Goal: Task Accomplishment & Management: Manage account settings

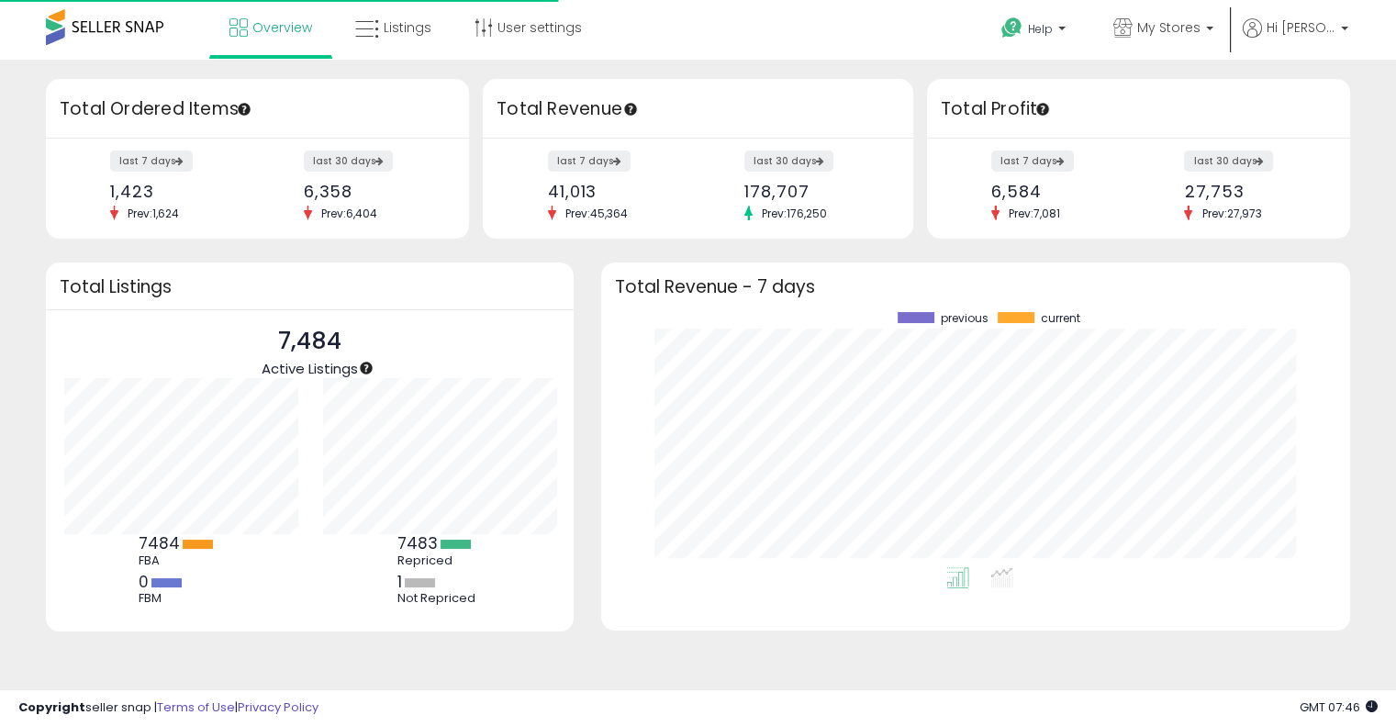
scroll to position [254, 712]
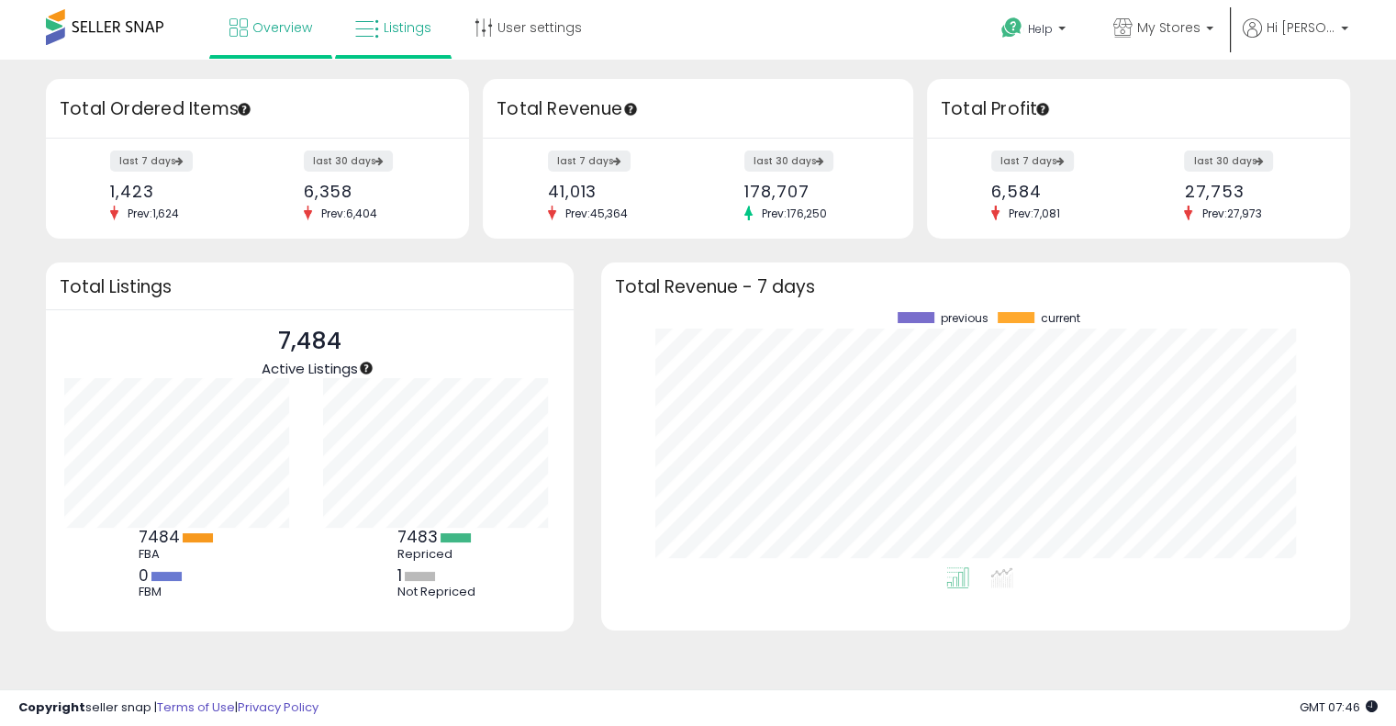
drag, startPoint x: 386, startPoint y: 58, endPoint x: 385, endPoint y: 49, distance: 9.2
click at [385, 58] on ul "Overview Listings User settings" at bounding box center [405, 29] width 393 height 59
click at [386, 35] on span "Listings" at bounding box center [408, 27] width 48 height 18
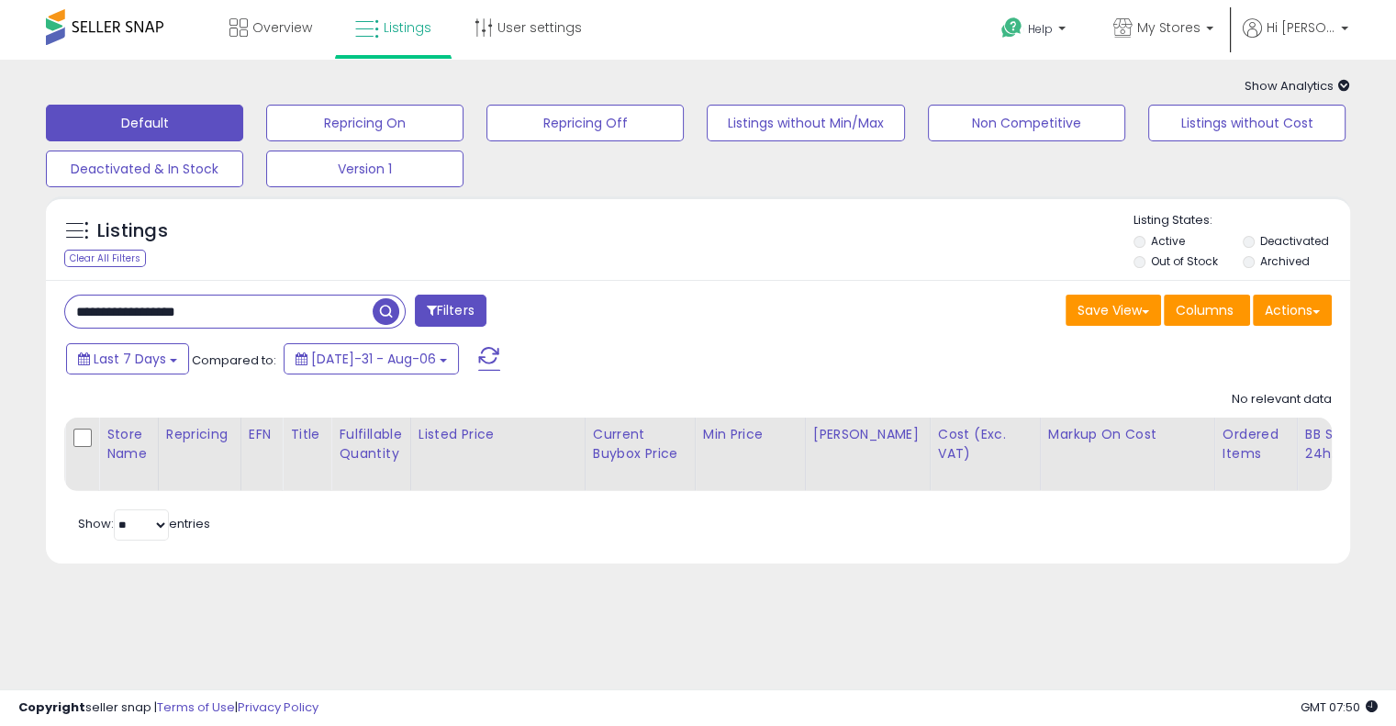
click at [190, 305] on input "**********" at bounding box center [219, 312] width 308 height 32
paste input "text"
click at [399, 302] on button "button" at bounding box center [388, 310] width 33 height 28
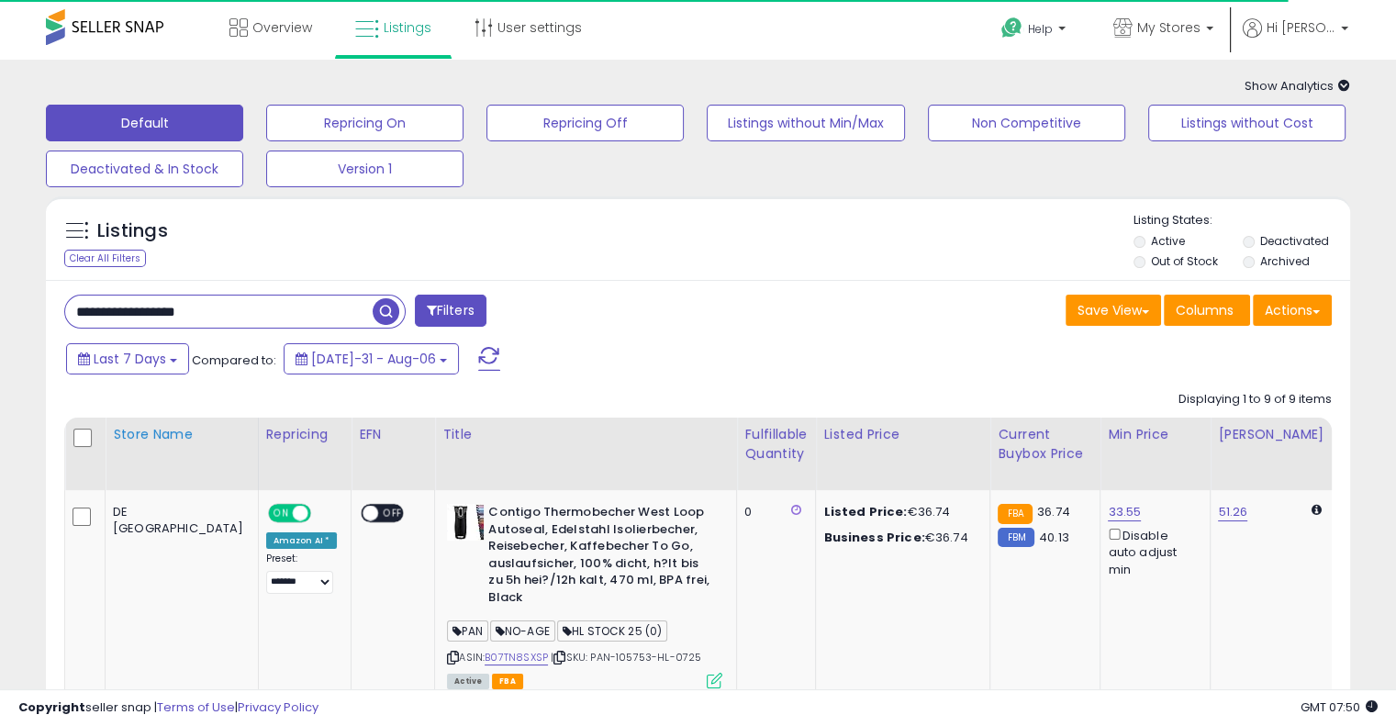
click at [136, 444] on div "Store Name" at bounding box center [182, 434] width 138 height 19
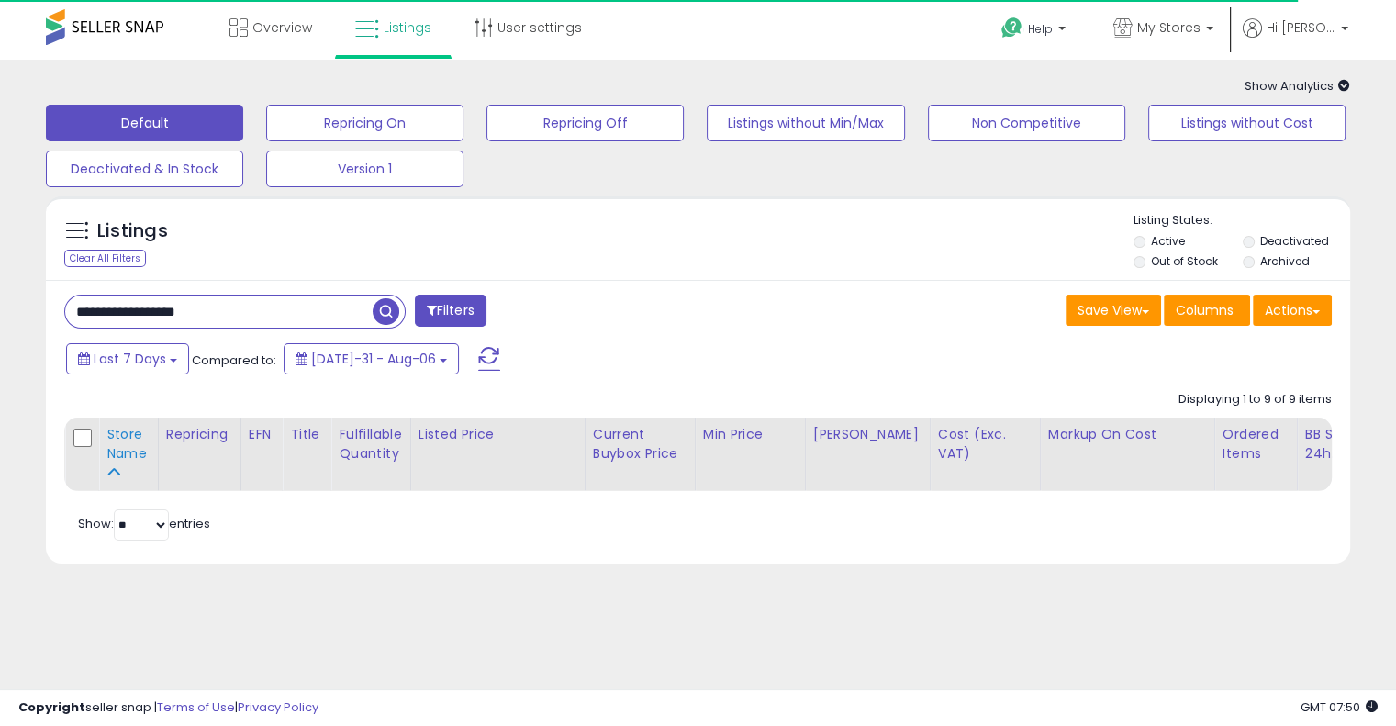
click at [136, 456] on div "Store Name" at bounding box center [128, 444] width 44 height 39
click at [737, 345] on div "Last 7 Days Compared to: [DATE]-31 - Aug-06" at bounding box center [537, 361] width 951 height 41
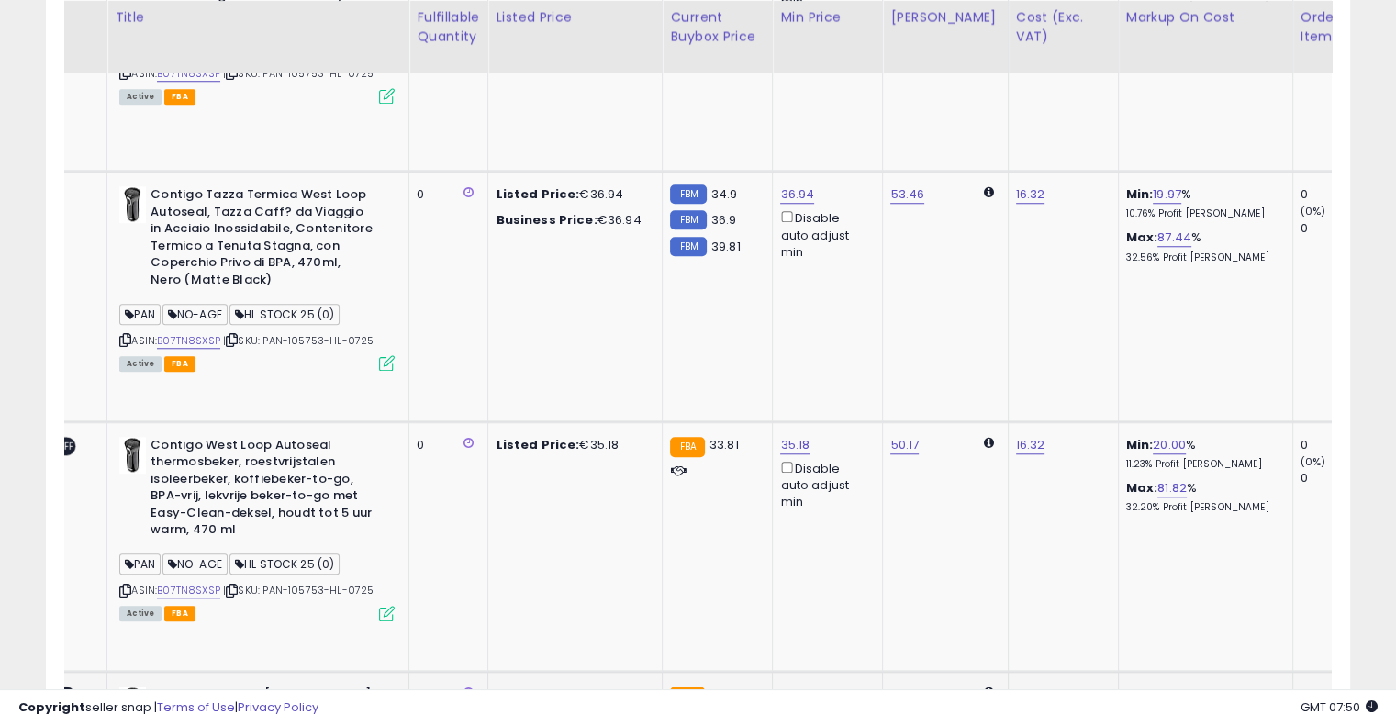
scroll to position [0, 557]
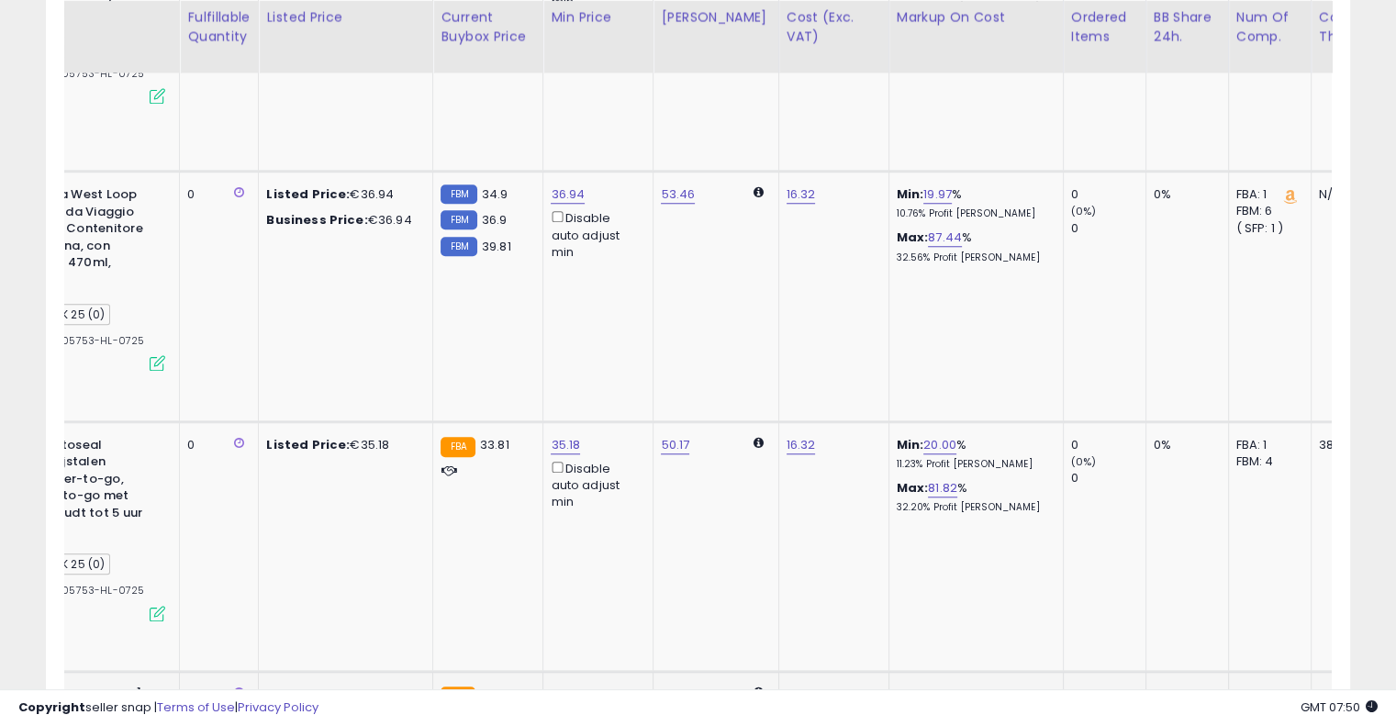
drag, startPoint x: 723, startPoint y: 345, endPoint x: 884, endPoint y: 334, distance: 161.0
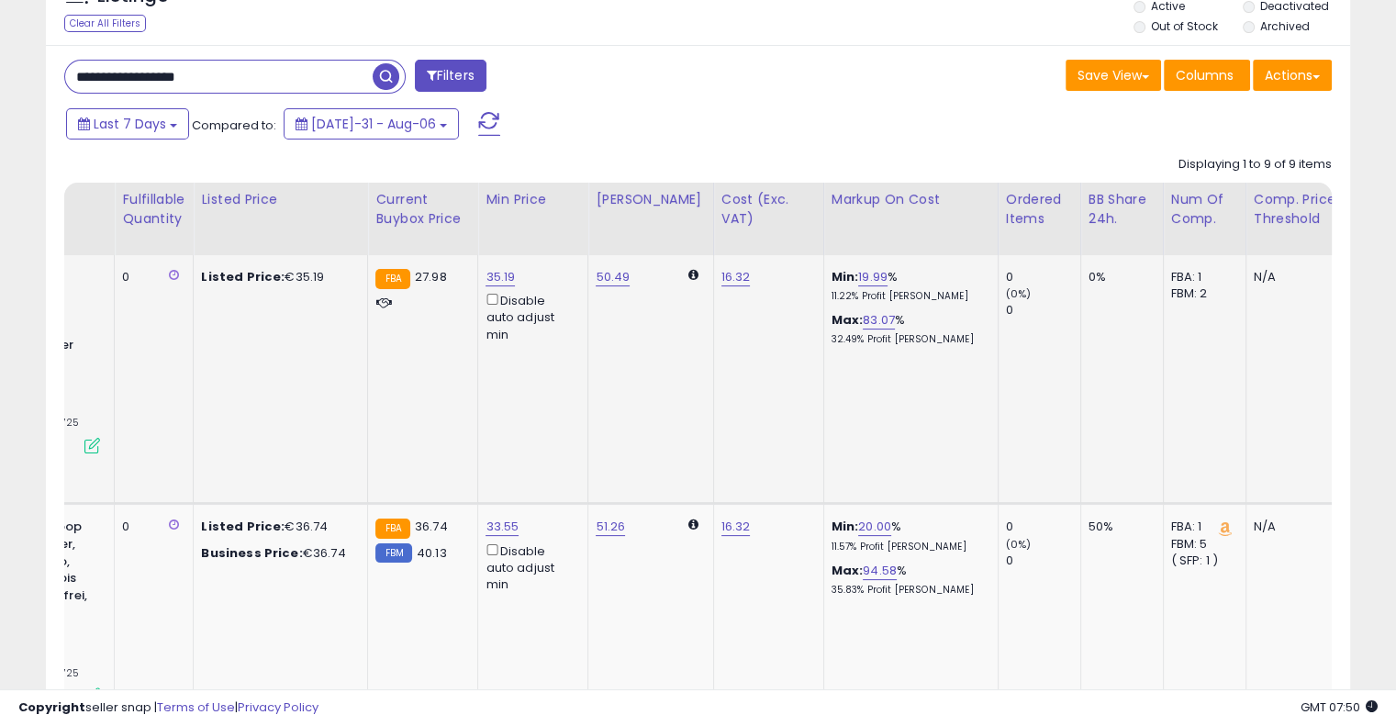
drag, startPoint x: 690, startPoint y: 321, endPoint x: 701, endPoint y: 310, distance: 14.9
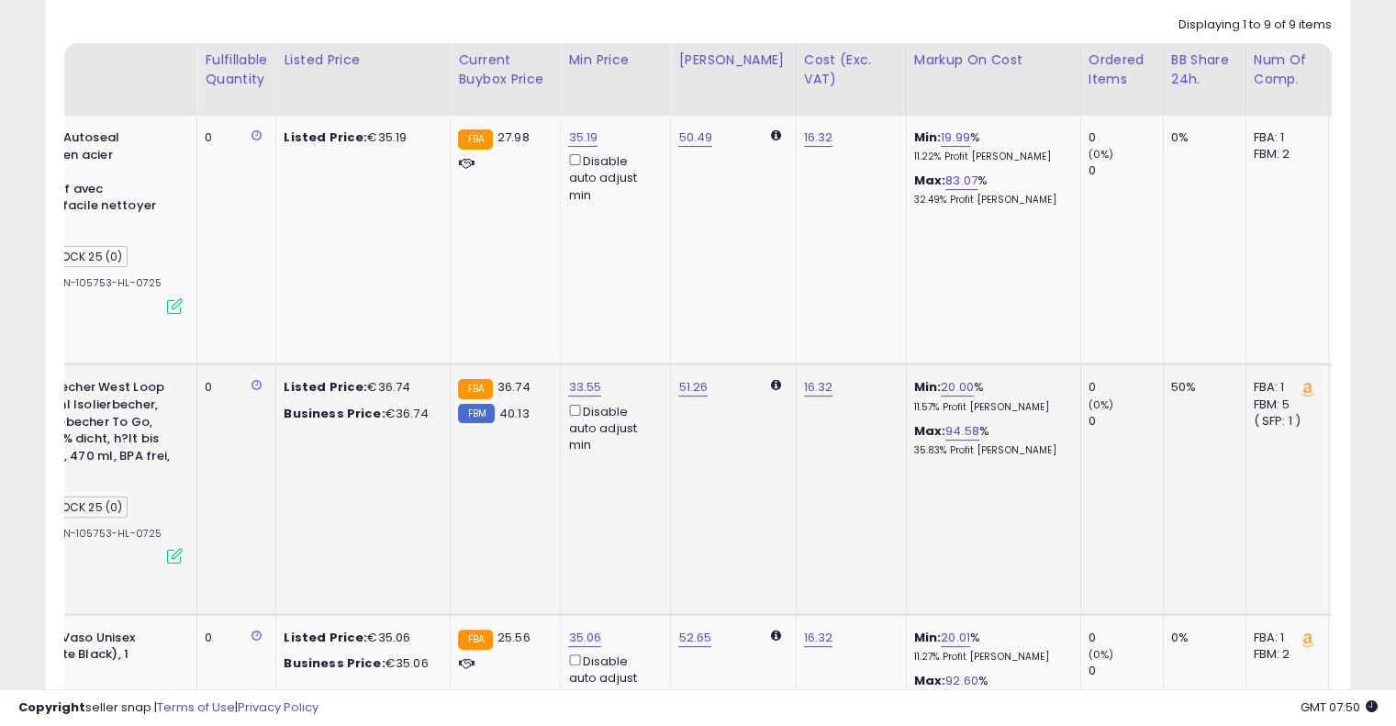
scroll to position [0, 432]
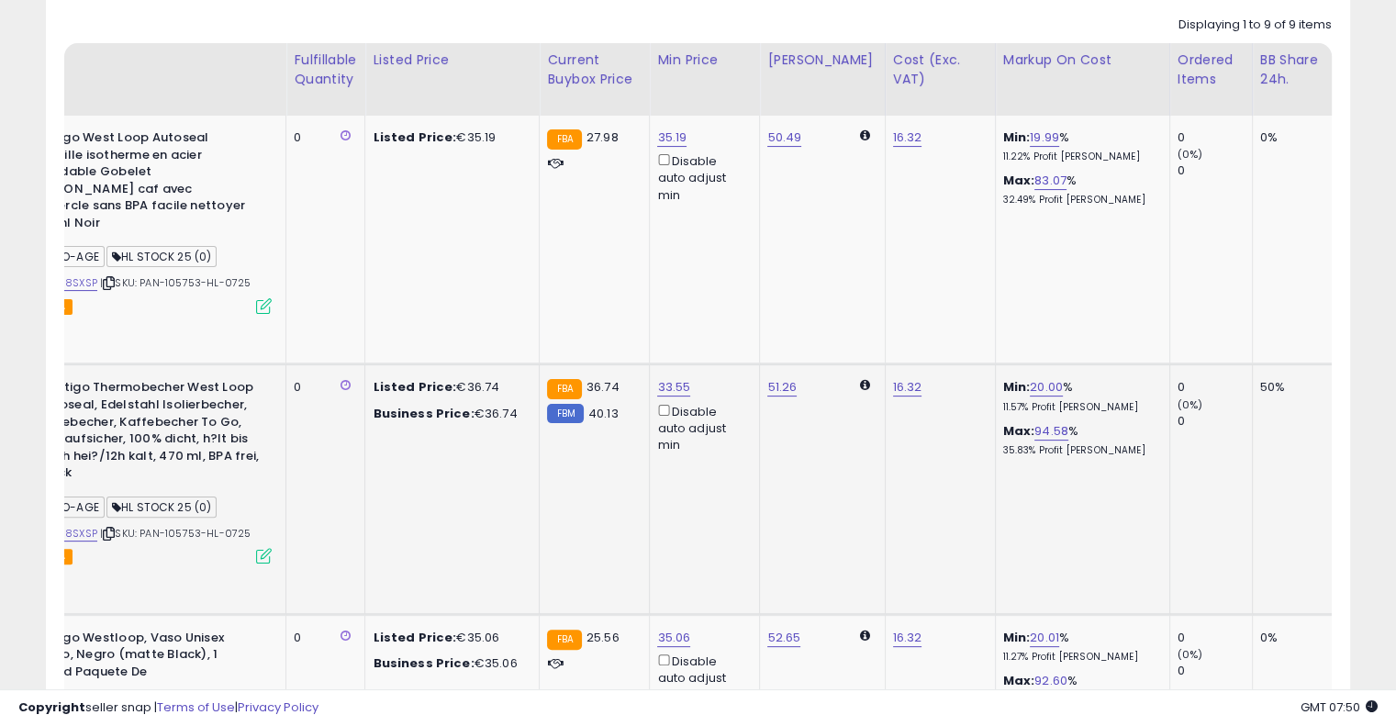
drag, startPoint x: 668, startPoint y: 399, endPoint x: 626, endPoint y: 403, distance: 42.4
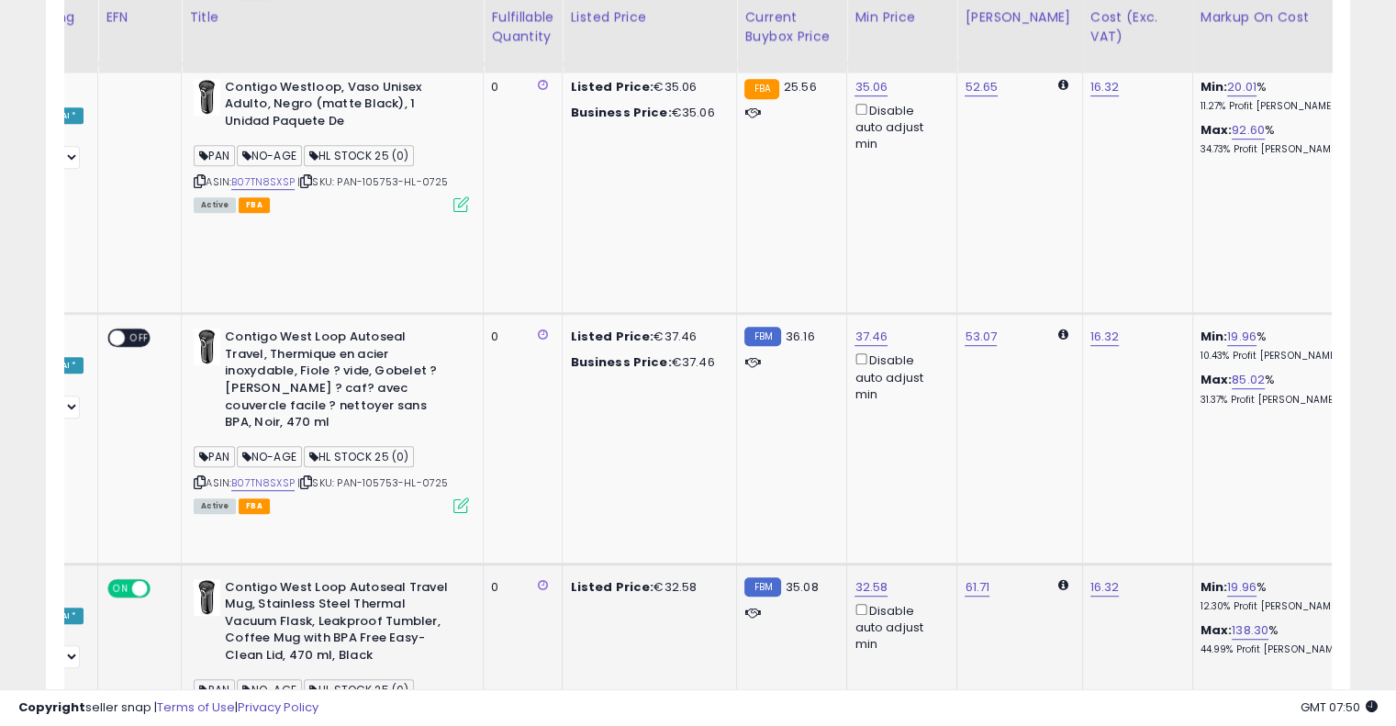
scroll to position [0, 0]
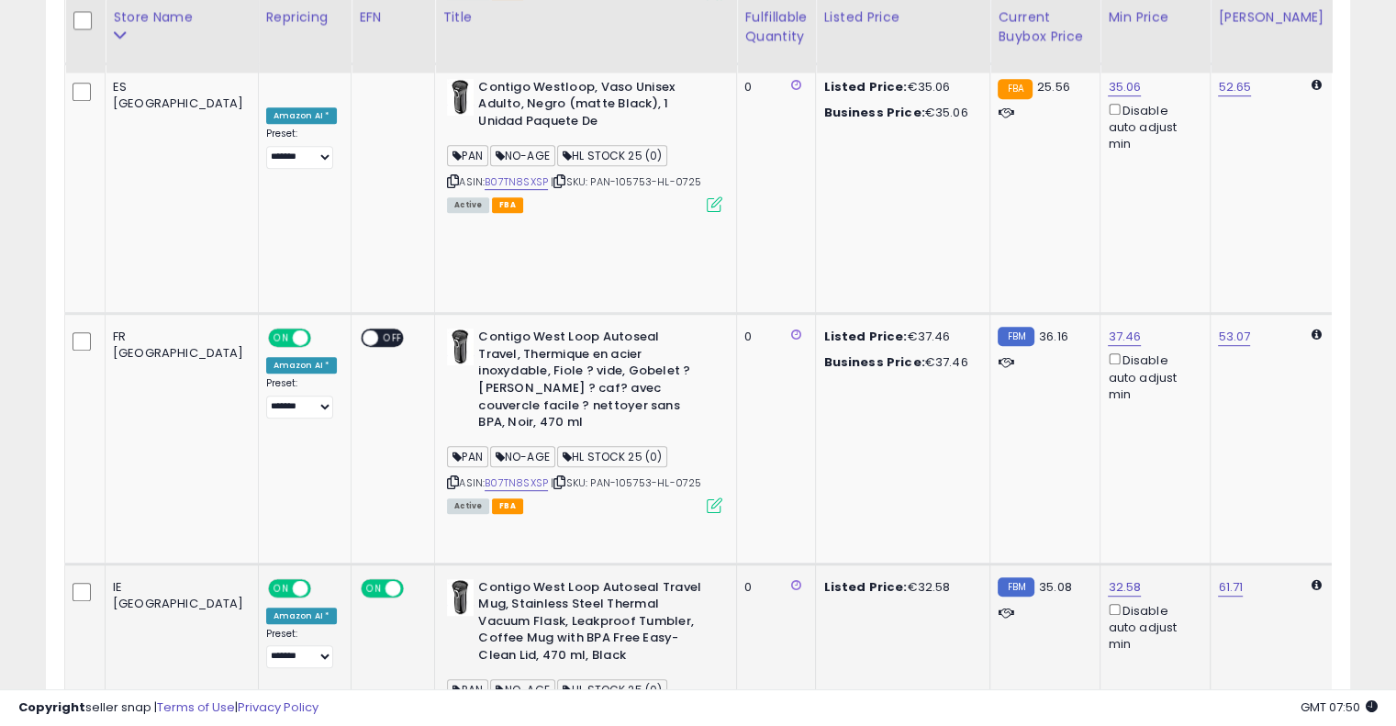
drag, startPoint x: 676, startPoint y: 432, endPoint x: 450, endPoint y: 434, distance: 225.9
click at [554, 711] on icon at bounding box center [560, 716] width 12 height 10
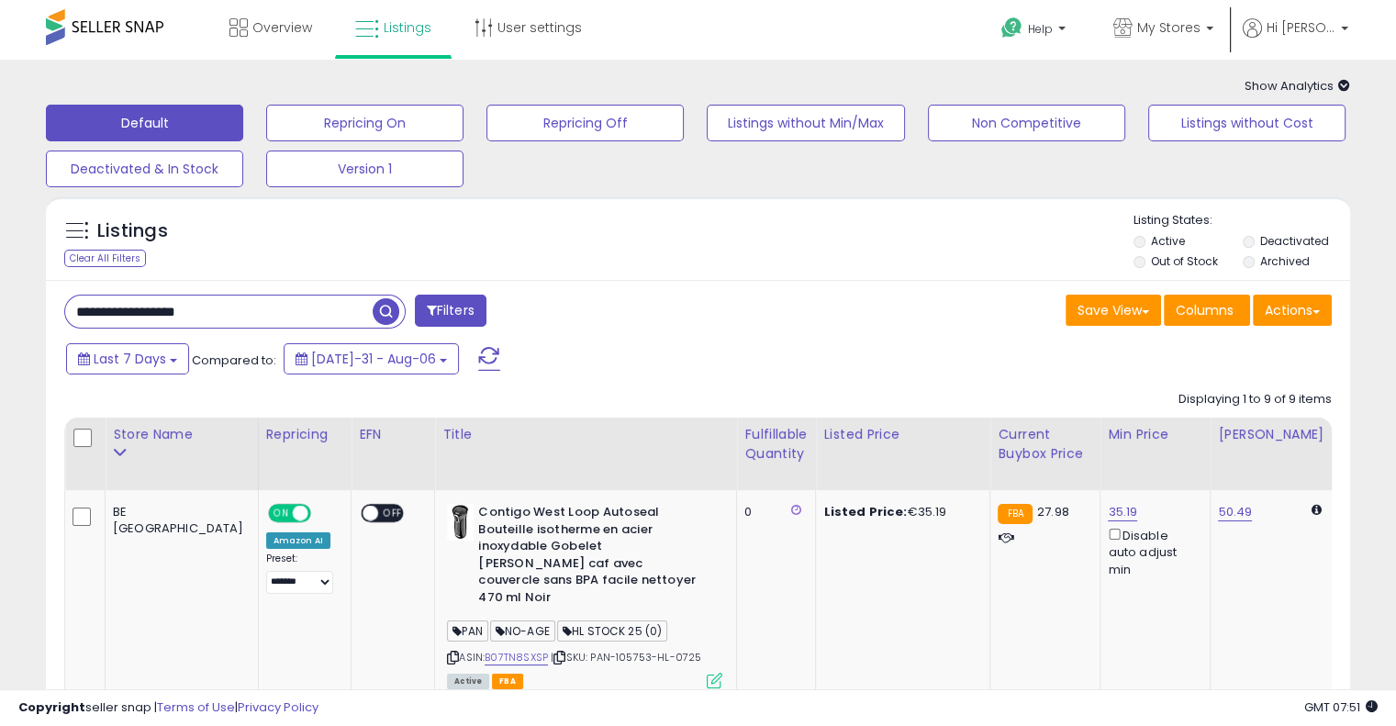
drag, startPoint x: 244, startPoint y: 321, endPoint x: 319, endPoint y: 290, distance: 81.5
paste input "text"
drag, startPoint x: 386, startPoint y: 316, endPoint x: 499, endPoint y: 295, distance: 115.8
click at [386, 315] on span "button" at bounding box center [386, 311] width 27 height 27
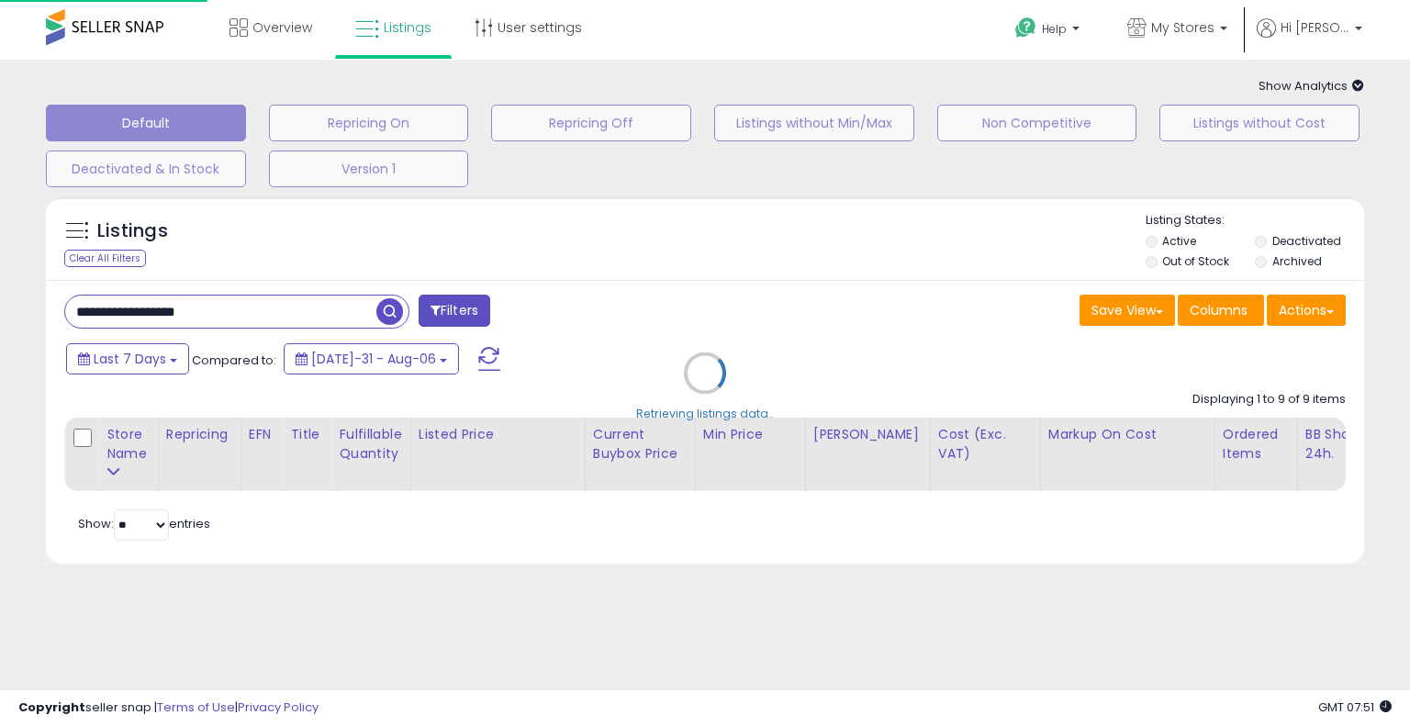
click at [642, 262] on div "Retrieving listings data.." at bounding box center [705, 386] width 1346 height 399
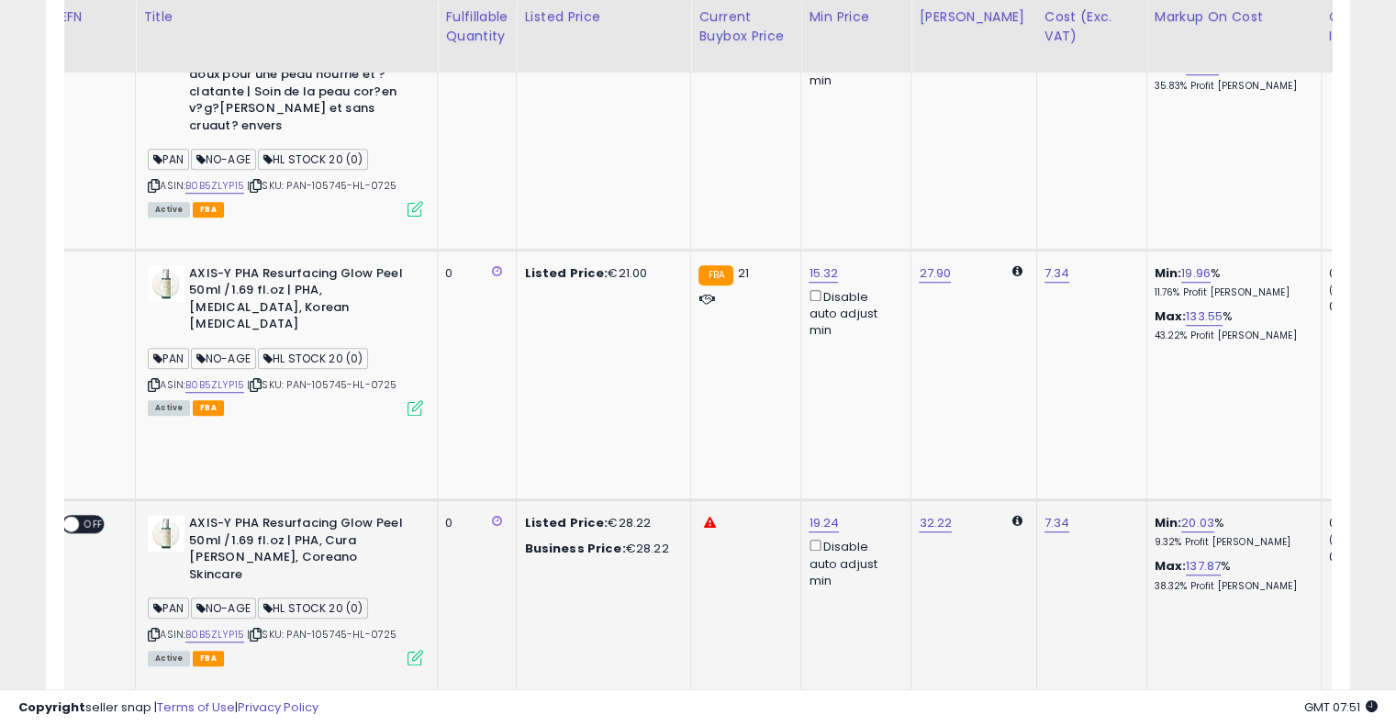
drag, startPoint x: 701, startPoint y: 263, endPoint x: 807, endPoint y: 232, distance: 111.0
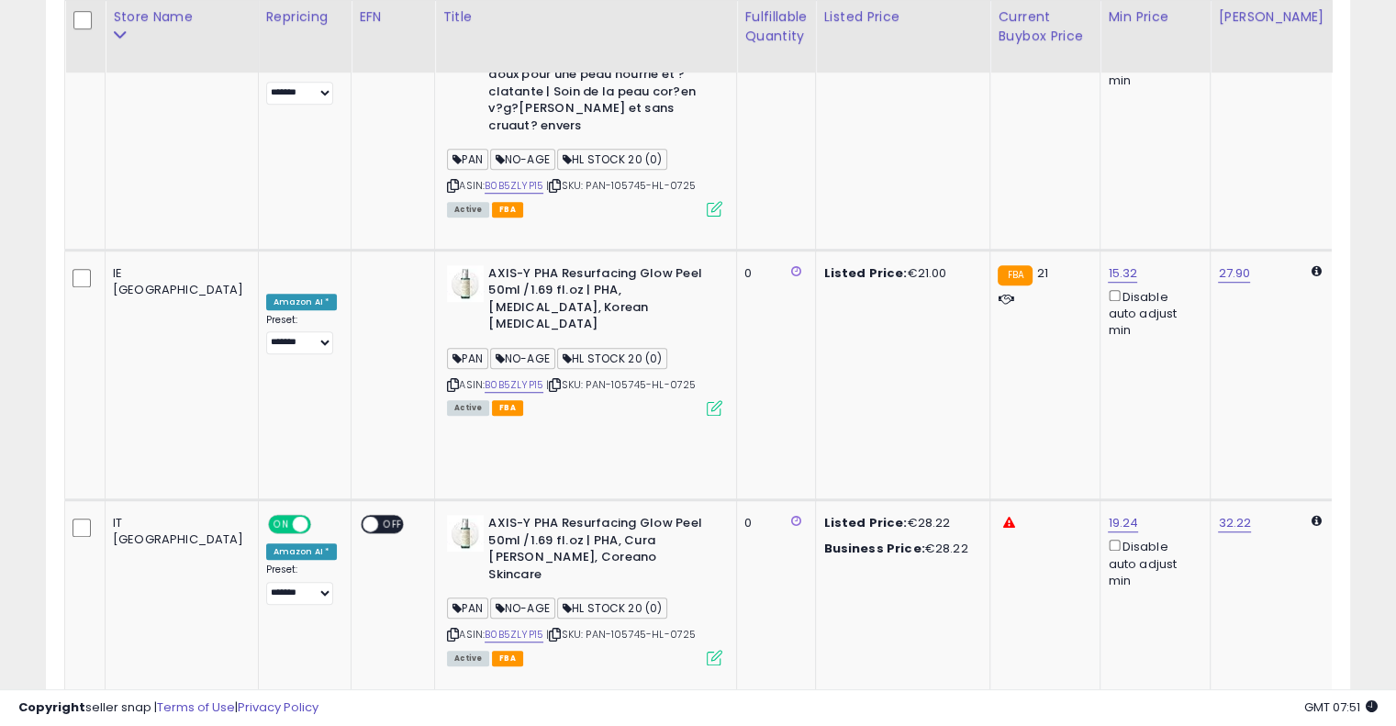
drag, startPoint x: 881, startPoint y: 322, endPoint x: 573, endPoint y: 338, distance: 308.9
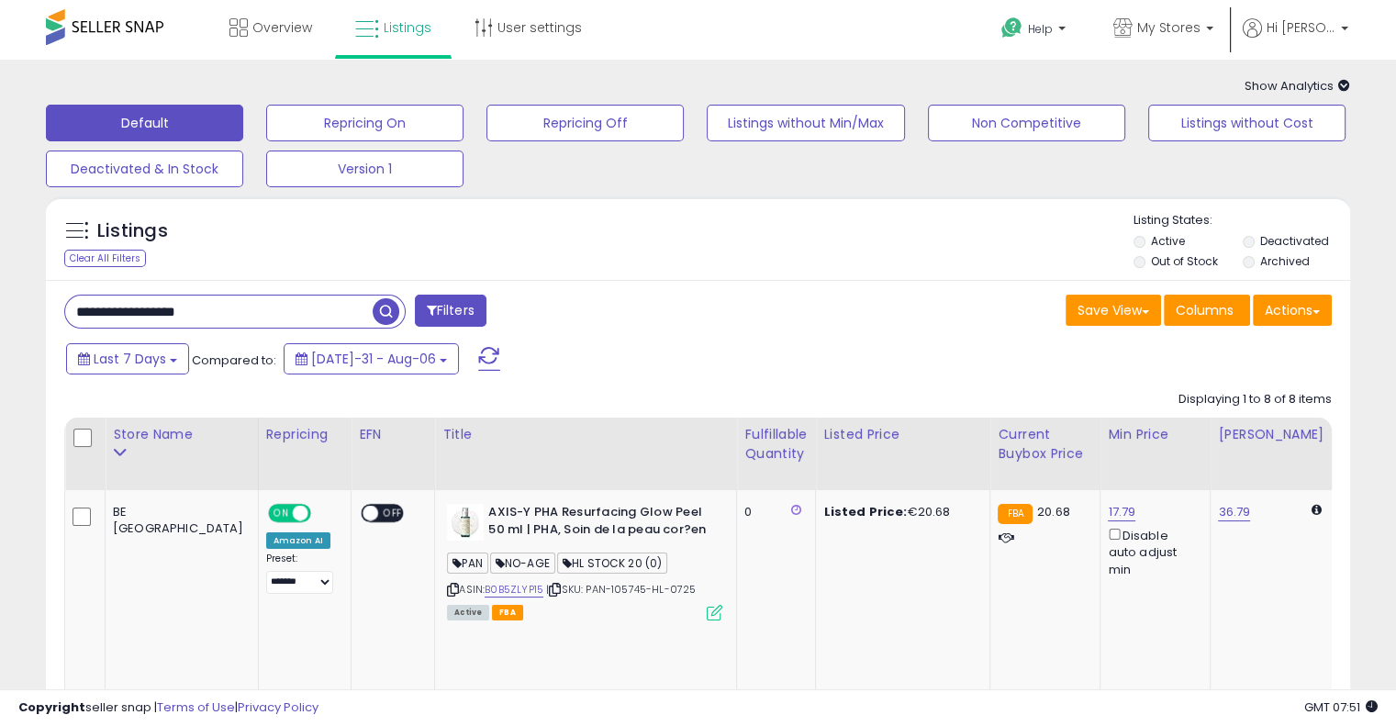
drag, startPoint x: 148, startPoint y: 306, endPoint x: 0, endPoint y: 305, distance: 147.8
paste input "text"
click at [392, 320] on span "button" at bounding box center [386, 311] width 27 height 27
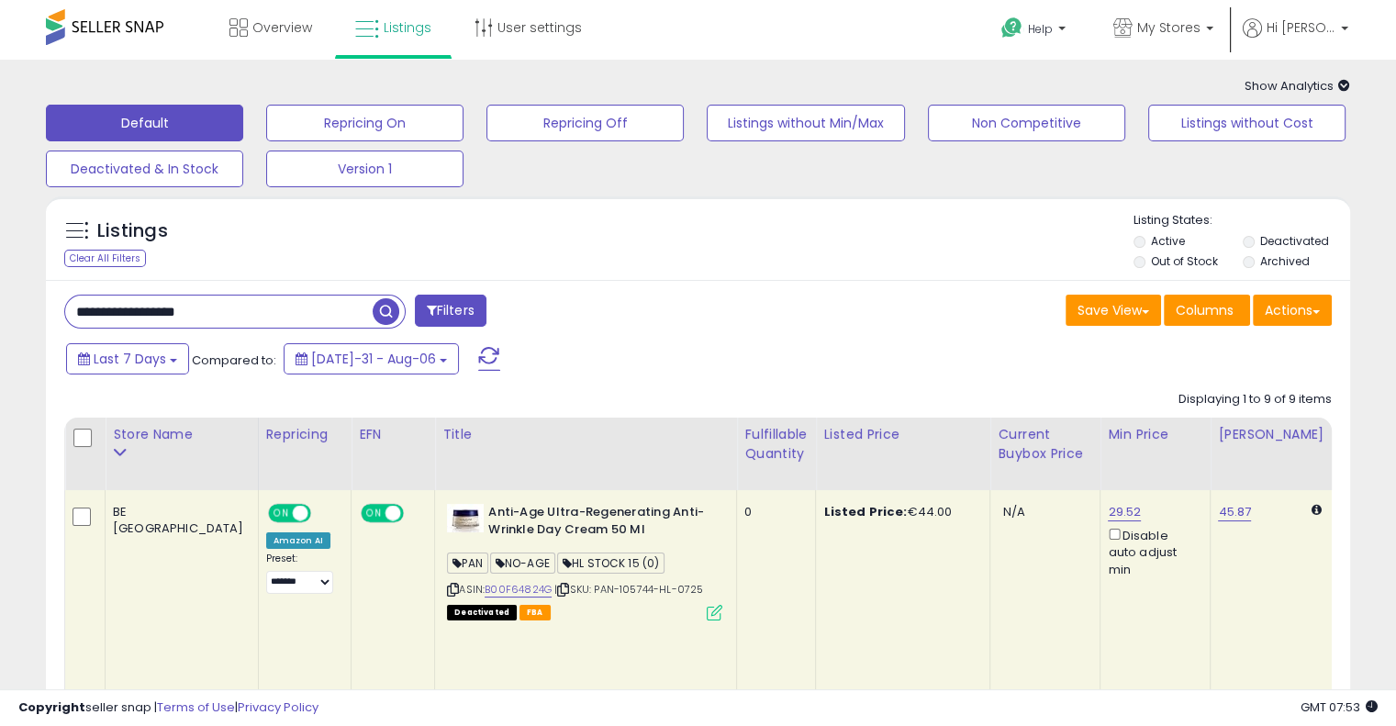
click at [321, 237] on div "Listings Clear All Filters Listing States:" at bounding box center [698, 243] width 1305 height 62
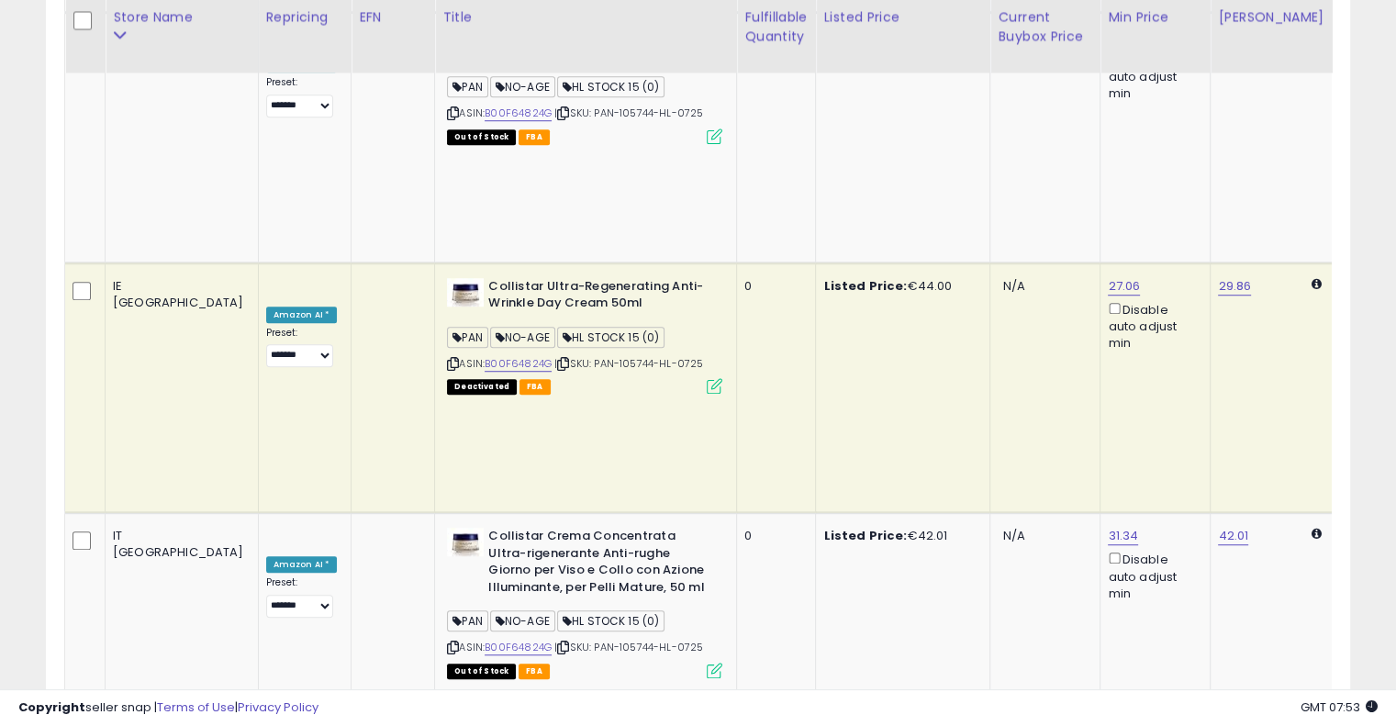
scroll to position [0, 286]
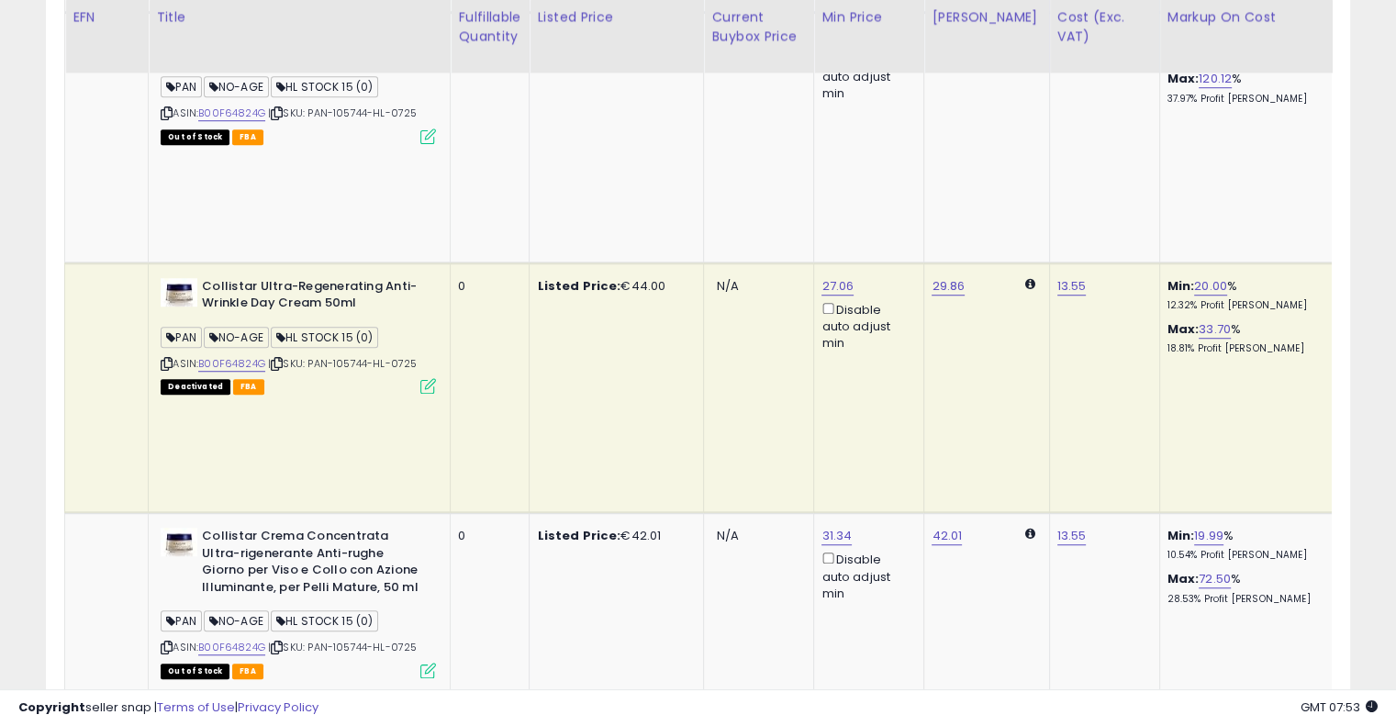
drag, startPoint x: 752, startPoint y: 326, endPoint x: 797, endPoint y: 333, distance: 45.6
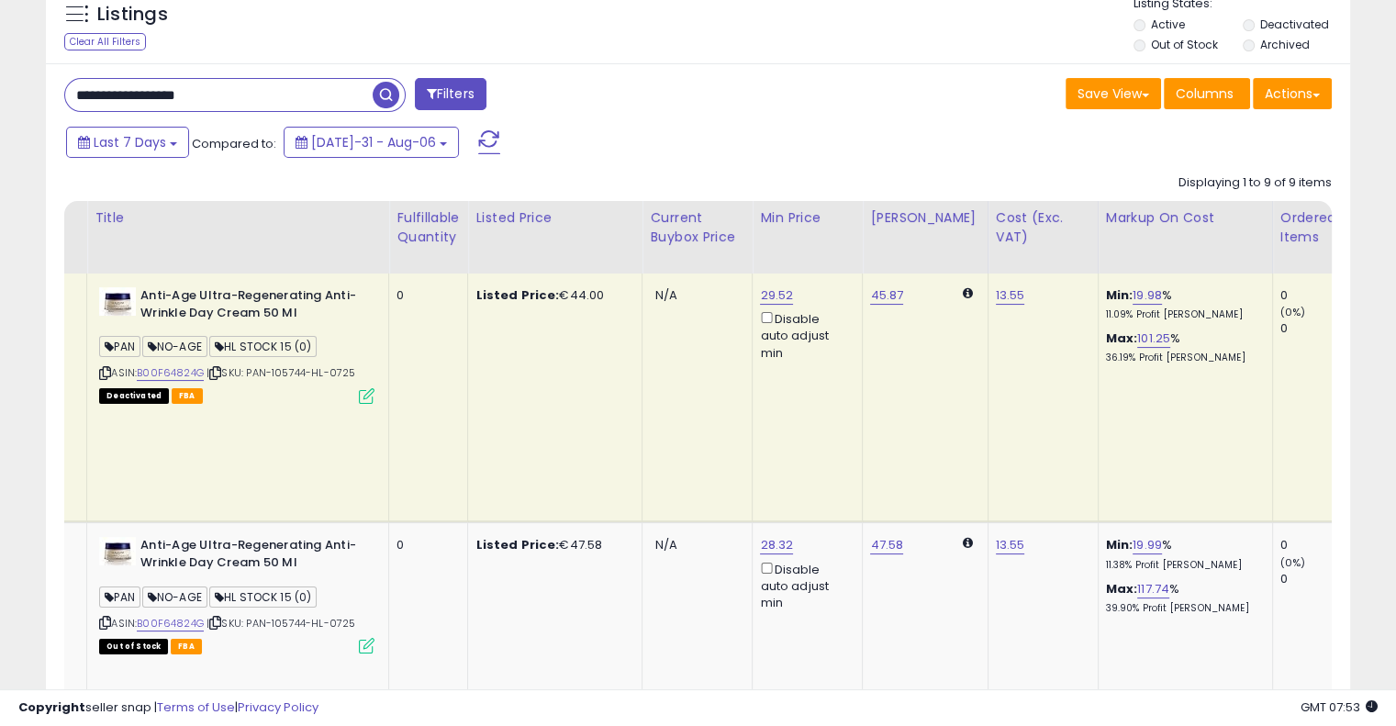
scroll to position [0, 0]
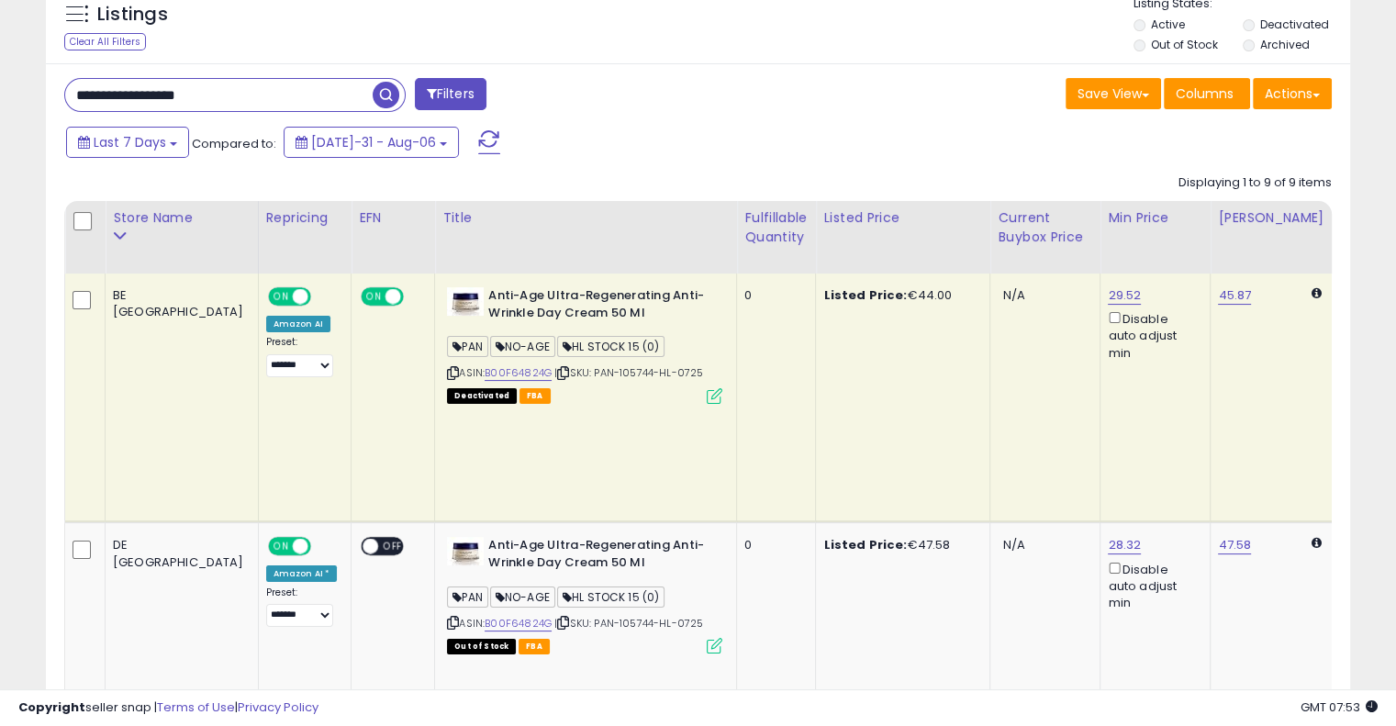
drag, startPoint x: 695, startPoint y: 337, endPoint x: 536, endPoint y: 323, distance: 159.4
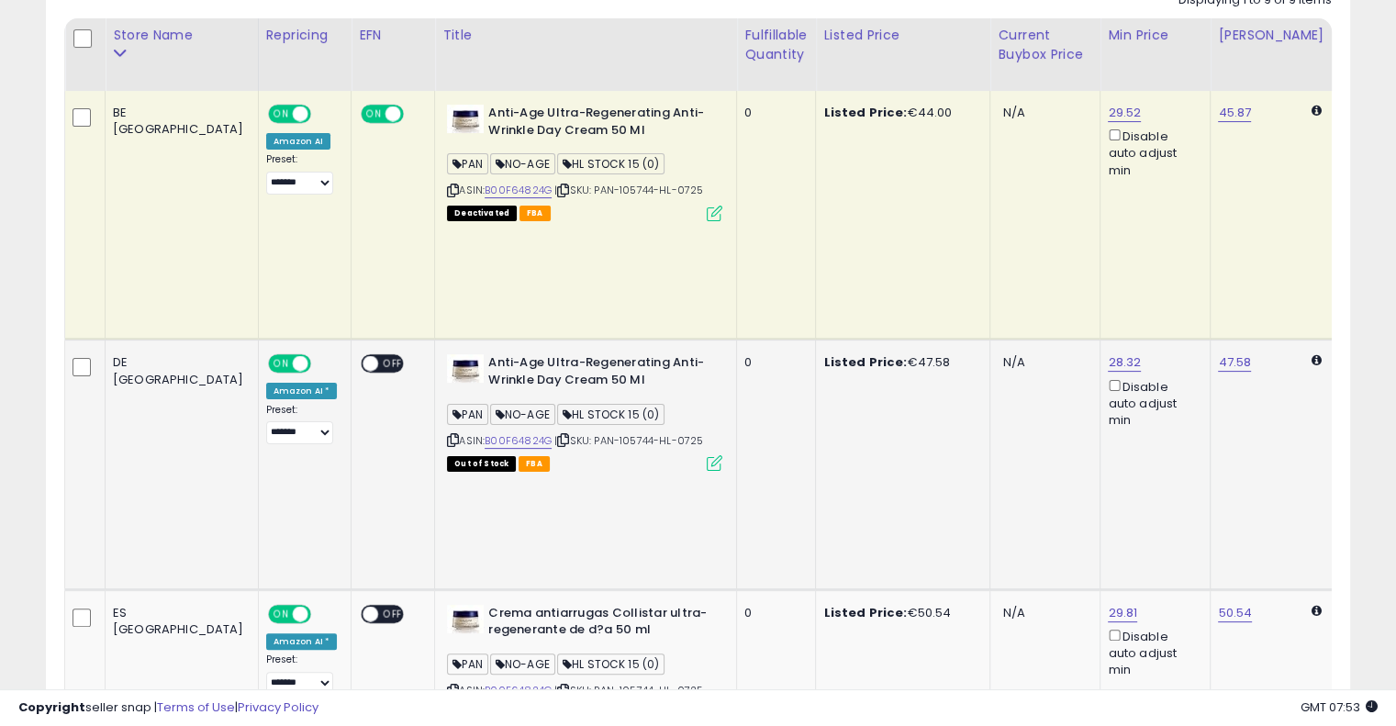
scroll to position [400, 0]
click at [485, 432] on link "B00F64824G" at bounding box center [518, 440] width 67 height 16
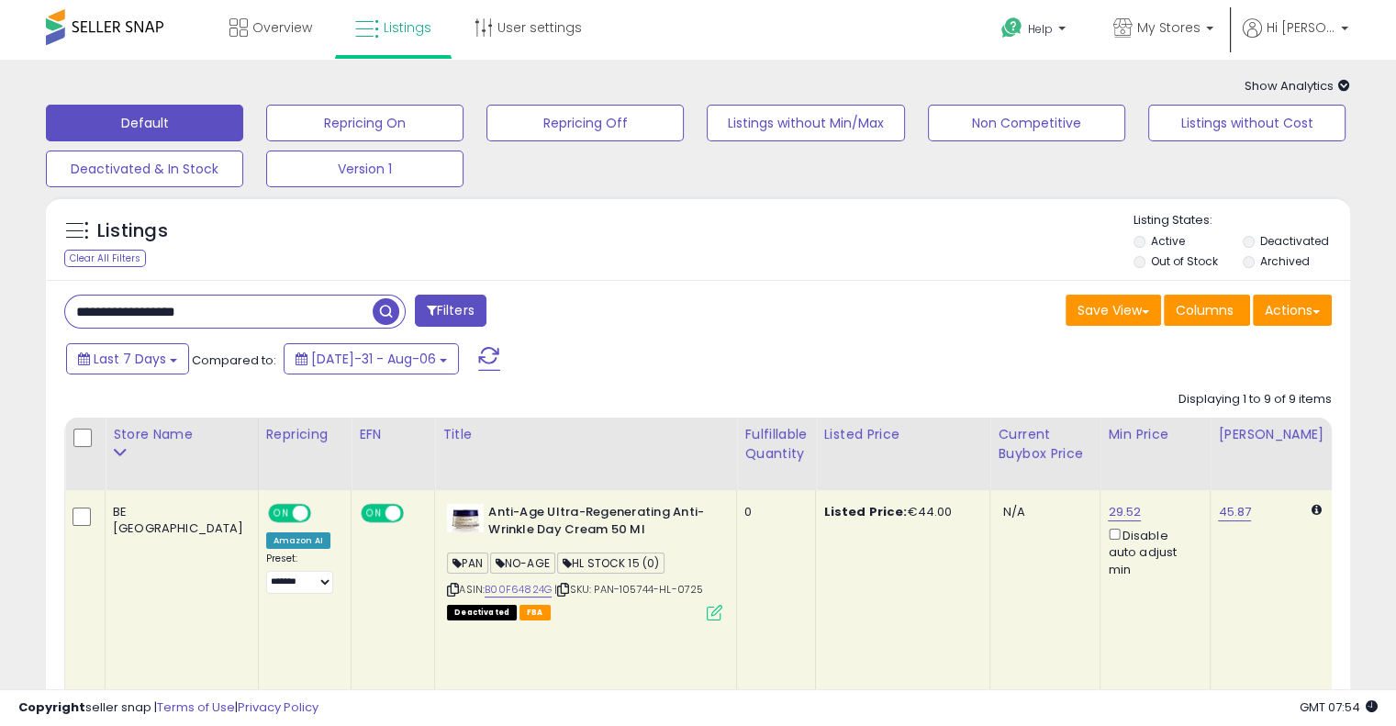
scroll to position [0, 0]
drag, startPoint x: 223, startPoint y: 315, endPoint x: 0, endPoint y: 308, distance: 223.2
paste input "text"
type input "**********"
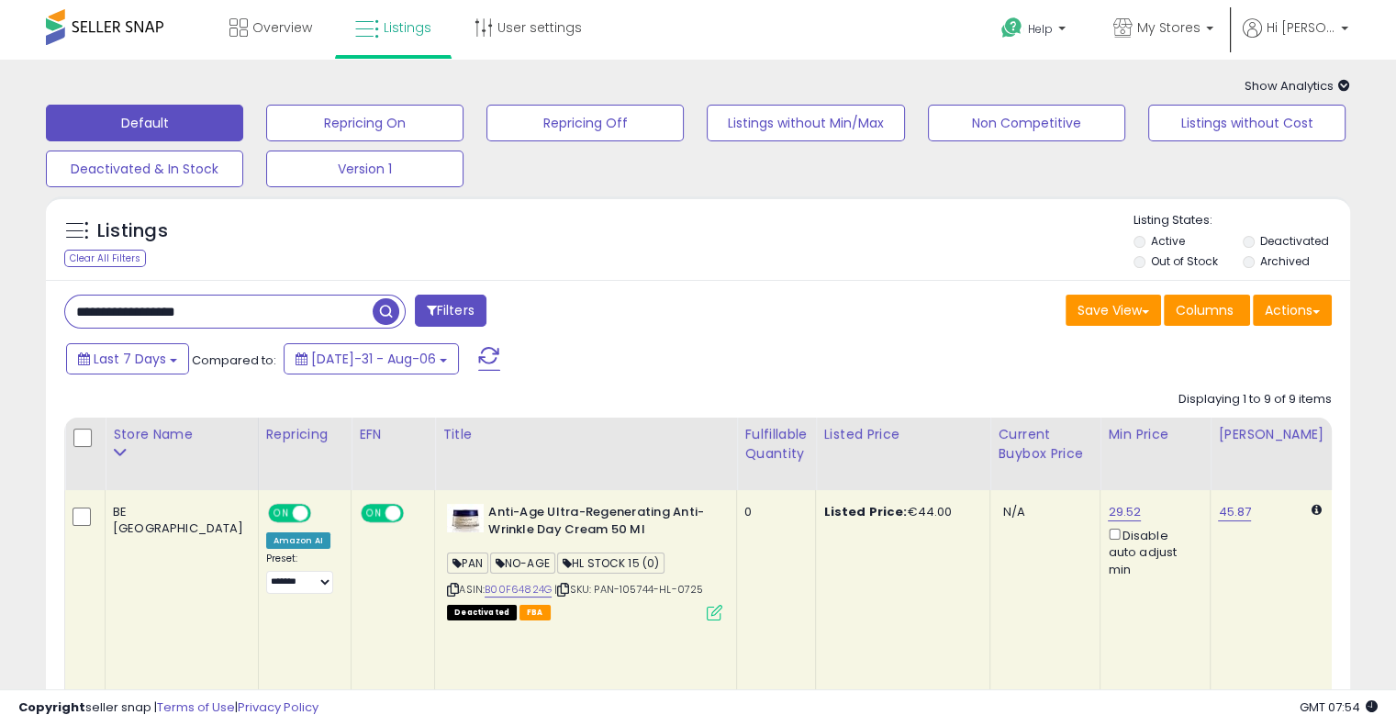
click at [381, 311] on span "button" at bounding box center [386, 311] width 27 height 27
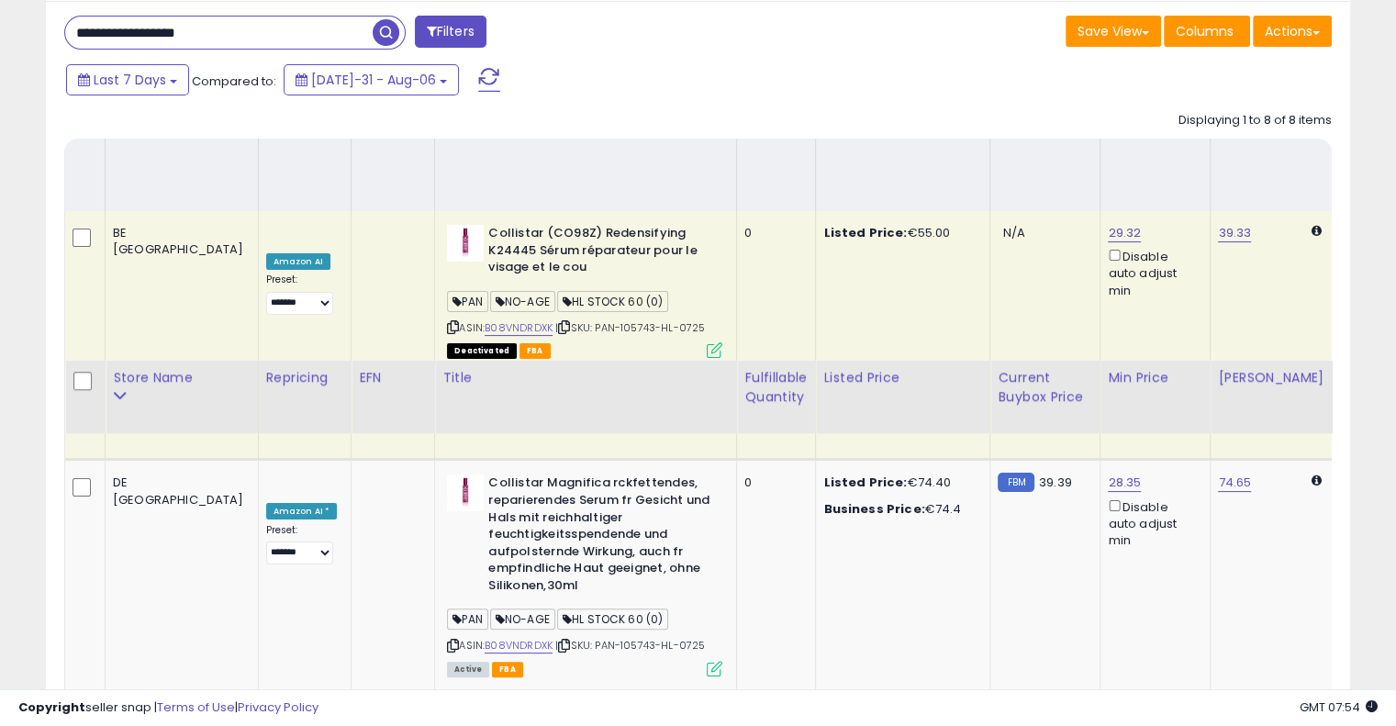
scroll to position [643, 0]
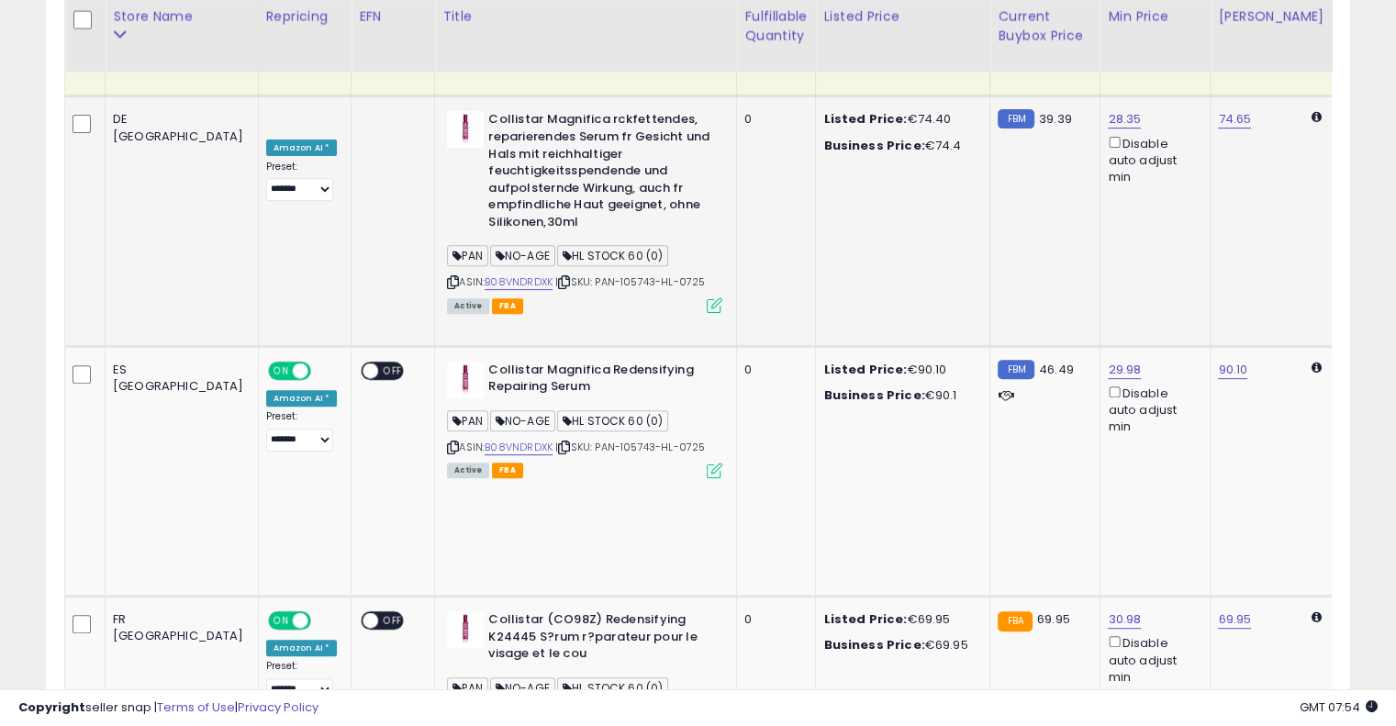
drag, startPoint x: 1201, startPoint y: 0, endPoint x: 860, endPoint y: 104, distance: 356.1
click at [860, 104] on td "Listed Price: €74.40 Business Price: €74.4" at bounding box center [903, 221] width 174 height 250
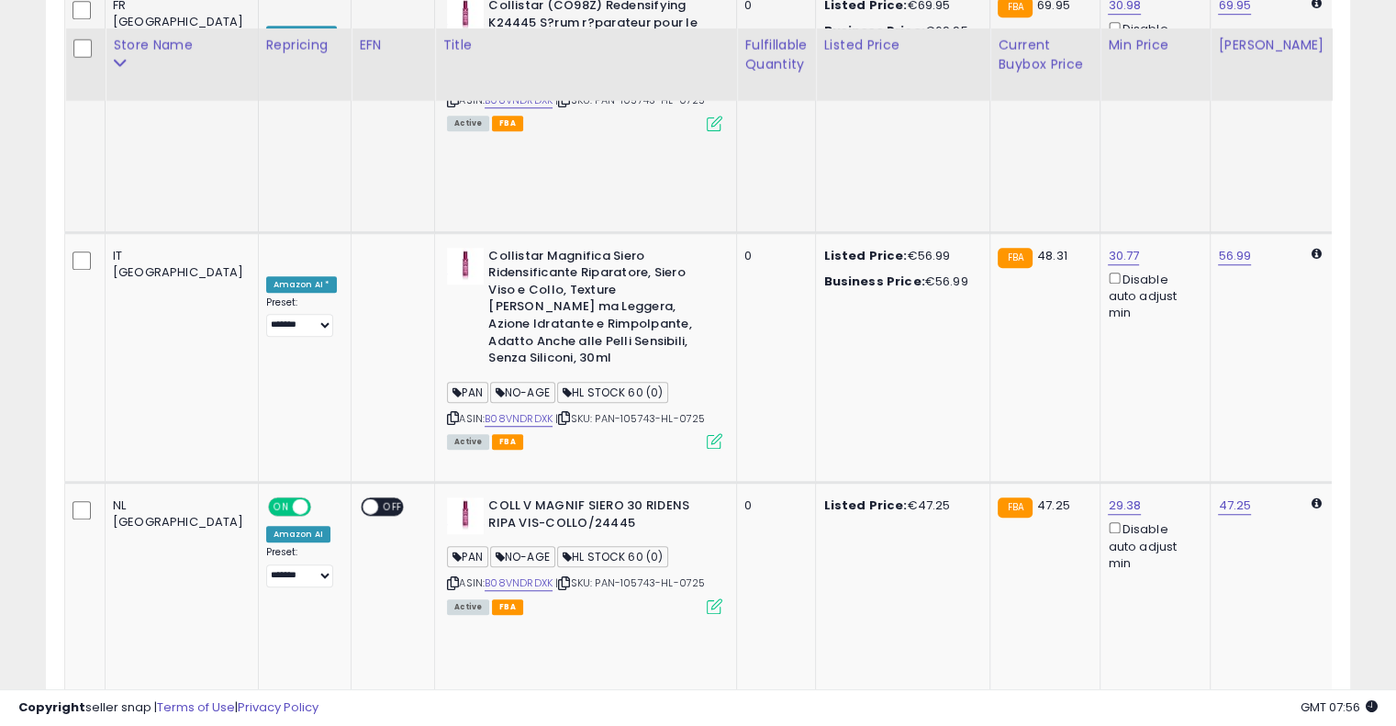
scroll to position [1285, 0]
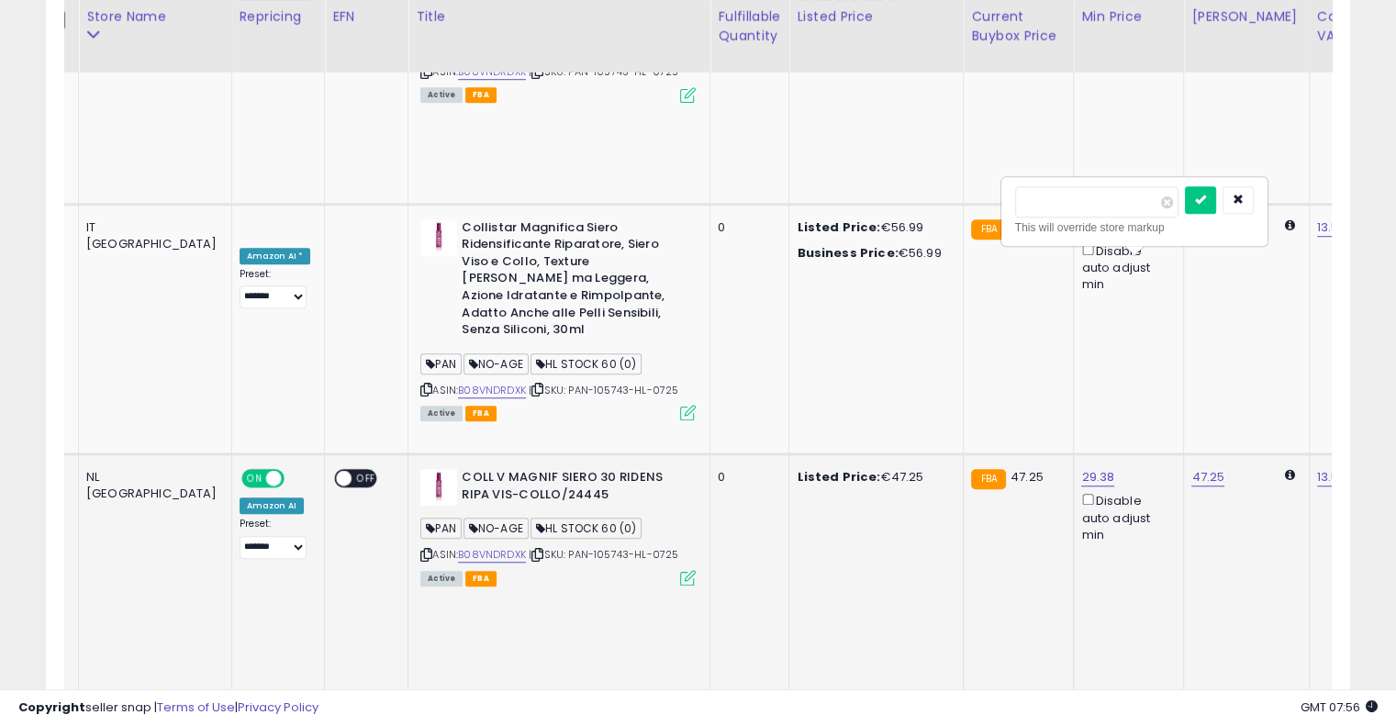
drag, startPoint x: 1106, startPoint y: 197, endPoint x: 892, endPoint y: 186, distance: 214.2
click at [900, 190] on tbody "BE [GEOGRAPHIC_DATA] ON OFF Amazon AI Preset: **** ******* **** ****** ****** *…" at bounding box center [1384, 205] width 2690 height 2000
type input "***"
click button "submit" at bounding box center [1200, 200] width 31 height 28
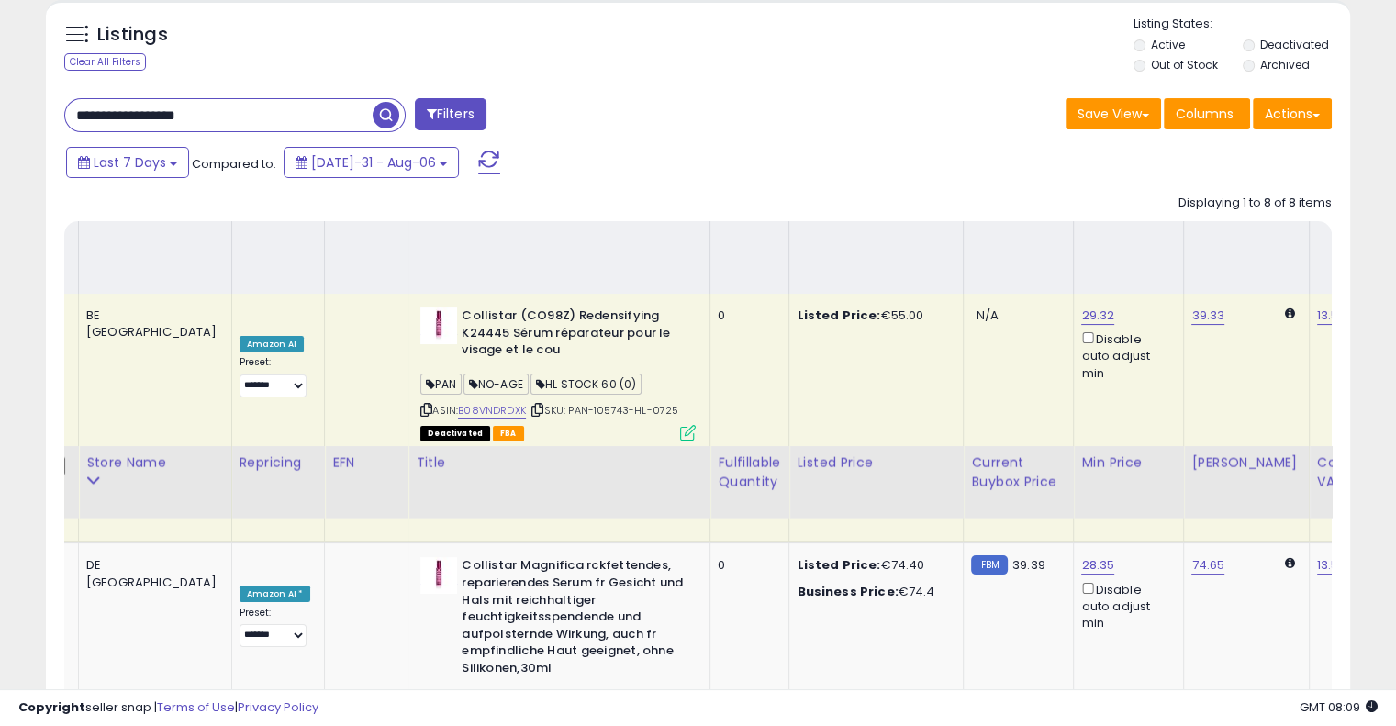
scroll to position [0, 0]
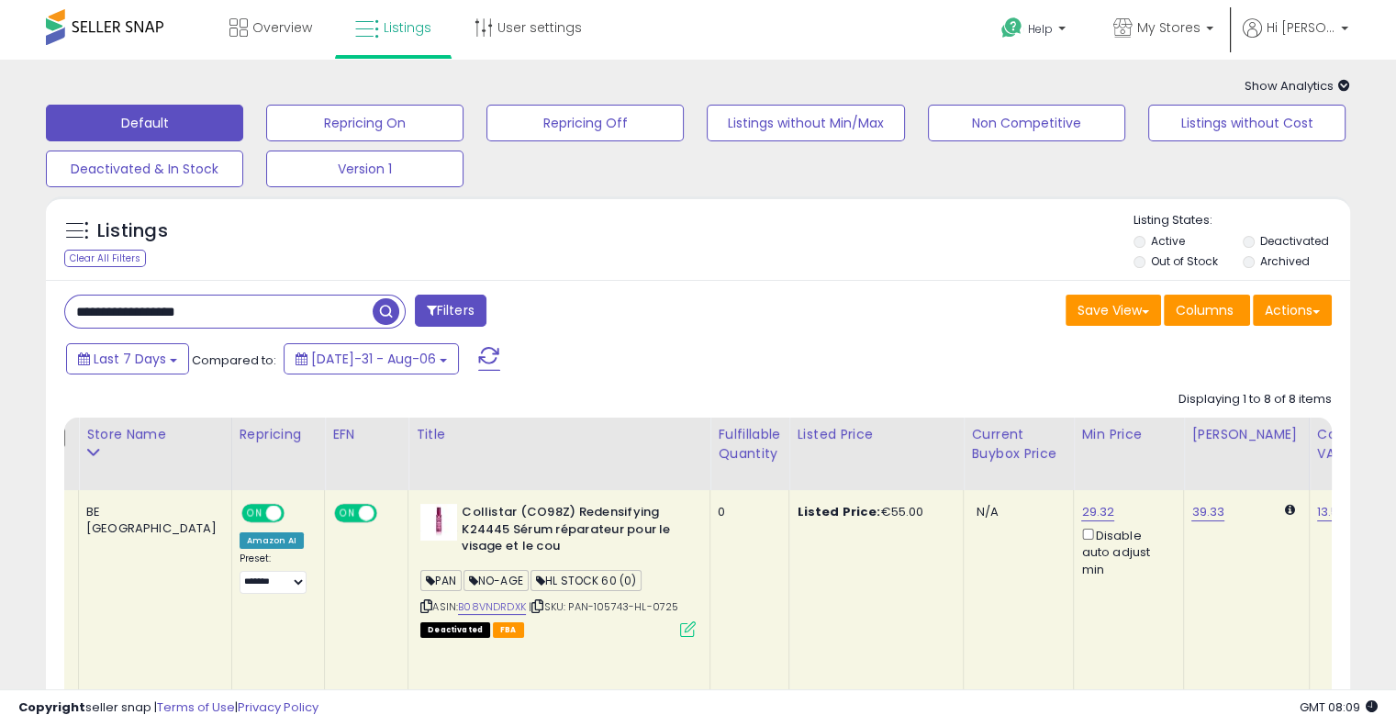
drag, startPoint x: 172, startPoint y: 309, endPoint x: 101, endPoint y: 286, distance: 74.6
paste input "text"
click at [400, 307] on button "button" at bounding box center [388, 310] width 33 height 28
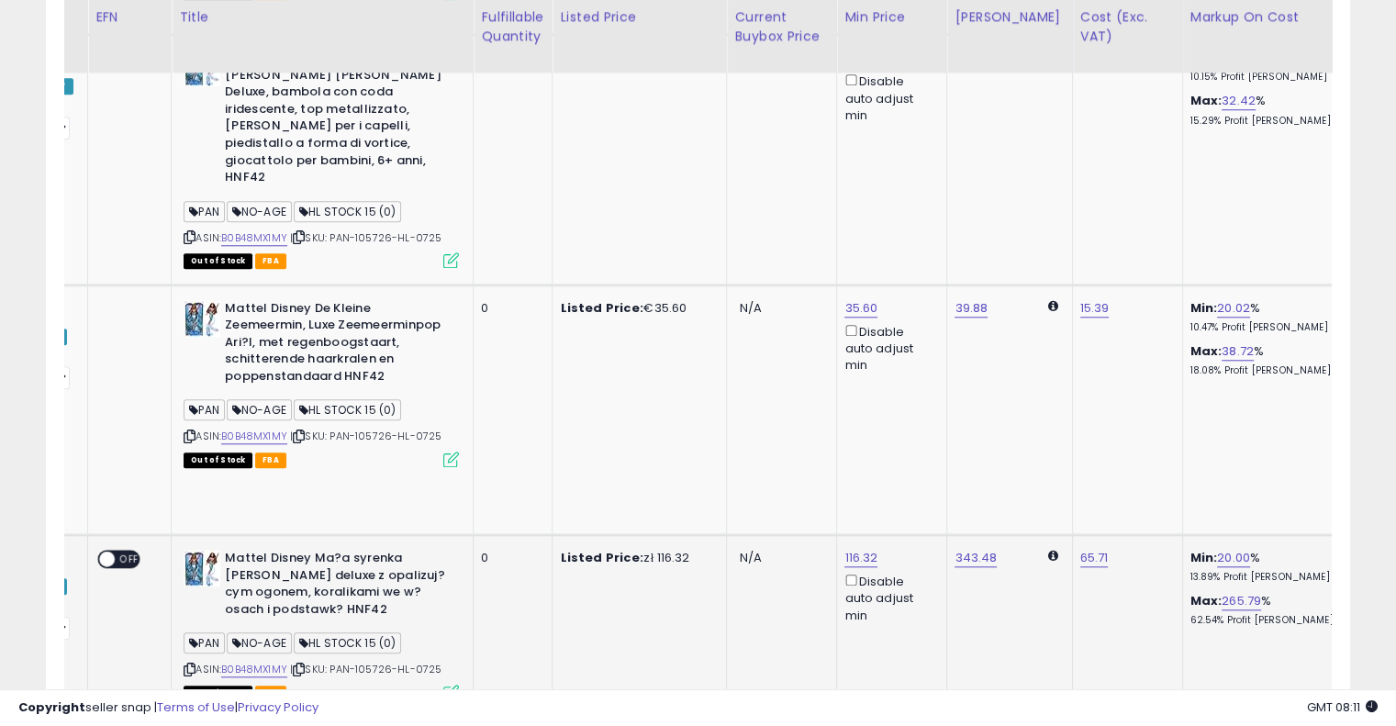
scroll to position [0, 408]
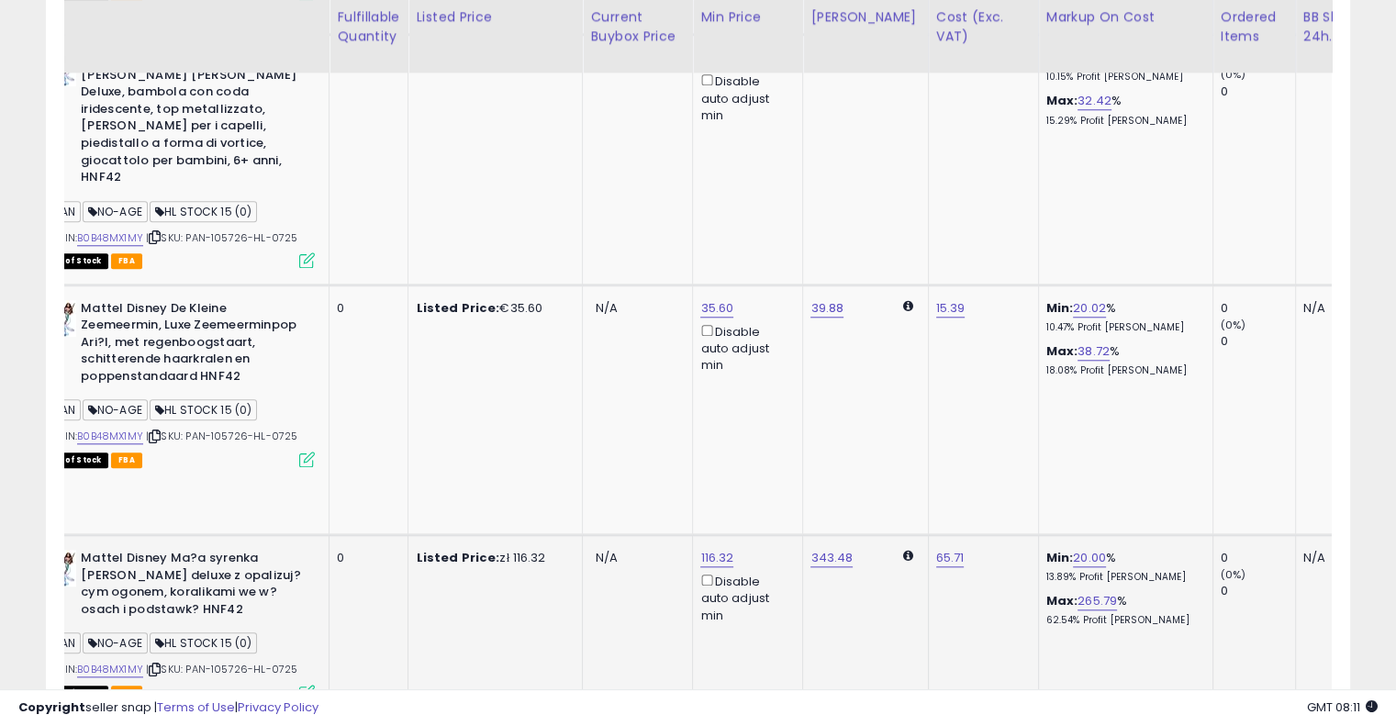
drag, startPoint x: 635, startPoint y: 305, endPoint x: 767, endPoint y: 252, distance: 141.7
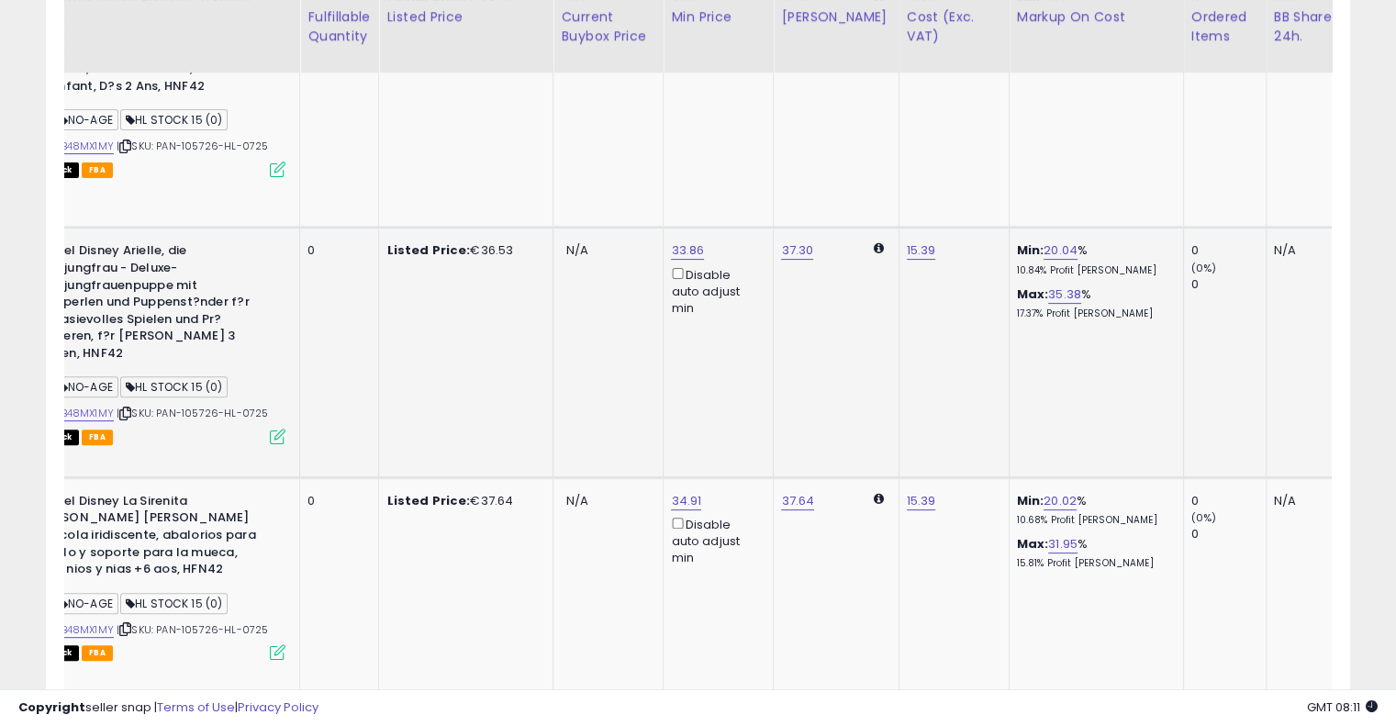
scroll to position [0, 0]
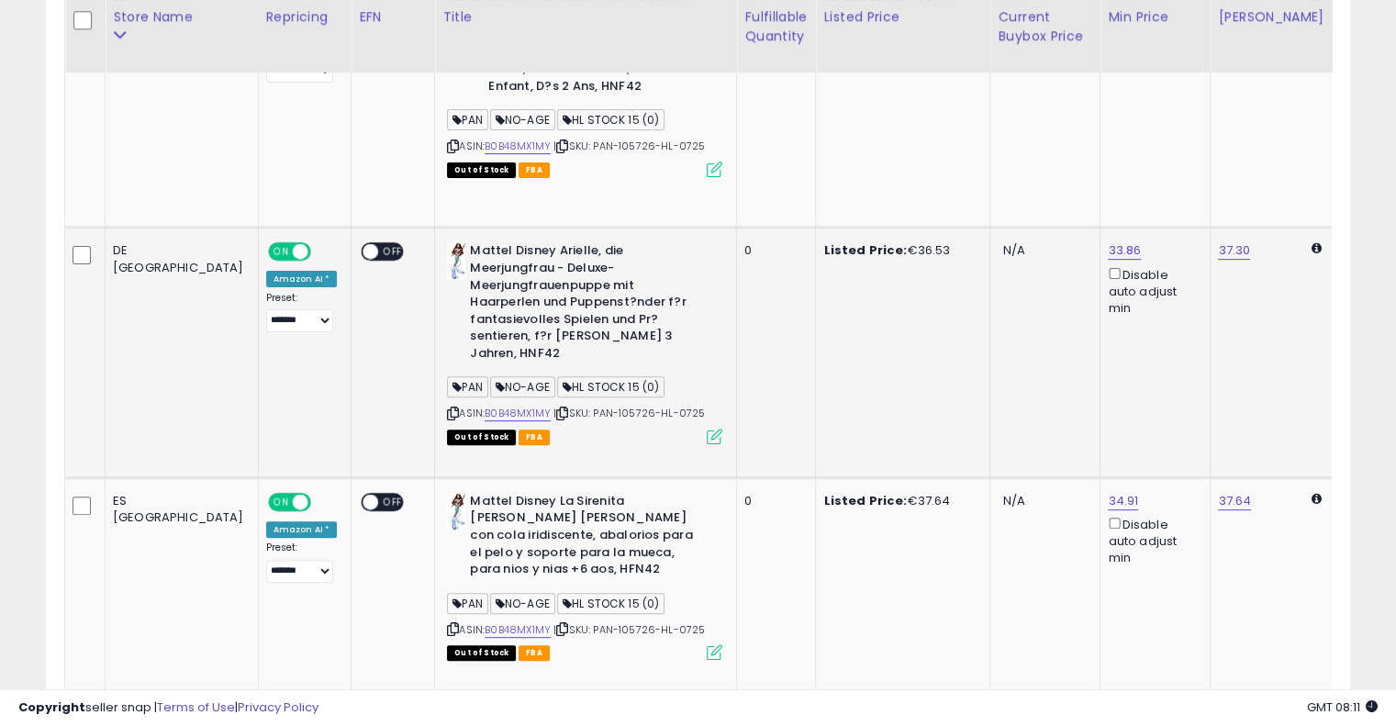
drag, startPoint x: 736, startPoint y: 271, endPoint x: 362, endPoint y: 235, distance: 376.3
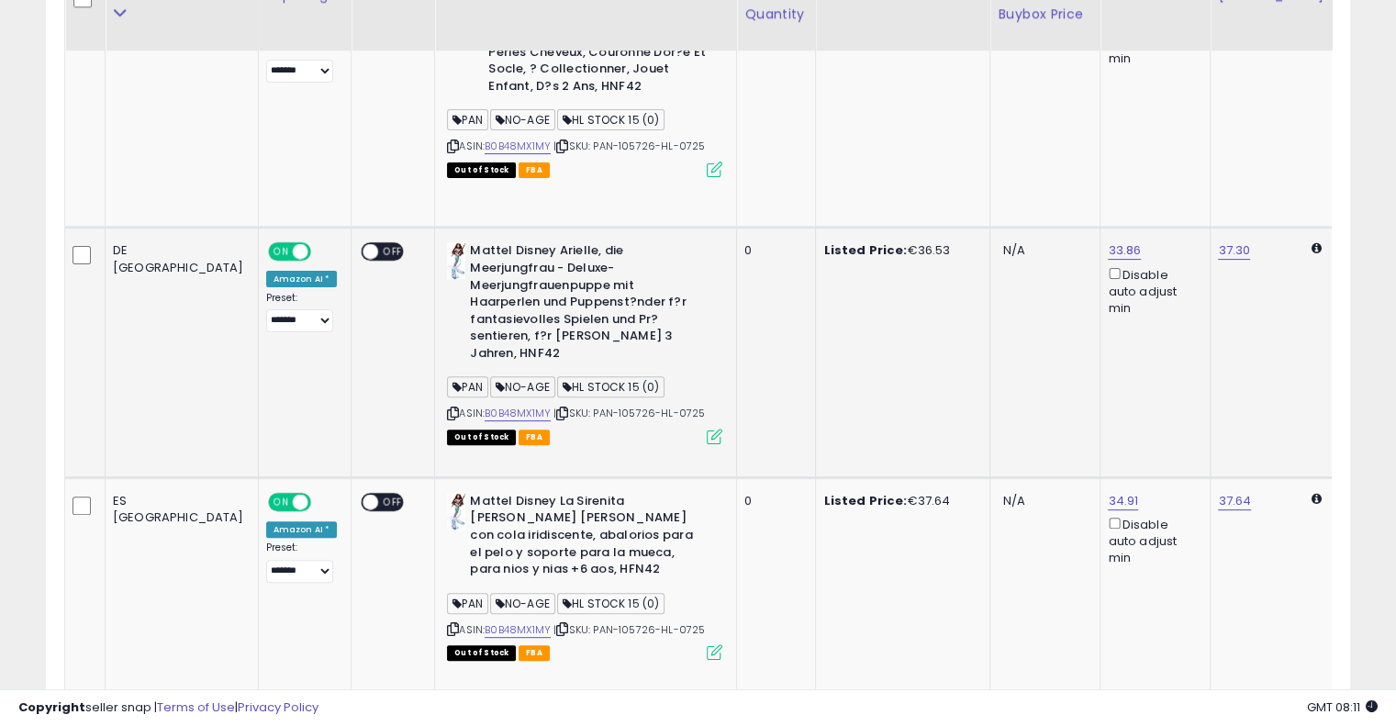
scroll to position [328, 0]
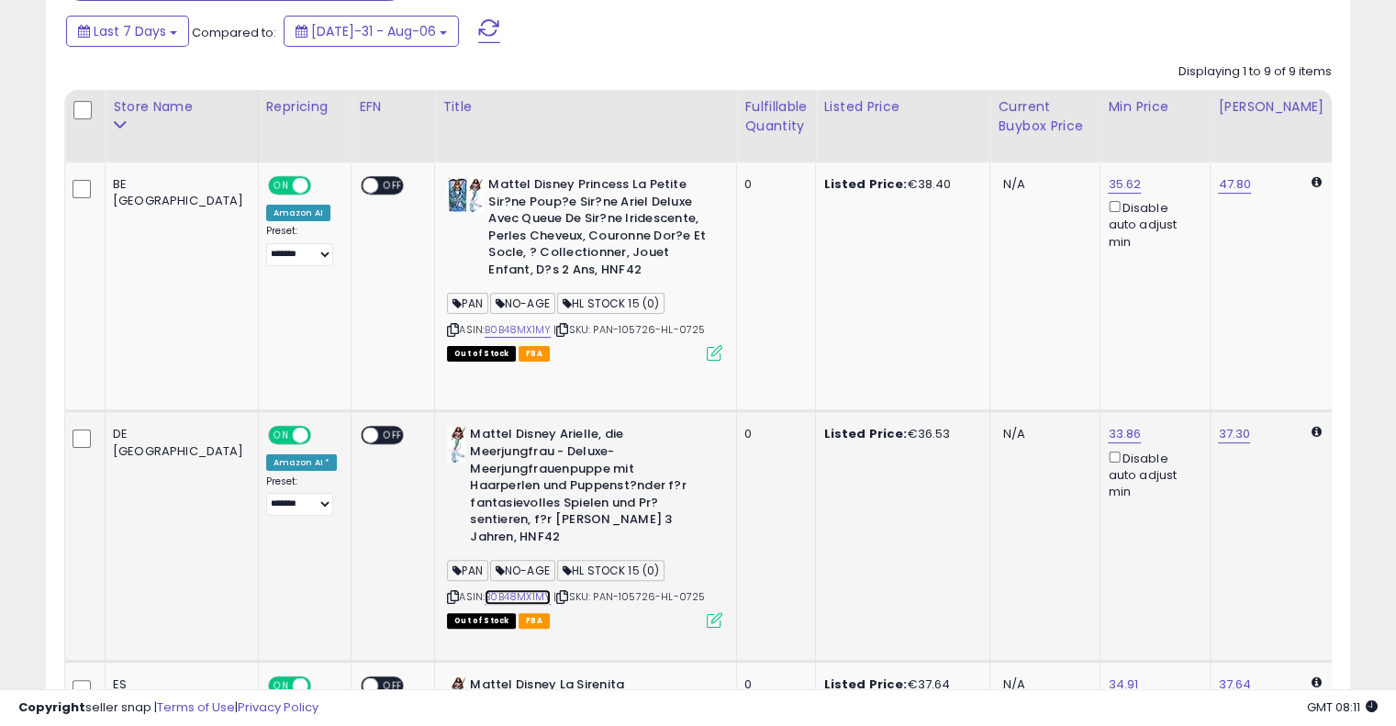
click at [485, 589] on link "B0B48MX1MY" at bounding box center [518, 597] width 66 height 16
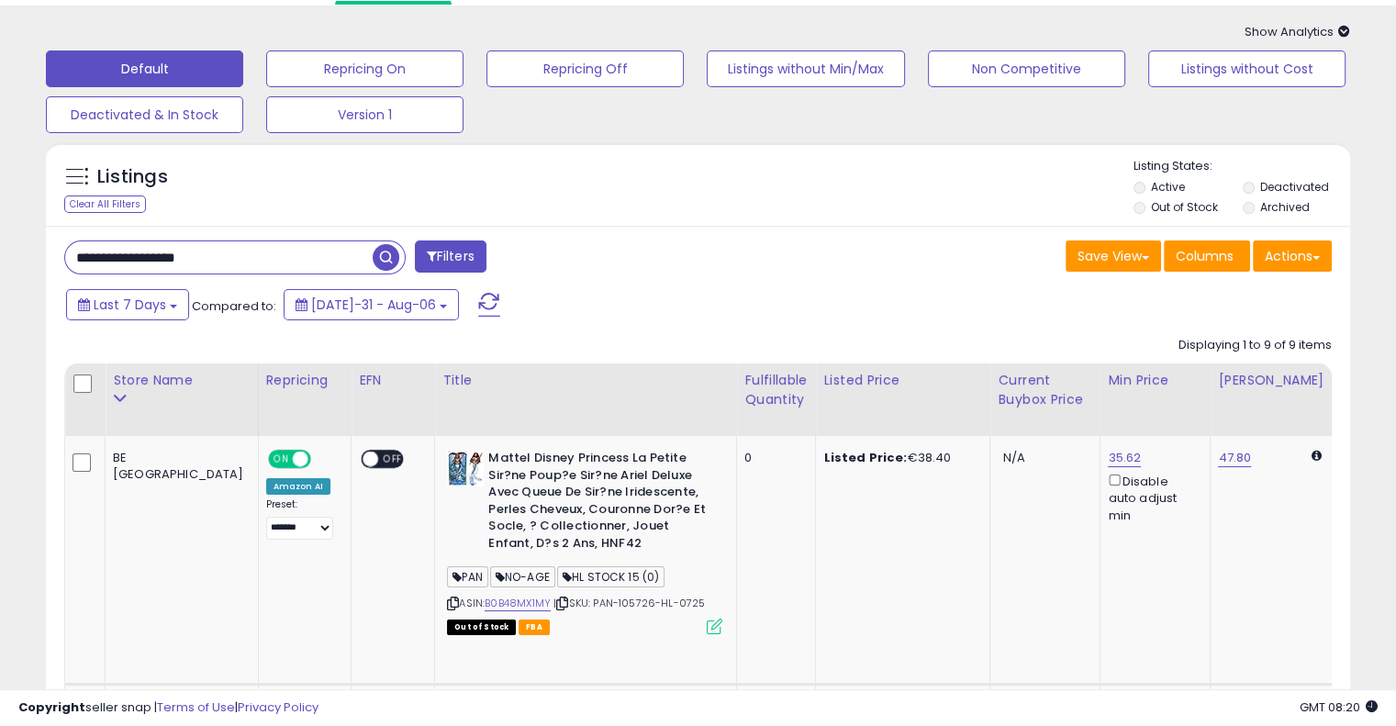
scroll to position [0, 0]
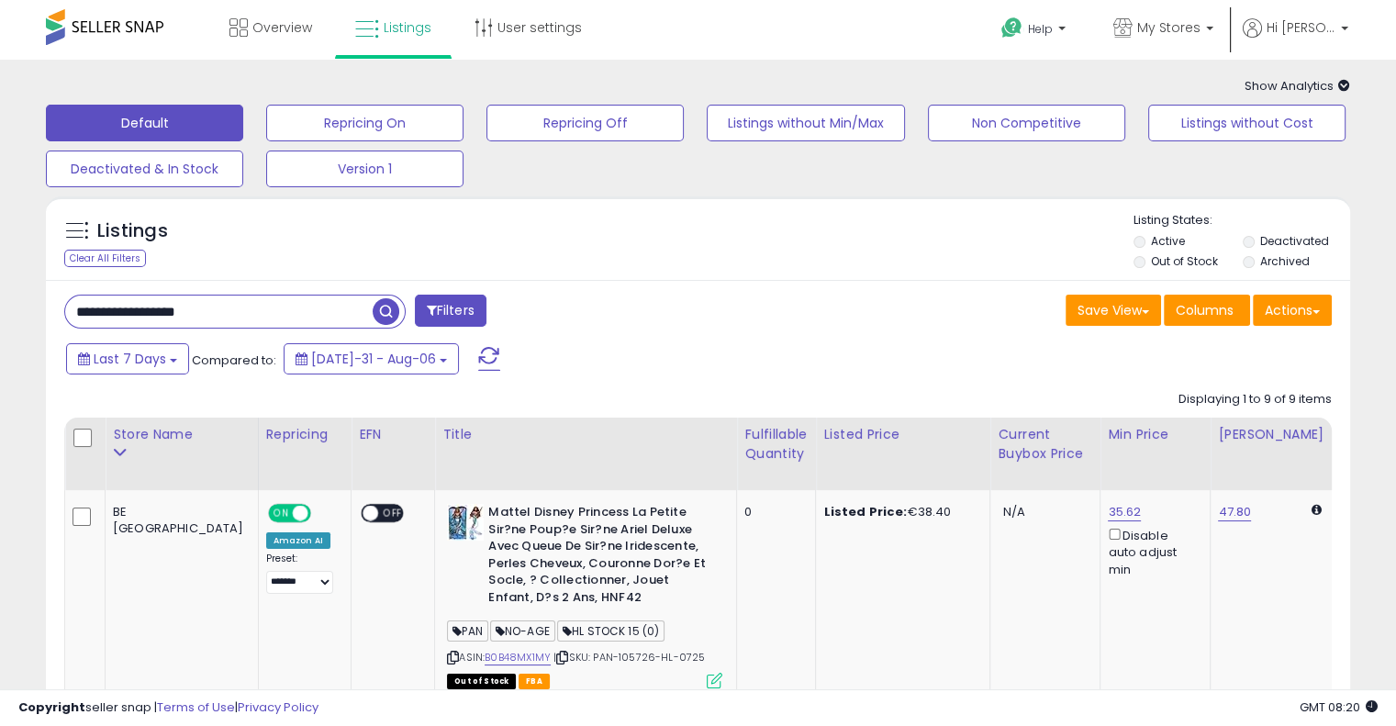
drag, startPoint x: 269, startPoint y: 310, endPoint x: 0, endPoint y: 289, distance: 269.8
paste input "text"
click at [386, 311] on span "button" at bounding box center [386, 311] width 27 height 27
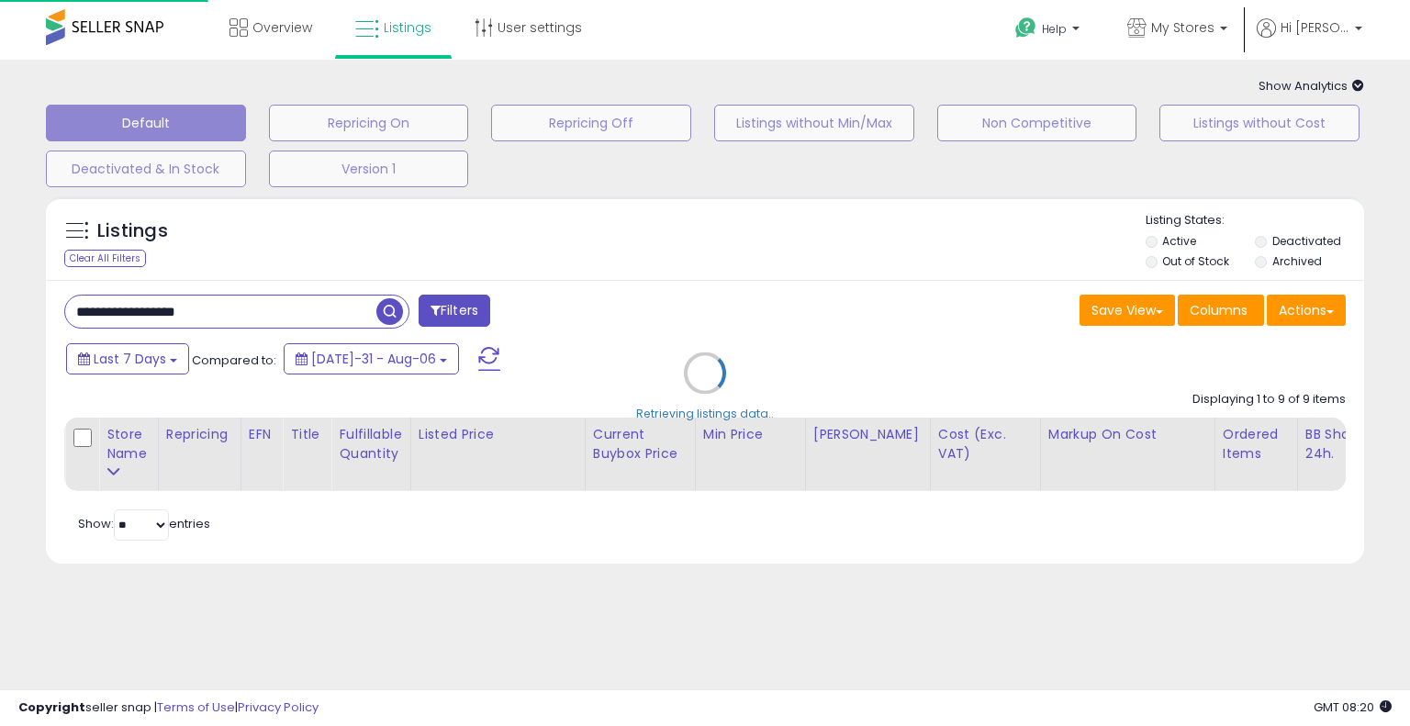
click at [678, 297] on div "Retrieving listings data.." at bounding box center [705, 386] width 1346 height 399
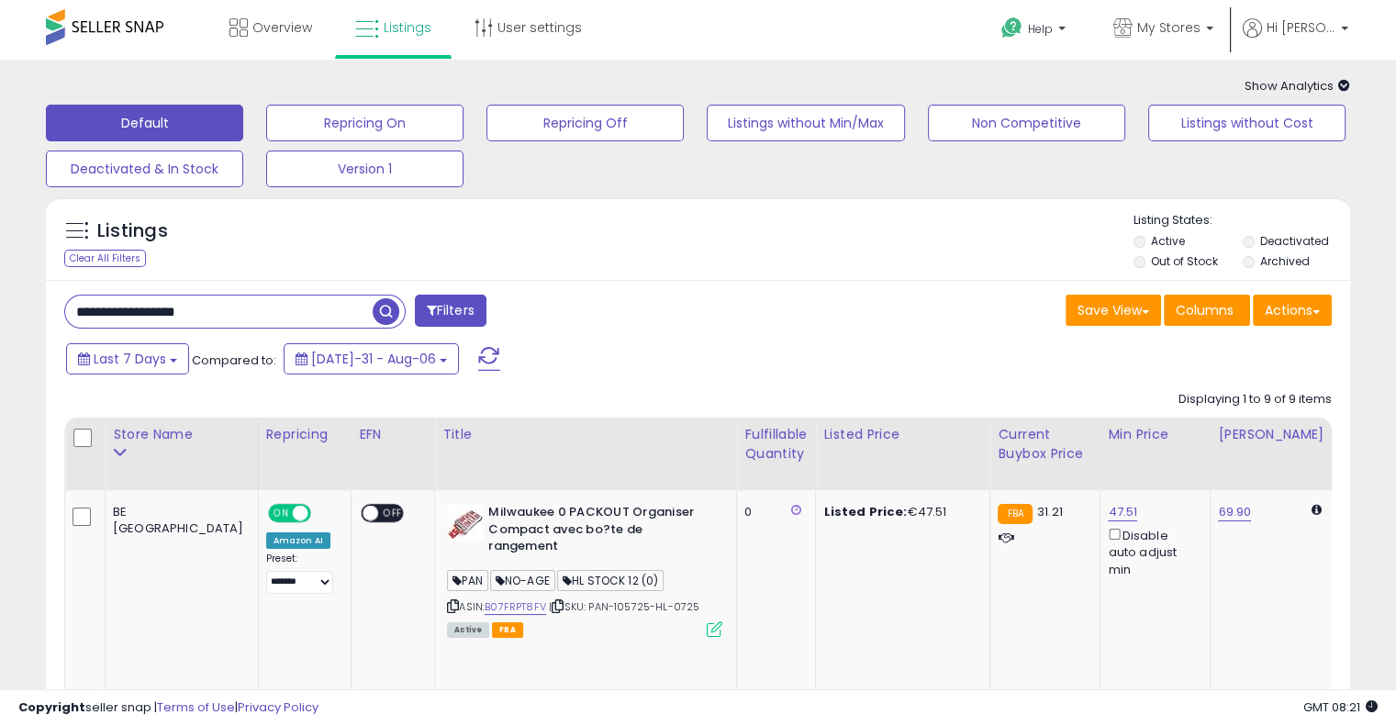
click at [491, 249] on div "Listings Clear All Filters Listing States:" at bounding box center [698, 243] width 1305 height 62
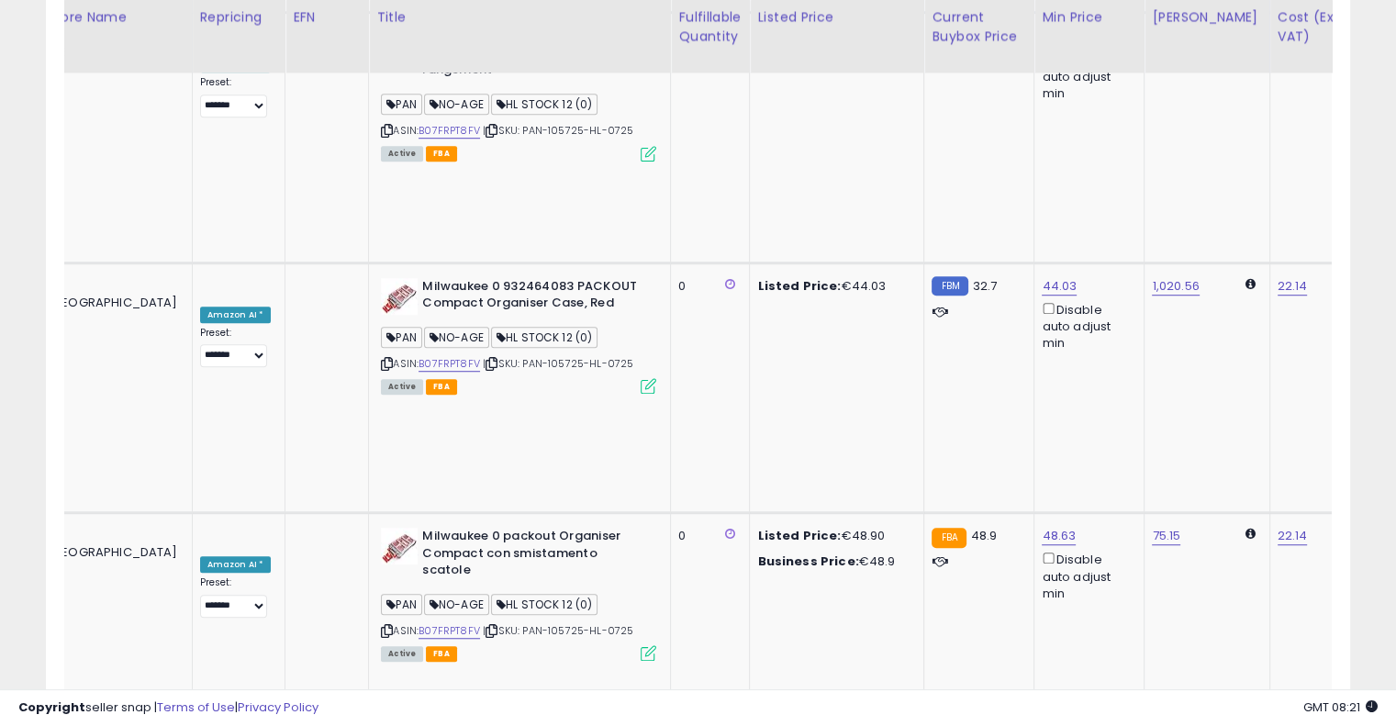
scroll to position [0, 271]
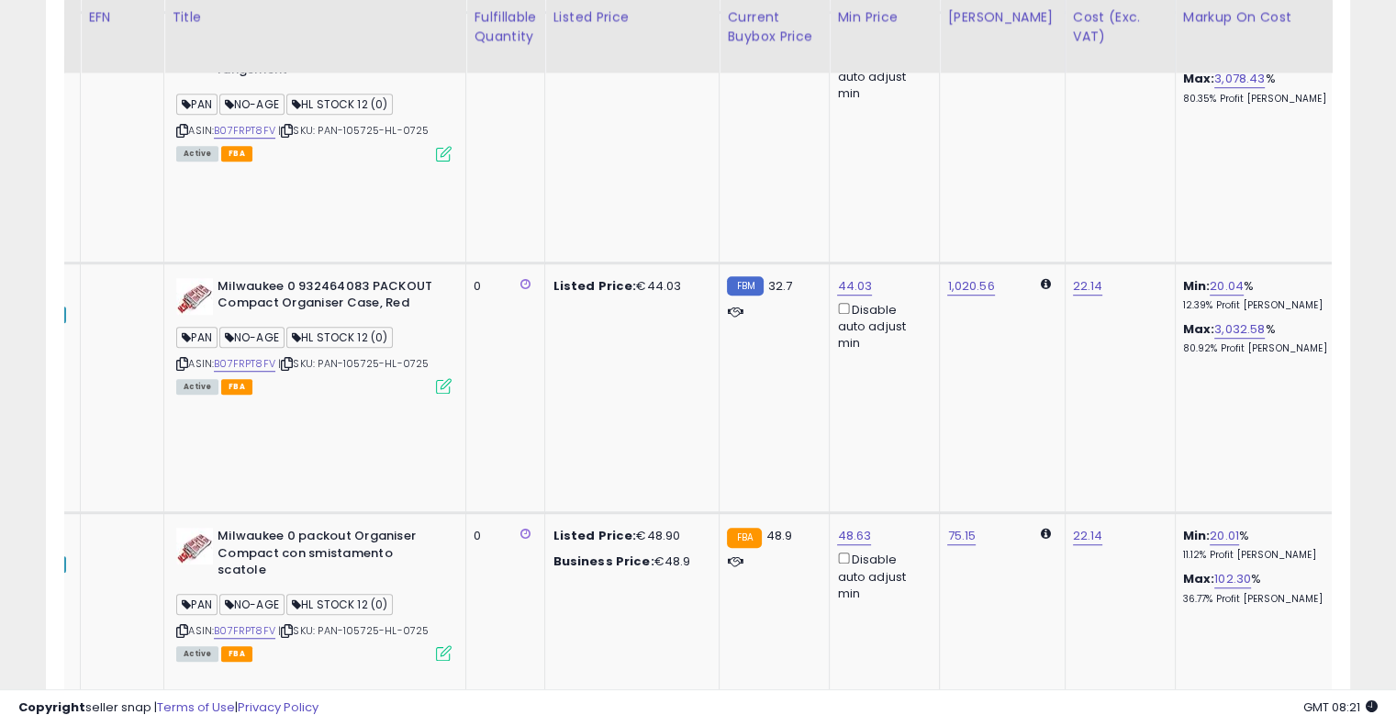
drag, startPoint x: 711, startPoint y: 318, endPoint x: 820, endPoint y: 294, distance: 111.8
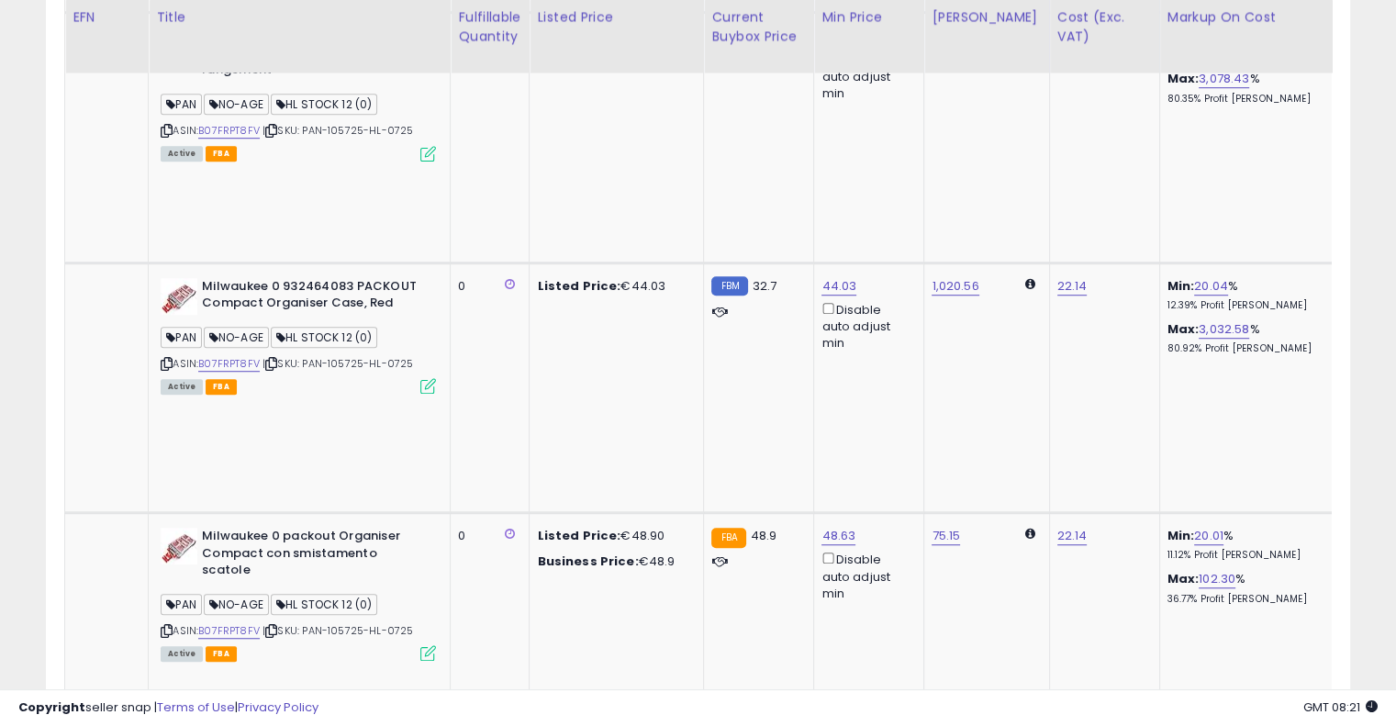
scroll to position [0, 210]
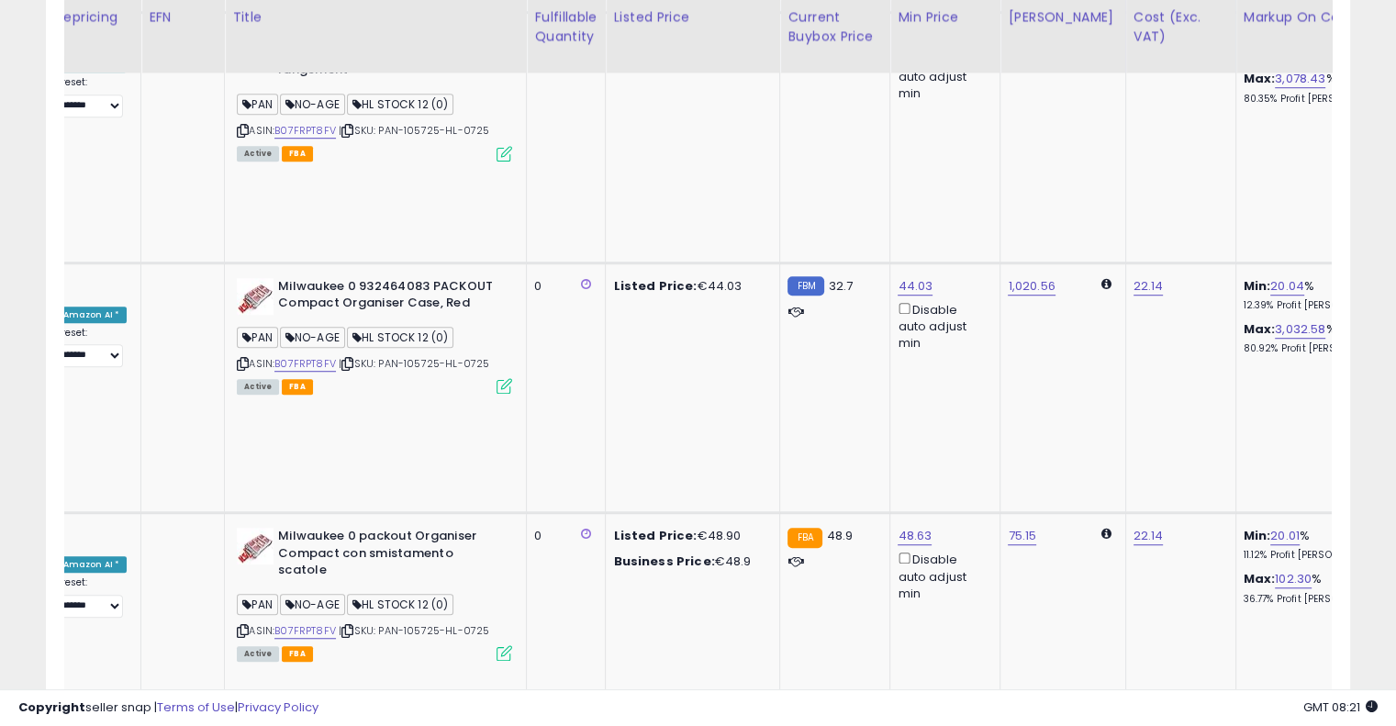
drag, startPoint x: 845, startPoint y: 358, endPoint x: 611, endPoint y: 373, distance: 234.6
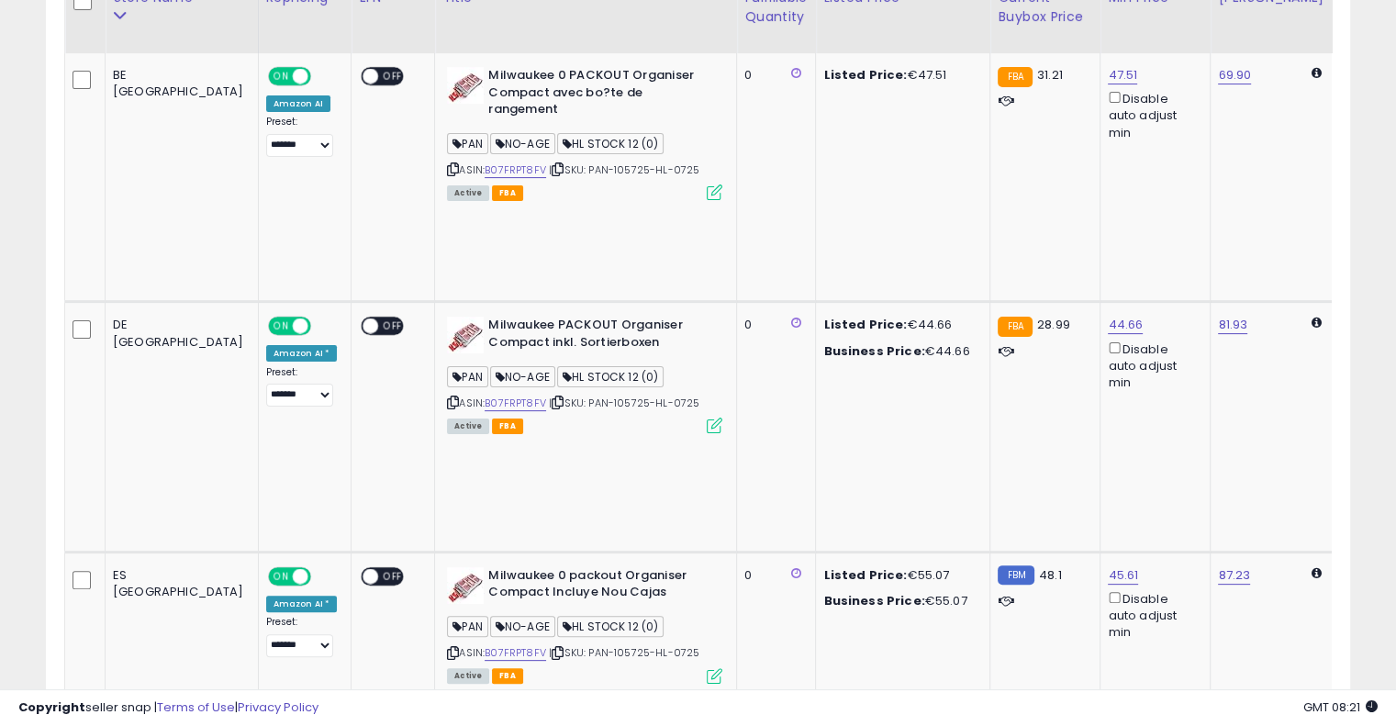
scroll to position [459, 0]
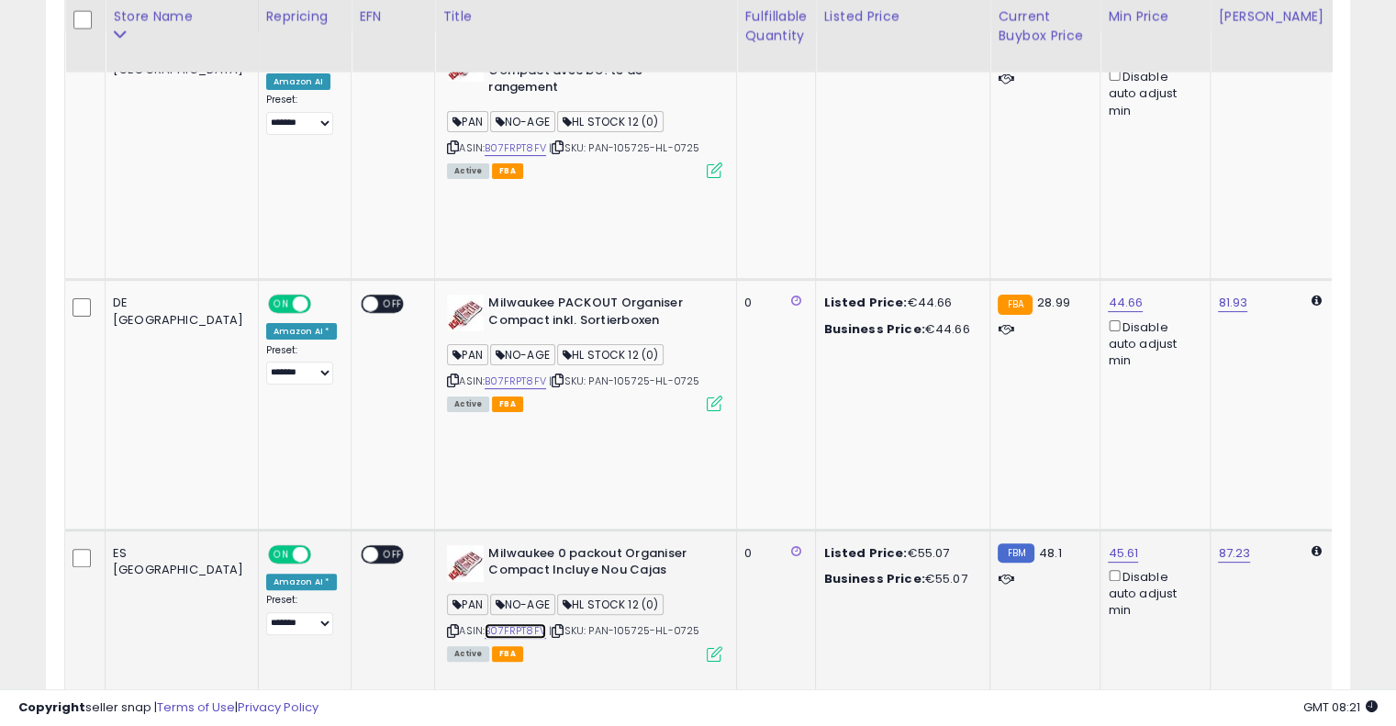
click at [485, 623] on link "B07FRPT8FV" at bounding box center [516, 631] width 62 height 16
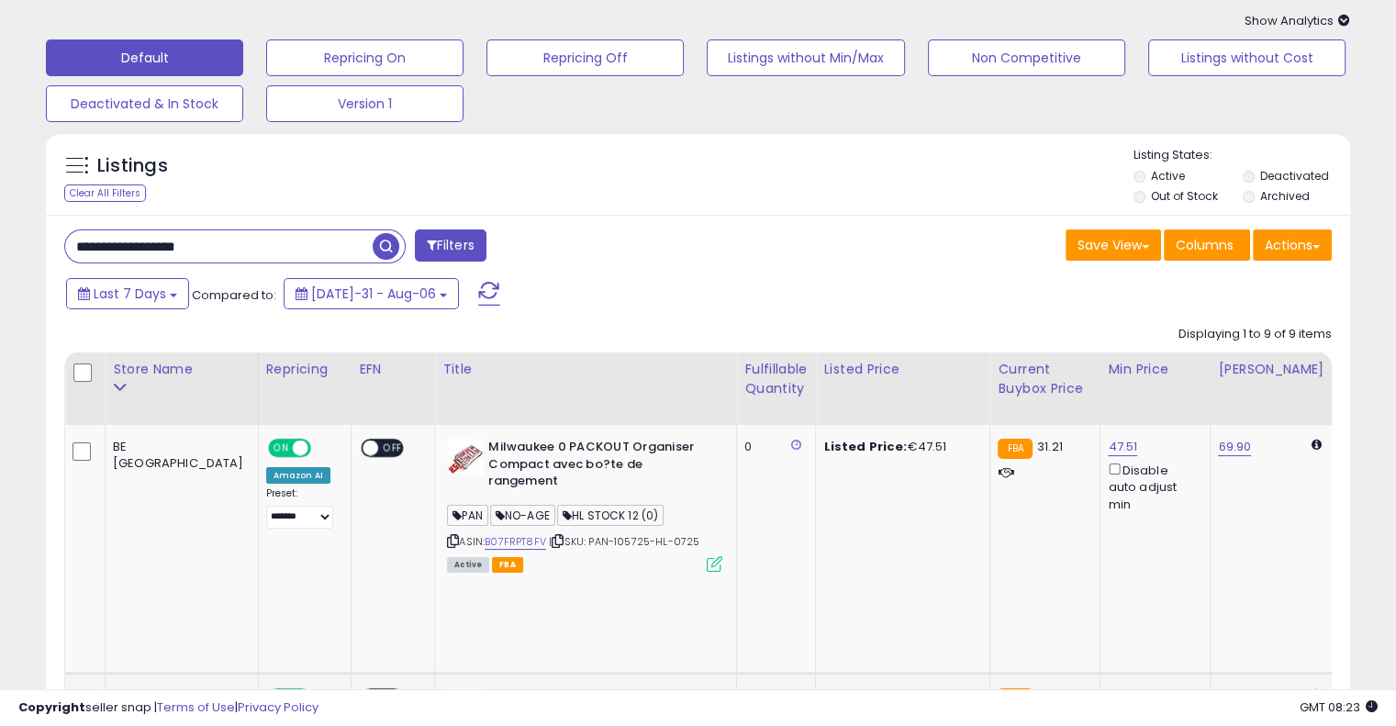
scroll to position [0, 0]
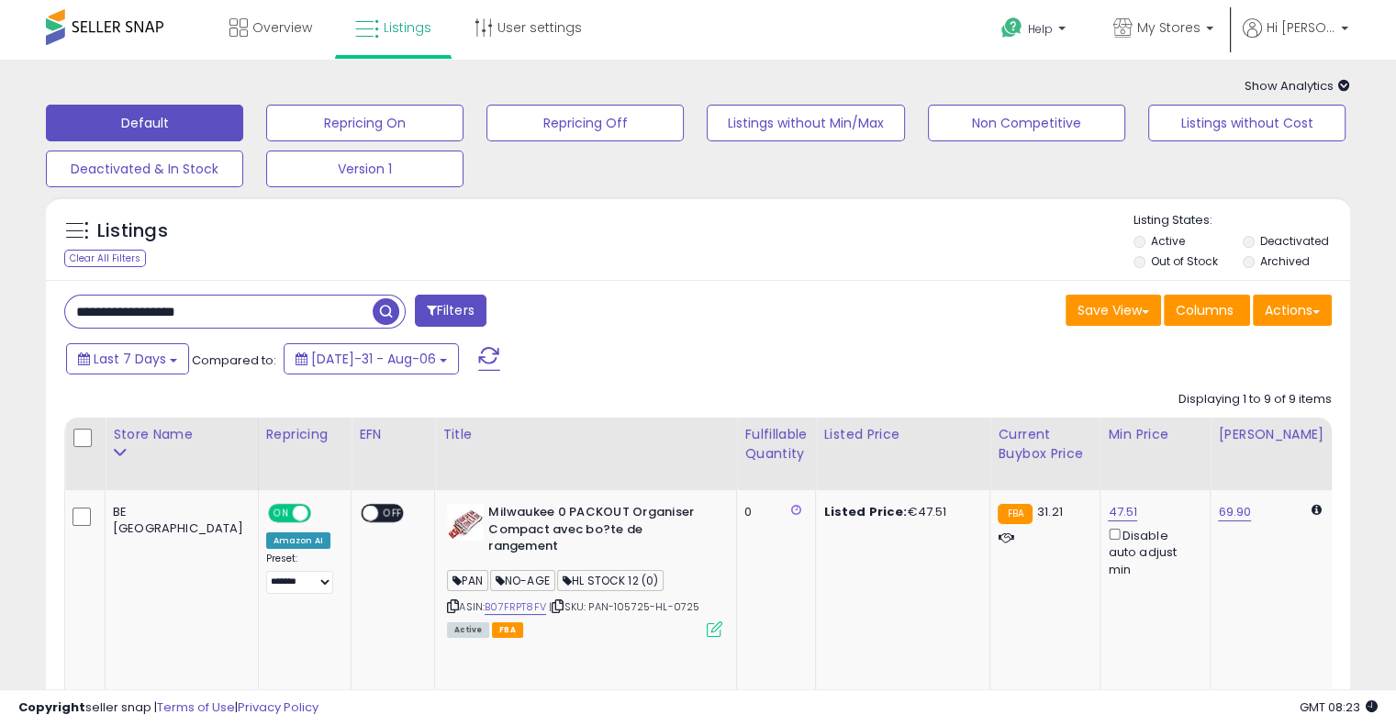
drag, startPoint x: 223, startPoint y: 319, endPoint x: 17, endPoint y: 323, distance: 206.6
paste input "text"
type input "**********"
click at [382, 317] on span "button" at bounding box center [386, 311] width 27 height 27
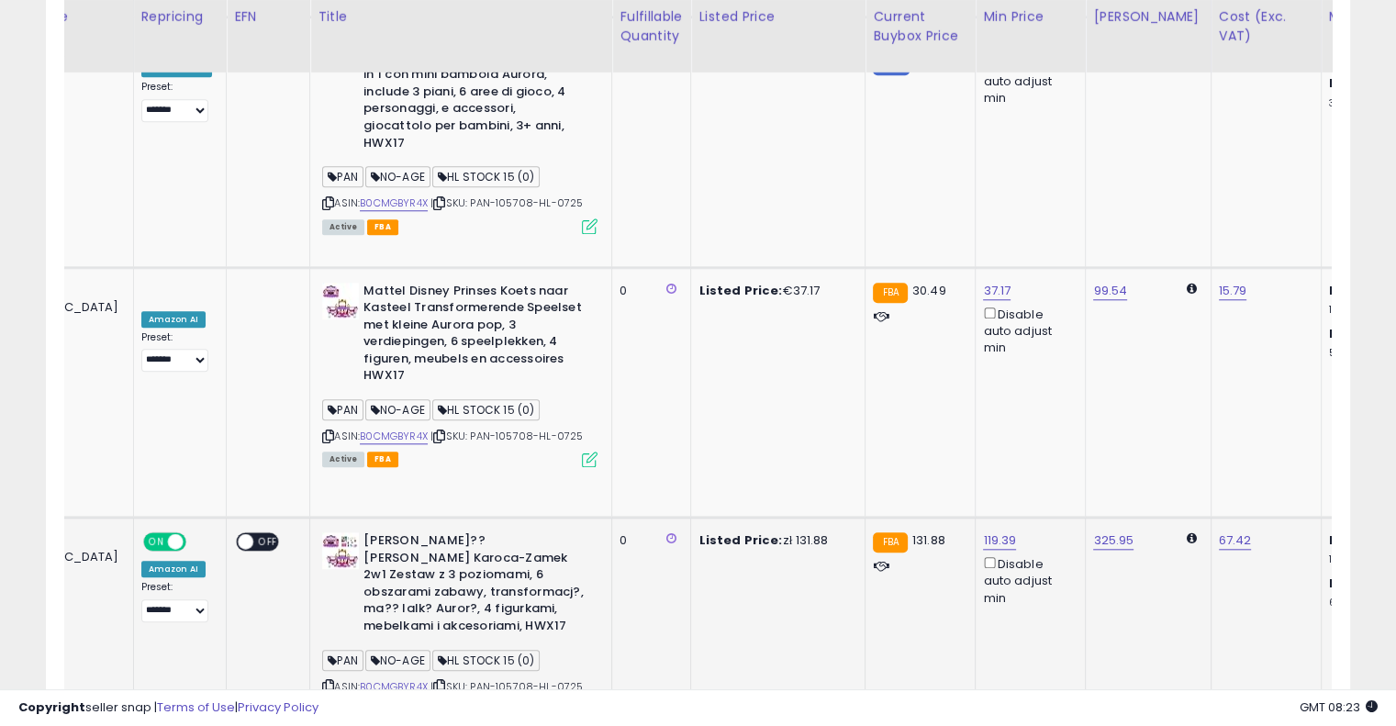
scroll to position [0, 287]
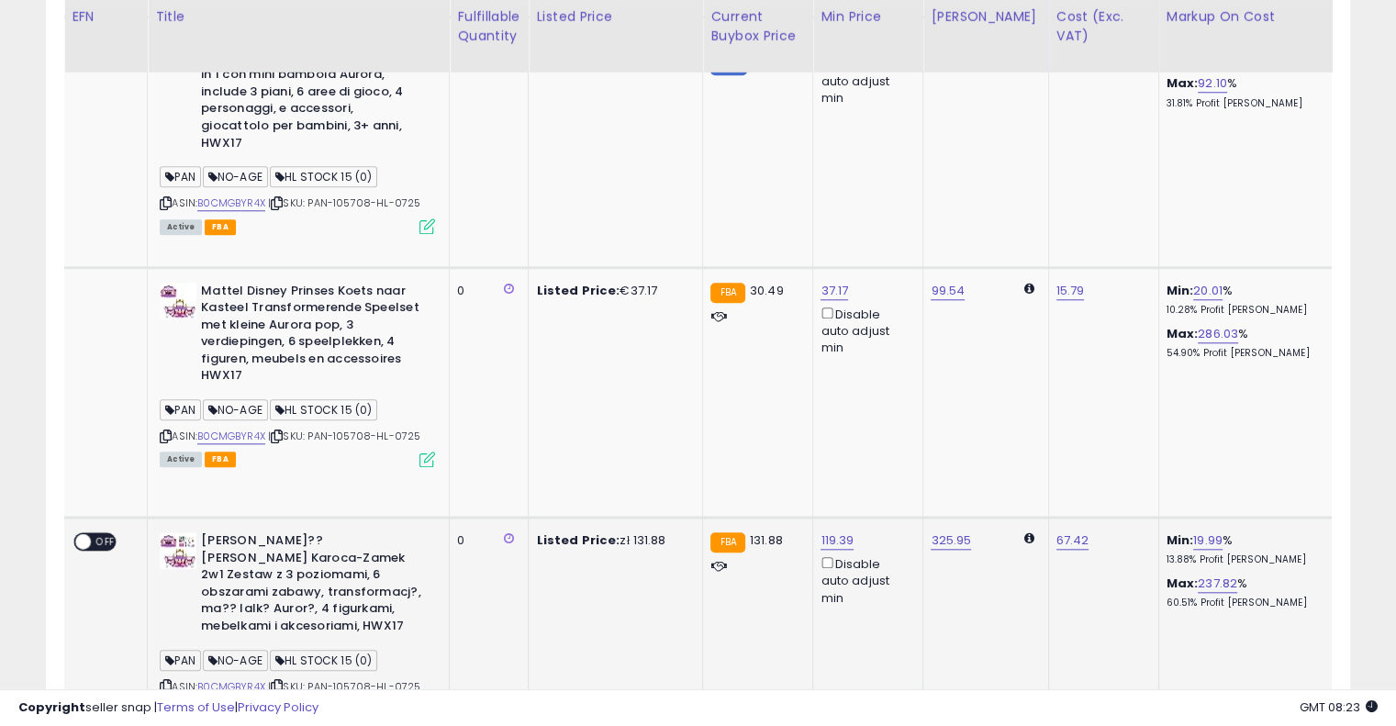
drag, startPoint x: 719, startPoint y: 289, endPoint x: 861, endPoint y: 275, distance: 143.1
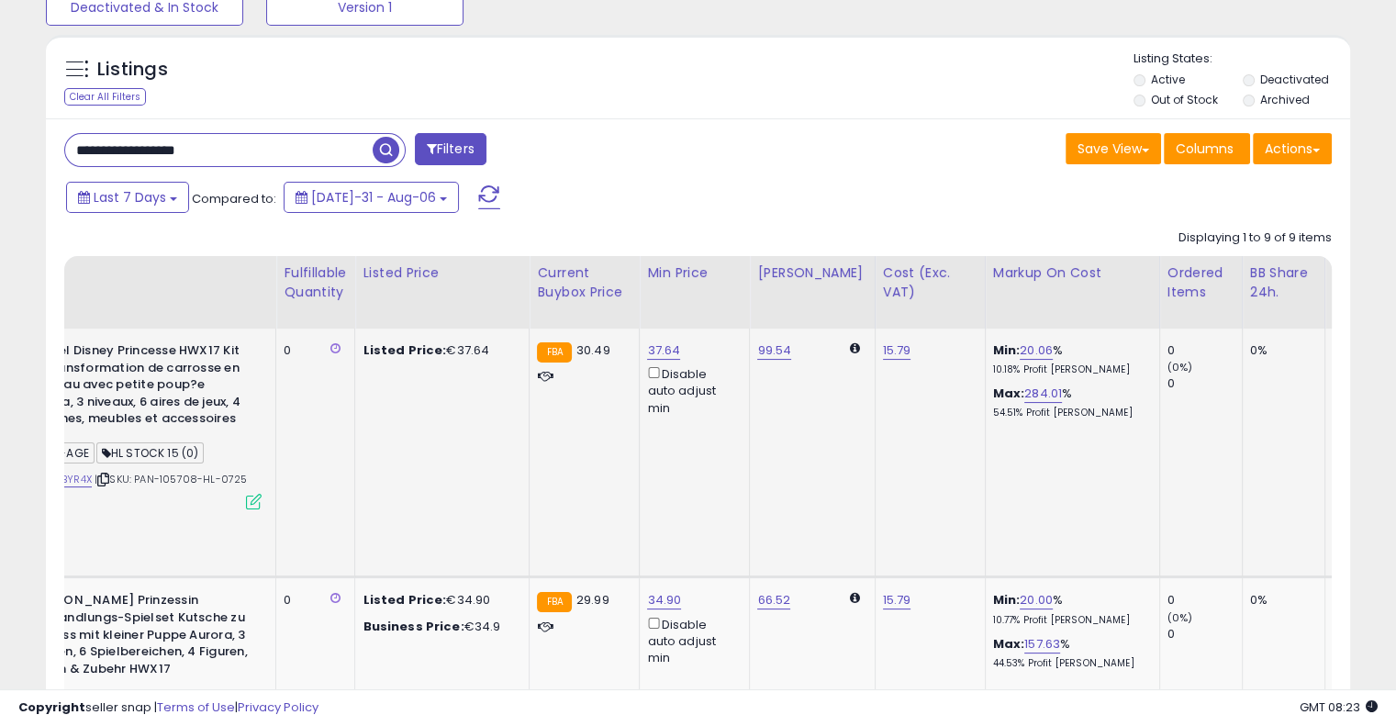
scroll to position [0, 440]
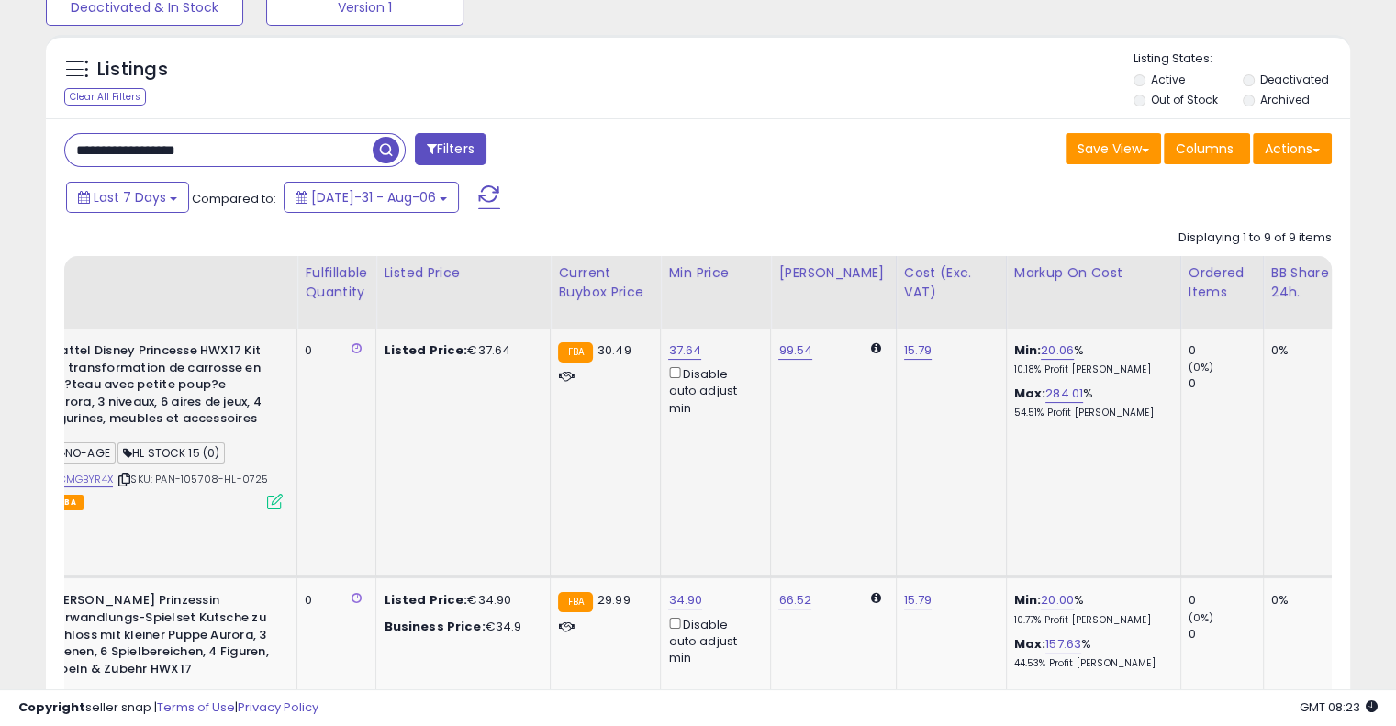
drag, startPoint x: 804, startPoint y: 436, endPoint x: 731, endPoint y: 432, distance: 73.5
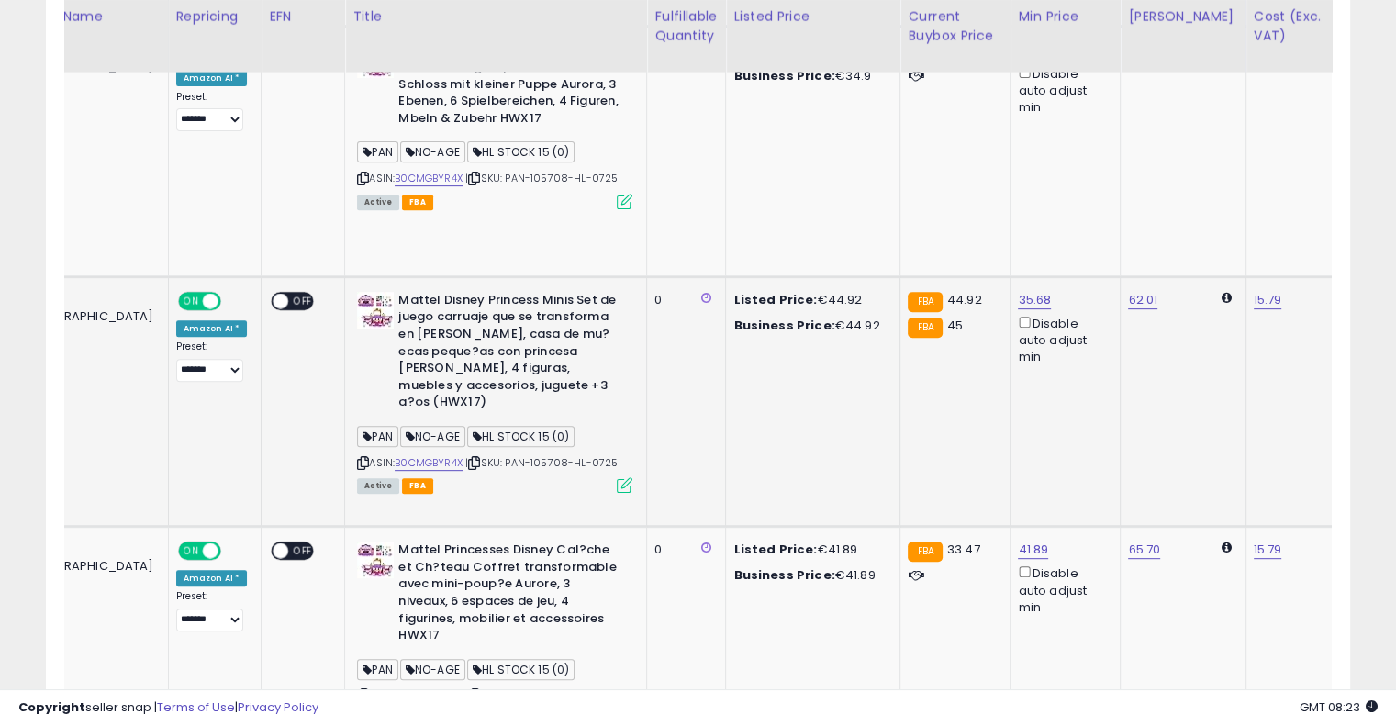
scroll to position [0, 0]
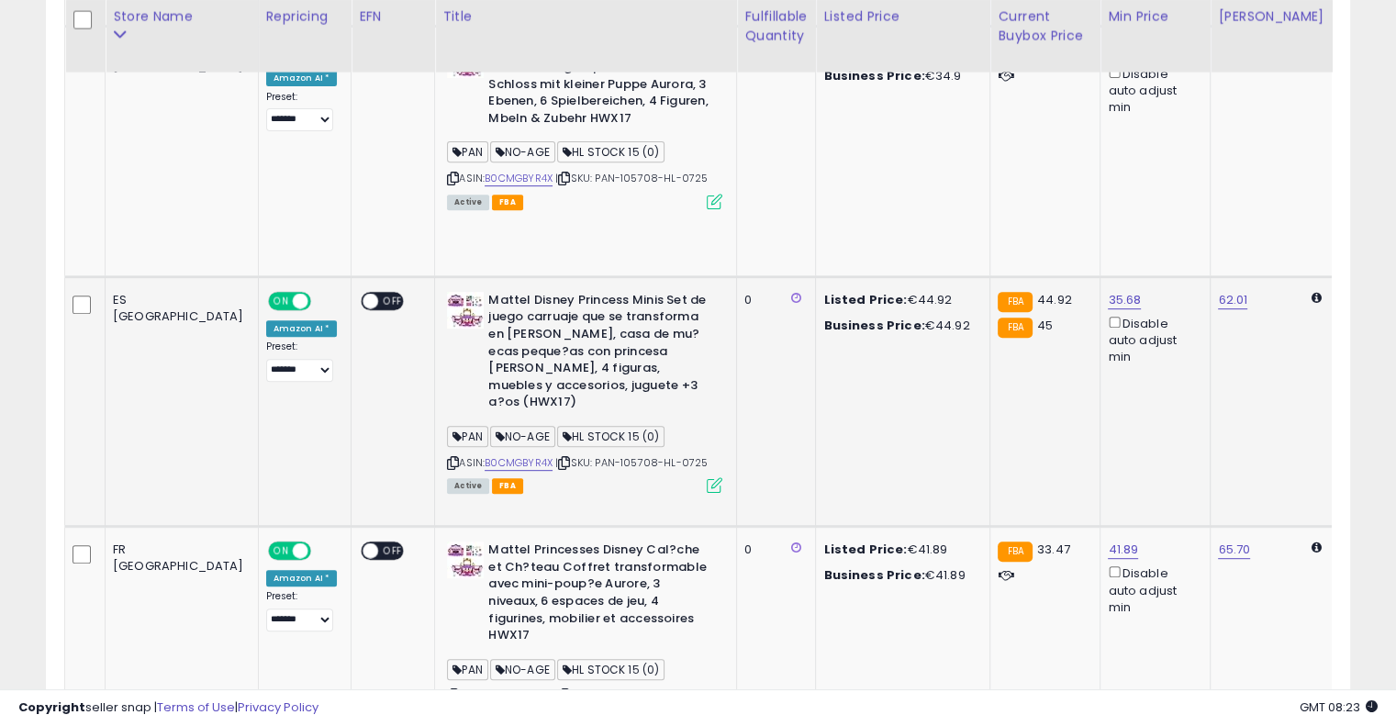
drag, startPoint x: 801, startPoint y: 266, endPoint x: 584, endPoint y: 263, distance: 216.7
click at [485, 455] on link "B0CMGBYR4X" at bounding box center [519, 463] width 68 height 16
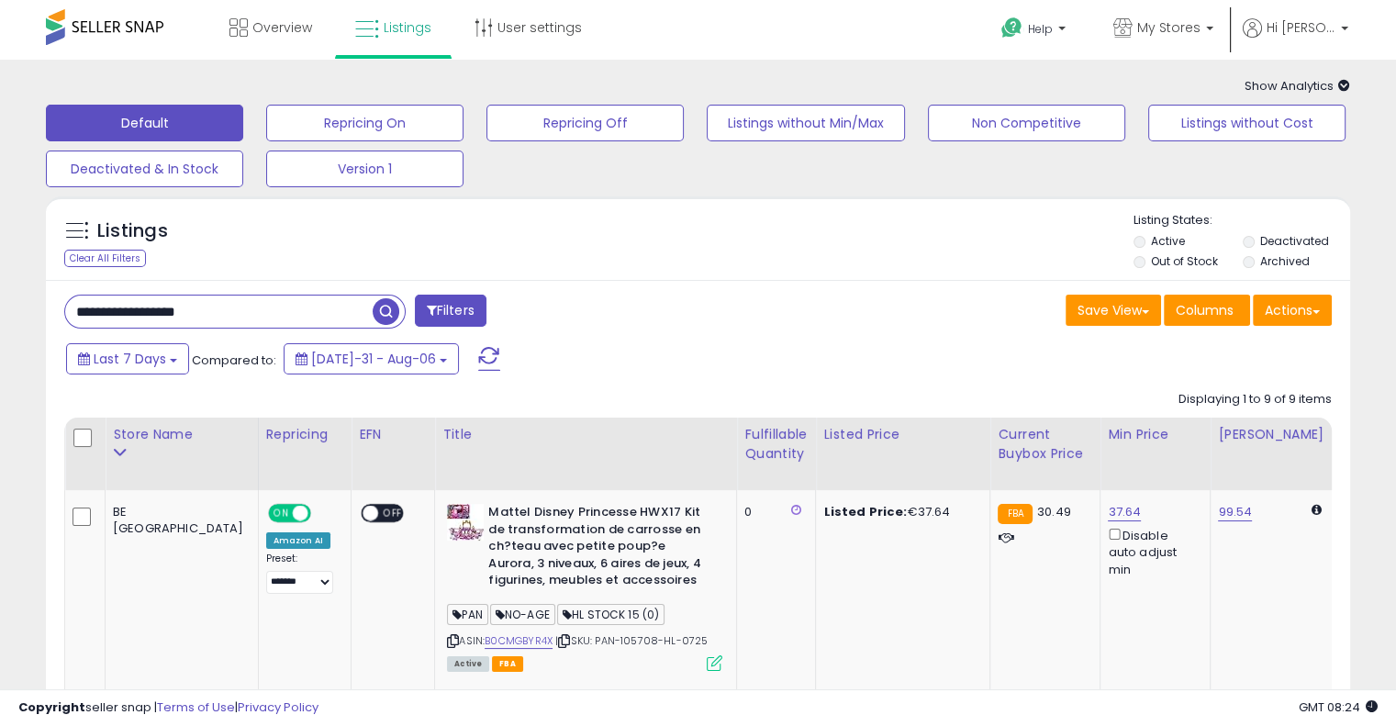
drag, startPoint x: 287, startPoint y: 302, endPoint x: 0, endPoint y: 290, distance: 287.6
paste input "text"
click at [382, 312] on span "button" at bounding box center [386, 311] width 27 height 27
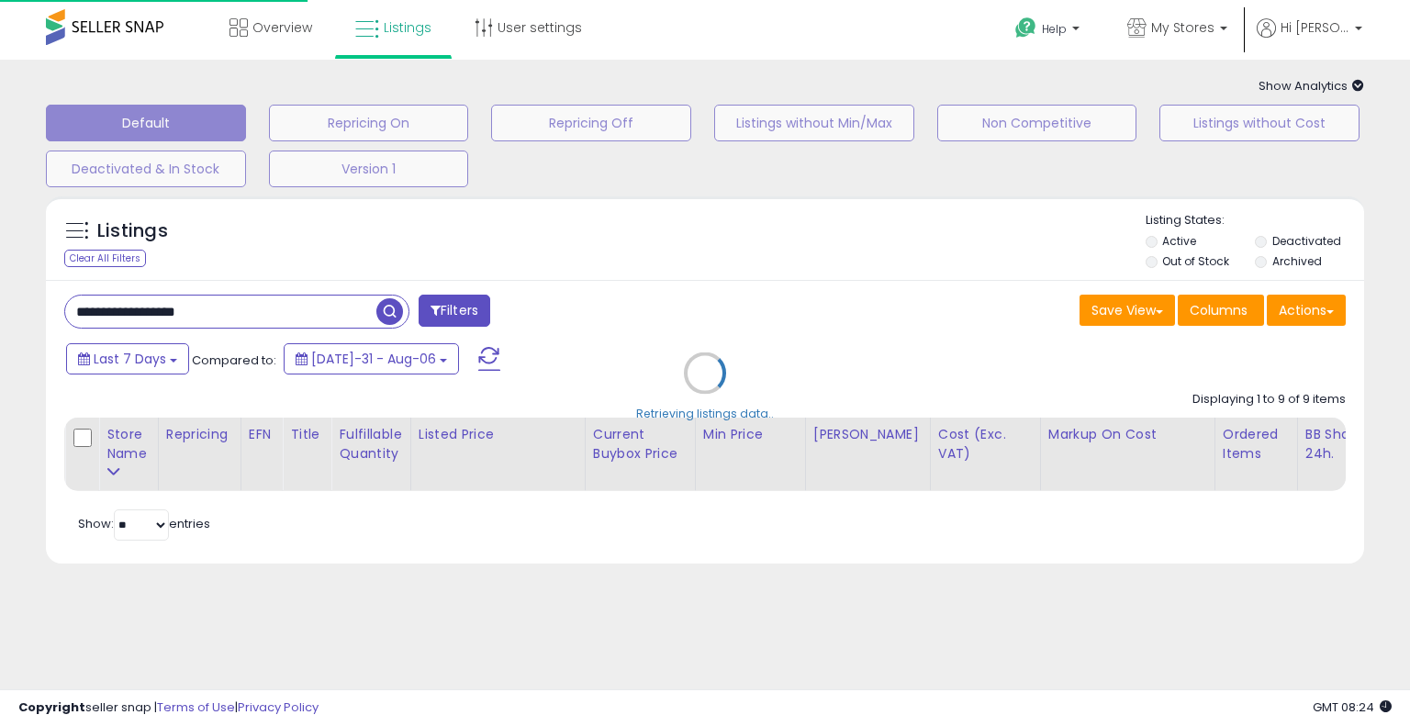
click at [722, 212] on div "Retrieving listings data.." at bounding box center [705, 386] width 1346 height 399
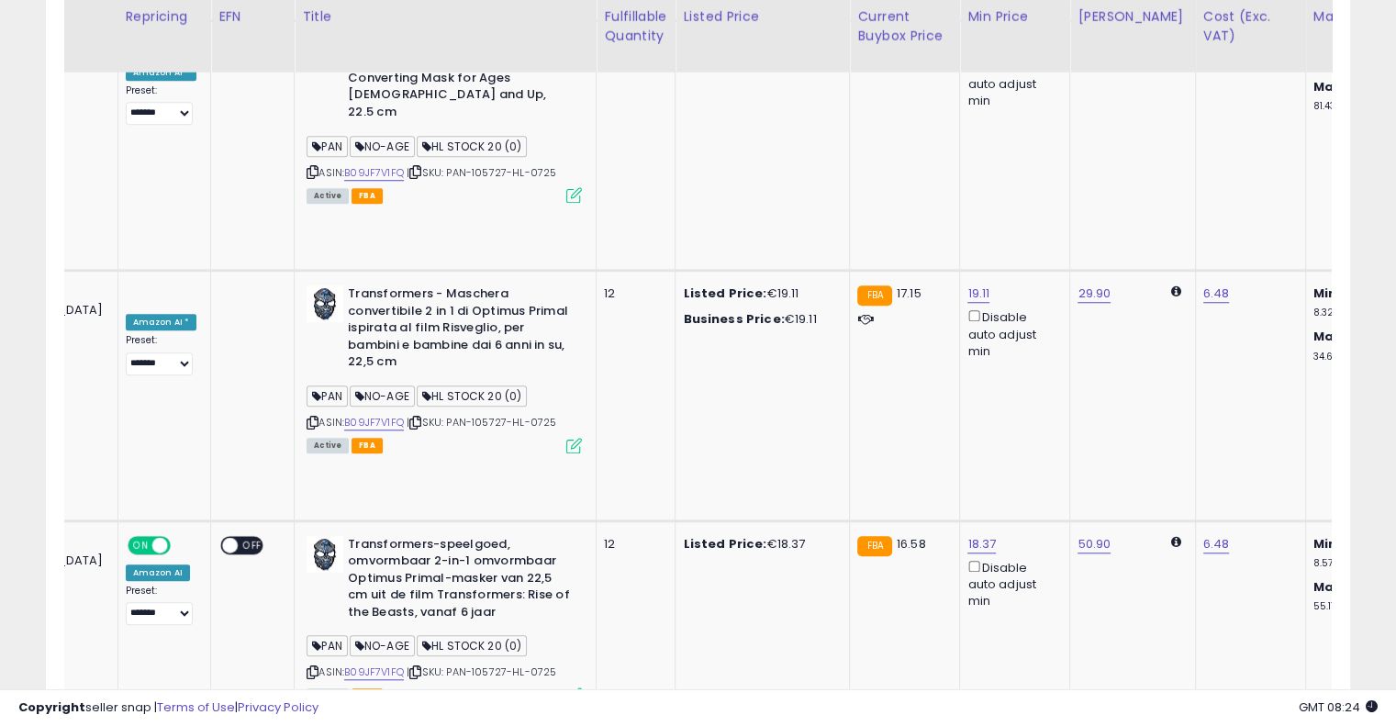
scroll to position [0, 308]
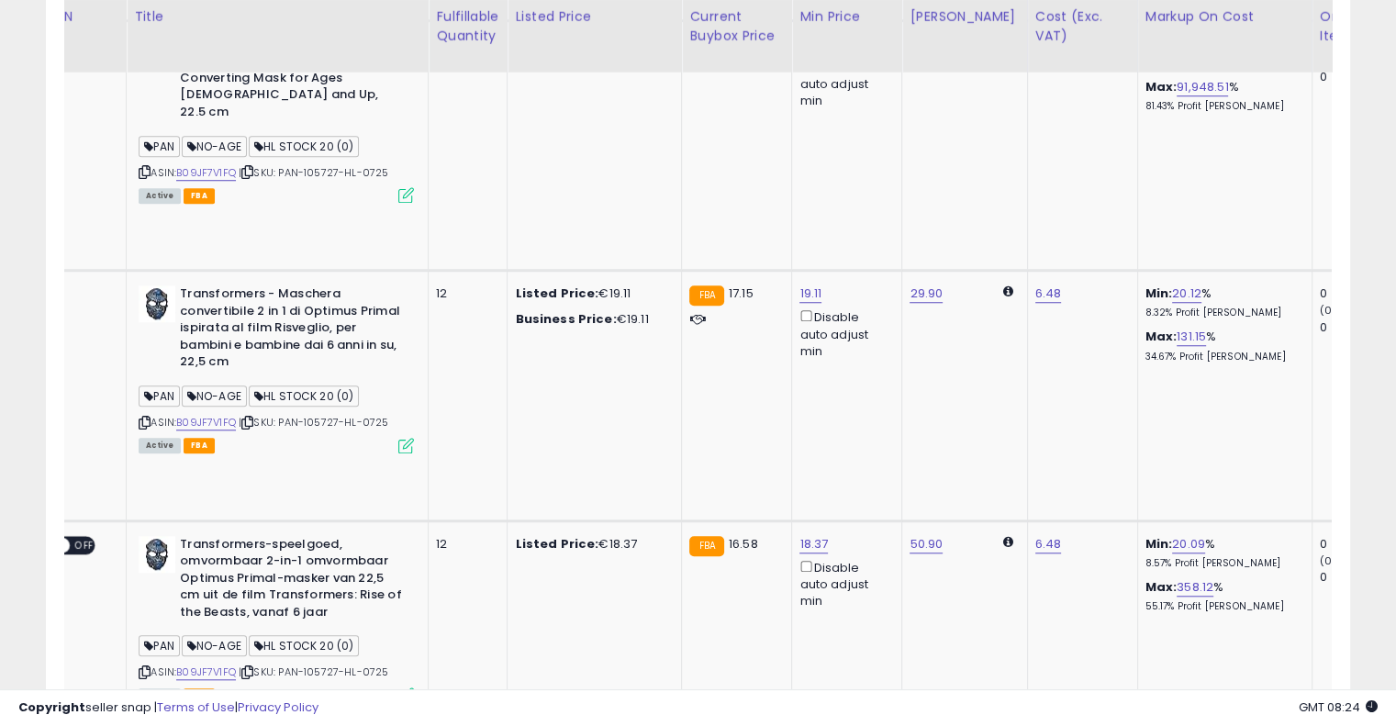
drag, startPoint x: 727, startPoint y: 344, endPoint x: 834, endPoint y: 326, distance: 108.1
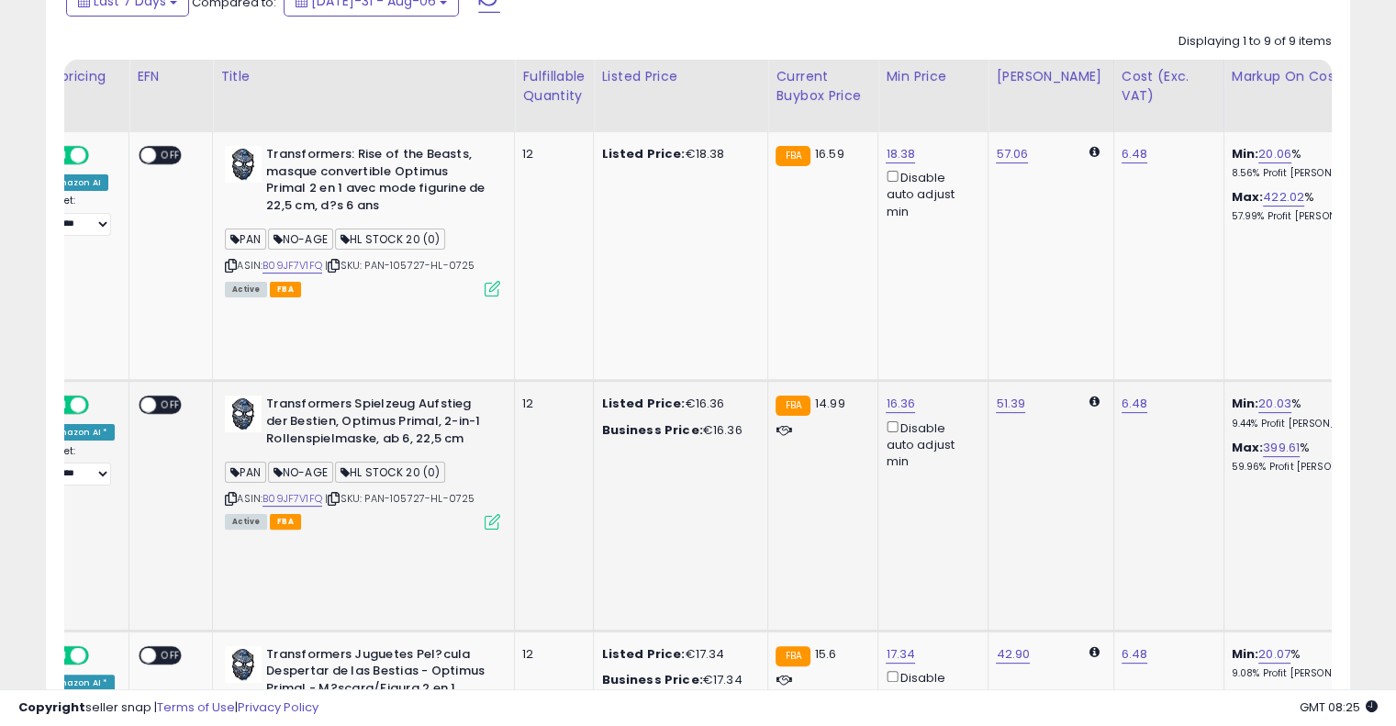
scroll to position [0, 0]
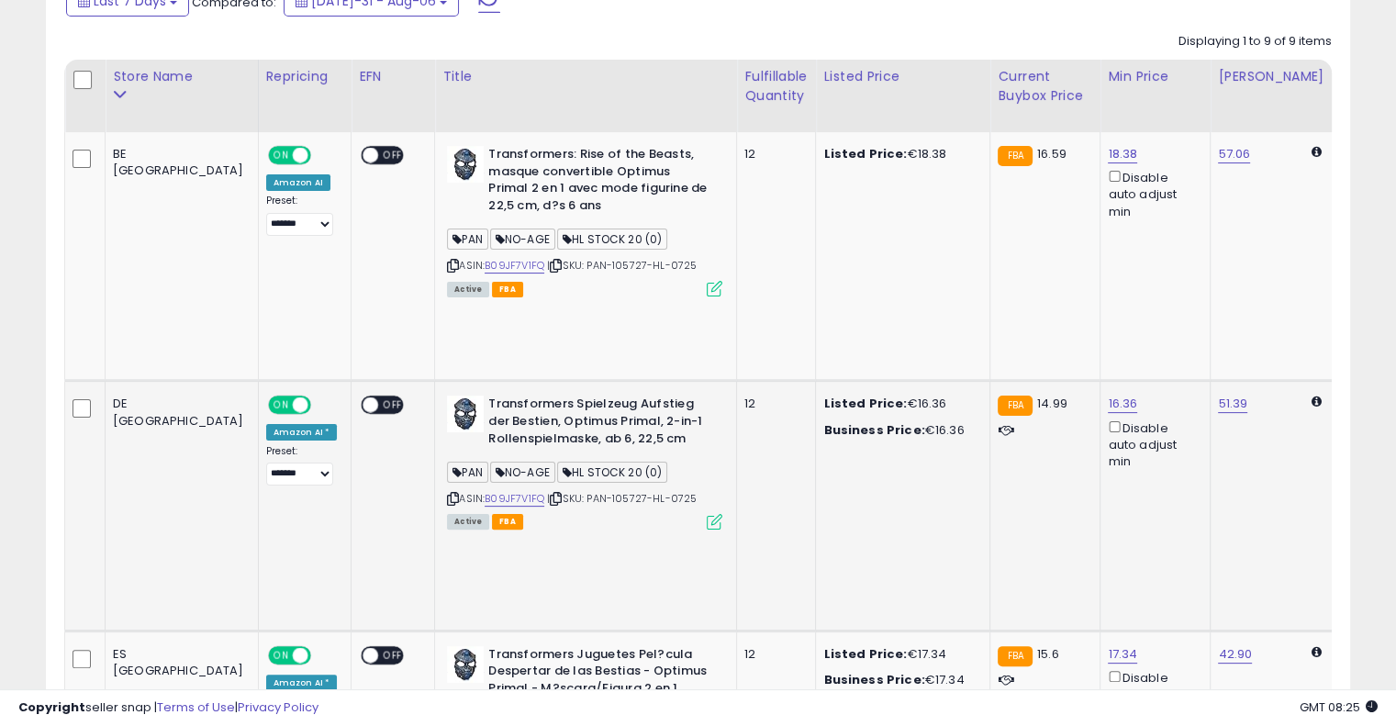
drag, startPoint x: 791, startPoint y: 405, endPoint x: 606, endPoint y: 388, distance: 186.2
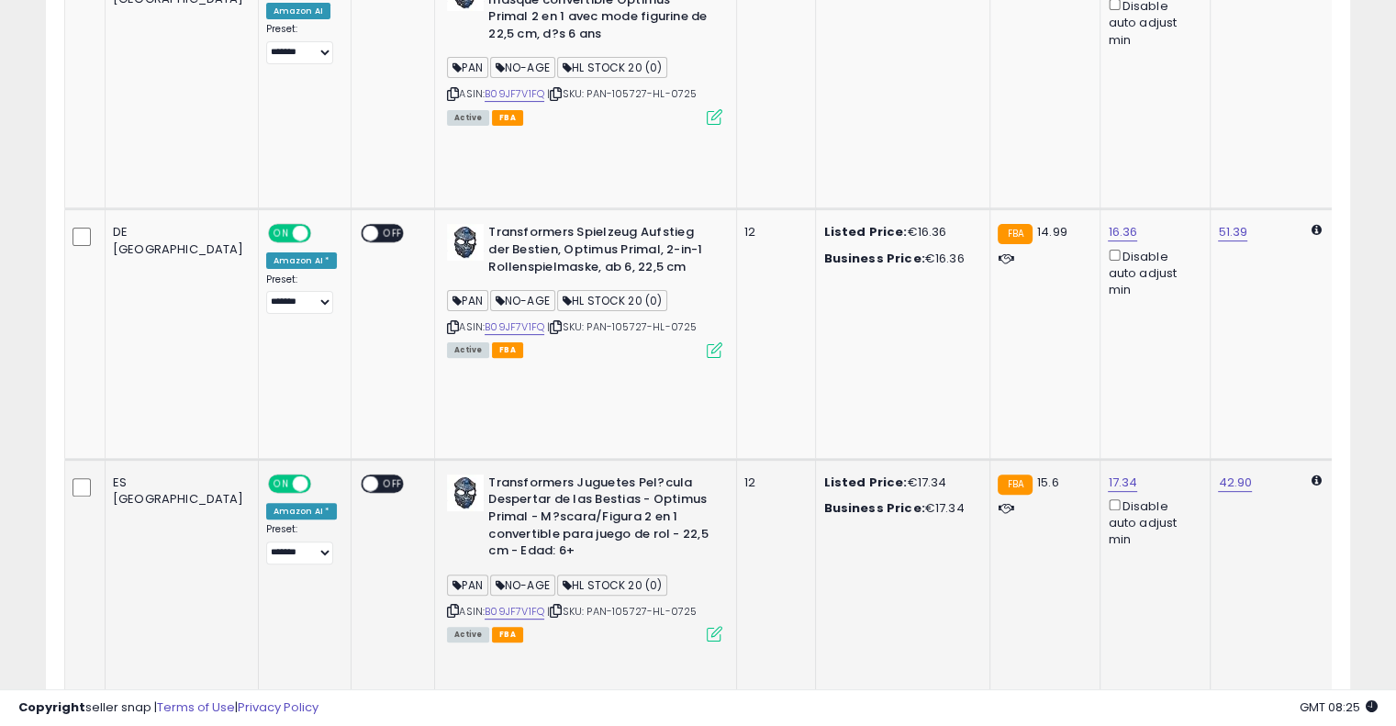
scroll to position [542, 0]
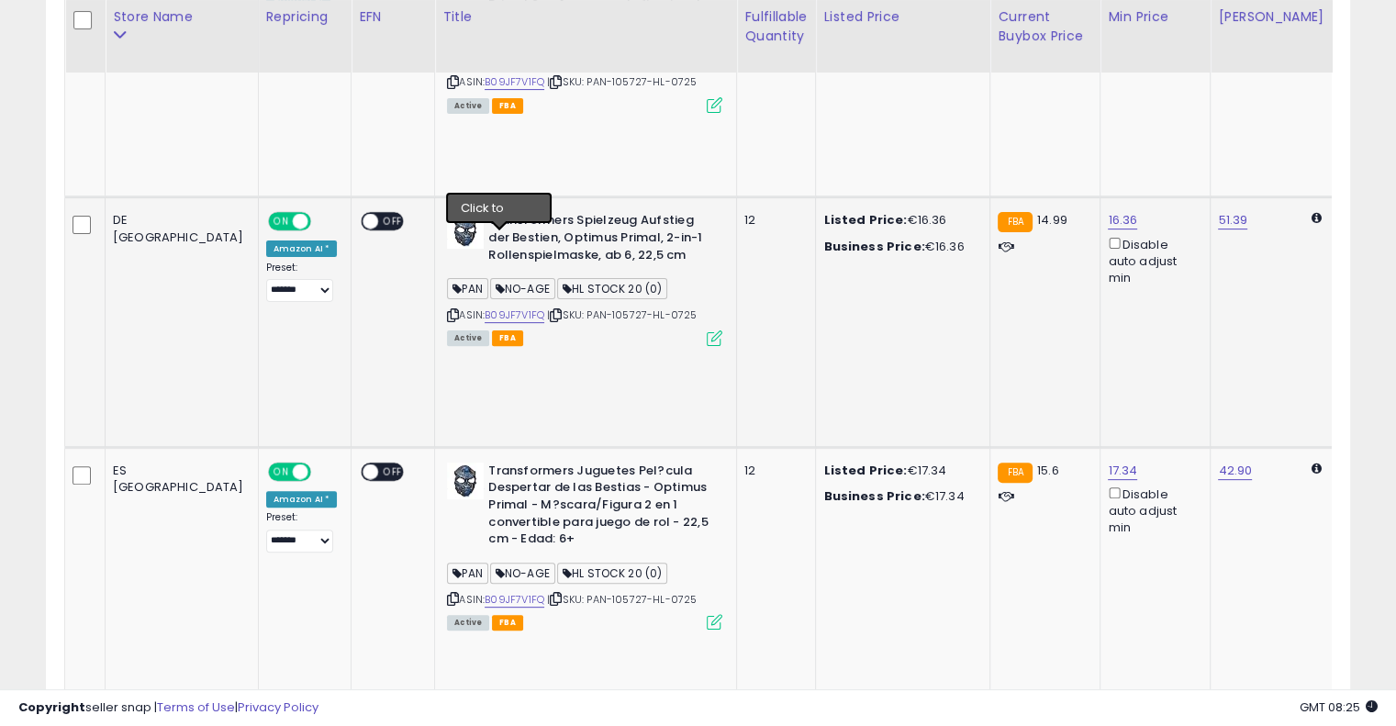
click at [550, 310] on icon at bounding box center [556, 315] width 12 height 10
click at [485, 308] on link "B09JF7V1FQ" at bounding box center [515, 316] width 60 height 16
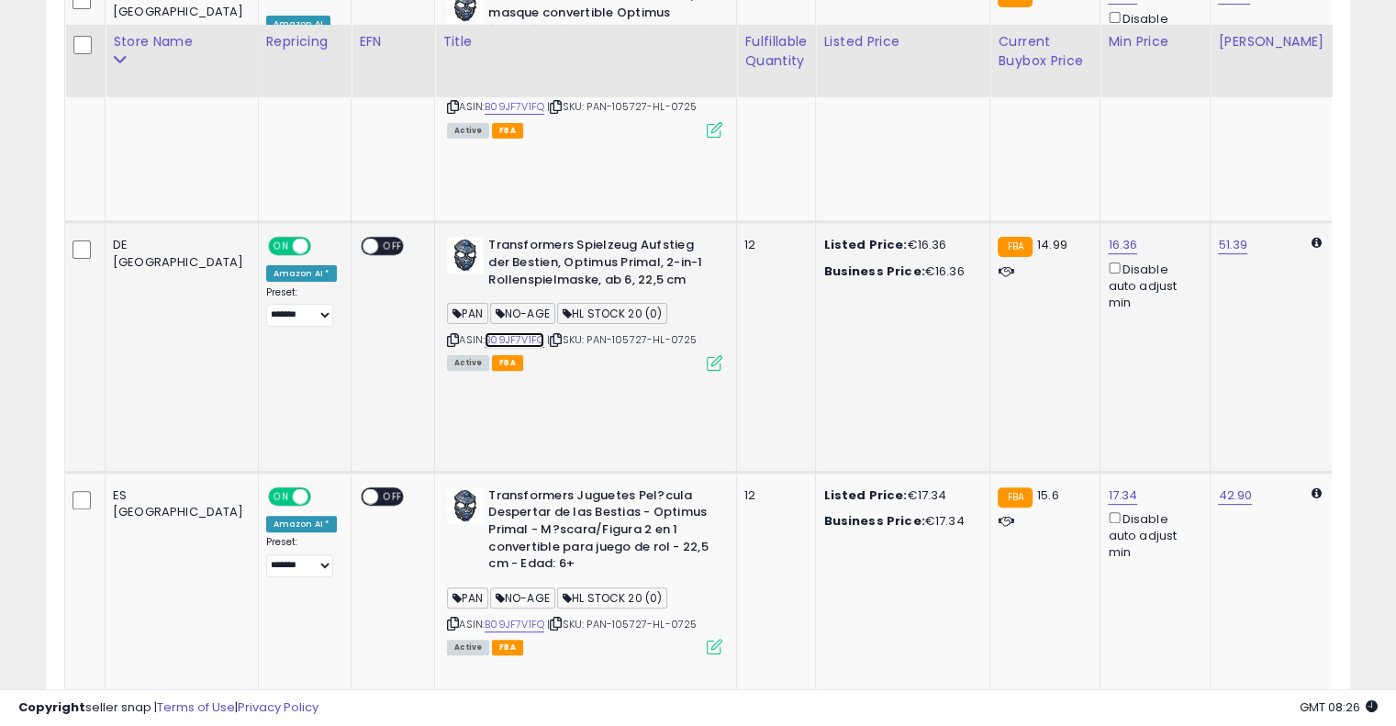
scroll to position [0, 0]
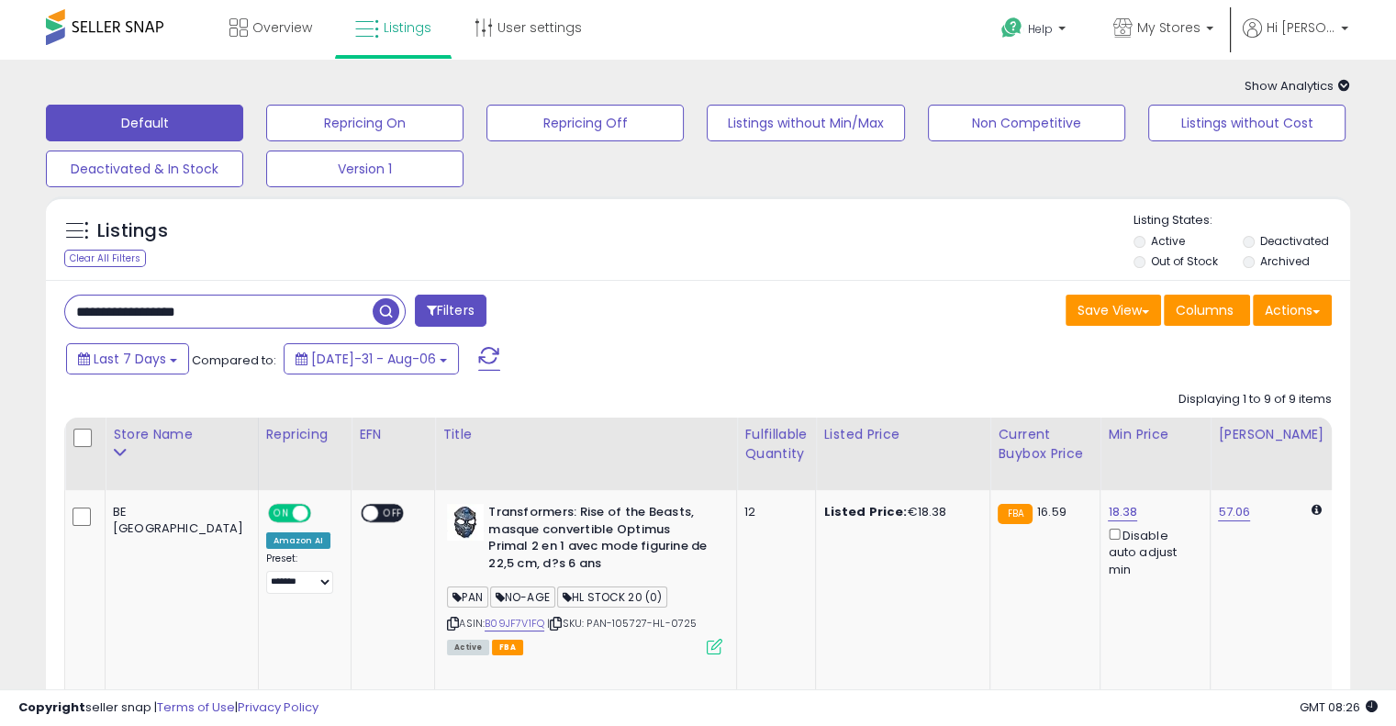
drag, startPoint x: 245, startPoint y: 308, endPoint x: 5, endPoint y: 293, distance: 241.0
paste input "text"
click at [370, 308] on input "**********" at bounding box center [219, 312] width 308 height 32
click at [383, 308] on span "button" at bounding box center [386, 311] width 27 height 27
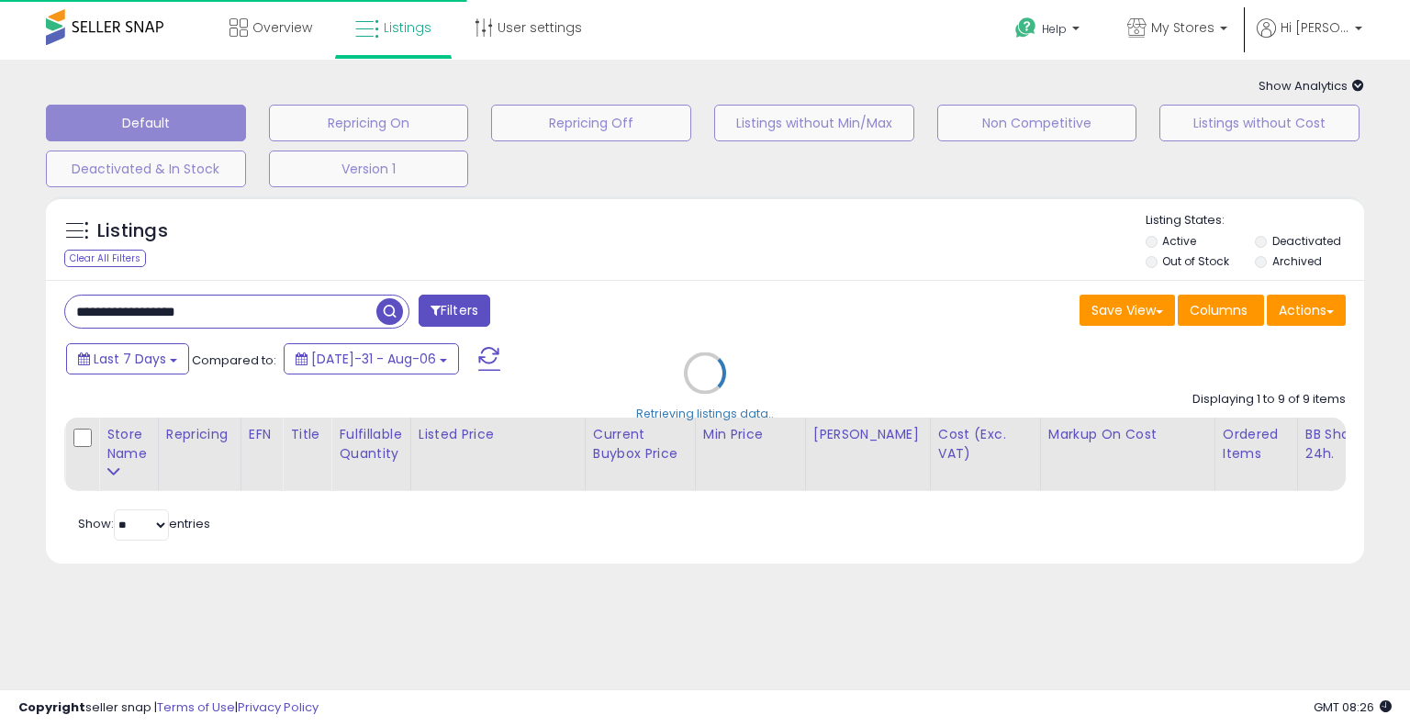
click at [618, 267] on div "Retrieving listings data.." at bounding box center [705, 386] width 1346 height 399
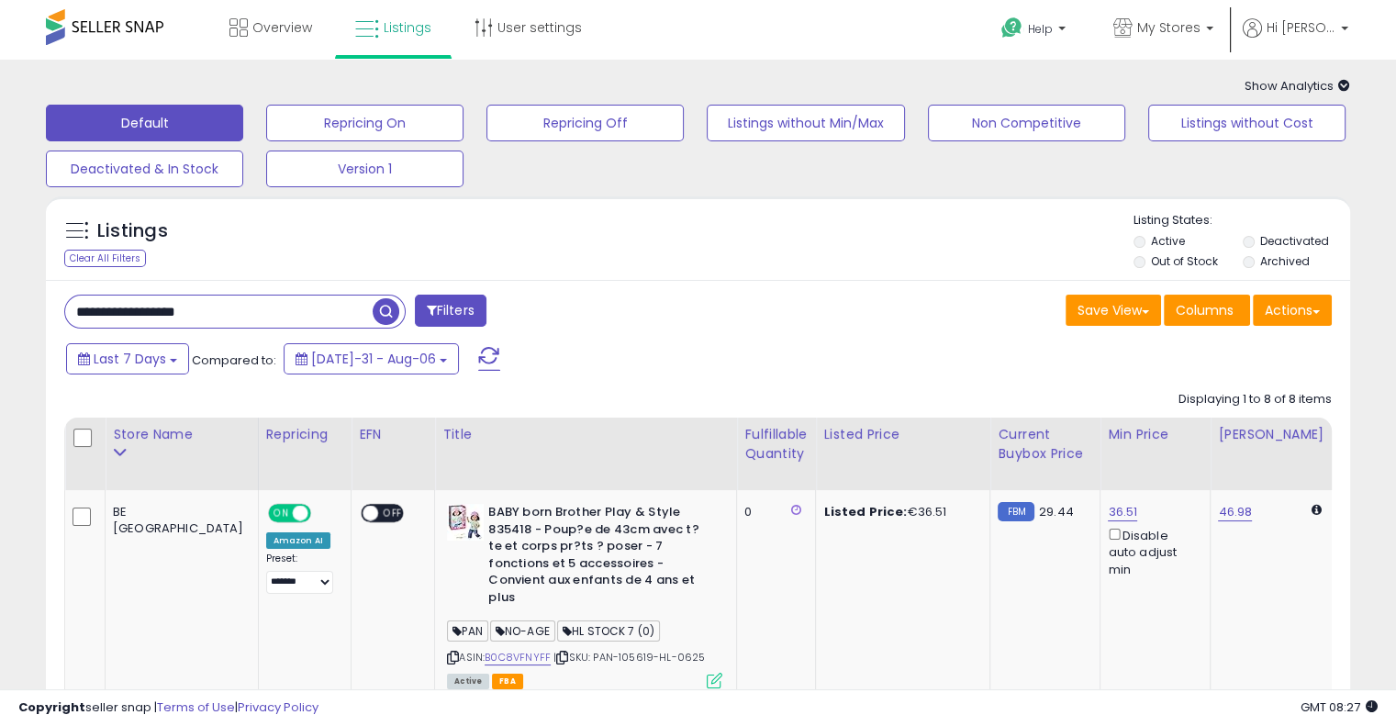
click at [510, 365] on div "Last 7 Days Compared to: [DATE]-31 - Aug-06" at bounding box center [537, 361] width 951 height 41
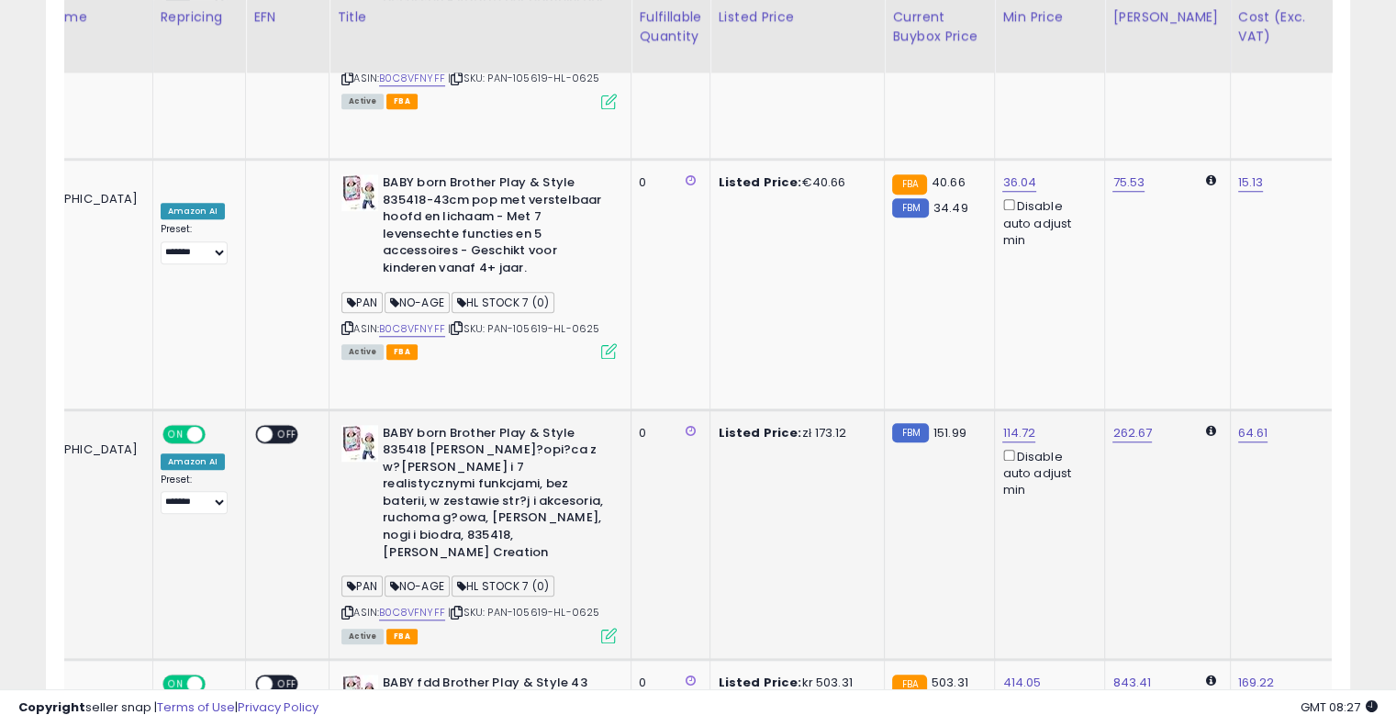
scroll to position [0, 297]
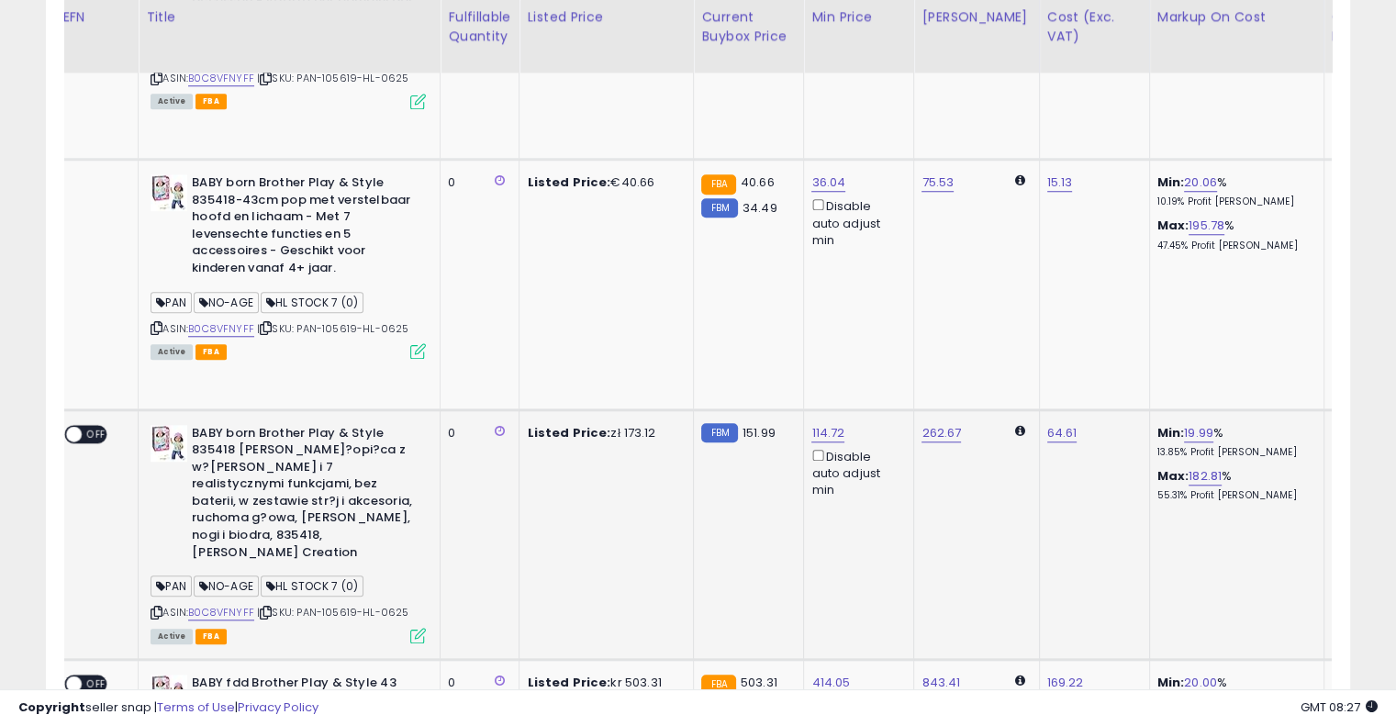
drag, startPoint x: 723, startPoint y: 298, endPoint x: 956, endPoint y: 281, distance: 233.8
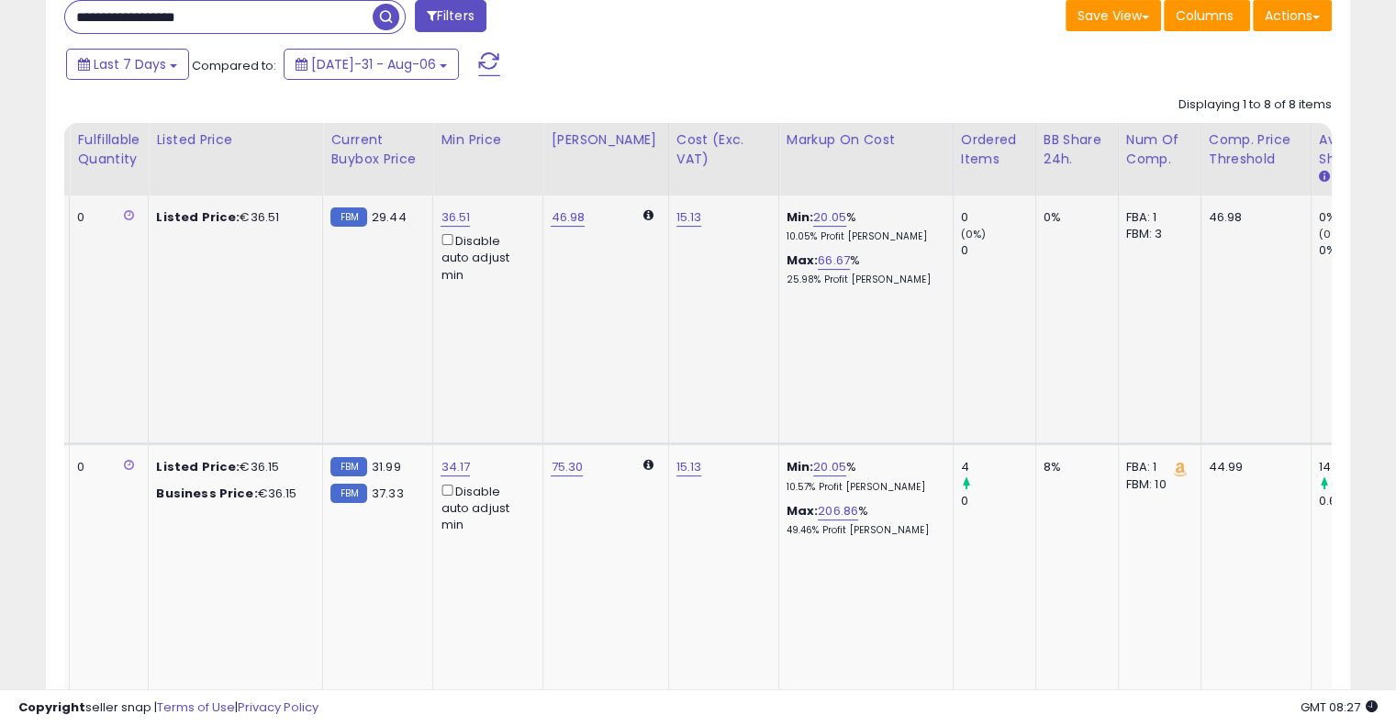
scroll to position [0, 188]
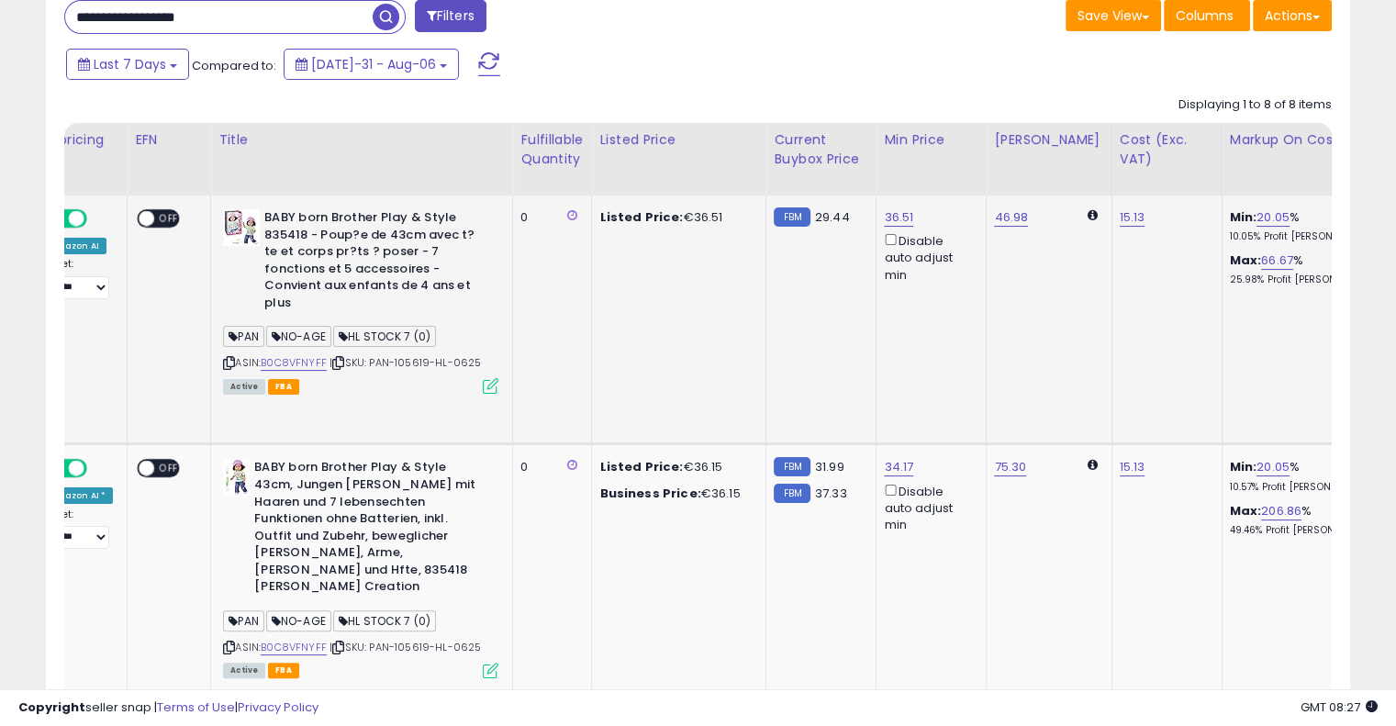
drag, startPoint x: 849, startPoint y: 304, endPoint x: 687, endPoint y: 308, distance: 162.5
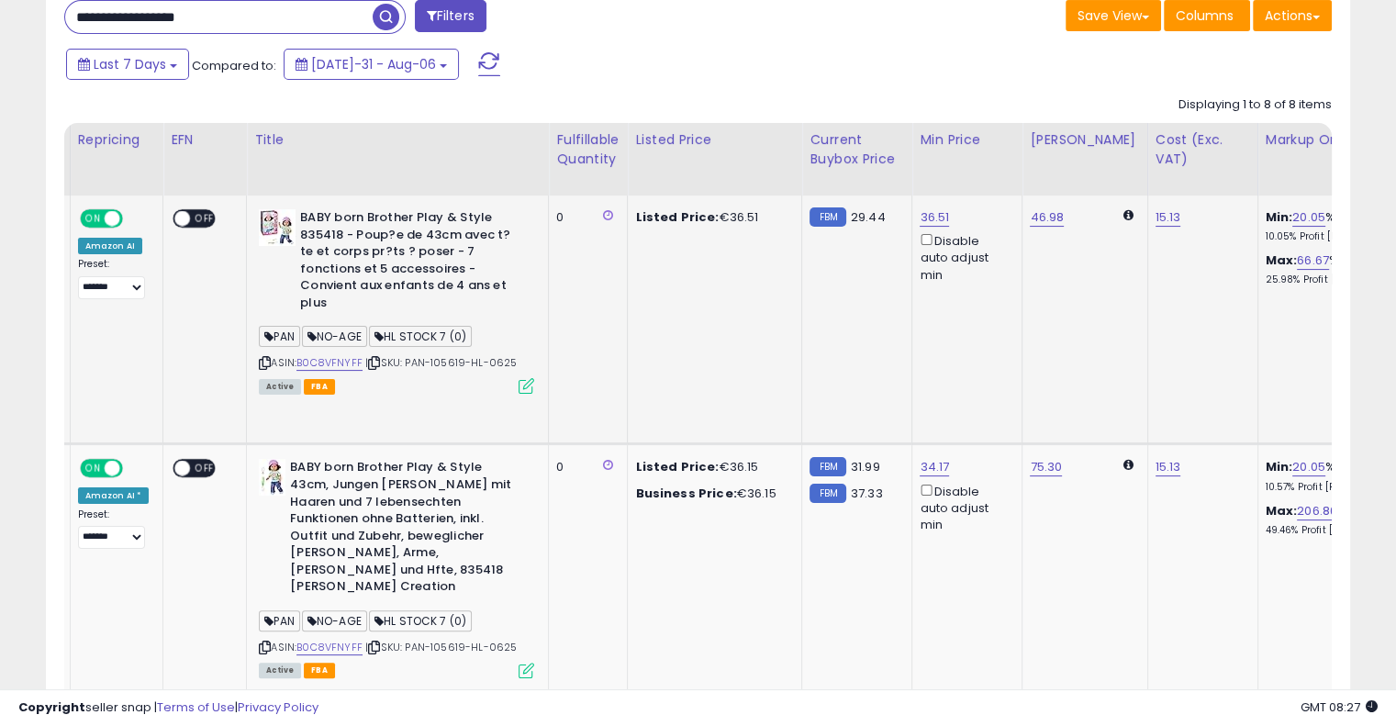
scroll to position [0, 0]
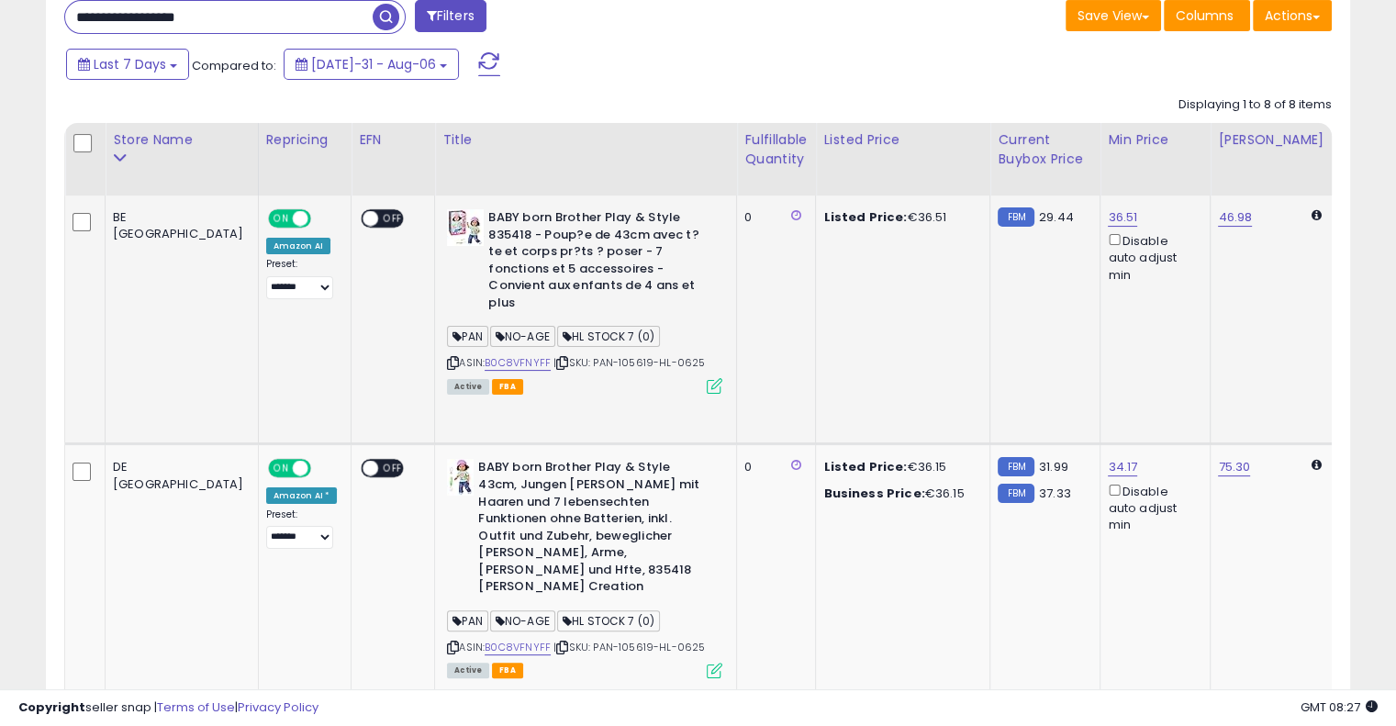
drag, startPoint x: 745, startPoint y: 315, endPoint x: 544, endPoint y: 297, distance: 201.9
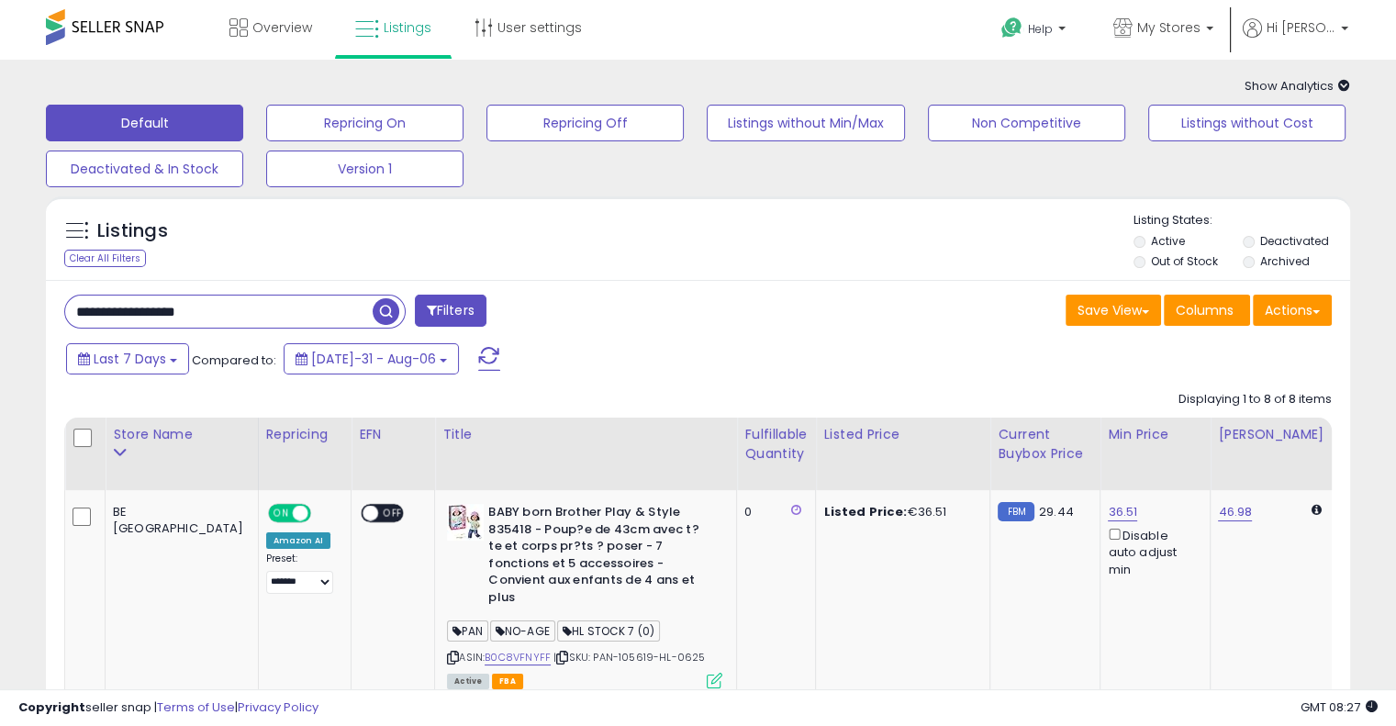
drag, startPoint x: 241, startPoint y: 319, endPoint x: 0, endPoint y: 311, distance: 240.7
paste input "text"
click at [389, 311] on span "button" at bounding box center [386, 311] width 27 height 27
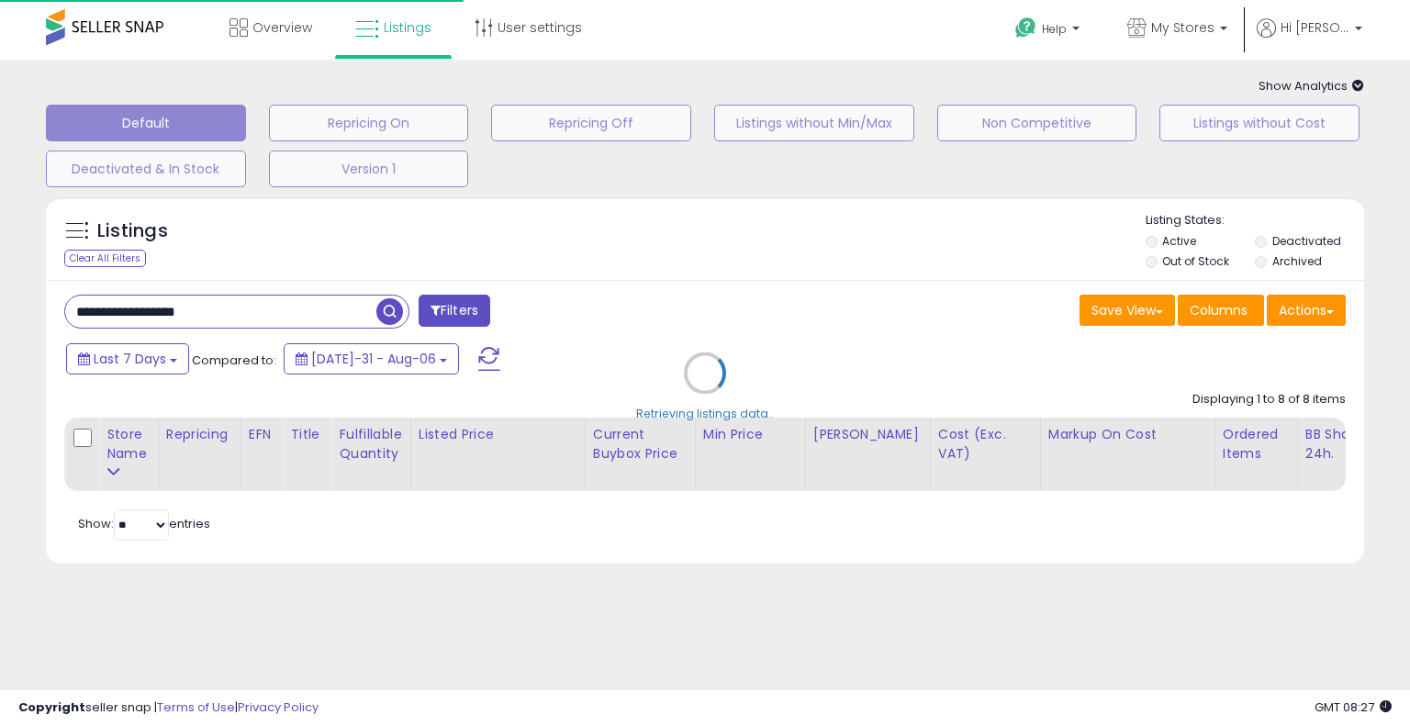
click at [742, 279] on div "Retrieving listings data.." at bounding box center [705, 386] width 1346 height 399
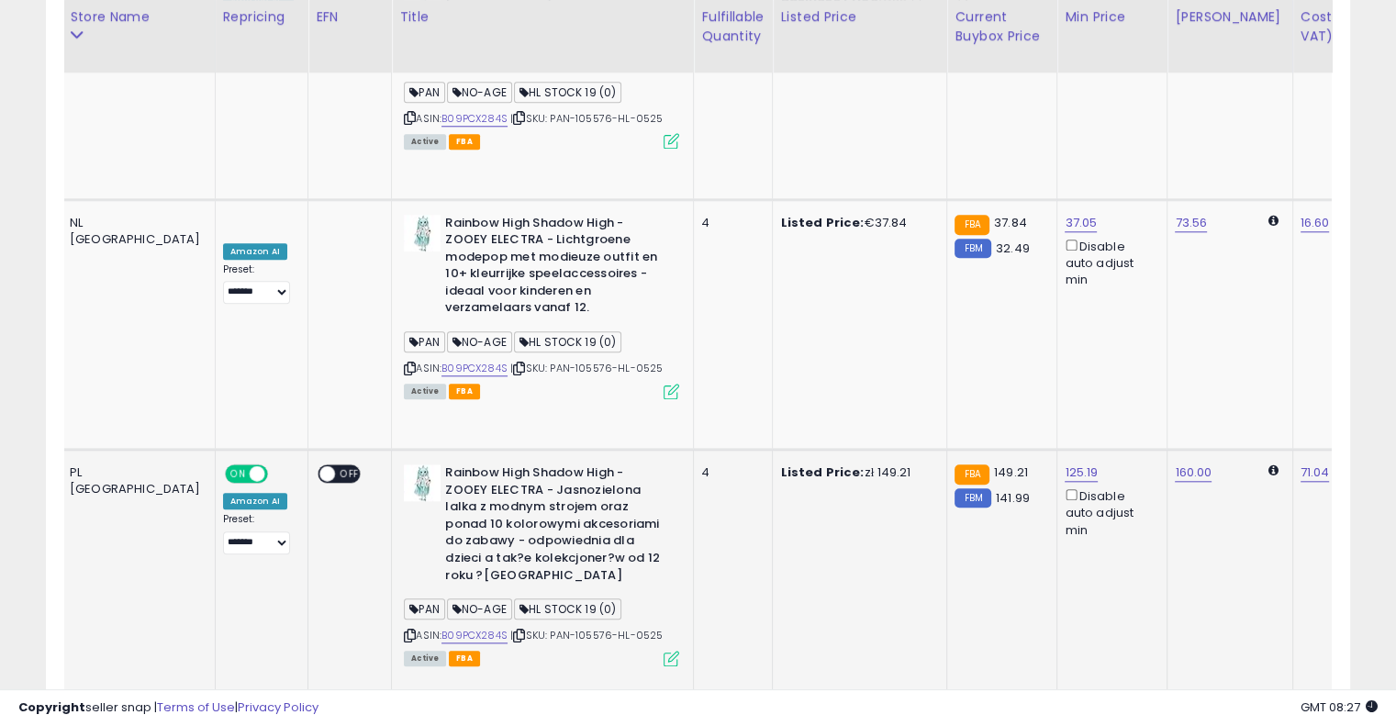
scroll to position [0, 174]
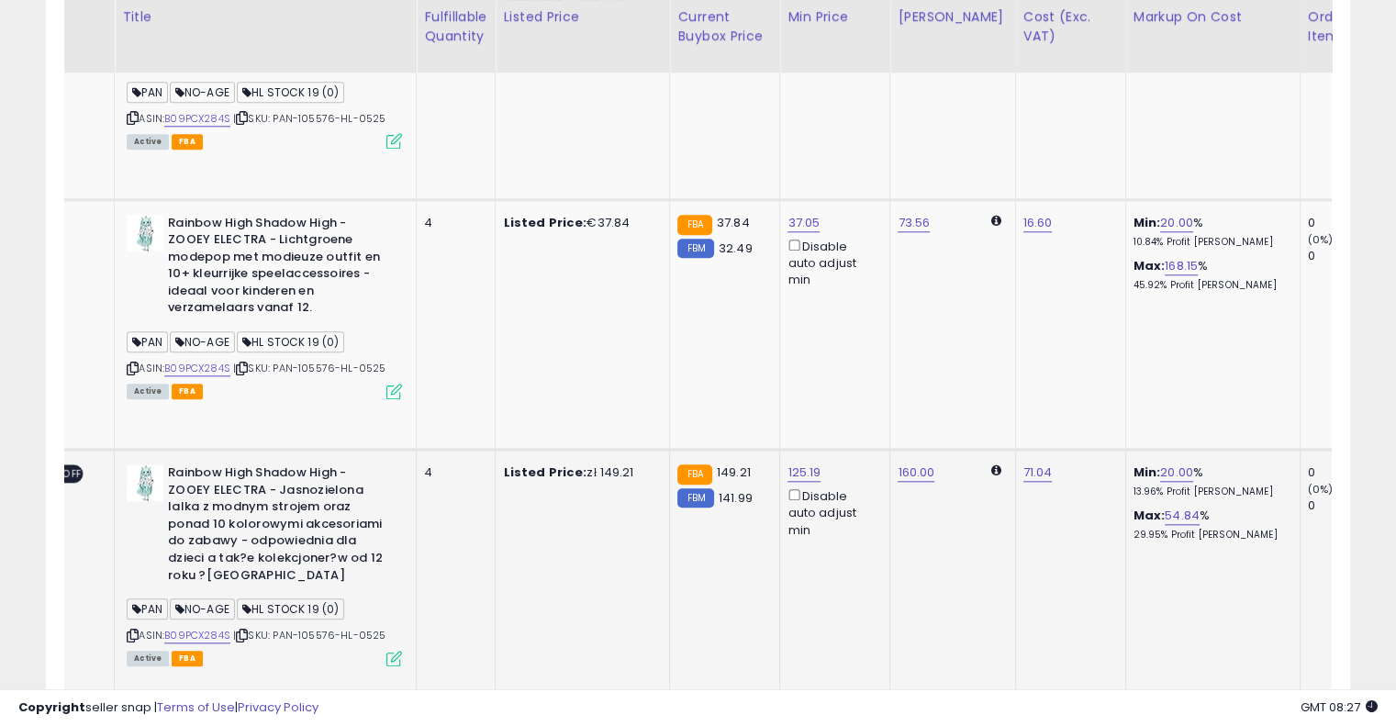
drag, startPoint x: 709, startPoint y: 315, endPoint x: 842, endPoint y: 288, distance: 135.8
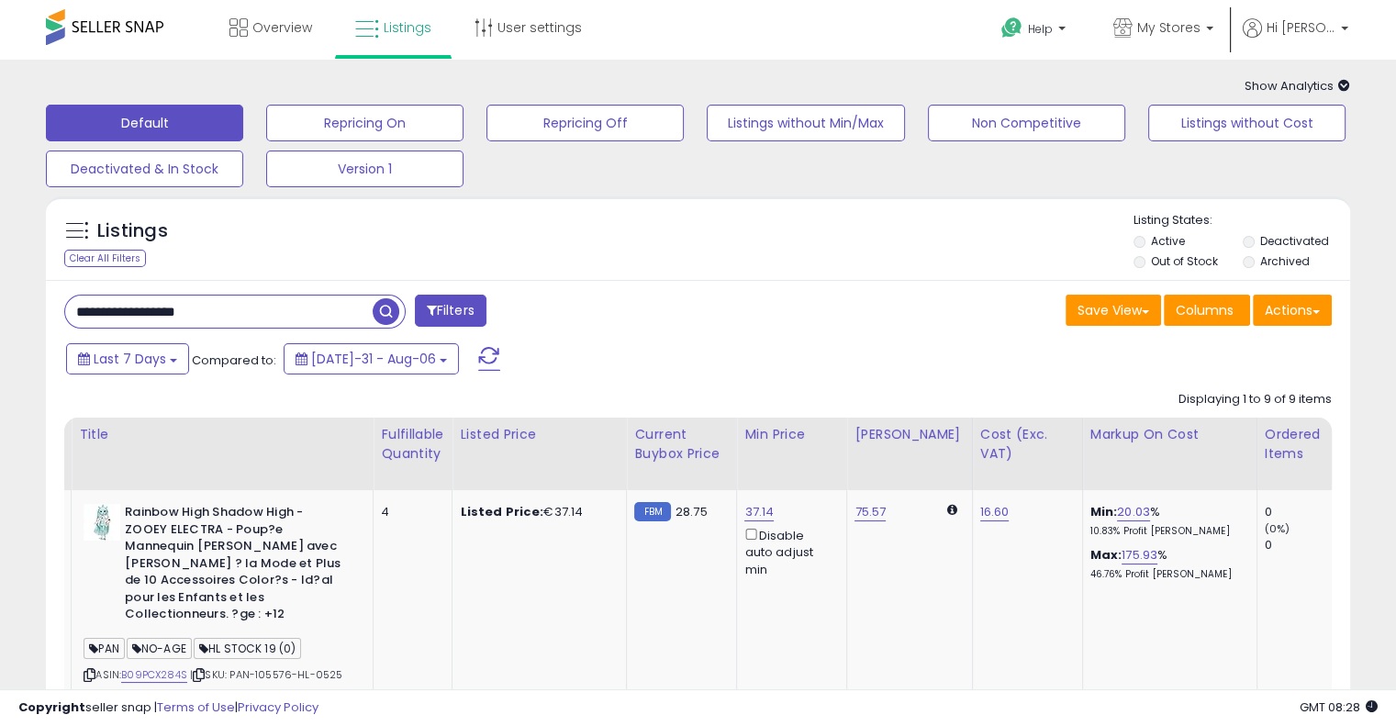
drag, startPoint x: 281, startPoint y: 308, endPoint x: 0, endPoint y: 316, distance: 281.0
paste input "text"
type input "**********"
click at [381, 308] on span "button" at bounding box center [386, 311] width 27 height 27
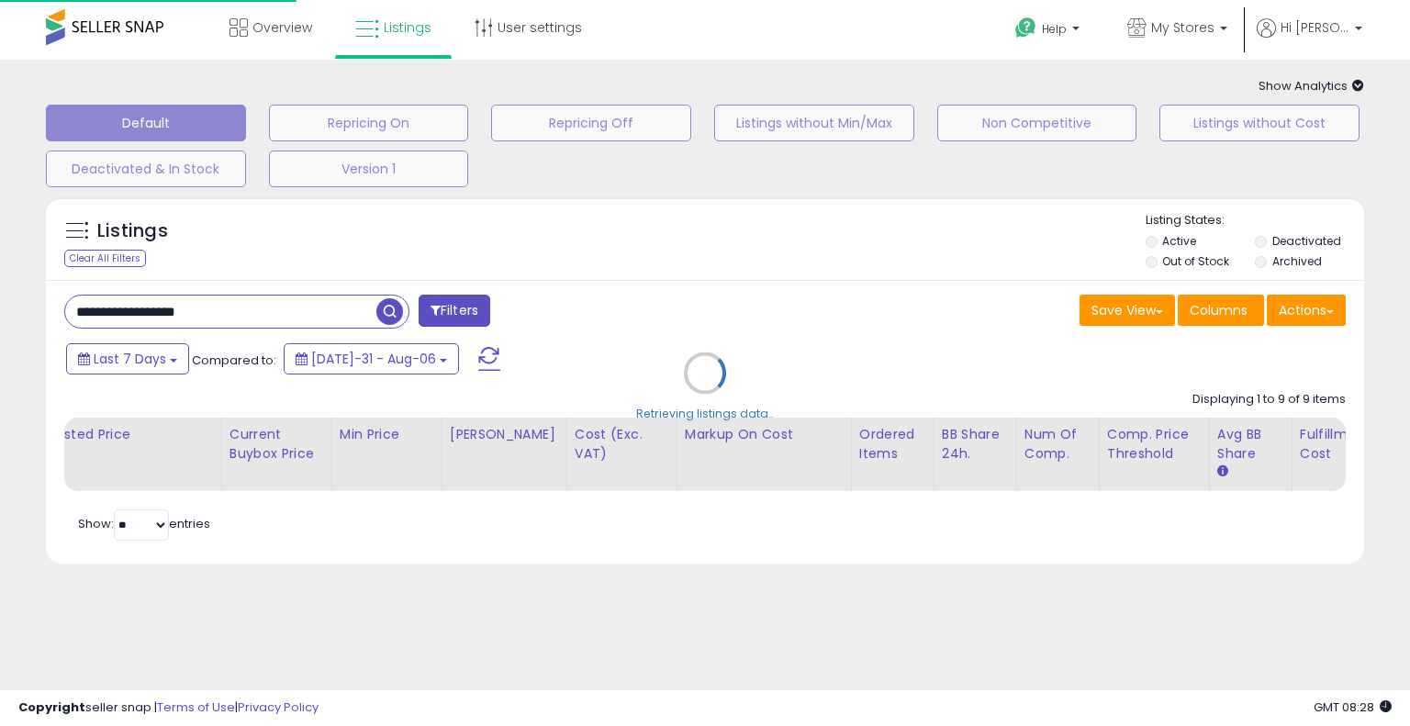
click at [742, 308] on div "Retrieving listings data.." at bounding box center [705, 386] width 1346 height 399
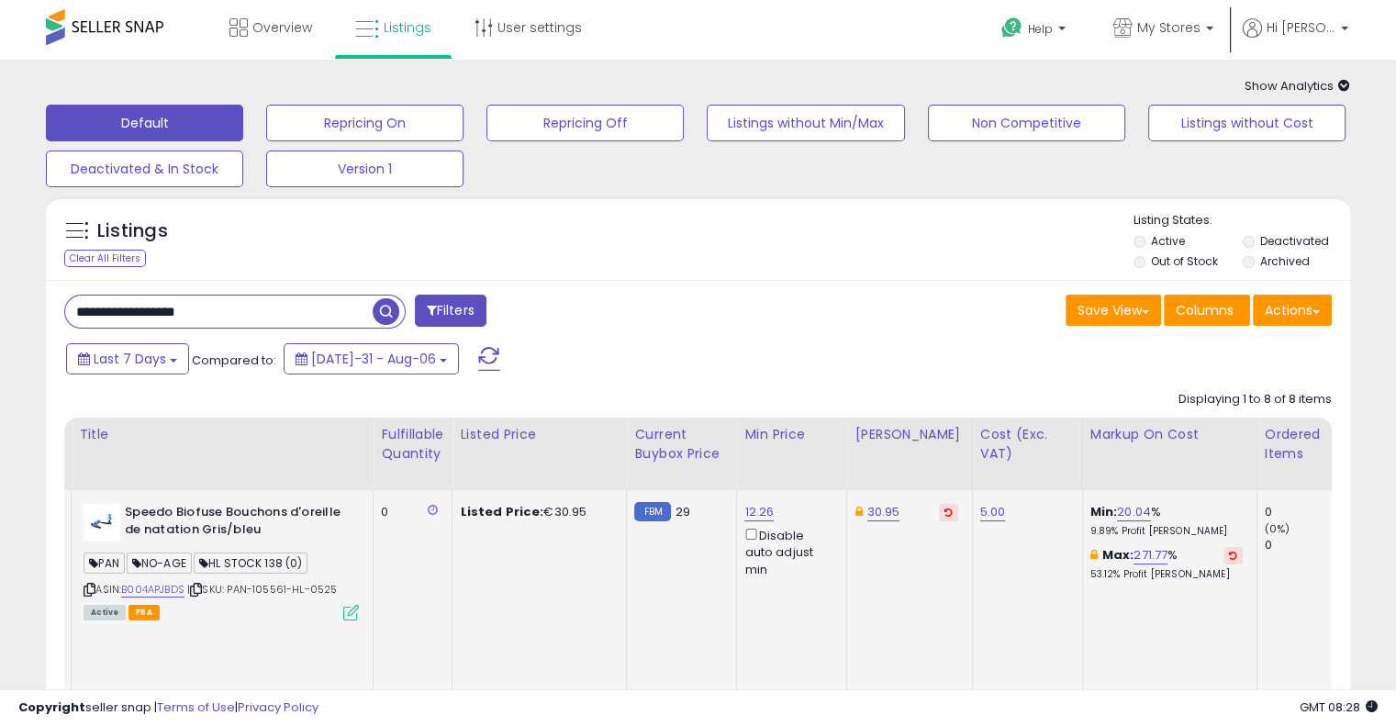
scroll to position [0, 41]
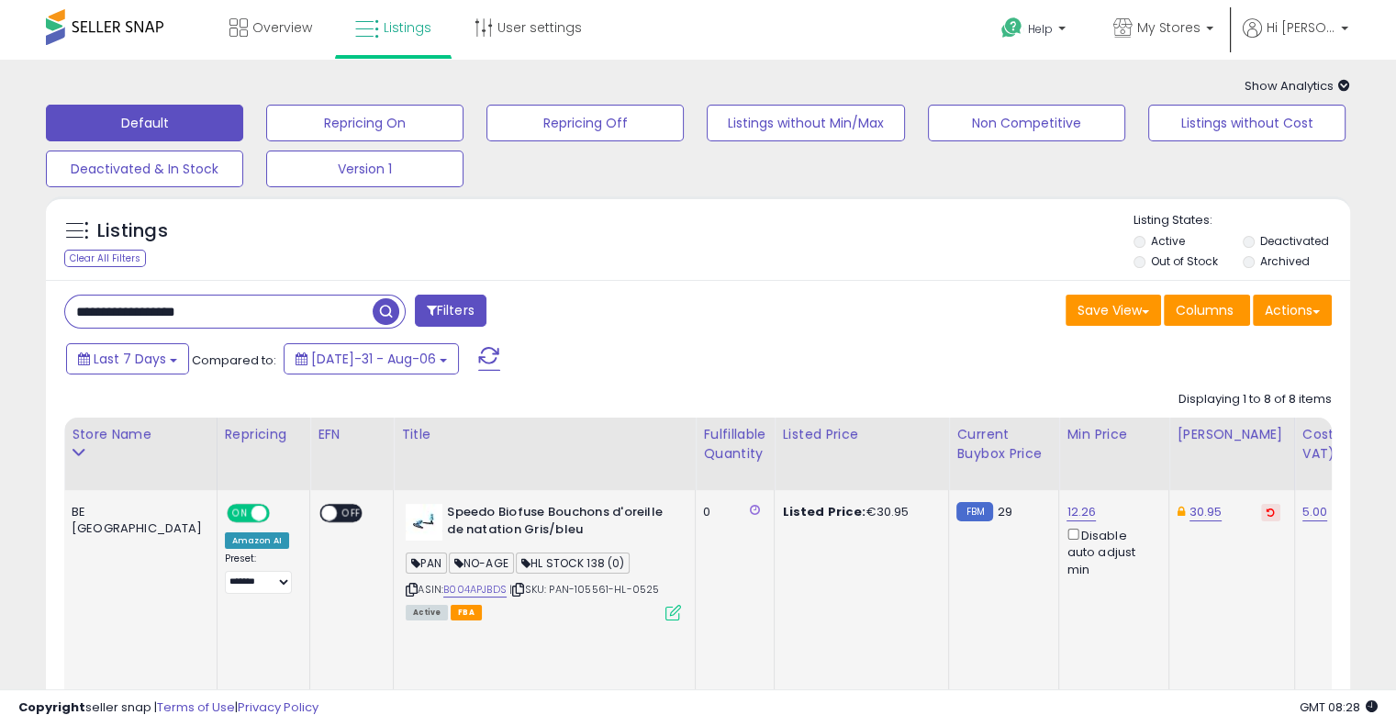
drag, startPoint x: 701, startPoint y: 592, endPoint x: 559, endPoint y: 583, distance: 141.7
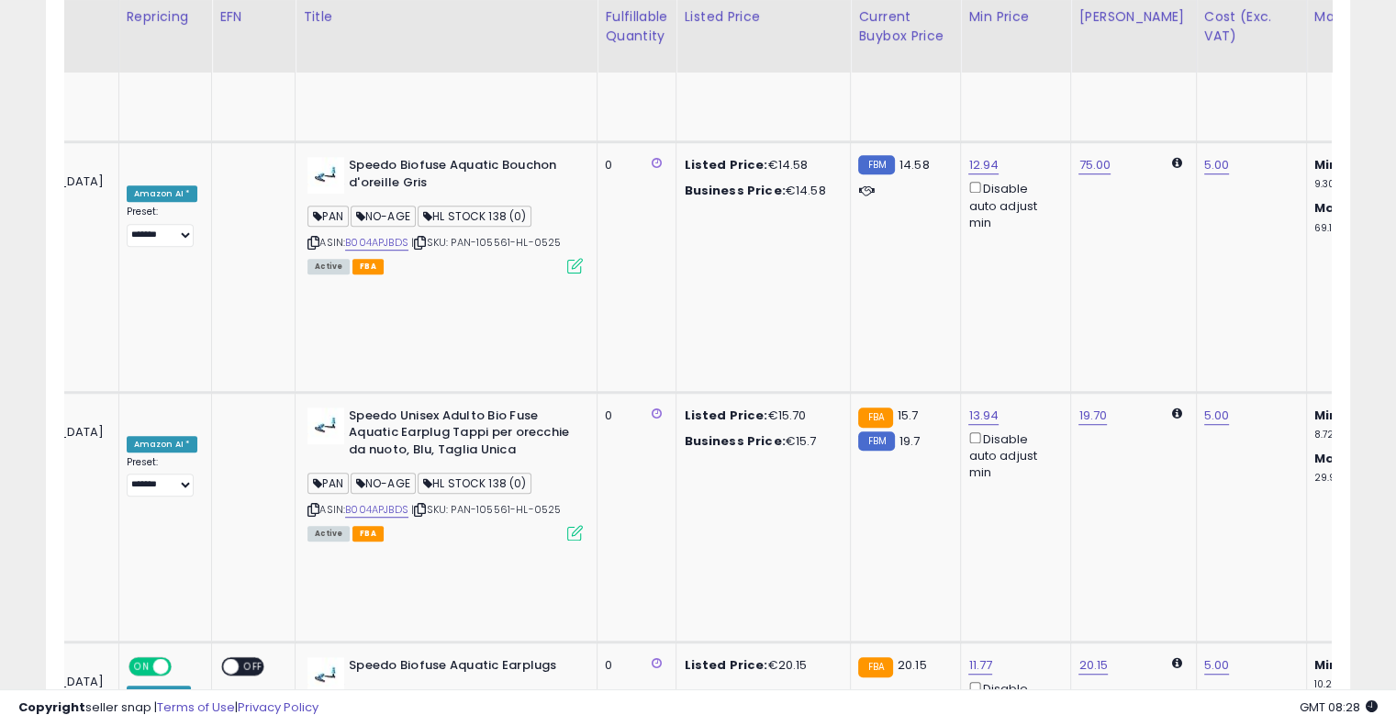
scroll to position [0, 230]
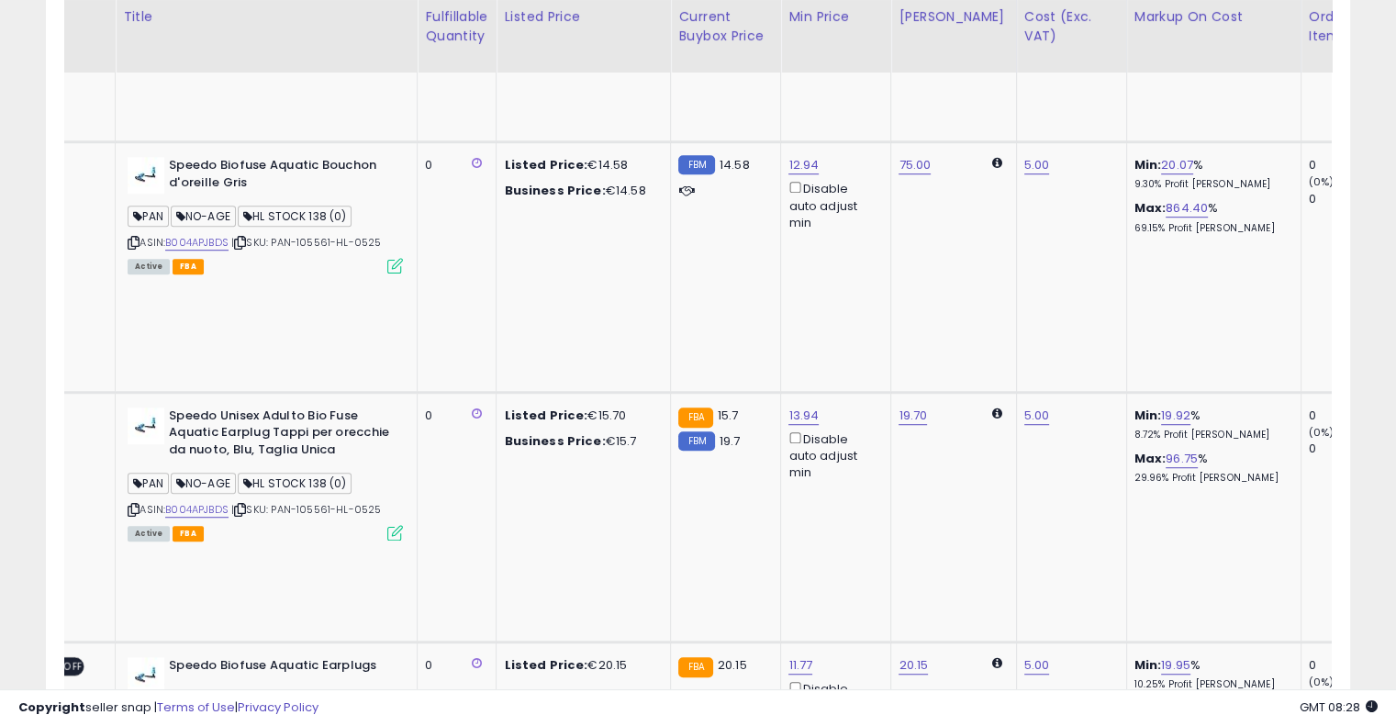
drag, startPoint x: 628, startPoint y: 445, endPoint x: 734, endPoint y: 421, distance: 108.2
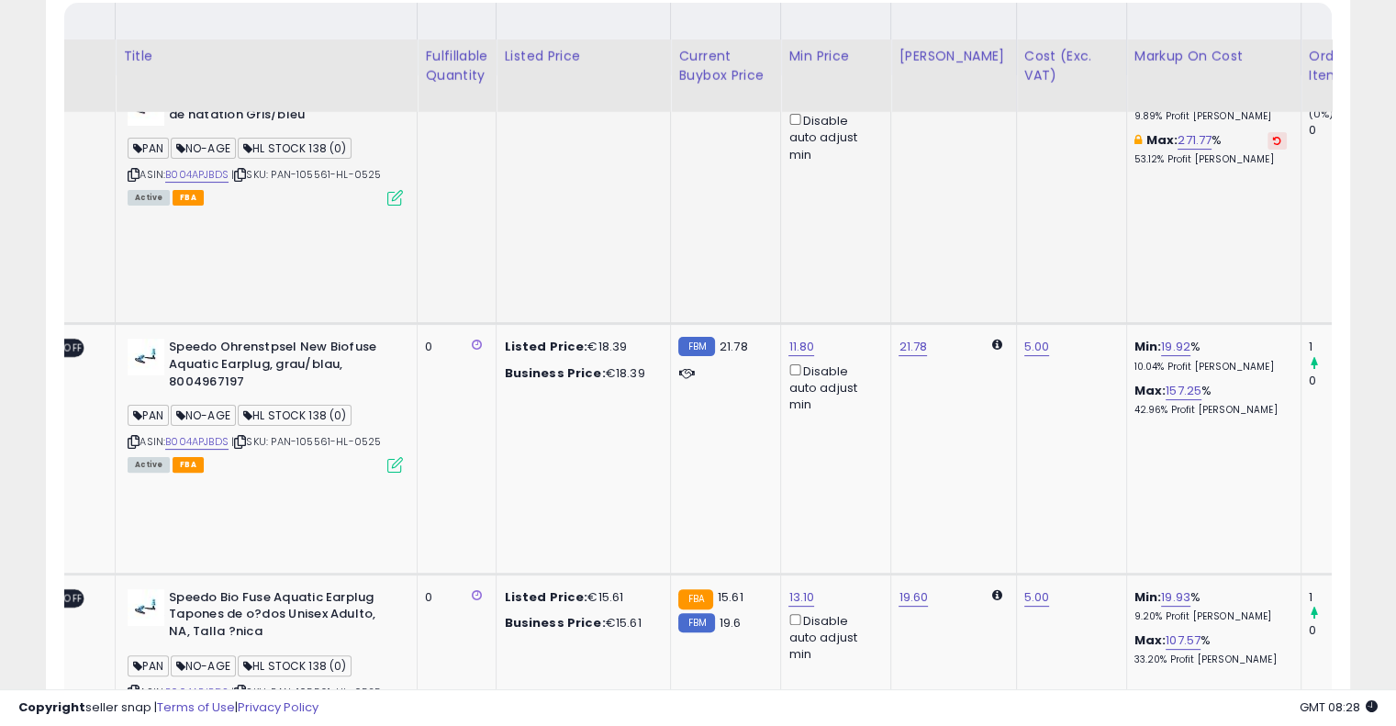
scroll to position [454, 0]
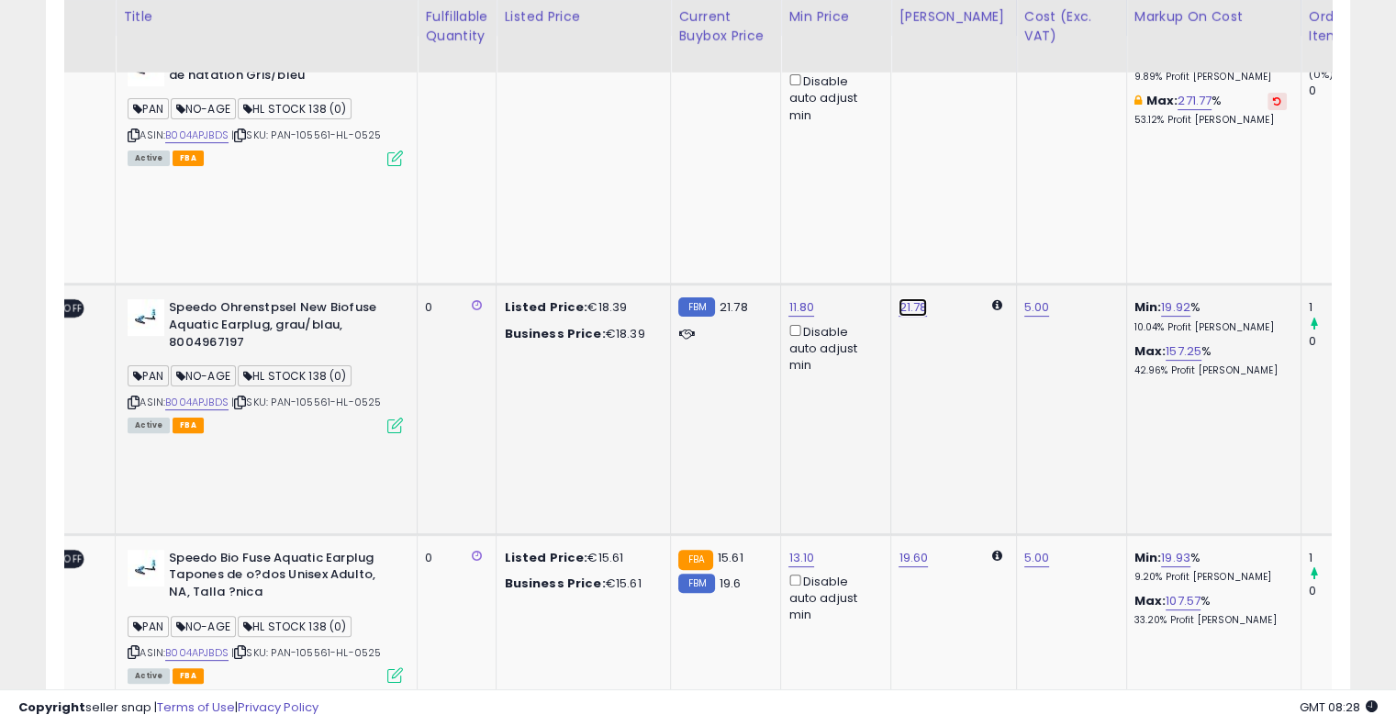
click at [899, 298] on link "21.78" at bounding box center [913, 307] width 28 height 18
drag, startPoint x: 645, startPoint y: 131, endPoint x: 628, endPoint y: 131, distance: 17.4
type input "**"
click button "submit" at bounding box center [901, 135] width 31 height 28
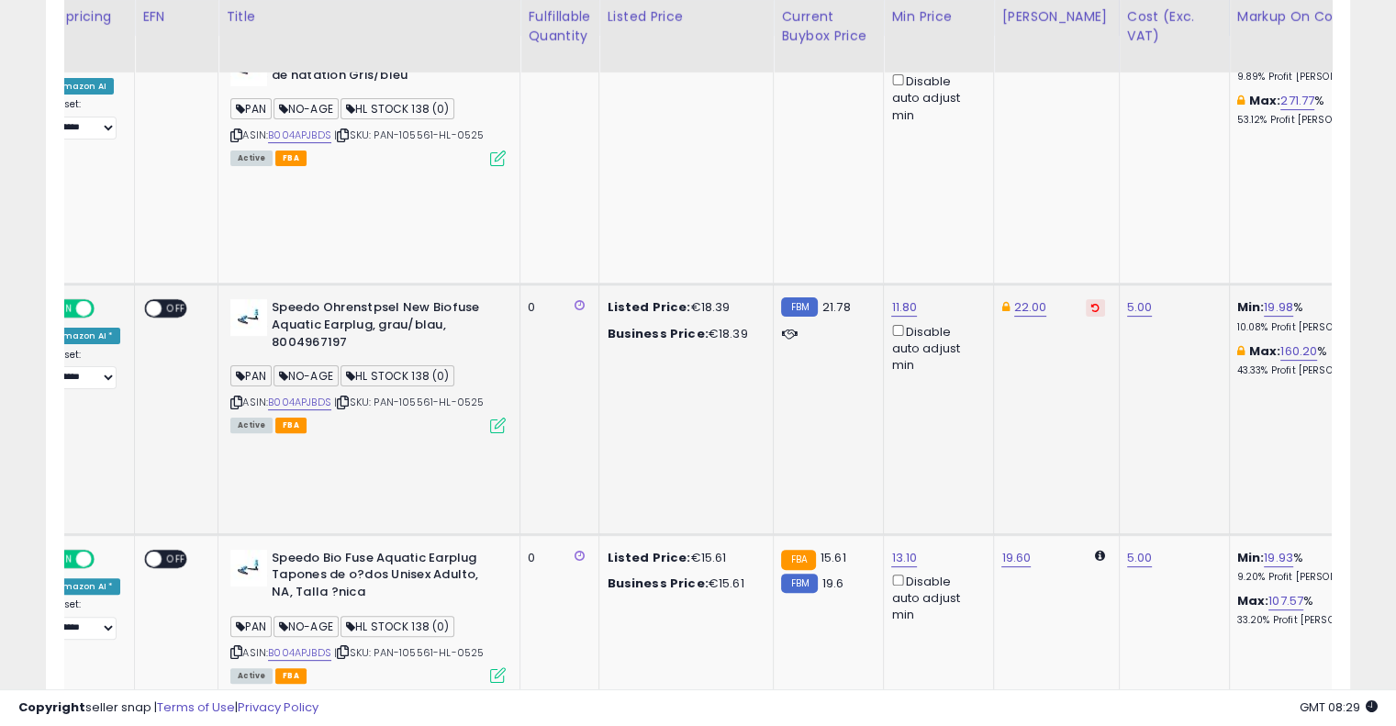
scroll to position [0, 0]
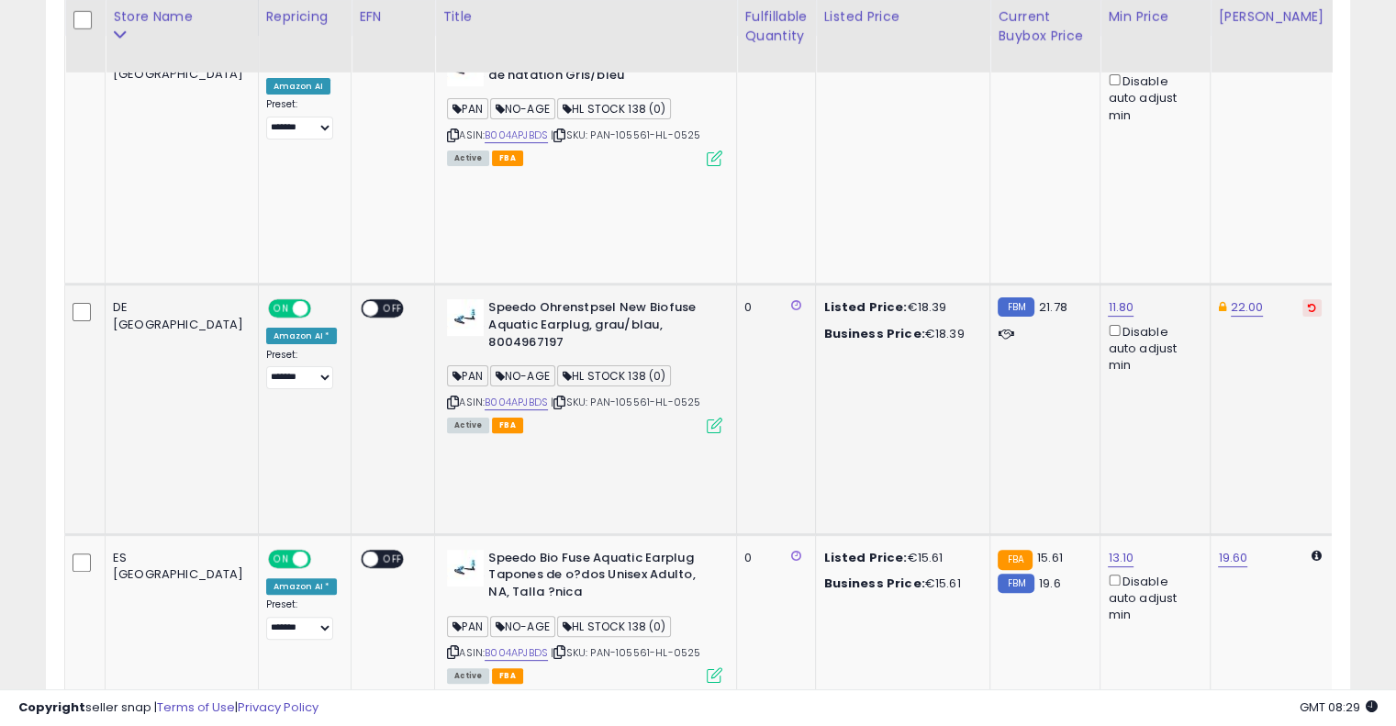
drag, startPoint x: 709, startPoint y: 255, endPoint x: 529, endPoint y: 255, distance: 179.9
click at [554, 398] on icon at bounding box center [560, 403] width 12 height 10
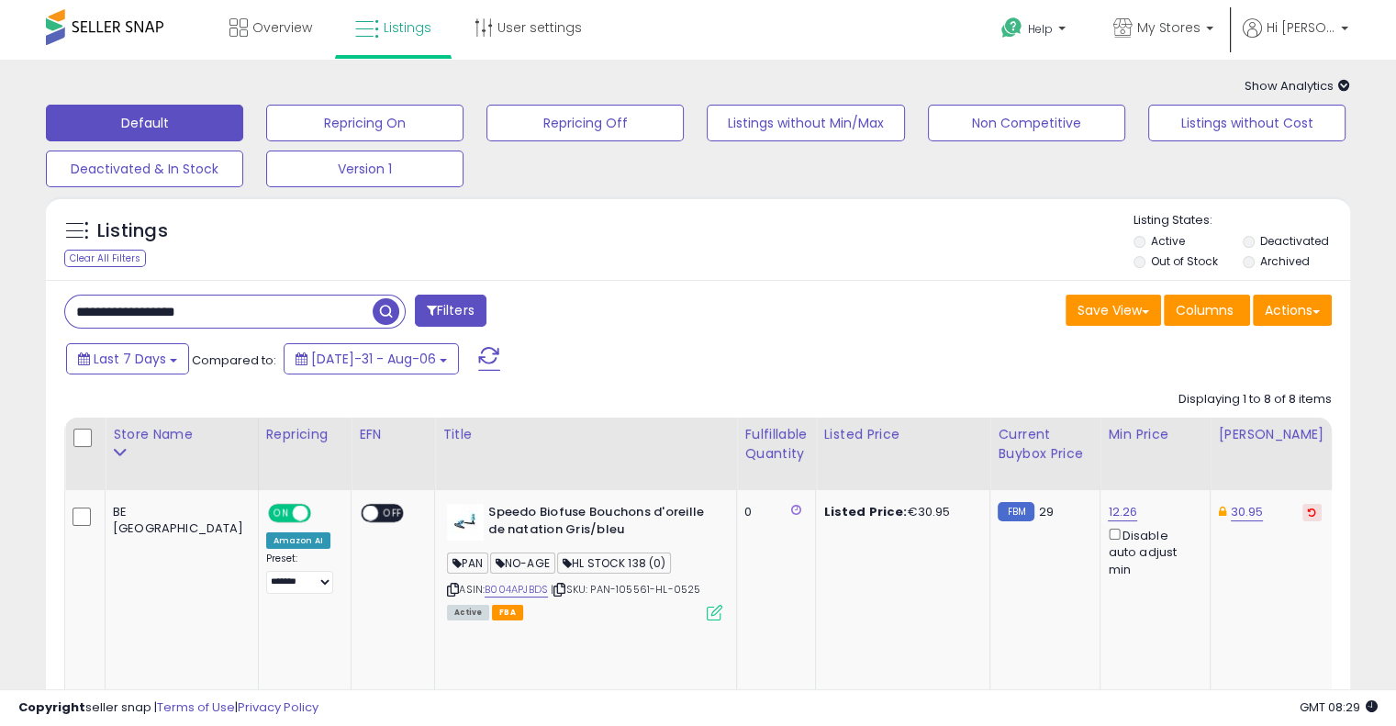
drag, startPoint x: 273, startPoint y: 309, endPoint x: 74, endPoint y: 288, distance: 199.4
paste input "text"
click at [397, 314] on button "button" at bounding box center [388, 310] width 33 height 28
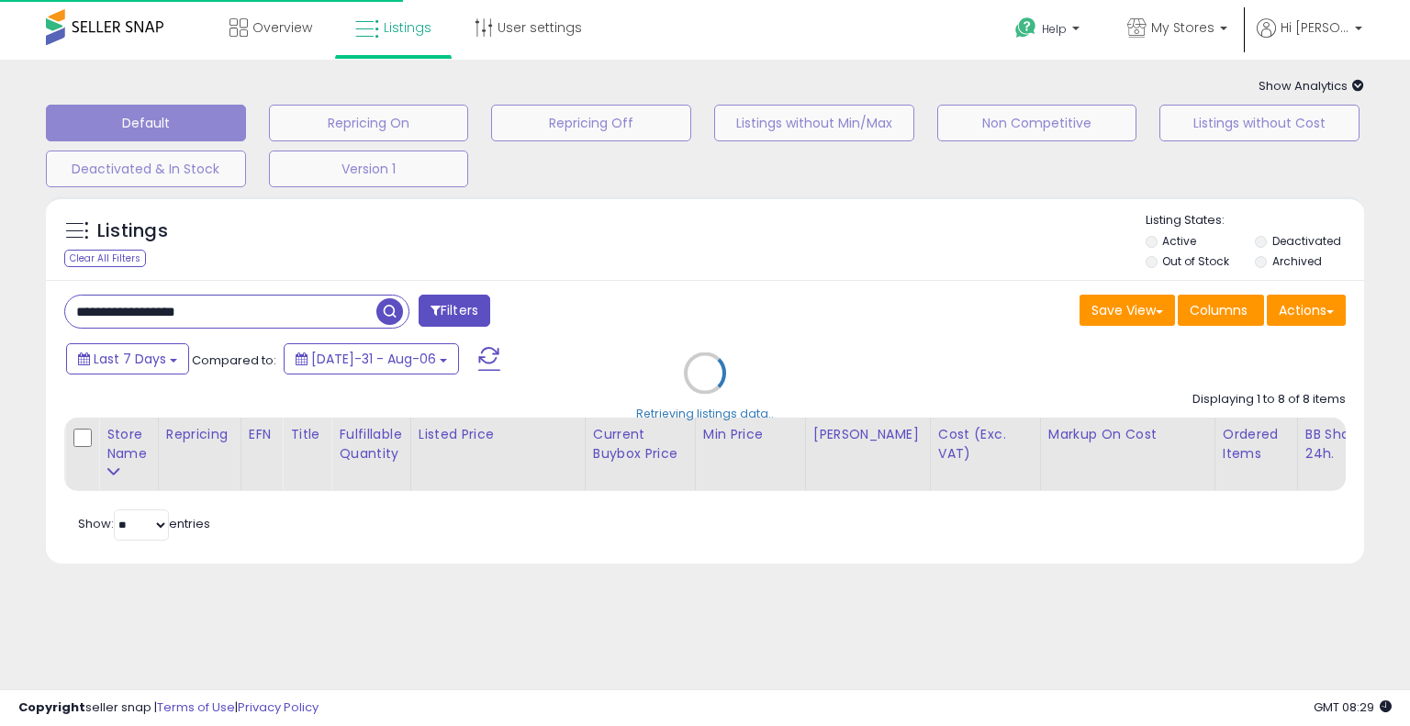
click at [679, 238] on div "Retrieving listings data.." at bounding box center [705, 386] width 1346 height 399
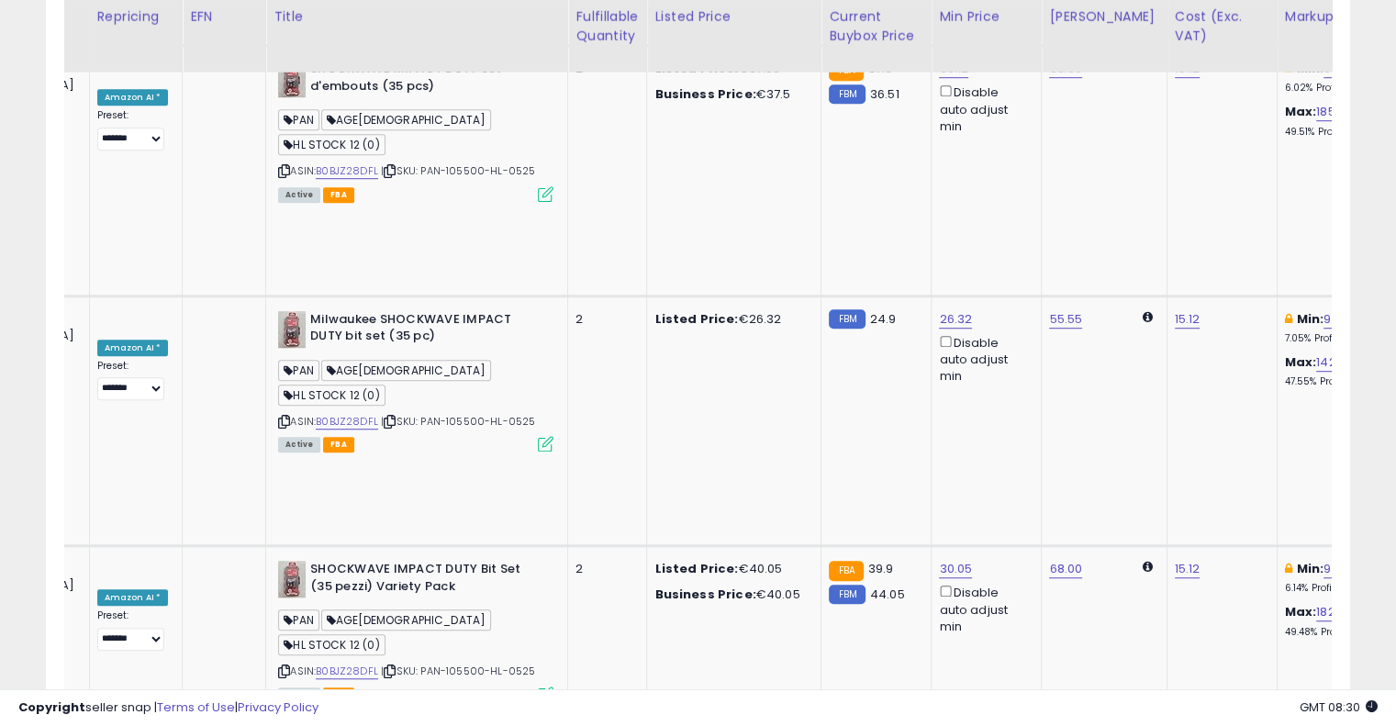
scroll to position [0, 243]
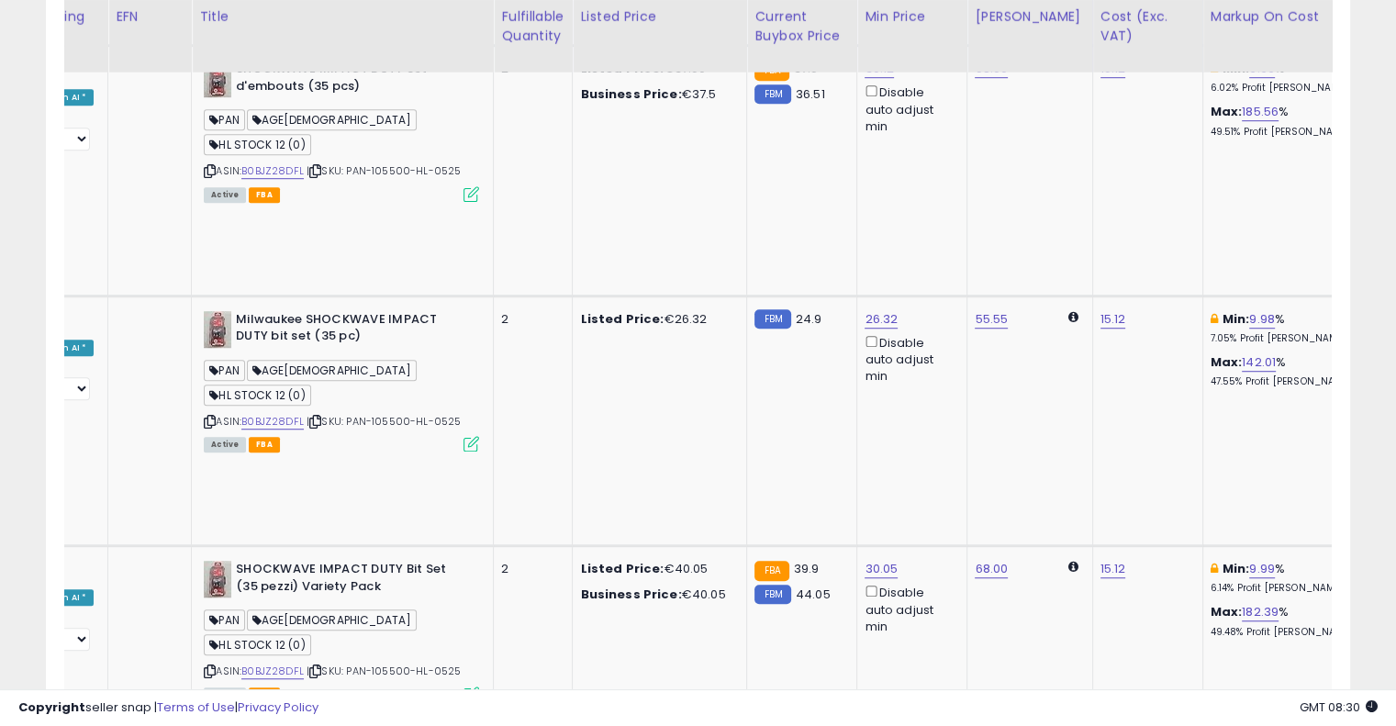
drag, startPoint x: 675, startPoint y: 315, endPoint x: 771, endPoint y: 286, distance: 100.5
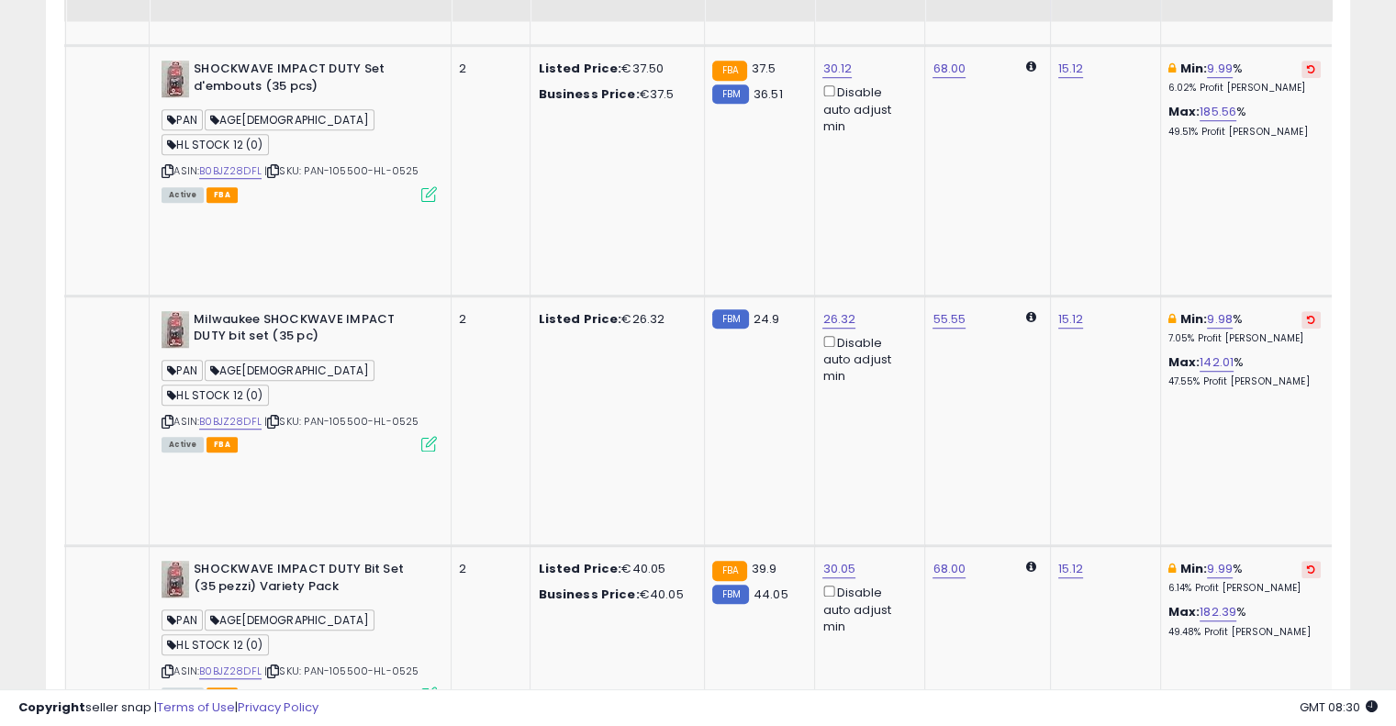
scroll to position [1102, 0]
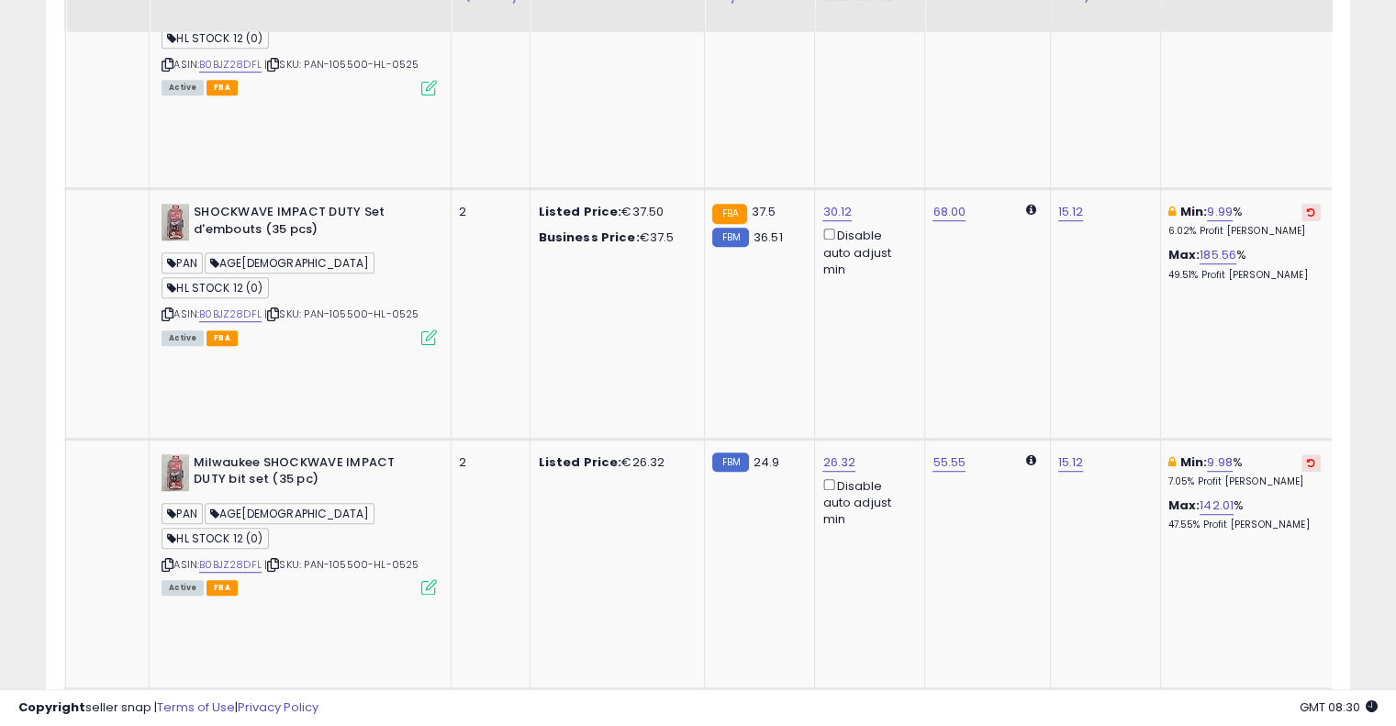
scroll to position [1010, 0]
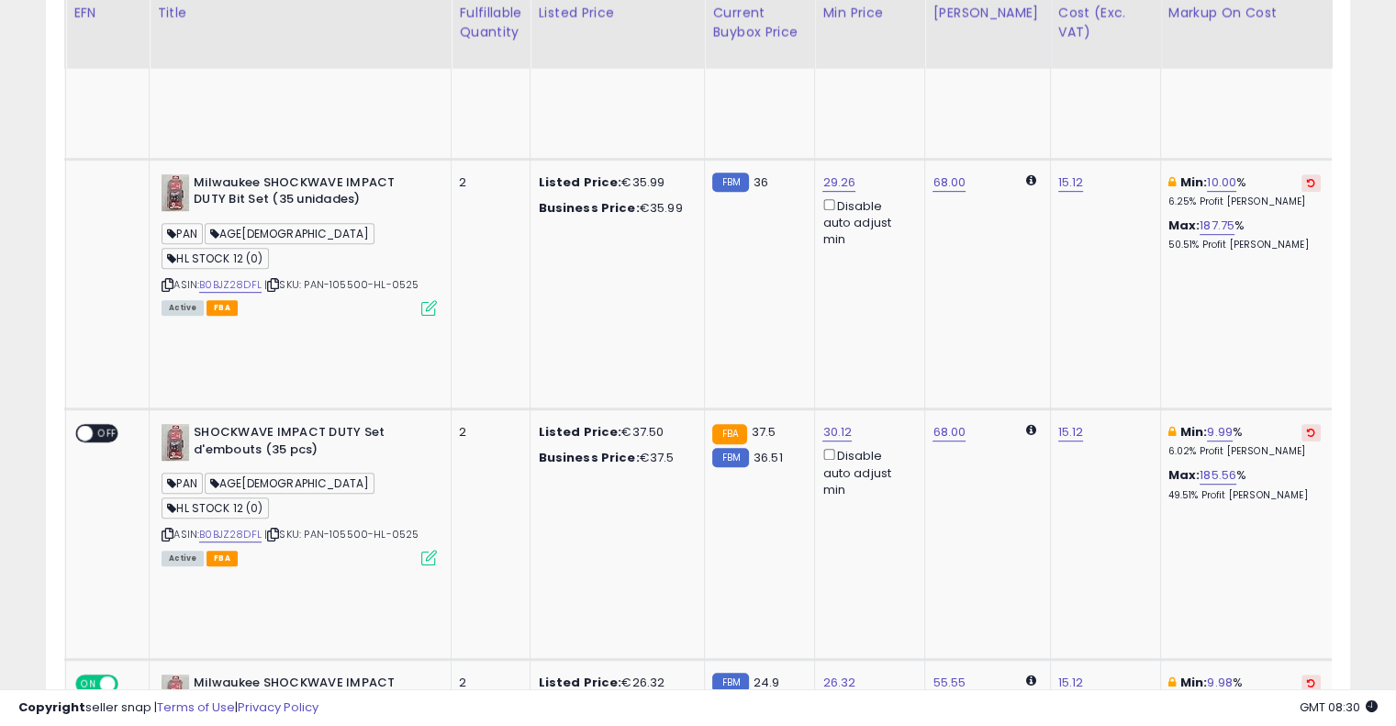
scroll to position [826, 0]
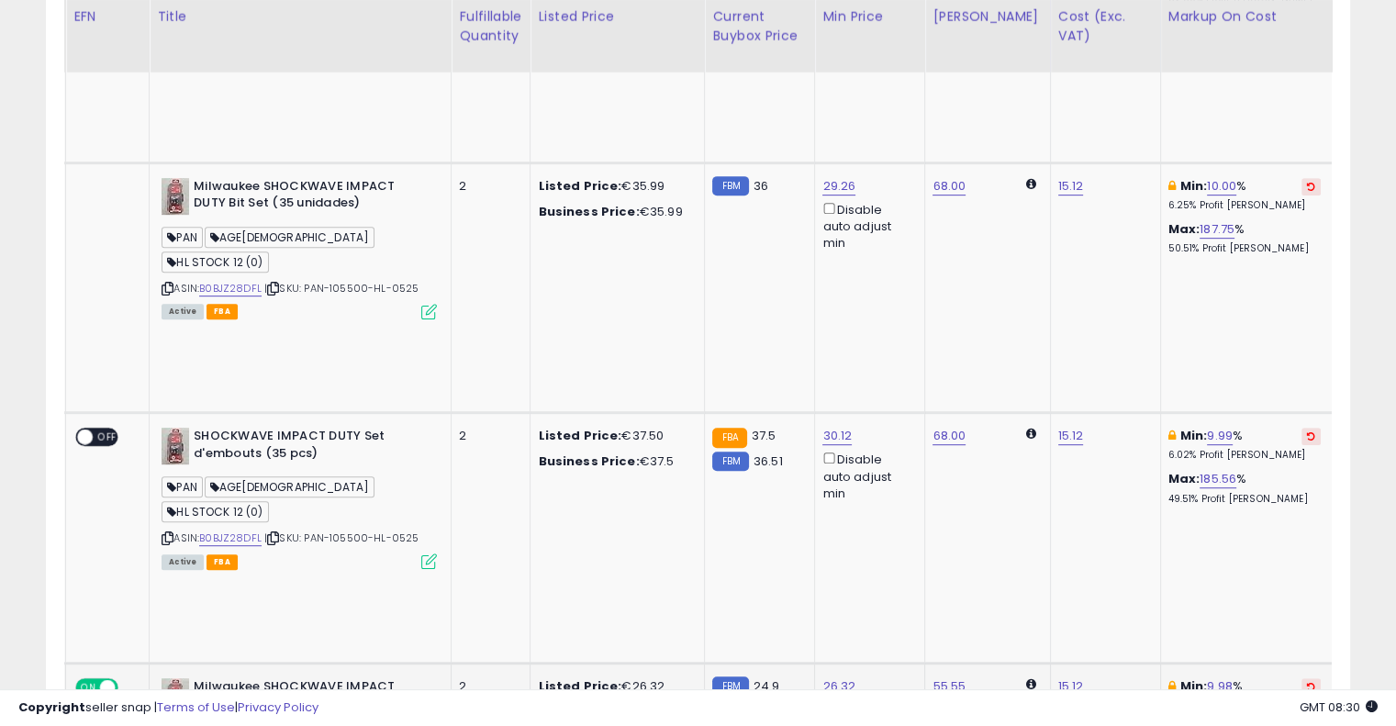
click at [1307, 682] on icon at bounding box center [1311, 686] width 8 height 9
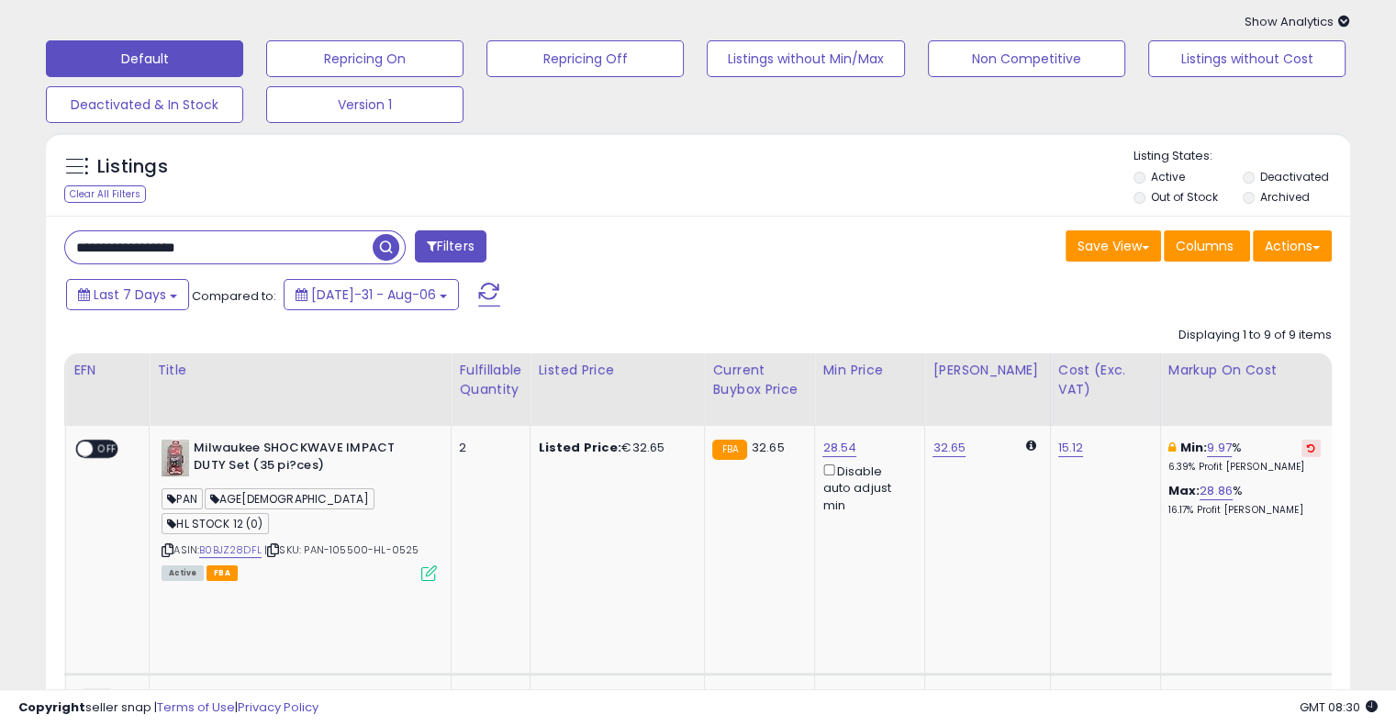
scroll to position [0, 0]
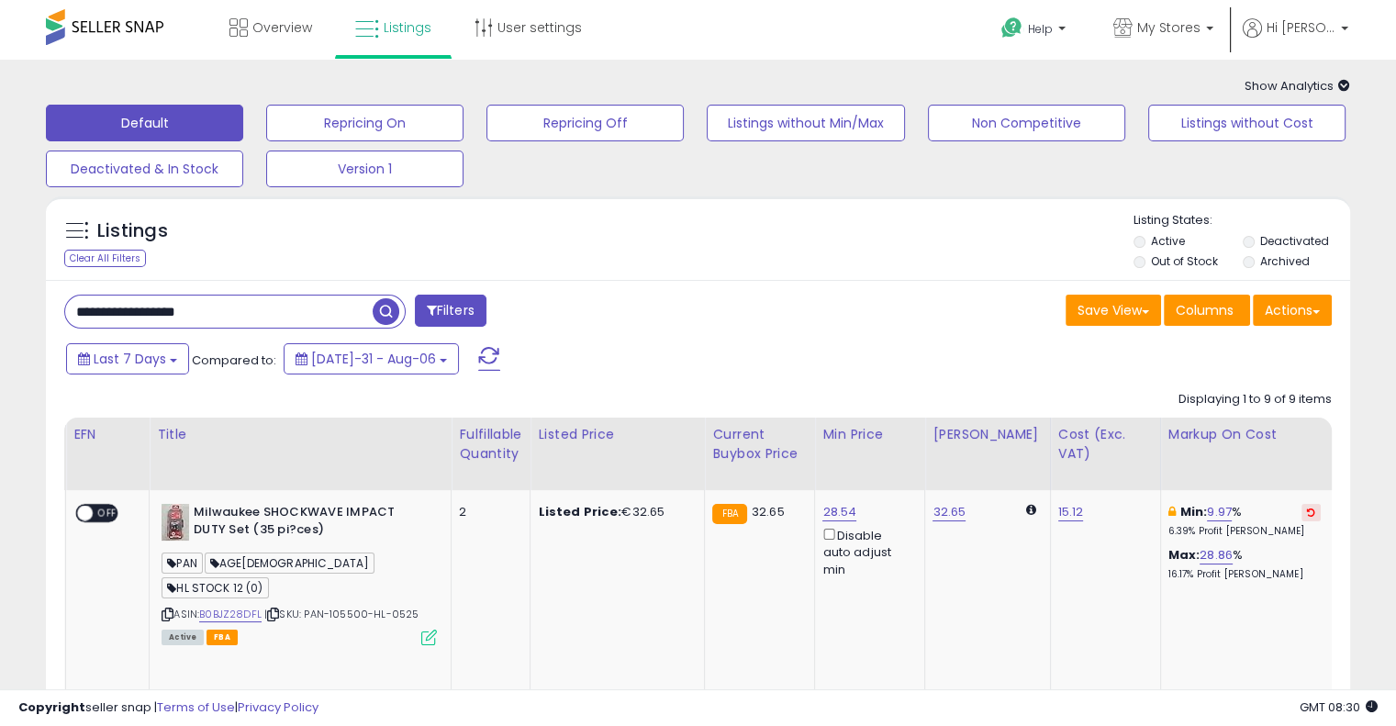
drag, startPoint x: 280, startPoint y: 314, endPoint x: 63, endPoint y: 319, distance: 216.7
click at [64, 319] on div "**********" at bounding box center [235, 312] width 342 height 34
paste input "text"
click at [386, 304] on span "button" at bounding box center [386, 311] width 27 height 27
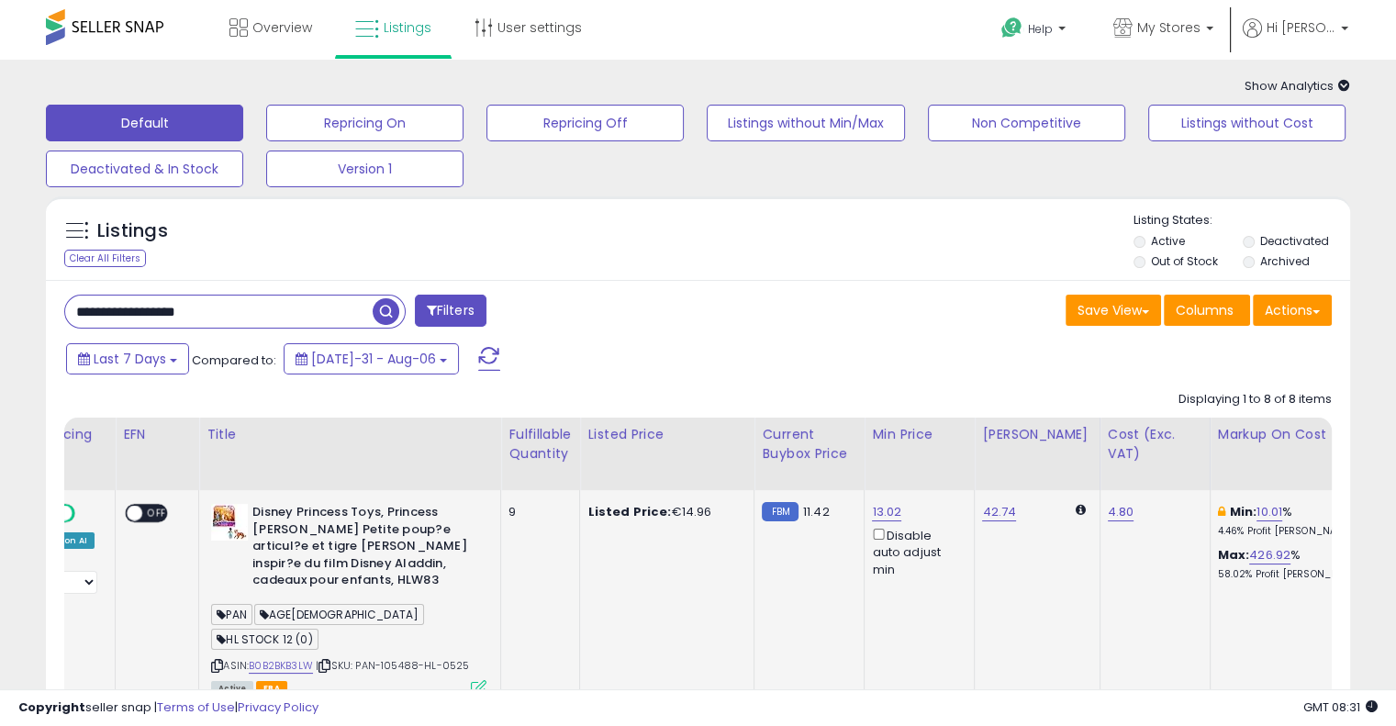
scroll to position [0, 15]
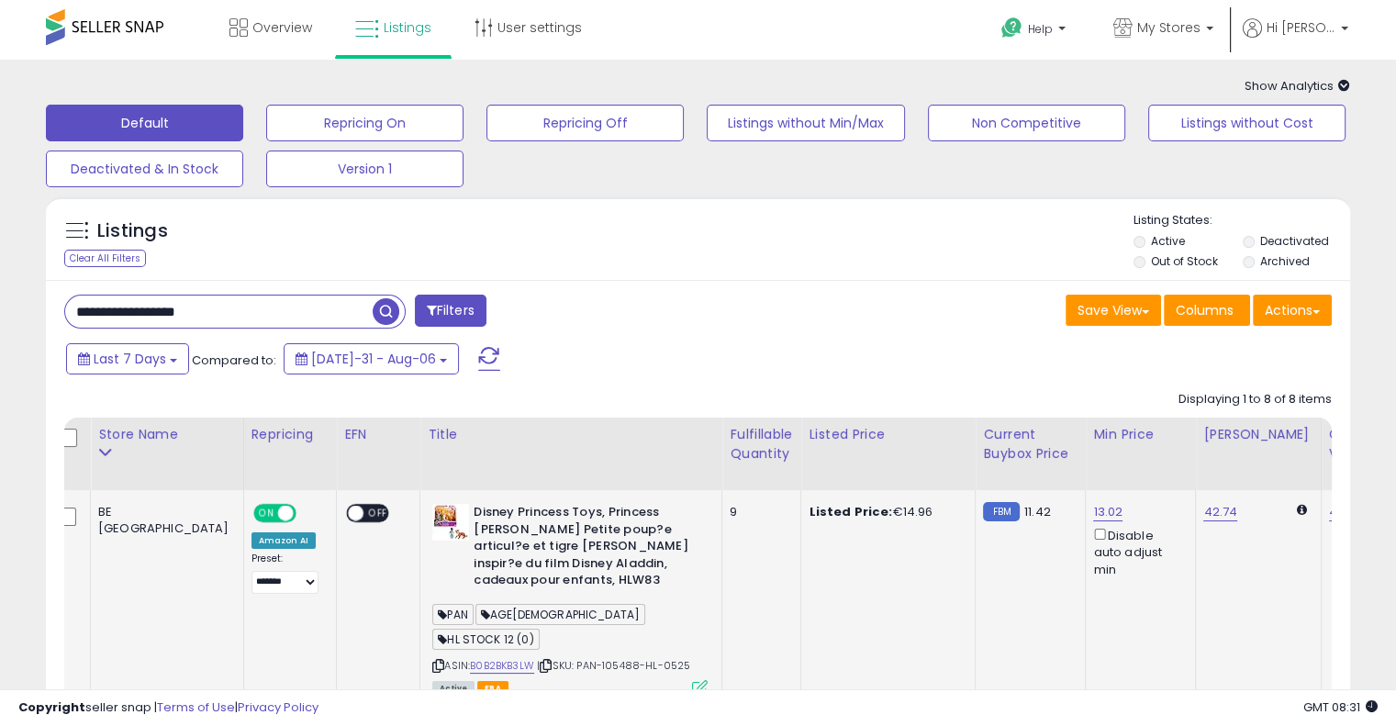
drag, startPoint x: 601, startPoint y: 621, endPoint x: 452, endPoint y: 579, distance: 155.2
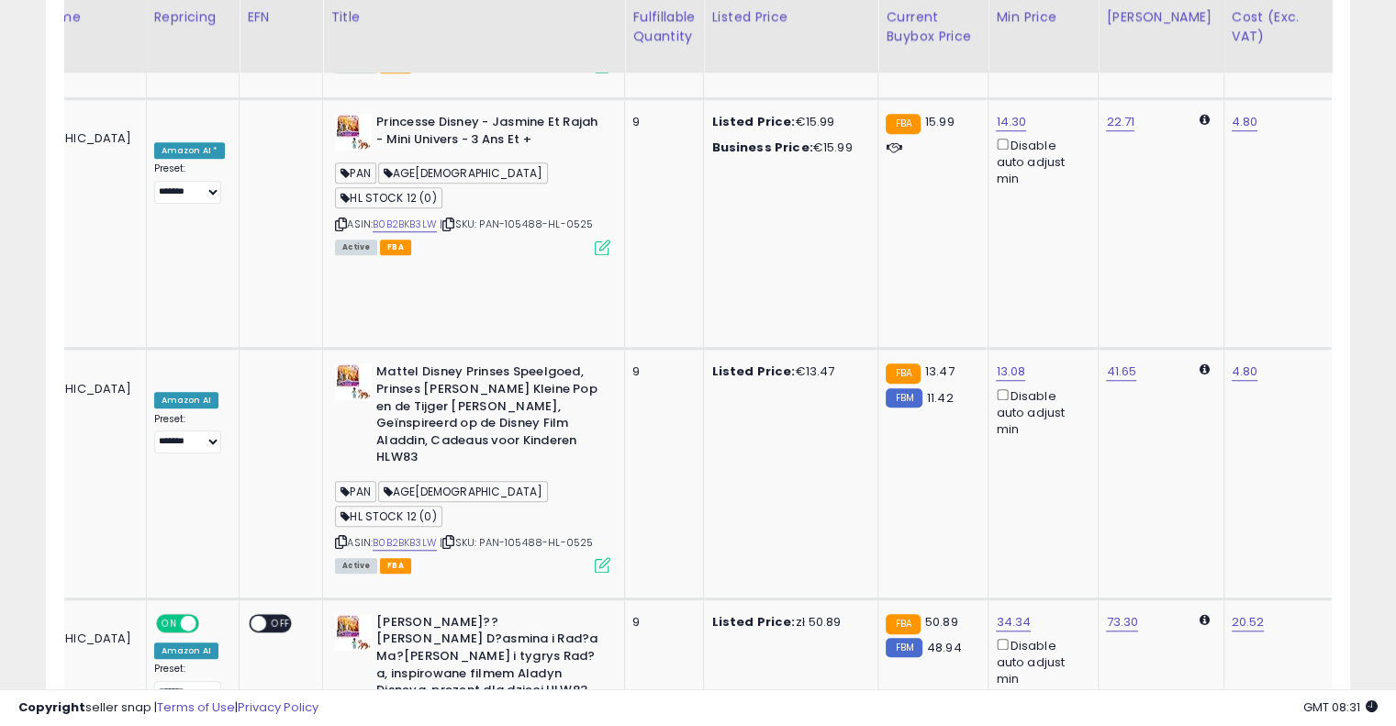
scroll to position [0, 247]
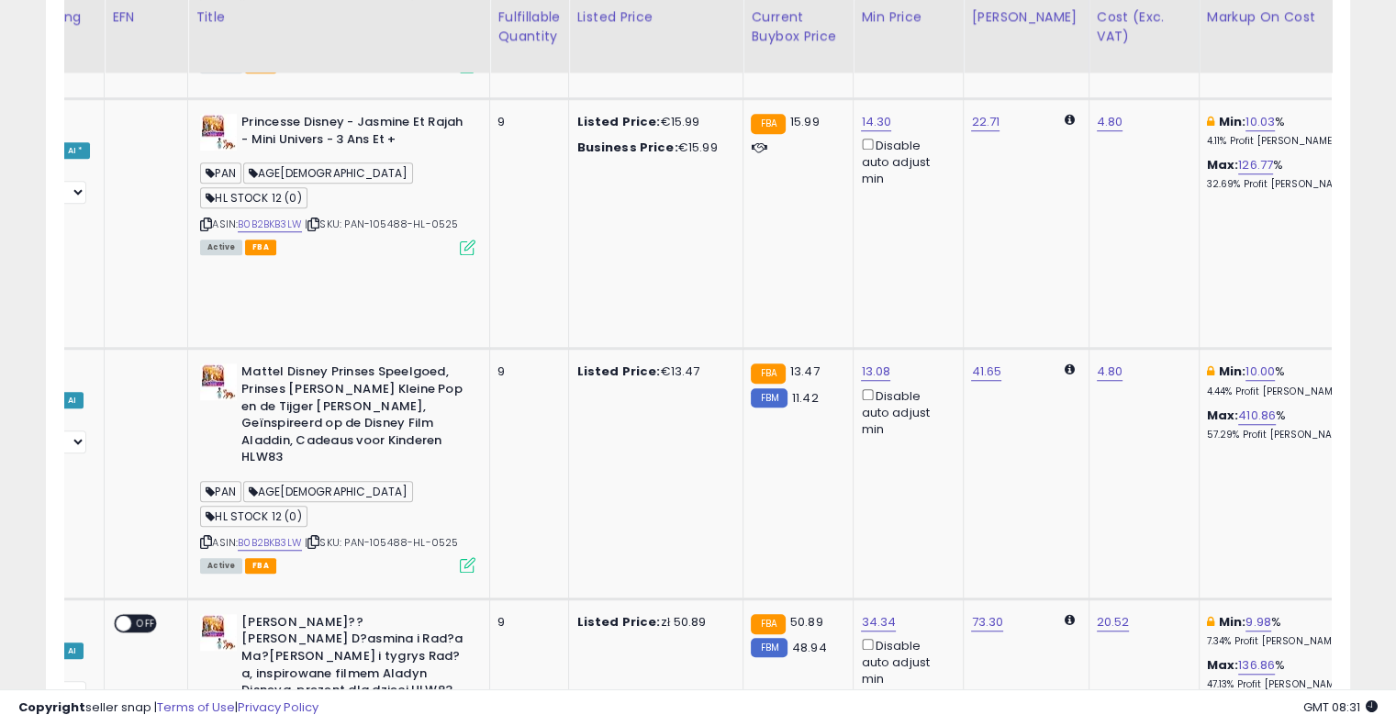
drag, startPoint x: 760, startPoint y: 484, endPoint x: 902, endPoint y: 463, distance: 143.9
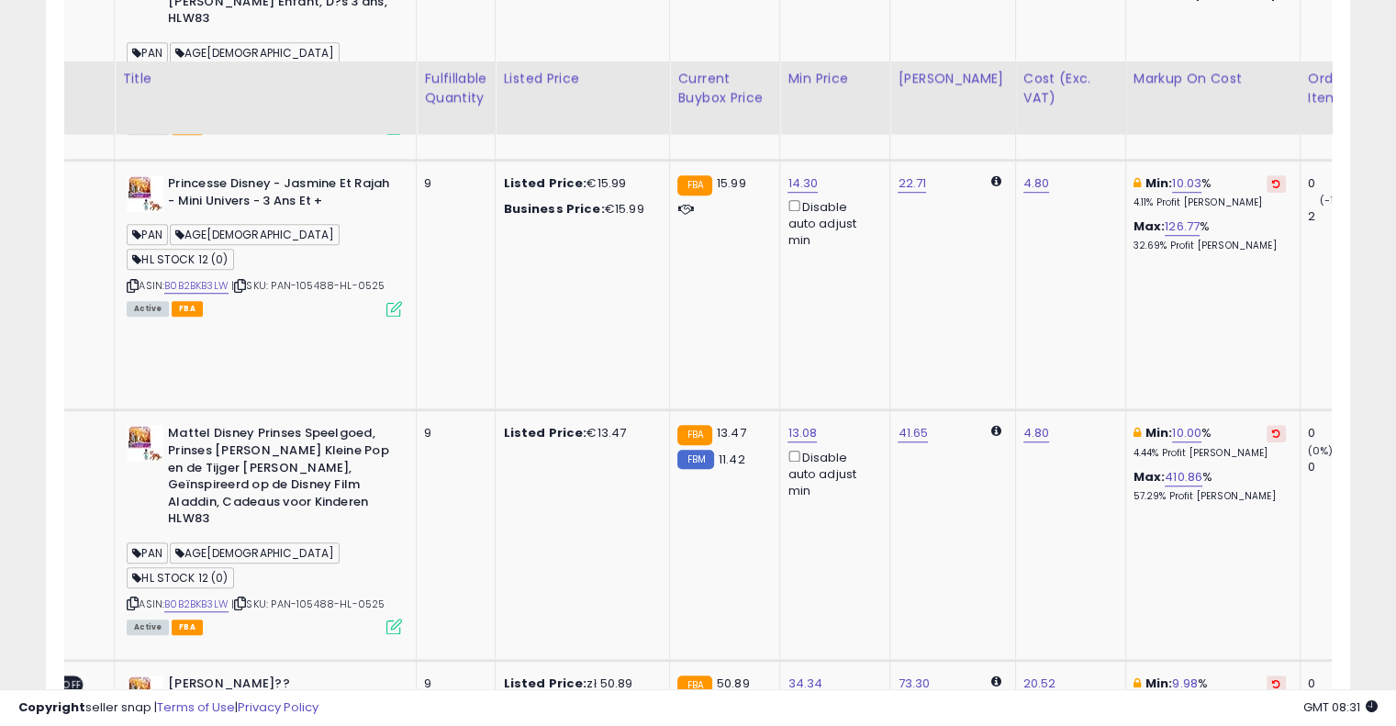
scroll to position [1301, 0]
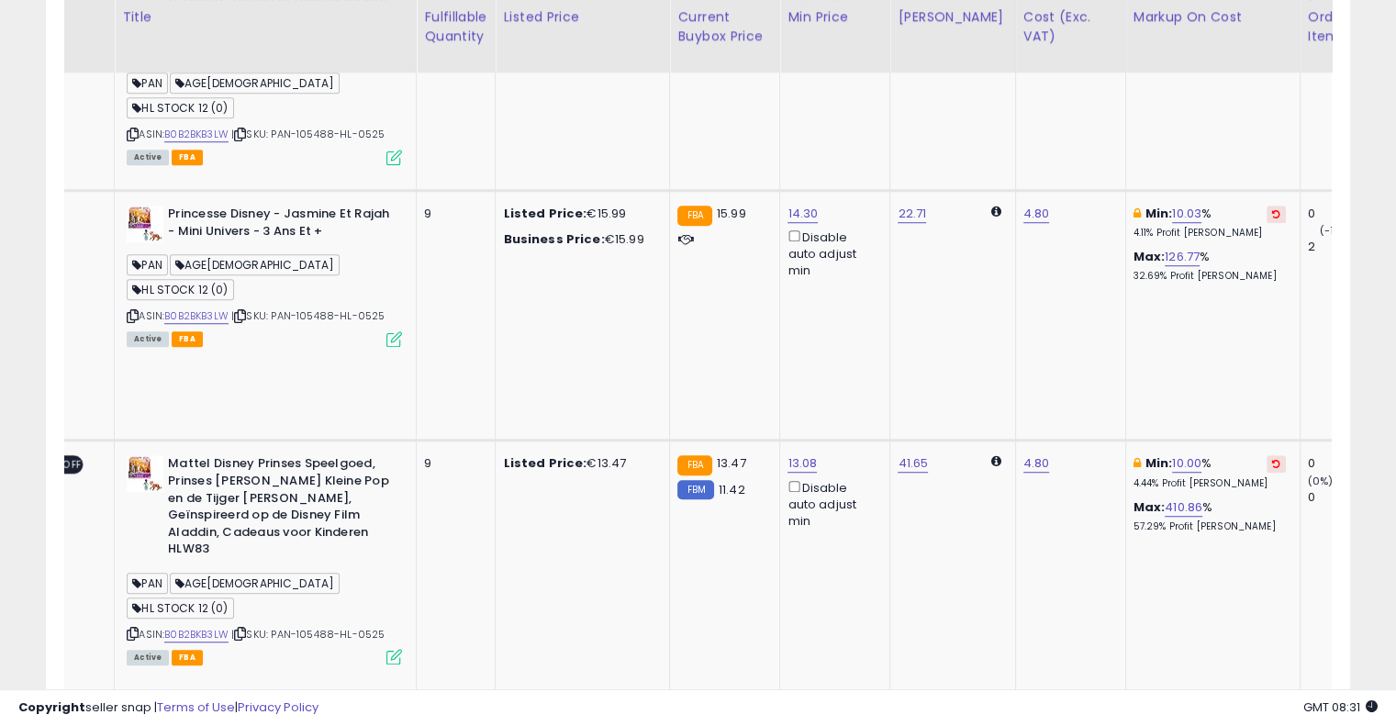
click at [1267, 706] on button at bounding box center [1276, 714] width 19 height 17
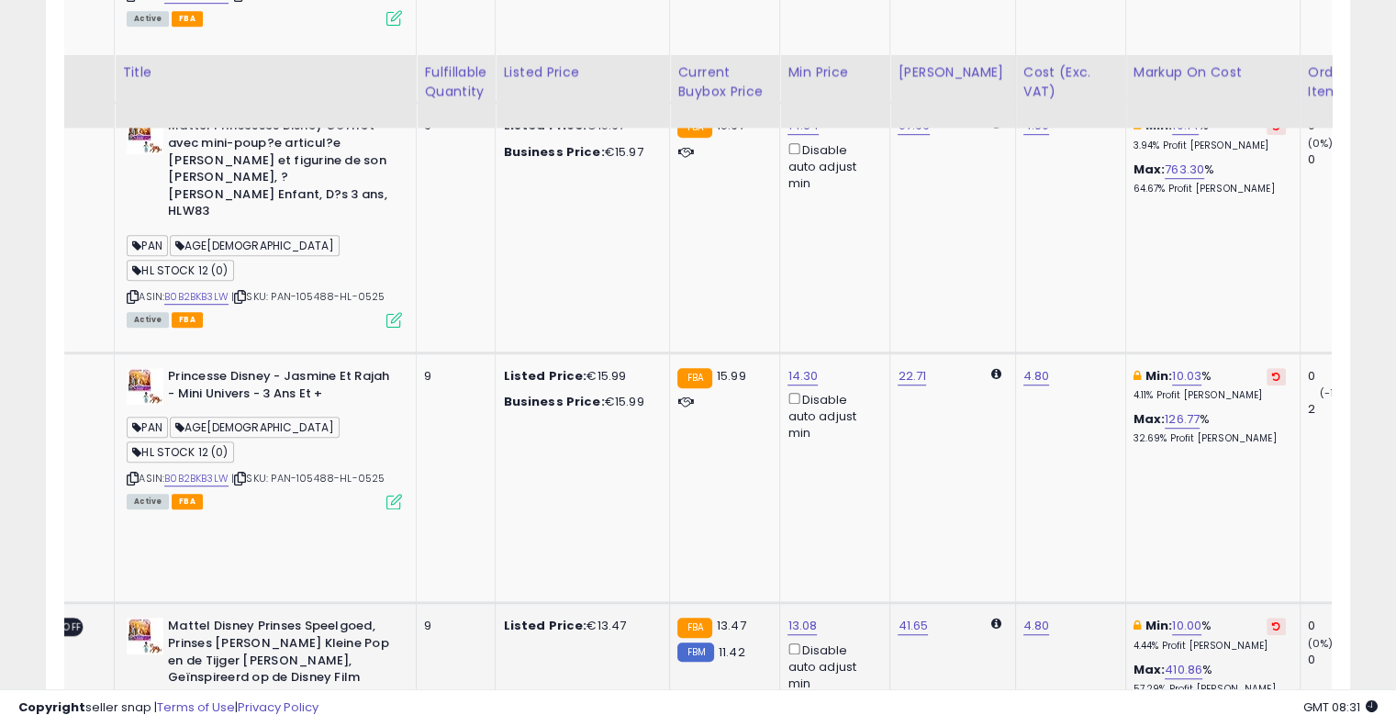
scroll to position [1117, 0]
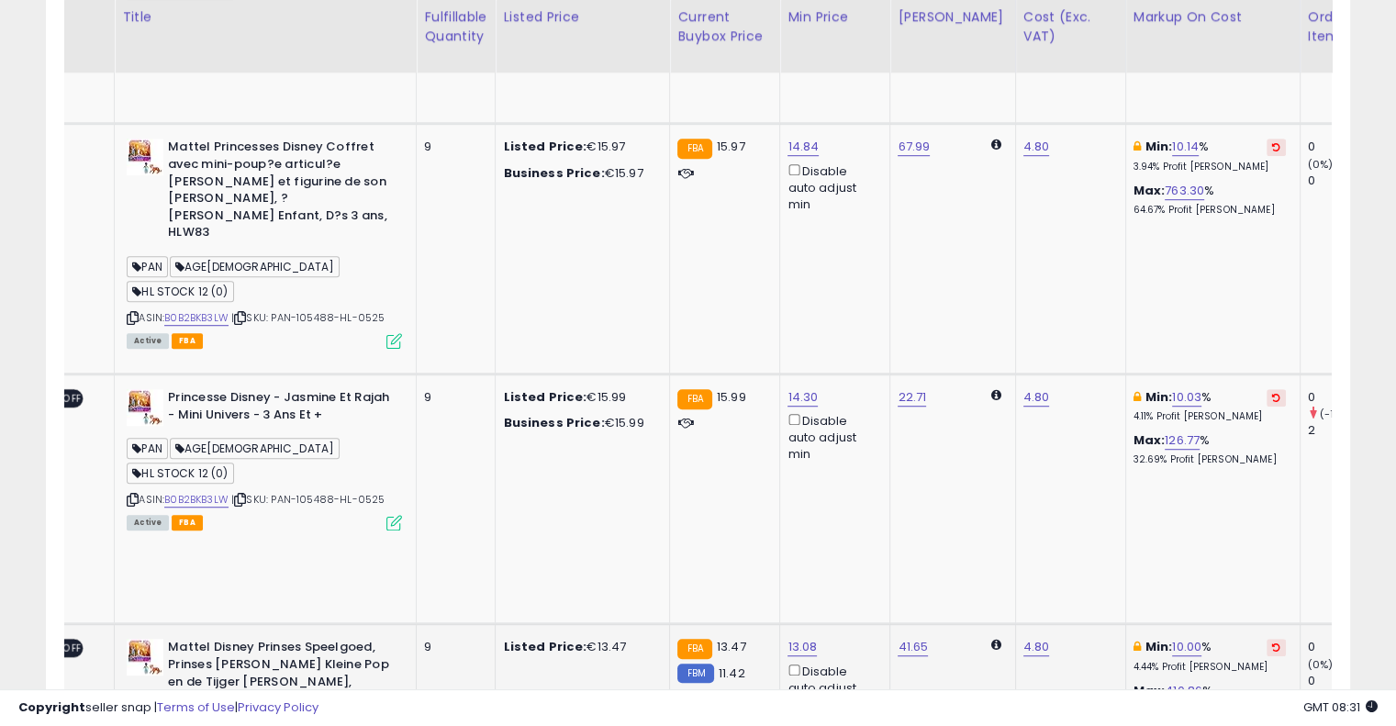
click at [1272, 643] on icon at bounding box center [1276, 647] width 8 height 9
click at [1194, 374] on td "Min: 10.03 % 4.11% Profit [PERSON_NAME]: 126.77 % 32.69% Profit [PERSON_NAME]" at bounding box center [1213, 499] width 174 height 250
click at [1272, 393] on icon at bounding box center [1276, 397] width 8 height 9
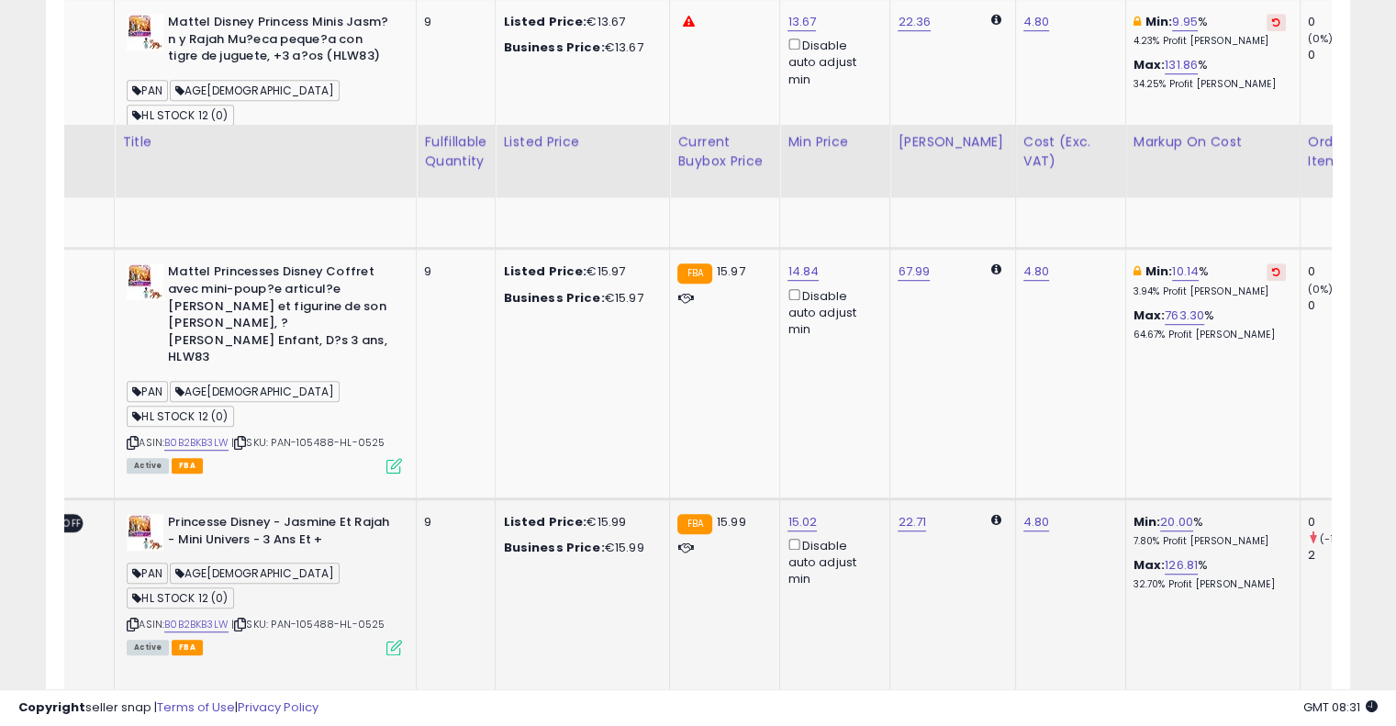
scroll to position [842, 0]
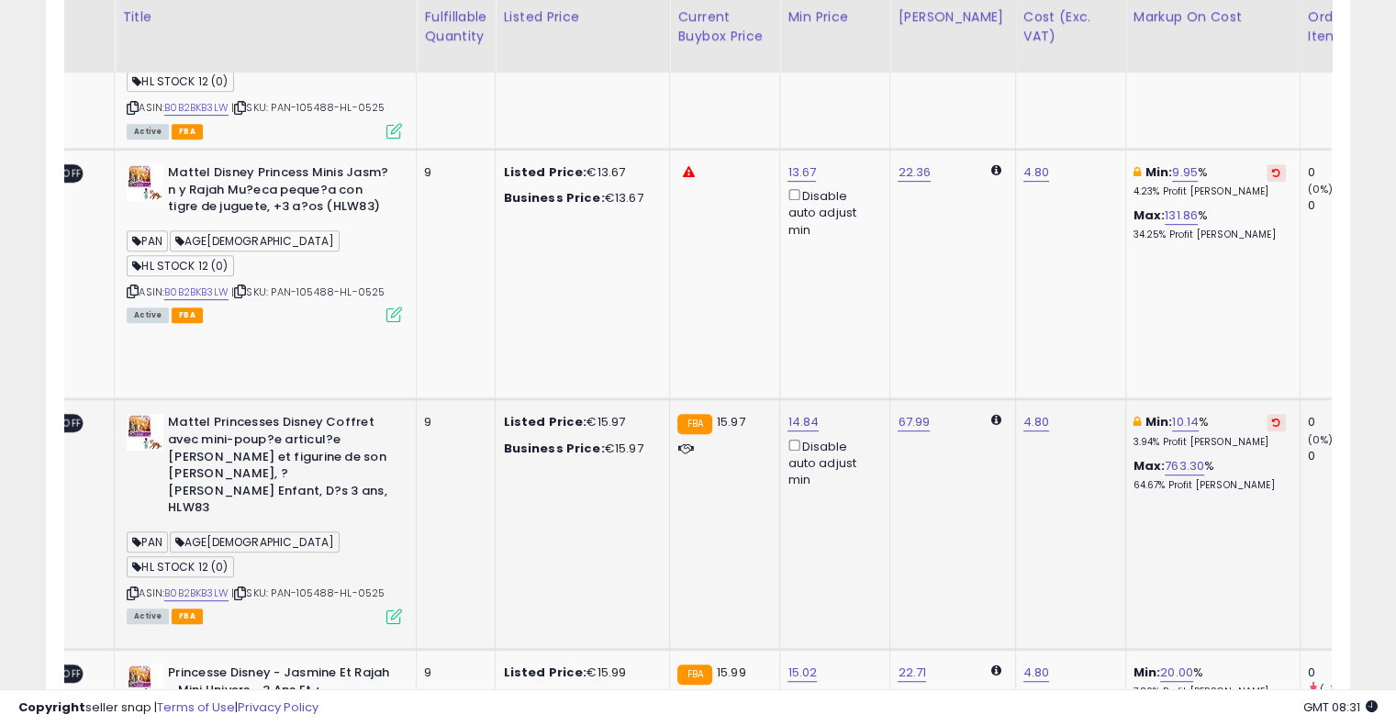
click at [1272, 418] on icon at bounding box center [1276, 422] width 8 height 9
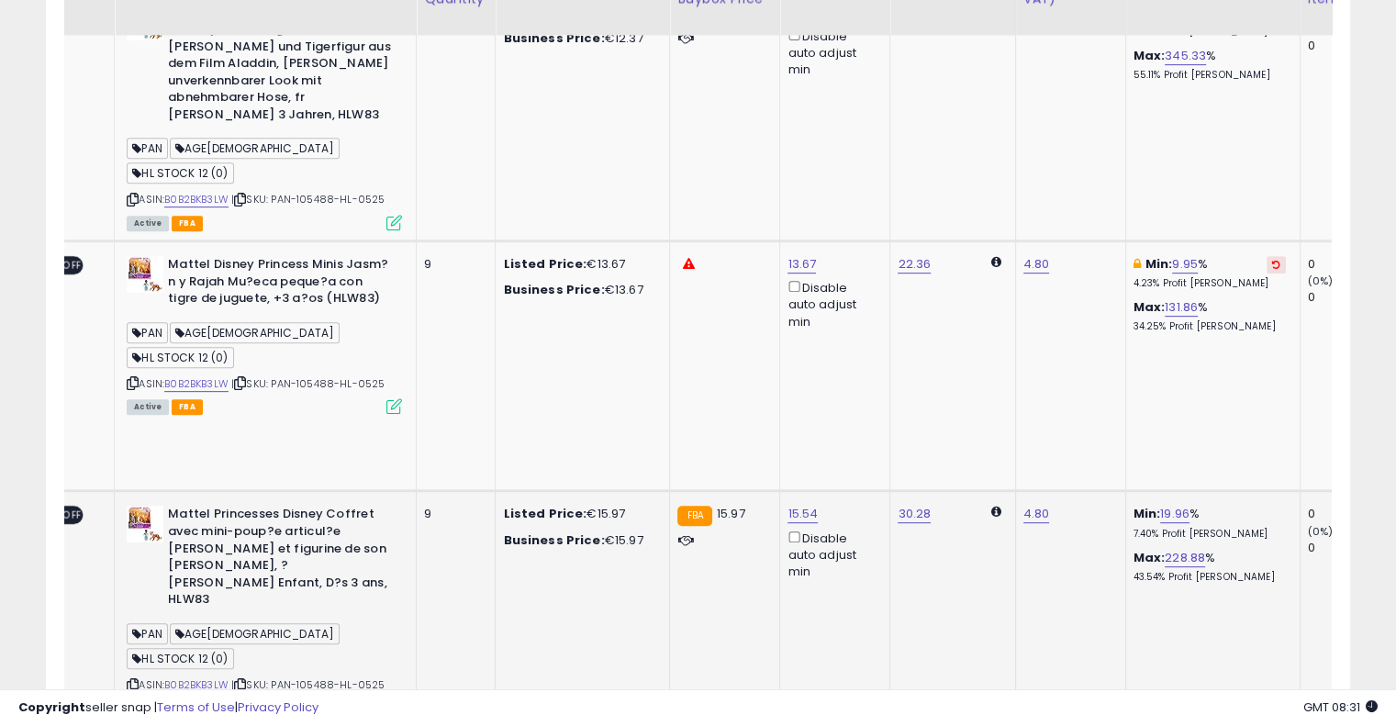
scroll to position [566, 0]
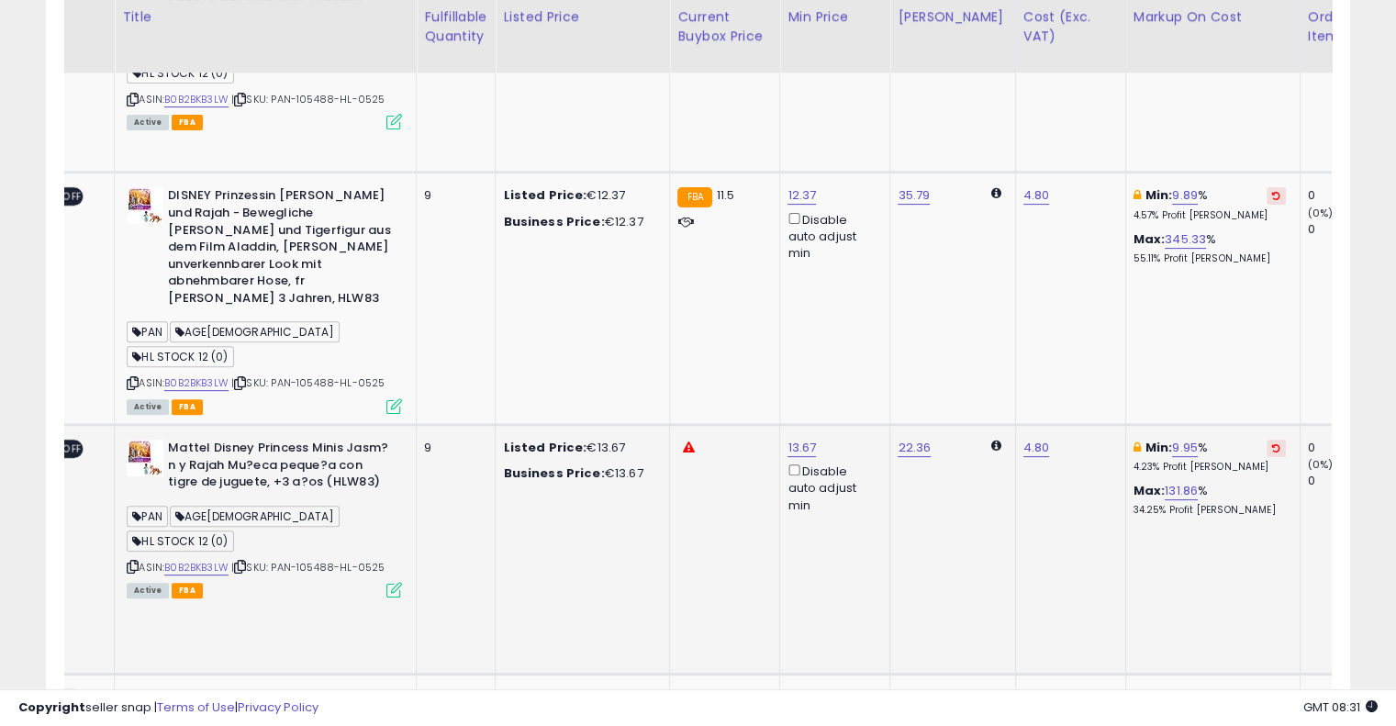
click at [1272, 443] on icon at bounding box center [1276, 447] width 8 height 9
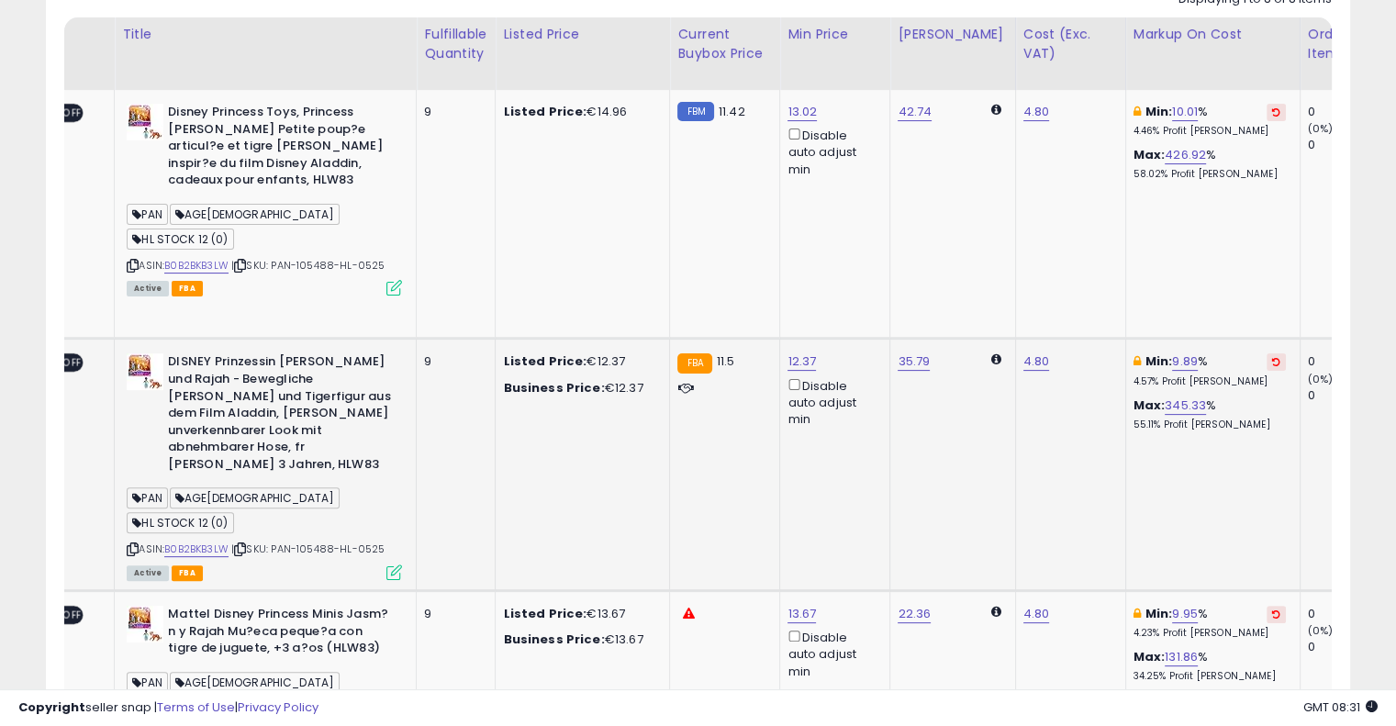
scroll to position [383, 0]
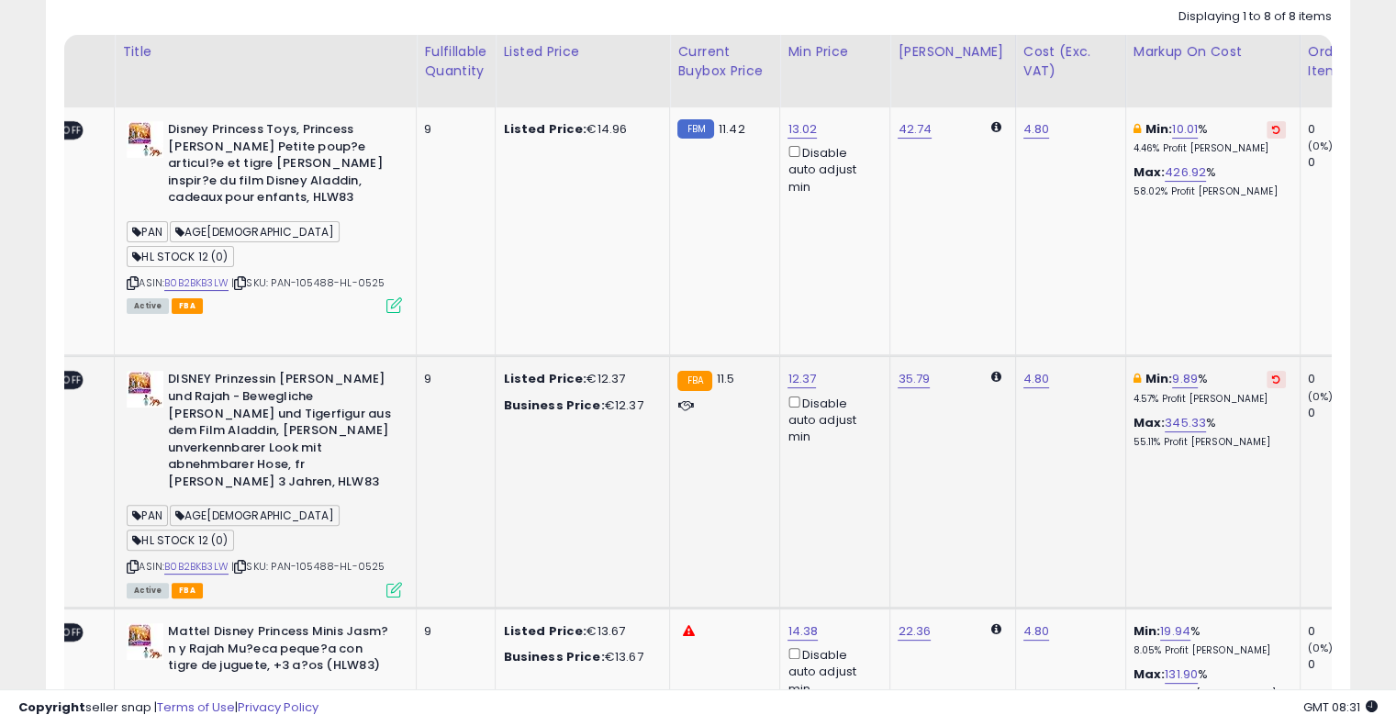
click at [1272, 375] on icon at bounding box center [1276, 379] width 8 height 9
click at [1272, 132] on icon at bounding box center [1276, 129] width 8 height 9
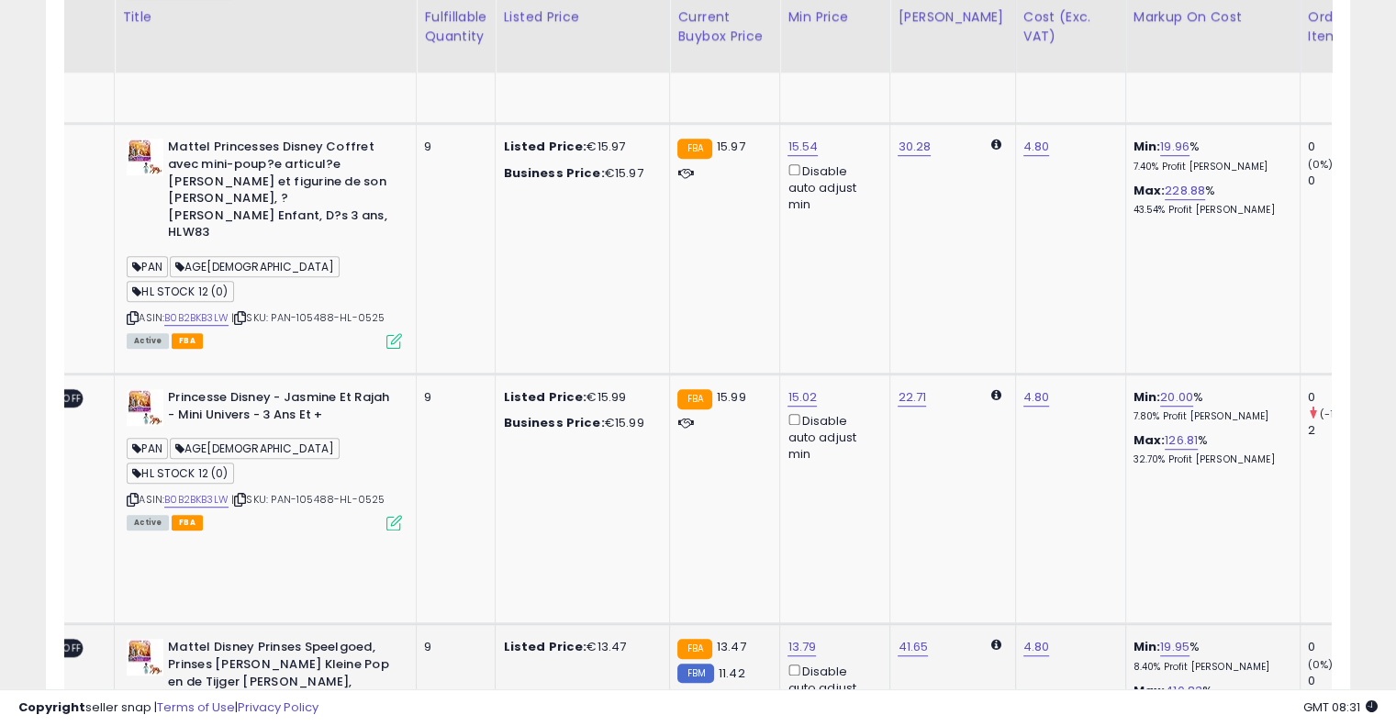
scroll to position [0, 248]
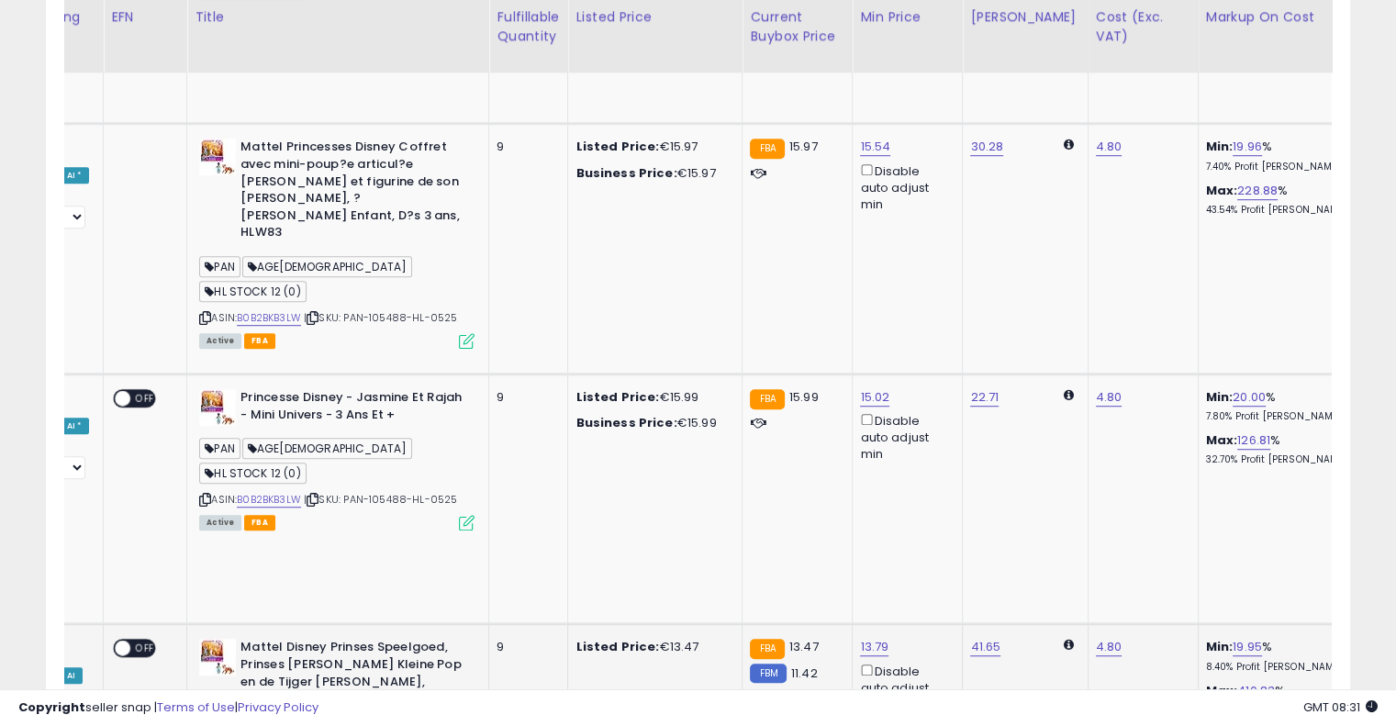
drag, startPoint x: 787, startPoint y: 308, endPoint x: 703, endPoint y: 306, distance: 83.6
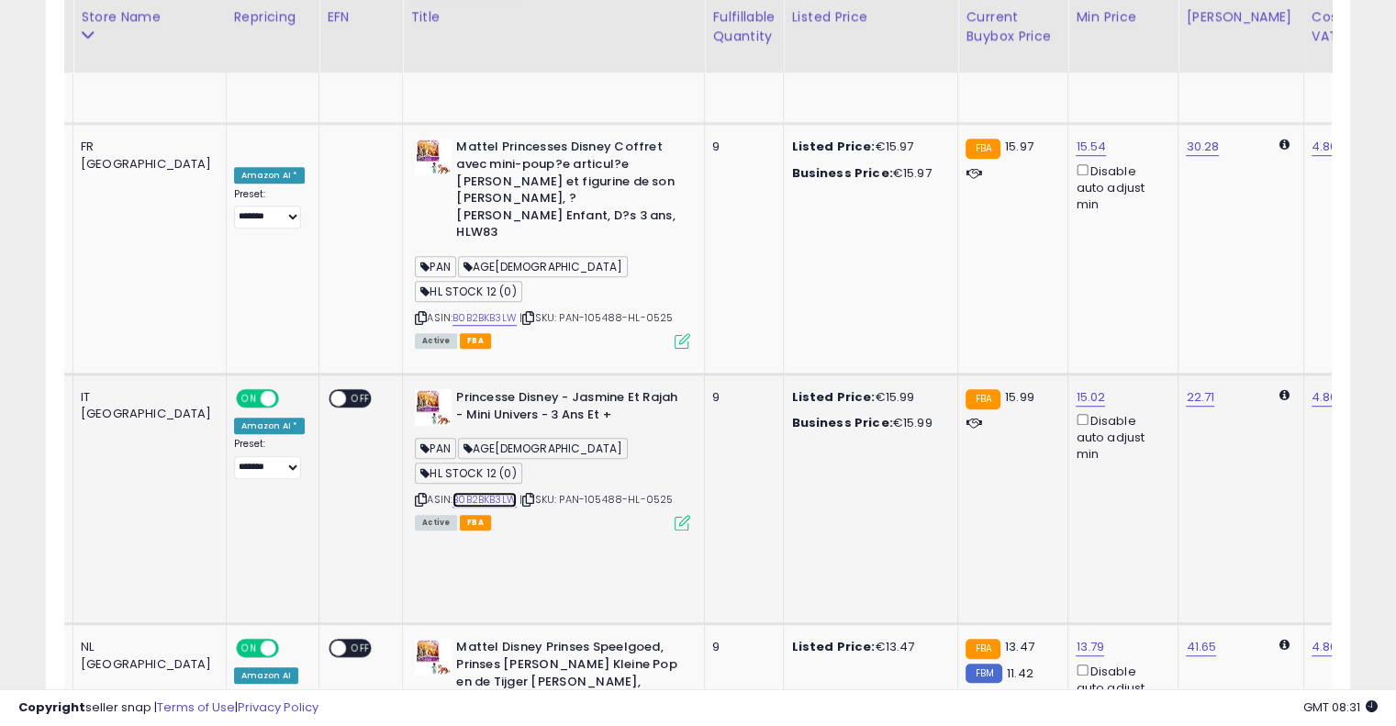
click at [453, 492] on link "B0B2BKB3LW" at bounding box center [485, 500] width 64 height 16
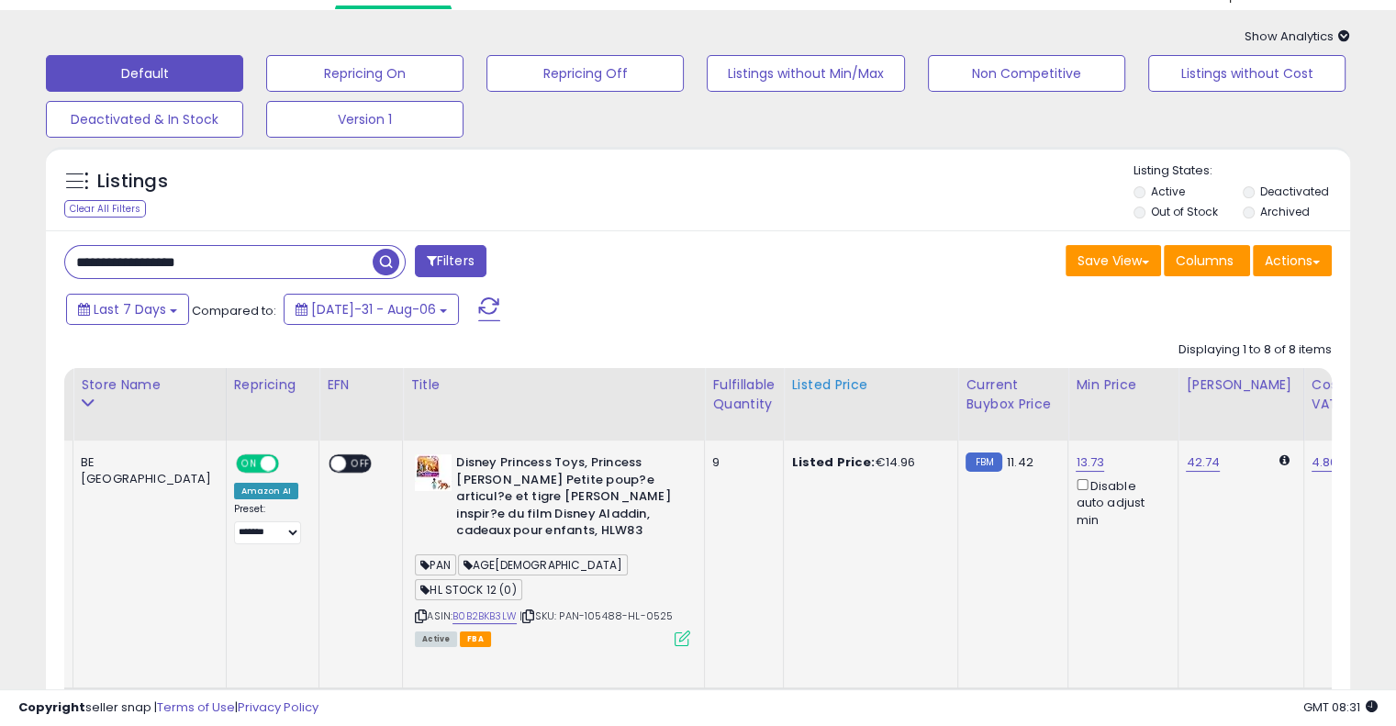
scroll to position [0, 0]
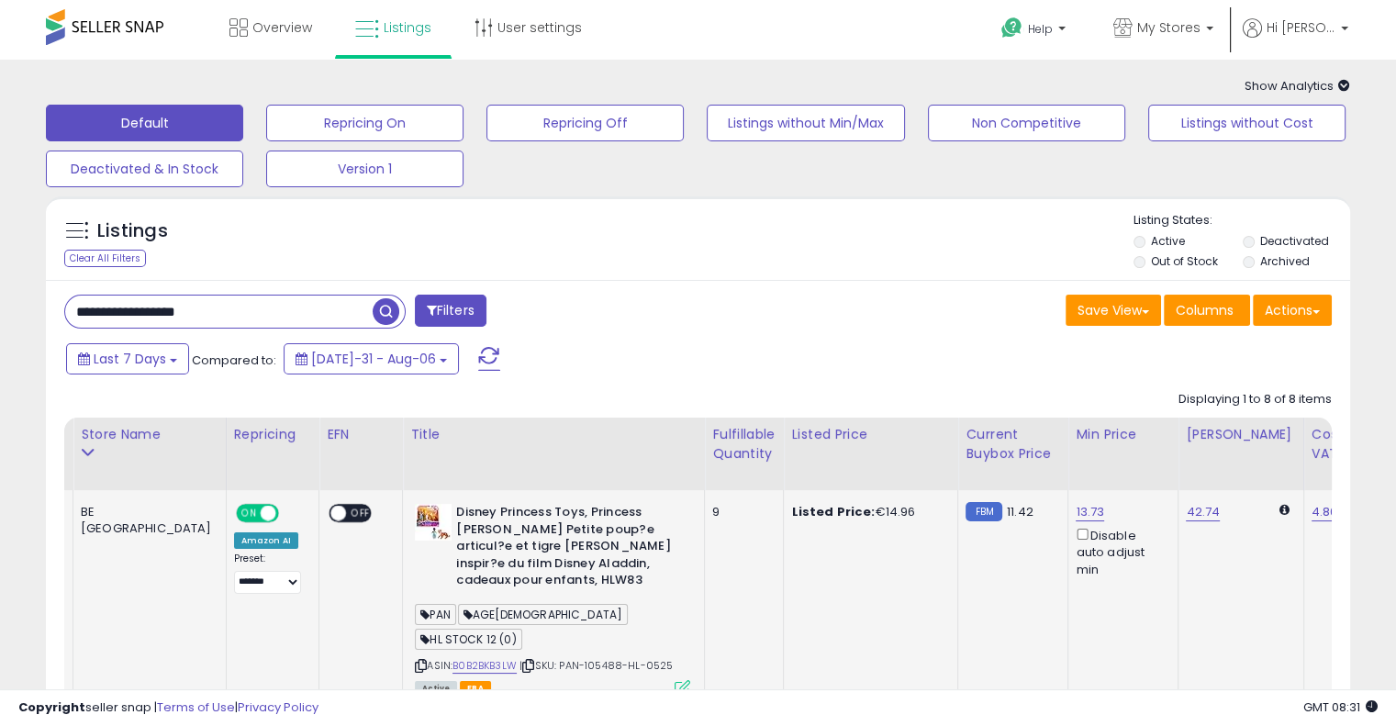
drag, startPoint x: 261, startPoint y: 297, endPoint x: 0, endPoint y: 280, distance: 261.3
paste input "text"
click at [393, 306] on span "button" at bounding box center [386, 311] width 27 height 27
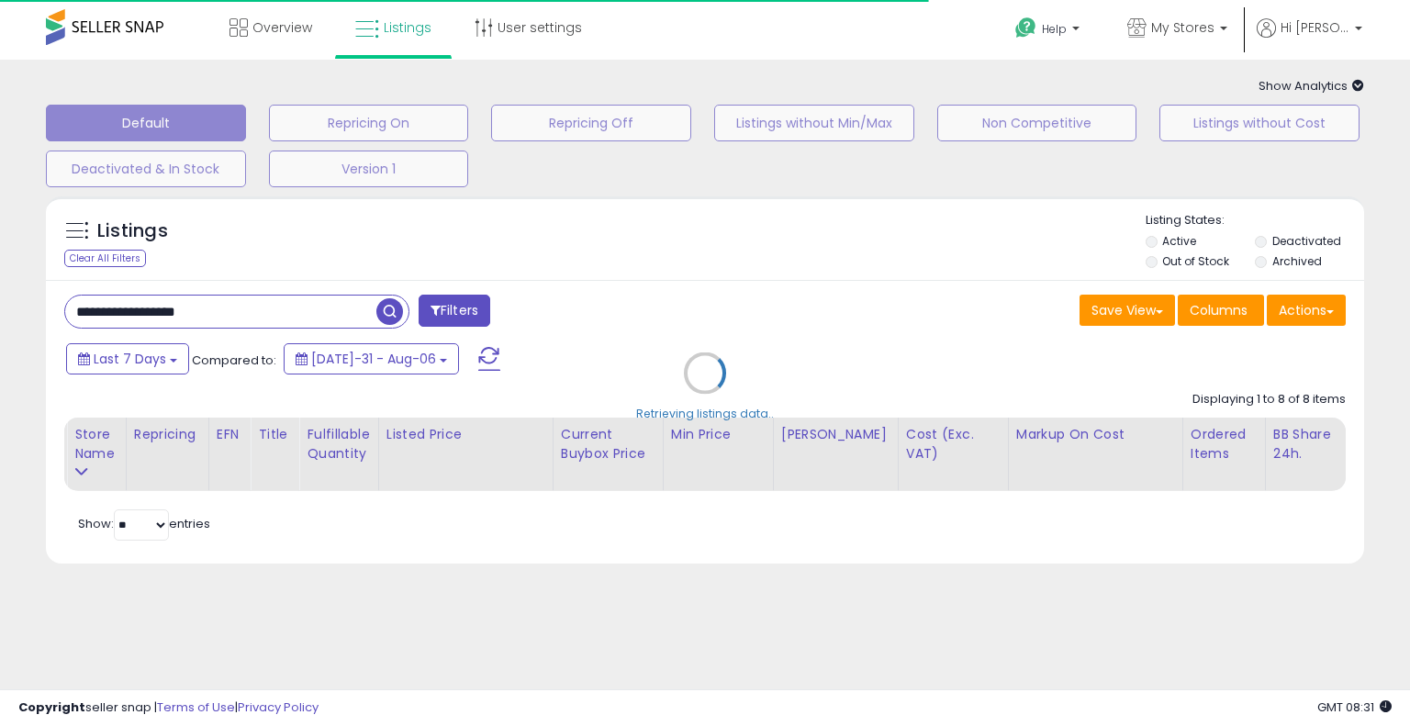
click at [600, 246] on div "Retrieving listings data.." at bounding box center [705, 386] width 1346 height 399
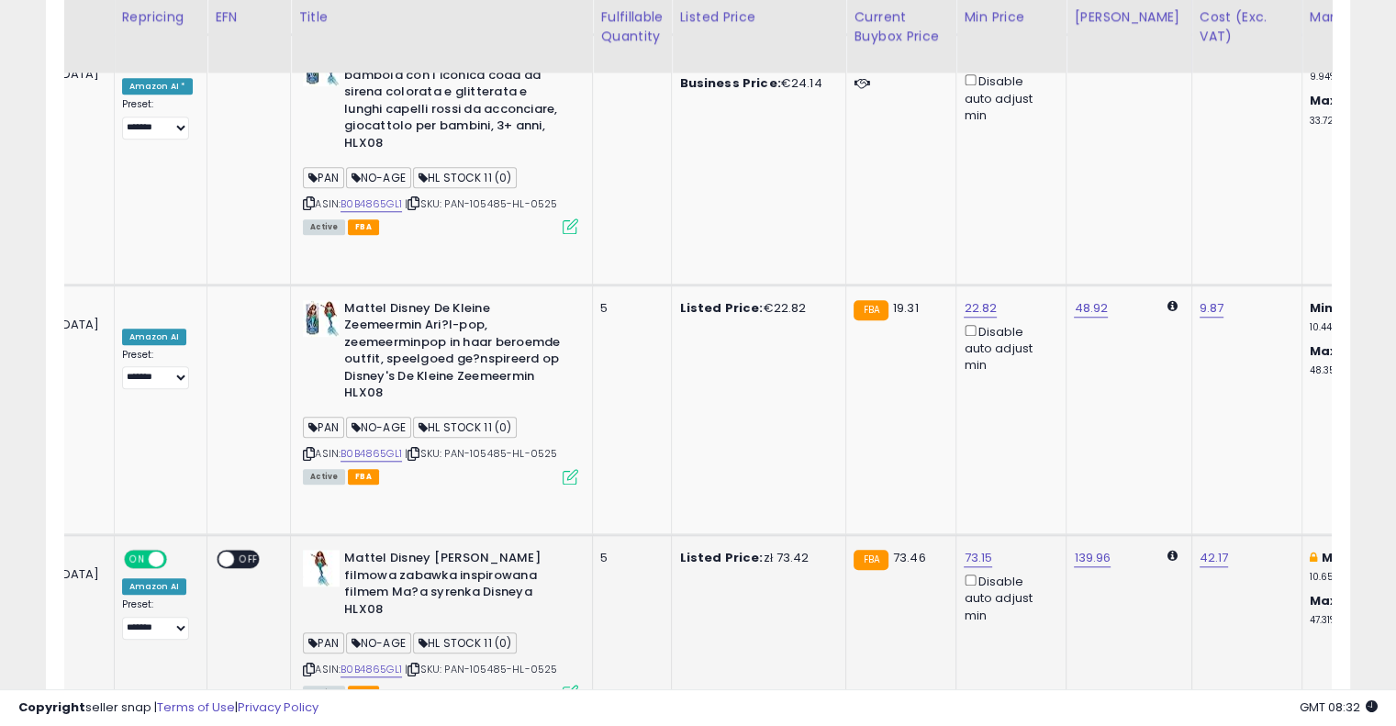
scroll to position [0, 224]
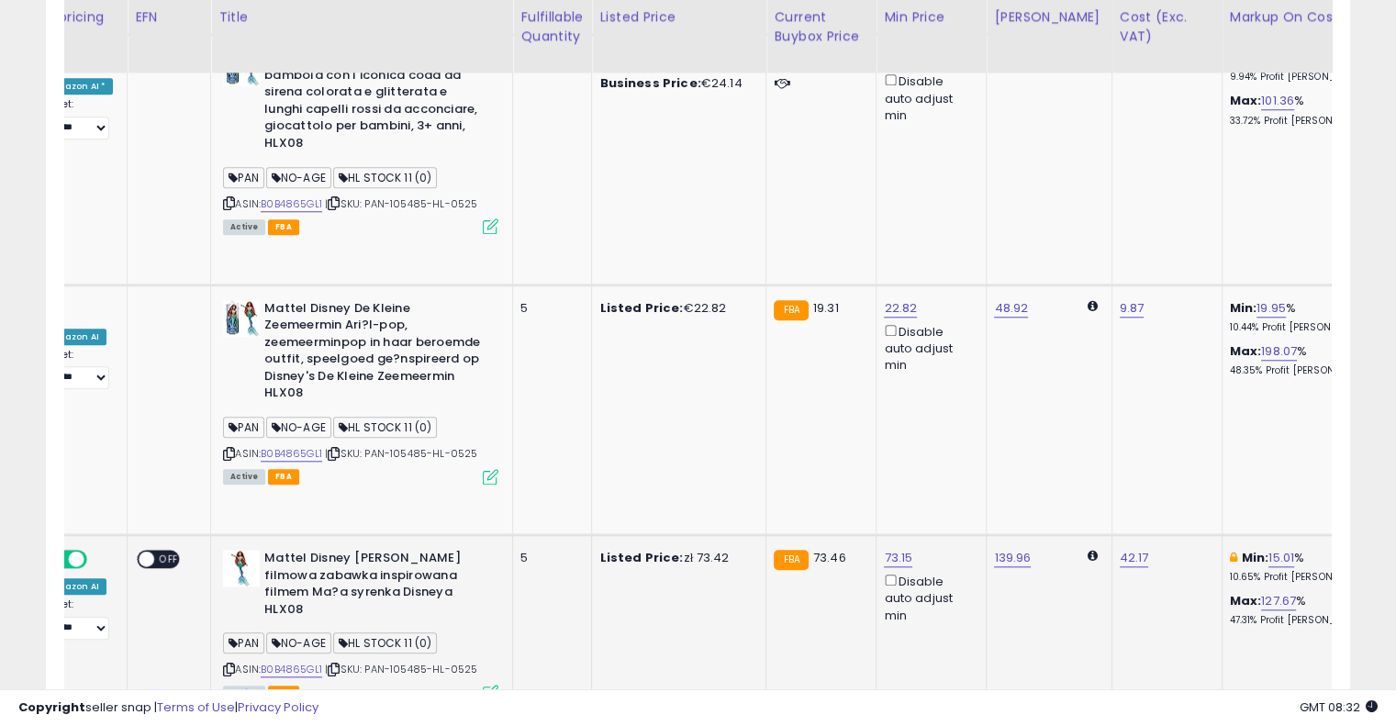
drag, startPoint x: 702, startPoint y: 284, endPoint x: 865, endPoint y: 275, distance: 162.7
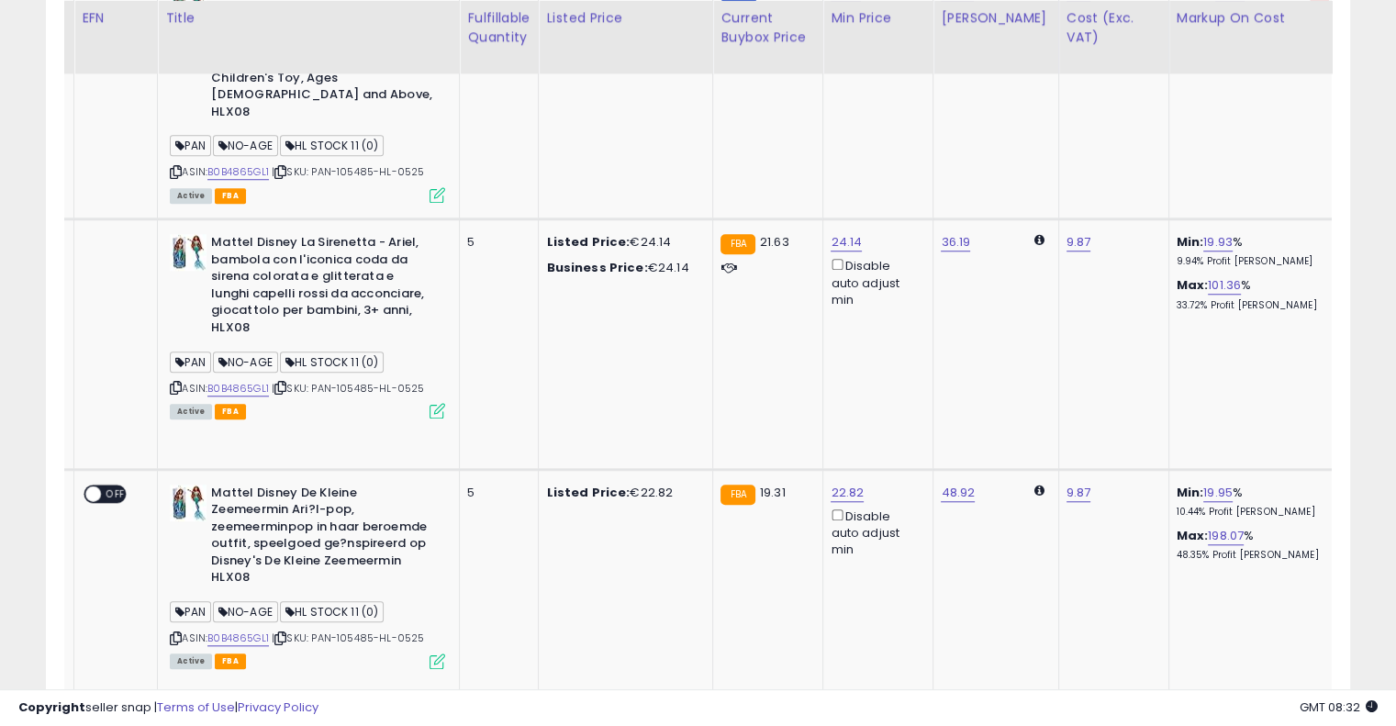
scroll to position [1521, 0]
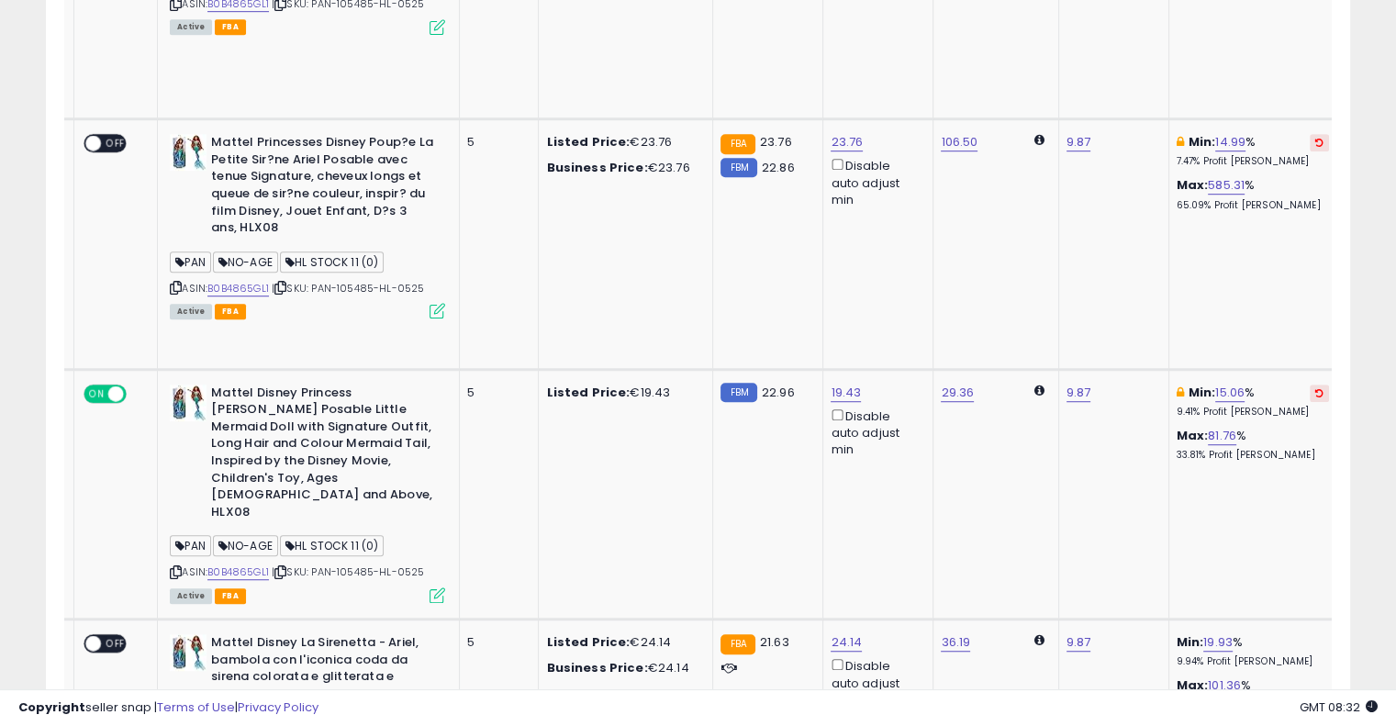
scroll to position [970, 0]
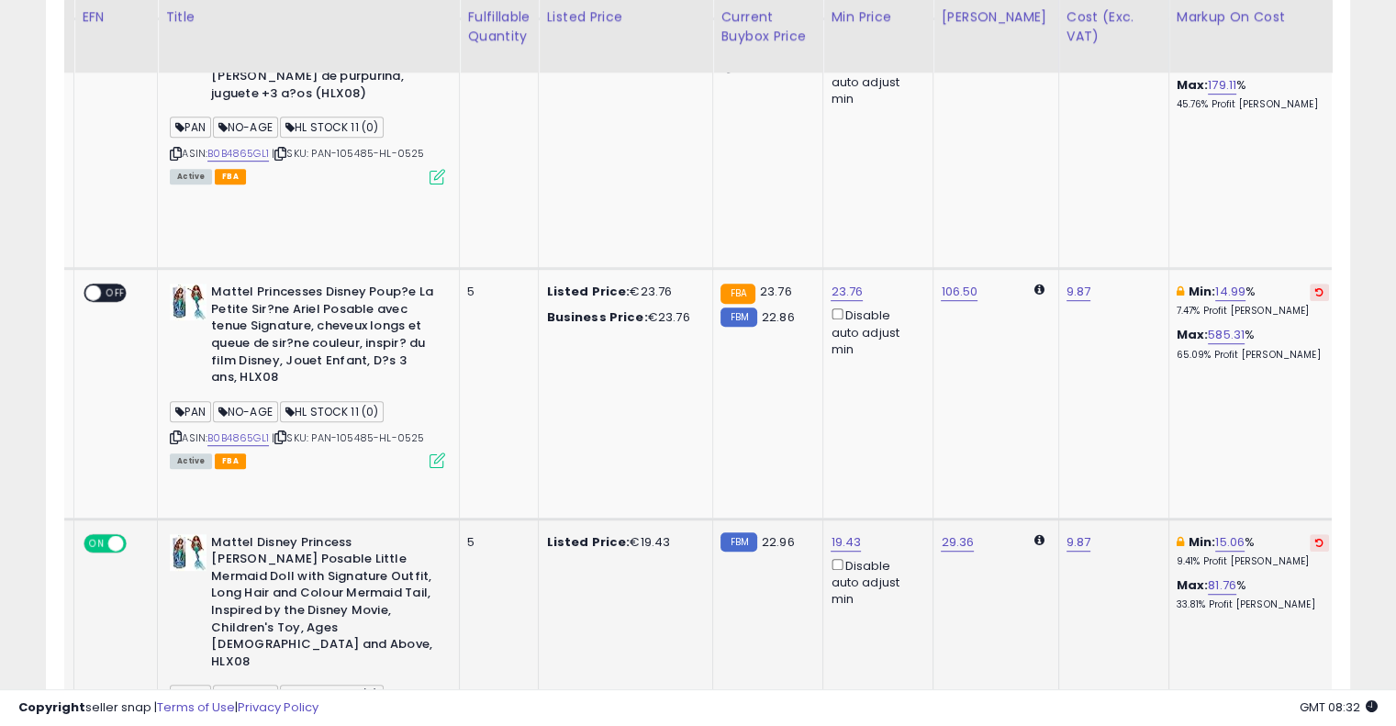
click at [1310, 534] on button at bounding box center [1319, 542] width 19 height 17
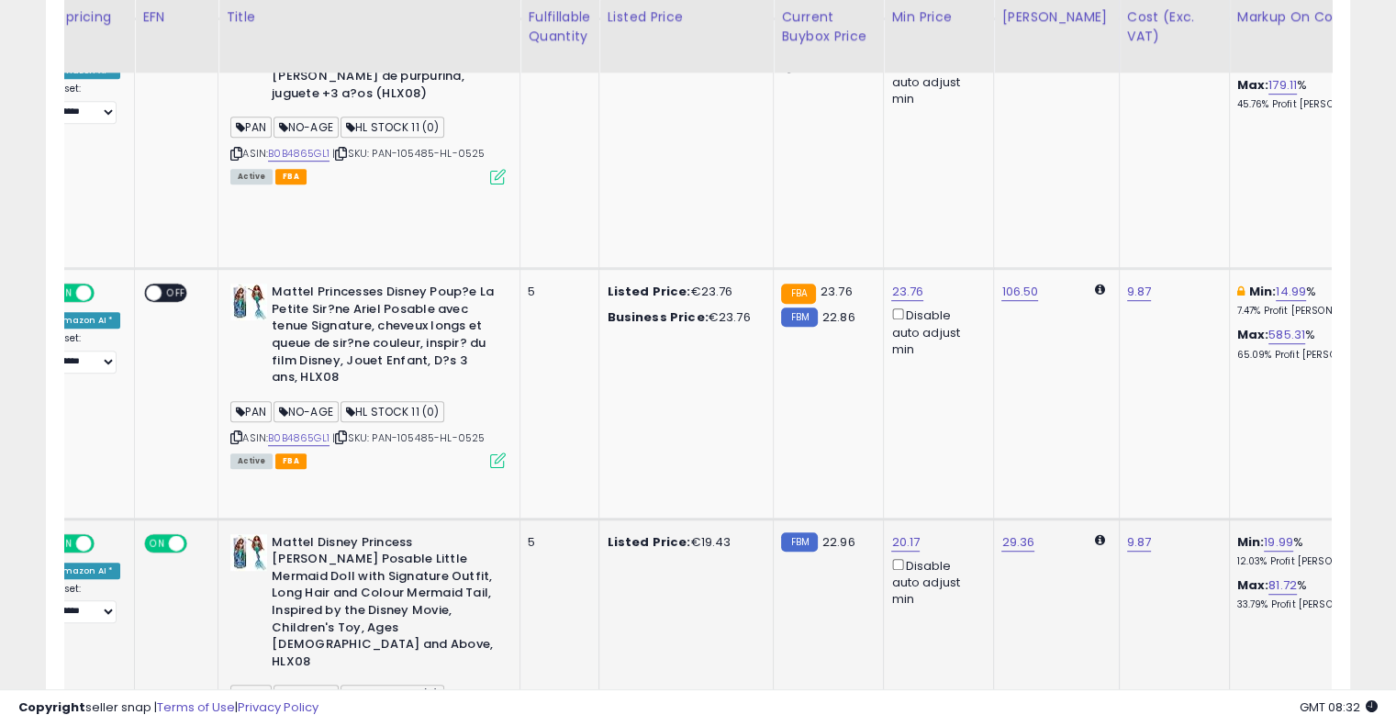
scroll to position [0, 0]
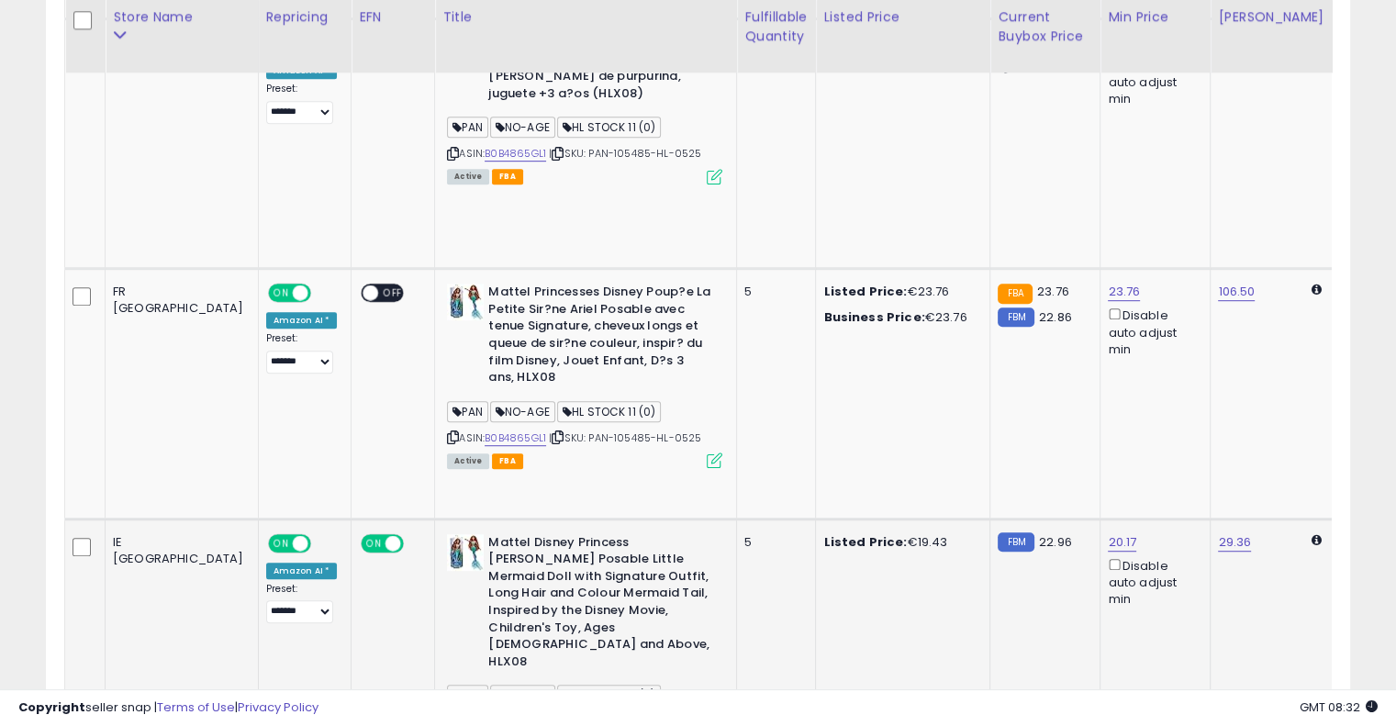
drag, startPoint x: 904, startPoint y: 421, endPoint x: 759, endPoint y: 415, distance: 145.2
click at [552, 717] on icon at bounding box center [558, 722] width 12 height 10
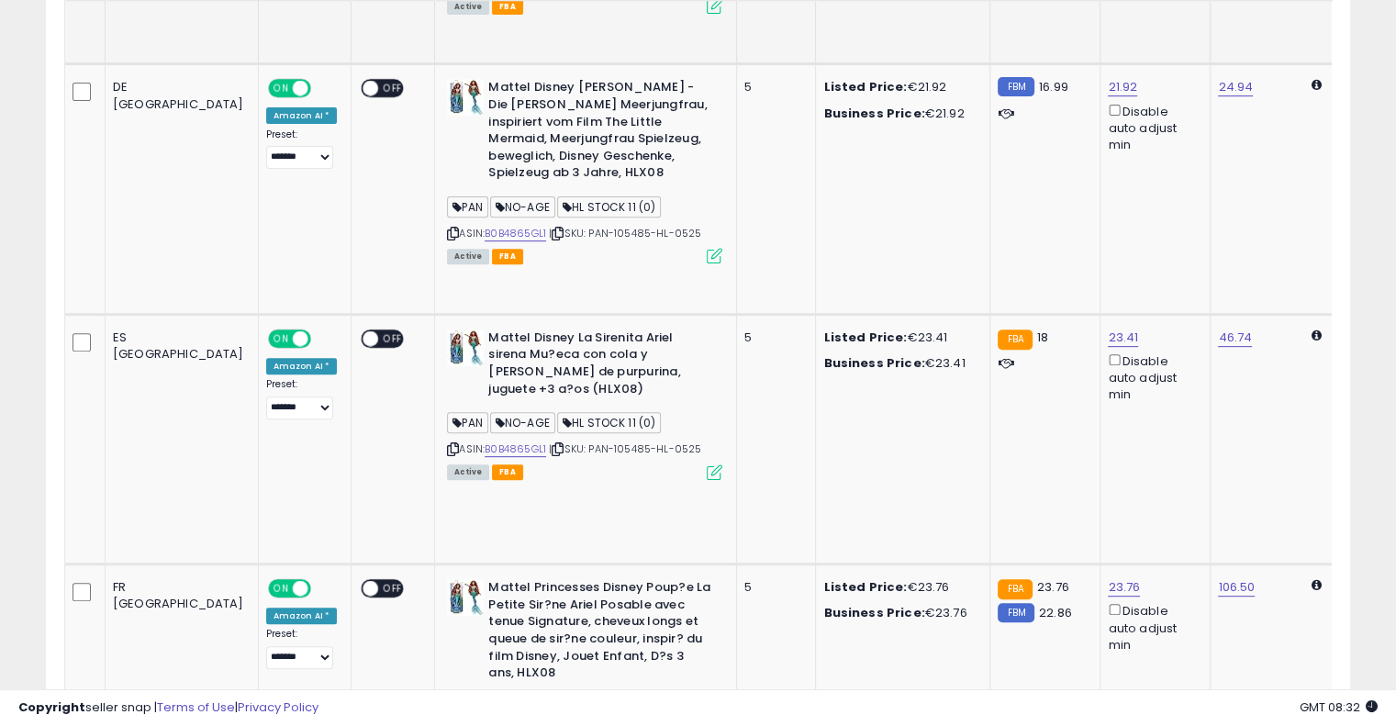
scroll to position [787, 0]
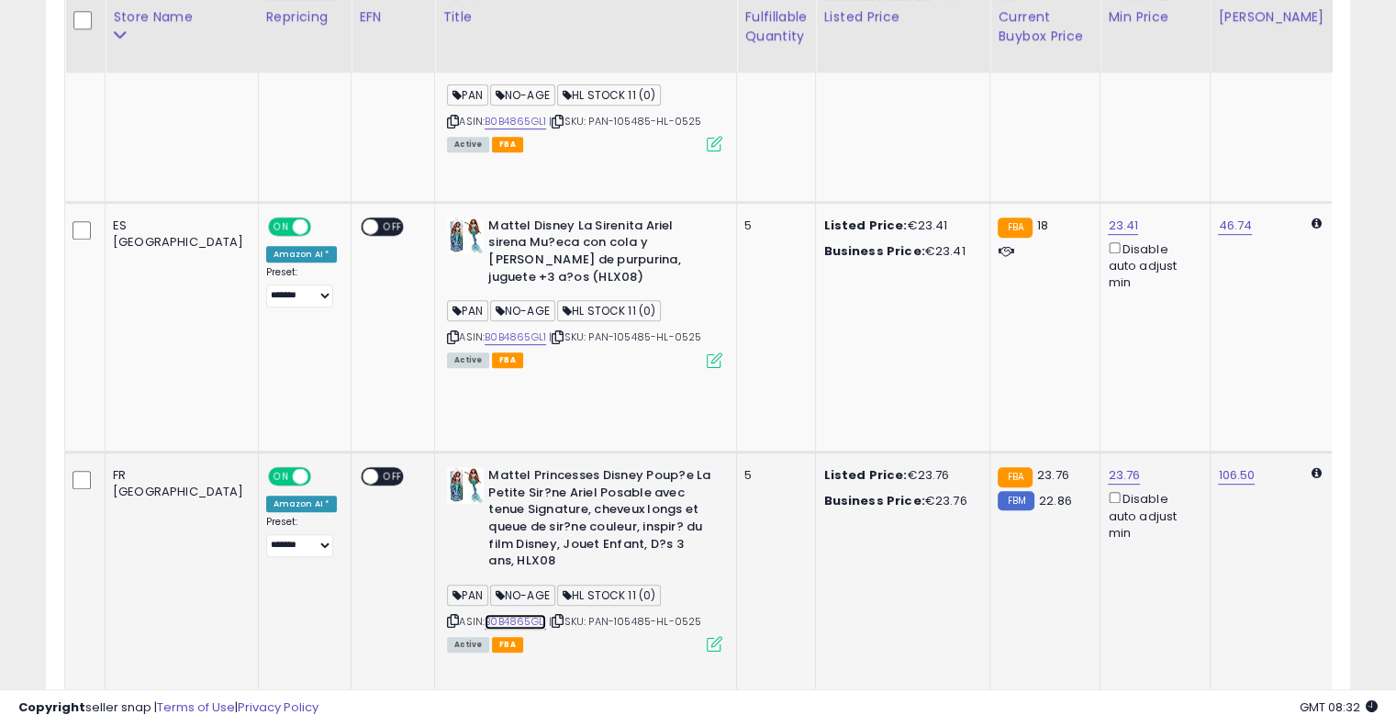
click at [485, 614] on link "B0B4865GL1" at bounding box center [516, 622] width 62 height 16
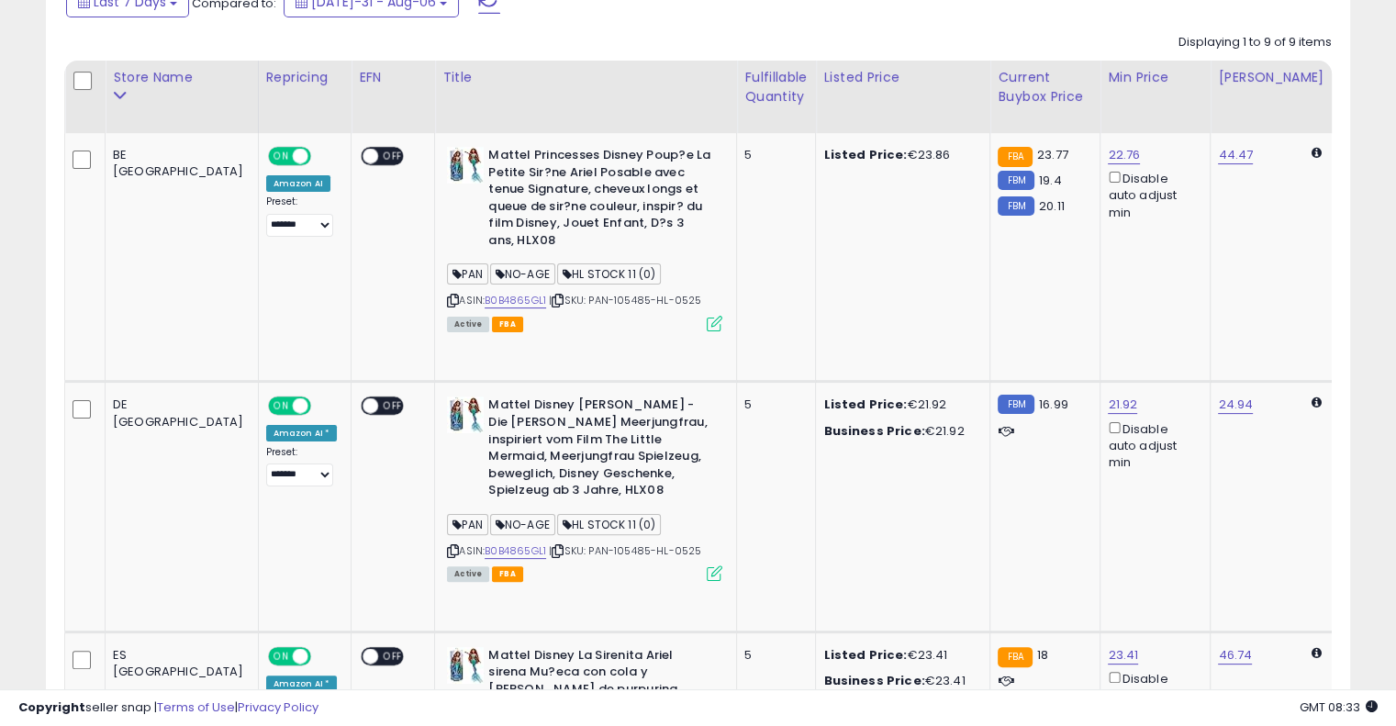
scroll to position [328, 0]
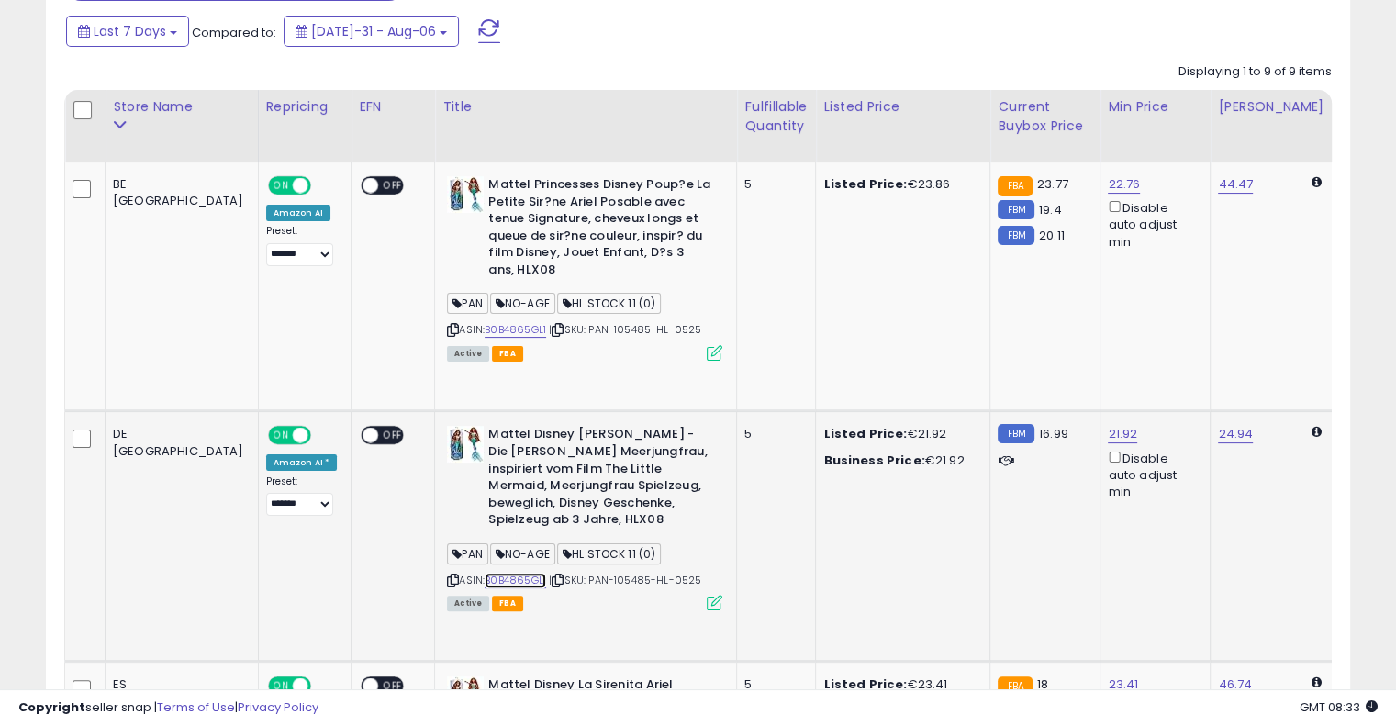
click at [485, 573] on link "B0B4865GL1" at bounding box center [516, 581] width 62 height 16
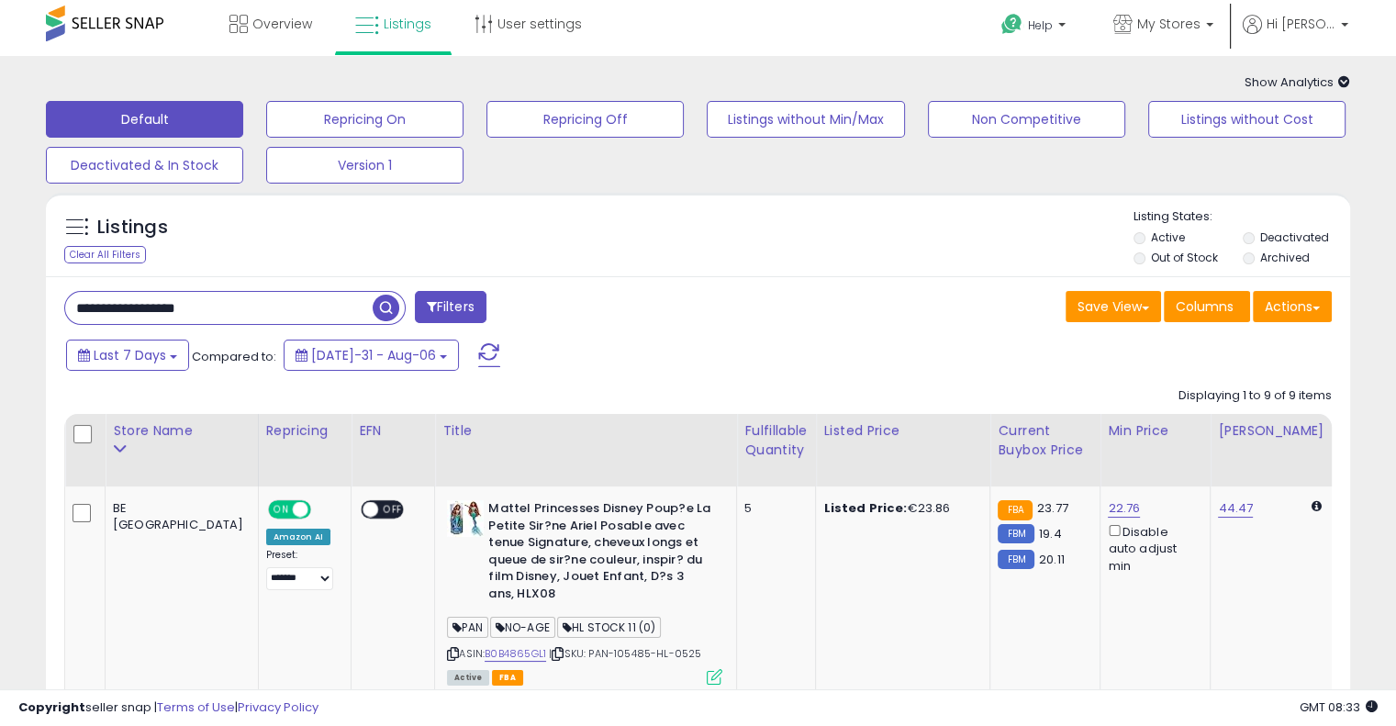
scroll to position [0, 0]
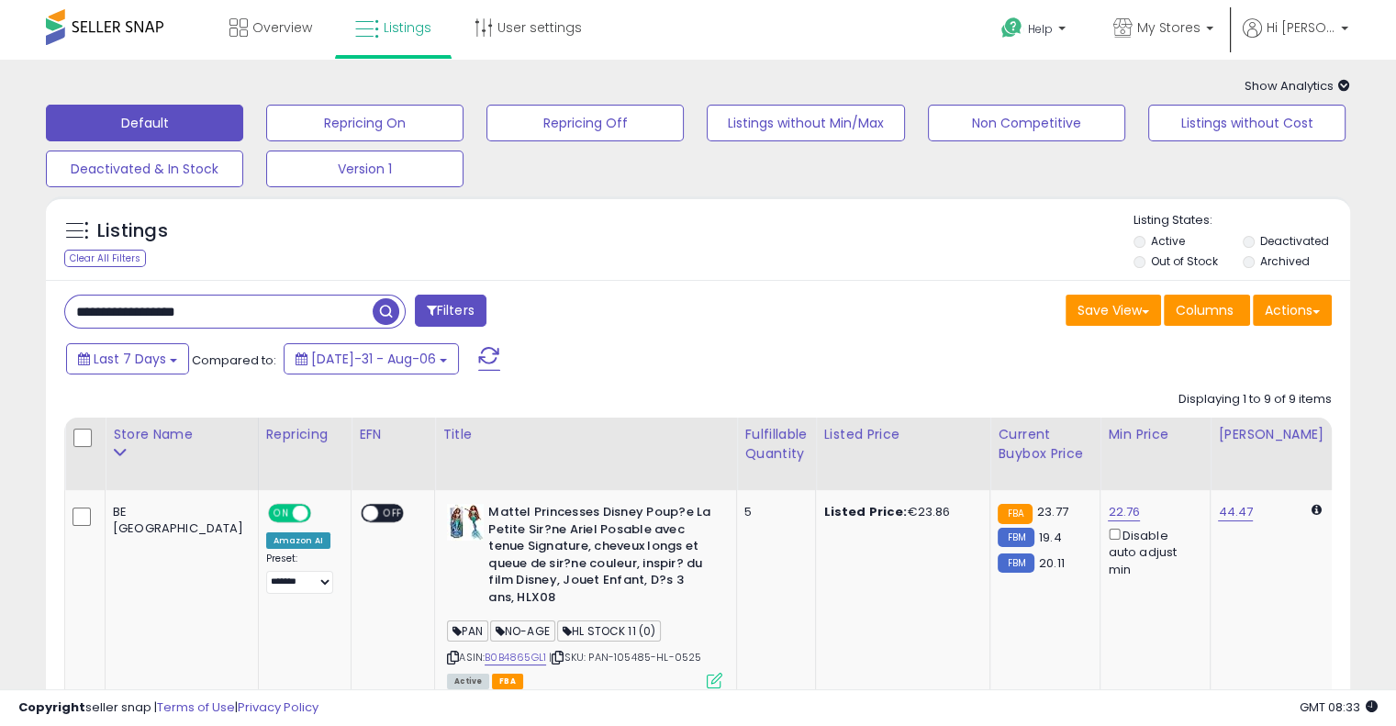
drag, startPoint x: 99, startPoint y: 318, endPoint x: 3, endPoint y: 325, distance: 96.7
paste input "text"
click at [391, 308] on span "button" at bounding box center [386, 311] width 27 height 27
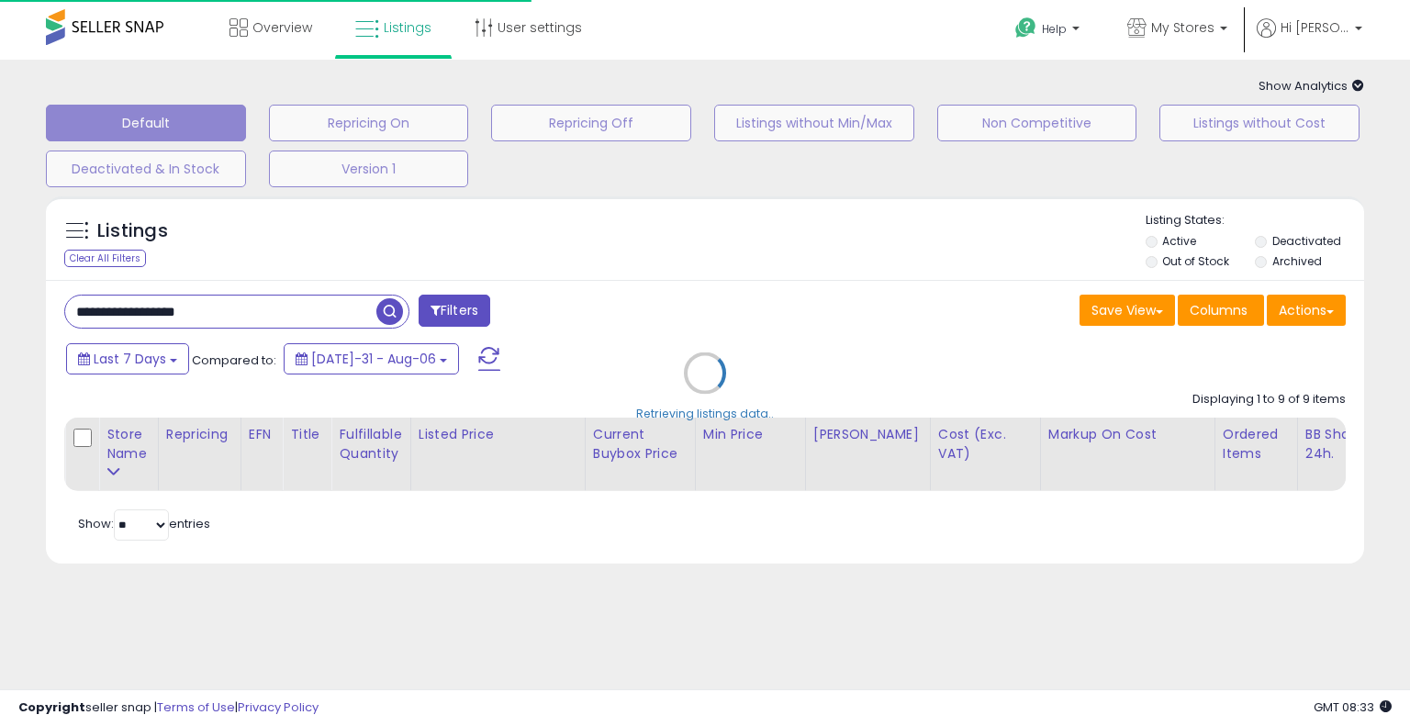
click at [719, 278] on div "Retrieving listings data.." at bounding box center [705, 386] width 1346 height 399
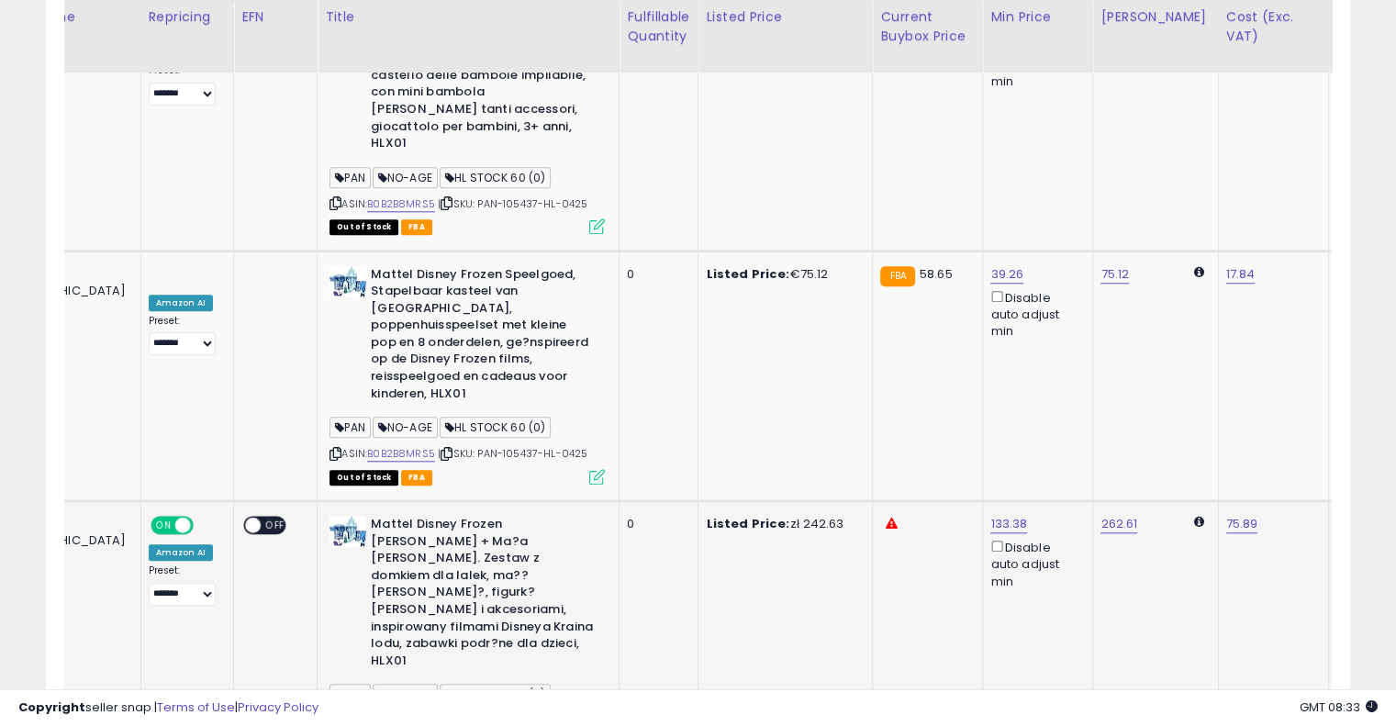
scroll to position [0, 315]
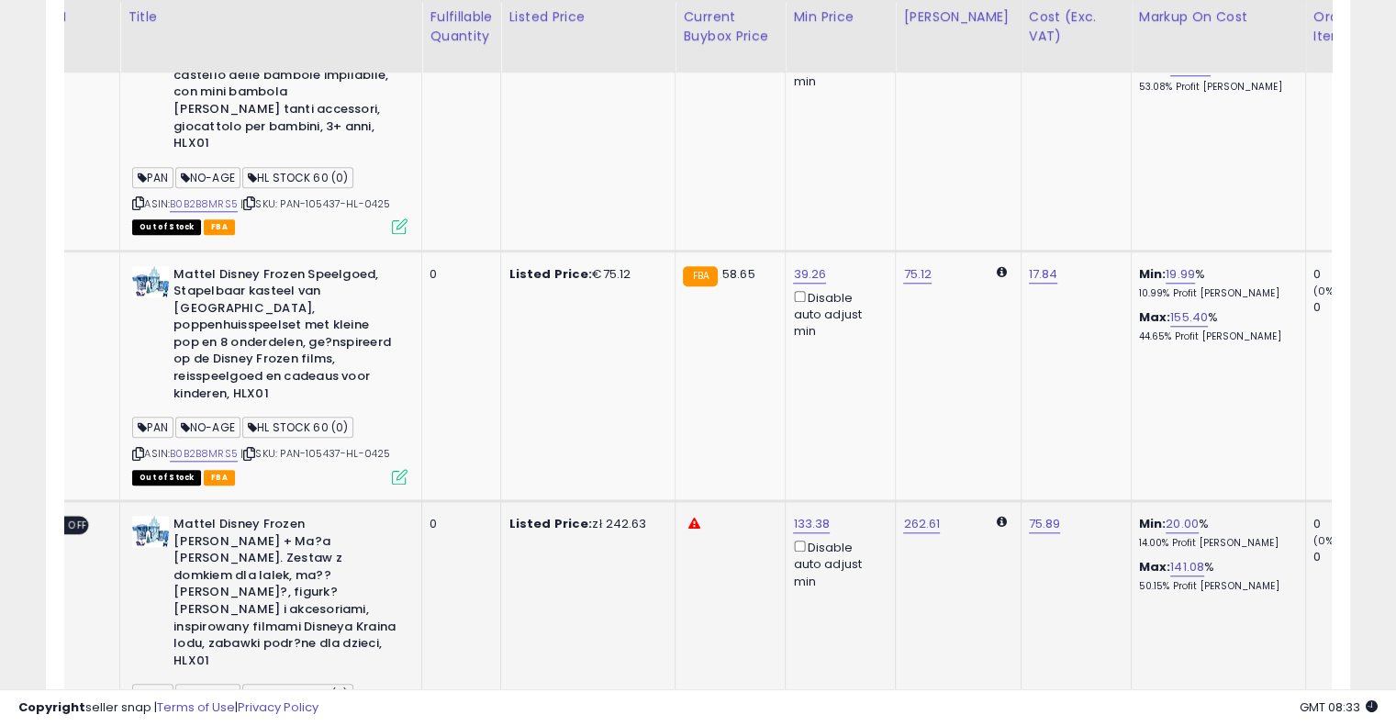
drag, startPoint x: 704, startPoint y: 260, endPoint x: 828, endPoint y: 227, distance: 128.3
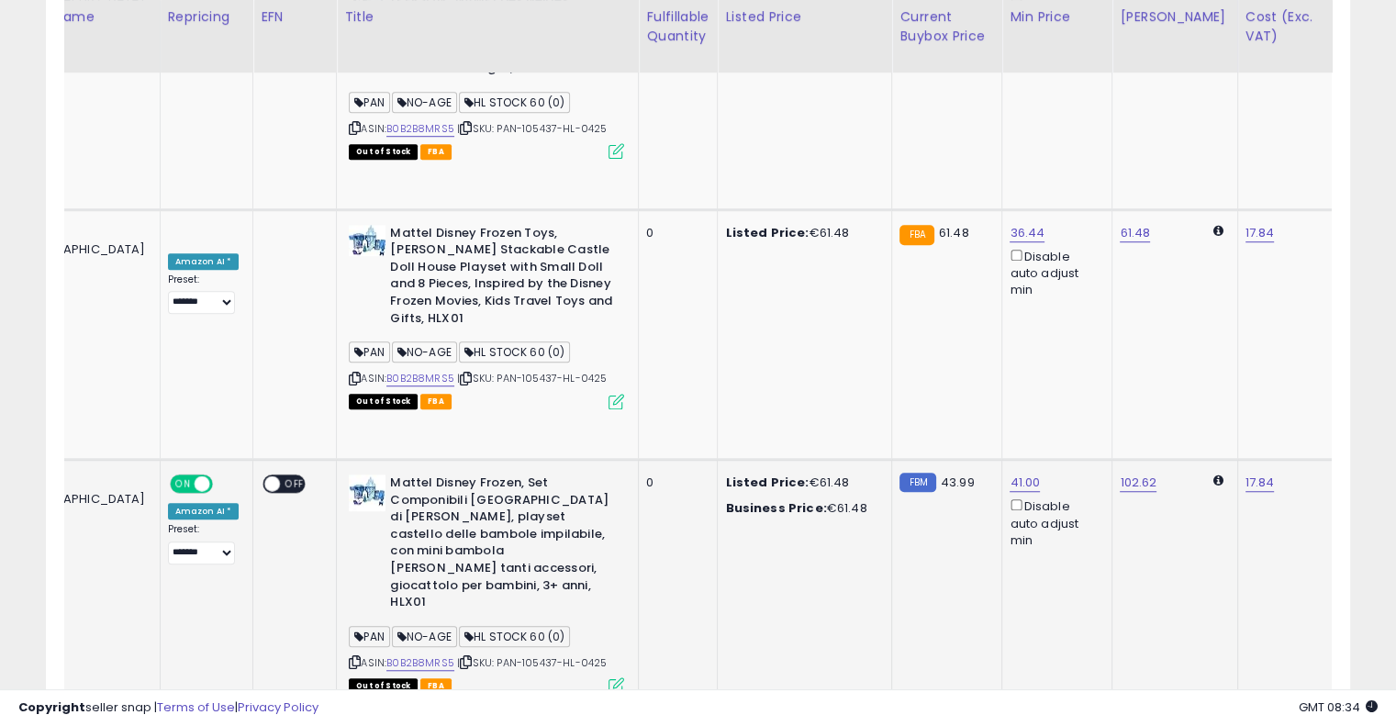
scroll to position [0, 0]
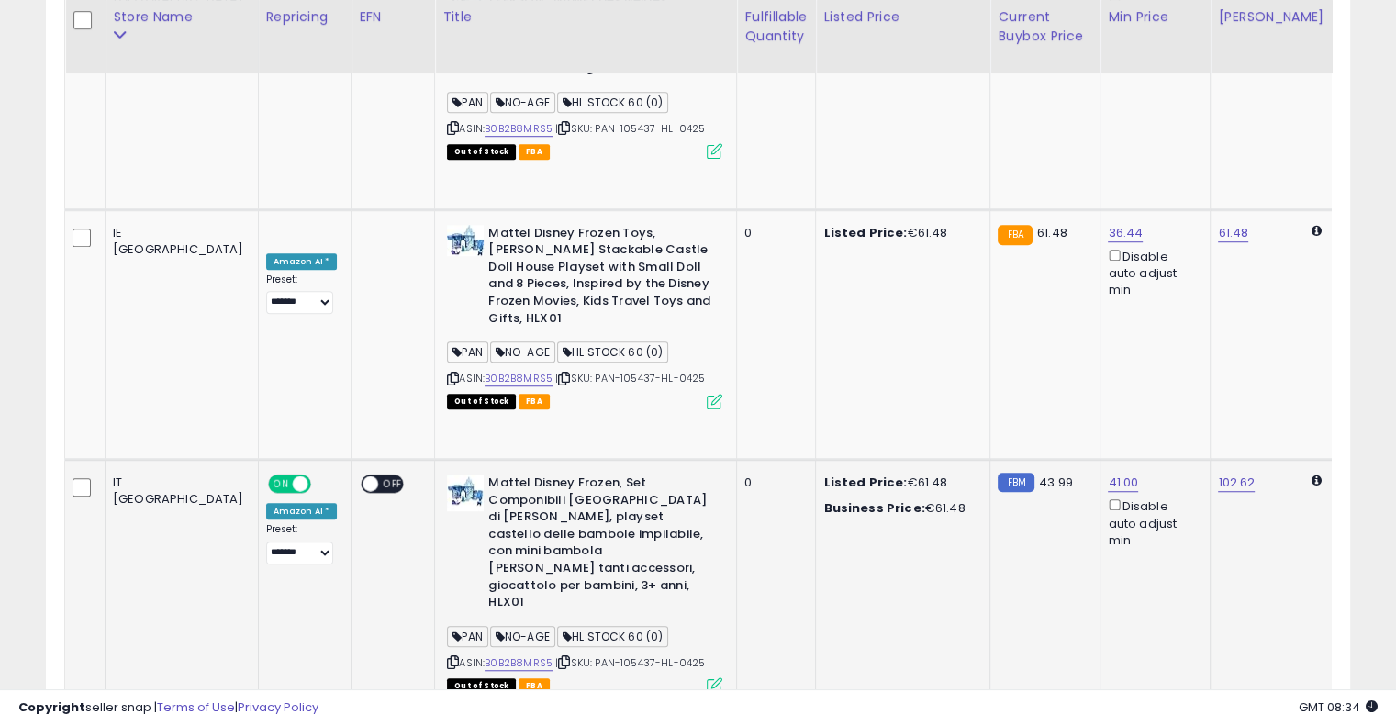
drag, startPoint x: 815, startPoint y: 288, endPoint x: 695, endPoint y: 288, distance: 120.3
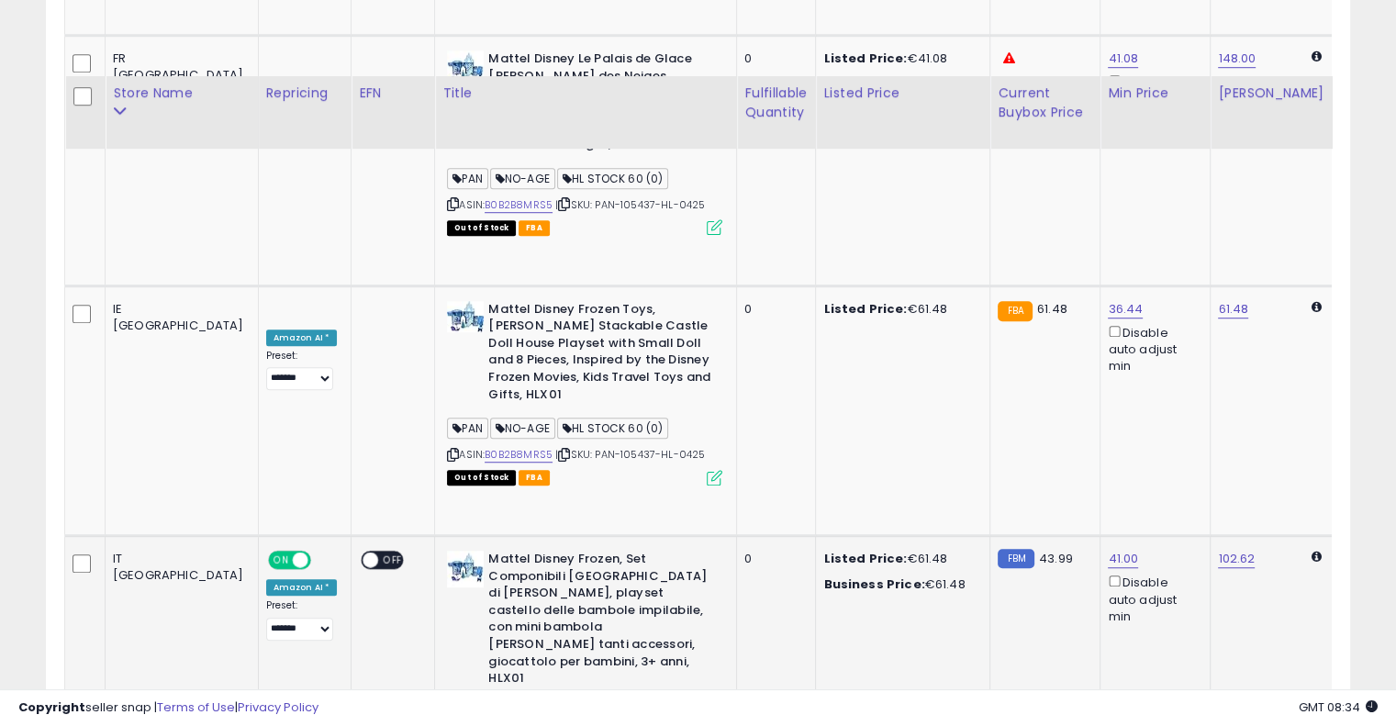
scroll to position [1096, 0]
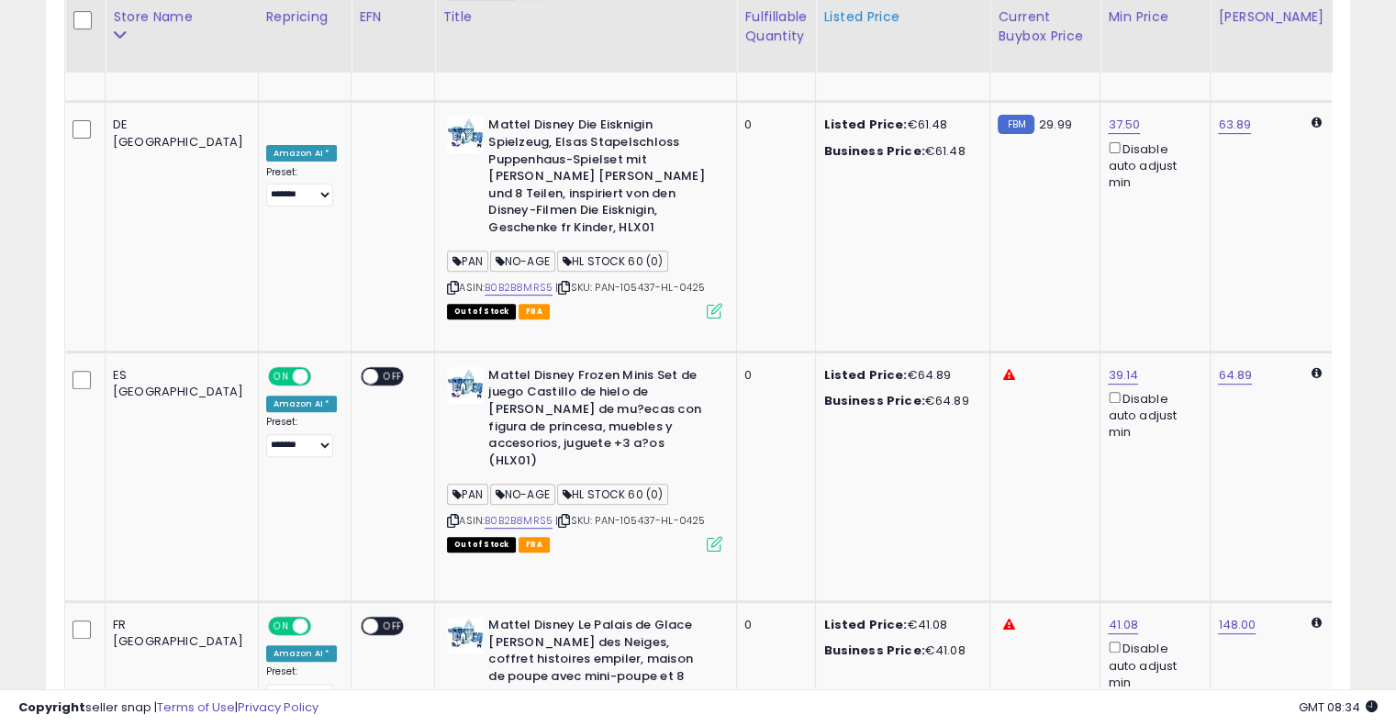
scroll to position [171, 0]
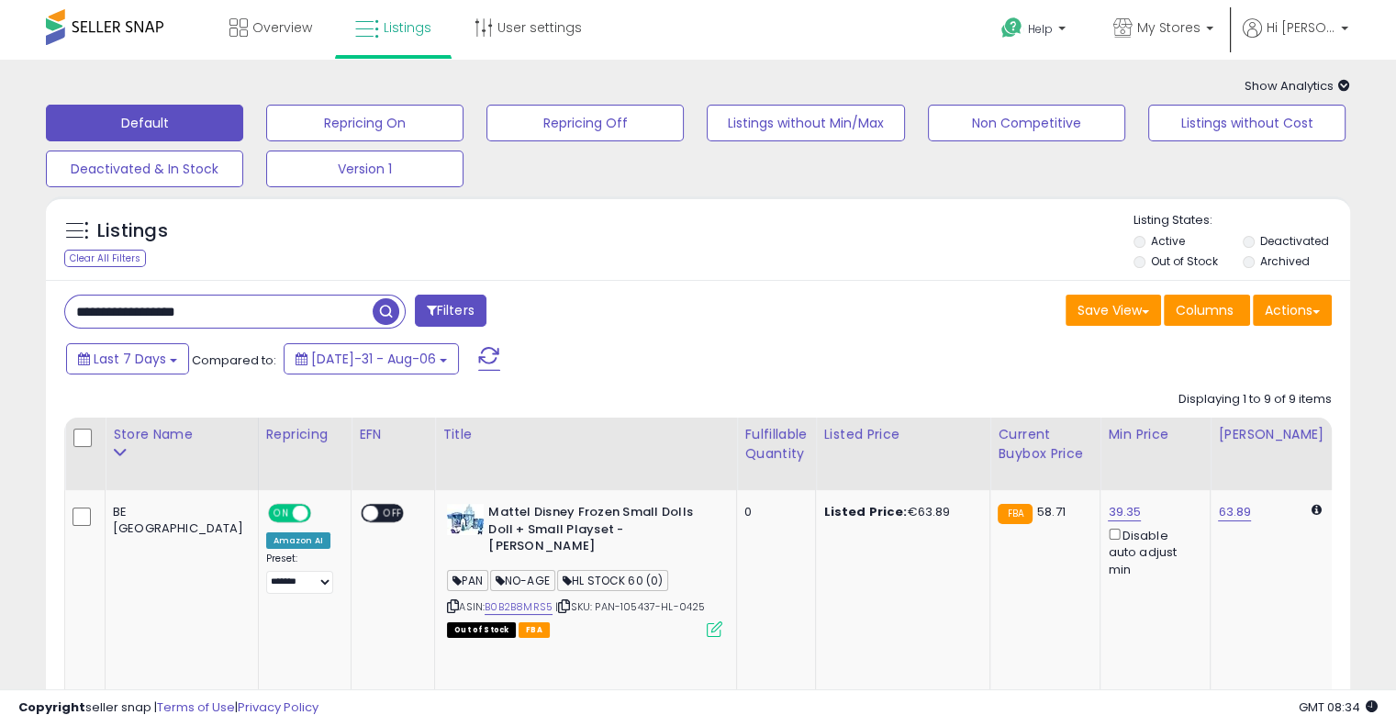
drag, startPoint x: 249, startPoint y: 325, endPoint x: 2, endPoint y: 306, distance: 247.7
paste input "text"
click at [388, 311] on span "button" at bounding box center [386, 311] width 27 height 27
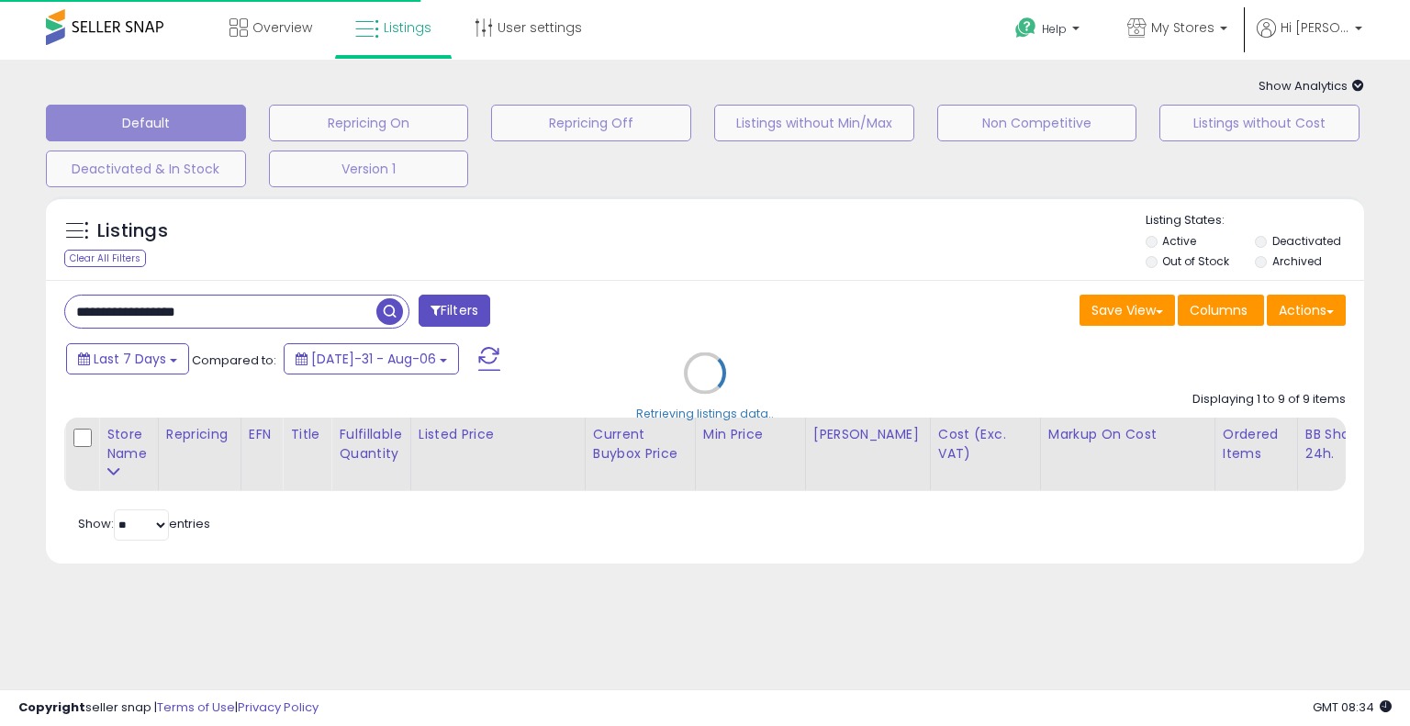
click at [673, 310] on div "Retrieving listings data.." at bounding box center [705, 386] width 1346 height 399
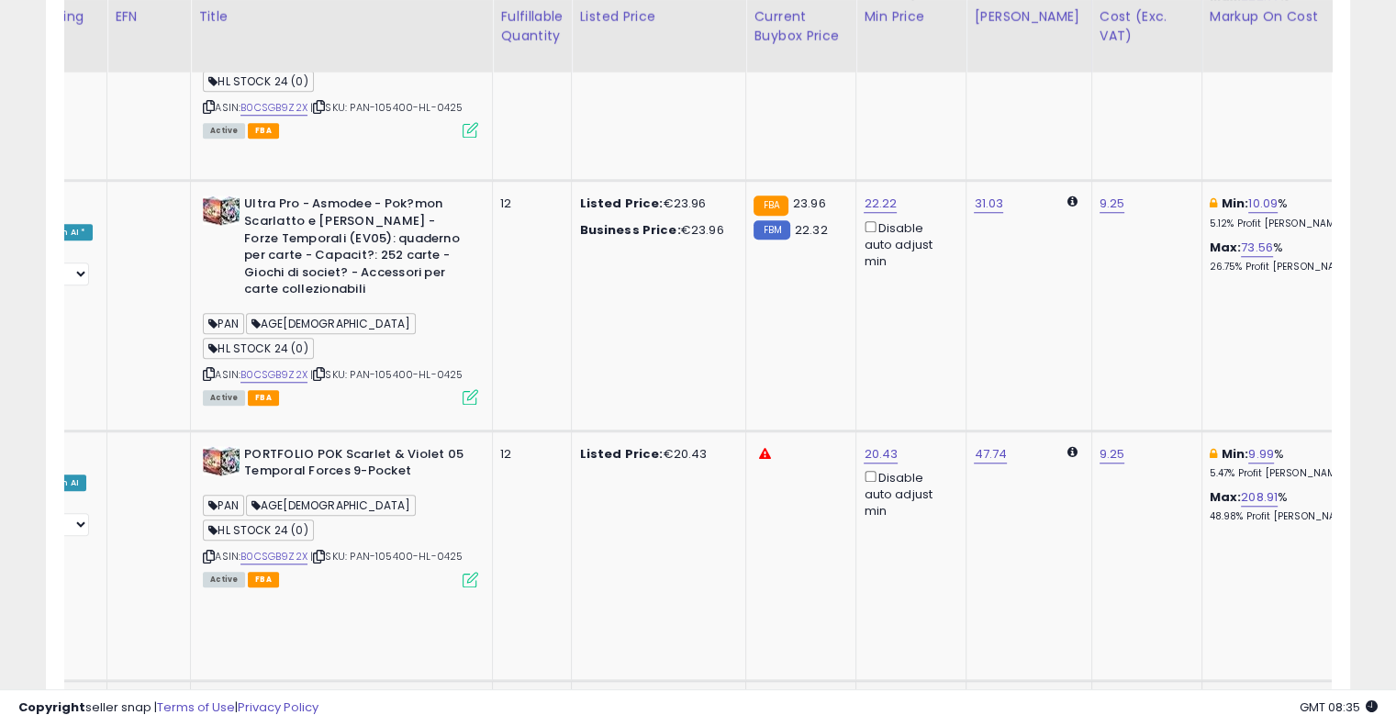
scroll to position [0, 376]
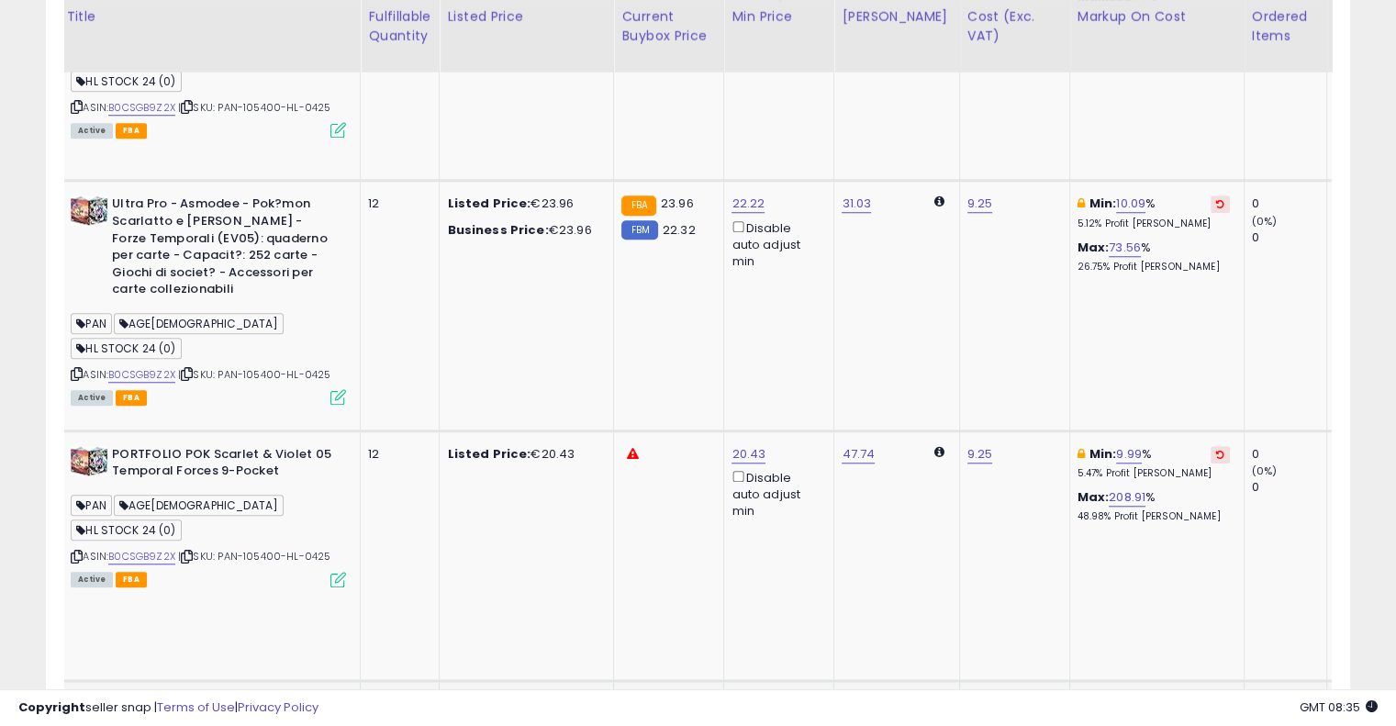
drag, startPoint x: 731, startPoint y: 298, endPoint x: 848, endPoint y: 302, distance: 117.6
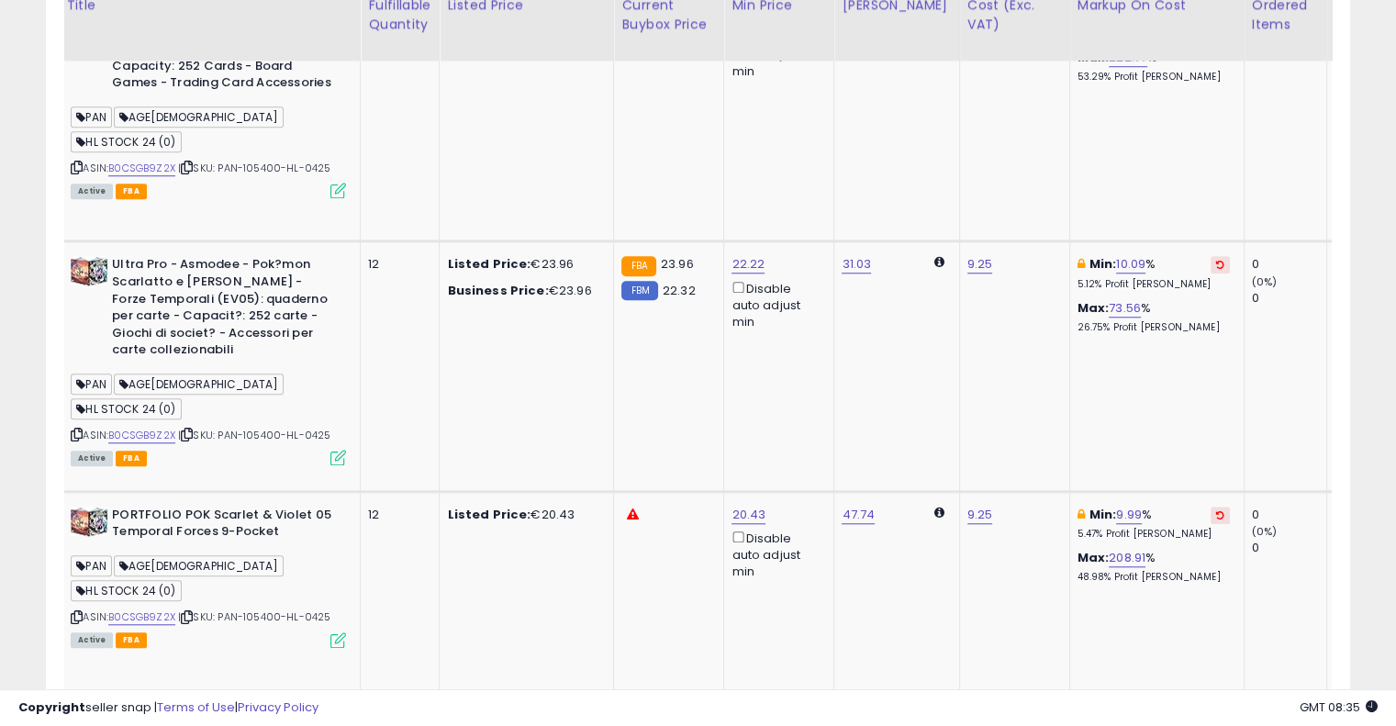
scroll to position [1469, 0]
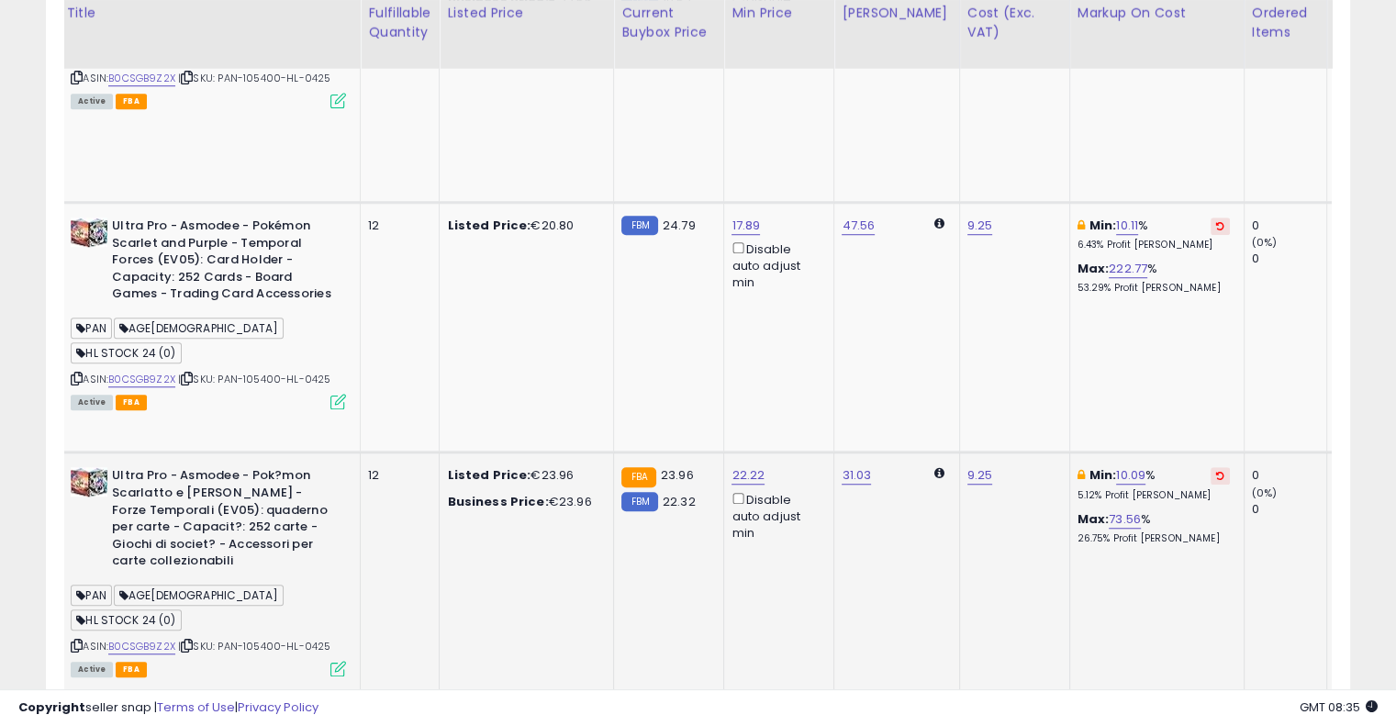
scroll to position [1285, 0]
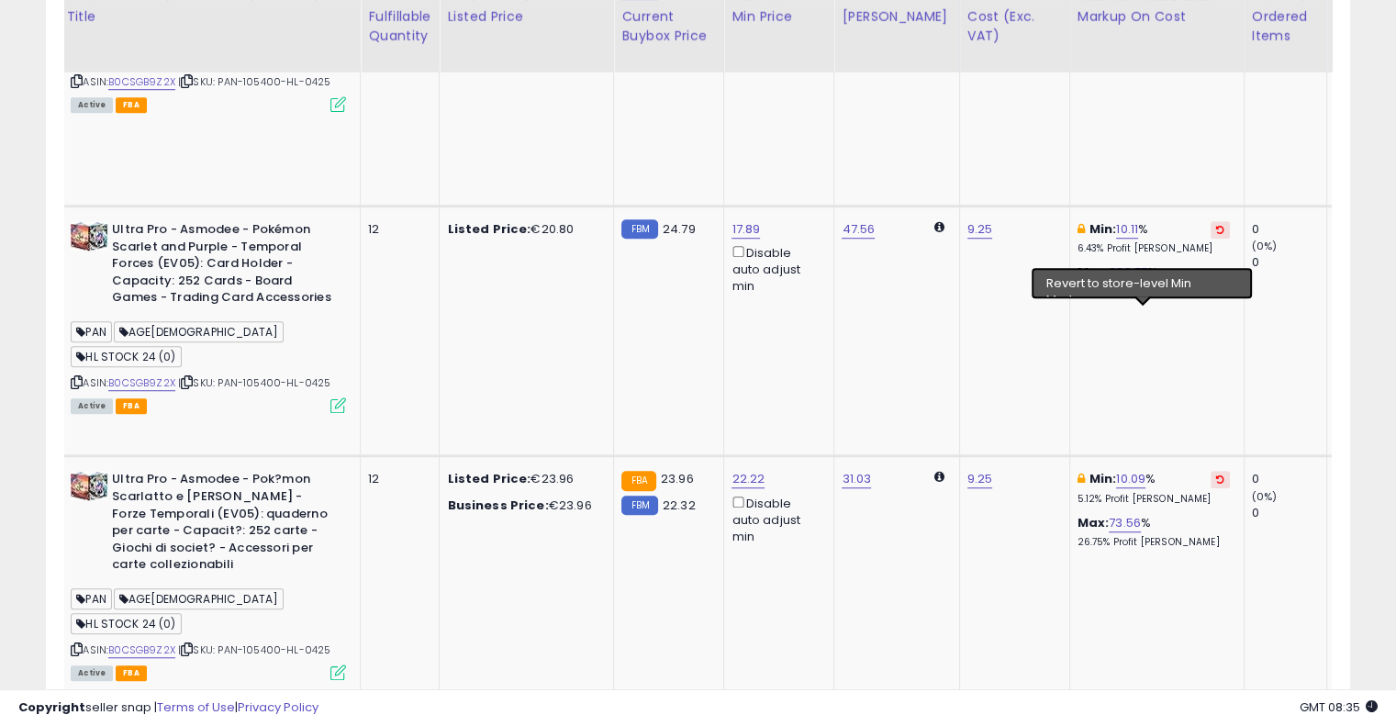
click at [1216, 725] on icon at bounding box center [1220, 729] width 8 height 9
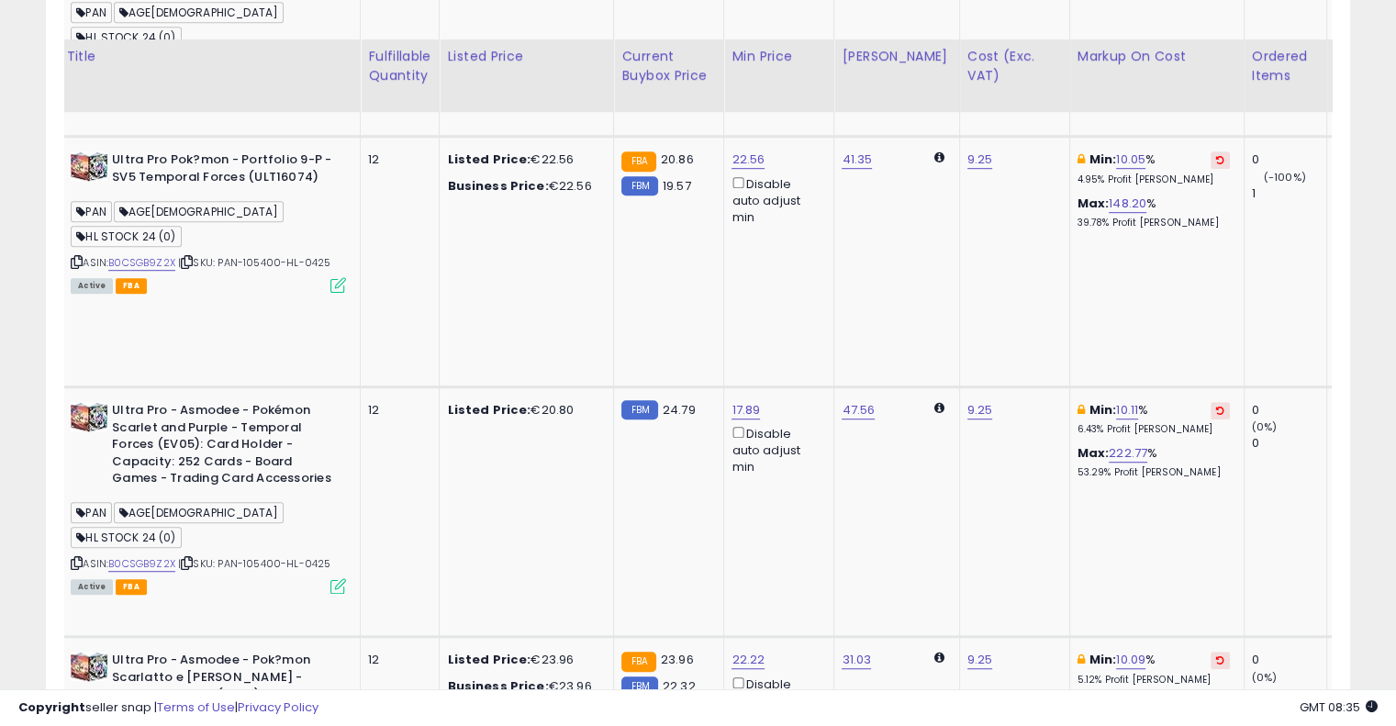
scroll to position [1102, 0]
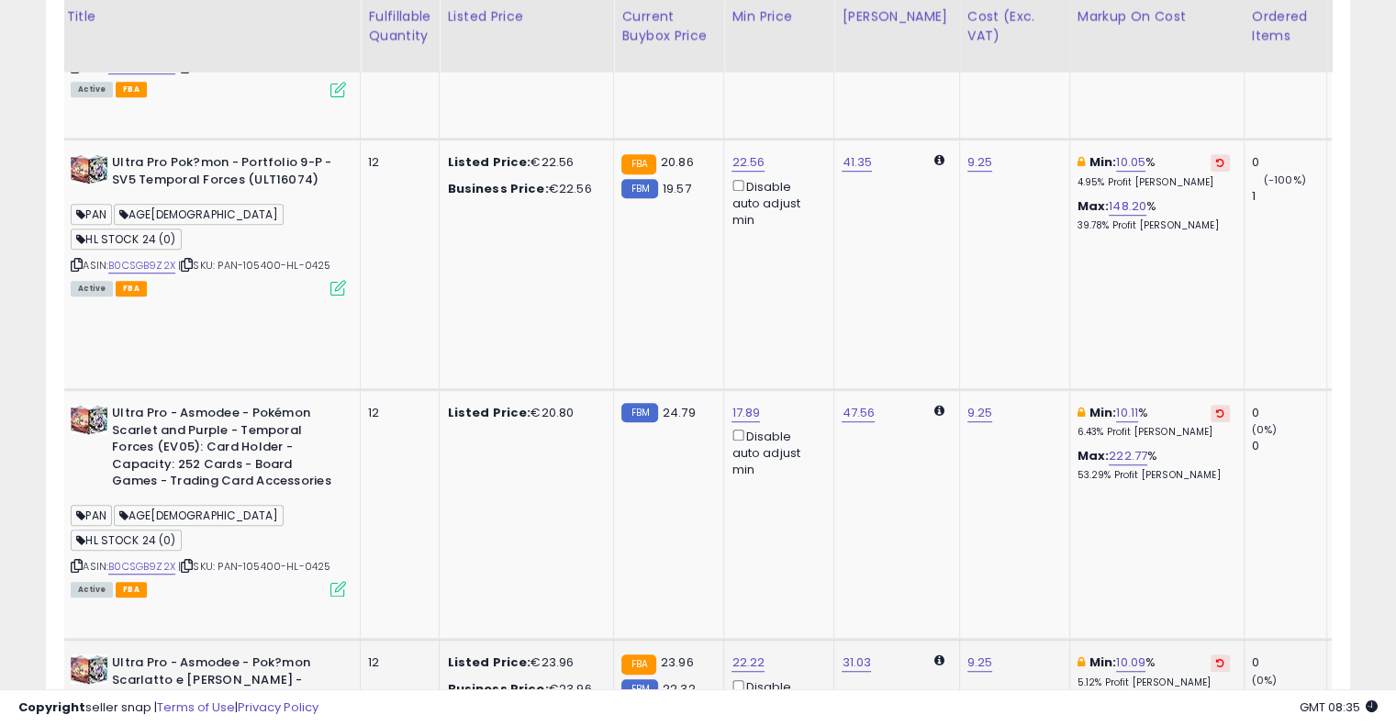
click at [1216, 658] on icon at bounding box center [1220, 662] width 8 height 9
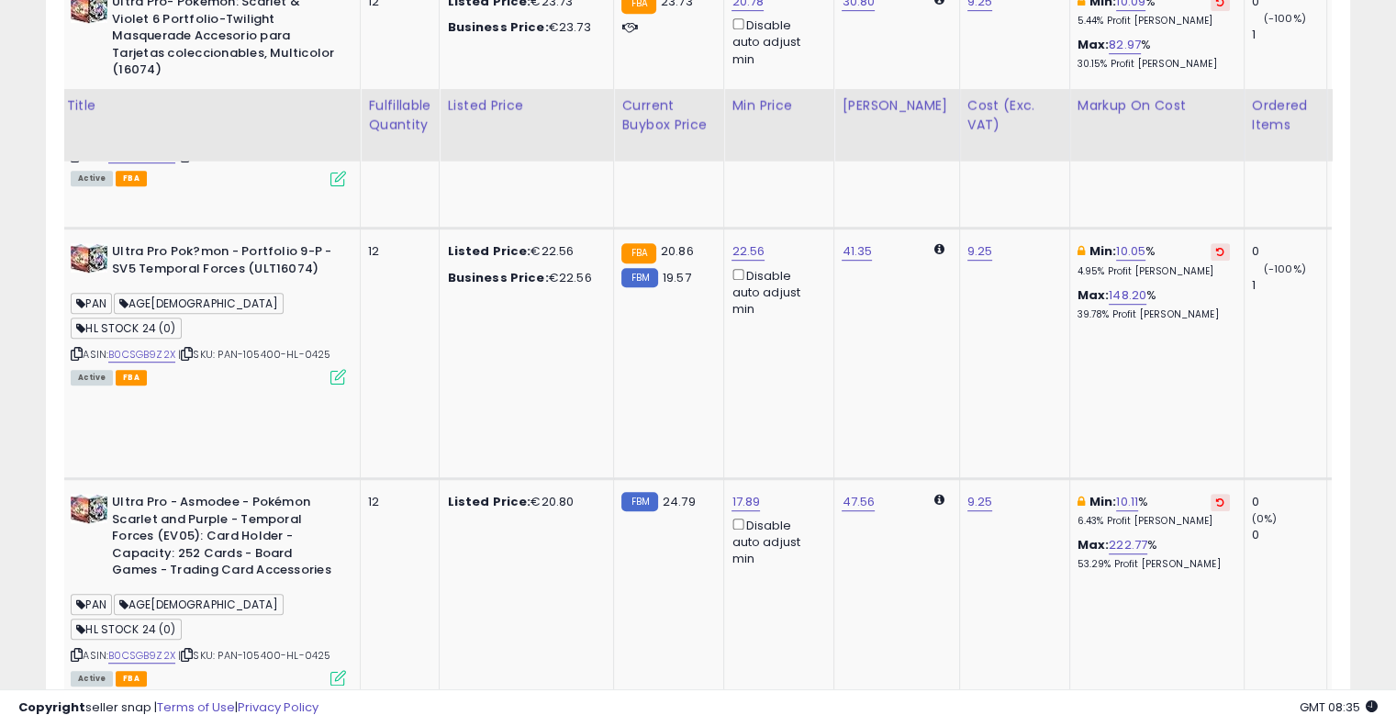
scroll to position [918, 0]
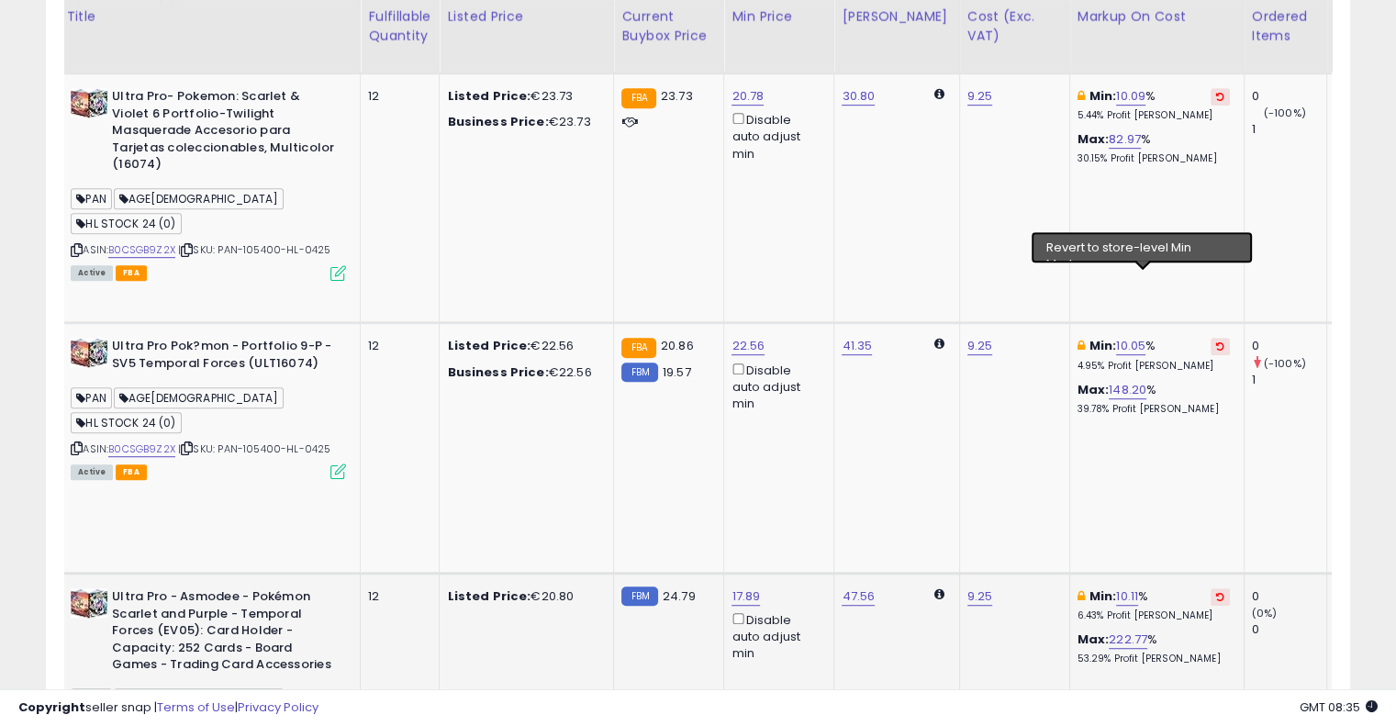
click at [1216, 592] on icon at bounding box center [1220, 596] width 8 height 9
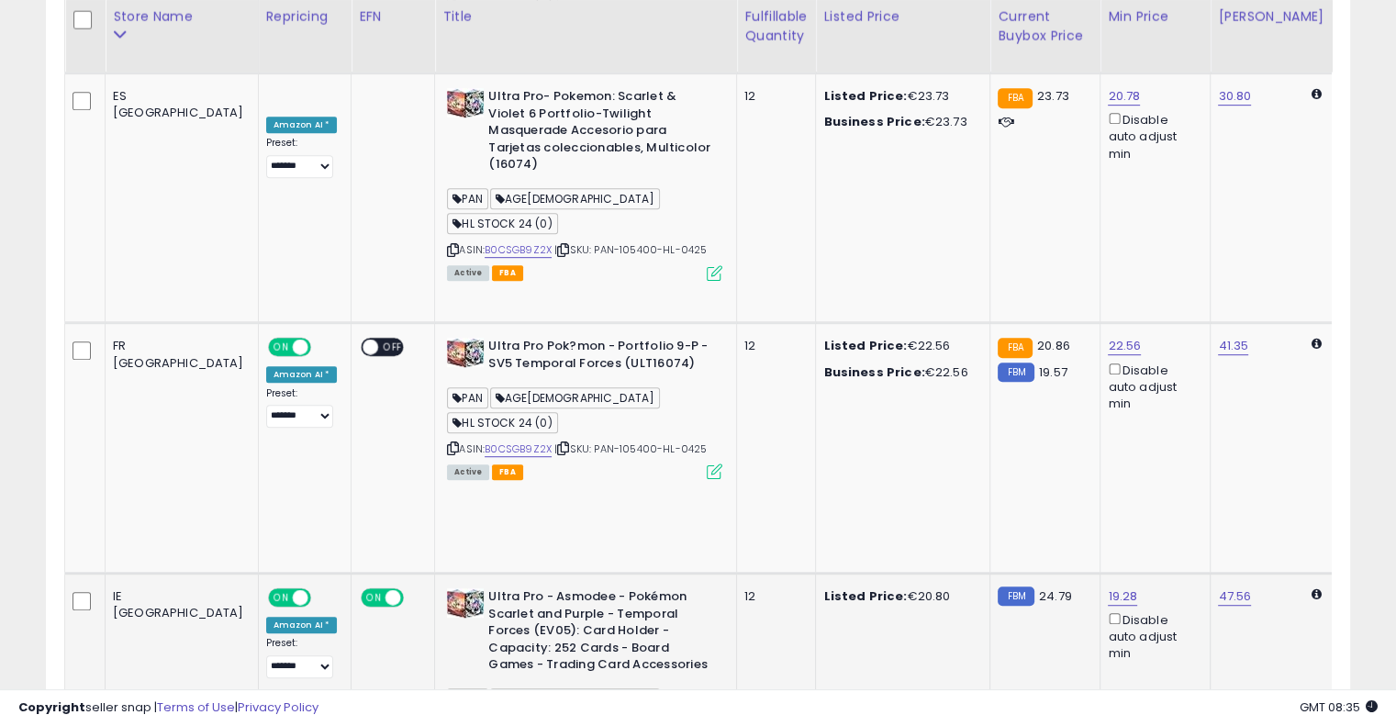
drag, startPoint x: 848, startPoint y: 375, endPoint x: 536, endPoint y: 351, distance: 313.1
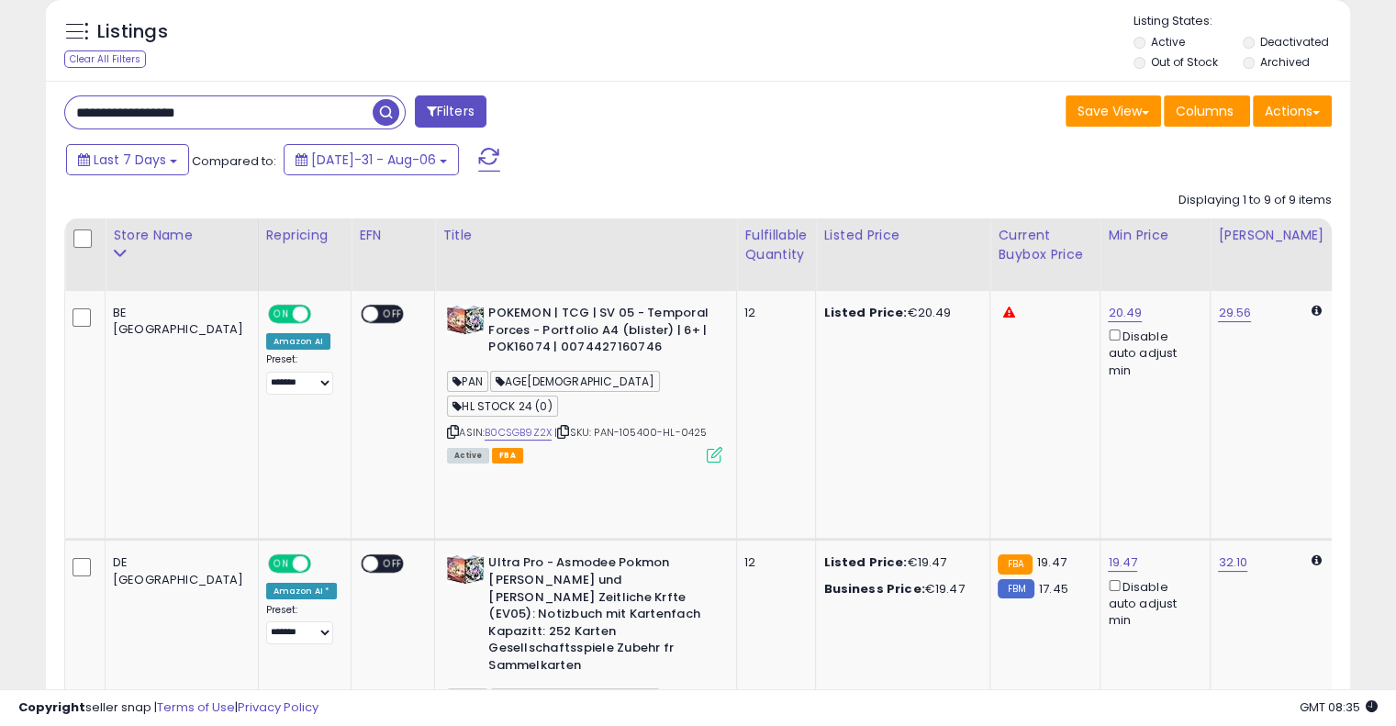
scroll to position [184, 0]
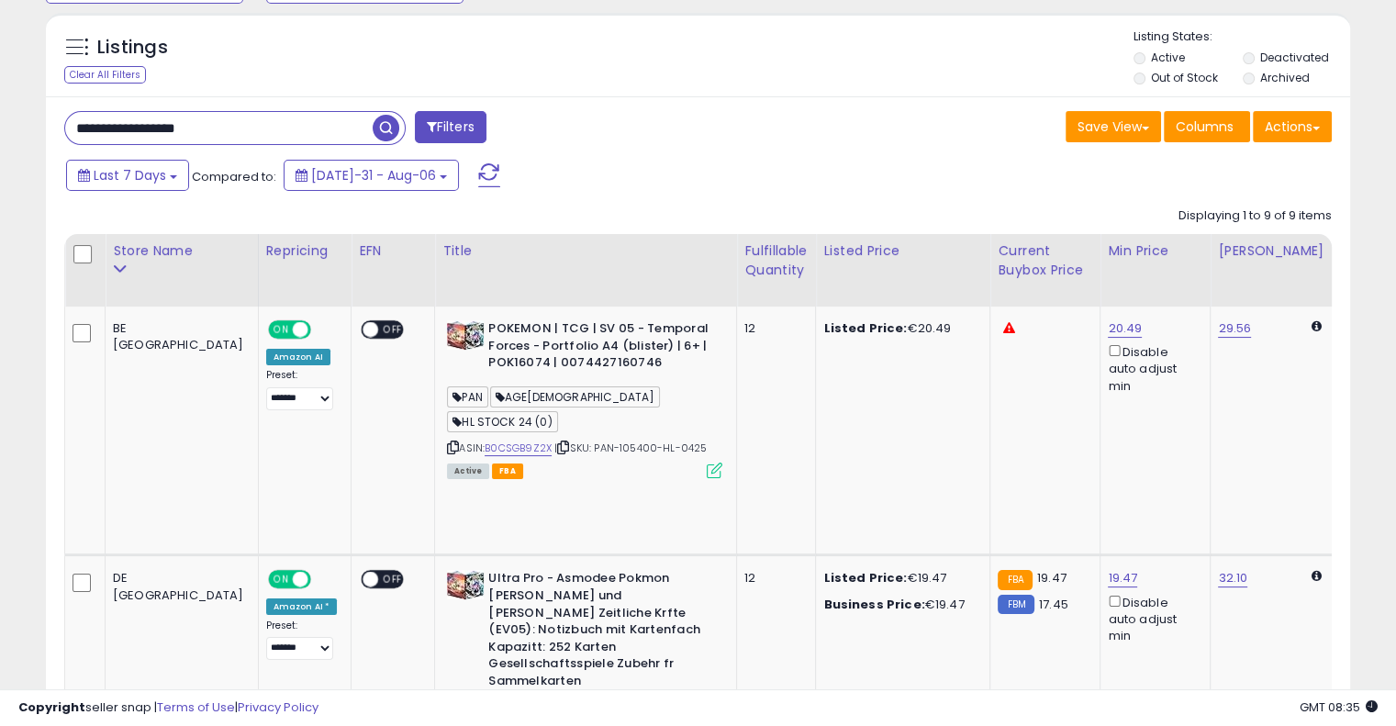
drag, startPoint x: 314, startPoint y: 120, endPoint x: 0, endPoint y: 124, distance: 314.0
paste input "text"
type input "**********"
click at [389, 113] on button "button" at bounding box center [388, 126] width 33 height 28
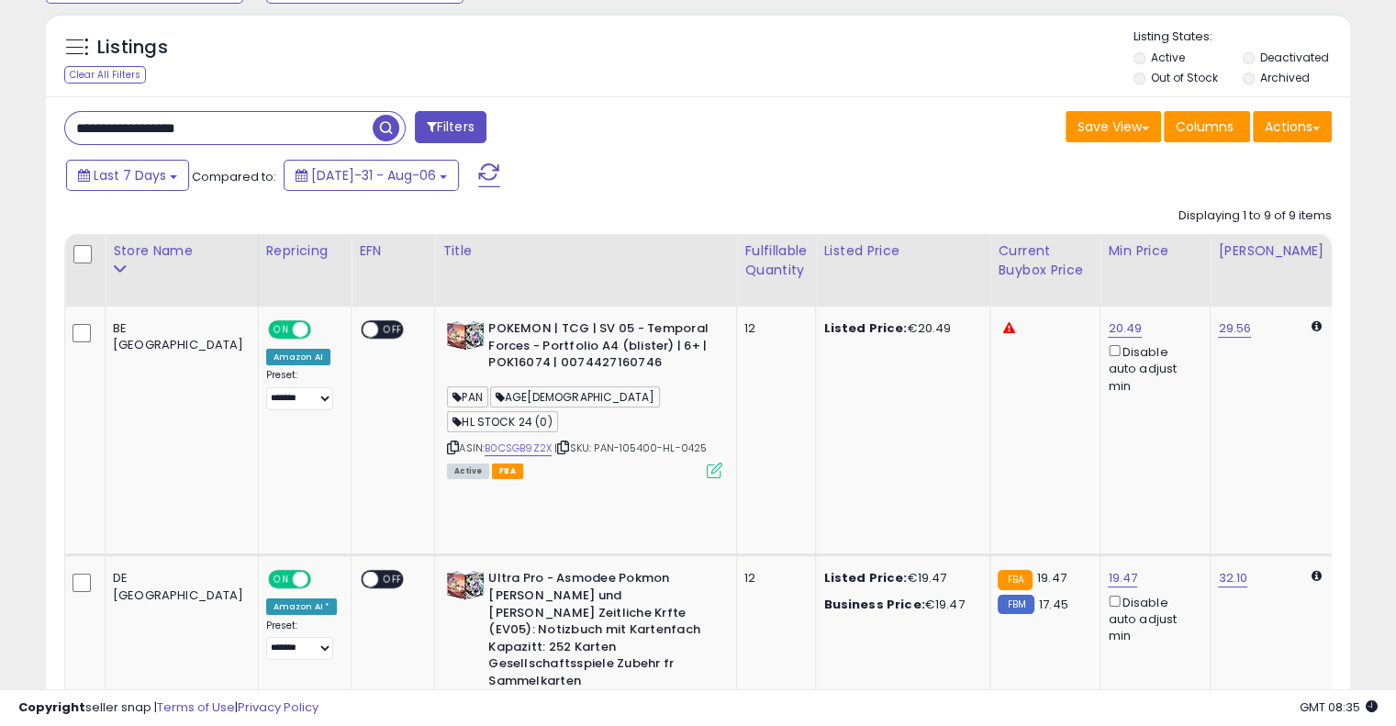
scroll to position [95, 0]
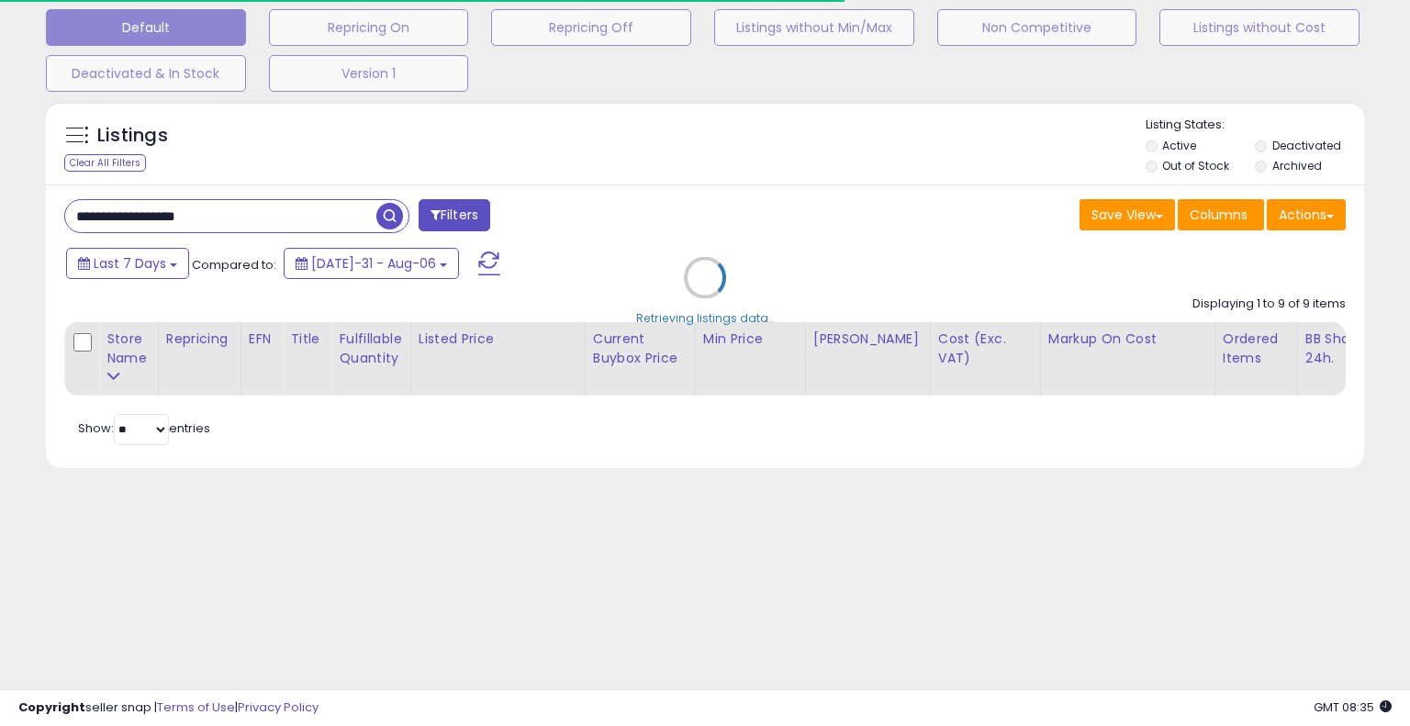
click at [808, 218] on div "Retrieving listings data.." at bounding box center [705, 291] width 1346 height 399
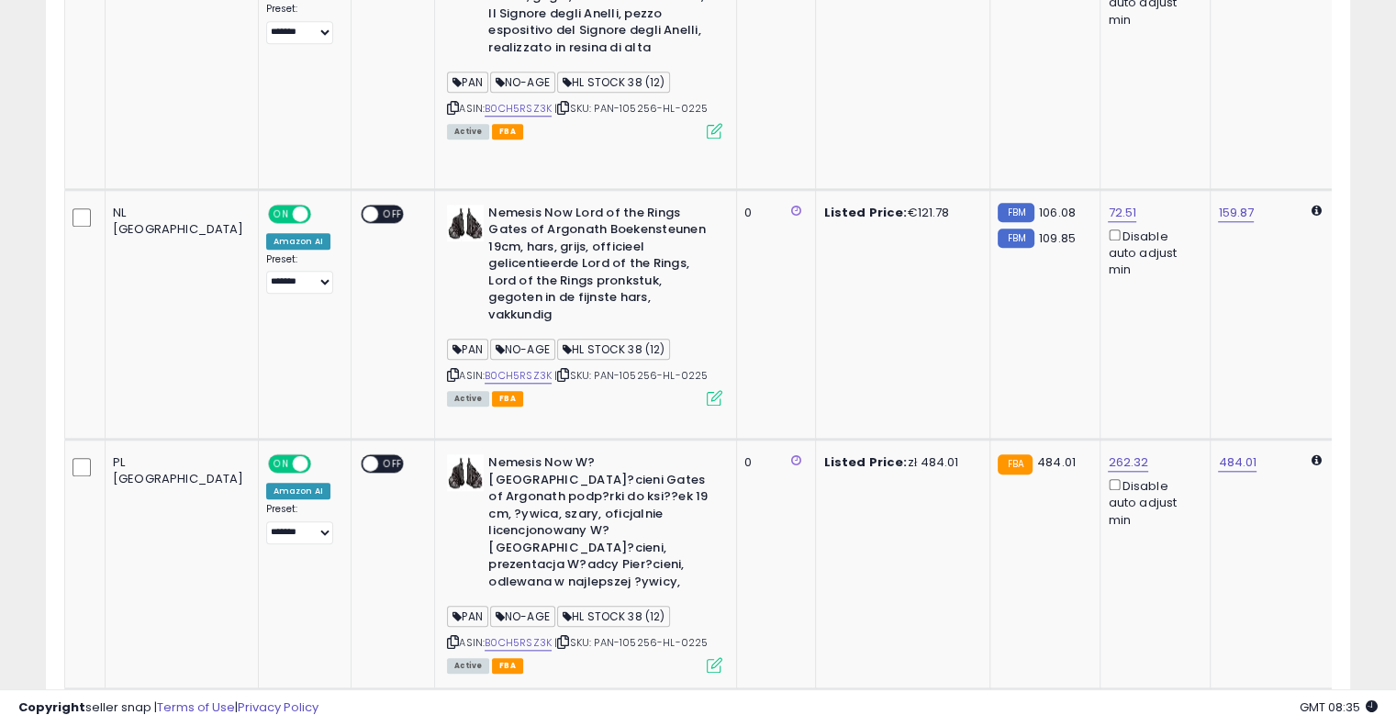
scroll to position [1893, 0]
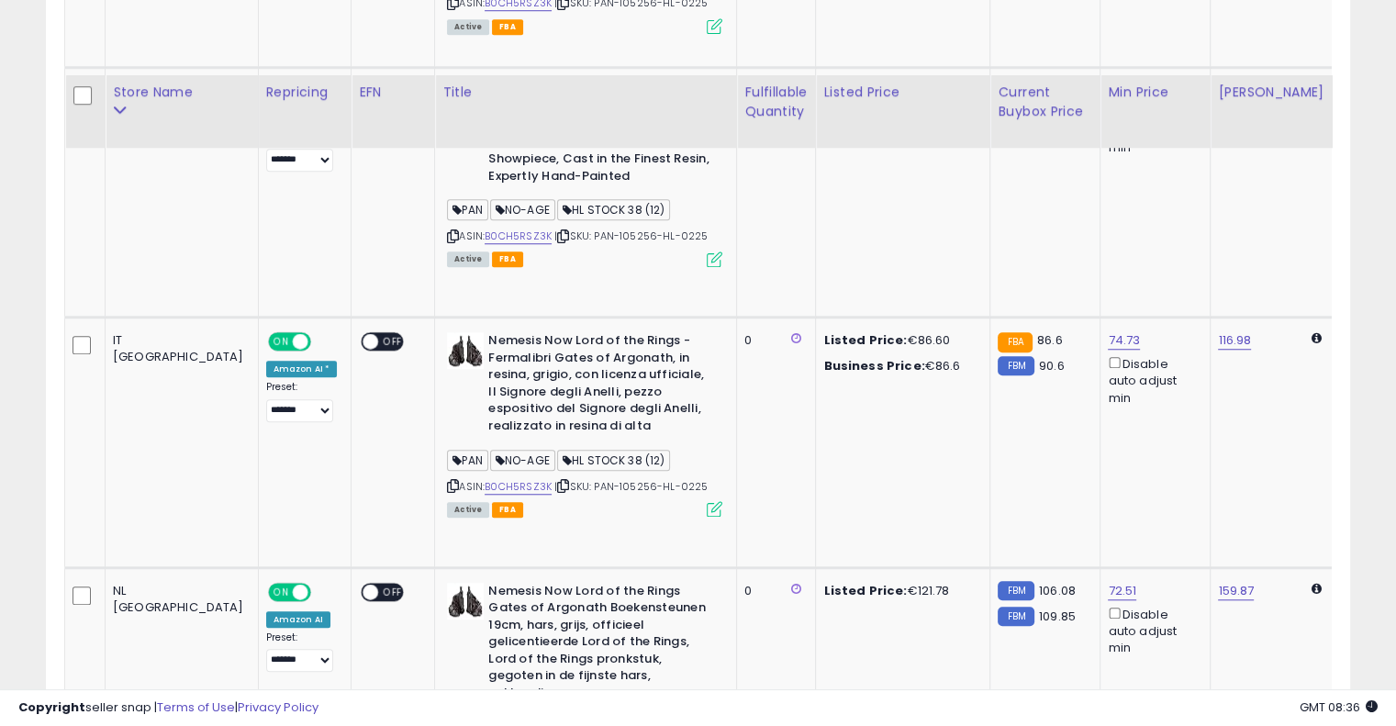
scroll to position [1342, 0]
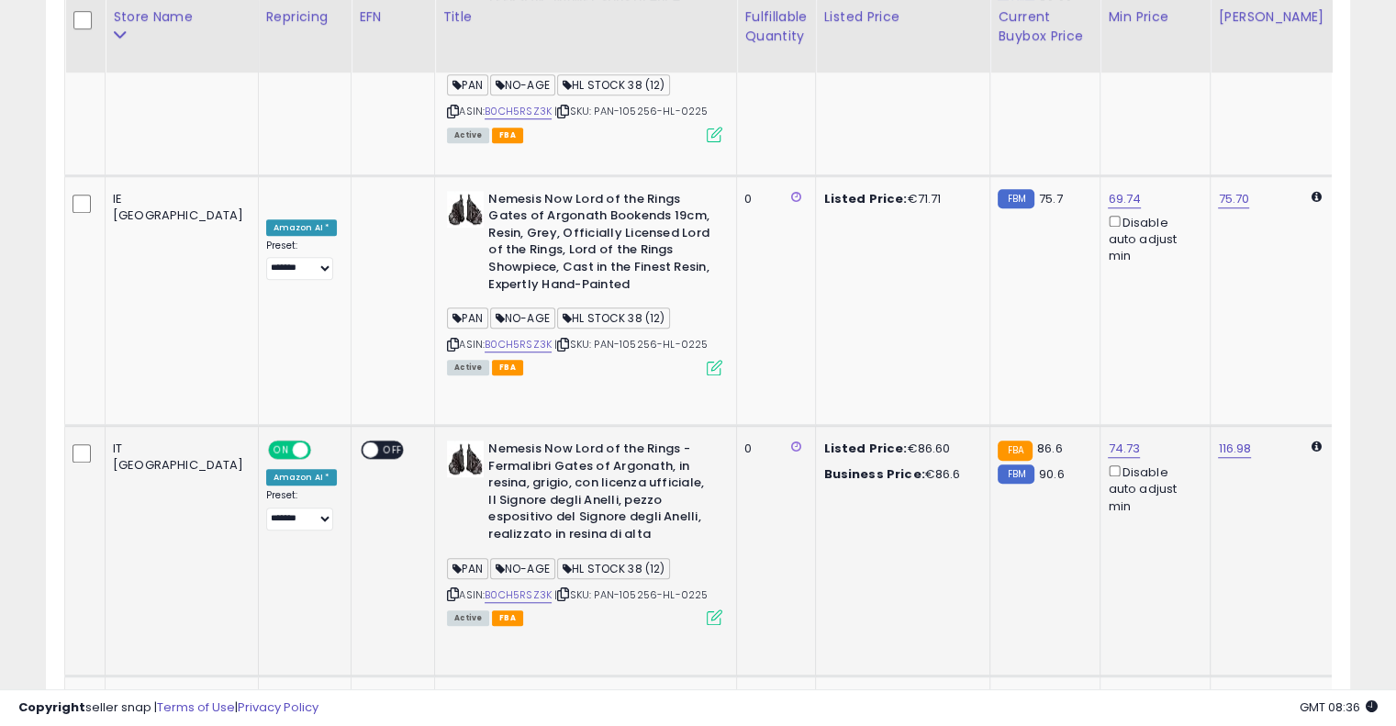
click at [816, 426] on td "Listed Price: €86.60 Business Price: €86.6" at bounding box center [903, 551] width 174 height 250
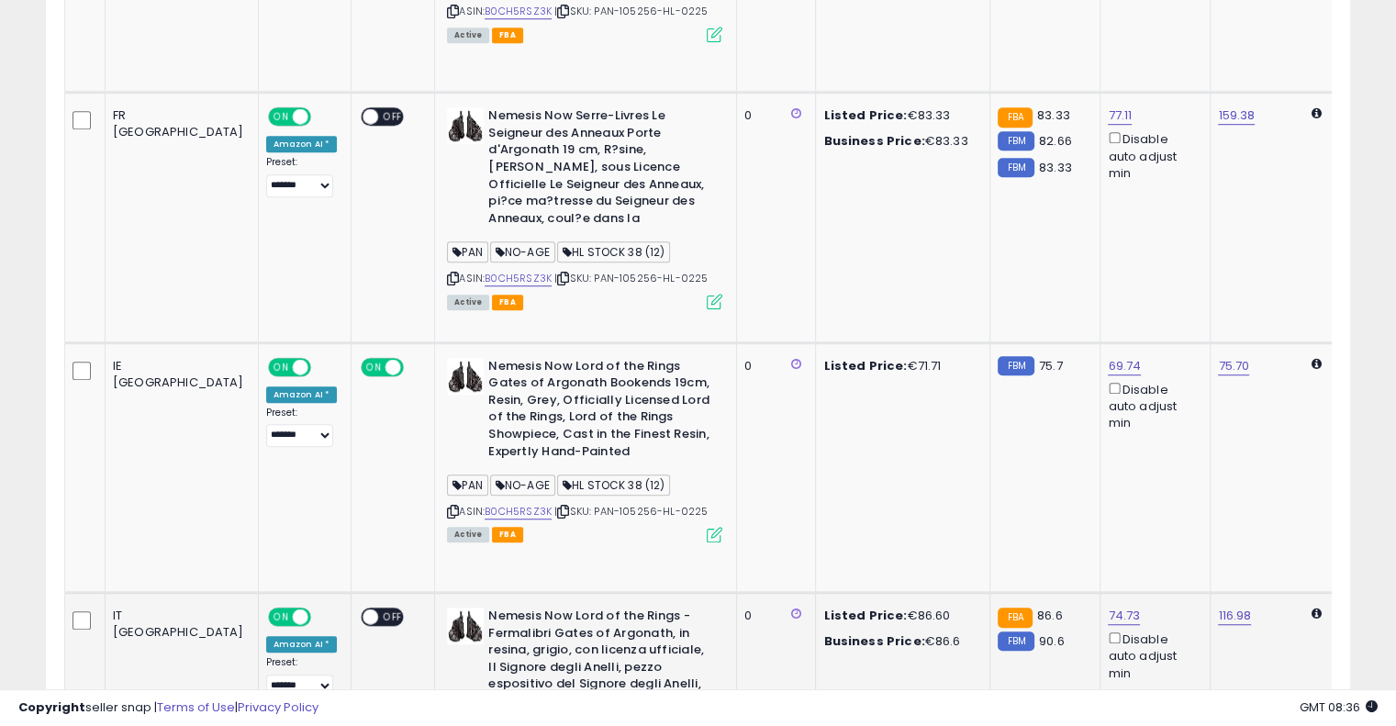
scroll to position [1067, 0]
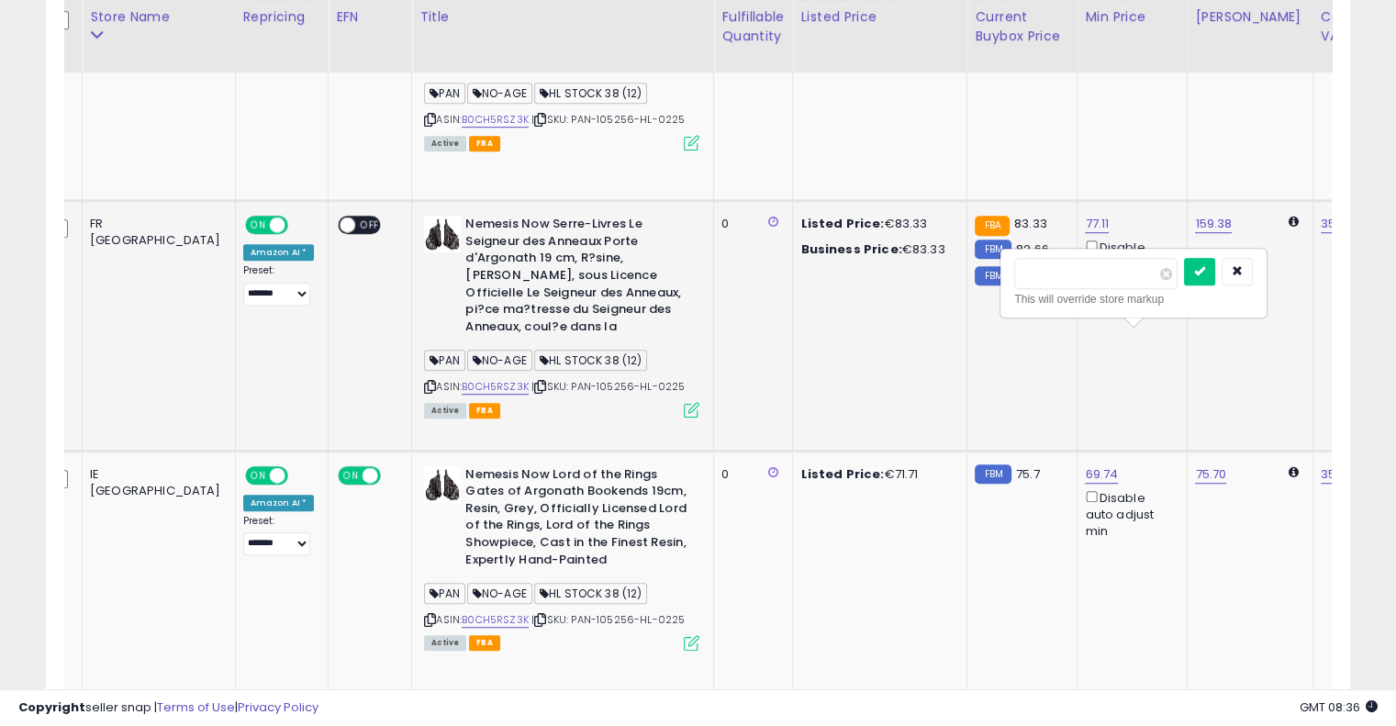
drag, startPoint x: 1085, startPoint y: 275, endPoint x: 970, endPoint y: 293, distance: 116.2
type input "**"
click button "submit" at bounding box center [1199, 272] width 31 height 28
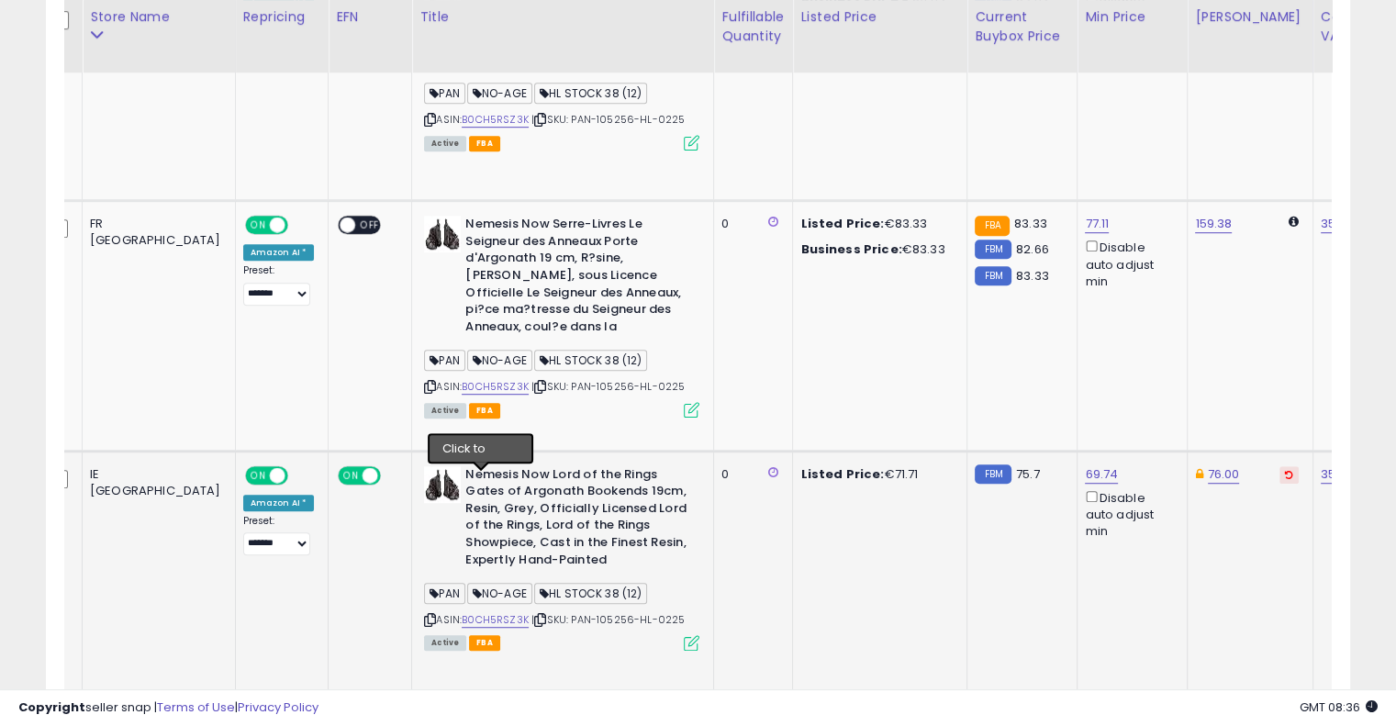
click at [534, 615] on icon at bounding box center [540, 620] width 12 height 10
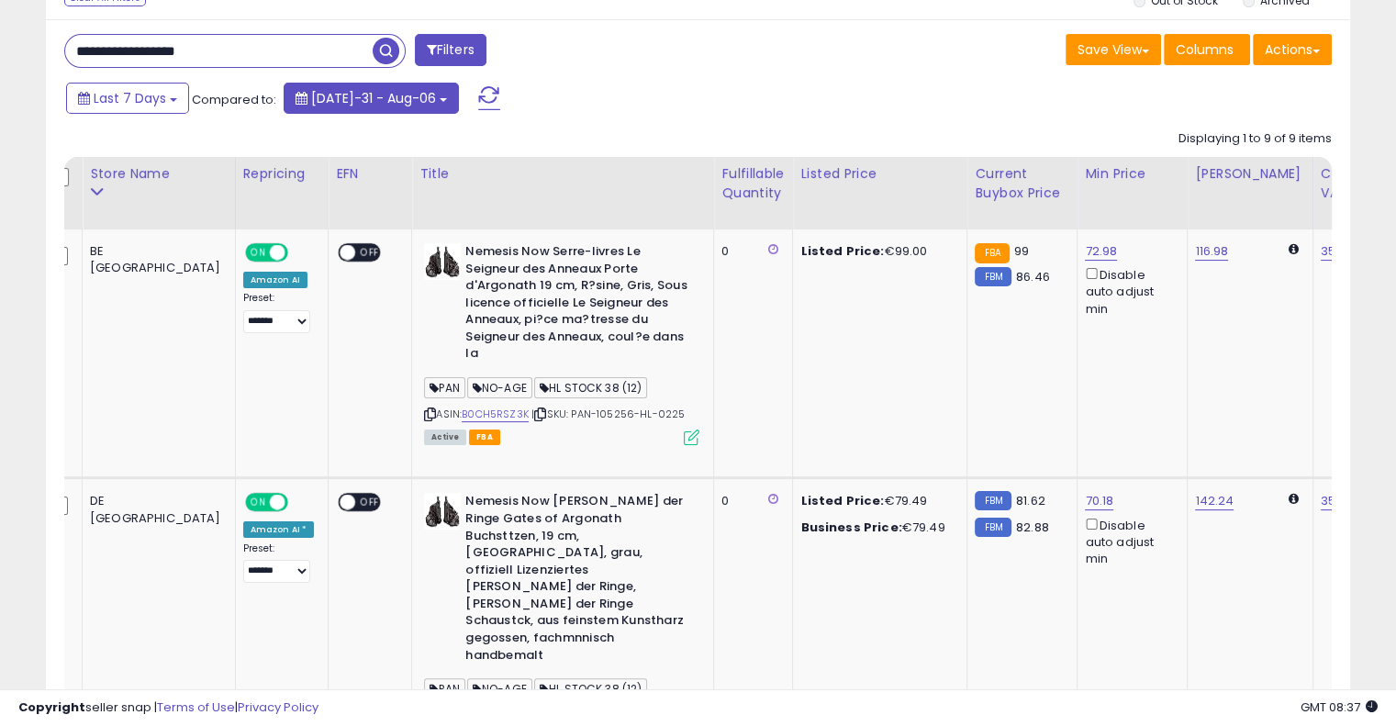
scroll to position [57, 0]
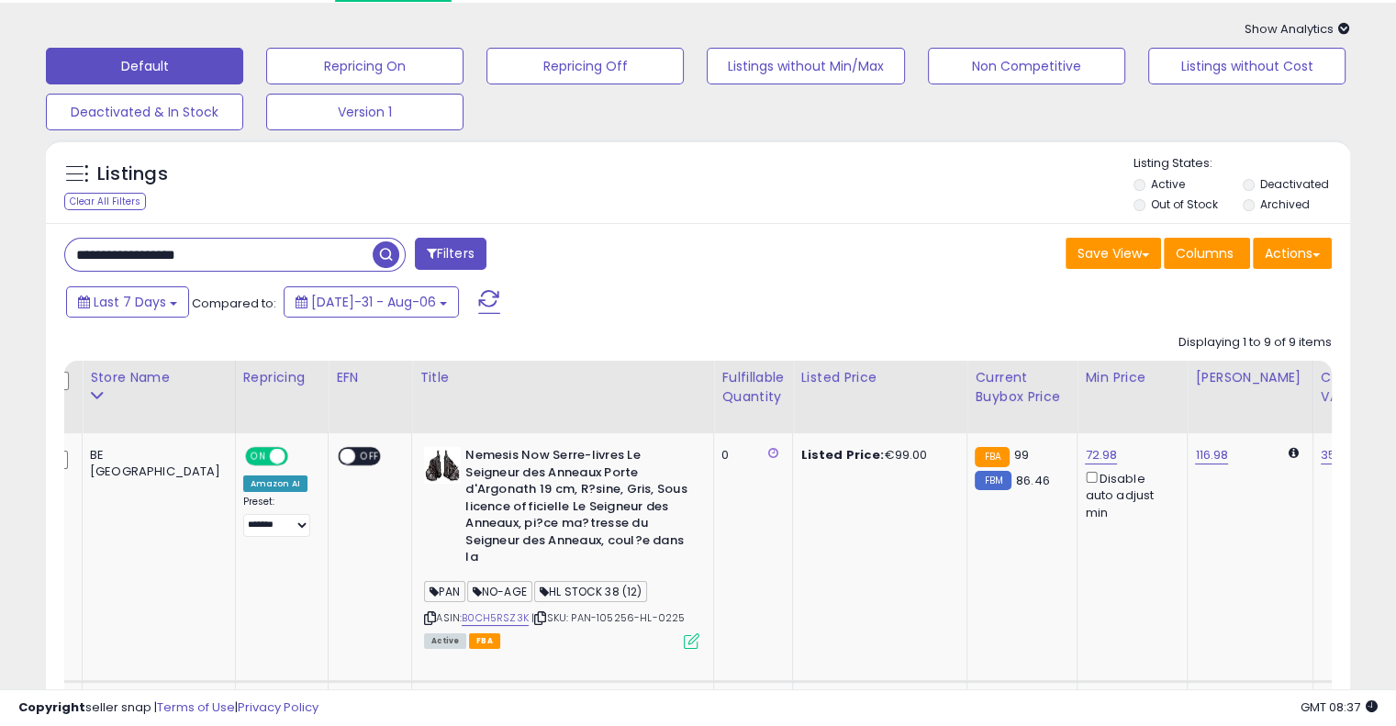
drag, startPoint x: 300, startPoint y: 251, endPoint x: 3, endPoint y: 267, distance: 297.9
paste input "text"
click at [382, 256] on span "button" at bounding box center [386, 254] width 27 height 27
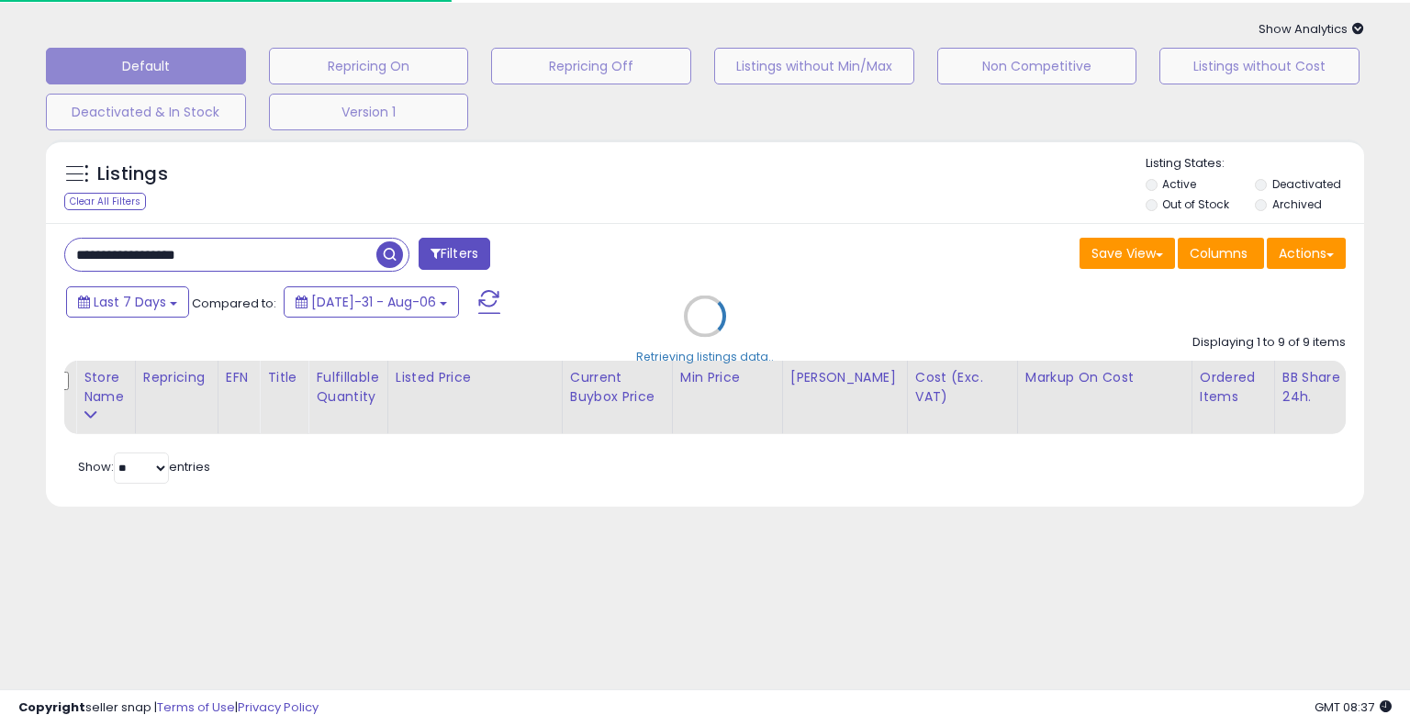
click at [767, 241] on div "Retrieving listings data.." at bounding box center [705, 329] width 1346 height 399
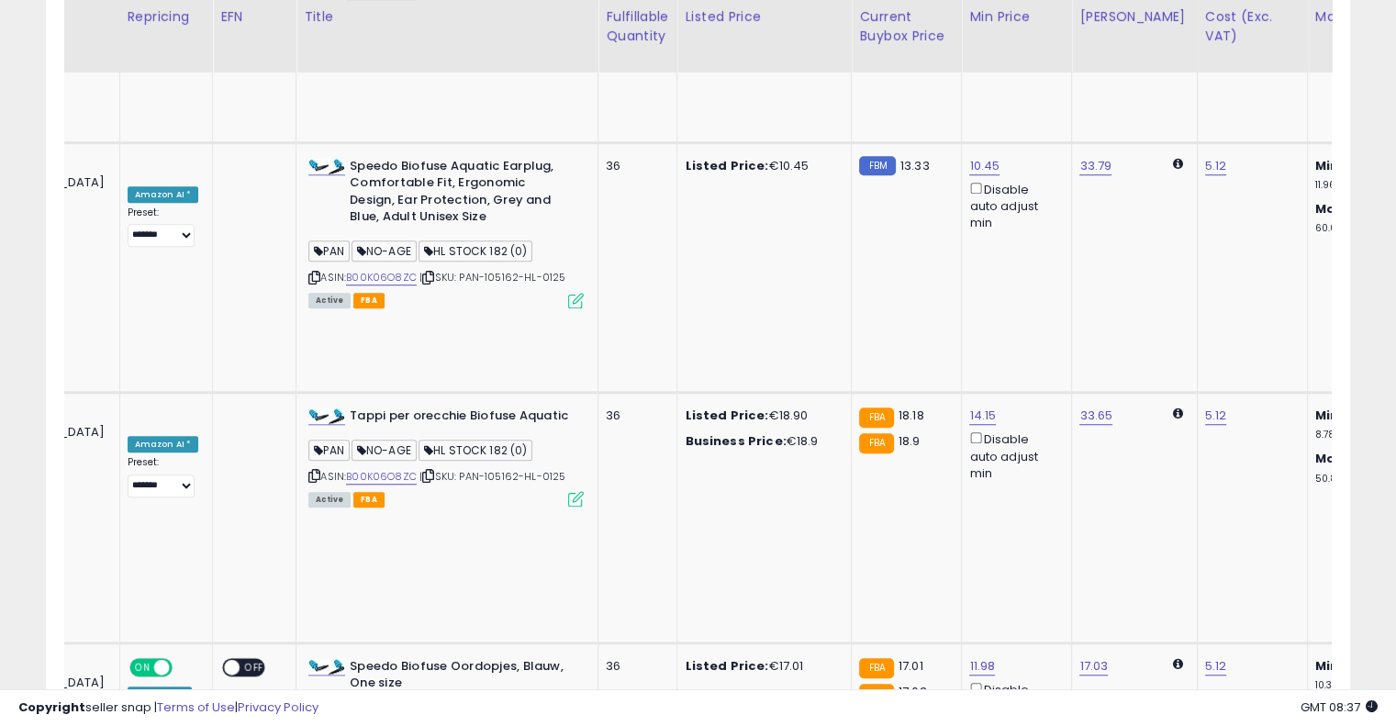
scroll to position [0, 462]
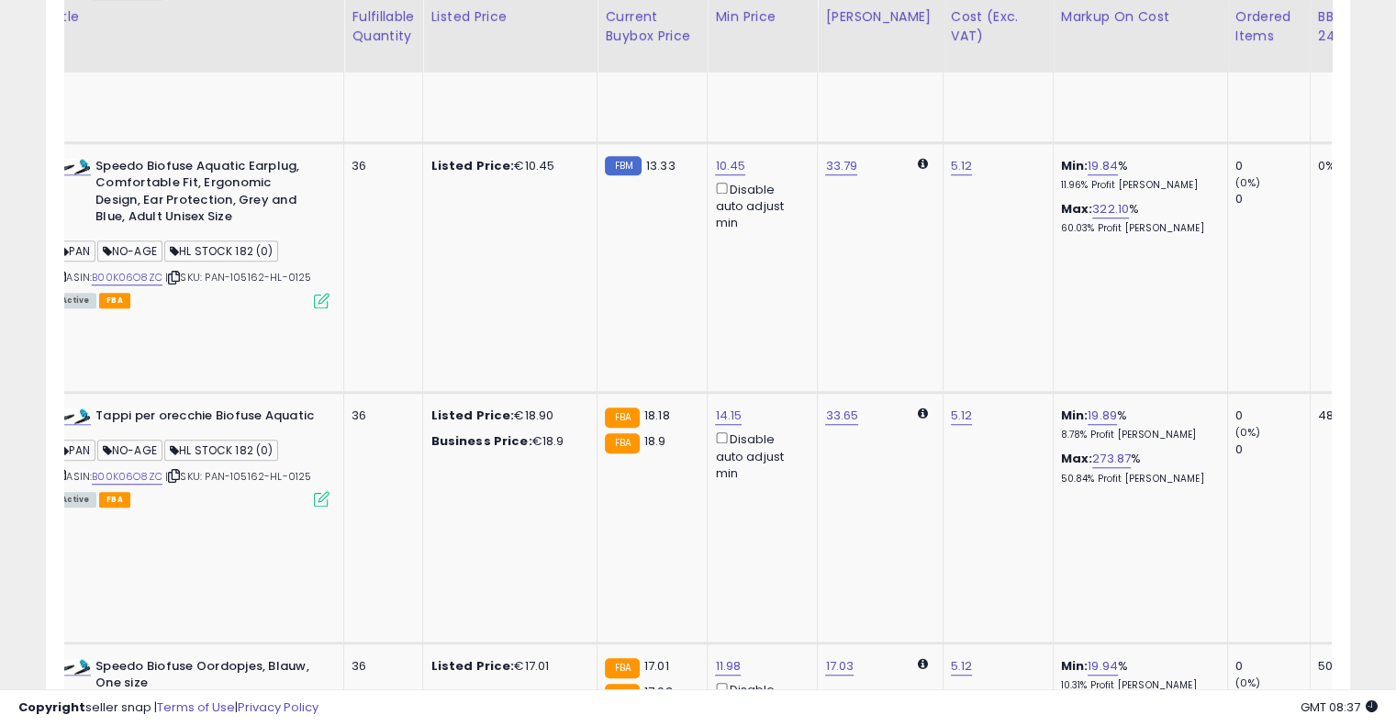
drag, startPoint x: 765, startPoint y: 297, endPoint x: 926, endPoint y: 269, distance: 163.9
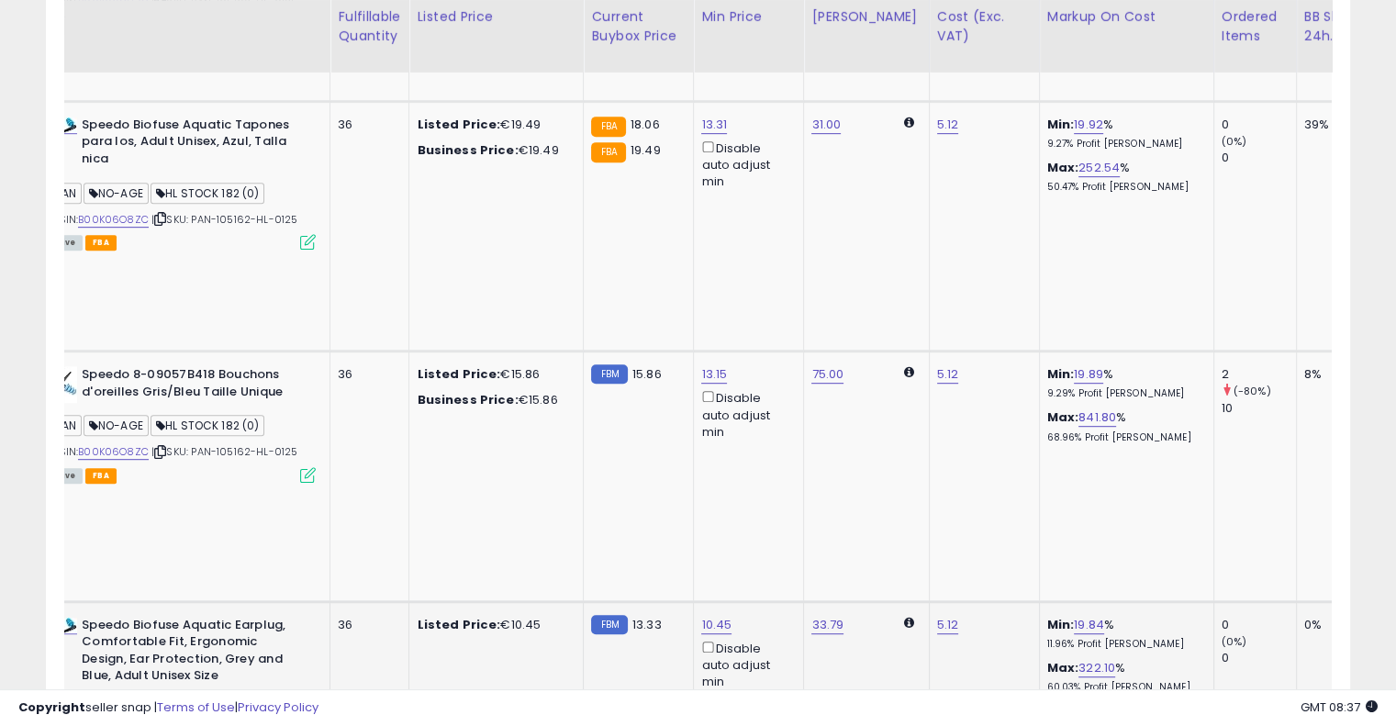
scroll to position [0, 104]
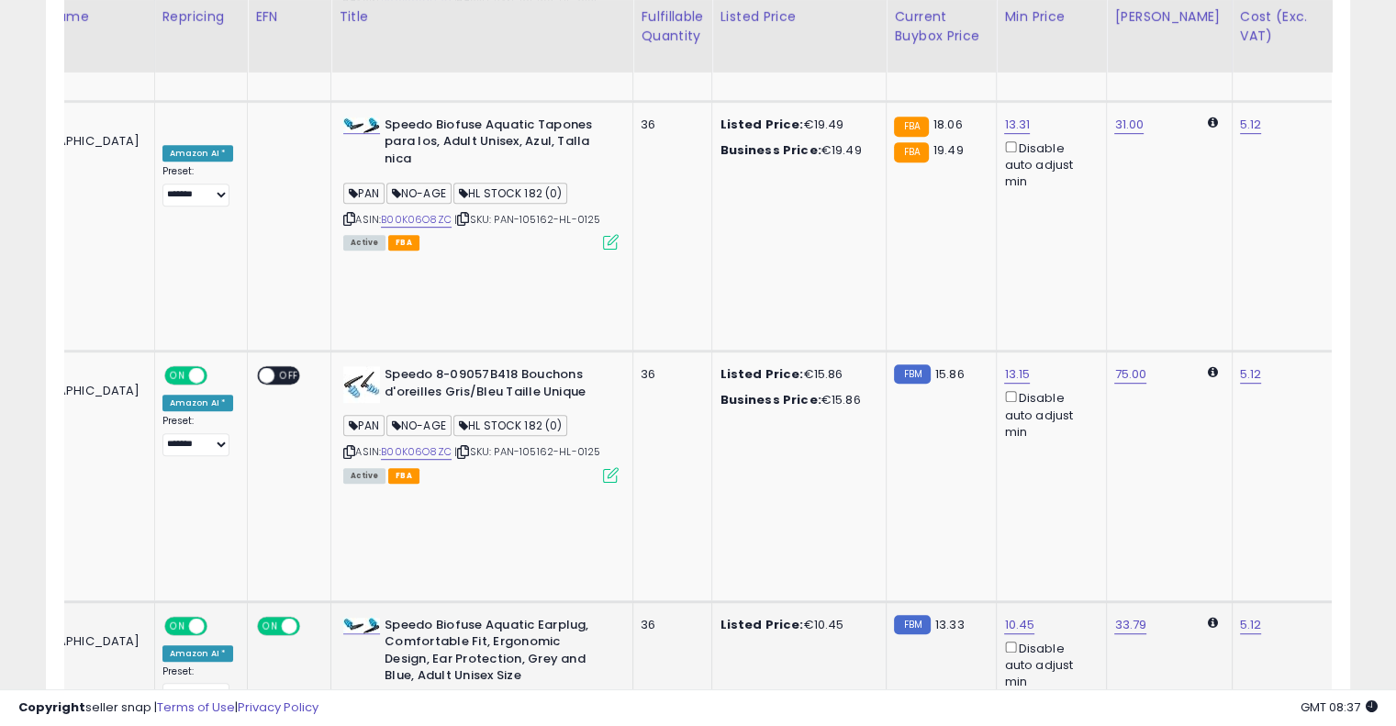
drag, startPoint x: 838, startPoint y: 333, endPoint x: 643, endPoint y: 342, distance: 195.8
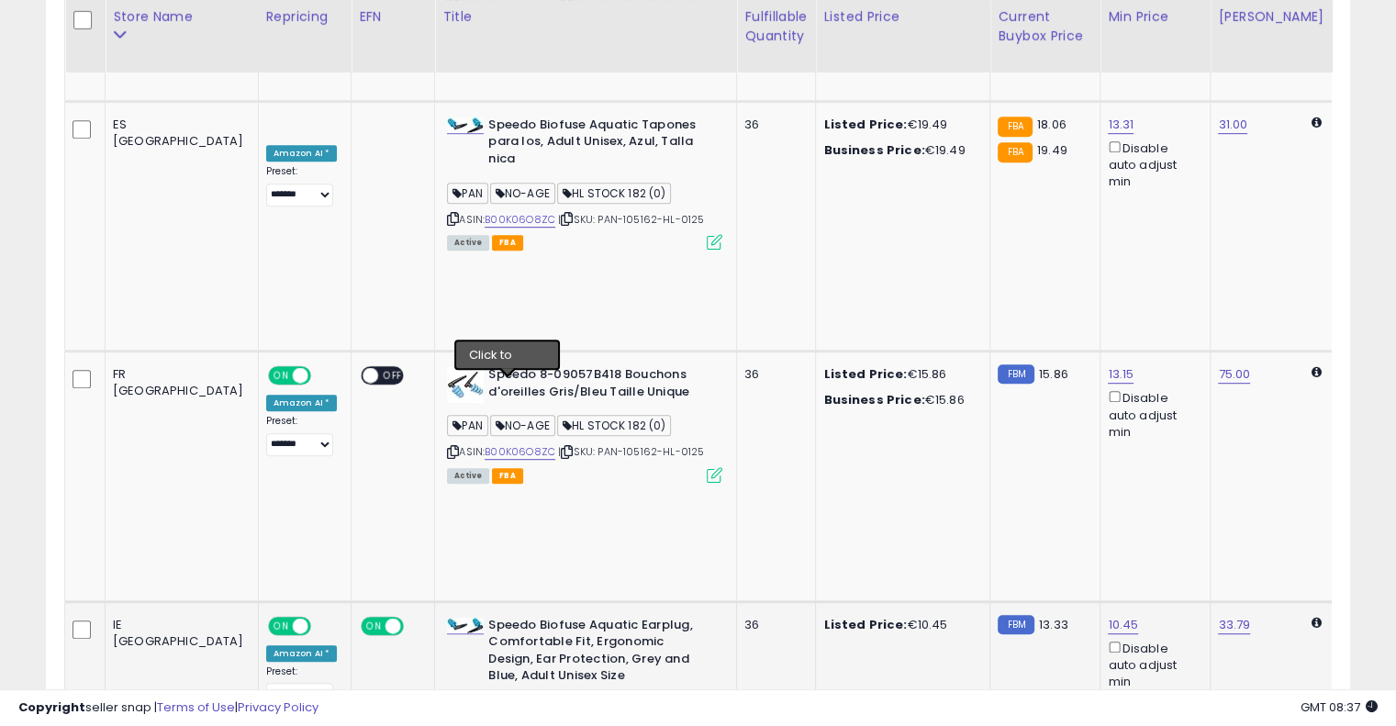
click at [561, 725] on icon at bounding box center [567, 737] width 12 height 10
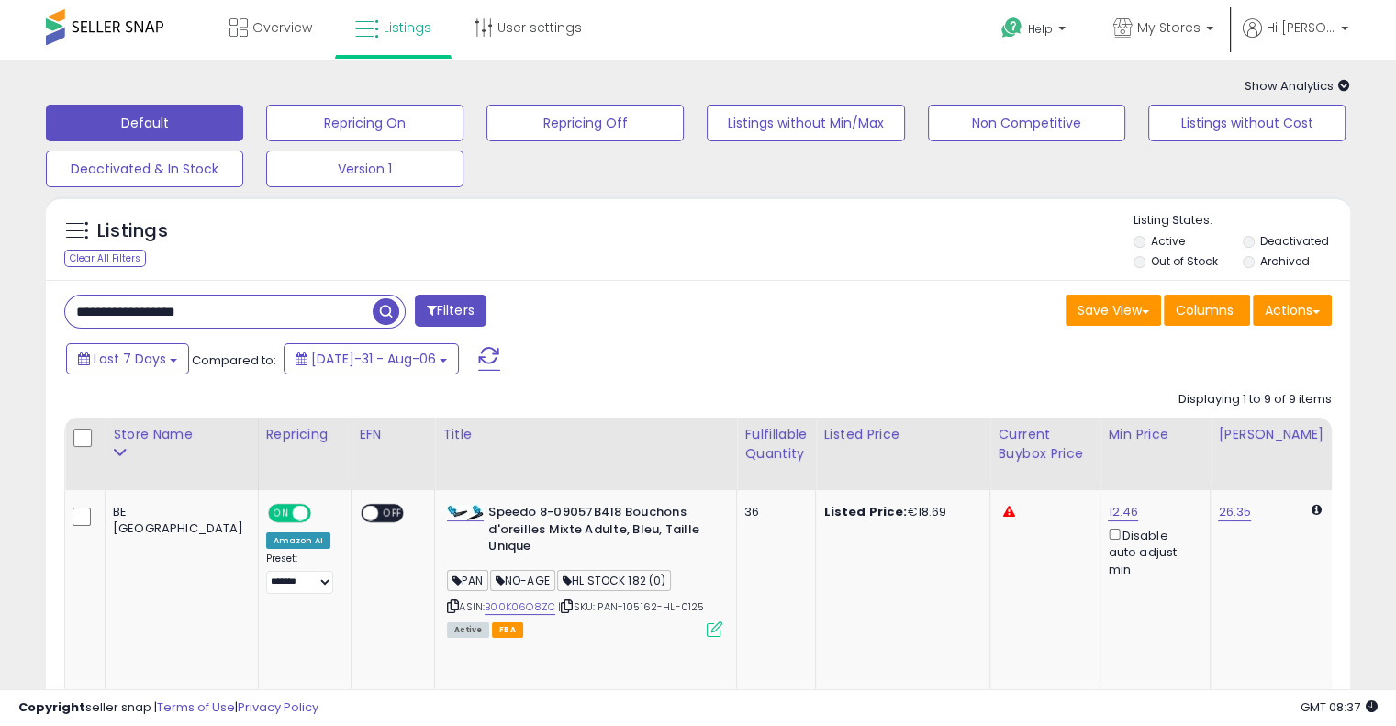
drag, startPoint x: 285, startPoint y: 306, endPoint x: 173, endPoint y: 292, distance: 112.9
paste input "text"
click at [387, 313] on span "button" at bounding box center [386, 311] width 27 height 27
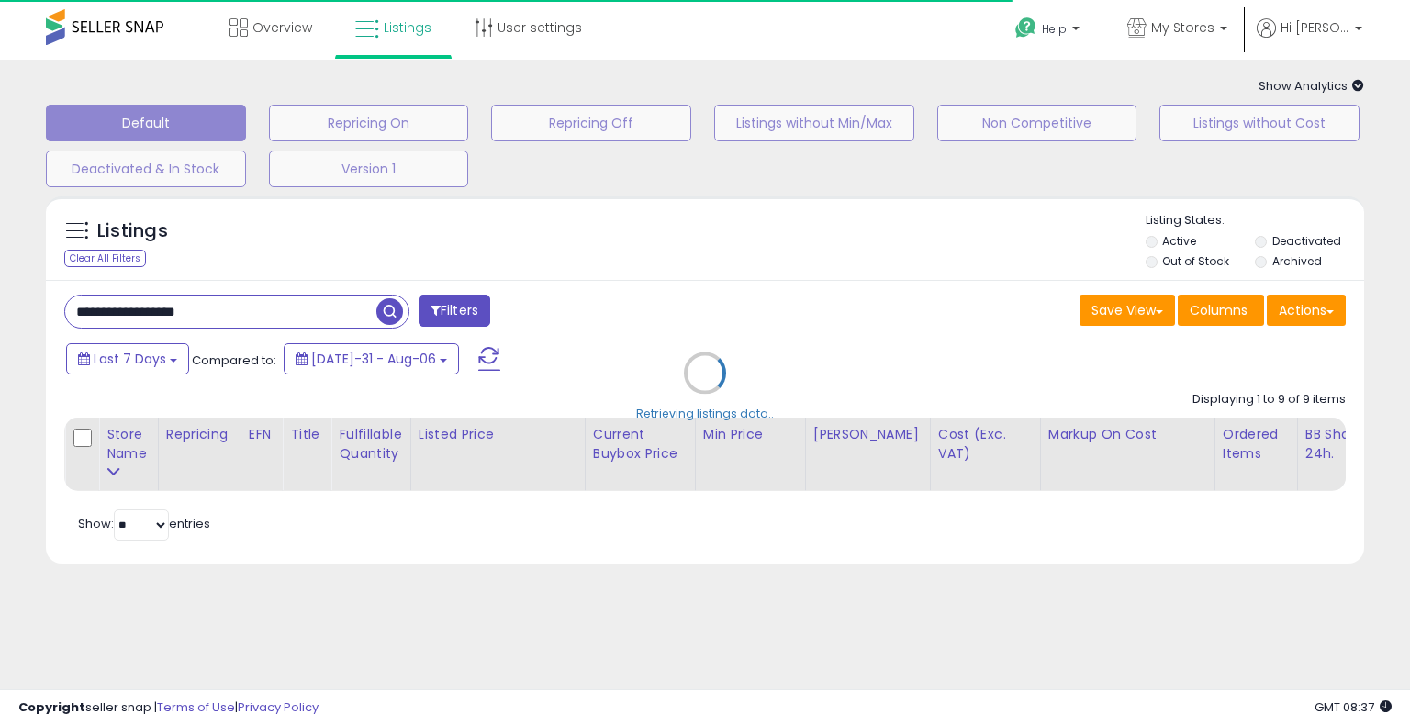
click at [667, 265] on div "Retrieving listings data.." at bounding box center [705, 386] width 1346 height 399
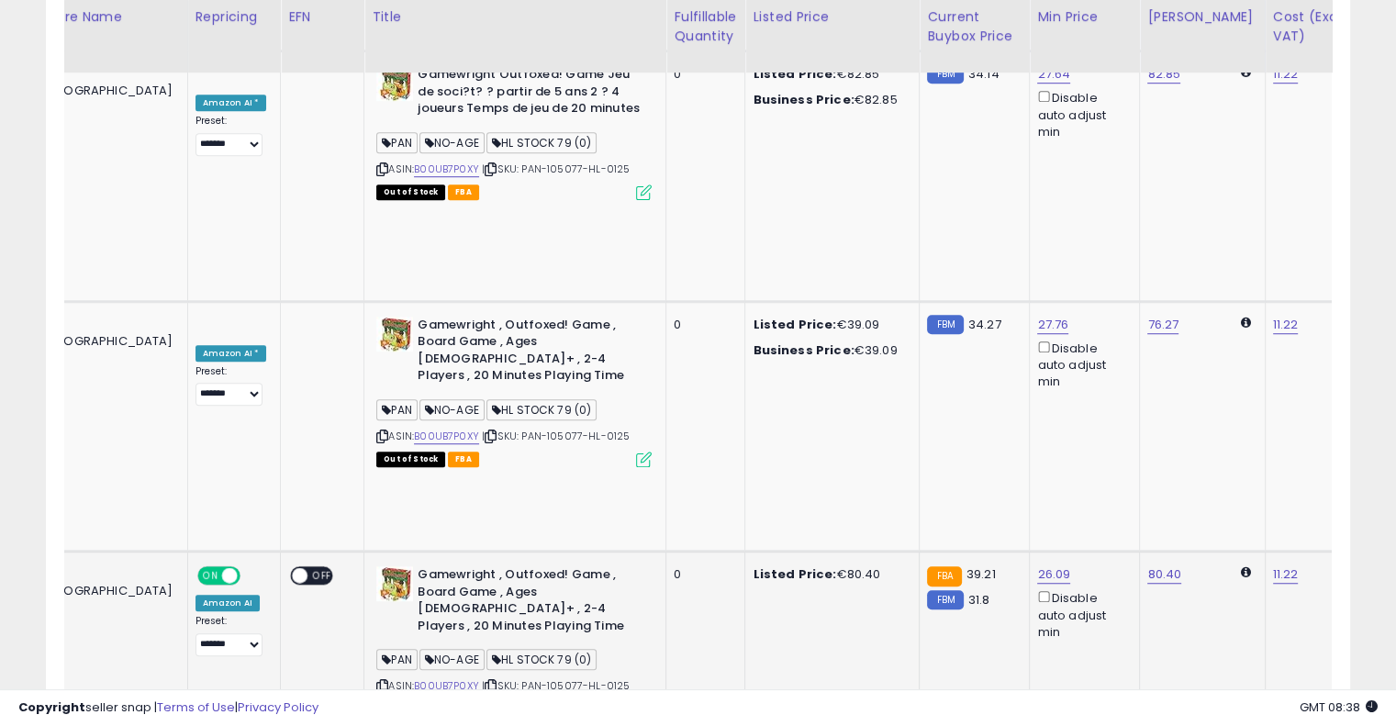
scroll to position [0, 193]
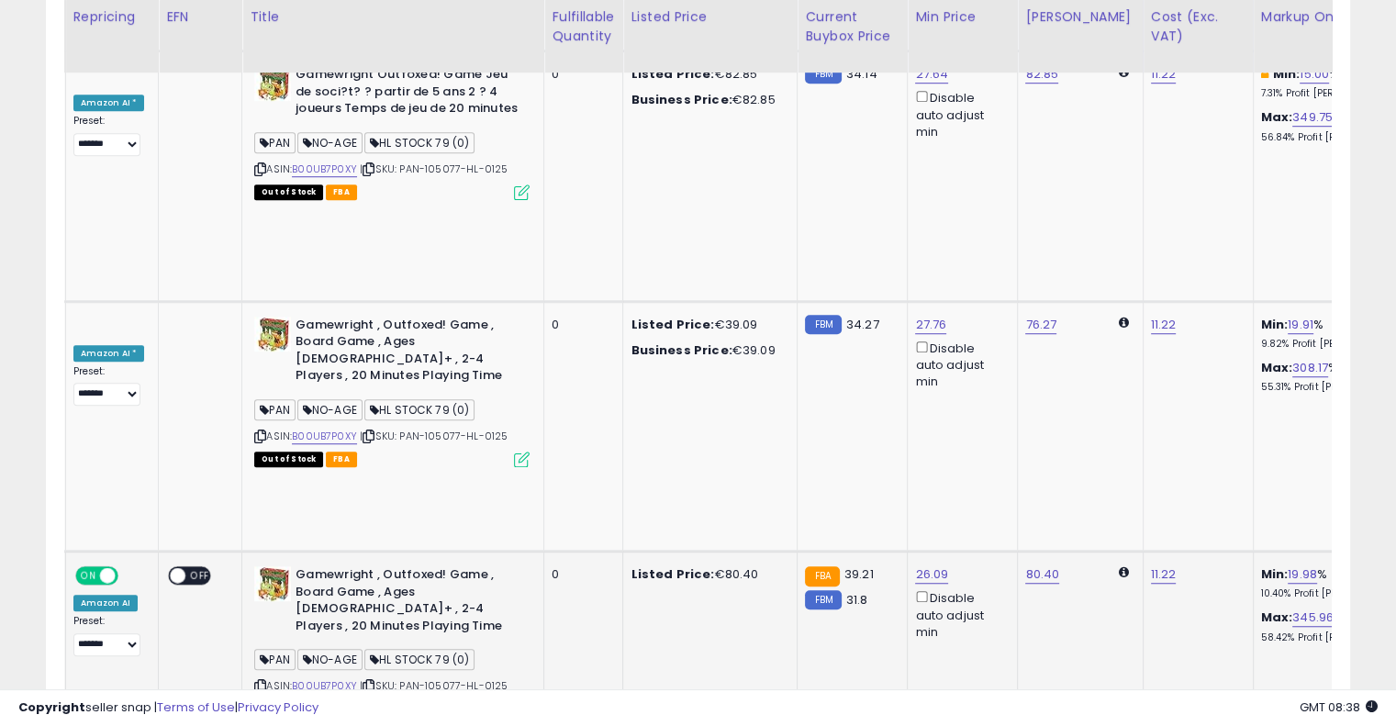
drag, startPoint x: 684, startPoint y: 245, endPoint x: 779, endPoint y: 241, distance: 95.6
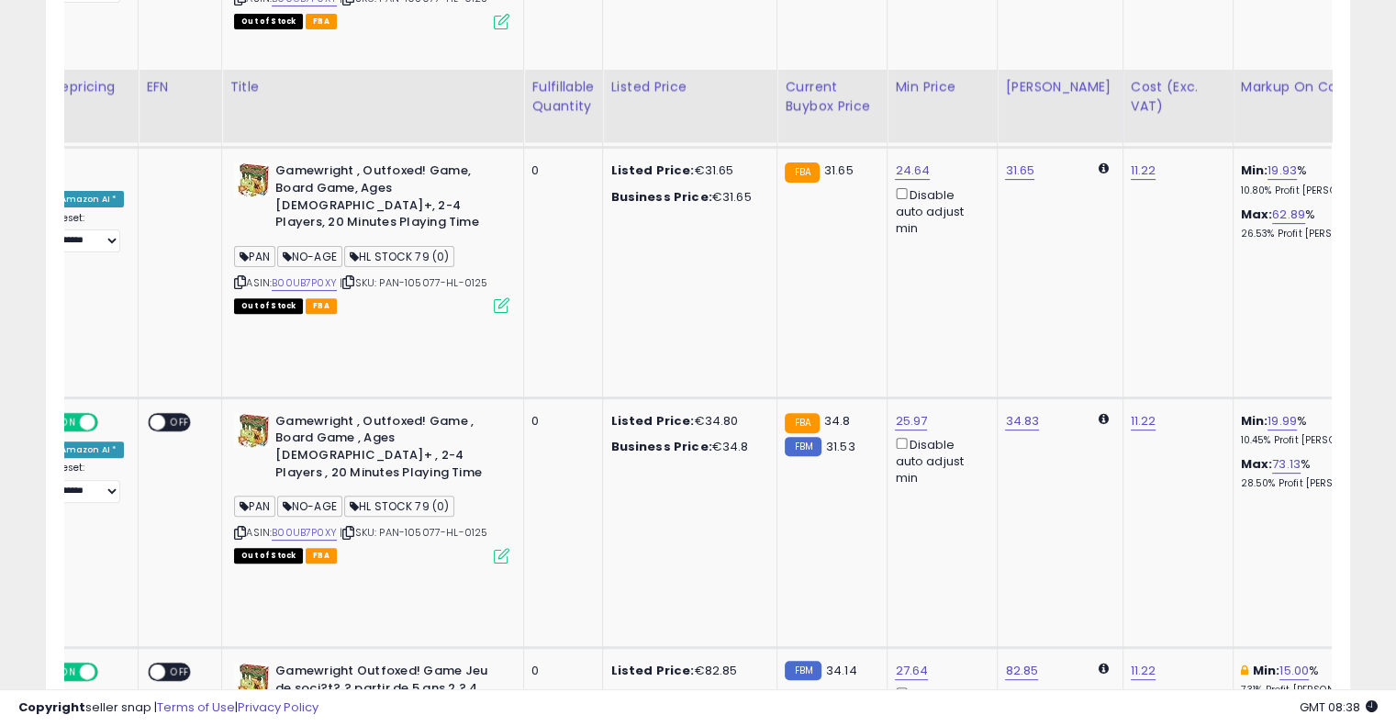
scroll to position [545, 0]
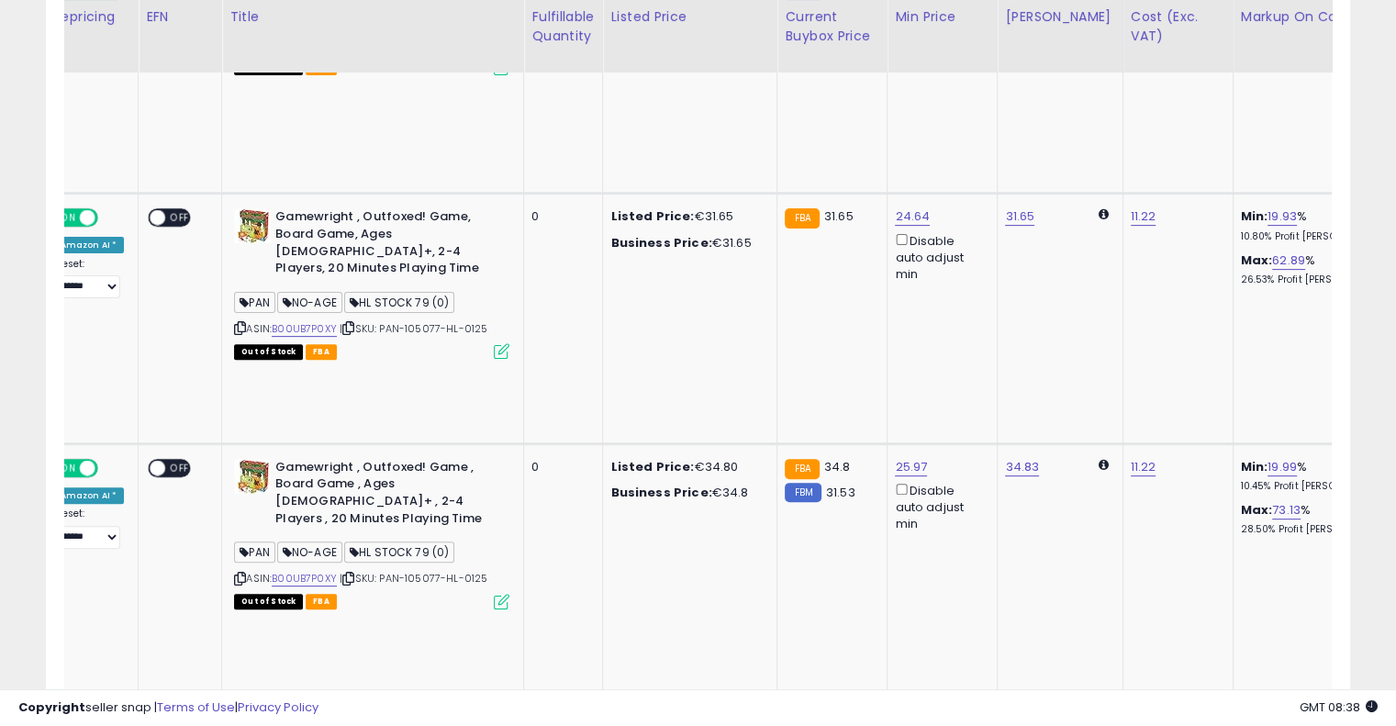
click at [1374, 709] on button at bounding box center [1383, 717] width 19 height 17
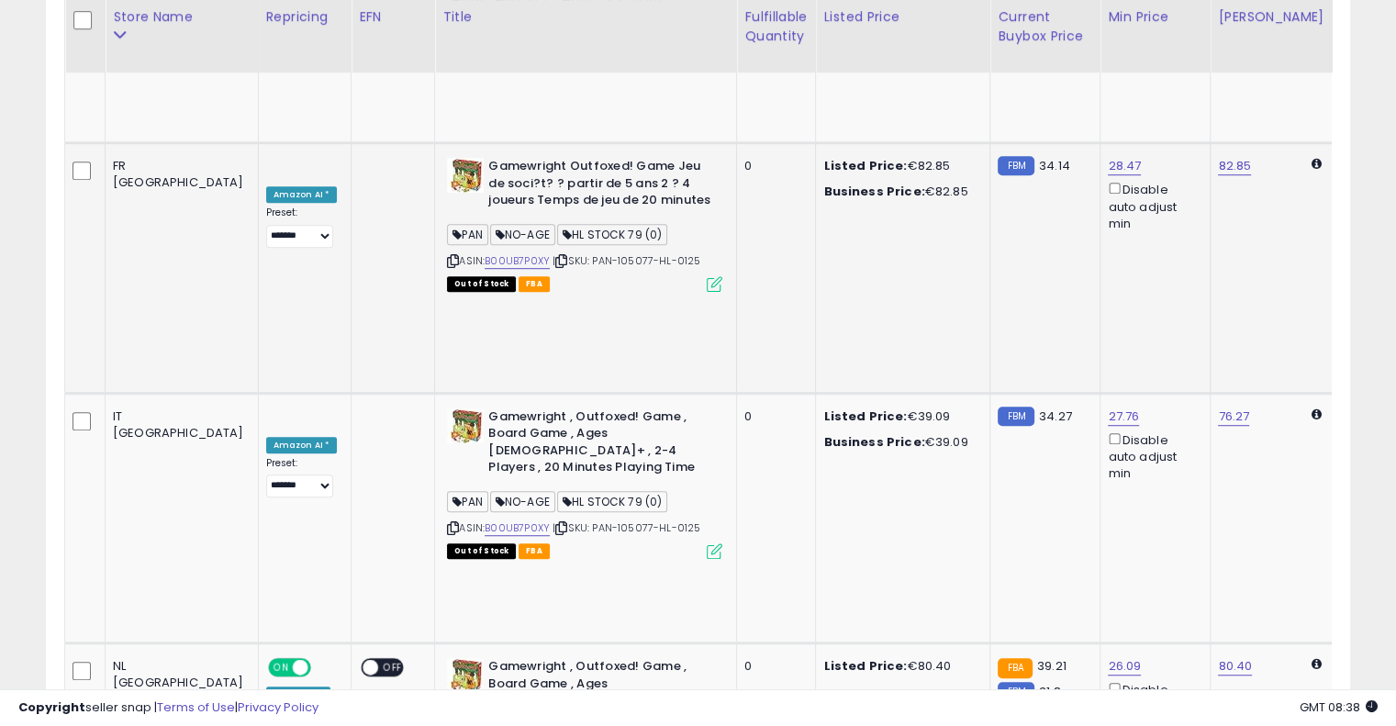
scroll to position [0, 0]
drag, startPoint x: 843, startPoint y: 627, endPoint x: 603, endPoint y: 628, distance: 239.6
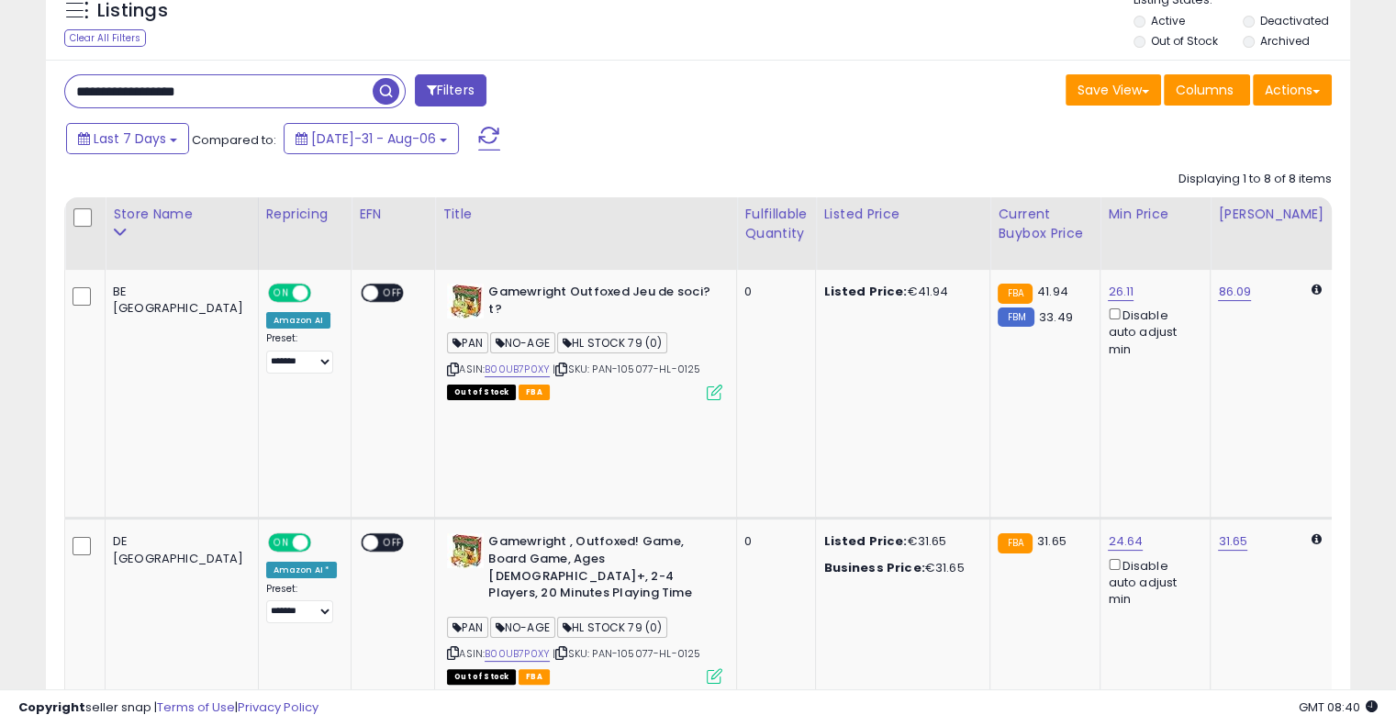
scroll to position [86, 0]
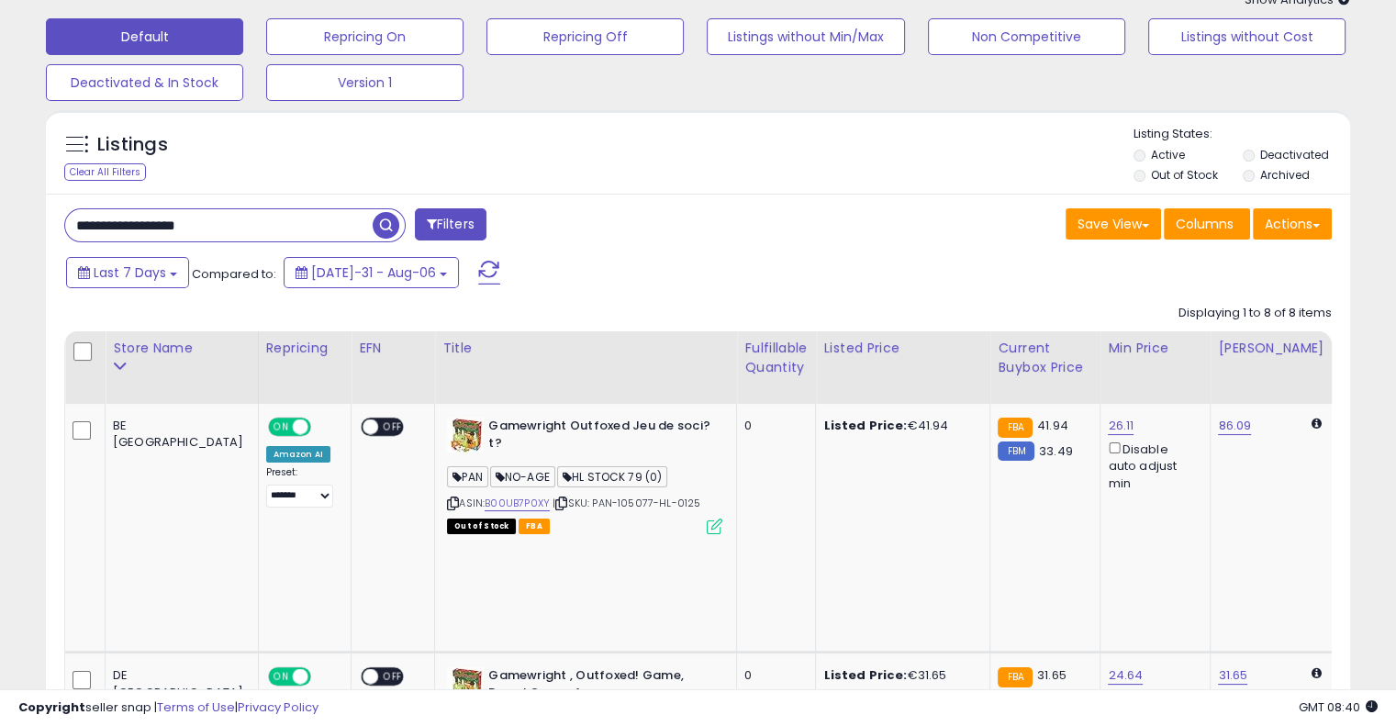
drag, startPoint x: 313, startPoint y: 230, endPoint x: 10, endPoint y: 223, distance: 303.1
paste input "text"
click at [396, 227] on span "button" at bounding box center [386, 225] width 27 height 27
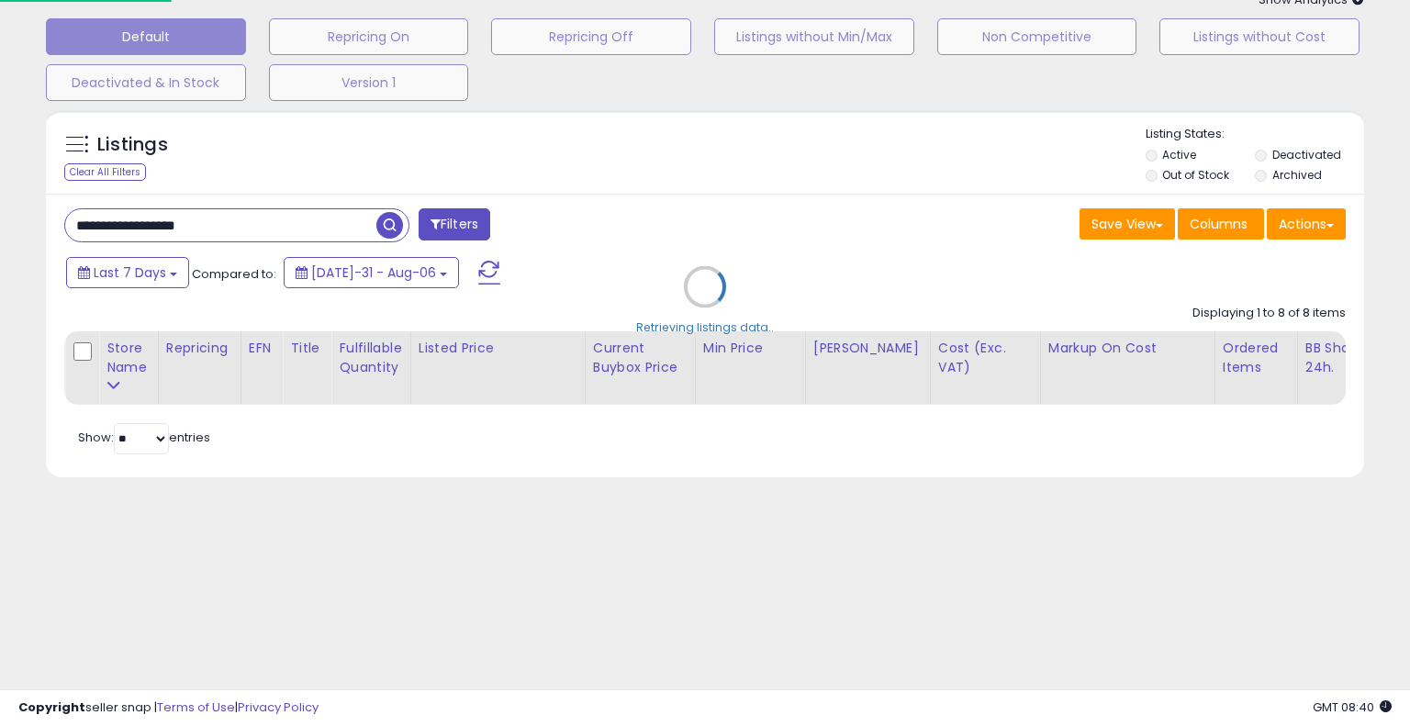
click at [729, 208] on div "Retrieving listings data.." at bounding box center [705, 300] width 1346 height 399
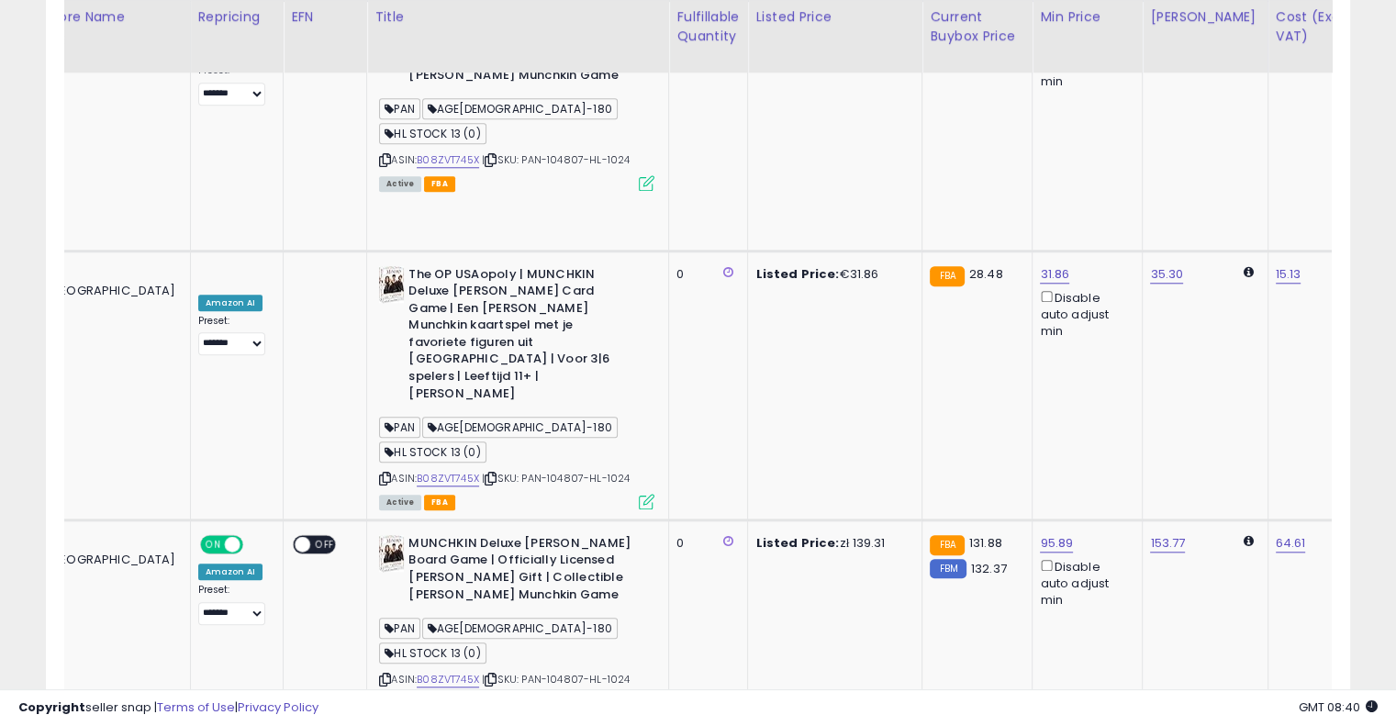
scroll to position [0, 395]
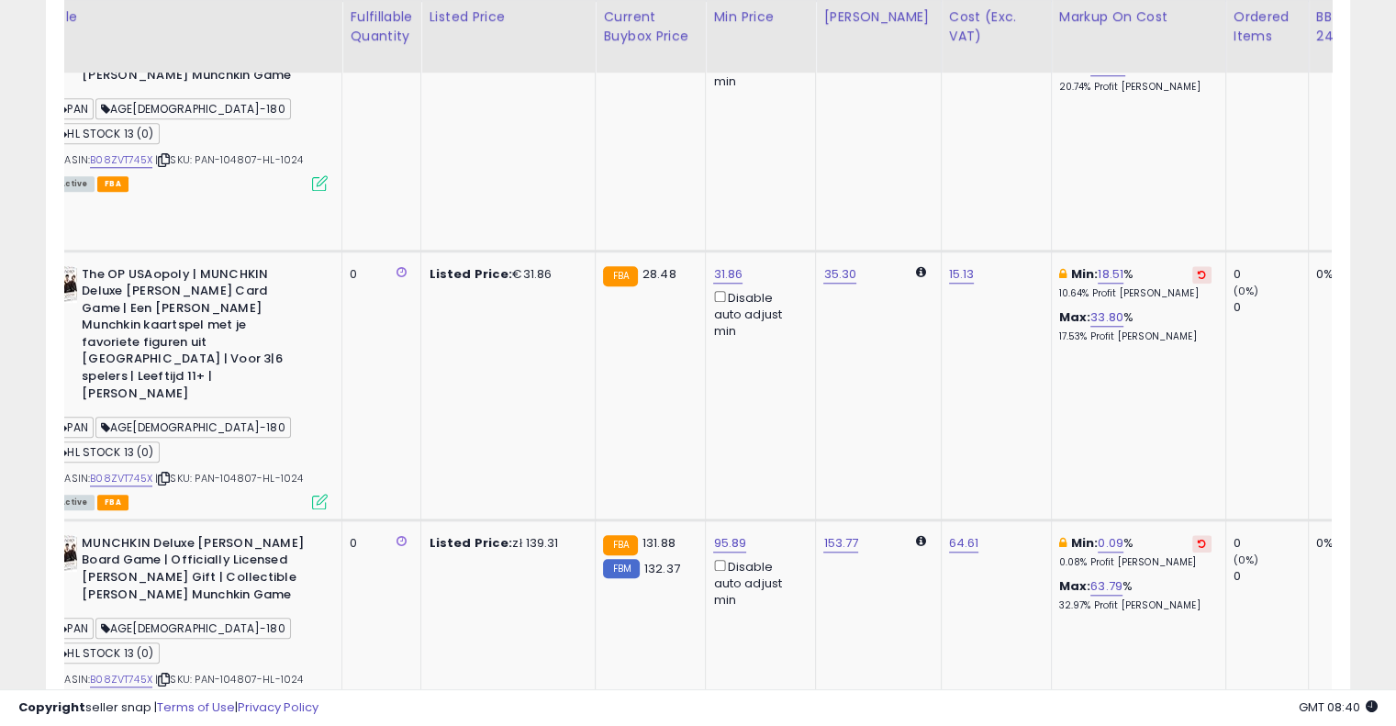
drag, startPoint x: 757, startPoint y: 319, endPoint x: 964, endPoint y: 309, distance: 206.8
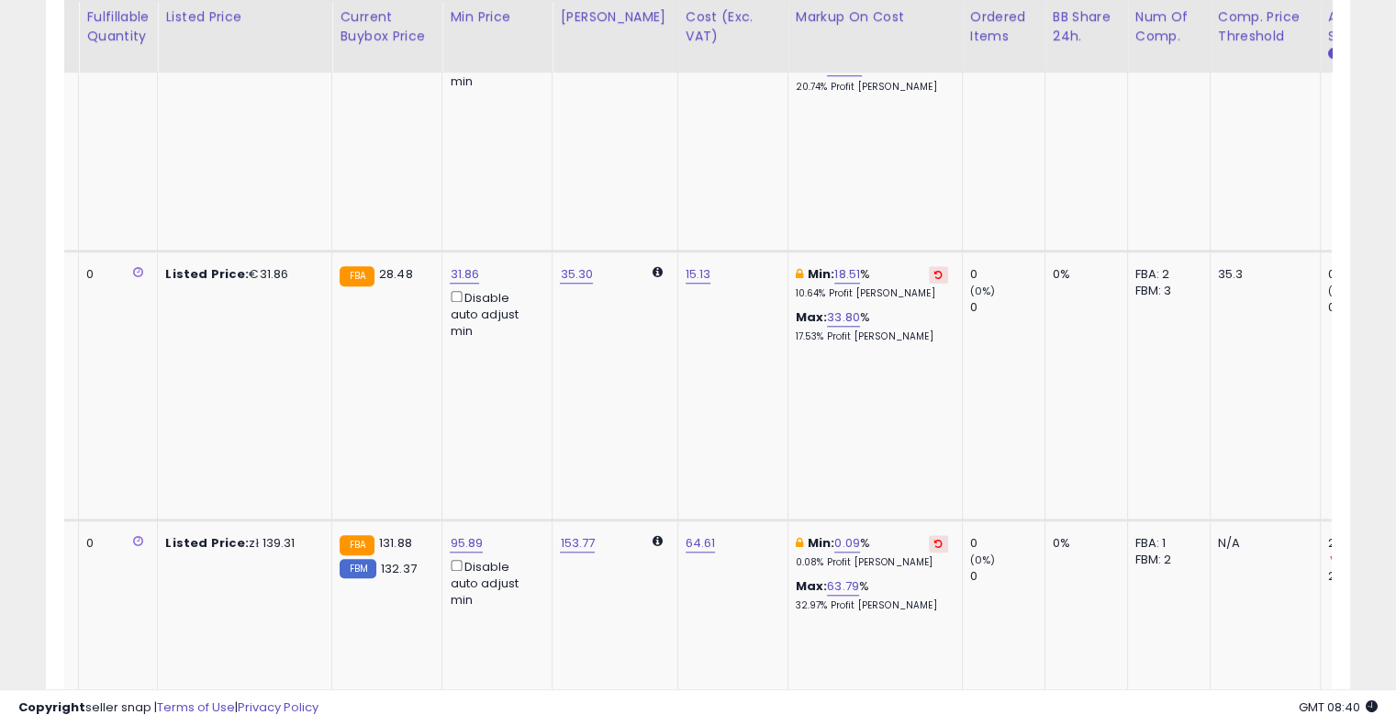
scroll to position [0, 566]
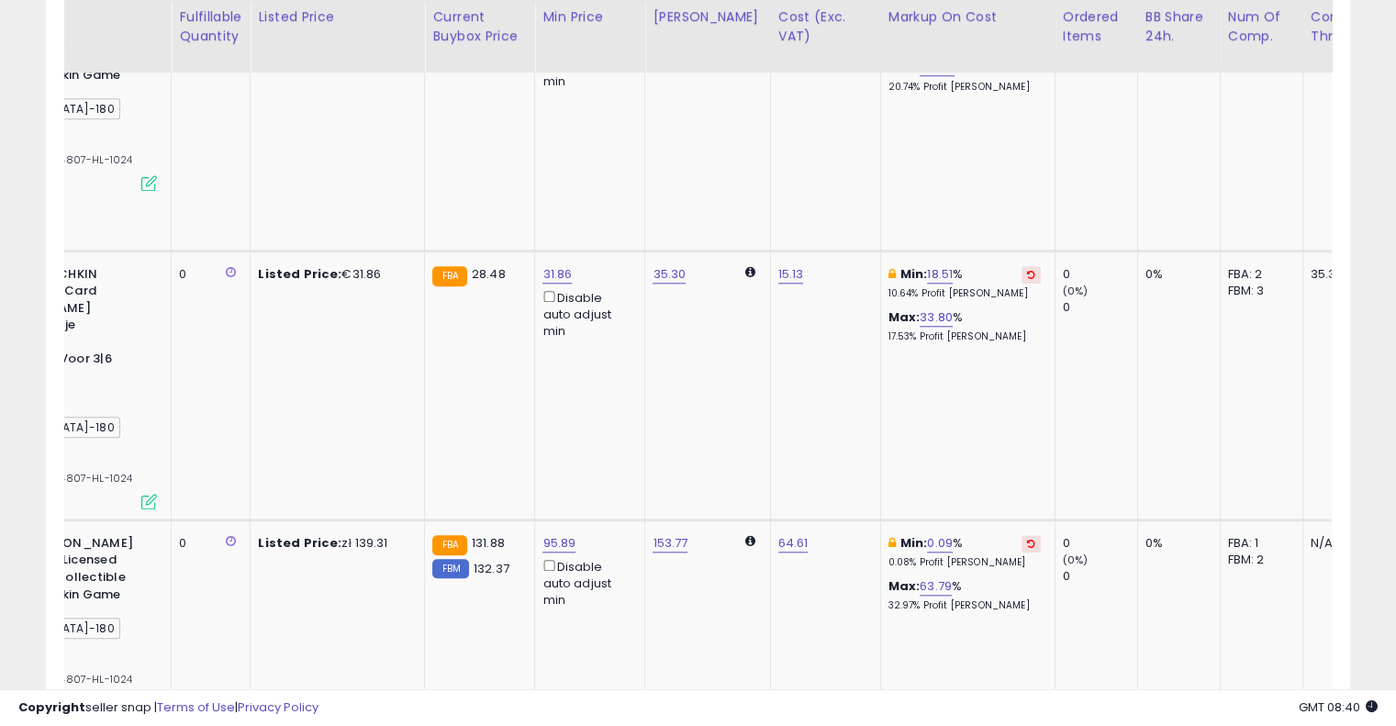
drag, startPoint x: 801, startPoint y: 344, endPoint x: 705, endPoint y: 348, distance: 96.5
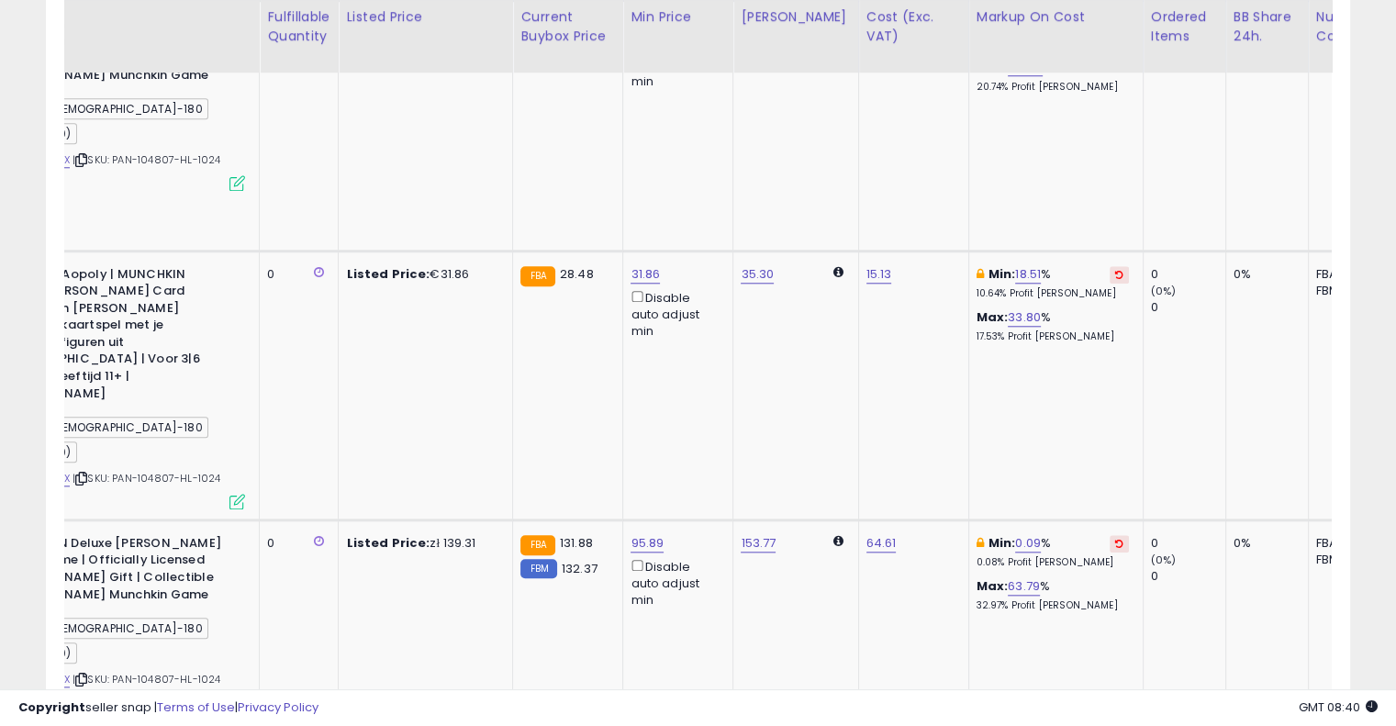
click at [1052, 520] on td "Min: 0.09 % 0.08% Profit [PERSON_NAME]: 63.79 % 32.97% Profit [PERSON_NAME]" at bounding box center [1056, 645] width 174 height 250
click at [1110, 535] on button at bounding box center [1119, 543] width 19 height 17
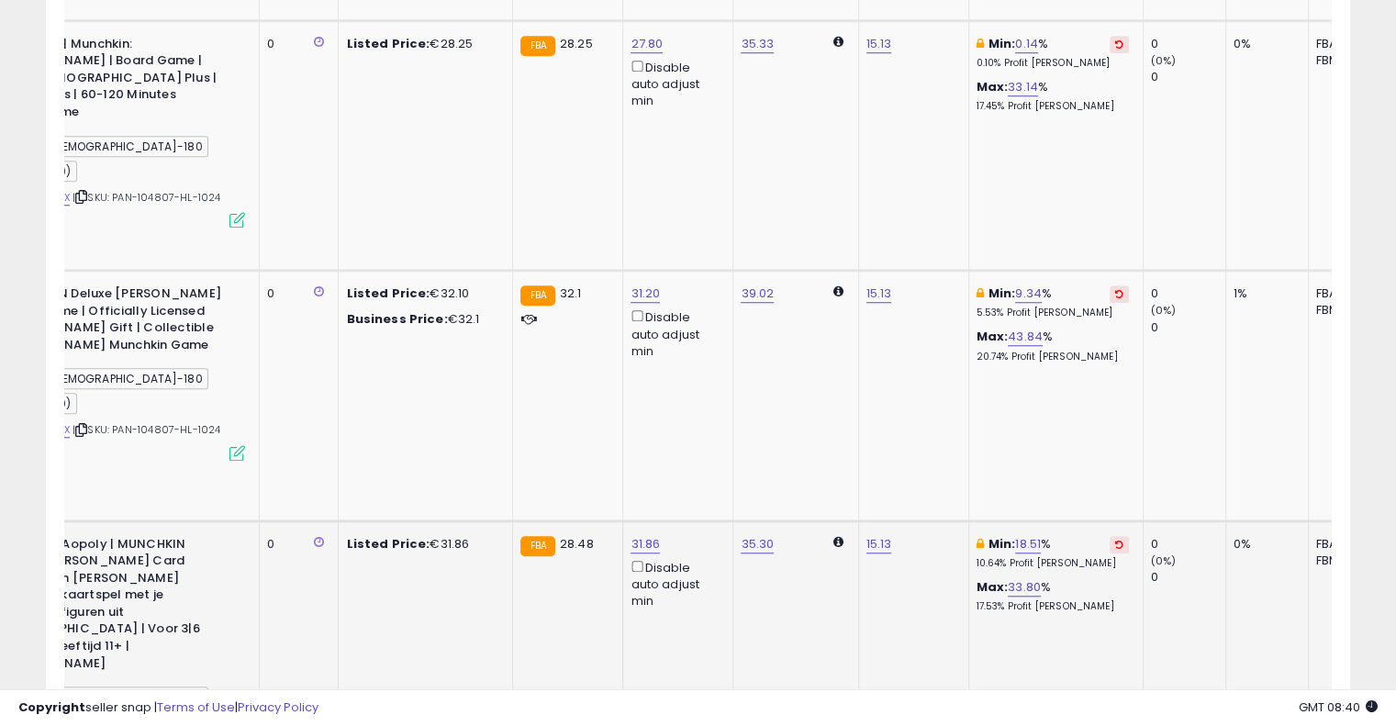
scroll to position [1372, 0]
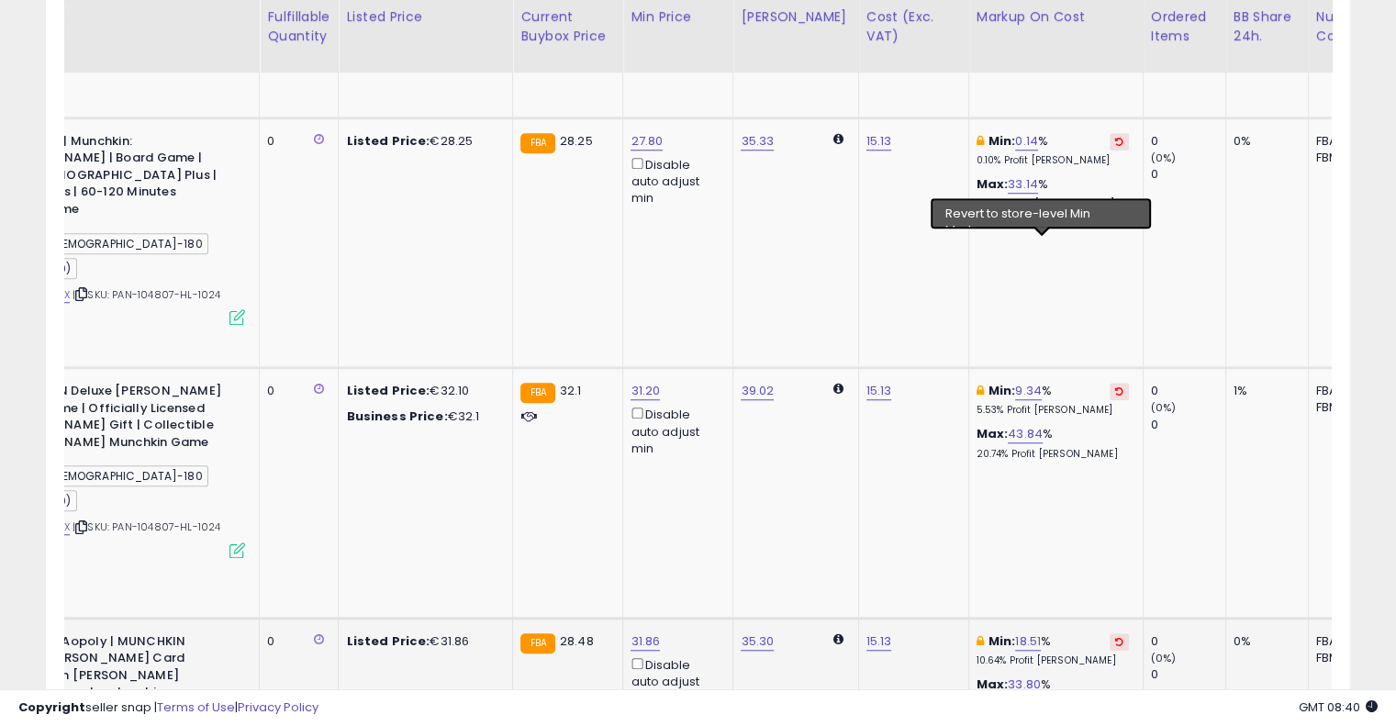
click at [1115, 637] on icon at bounding box center [1119, 641] width 8 height 9
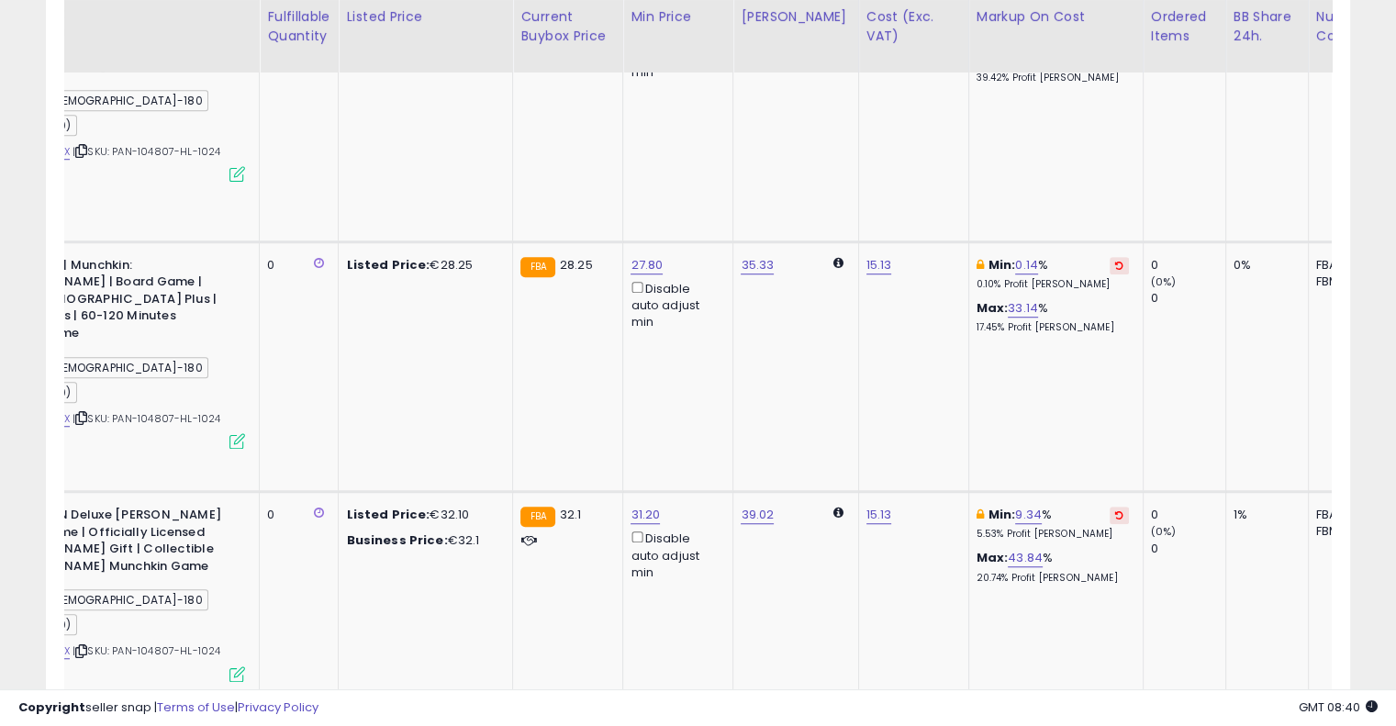
scroll to position [1096, 0]
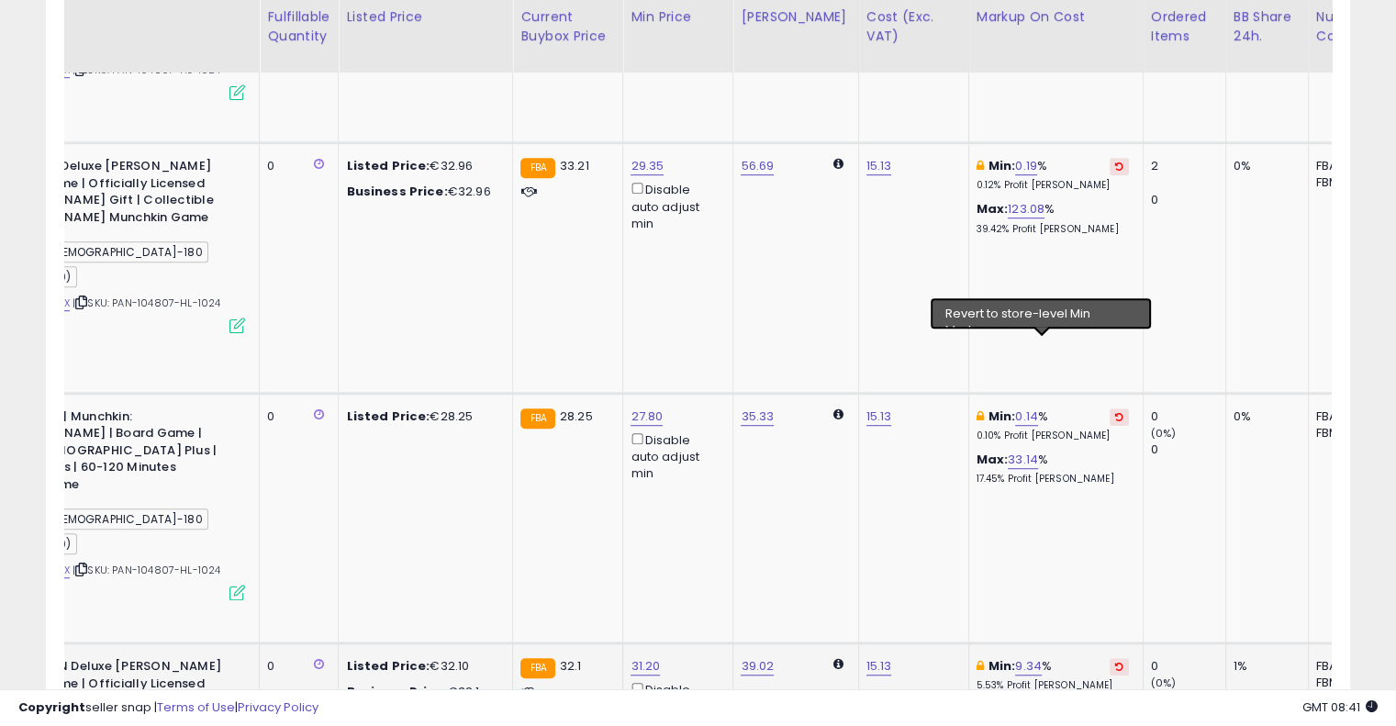
click at [1115, 662] on icon at bounding box center [1119, 666] width 8 height 9
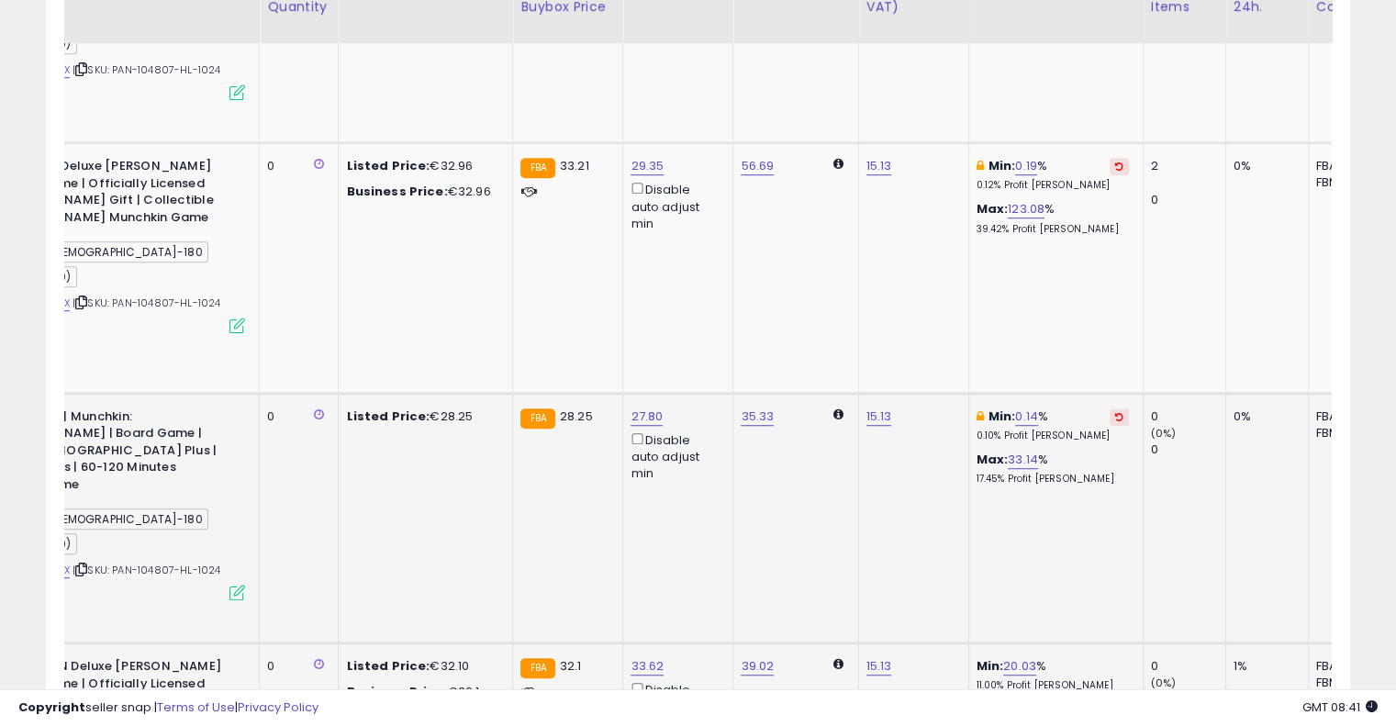
scroll to position [913, 0]
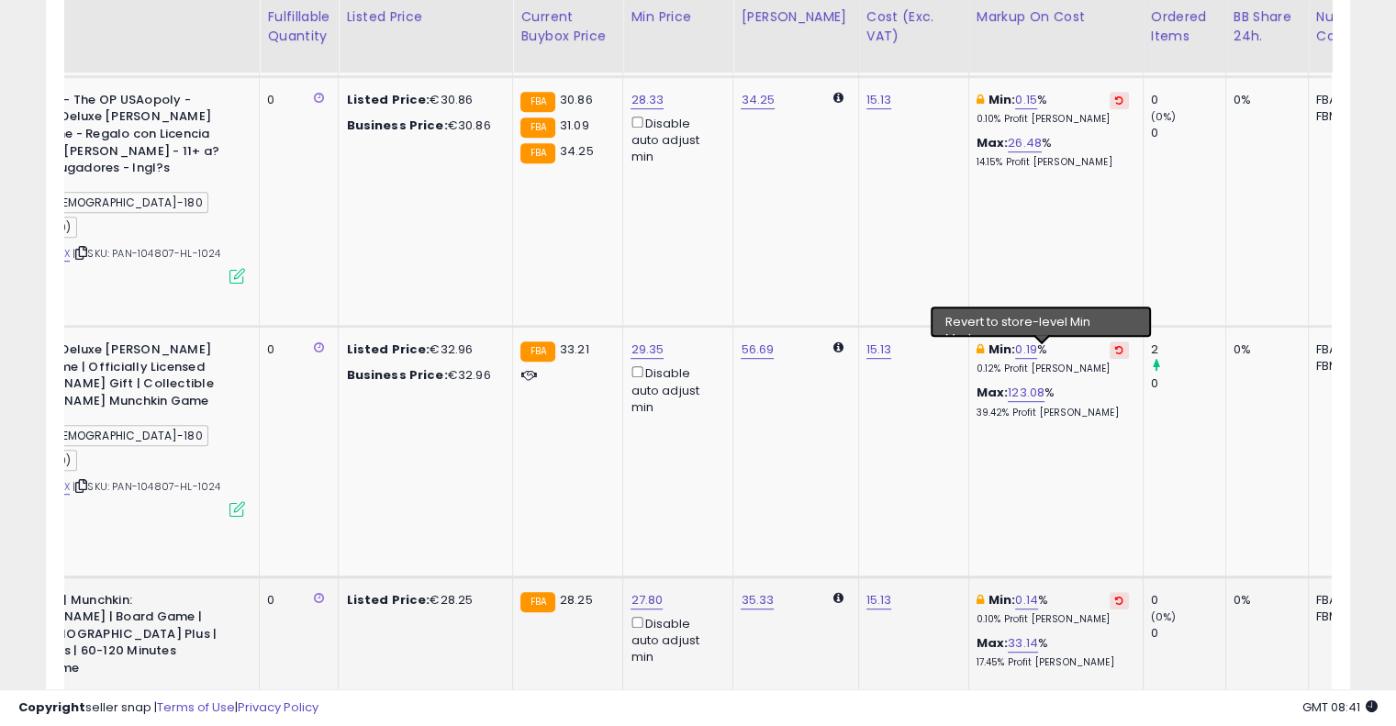
click at [1115, 596] on icon at bounding box center [1119, 600] width 8 height 9
click at [1115, 345] on icon at bounding box center [1119, 349] width 8 height 9
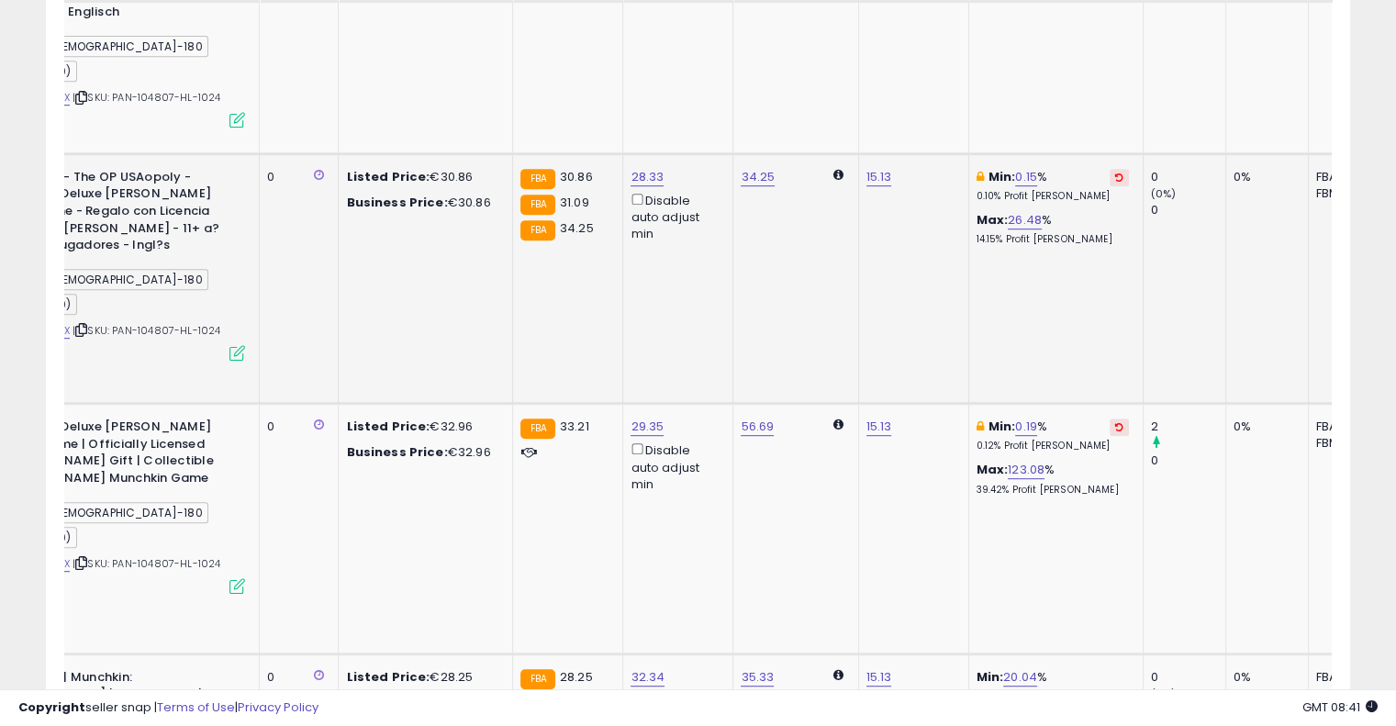
scroll to position [729, 0]
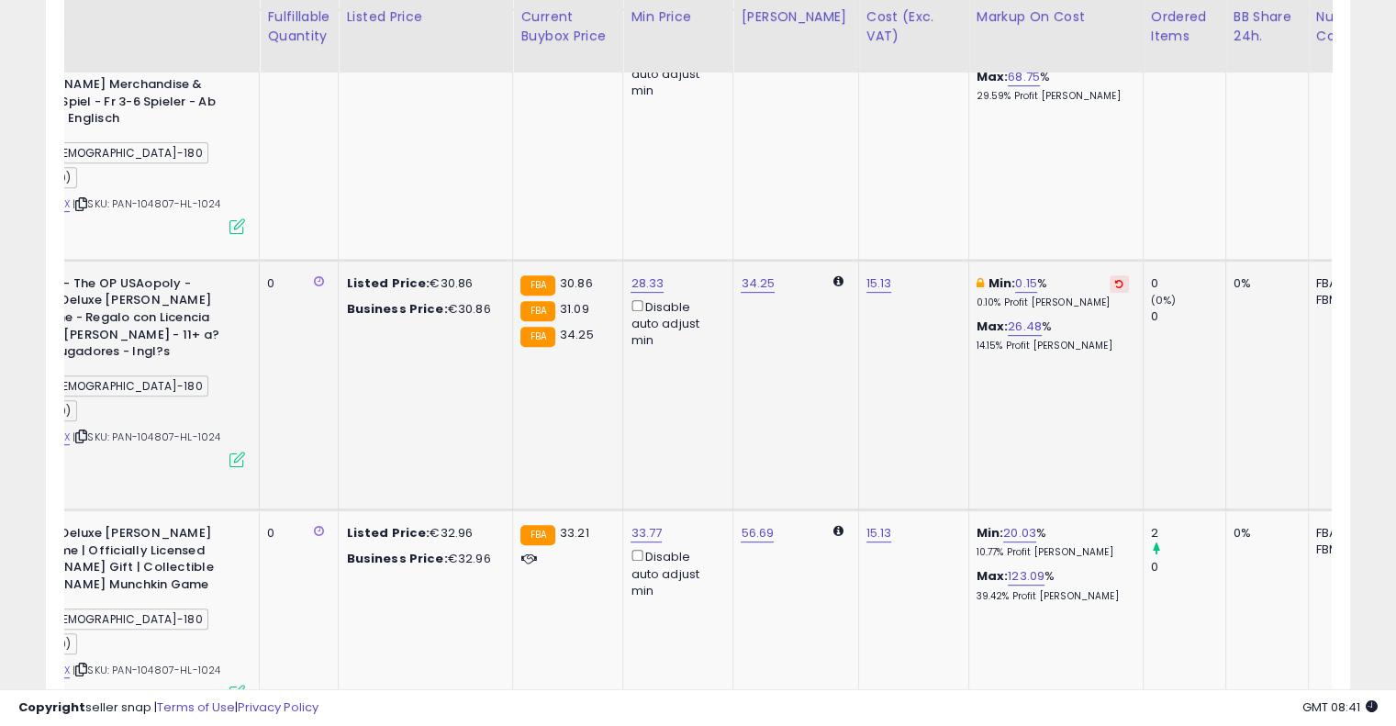
drag, startPoint x: 1047, startPoint y: 166, endPoint x: 1047, endPoint y: 239, distance: 72.5
click at [1110, 275] on button at bounding box center [1119, 283] width 19 height 17
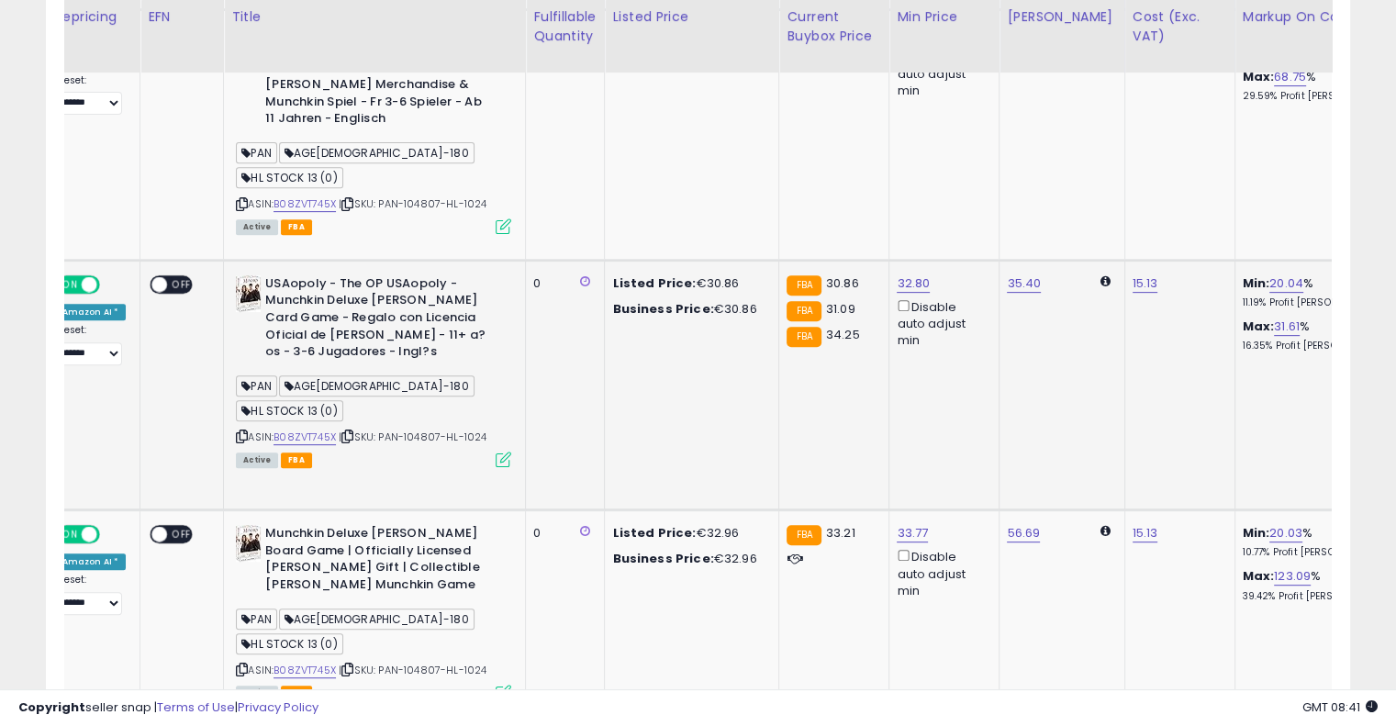
scroll to position [0, 211]
drag, startPoint x: 1036, startPoint y: 258, endPoint x: 917, endPoint y: 261, distance: 118.5
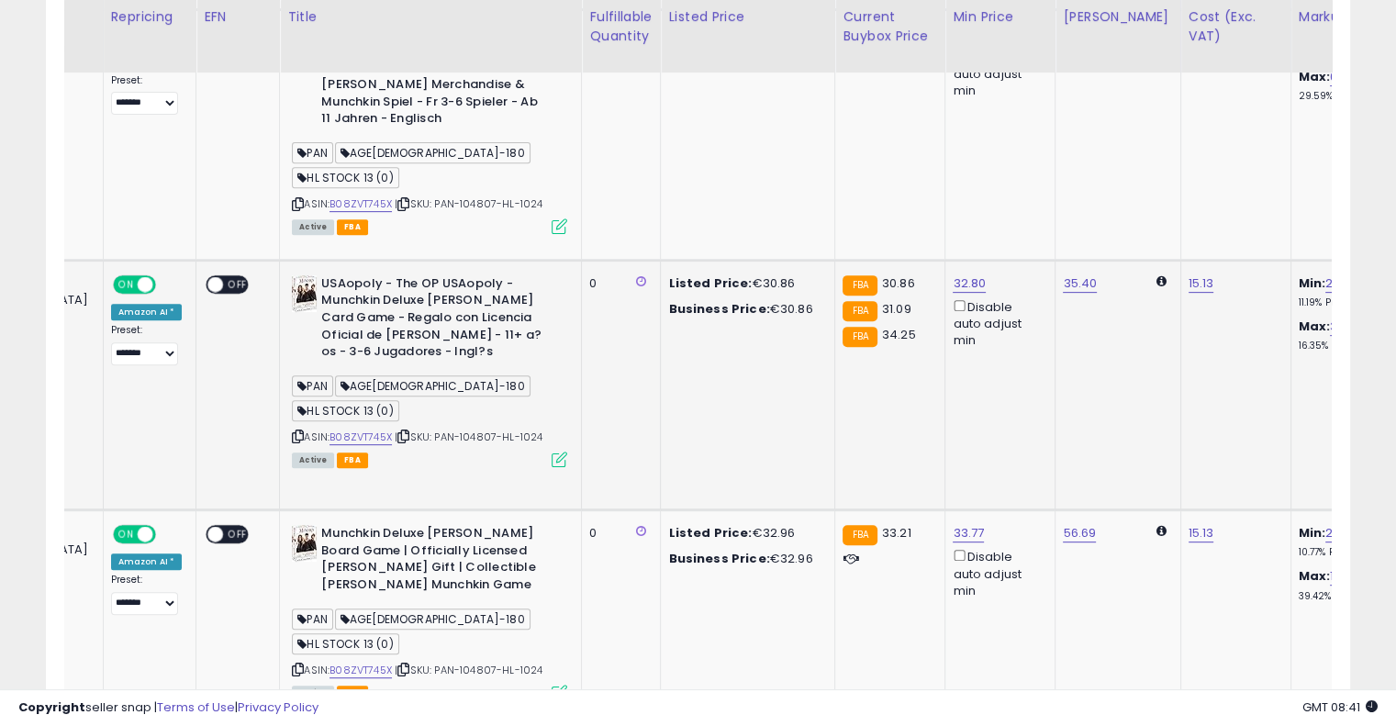
scroll to position [0, 129]
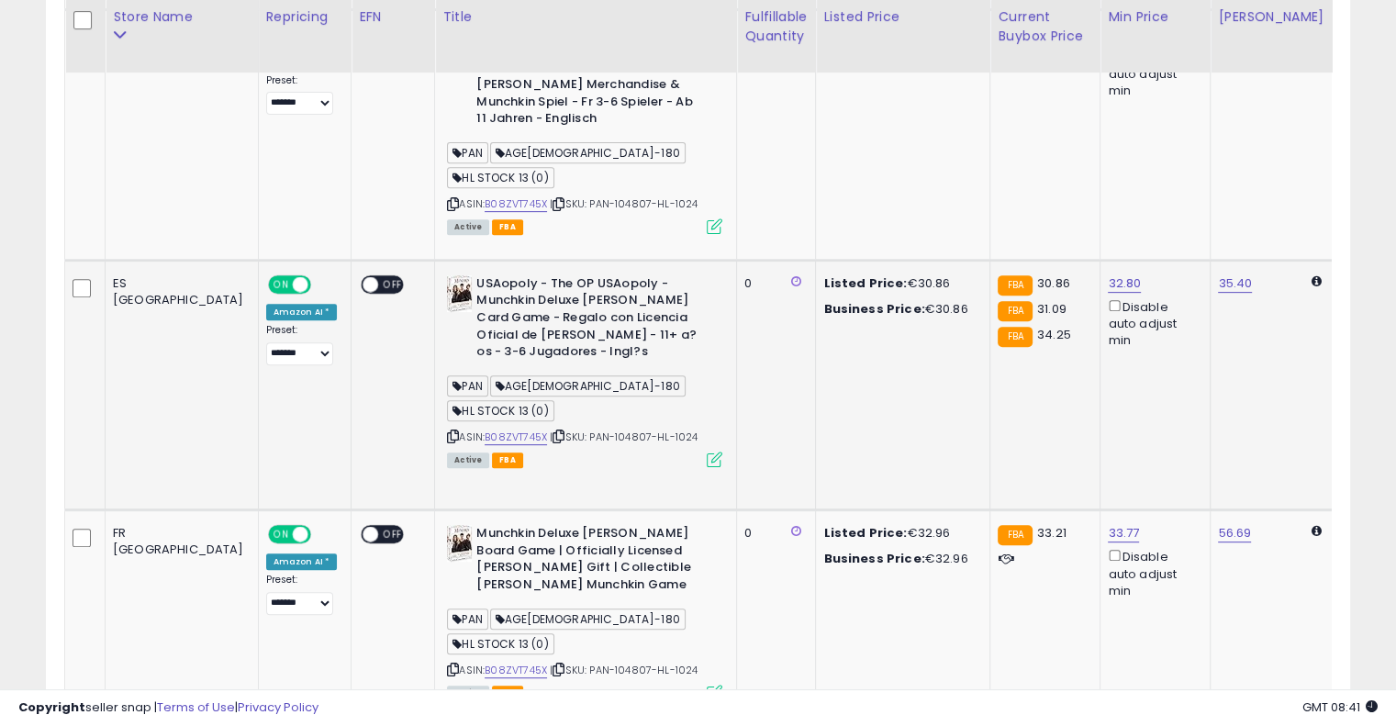
drag, startPoint x: 902, startPoint y: 256, endPoint x: 785, endPoint y: 257, distance: 116.6
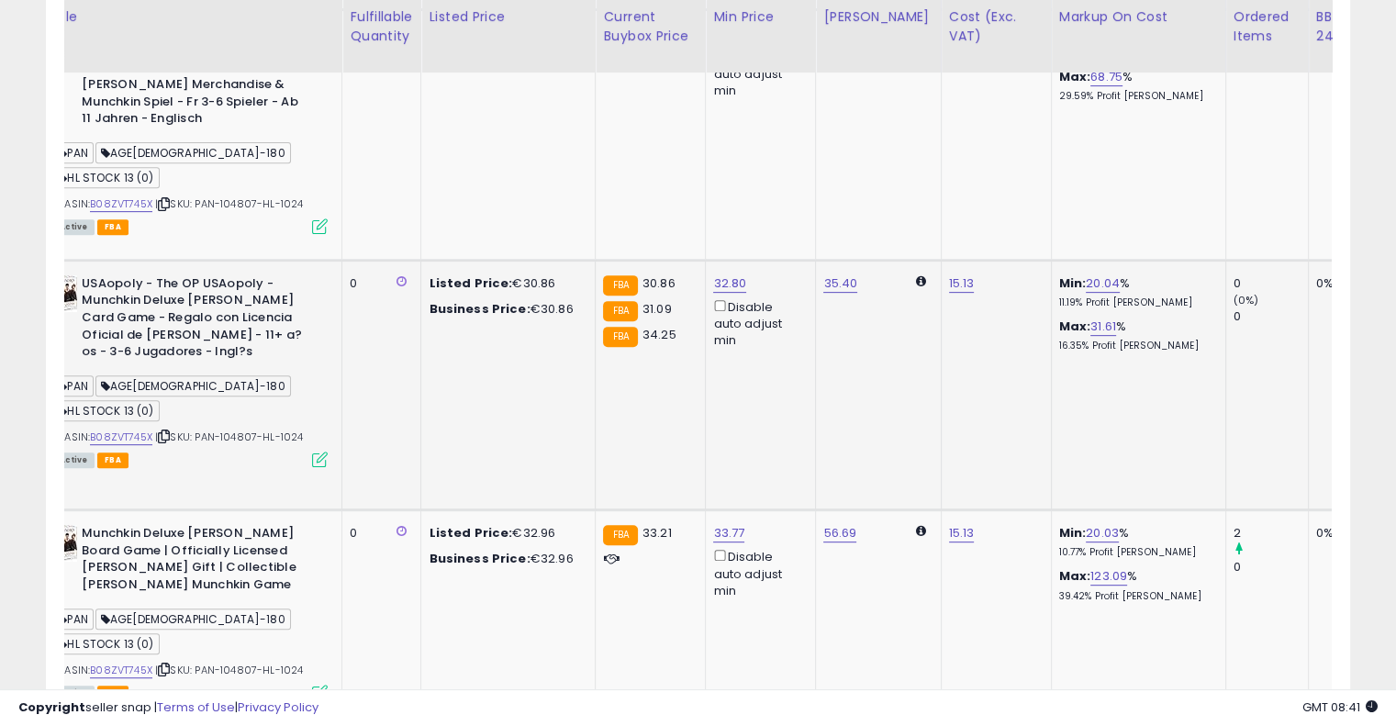
drag, startPoint x: 789, startPoint y: 257, endPoint x: 966, endPoint y: 239, distance: 178.1
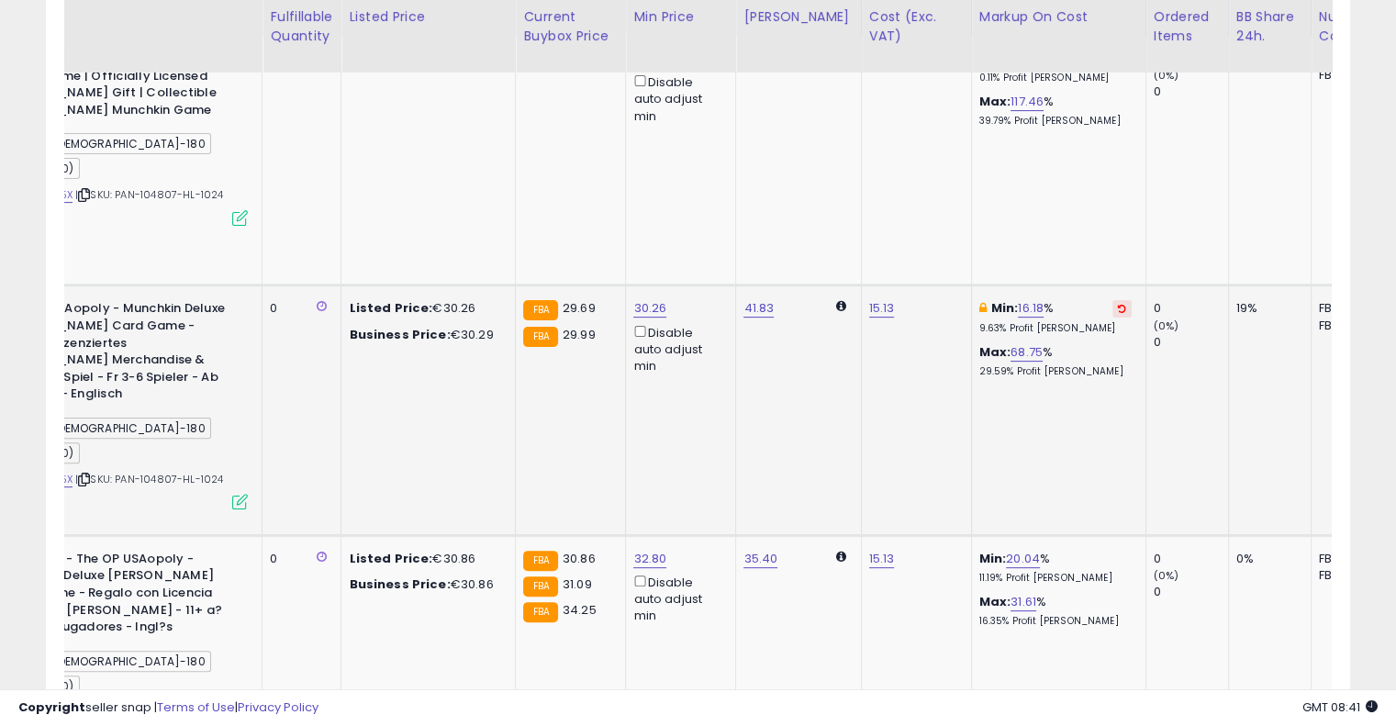
click at [1118, 304] on icon at bounding box center [1122, 308] width 8 height 9
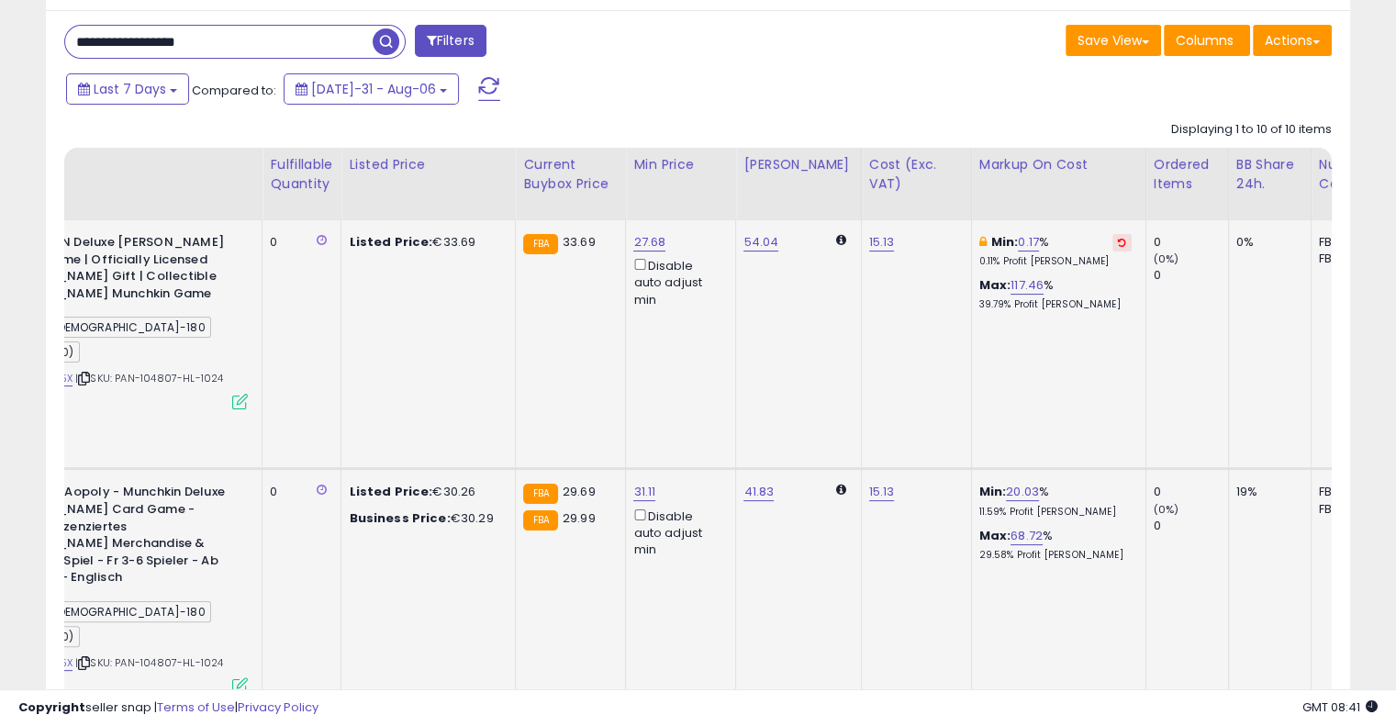
click at [1118, 244] on icon at bounding box center [1122, 242] width 8 height 9
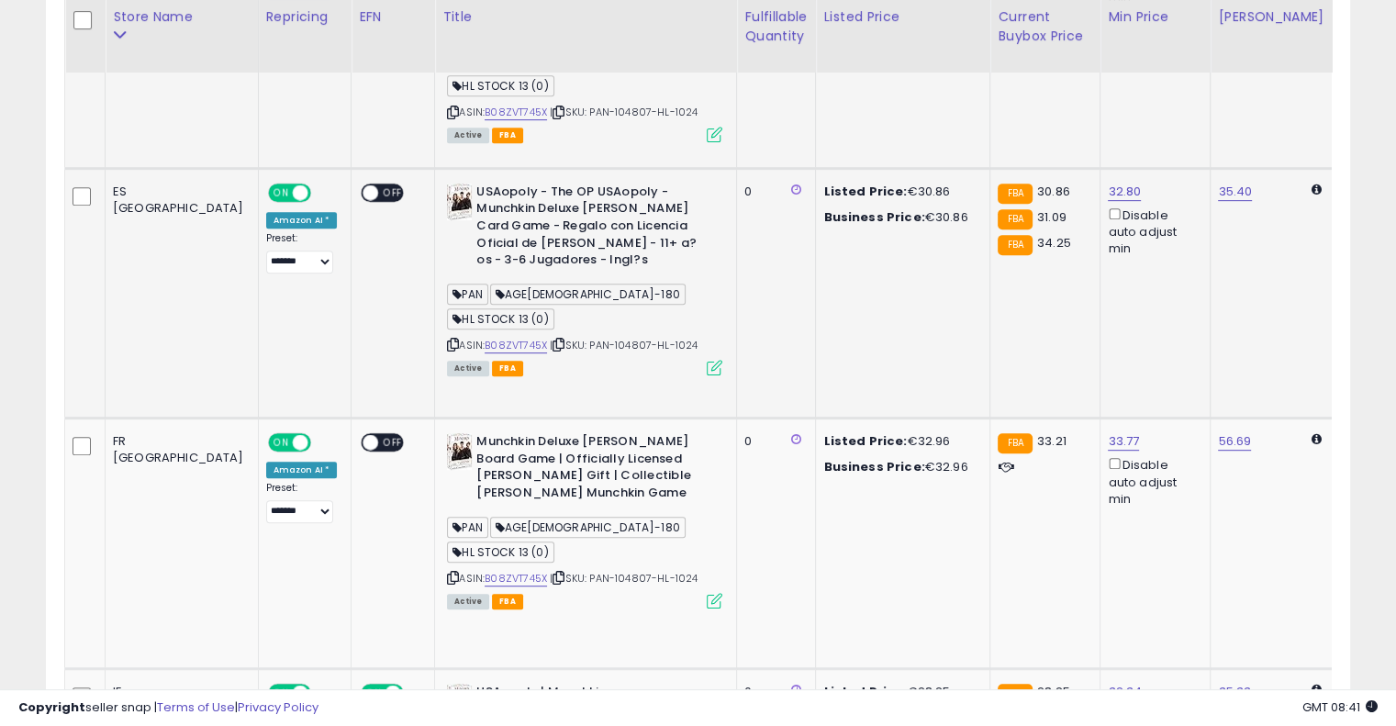
drag, startPoint x: 819, startPoint y: 183, endPoint x: 606, endPoint y: 201, distance: 213.8
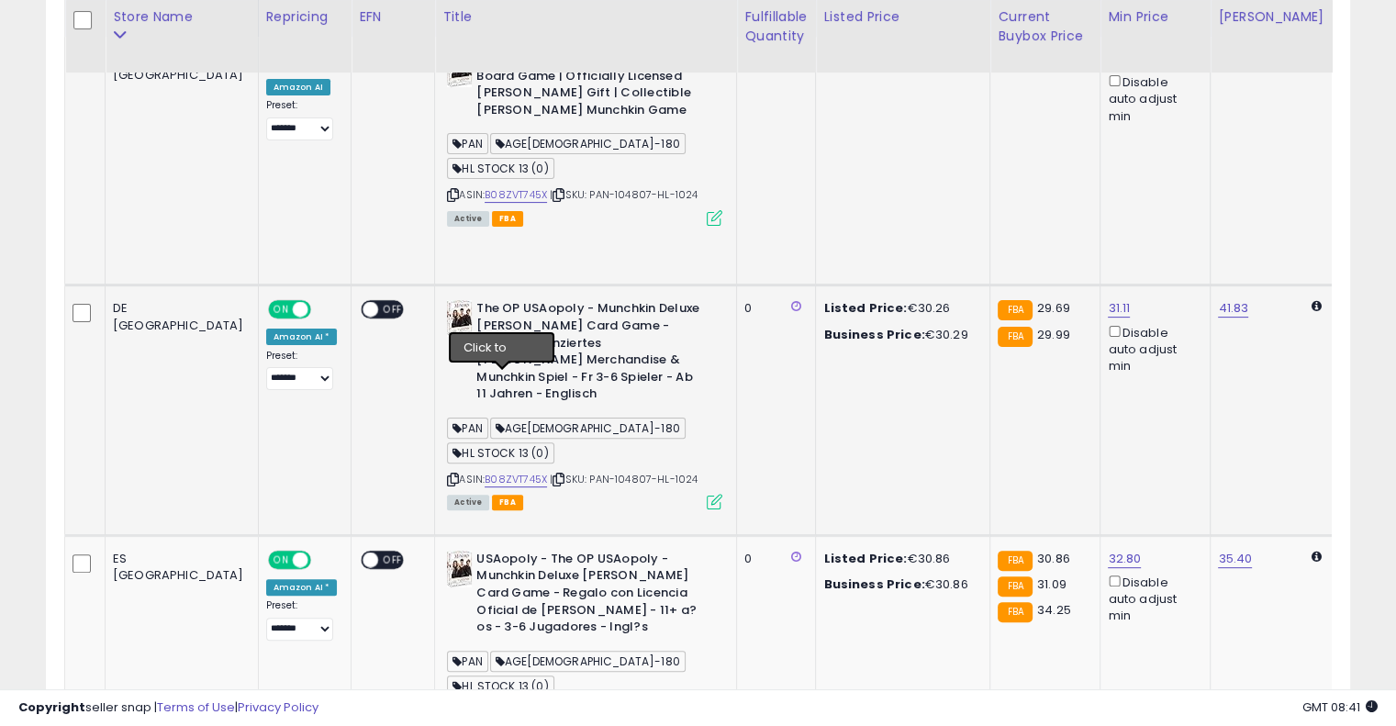
click at [553, 475] on icon at bounding box center [559, 480] width 12 height 10
click at [485, 472] on link "B08ZVT745X" at bounding box center [516, 480] width 62 height 16
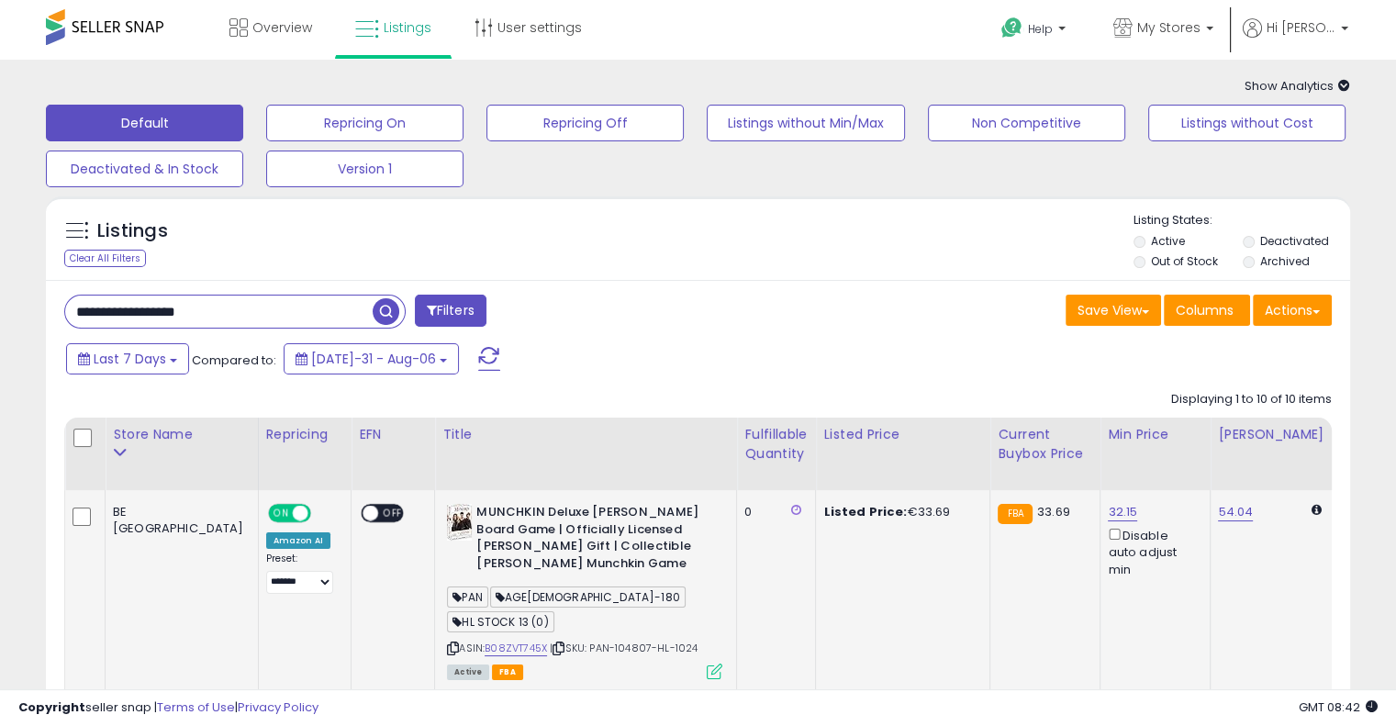
drag, startPoint x: 239, startPoint y: 309, endPoint x: 108, endPoint y: 305, distance: 130.5
paste input "text"
click at [399, 309] on button "button" at bounding box center [388, 310] width 33 height 28
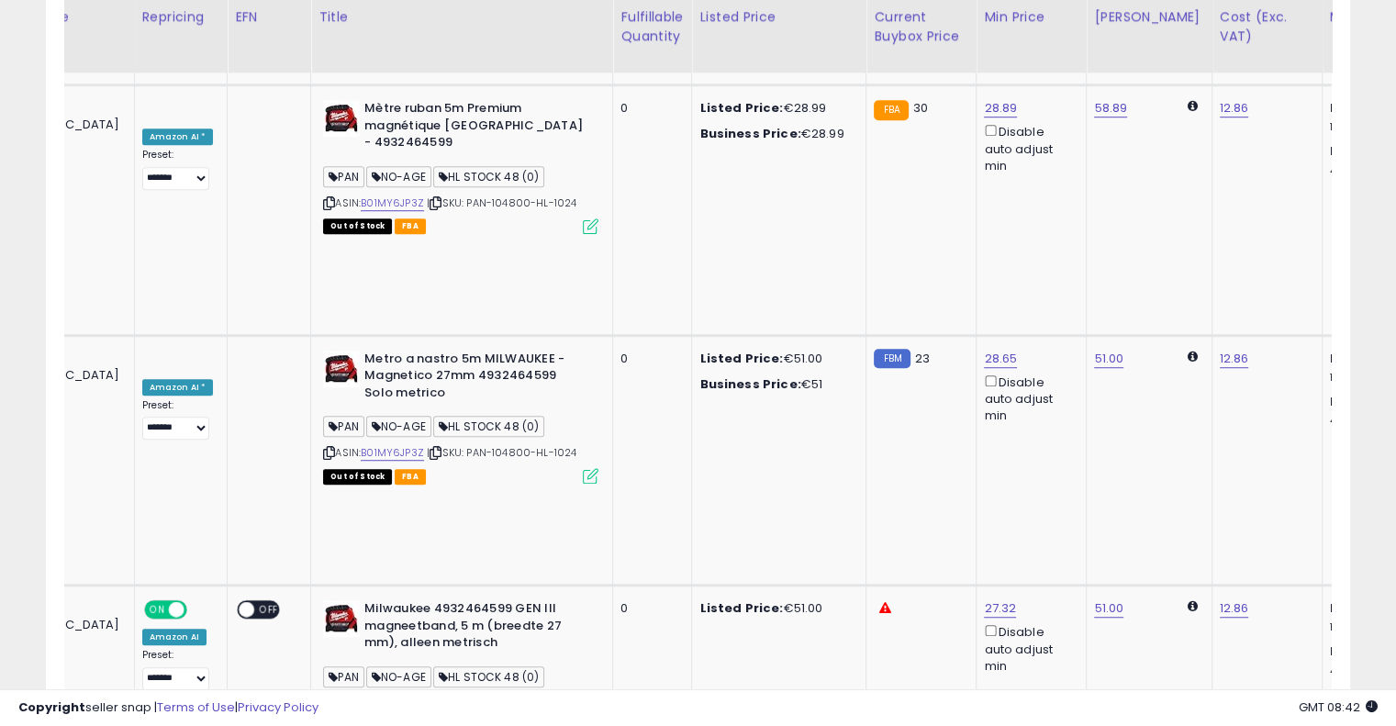
scroll to position [0, 253]
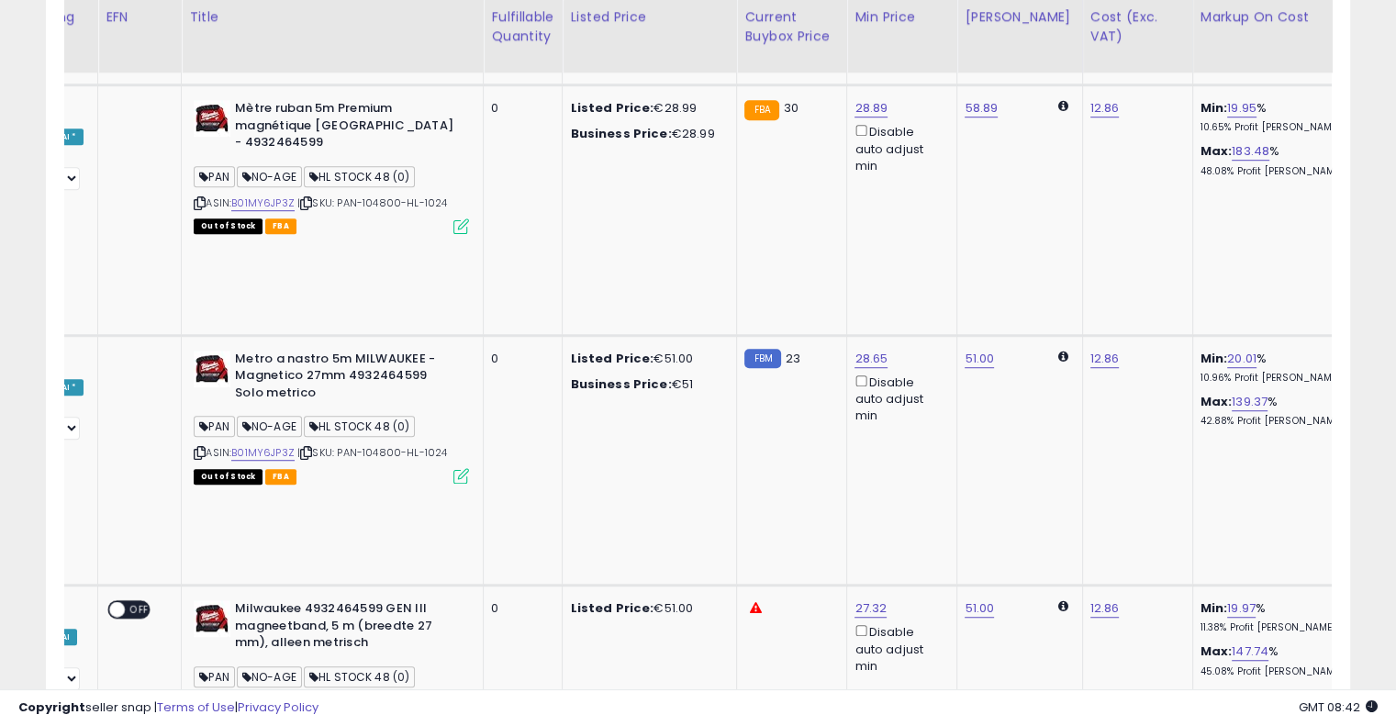
drag, startPoint x: 705, startPoint y: 410, endPoint x: 843, endPoint y: 380, distance: 141.0
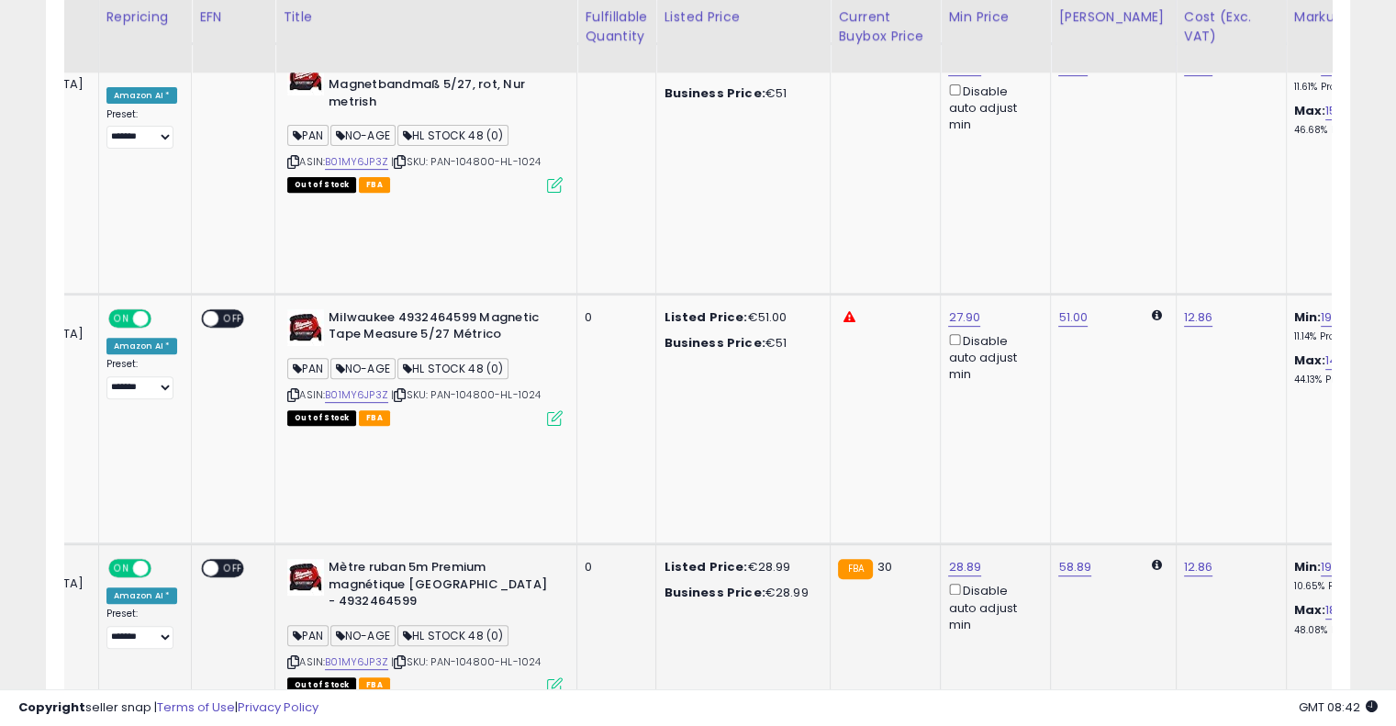
scroll to position [0, 0]
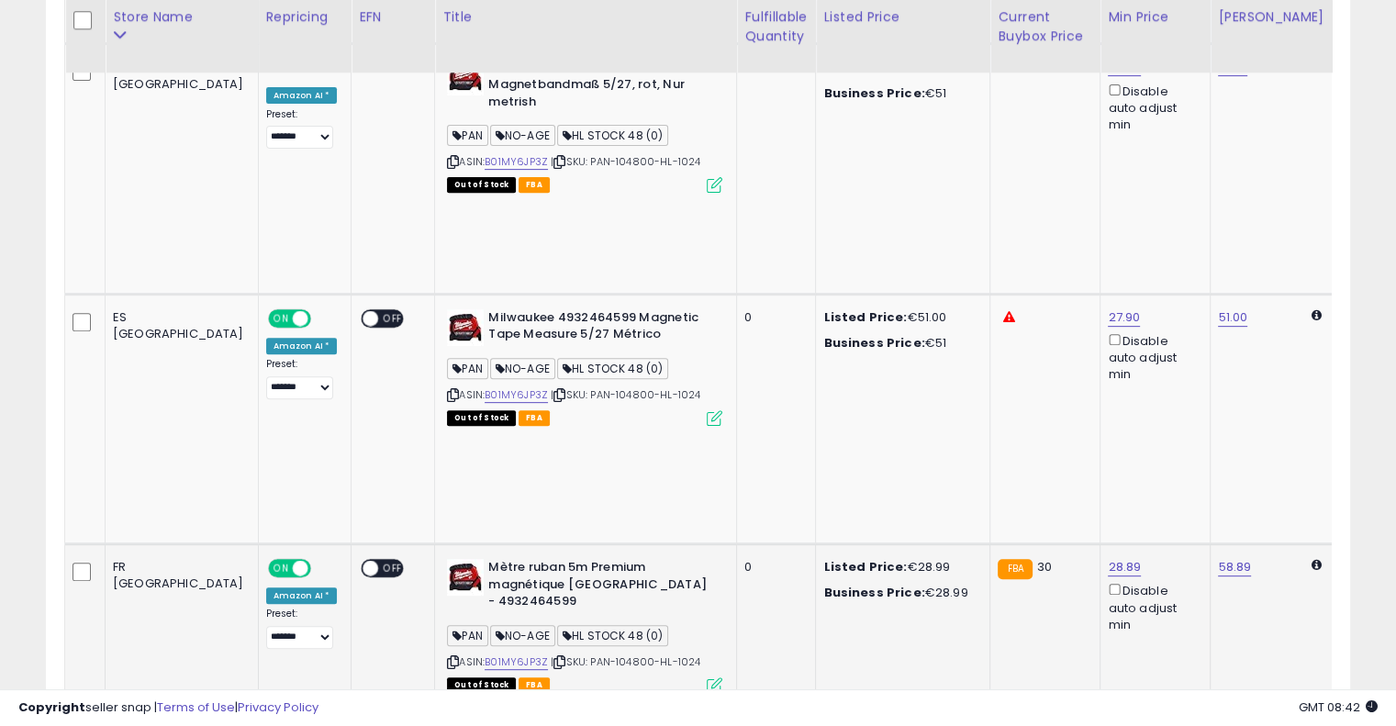
drag, startPoint x: 838, startPoint y: 338, endPoint x: 706, endPoint y: 361, distance: 134.2
click at [554, 657] on icon at bounding box center [560, 662] width 12 height 10
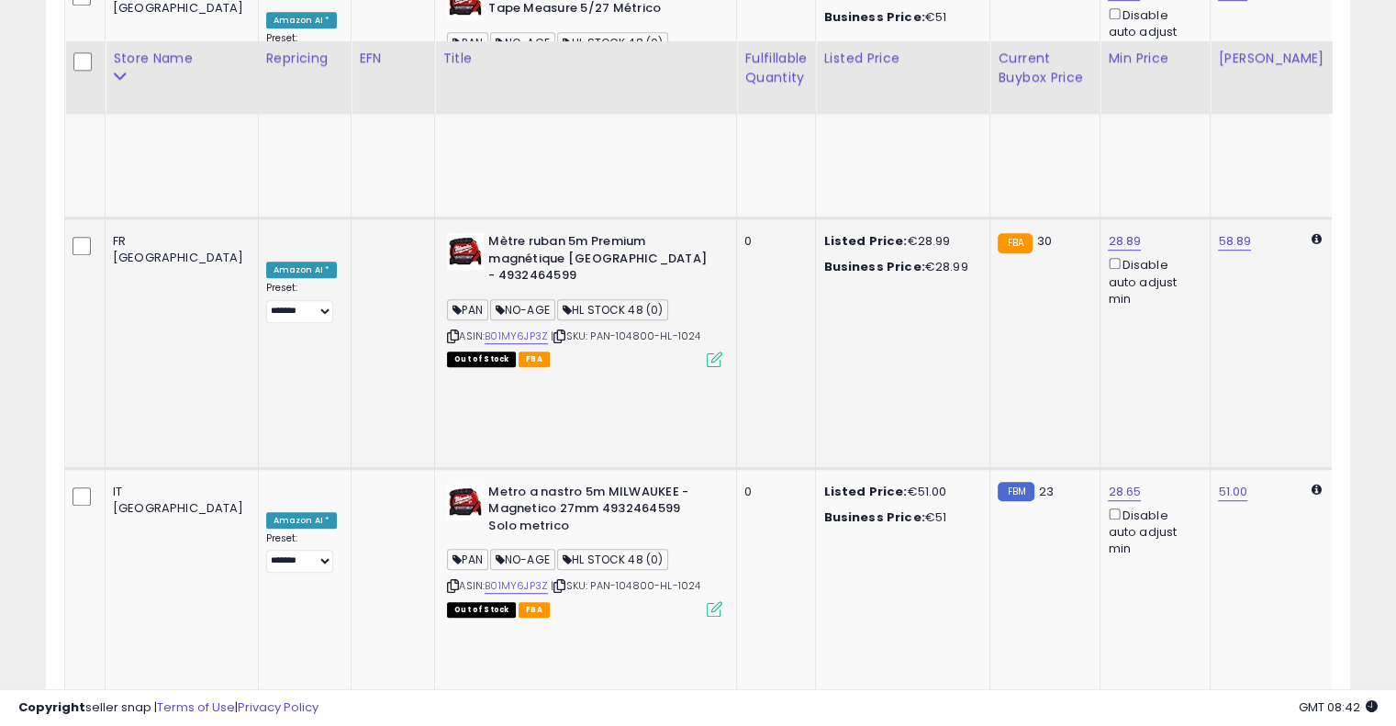
scroll to position [1062, 0]
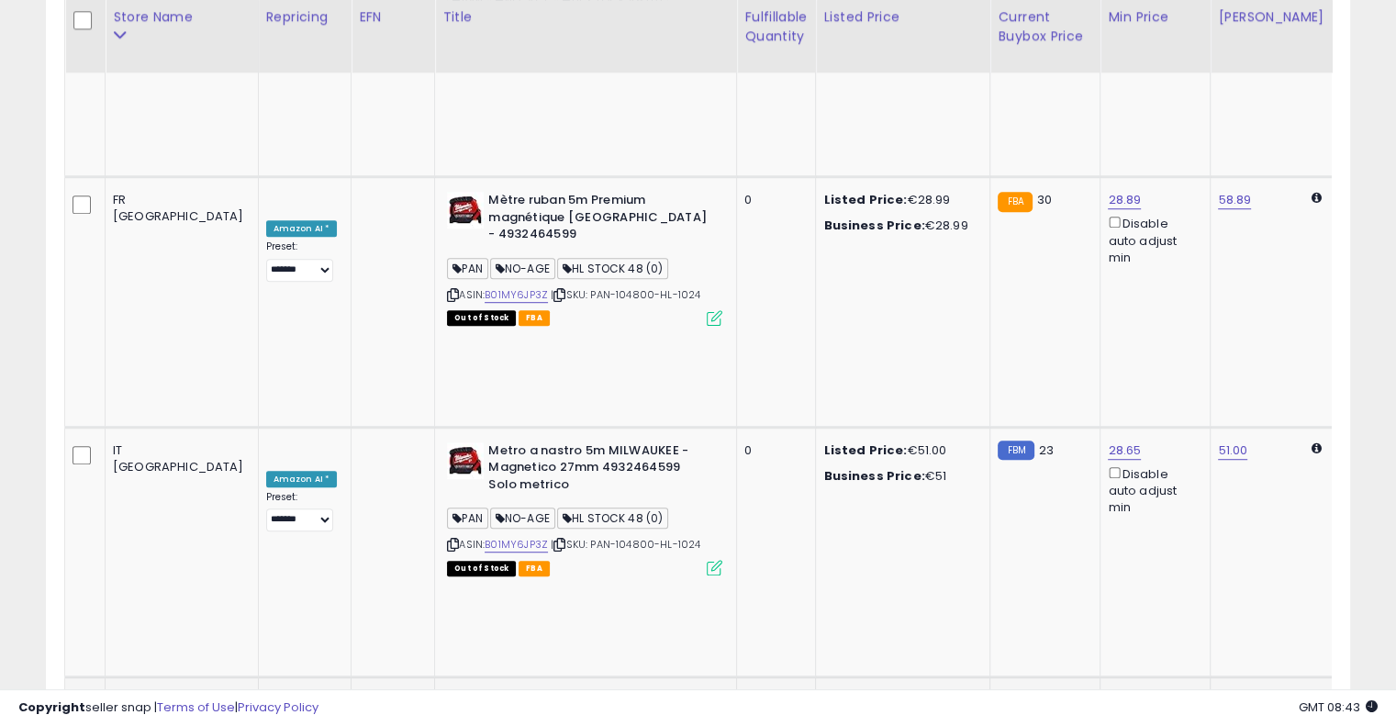
drag, startPoint x: 778, startPoint y: 282, endPoint x: 694, endPoint y: 251, distance: 89.2
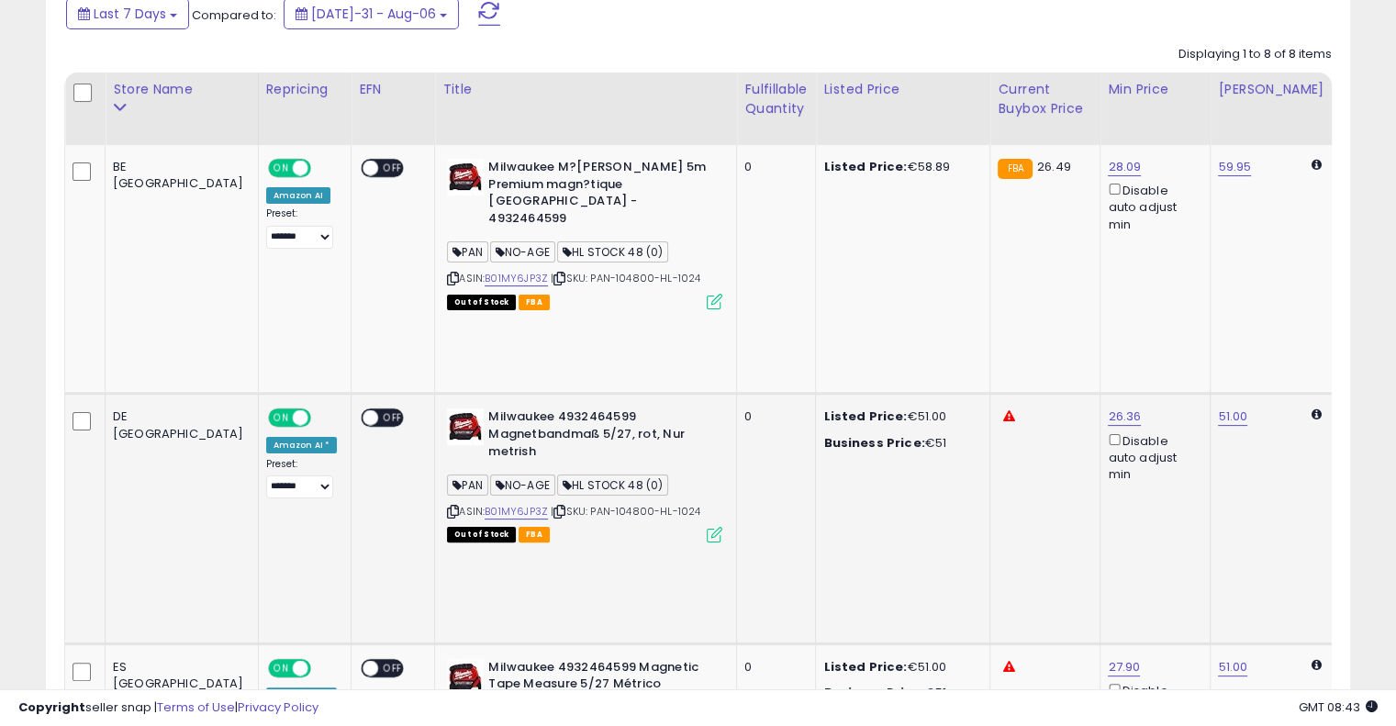
scroll to position [328, 0]
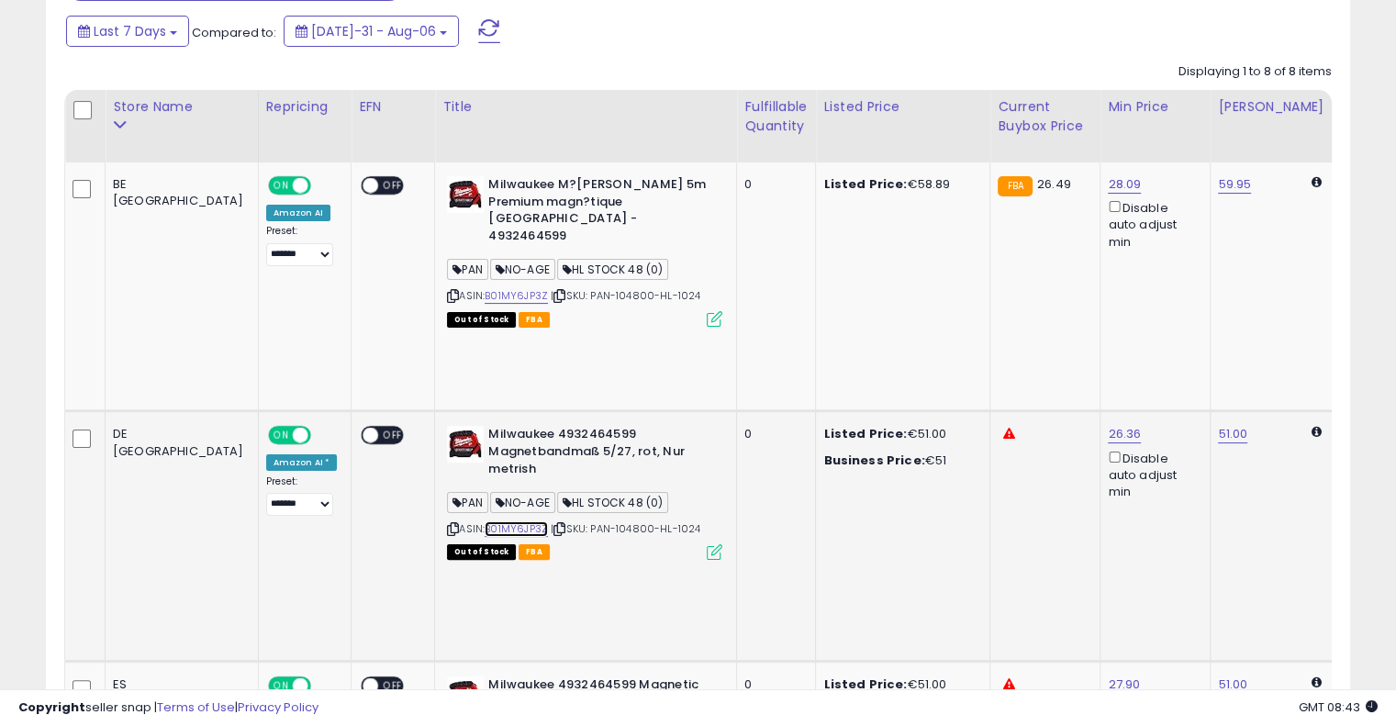
click at [485, 521] on link "B01MY6JP3Z" at bounding box center [516, 529] width 63 height 16
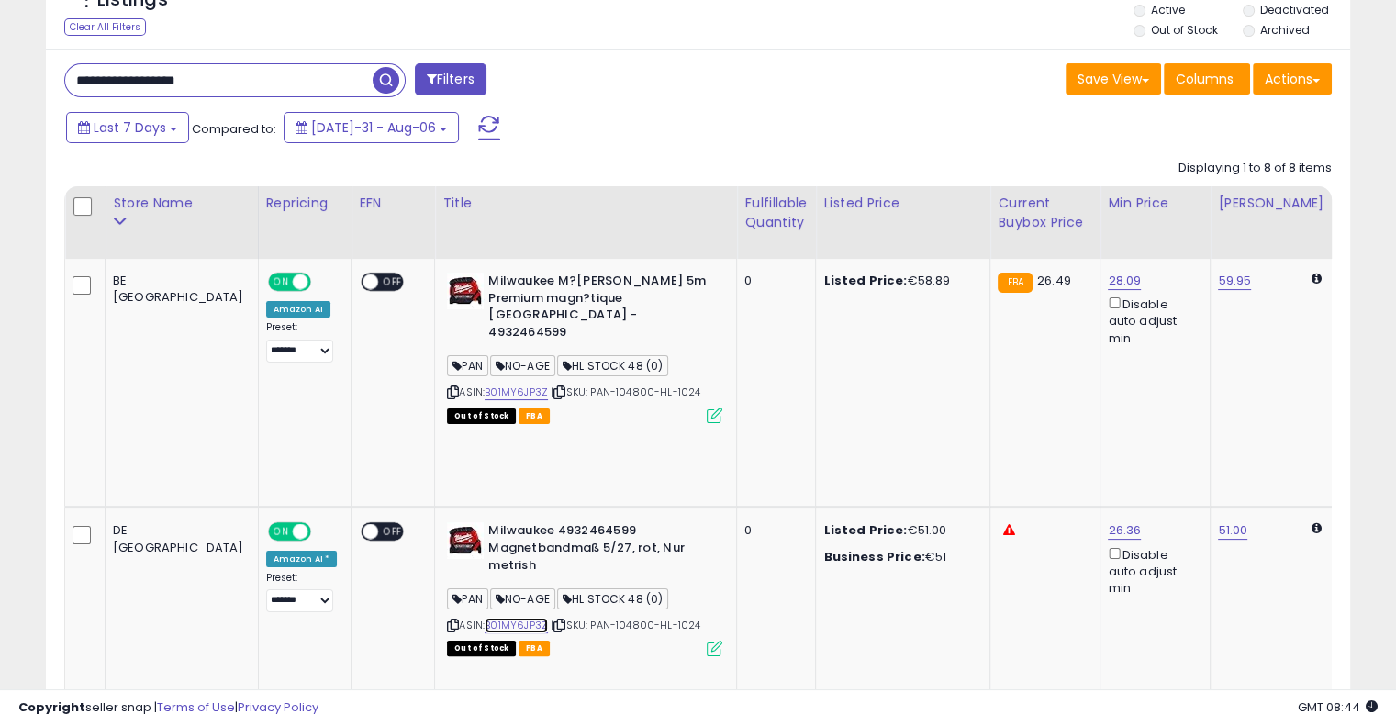
scroll to position [0, 0]
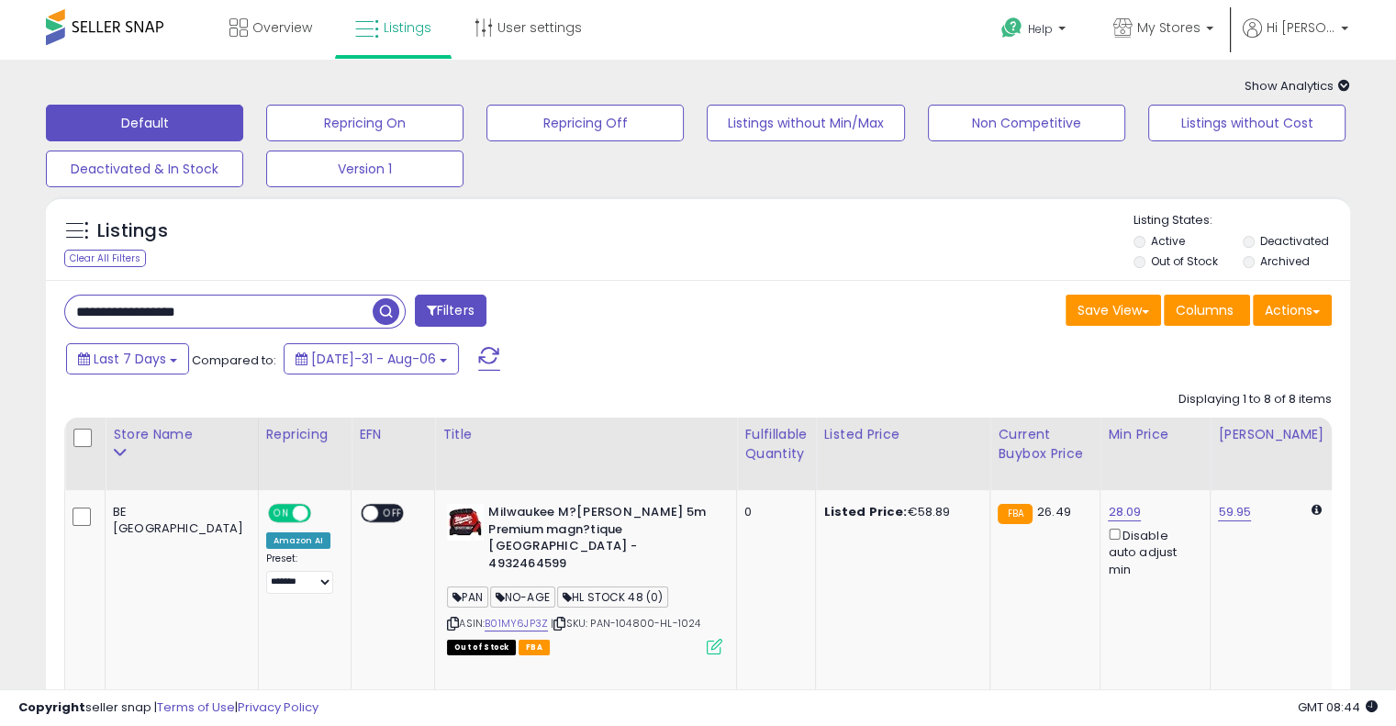
drag, startPoint x: 245, startPoint y: 311, endPoint x: 0, endPoint y: 311, distance: 245.1
paste input "text"
click at [391, 311] on span "button" at bounding box center [386, 311] width 27 height 27
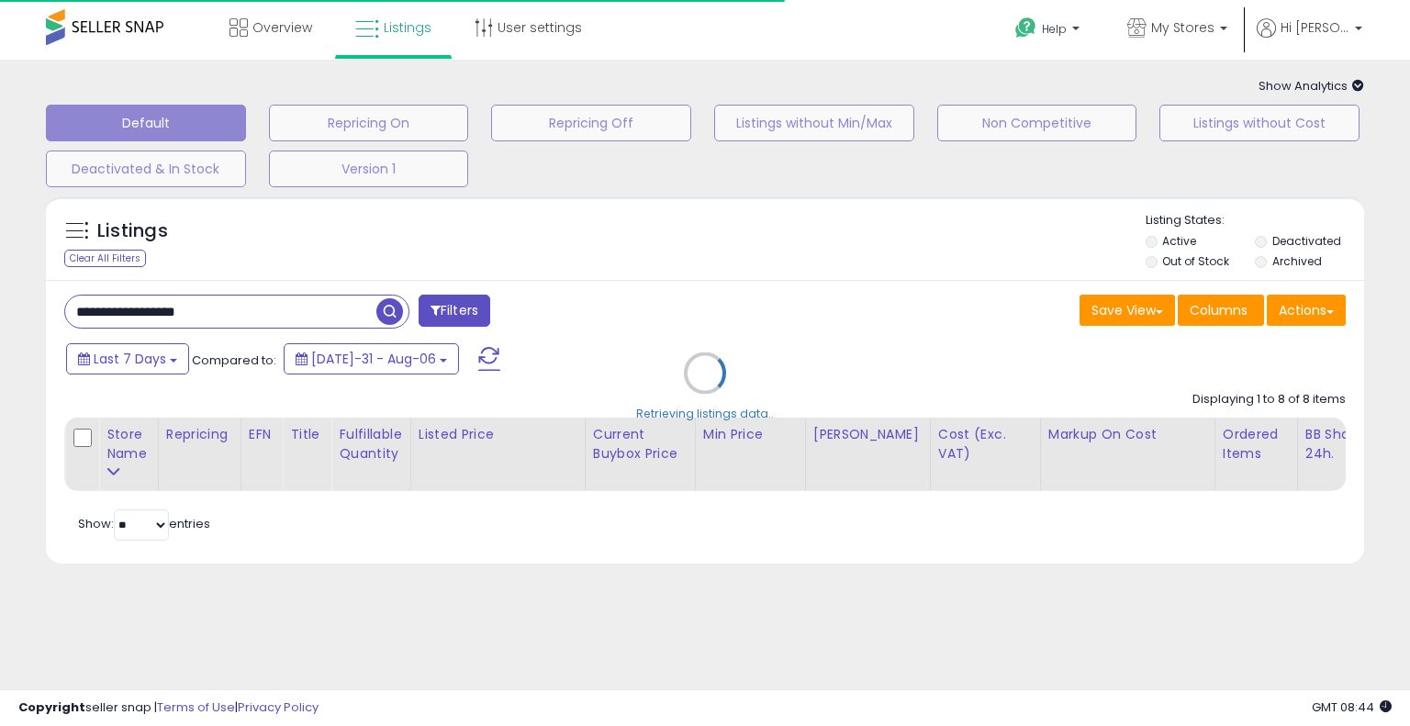
click at [753, 293] on div "Retrieving listings data.." at bounding box center [705, 386] width 1346 height 399
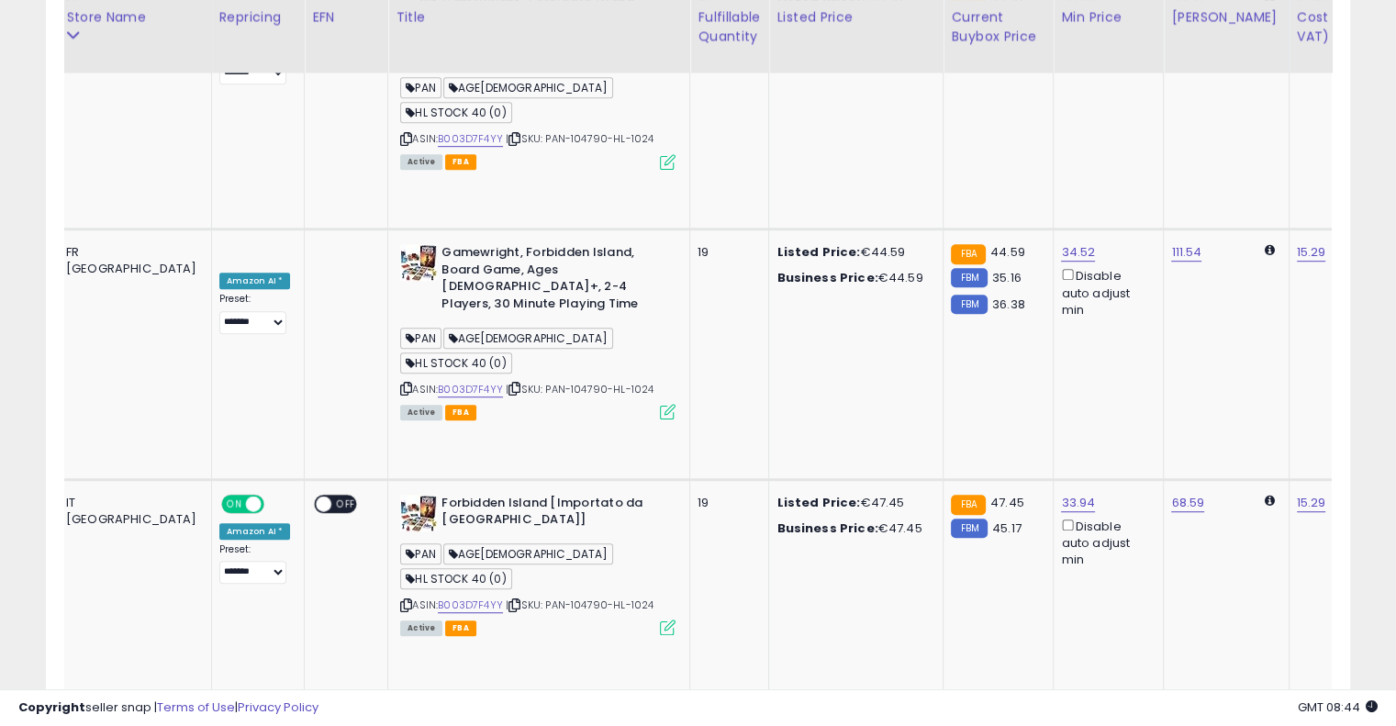
scroll to position [0, 201]
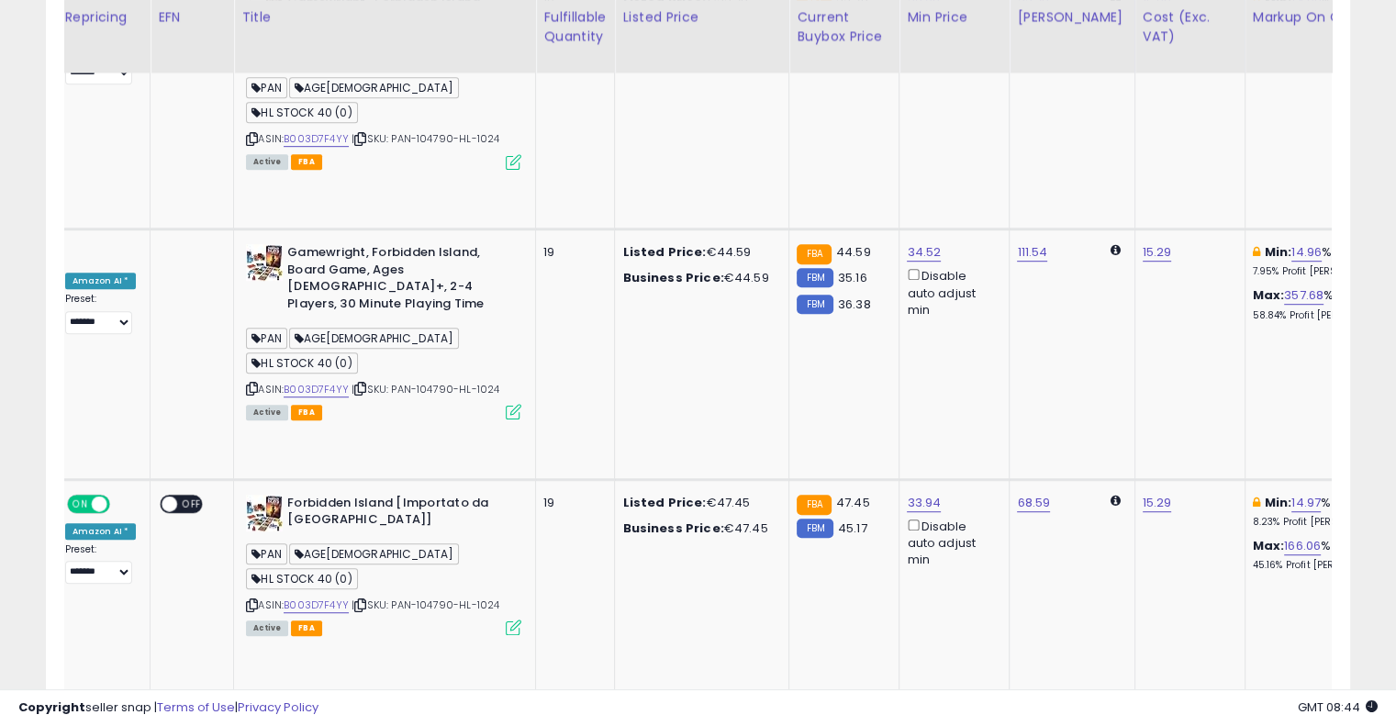
drag, startPoint x: 633, startPoint y: 293, endPoint x: 784, endPoint y: 275, distance: 152.6
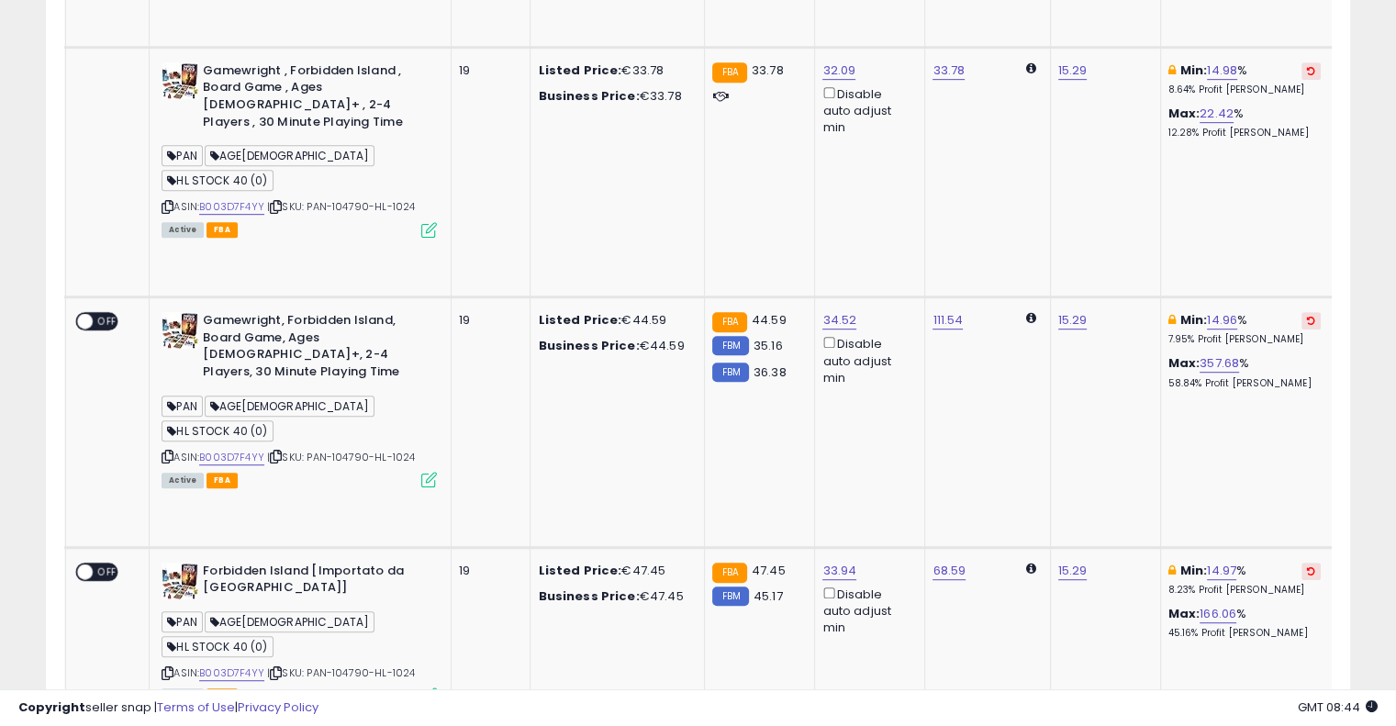
scroll to position [826, 0]
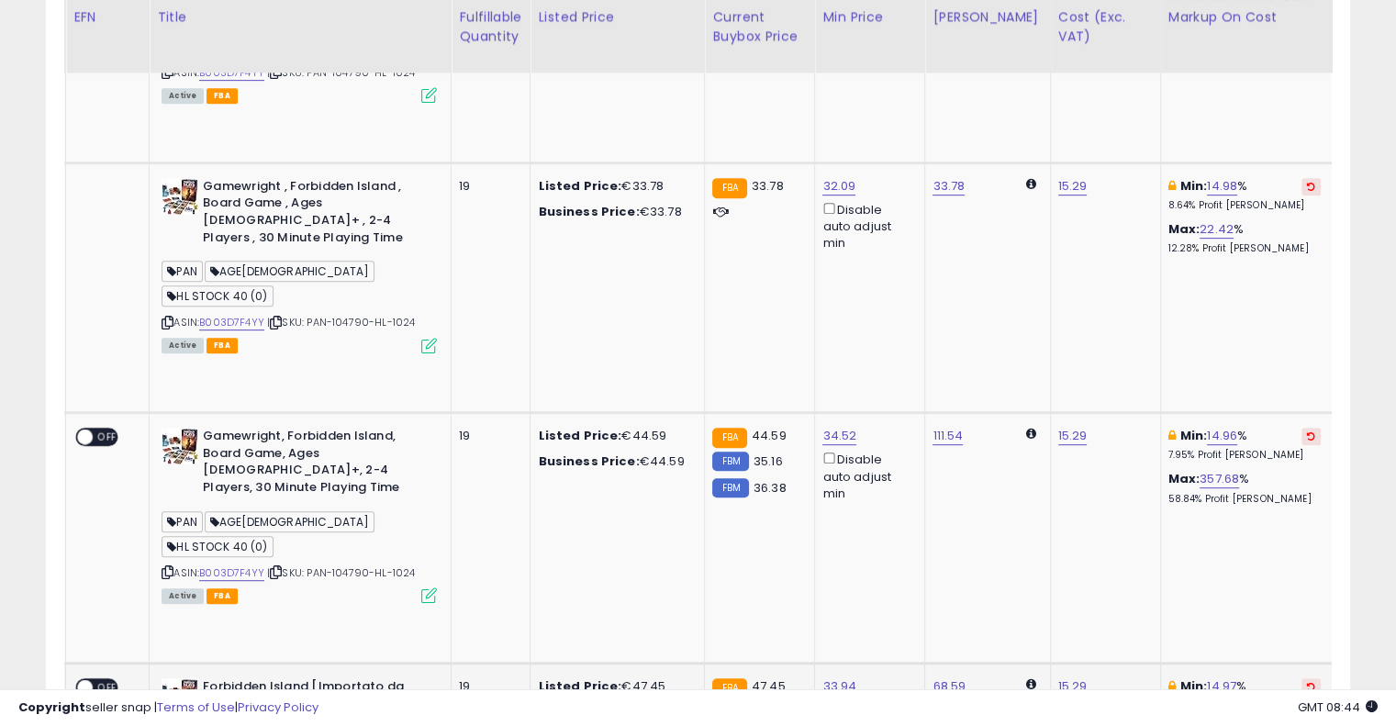
click at [1302, 678] on button at bounding box center [1311, 686] width 19 height 17
click at [1307, 432] on icon at bounding box center [1311, 436] width 8 height 9
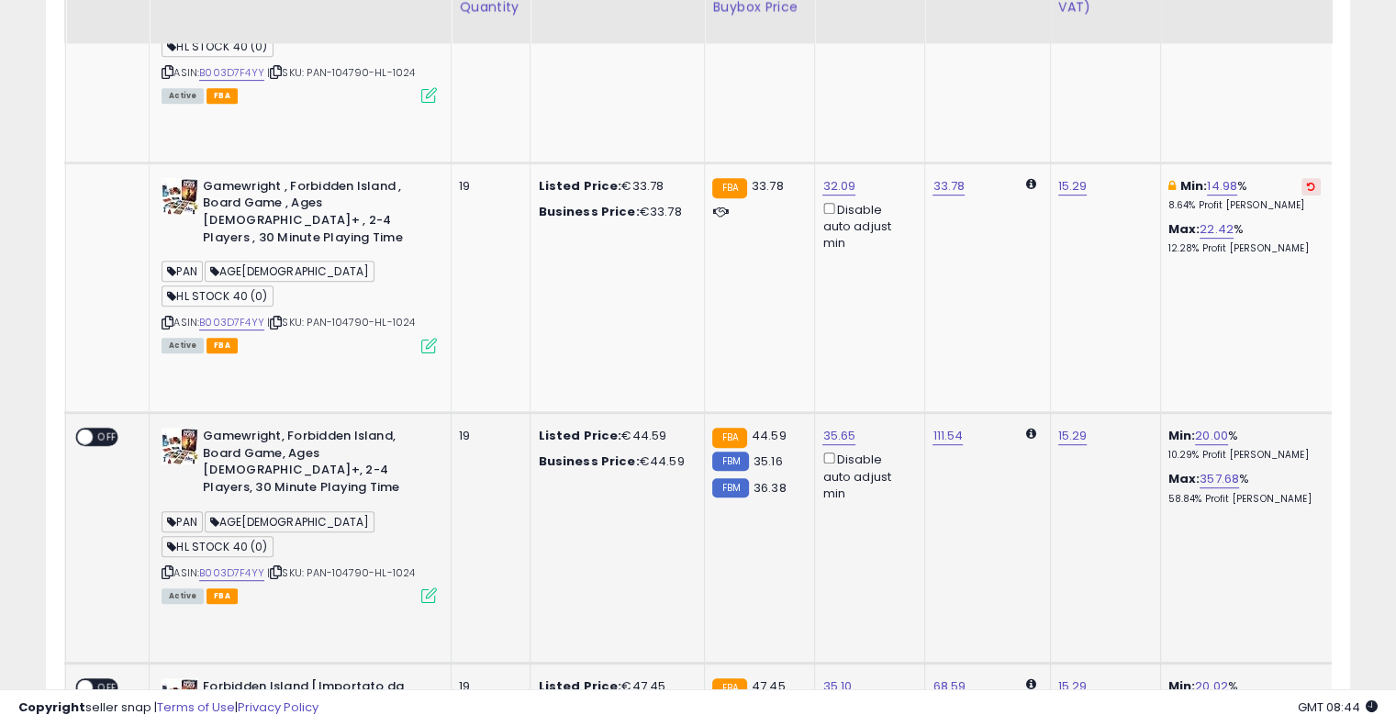
scroll to position [459, 0]
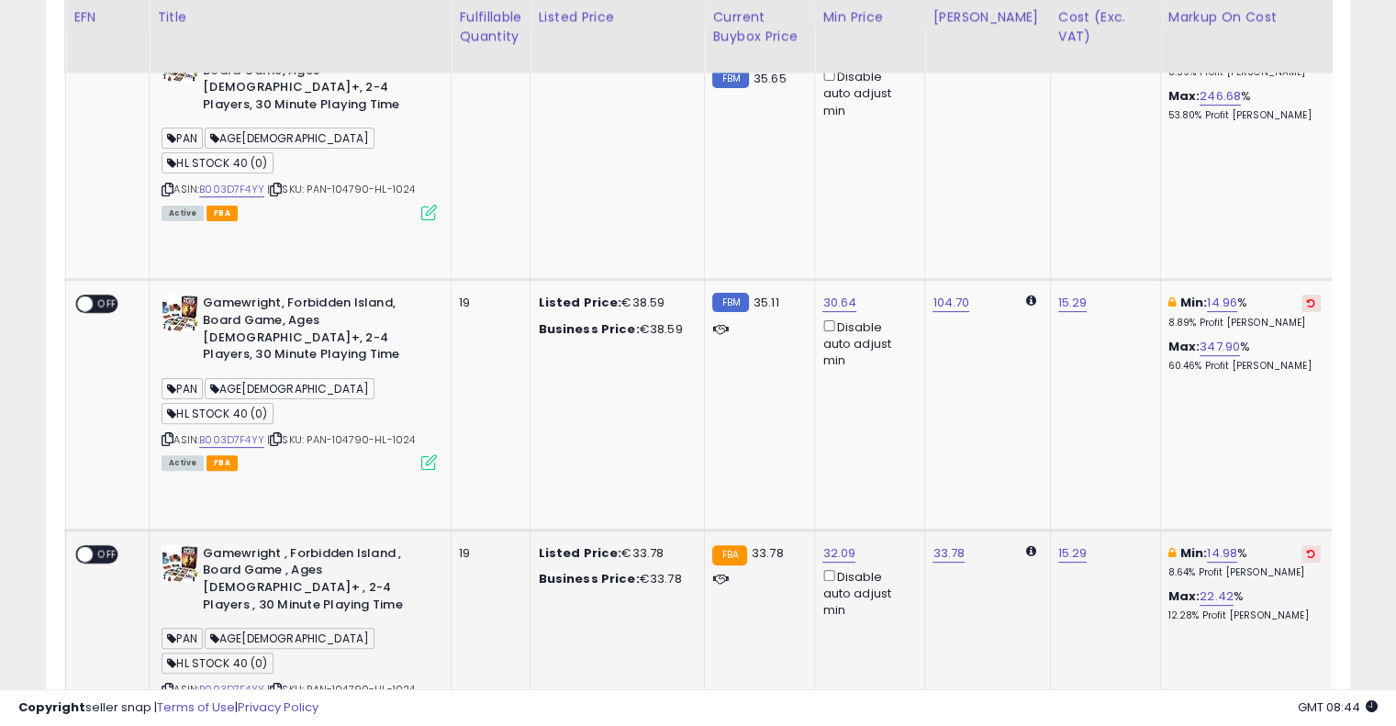
click at [1307, 549] on icon at bounding box center [1311, 553] width 8 height 9
click at [1302, 295] on button at bounding box center [1311, 303] width 19 height 17
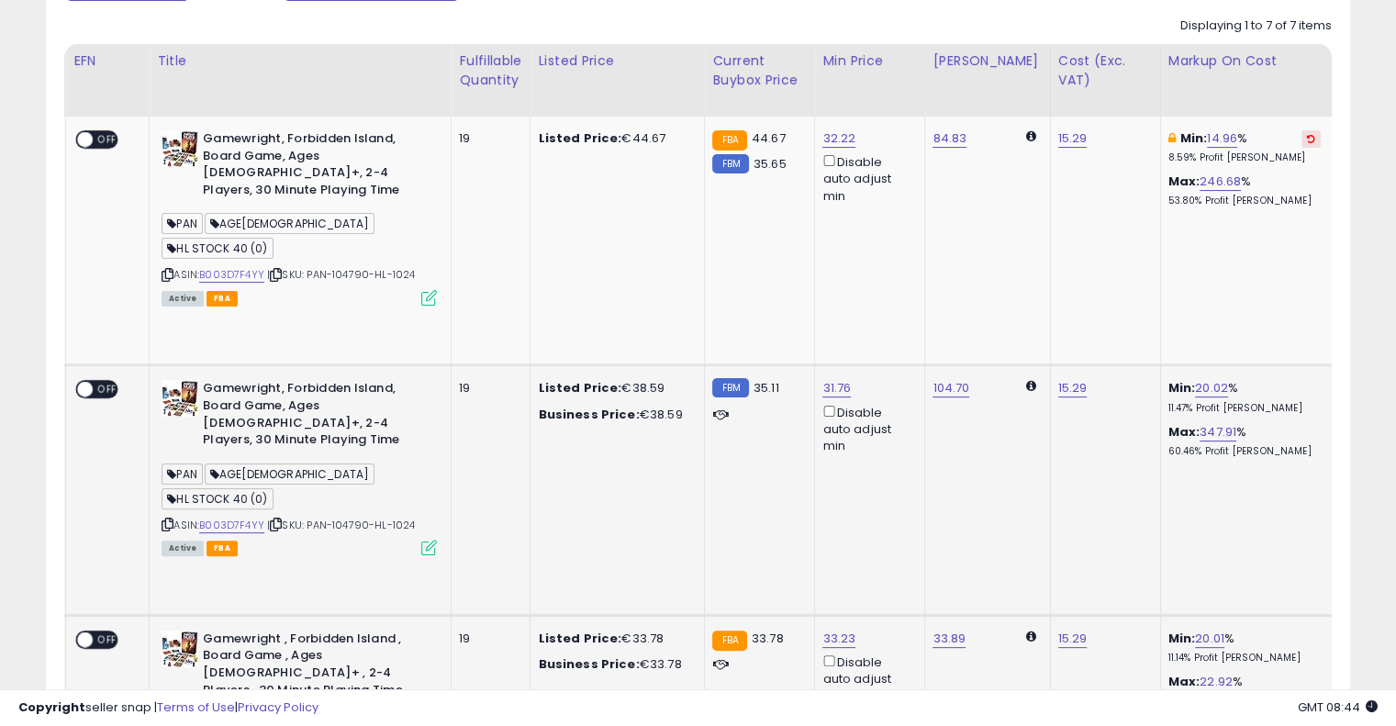
scroll to position [275, 0]
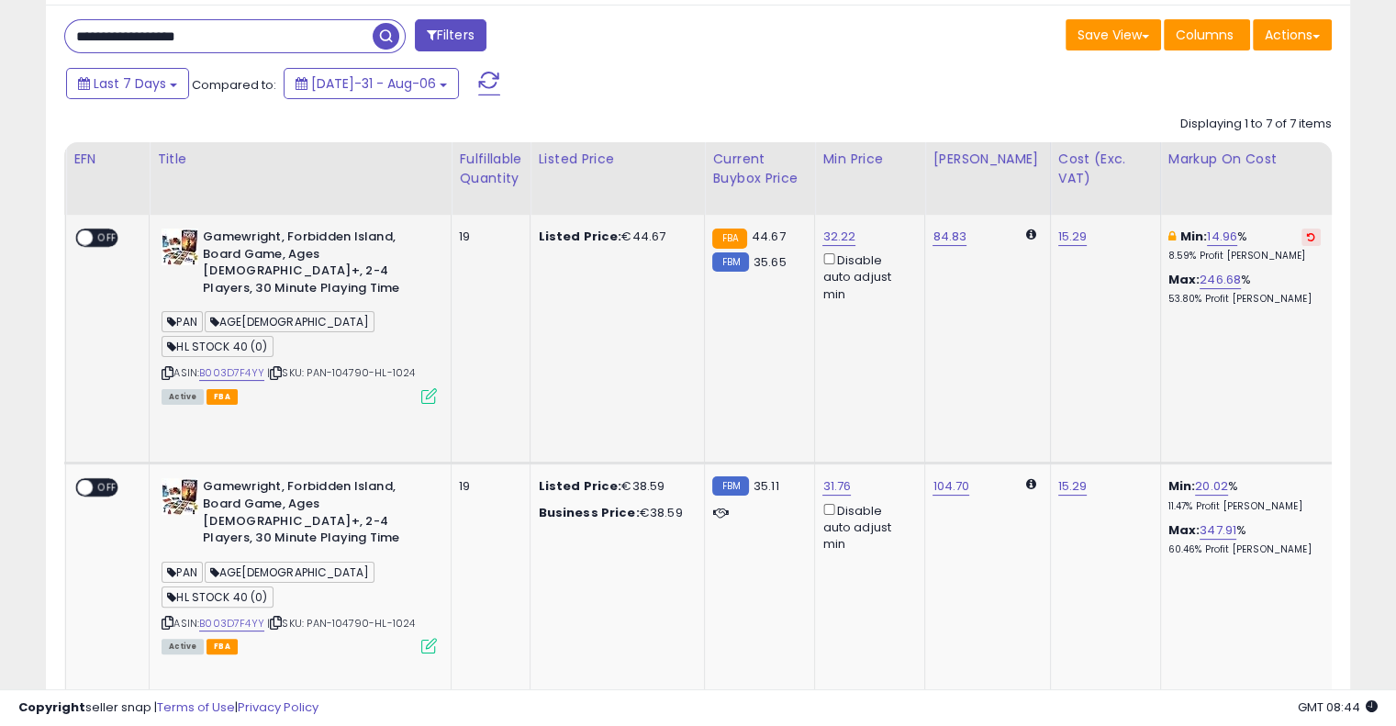
click at [1302, 234] on button at bounding box center [1311, 237] width 19 height 17
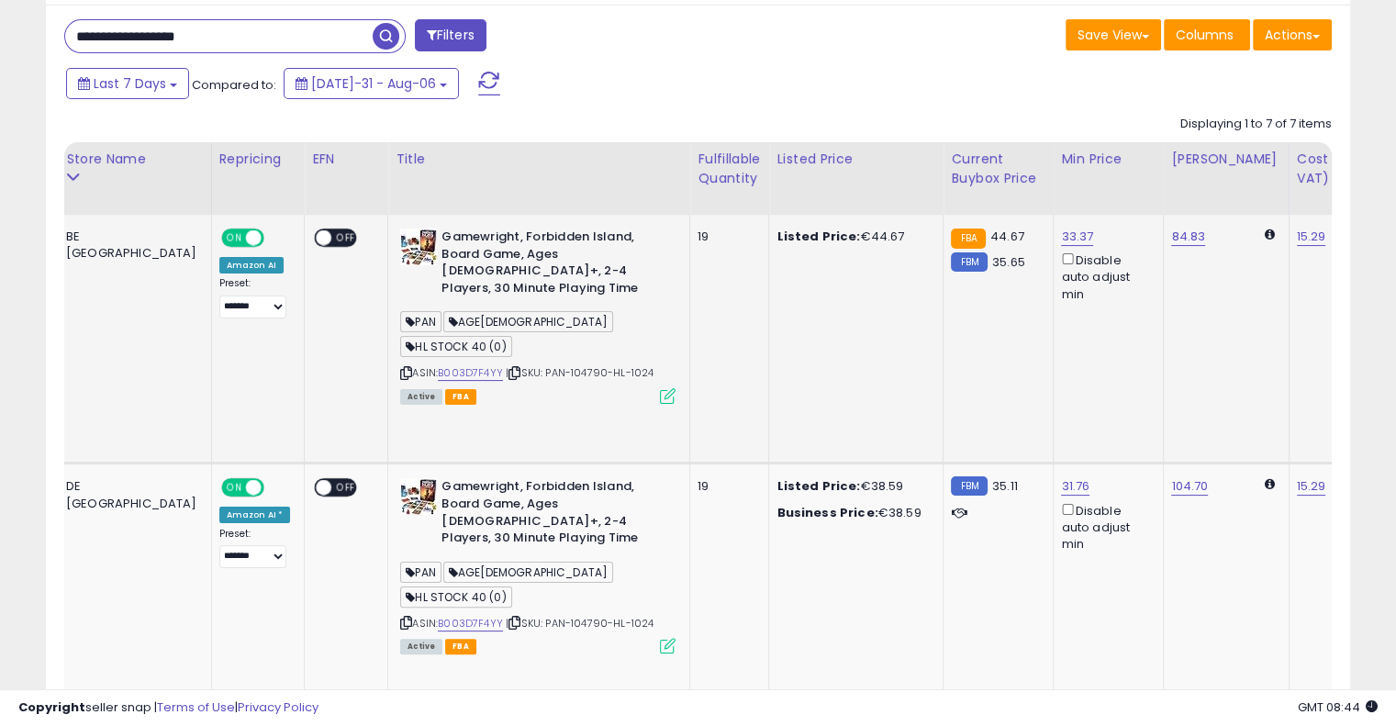
scroll to position [0, 0]
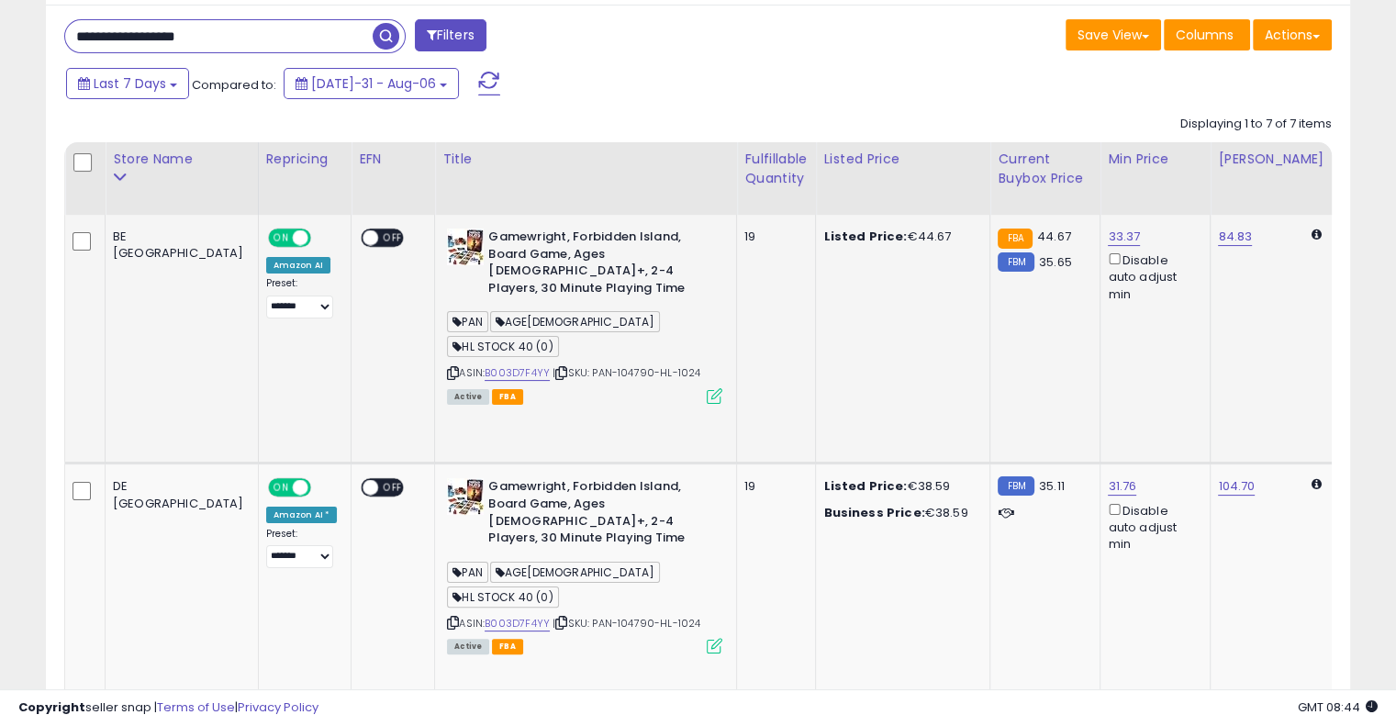
drag, startPoint x: 988, startPoint y: 315, endPoint x: 770, endPoint y: 301, distance: 218.0
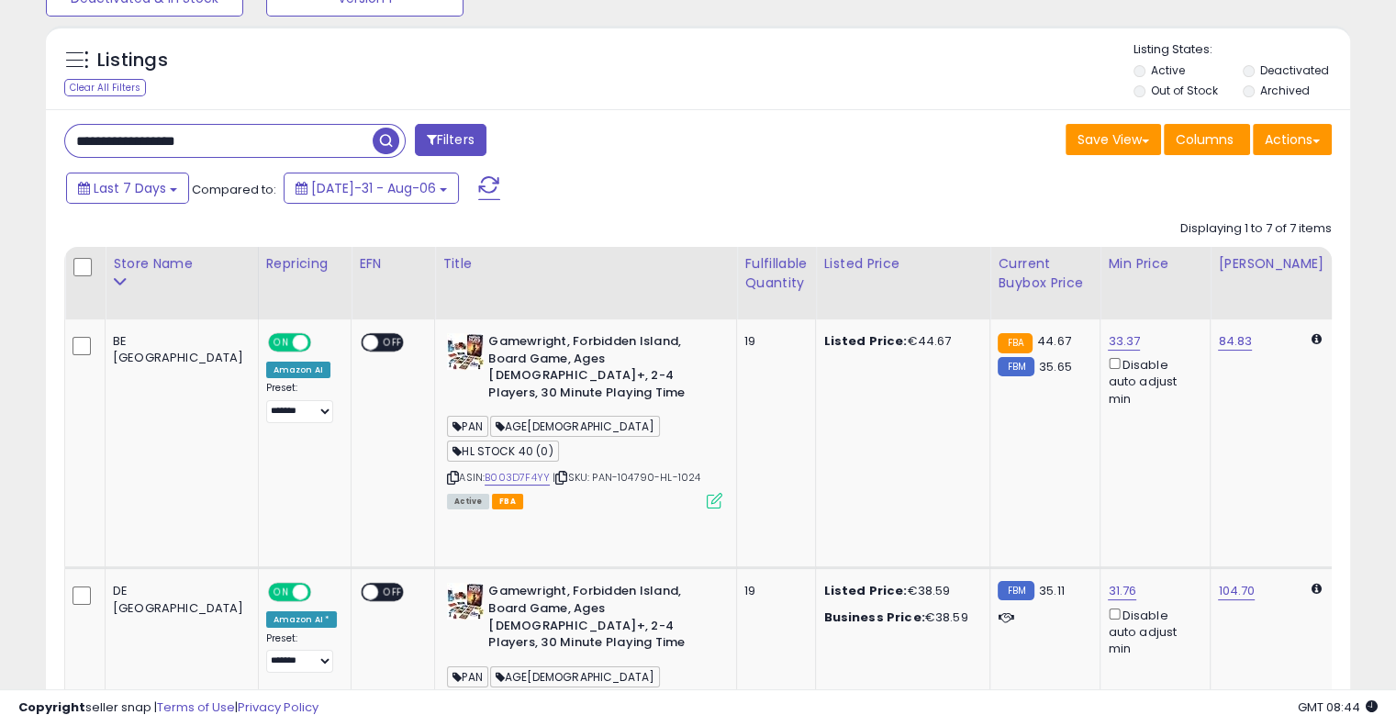
scroll to position [92, 0]
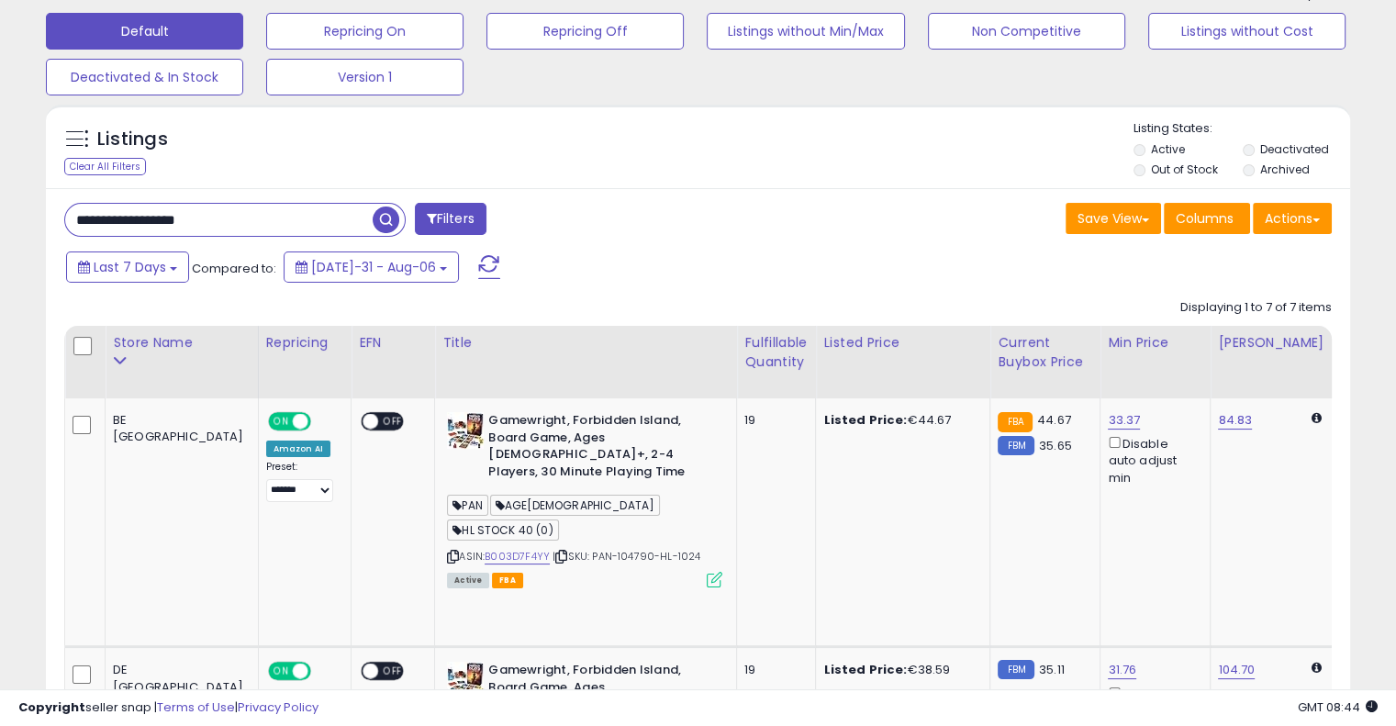
drag, startPoint x: 143, startPoint y: 210, endPoint x: 63, endPoint y: 222, distance: 80.8
click at [64, 222] on div "**********" at bounding box center [235, 220] width 342 height 34
paste input "text"
type input "**********"
click at [394, 223] on span "button" at bounding box center [386, 220] width 27 height 27
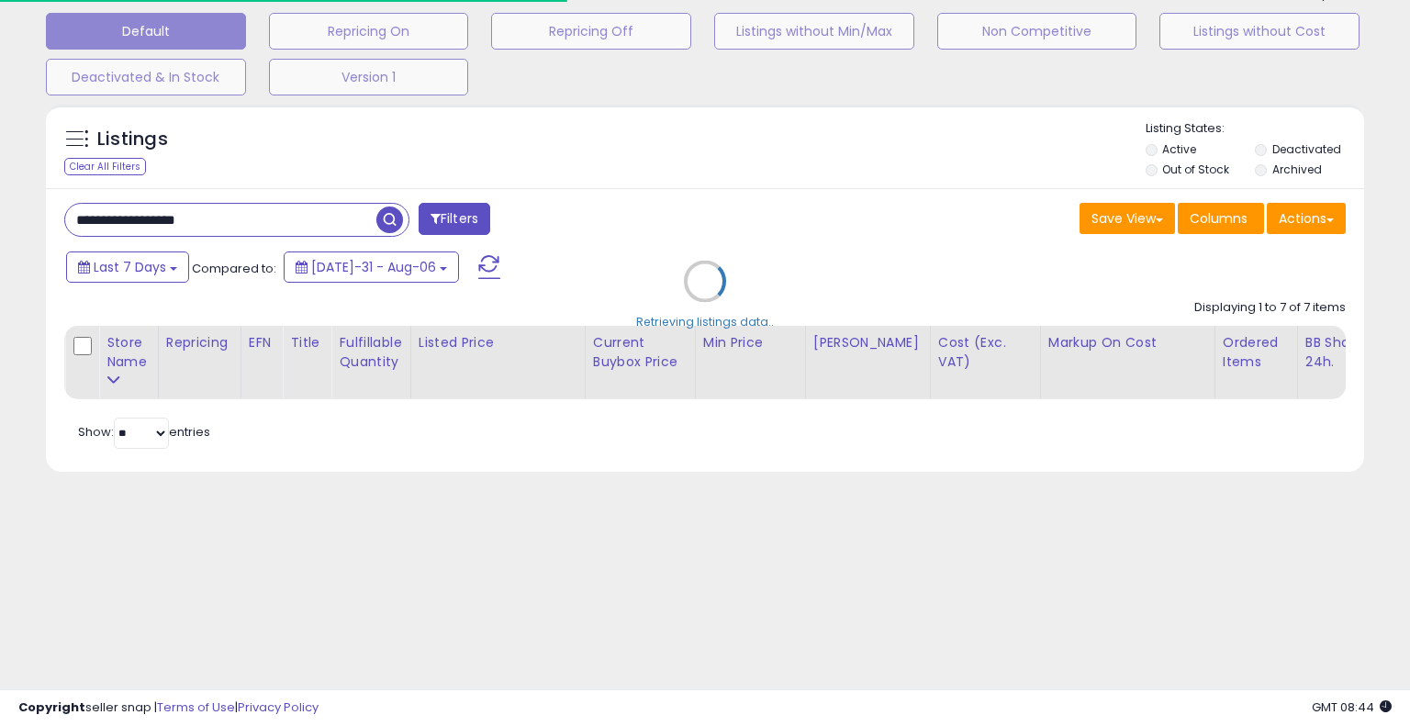
click at [703, 230] on div "Retrieving listings data.." at bounding box center [705, 294] width 1346 height 399
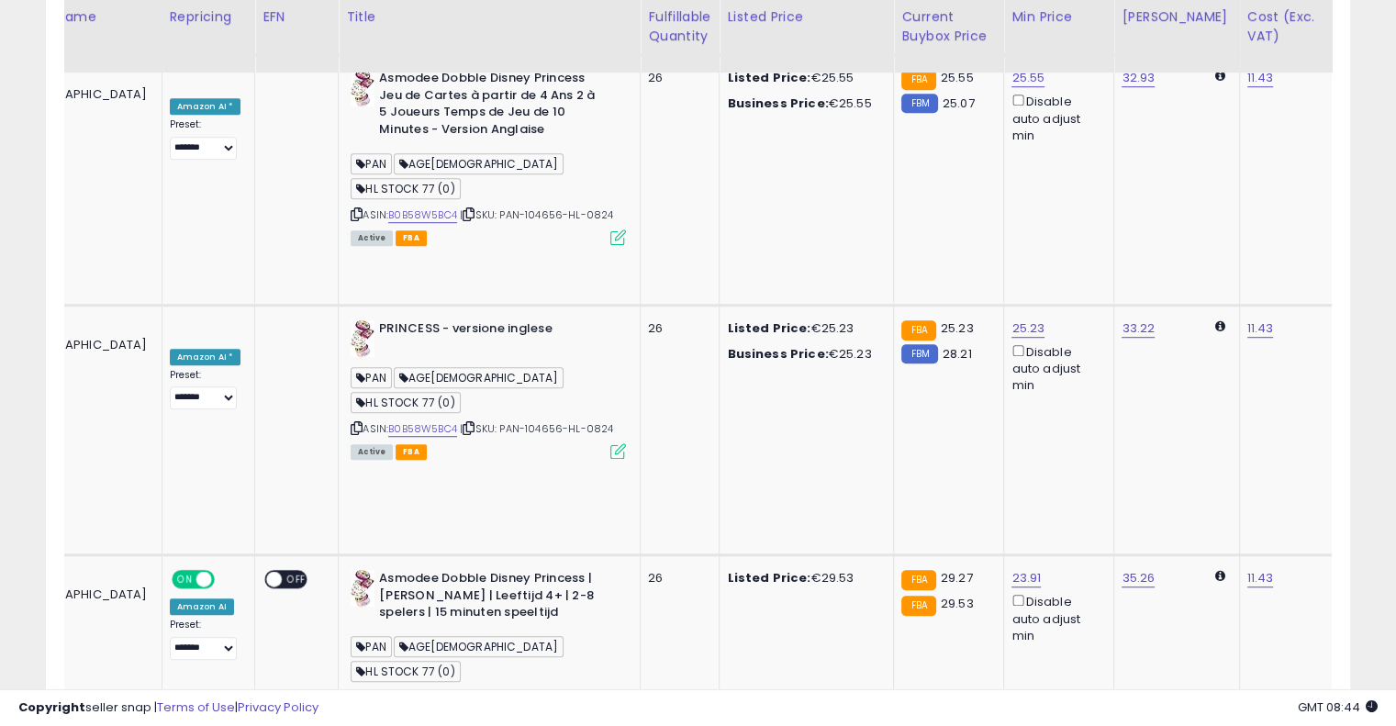
scroll to position [0, 151]
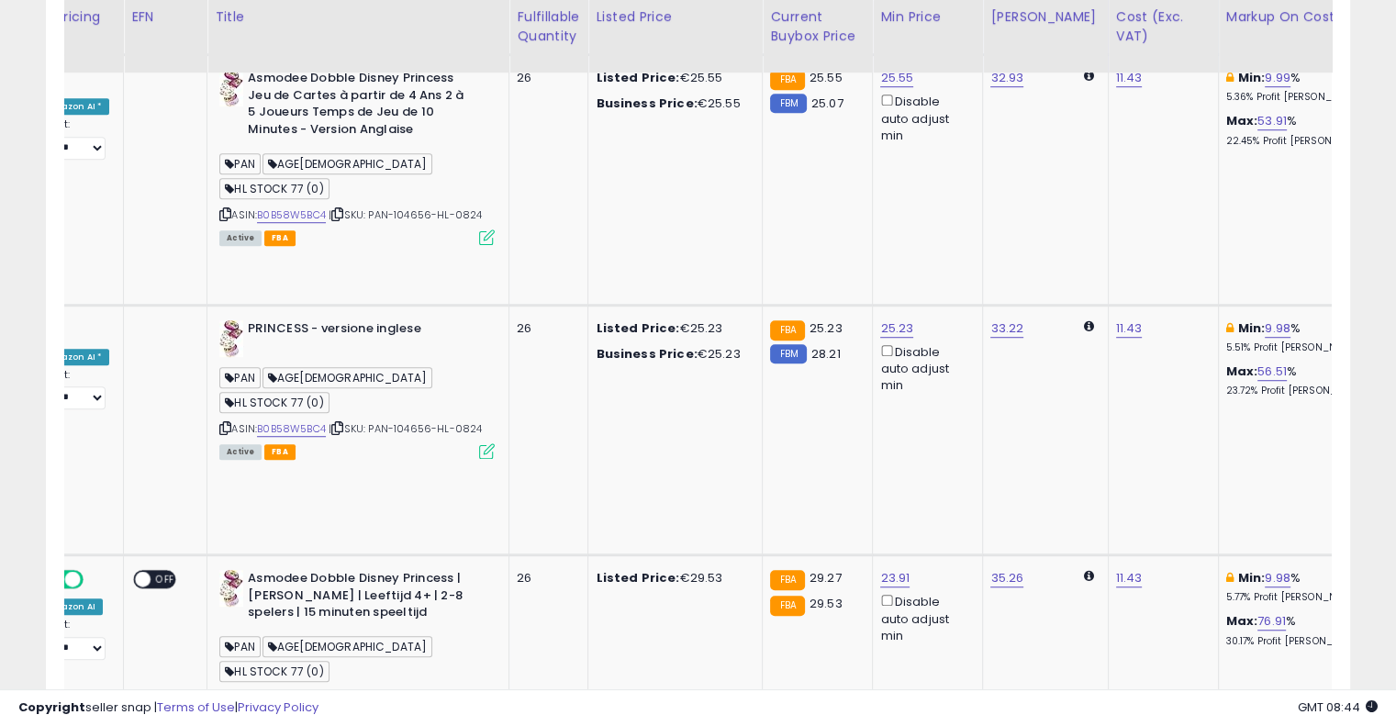
drag, startPoint x: 676, startPoint y: 425, endPoint x: 771, endPoint y: 392, distance: 101.0
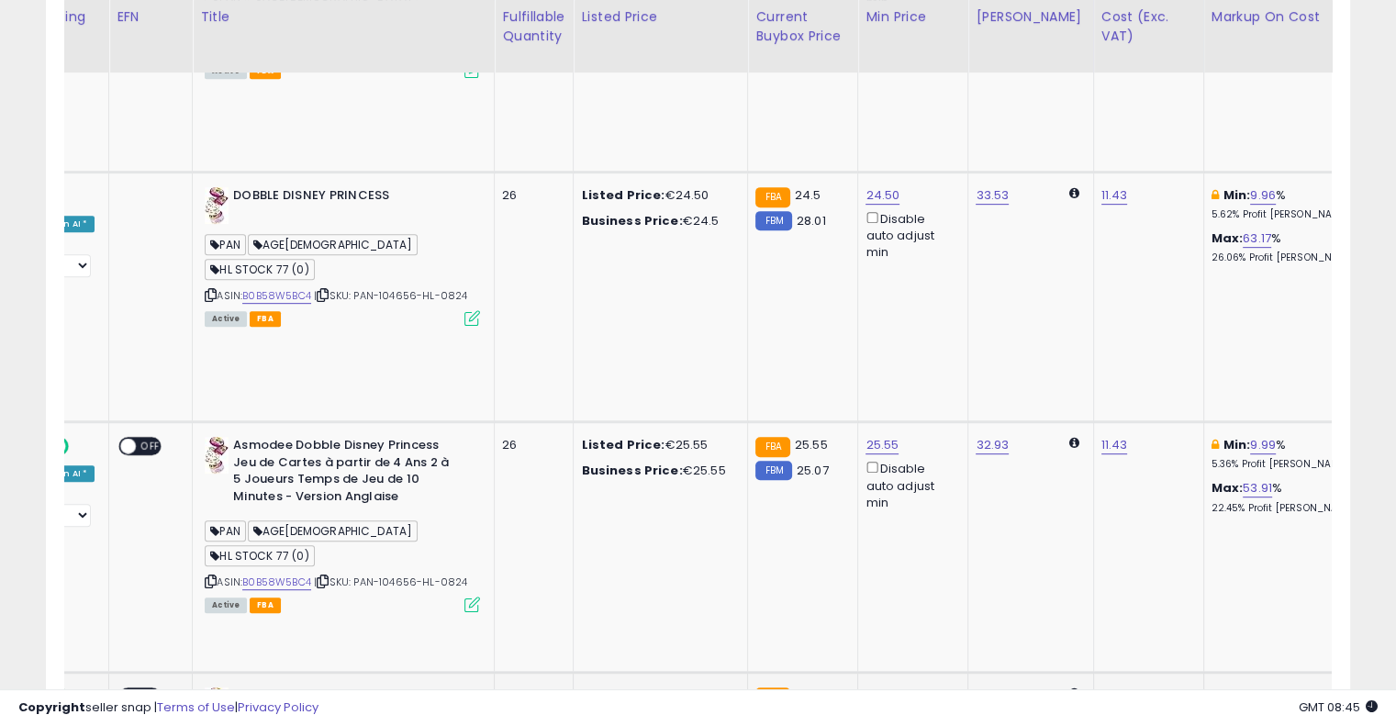
click at [1345, 688] on button at bounding box center [1354, 696] width 19 height 17
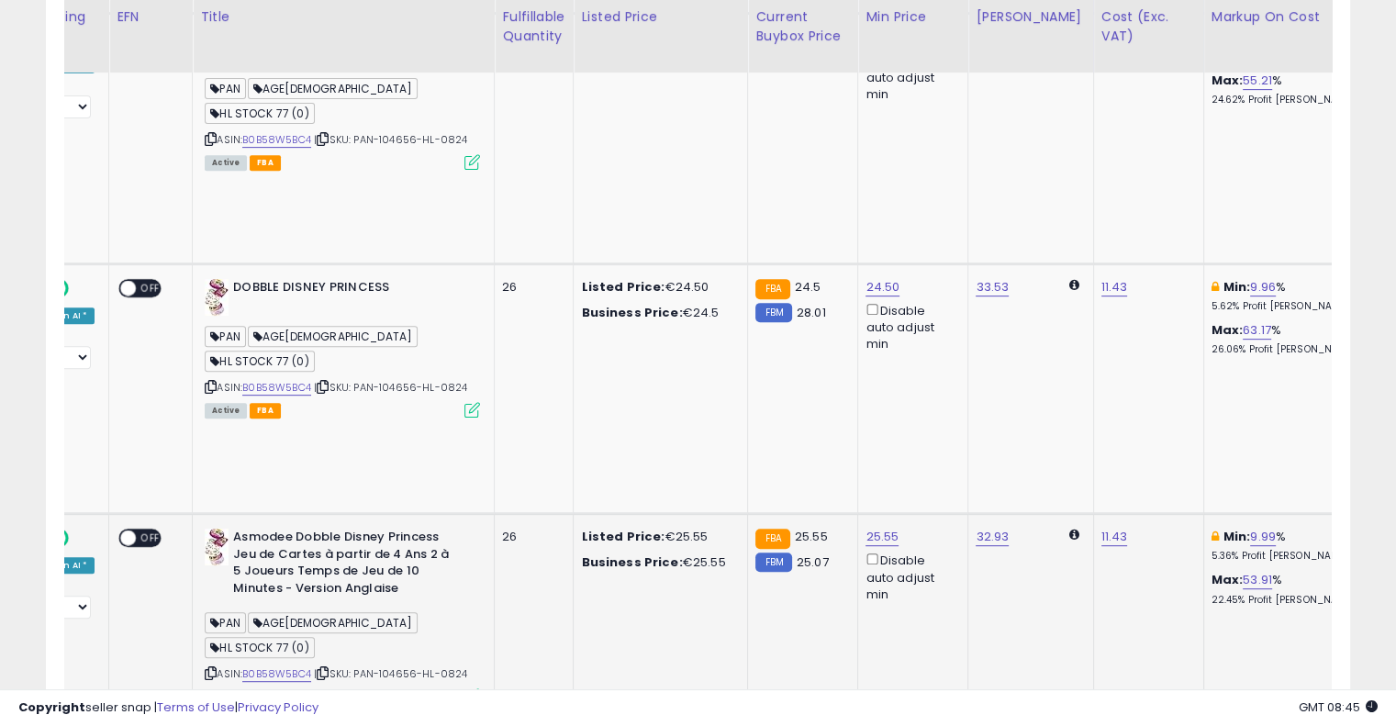
click at [1345, 529] on button at bounding box center [1354, 537] width 19 height 17
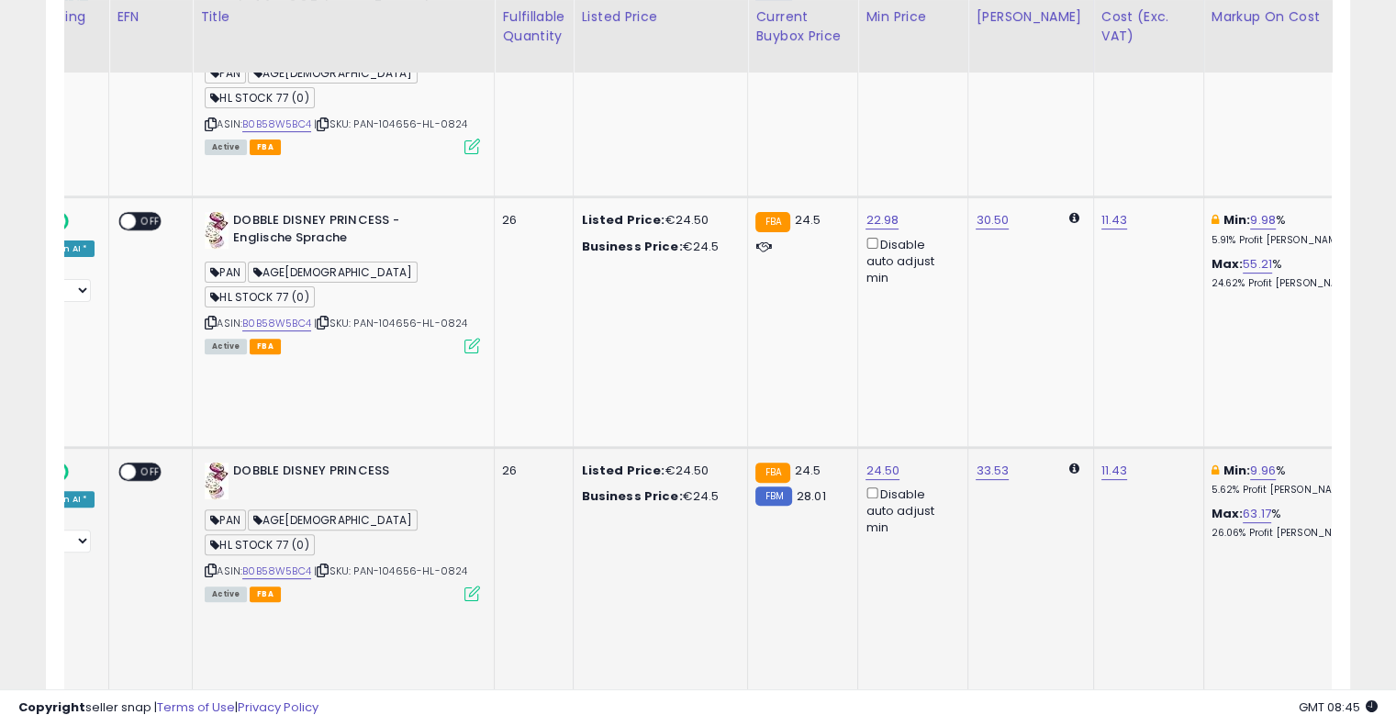
click at [1351, 466] on icon at bounding box center [1355, 470] width 8 height 9
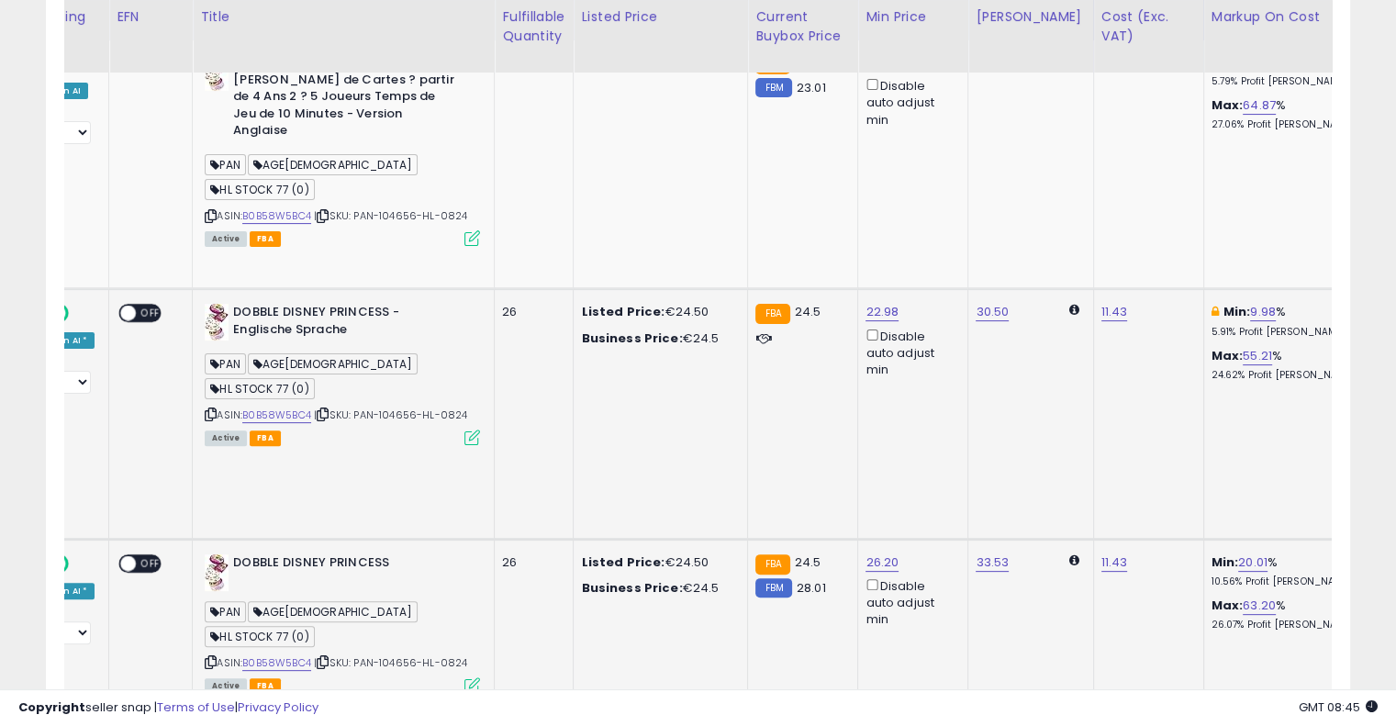
click at [1345, 304] on button at bounding box center [1354, 312] width 19 height 17
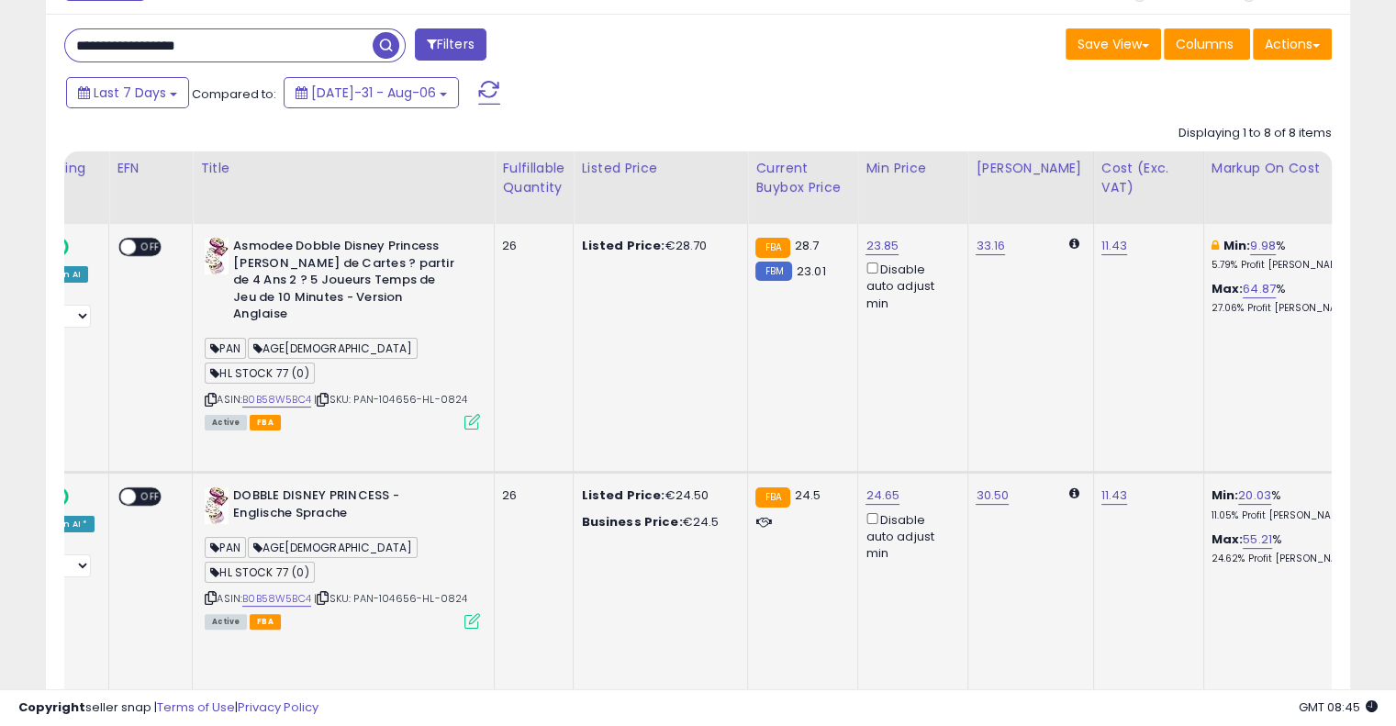
click at [1351, 243] on icon at bounding box center [1355, 245] width 8 height 9
drag, startPoint x: 1171, startPoint y: 333, endPoint x: 1157, endPoint y: 333, distance: 13.8
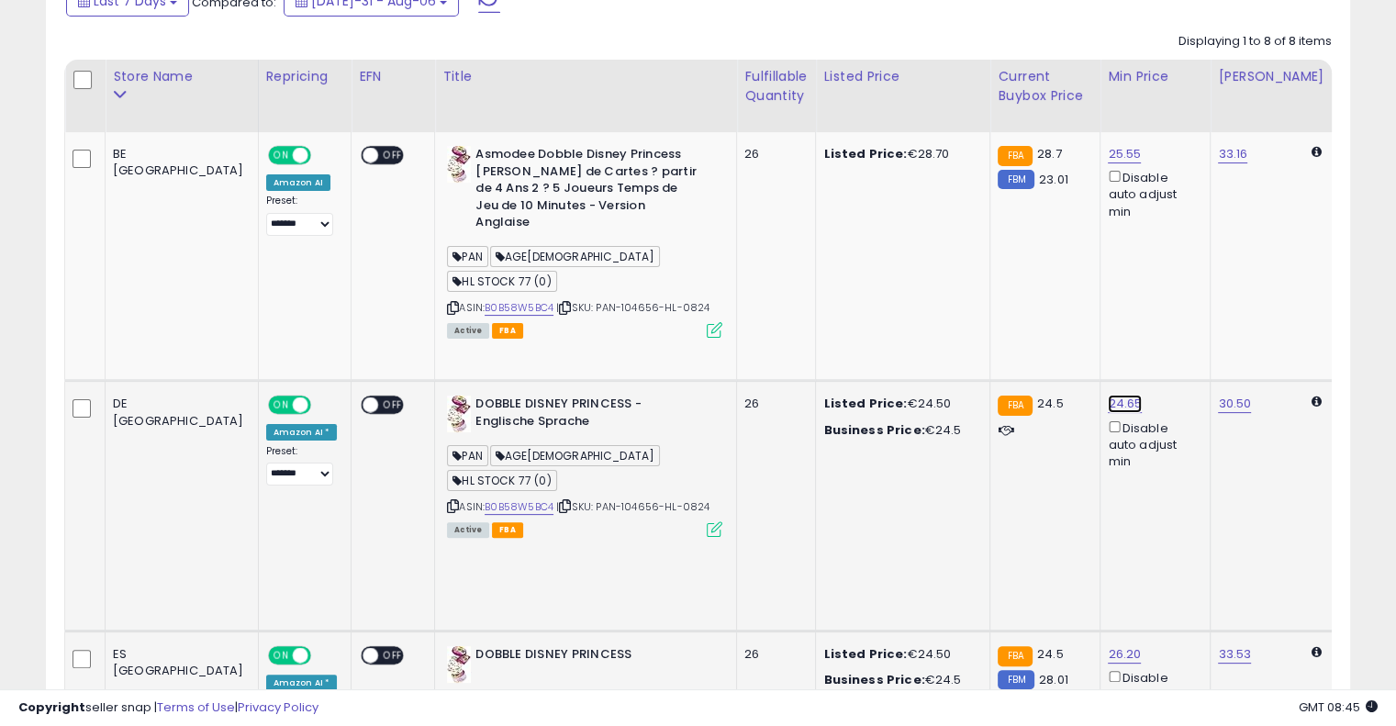
click at [1108, 163] on link "24.65" at bounding box center [1124, 154] width 33 height 18
drag, startPoint x: 1024, startPoint y: 272, endPoint x: 777, endPoint y: 272, distance: 247.0
type input "*****"
click button "submit" at bounding box center [1113, 266] width 31 height 28
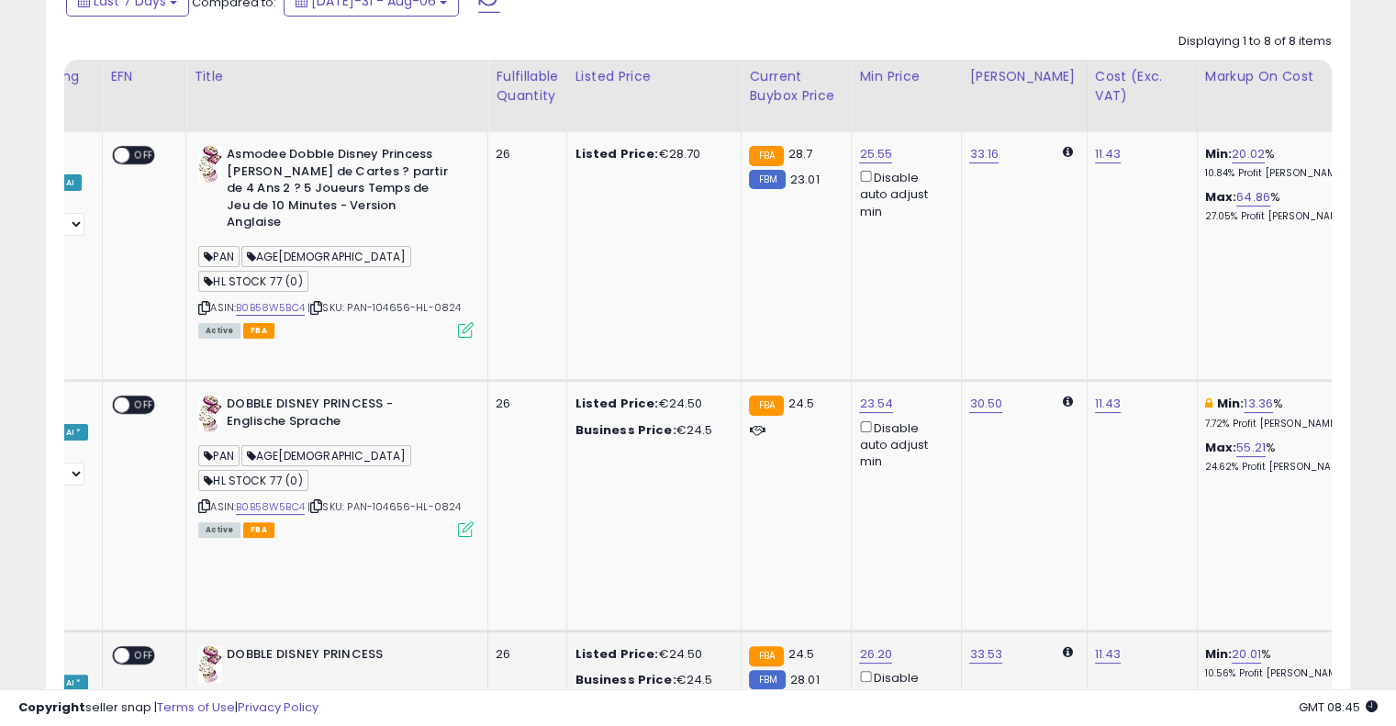
drag, startPoint x: 1232, startPoint y: 388, endPoint x: 1331, endPoint y: 378, distance: 99.7
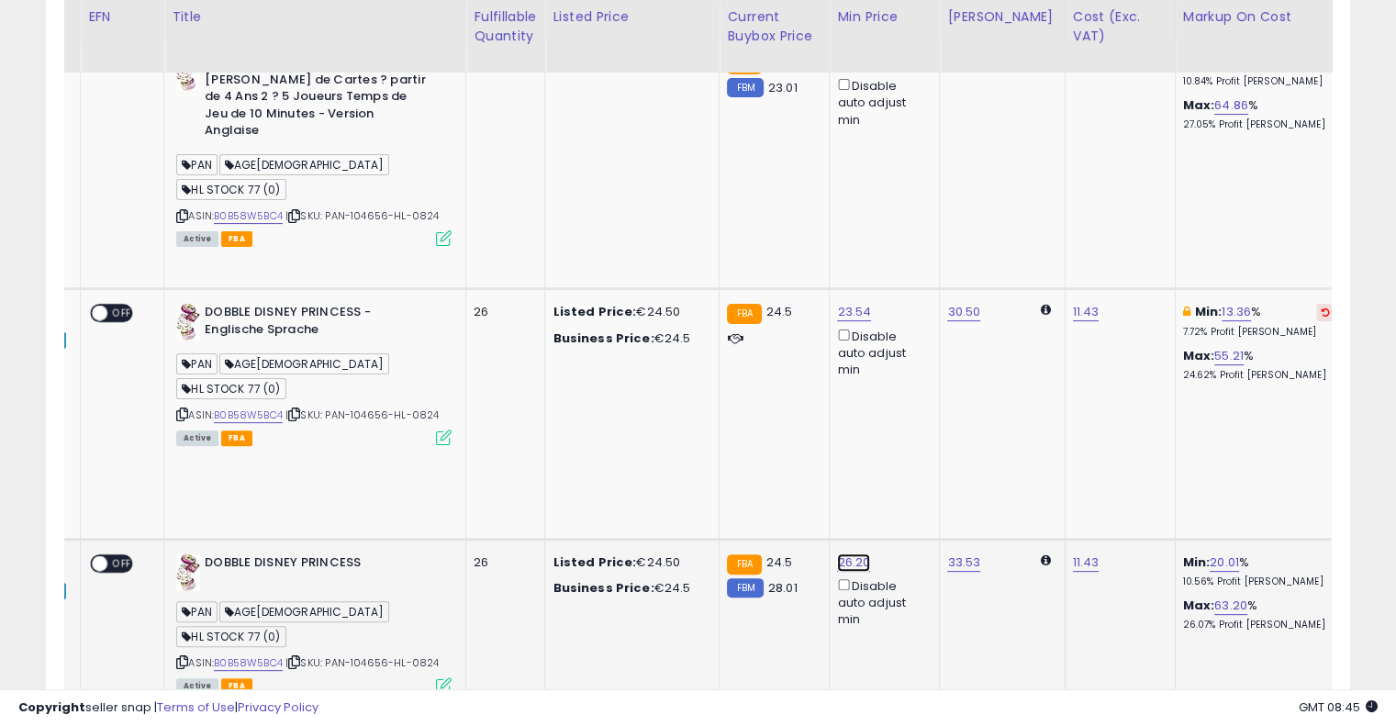
click at [837, 72] on link "26.20" at bounding box center [853, 62] width 33 height 18
drag, startPoint x: 753, startPoint y: 322, endPoint x: 584, endPoint y: 309, distance: 169.4
type input "*****"
click button "submit" at bounding box center [842, 316] width 31 height 28
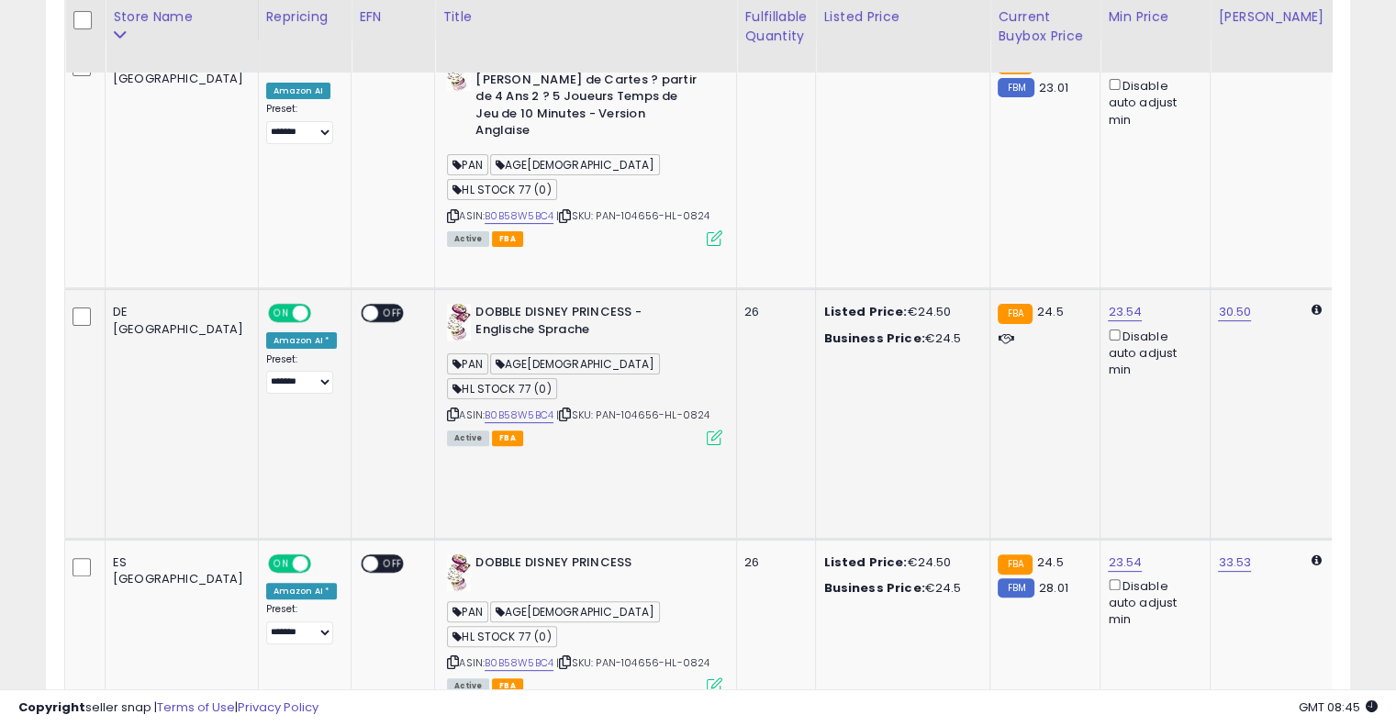
drag, startPoint x: 809, startPoint y: 322, endPoint x: 529, endPoint y: 347, distance: 281.1
click at [266, 371] on select "**********" at bounding box center [299, 382] width 67 height 23
select select "******"
click at [266, 371] on select "**********" at bounding box center [299, 382] width 67 height 23
click at [266, 622] on select "**** ******* **** ****** ****** ******" at bounding box center [299, 633] width 67 height 23
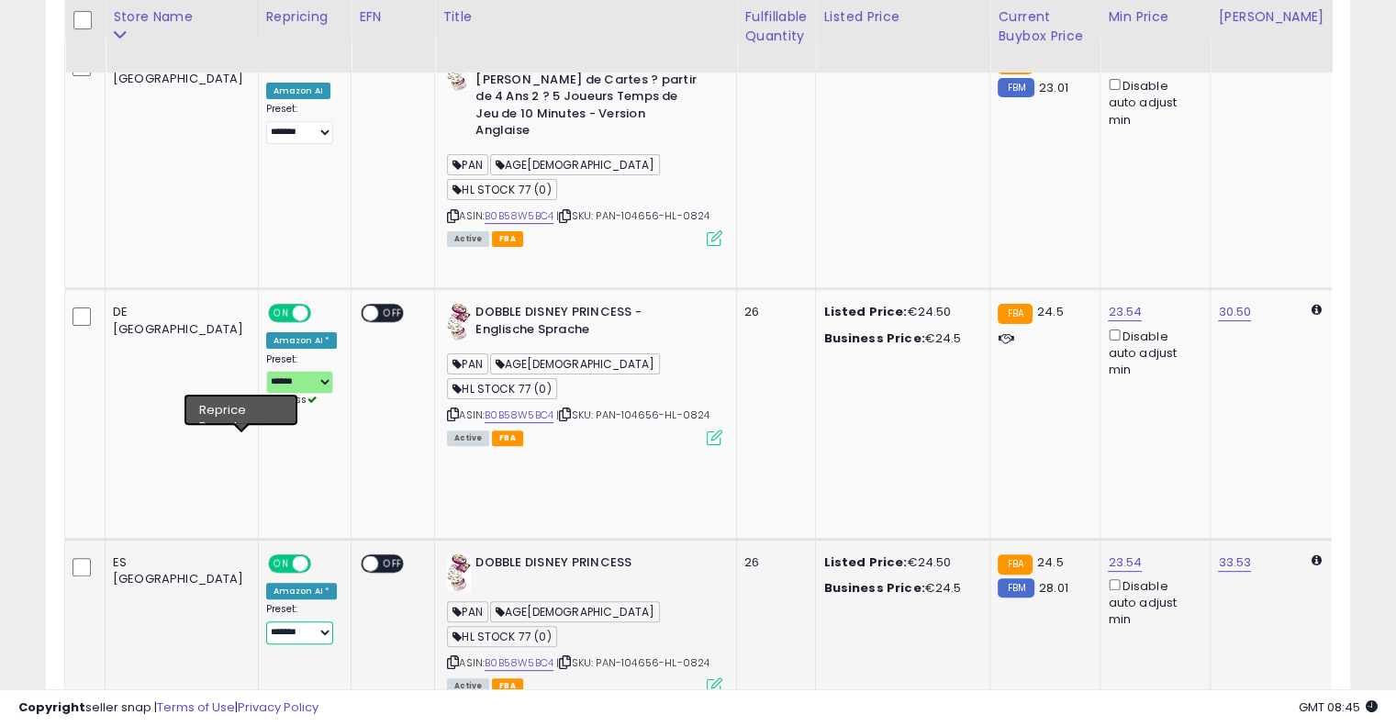
select select "******"
click at [266, 622] on select "**** ******* **** ****** ****** ******" at bounding box center [299, 633] width 67 height 23
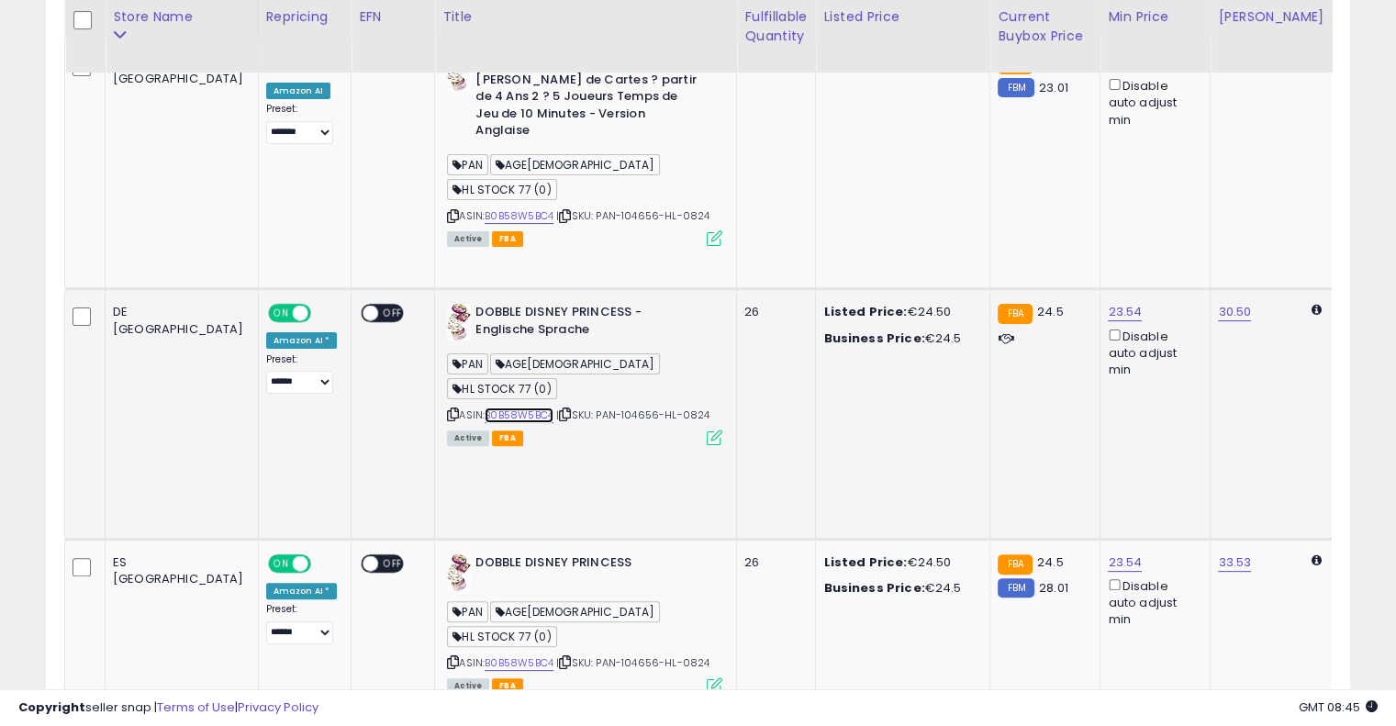
click at [485, 408] on link "B0B58W5BC4" at bounding box center [519, 416] width 69 height 16
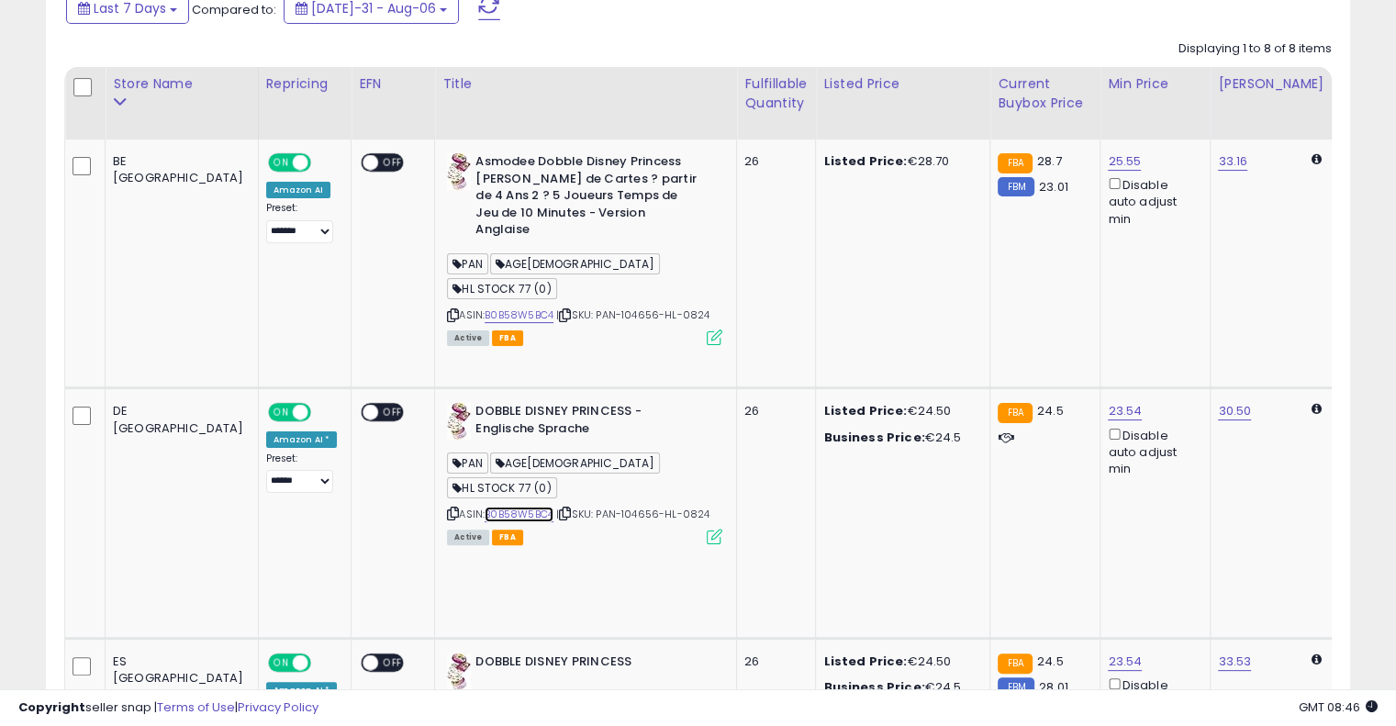
scroll to position [459, 0]
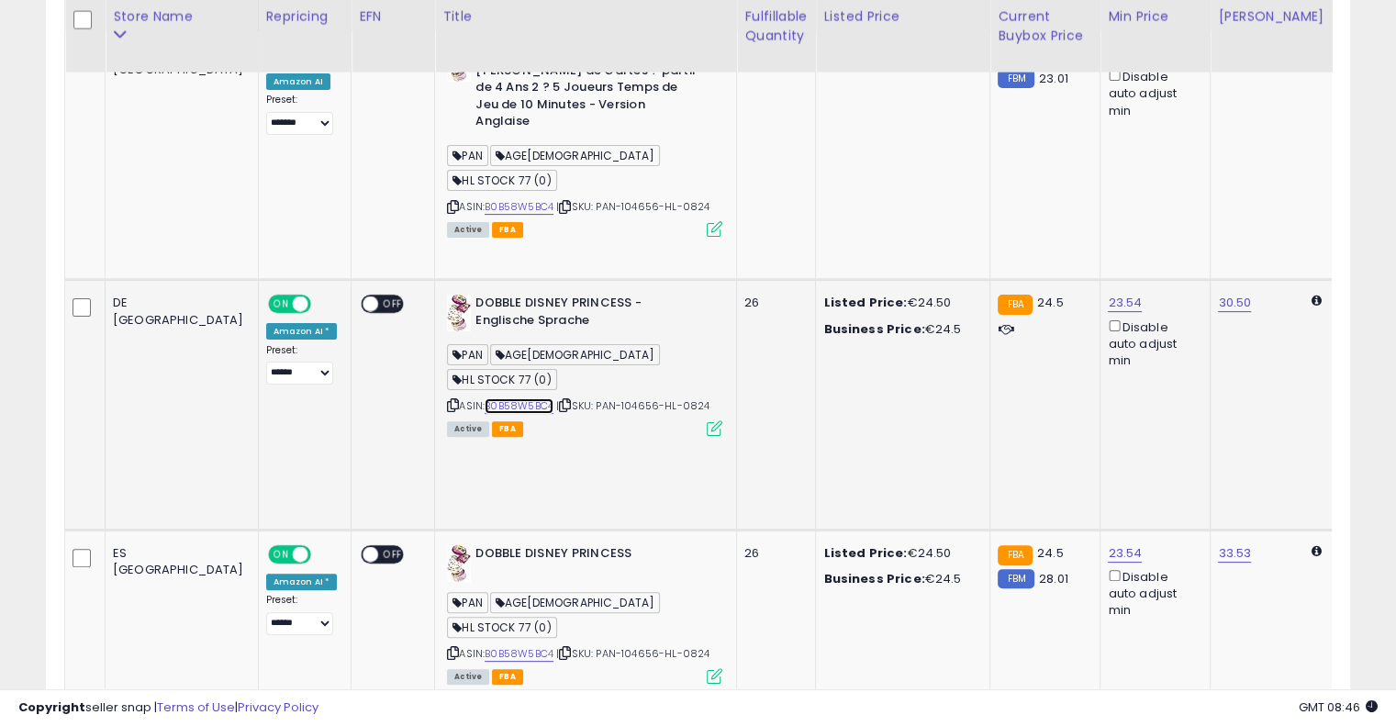
click at [485, 398] on link "B0B58W5BC4" at bounding box center [519, 406] width 69 height 16
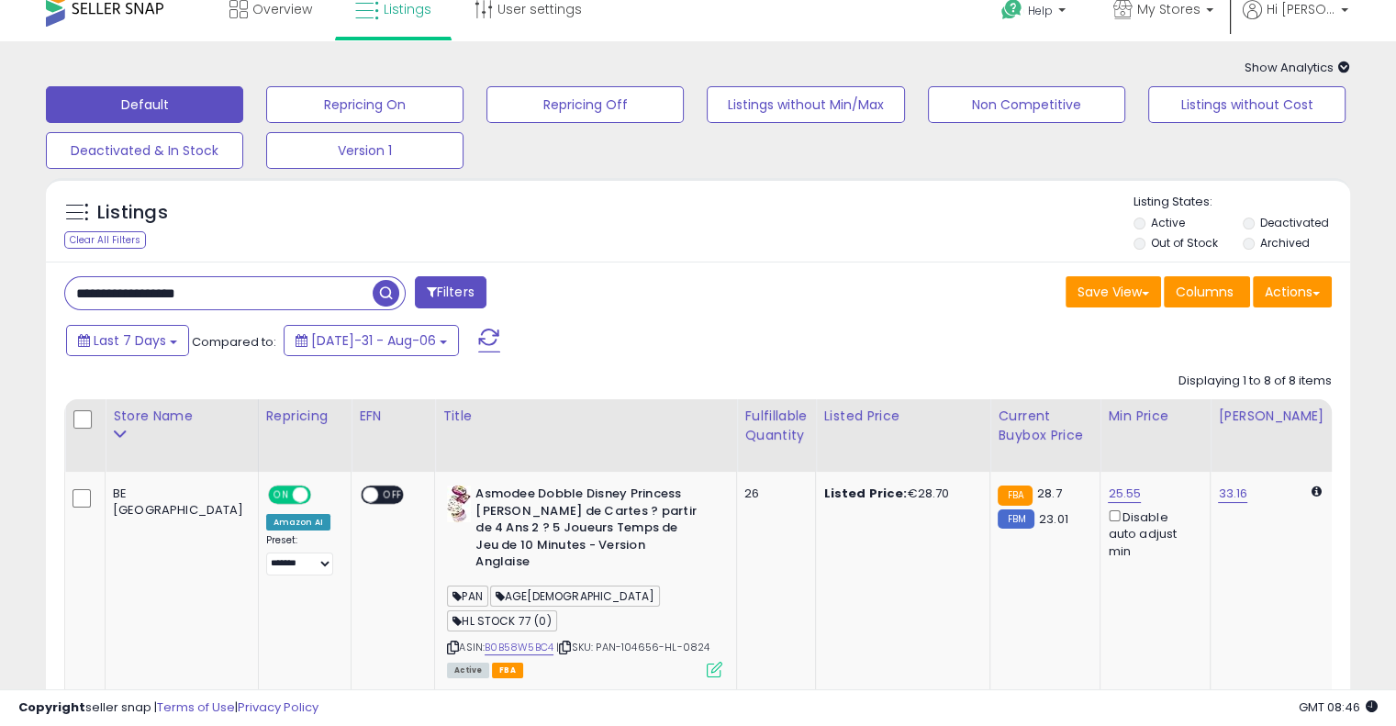
scroll to position [0, 0]
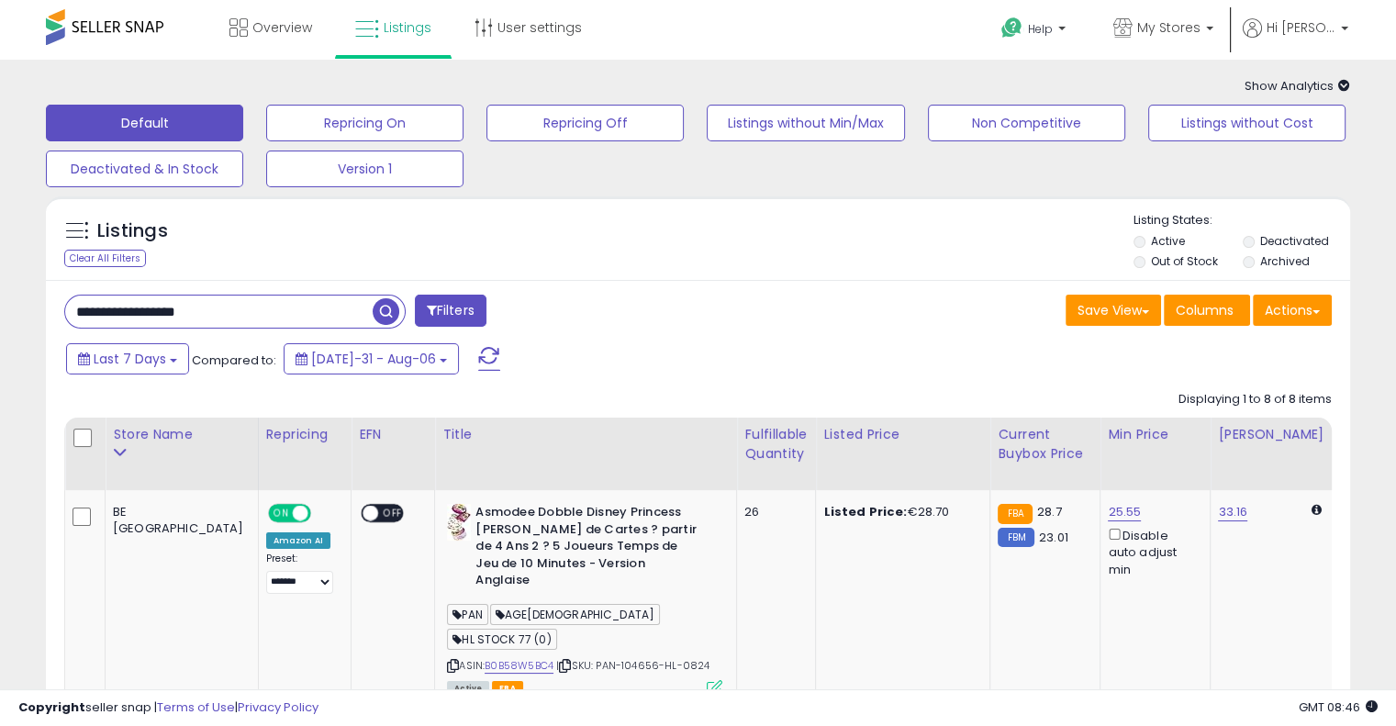
drag, startPoint x: 236, startPoint y: 316, endPoint x: 32, endPoint y: 304, distance: 204.2
paste input "text"
click at [385, 309] on span "button" at bounding box center [386, 311] width 27 height 27
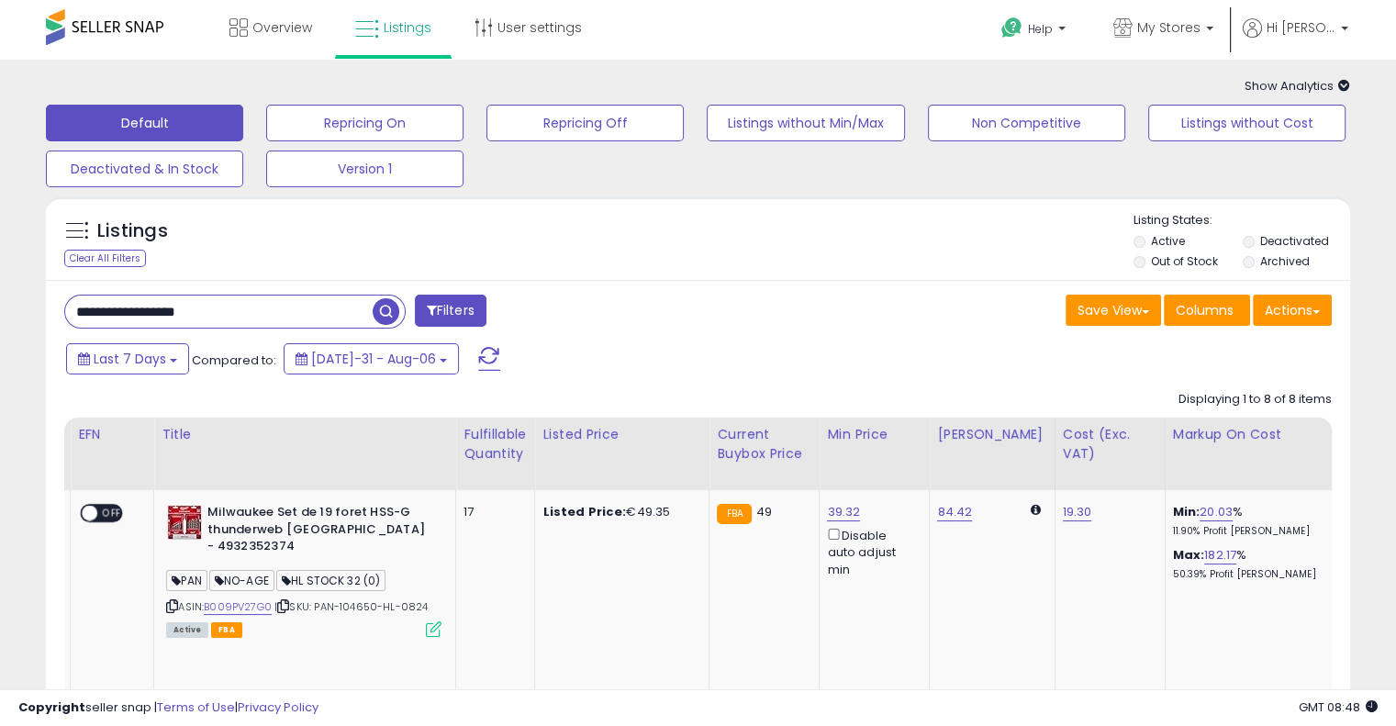
drag, startPoint x: 267, startPoint y: 316, endPoint x: 25, endPoint y: 278, distance: 245.3
paste input "text"
click at [390, 304] on span "button" at bounding box center [386, 311] width 27 height 27
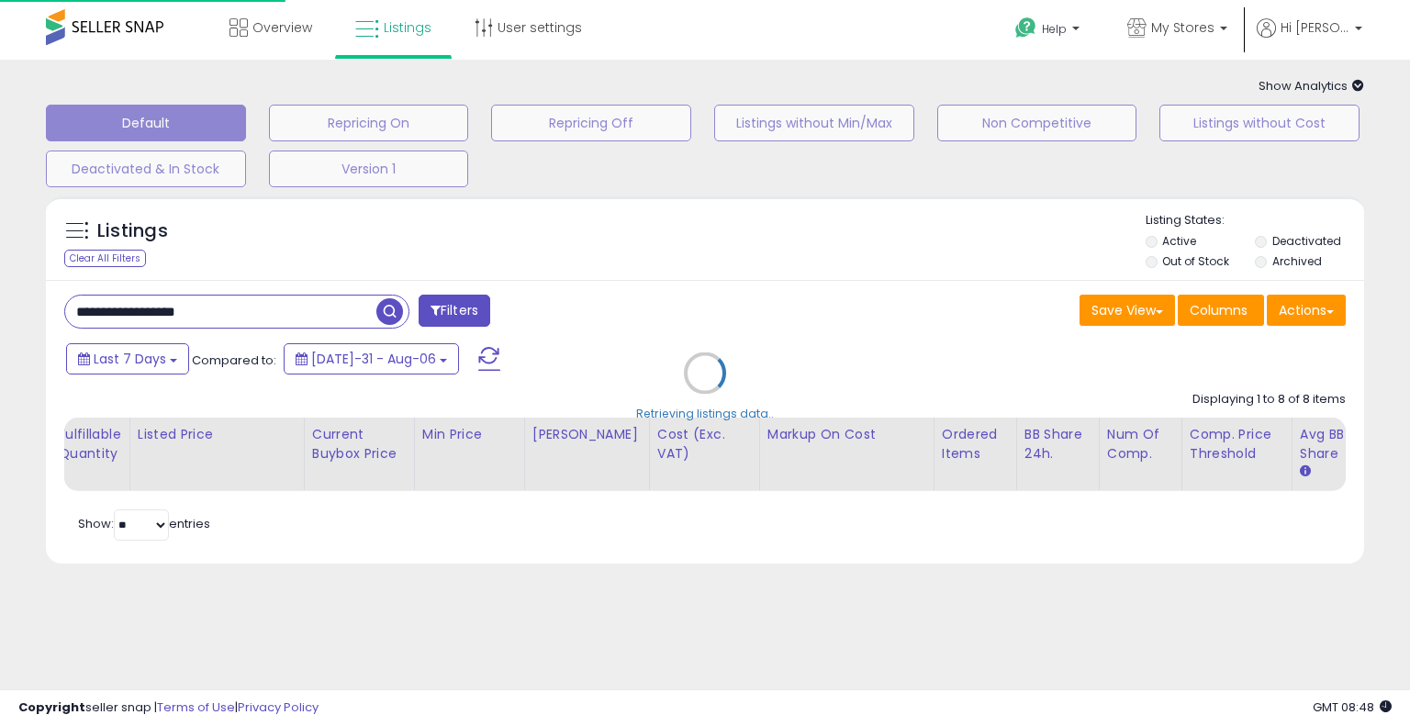
click at [738, 241] on div "Retrieving listings data.." at bounding box center [705, 386] width 1346 height 399
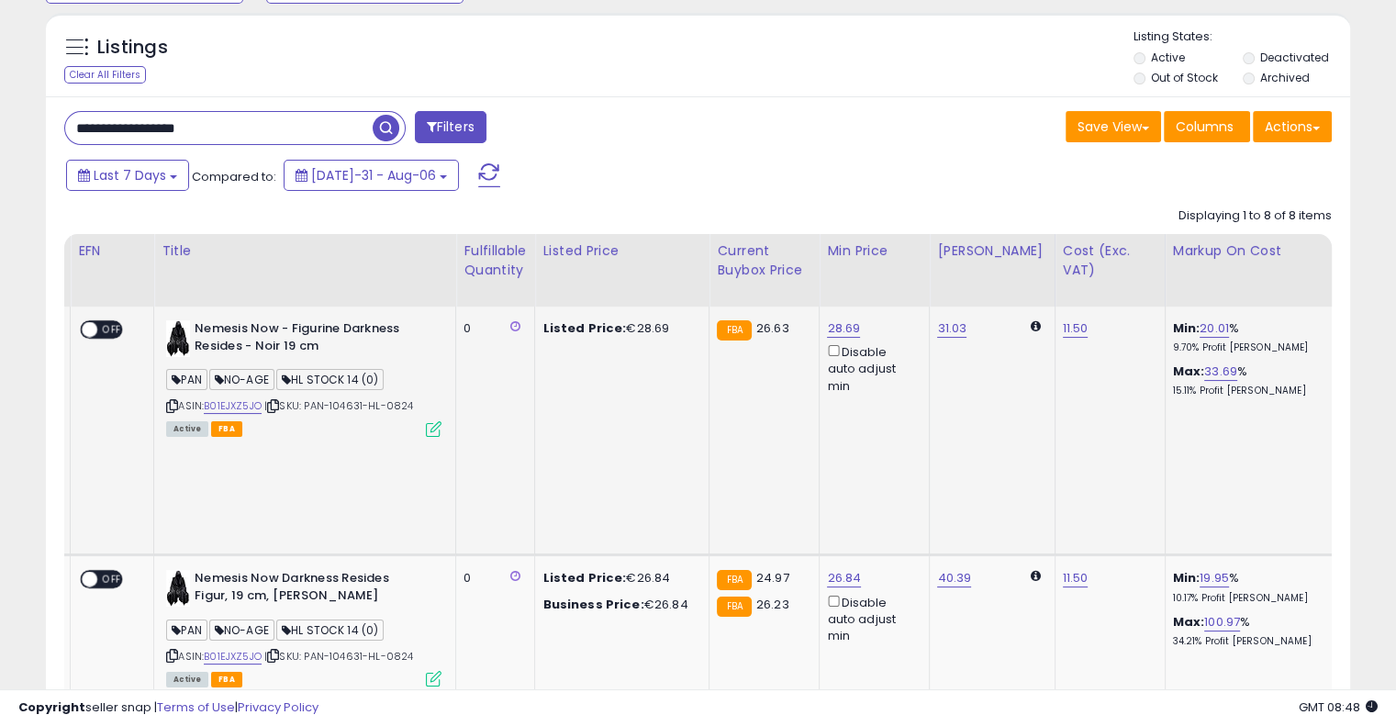
scroll to position [0, 248]
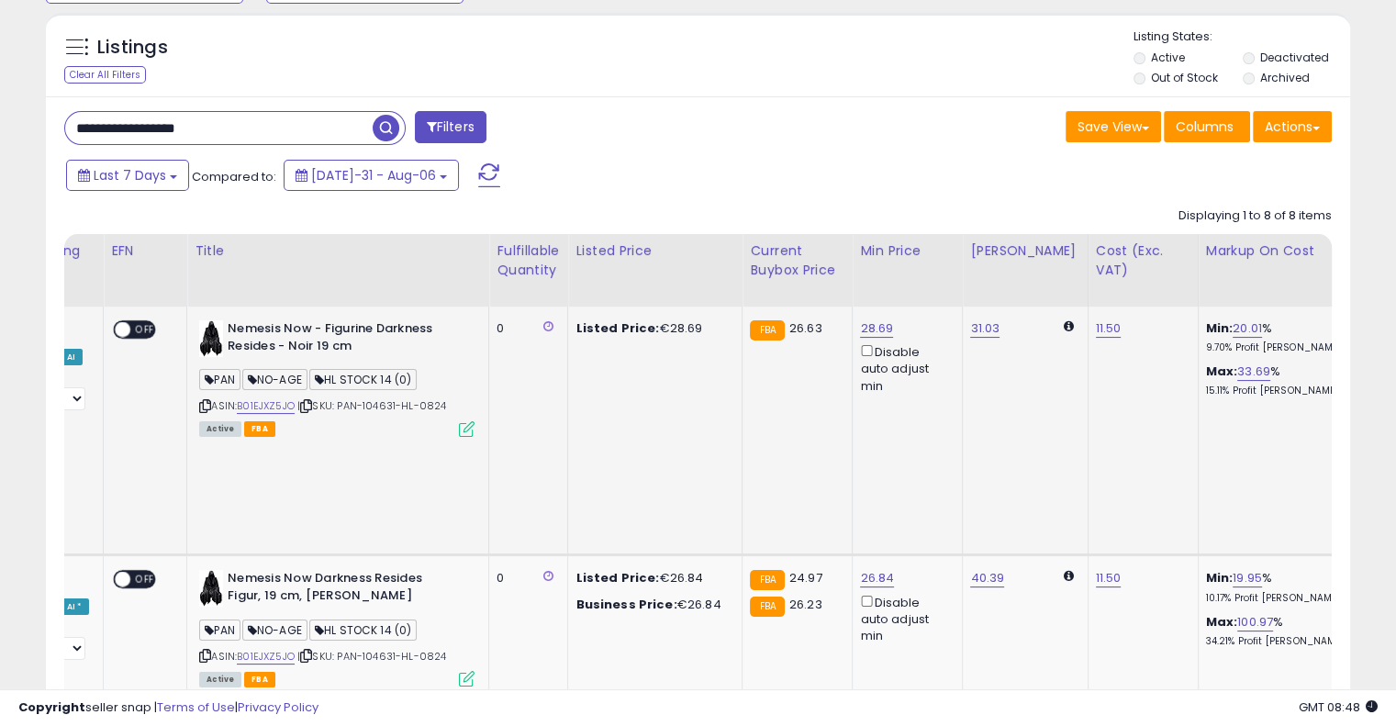
drag, startPoint x: 694, startPoint y: 410, endPoint x: 596, endPoint y: 418, distance: 98.5
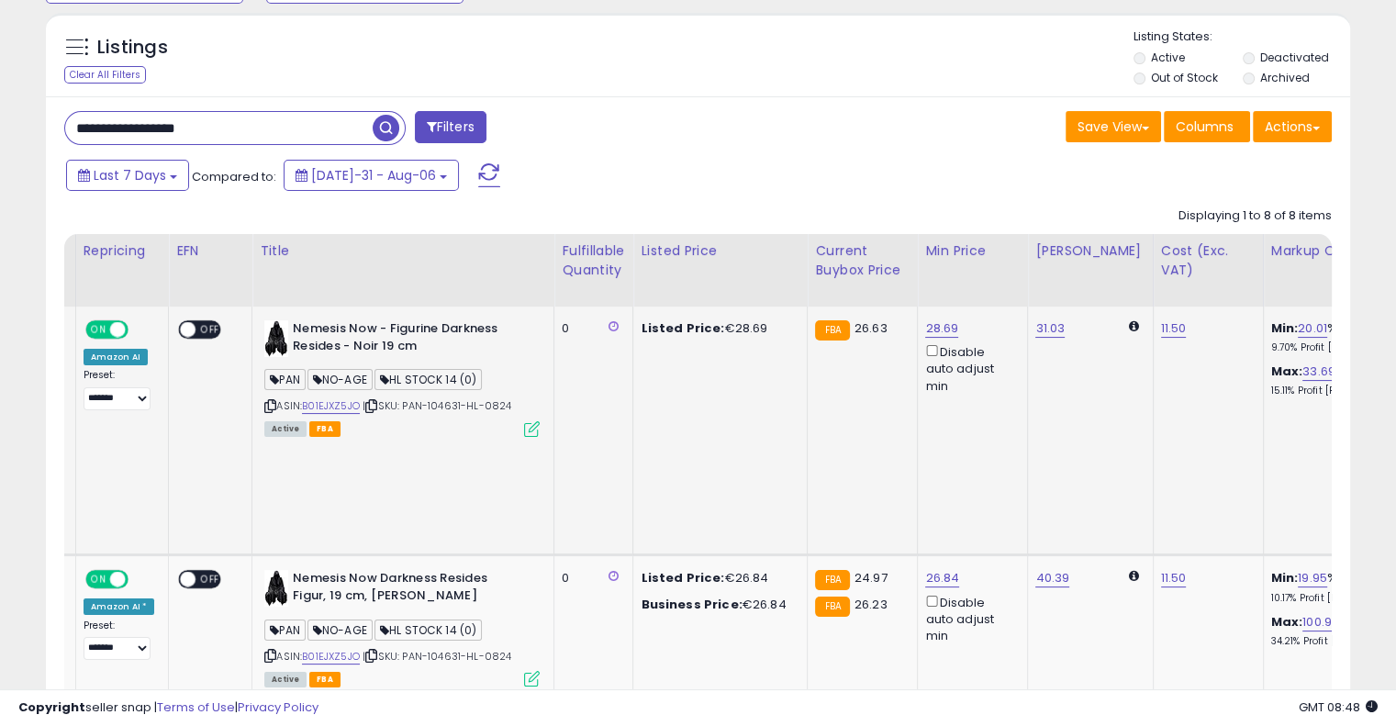
scroll to position [0, 90]
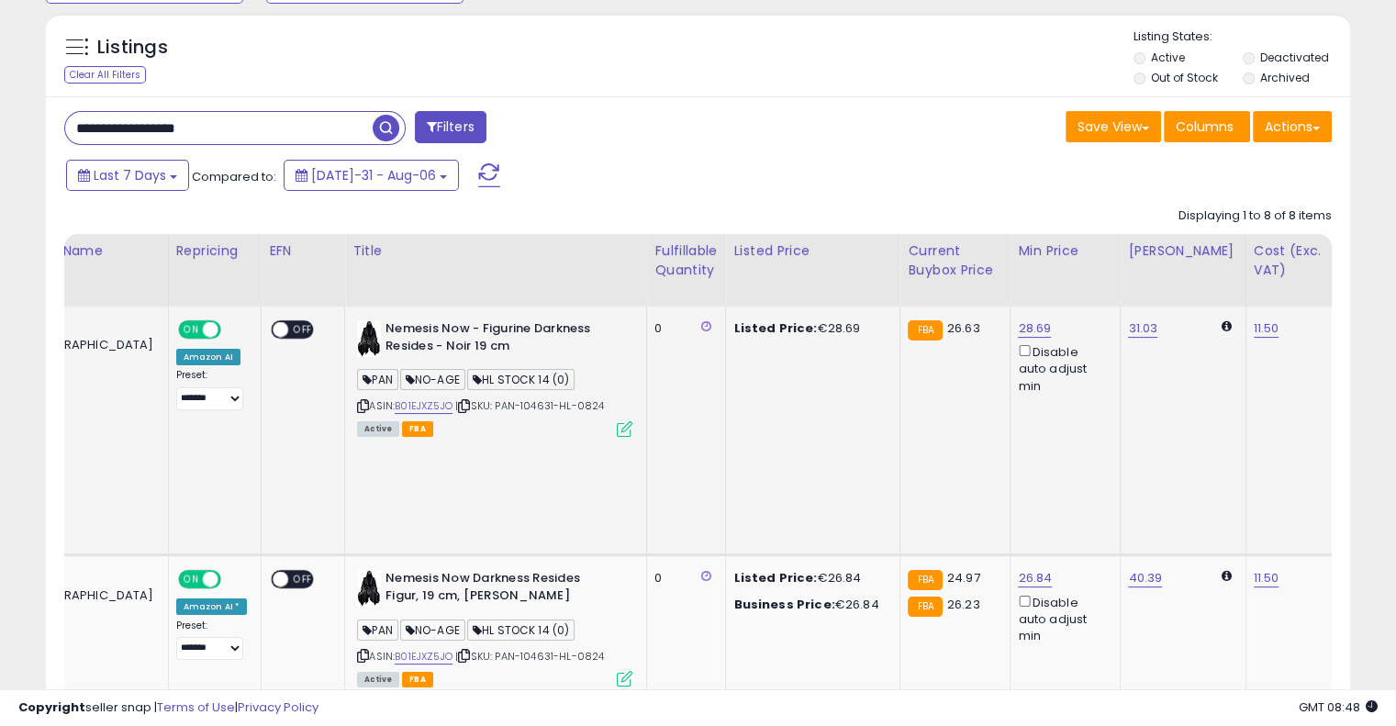
drag, startPoint x: 609, startPoint y: 376, endPoint x: 491, endPoint y: 374, distance: 117.5
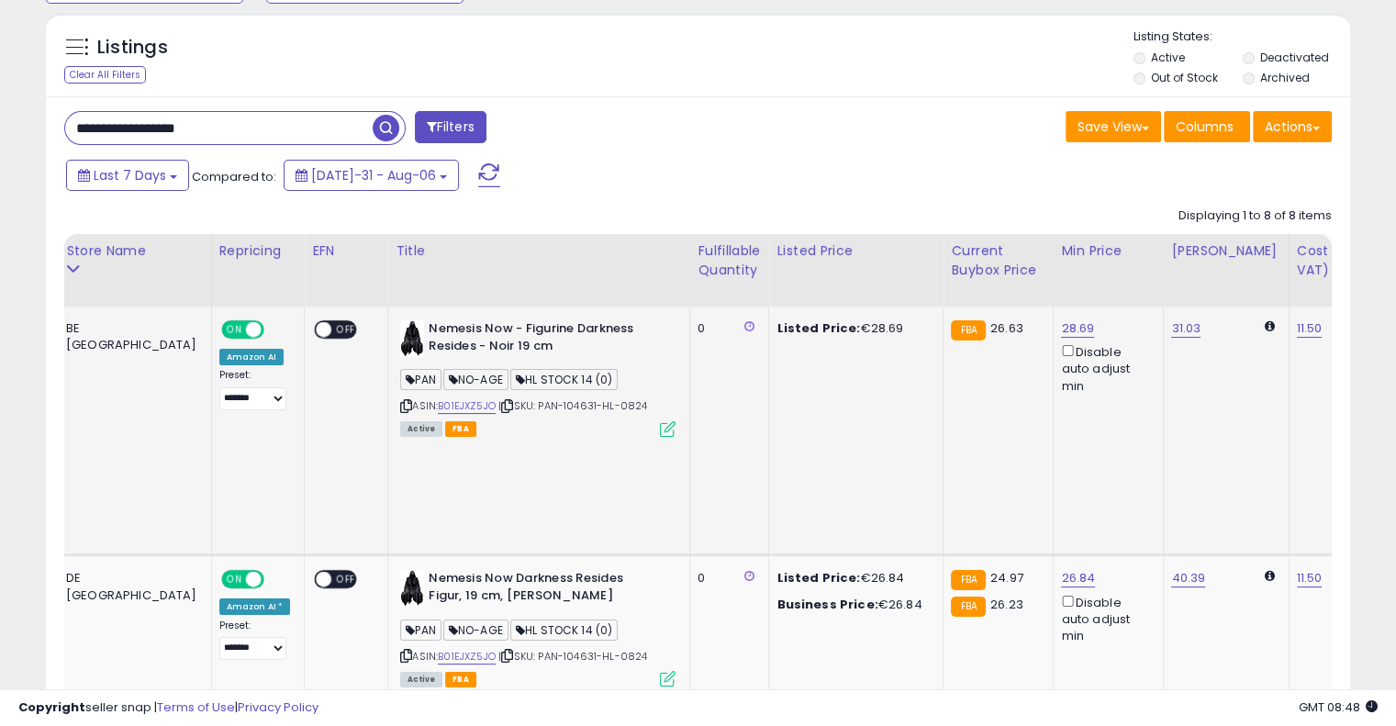
scroll to position [0, 16]
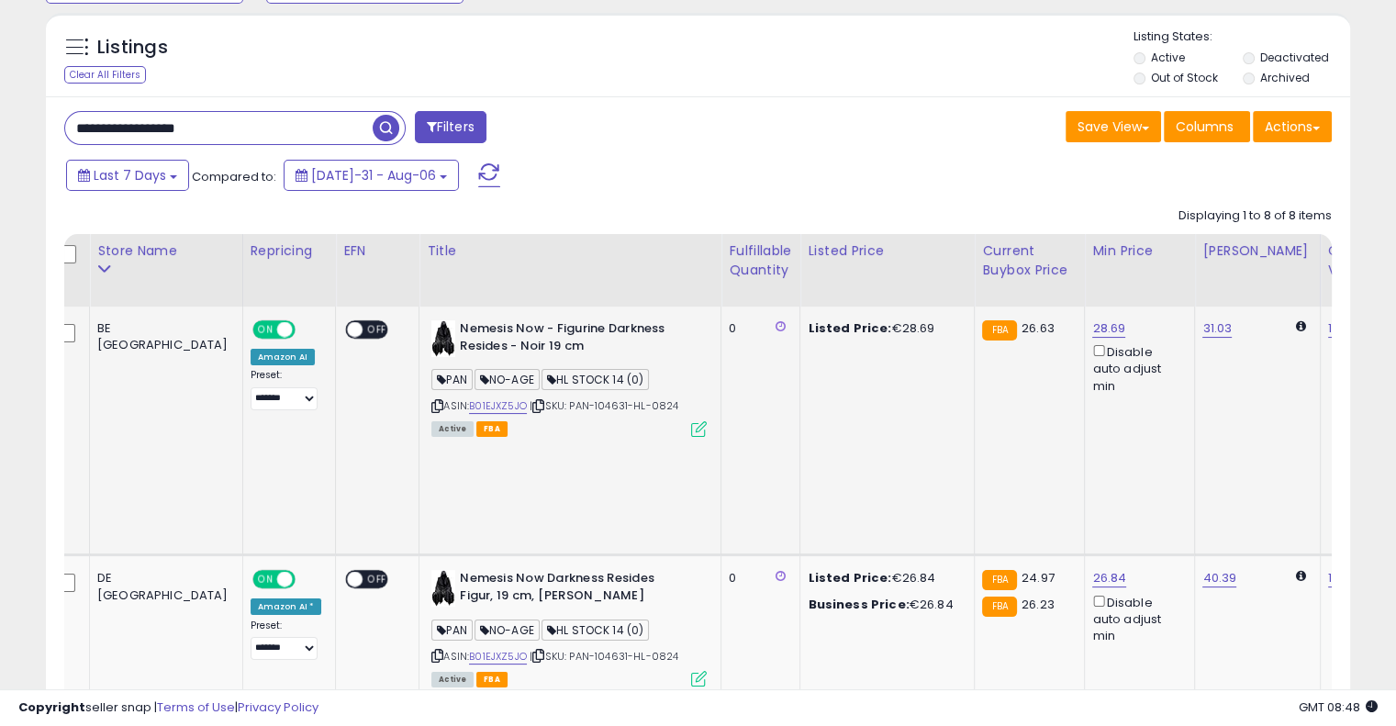
drag, startPoint x: 701, startPoint y: 358, endPoint x: 569, endPoint y: 369, distance: 132.7
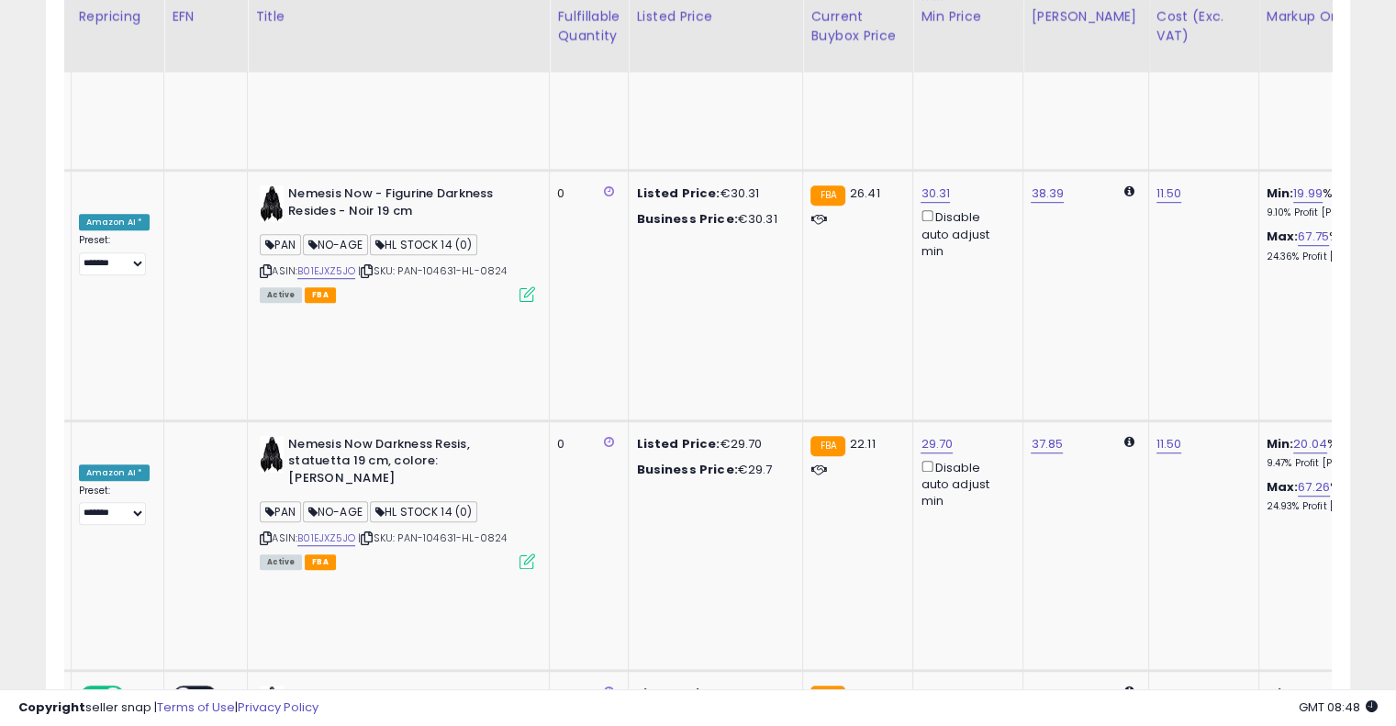
drag, startPoint x: 717, startPoint y: 353, endPoint x: 809, endPoint y: 315, distance: 99.6
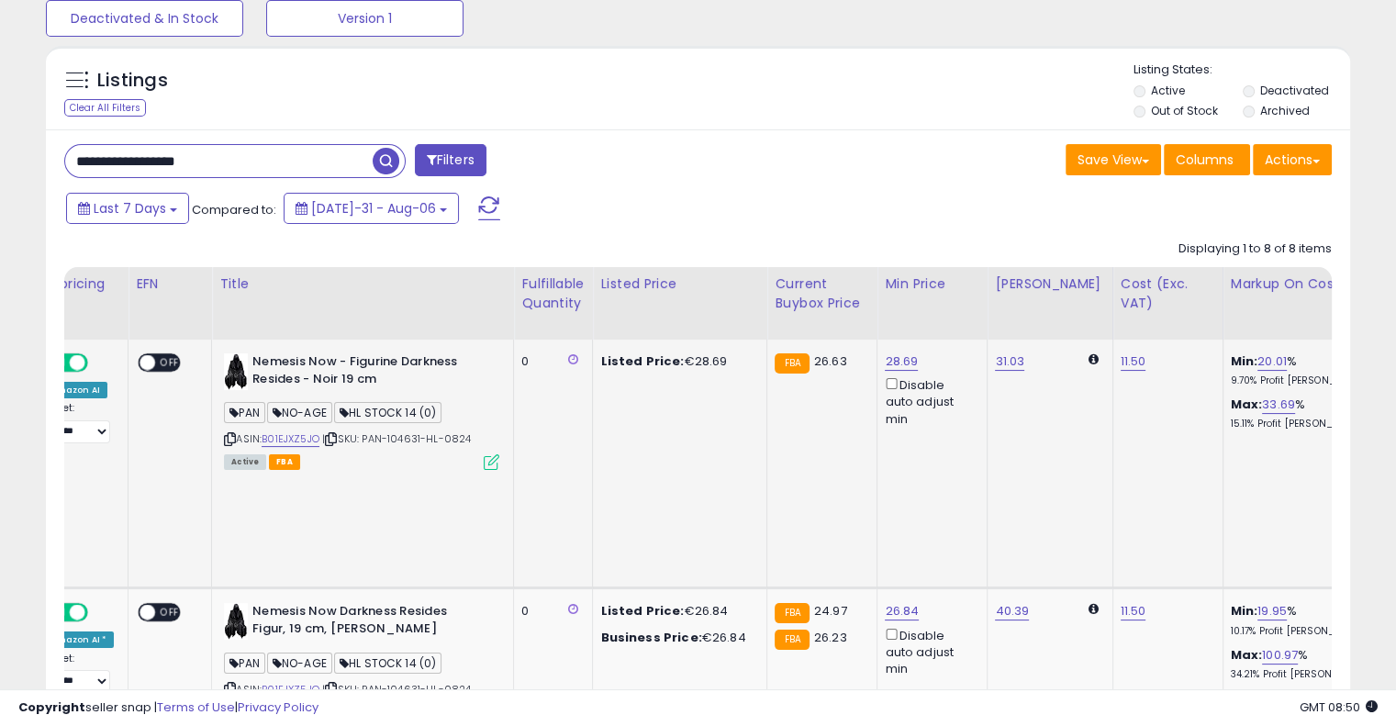
scroll to position [0, 18]
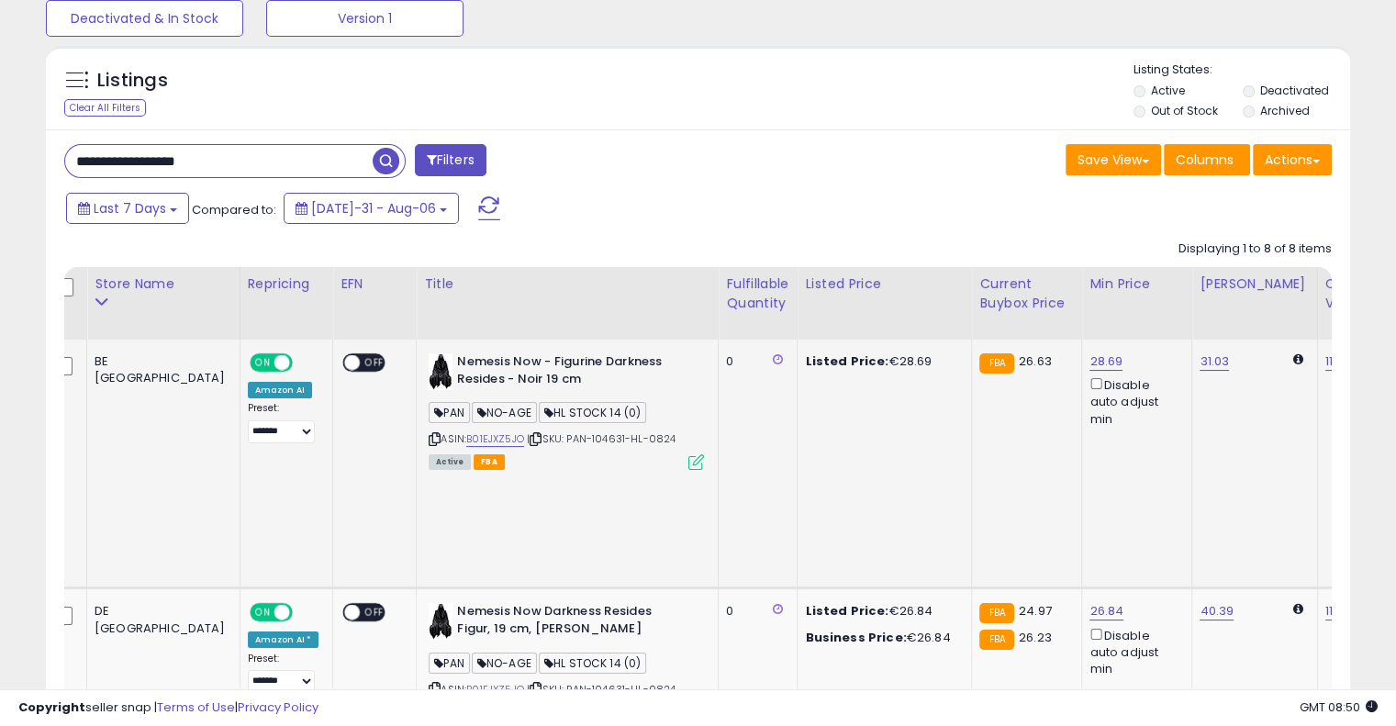
drag, startPoint x: 775, startPoint y: 420, endPoint x: 573, endPoint y: 420, distance: 202.0
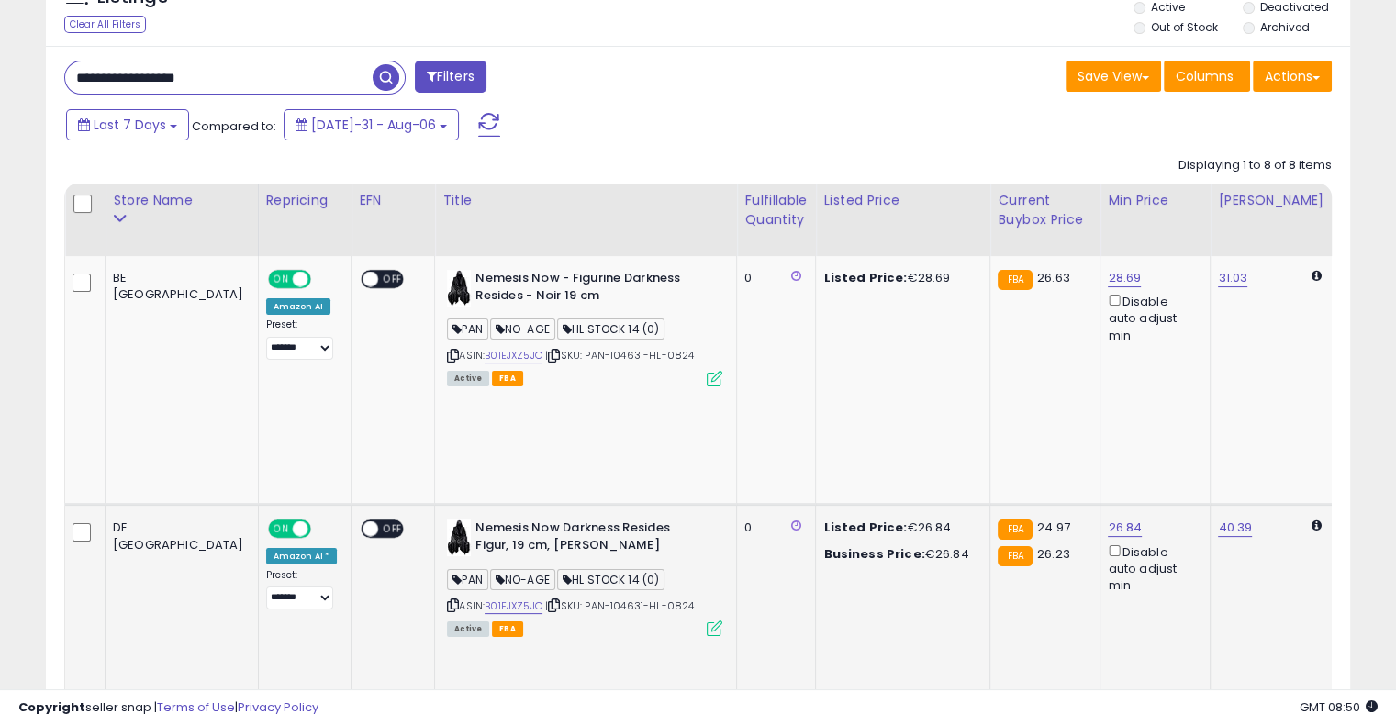
scroll to position [334, 0]
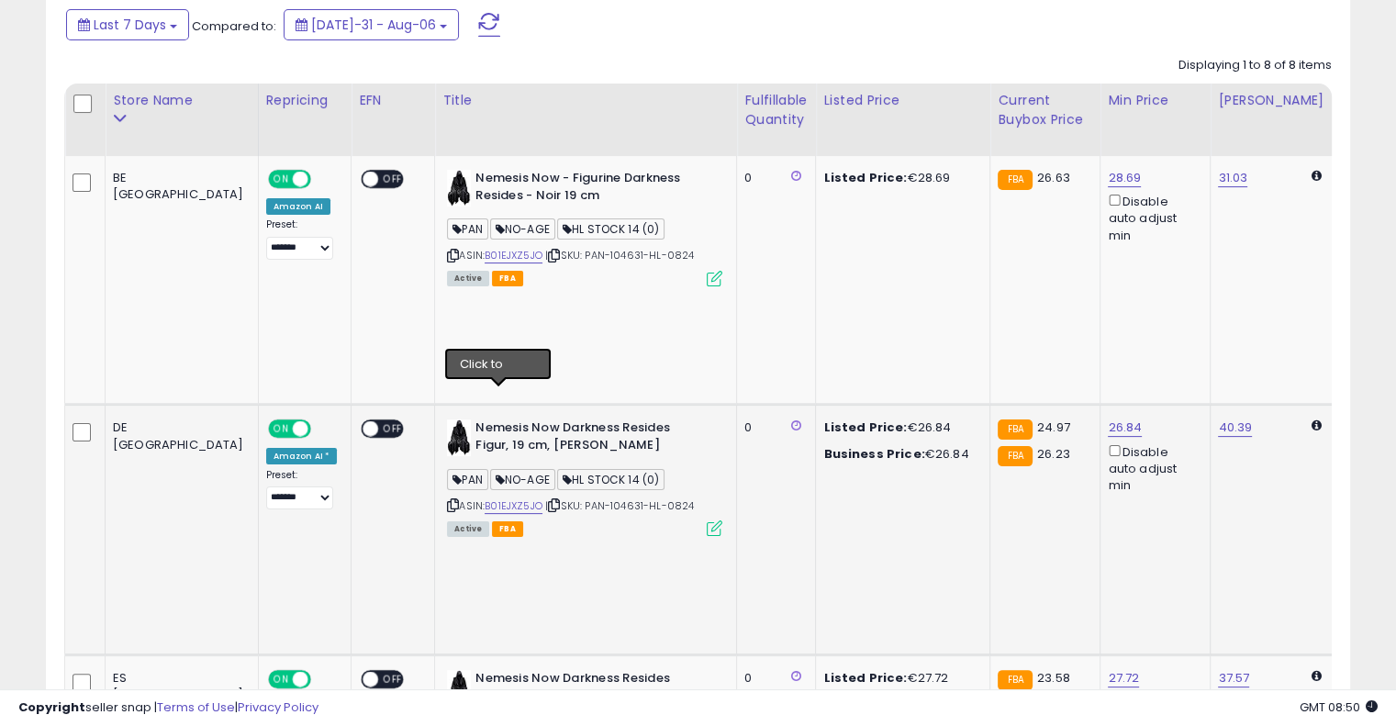
click at [548, 500] on icon at bounding box center [554, 505] width 12 height 10
click at [485, 499] on link "B01EJXZ5JO" at bounding box center [514, 507] width 58 height 16
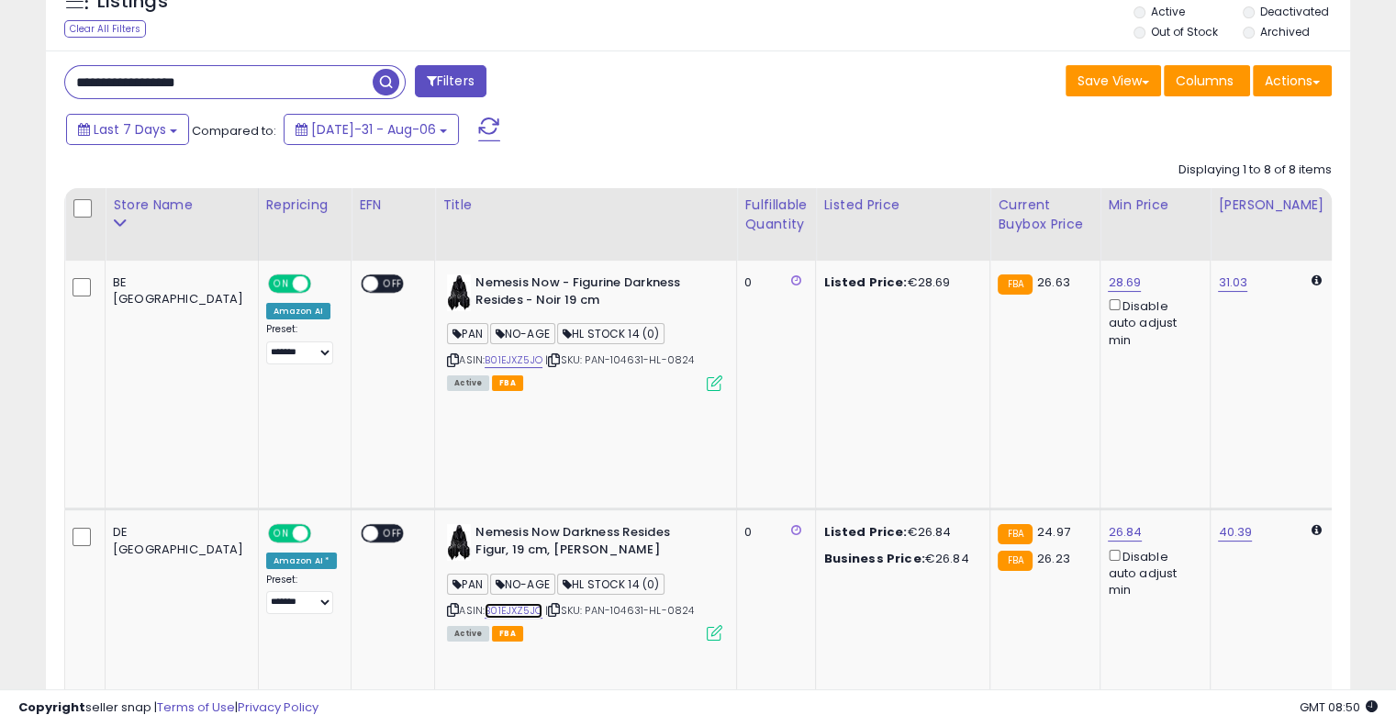
scroll to position [151, 0]
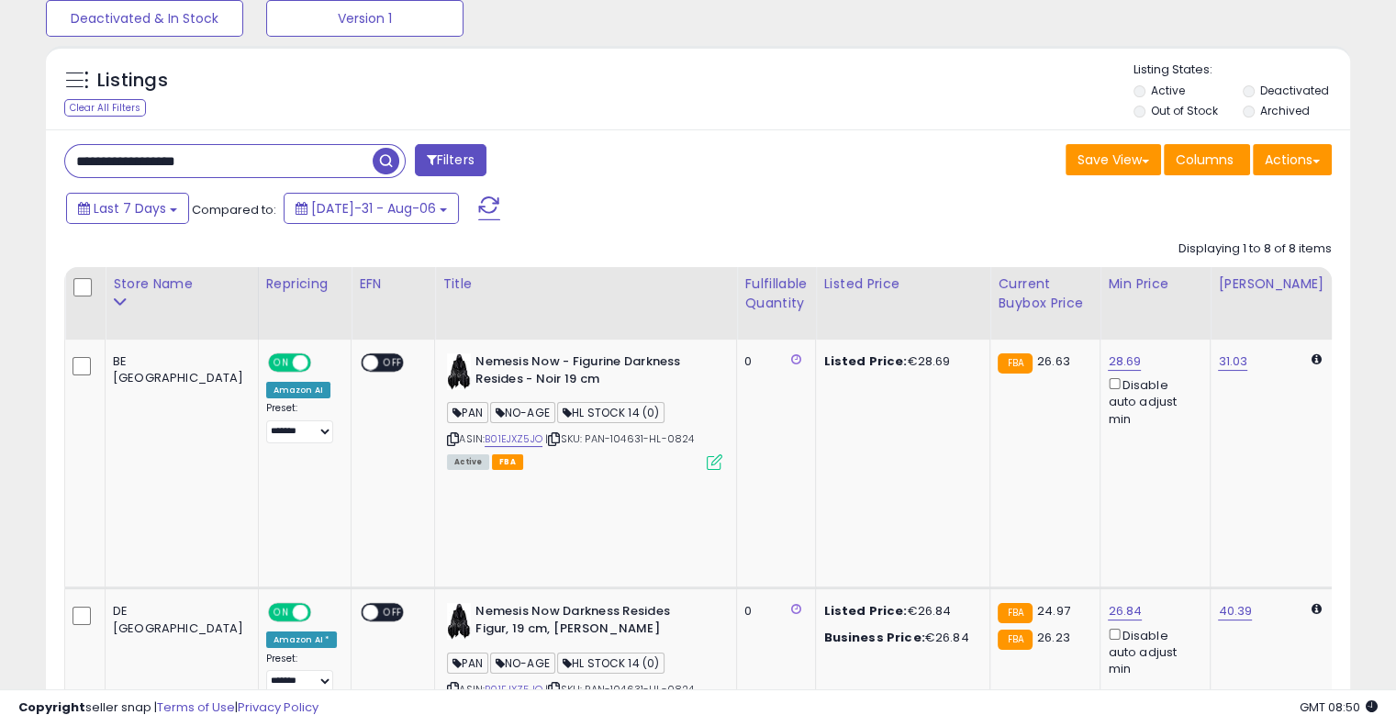
drag, startPoint x: 236, startPoint y: 154, endPoint x: 26, endPoint y: 140, distance: 210.8
paste input "text"
type input "**********"
click at [383, 158] on span "button" at bounding box center [386, 161] width 27 height 27
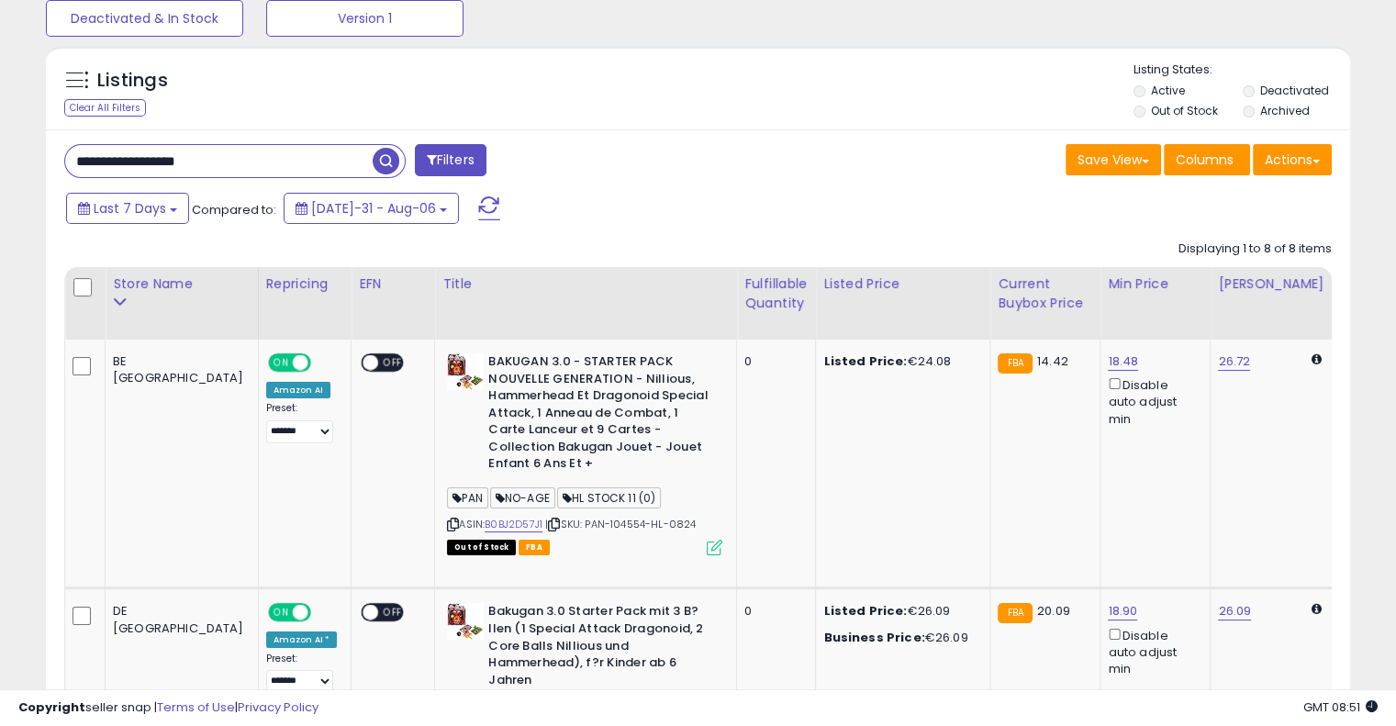
click at [886, 126] on div "Listings Clear All Filters" at bounding box center [698, 88] width 1305 height 84
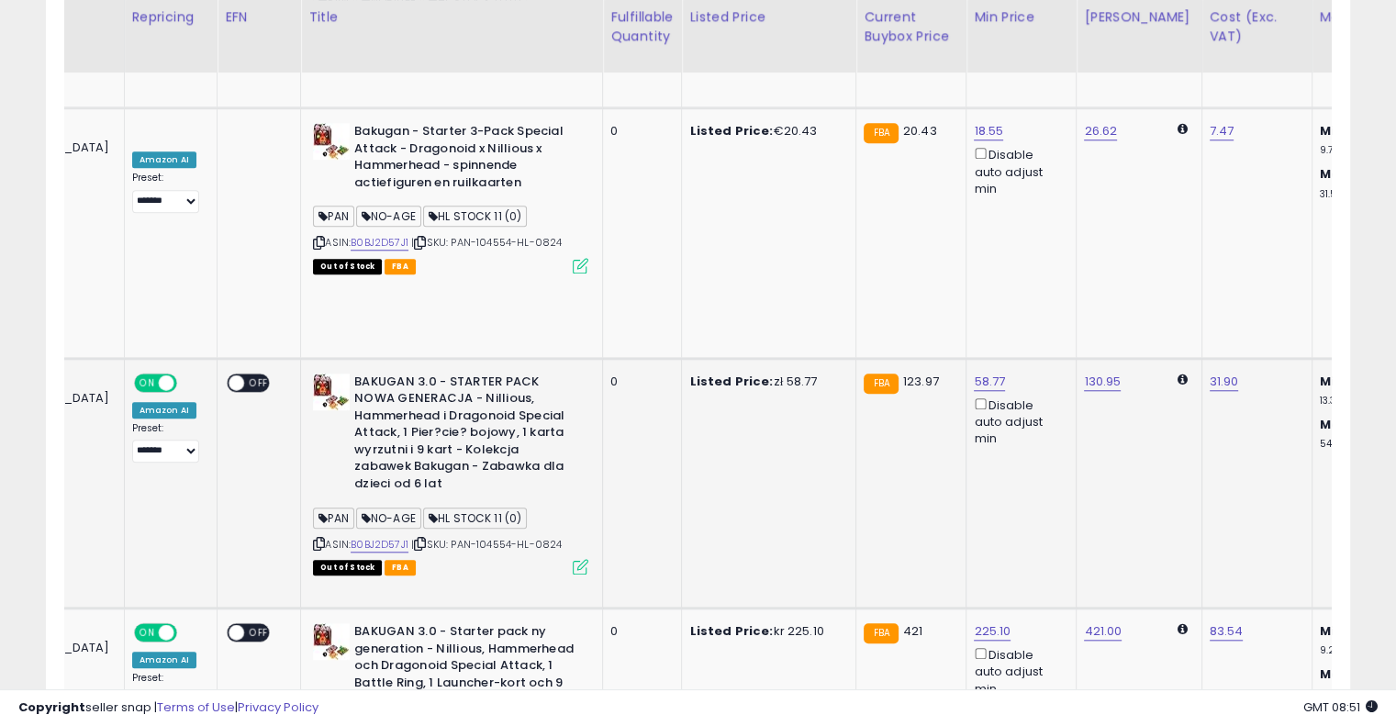
scroll to position [0, 301]
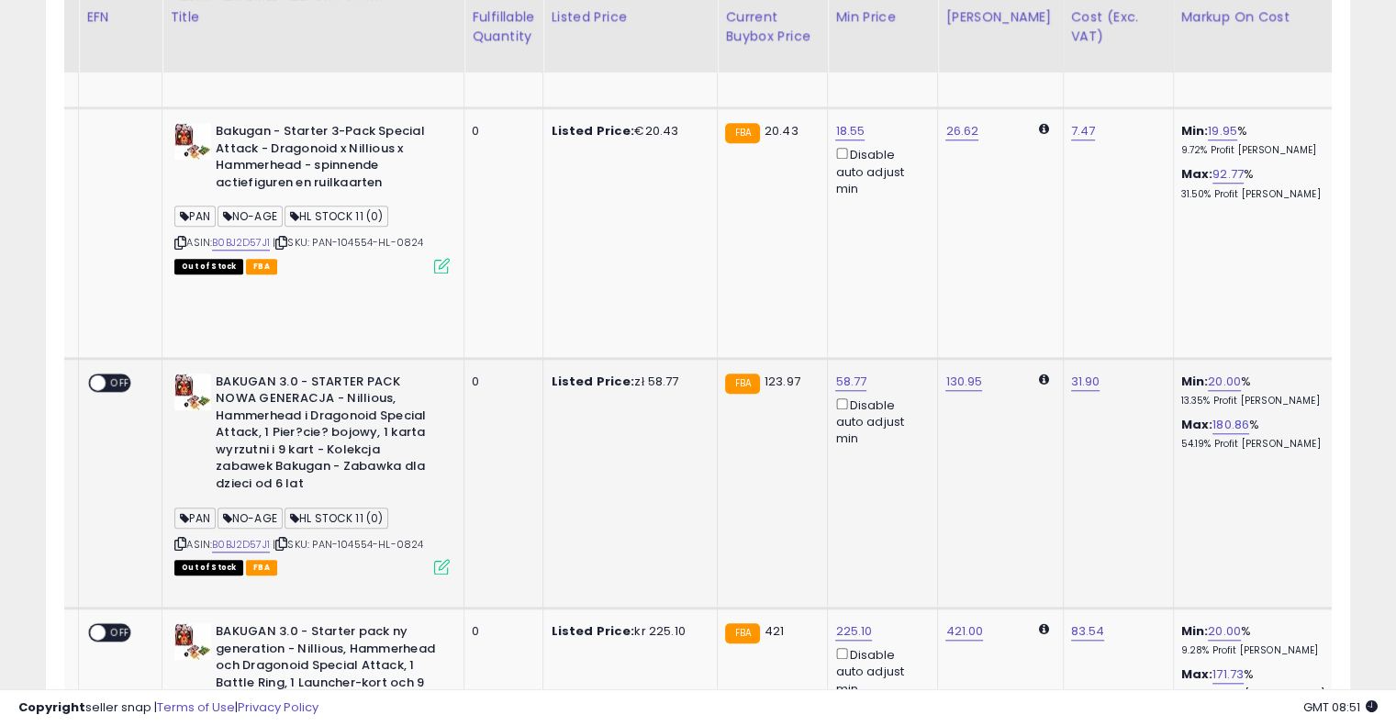
drag, startPoint x: 824, startPoint y: 284, endPoint x: 947, endPoint y: 278, distance: 123.1
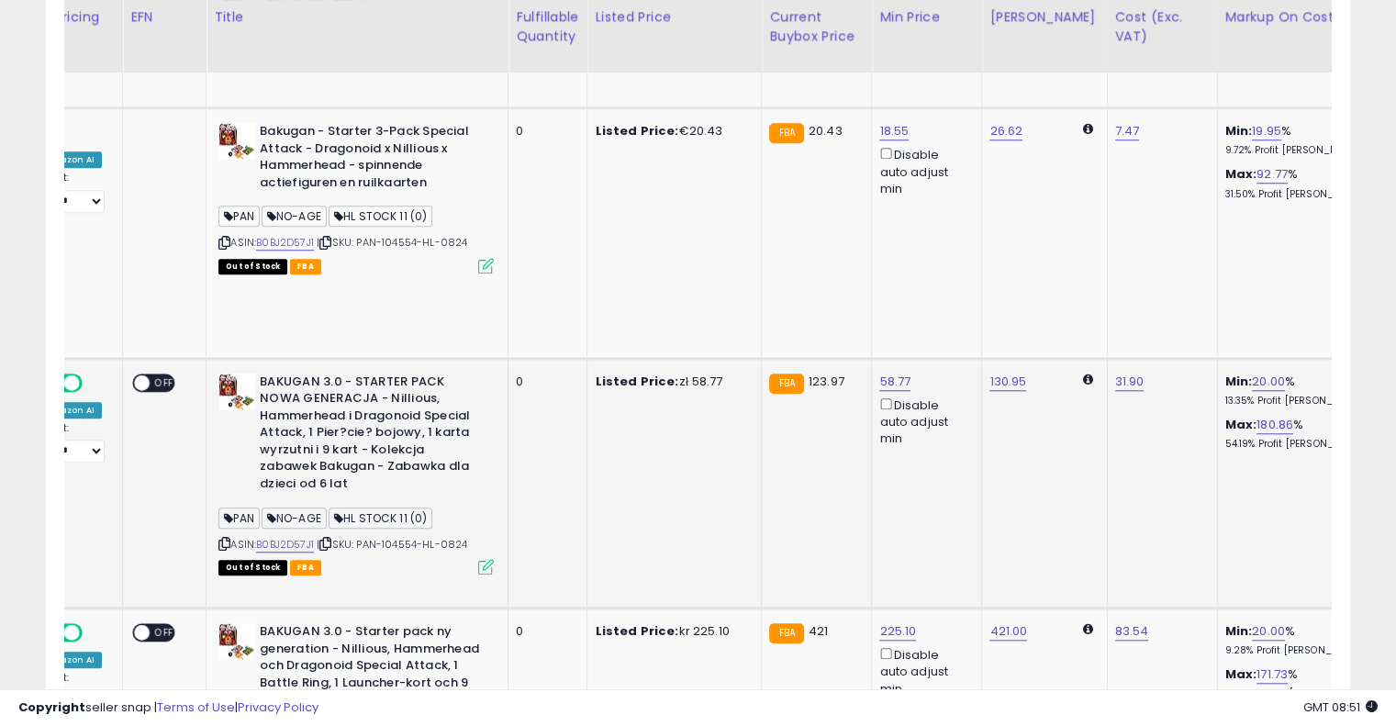
scroll to position [0, 0]
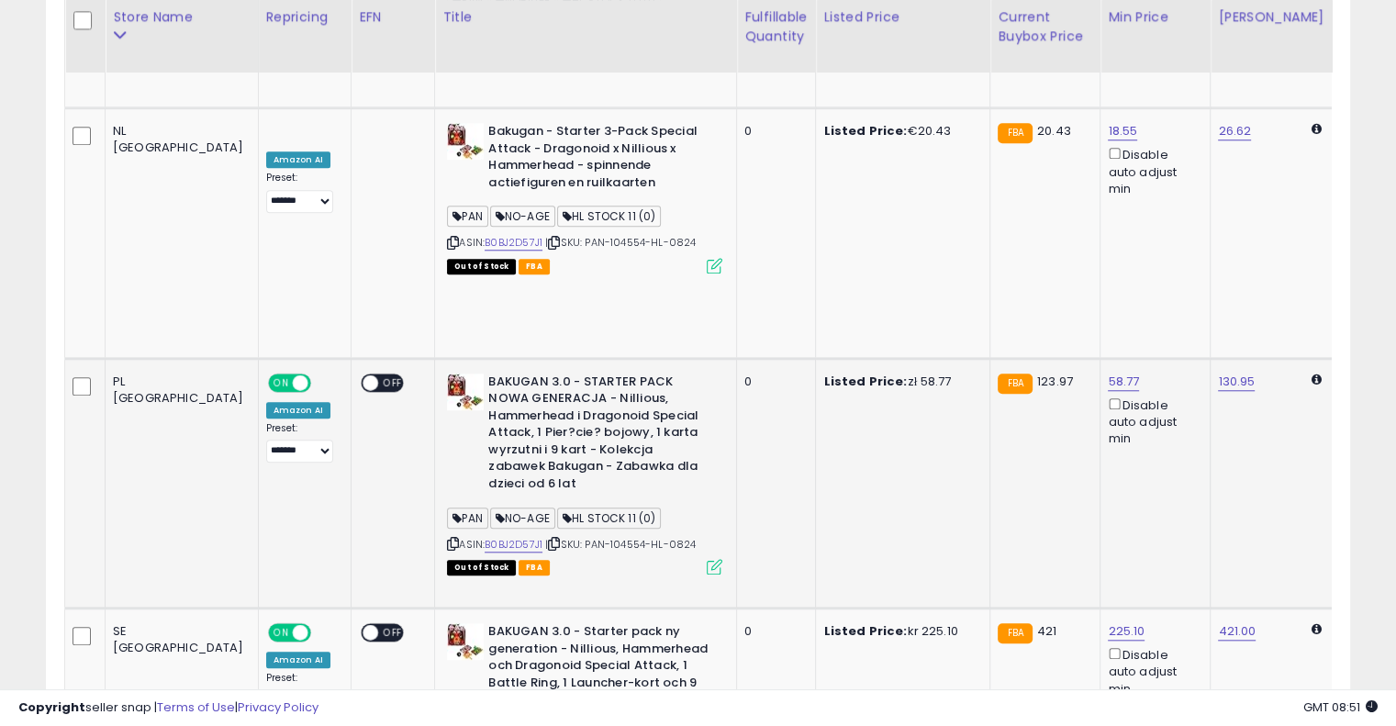
drag, startPoint x: 948, startPoint y: 243, endPoint x: 751, endPoint y: 260, distance: 198.1
click at [548, 539] on icon at bounding box center [554, 544] width 12 height 10
click at [1211, 609] on td "421.00" at bounding box center [1273, 734] width 125 height 250
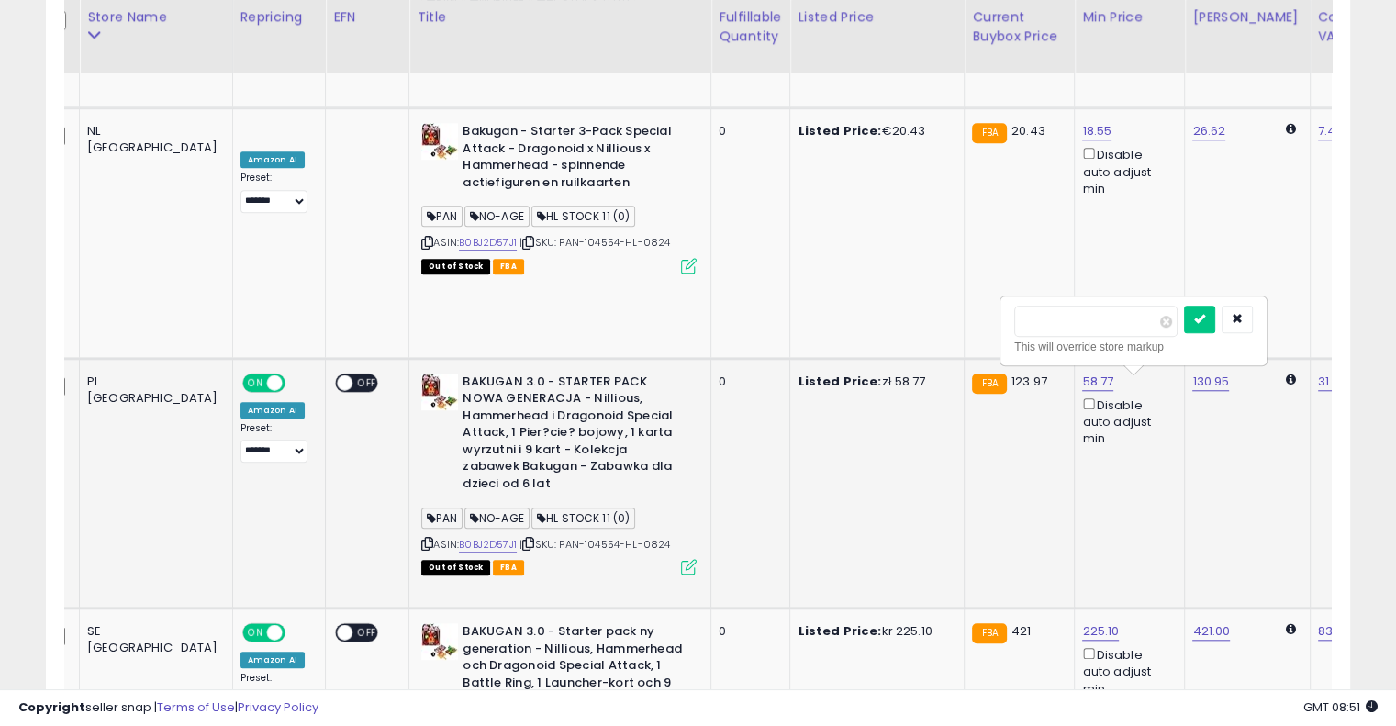
drag, startPoint x: 1091, startPoint y: 323, endPoint x: 934, endPoint y: 315, distance: 157.2
type input "***"
click button "submit" at bounding box center [1199, 320] width 31 height 28
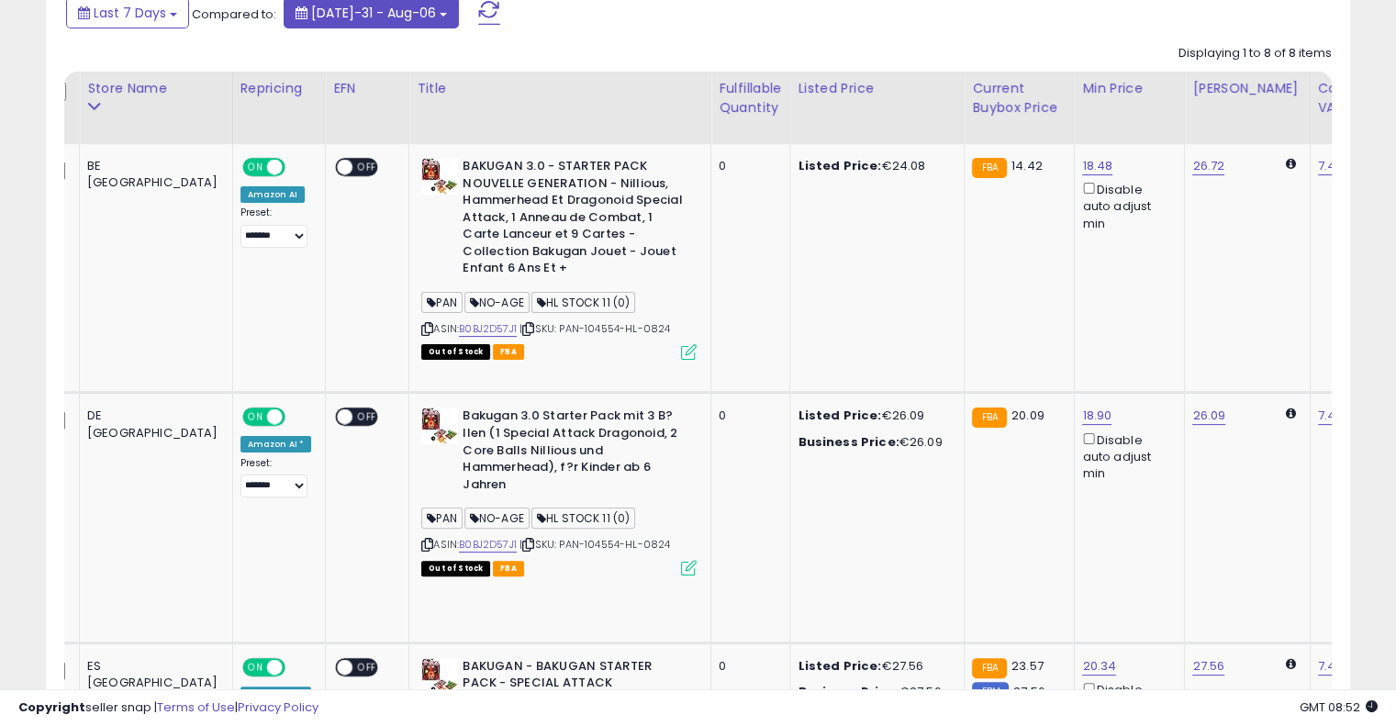
scroll to position [0, 0]
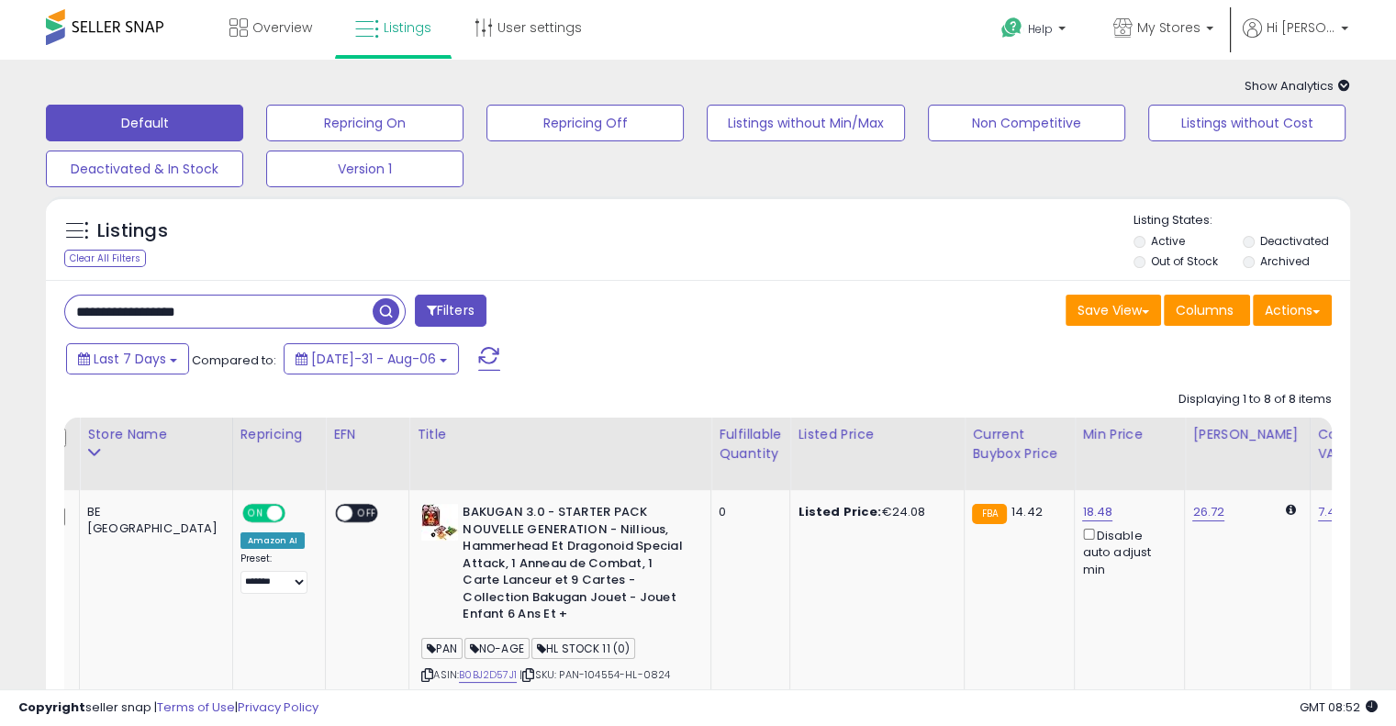
drag, startPoint x: 274, startPoint y: 305, endPoint x: 0, endPoint y: 289, distance: 274.0
paste input "text"
click at [388, 320] on span "button" at bounding box center [386, 311] width 27 height 27
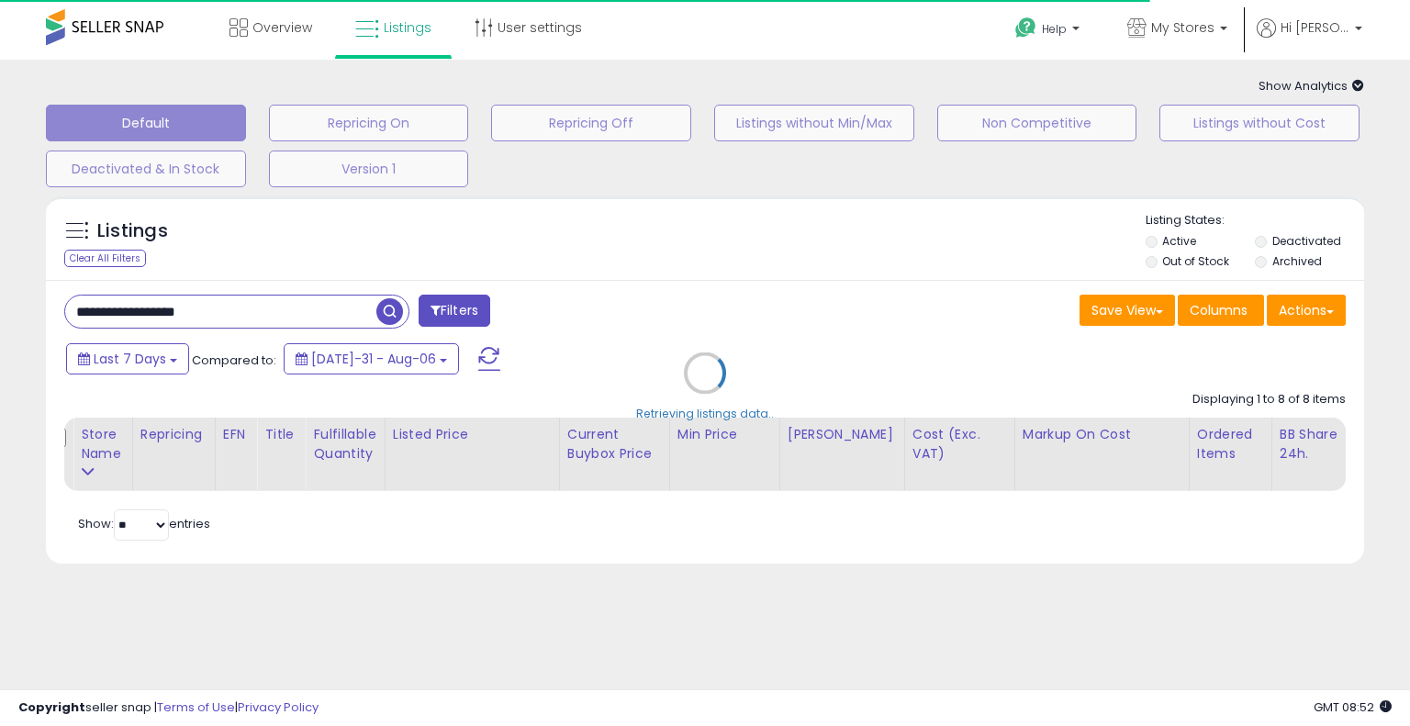
click at [753, 286] on div "Retrieving listings data.." at bounding box center [705, 386] width 1346 height 399
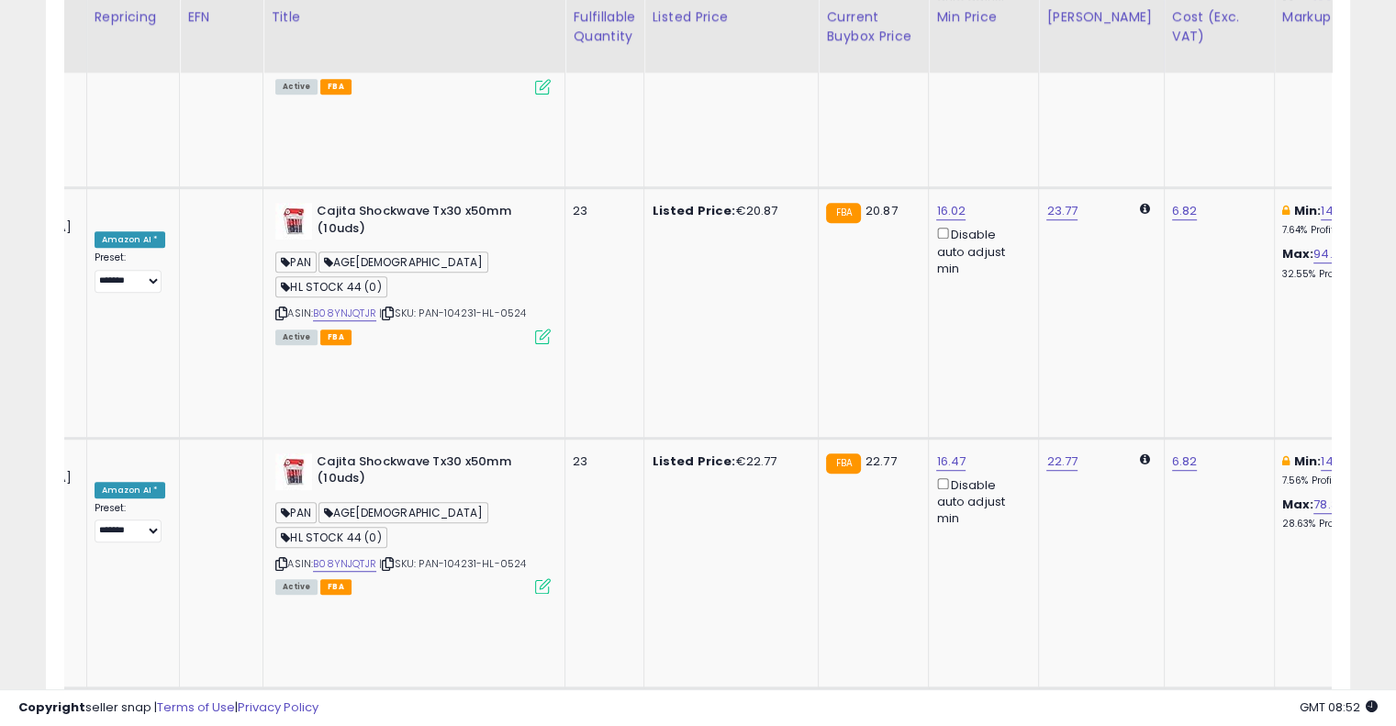
scroll to position [0, 269]
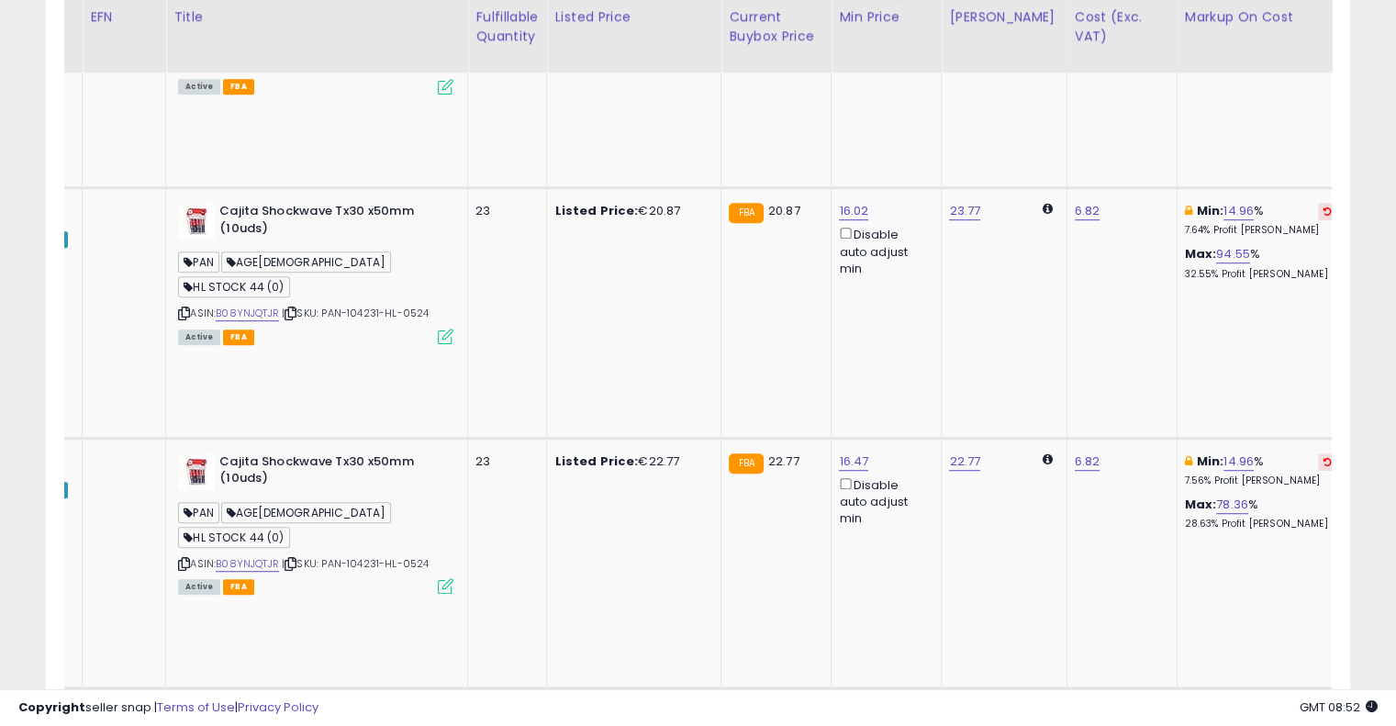
drag, startPoint x: 695, startPoint y: 360, endPoint x: 807, endPoint y: 335, distance: 114.7
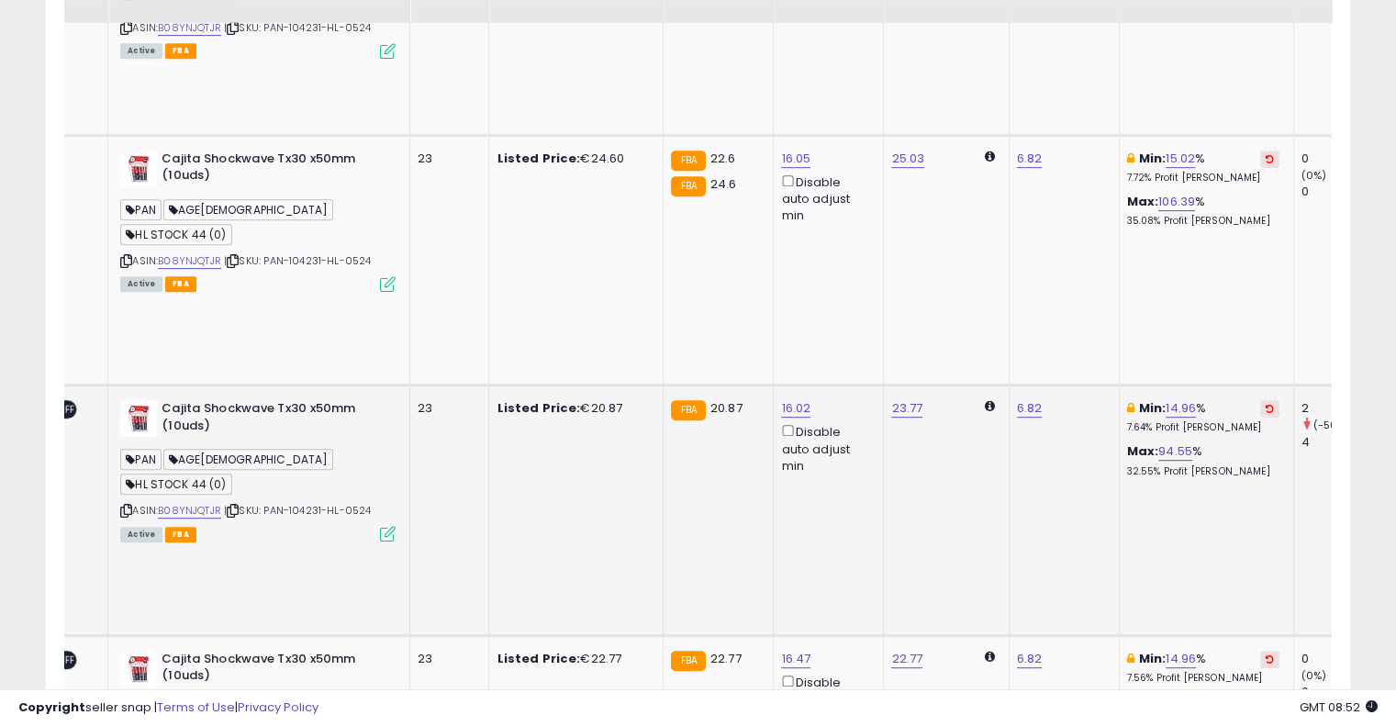
scroll to position [776, 0]
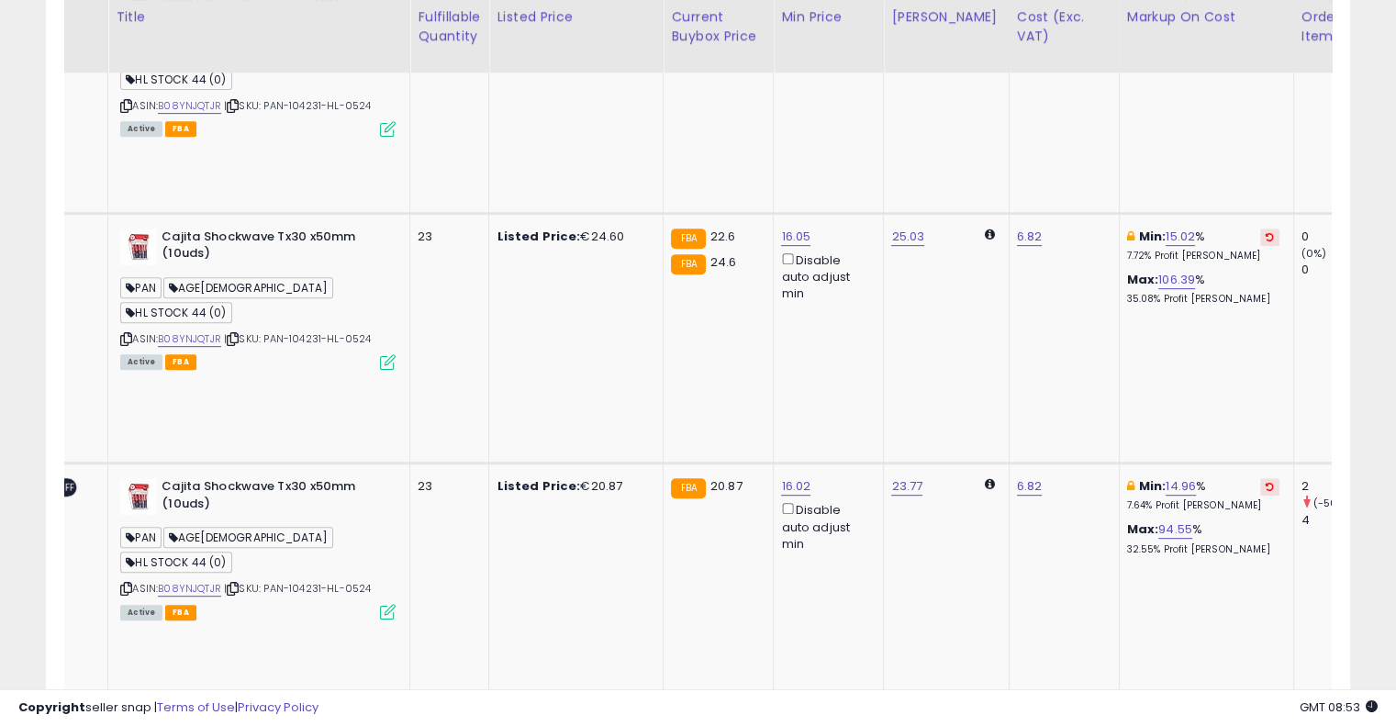
click at [1261, 725] on button at bounding box center [1270, 737] width 19 height 17
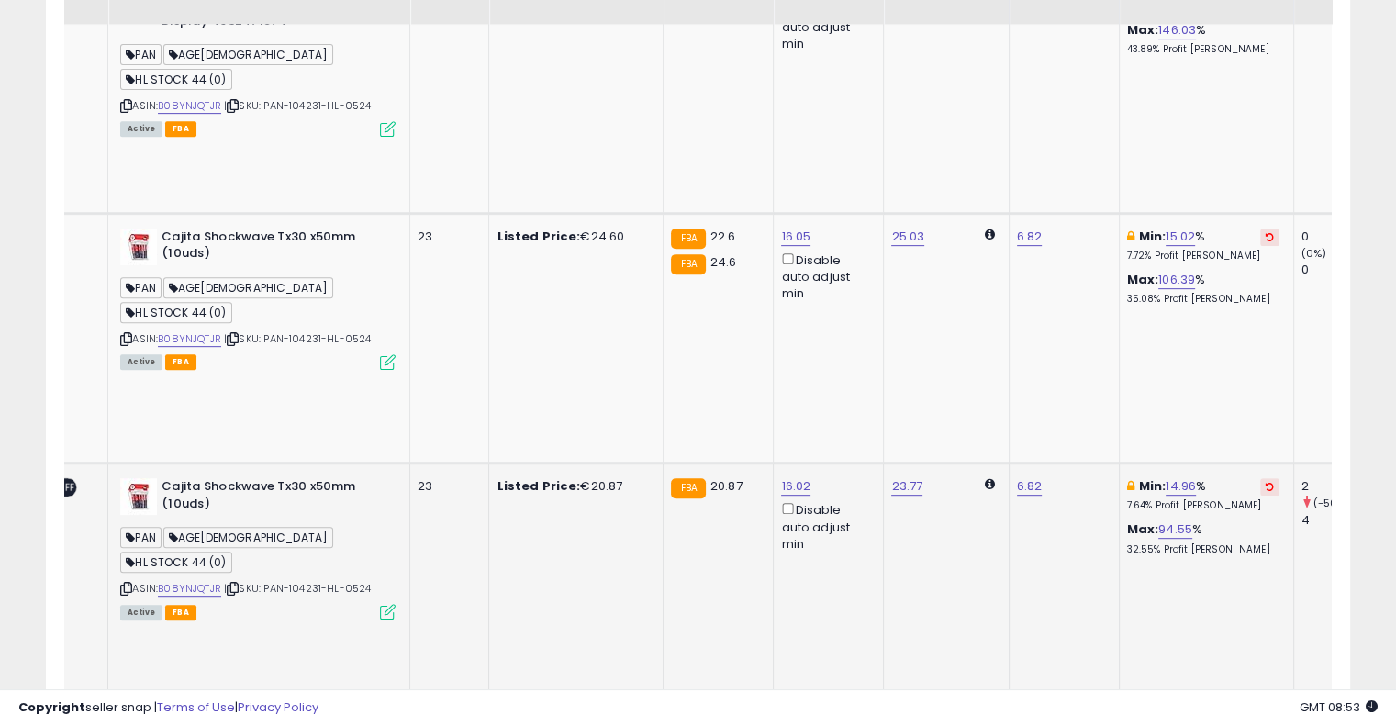
scroll to position [684, 0]
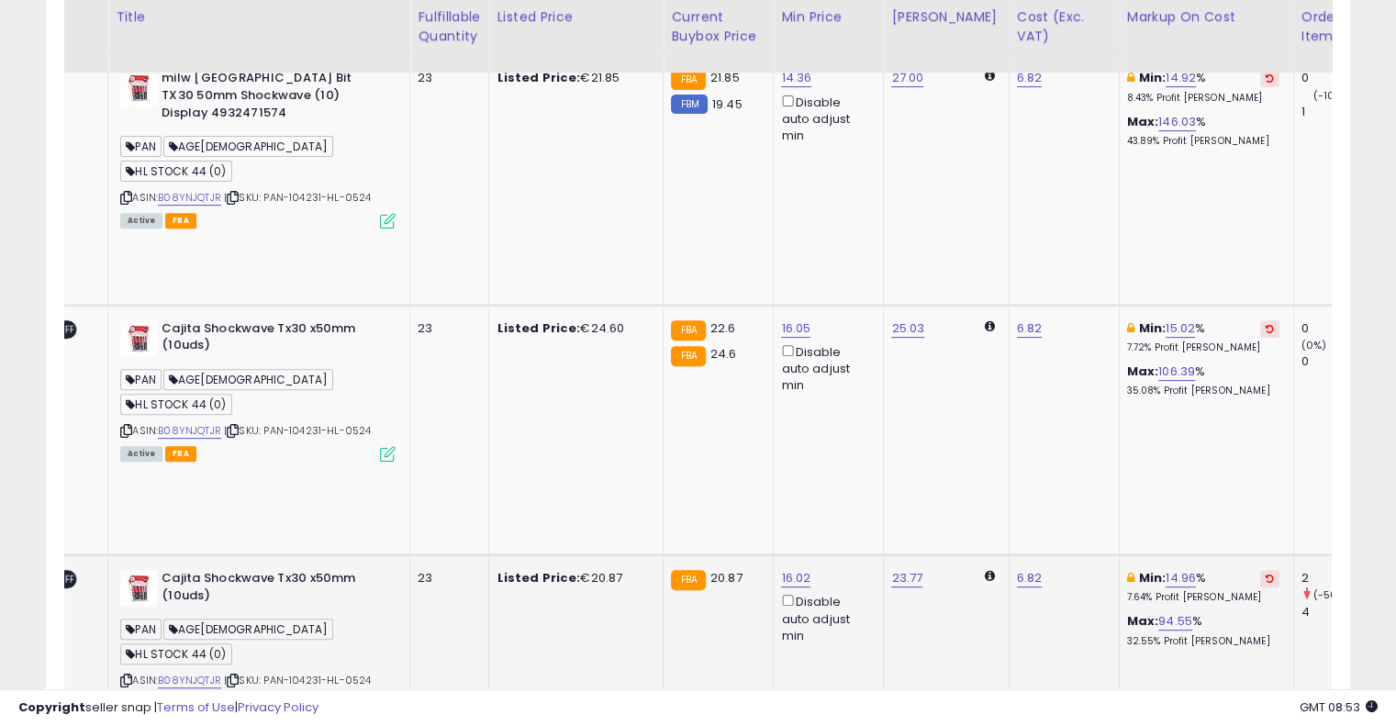
click at [1261, 570] on button at bounding box center [1270, 578] width 19 height 17
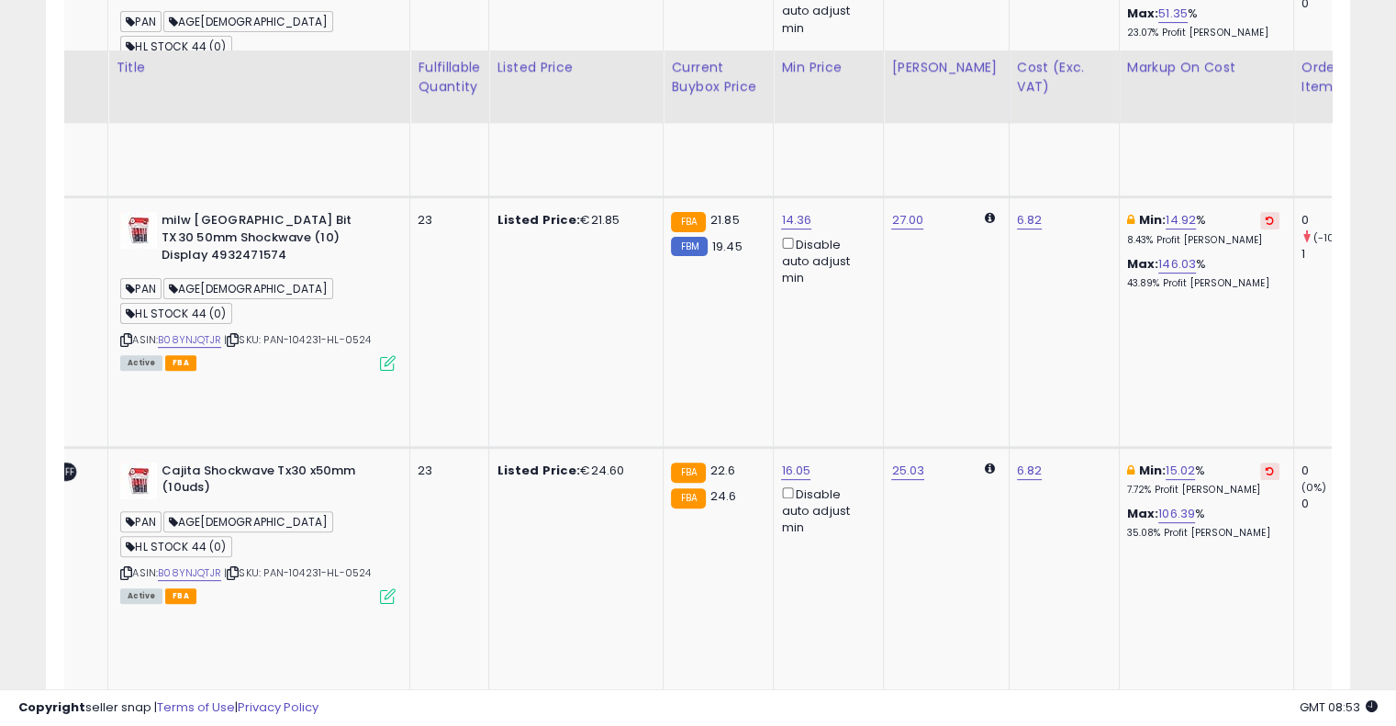
scroll to position [500, 0]
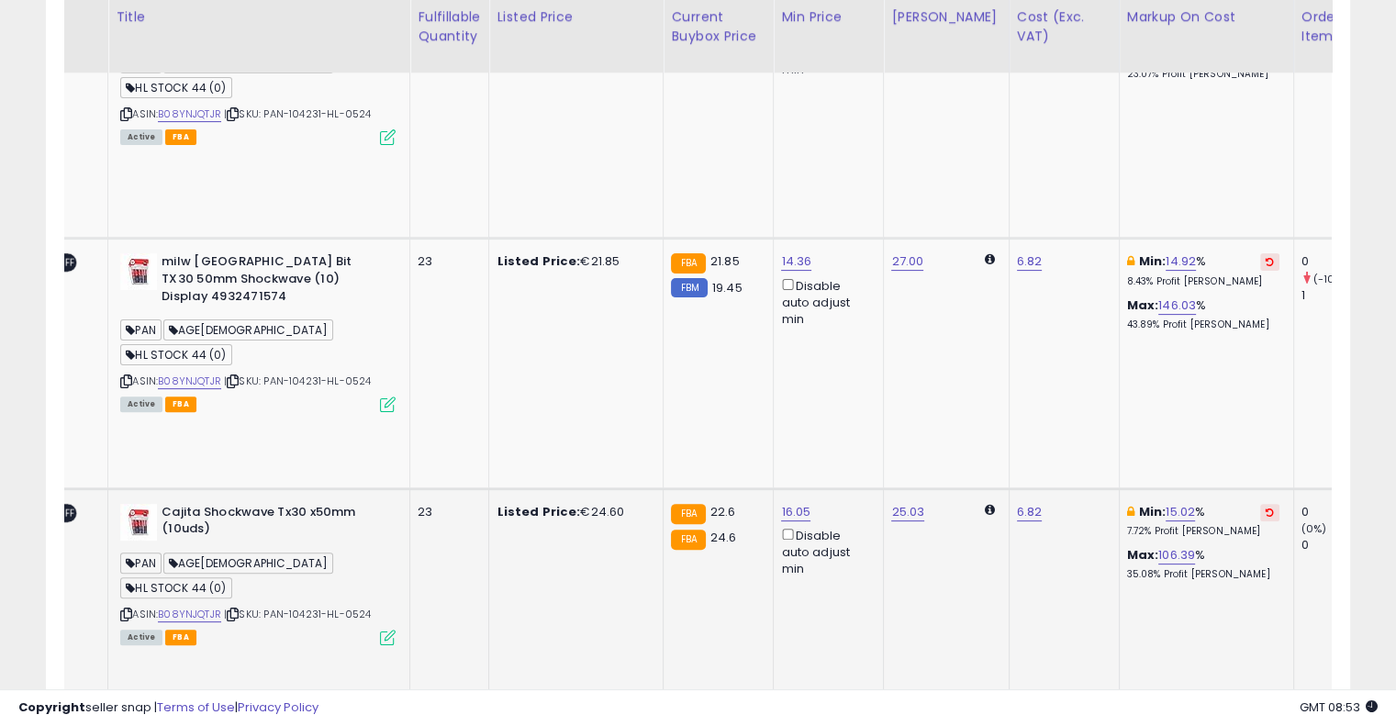
click at [1266, 508] on icon at bounding box center [1270, 512] width 8 height 9
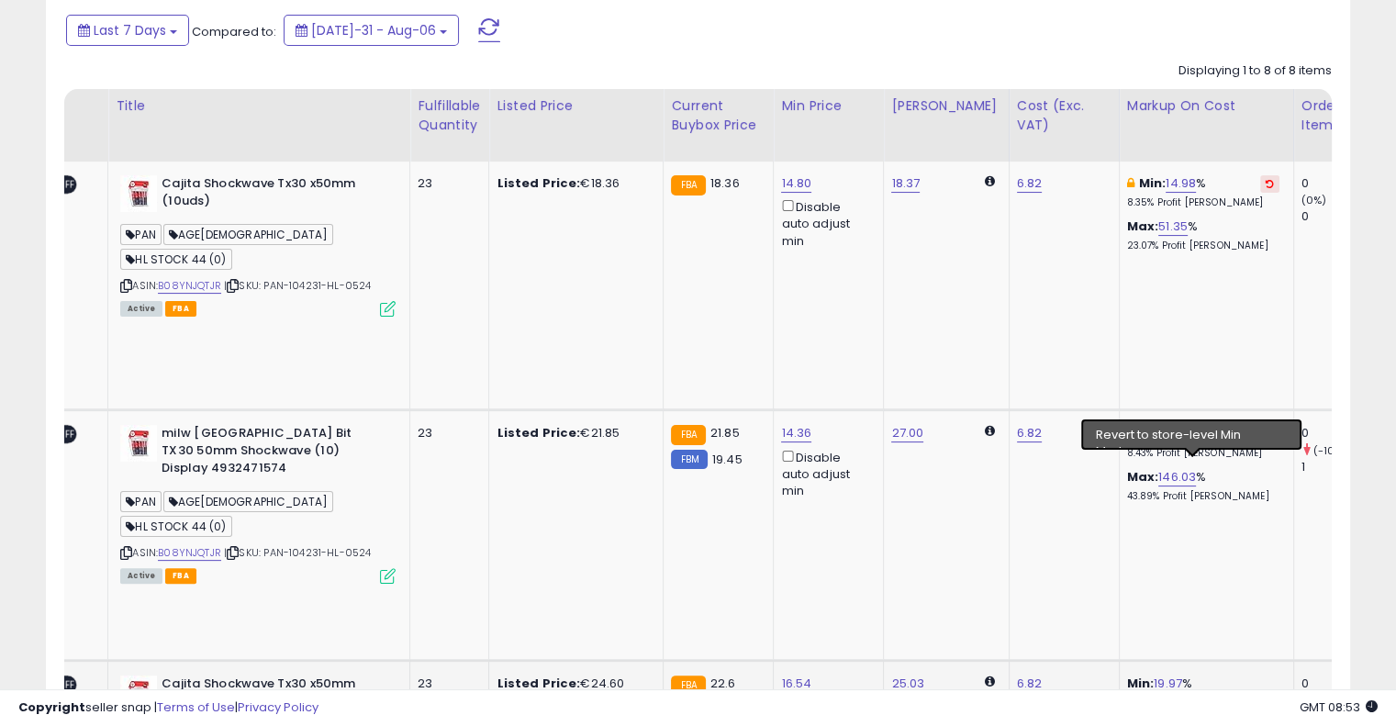
scroll to position [317, 0]
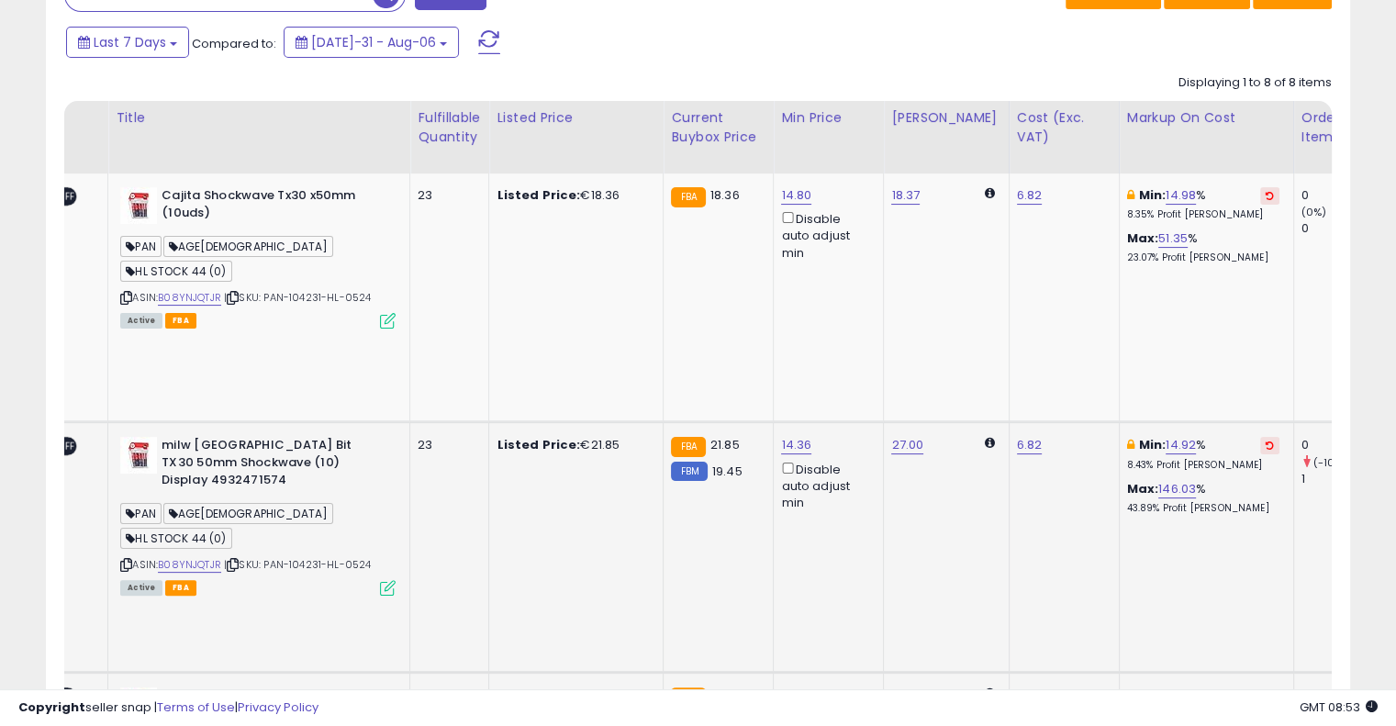
click at [1266, 441] on icon at bounding box center [1270, 445] width 8 height 9
click at [1261, 197] on button at bounding box center [1270, 195] width 19 height 17
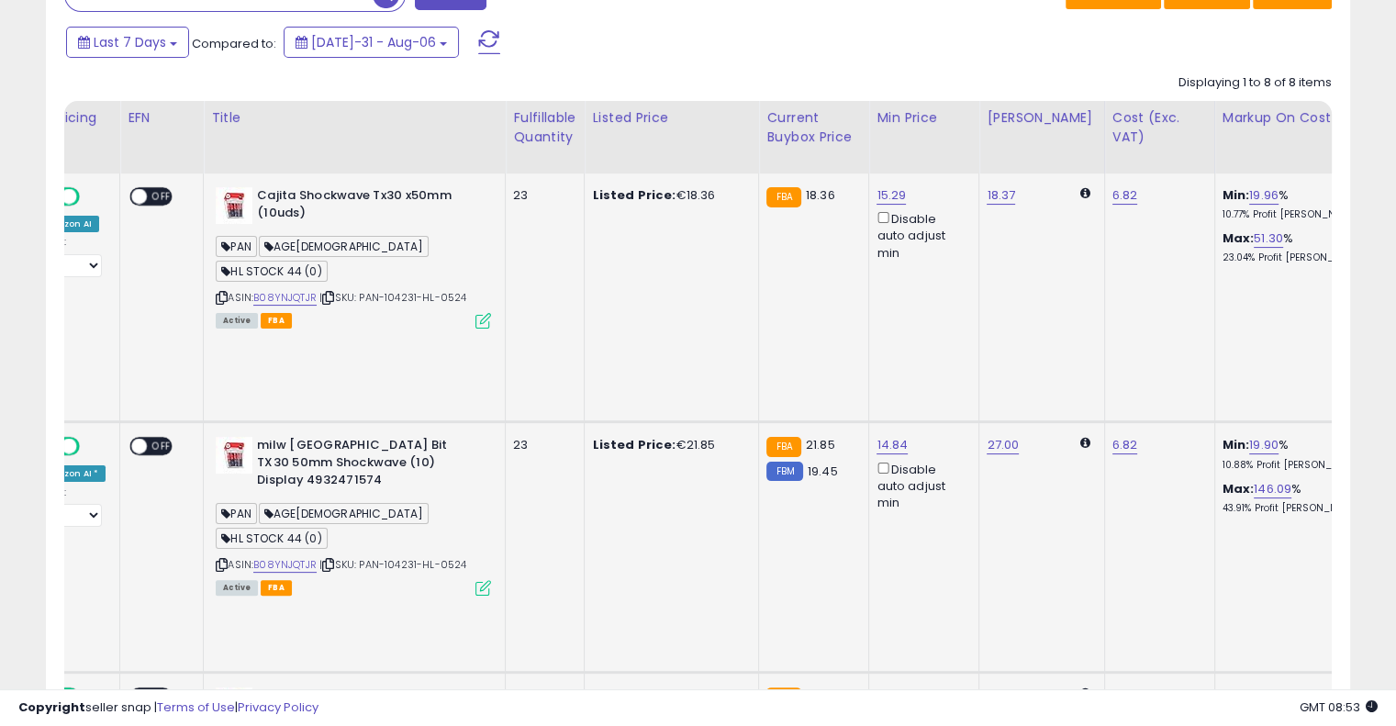
scroll to position [0, 0]
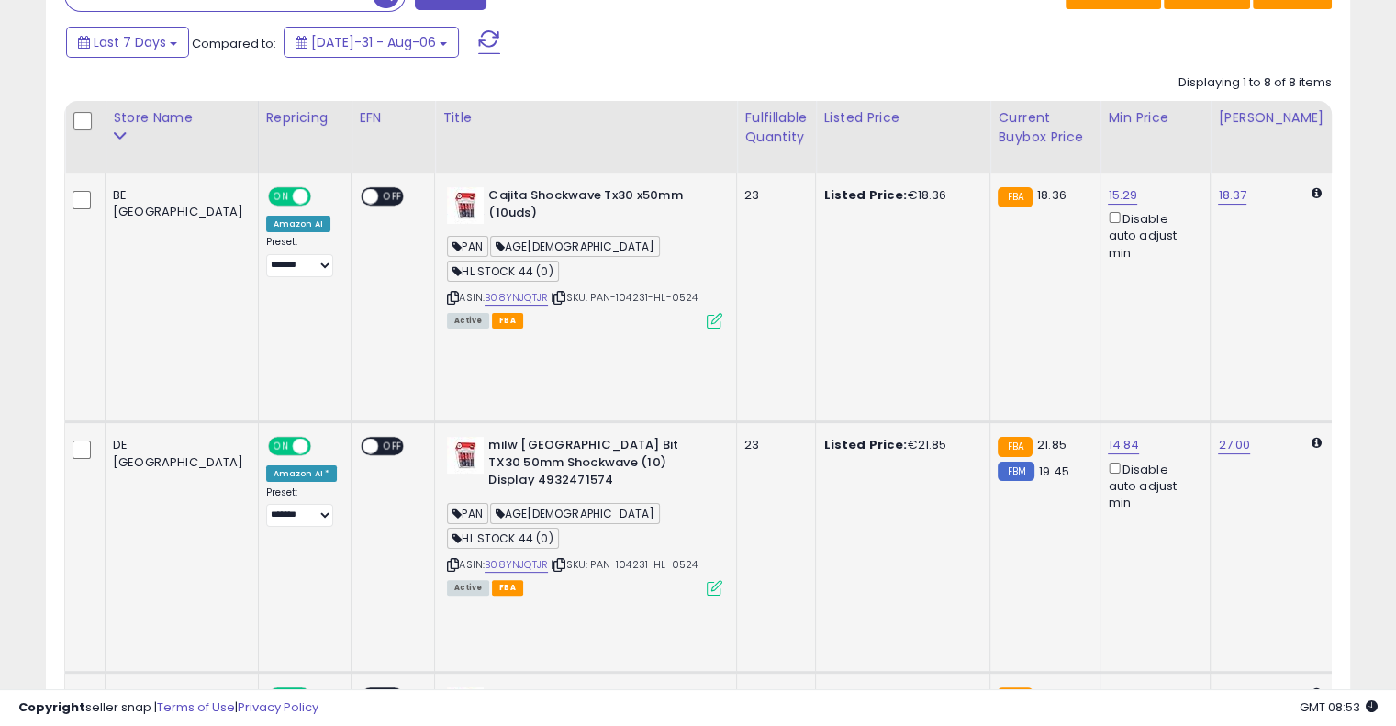
drag, startPoint x: 854, startPoint y: 262, endPoint x: 657, endPoint y: 249, distance: 196.9
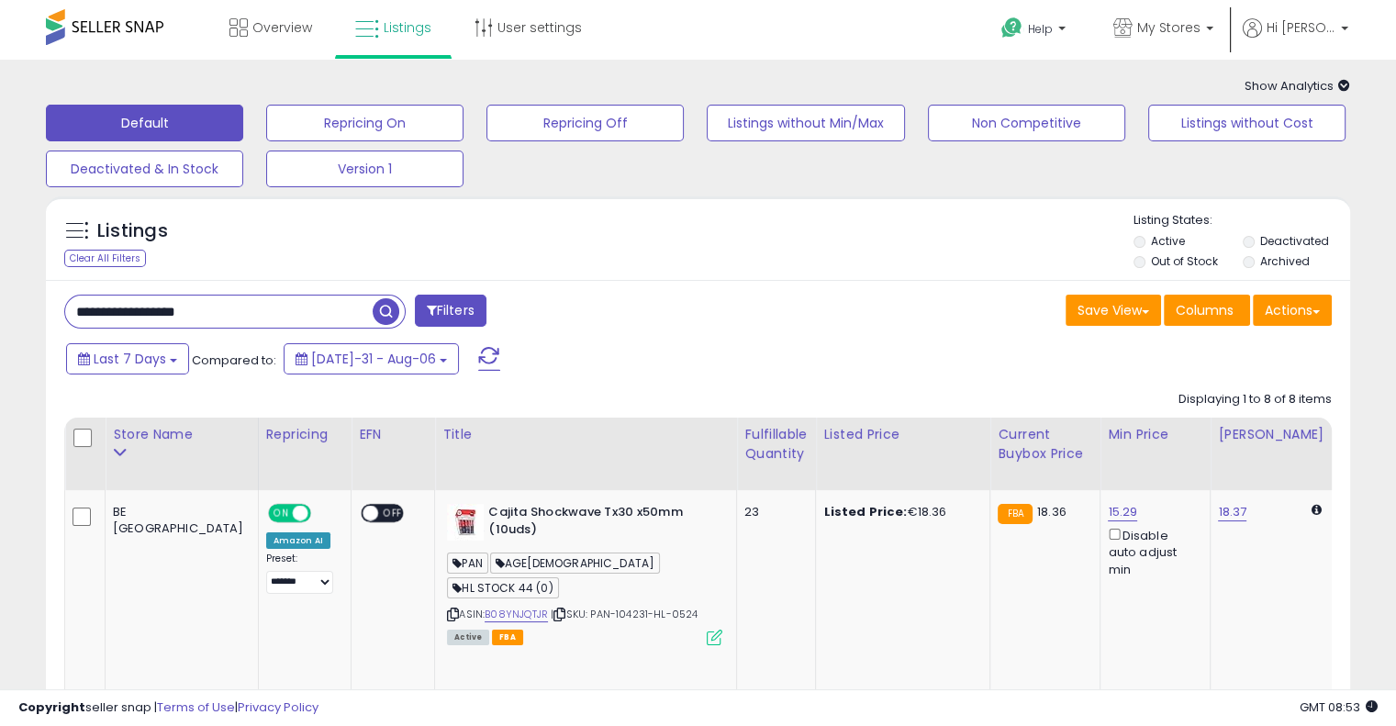
drag, startPoint x: 301, startPoint y: 308, endPoint x: 28, endPoint y: 314, distance: 272.8
paste input "text"
click at [378, 312] on span "button" at bounding box center [386, 311] width 27 height 27
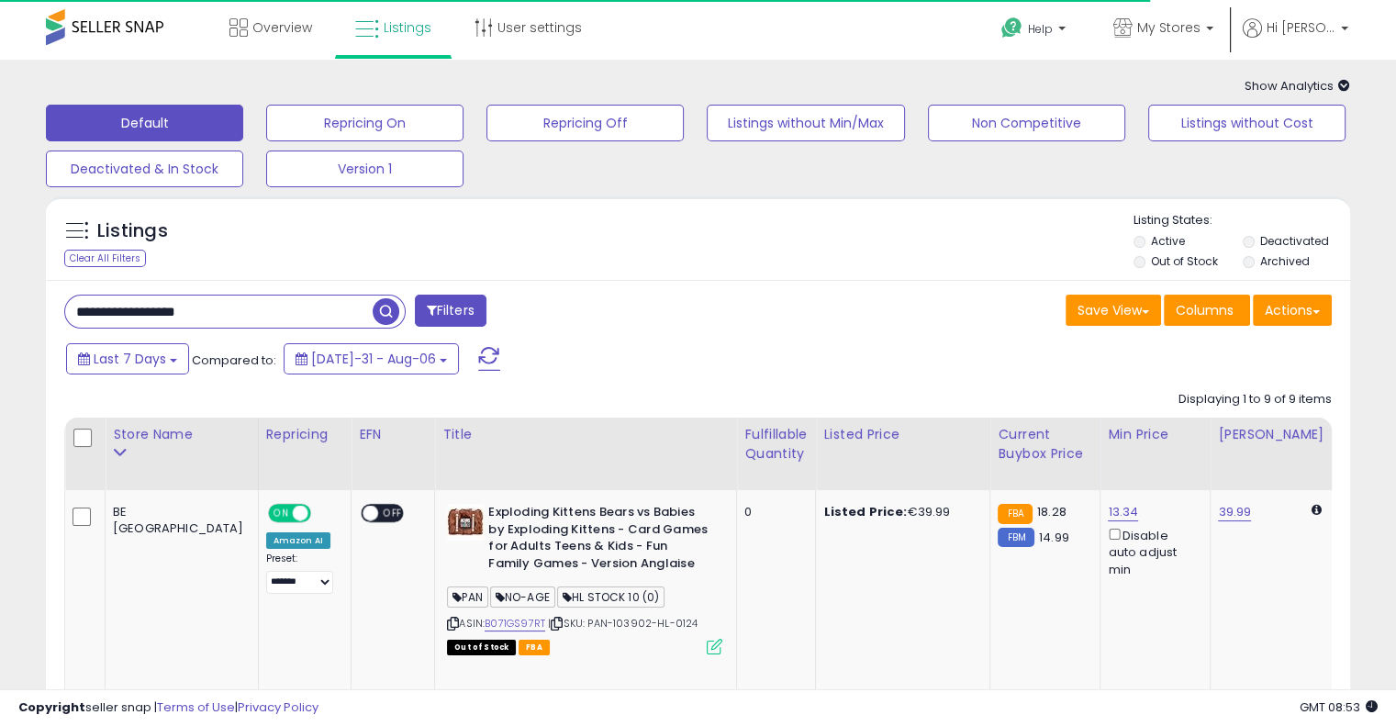
click at [688, 263] on div "Listings Clear All Filters Listing States:" at bounding box center [698, 243] width 1305 height 62
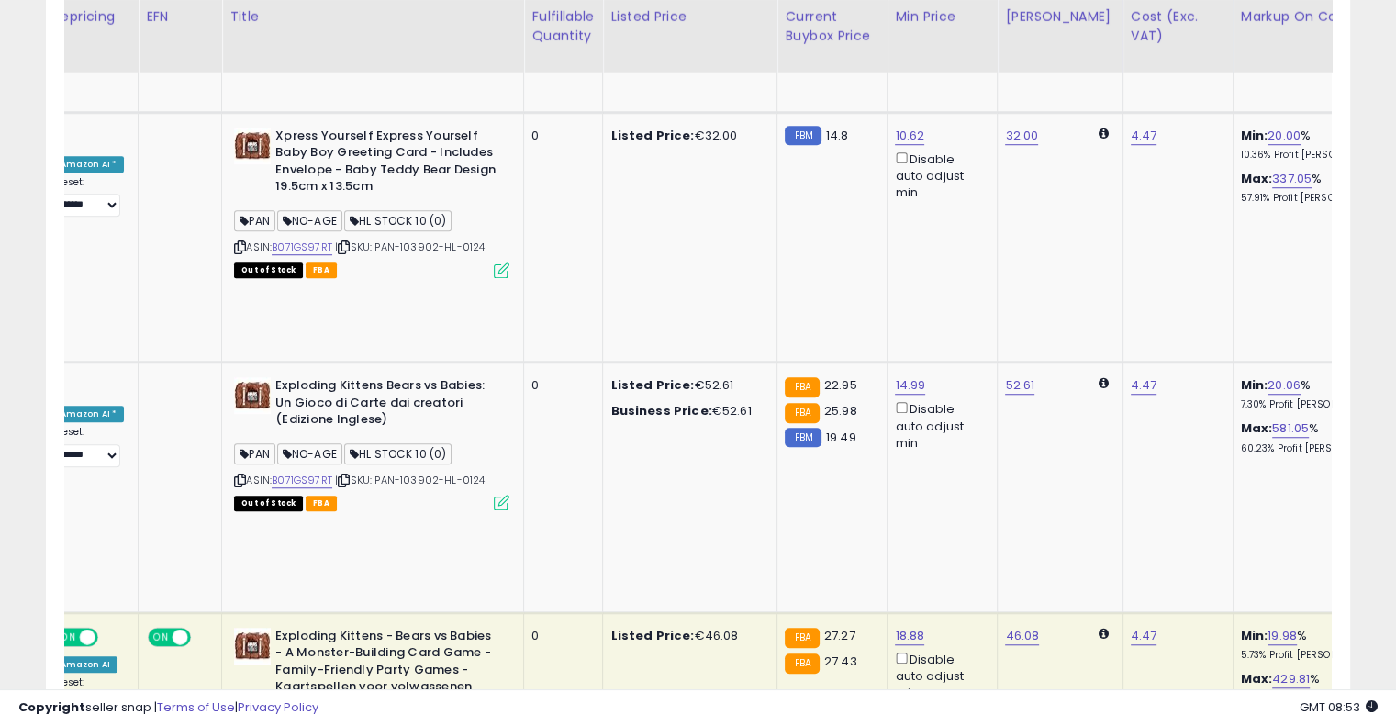
scroll to position [0, 384]
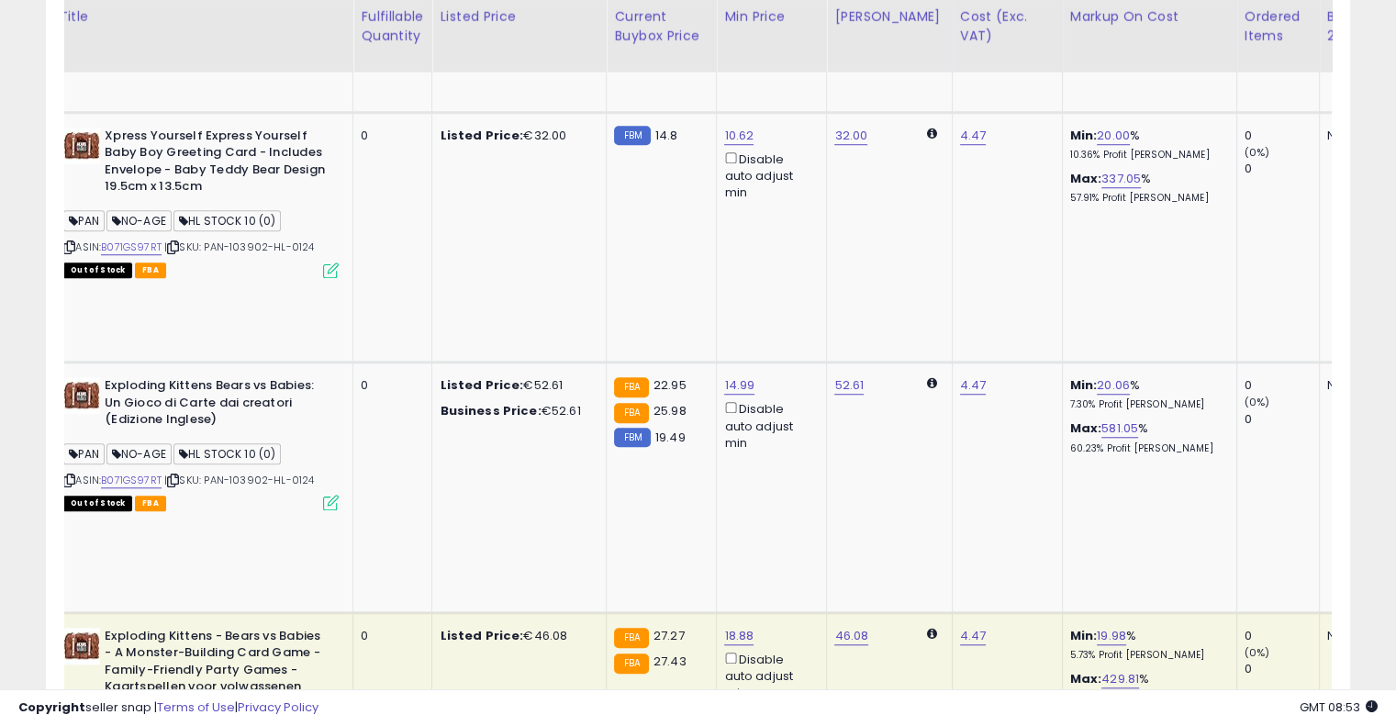
drag, startPoint x: 681, startPoint y: 229, endPoint x: 824, endPoint y: 181, distance: 150.1
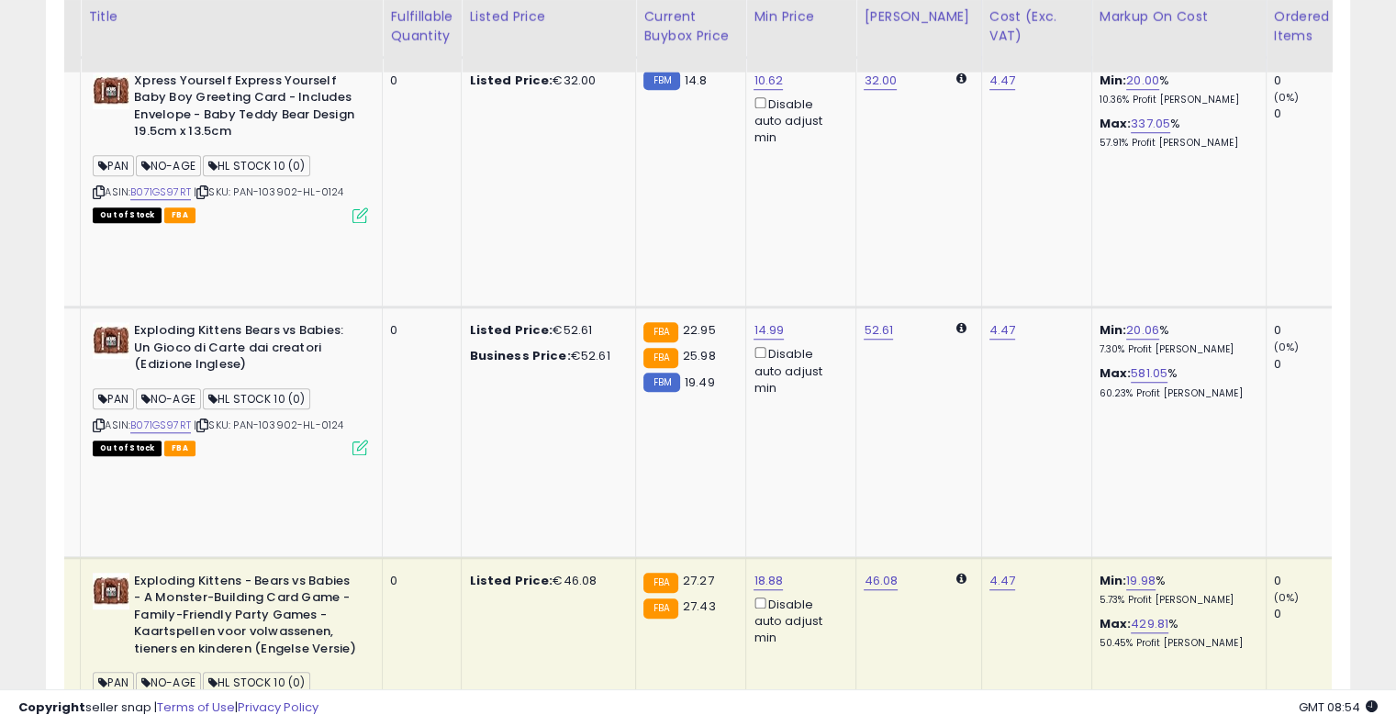
scroll to position [0, 142]
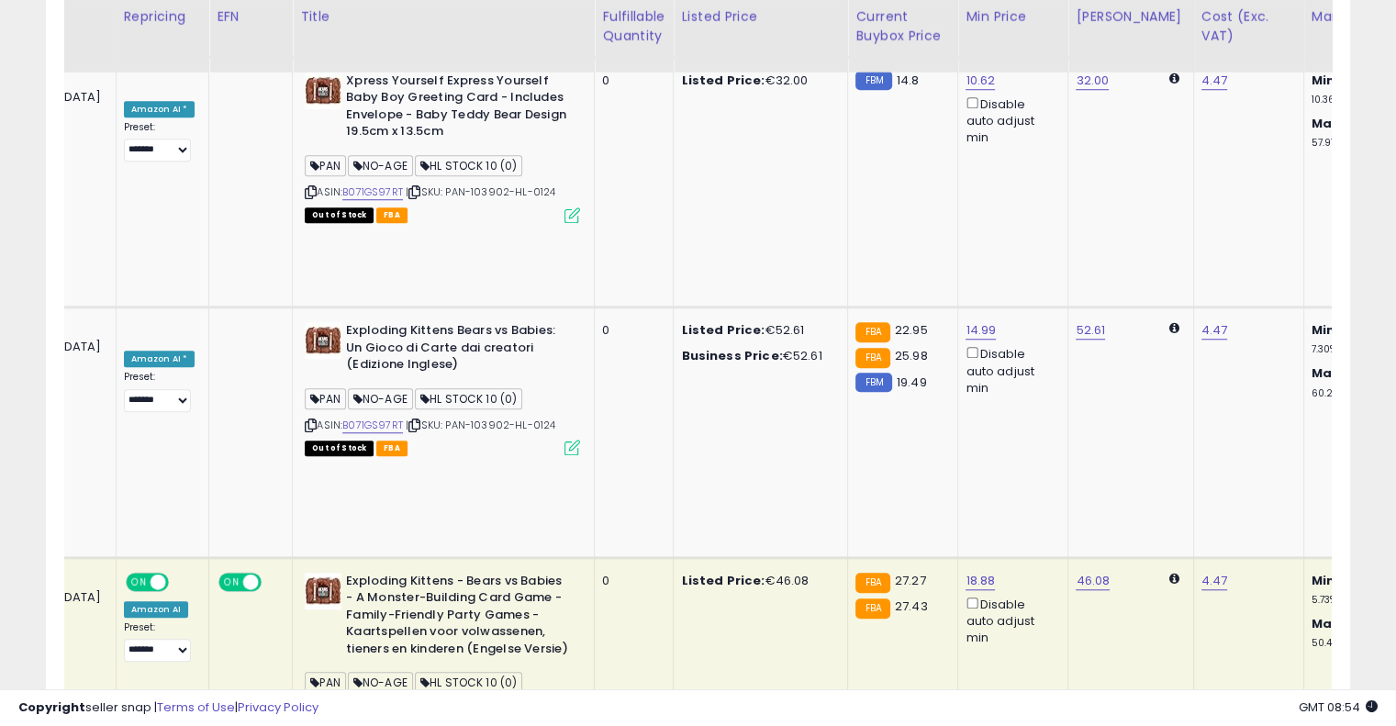
drag, startPoint x: 726, startPoint y: 540, endPoint x: 518, endPoint y: 557, distance: 209.1
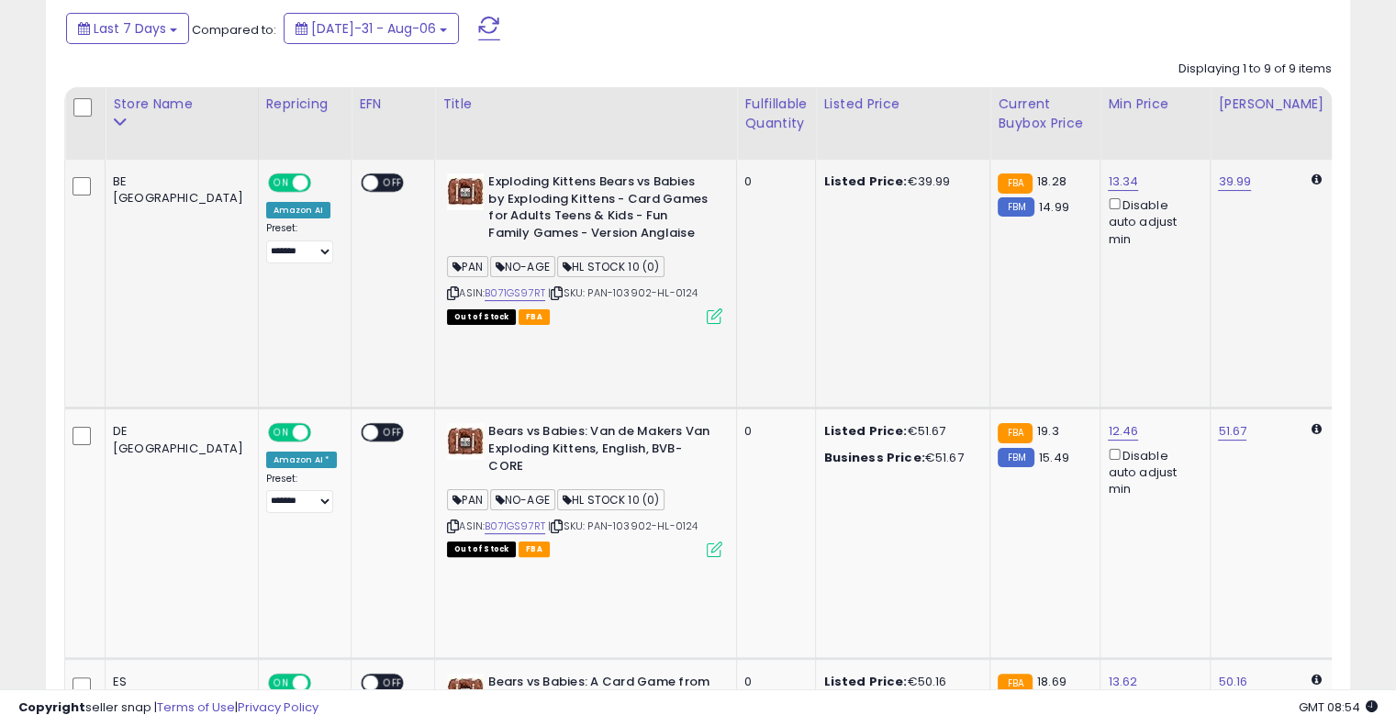
scroll to position [239, 0]
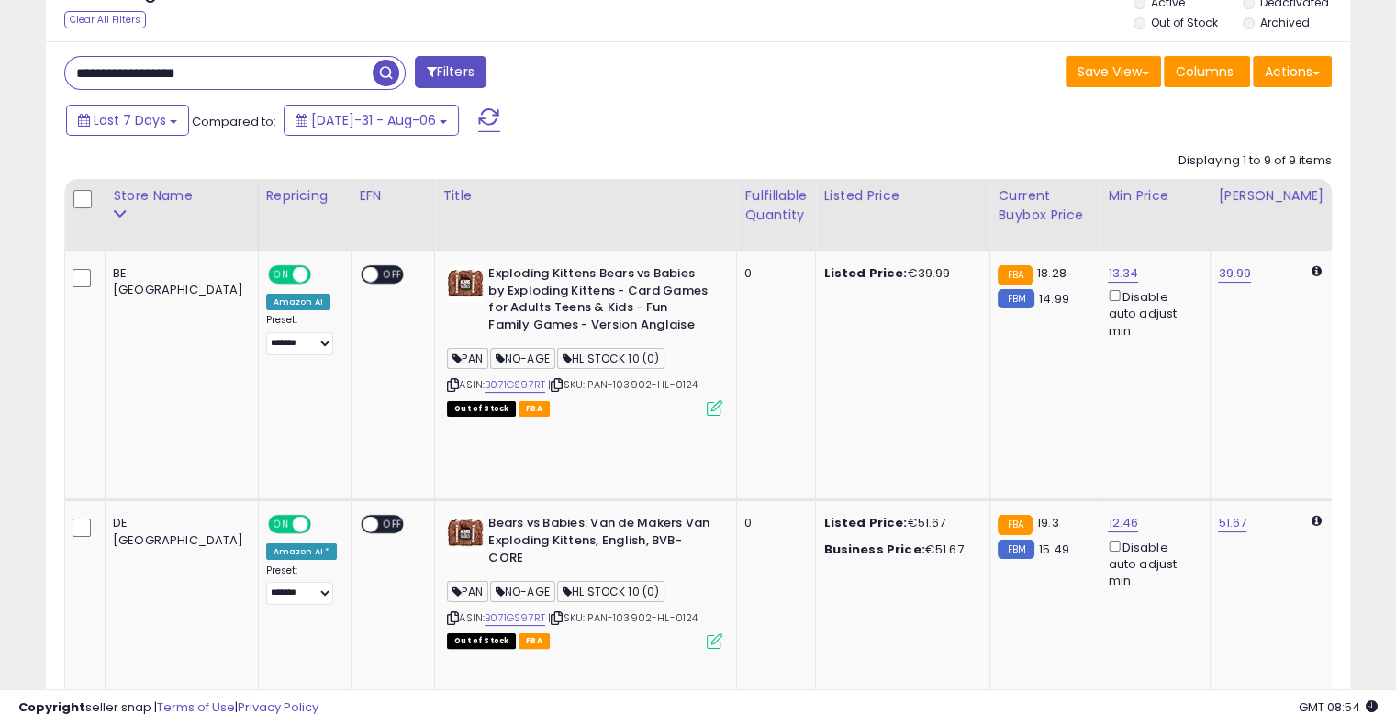
drag, startPoint x: 242, startPoint y: 68, endPoint x: 17, endPoint y: 62, distance: 225.0
paste input "text"
click at [385, 69] on span "button" at bounding box center [386, 73] width 27 height 27
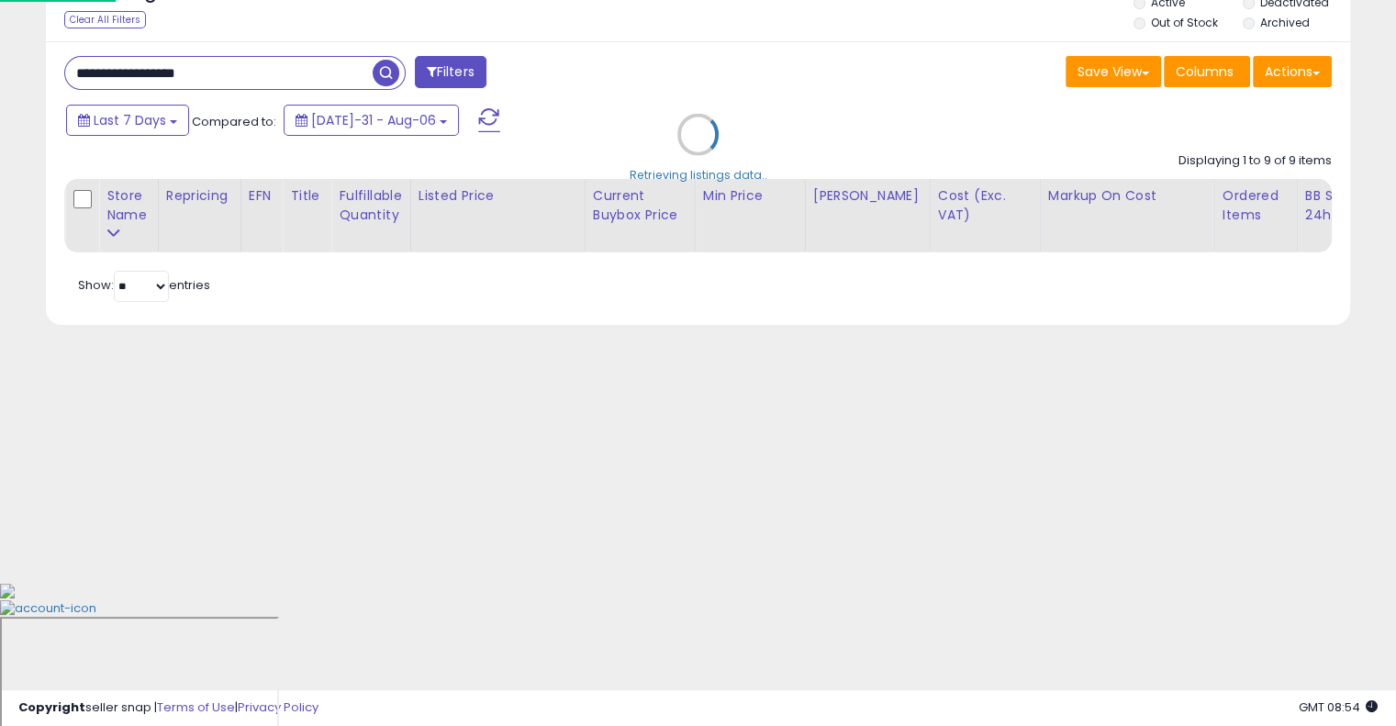
scroll to position [95, 0]
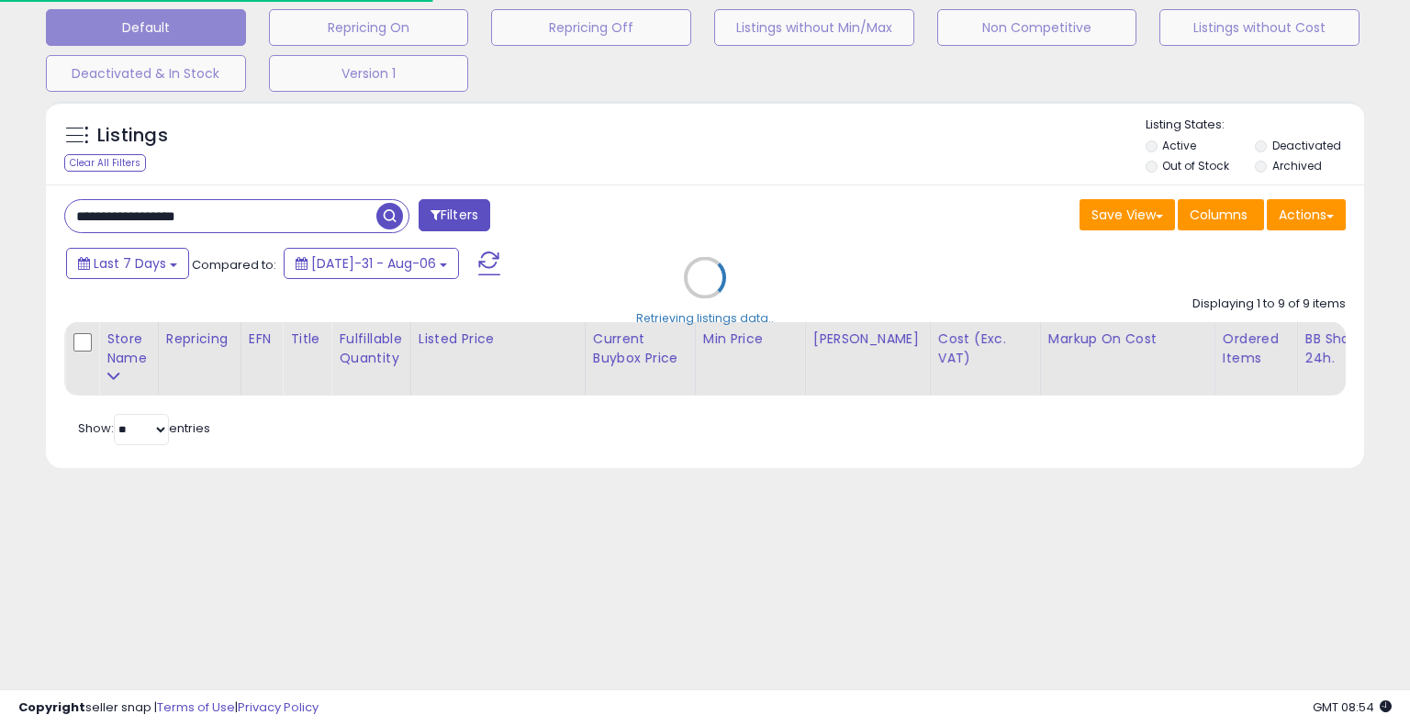
click at [760, 101] on div "Retrieving listings data.." at bounding box center [705, 291] width 1346 height 399
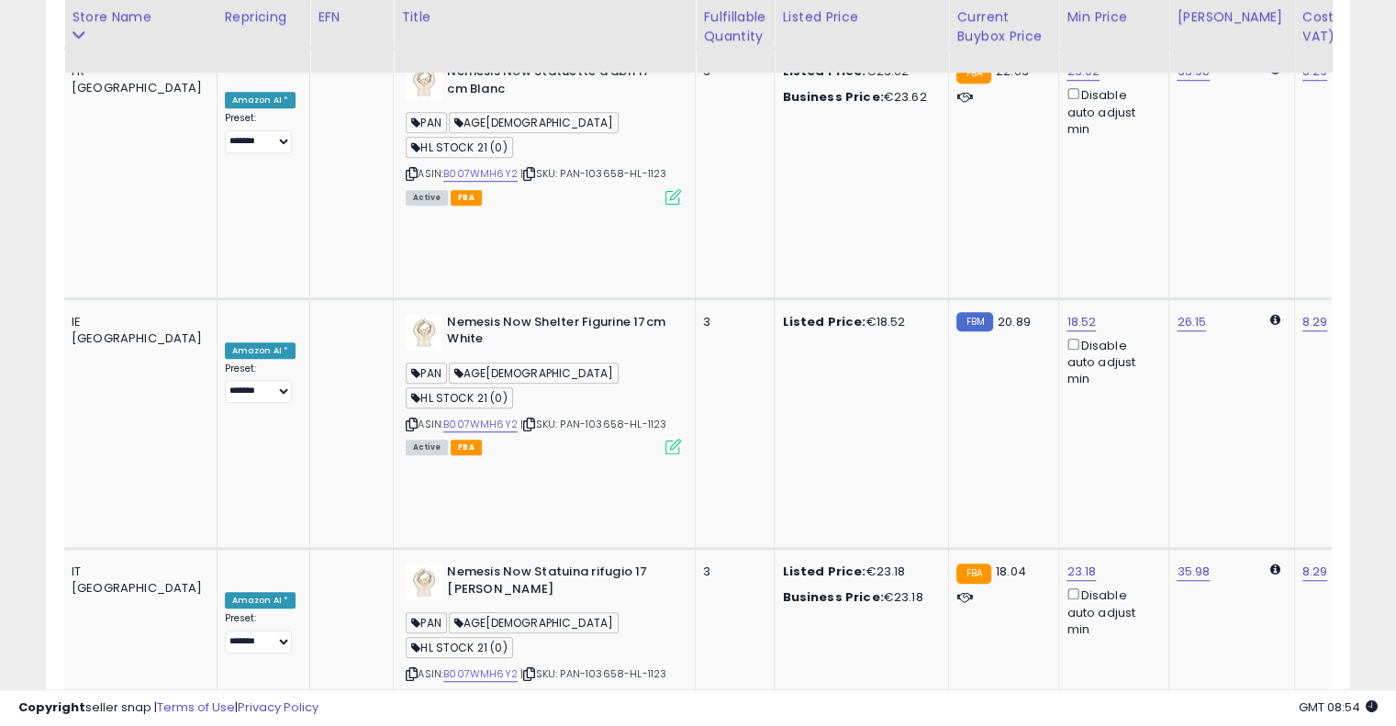
scroll to position [0, 129]
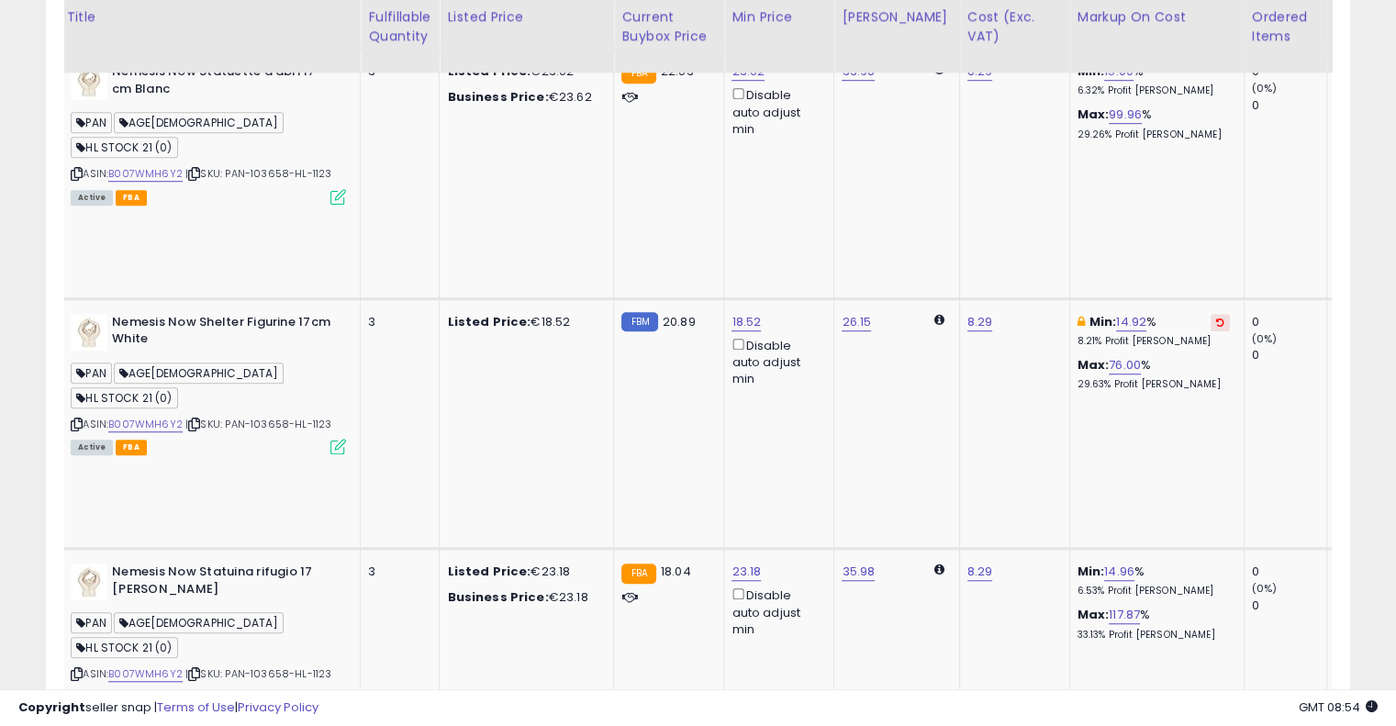
drag, startPoint x: 672, startPoint y: 313, endPoint x: 796, endPoint y: 296, distance: 125.2
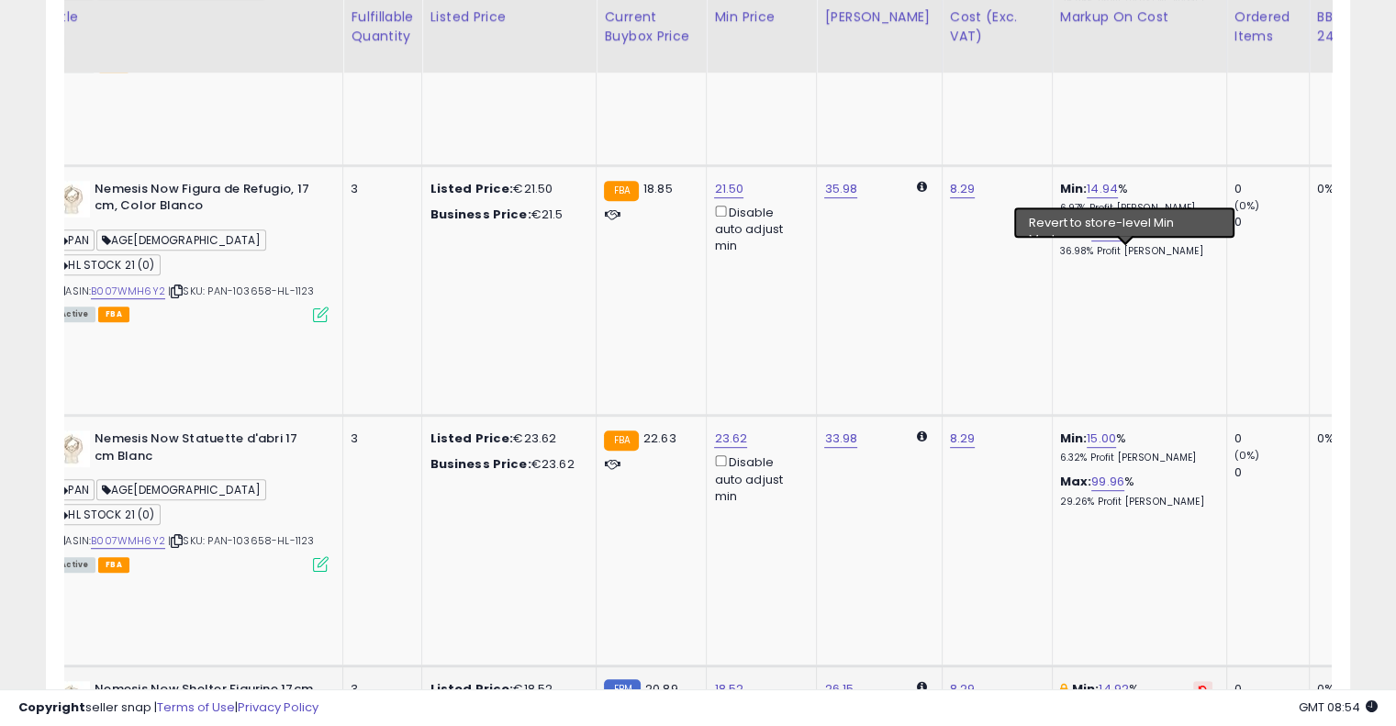
click at [1199, 685] on icon at bounding box center [1203, 689] width 8 height 9
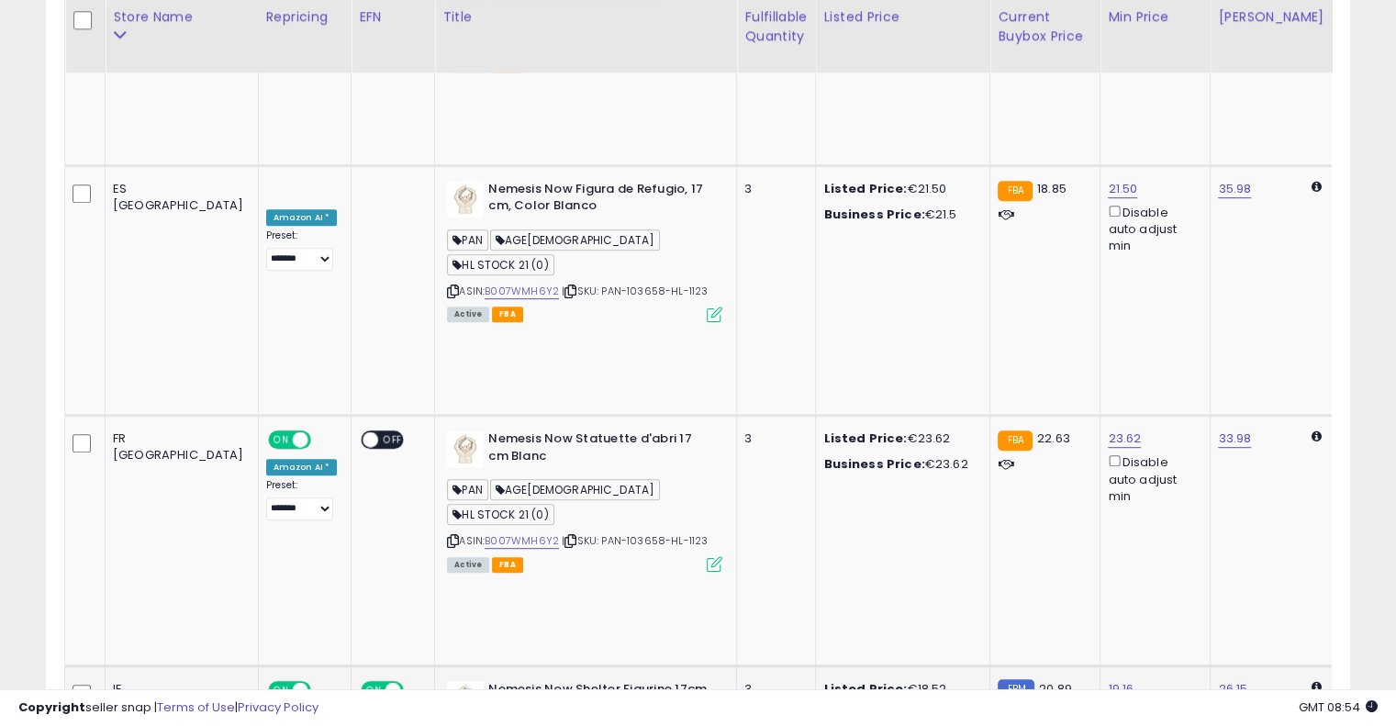
drag, startPoint x: 903, startPoint y: 318, endPoint x: 762, endPoint y: 319, distance: 141.4
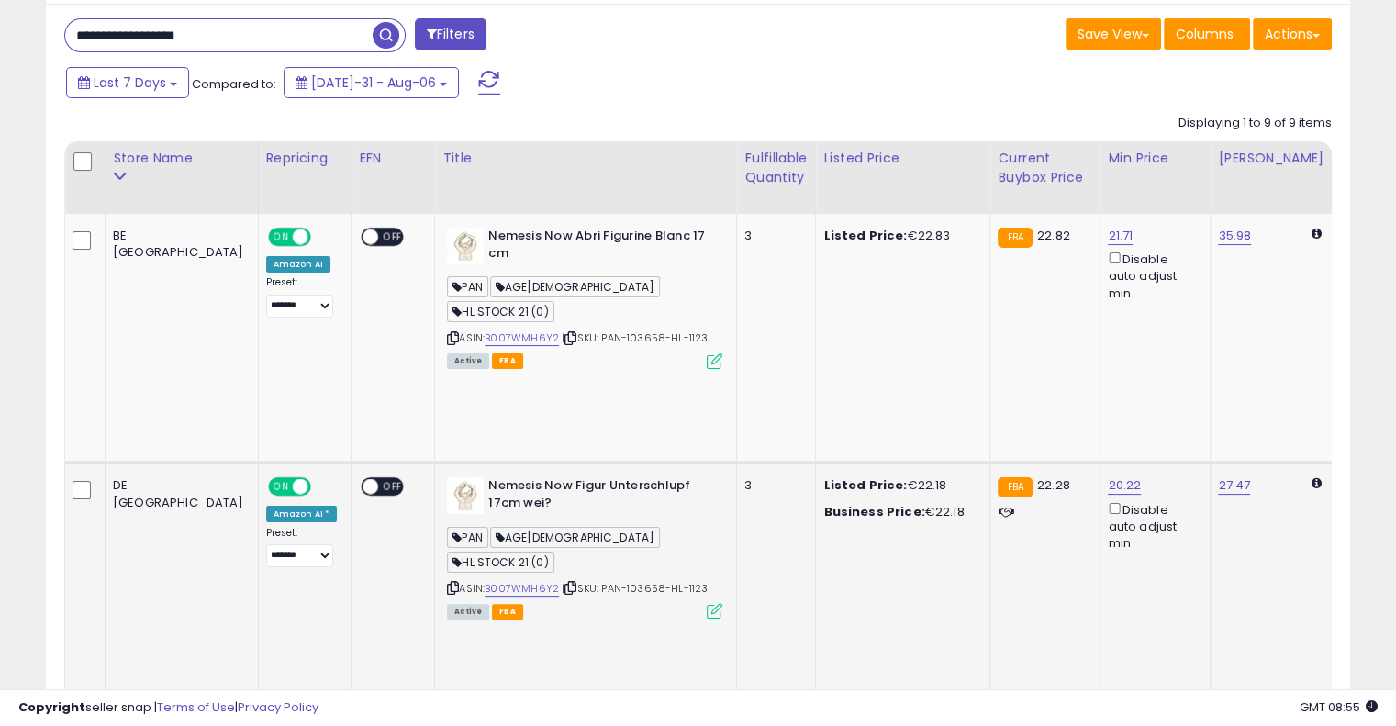
scroll to position [273, 0]
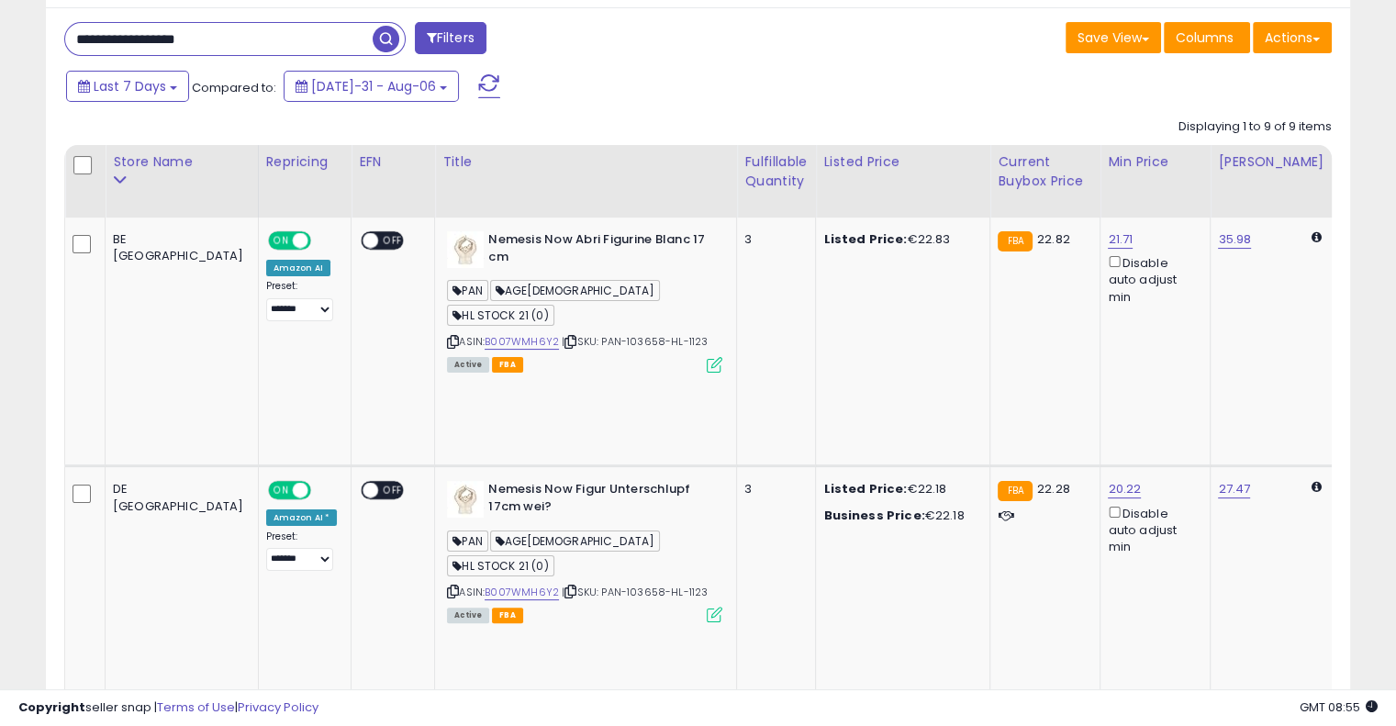
drag, startPoint x: 238, startPoint y: 40, endPoint x: 0, endPoint y: 52, distance: 238.1
paste input "text"
click at [386, 39] on span "button" at bounding box center [386, 39] width 27 height 27
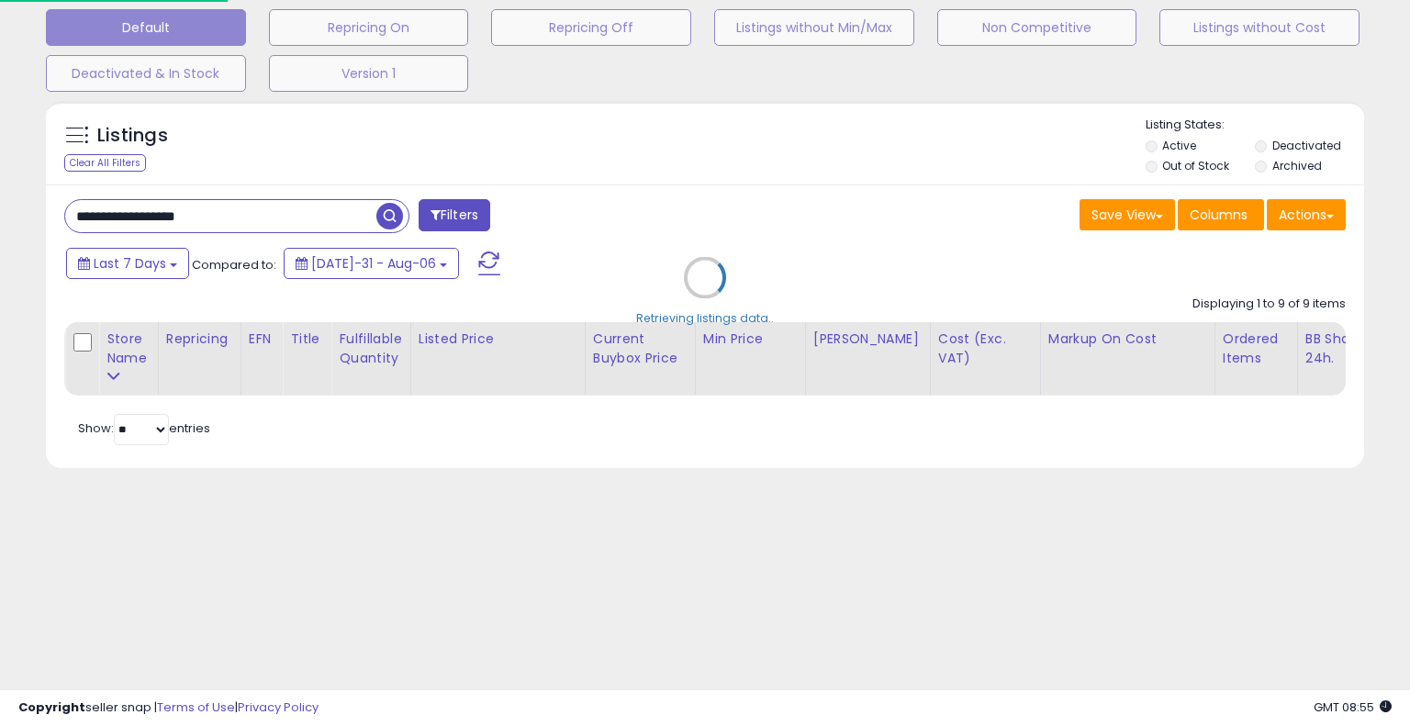
click at [626, 62] on div "Default Repricing On Repricing Off Listings without Min/Max Non Competitive Lis…" at bounding box center [705, 46] width 1364 height 92
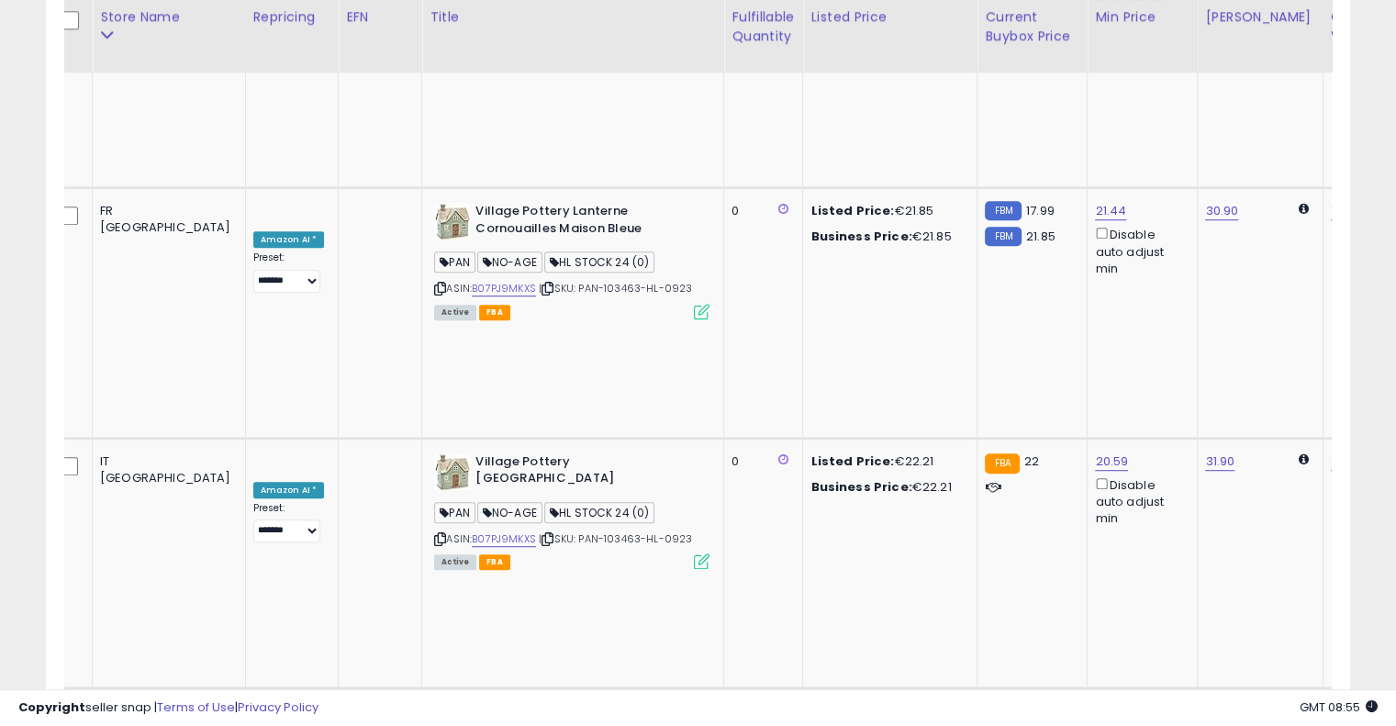
scroll to position [0, 85]
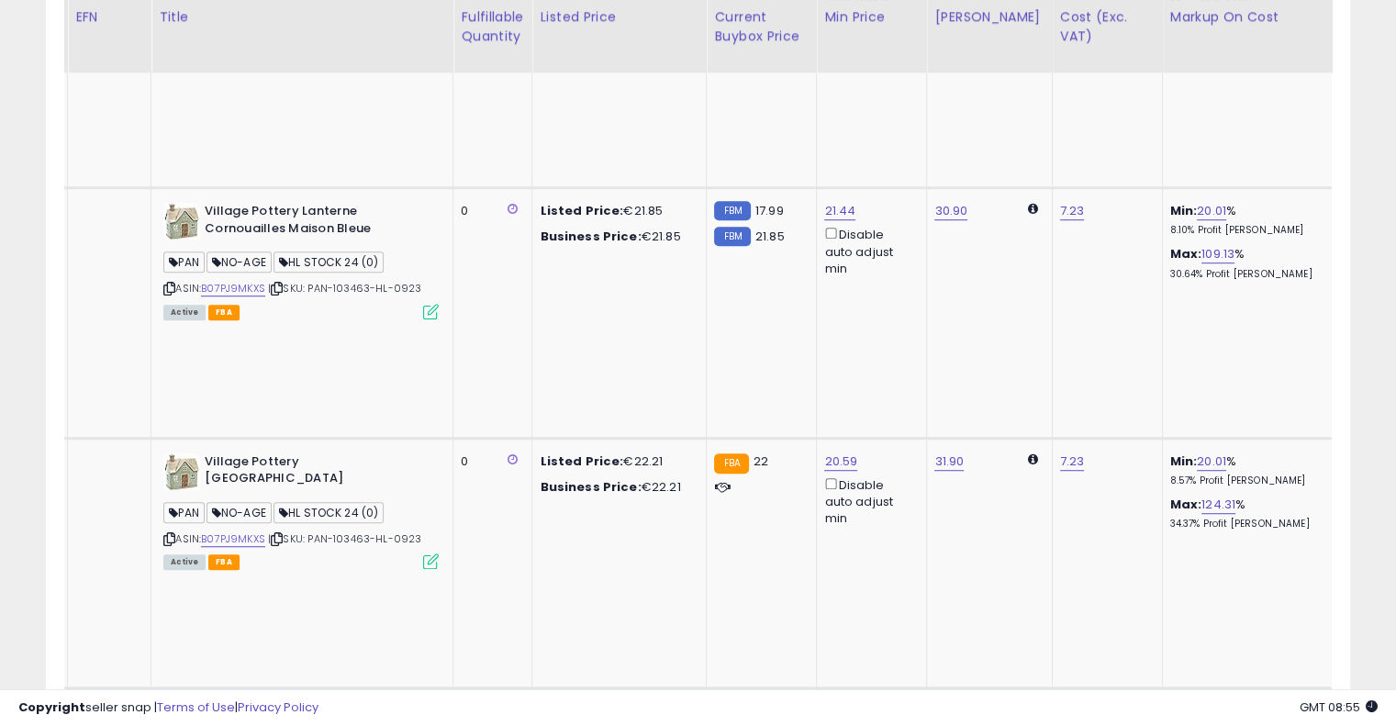
drag, startPoint x: 713, startPoint y: 285, endPoint x: 804, endPoint y: 252, distance: 96.7
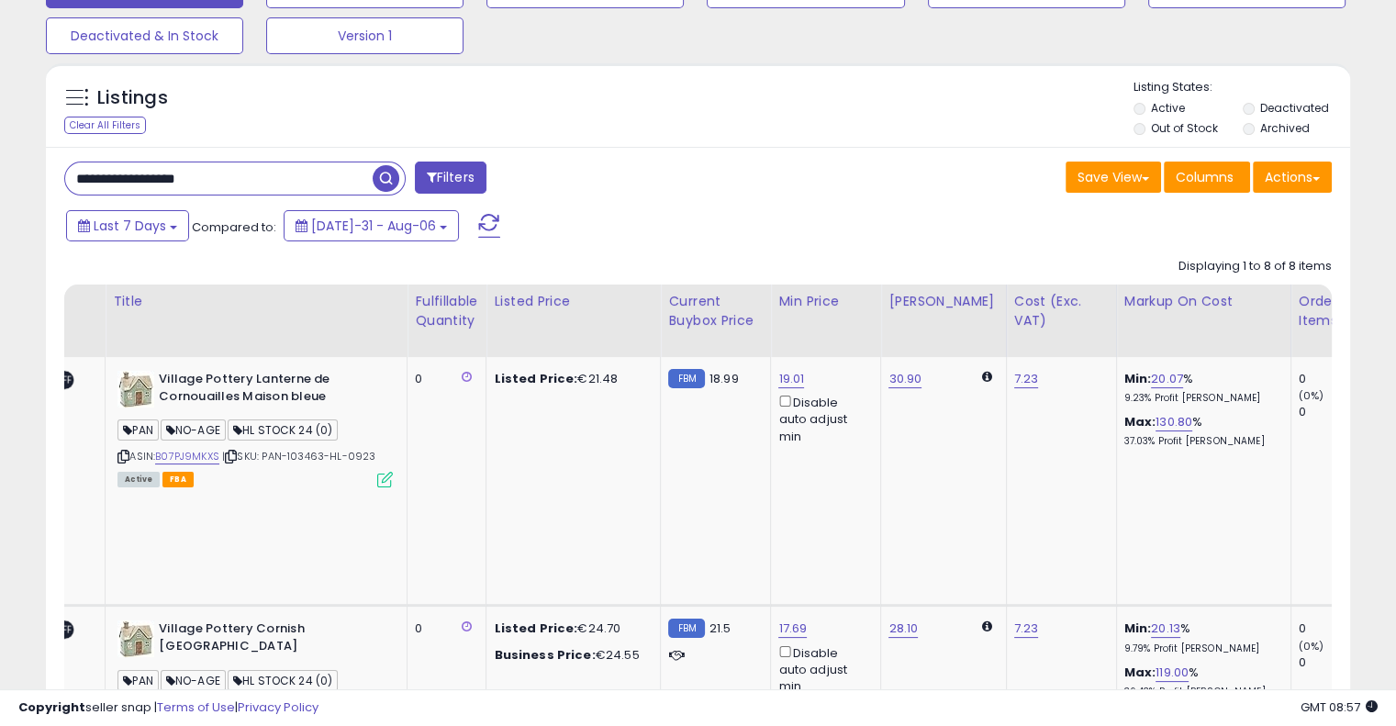
drag, startPoint x: 249, startPoint y: 183, endPoint x: 121, endPoint y: 176, distance: 127.8
paste input "text"
click at [383, 174] on span "button" at bounding box center [386, 178] width 27 height 27
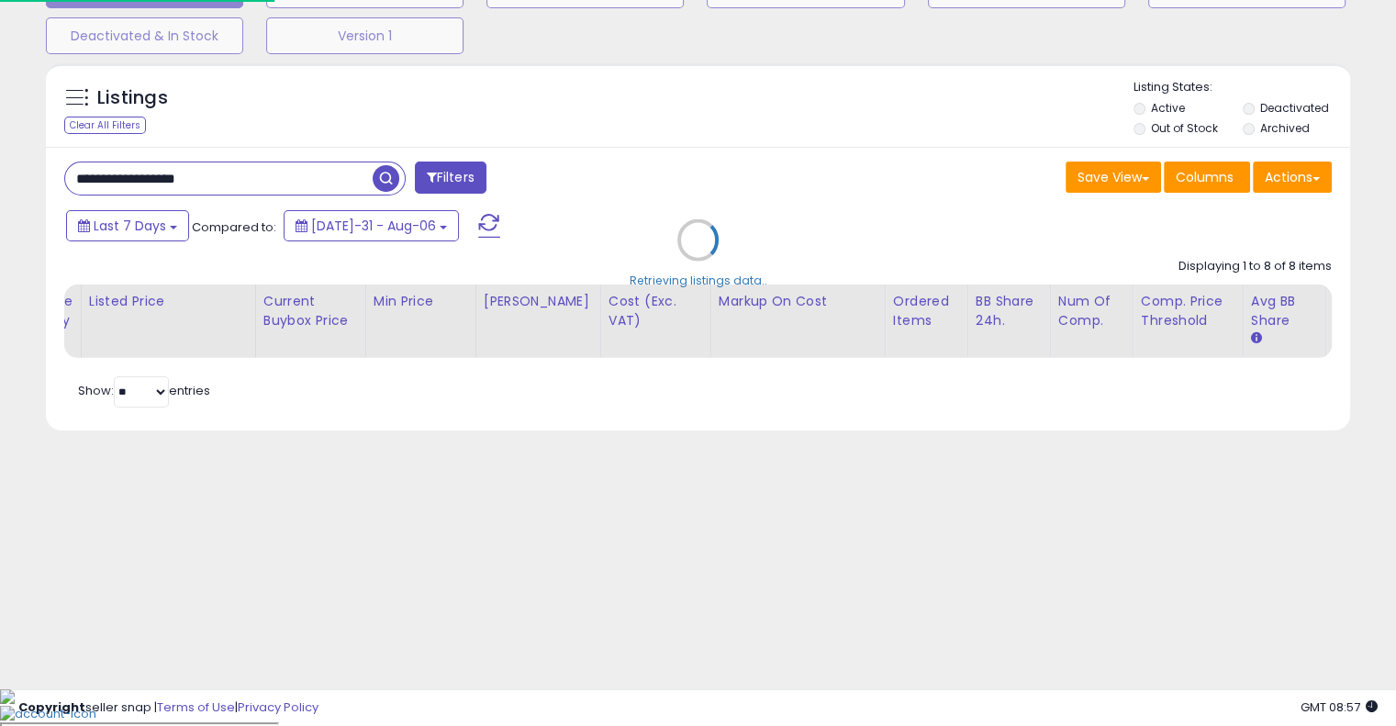
scroll to position [95, 0]
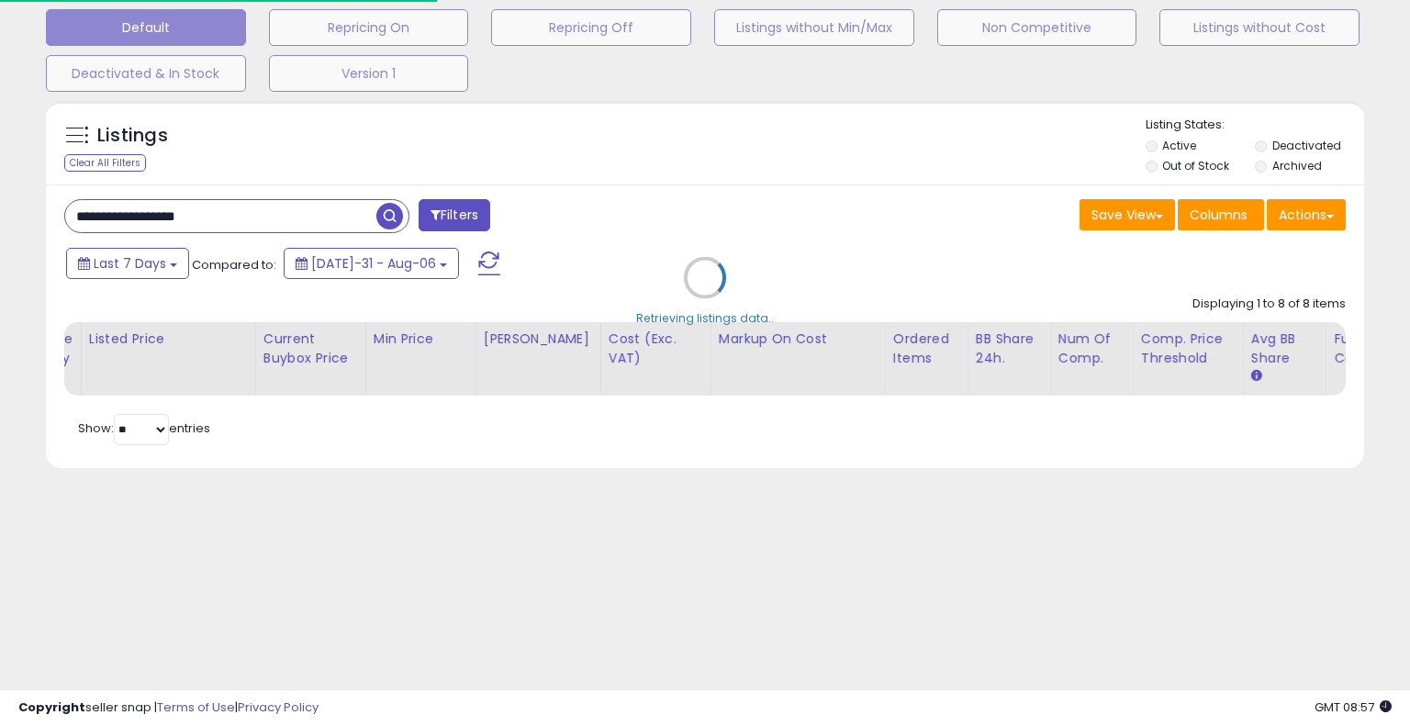
click at [667, 168] on div "Retrieving listings data.." at bounding box center [705, 291] width 1346 height 399
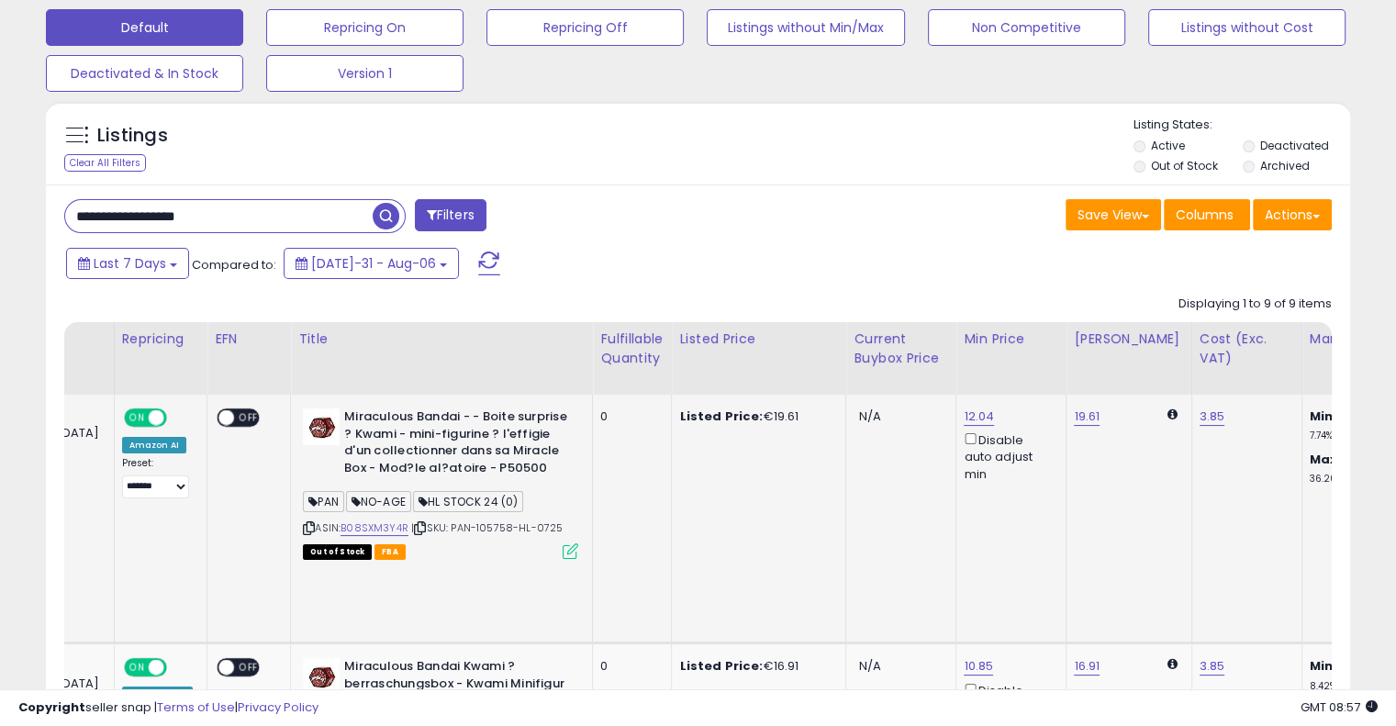
scroll to position [0, 0]
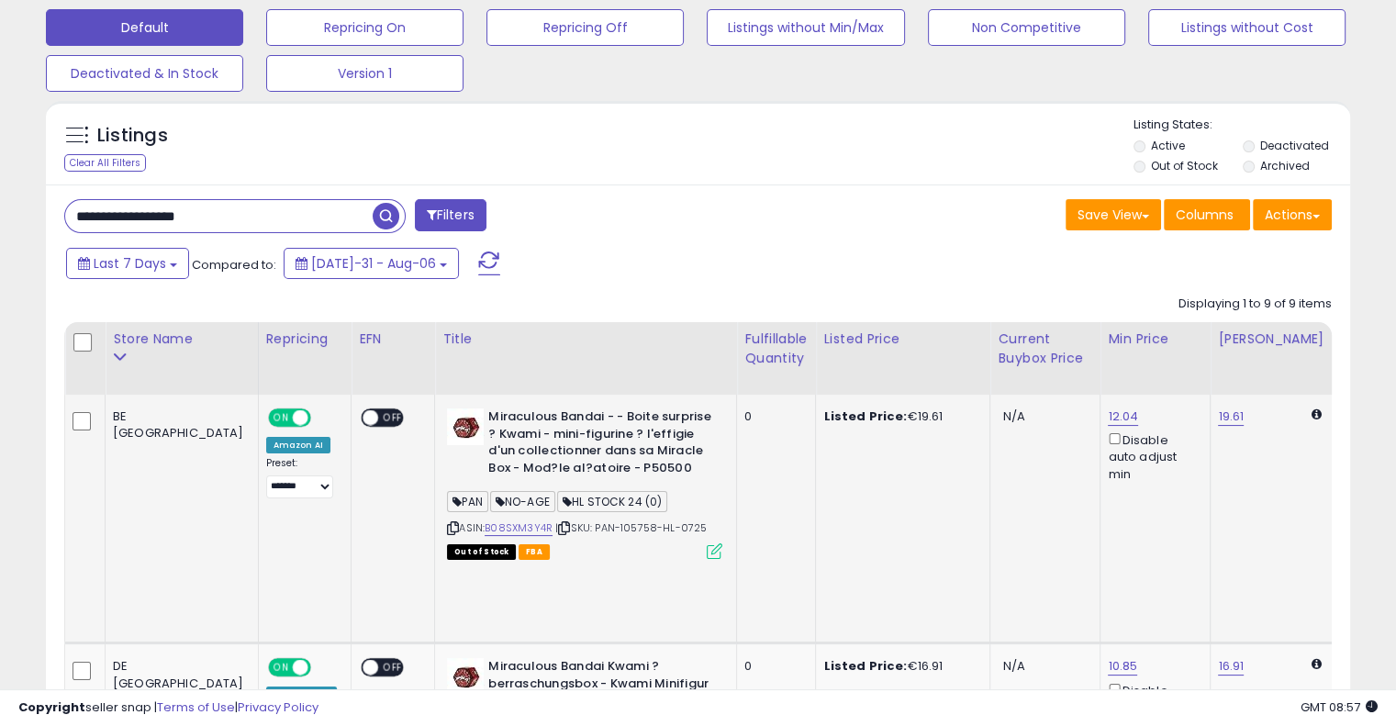
drag, startPoint x: 679, startPoint y: 495, endPoint x: 609, endPoint y: 461, distance: 78.4
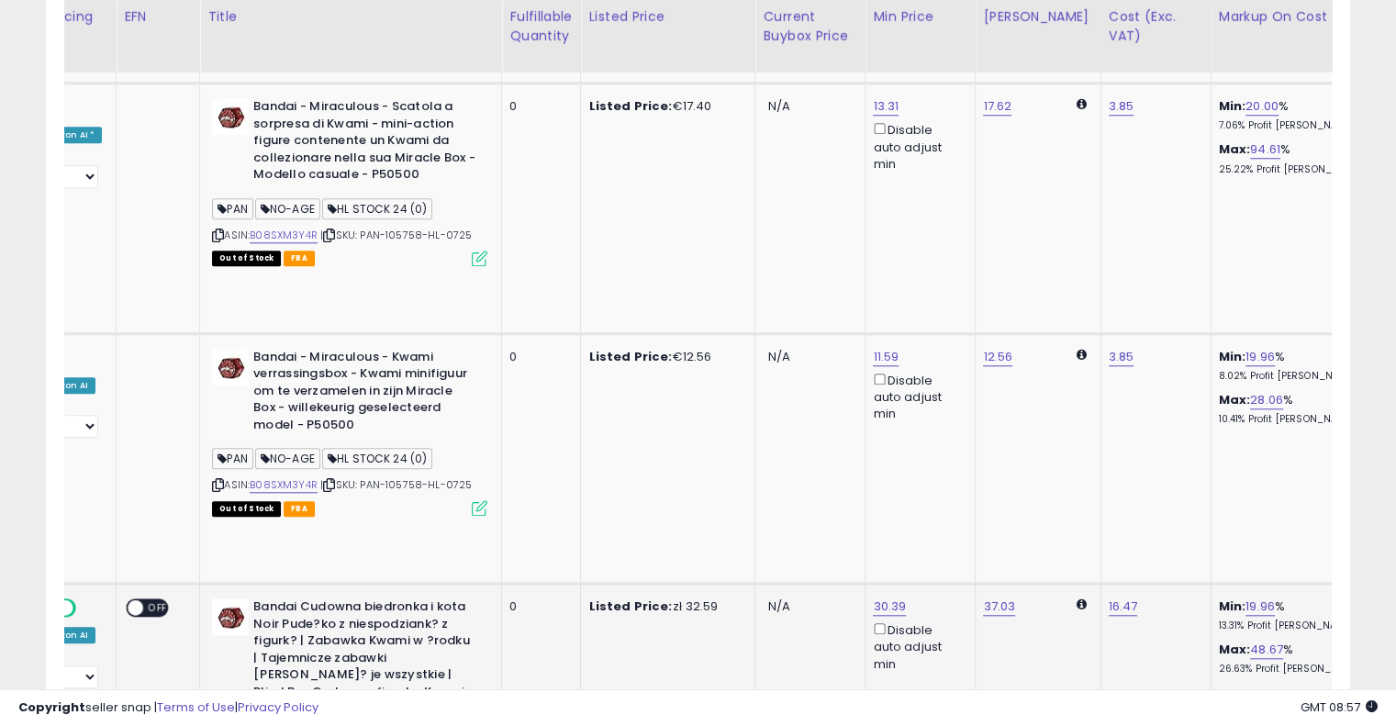
scroll to position [0, 263]
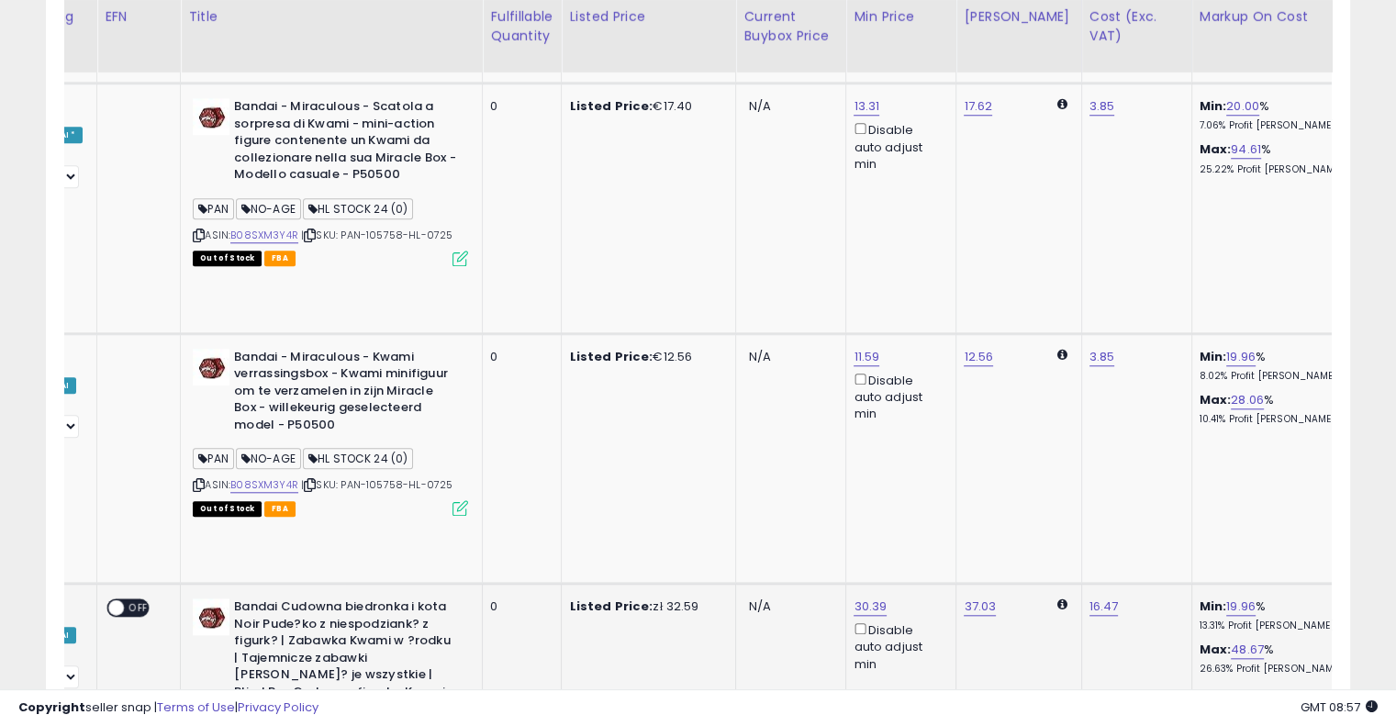
drag, startPoint x: 667, startPoint y: 389, endPoint x: 748, endPoint y: 372, distance: 82.7
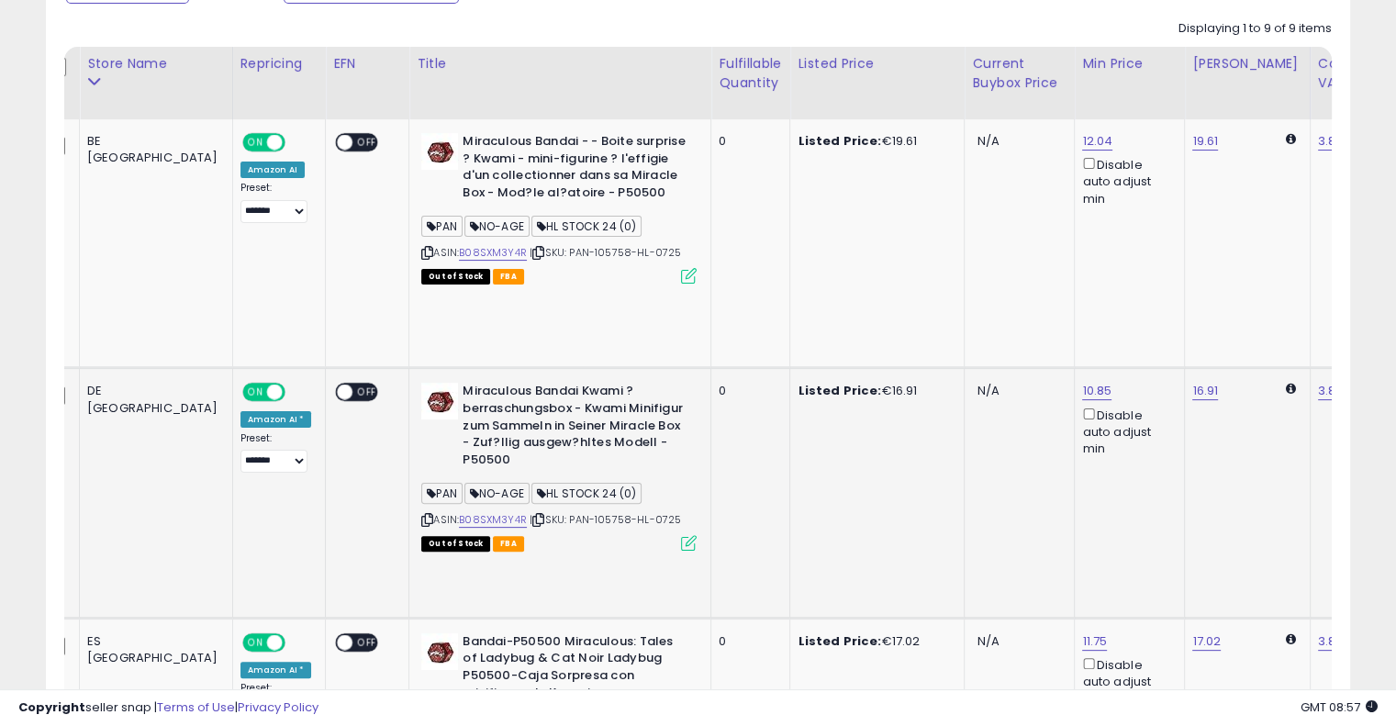
scroll to position [0, 0]
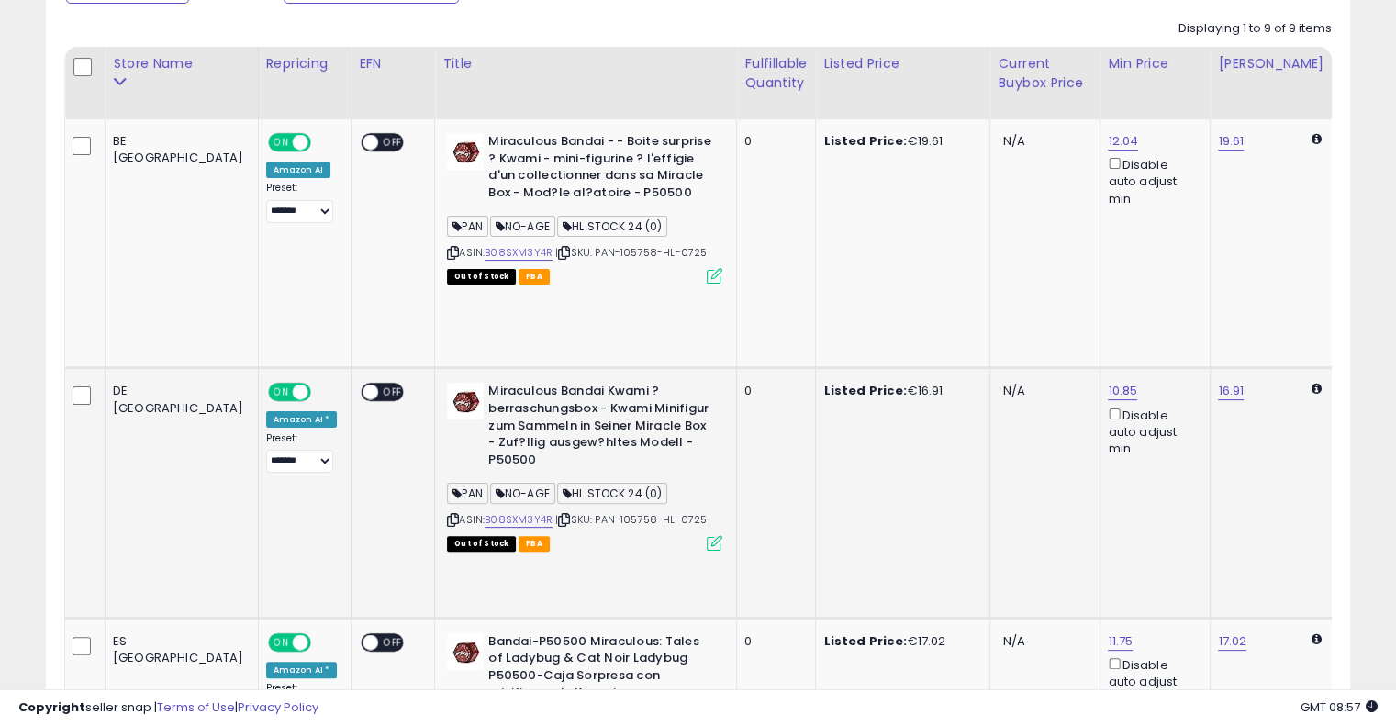
drag, startPoint x: 754, startPoint y: 421, endPoint x: 617, endPoint y: 443, distance: 138.6
click at [485, 512] on link "B08SXM3Y4R" at bounding box center [519, 520] width 68 height 16
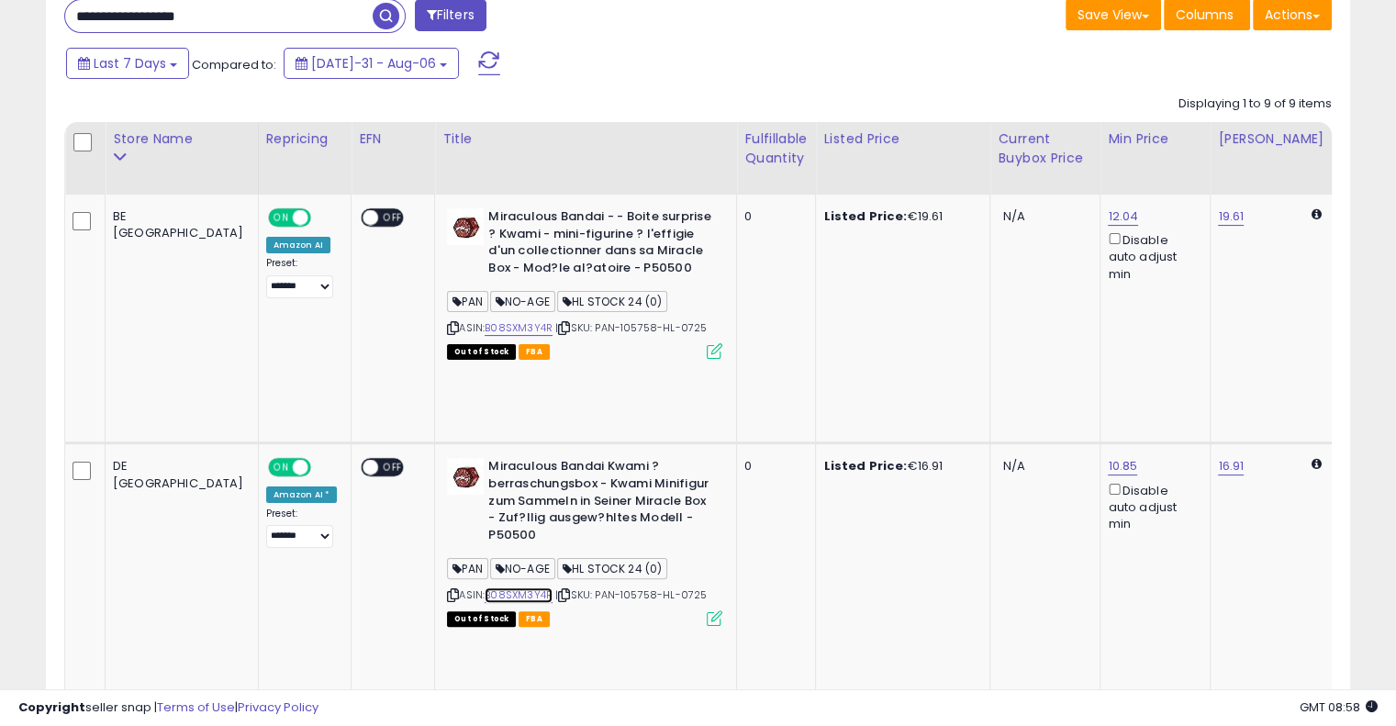
scroll to position [4, 0]
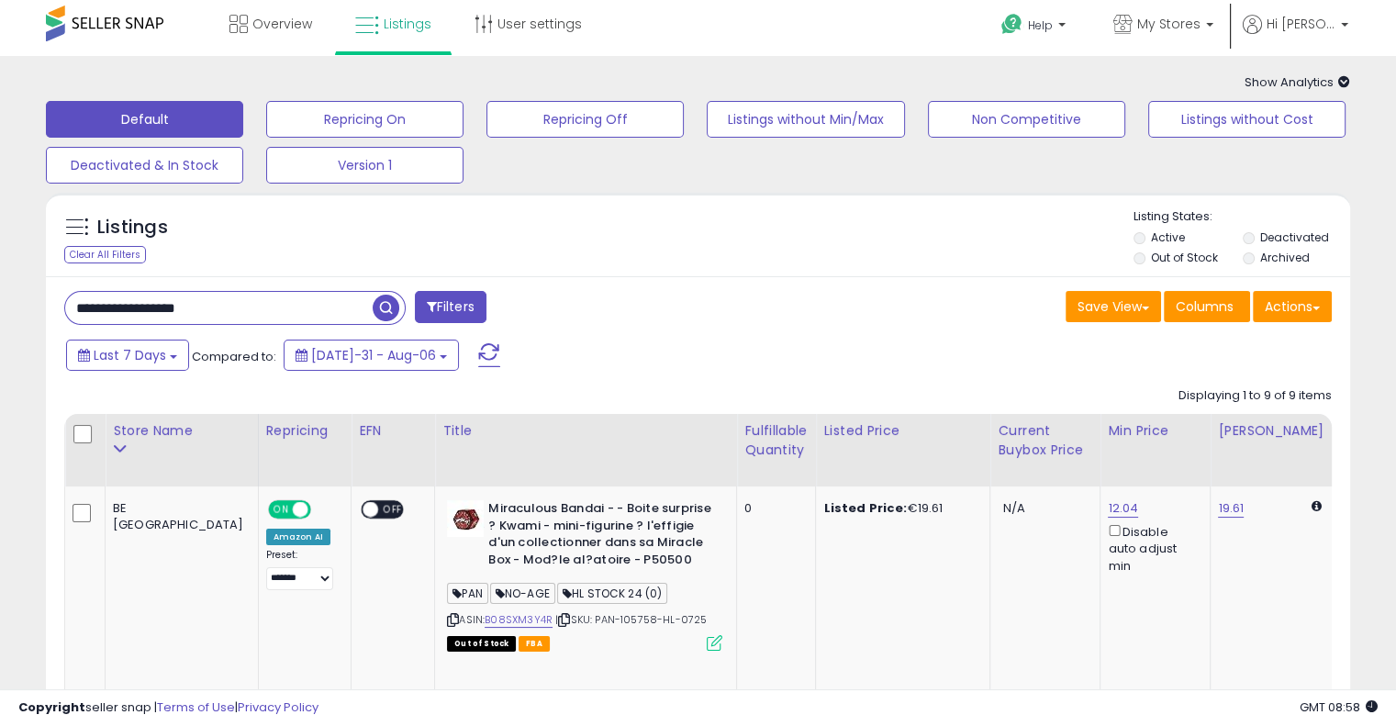
drag, startPoint x: 264, startPoint y: 312, endPoint x: 0, endPoint y: 308, distance: 264.5
paste input "text"
click at [387, 308] on span "button" at bounding box center [386, 308] width 27 height 27
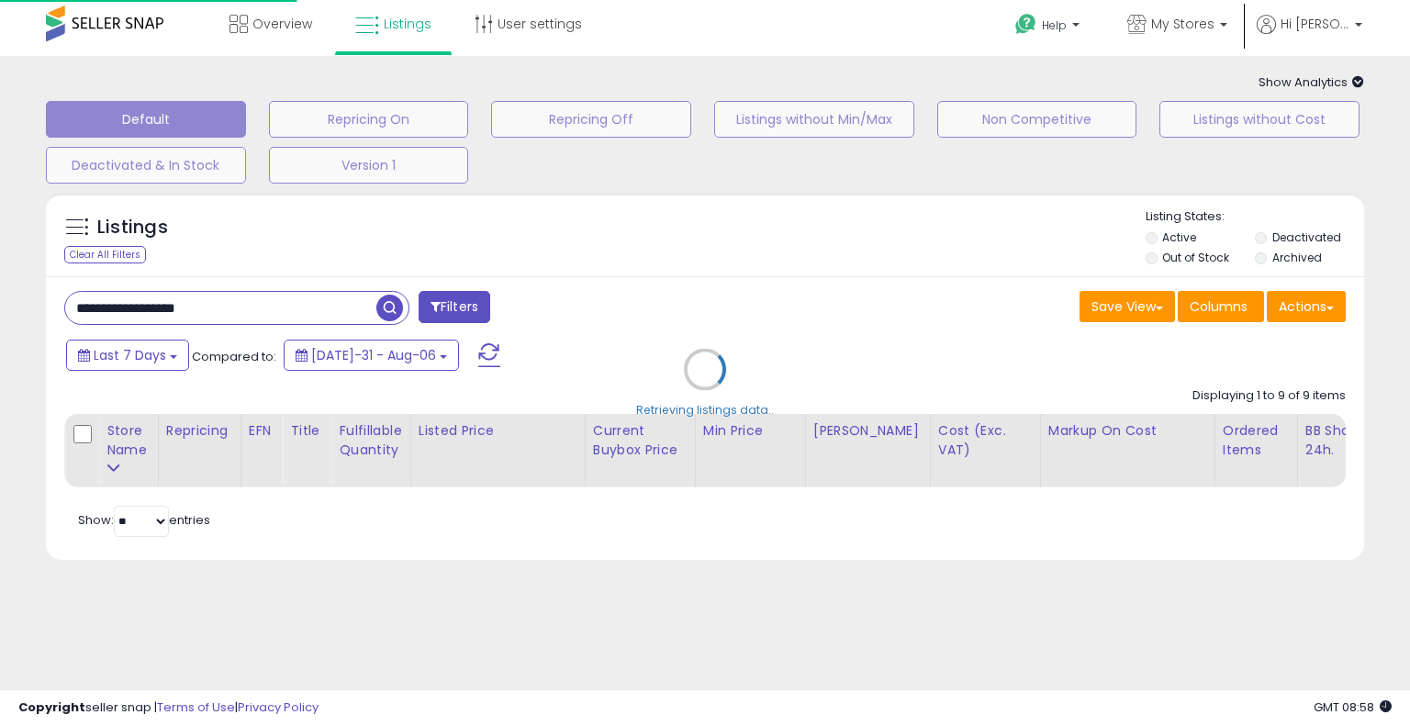
click at [646, 267] on div "Retrieving listings data.." at bounding box center [705, 383] width 1346 height 399
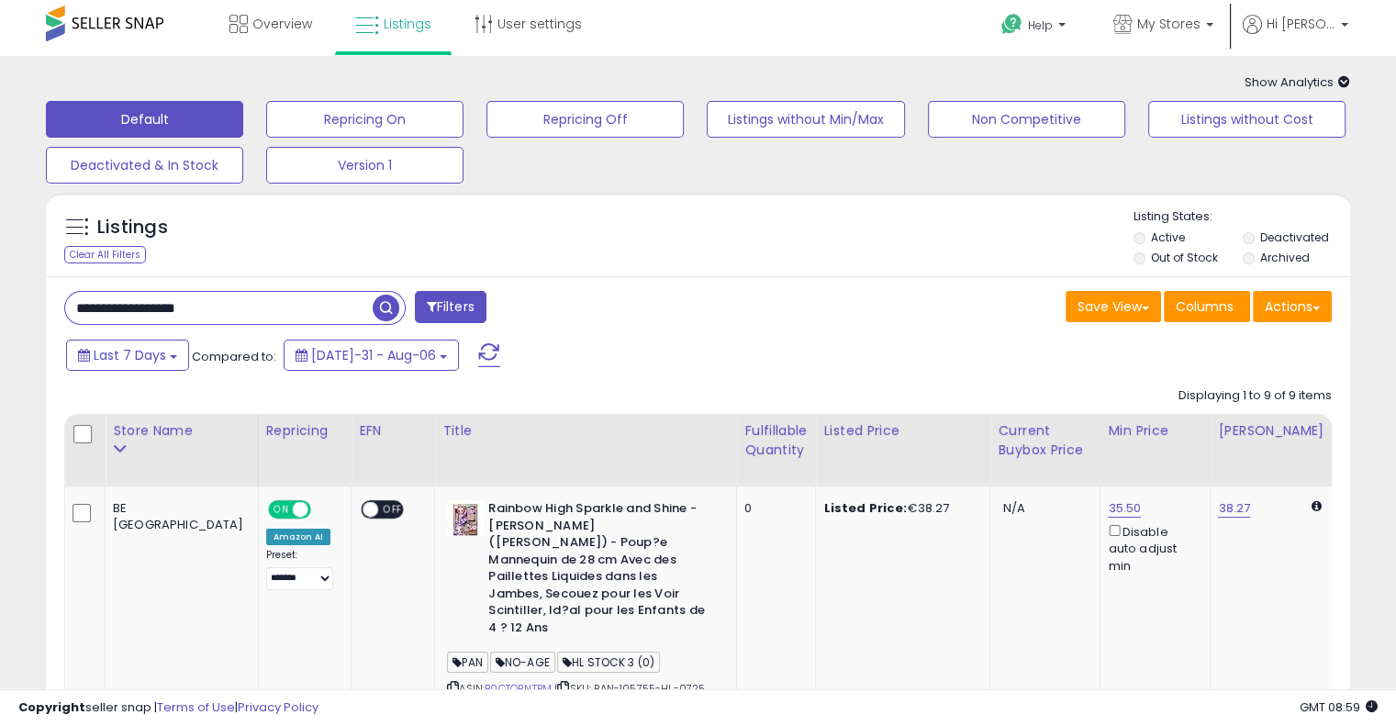
click at [300, 209] on div "Listings Clear All Filters Listing States:" at bounding box center [698, 239] width 1305 height 62
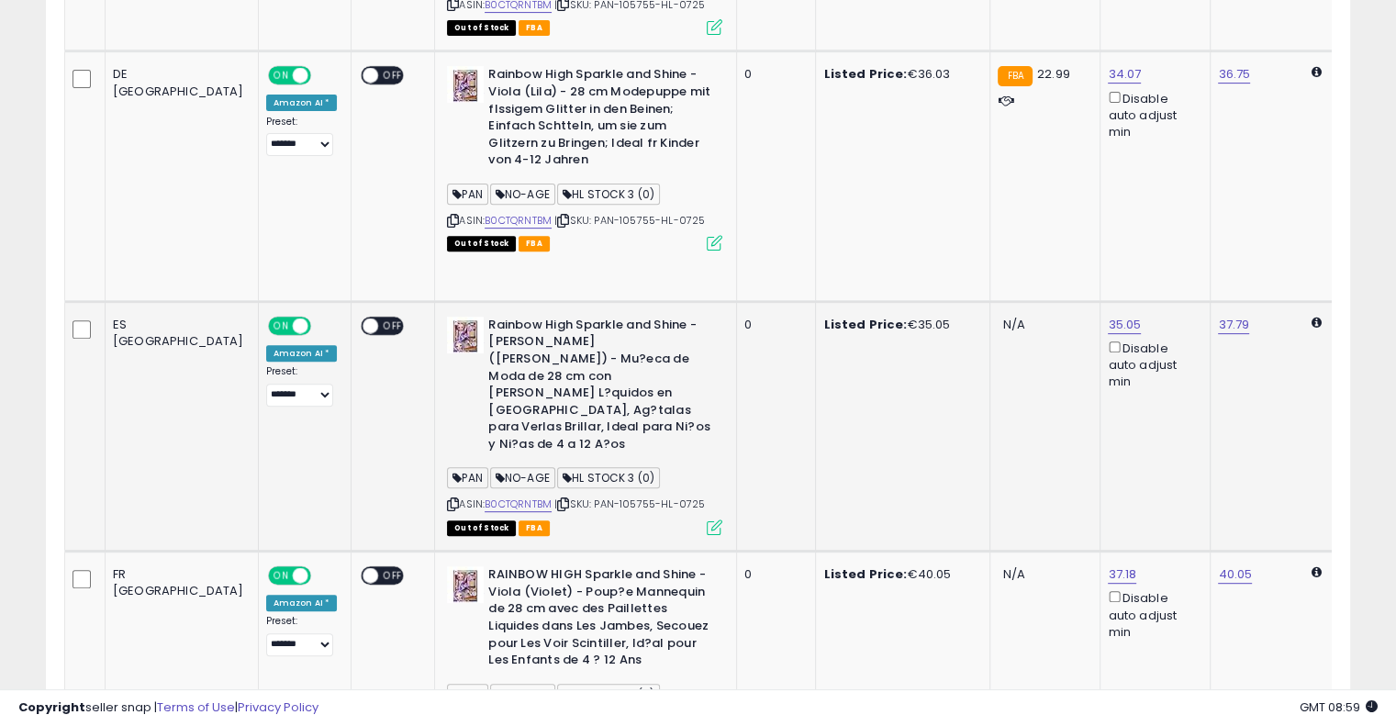
scroll to position [463, 0]
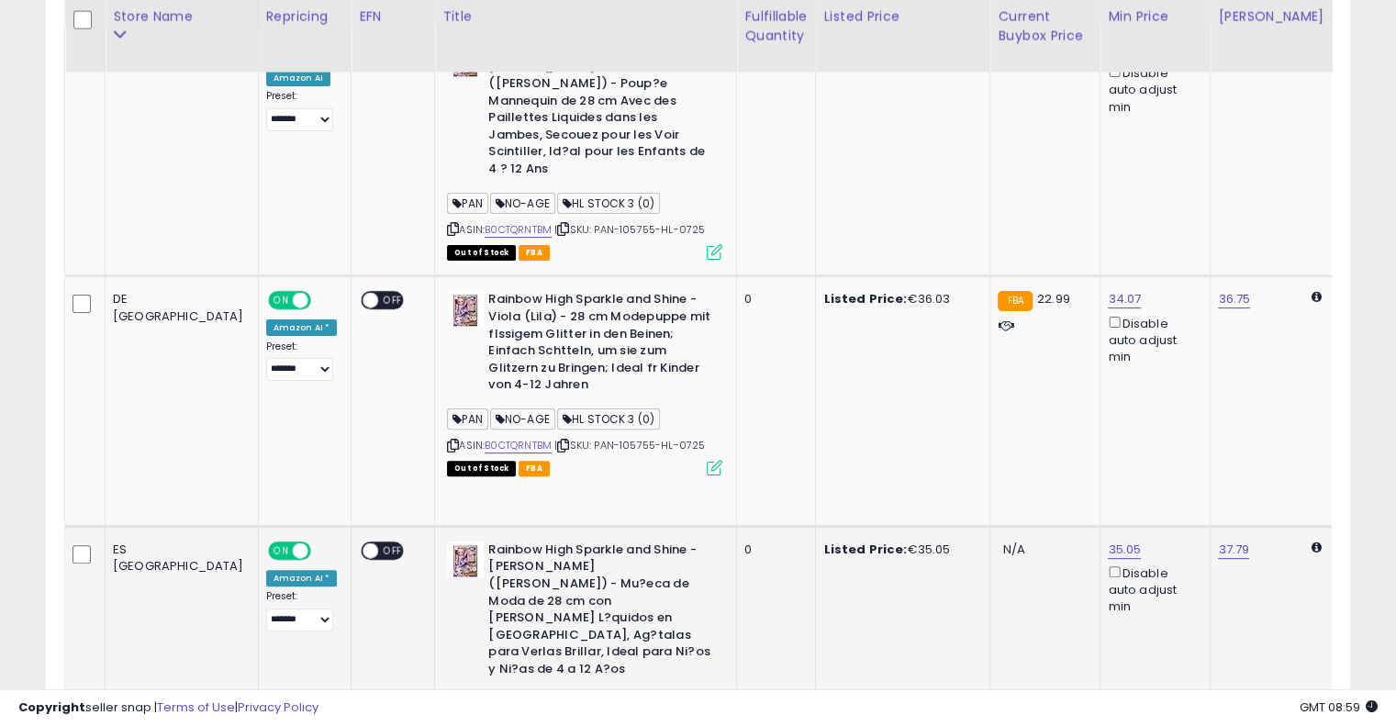
click at [485, 722] on link "B0CTQRNTBM" at bounding box center [518, 730] width 67 height 16
click at [557, 441] on icon at bounding box center [563, 446] width 12 height 10
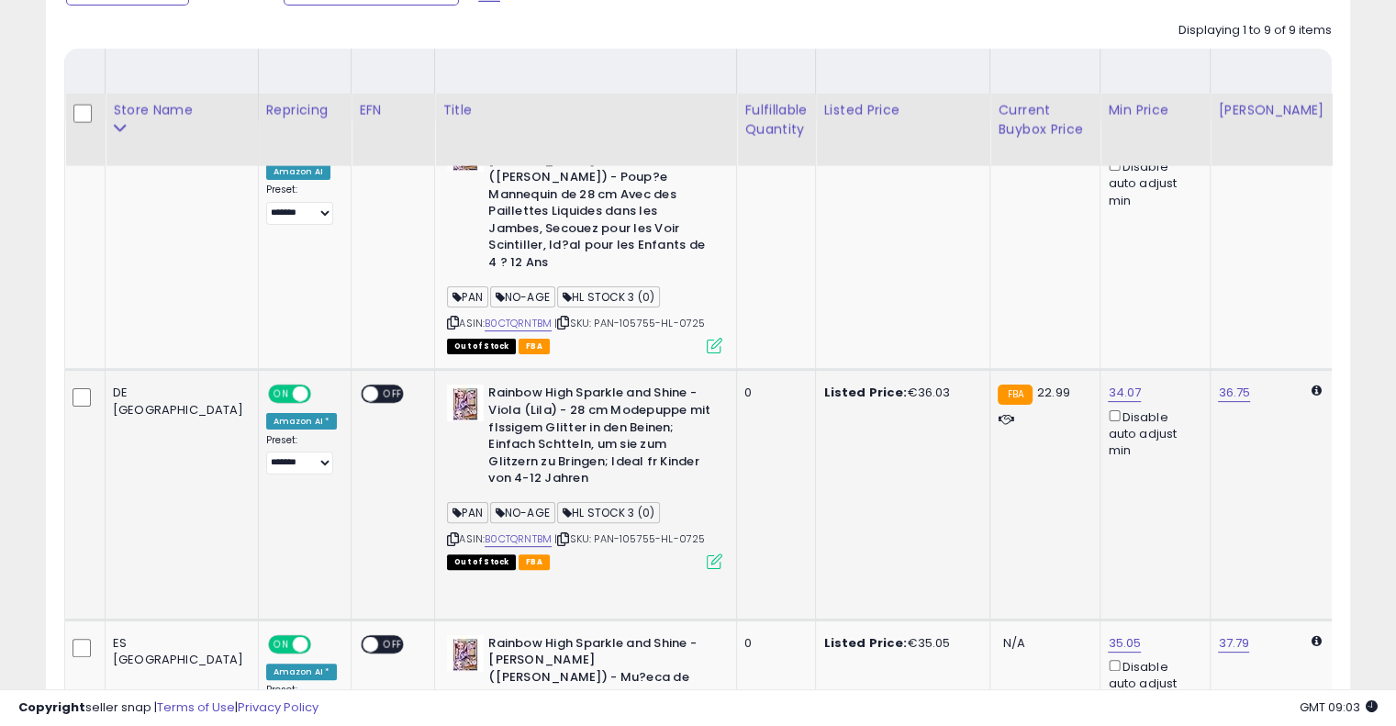
scroll to position [0, 0]
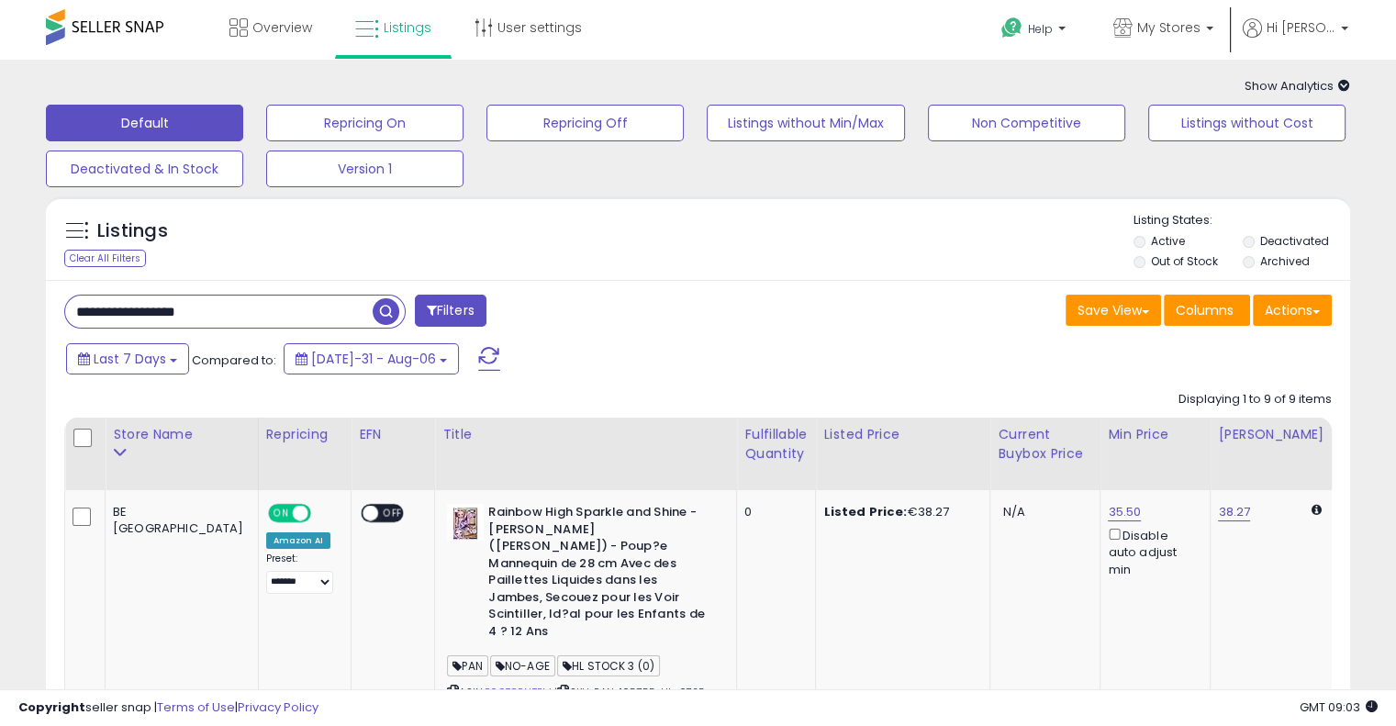
drag, startPoint x: 184, startPoint y: 314, endPoint x: 0, endPoint y: 325, distance: 183.9
paste input "text"
click at [389, 311] on span "button" at bounding box center [386, 311] width 27 height 27
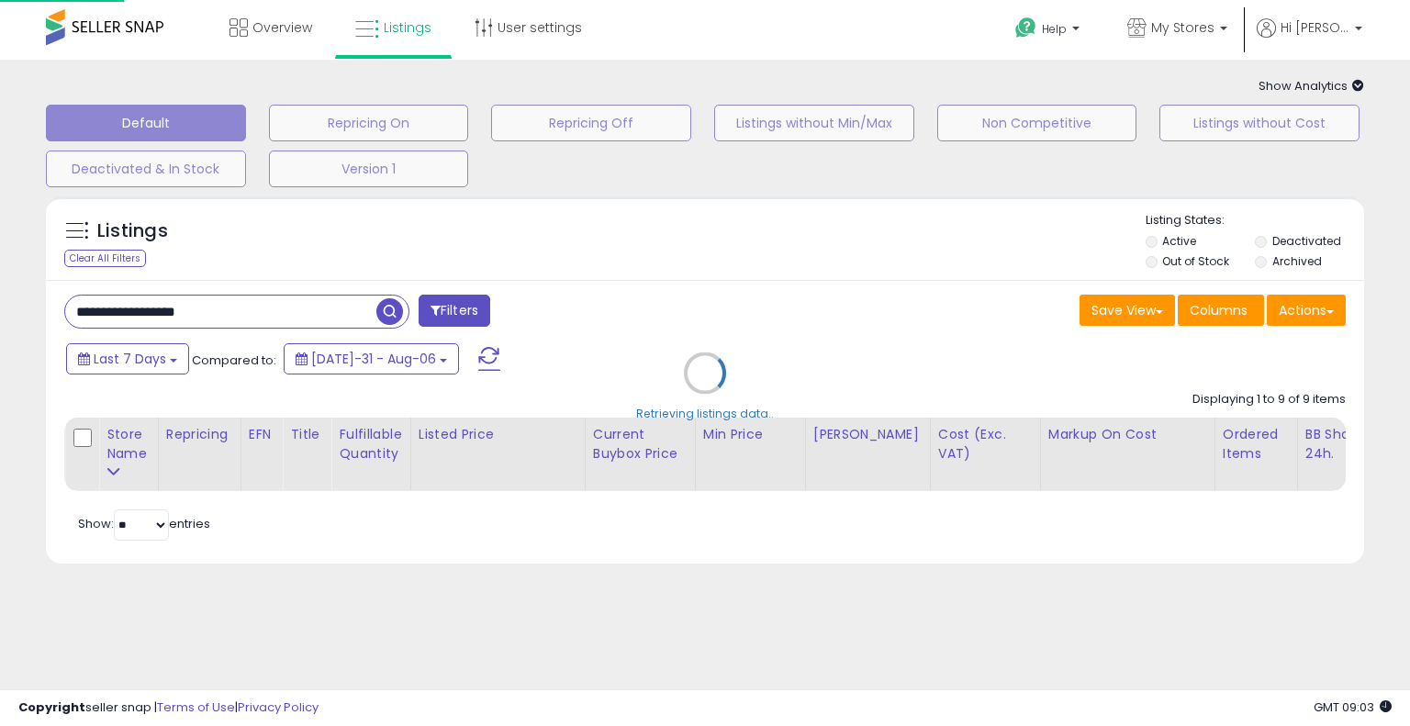
click at [616, 282] on div "Retrieving listings data.." at bounding box center [705, 386] width 1346 height 399
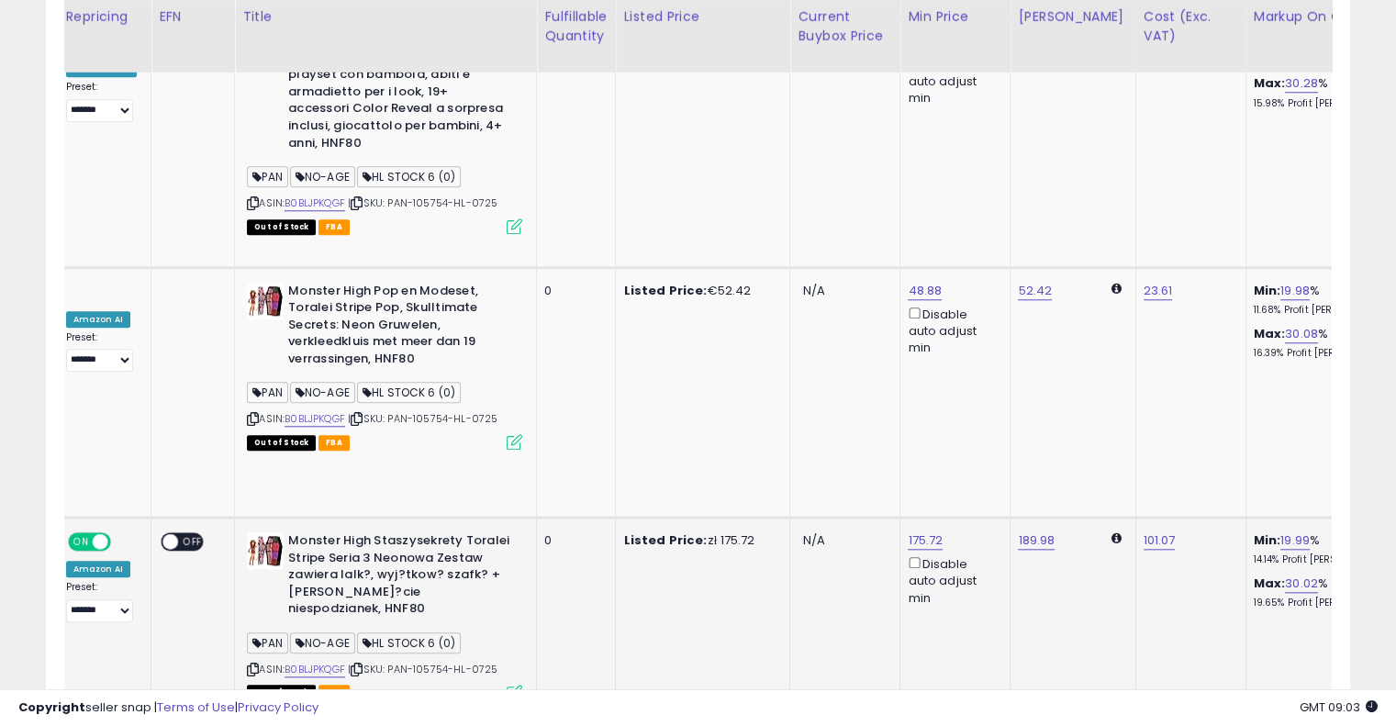
scroll to position [0, 331]
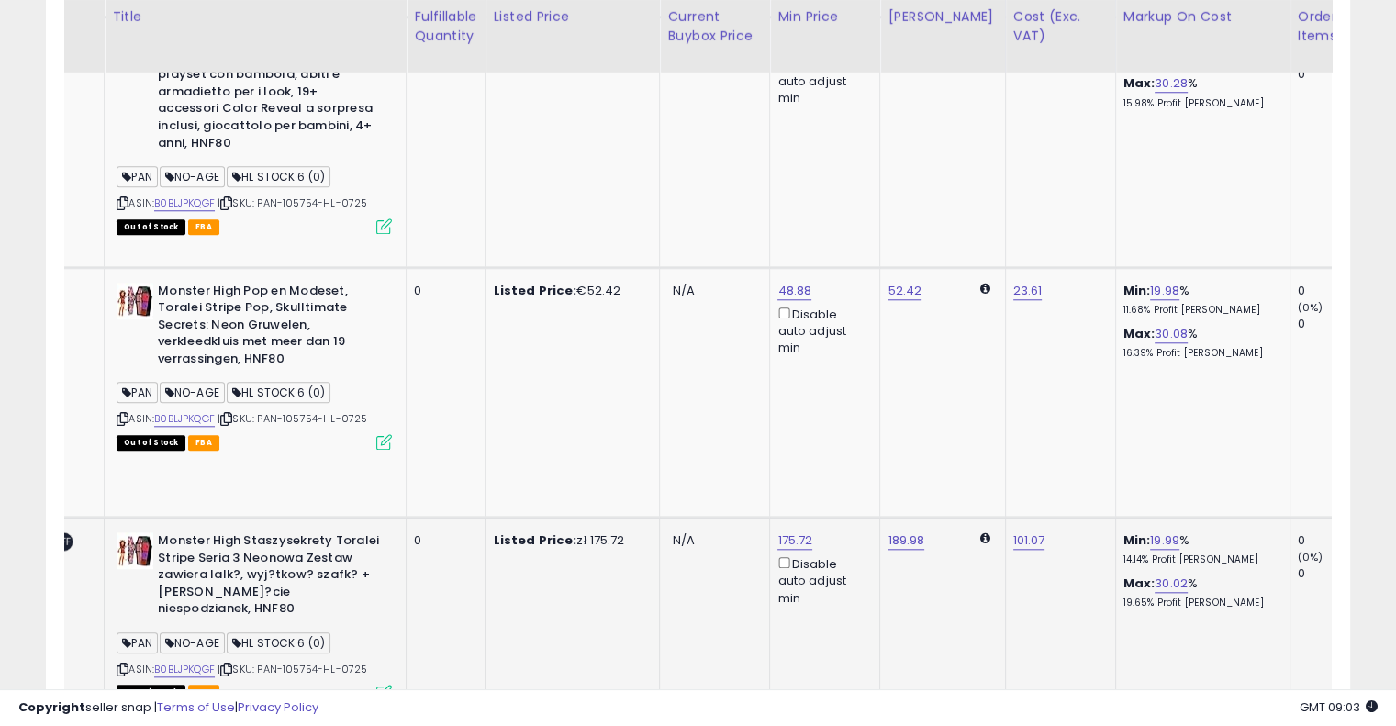
drag, startPoint x: 750, startPoint y: 328, endPoint x: 870, endPoint y: 308, distance: 122.0
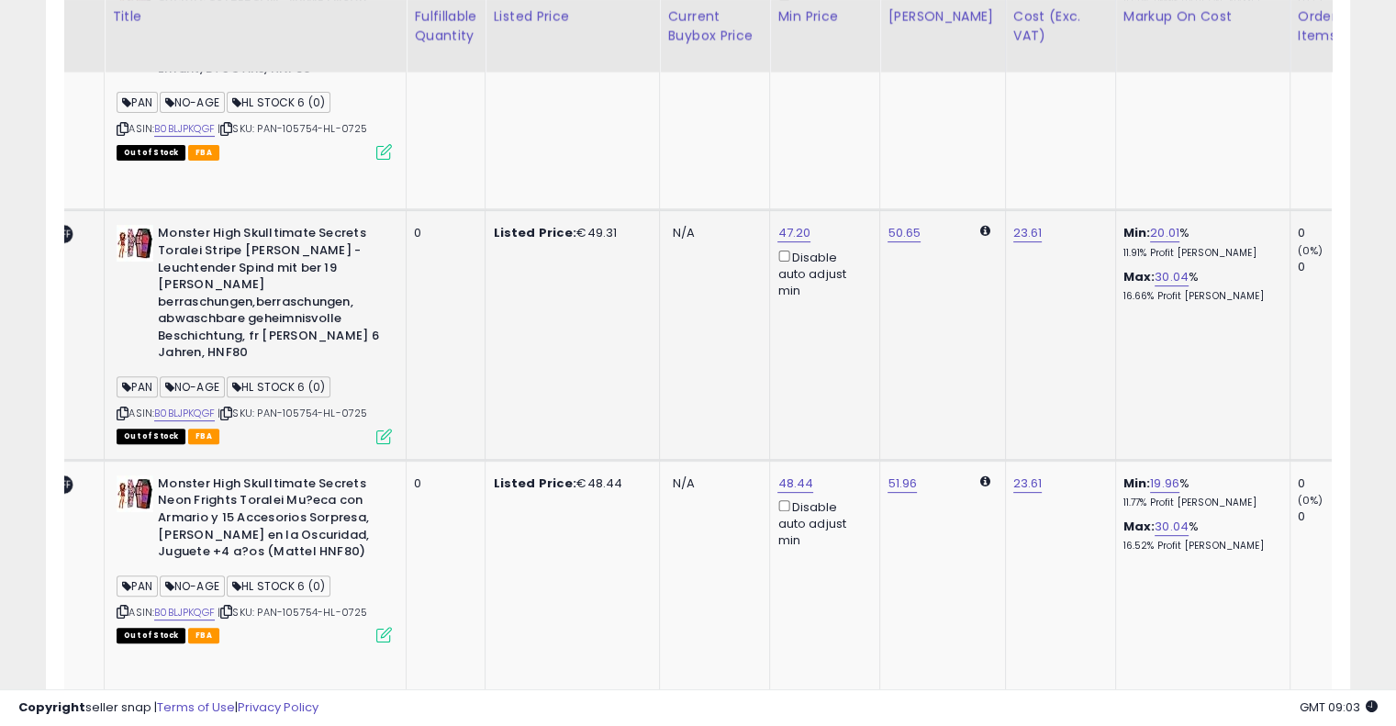
scroll to position [0, 158]
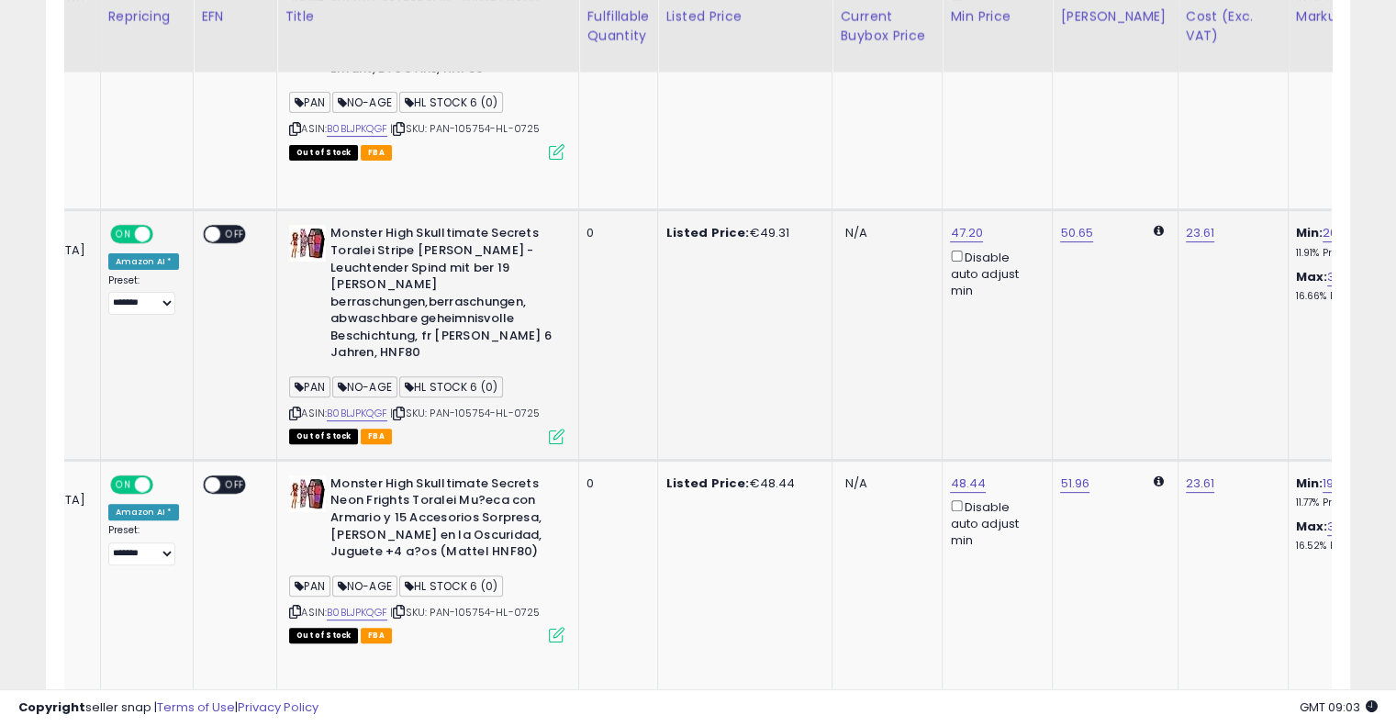
drag, startPoint x: 676, startPoint y: 353, endPoint x: 429, endPoint y: 359, distance: 247.0
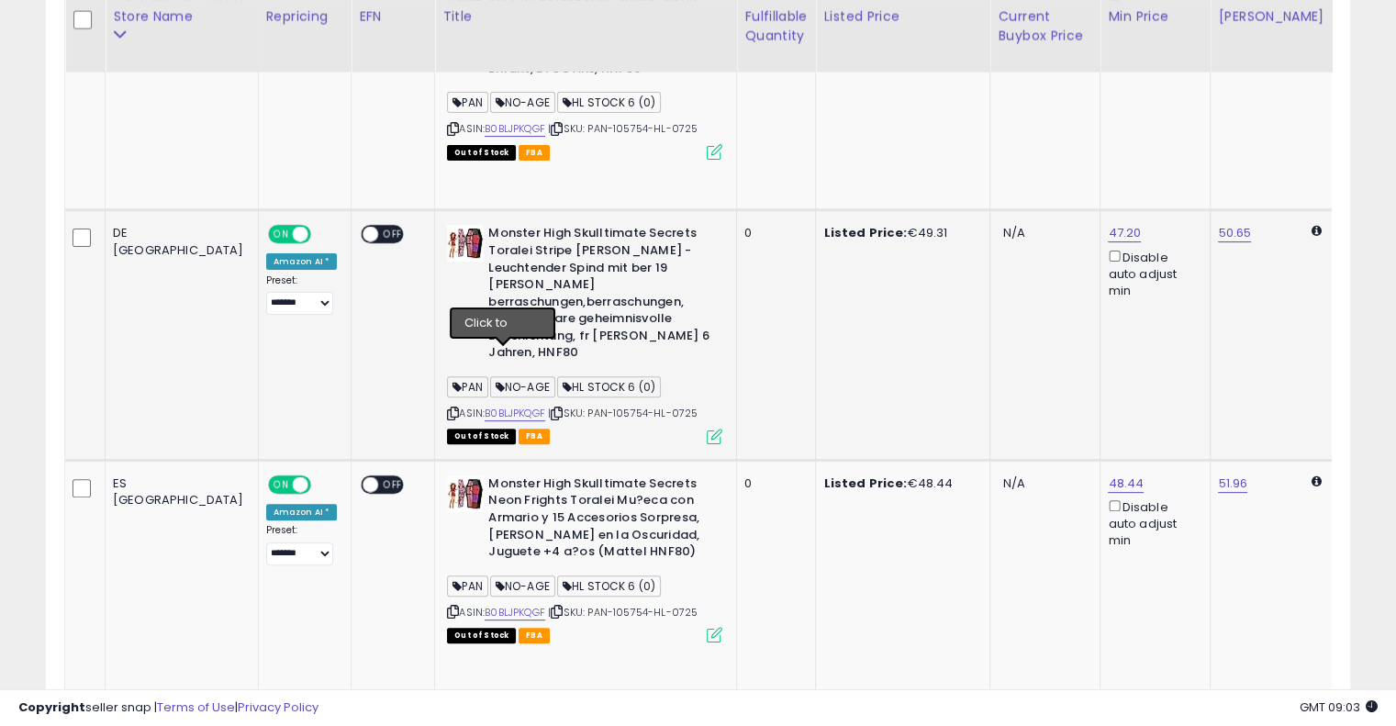
click at [551, 409] on icon at bounding box center [557, 414] width 12 height 10
click at [485, 406] on link "B0BLJPKQGF" at bounding box center [515, 414] width 61 height 16
click at [551, 409] on icon at bounding box center [557, 414] width 12 height 10
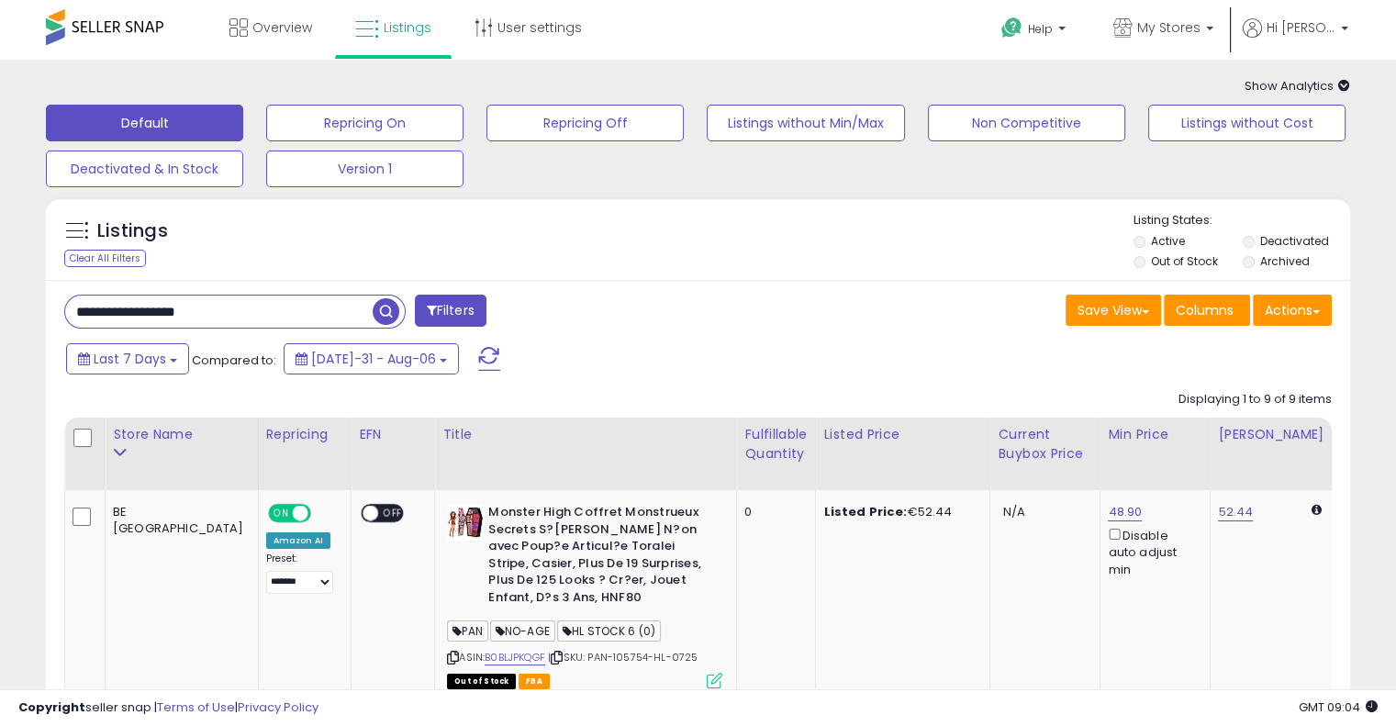
drag, startPoint x: 284, startPoint y: 311, endPoint x: 0, endPoint y: 297, distance: 284.0
paste input "text"
click at [386, 307] on span "button" at bounding box center [386, 311] width 27 height 27
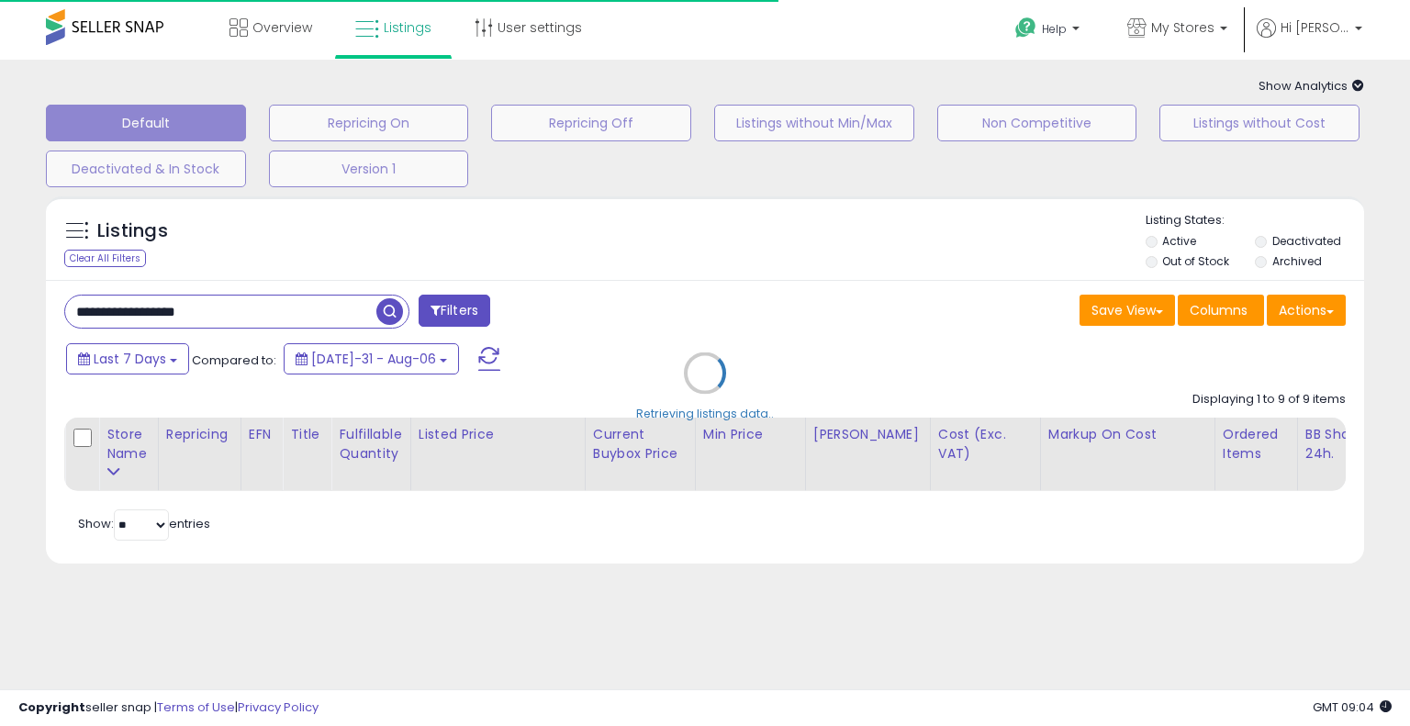
click at [799, 303] on div "Retrieving listings data.." at bounding box center [705, 386] width 1346 height 399
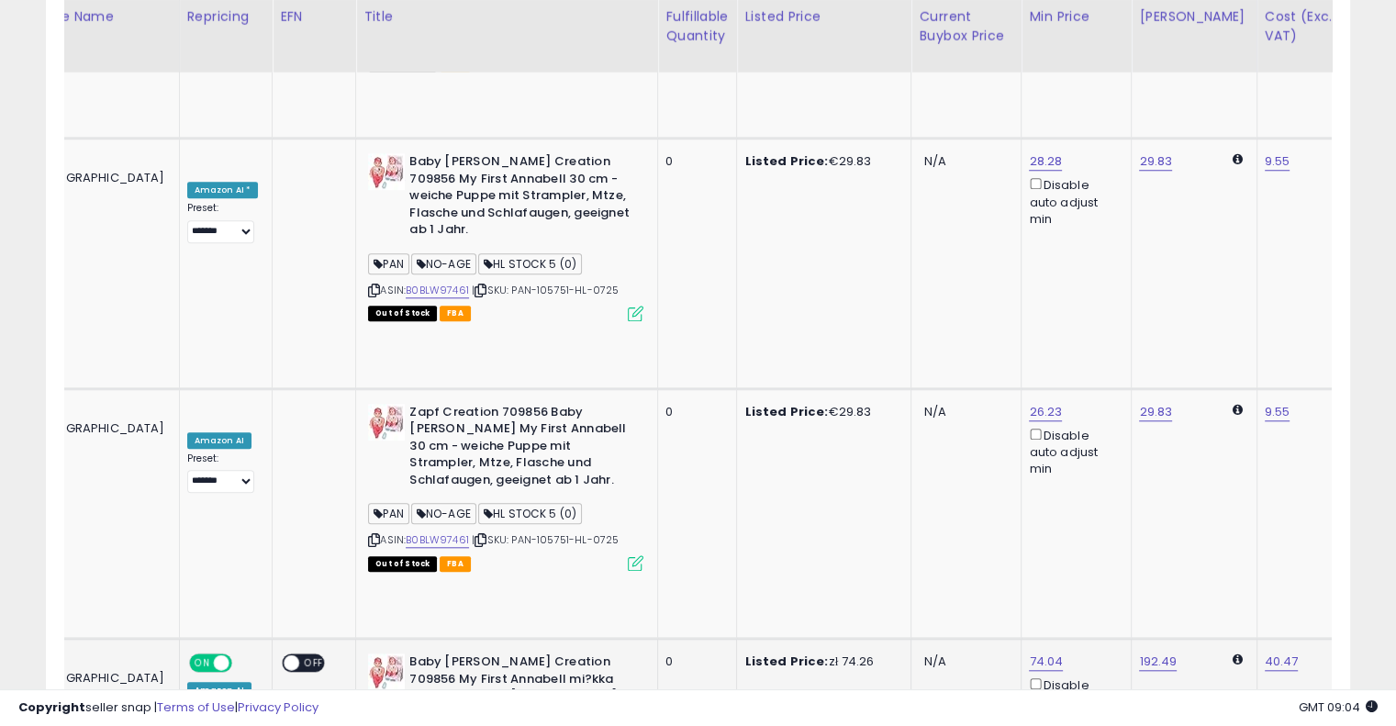
scroll to position [0, 319]
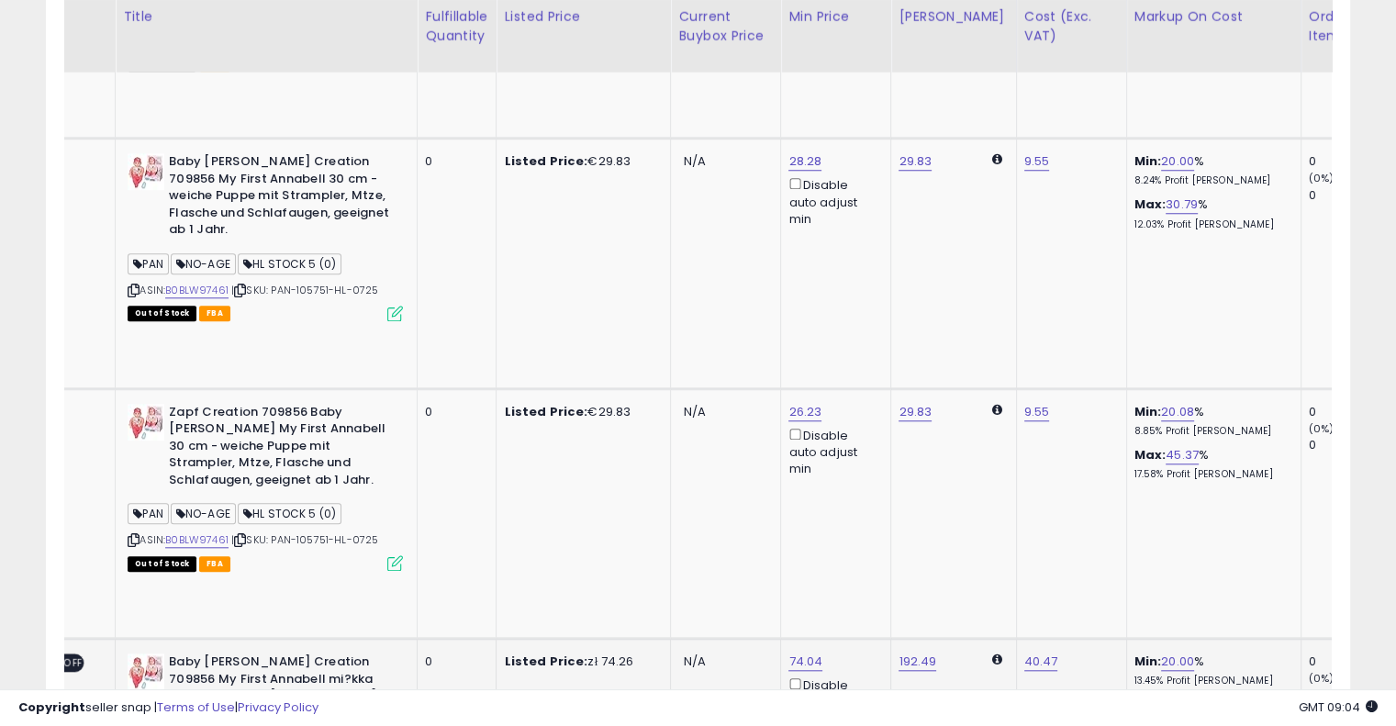
drag, startPoint x: 768, startPoint y: 364, endPoint x: 936, endPoint y: 330, distance: 171.4
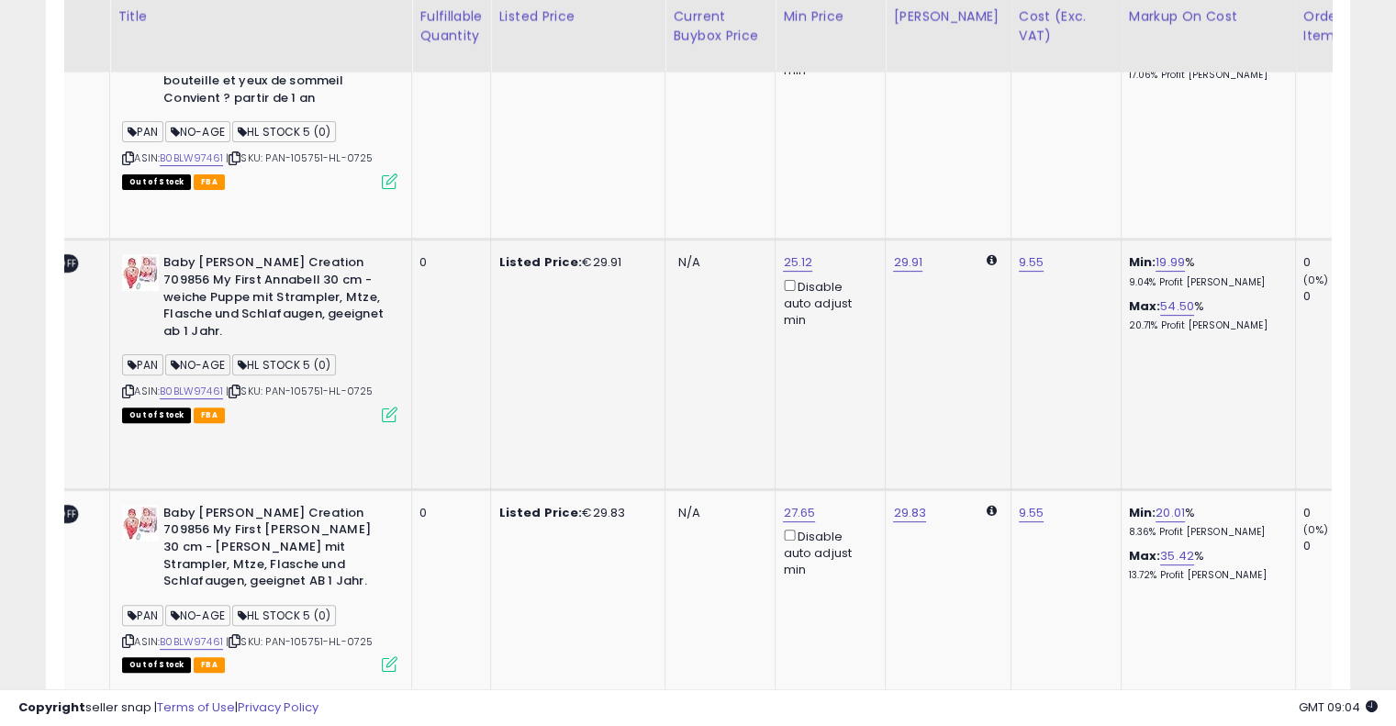
scroll to position [0, 0]
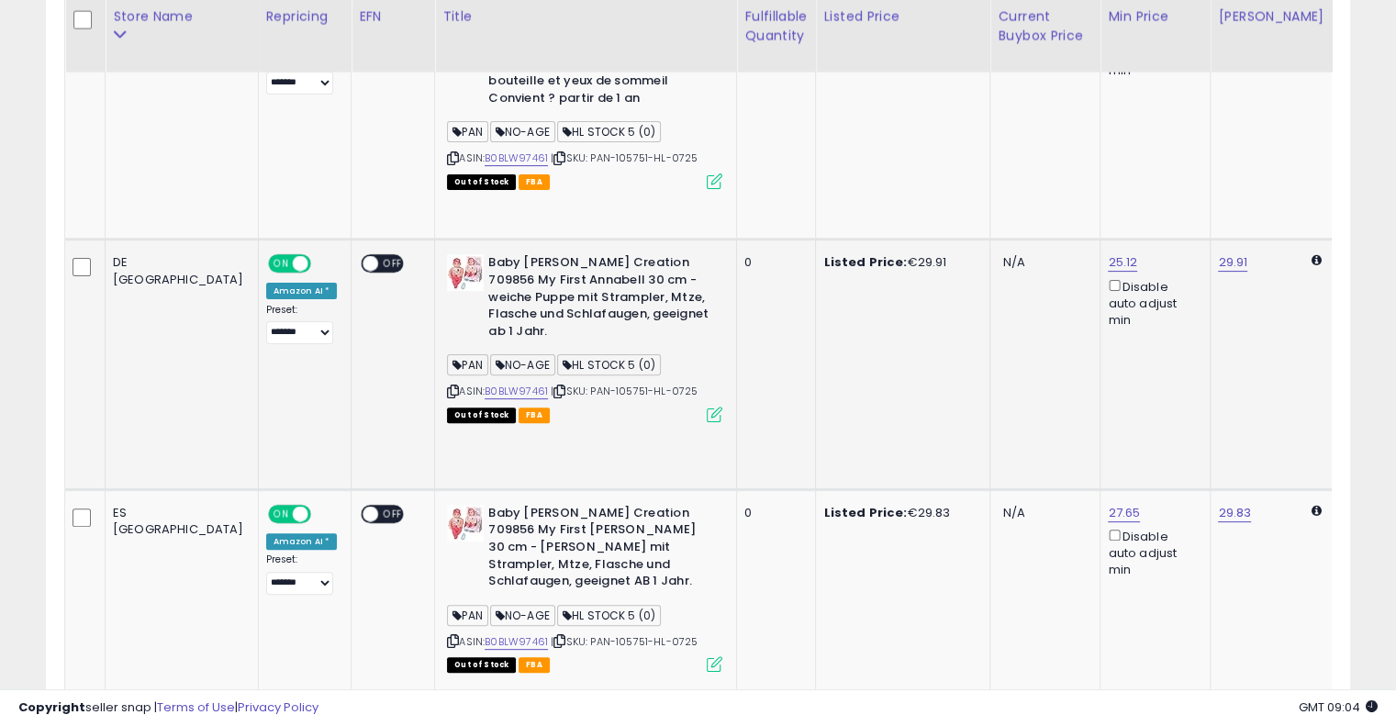
drag, startPoint x: 867, startPoint y: 348, endPoint x: 611, endPoint y: 351, distance: 256.2
click at [485, 384] on link "B0BLW97461" at bounding box center [516, 392] width 63 height 16
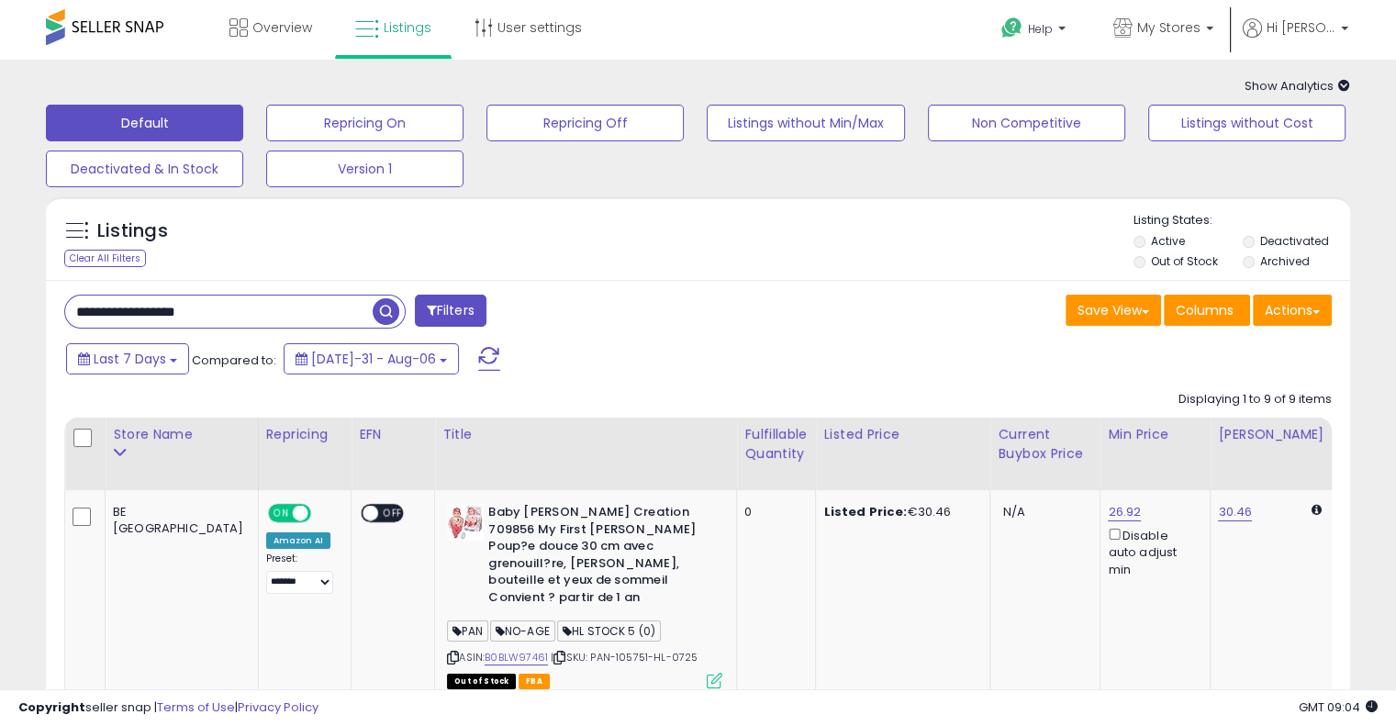
drag, startPoint x: 87, startPoint y: 312, endPoint x: 21, endPoint y: 312, distance: 66.1
paste input "text"
click at [382, 308] on span "button" at bounding box center [386, 311] width 27 height 27
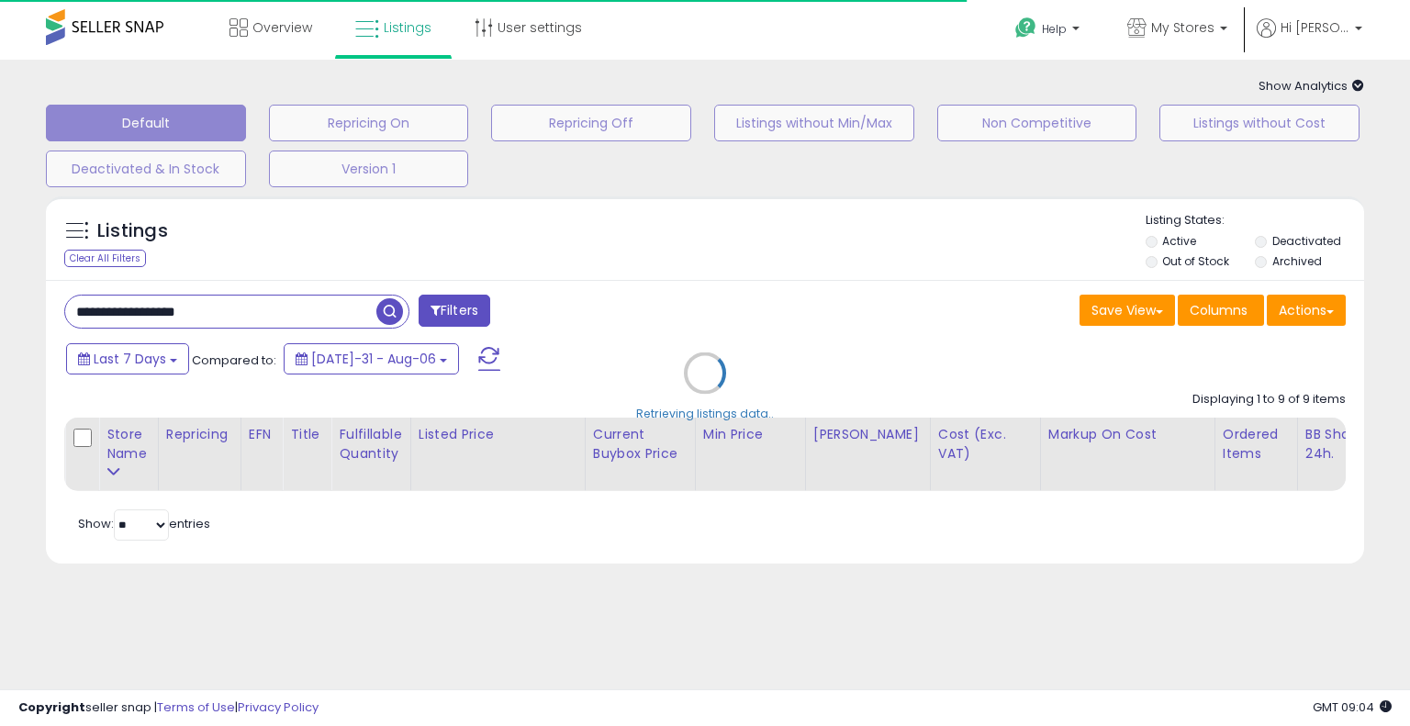
click at [923, 304] on div "Retrieving listings data.." at bounding box center [705, 386] width 1346 height 399
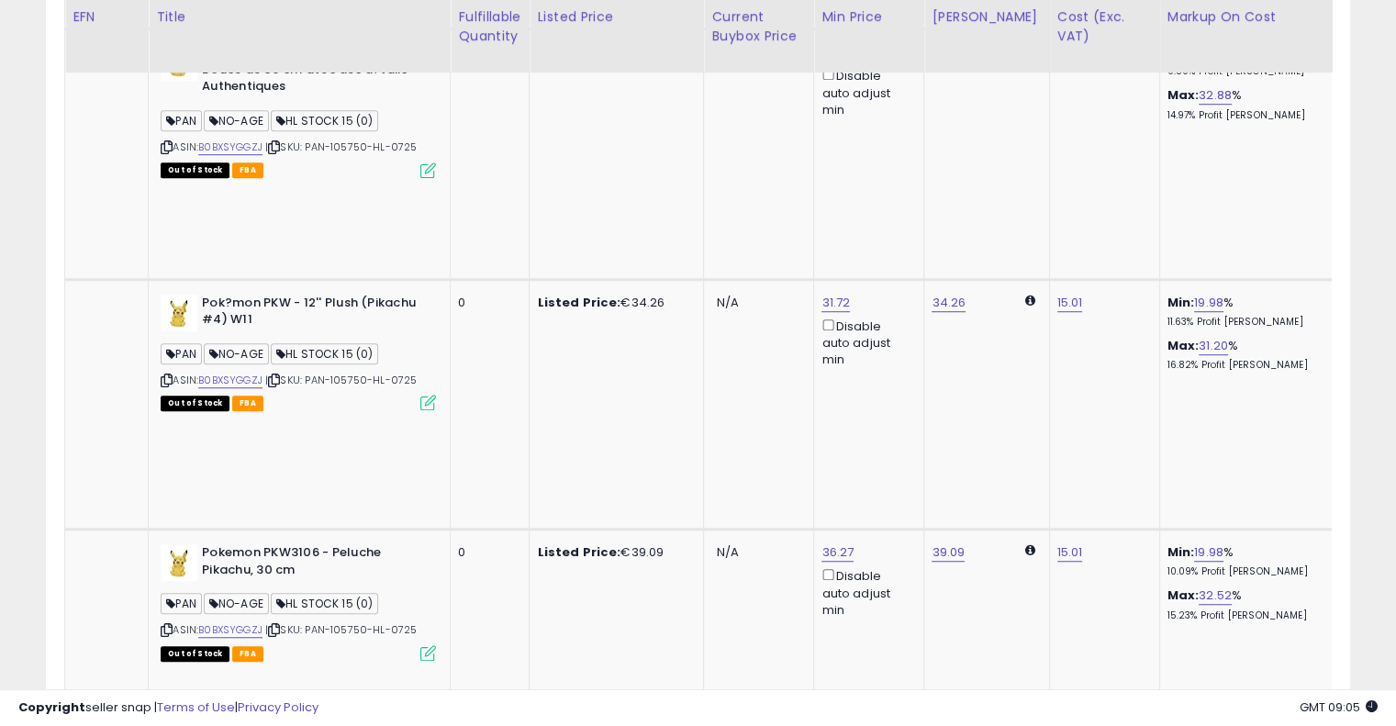
scroll to position [0, 400]
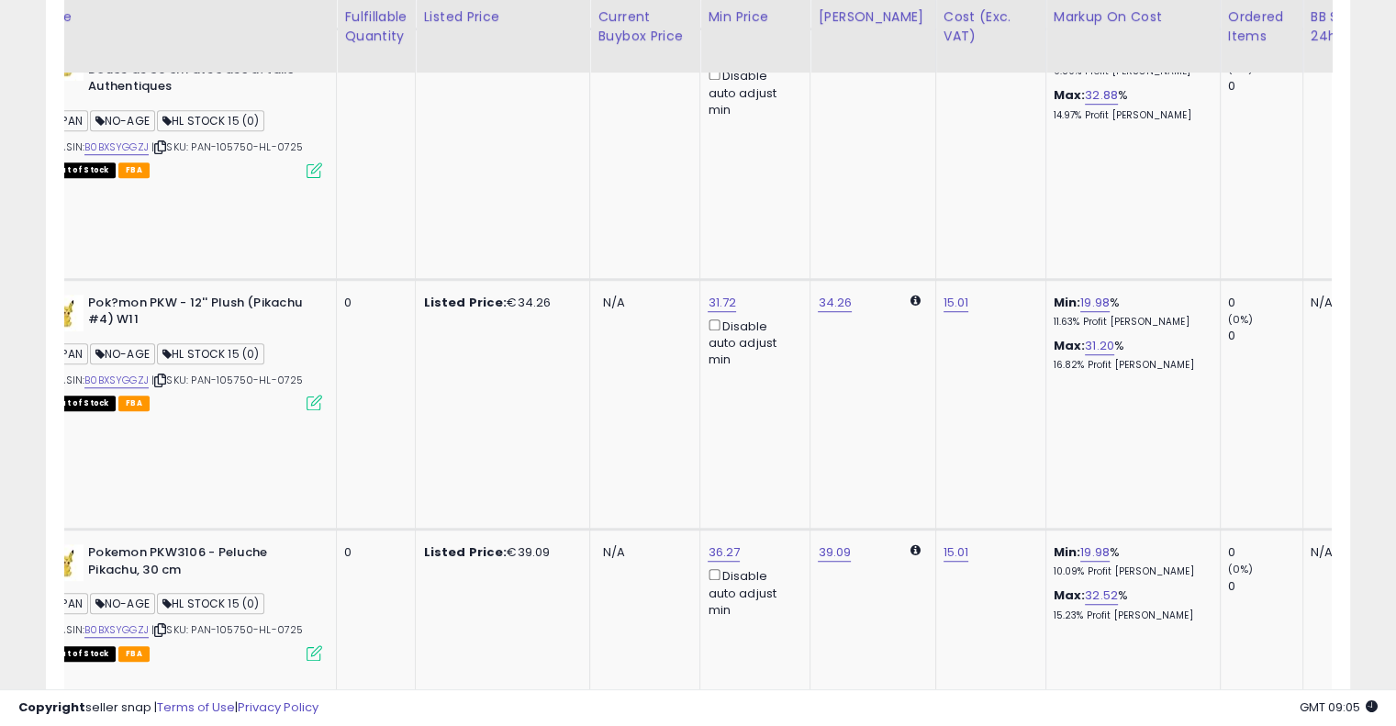
drag, startPoint x: 715, startPoint y: 337, endPoint x: 822, endPoint y: 322, distance: 107.5
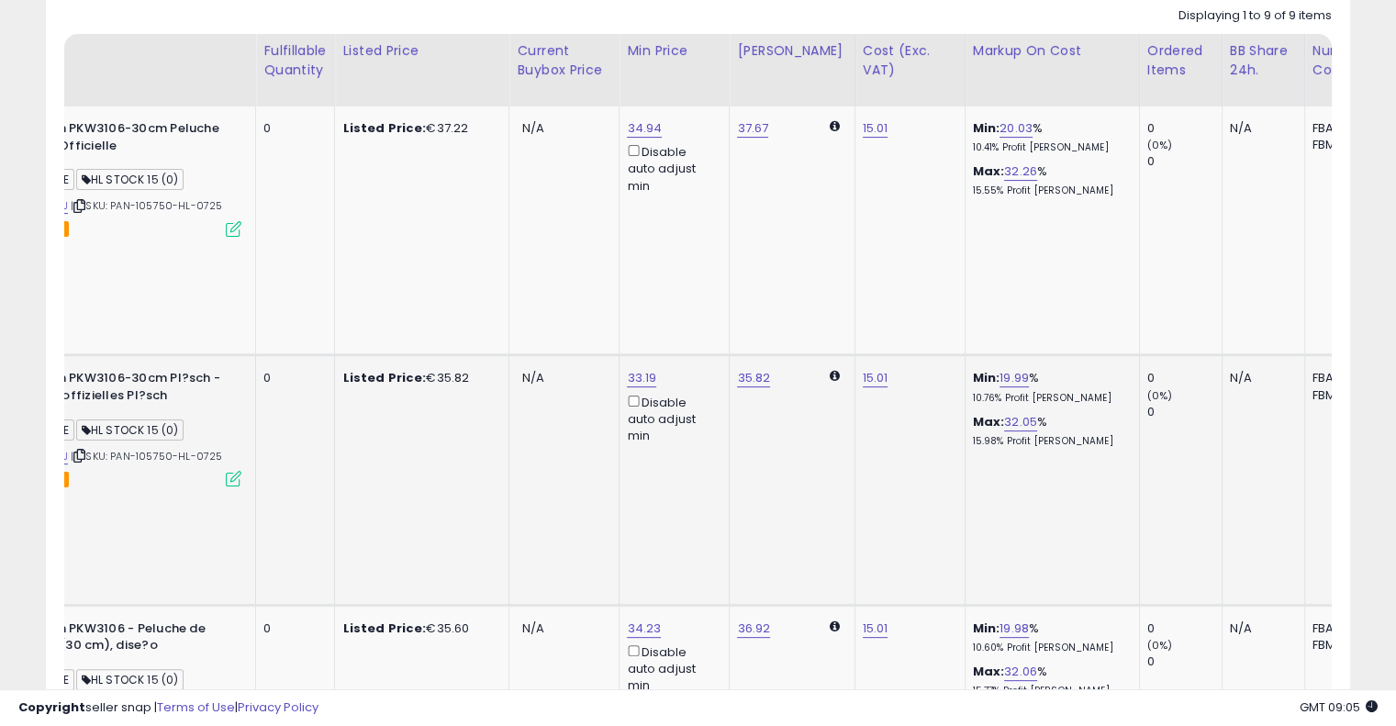
scroll to position [0, 473]
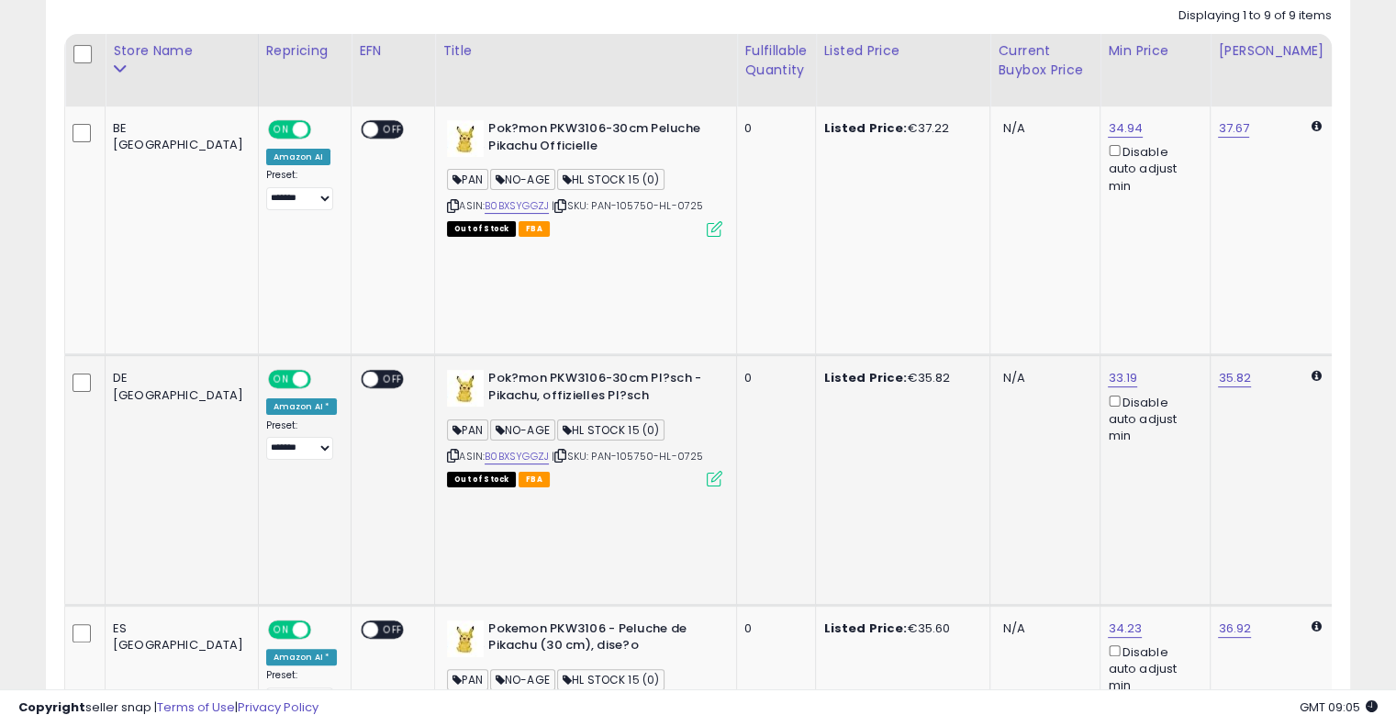
drag, startPoint x: 782, startPoint y: 327, endPoint x: 649, endPoint y: 322, distance: 133.2
click at [485, 449] on link "B0BXSYGGZJ" at bounding box center [517, 457] width 64 height 16
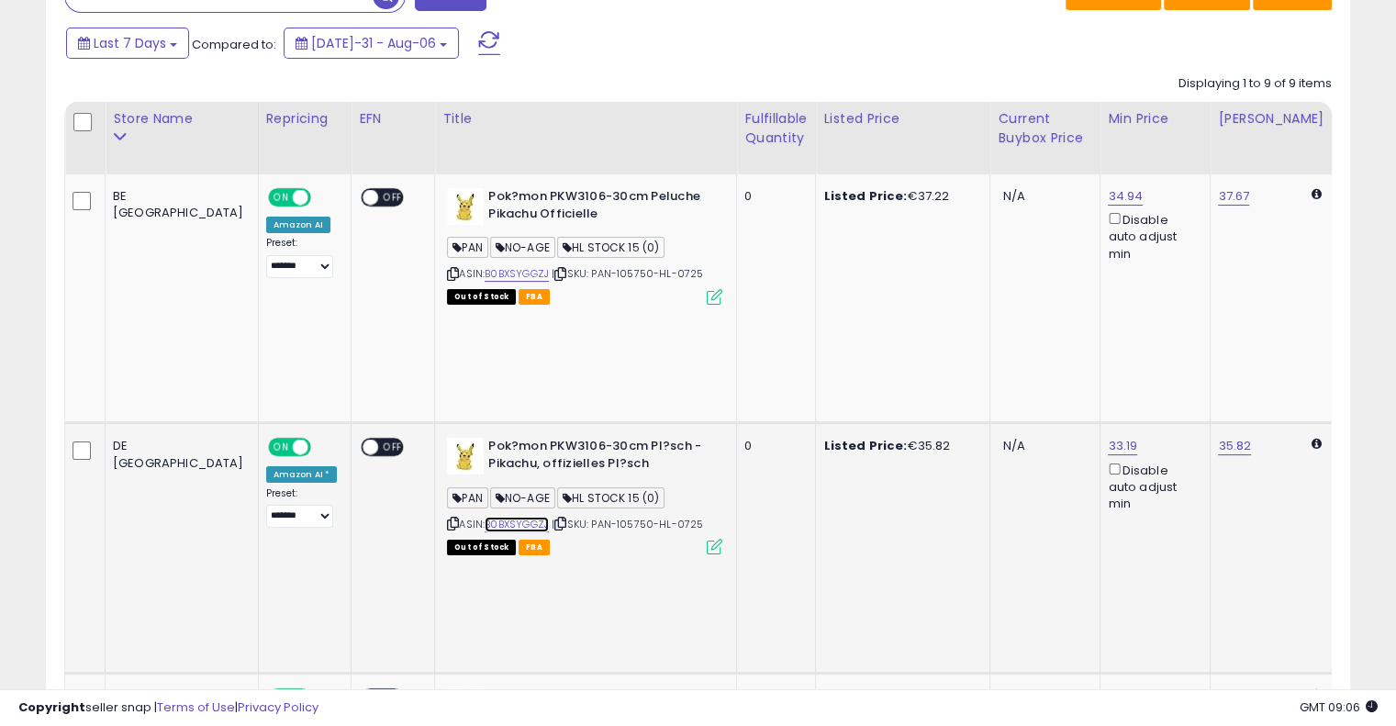
scroll to position [384, 0]
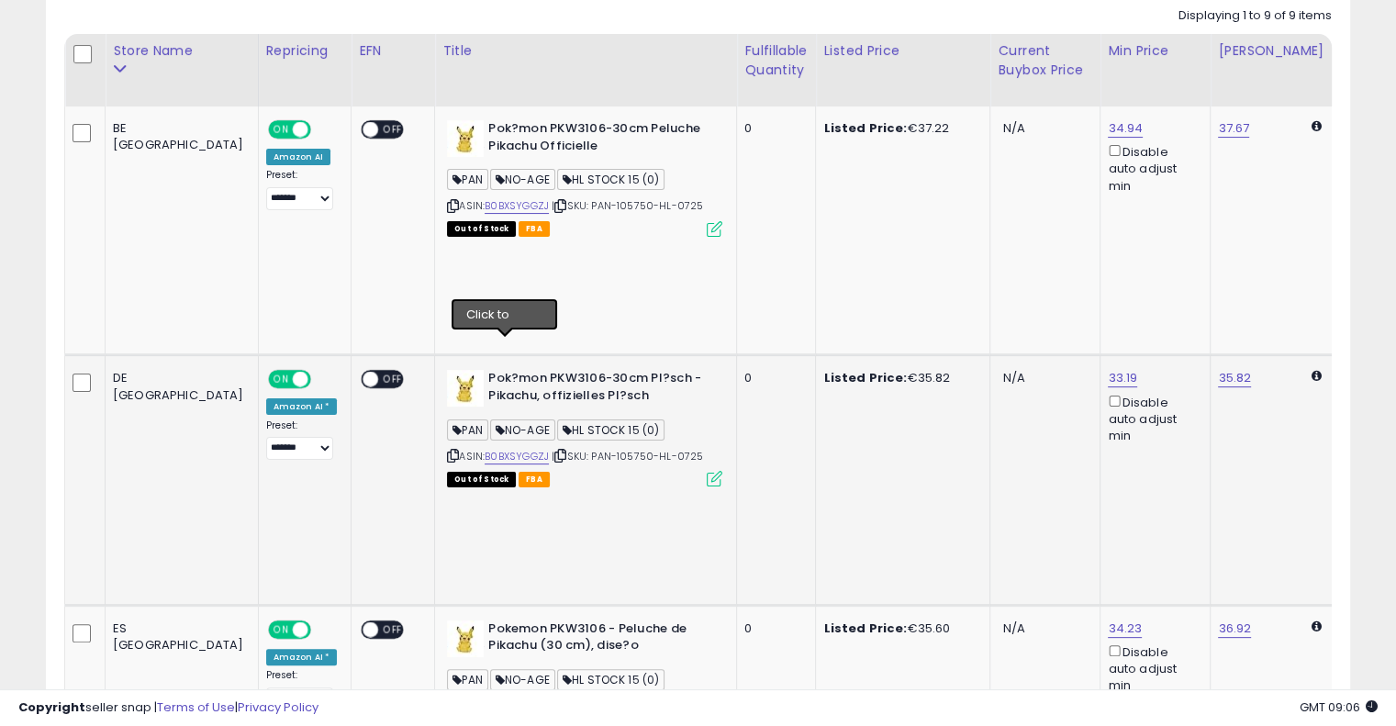
click at [555, 451] on icon at bounding box center [561, 456] width 12 height 10
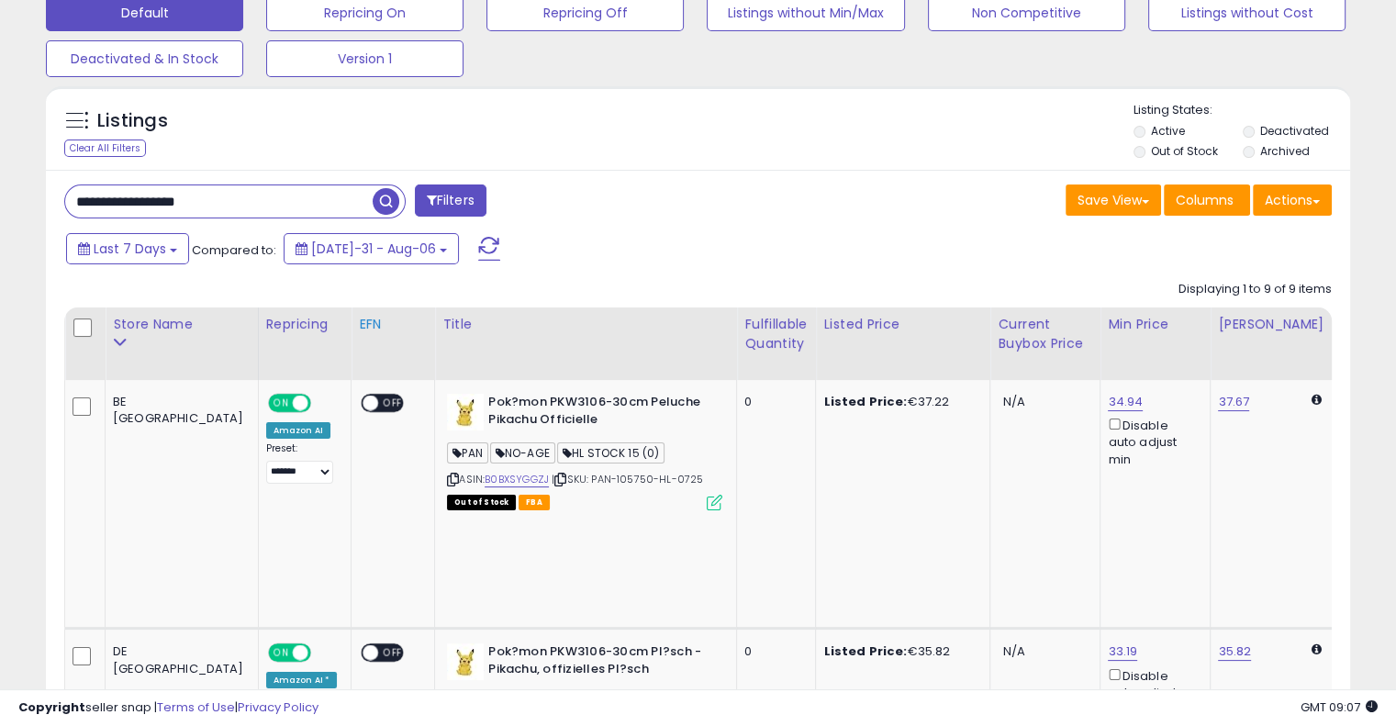
scroll to position [0, 0]
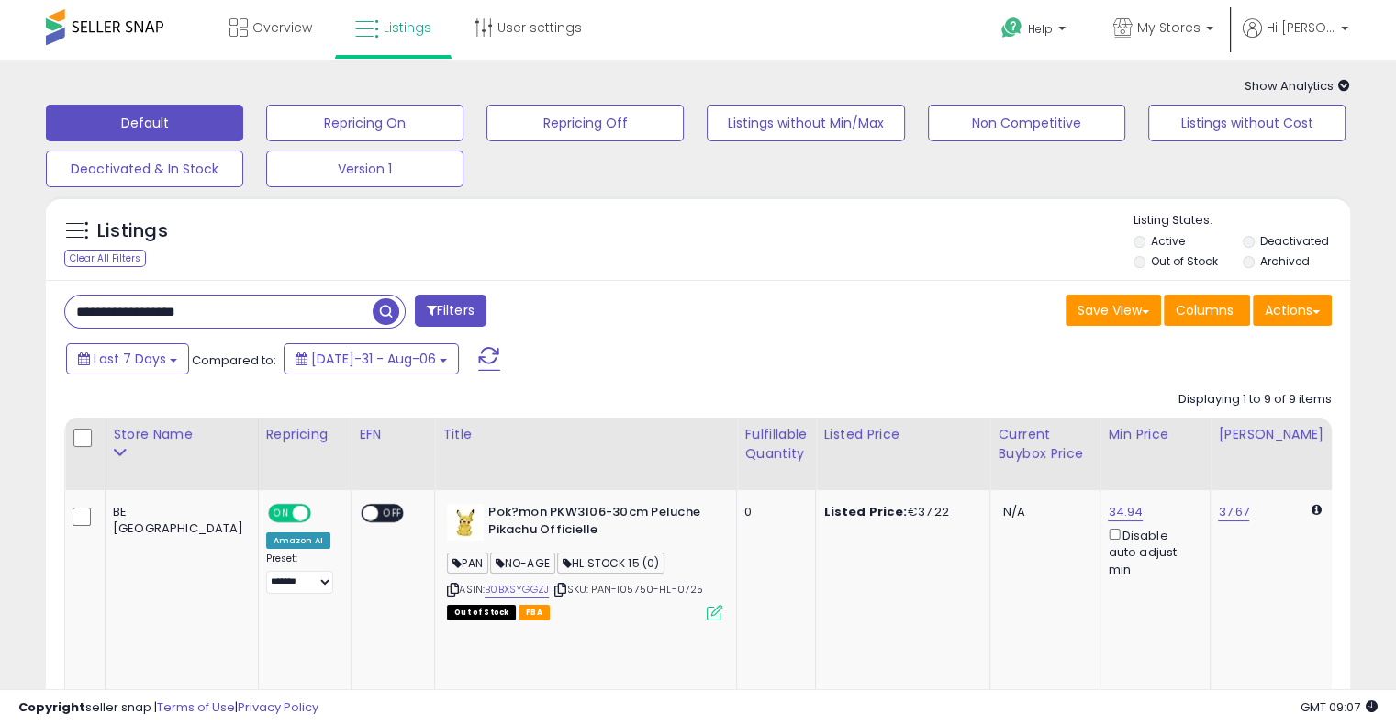
drag, startPoint x: 290, startPoint y: 309, endPoint x: 1, endPoint y: 296, distance: 289.5
paste input "text"
click at [382, 311] on span "button" at bounding box center [386, 311] width 27 height 27
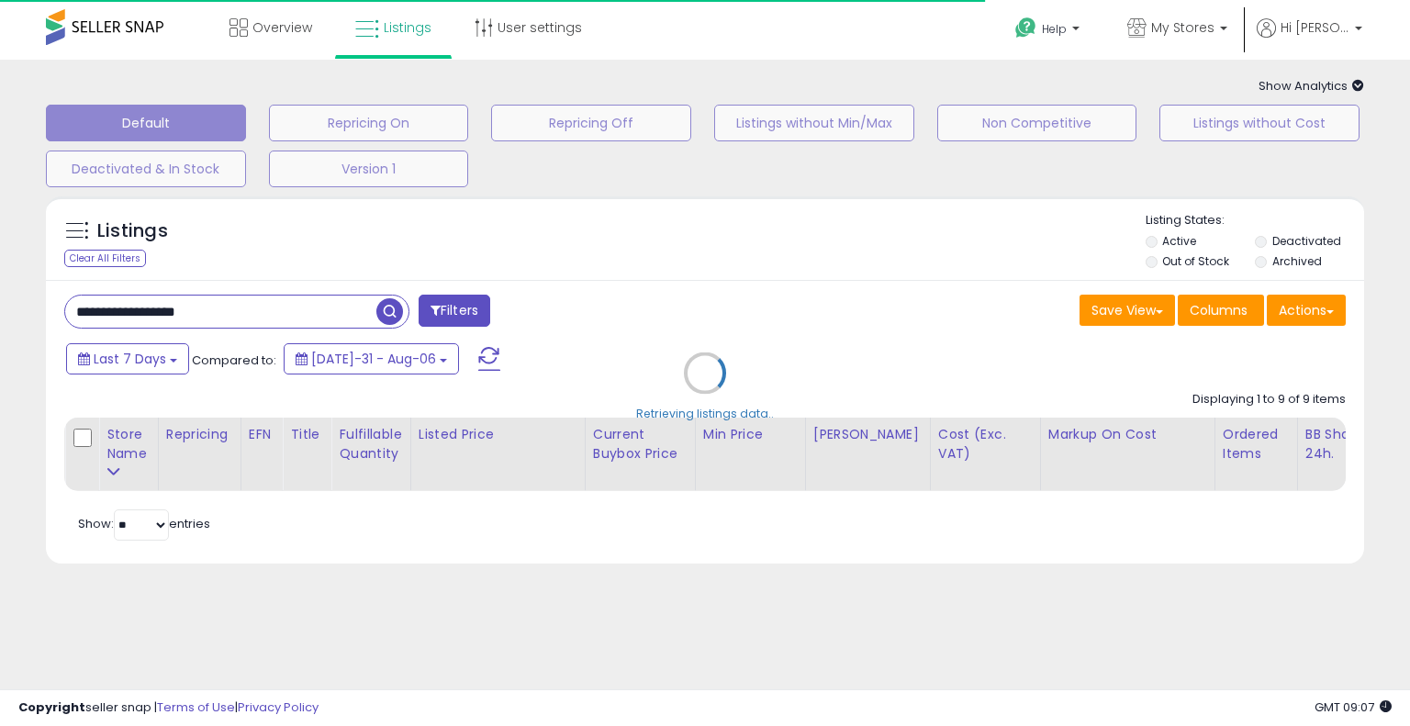
click at [699, 298] on div "Retrieving listings data.." at bounding box center [705, 386] width 1346 height 399
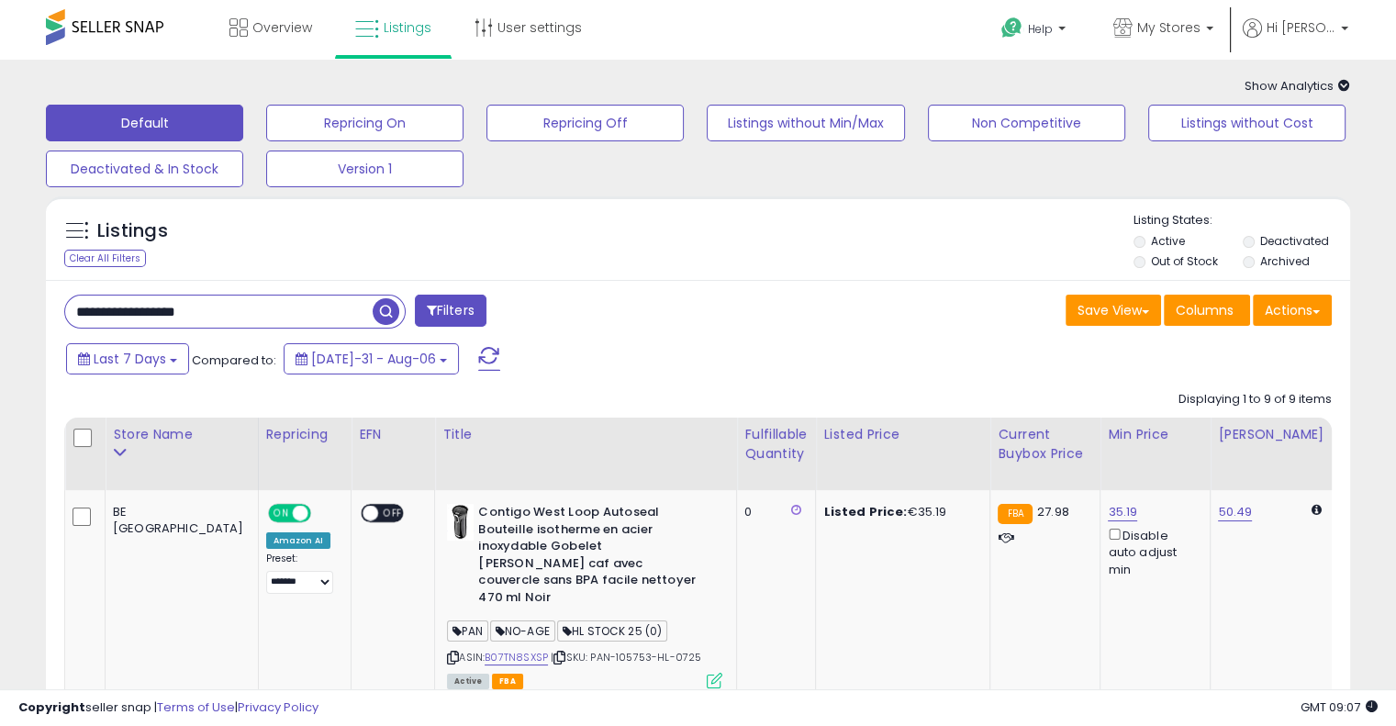
click at [669, 299] on div "**********" at bounding box center [374, 313] width 648 height 37
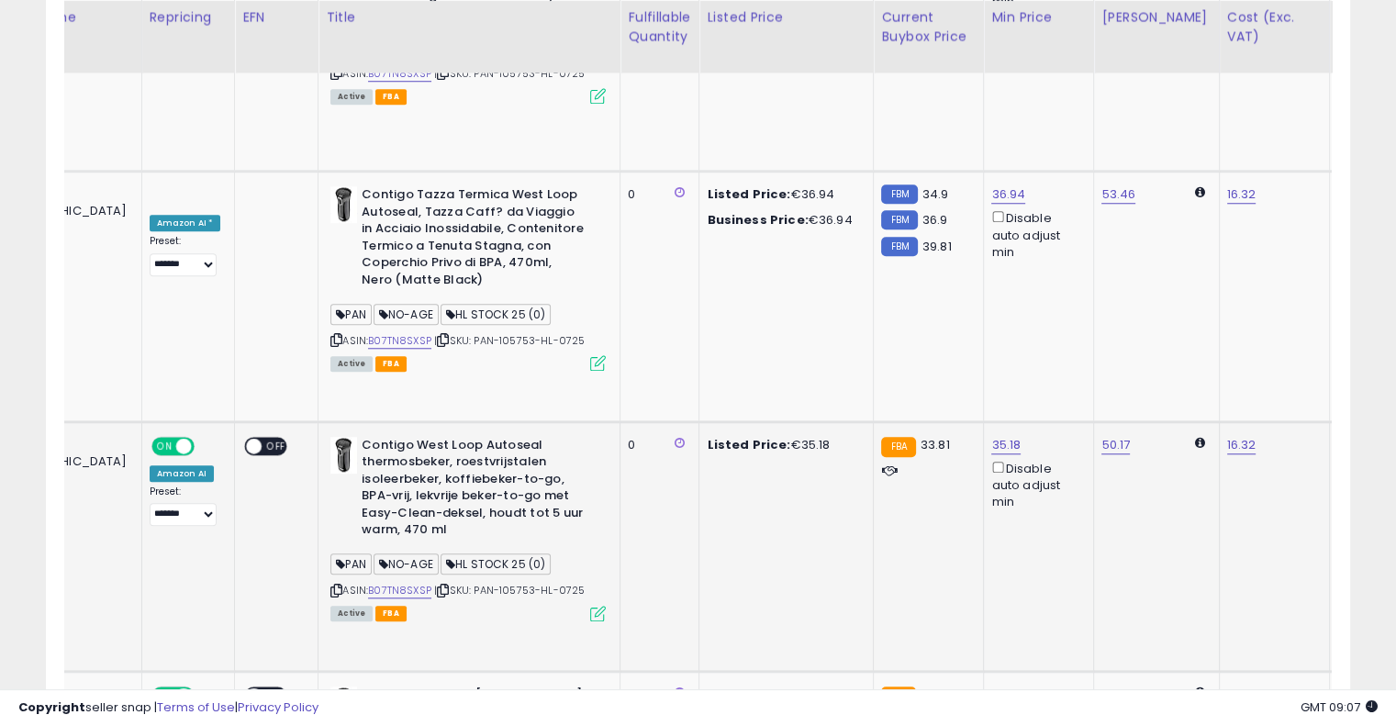
scroll to position [0, 290]
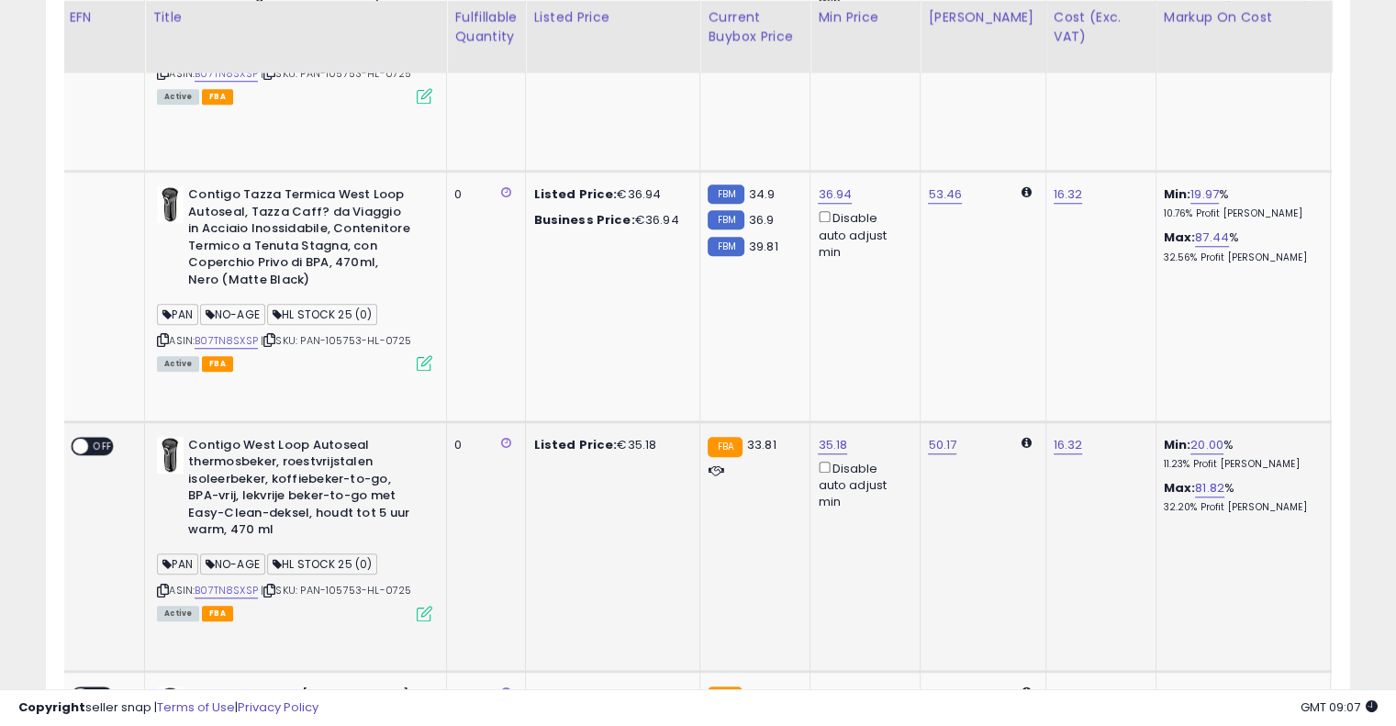
drag, startPoint x: 764, startPoint y: 230, endPoint x: 920, endPoint y: 201, distance: 158.7
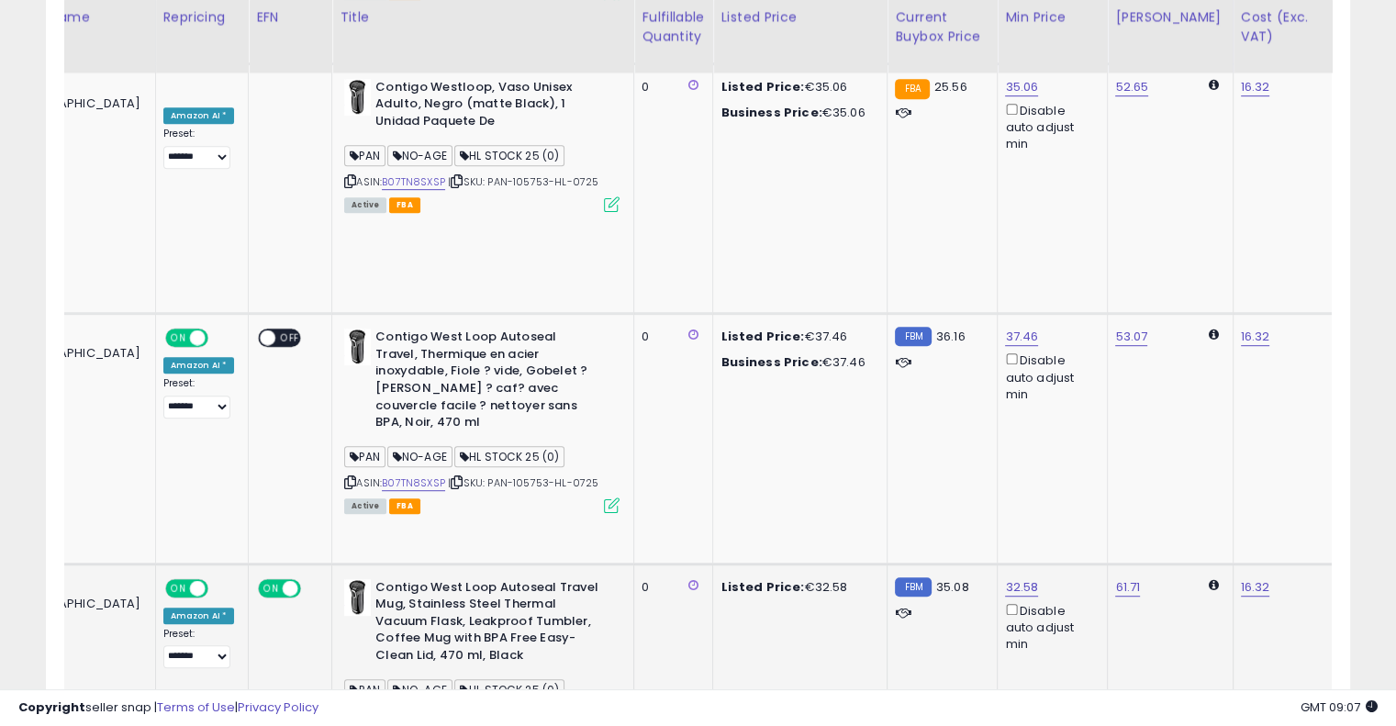
scroll to position [0, 103]
drag, startPoint x: 806, startPoint y: 407, endPoint x: 603, endPoint y: 419, distance: 203.3
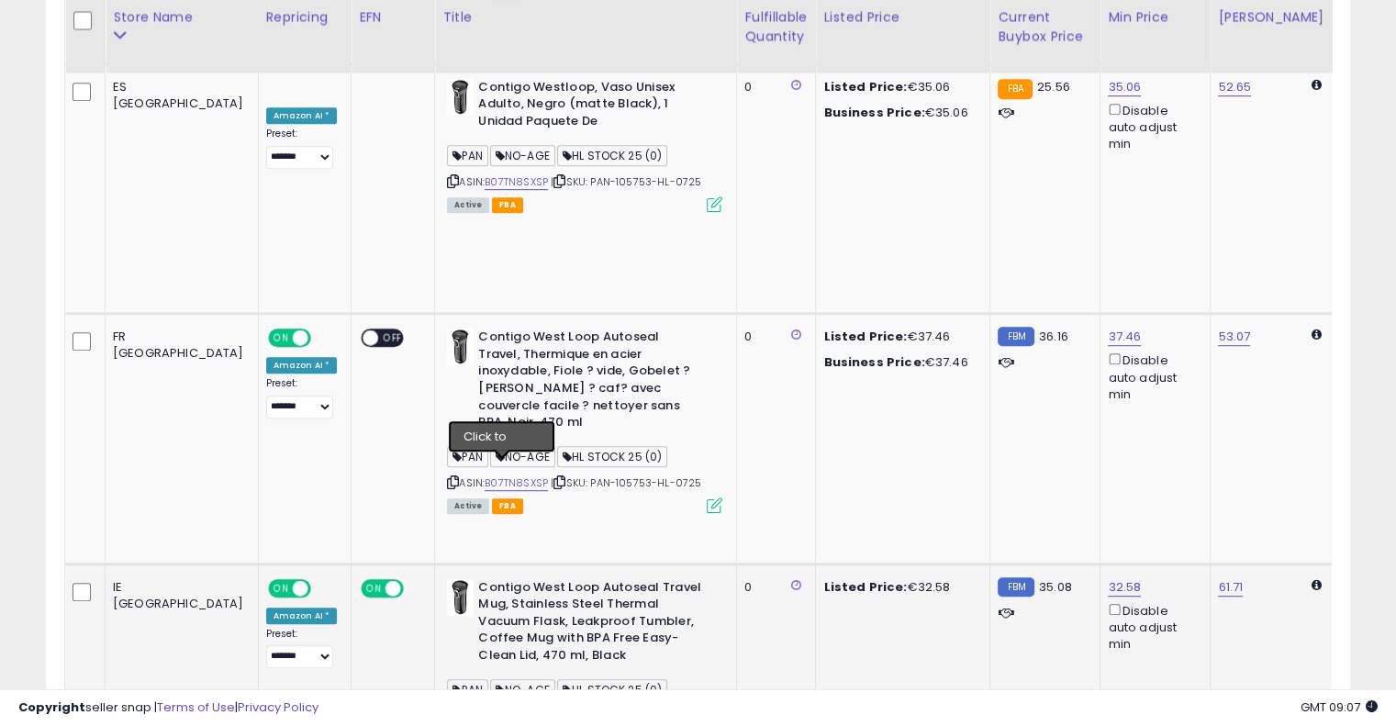
click at [554, 711] on icon at bounding box center [560, 716] width 12 height 10
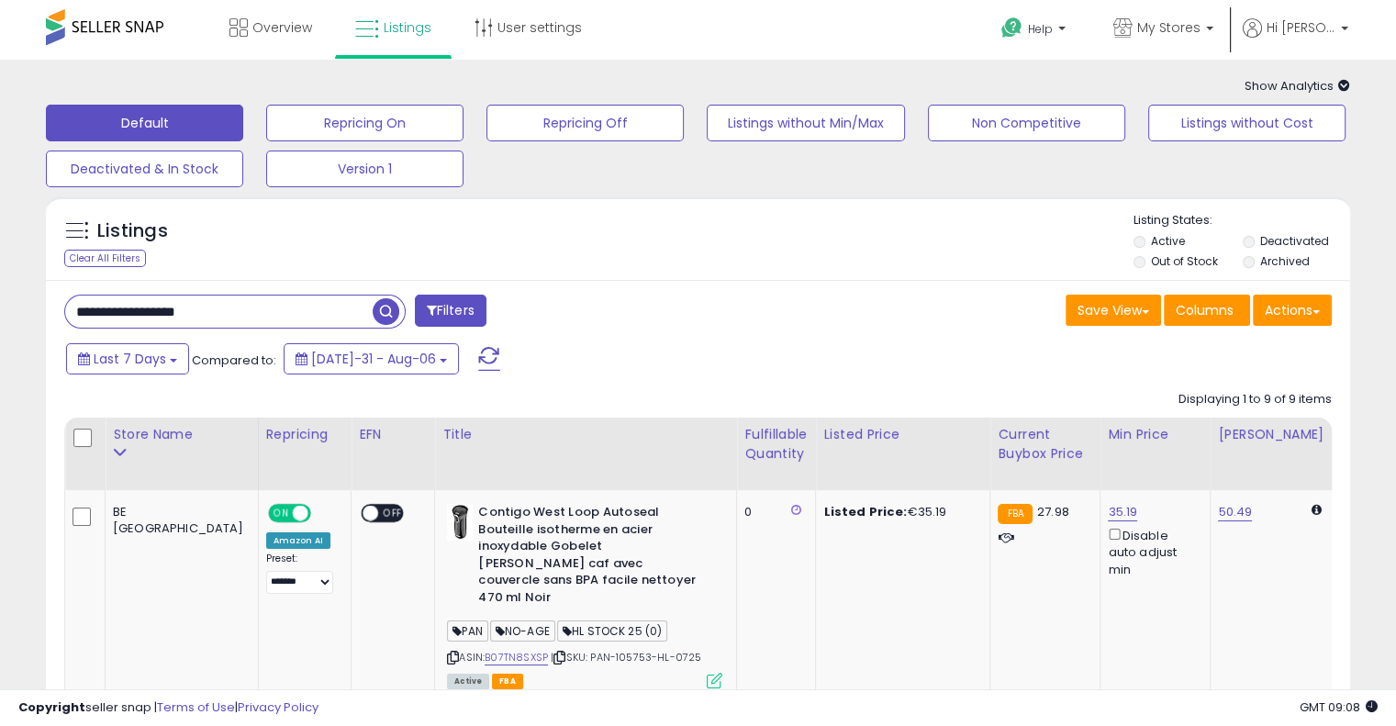
click at [321, 323] on input "**********" at bounding box center [219, 312] width 308 height 32
click at [321, 322] on input "**********" at bounding box center [219, 312] width 308 height 32
click at [323, 322] on input "**********" at bounding box center [219, 312] width 308 height 32
paste input "text"
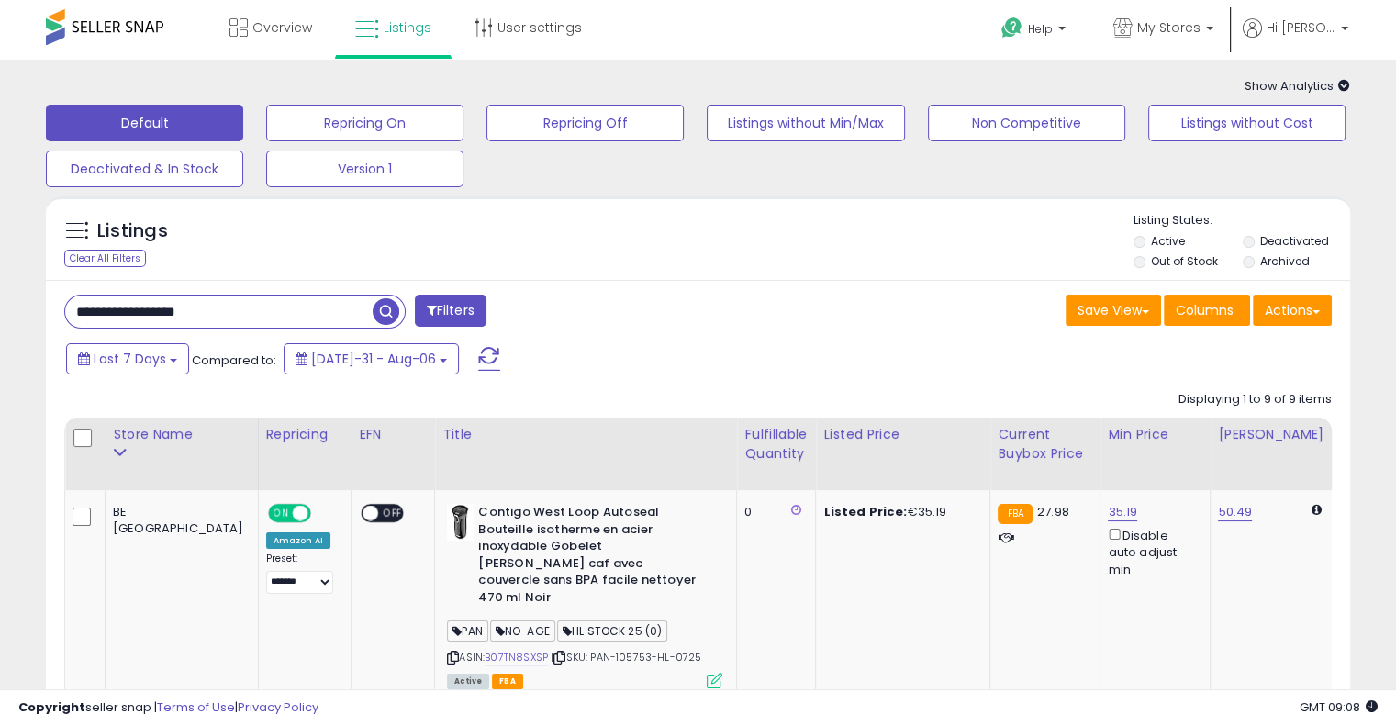
click at [381, 314] on span "button" at bounding box center [386, 311] width 27 height 27
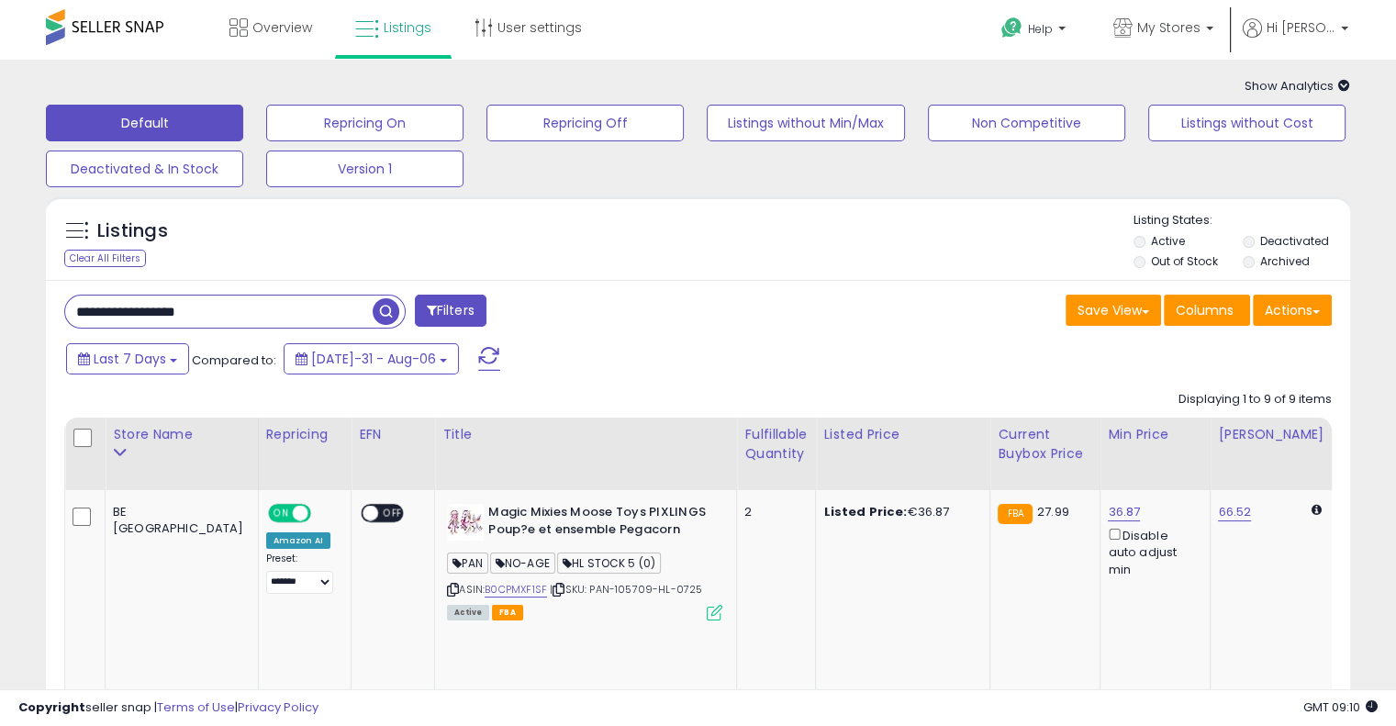
click at [755, 312] on div "Save View Save As New View Update Current View Columns Actions Import Export Vi…" at bounding box center [1023, 313] width 648 height 36
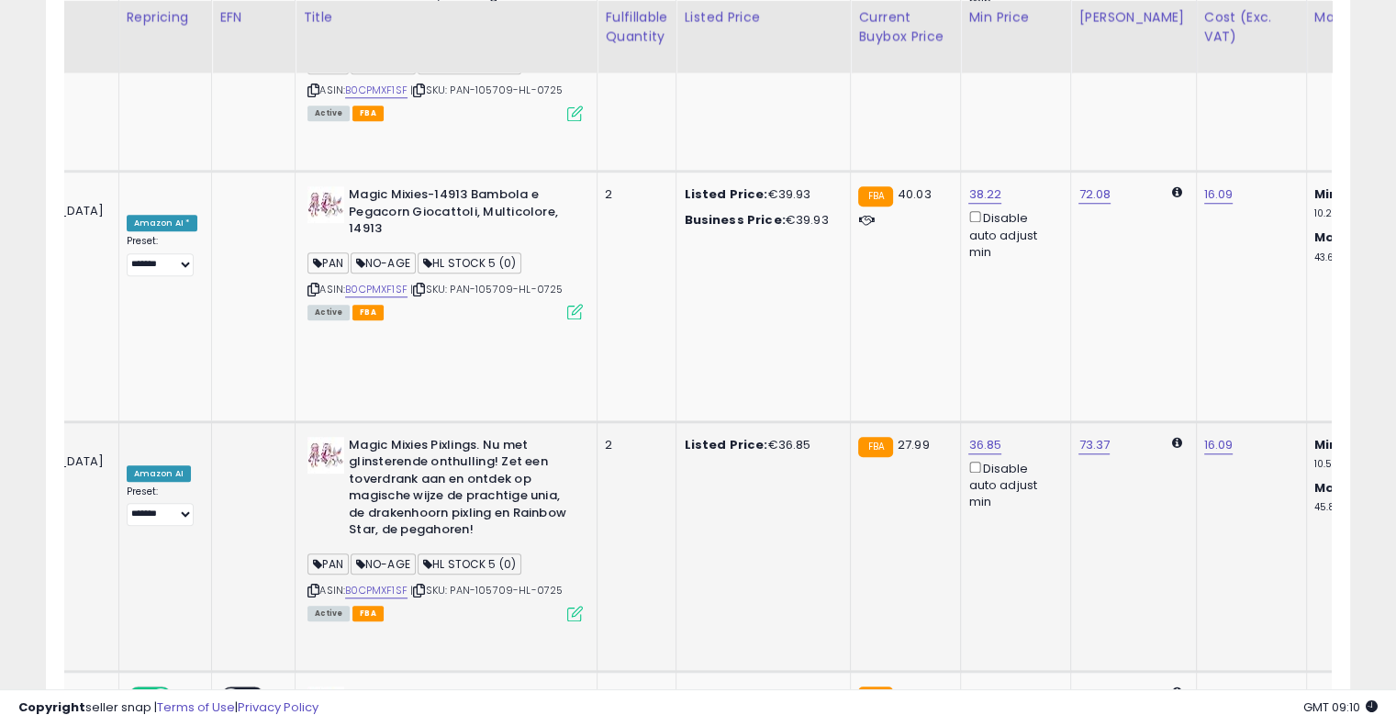
scroll to position [0, 232]
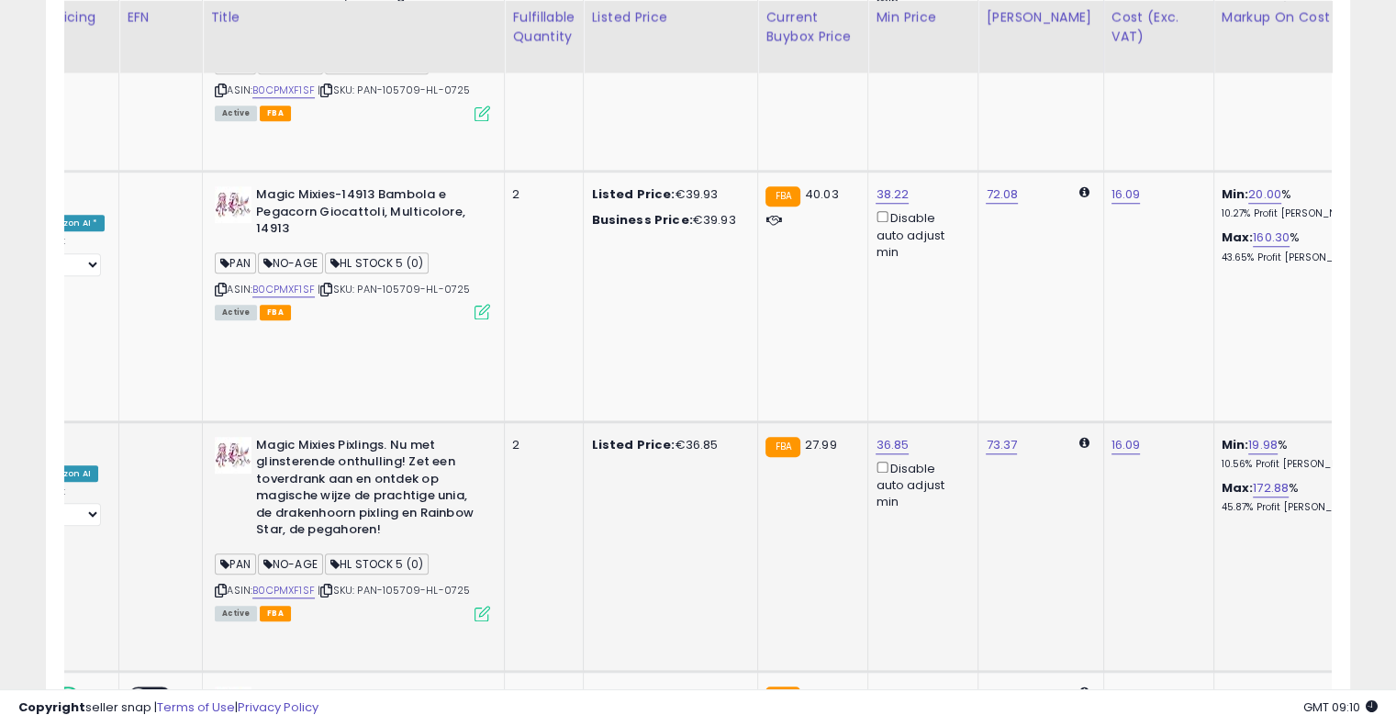
drag, startPoint x: 720, startPoint y: 236, endPoint x: 826, endPoint y: 190, distance: 116.0
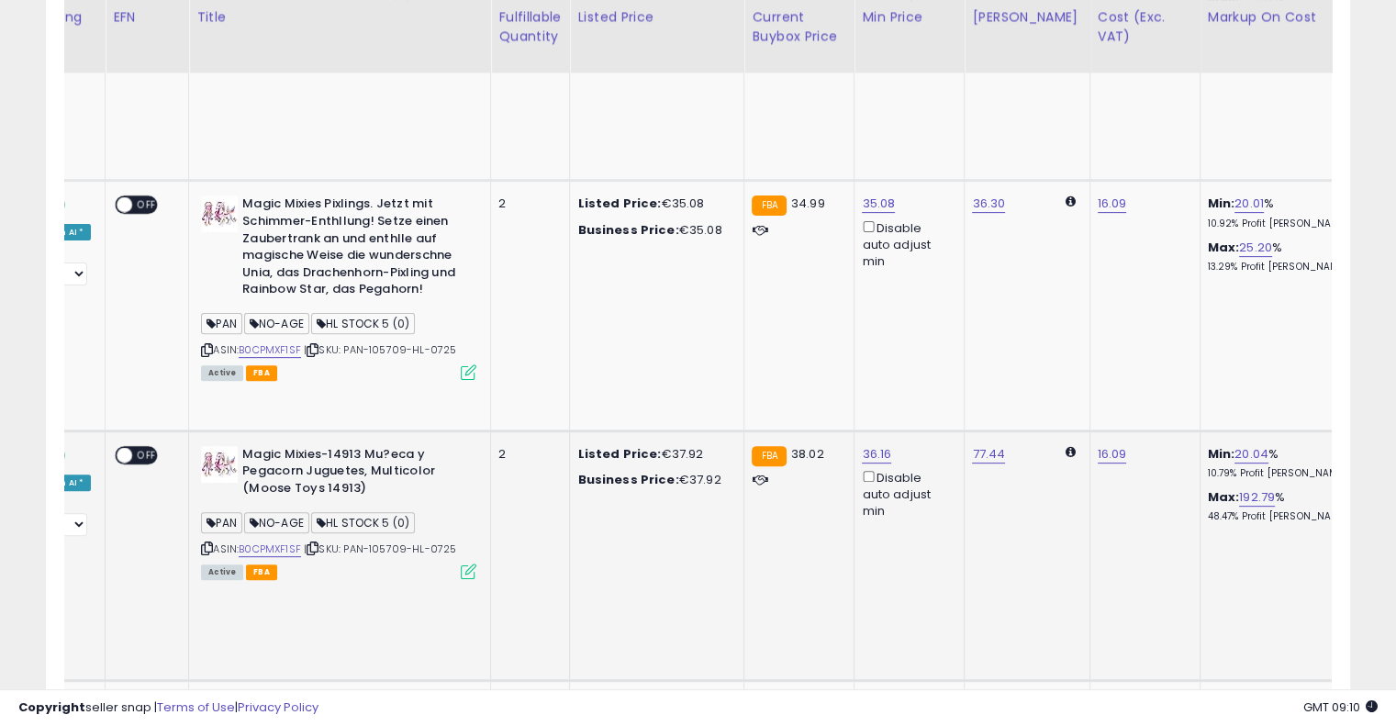
scroll to position [0, 0]
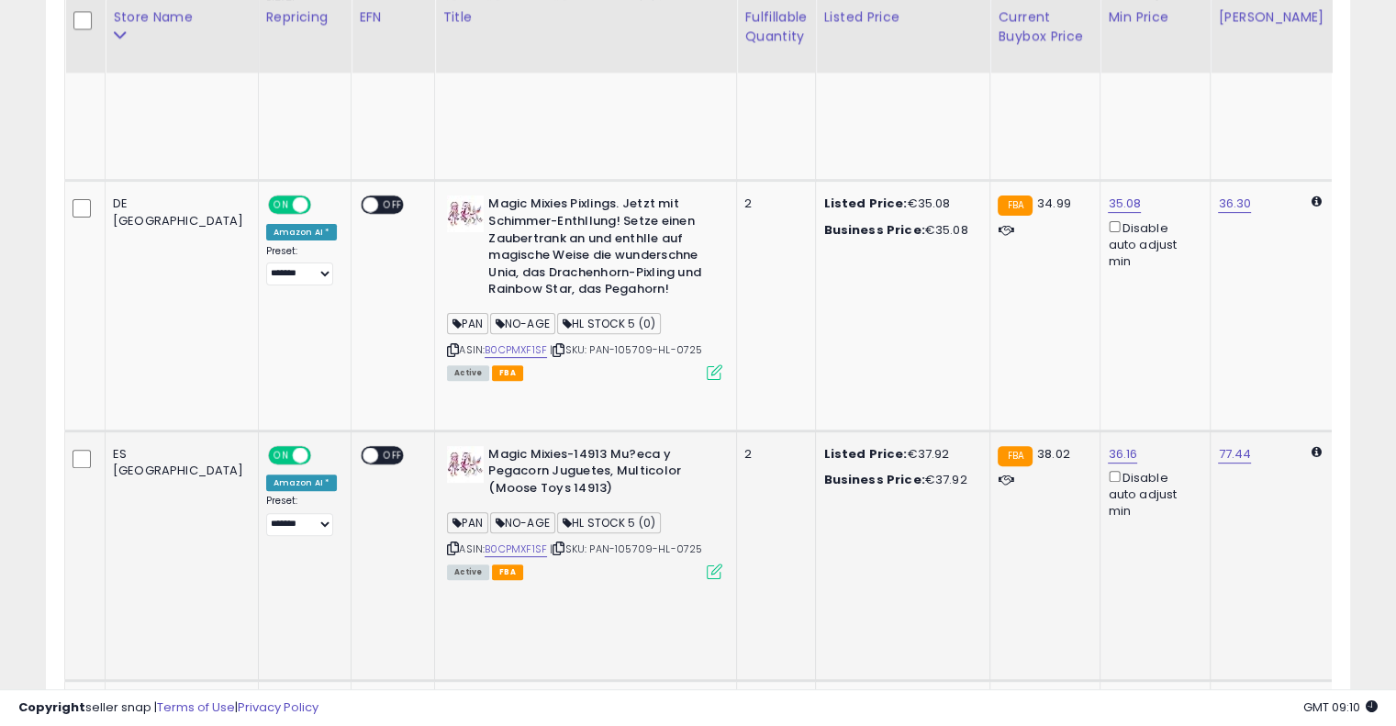
drag, startPoint x: 845, startPoint y: 374, endPoint x: 646, endPoint y: 374, distance: 198.3
click at [553, 544] on icon at bounding box center [559, 549] width 12 height 10
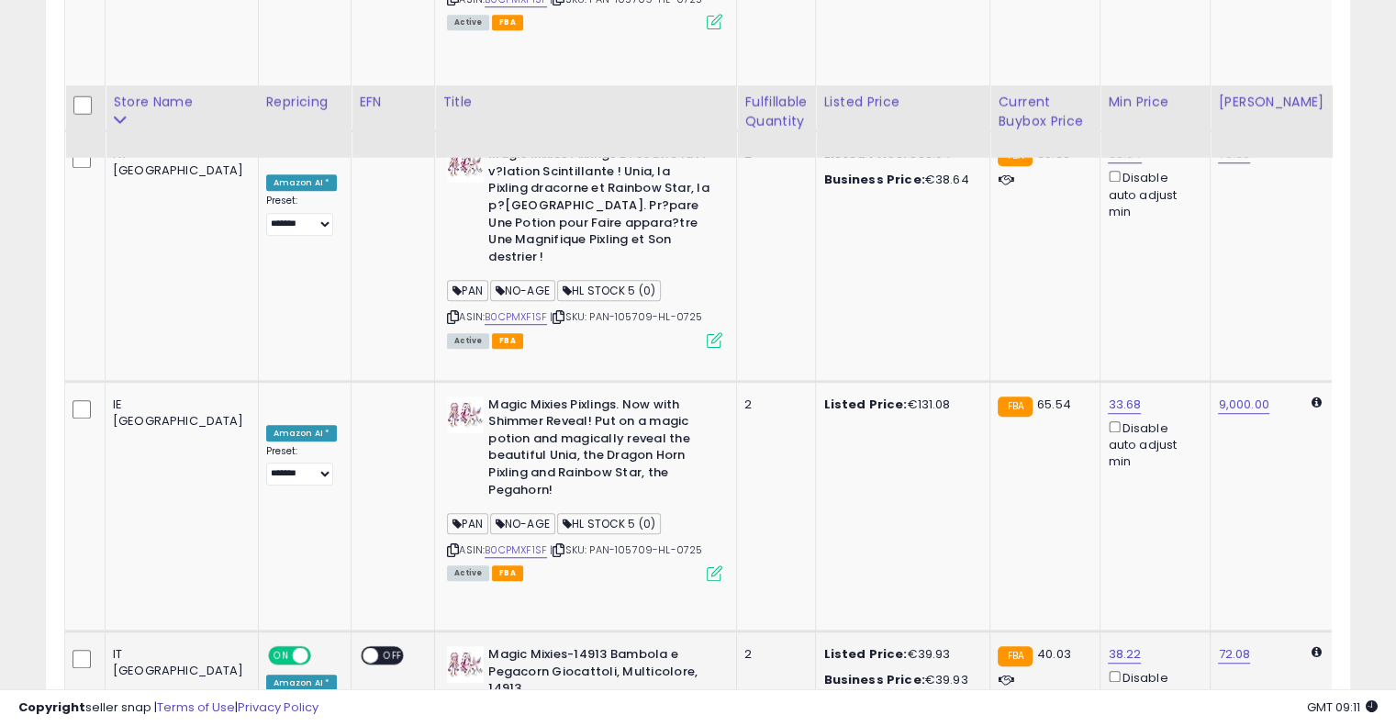
scroll to position [1201, 0]
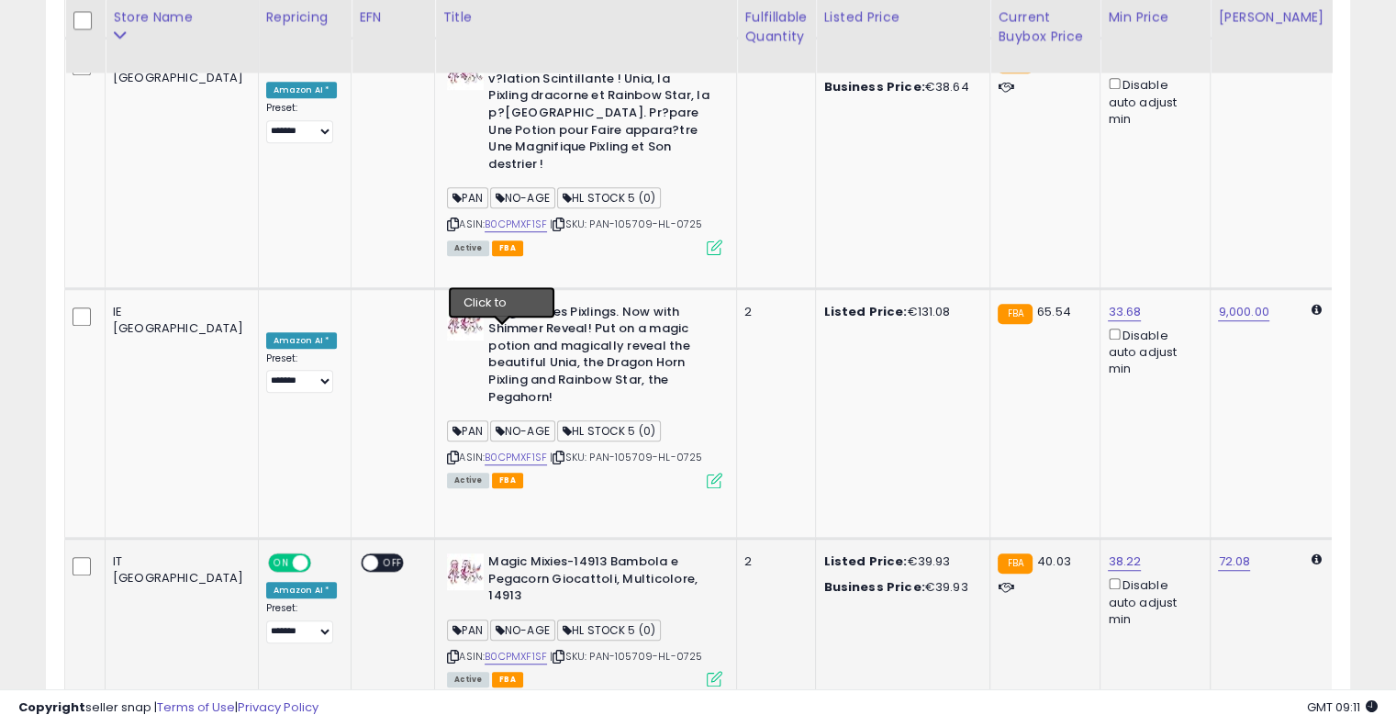
click at [553, 652] on icon at bounding box center [559, 657] width 12 height 10
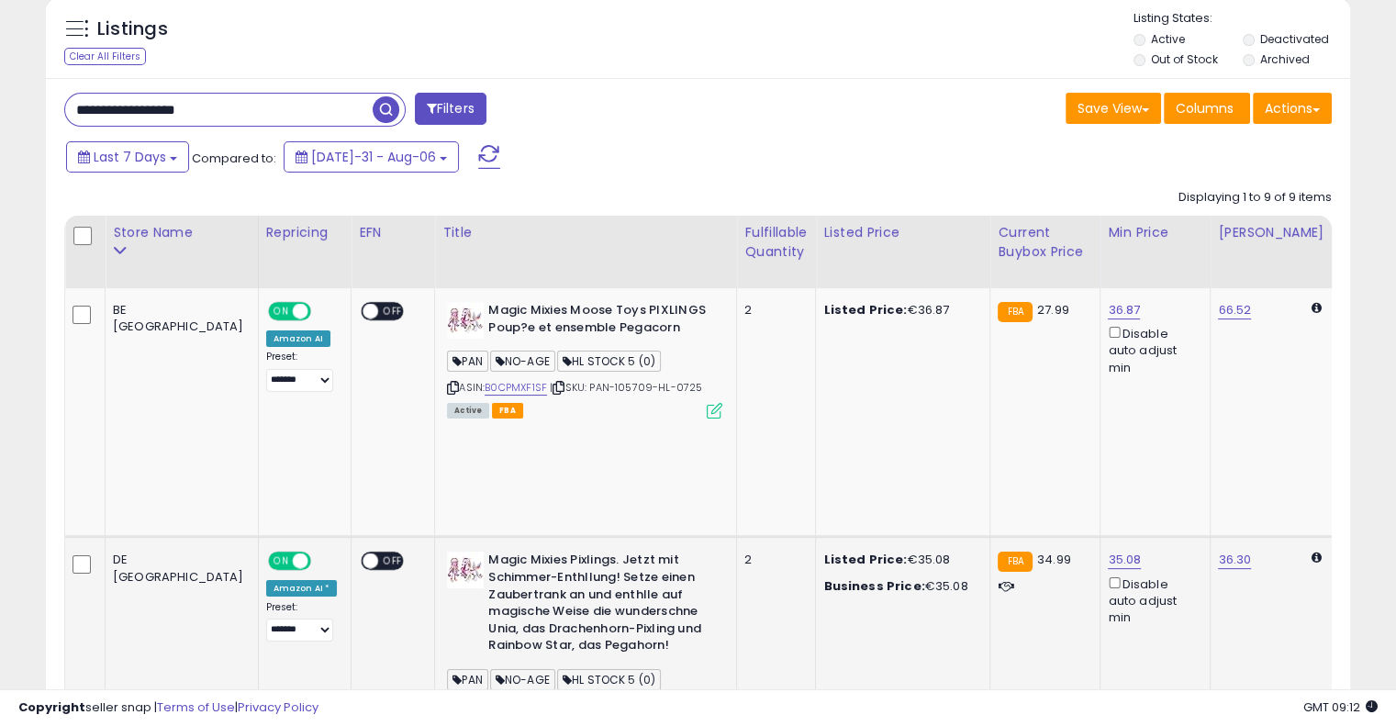
scroll to position [191, 0]
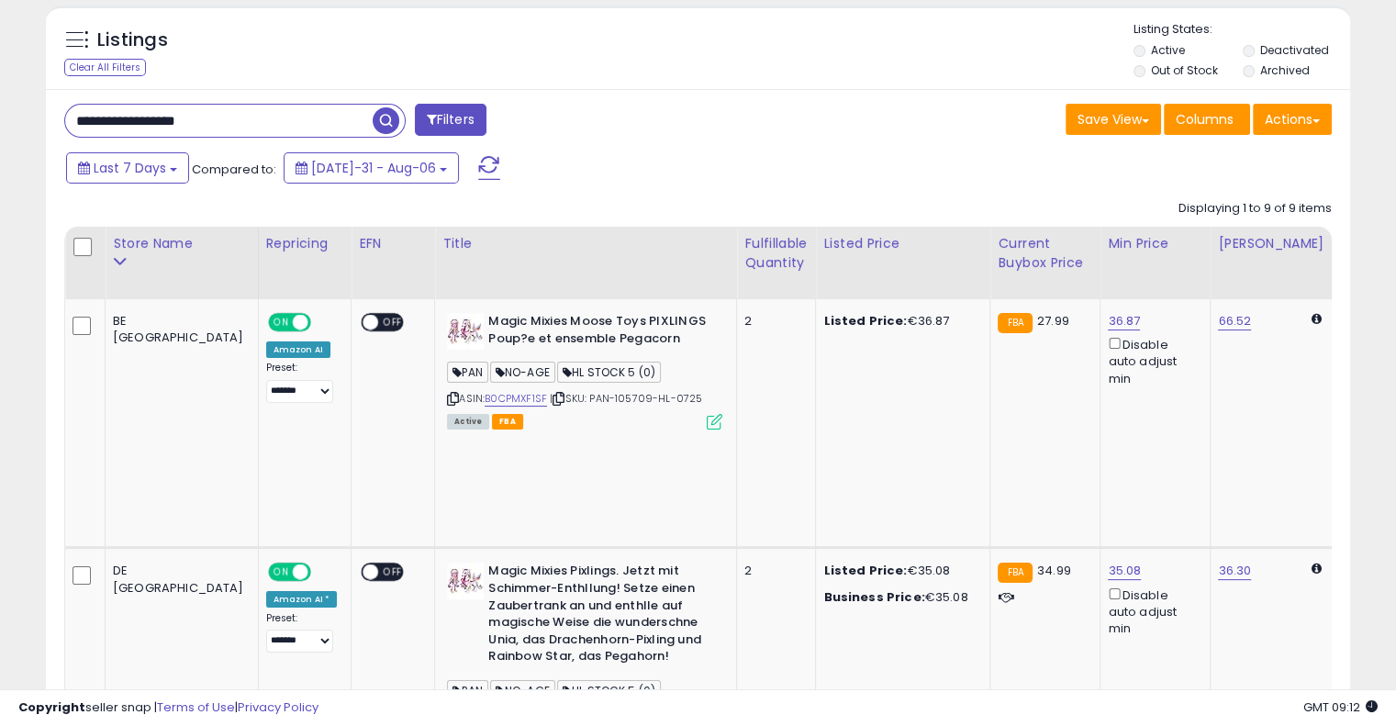
drag, startPoint x: 280, startPoint y: 121, endPoint x: 20, endPoint y: 111, distance: 260.0
paste input "text"
click at [393, 117] on span "button" at bounding box center [386, 120] width 27 height 27
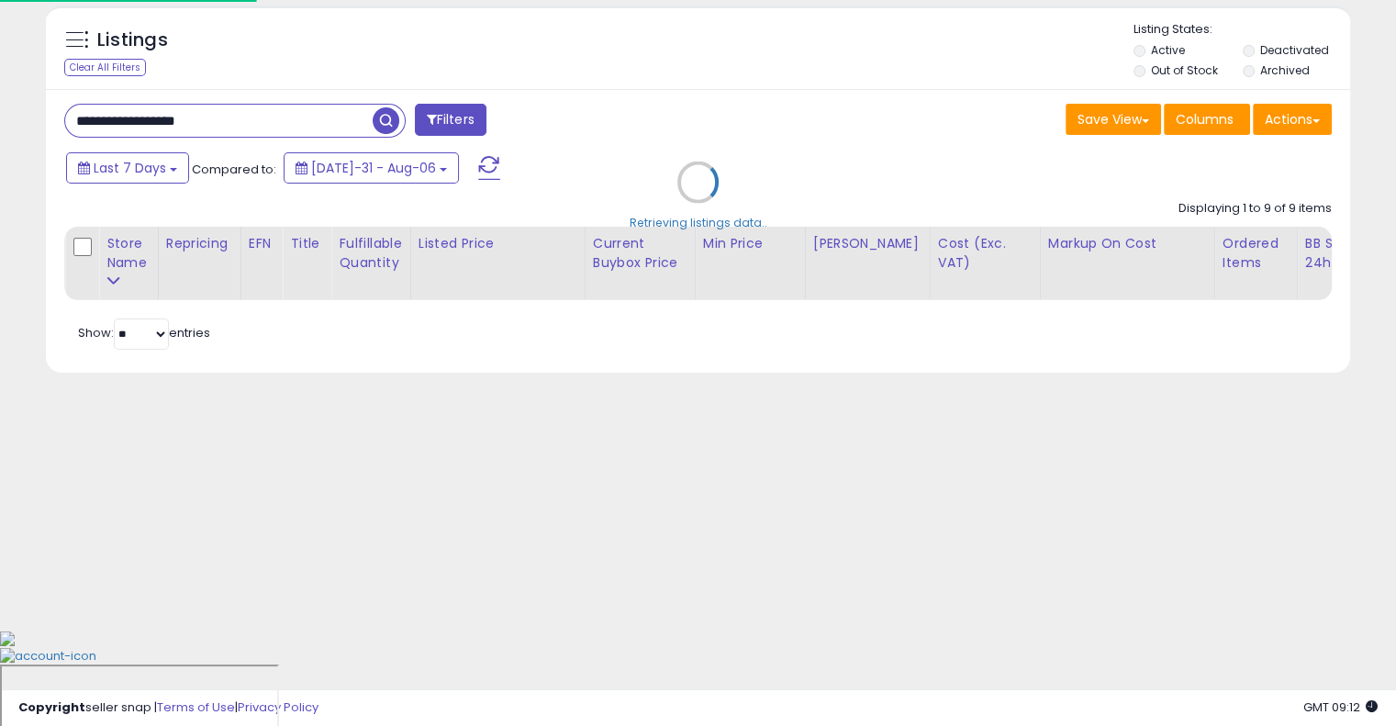
scroll to position [95, 0]
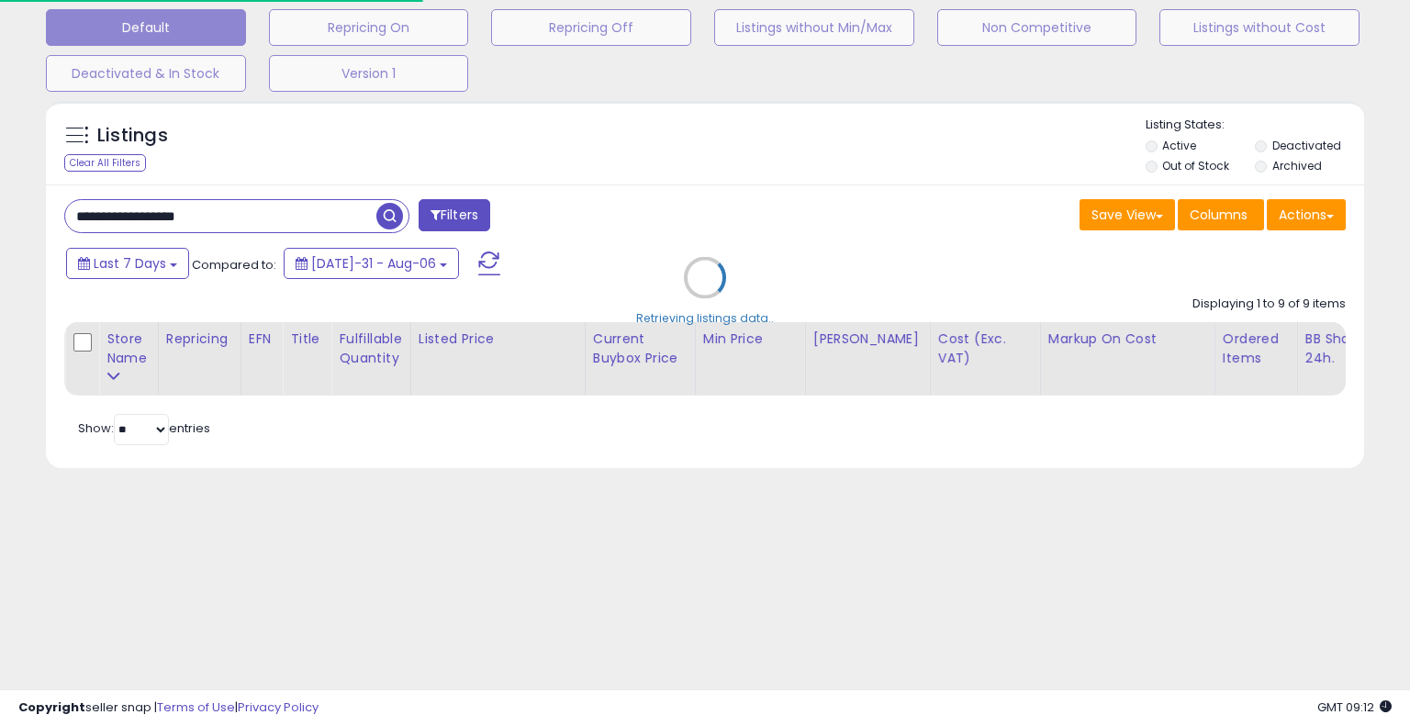
click at [662, 139] on div "Retrieving listings data.." at bounding box center [705, 291] width 1346 height 399
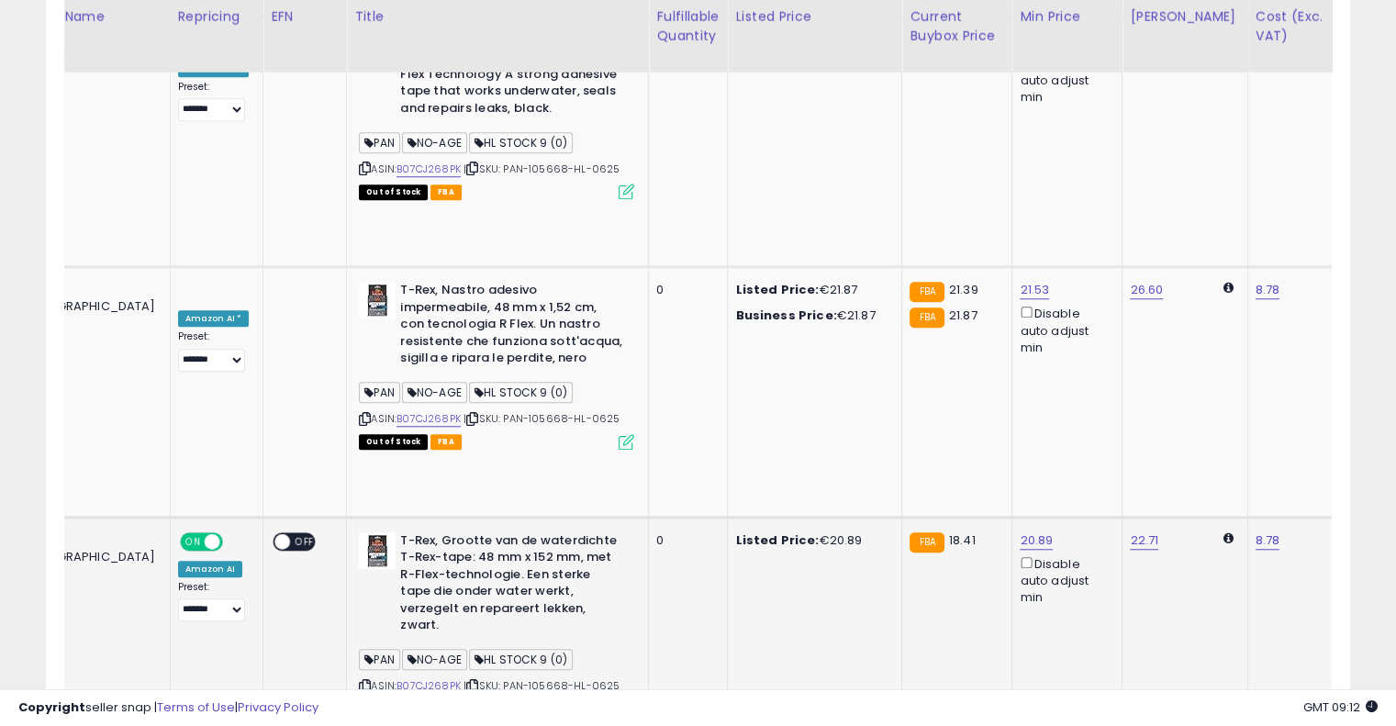
scroll to position [0, 390]
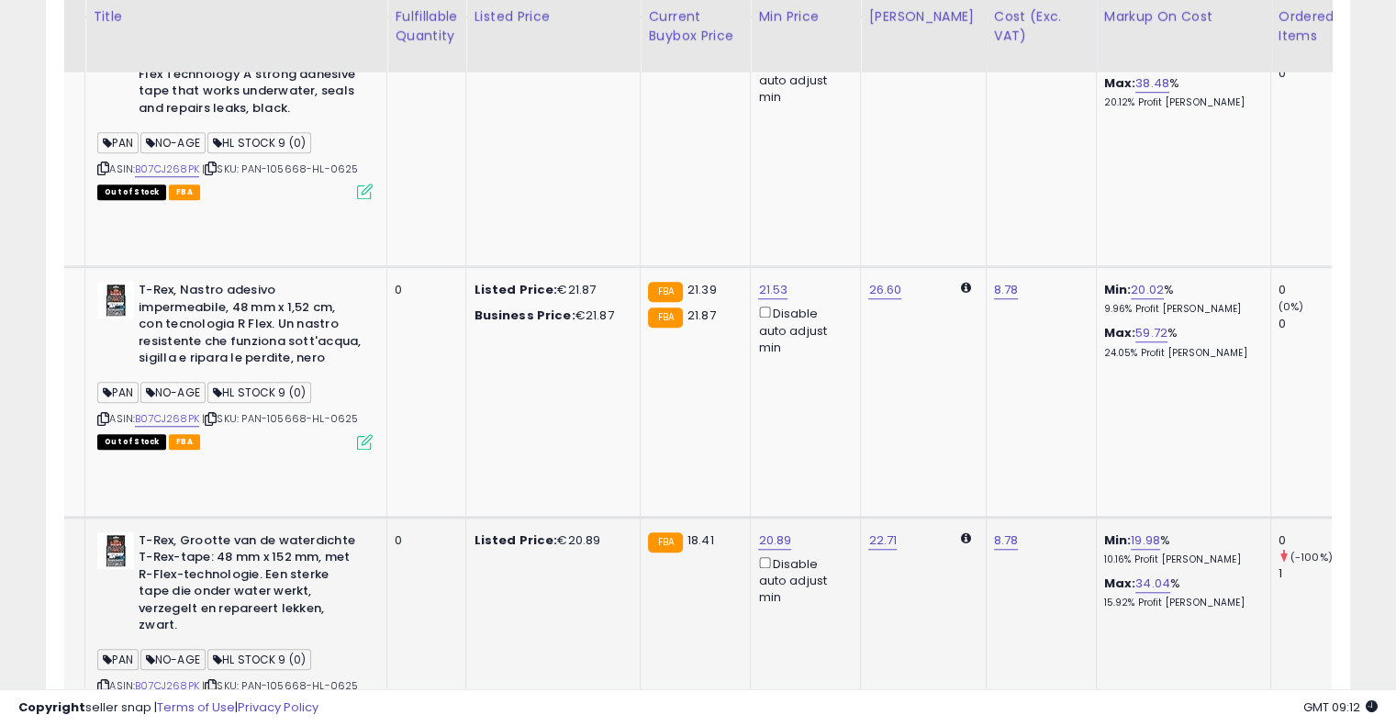
drag, startPoint x: 713, startPoint y: 217, endPoint x: 863, endPoint y: 200, distance: 150.6
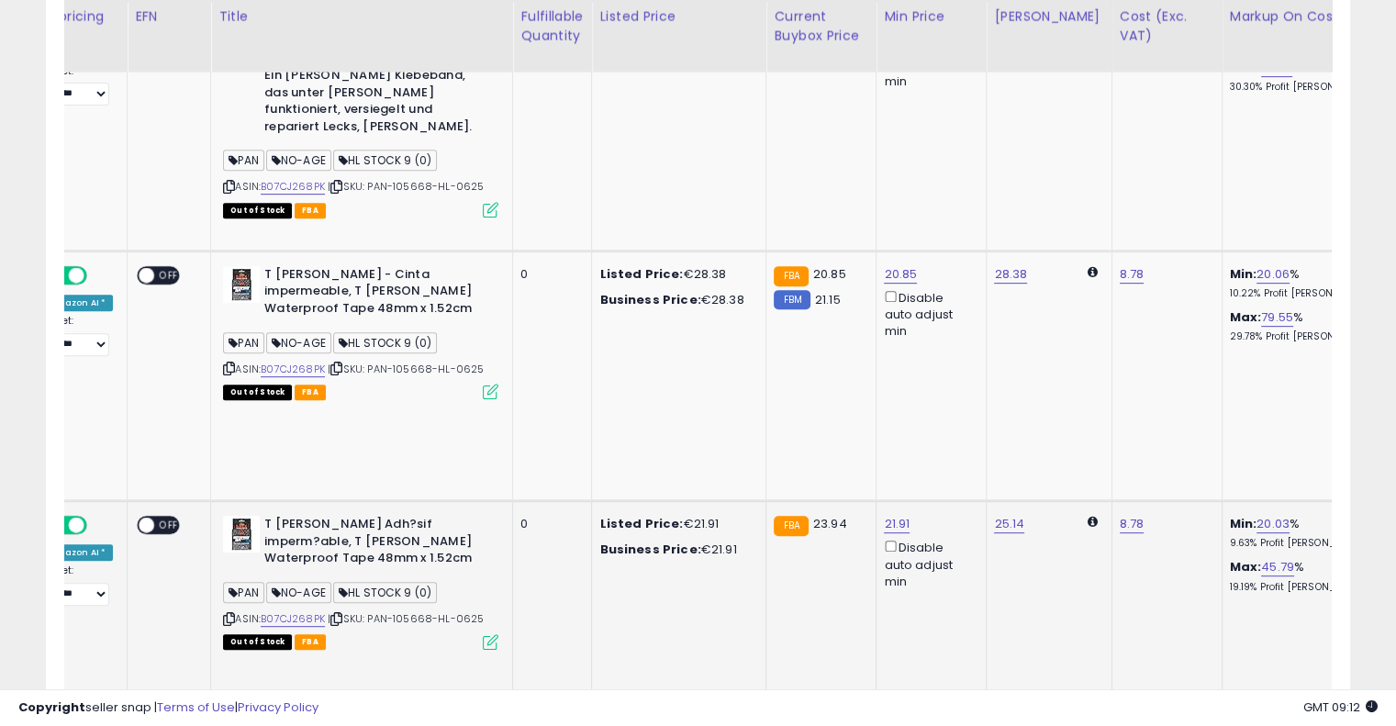
scroll to position [0, 59]
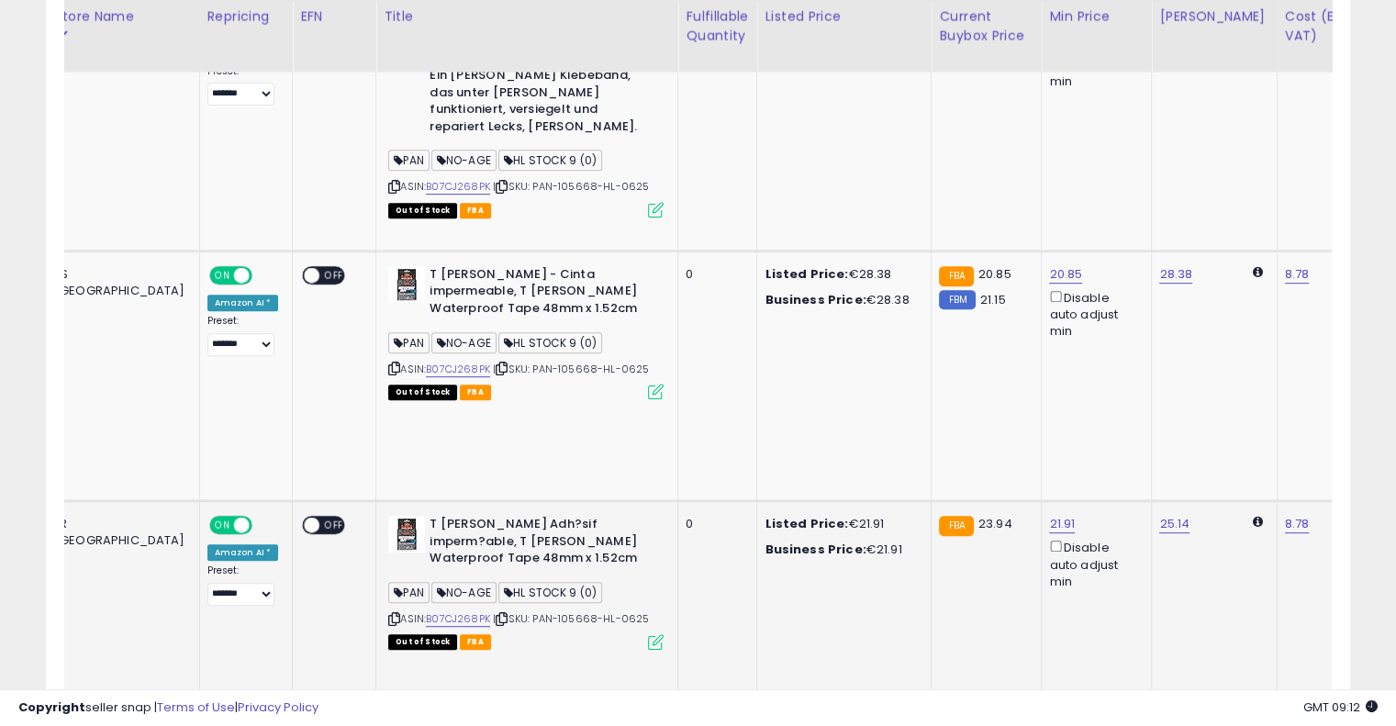
drag, startPoint x: 748, startPoint y: 341, endPoint x: 593, endPoint y: 356, distance: 155.9
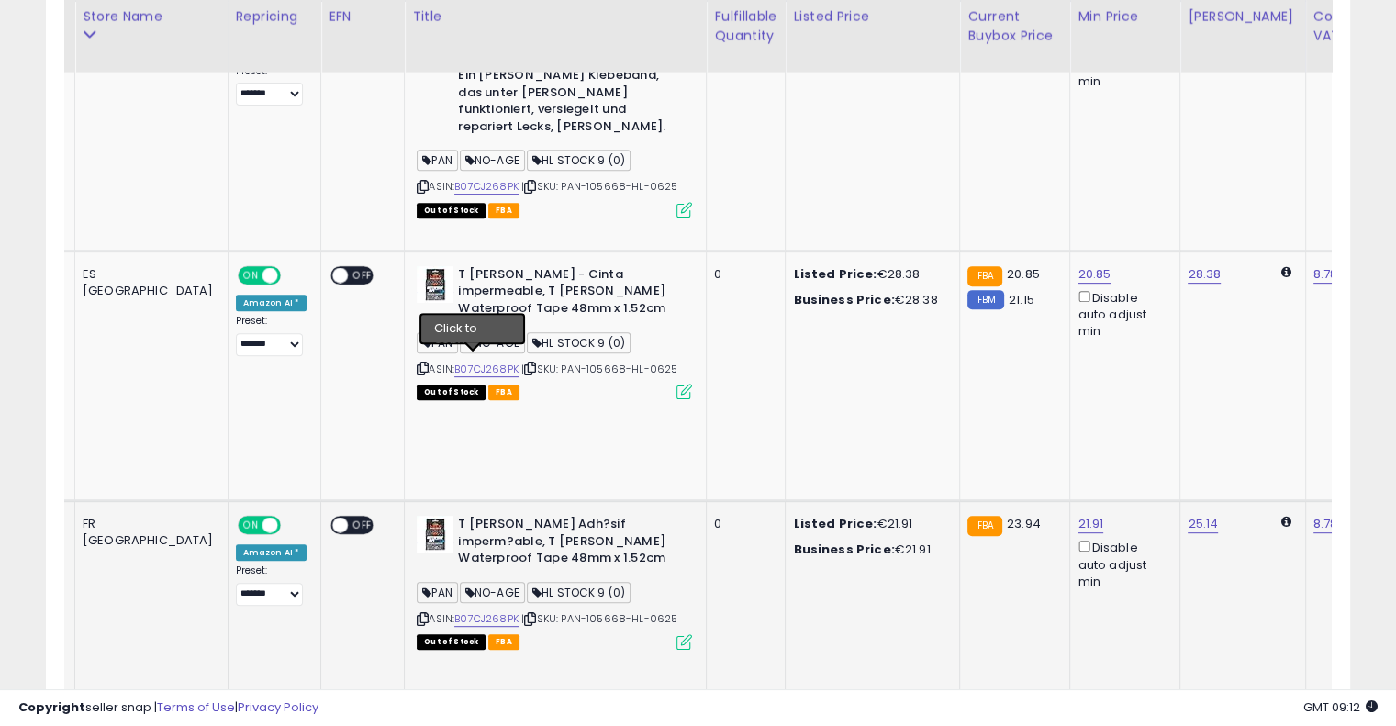
click at [524, 614] on icon at bounding box center [530, 619] width 12 height 10
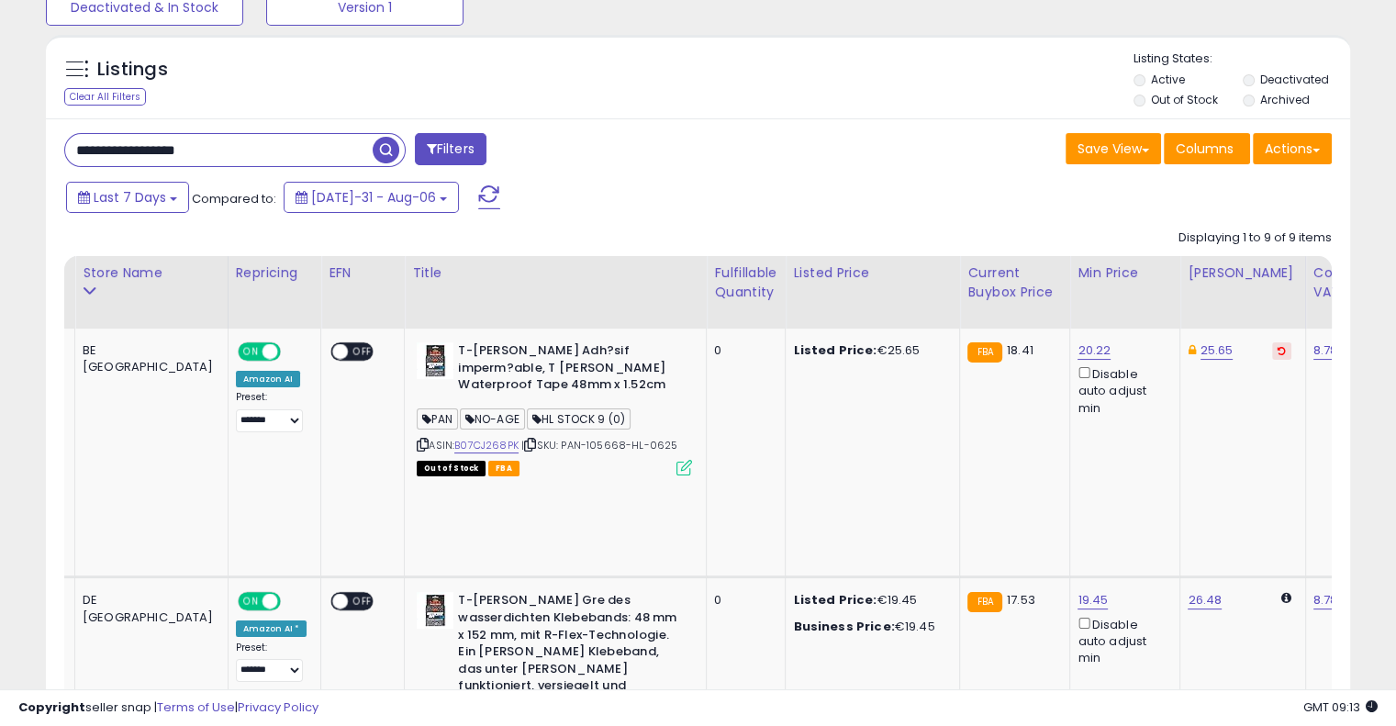
scroll to position [0, 0]
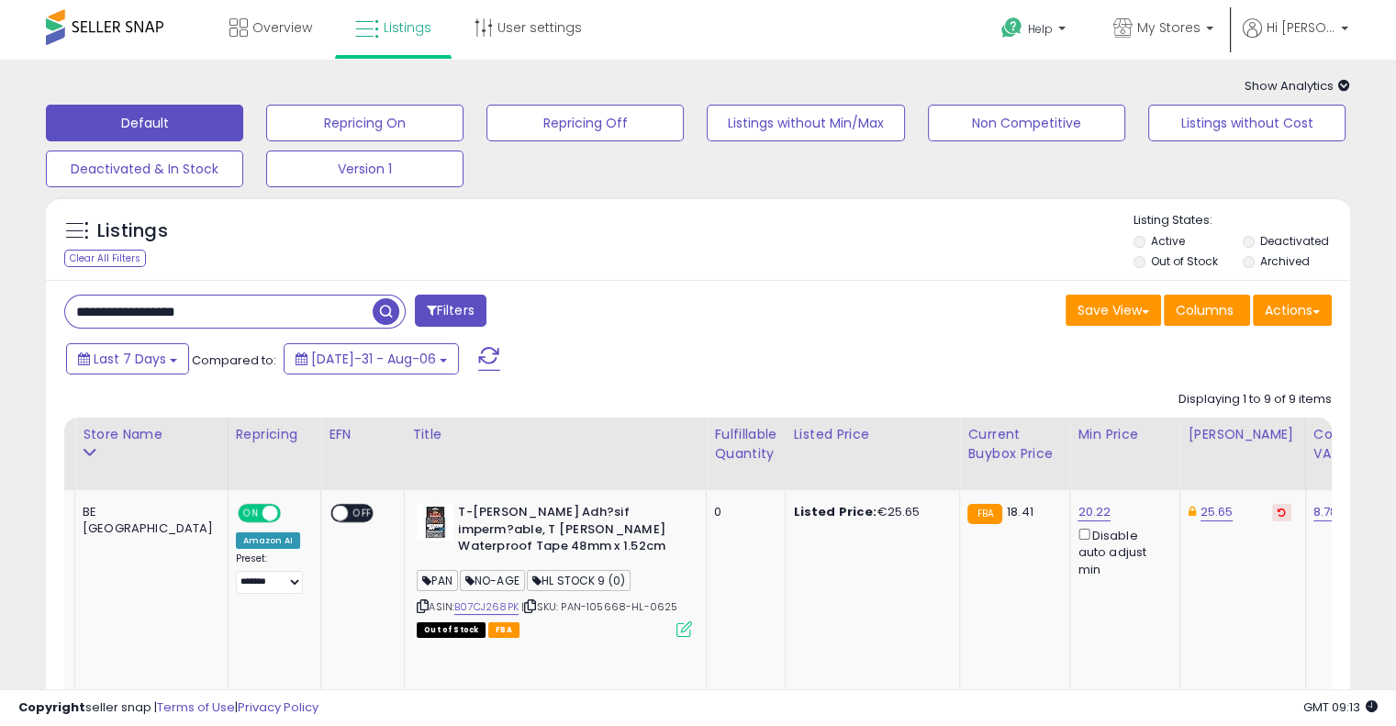
drag, startPoint x: 268, startPoint y: 312, endPoint x: 0, endPoint y: 286, distance: 269.4
paste input "text"
click at [390, 308] on span "button" at bounding box center [386, 311] width 27 height 27
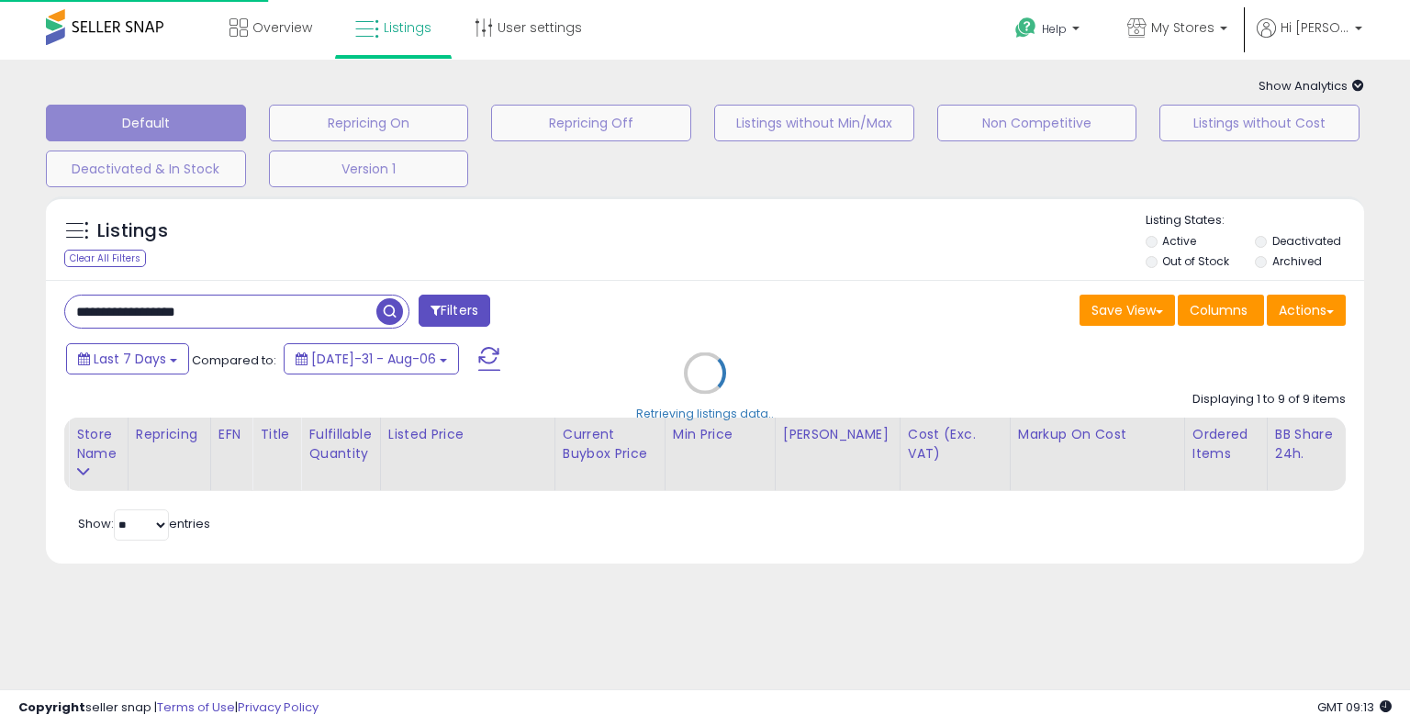
click at [677, 290] on div "Retrieving listings data.." at bounding box center [705, 386] width 1346 height 399
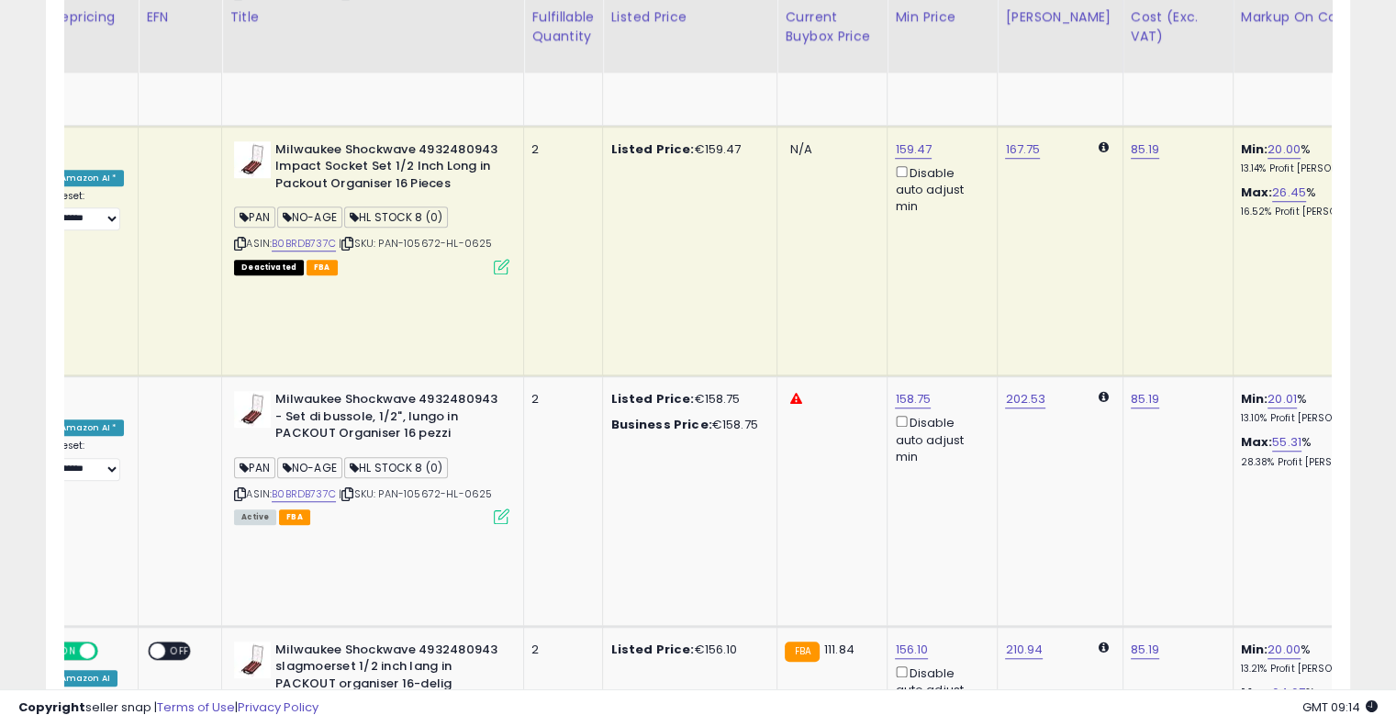
scroll to position [0, 340]
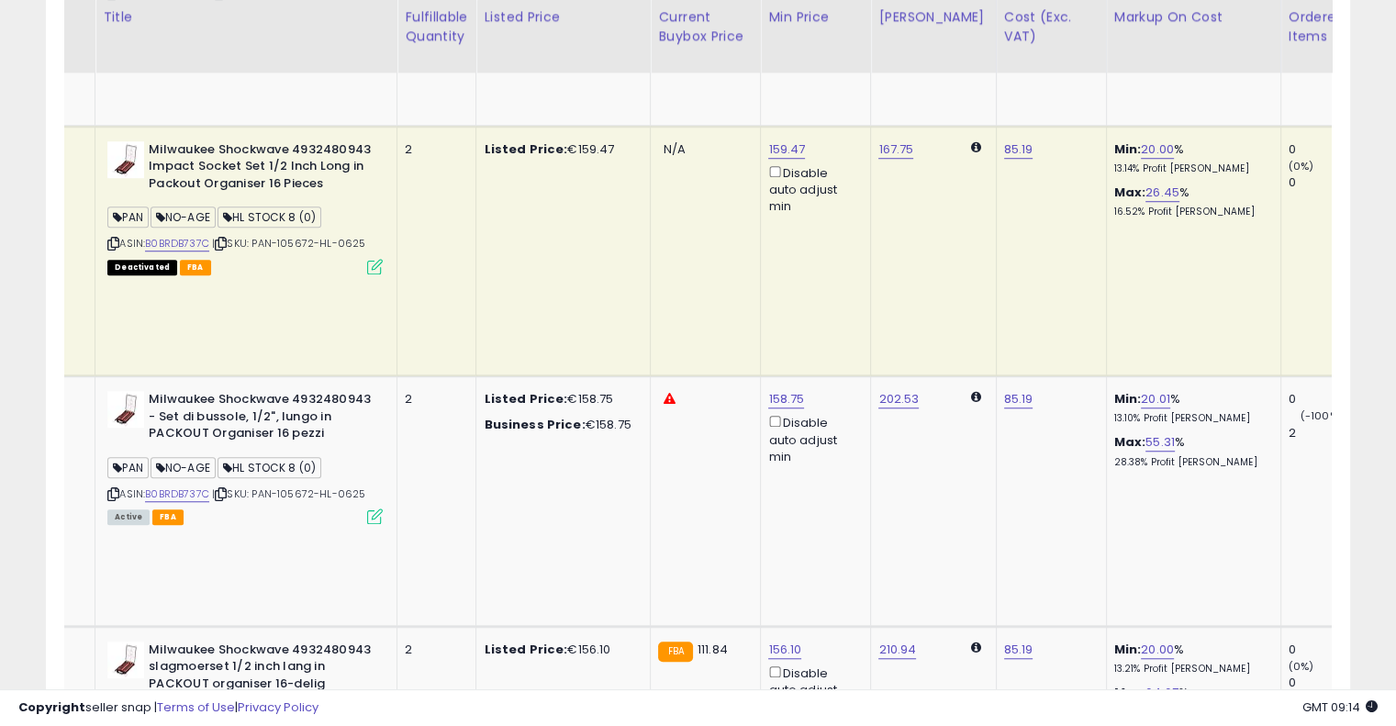
drag, startPoint x: 694, startPoint y: 289, endPoint x: 826, endPoint y: 271, distance: 133.5
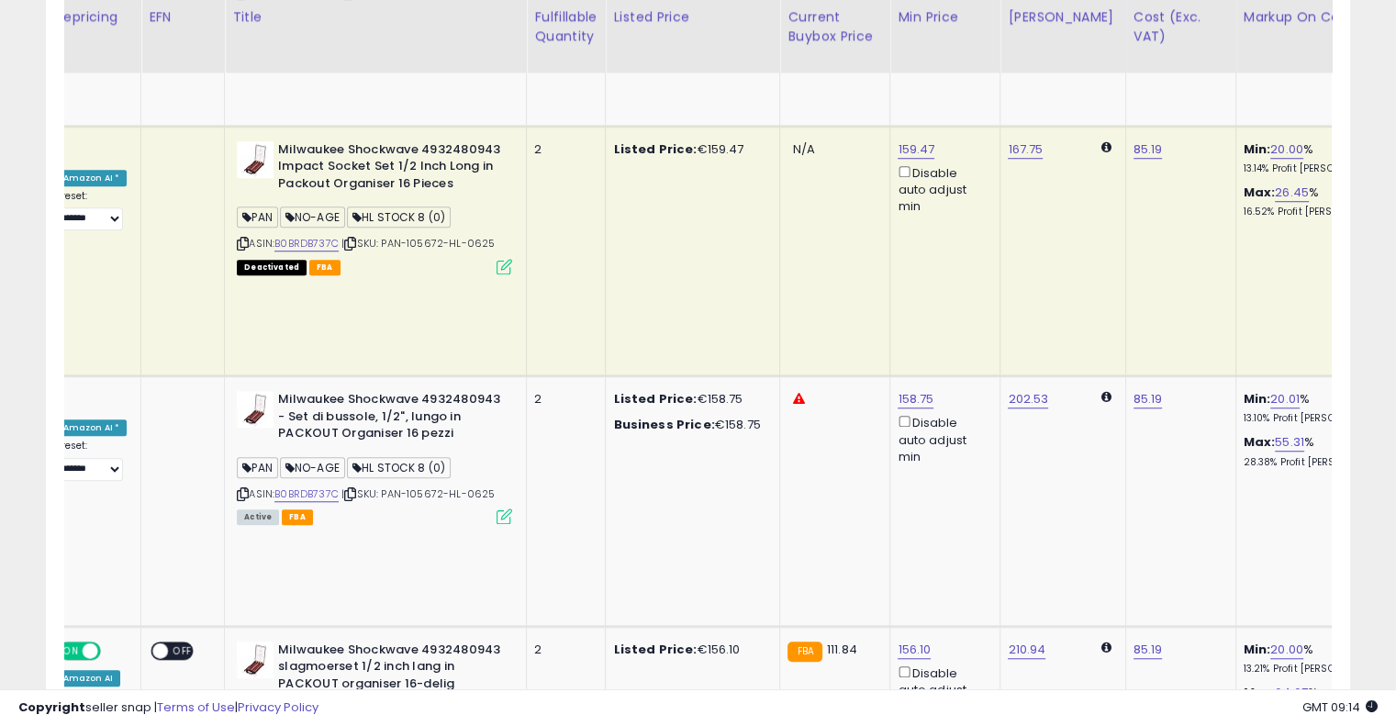
scroll to position [0, 31]
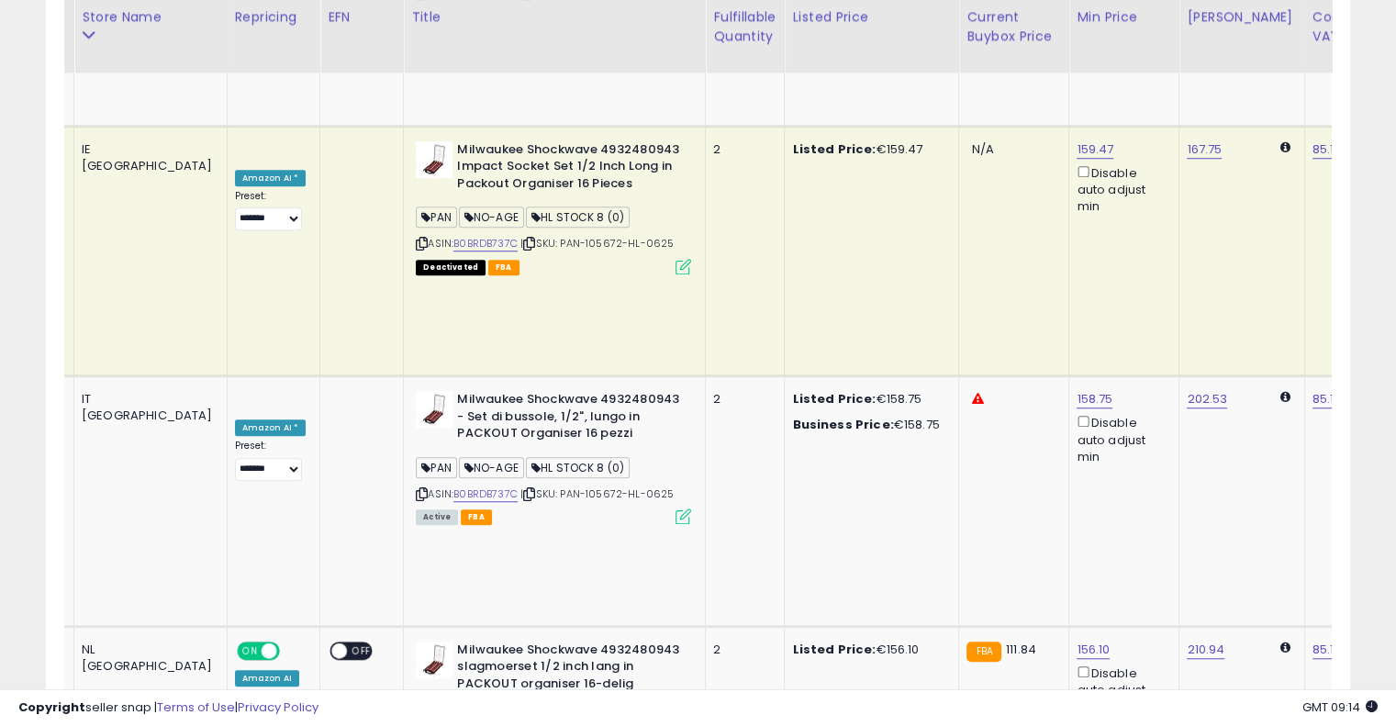
drag, startPoint x: 593, startPoint y: 490, endPoint x: 487, endPoint y: 487, distance: 106.6
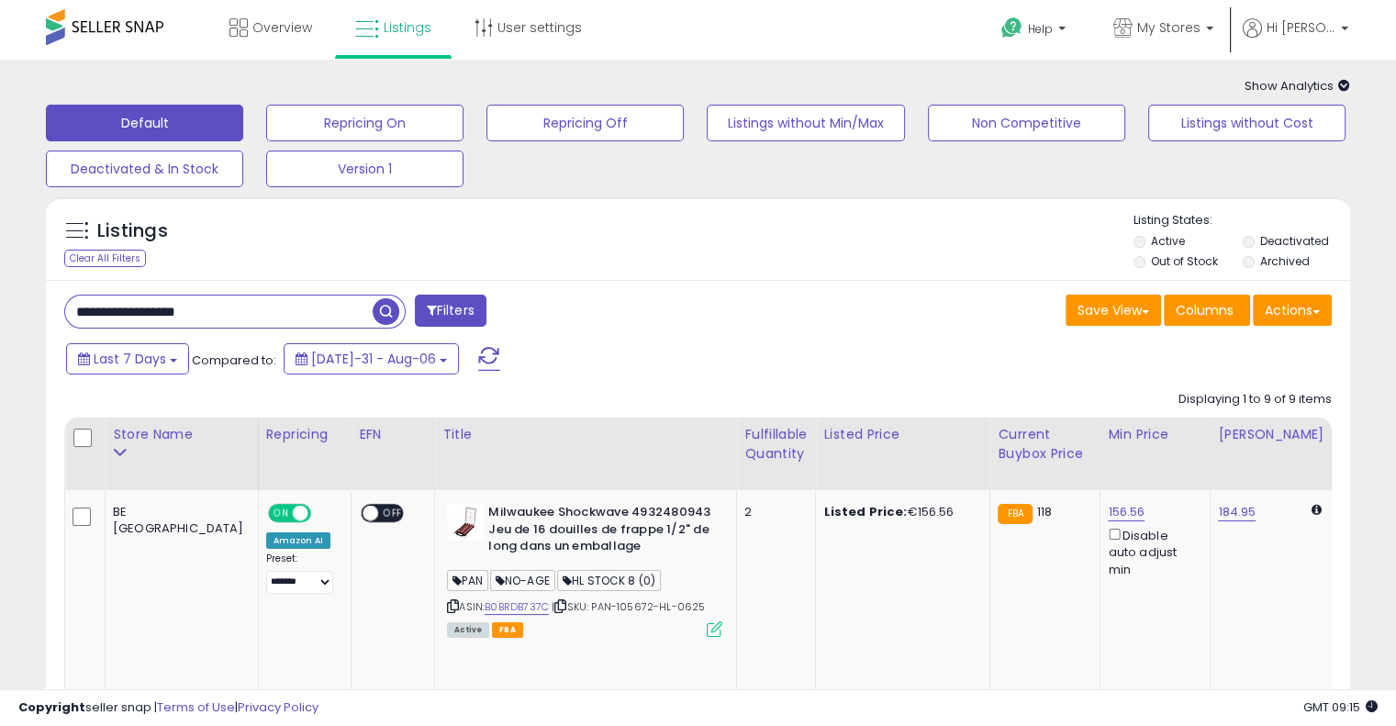
drag, startPoint x: 277, startPoint y: 312, endPoint x: 26, endPoint y: 301, distance: 251.8
paste input "text"
click at [396, 314] on span "button" at bounding box center [386, 311] width 27 height 27
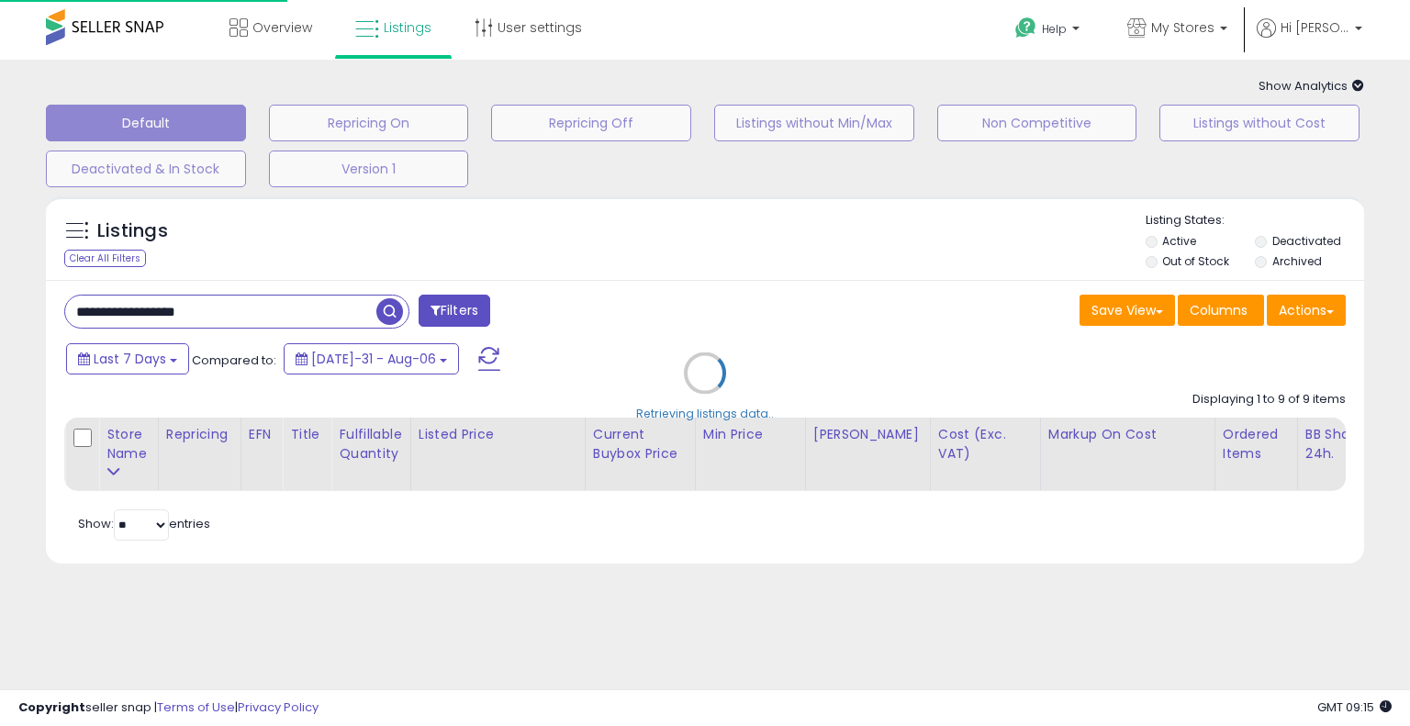
click at [680, 308] on div "Retrieving listings data.." at bounding box center [705, 386] width 1346 height 399
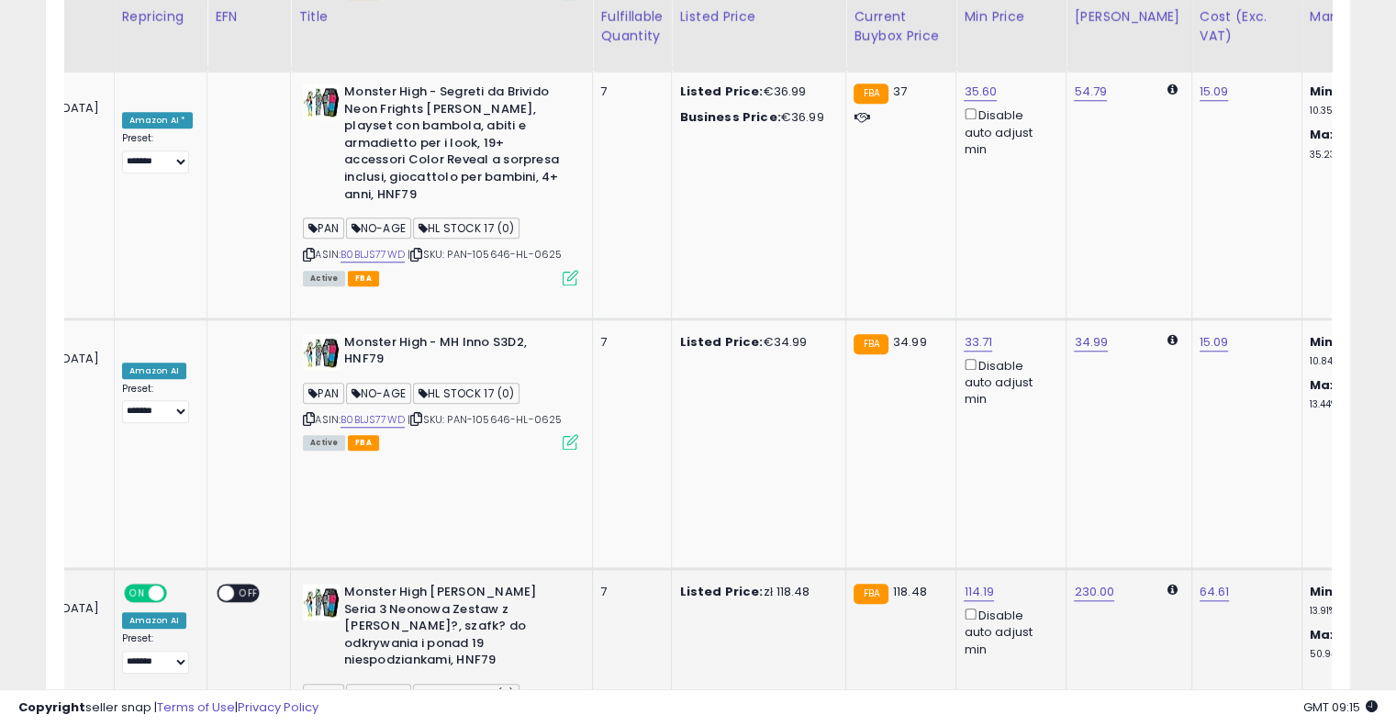
scroll to position [0, 162]
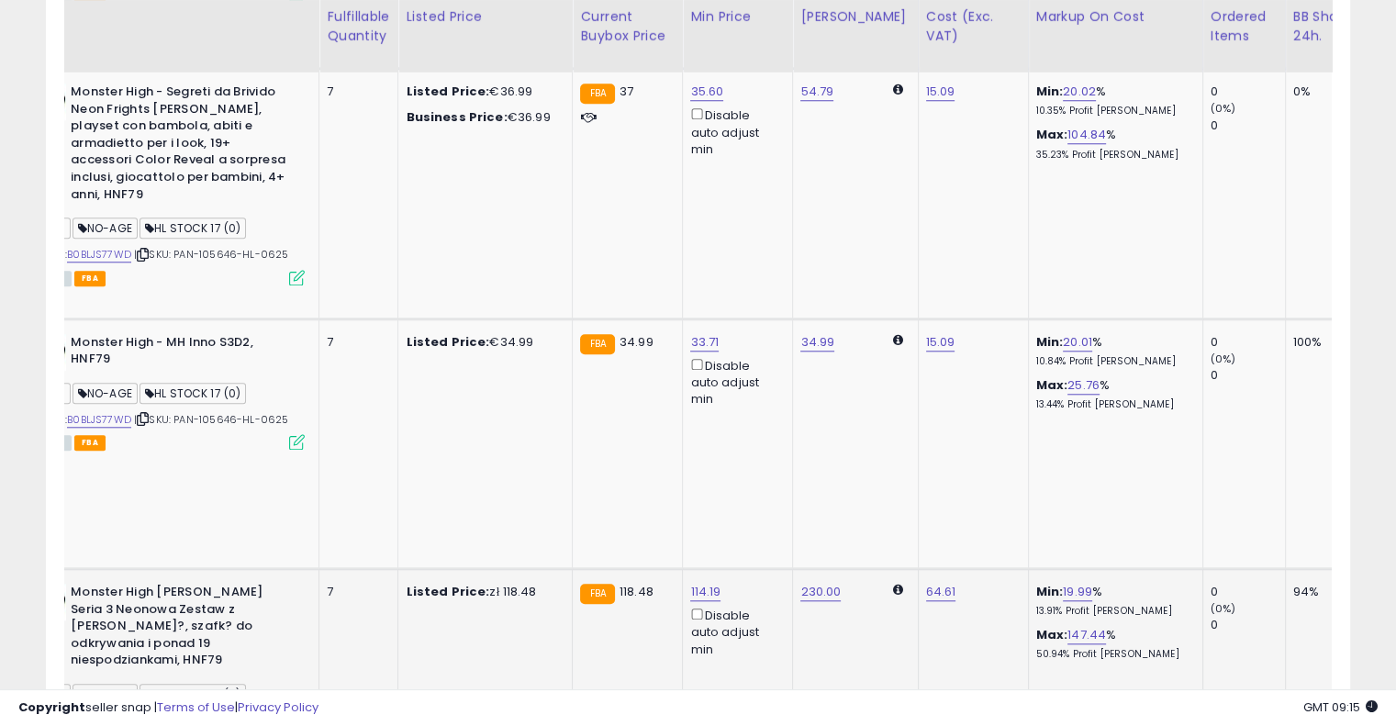
drag, startPoint x: 726, startPoint y: 322, endPoint x: 843, endPoint y: 302, distance: 118.3
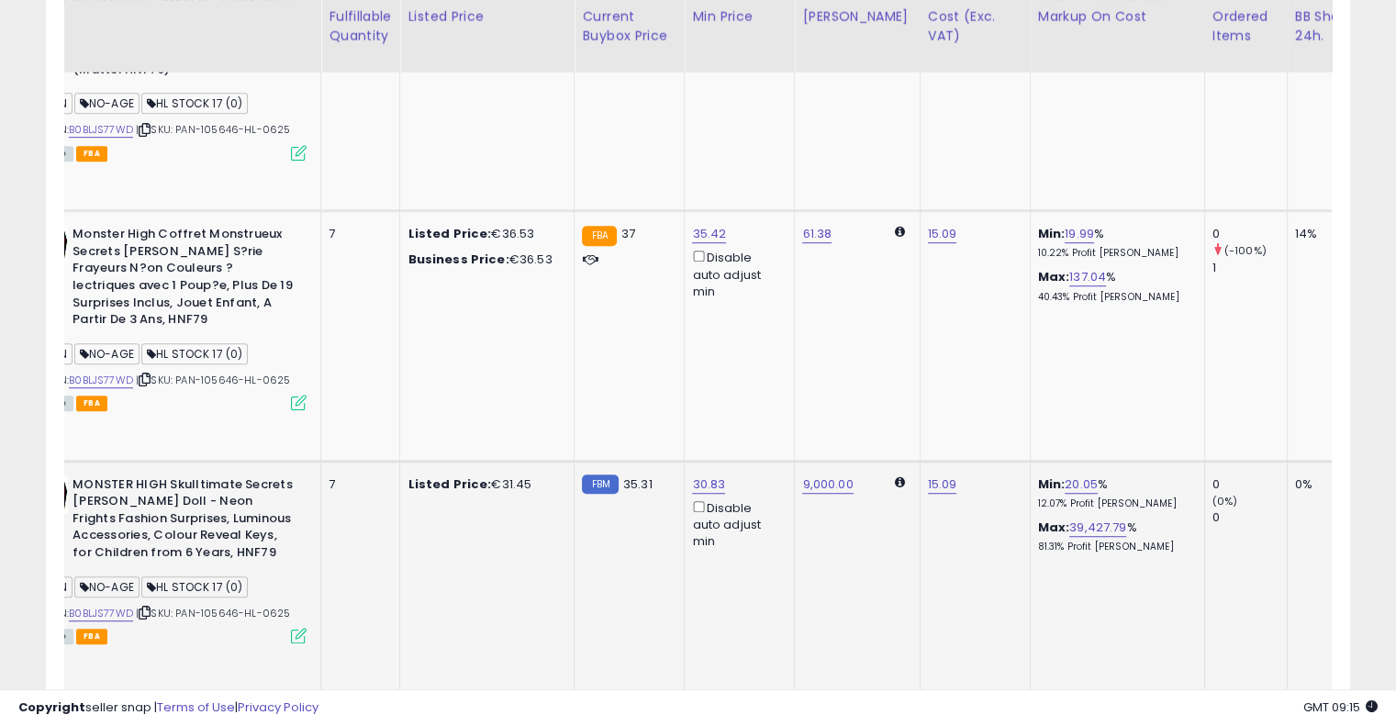
scroll to position [0, 0]
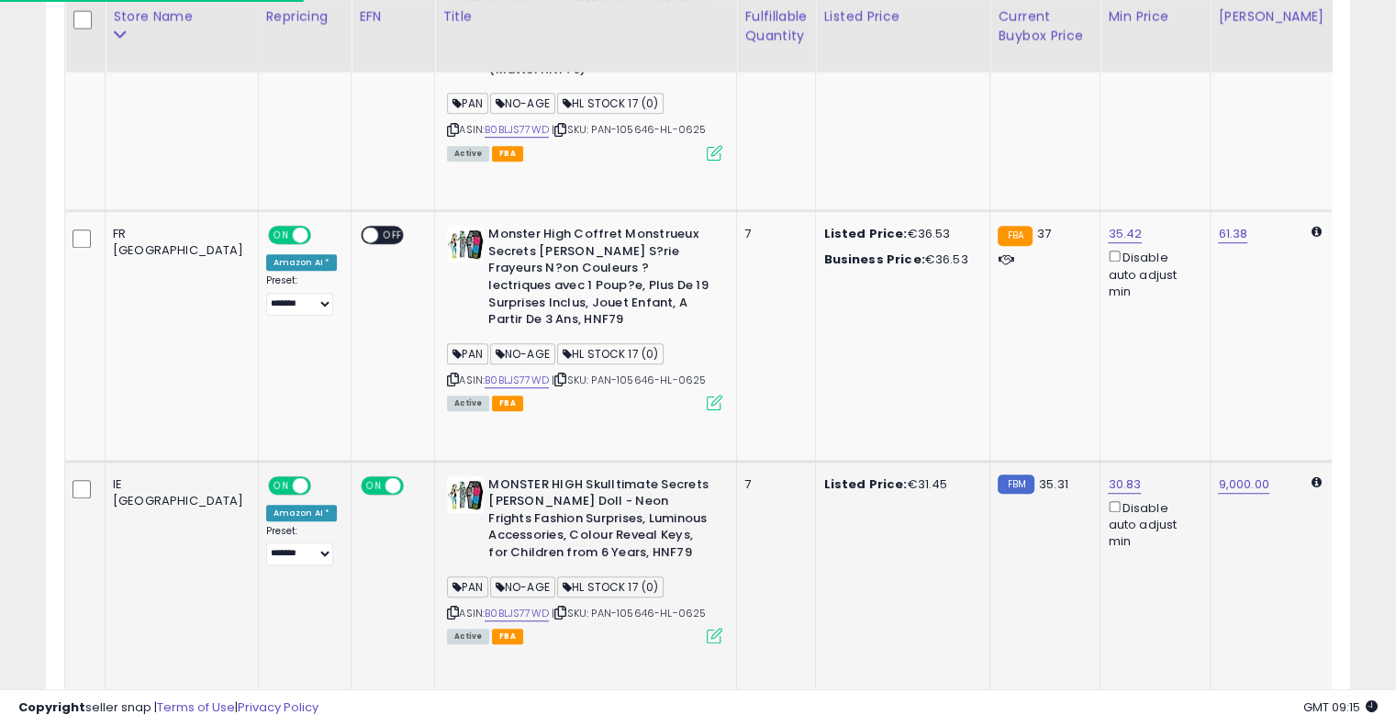
drag, startPoint x: 760, startPoint y: 382, endPoint x: 557, endPoint y: 388, distance: 203.0
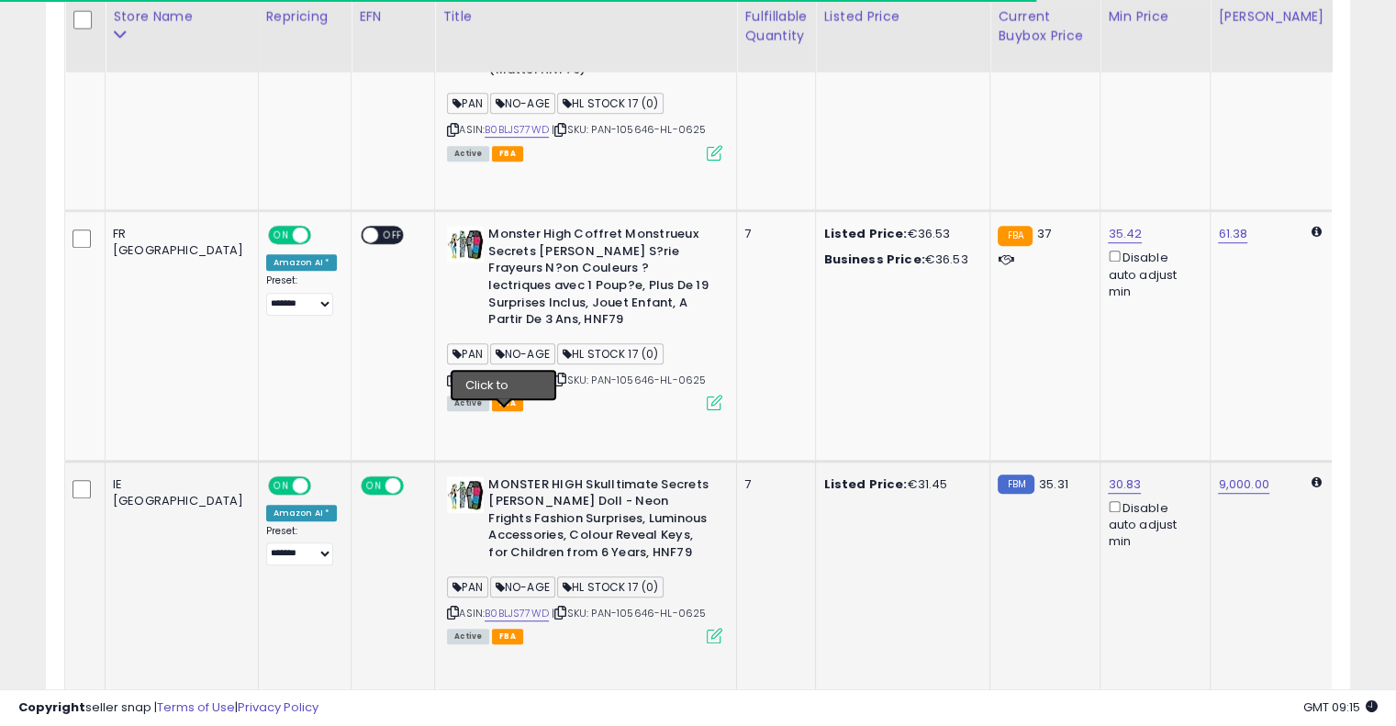
click at [555, 608] on icon at bounding box center [561, 613] width 12 height 10
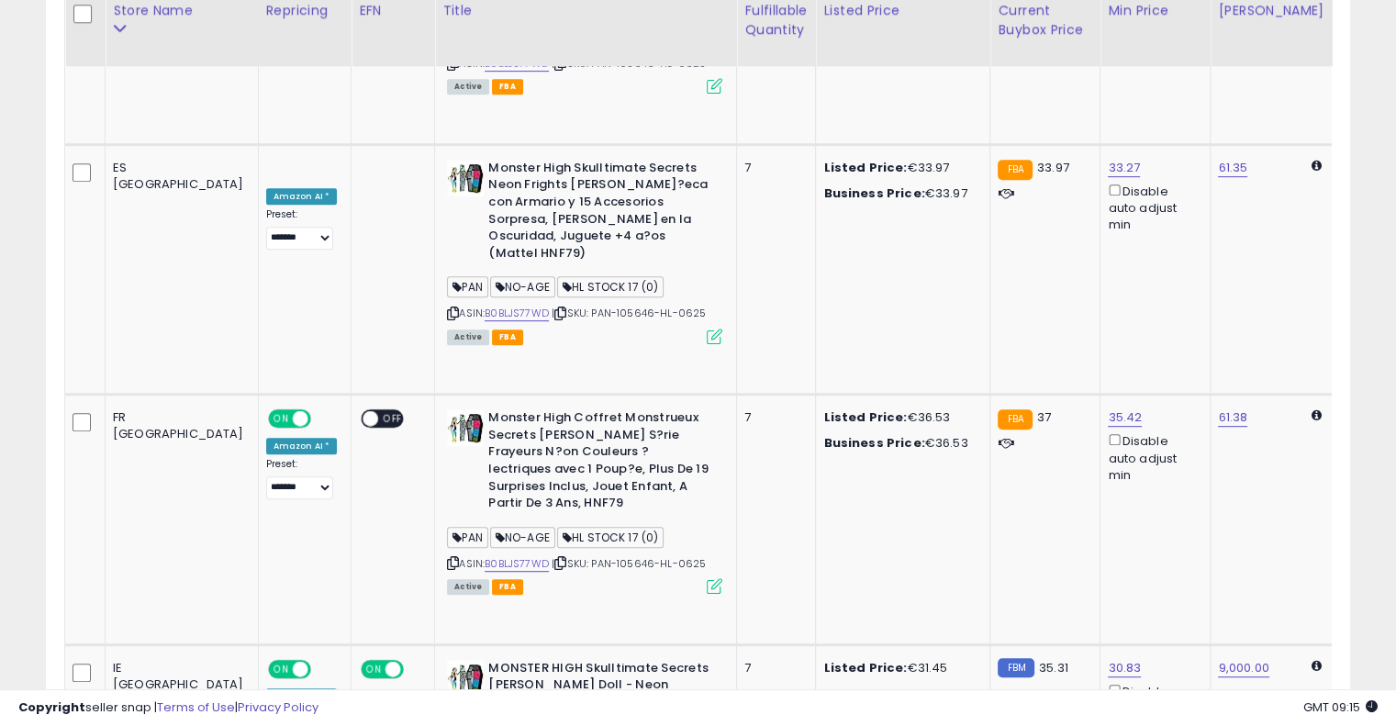
scroll to position [294, 0]
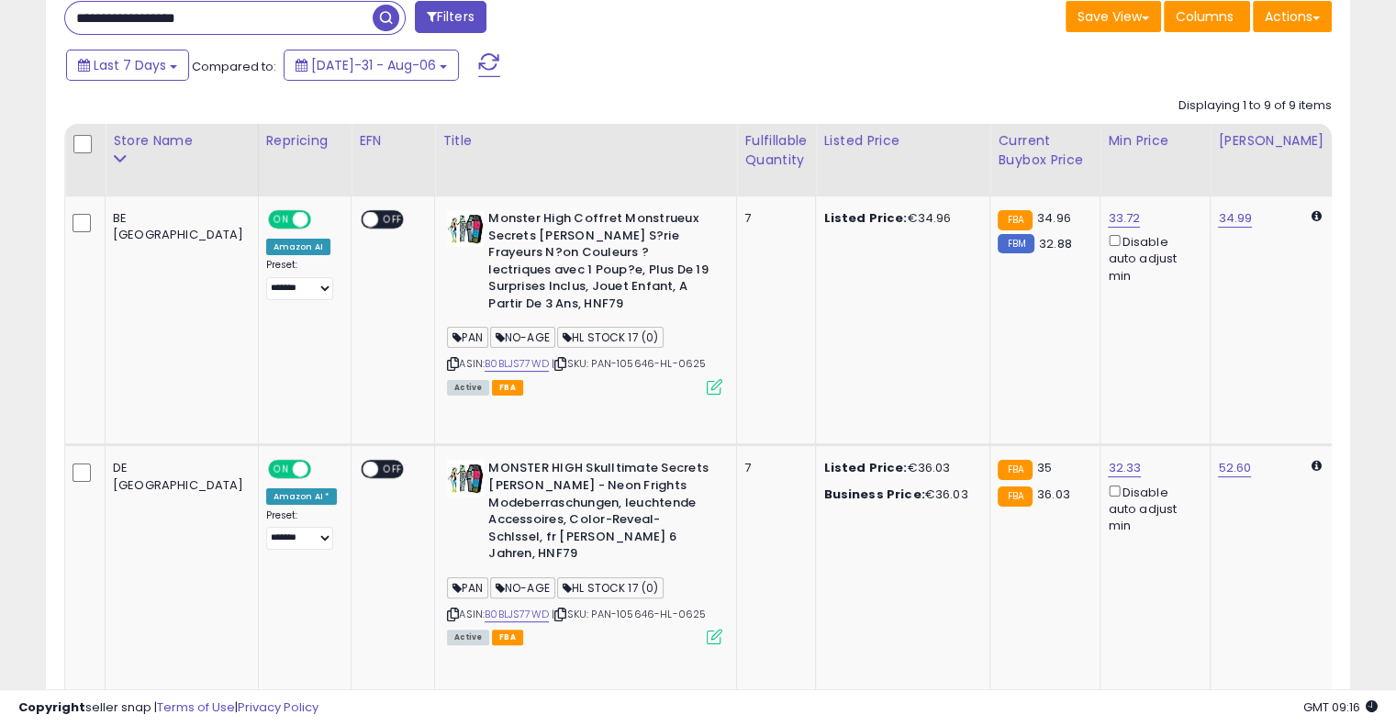
drag, startPoint x: 266, startPoint y: 21, endPoint x: 0, endPoint y: 17, distance: 266.3
paste input "*"
click at [395, 18] on span "button" at bounding box center [386, 18] width 27 height 27
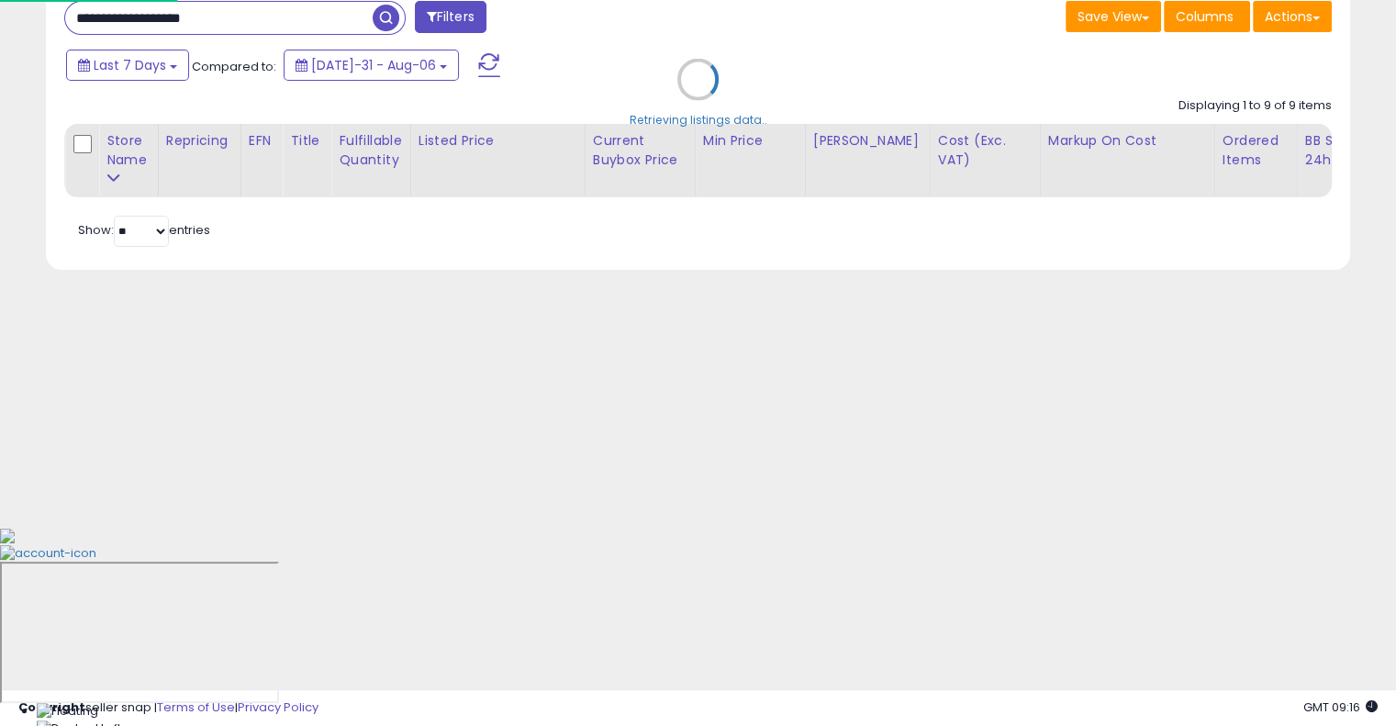
scroll to position [95, 0]
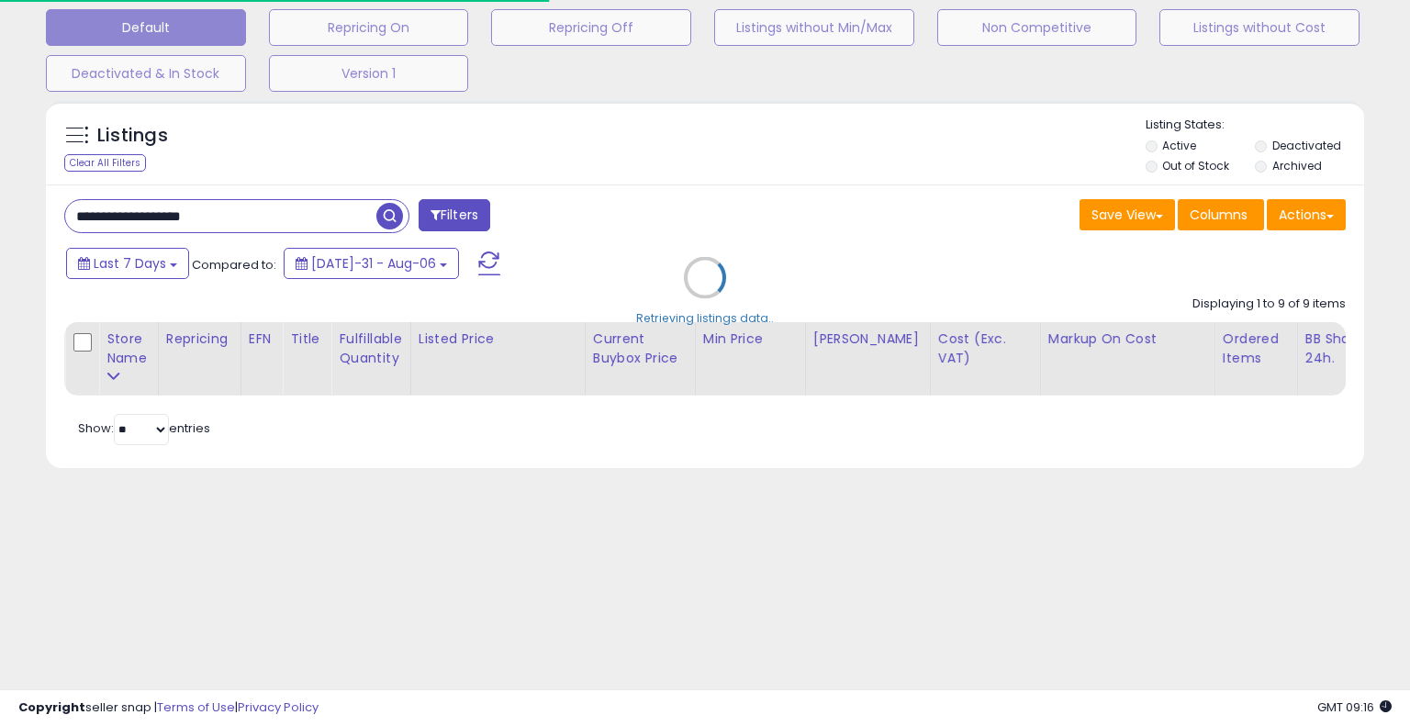
click at [749, 196] on div "Retrieving listings data.." at bounding box center [705, 291] width 1346 height 399
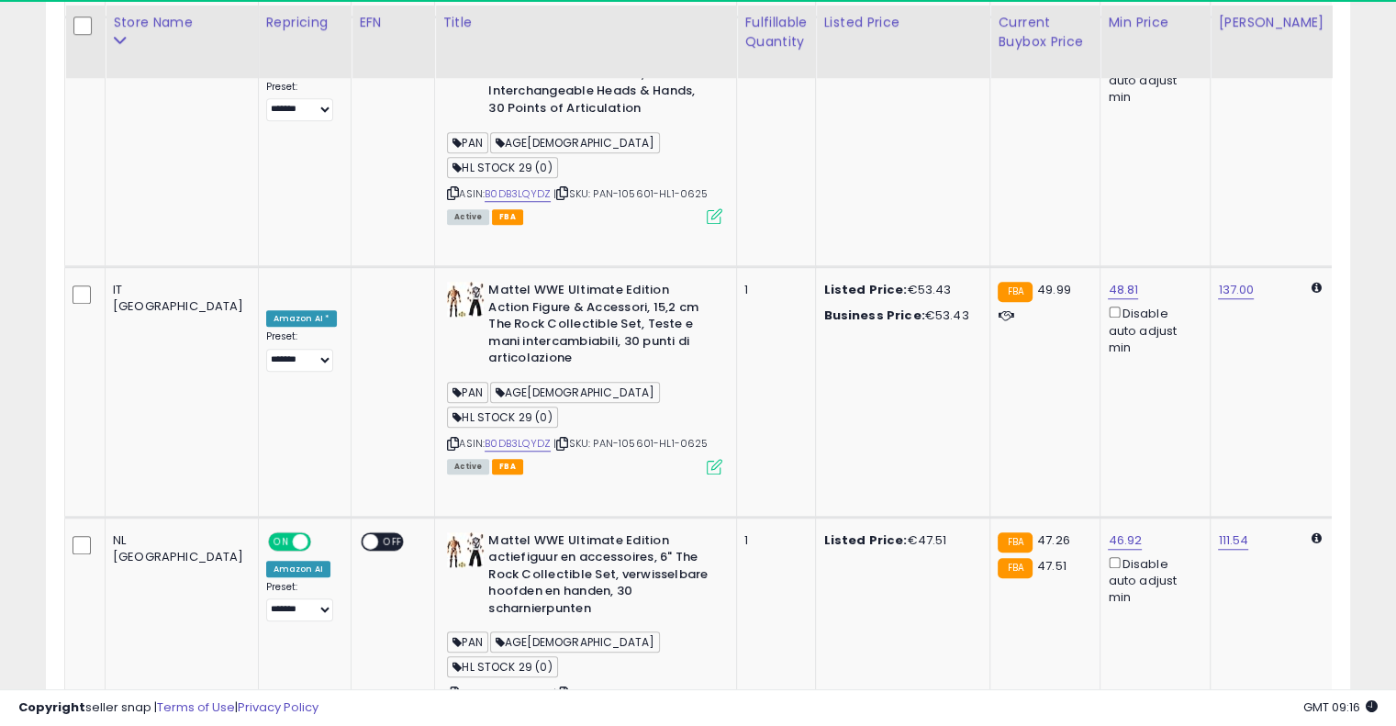
scroll to position [1653, 0]
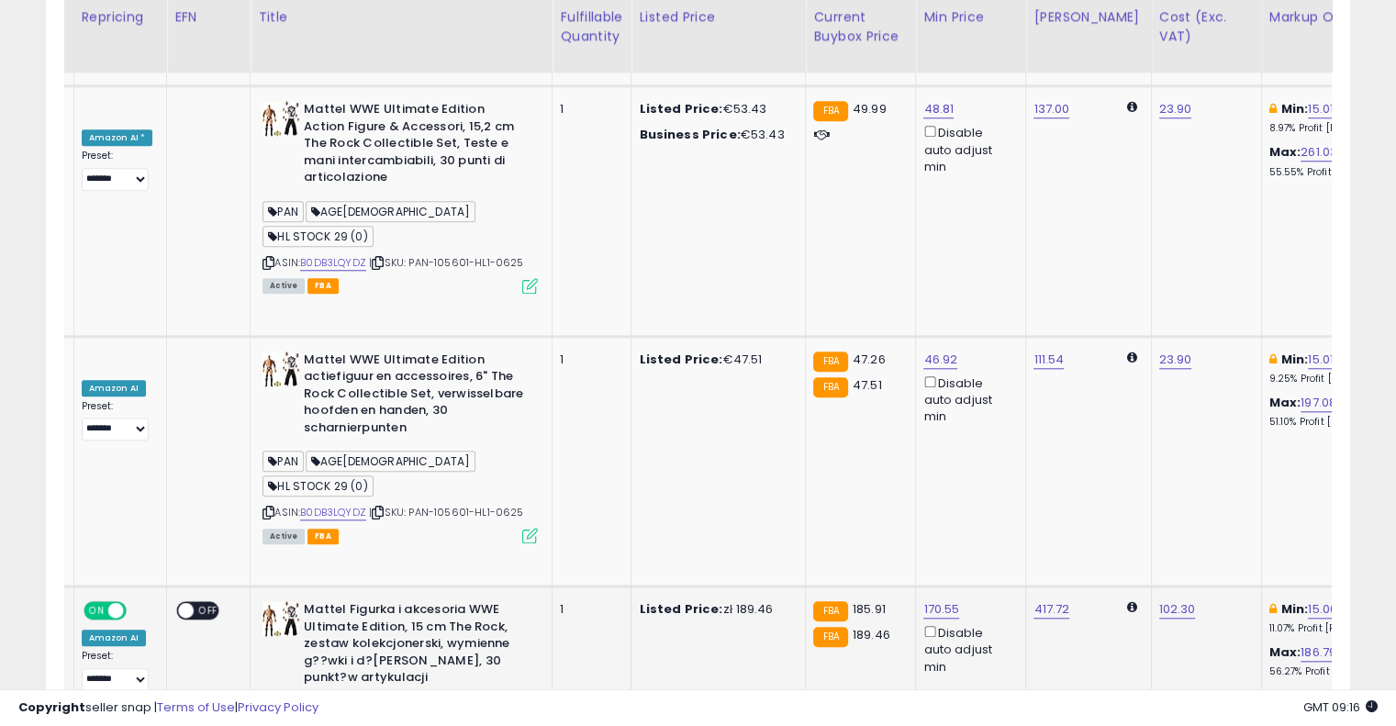
drag, startPoint x: 744, startPoint y: 336, endPoint x: 882, endPoint y: 311, distance: 140.8
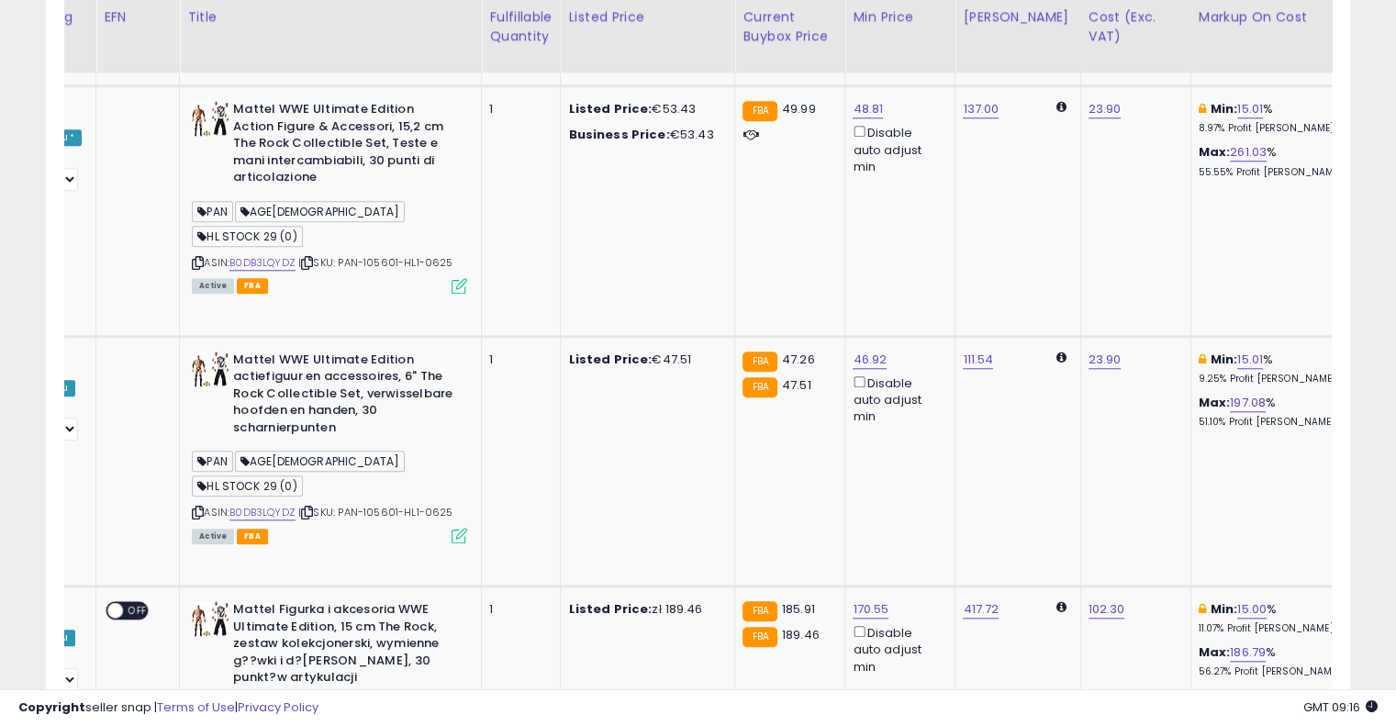
click at [1338, 605] on icon at bounding box center [1342, 609] width 8 height 9
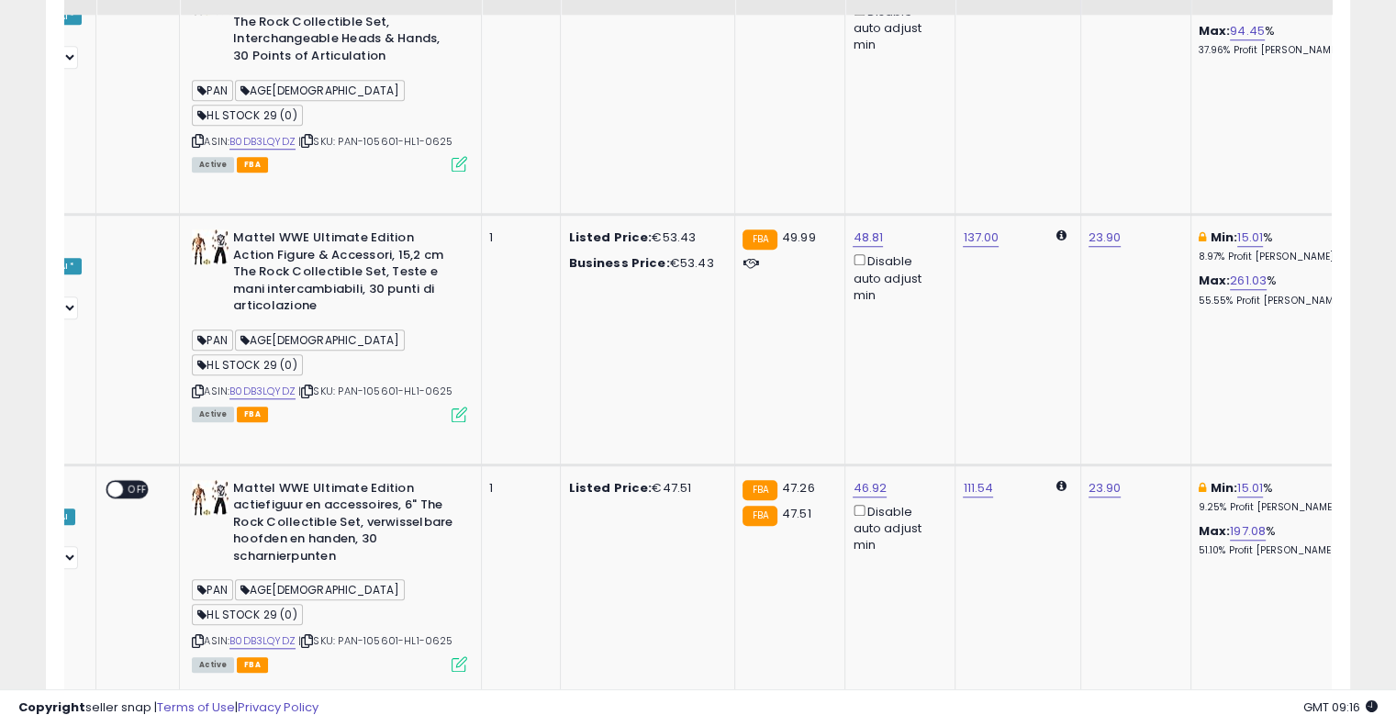
scroll to position [1286, 0]
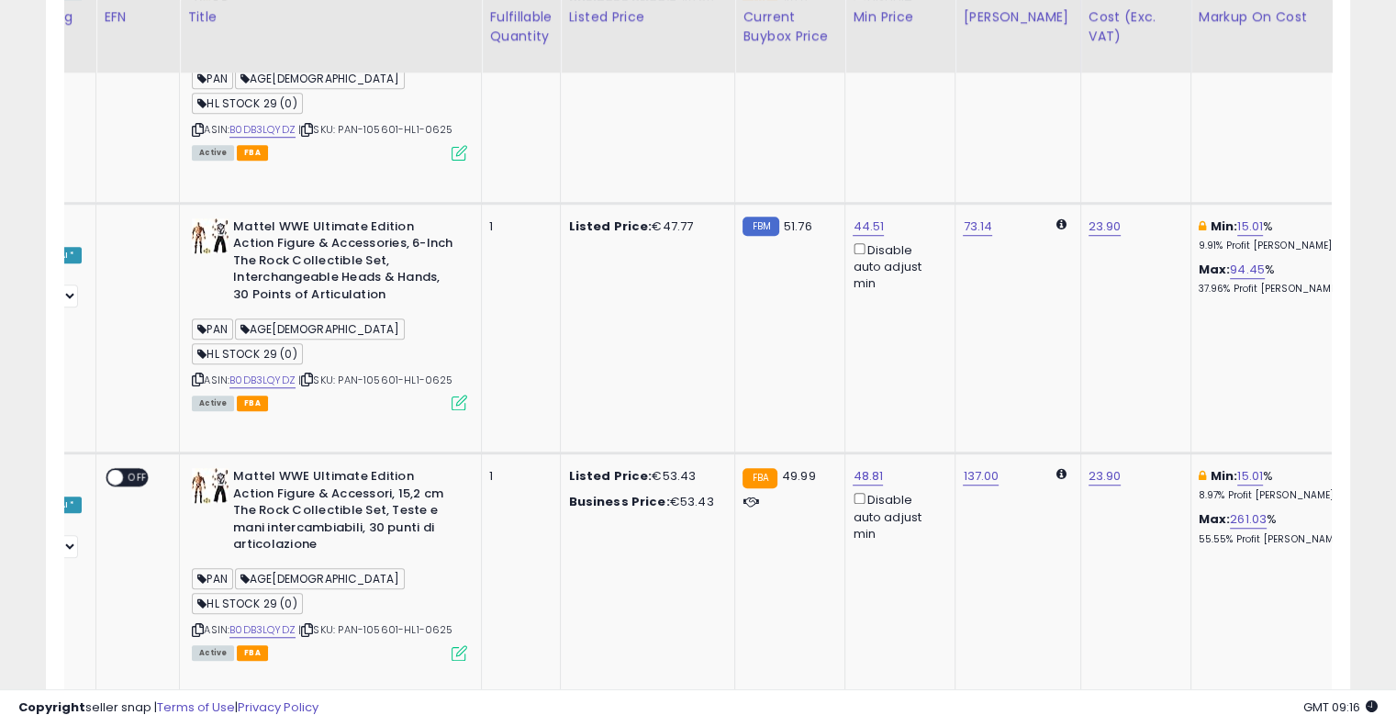
click at [1338, 723] on icon at bounding box center [1342, 727] width 8 height 9
click at [1262, 454] on td "Min: 15.01 % 8.97% Profit [PERSON_NAME]: 261.03 % 55.55% Profit [PERSON_NAME]" at bounding box center [1278, 579] width 174 height 250
click at [1338, 472] on icon at bounding box center [1342, 476] width 8 height 9
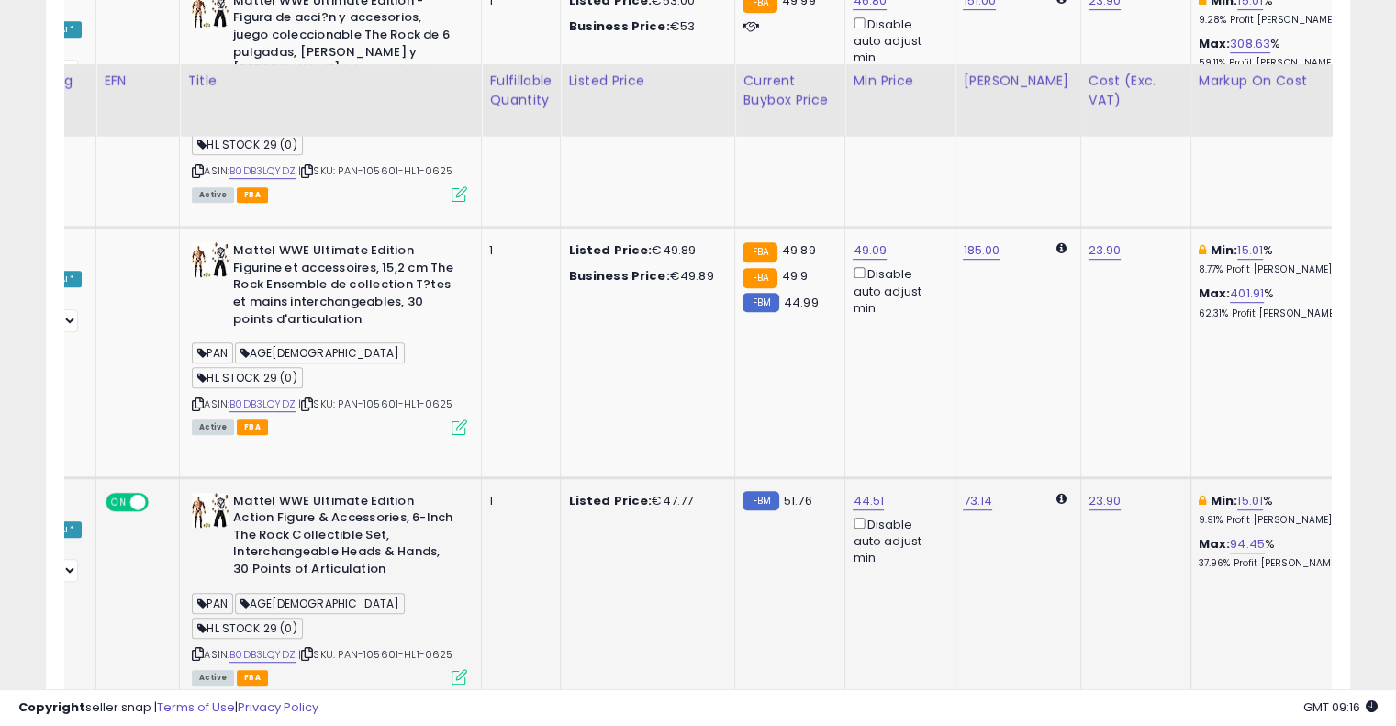
scroll to position [1011, 0]
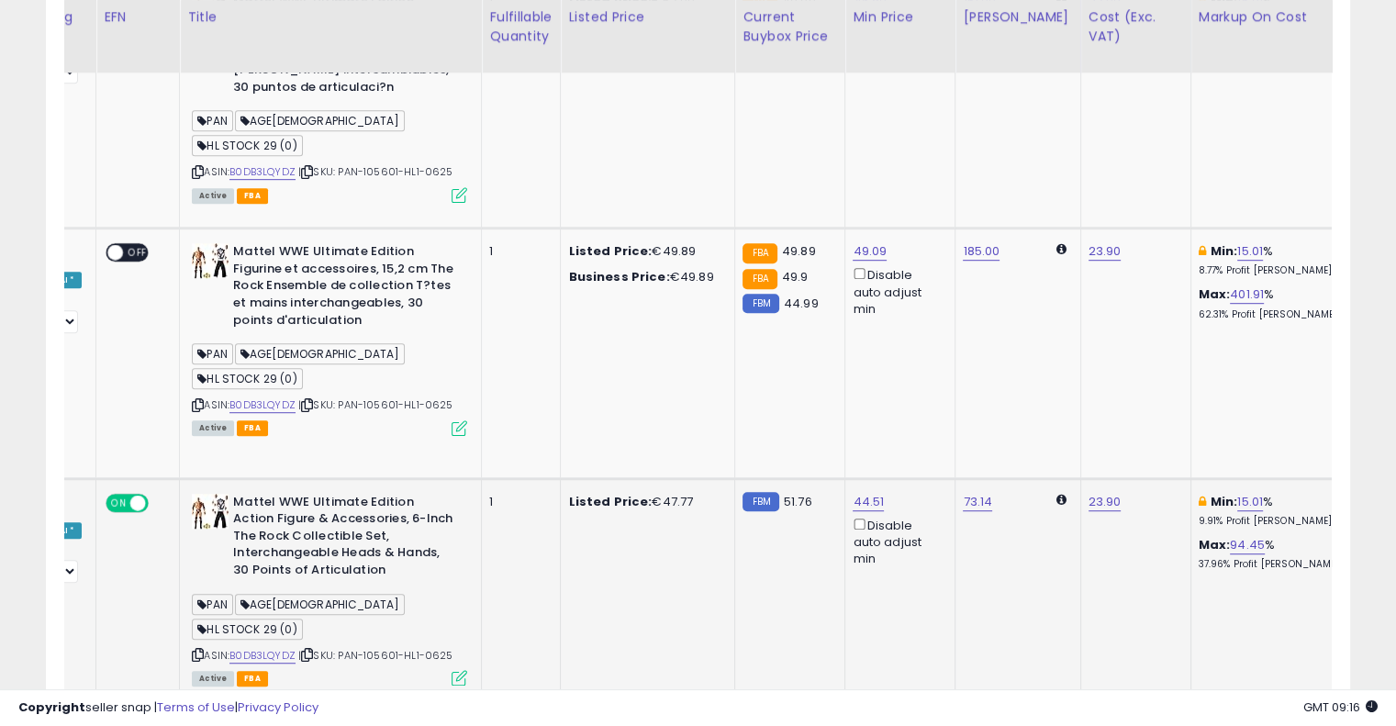
click at [1268, 478] on td "Min: 15.01 % 9.91% Profit [PERSON_NAME]: 94.45 % 37.96% Profit [PERSON_NAME]" at bounding box center [1278, 603] width 174 height 250
click at [1338, 498] on icon at bounding box center [1342, 502] width 8 height 9
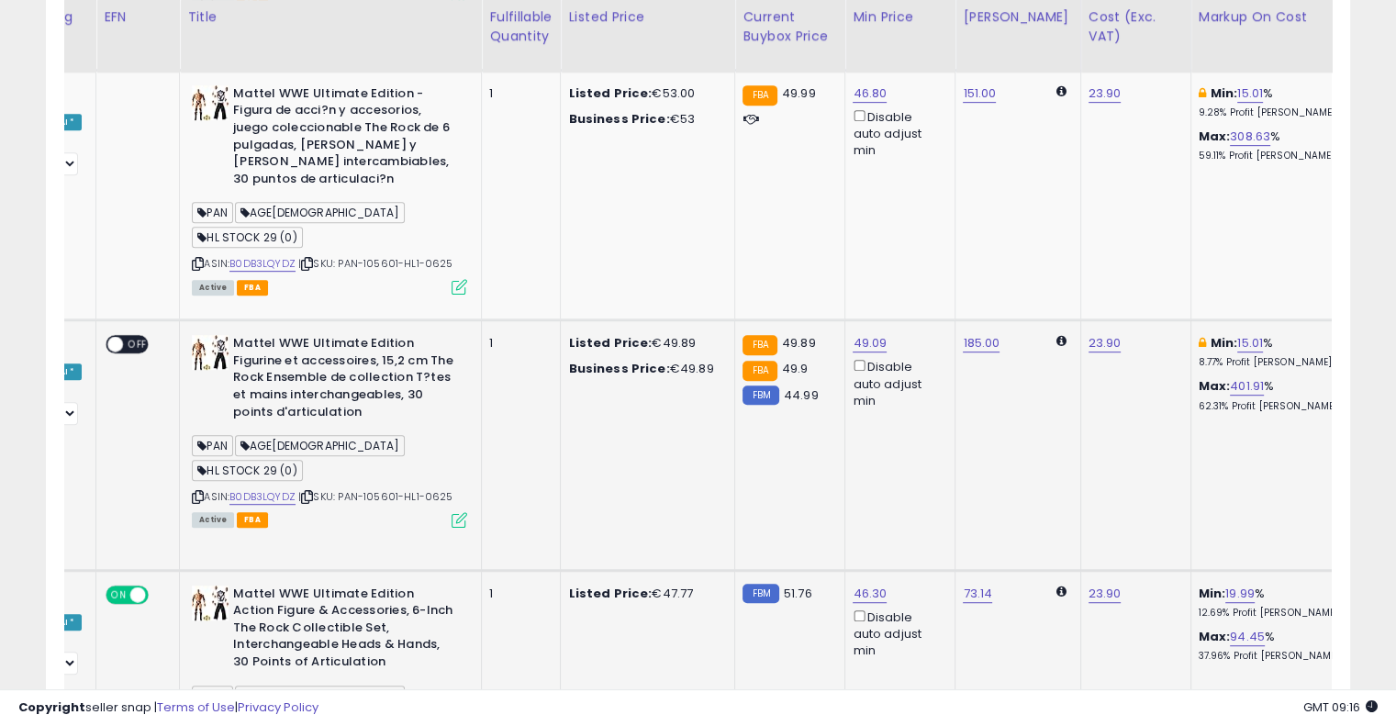
click at [1338, 339] on icon at bounding box center [1342, 343] width 8 height 9
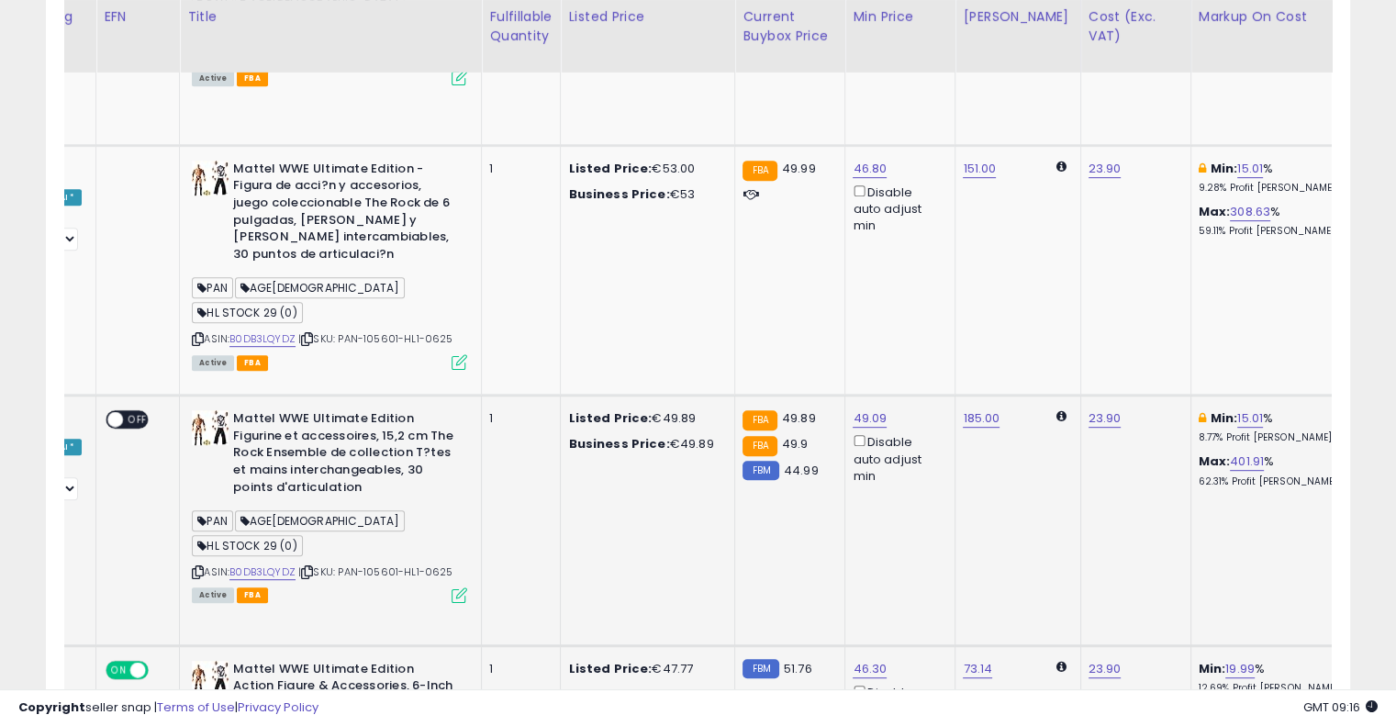
scroll to position [735, 0]
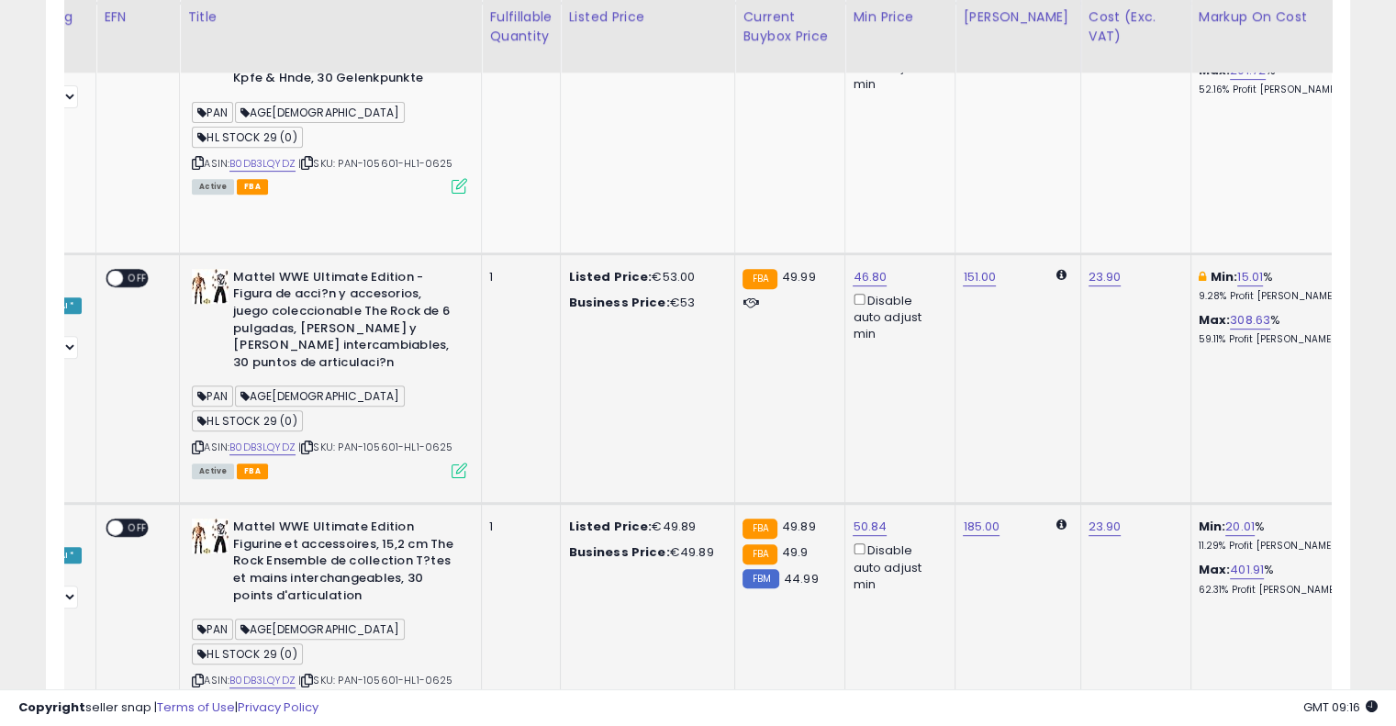
click at [1338, 273] on icon at bounding box center [1342, 277] width 8 height 9
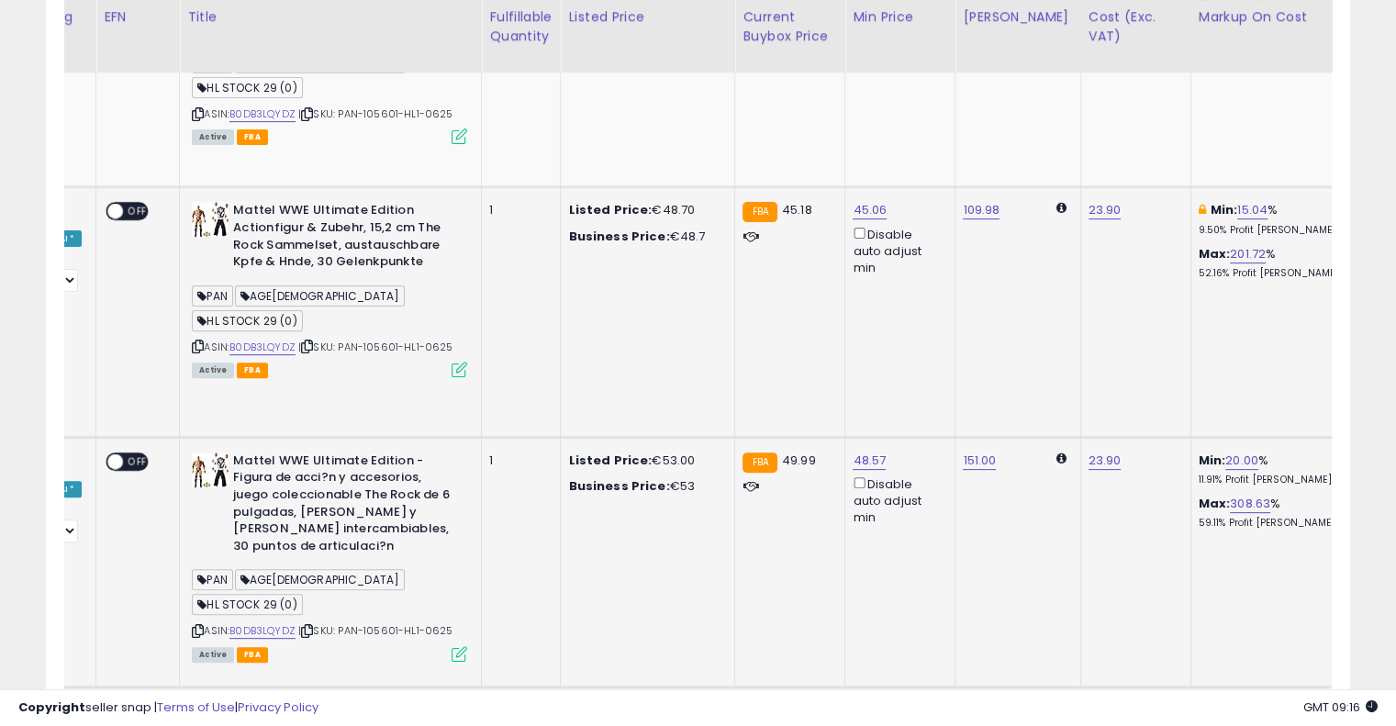
click at [1332, 202] on button at bounding box center [1341, 210] width 19 height 17
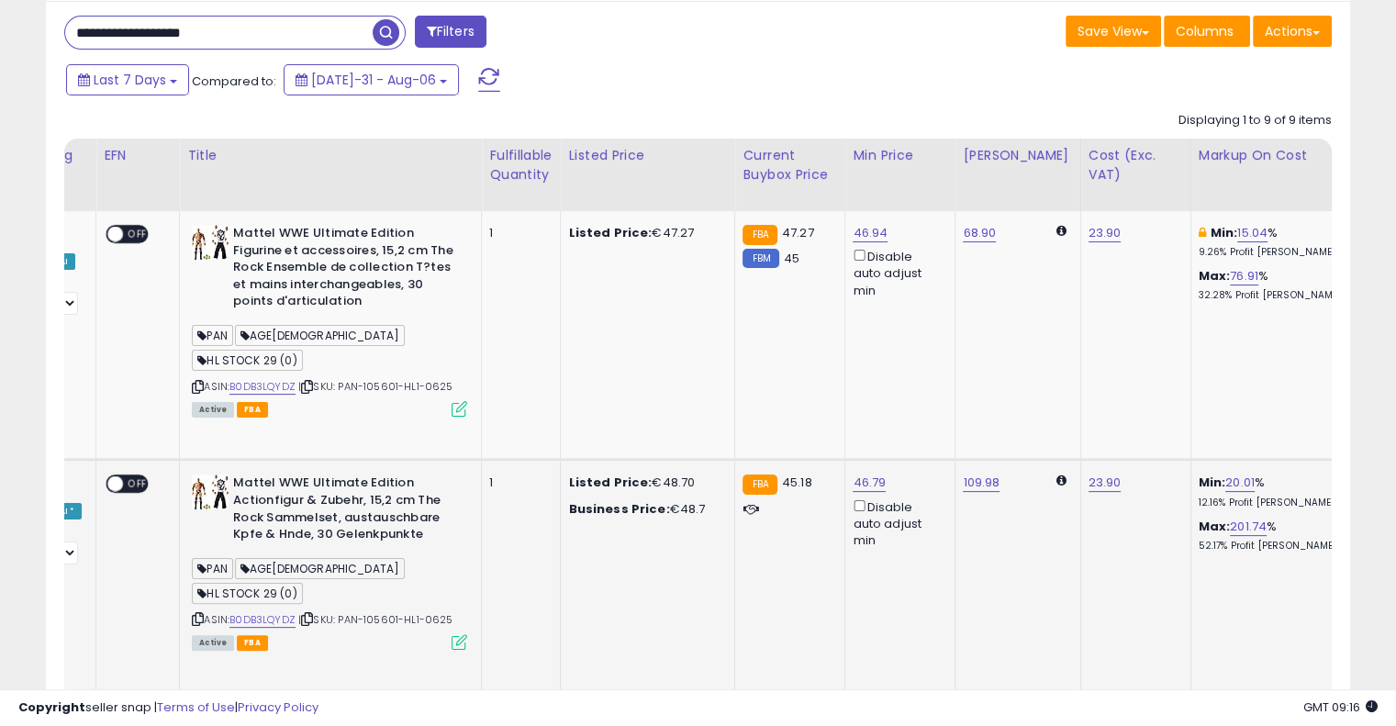
scroll to position [276, 0]
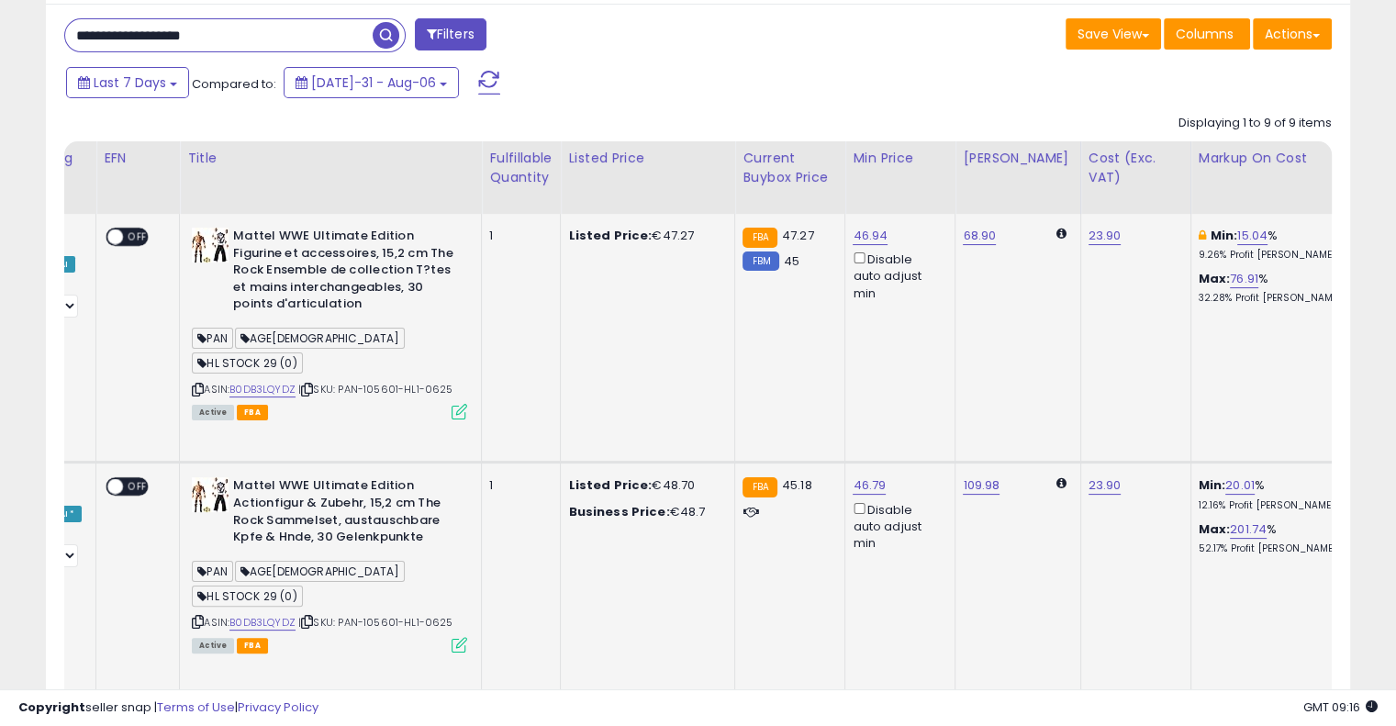
click at [1338, 231] on icon at bounding box center [1342, 235] width 8 height 9
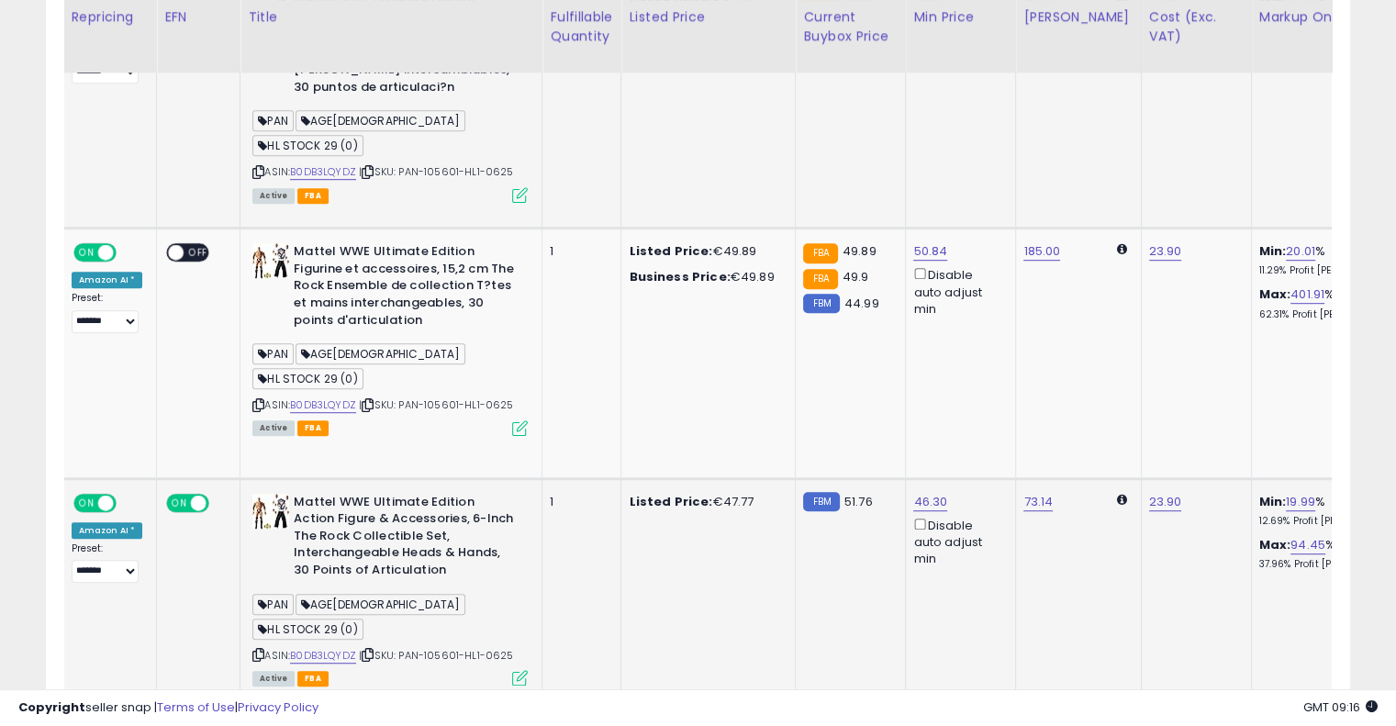
scroll to position [0, 0]
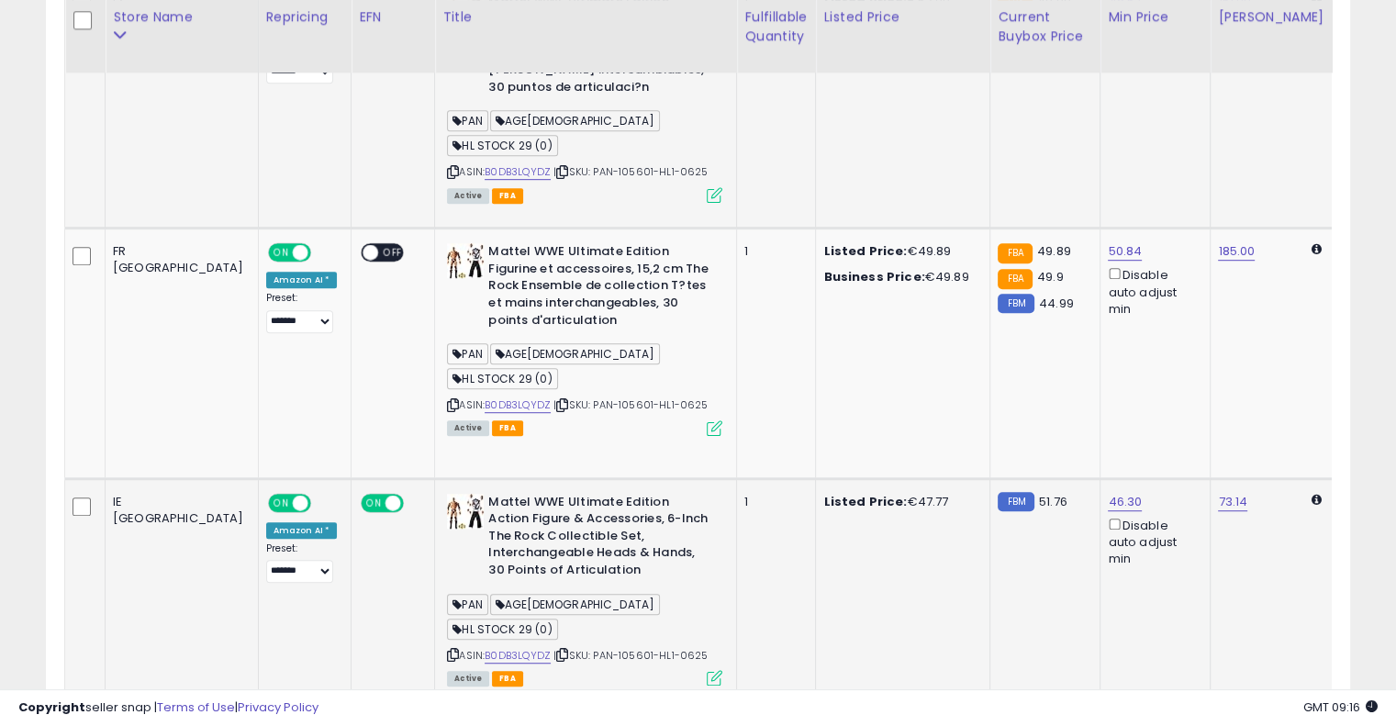
drag, startPoint x: 792, startPoint y: 369, endPoint x: 586, endPoint y: 361, distance: 206.7
click at [556, 650] on icon at bounding box center [562, 655] width 12 height 10
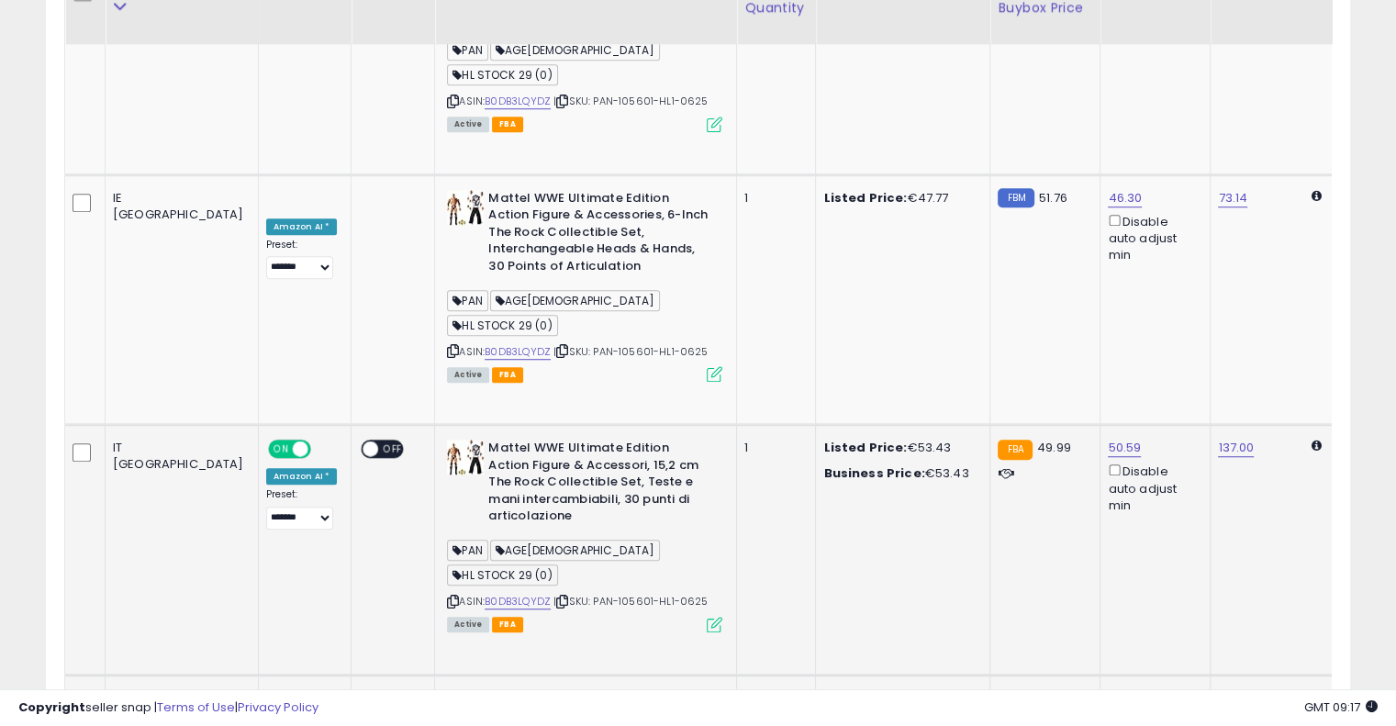
scroll to position [1286, 0]
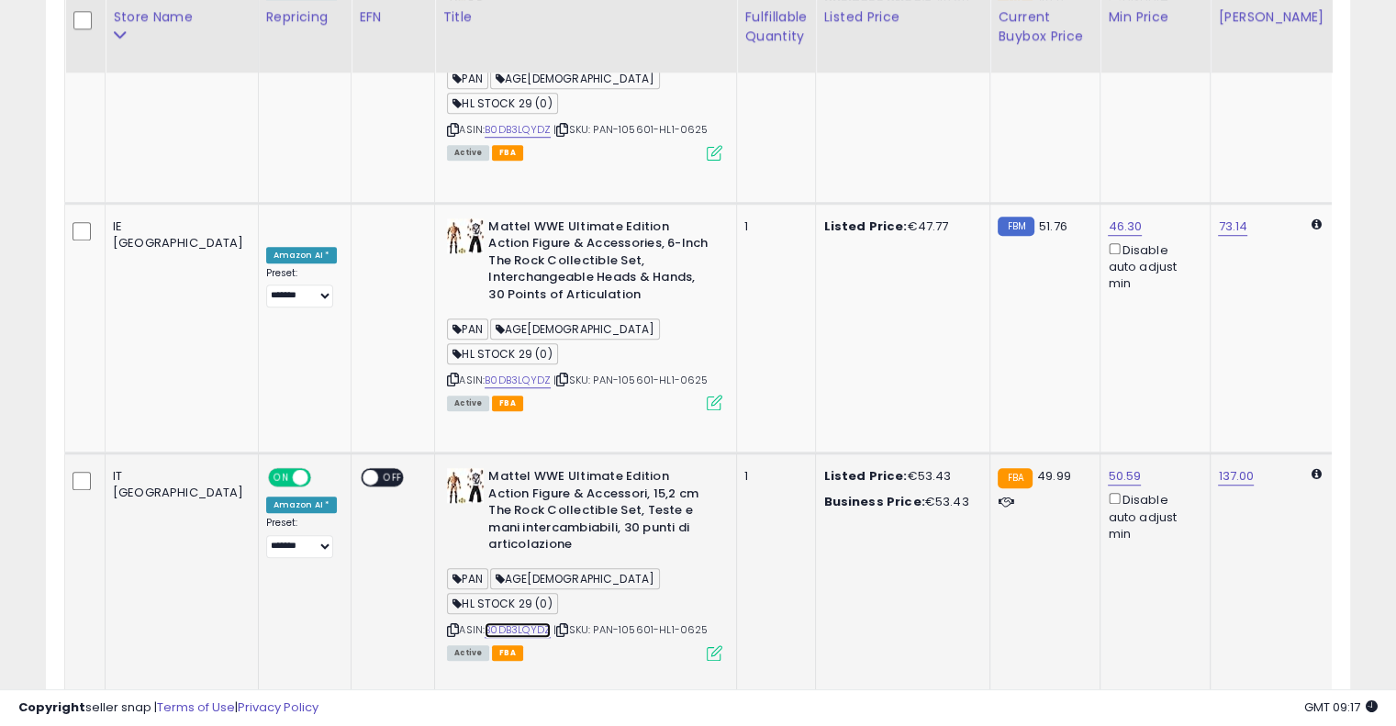
click at [485, 622] on link "B0DB3LQYDZ" at bounding box center [518, 630] width 66 height 16
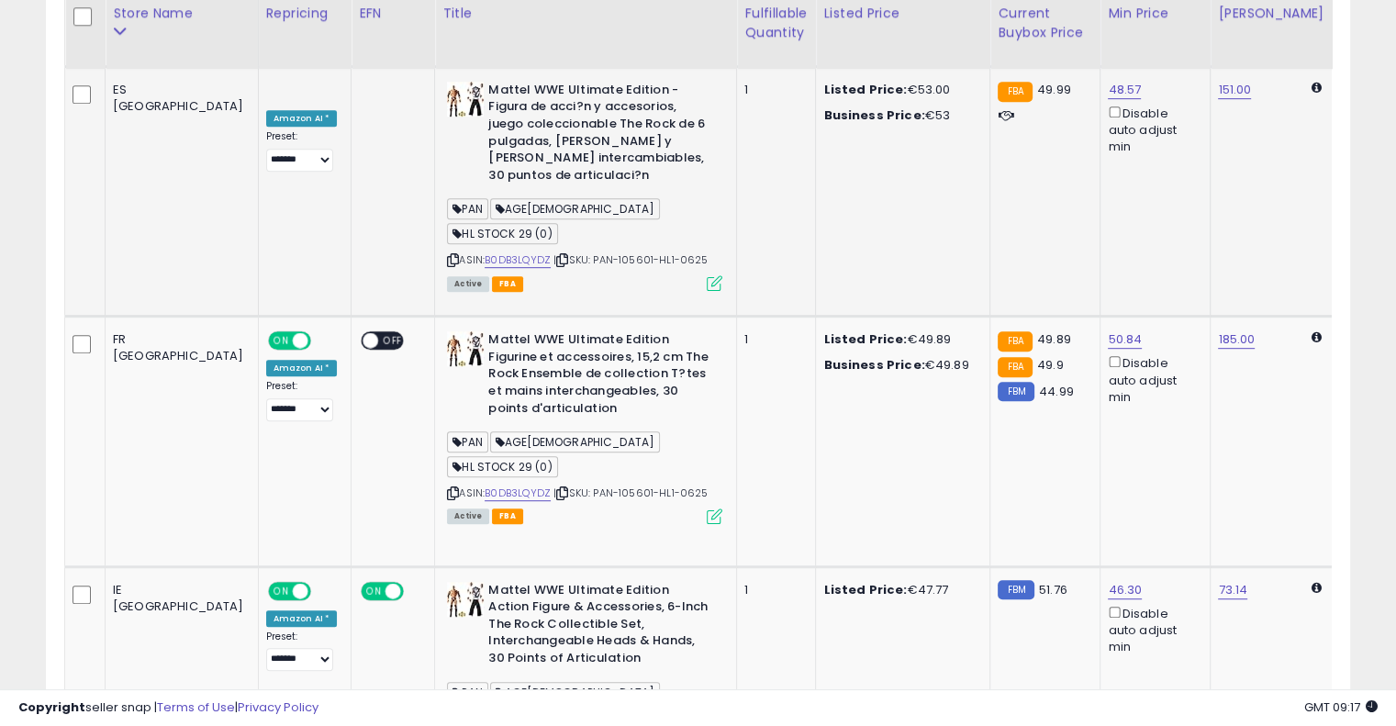
scroll to position [919, 0]
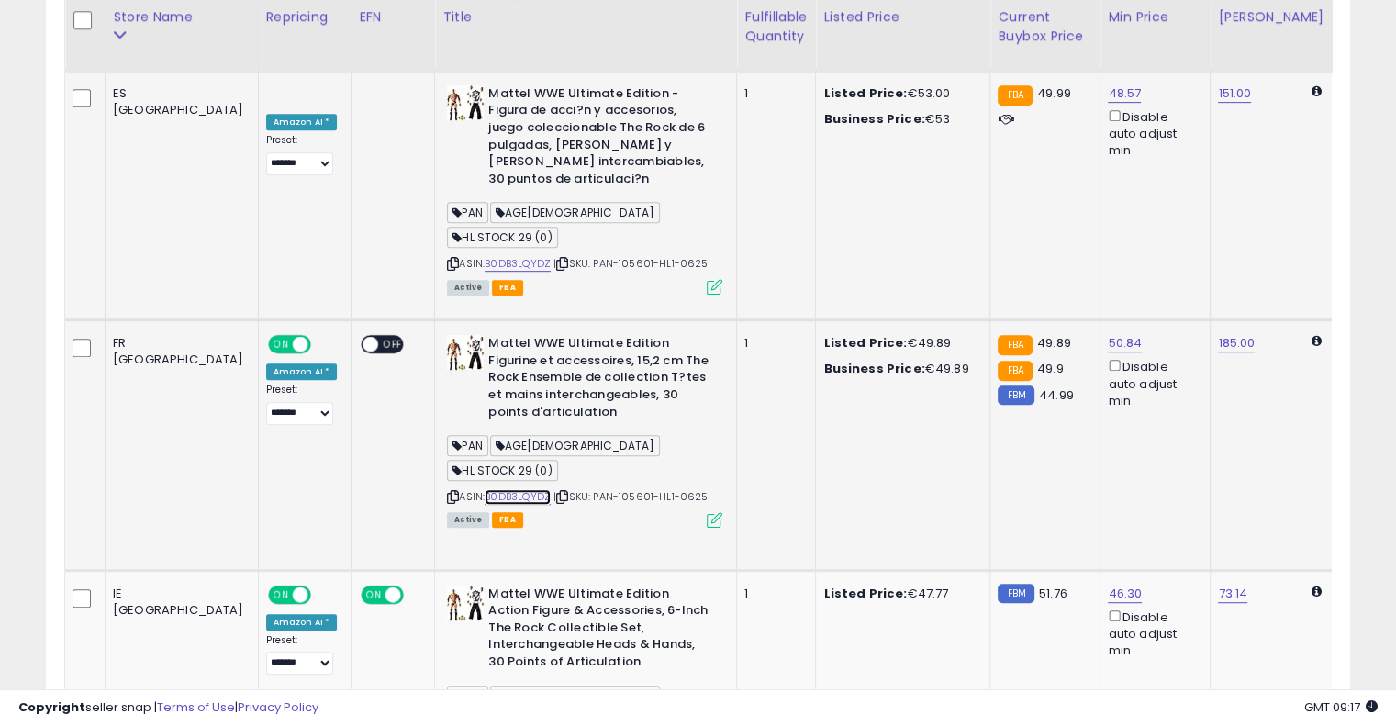
click at [485, 489] on link "B0DB3LQYDZ" at bounding box center [518, 497] width 66 height 16
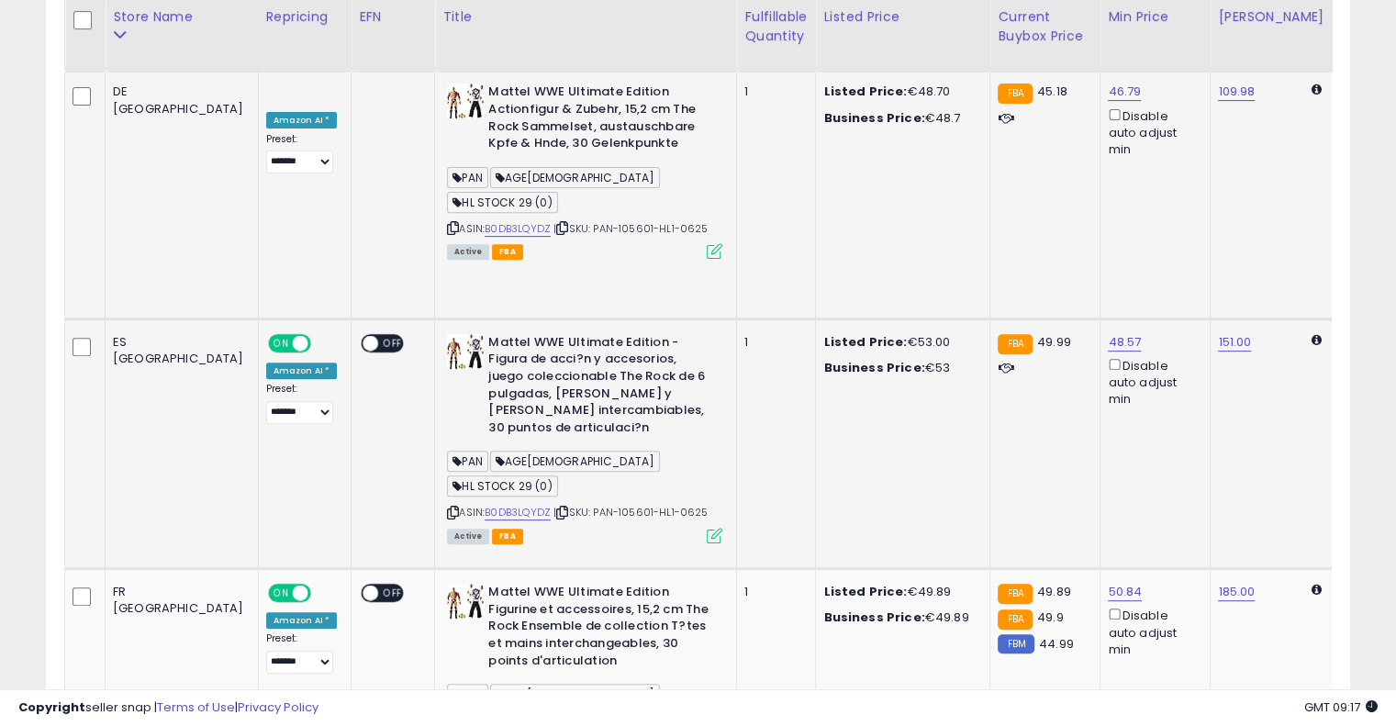
scroll to position [552, 0]
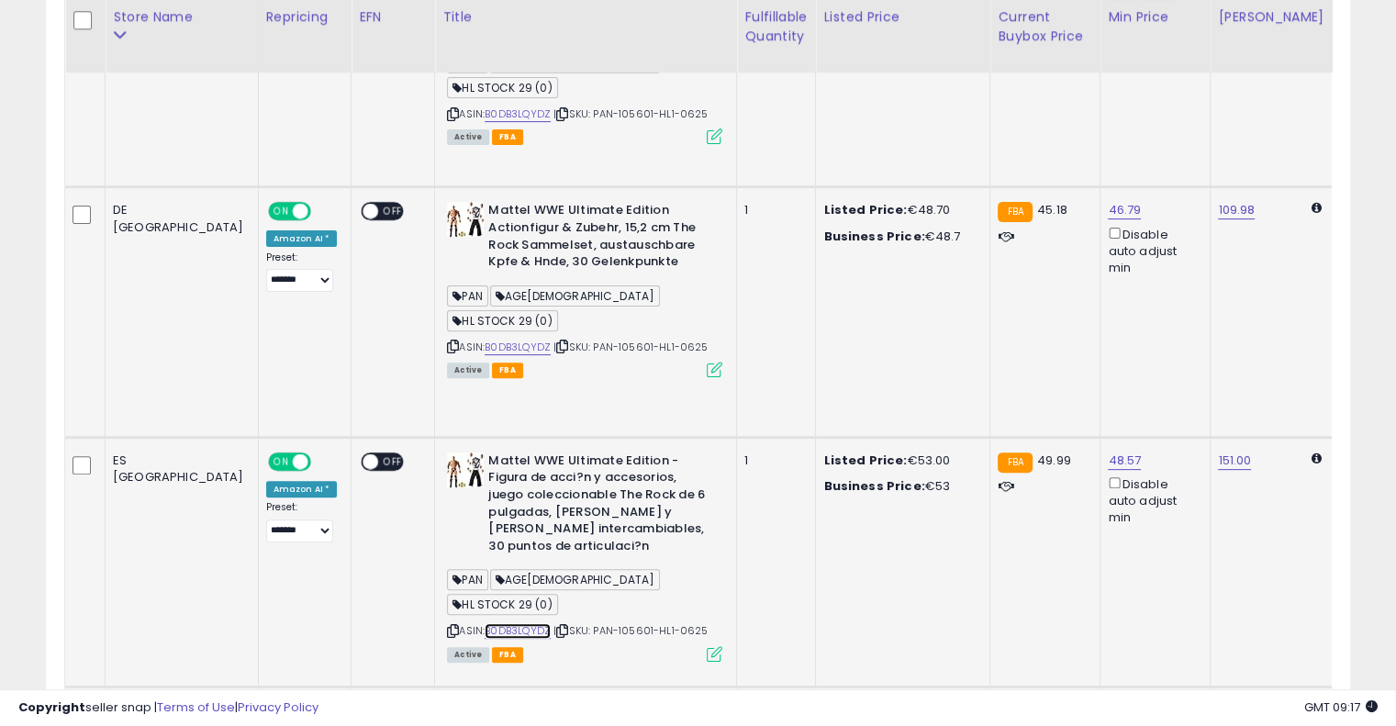
click at [485, 623] on link "B0DB3LQYDZ" at bounding box center [518, 631] width 66 height 16
click at [556, 342] on icon at bounding box center [562, 347] width 12 height 10
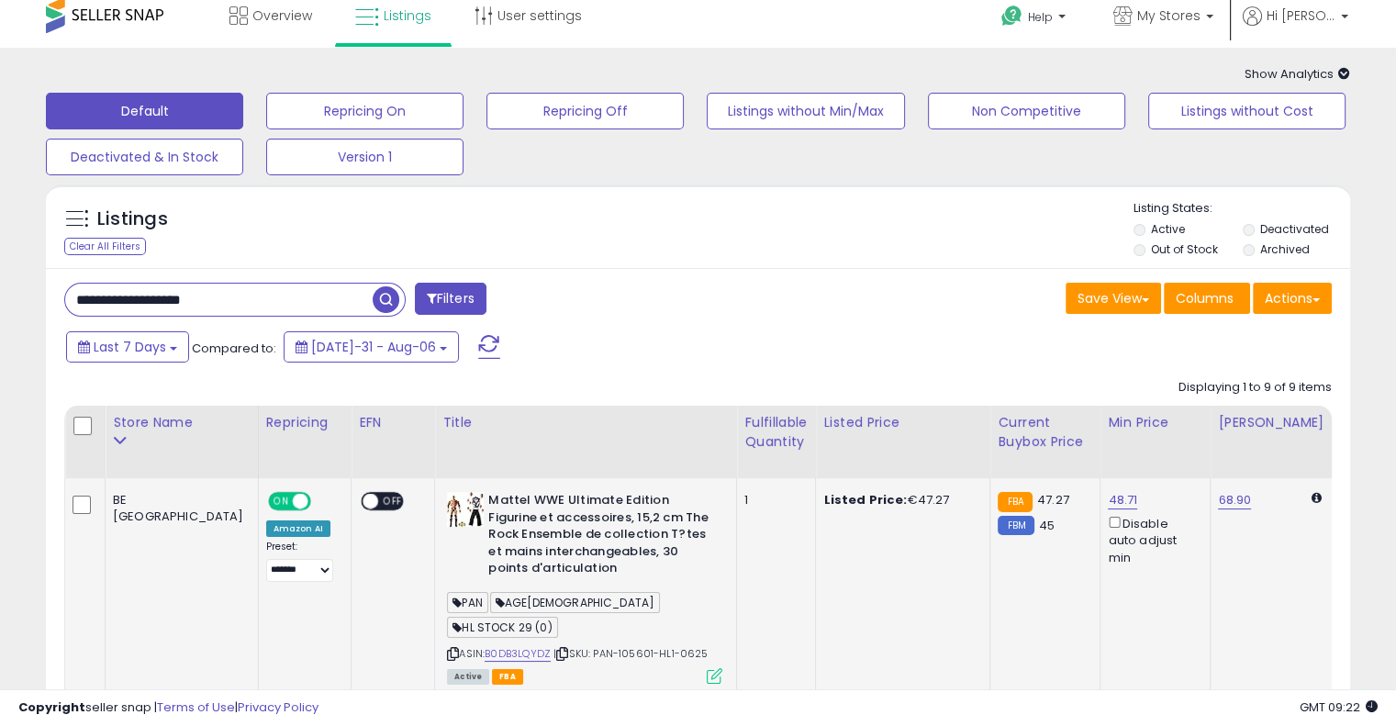
scroll to position [0, 0]
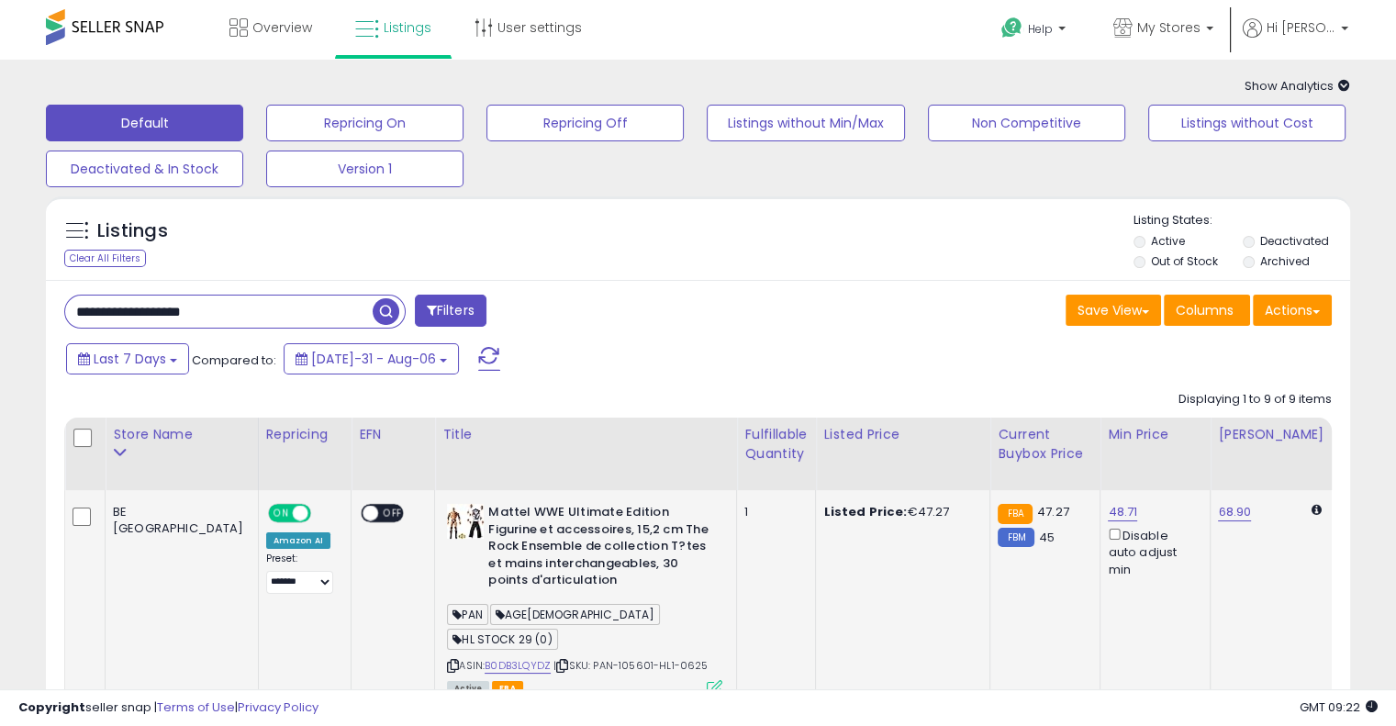
drag, startPoint x: 285, startPoint y: 319, endPoint x: 0, endPoint y: 319, distance: 284.6
paste input "text"
click at [388, 311] on span "button" at bounding box center [386, 311] width 27 height 27
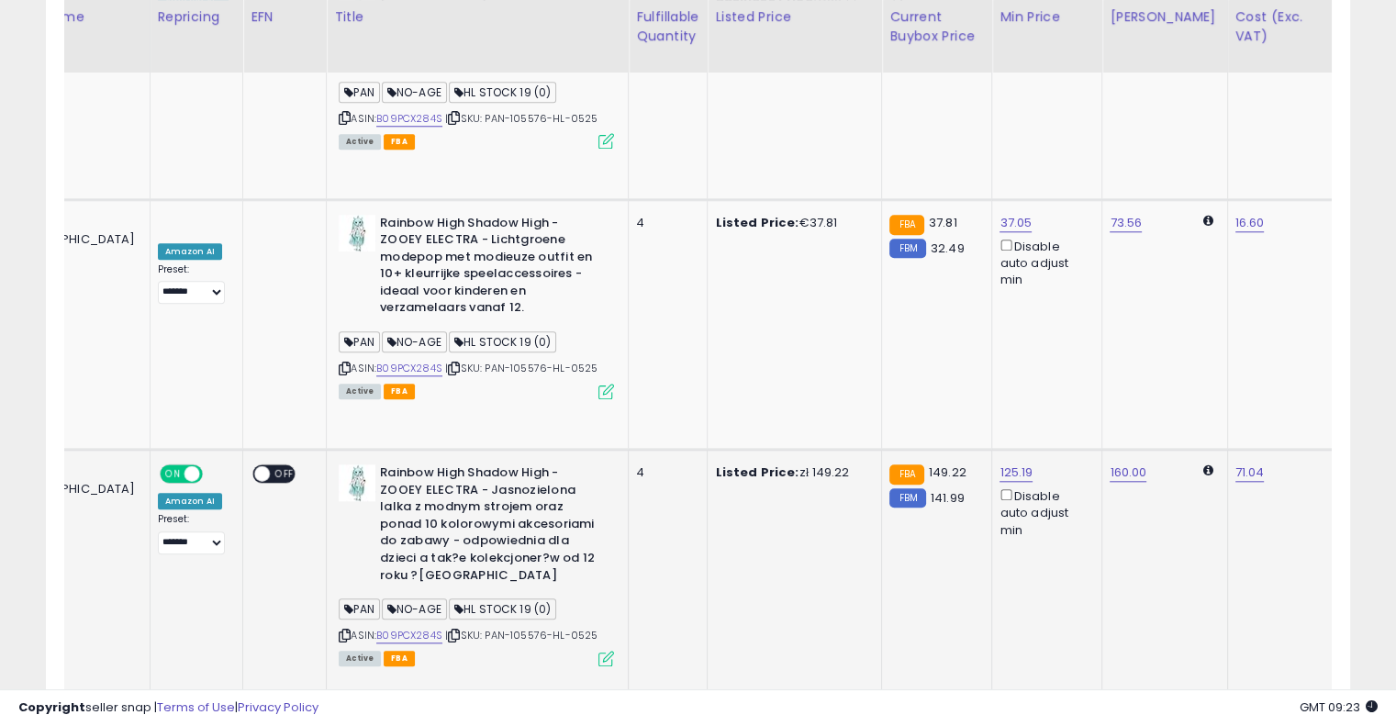
scroll to position [0, 335]
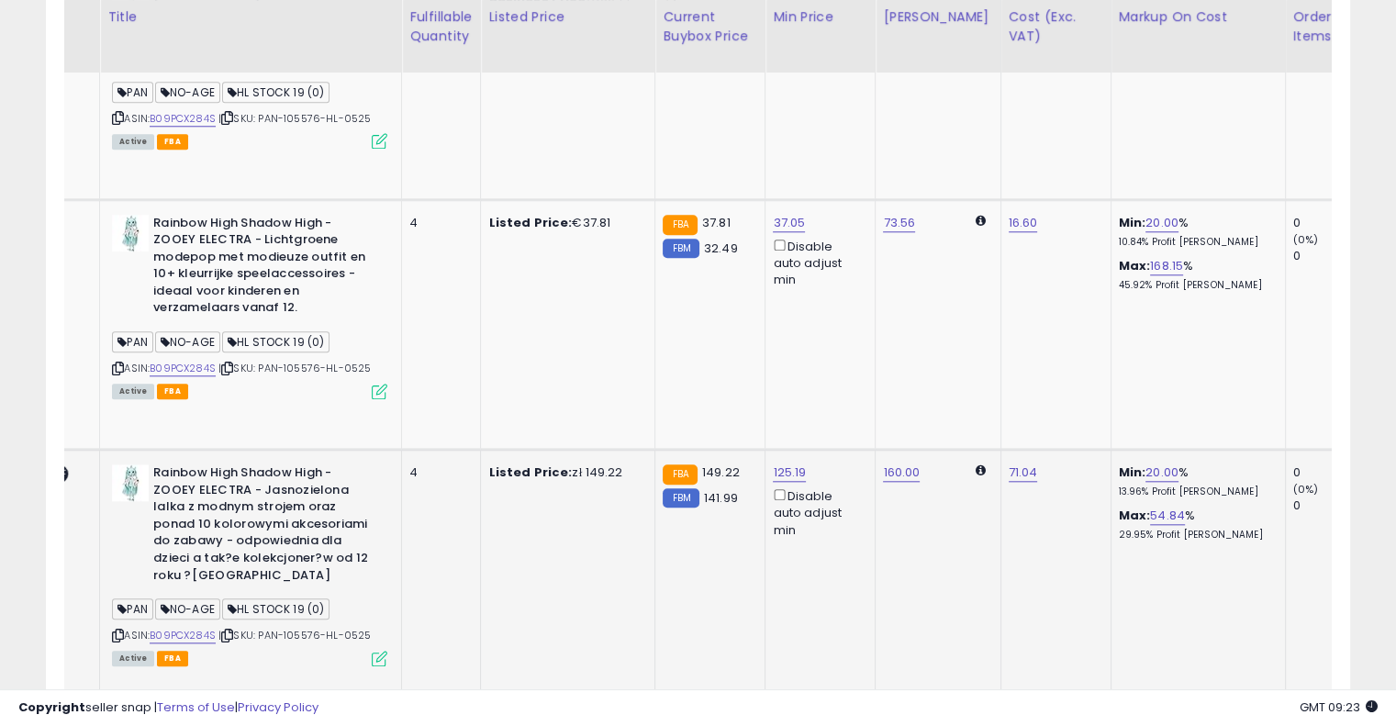
drag, startPoint x: 692, startPoint y: 271, endPoint x: 788, endPoint y: 263, distance: 95.8
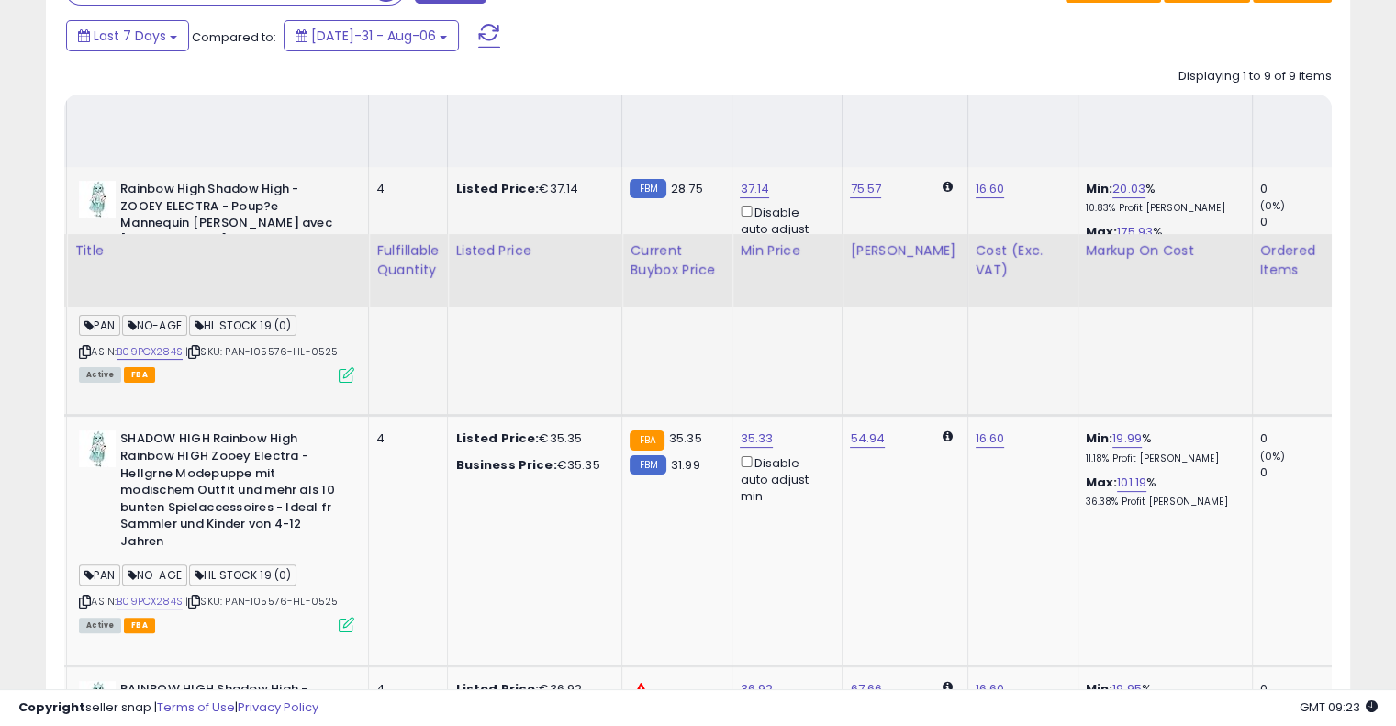
scroll to position [138, 0]
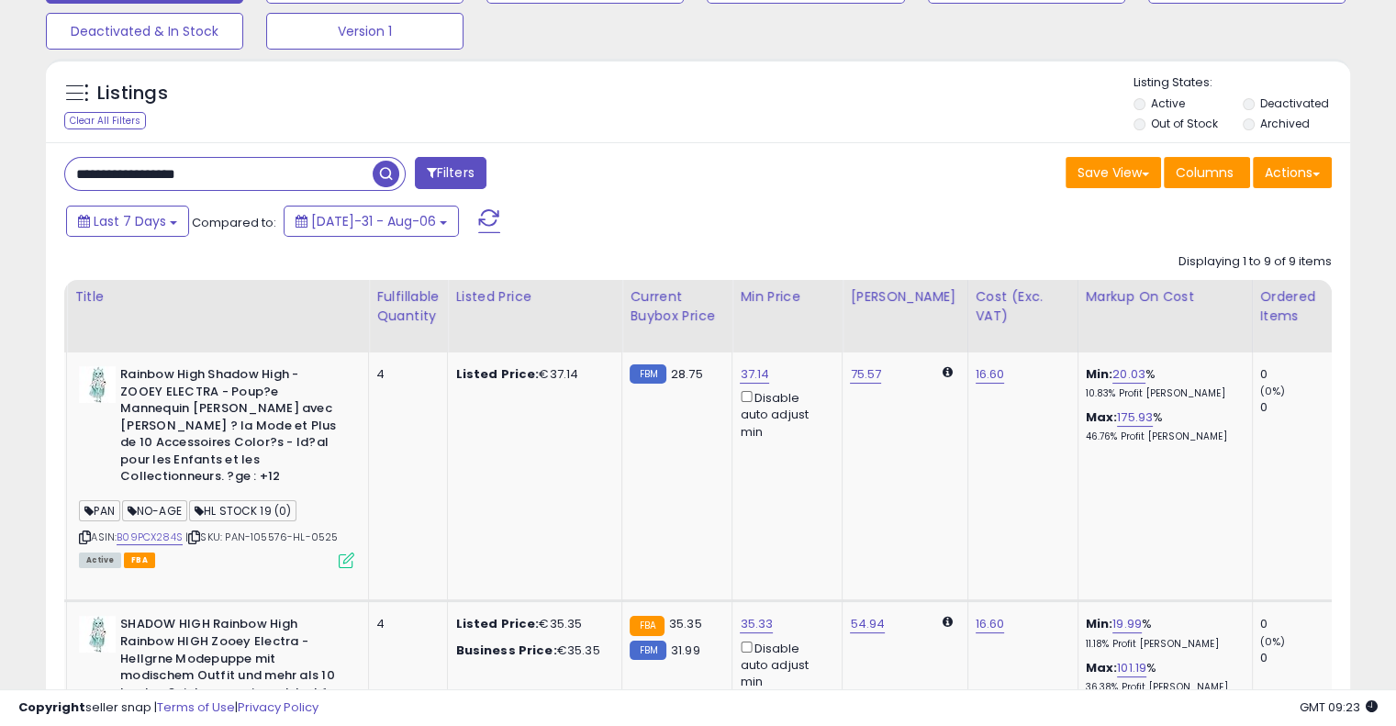
drag, startPoint x: 284, startPoint y: 163, endPoint x: 271, endPoint y: 172, distance: 15.8
paste input "text"
click at [397, 174] on button "button" at bounding box center [388, 172] width 33 height 28
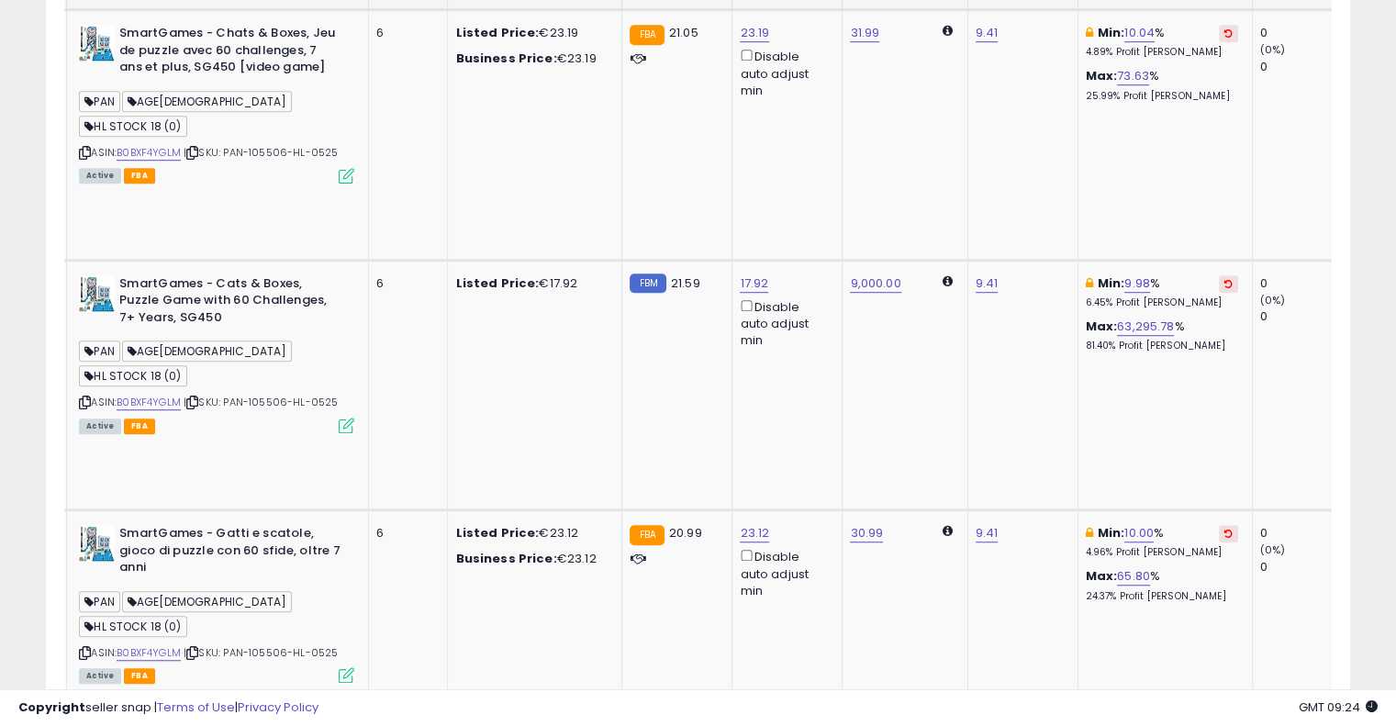
scroll to position [1239, 0]
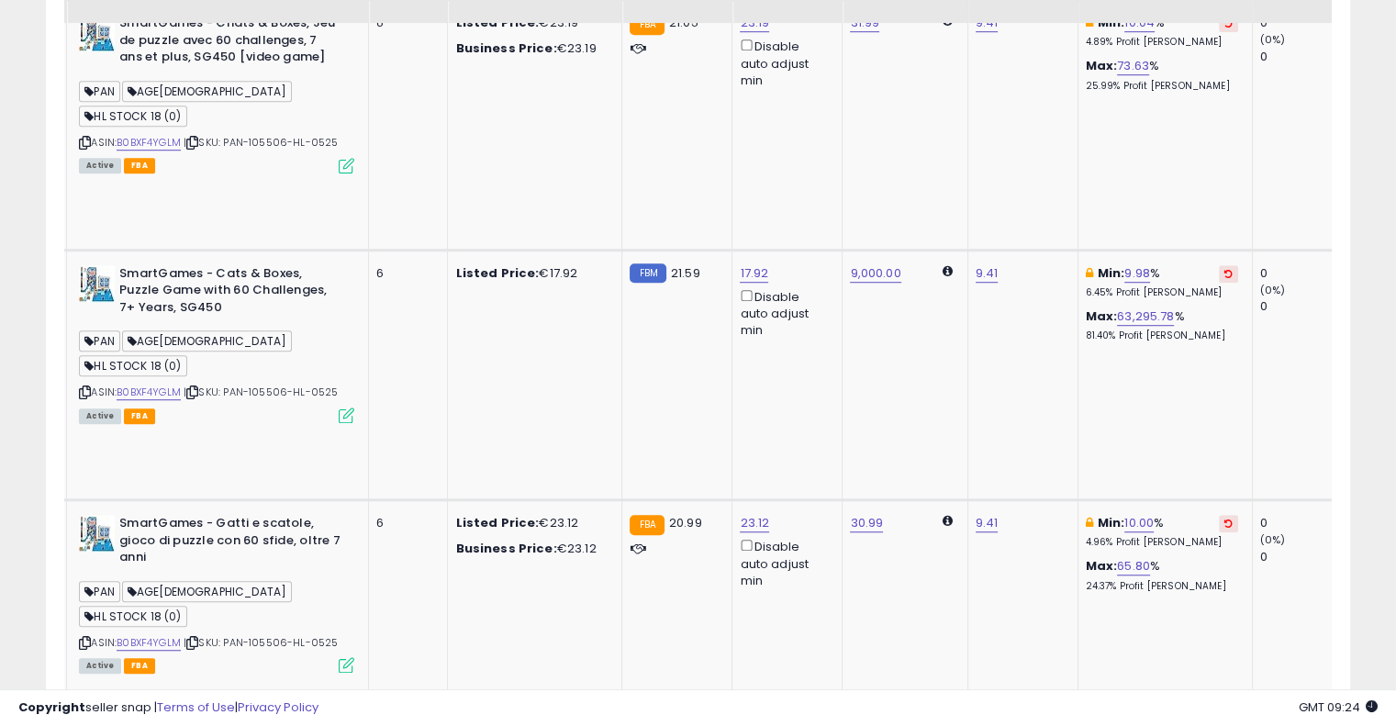
scroll to position [872, 0]
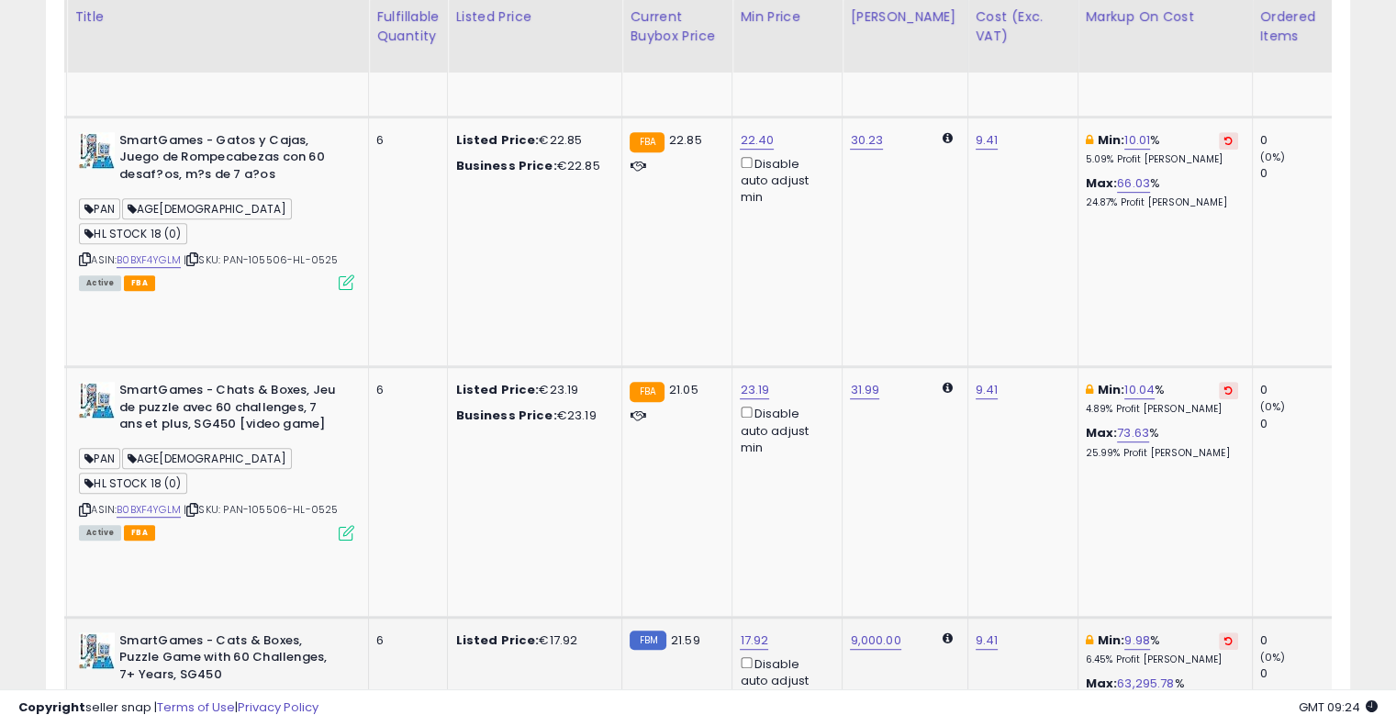
click at [1225, 636] on icon at bounding box center [1229, 640] width 8 height 9
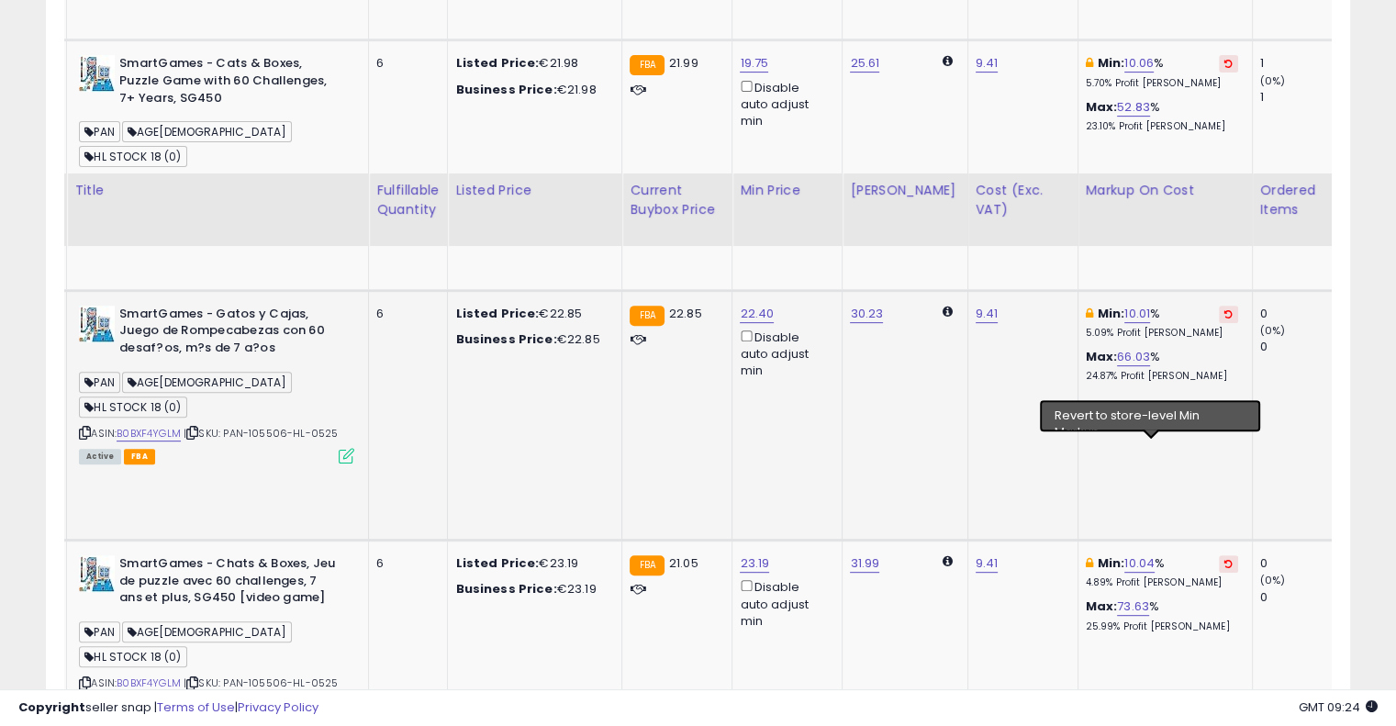
scroll to position [597, 0]
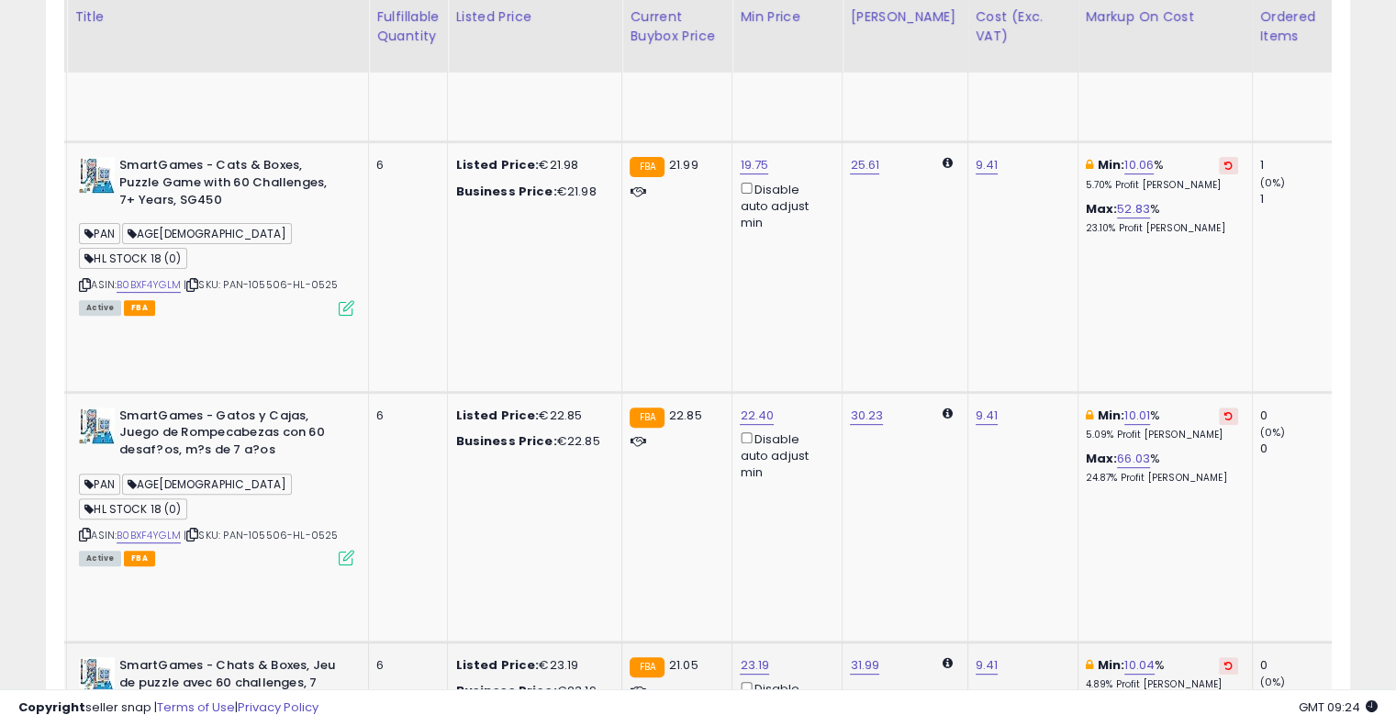
click at [1225, 661] on icon at bounding box center [1229, 665] width 8 height 9
click at [1225, 411] on icon at bounding box center [1229, 415] width 8 height 9
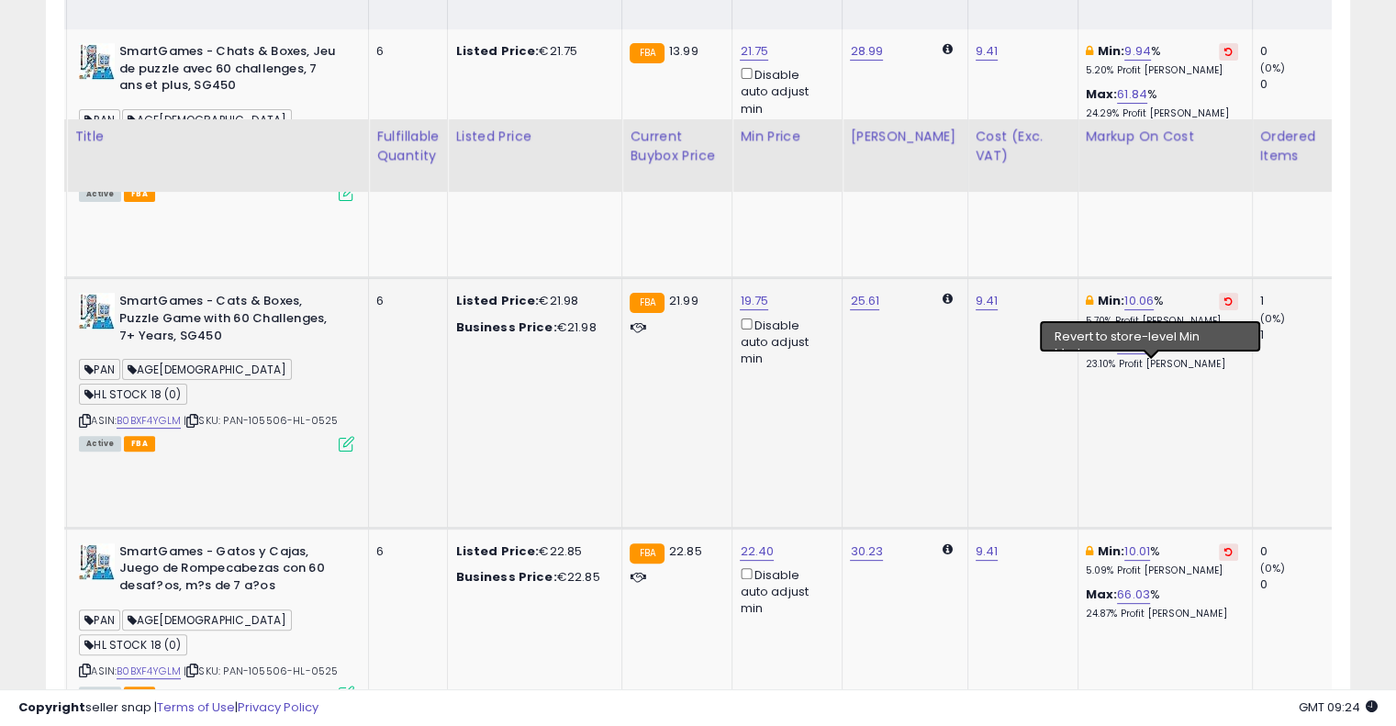
scroll to position [321, 0]
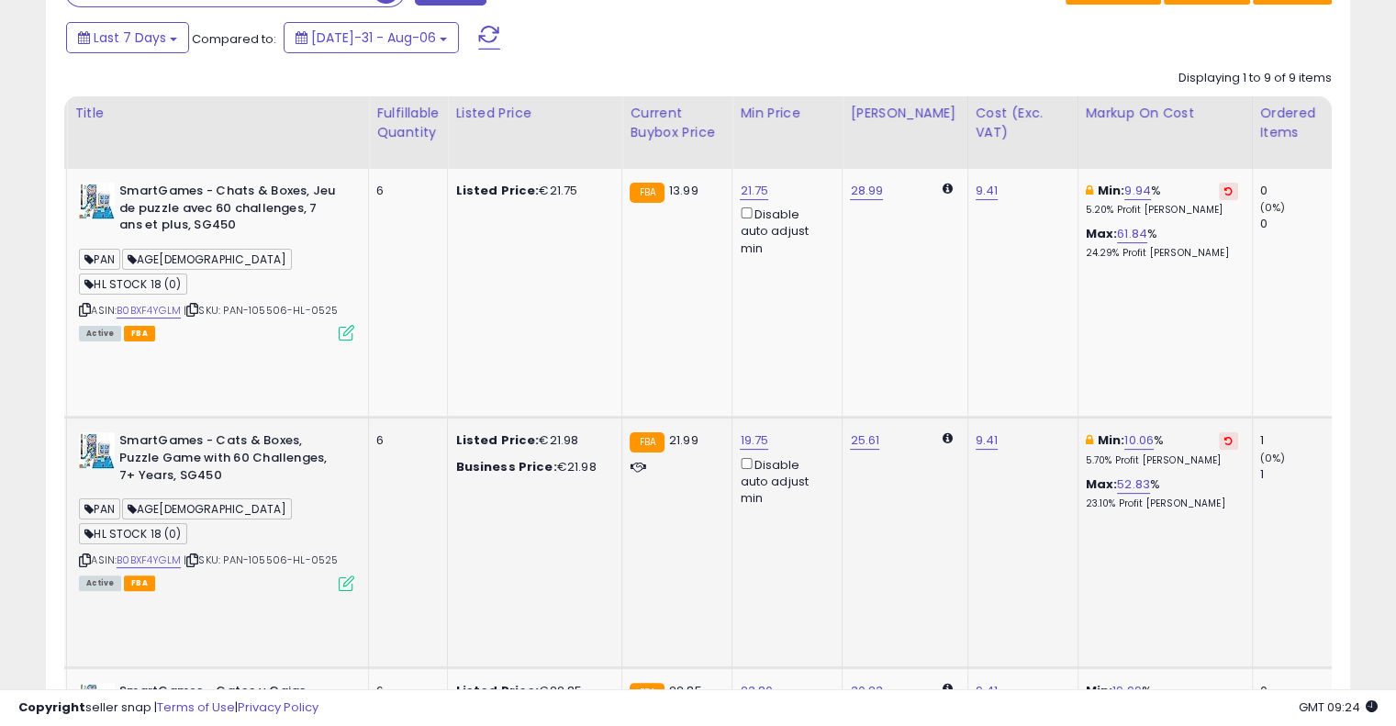
click at [1225, 436] on icon at bounding box center [1229, 440] width 8 height 9
click at [1219, 194] on button at bounding box center [1228, 191] width 19 height 17
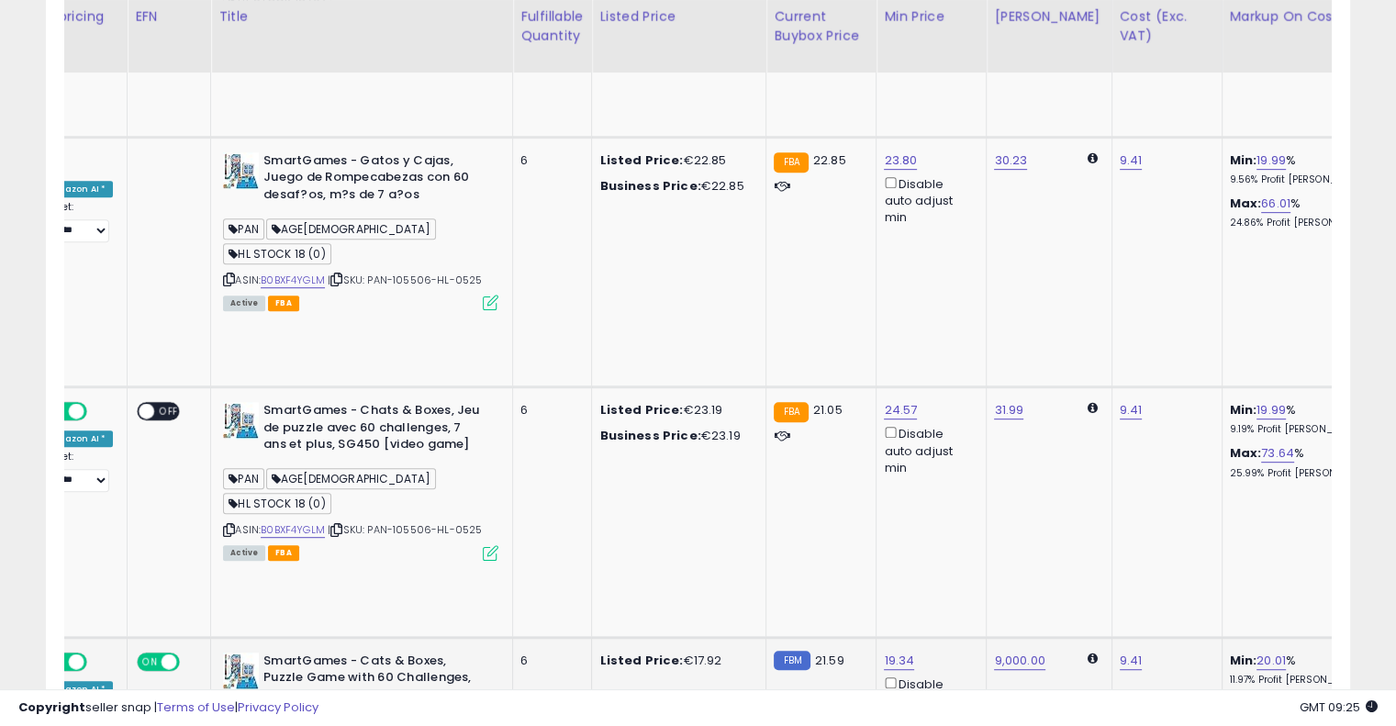
scroll to position [0, 0]
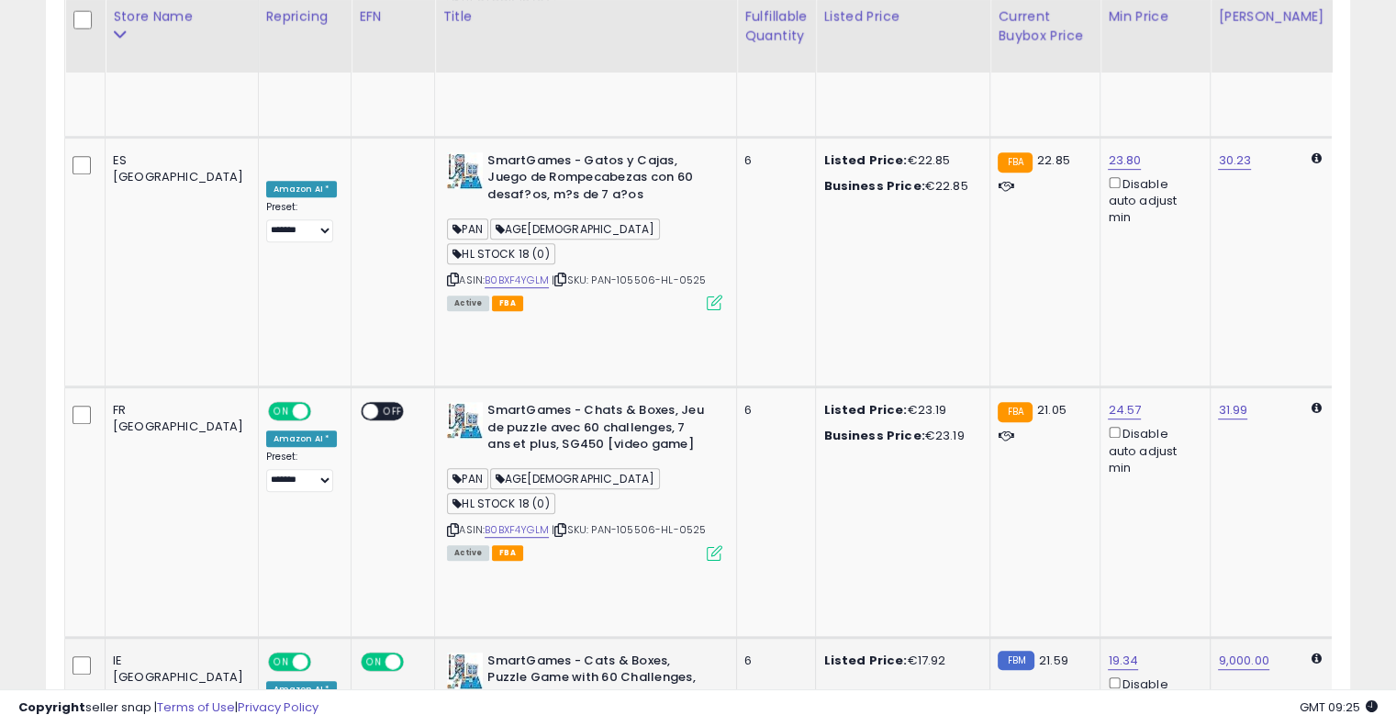
drag, startPoint x: 757, startPoint y: 364, endPoint x: 543, endPoint y: 367, distance: 213.9
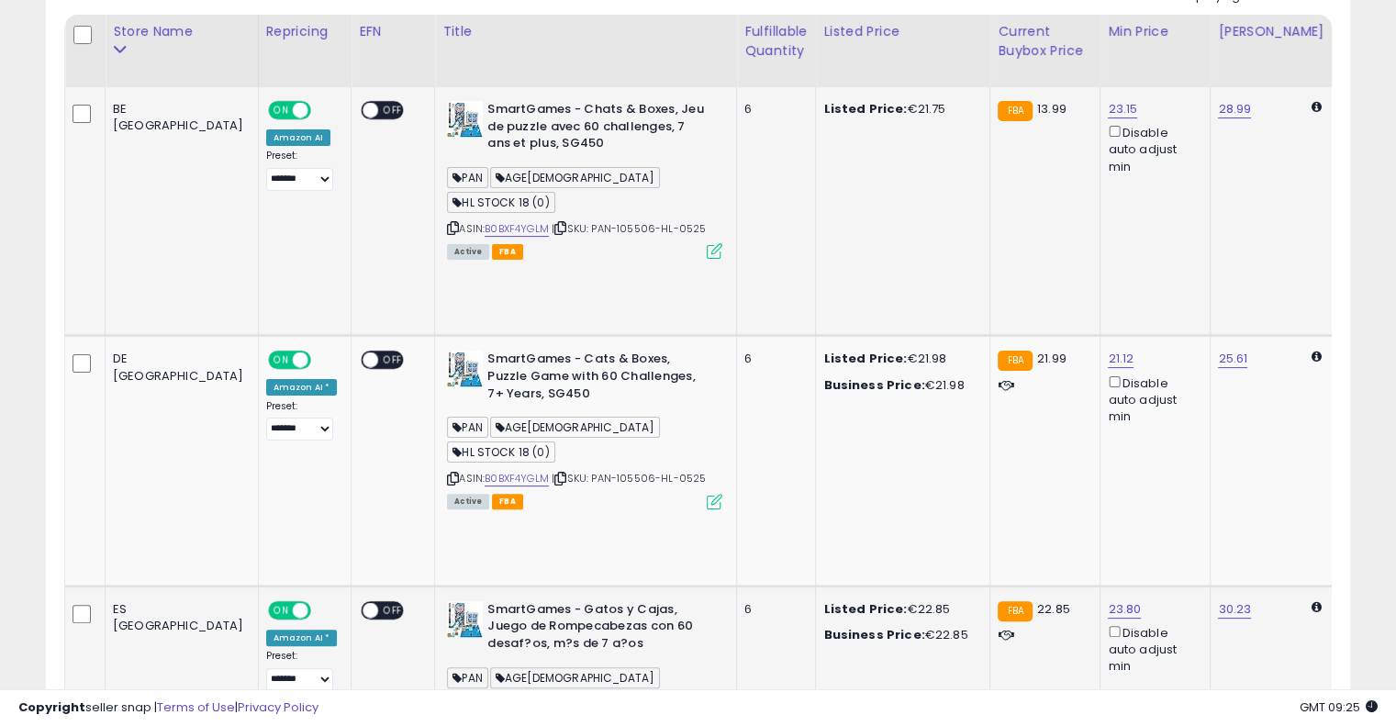
scroll to position [393, 0]
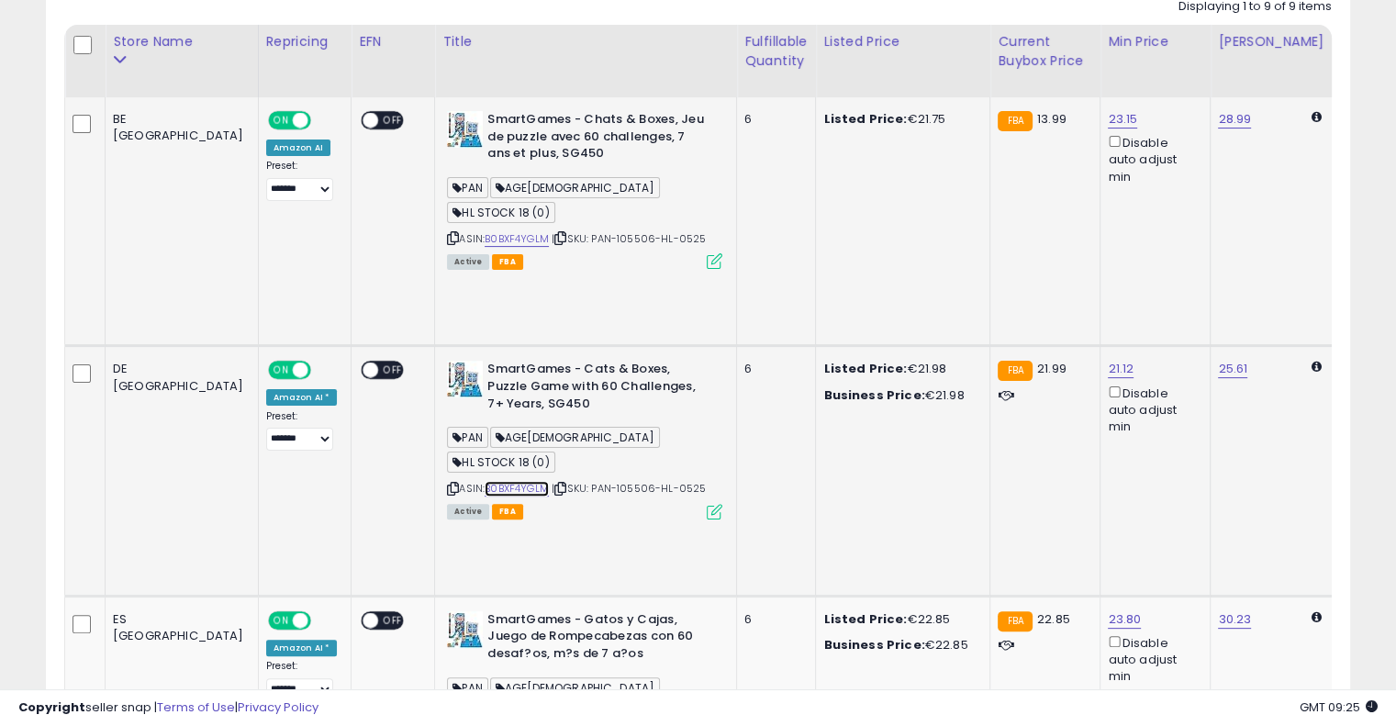
click at [485, 481] on link "B0BXF4YGLM" at bounding box center [517, 489] width 64 height 16
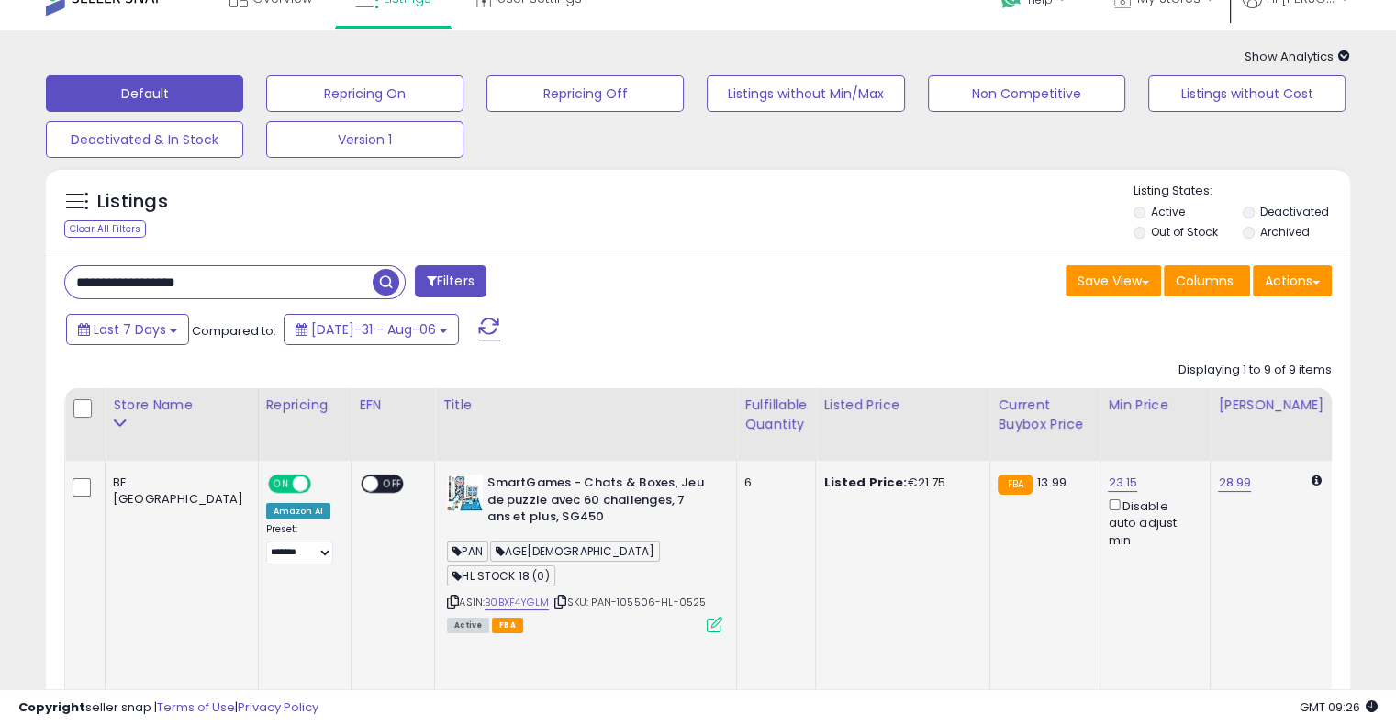
scroll to position [0, 0]
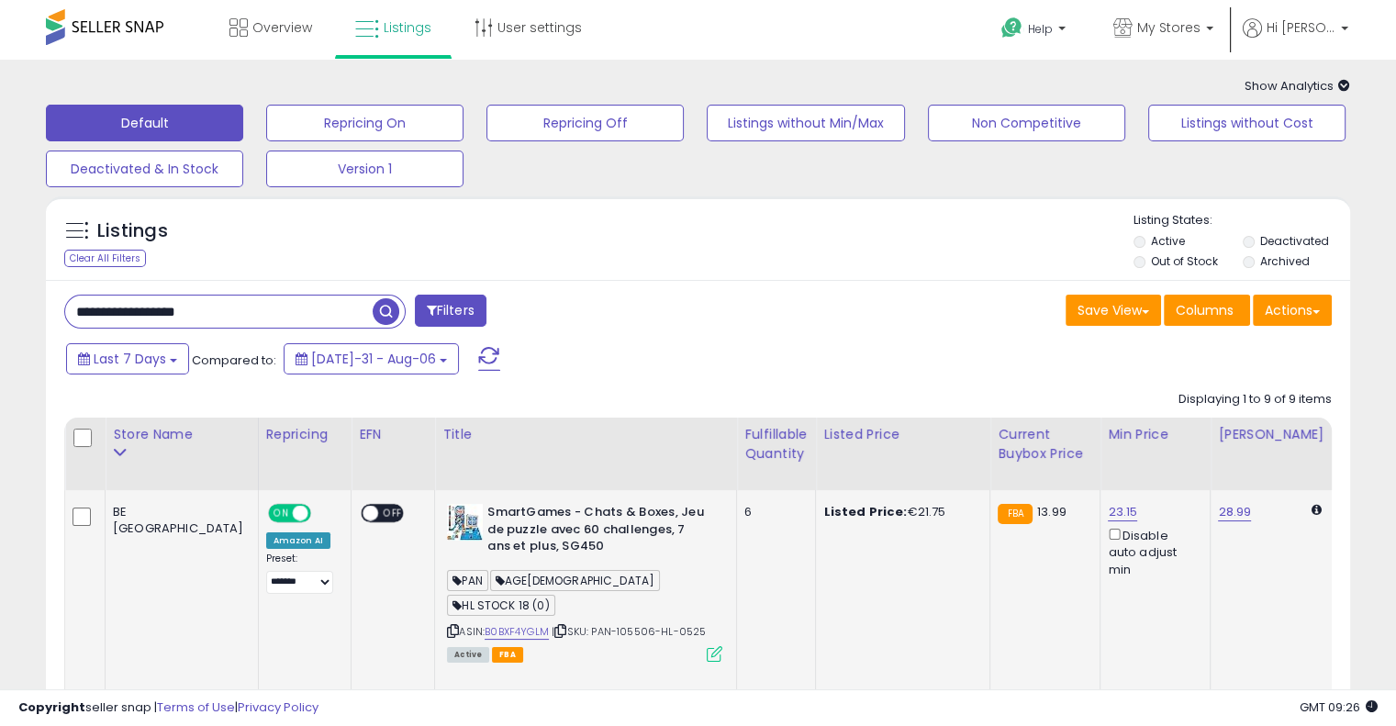
drag, startPoint x: 285, startPoint y: 318, endPoint x: 0, endPoint y: 315, distance: 284.6
paste input "text"
click at [389, 312] on span "button" at bounding box center [386, 311] width 27 height 27
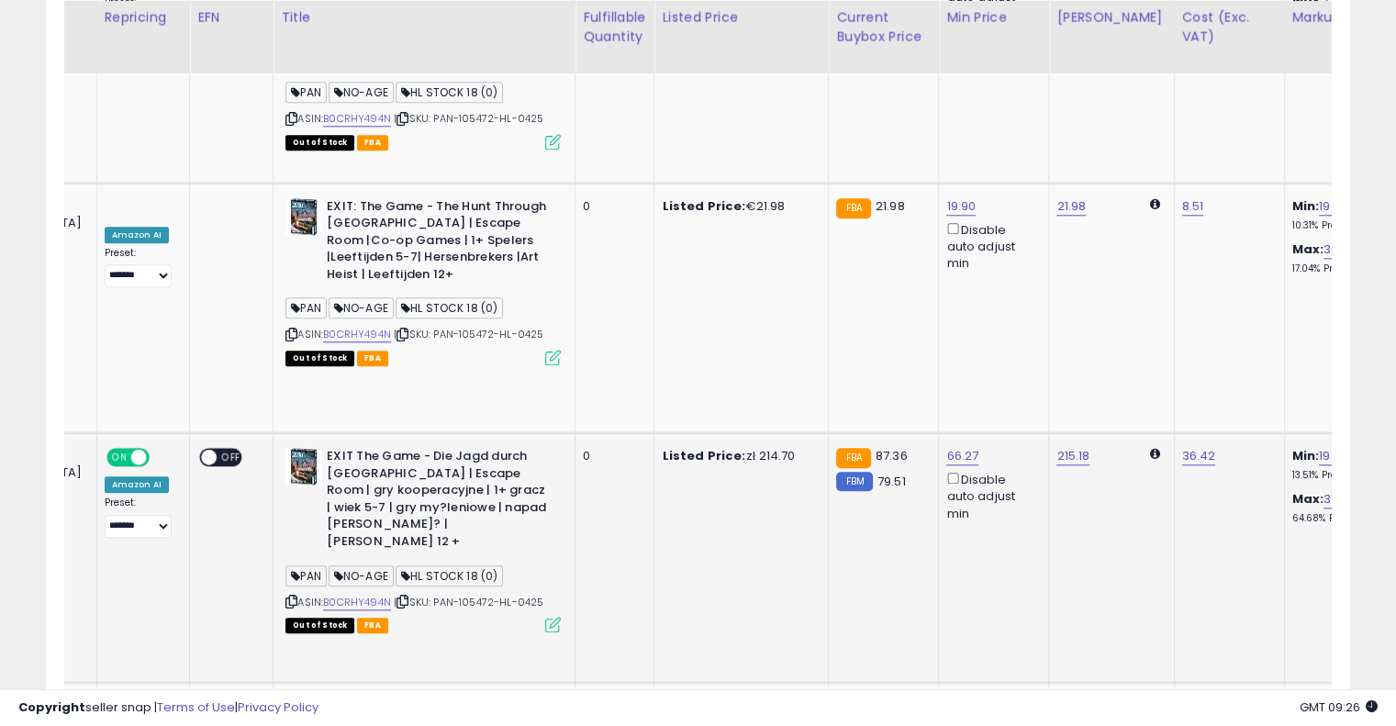
scroll to position [0, 308]
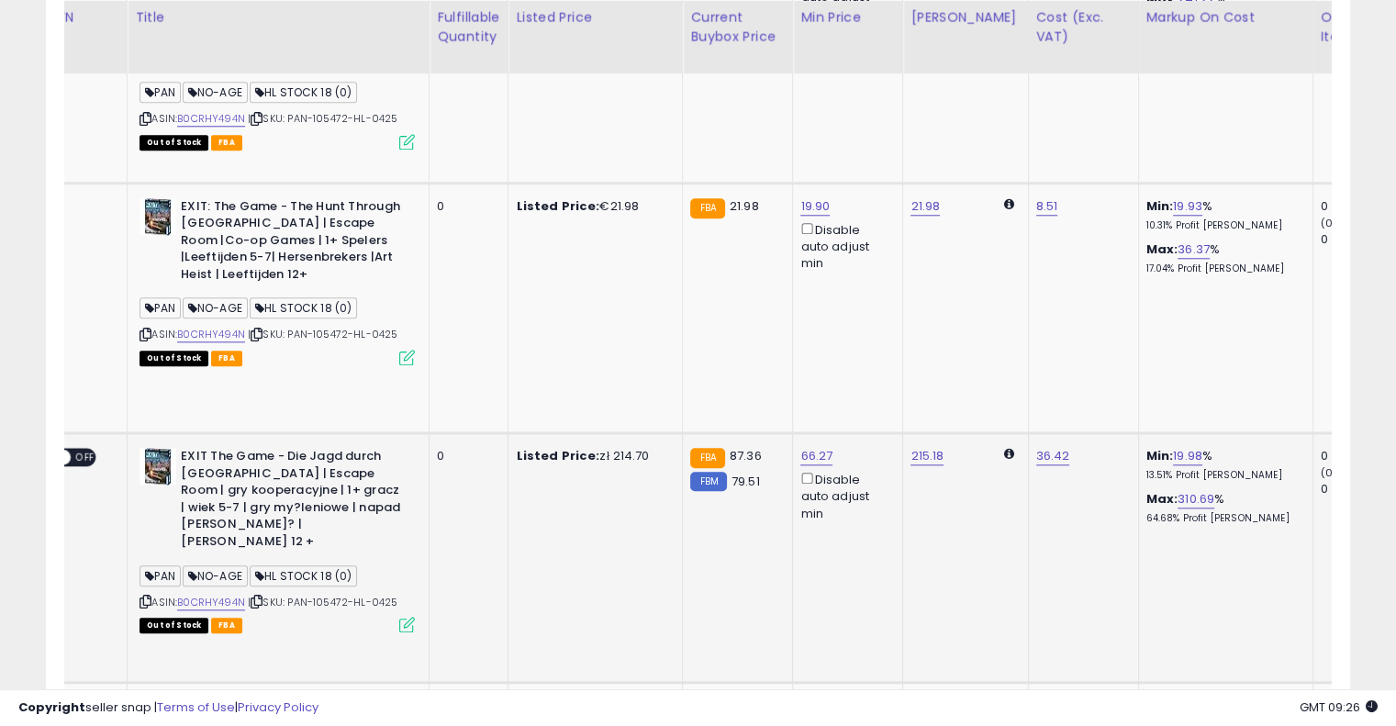
drag, startPoint x: 660, startPoint y: 230, endPoint x: 781, endPoint y: 213, distance: 122.4
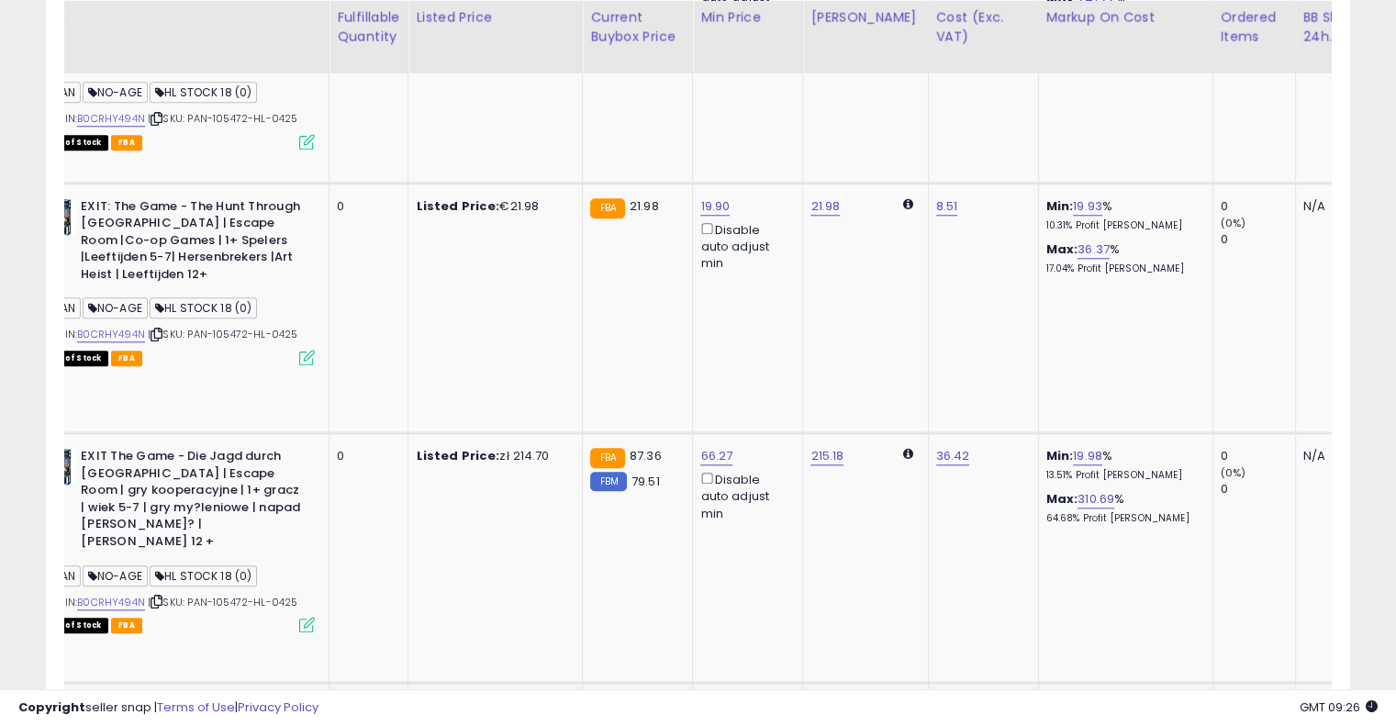
scroll to position [0, 272]
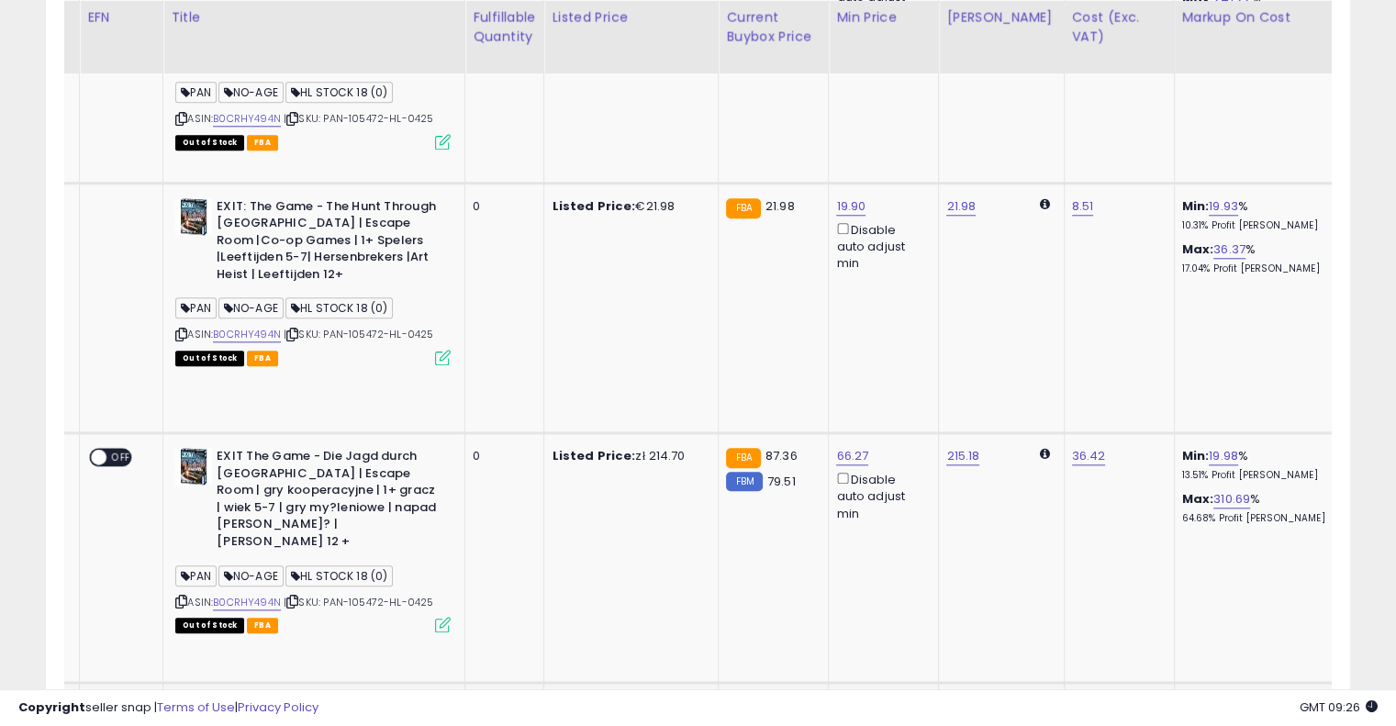
drag, startPoint x: 614, startPoint y: 469, endPoint x: 444, endPoint y: 474, distance: 169.9
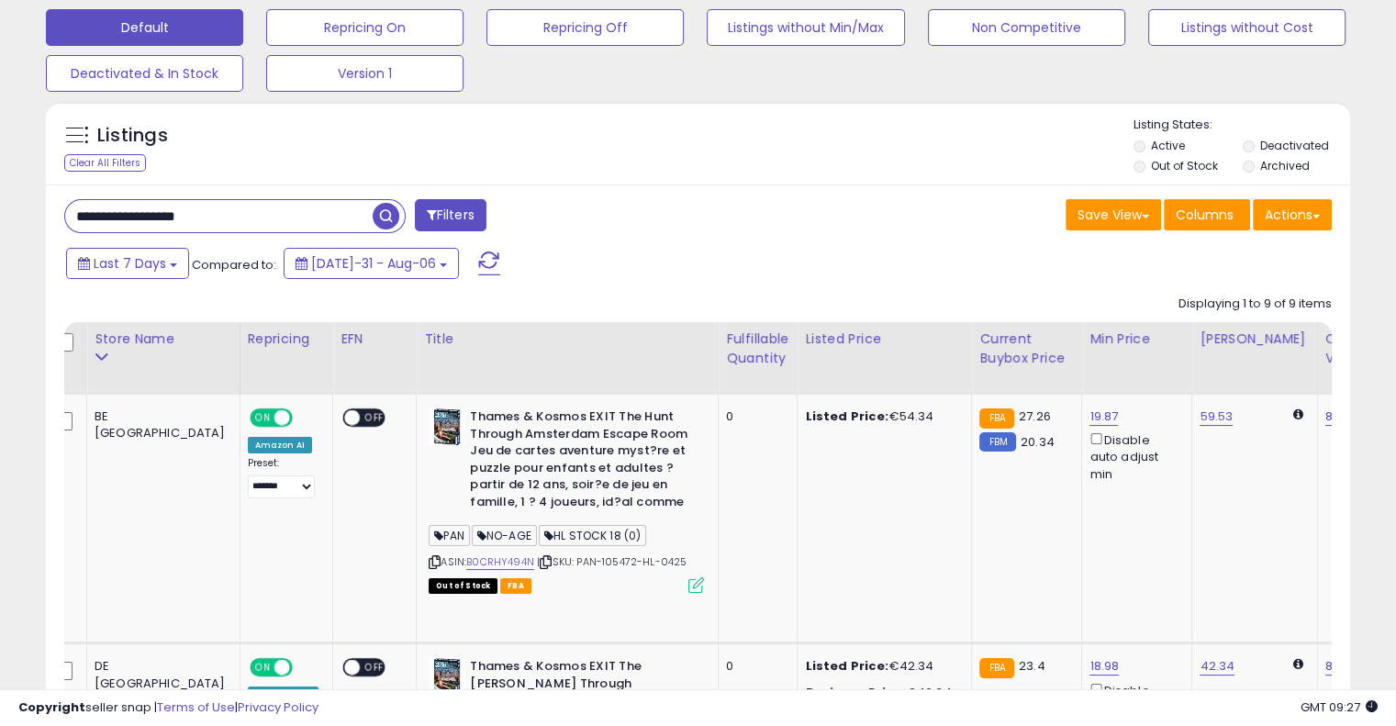
scroll to position [0, 0]
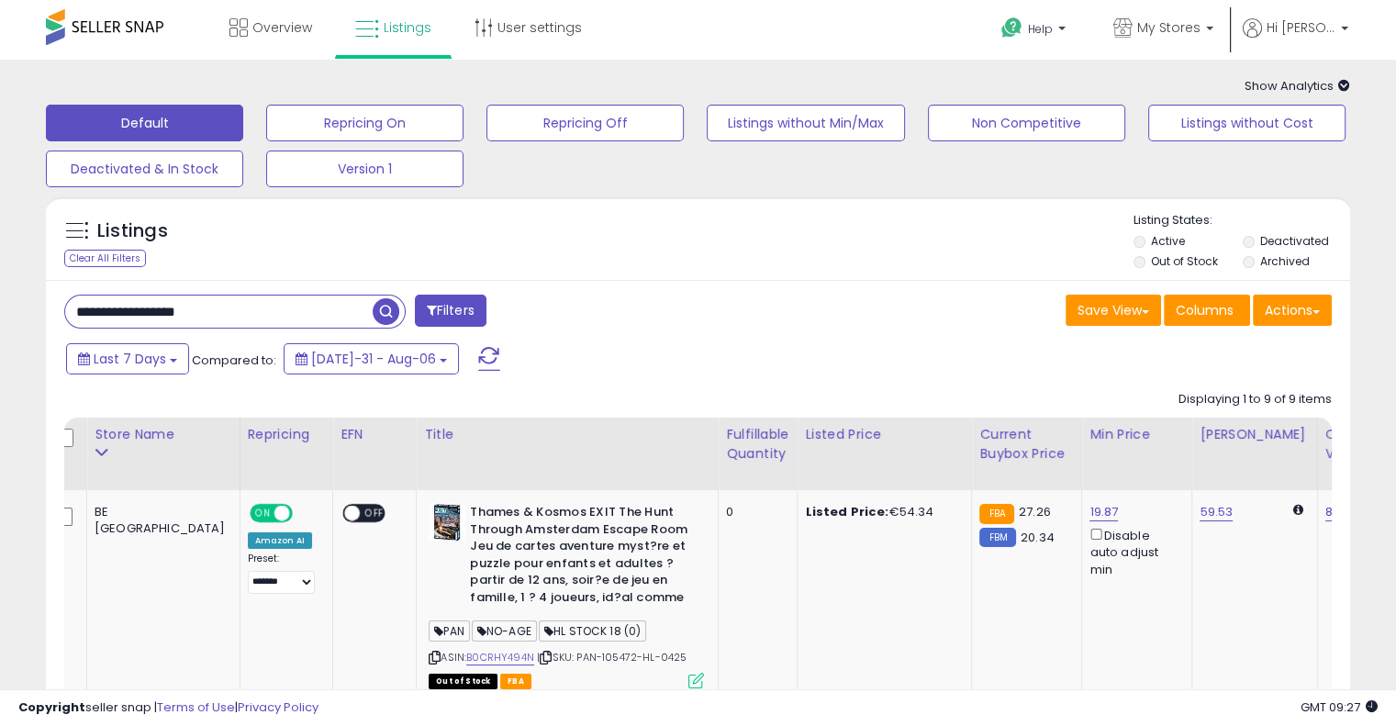
drag, startPoint x: 213, startPoint y: 319, endPoint x: 0, endPoint y: 318, distance: 213.0
paste input "text"
click at [385, 309] on span "button" at bounding box center [386, 311] width 27 height 27
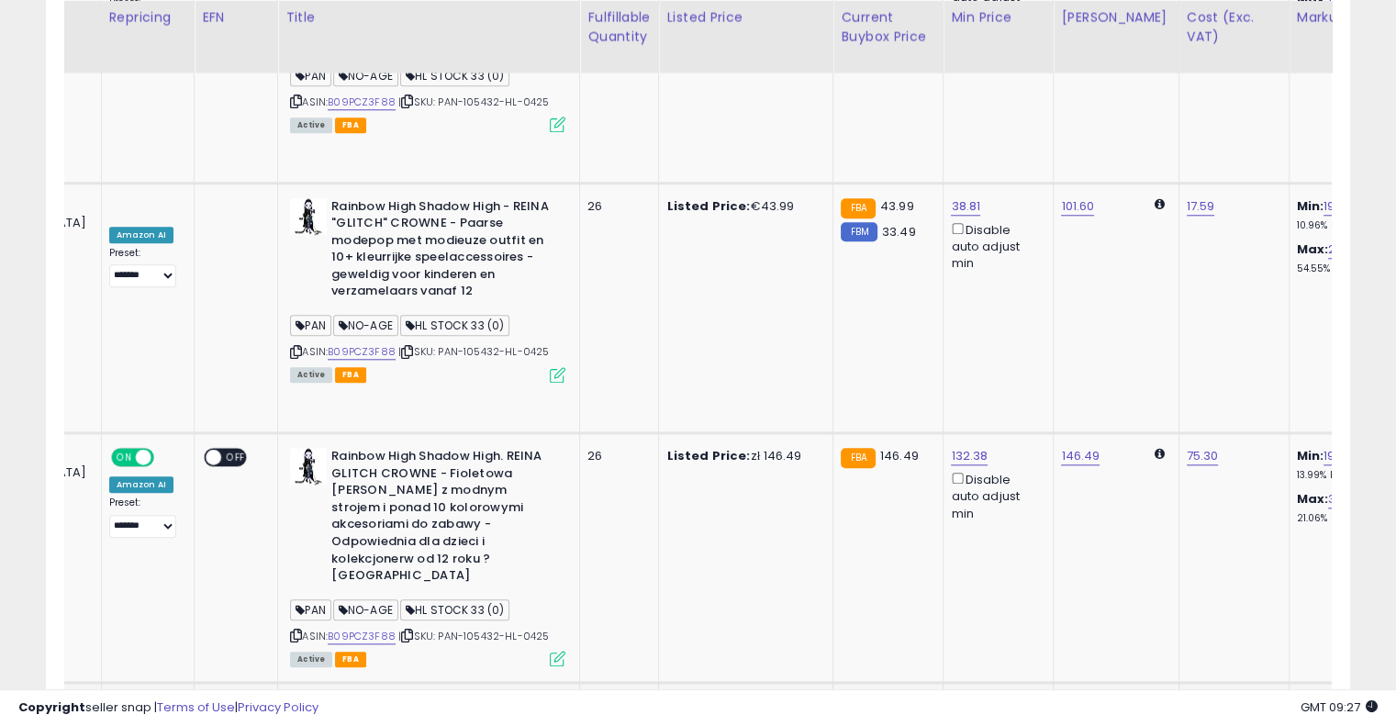
scroll to position [0, 241]
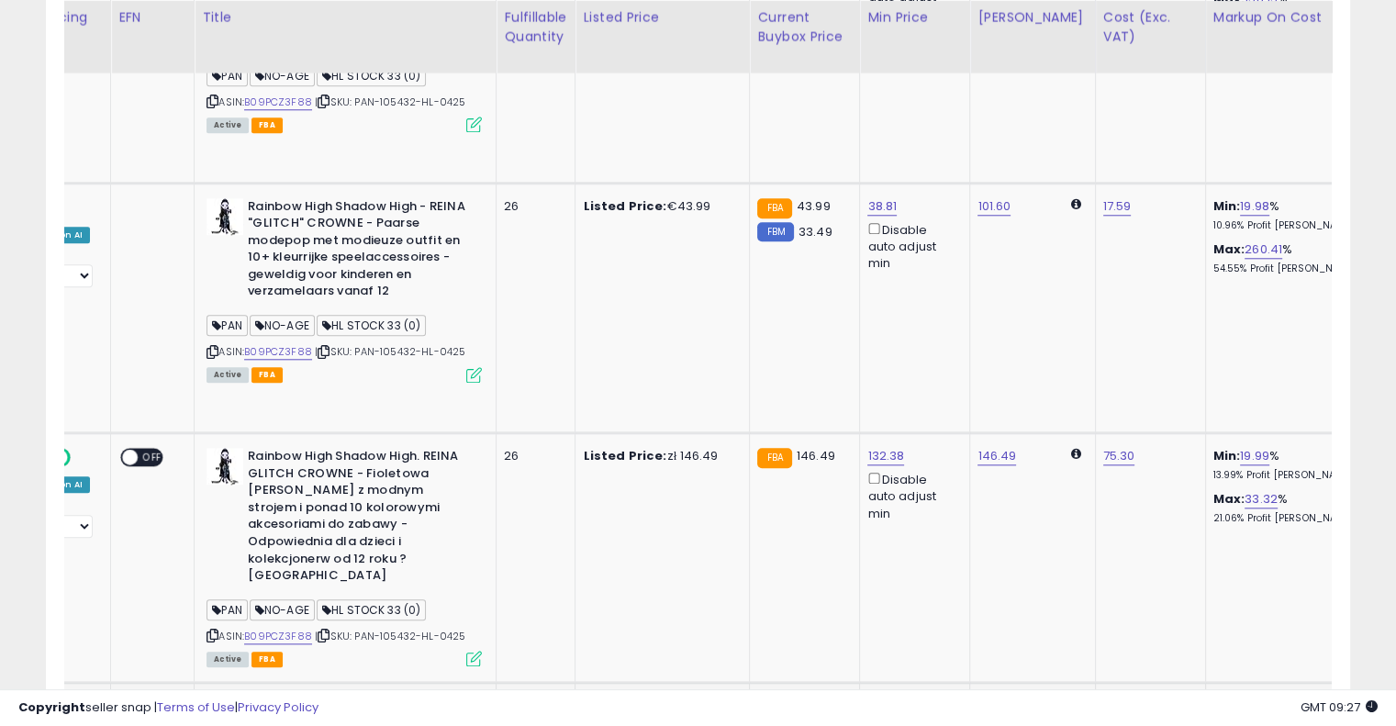
drag, startPoint x: 755, startPoint y: 467, endPoint x: 894, endPoint y: 449, distance: 140.8
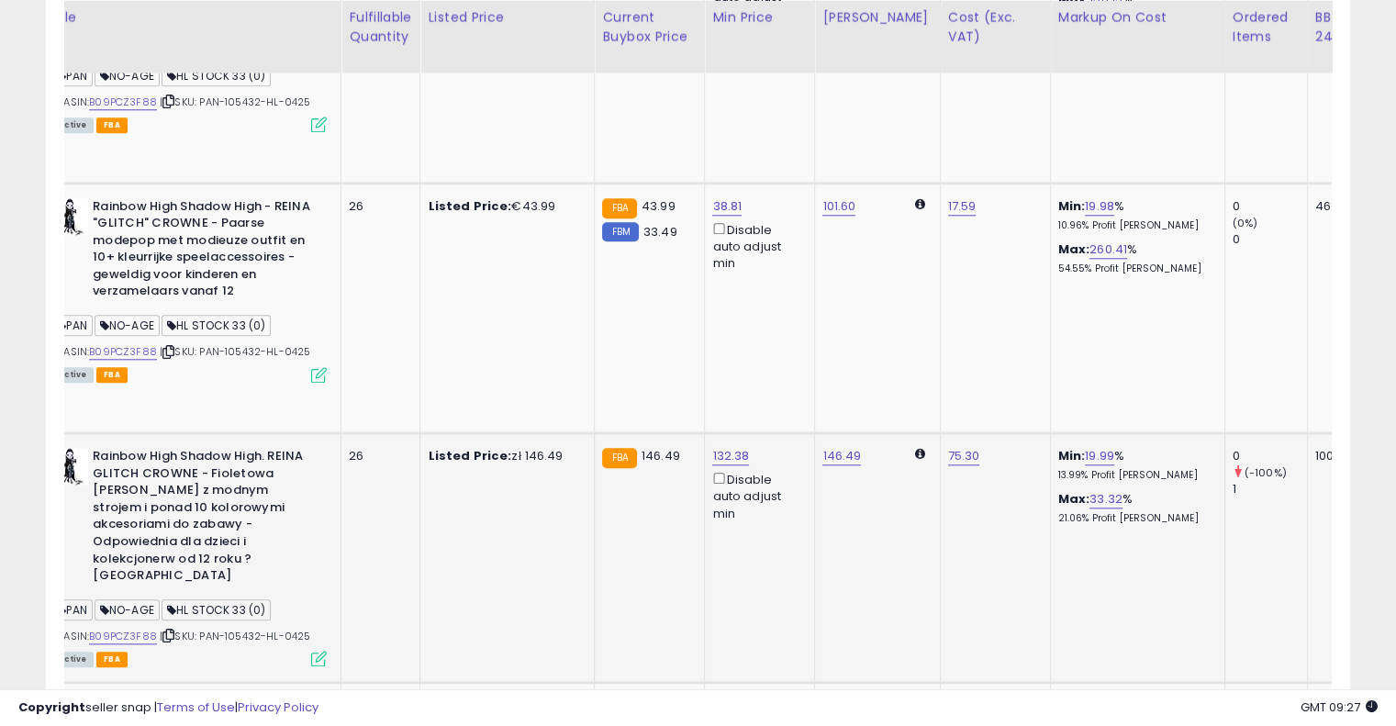
scroll to position [0, 0]
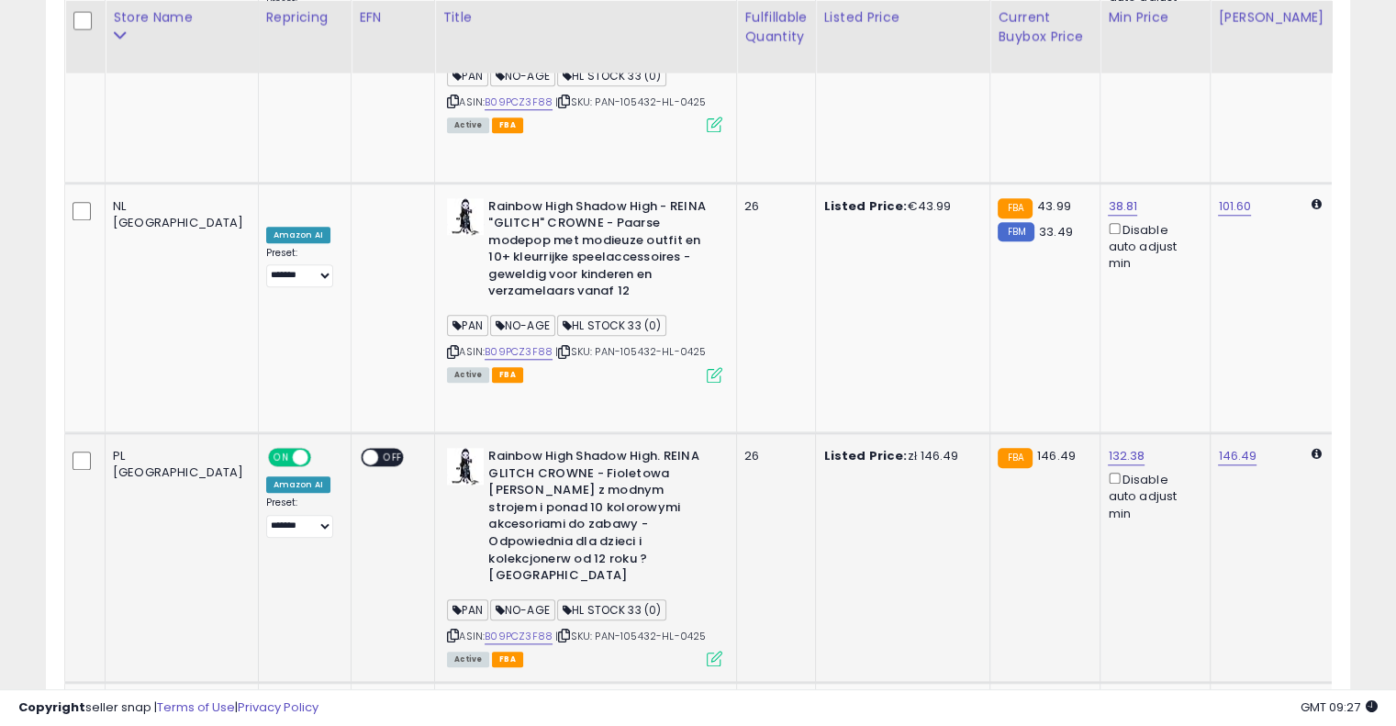
drag, startPoint x: 870, startPoint y: 327, endPoint x: 656, endPoint y: 355, distance: 215.8
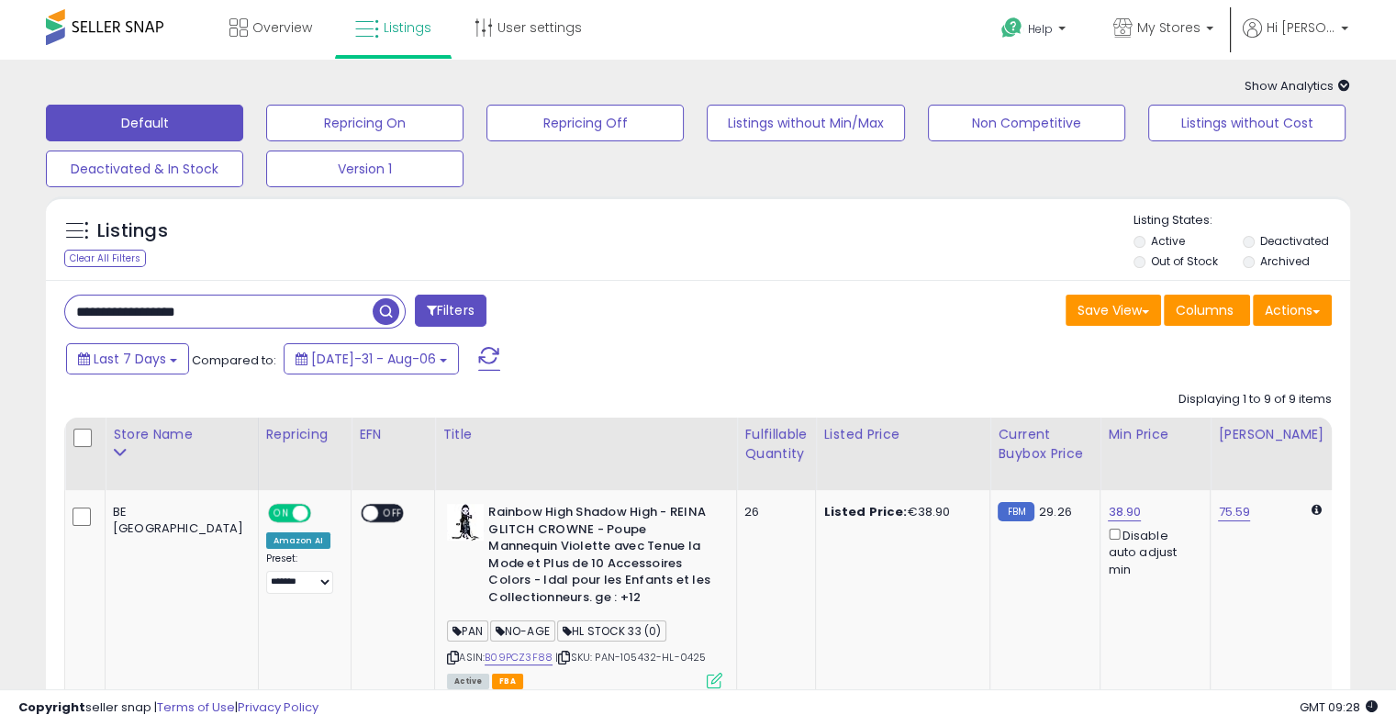
drag, startPoint x: 221, startPoint y: 315, endPoint x: 0, endPoint y: 311, distance: 221.3
paste input "text"
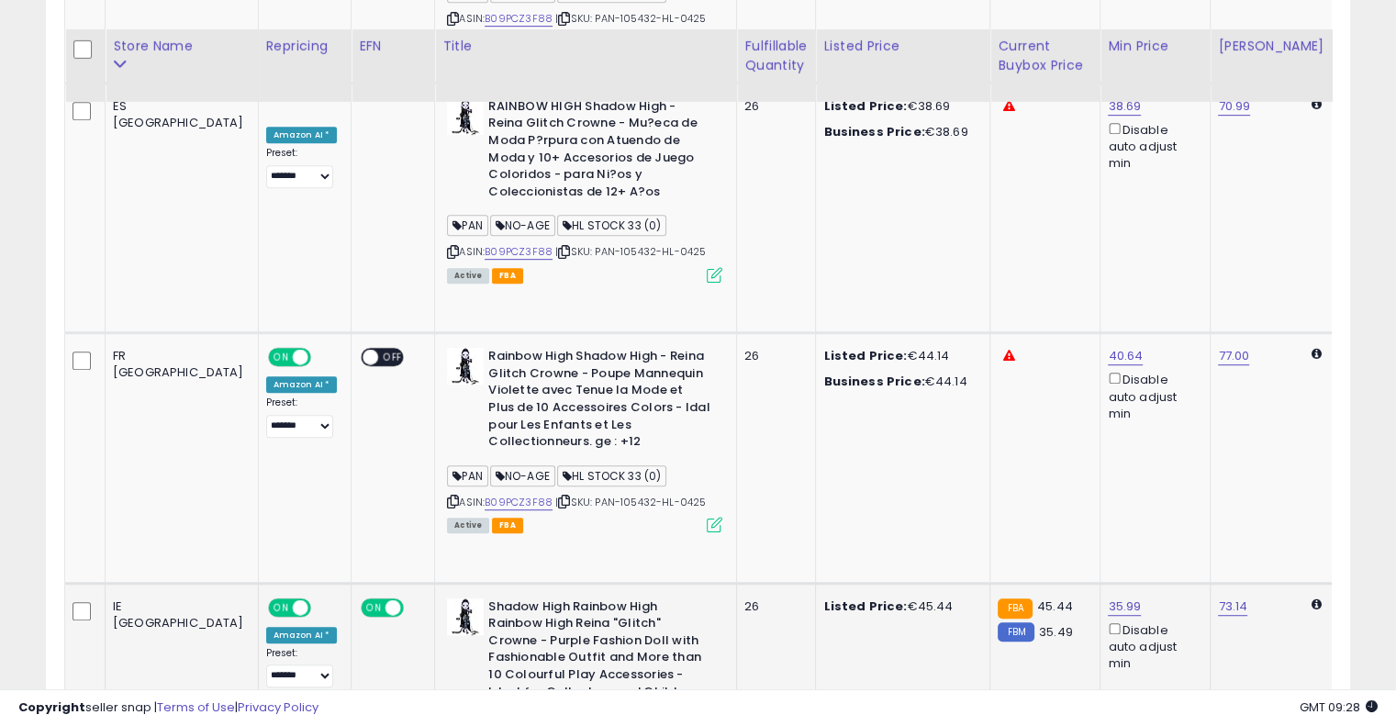
scroll to position [889, 0]
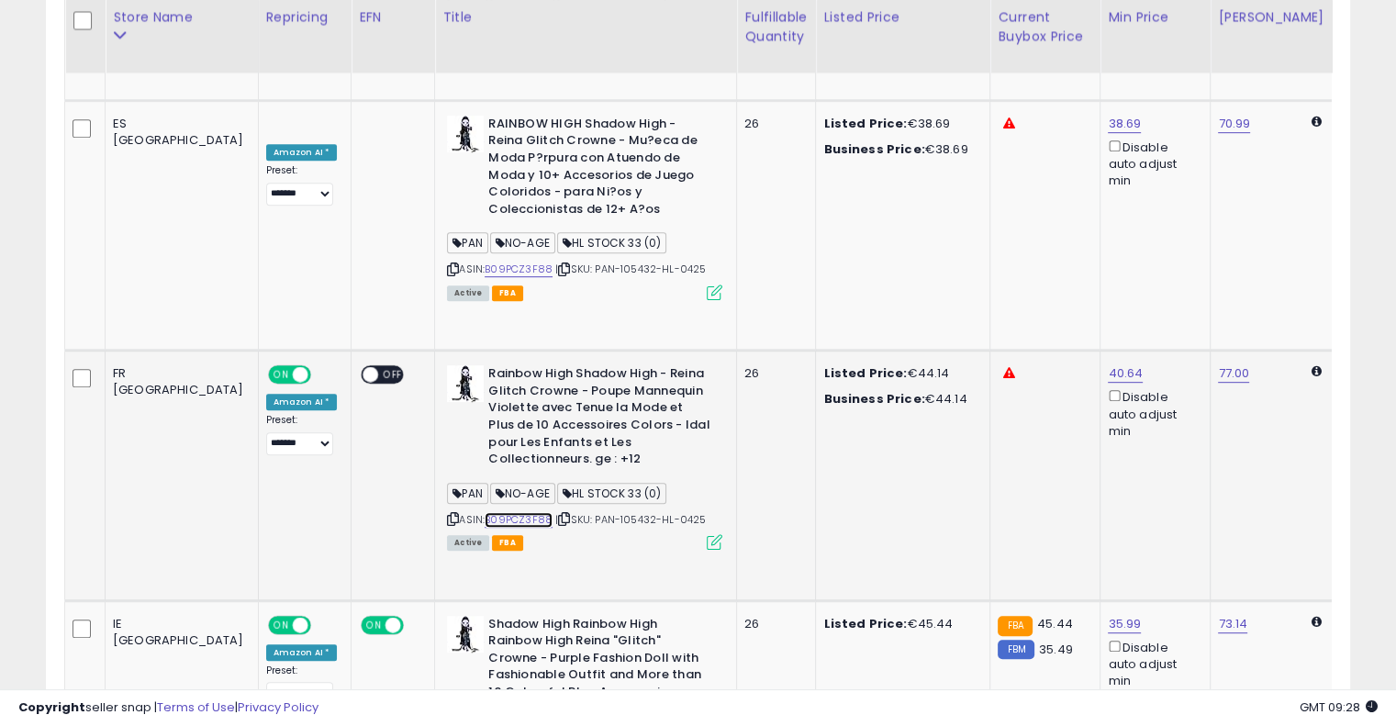
click at [485, 512] on link "B09PCZ3F88" at bounding box center [519, 520] width 68 height 16
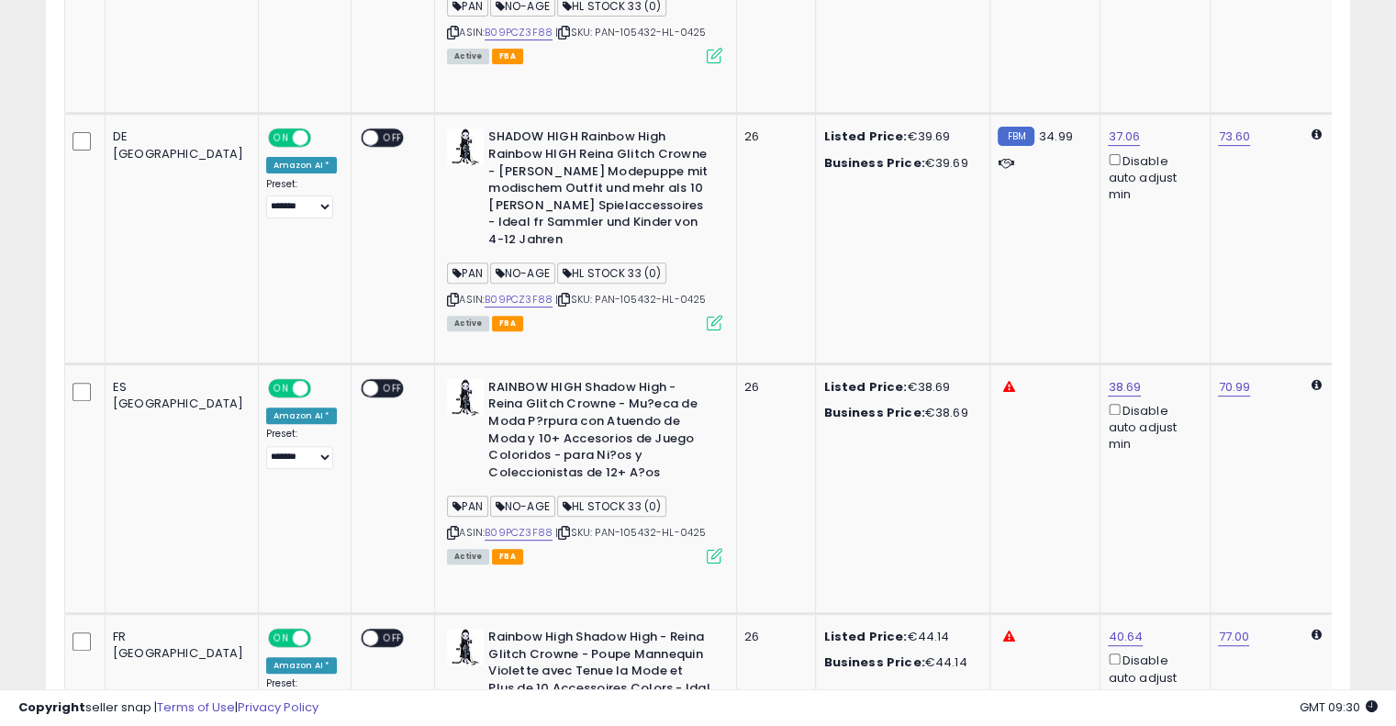
scroll to position [1256, 0]
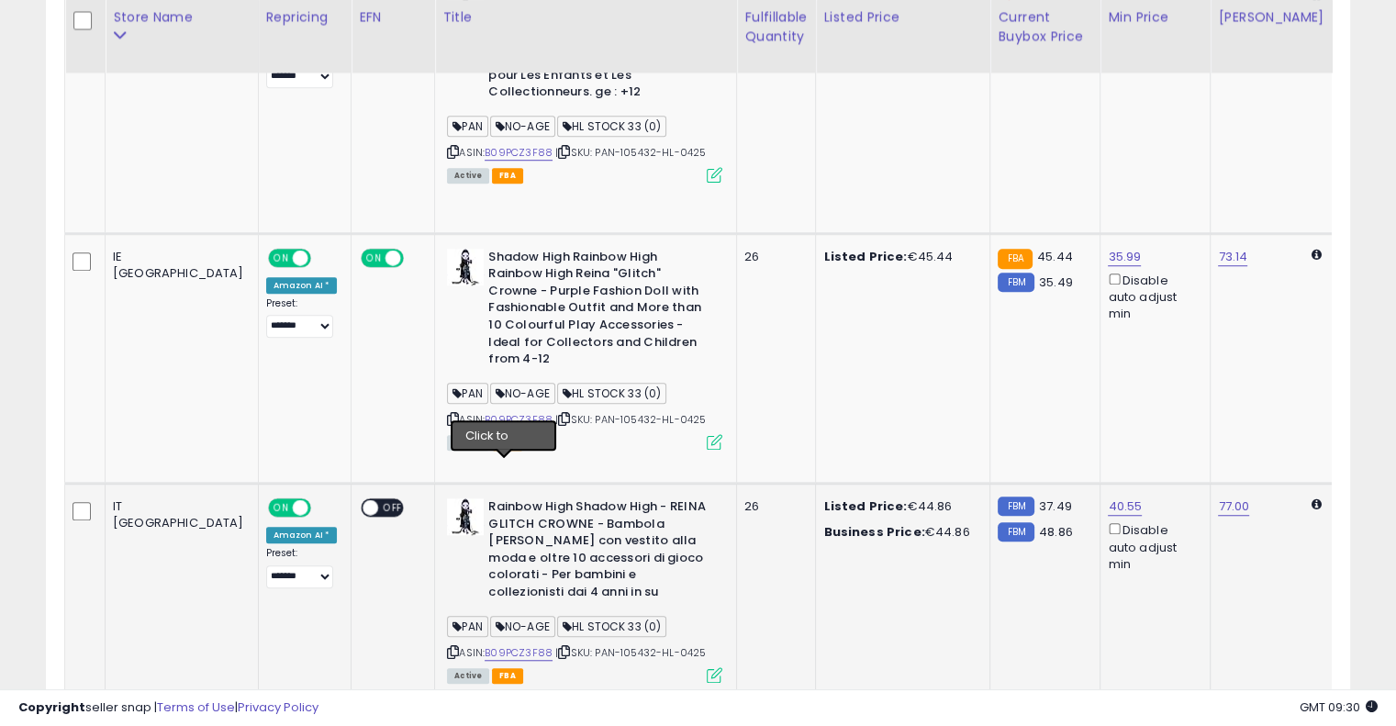
click at [558, 647] on icon at bounding box center [564, 652] width 12 height 10
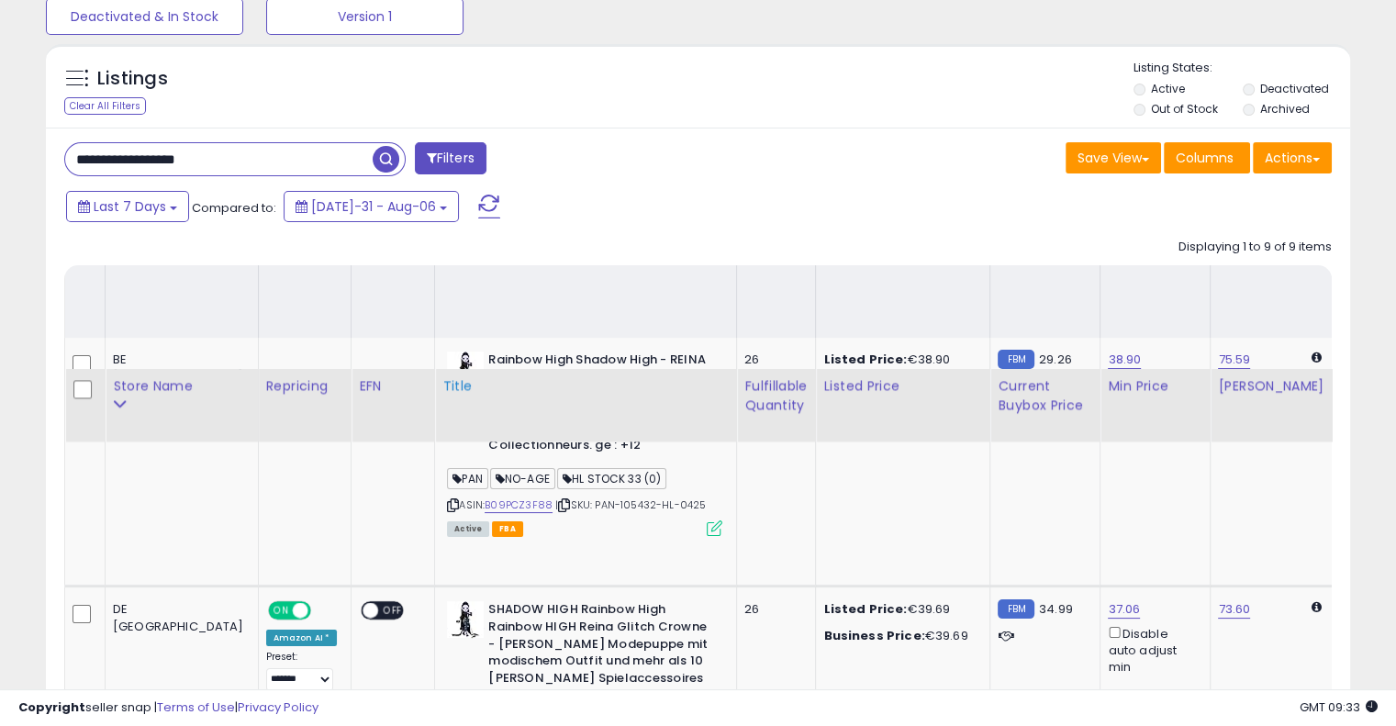
scroll to position [62, 0]
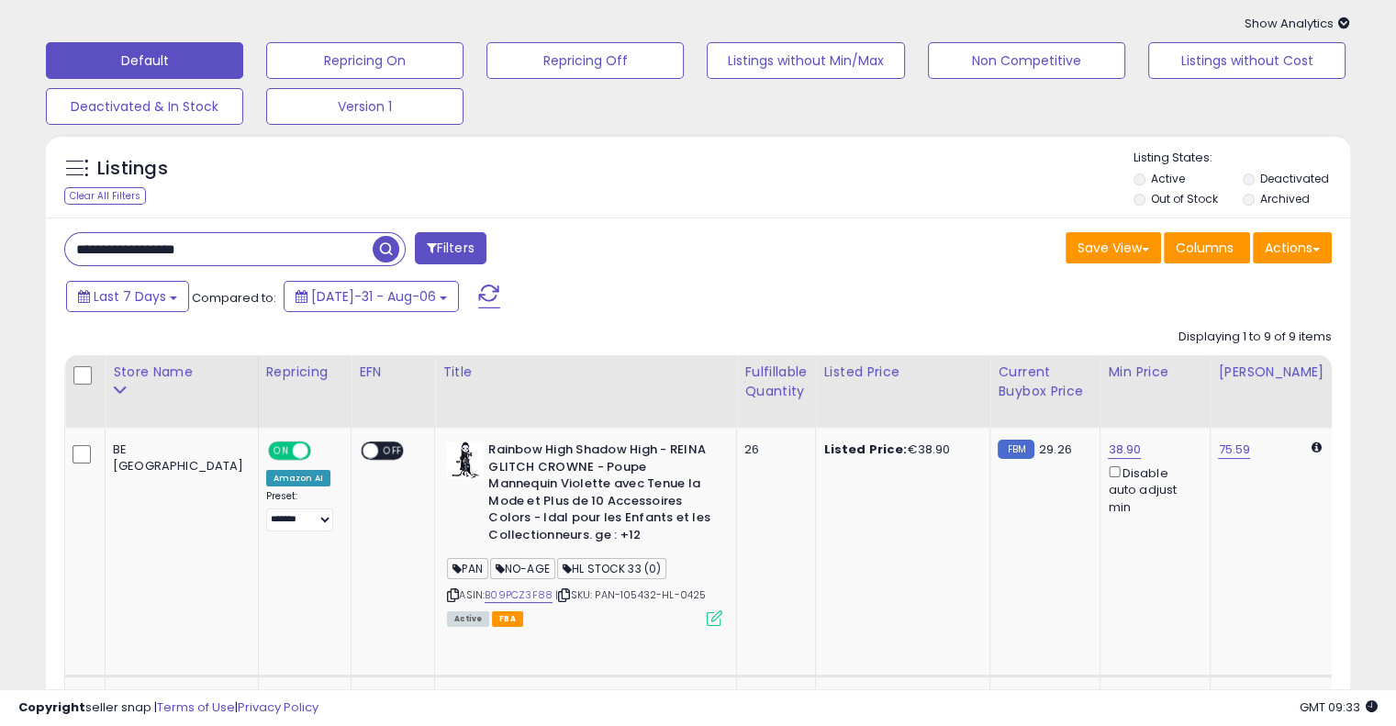
drag, startPoint x: 301, startPoint y: 241, endPoint x: 0, endPoint y: 241, distance: 301.1
click at [382, 252] on span "button" at bounding box center [386, 249] width 27 height 27
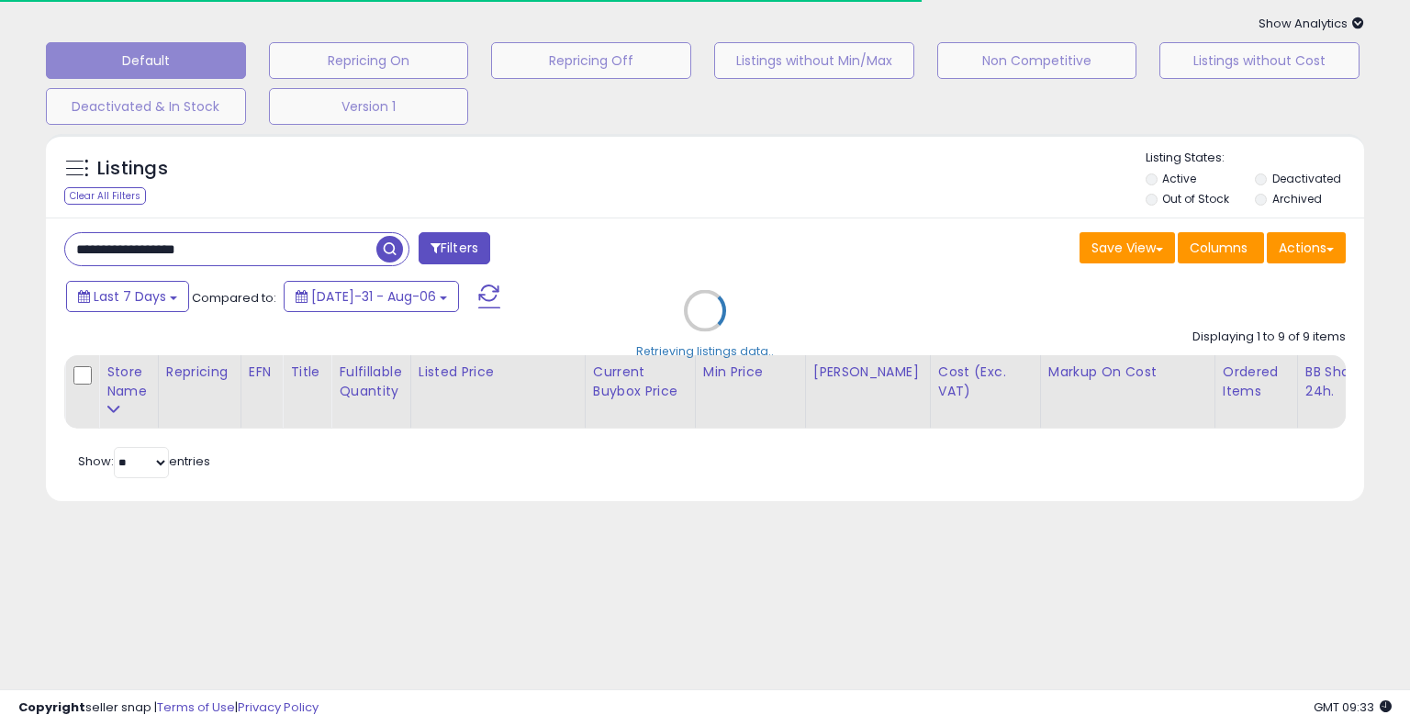
click at [731, 219] on div "Retrieving listings data.." at bounding box center [705, 324] width 1346 height 399
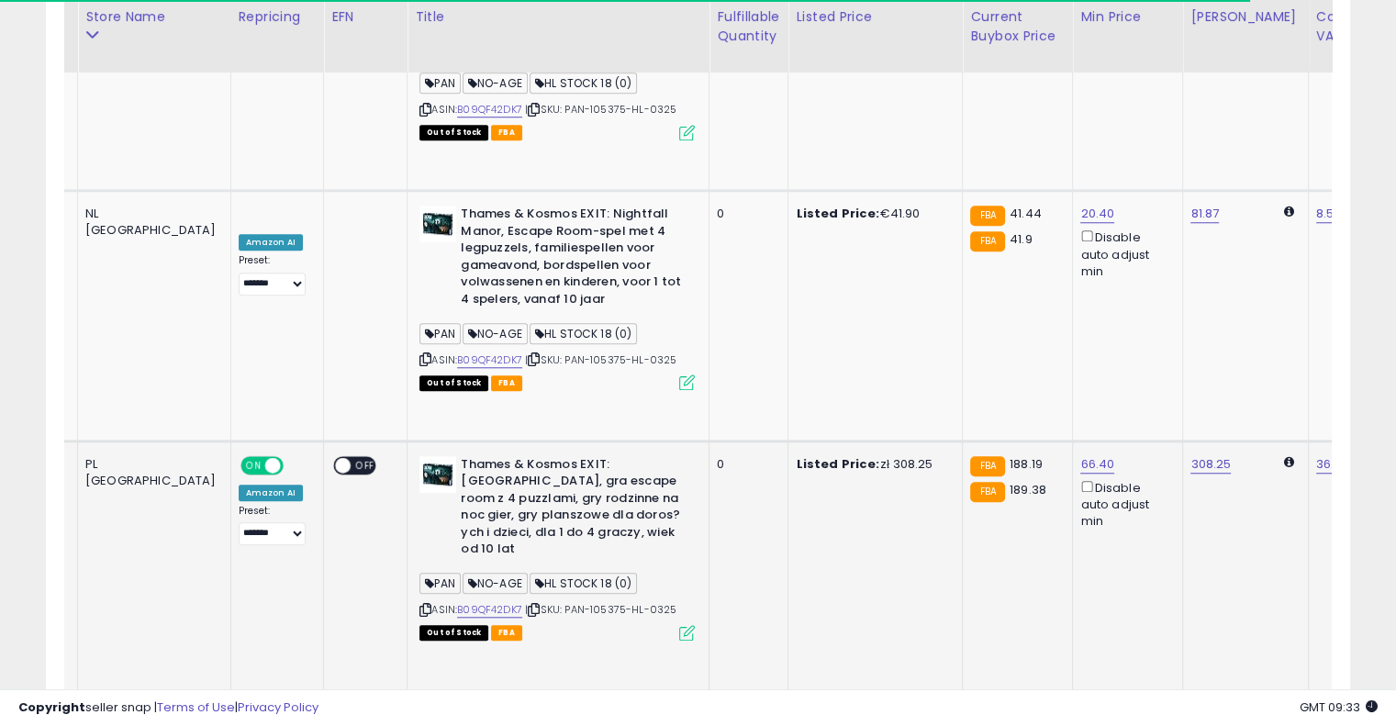
scroll to position [0, 165]
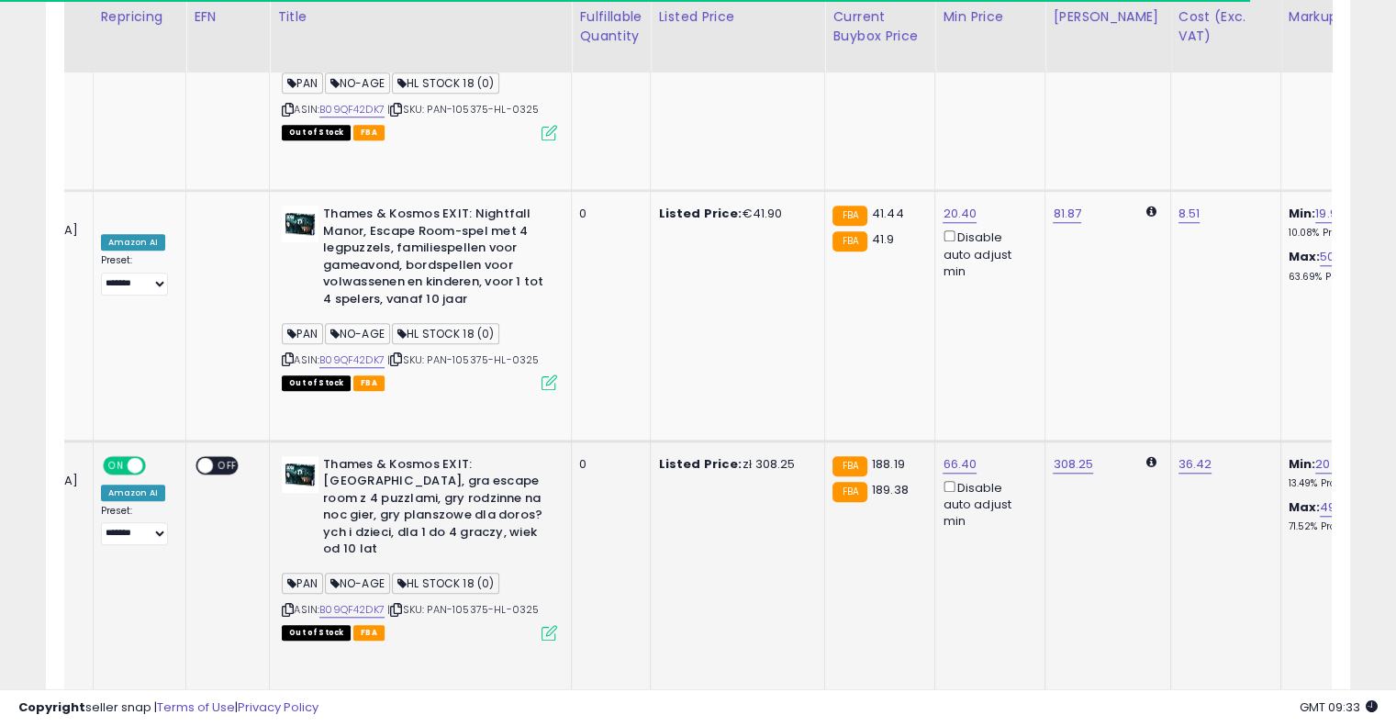
drag, startPoint x: 767, startPoint y: 309, endPoint x: 863, endPoint y: 293, distance: 97.8
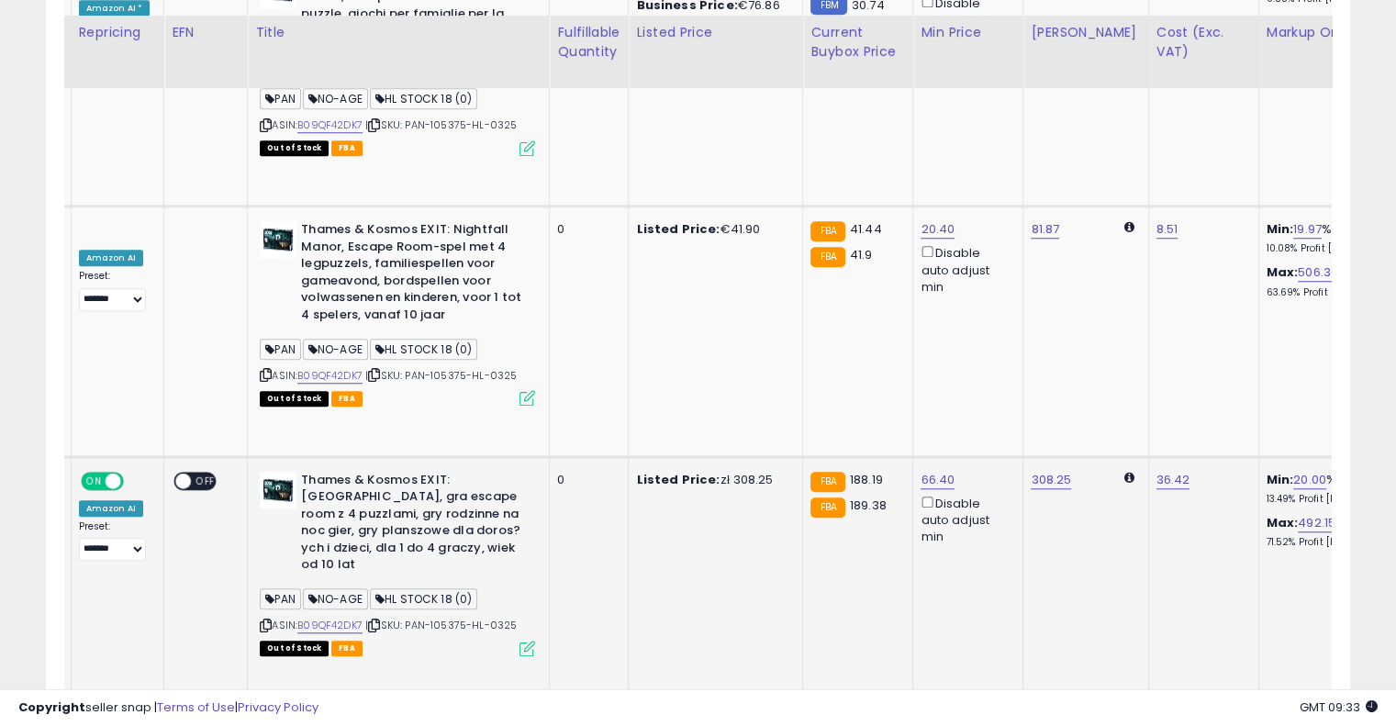
scroll to position [1549, 0]
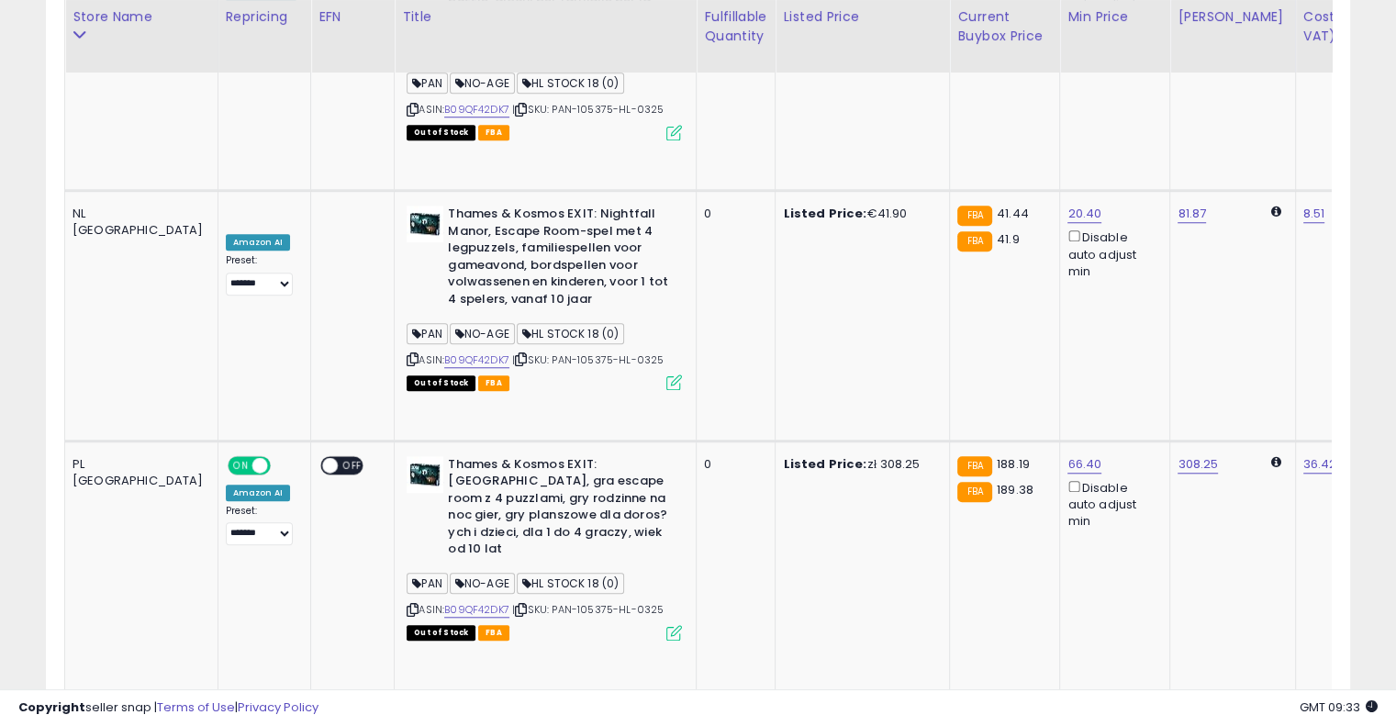
scroll to position [0, 0]
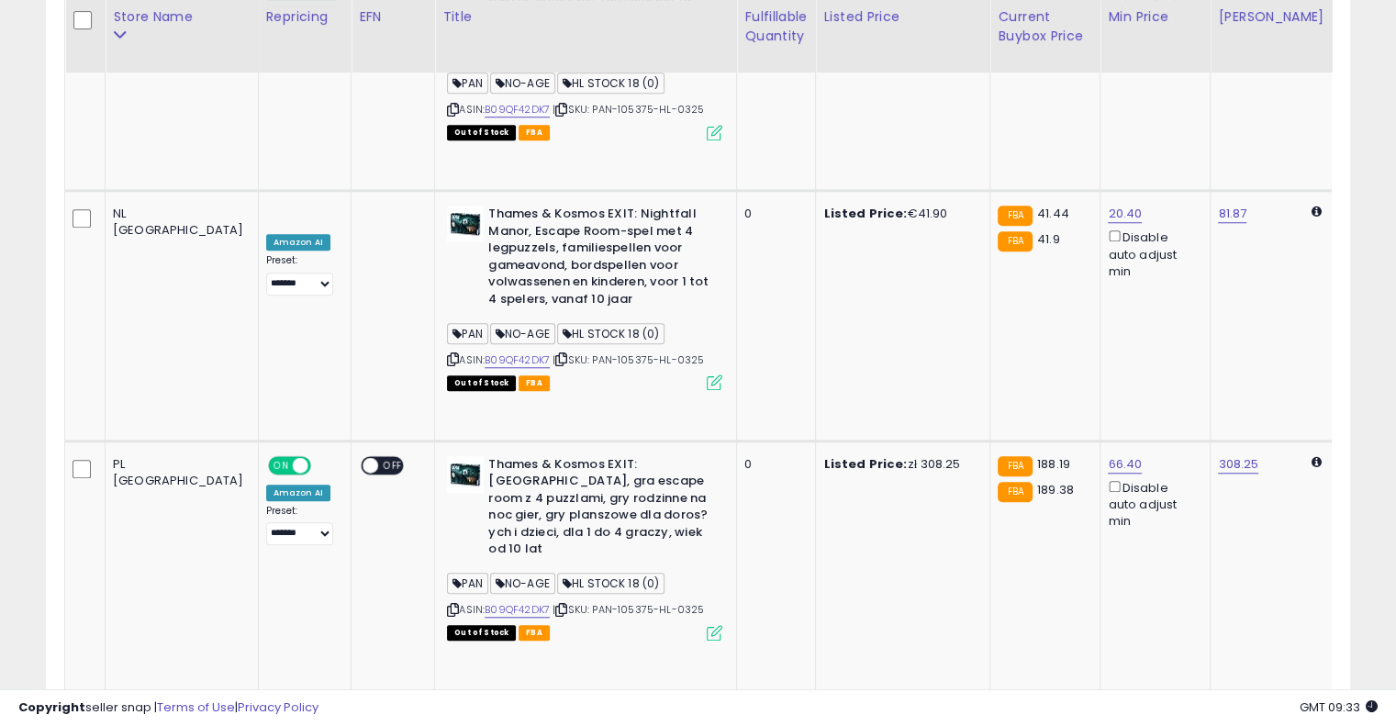
drag, startPoint x: 589, startPoint y: 462, endPoint x: 485, endPoint y: 466, distance: 104.8
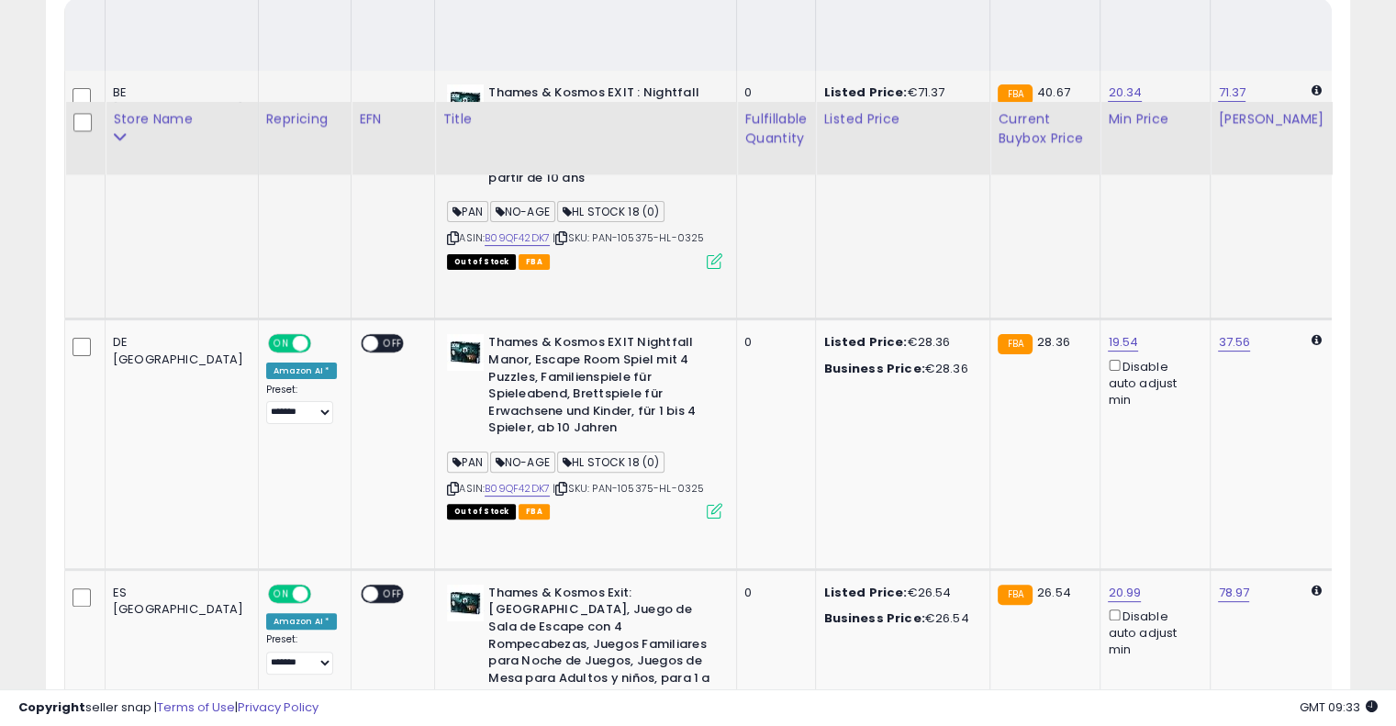
scroll to position [263, 0]
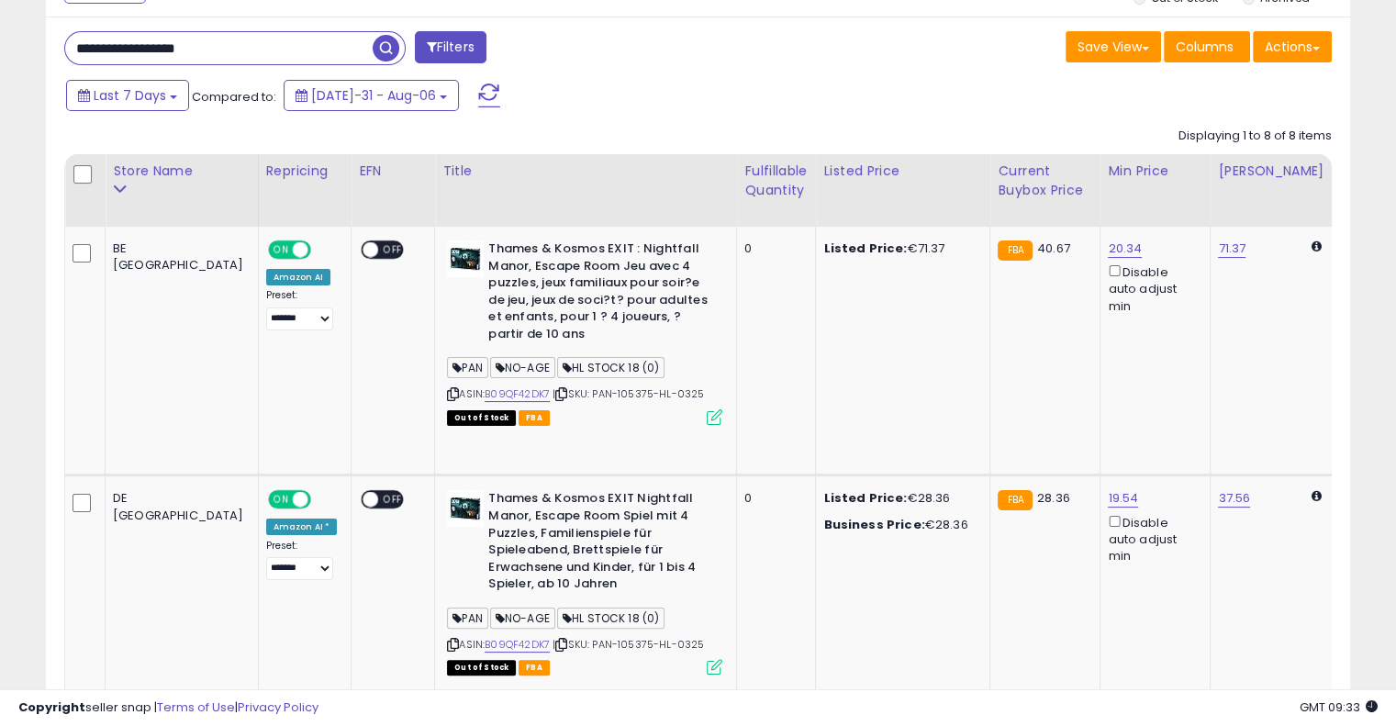
drag, startPoint x: 253, startPoint y: 56, endPoint x: 0, endPoint y: 51, distance: 253.4
paste input "text"
click at [388, 47] on span "button" at bounding box center [386, 48] width 27 height 27
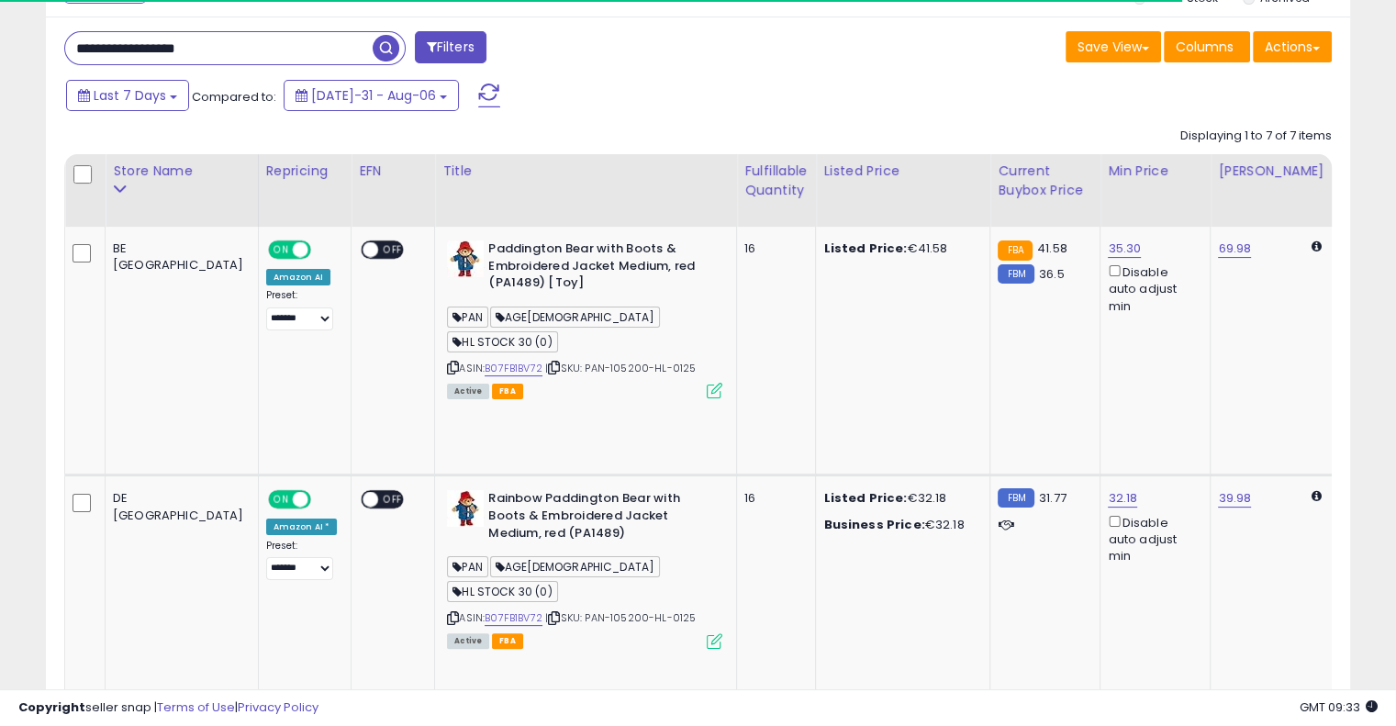
click at [645, 99] on div "Last 7 Days Compared to: [DATE]-31 - Aug-06" at bounding box center [537, 97] width 951 height 41
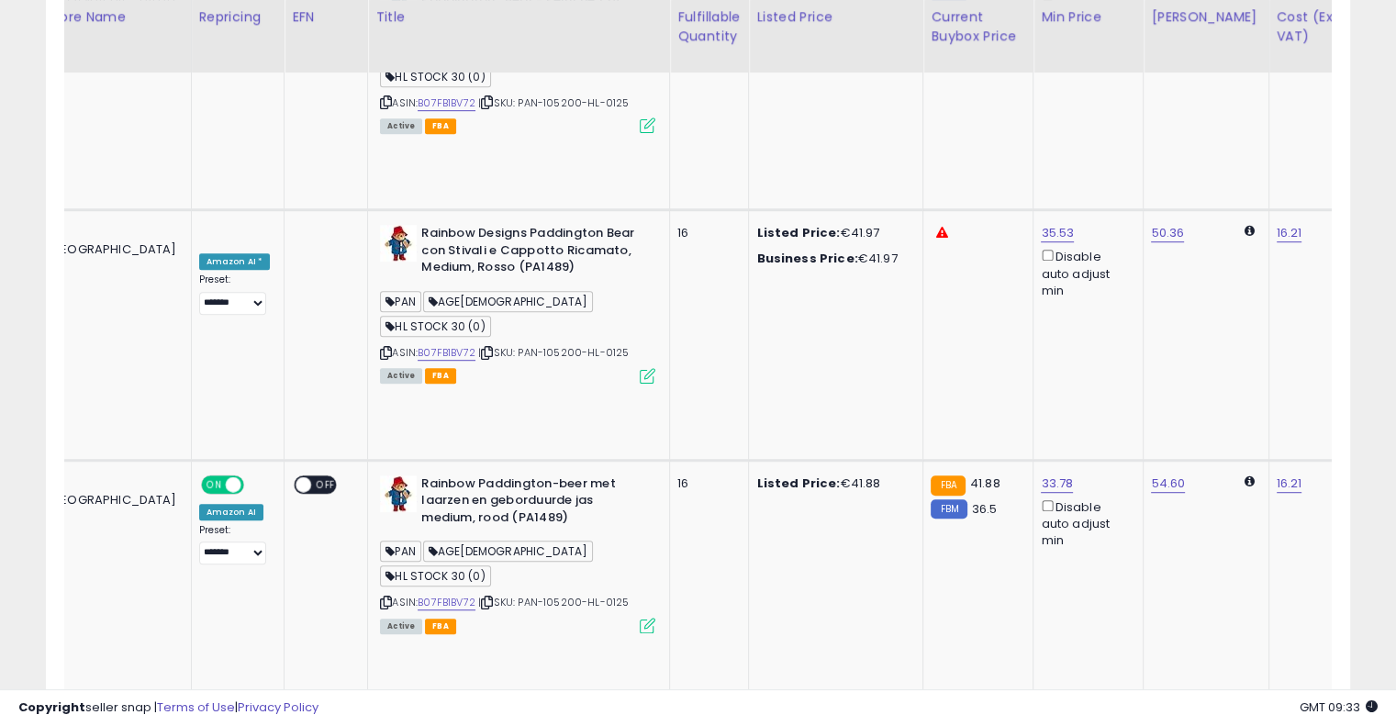
scroll to position [0, 217]
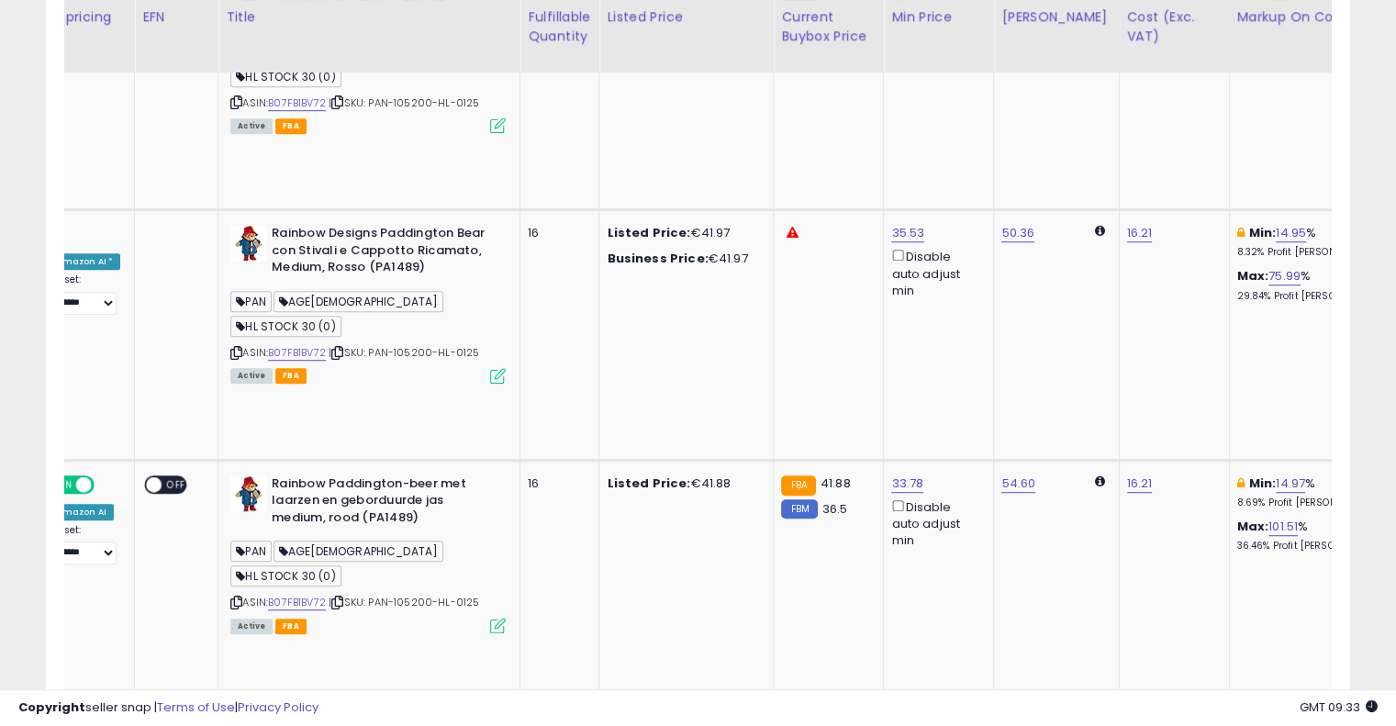
drag, startPoint x: 676, startPoint y: 308, endPoint x: 816, endPoint y: 285, distance: 142.3
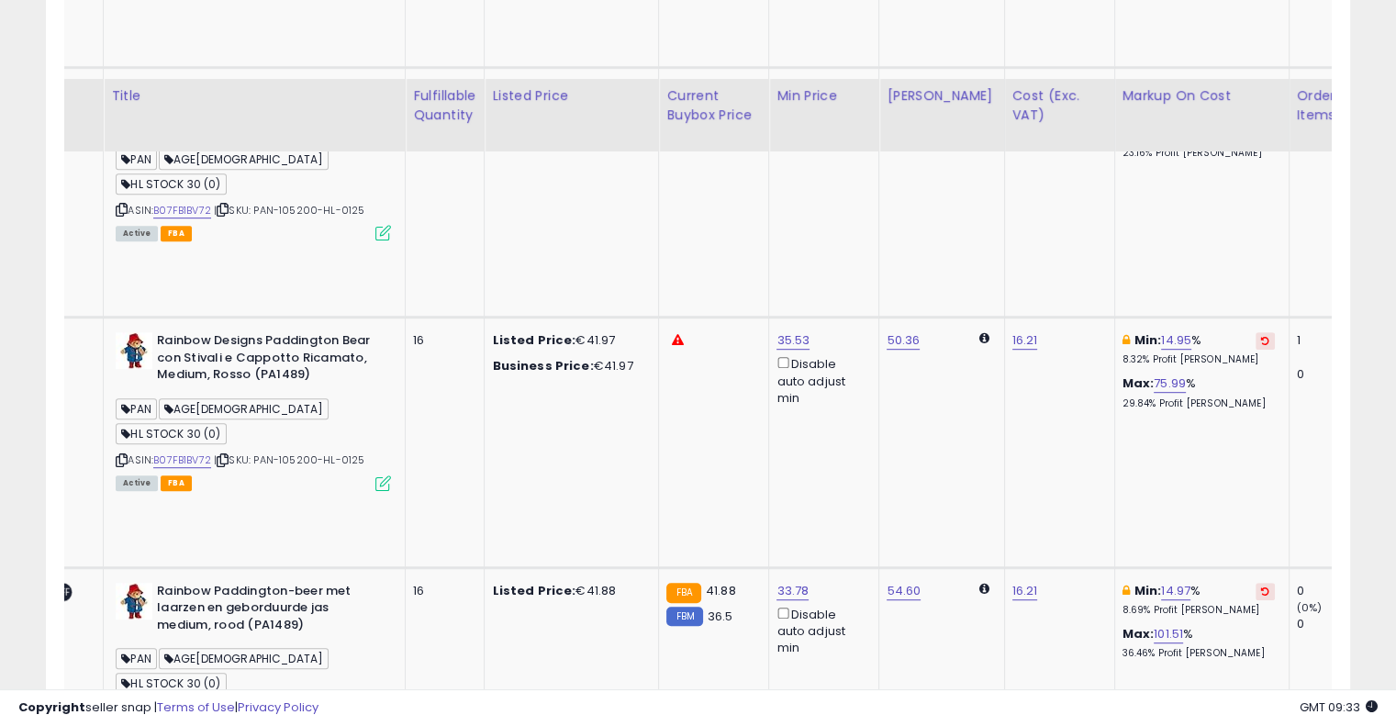
scroll to position [1029, 0]
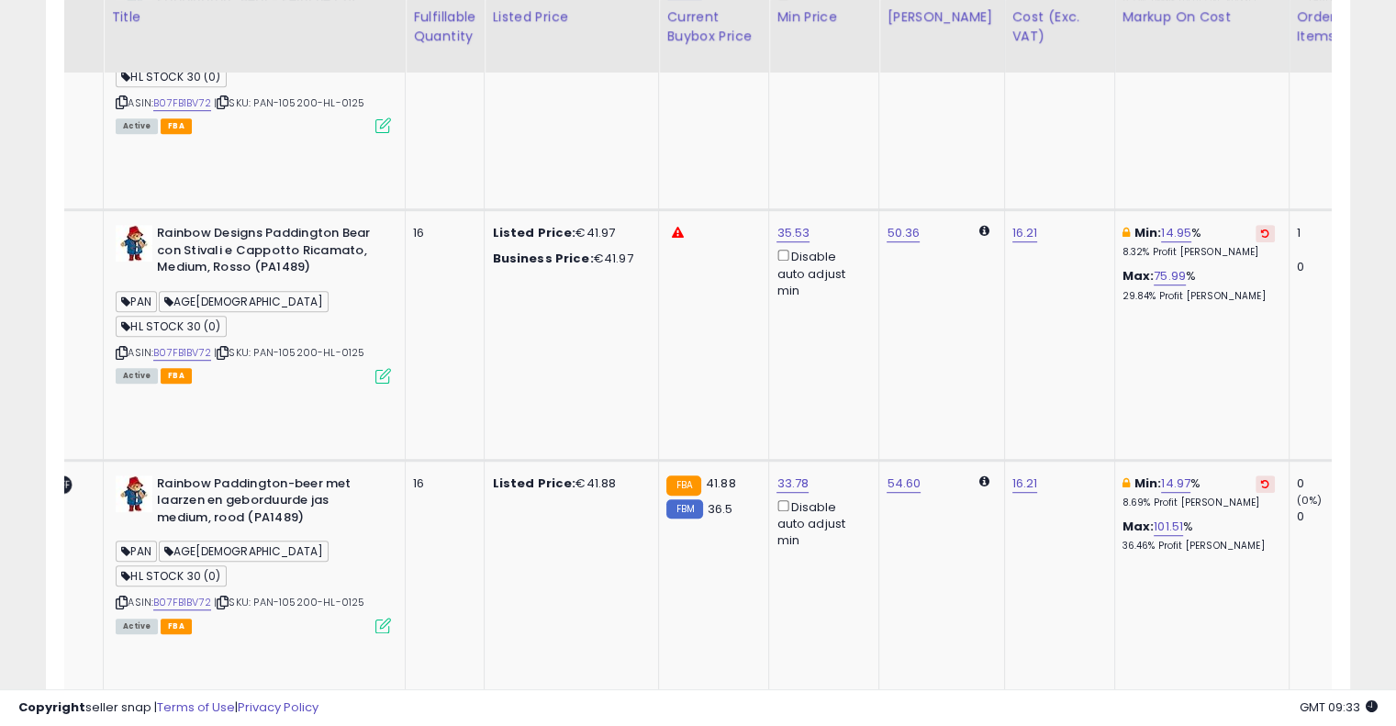
click at [1261, 725] on icon at bounding box center [1265, 733] width 8 height 9
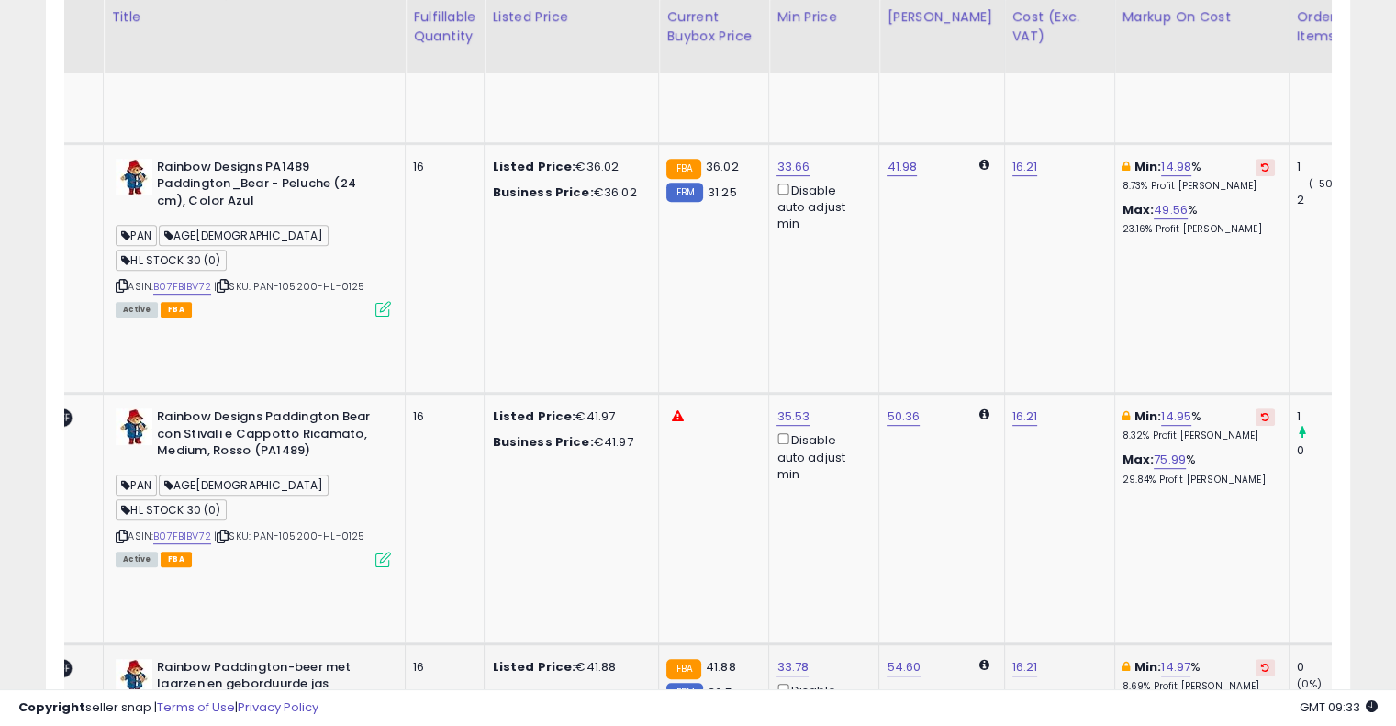
click at [1261, 663] on icon at bounding box center [1265, 667] width 8 height 9
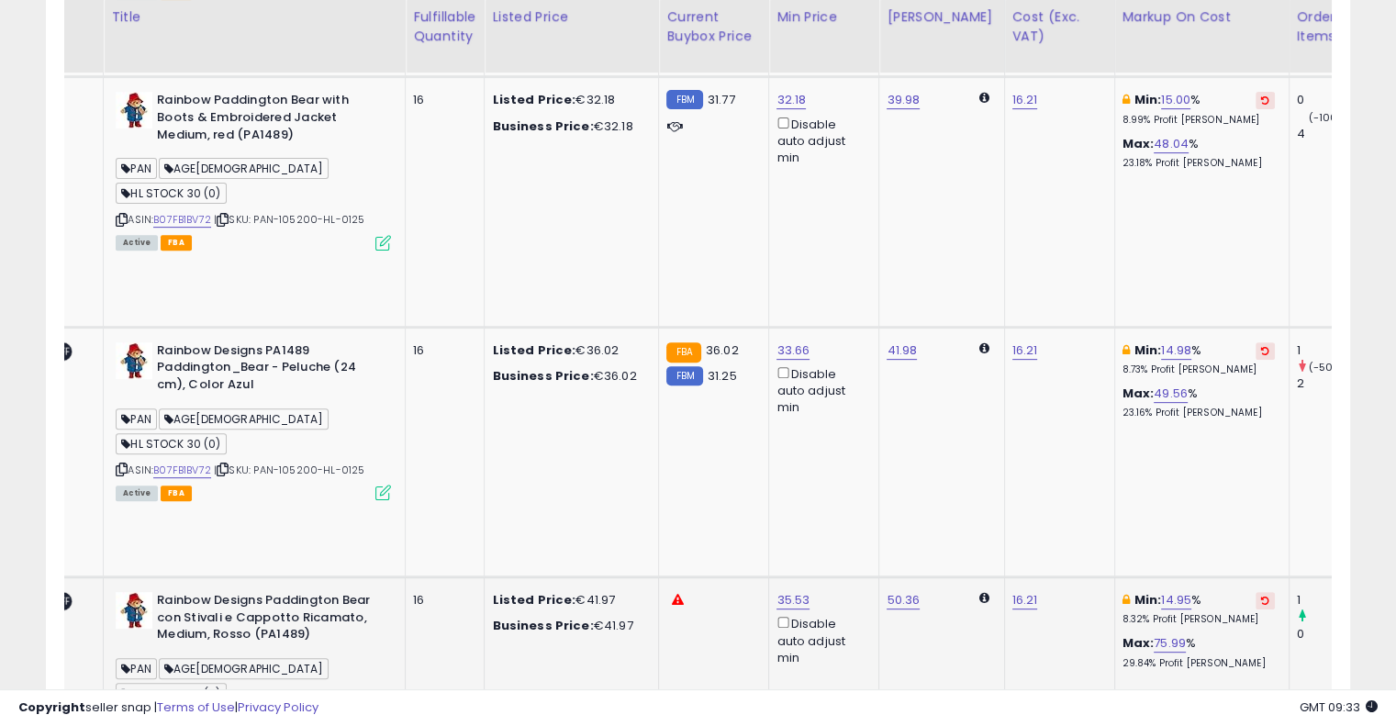
click at [1261, 596] on icon at bounding box center [1265, 600] width 8 height 9
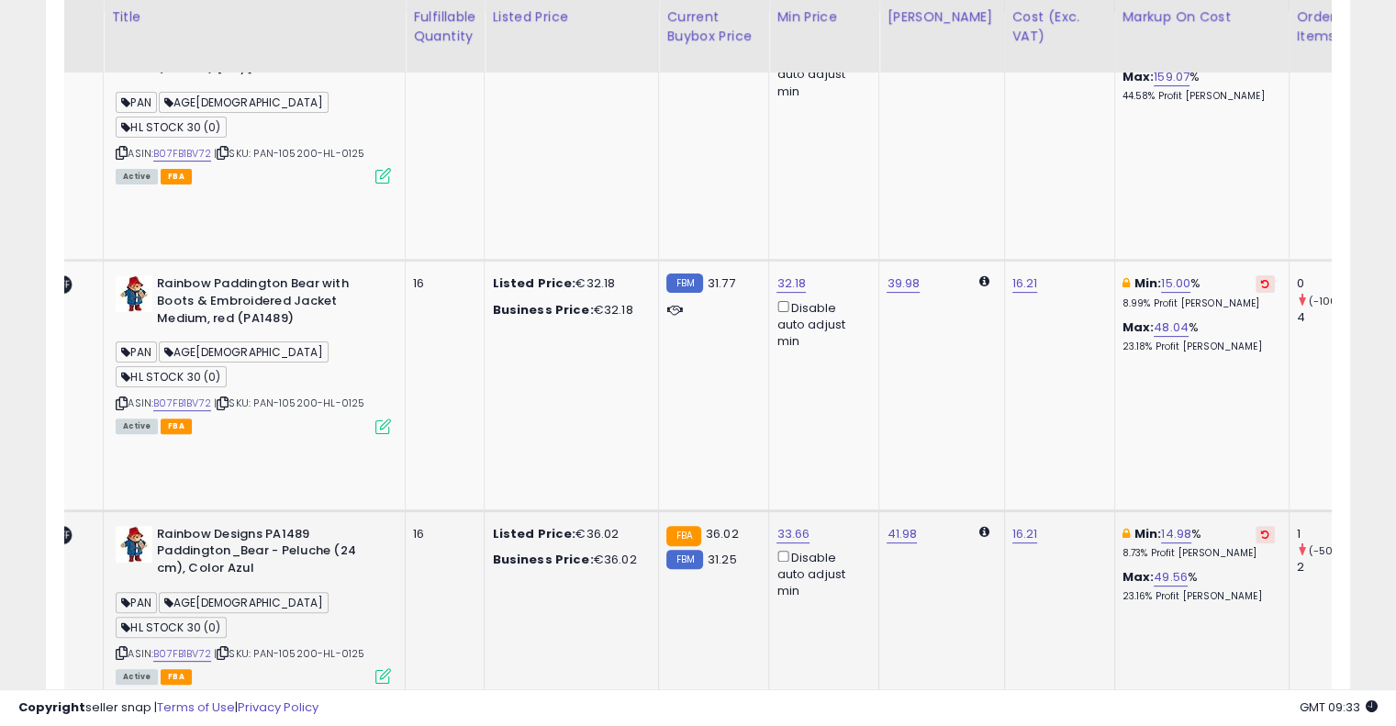
click at [1261, 530] on icon at bounding box center [1265, 534] width 8 height 9
click at [1256, 275] on button at bounding box center [1265, 283] width 19 height 17
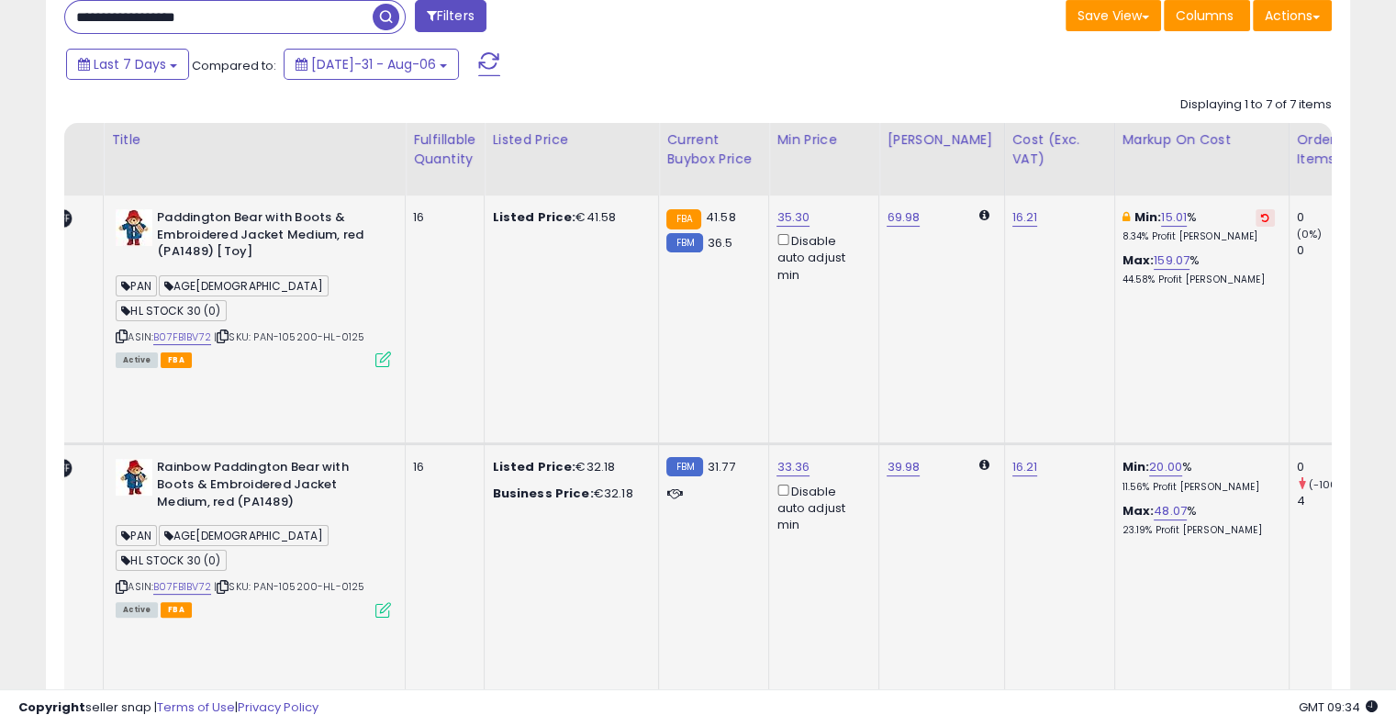
click at [1261, 217] on icon at bounding box center [1265, 217] width 8 height 9
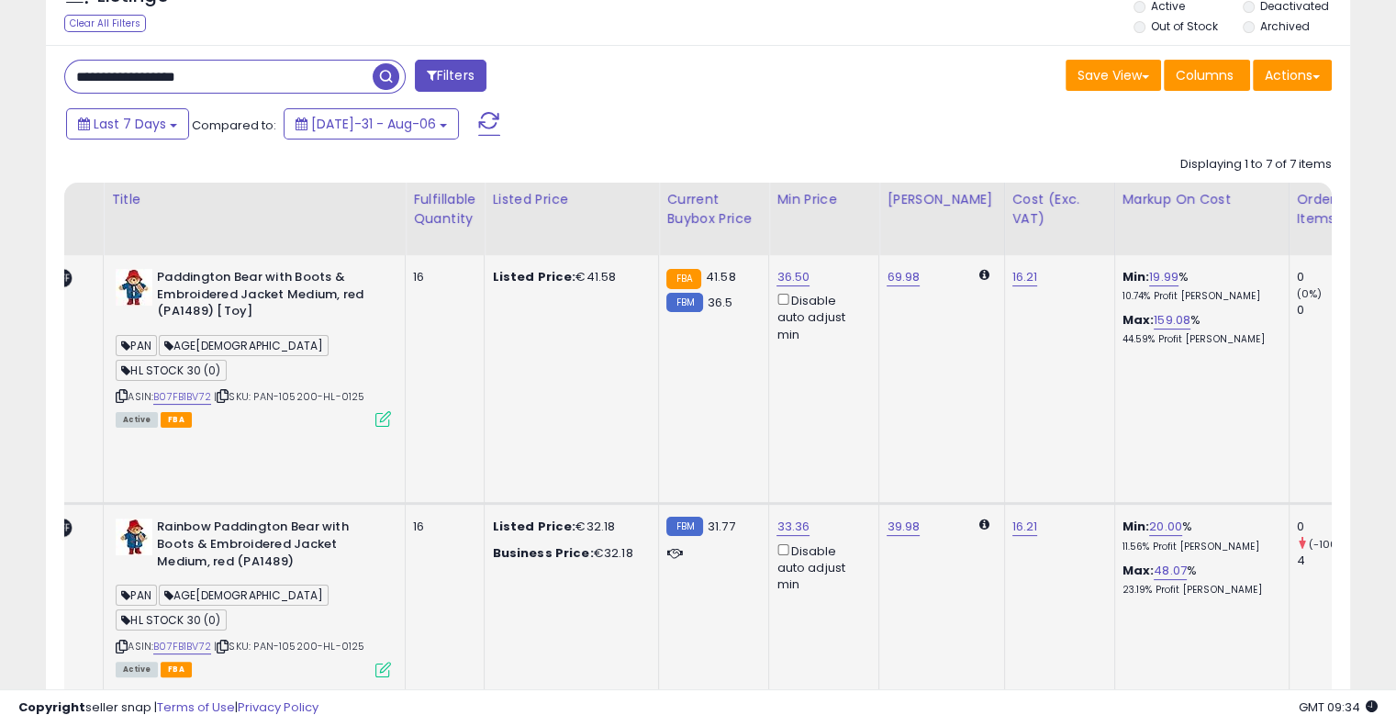
scroll to position [203, 0]
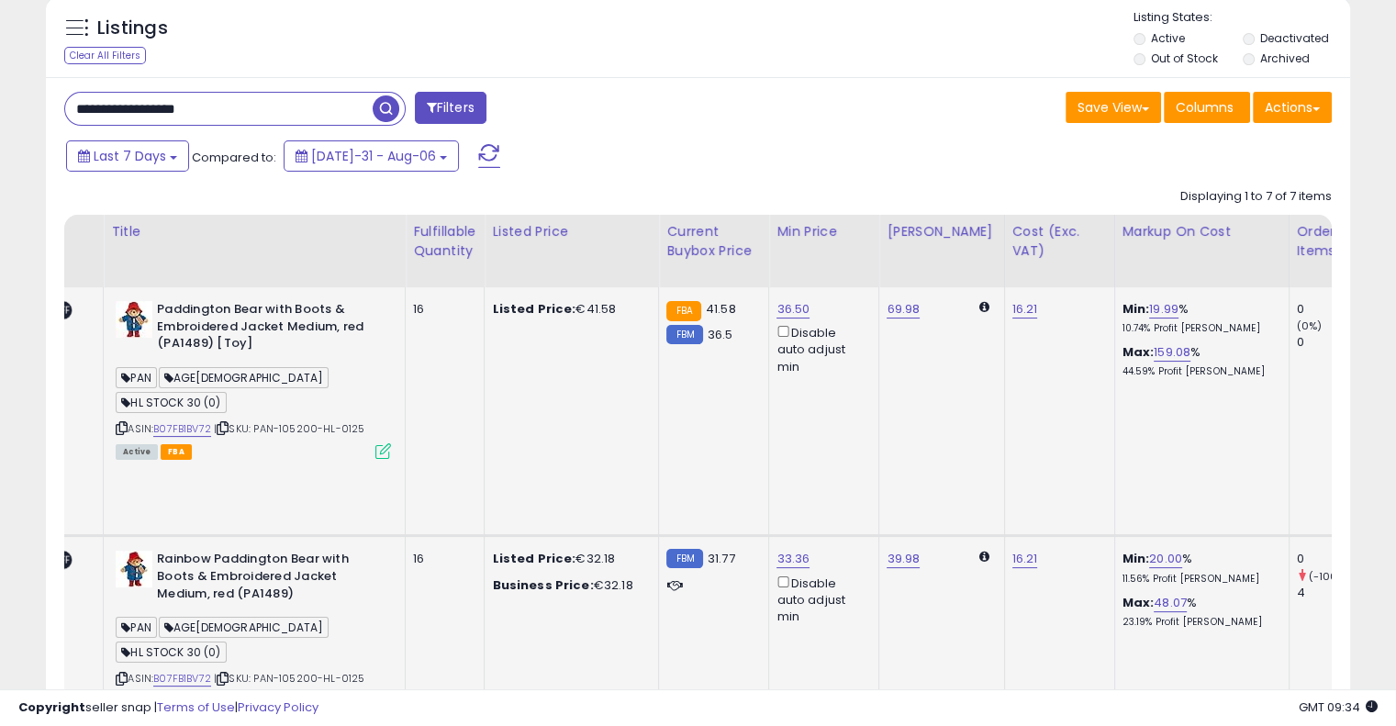
drag, startPoint x: 264, startPoint y: 101, endPoint x: 0, endPoint y: 86, distance: 264.8
paste input "text"
click at [388, 107] on span "button" at bounding box center [386, 108] width 27 height 27
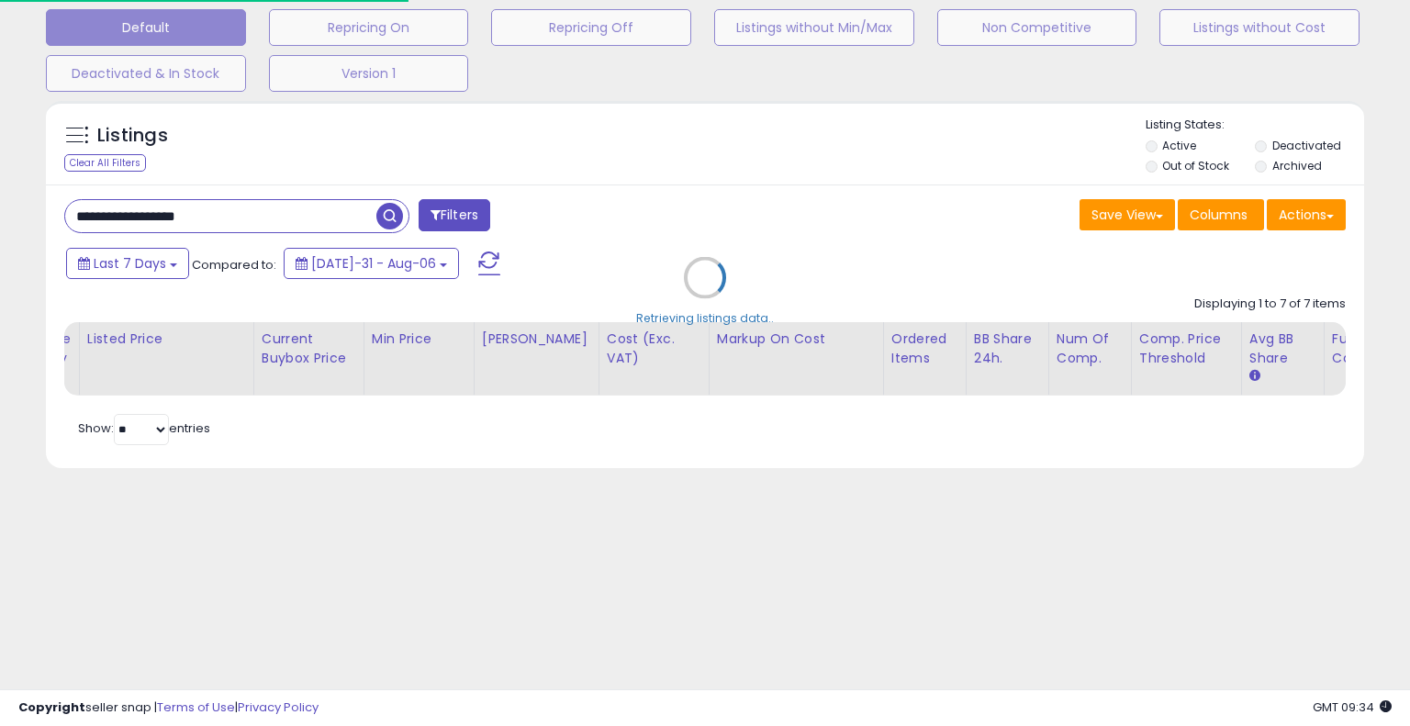
click at [666, 153] on div "Retrieving listings data.." at bounding box center [705, 291] width 1346 height 399
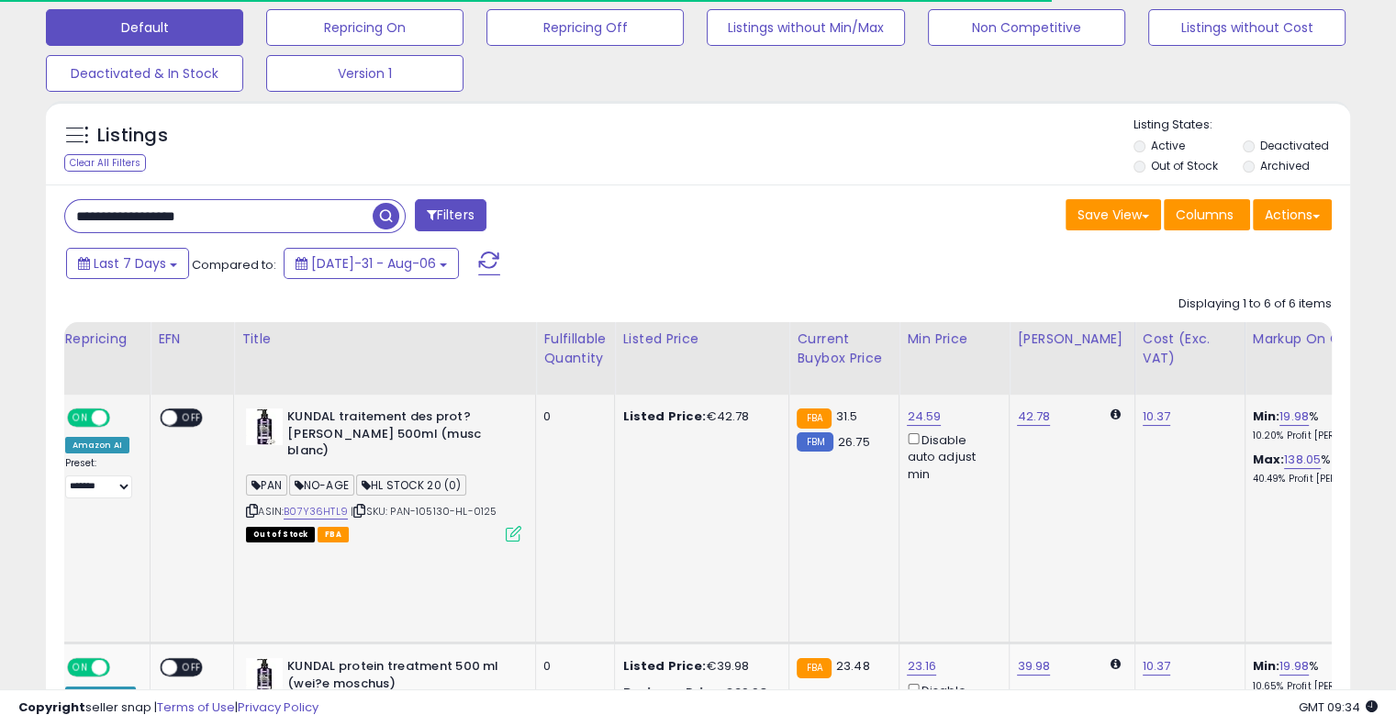
scroll to position [0, 0]
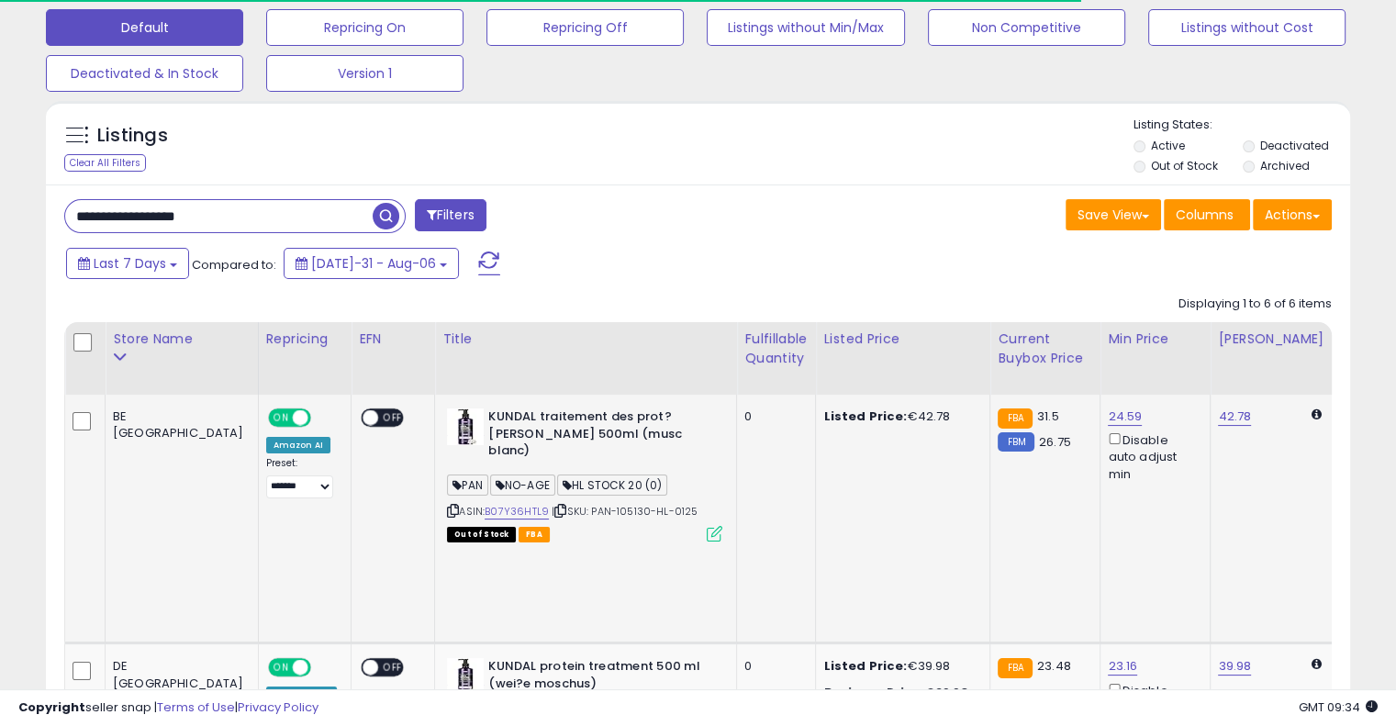
drag, startPoint x: 766, startPoint y: 488, endPoint x: 510, endPoint y: 494, distance: 256.2
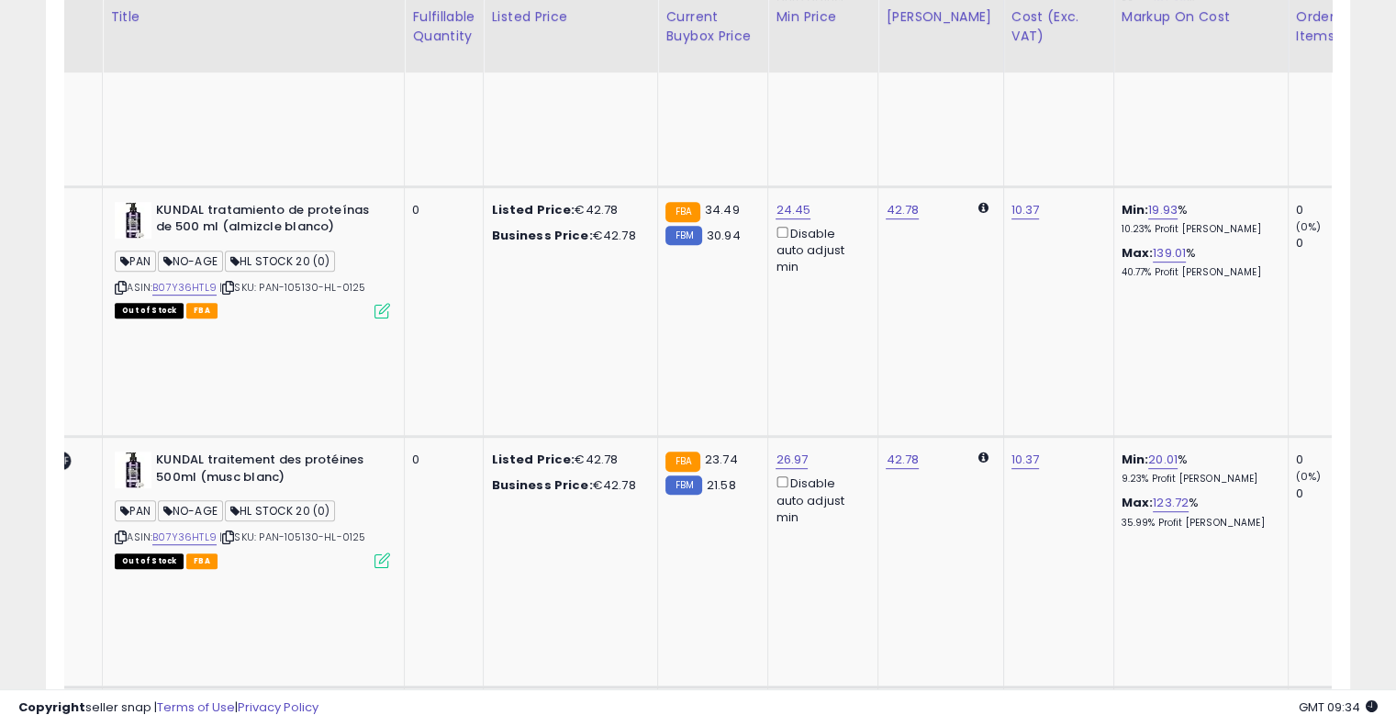
drag, startPoint x: 701, startPoint y: 387, endPoint x: 870, endPoint y: 372, distance: 169.6
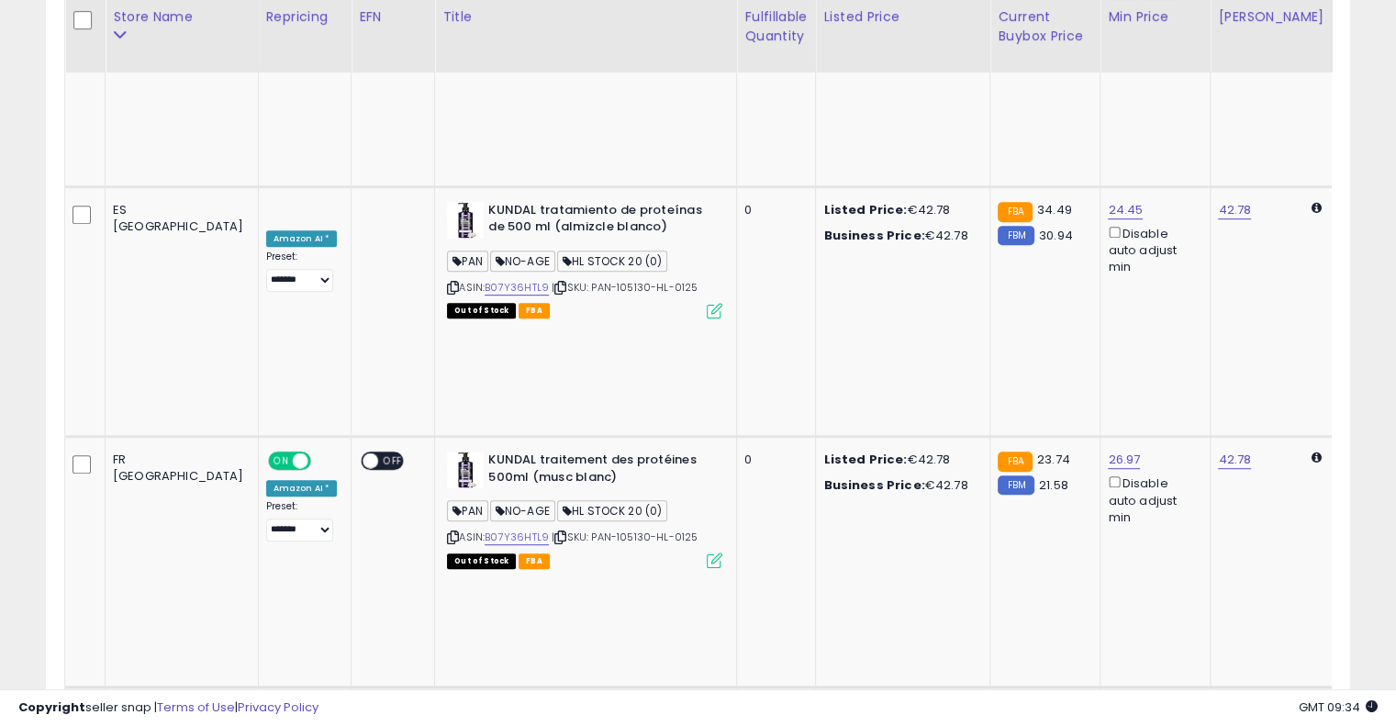
drag, startPoint x: 835, startPoint y: 346, endPoint x: 530, endPoint y: 352, distance: 305.8
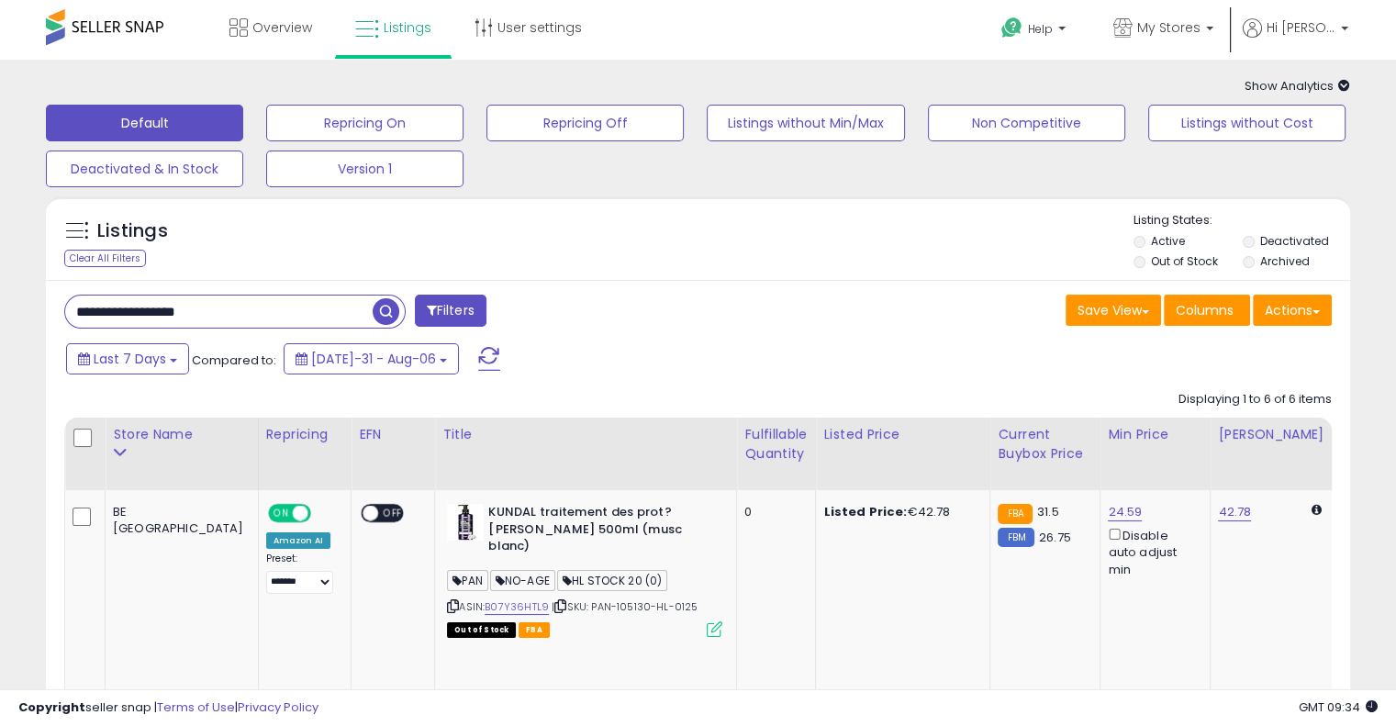
drag, startPoint x: 248, startPoint y: 310, endPoint x: 0, endPoint y: 322, distance: 248.2
paste input "text"
click at [395, 307] on span "button" at bounding box center [386, 311] width 27 height 27
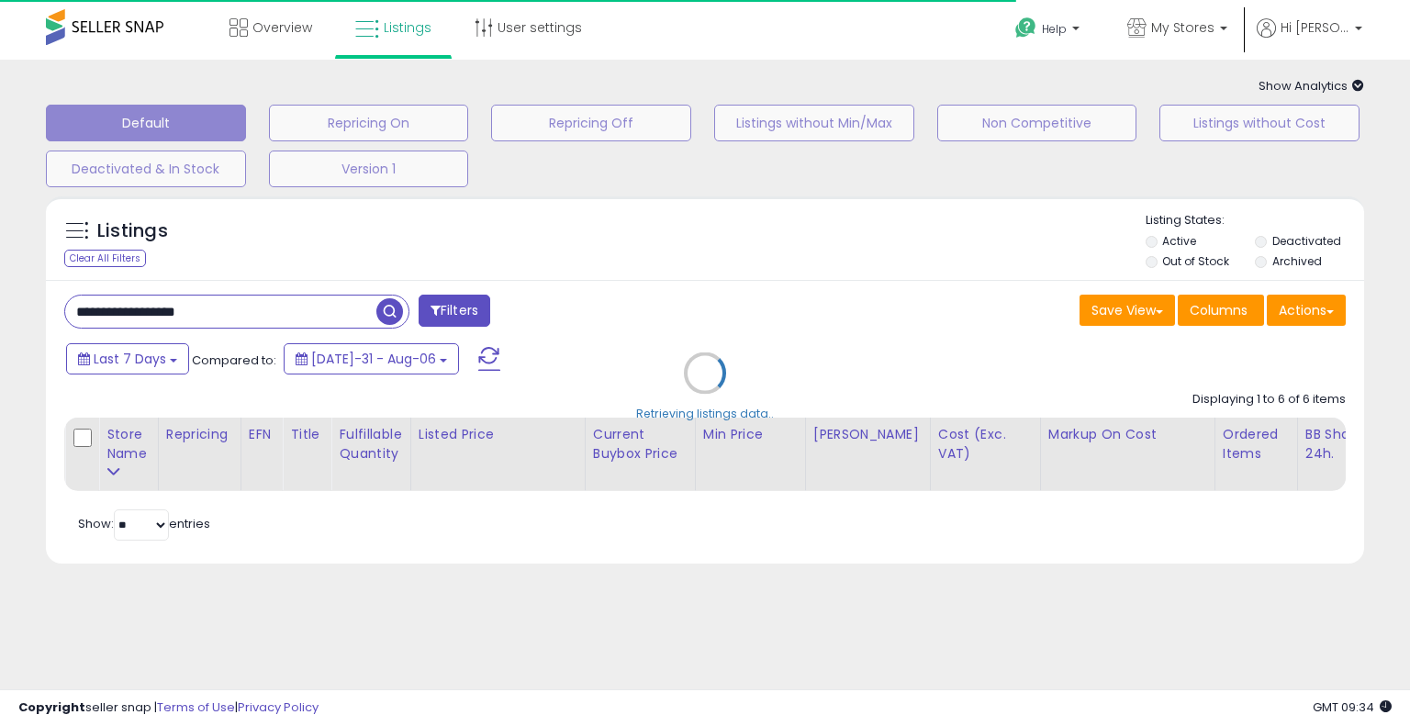
click at [766, 248] on div "Retrieving listings data.." at bounding box center [705, 386] width 1346 height 399
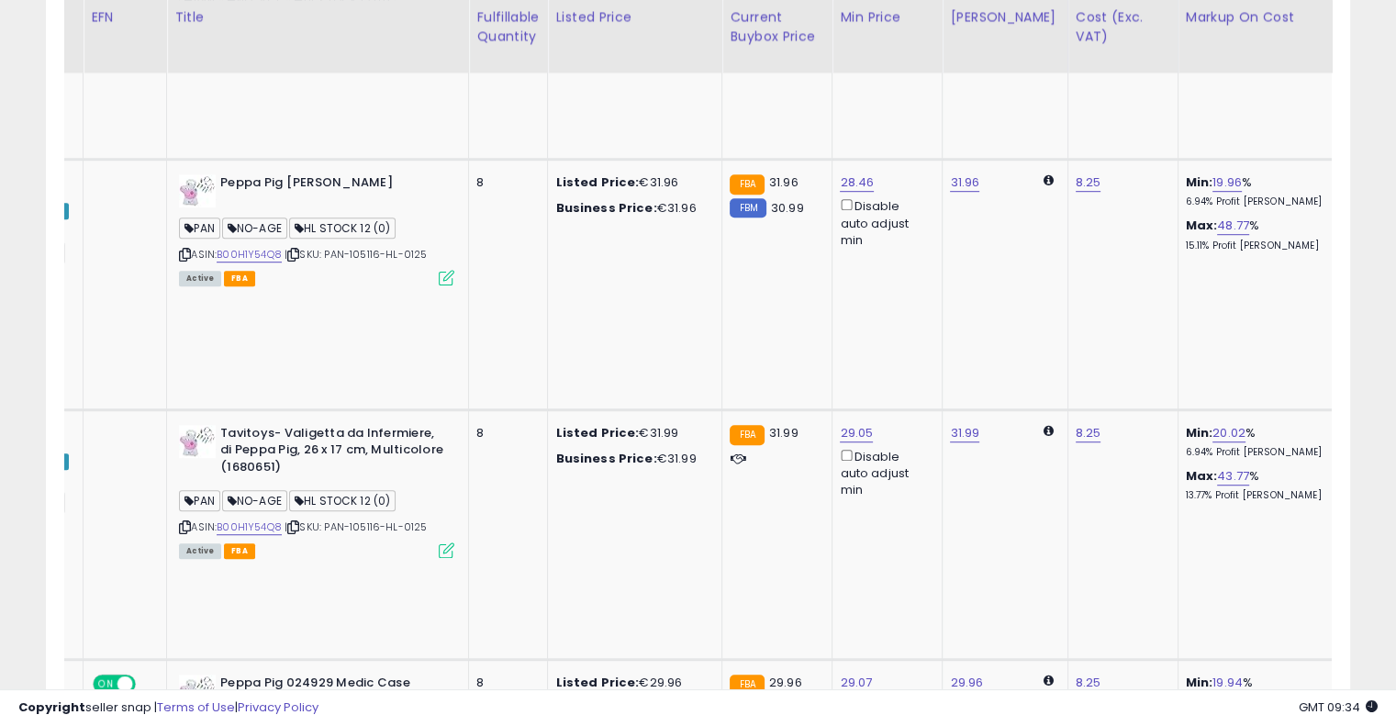
drag, startPoint x: 723, startPoint y: 363, endPoint x: 891, endPoint y: 319, distance: 173.7
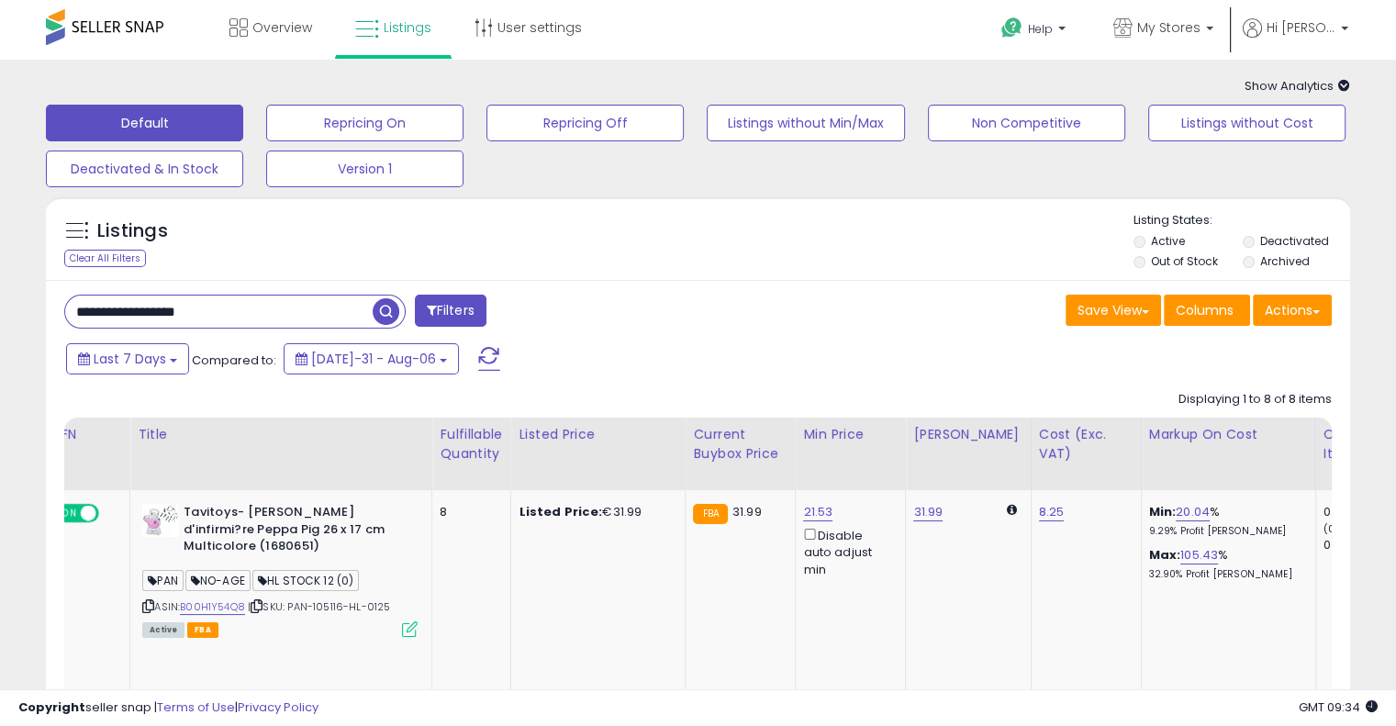
drag, startPoint x: 260, startPoint y: 313, endPoint x: 0, endPoint y: 304, distance: 260.0
paste input "text"
click at [397, 315] on span "button" at bounding box center [386, 311] width 27 height 27
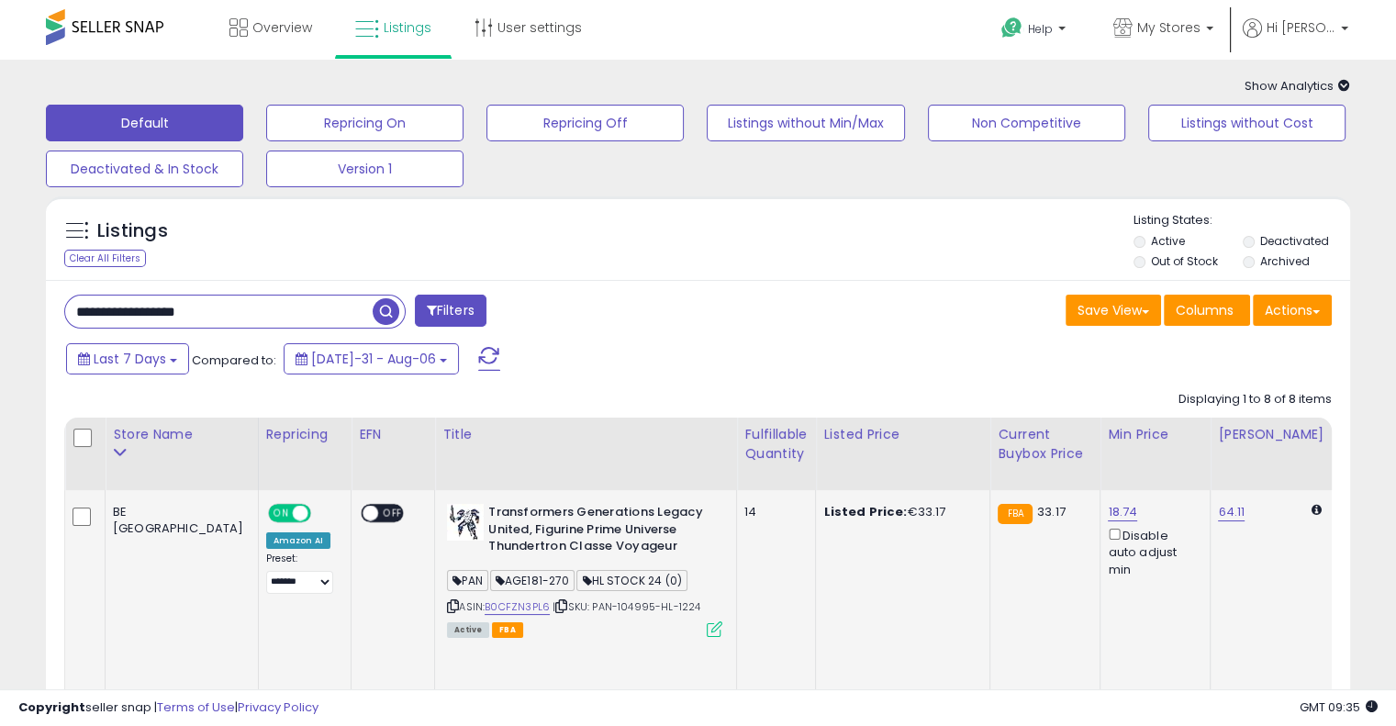
drag, startPoint x: 699, startPoint y: 610, endPoint x: 516, endPoint y: 606, distance: 182.7
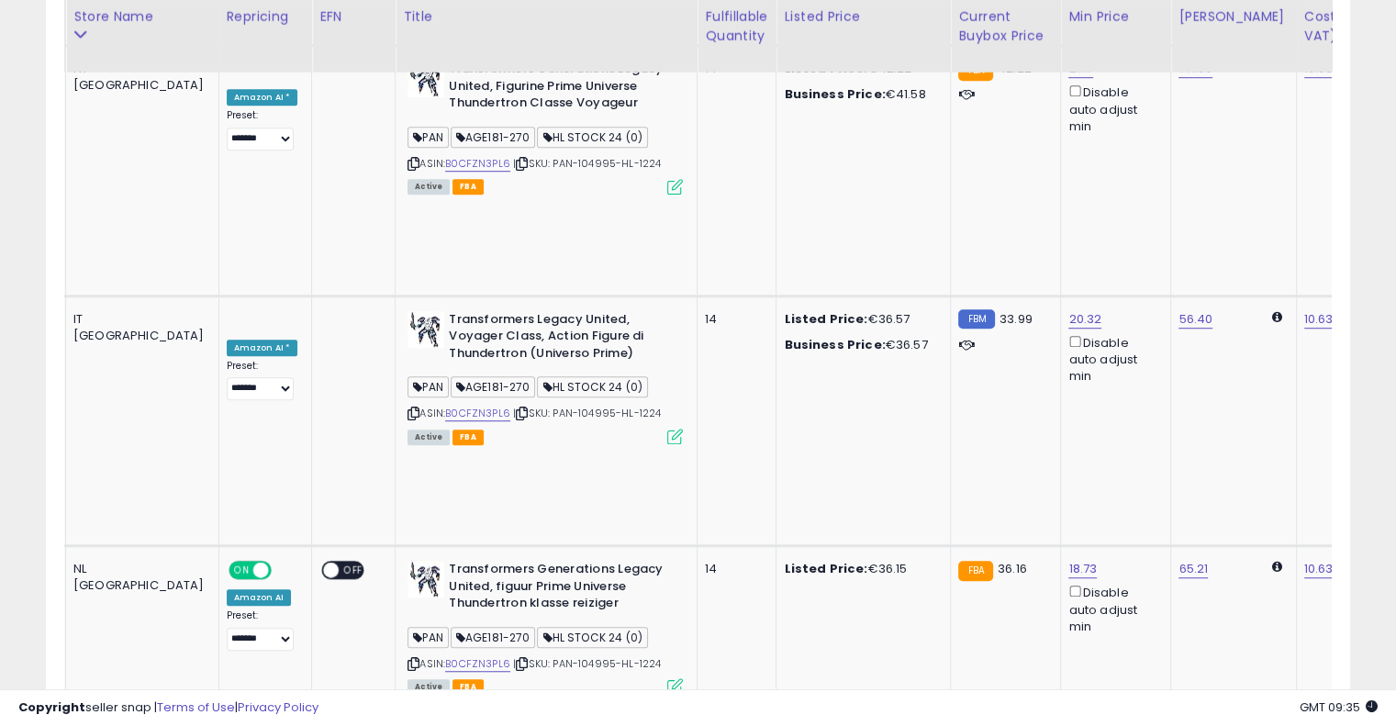
scroll to position [0, 115]
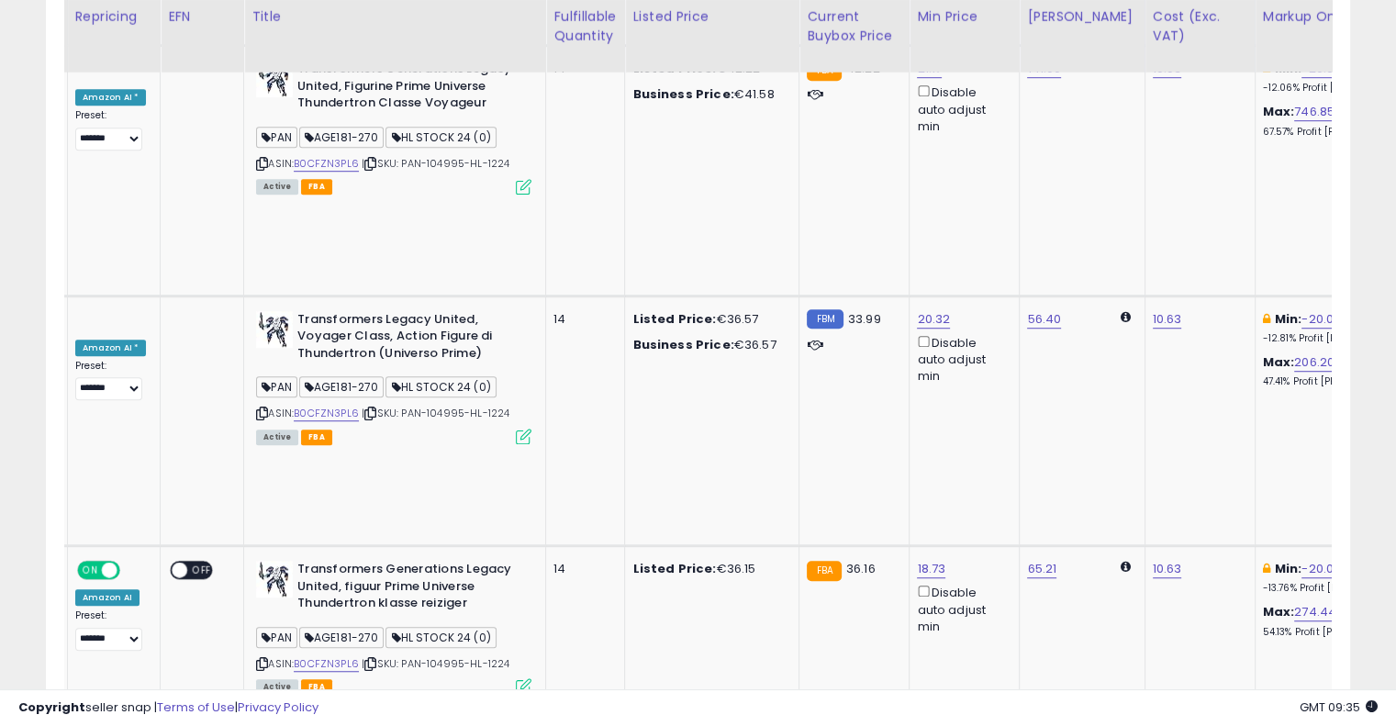
drag, startPoint x: 701, startPoint y: 436, endPoint x: 800, endPoint y: 429, distance: 98.5
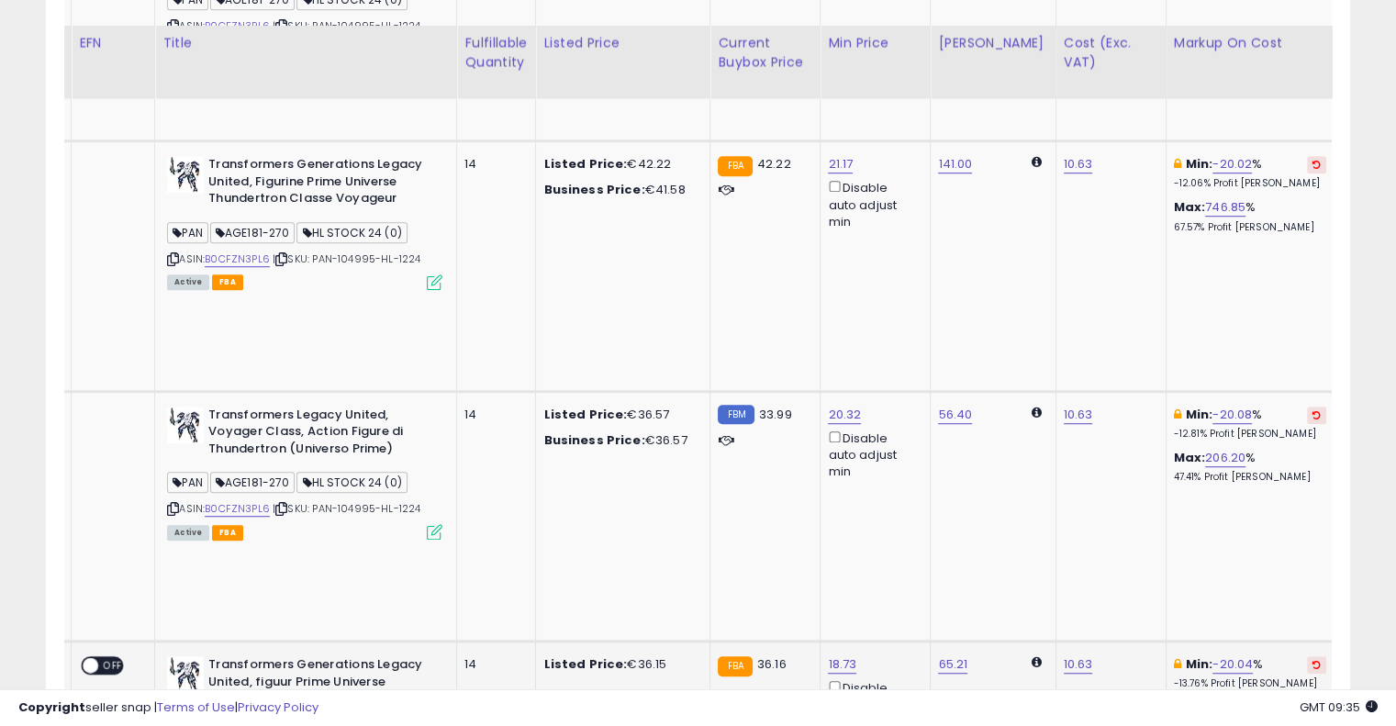
scroll to position [1010, 0]
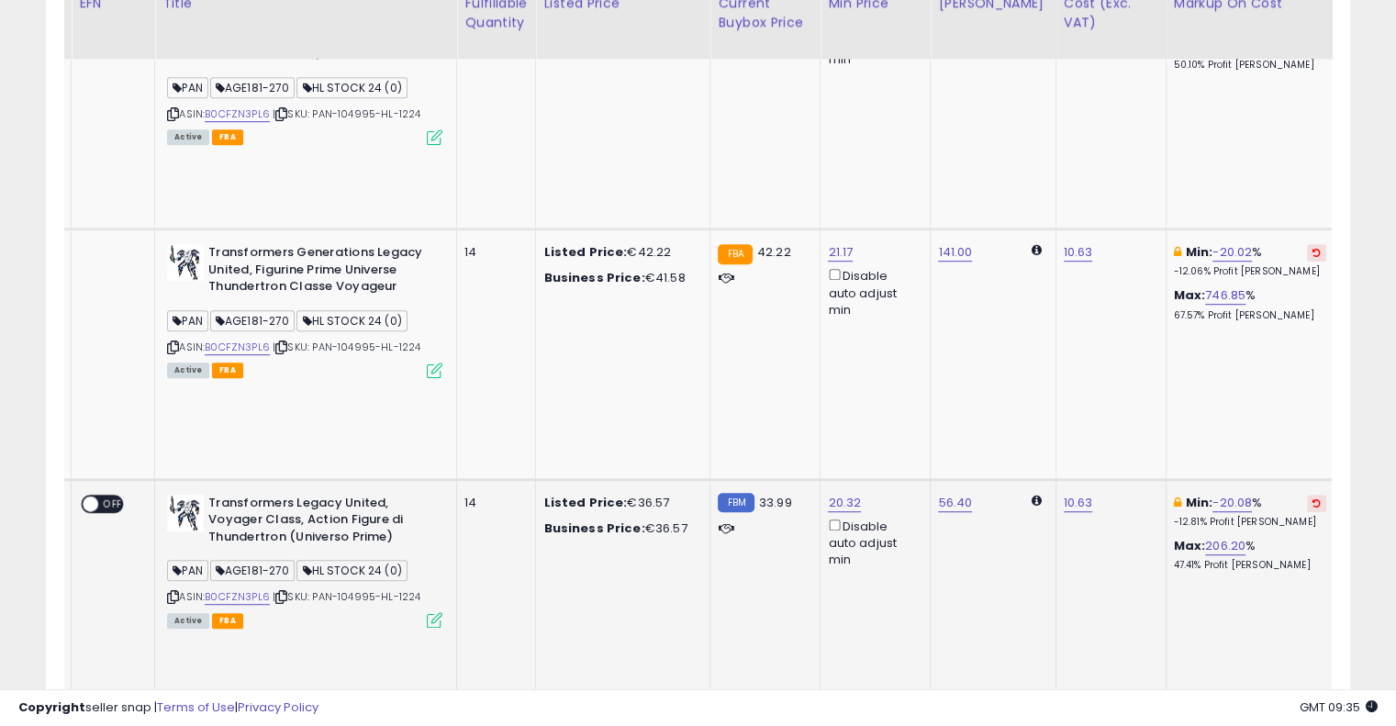
scroll to position [918, 0]
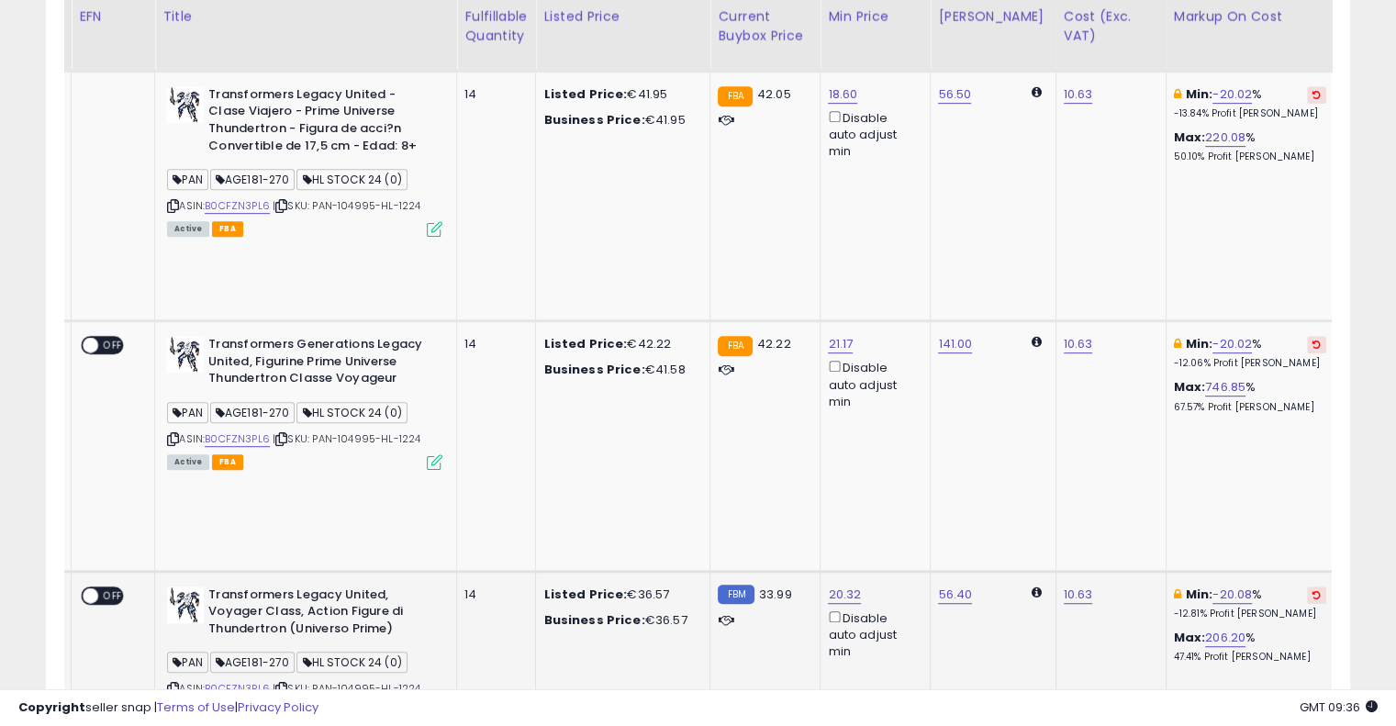
click at [1313, 590] on icon at bounding box center [1317, 594] width 8 height 9
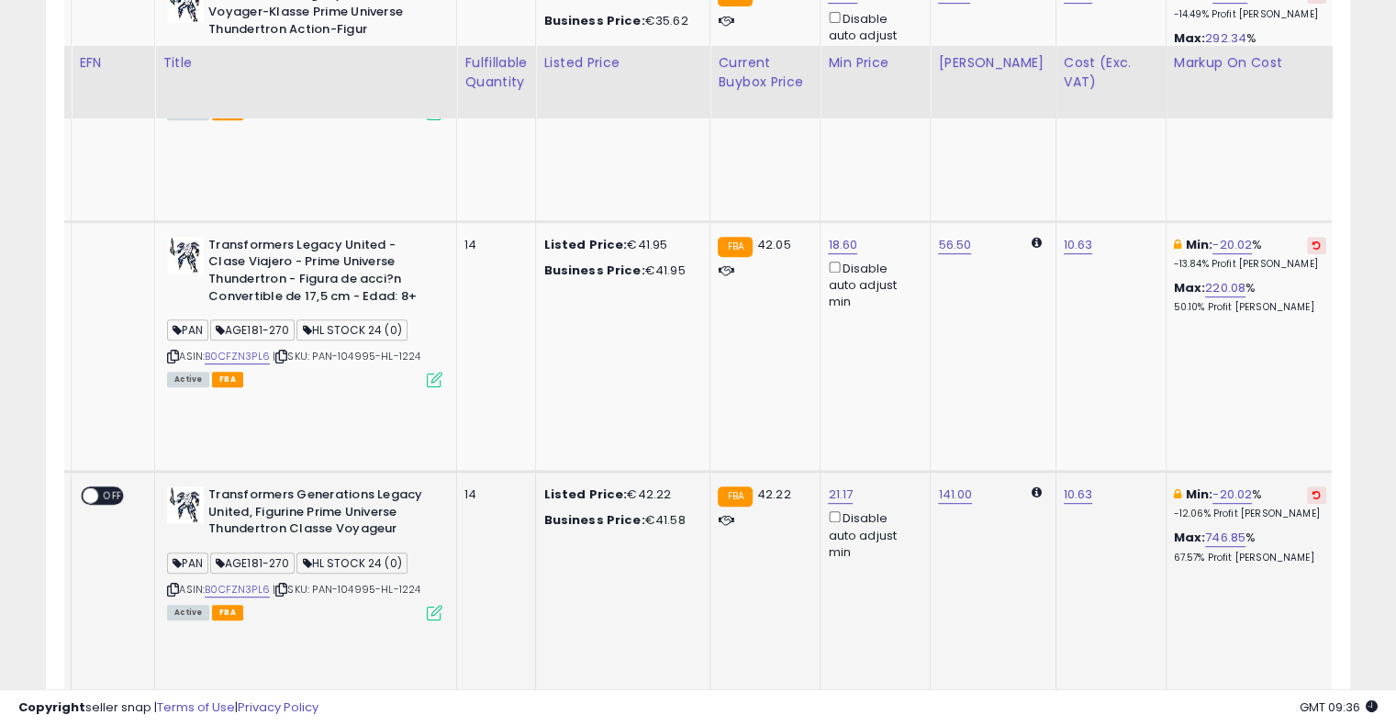
scroll to position [734, 0]
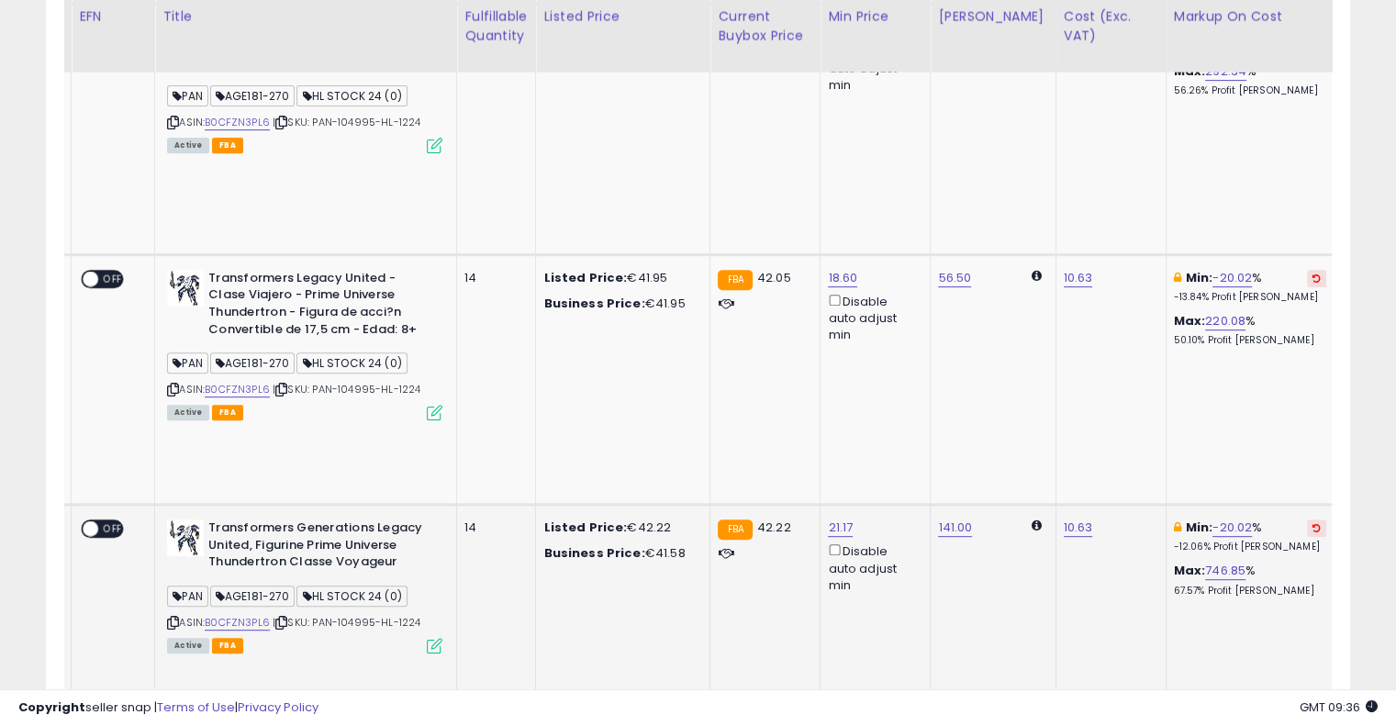
click at [1313, 523] on icon at bounding box center [1317, 527] width 8 height 9
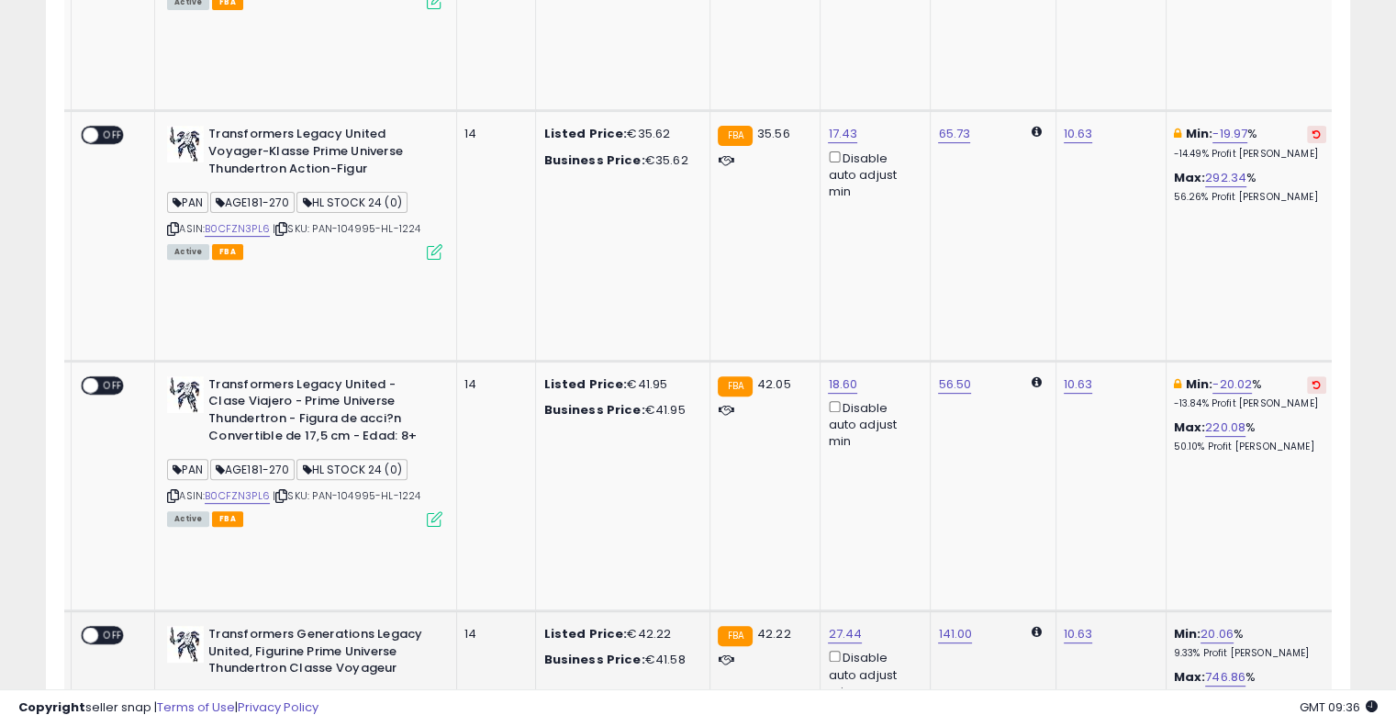
scroll to position [551, 0]
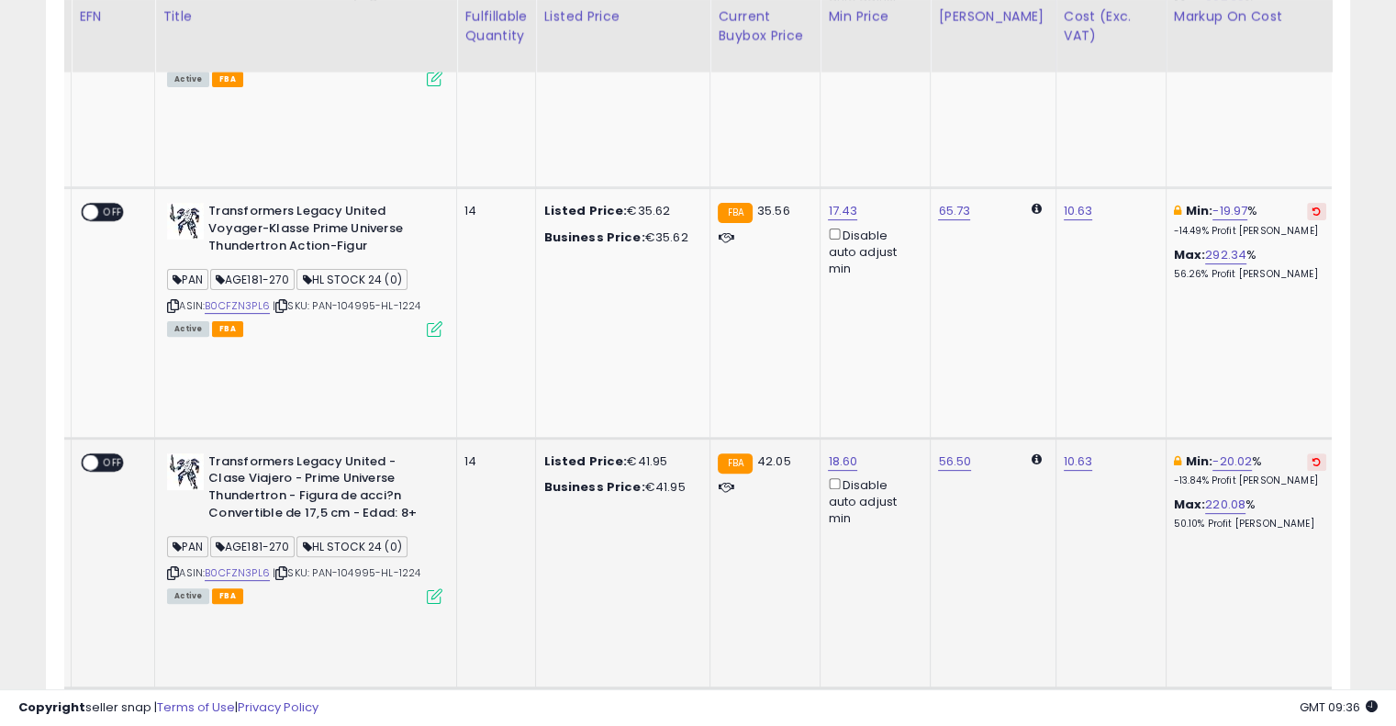
click at [1313, 457] on icon at bounding box center [1317, 461] width 8 height 9
click at [1307, 203] on button at bounding box center [1316, 211] width 19 height 17
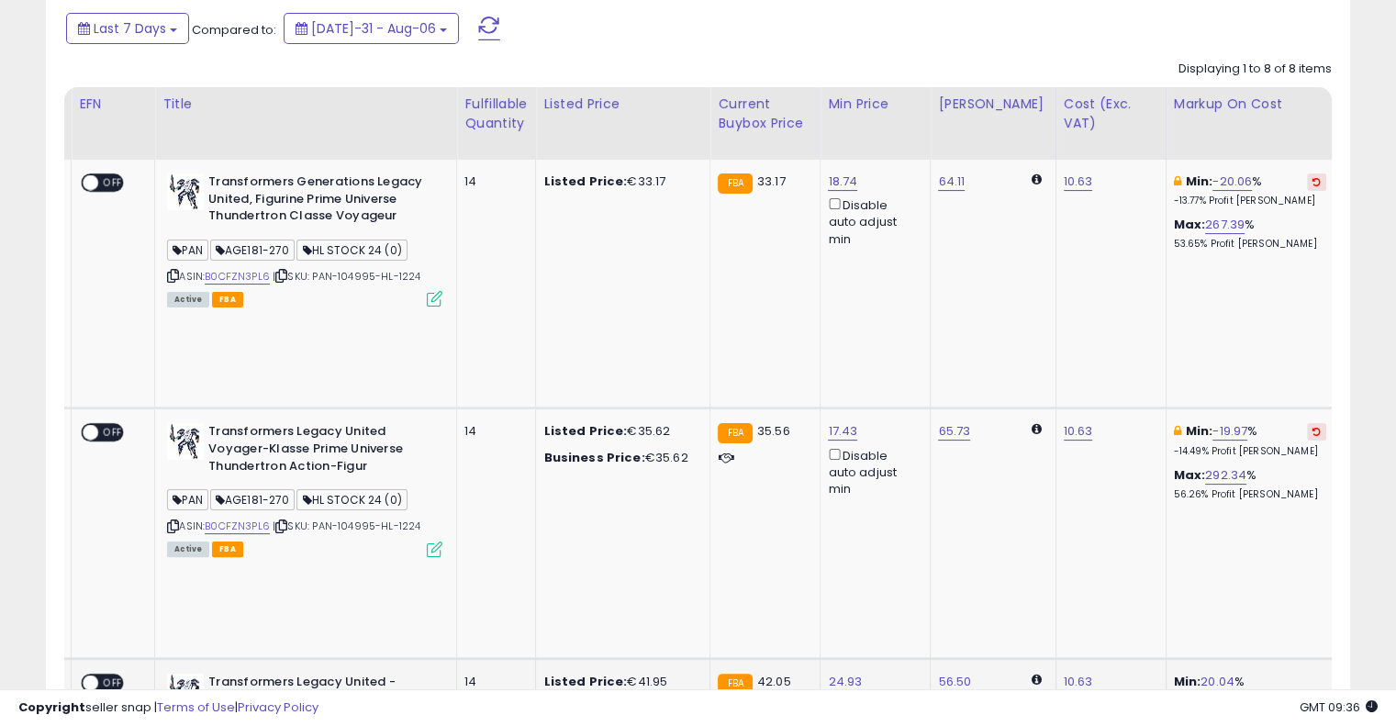
scroll to position [275, 0]
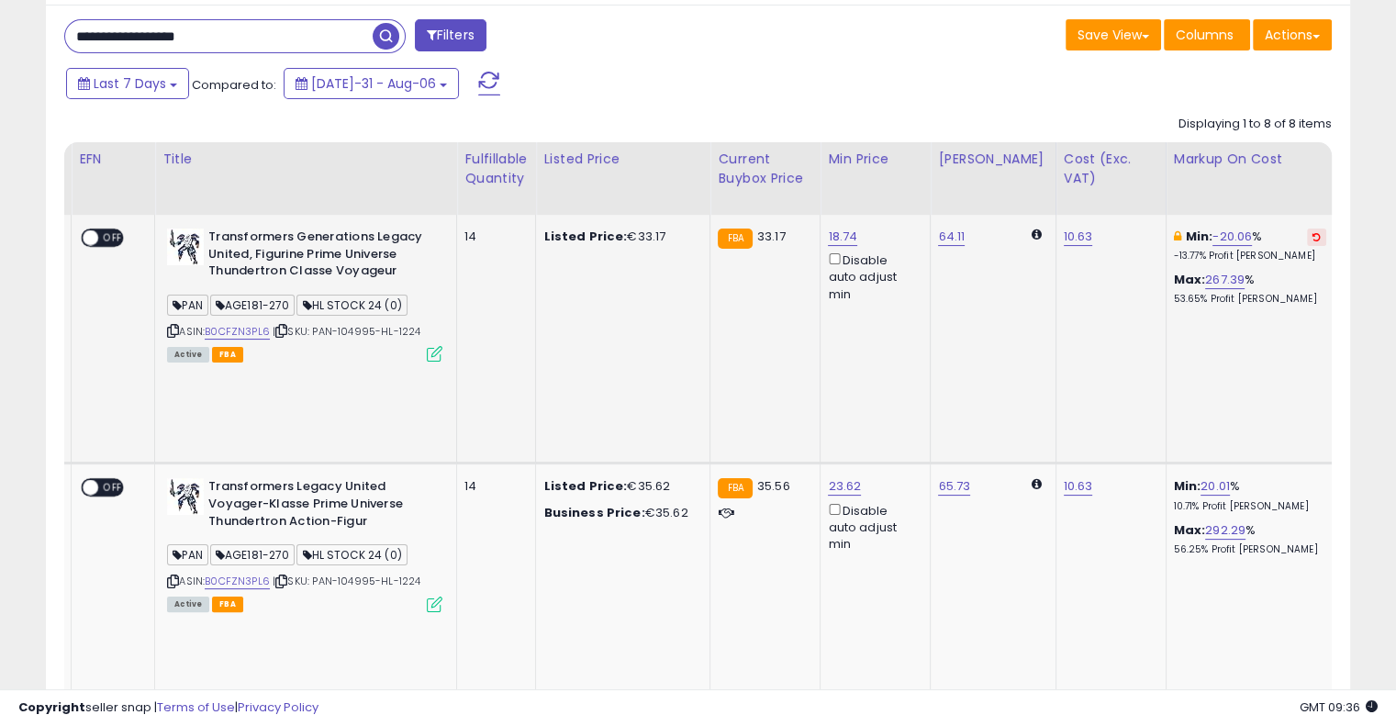
click at [1307, 234] on button at bounding box center [1316, 237] width 19 height 17
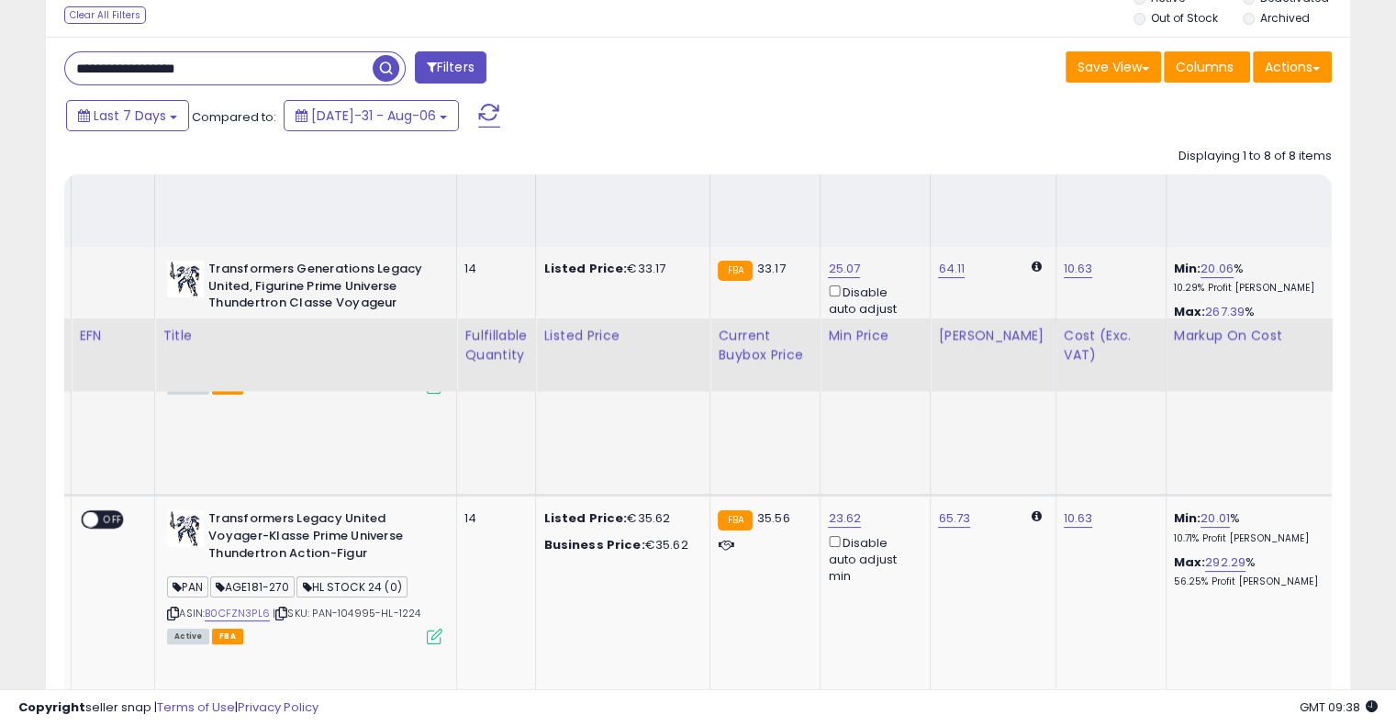
scroll to position [103, 0]
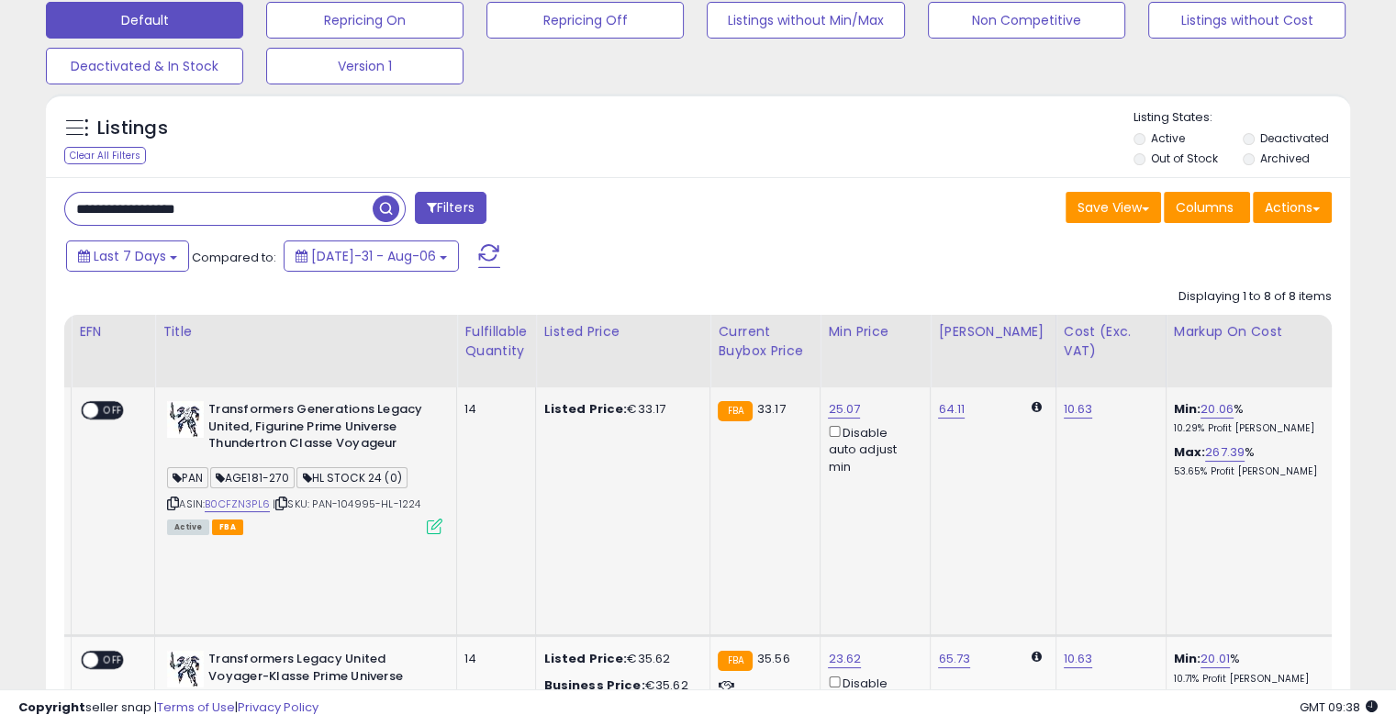
drag, startPoint x: 316, startPoint y: 203, endPoint x: 0, endPoint y: 230, distance: 317.0
paste input "text"
click at [382, 205] on span "button" at bounding box center [386, 209] width 27 height 27
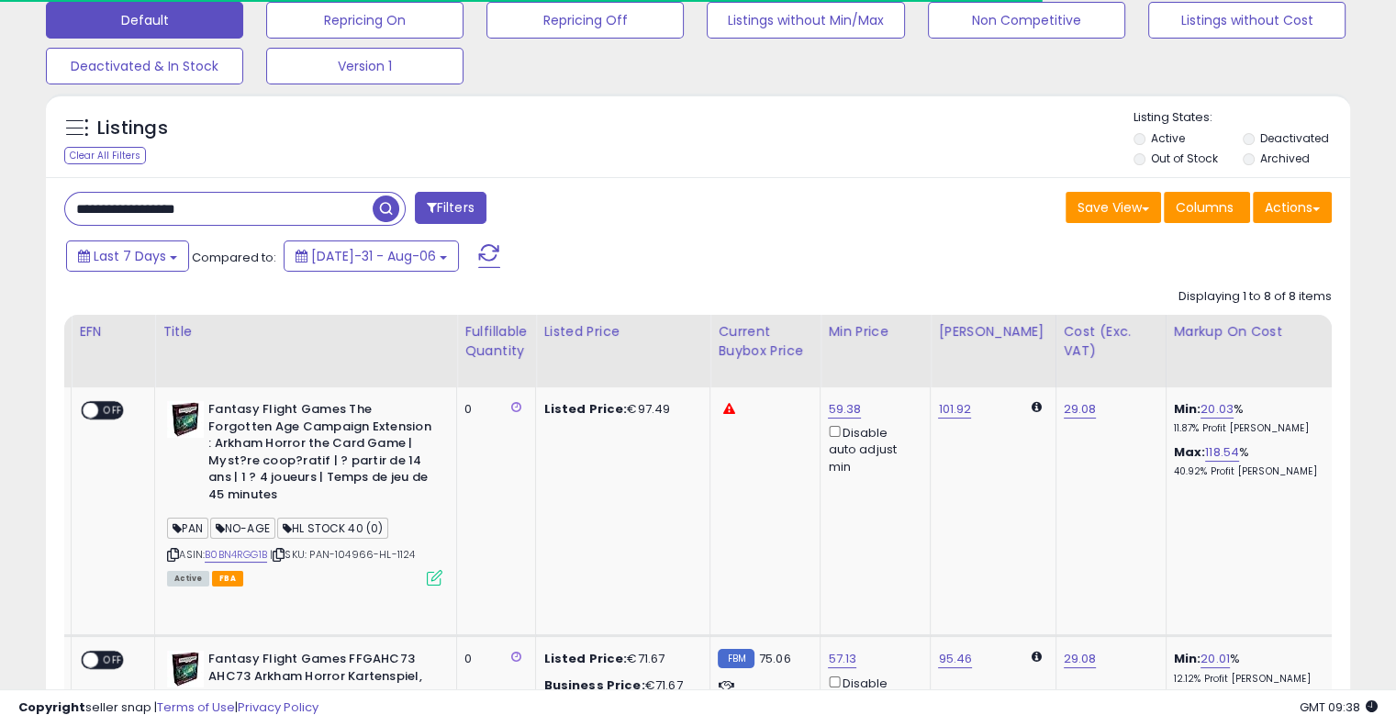
click at [734, 173] on div "Listings Clear All Filters" at bounding box center [698, 136] width 1305 height 84
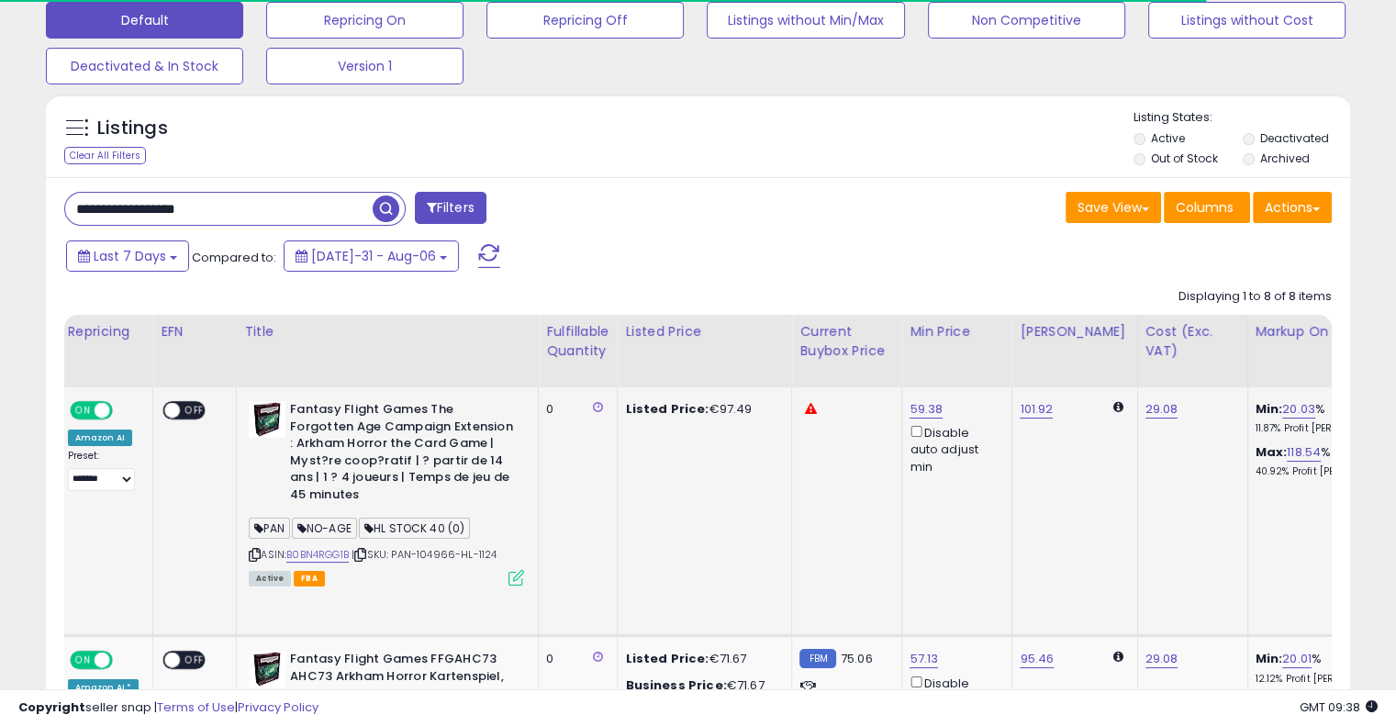
scroll to position [0, 0]
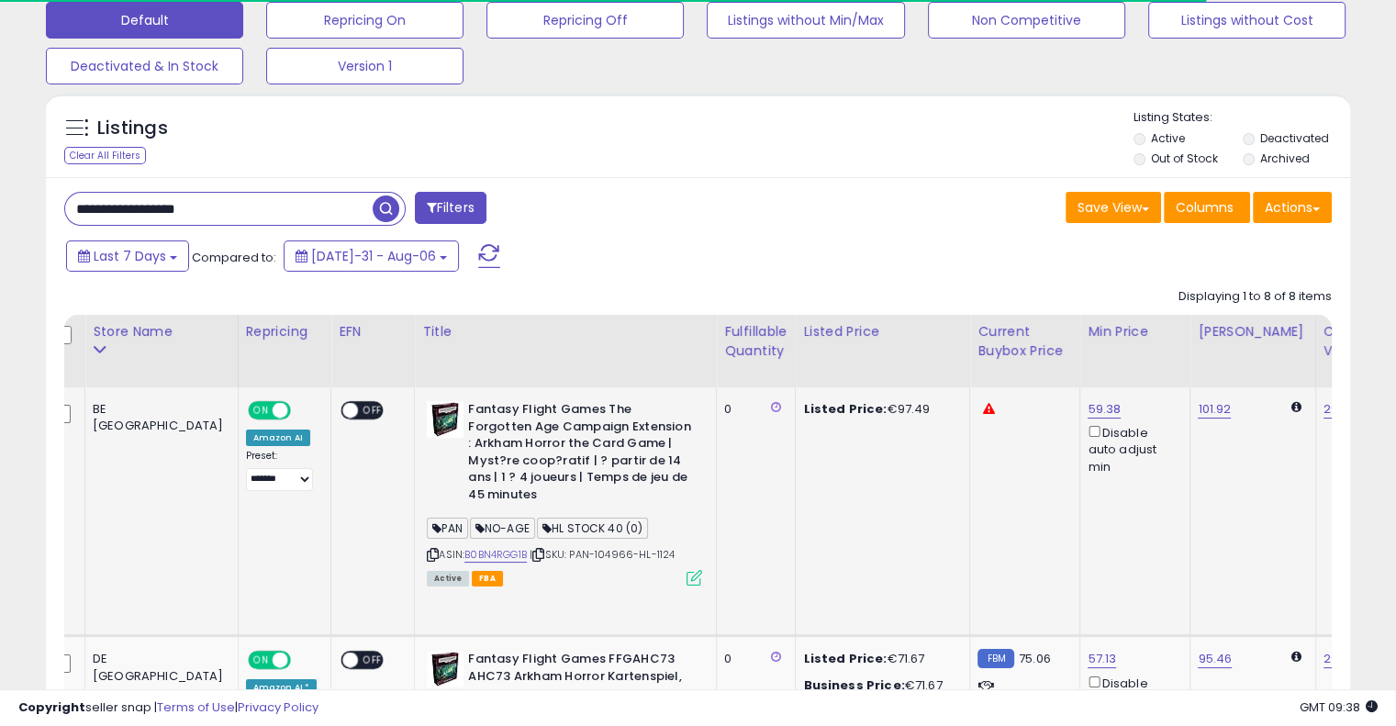
drag, startPoint x: 826, startPoint y: 488, endPoint x: 635, endPoint y: 500, distance: 191.4
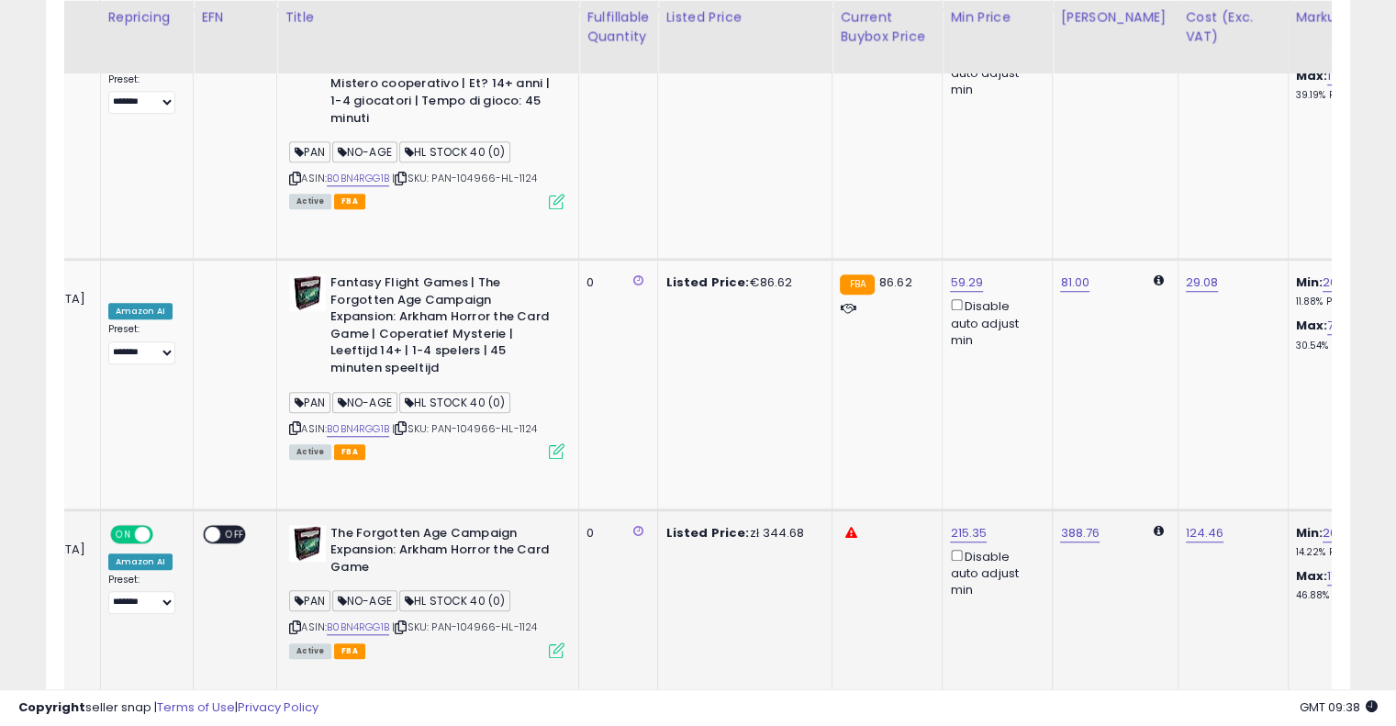
scroll to position [0, 319]
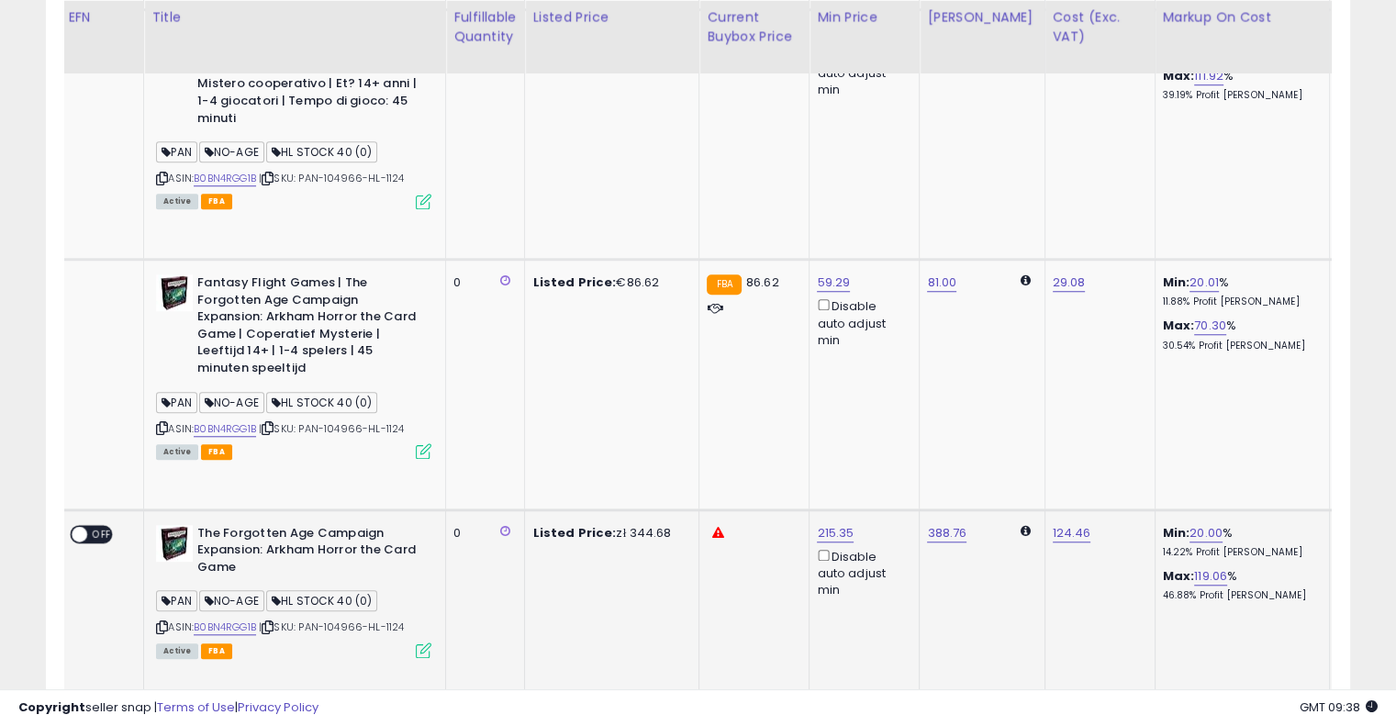
drag, startPoint x: 709, startPoint y: 388, endPoint x: 829, endPoint y: 338, distance: 130.4
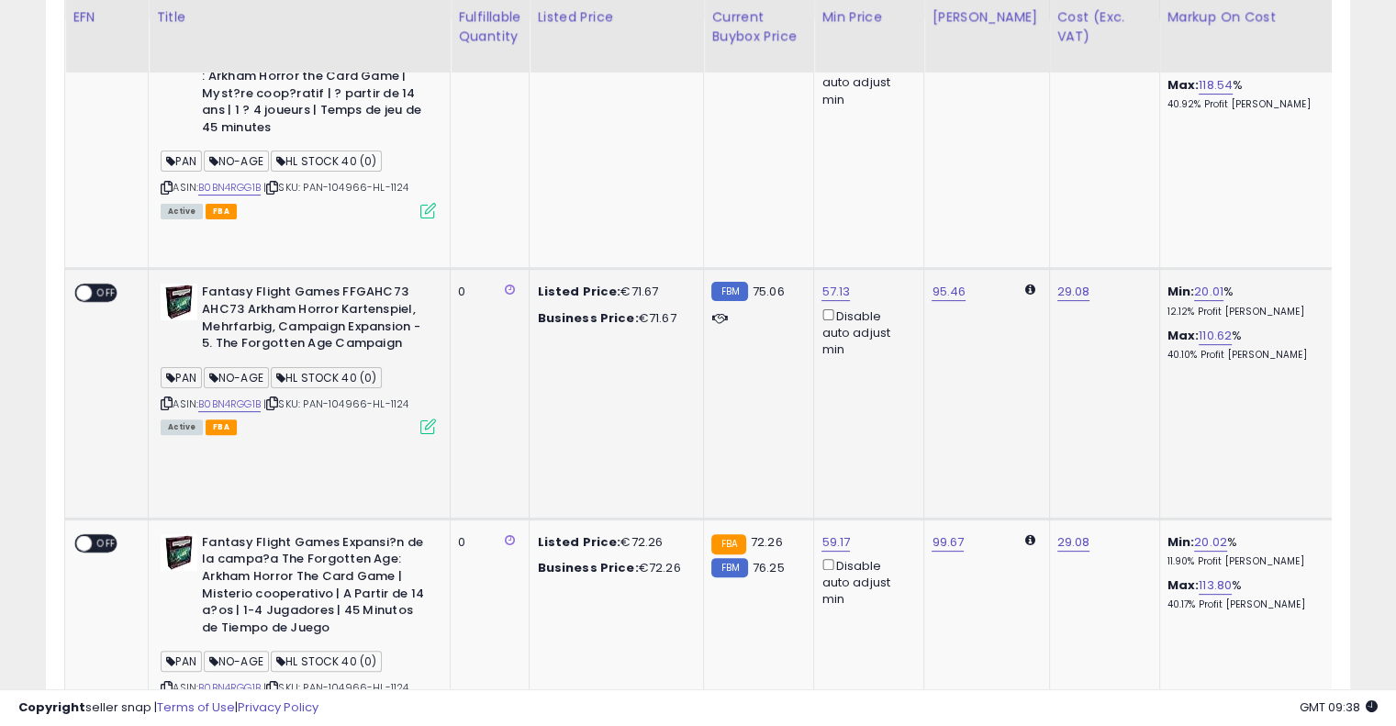
scroll to position [0, 0]
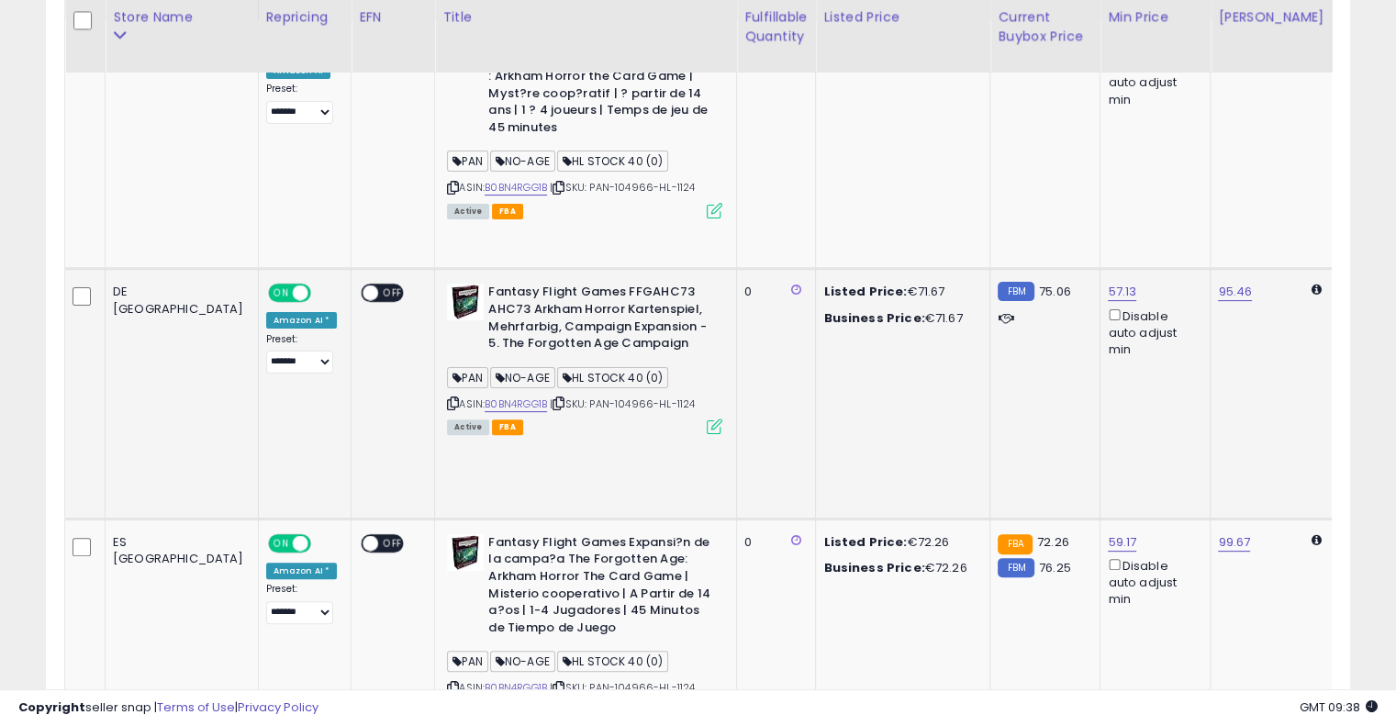
drag, startPoint x: 808, startPoint y: 339, endPoint x: 644, endPoint y: 358, distance: 165.5
click at [553, 398] on icon at bounding box center [559, 403] width 12 height 10
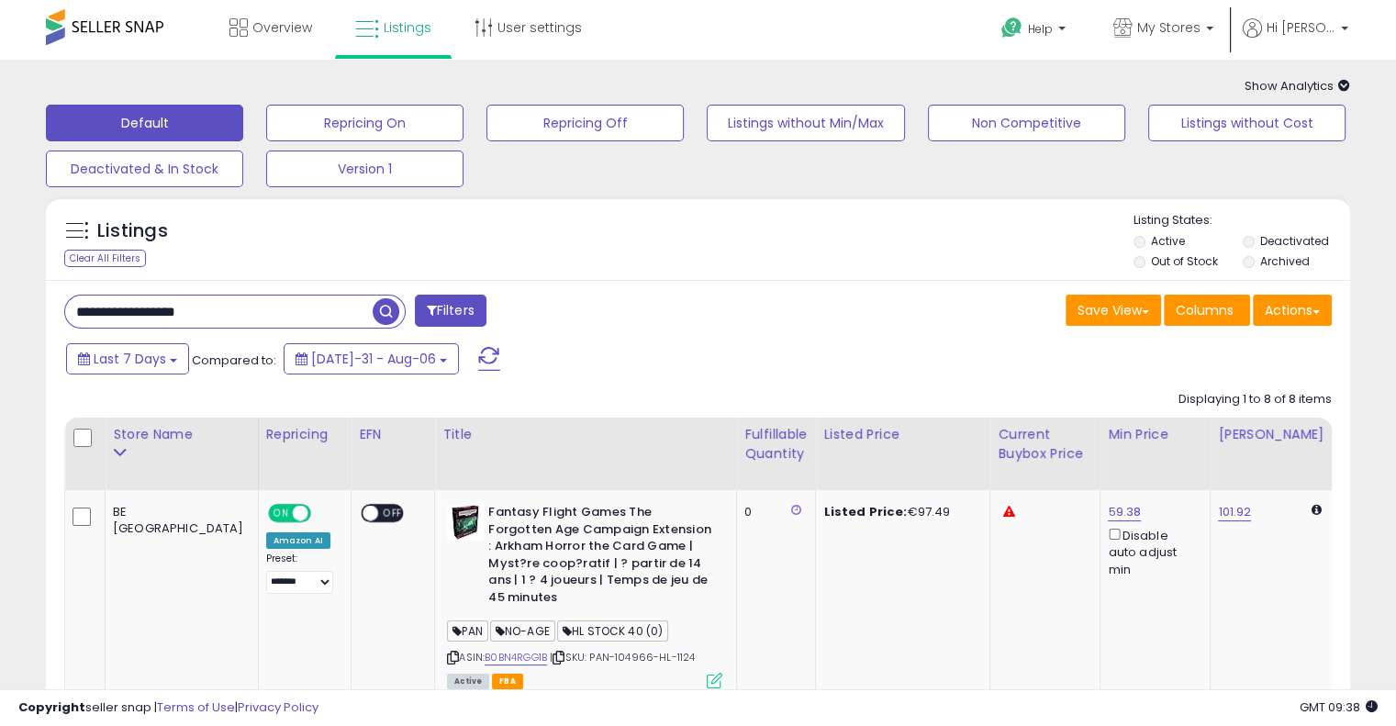
drag, startPoint x: 343, startPoint y: 311, endPoint x: 0, endPoint y: 330, distance: 343.9
paste input "text"
type input "**********"
click at [389, 315] on span "button" at bounding box center [386, 311] width 27 height 27
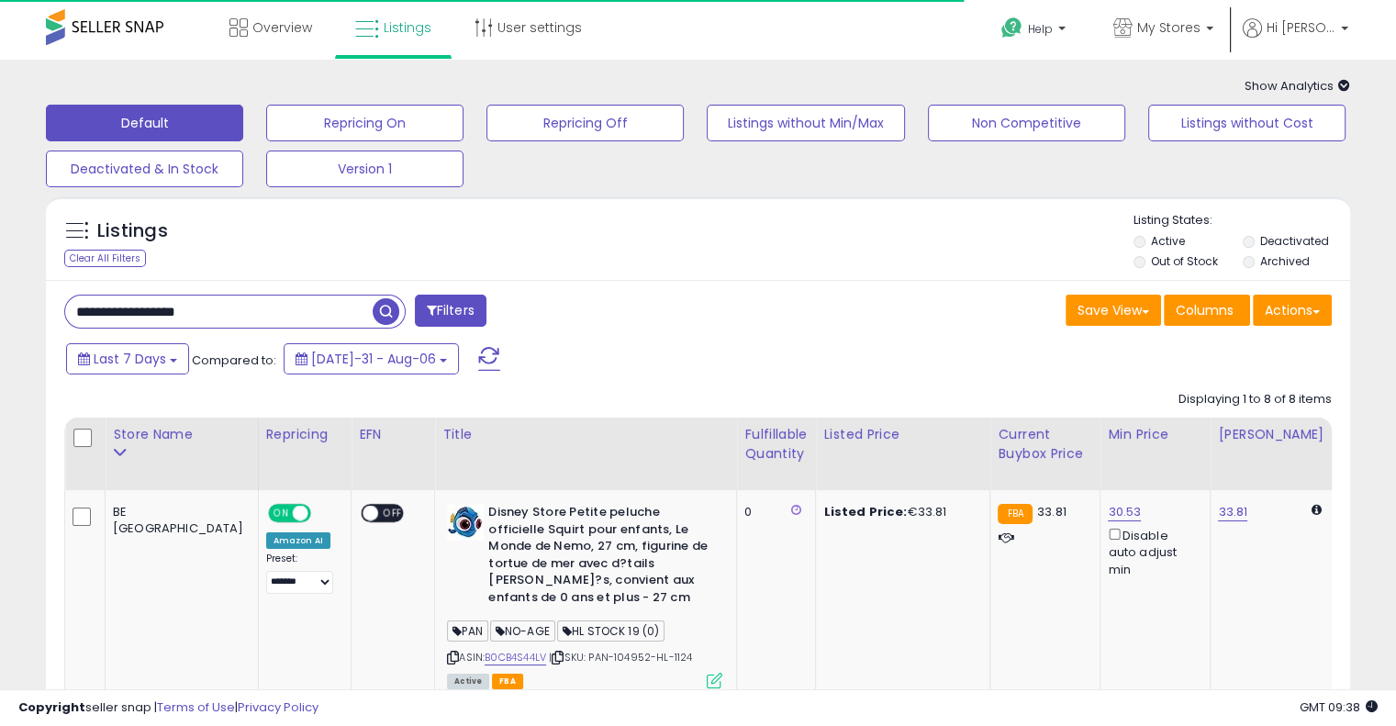
click at [679, 227] on div "Listings Clear All Filters Listing States:" at bounding box center [698, 243] width 1305 height 62
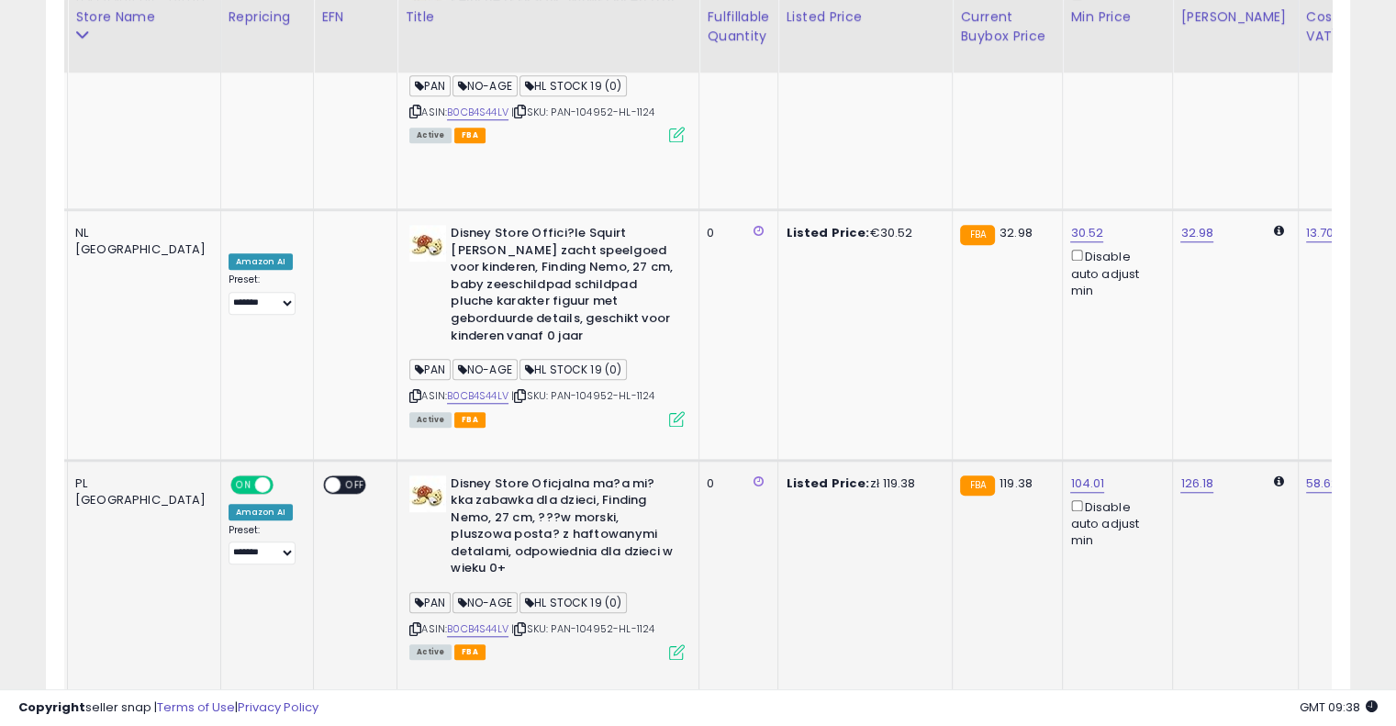
scroll to position [0, 128]
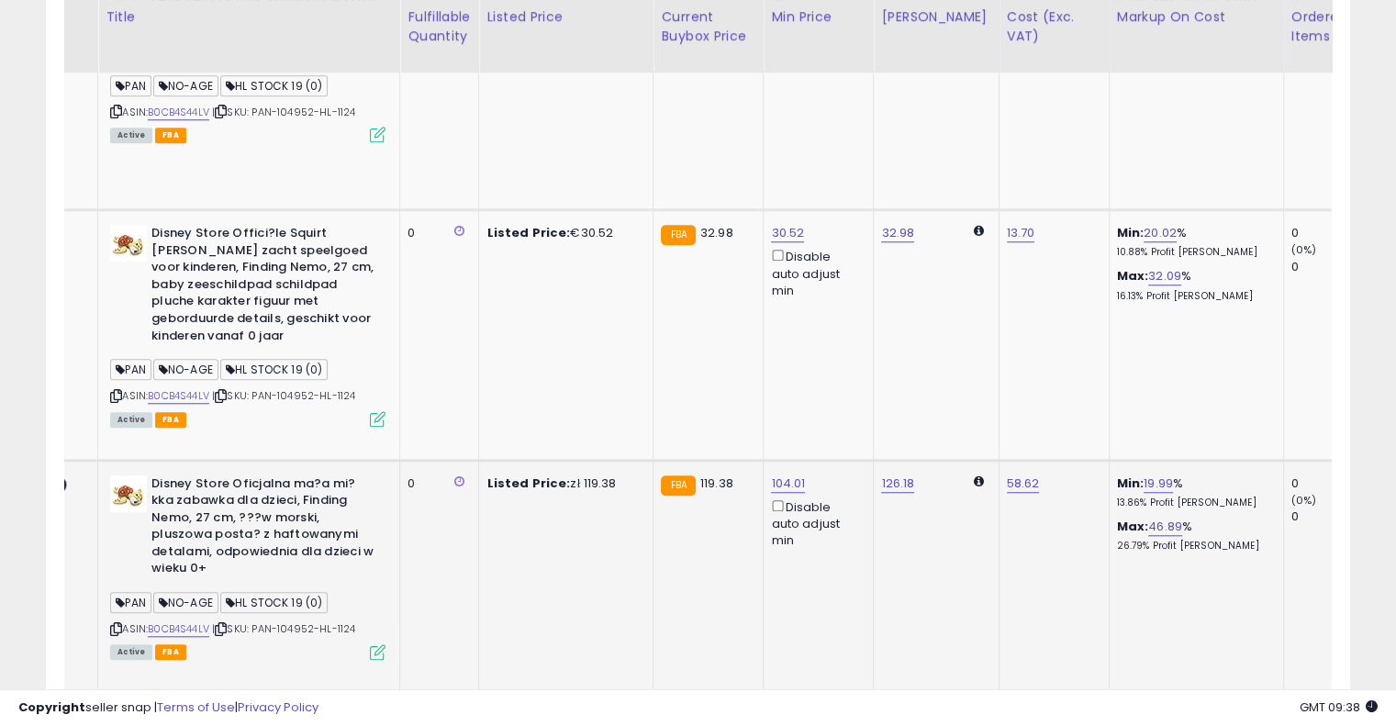
drag, startPoint x: 681, startPoint y: 248, endPoint x: 815, endPoint y: 201, distance: 142.0
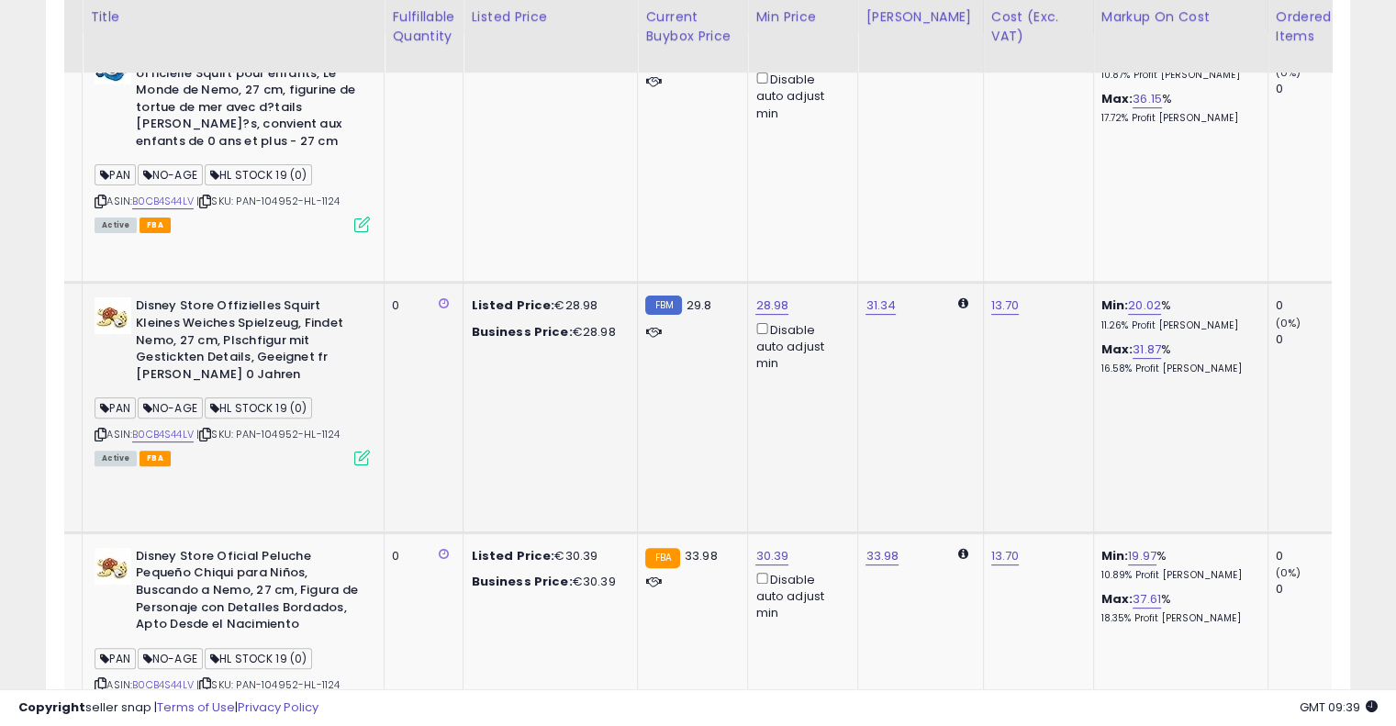
scroll to position [0, 320]
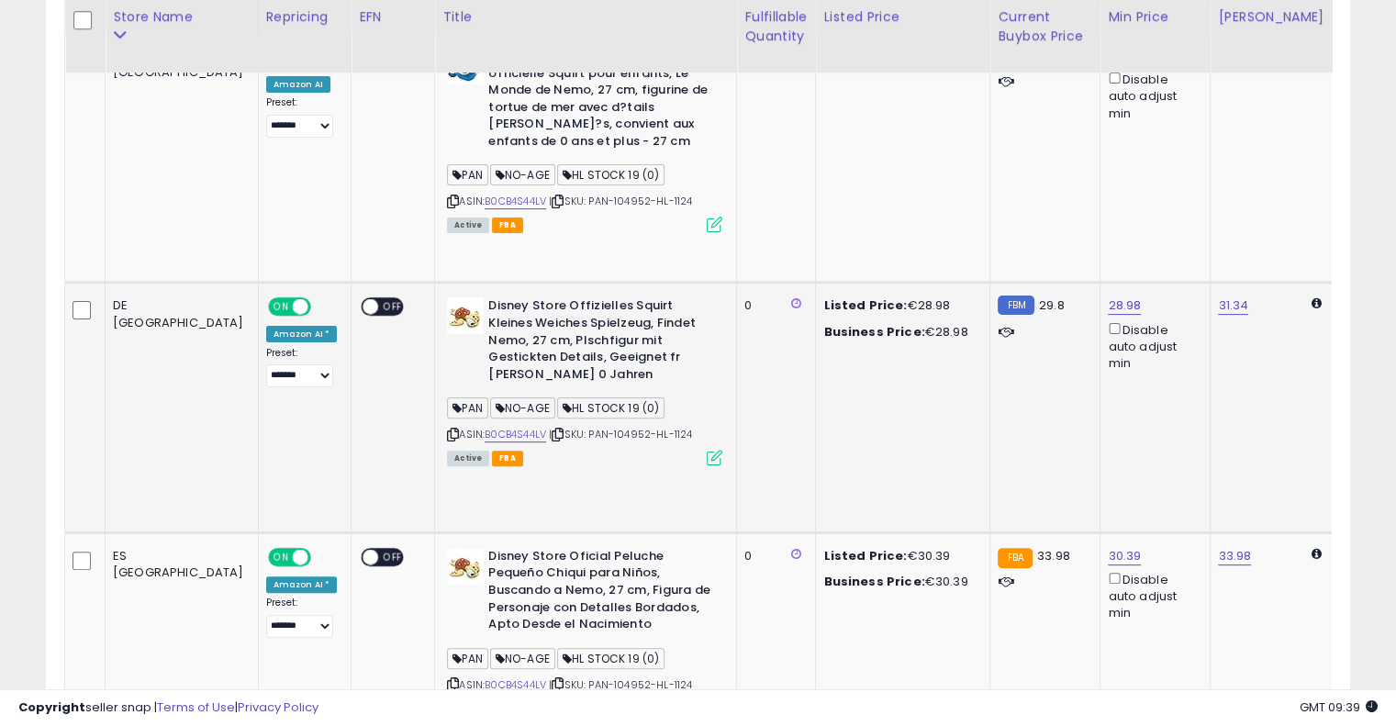
drag, startPoint x: 753, startPoint y: 351, endPoint x: 594, endPoint y: 351, distance: 158.8
click at [552, 430] on icon at bounding box center [558, 435] width 12 height 10
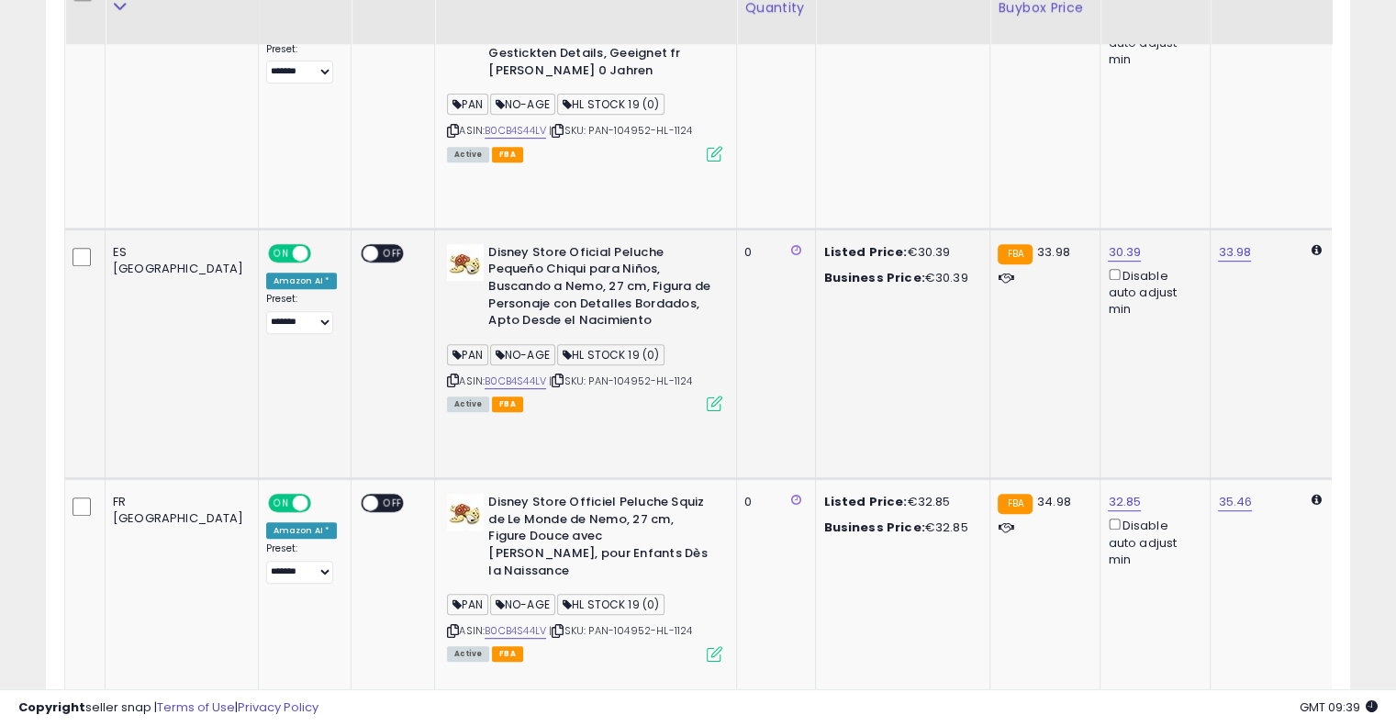
scroll to position [732, 0]
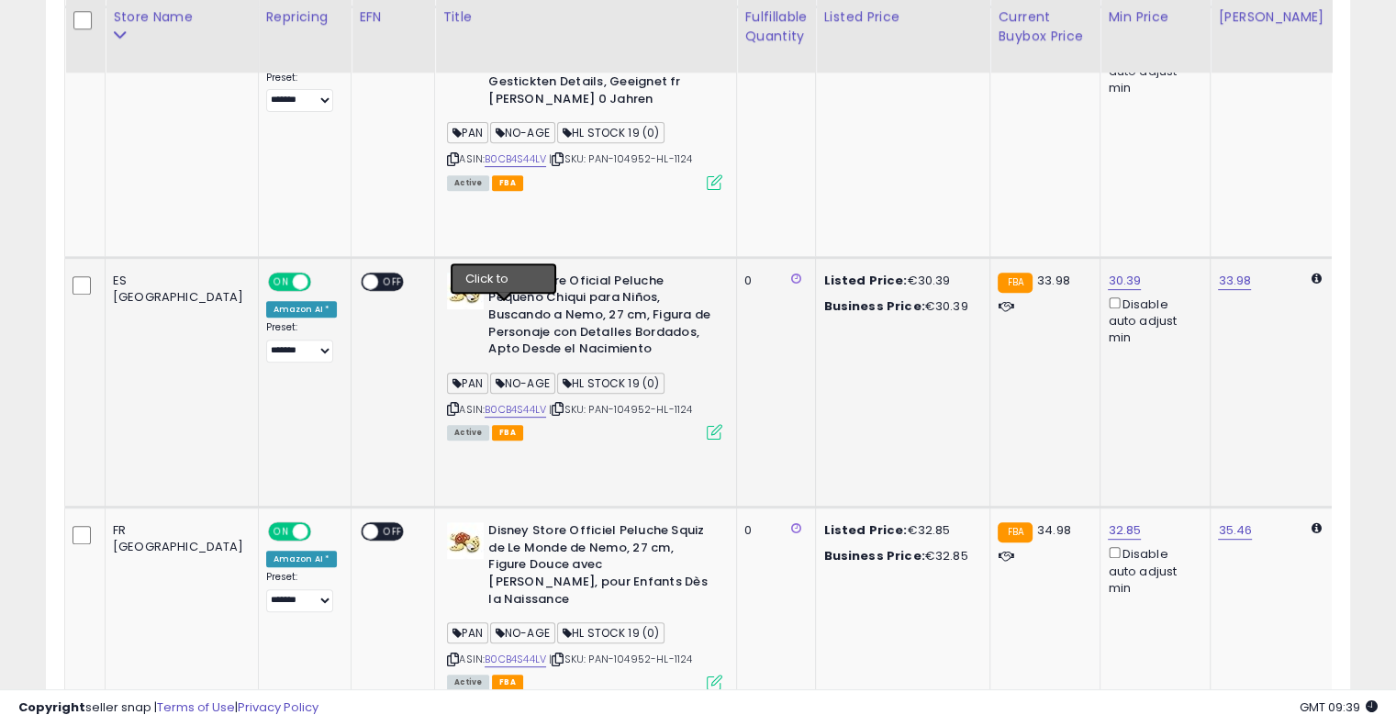
click at [552, 404] on icon at bounding box center [558, 409] width 12 height 10
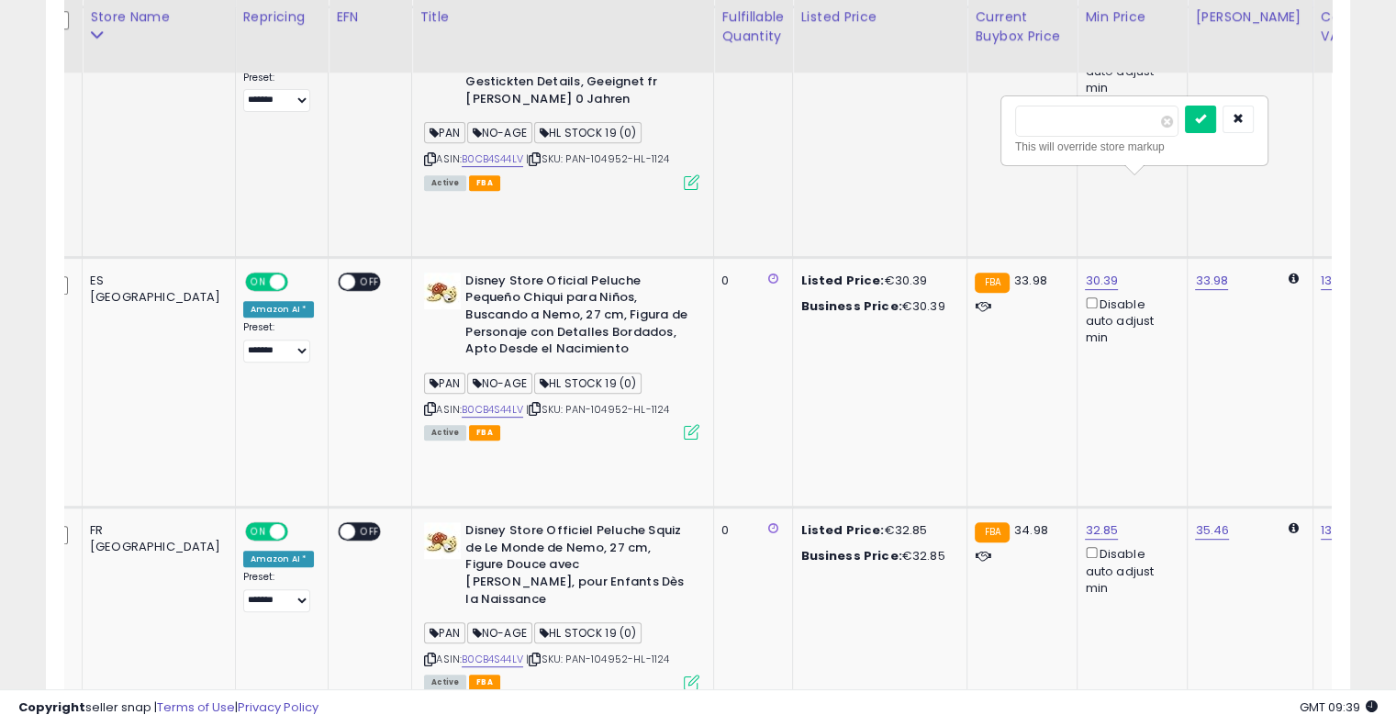
drag, startPoint x: 1065, startPoint y: 122, endPoint x: 830, endPoint y: 114, distance: 235.2
type input "**"
click button "submit" at bounding box center [1200, 120] width 31 height 28
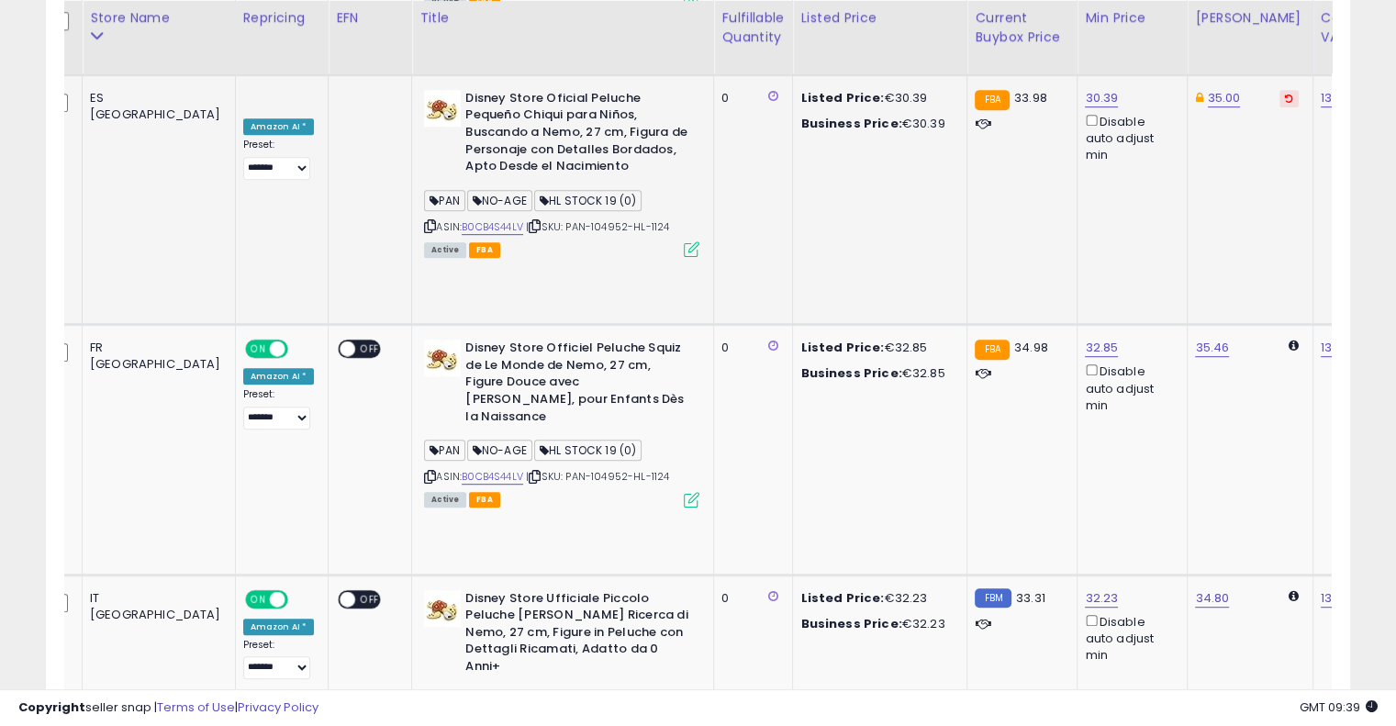
scroll to position [915, 0]
click at [529, 471] on icon at bounding box center [535, 476] width 12 height 10
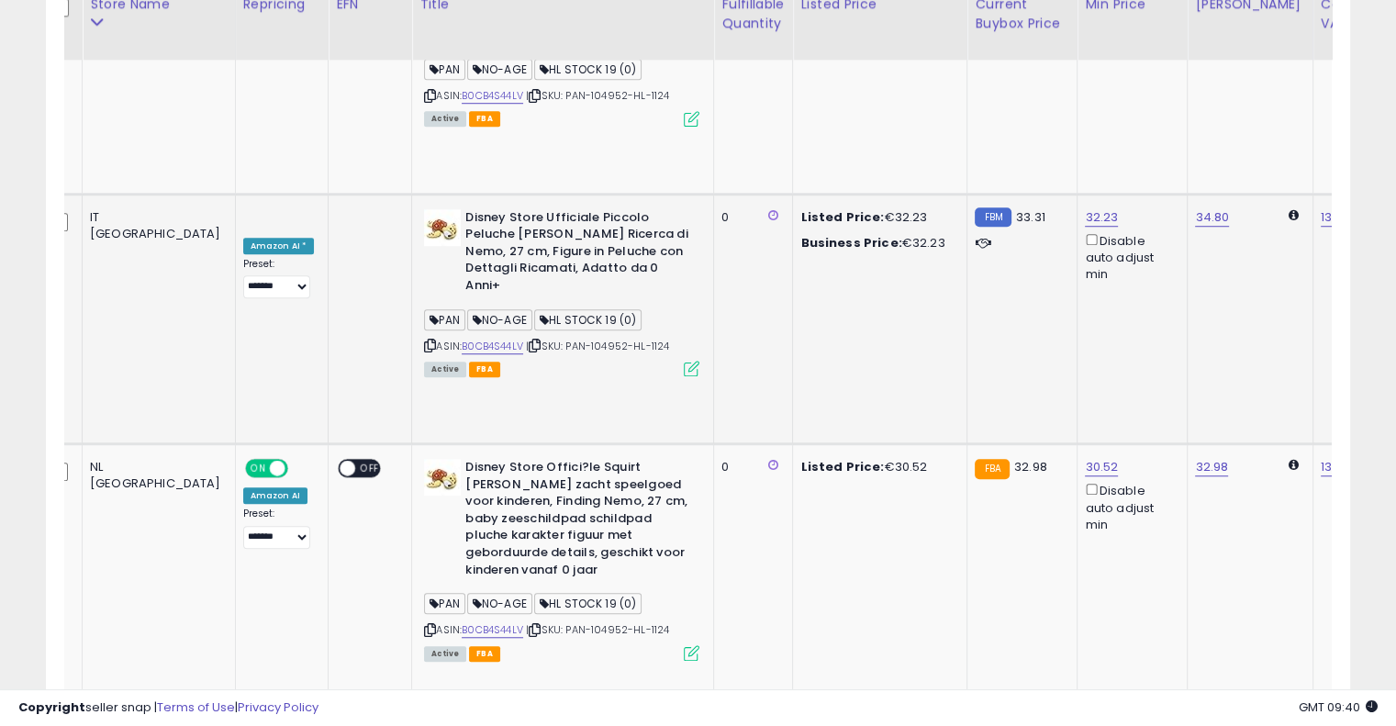
scroll to position [1374, 0]
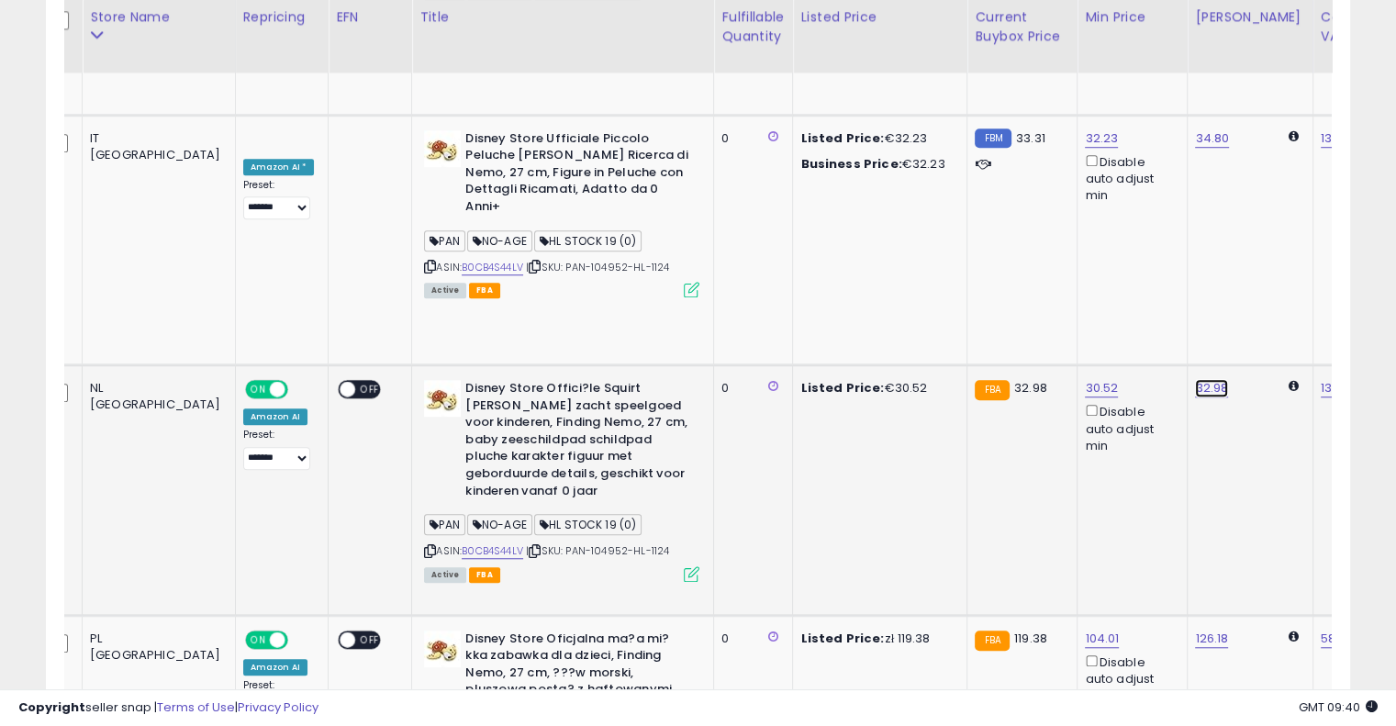
drag, startPoint x: 1063, startPoint y: 47, endPoint x: 863, endPoint y: 39, distance: 200.3
click at [863, 39] on table "Store Name Repricing" at bounding box center [1415, 80] width 2748 height 2074
type input "**"
click button "submit" at bounding box center [1200, 38] width 31 height 28
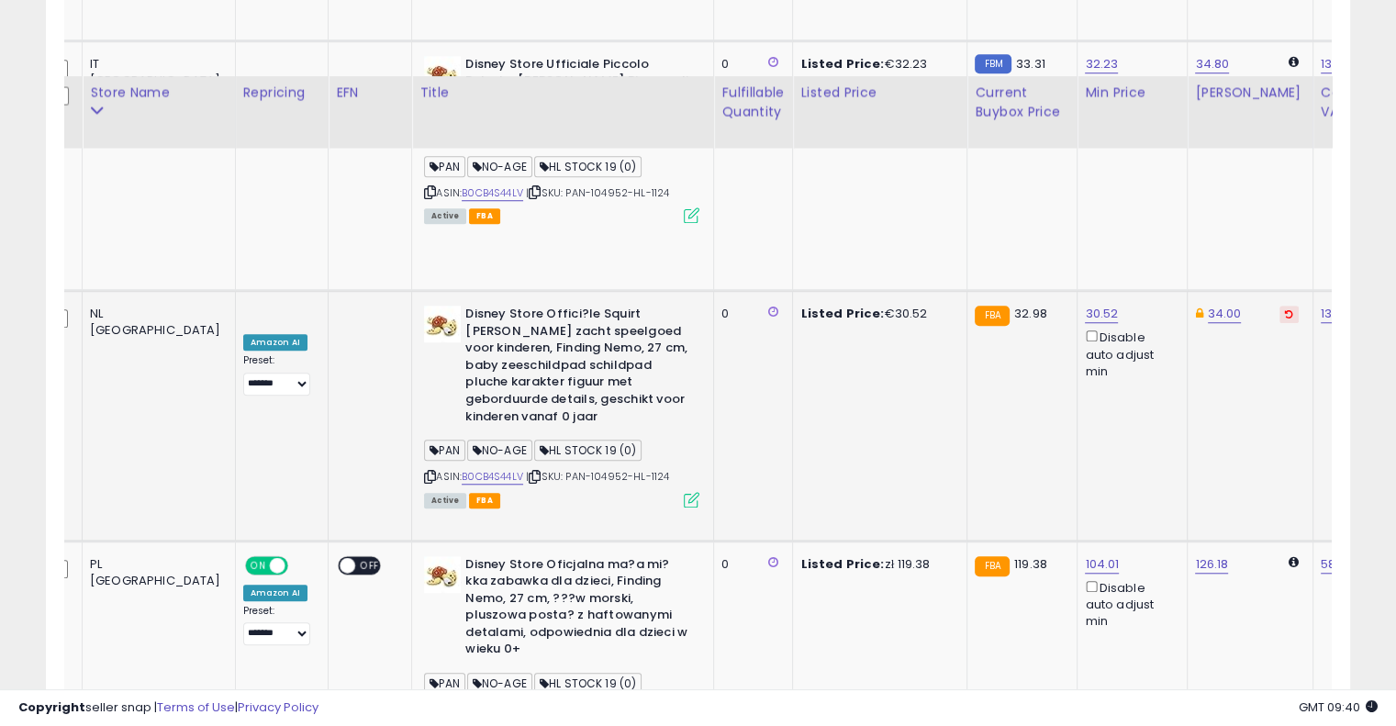
scroll to position [1530, 0]
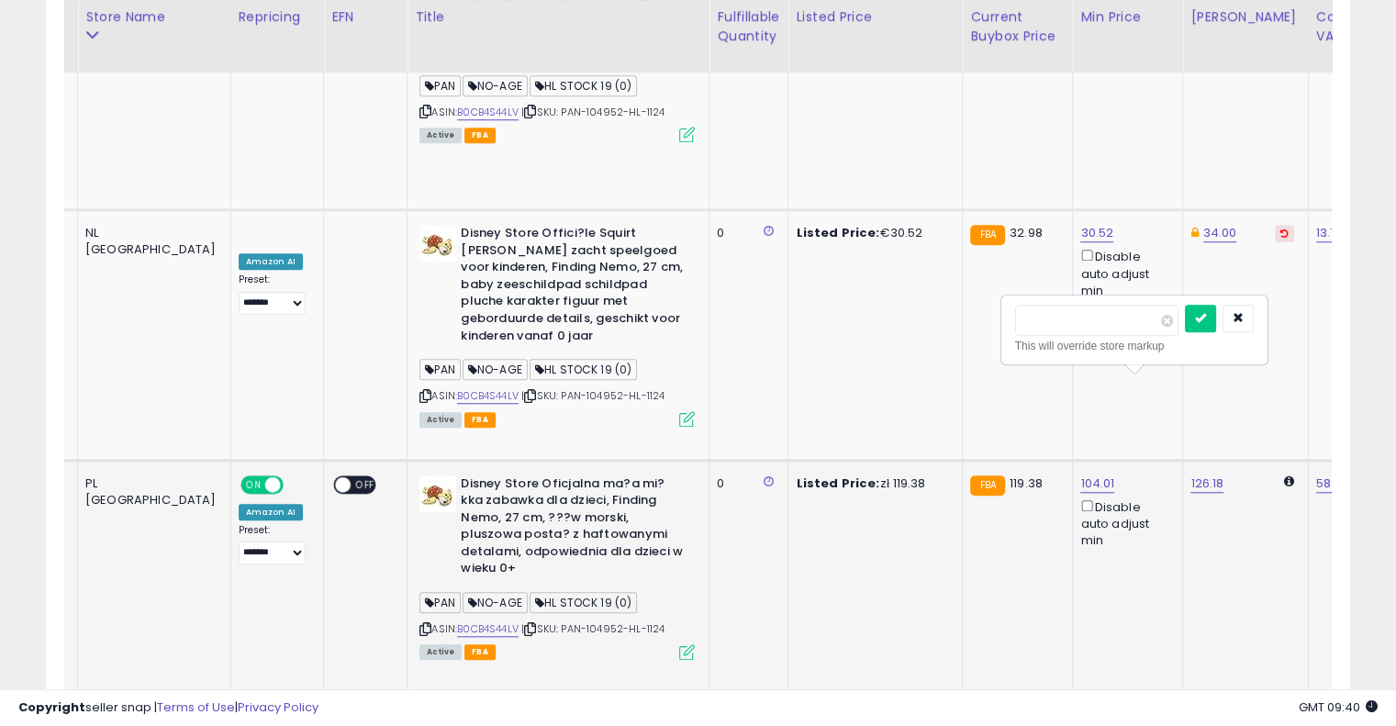
drag, startPoint x: 1105, startPoint y: 326, endPoint x: 755, endPoint y: 284, distance: 353.2
type input "***"
click button "submit" at bounding box center [1200, 319] width 31 height 28
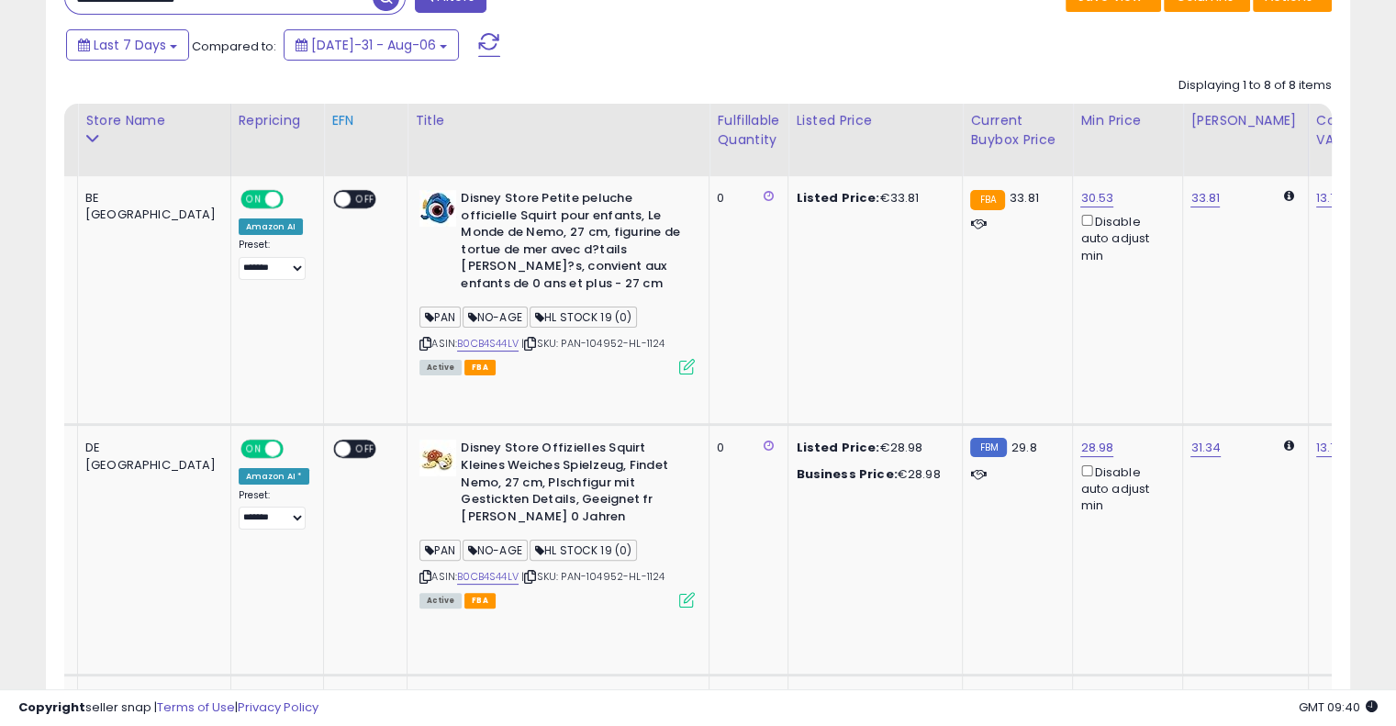
scroll to position [152, 0]
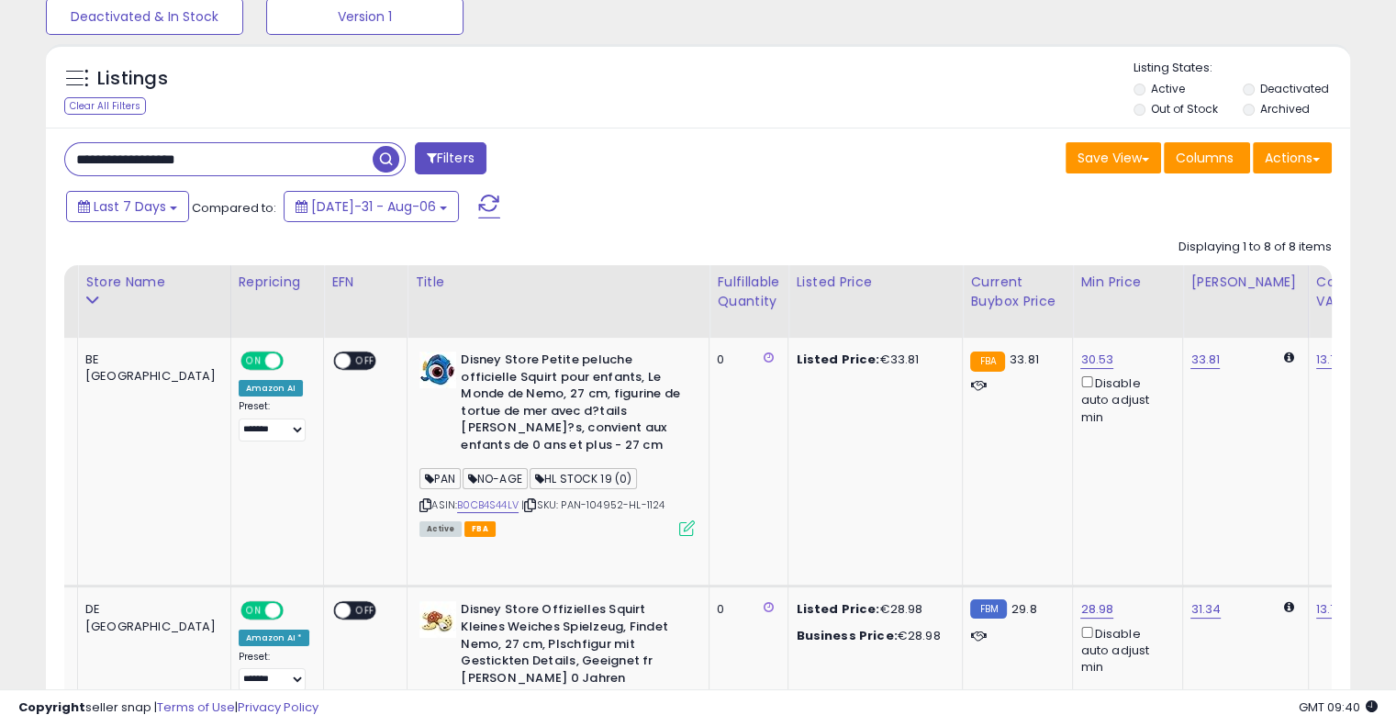
drag, startPoint x: 246, startPoint y: 159, endPoint x: 0, endPoint y: 153, distance: 246.1
paste input "text"
click at [380, 154] on span "button" at bounding box center [386, 159] width 27 height 27
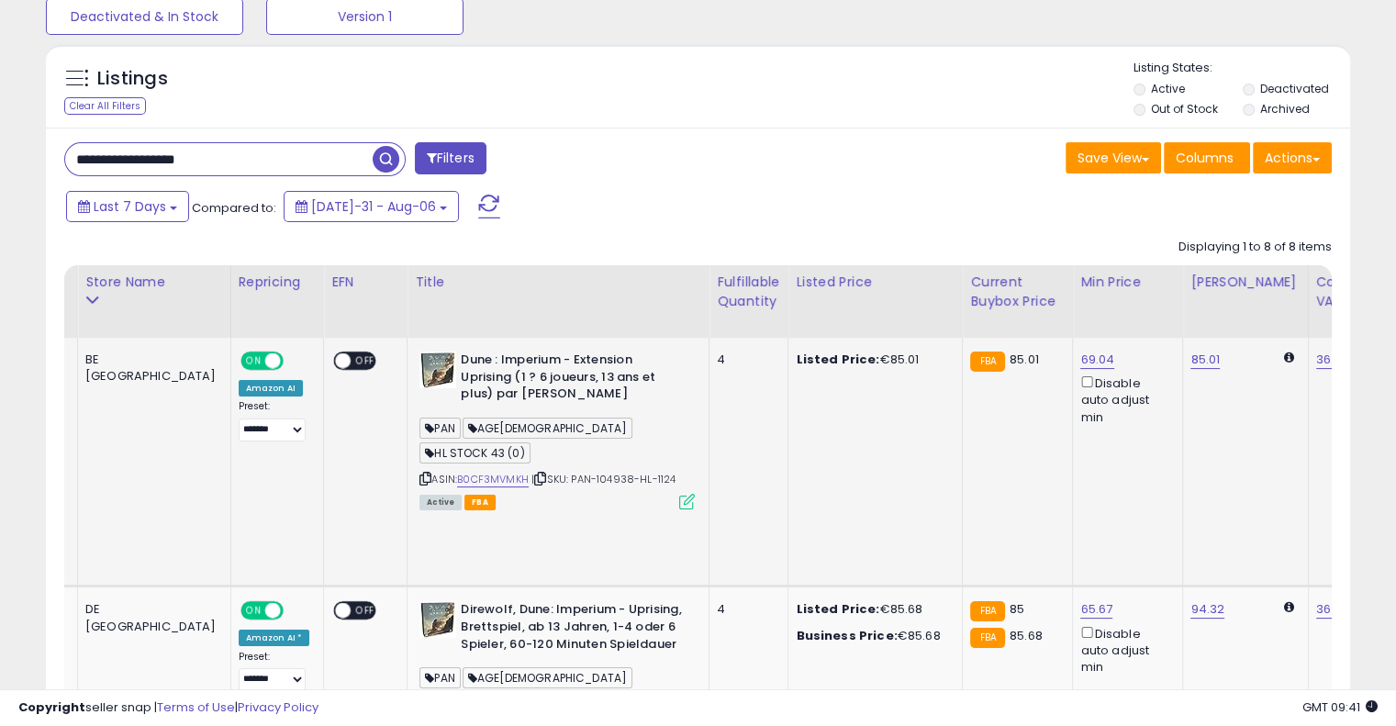
click at [710, 380] on td "4" at bounding box center [749, 462] width 79 height 249
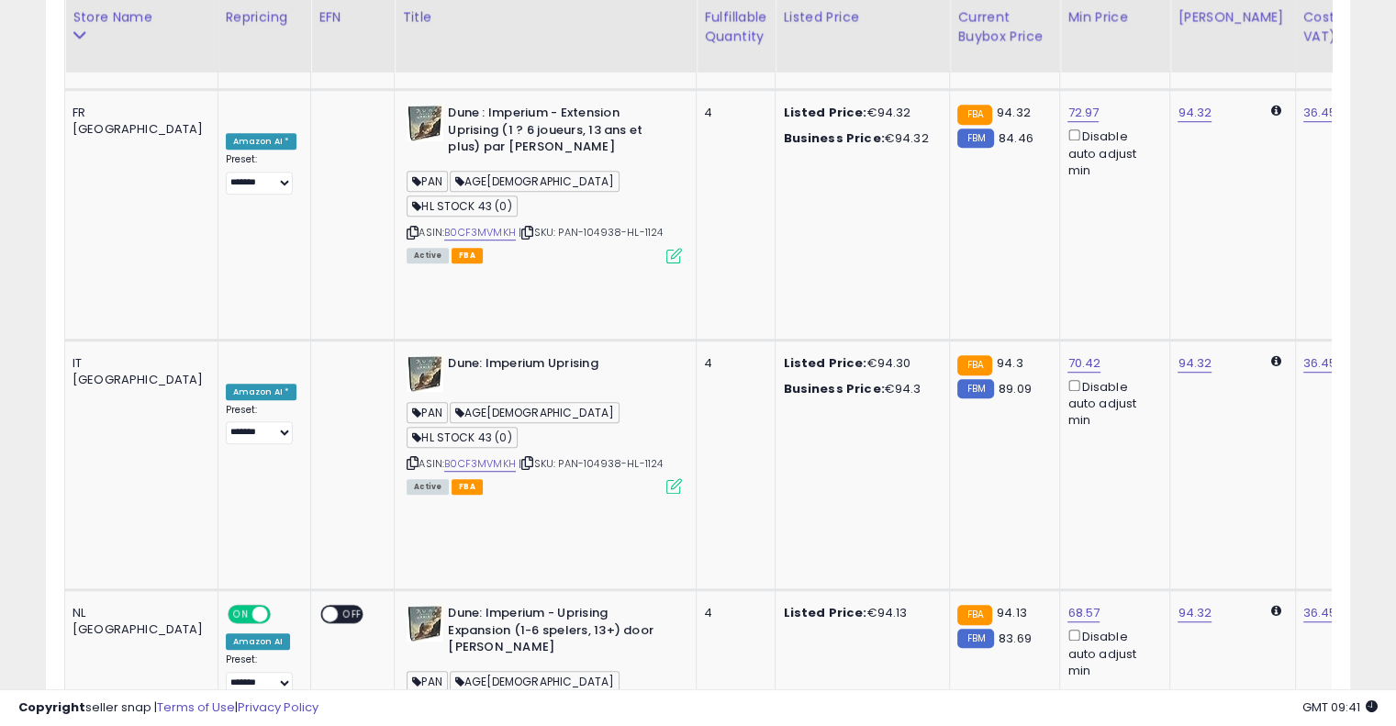
scroll to position [0, 178]
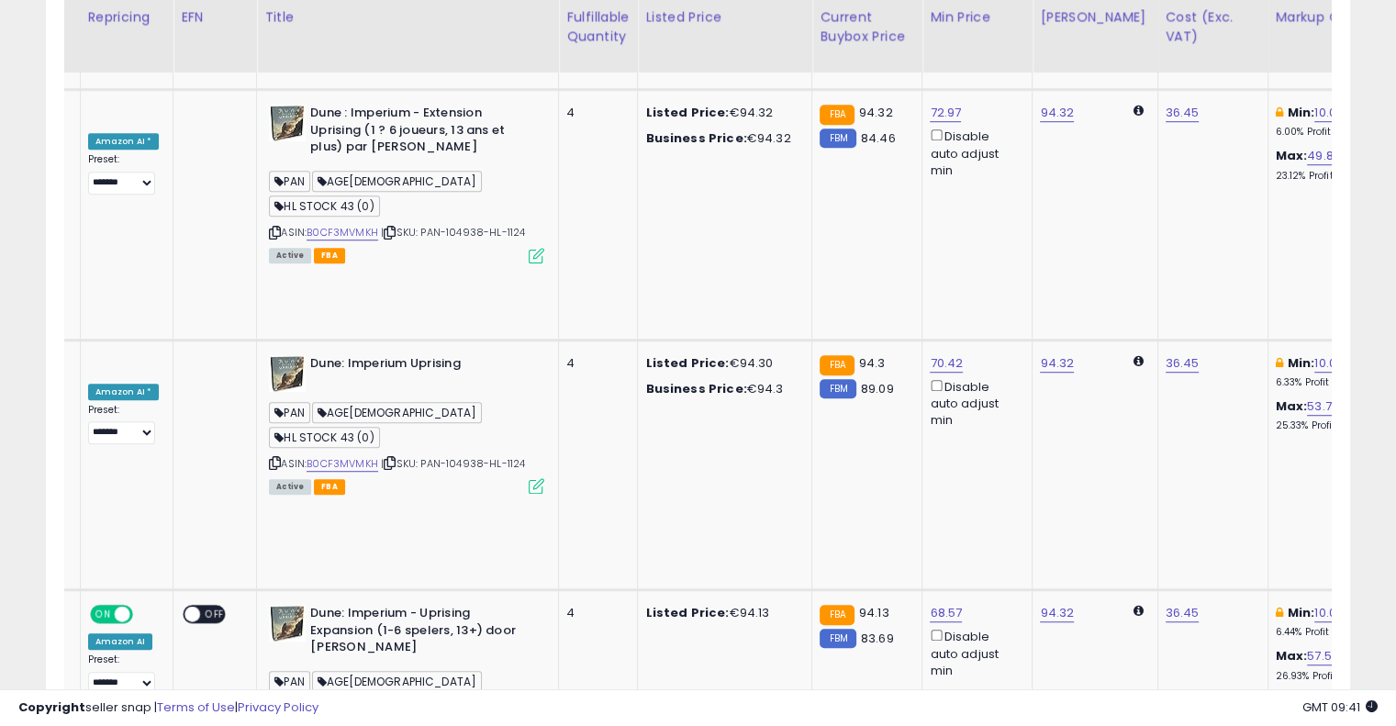
drag, startPoint x: 698, startPoint y: 341, endPoint x: 801, endPoint y: 304, distance: 109.2
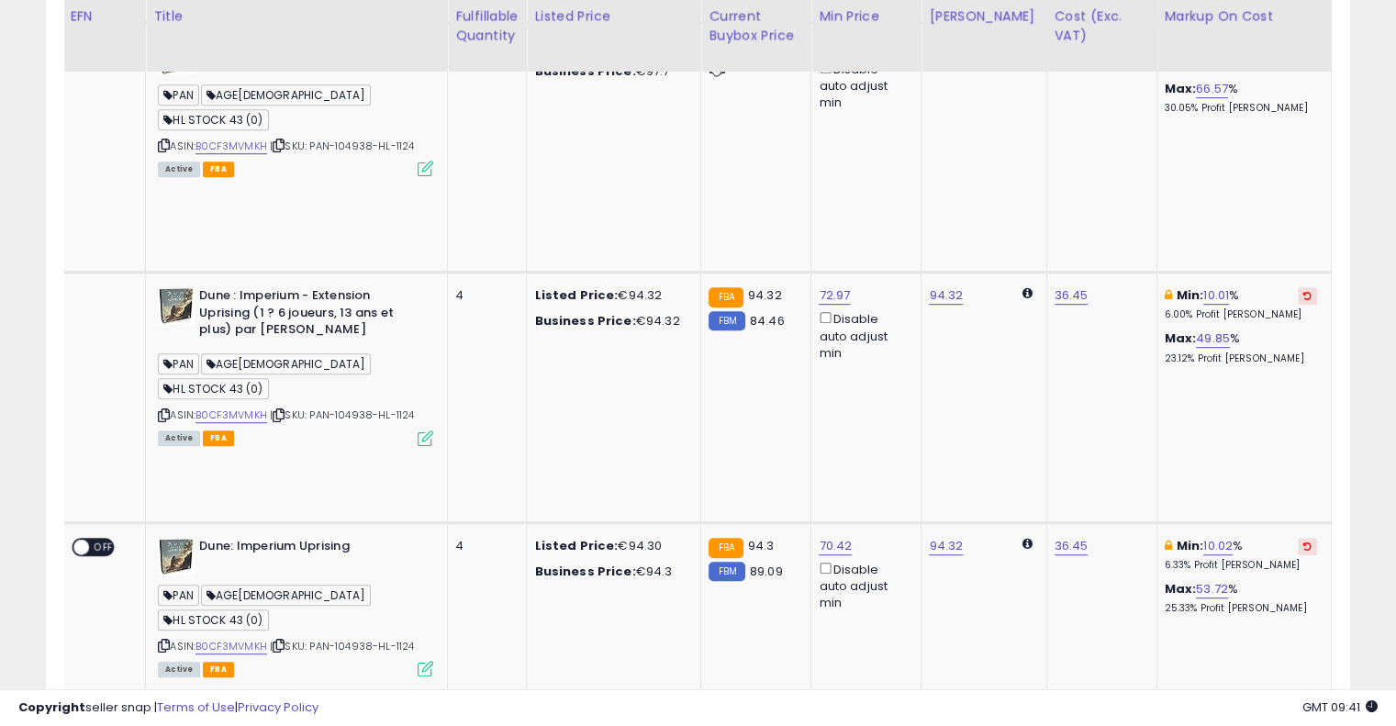
scroll to position [966, 0]
click at [1298, 539] on button at bounding box center [1307, 547] width 19 height 17
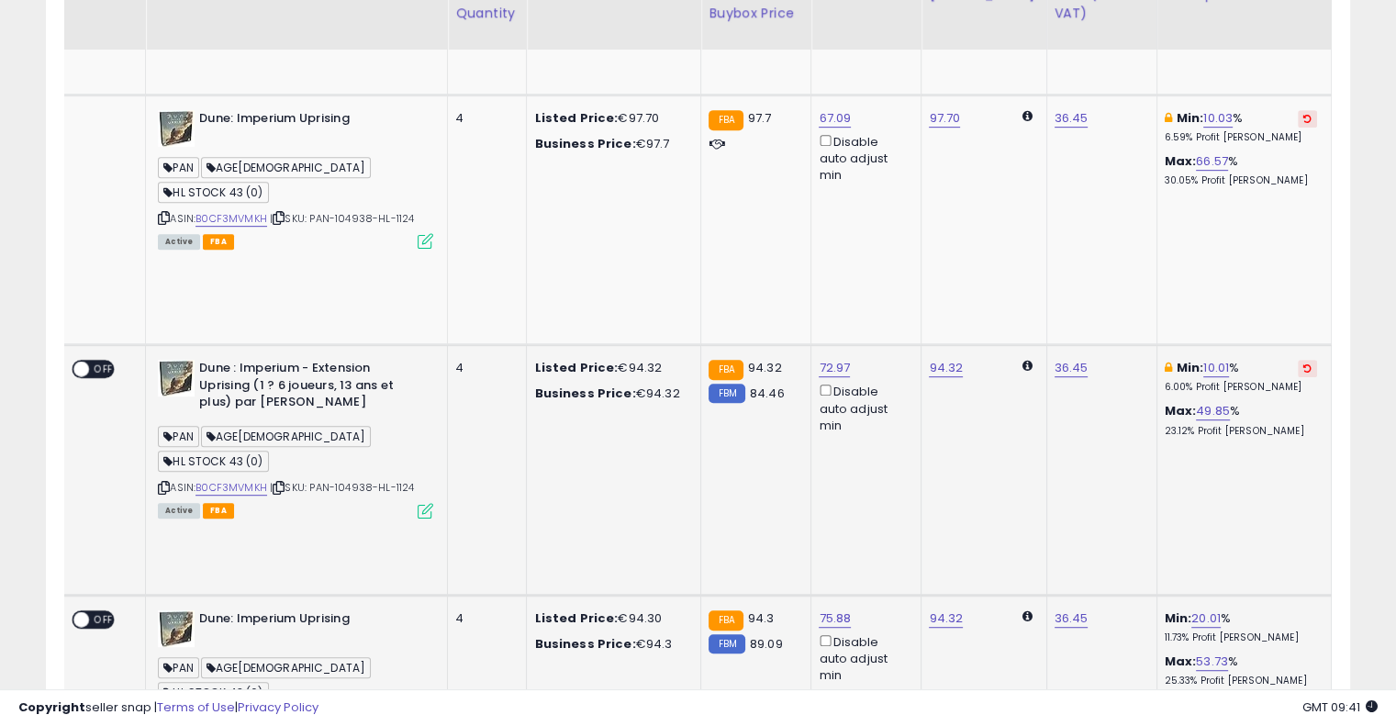
scroll to position [782, 0]
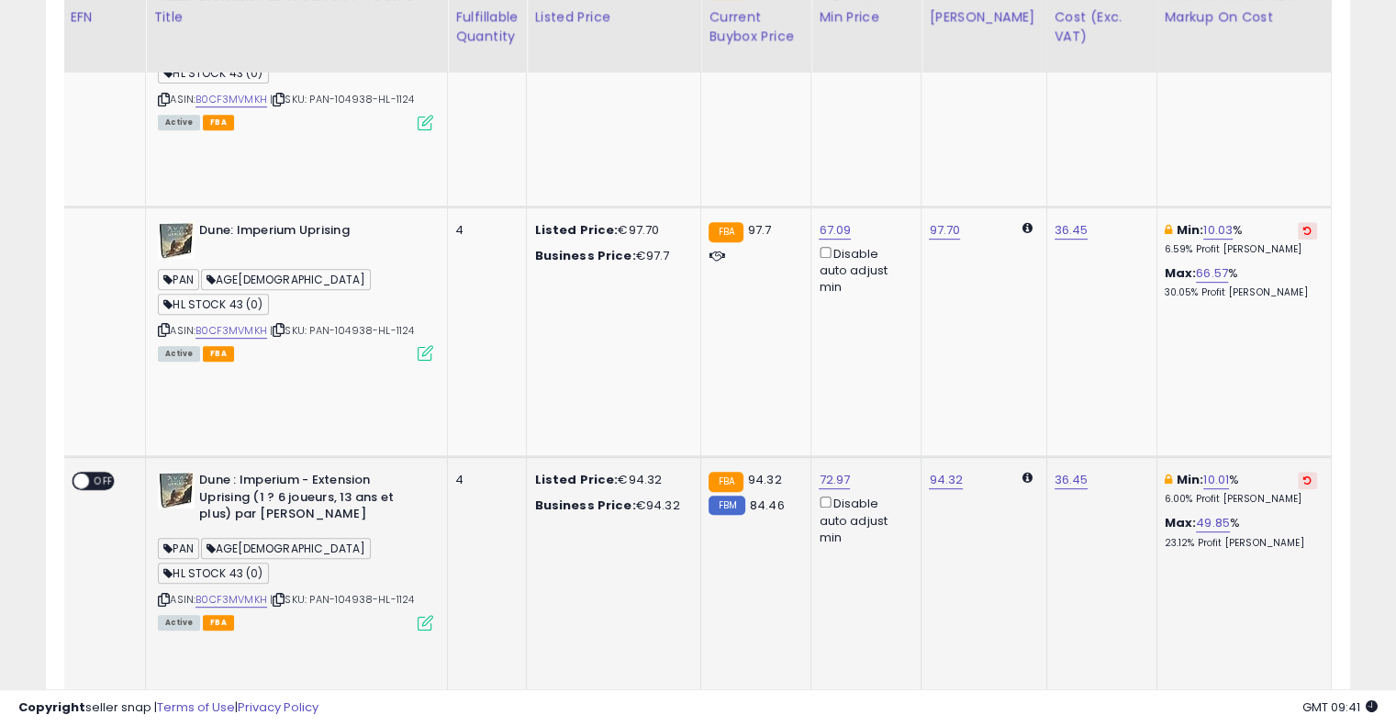
click at [1304, 476] on icon at bounding box center [1308, 480] width 8 height 9
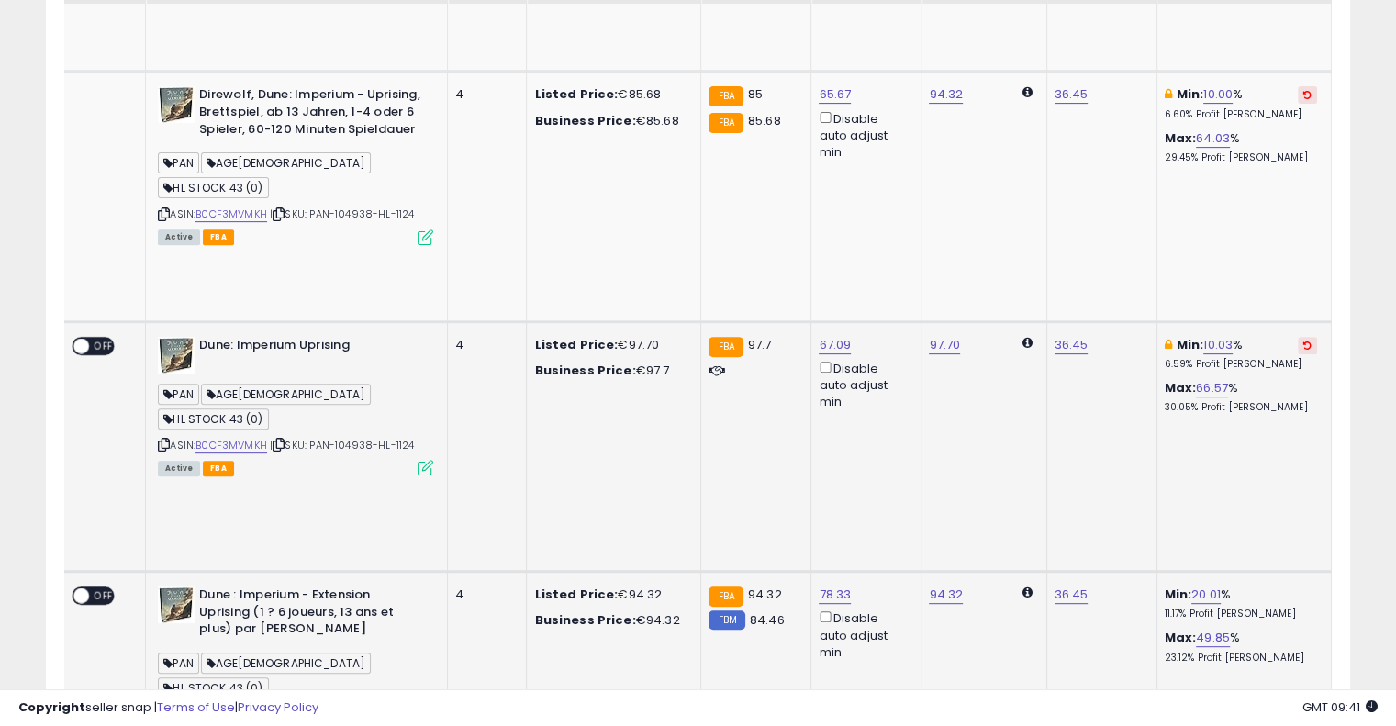
scroll to position [599, 0]
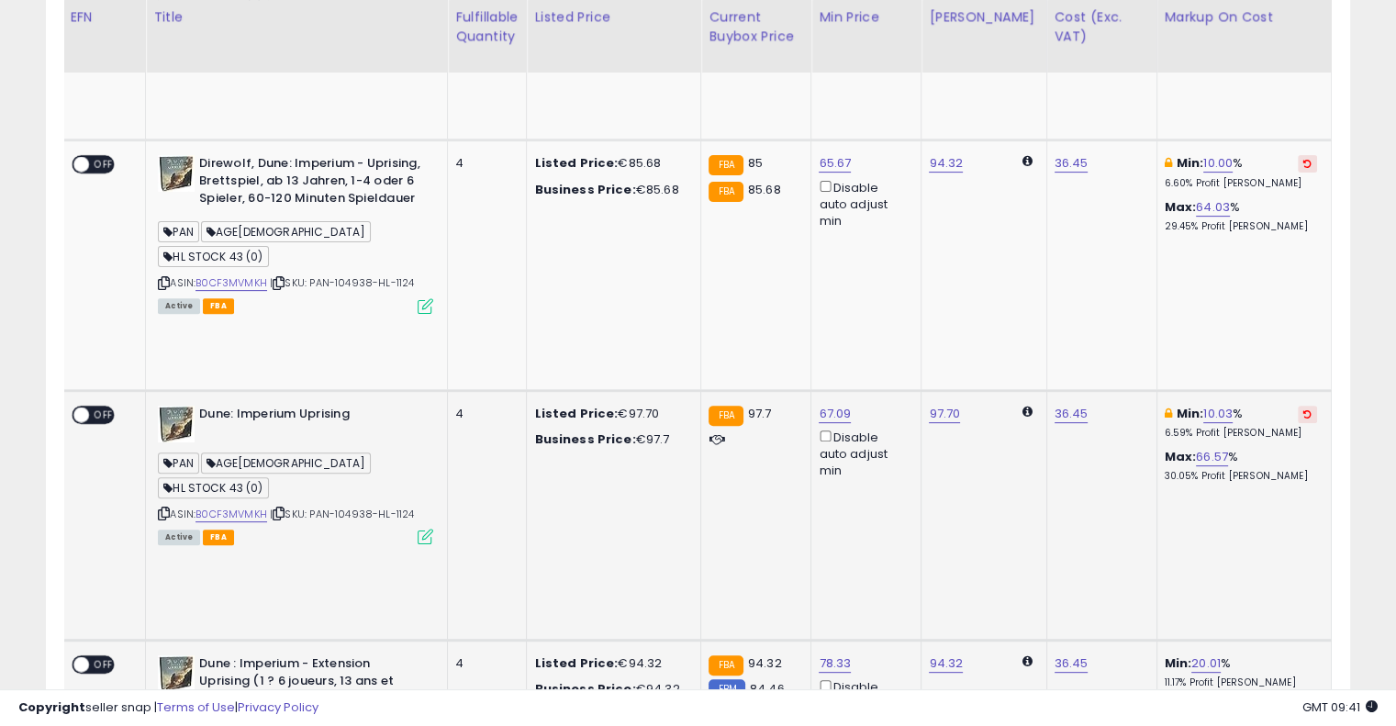
click at [1298, 406] on button at bounding box center [1307, 414] width 19 height 17
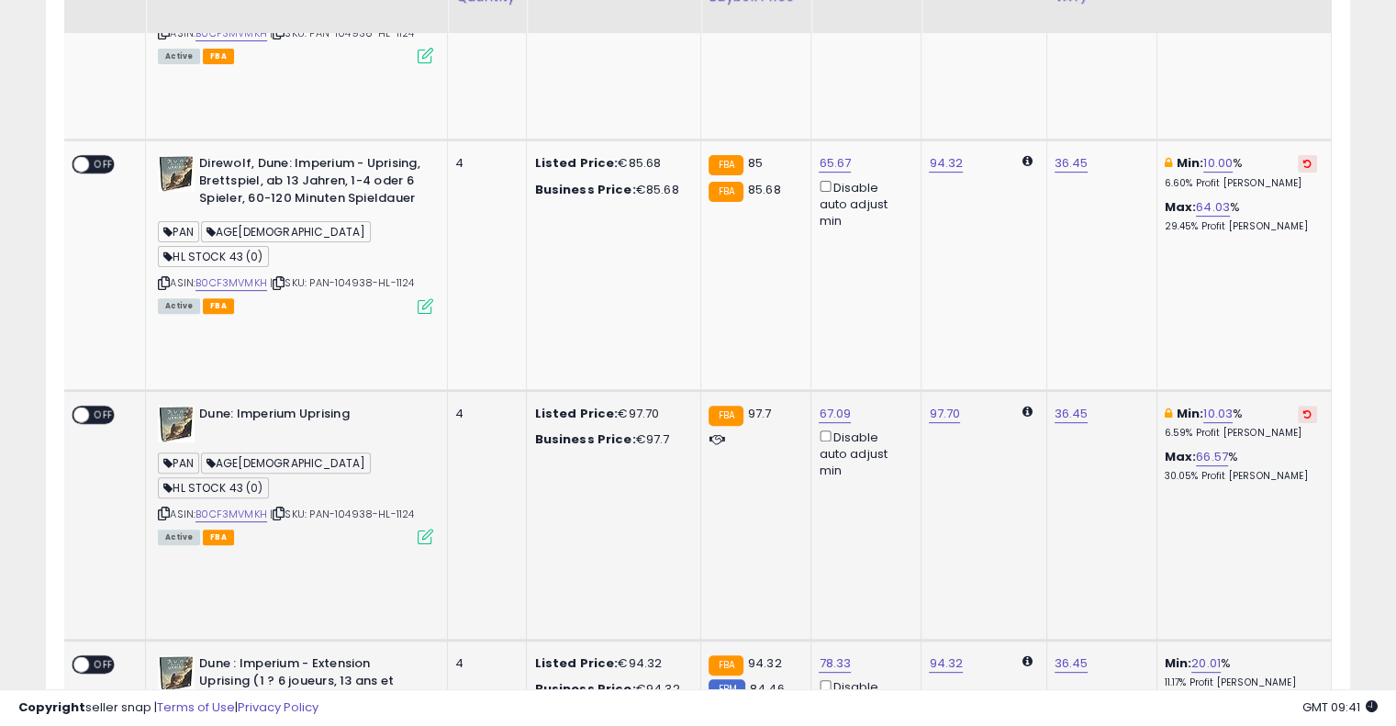
scroll to position [323, 0]
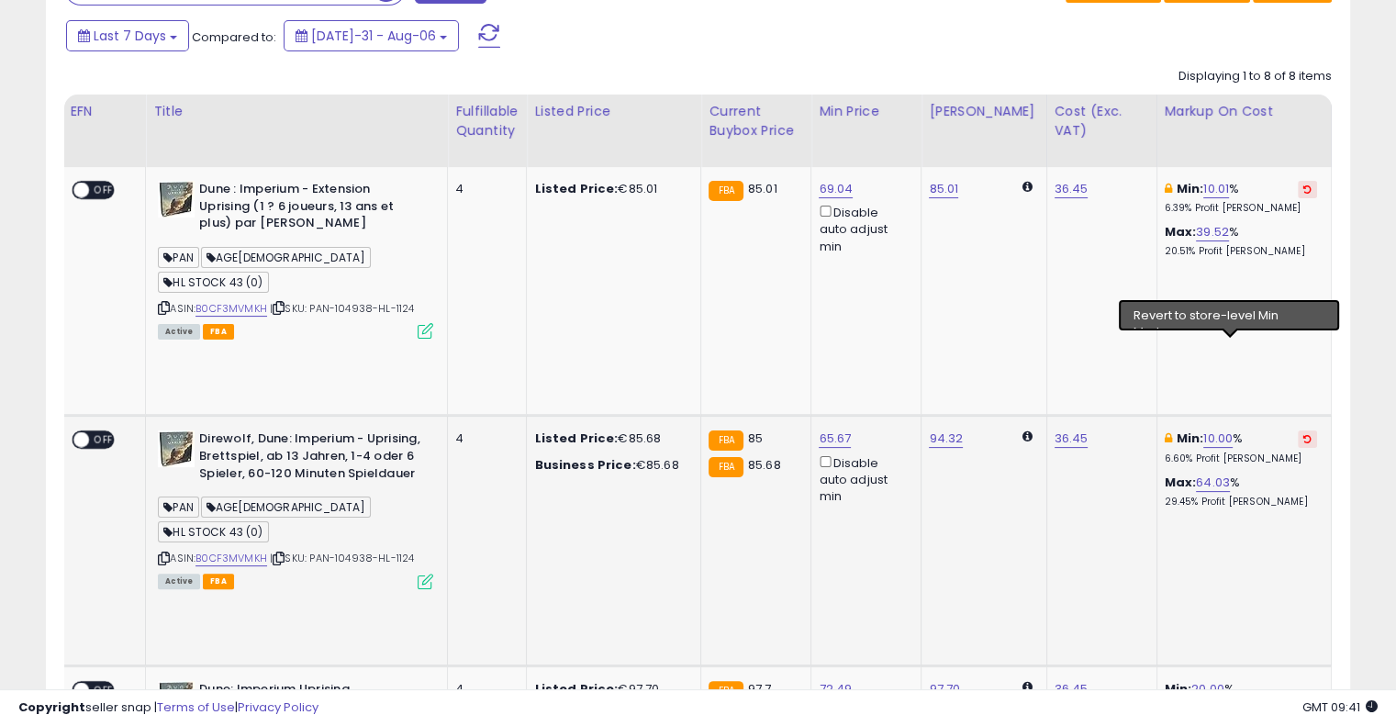
click at [1304, 434] on icon at bounding box center [1308, 438] width 8 height 9
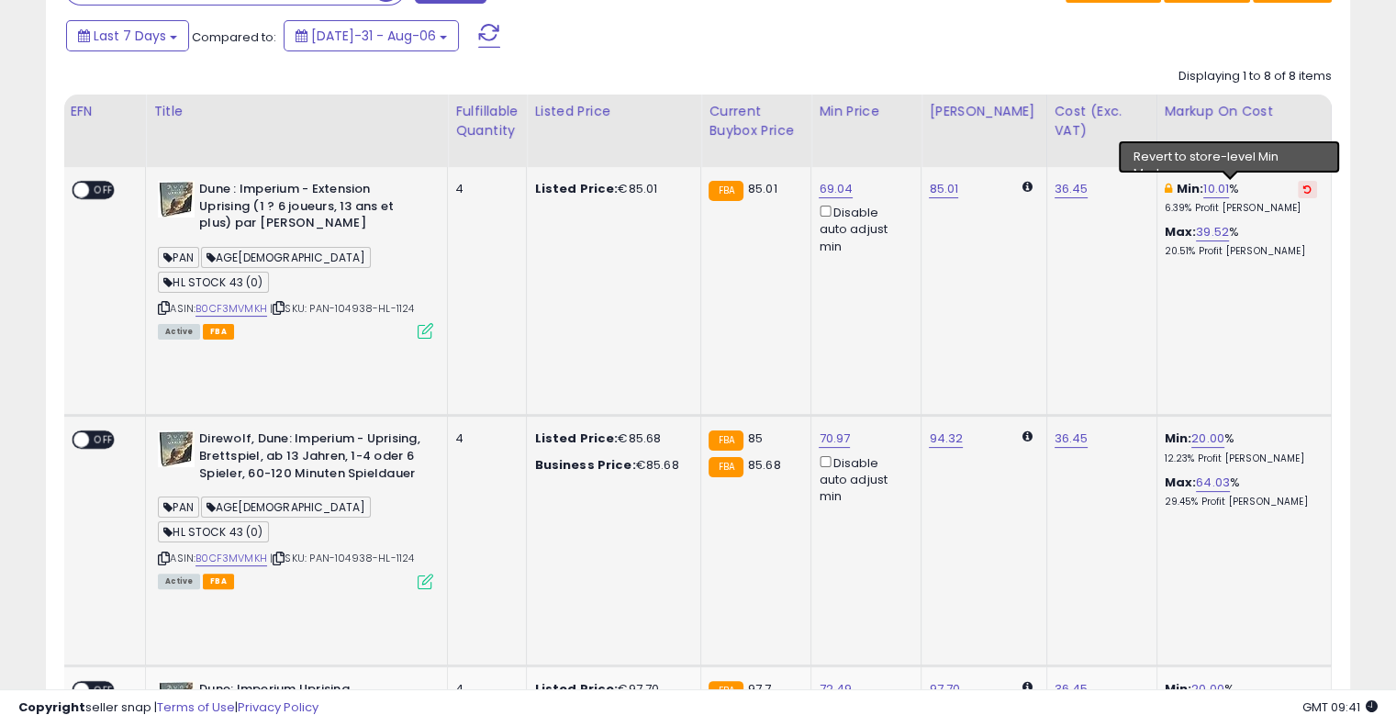
click at [1304, 191] on icon at bounding box center [1308, 189] width 8 height 9
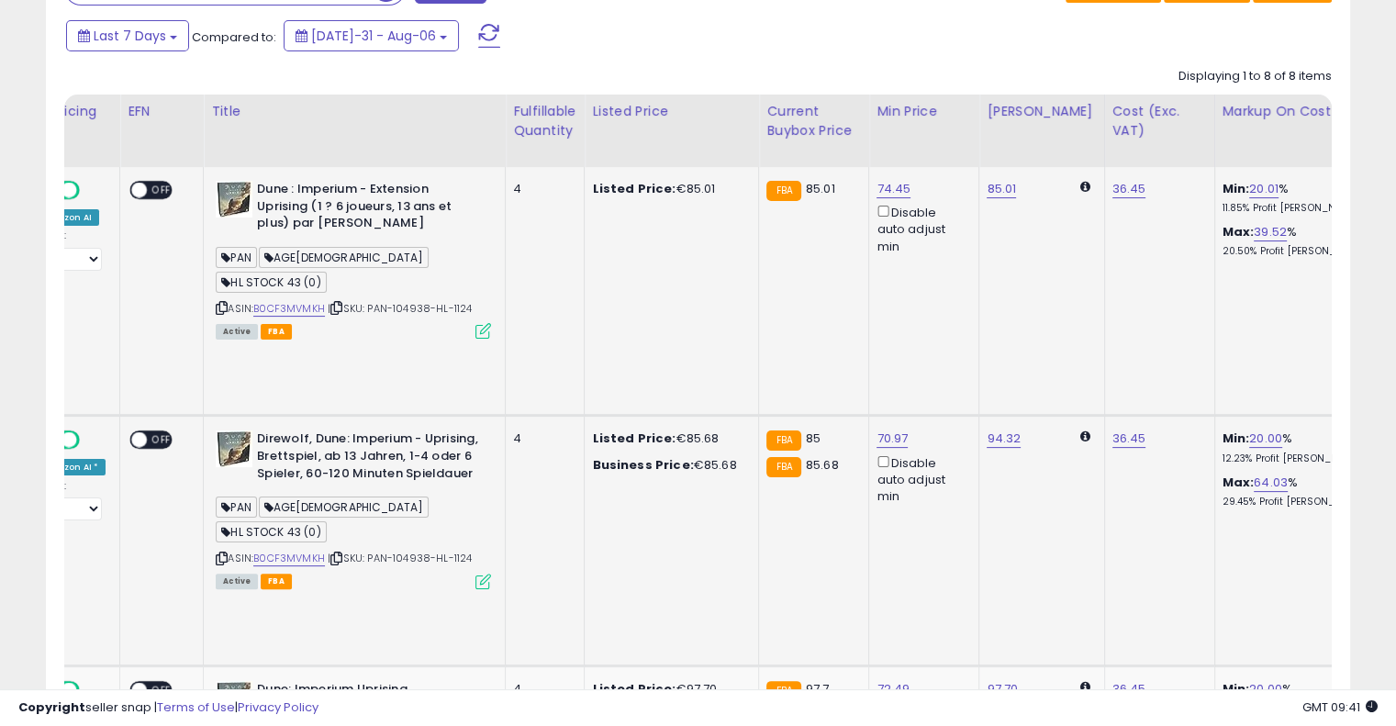
scroll to position [0, 231]
drag, startPoint x: 911, startPoint y: 268, endPoint x: 606, endPoint y: 263, distance: 304.8
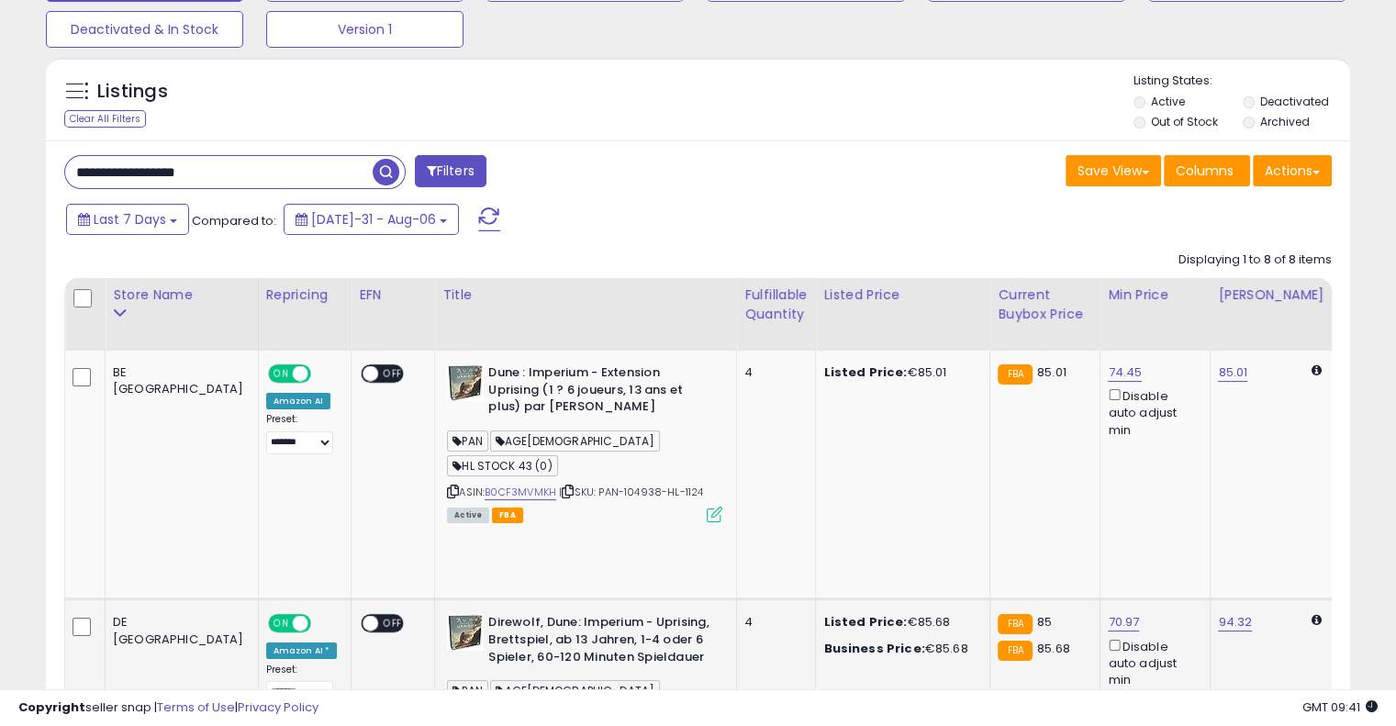
scroll to position [0, 0]
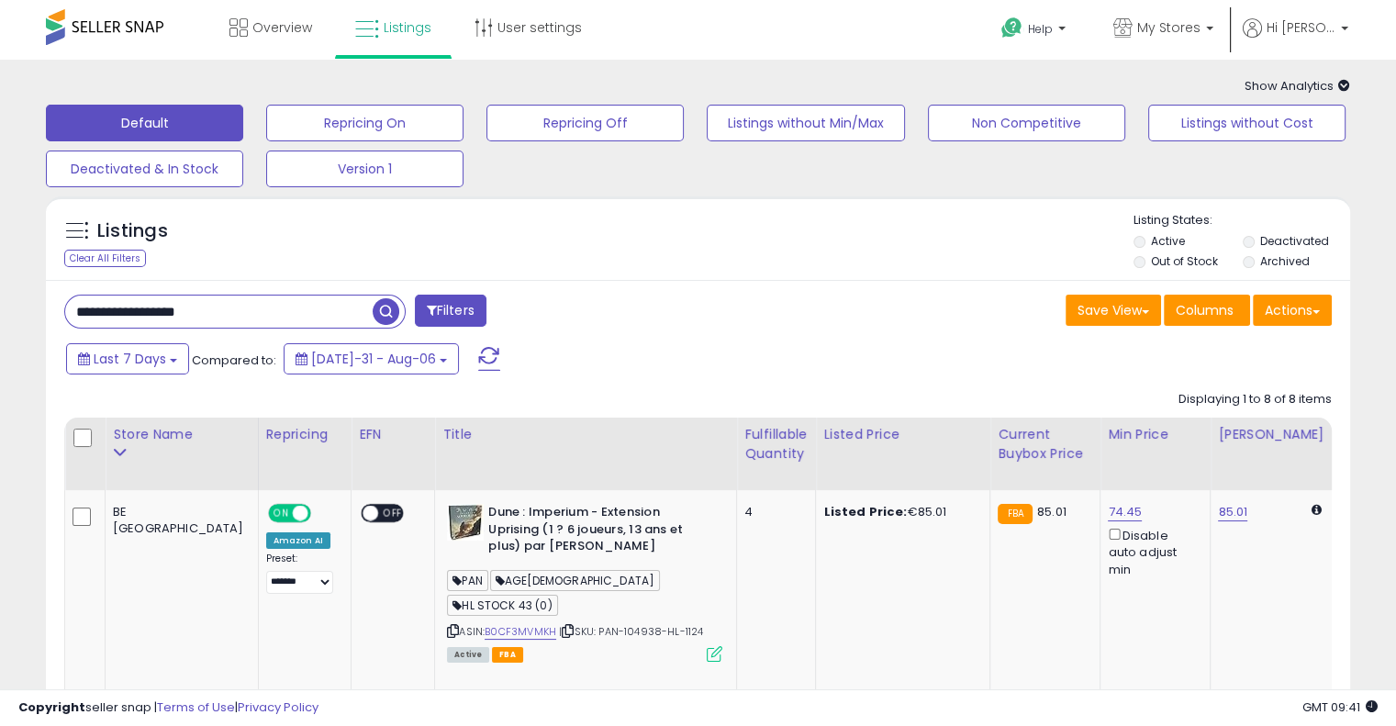
drag, startPoint x: 278, startPoint y: 322, endPoint x: 104, endPoint y: 300, distance: 175.8
paste input "text"
click at [397, 306] on span "button" at bounding box center [386, 311] width 27 height 27
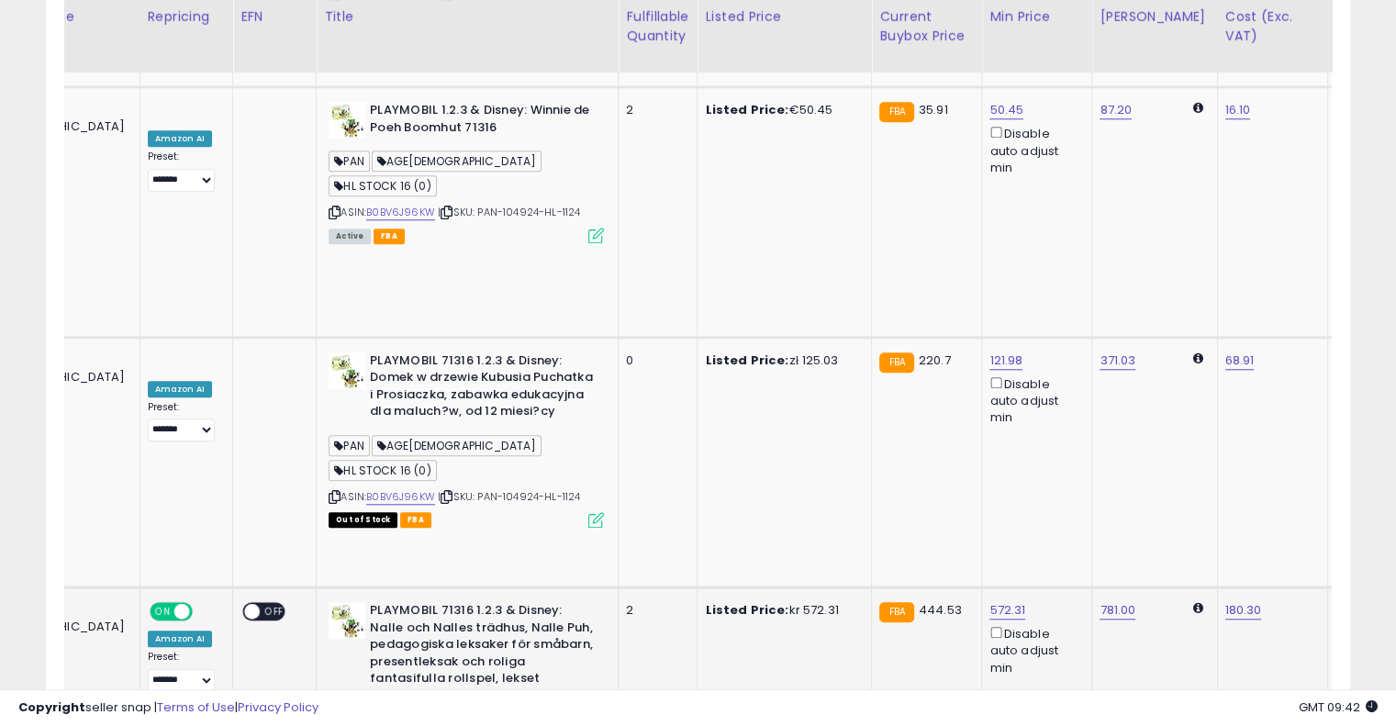
scroll to position [0, 230]
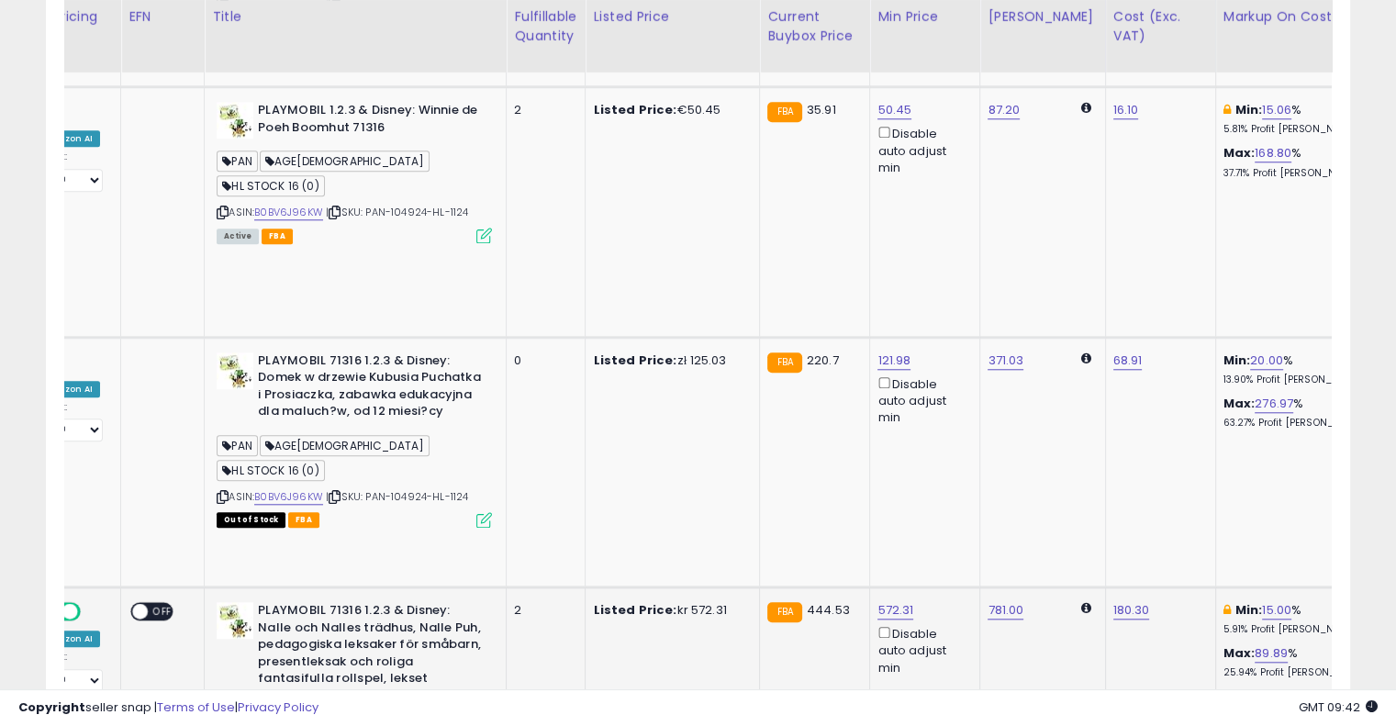
drag, startPoint x: 780, startPoint y: 308, endPoint x: 865, endPoint y: 275, distance: 91.0
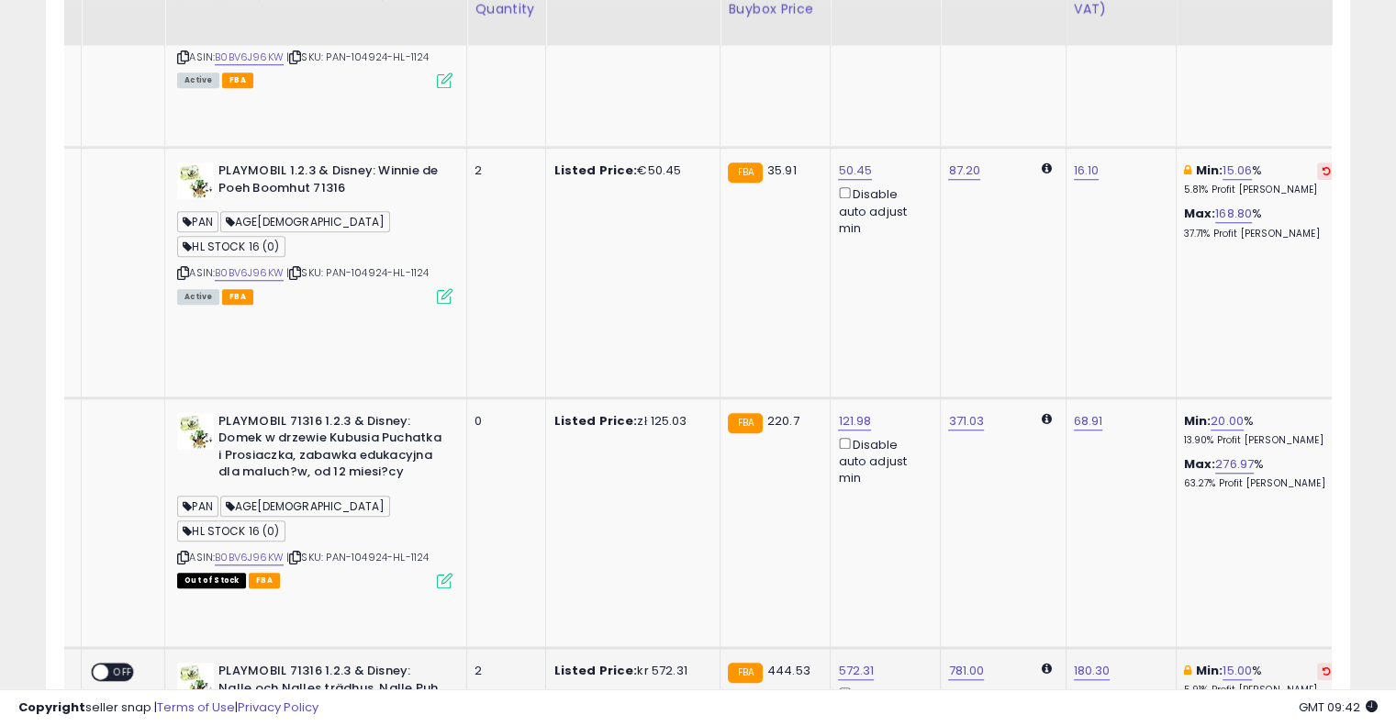
scroll to position [1561, 0]
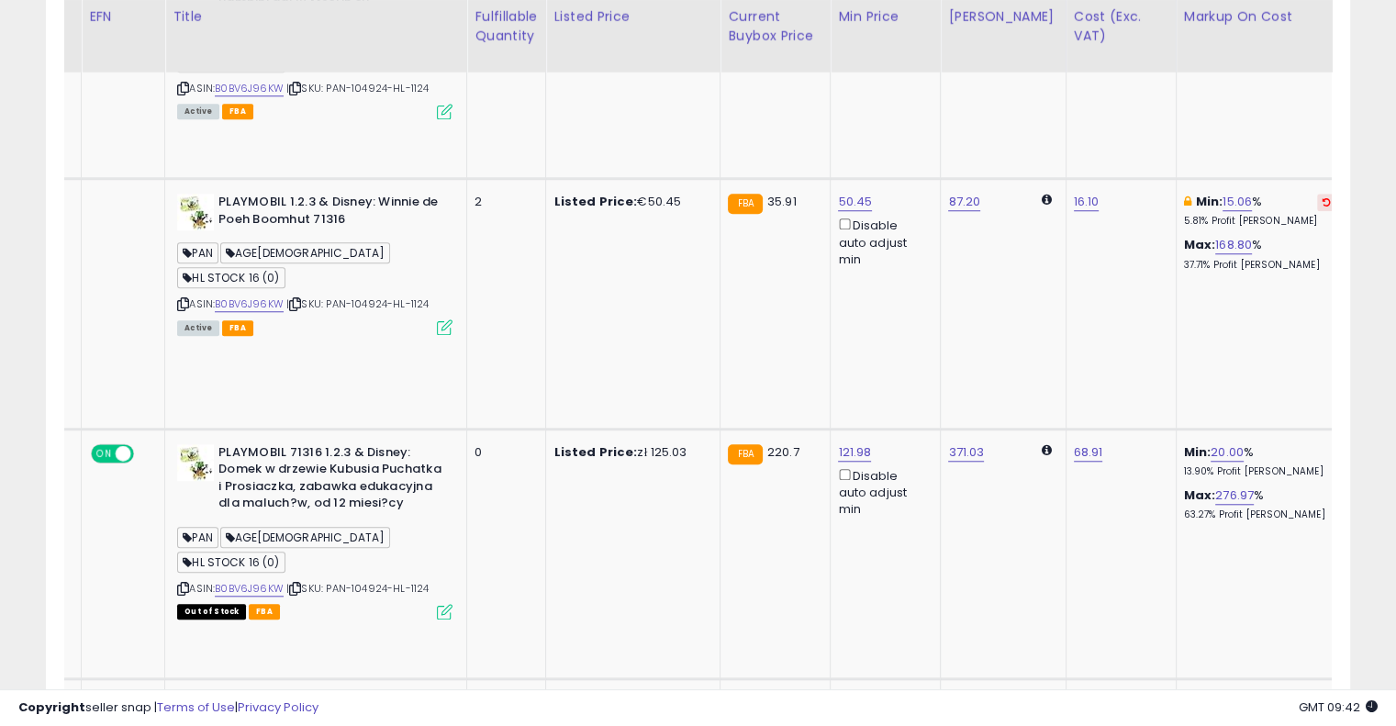
click at [1317, 694] on button at bounding box center [1326, 702] width 19 height 17
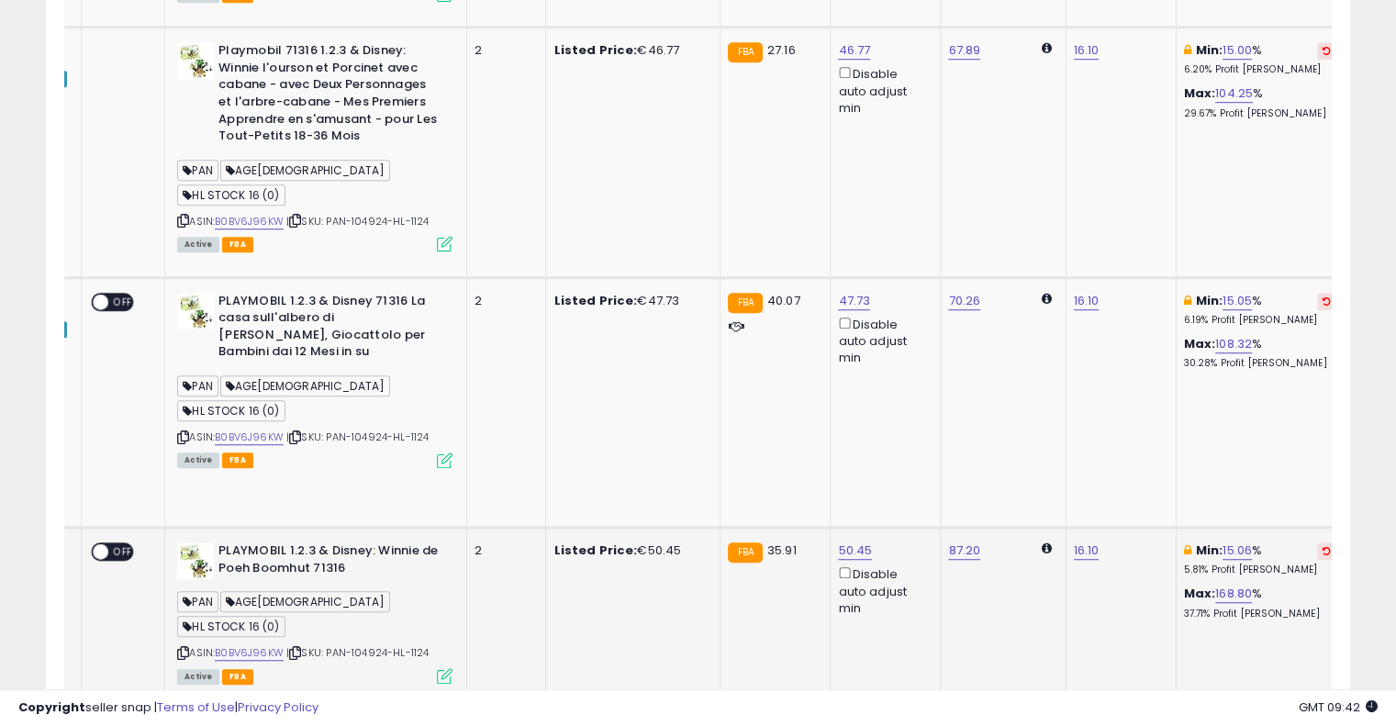
scroll to position [1102, 0]
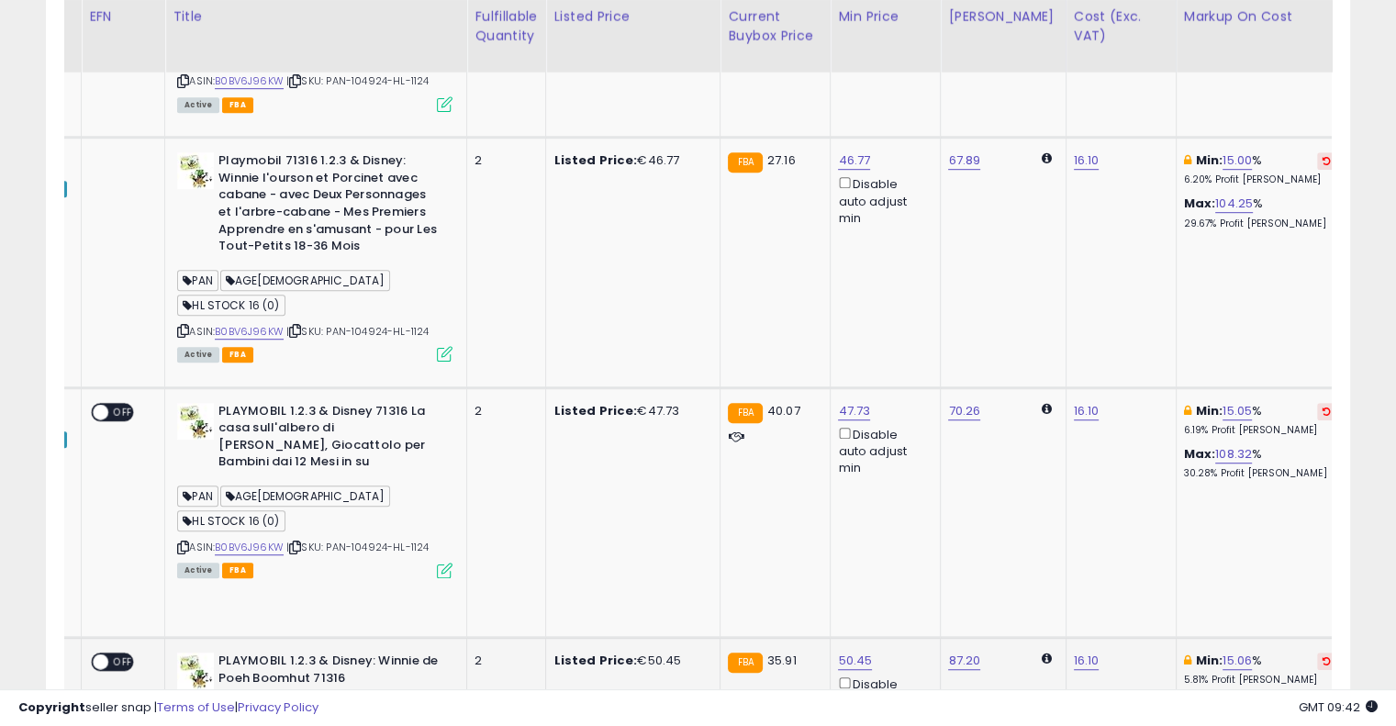
click at [1317, 653] on button at bounding box center [1326, 661] width 19 height 17
click at [1323, 407] on icon at bounding box center [1327, 411] width 8 height 9
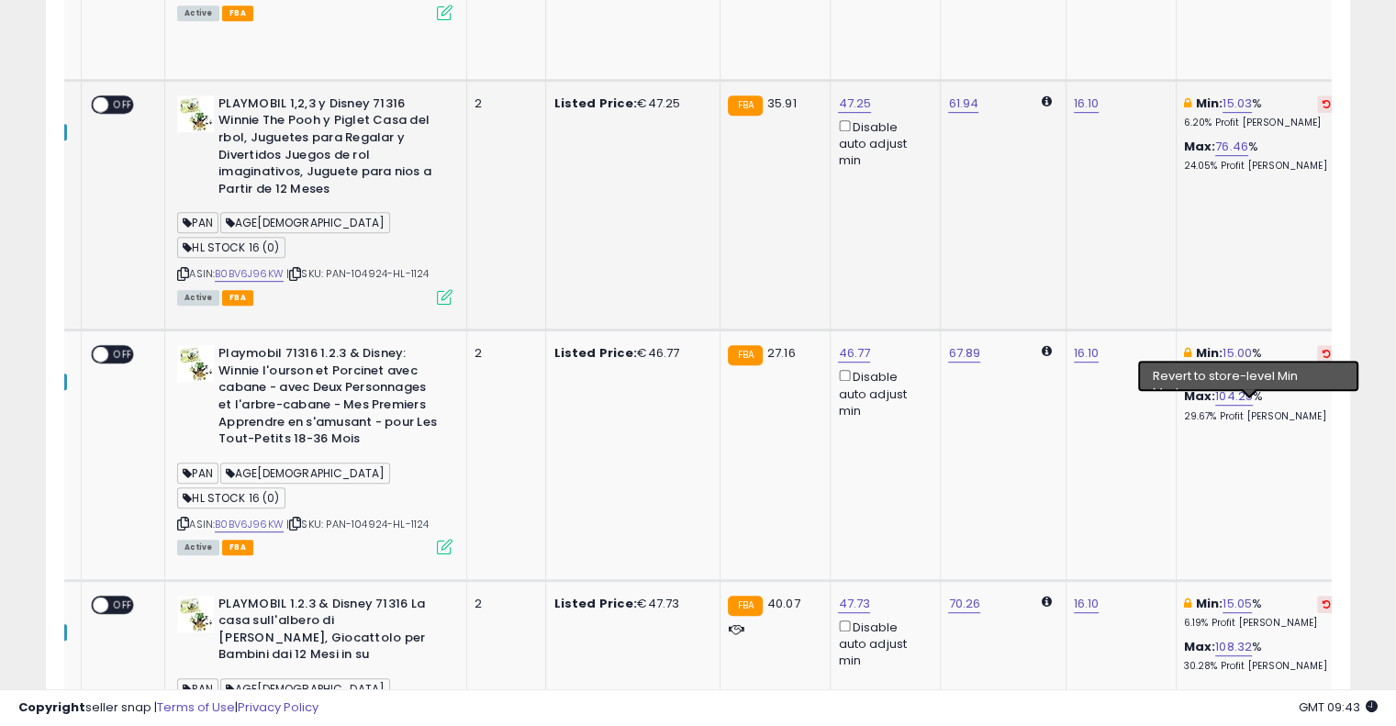
scroll to position [734, 0]
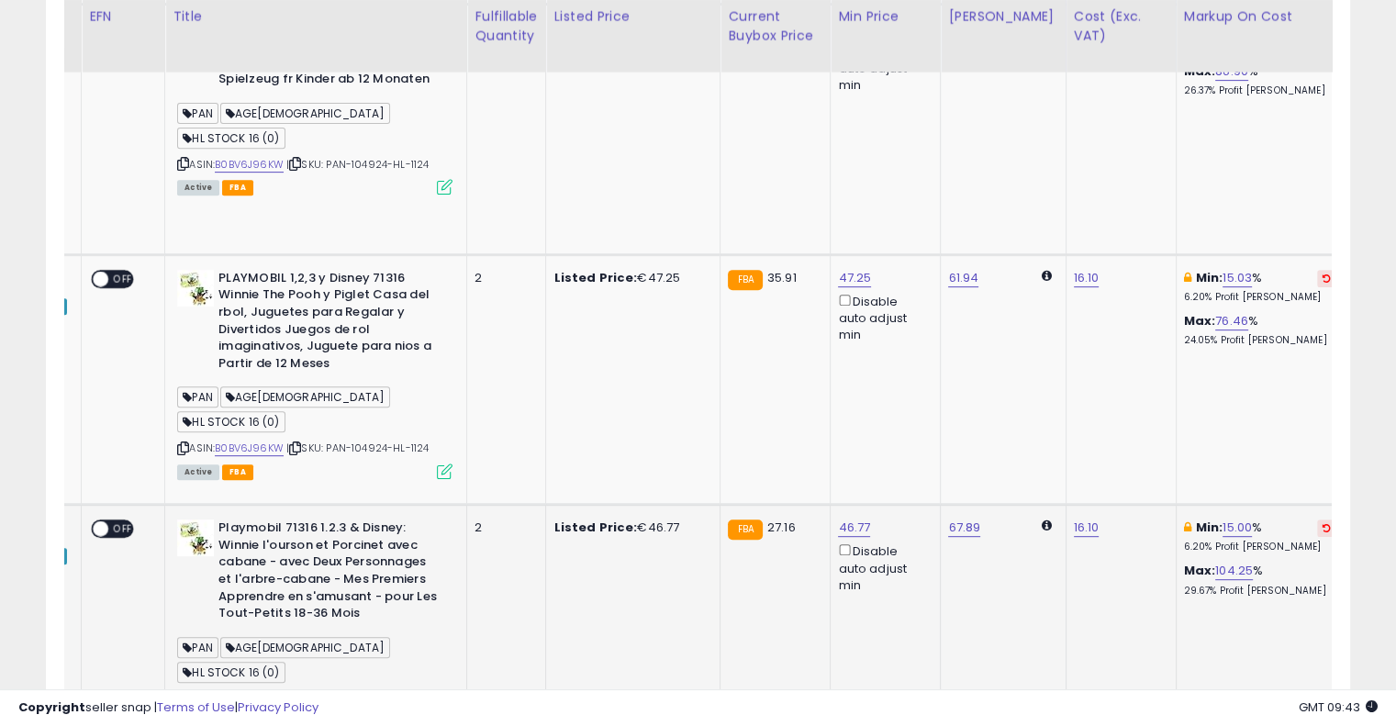
click at [1323, 523] on icon at bounding box center [1327, 527] width 8 height 9
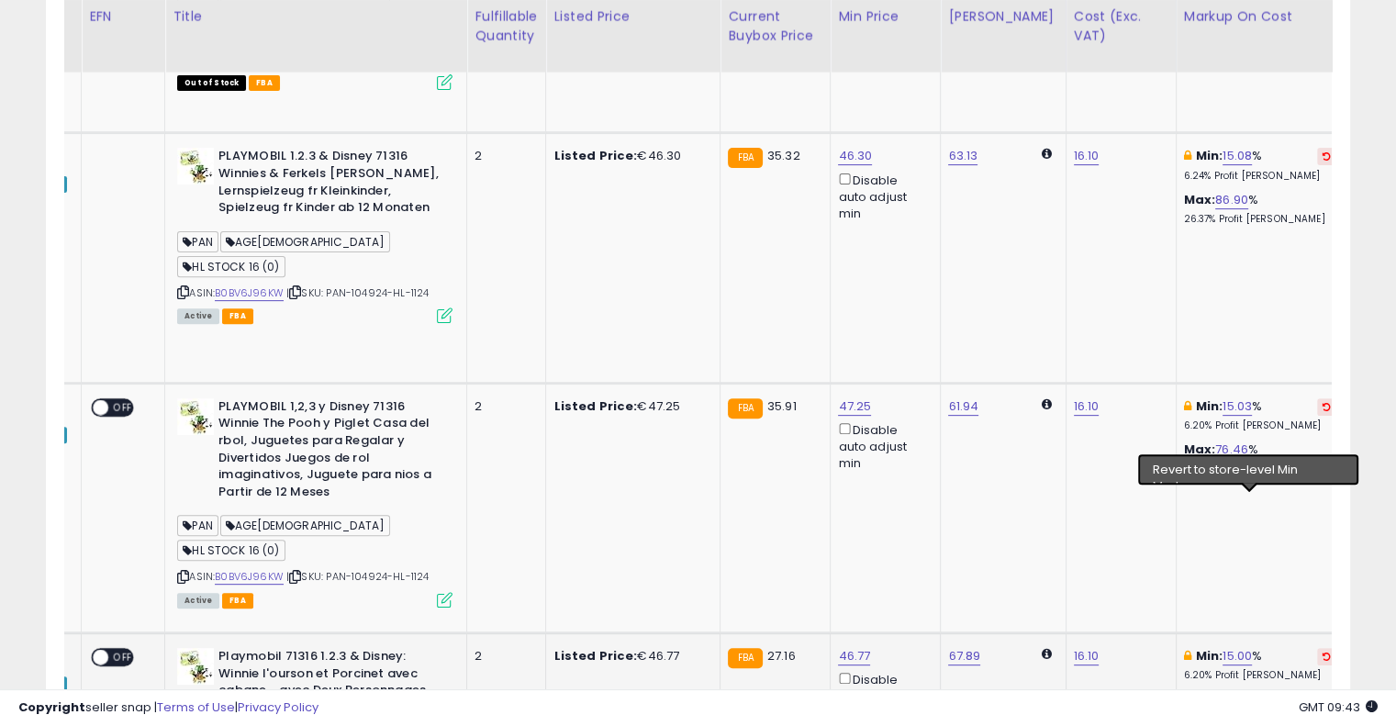
scroll to position [459, 0]
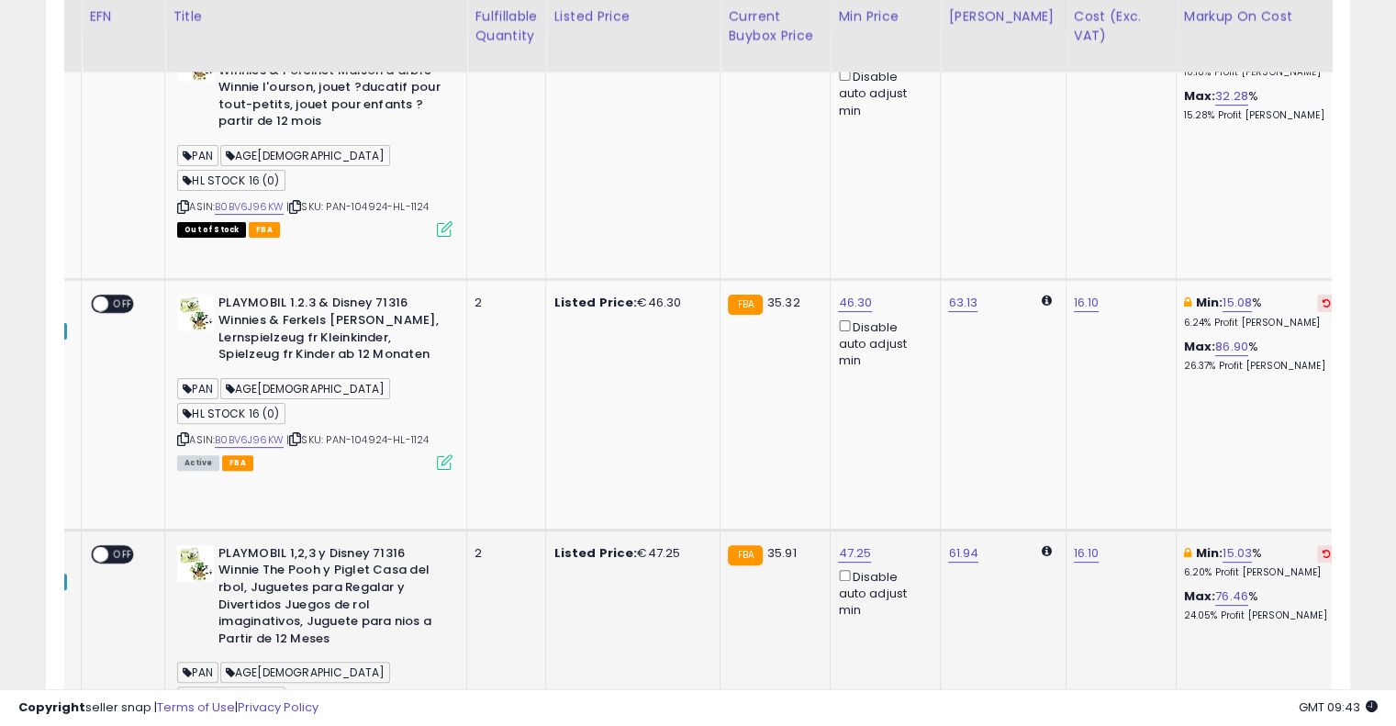
click at [1317, 545] on button at bounding box center [1326, 553] width 19 height 17
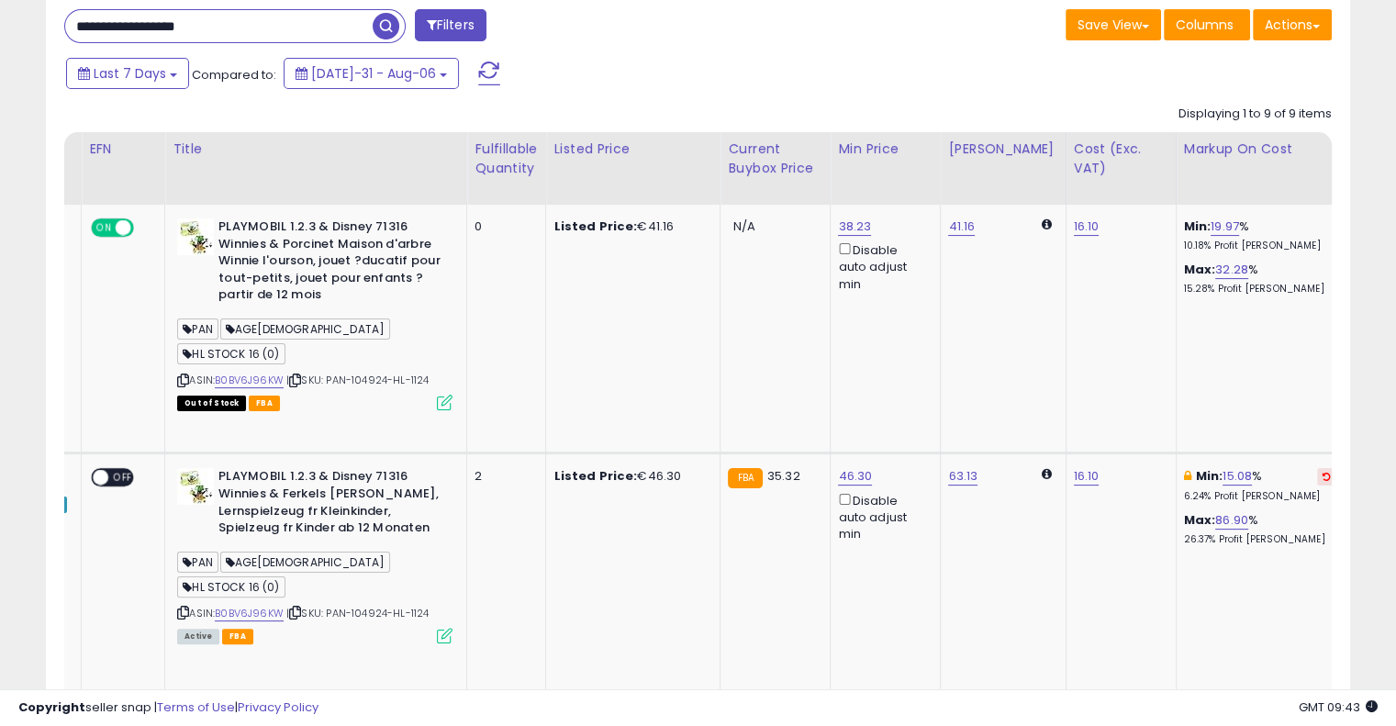
scroll to position [184, 0]
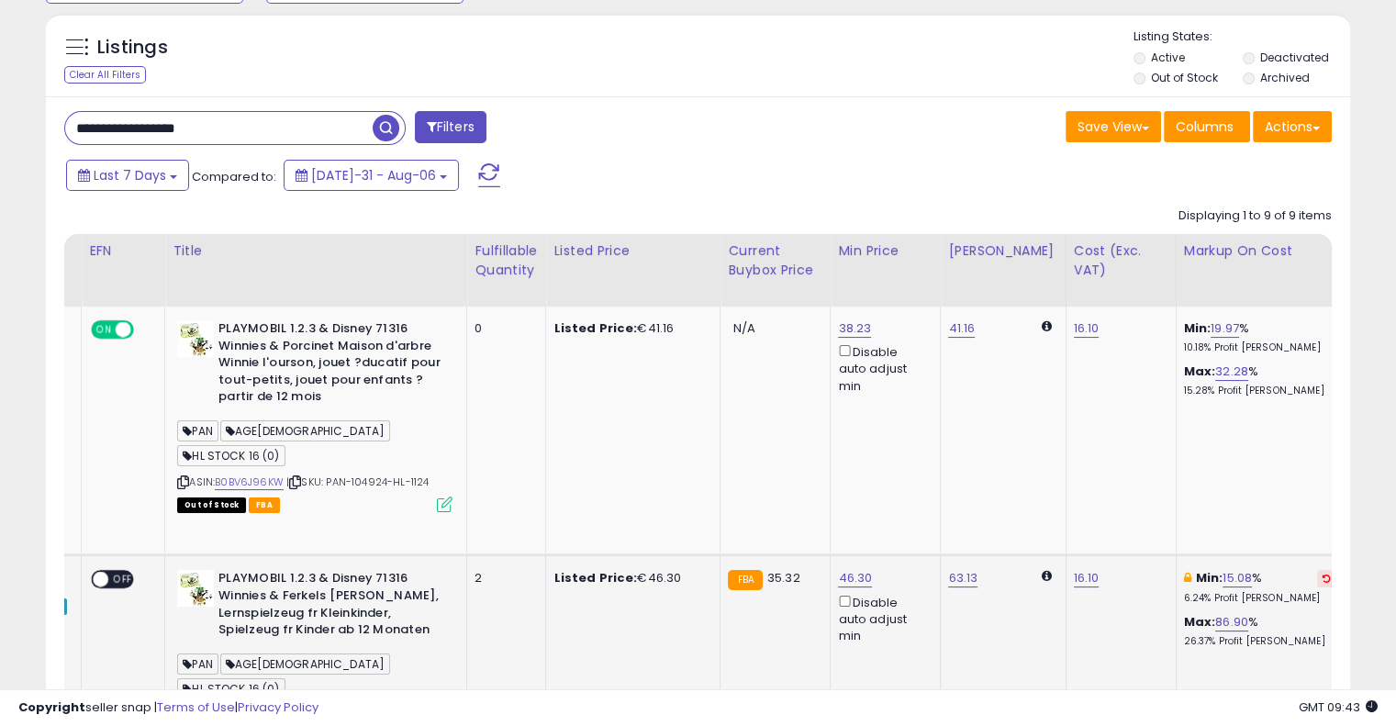
click at [1323, 574] on icon at bounding box center [1327, 578] width 8 height 9
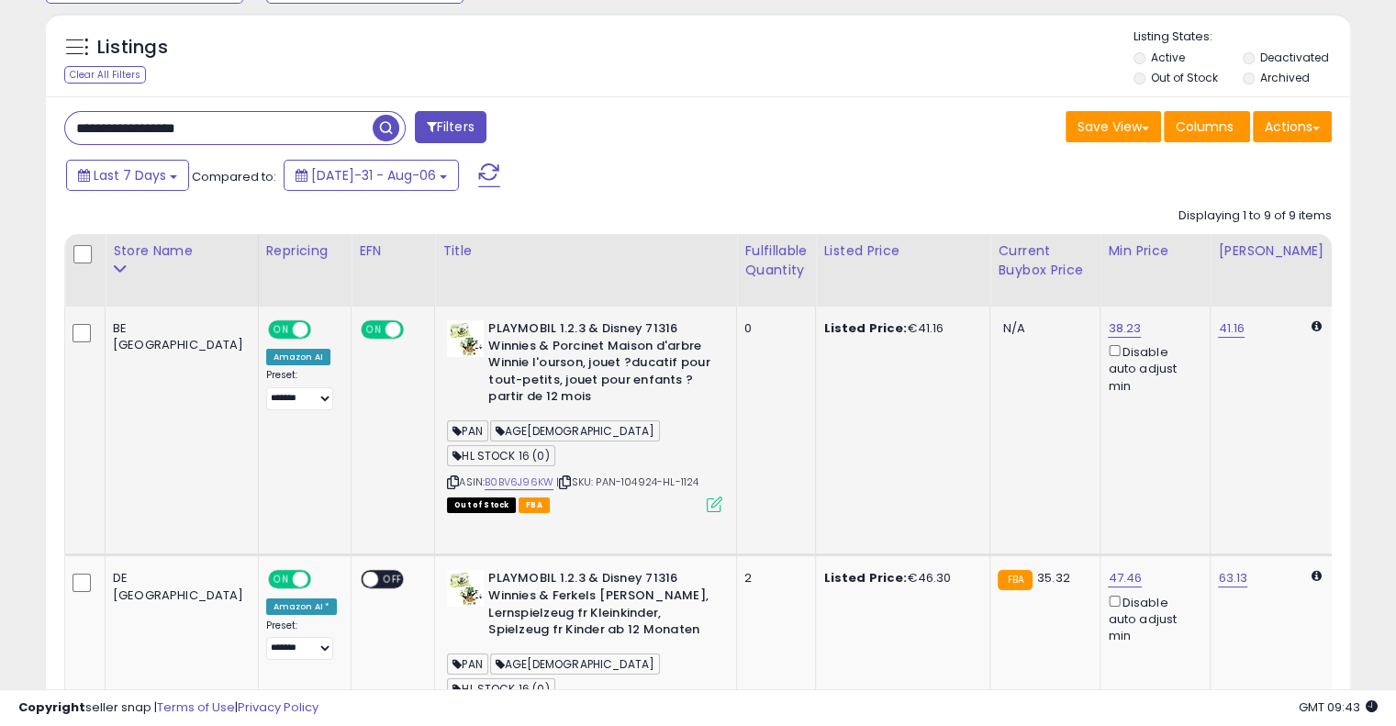
drag, startPoint x: 1102, startPoint y: 434, endPoint x: 796, endPoint y: 476, distance: 308.6
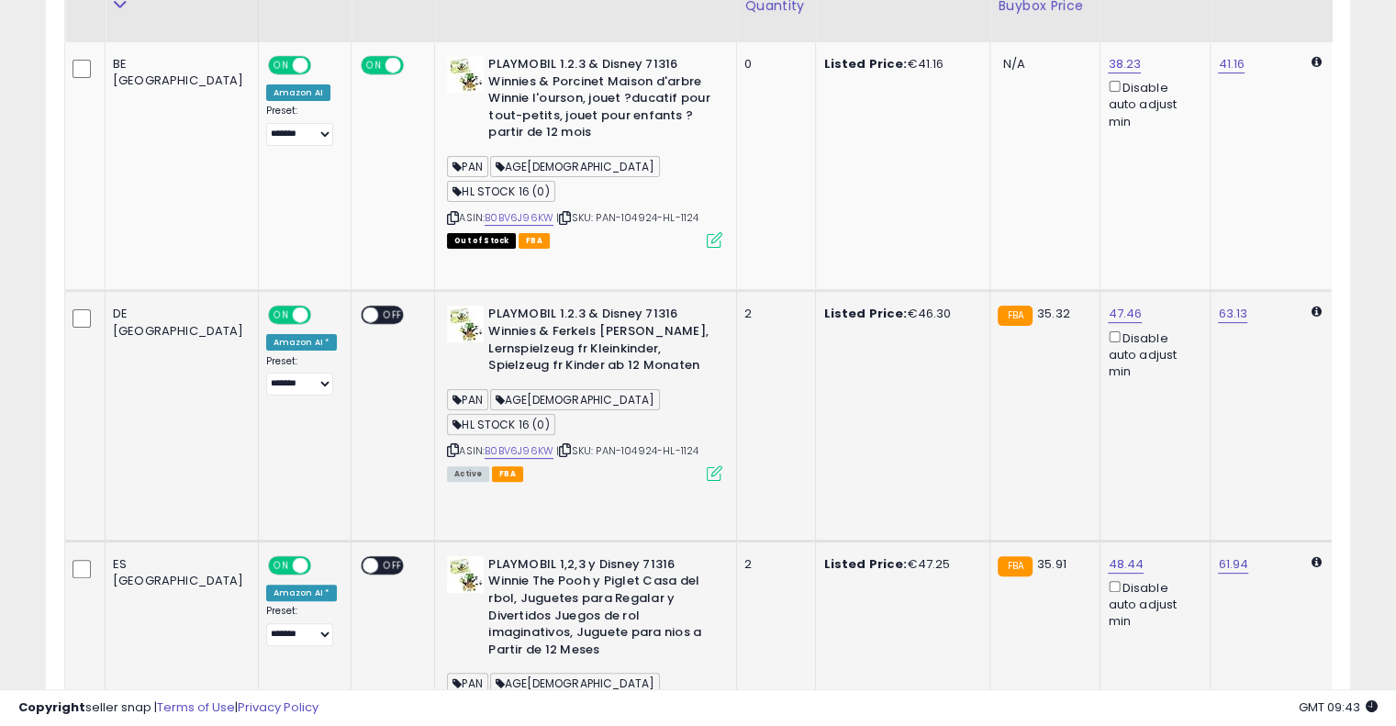
scroll to position [459, 0]
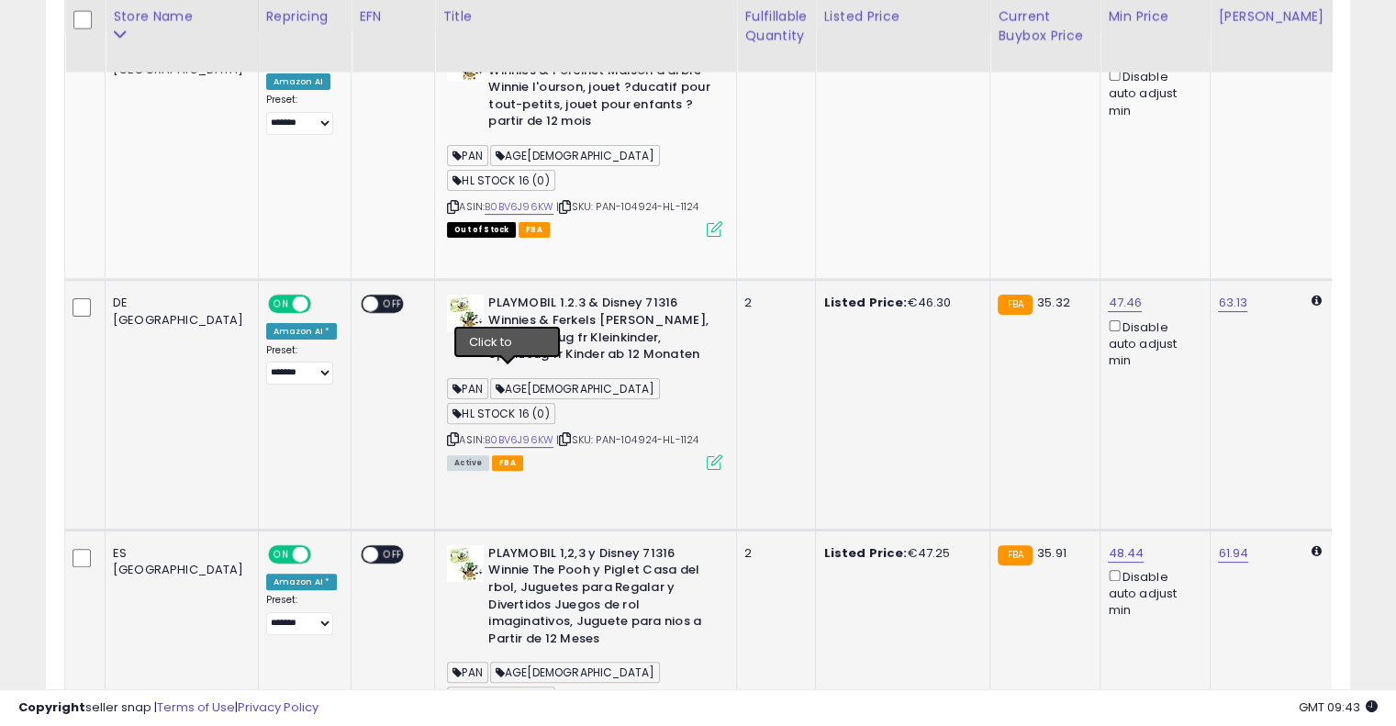
click at [559, 434] on icon at bounding box center [565, 439] width 12 height 10
click at [485, 432] on link "B0BV6J96KW" at bounding box center [519, 440] width 69 height 16
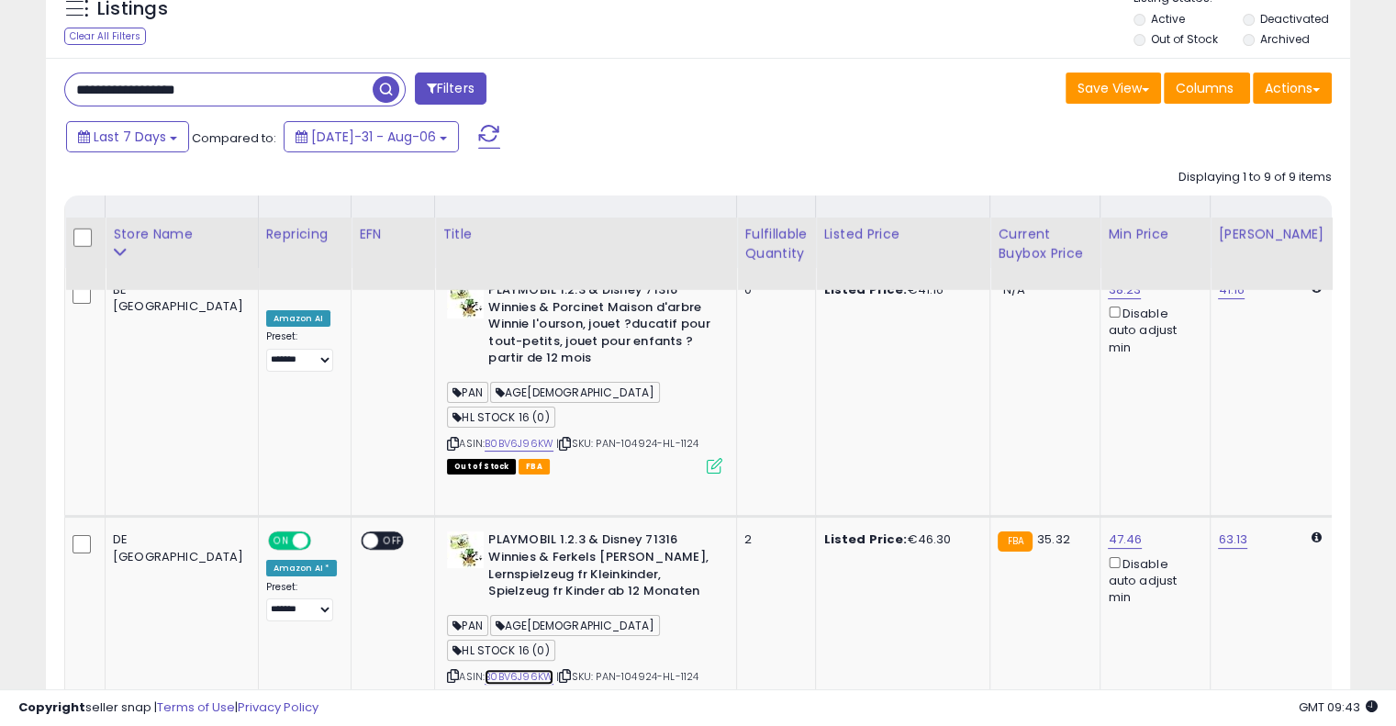
scroll to position [0, 0]
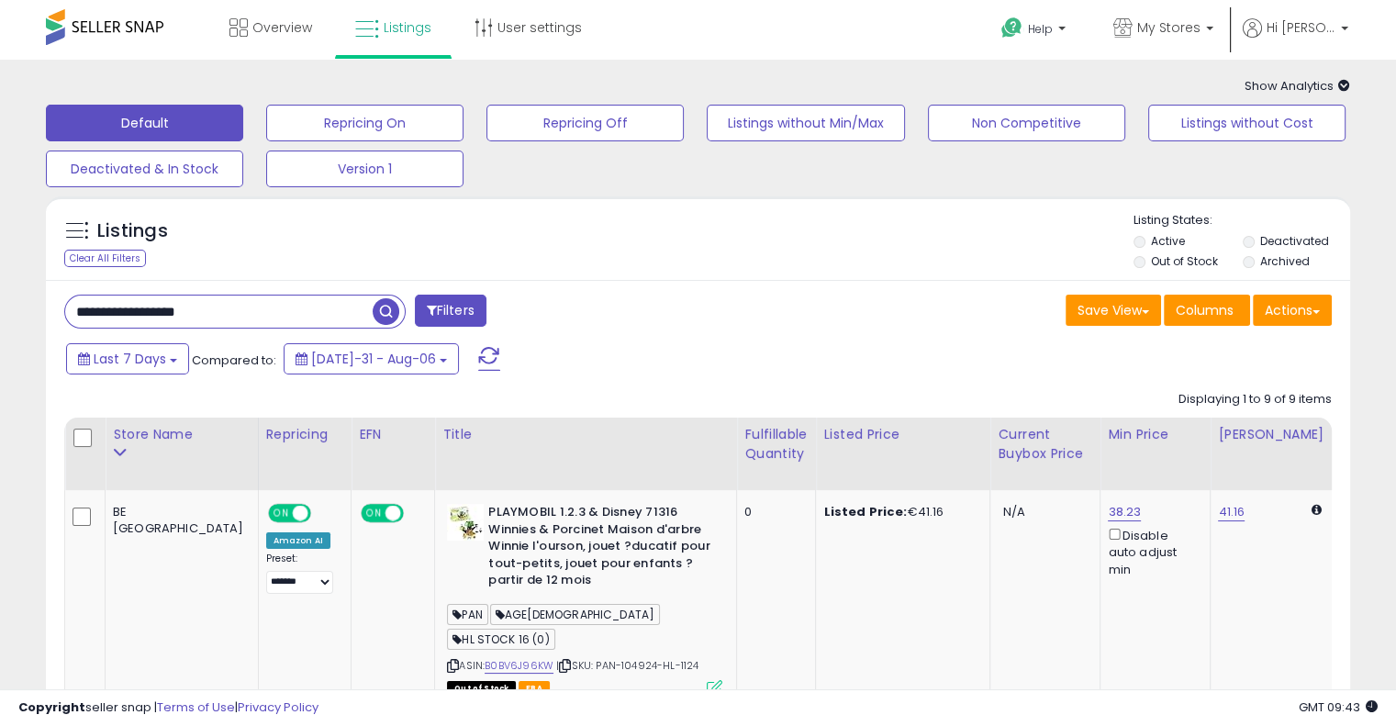
drag, startPoint x: 193, startPoint y: 309, endPoint x: 2, endPoint y: 300, distance: 191.2
paste input "text"
click at [387, 316] on span "button" at bounding box center [386, 311] width 27 height 27
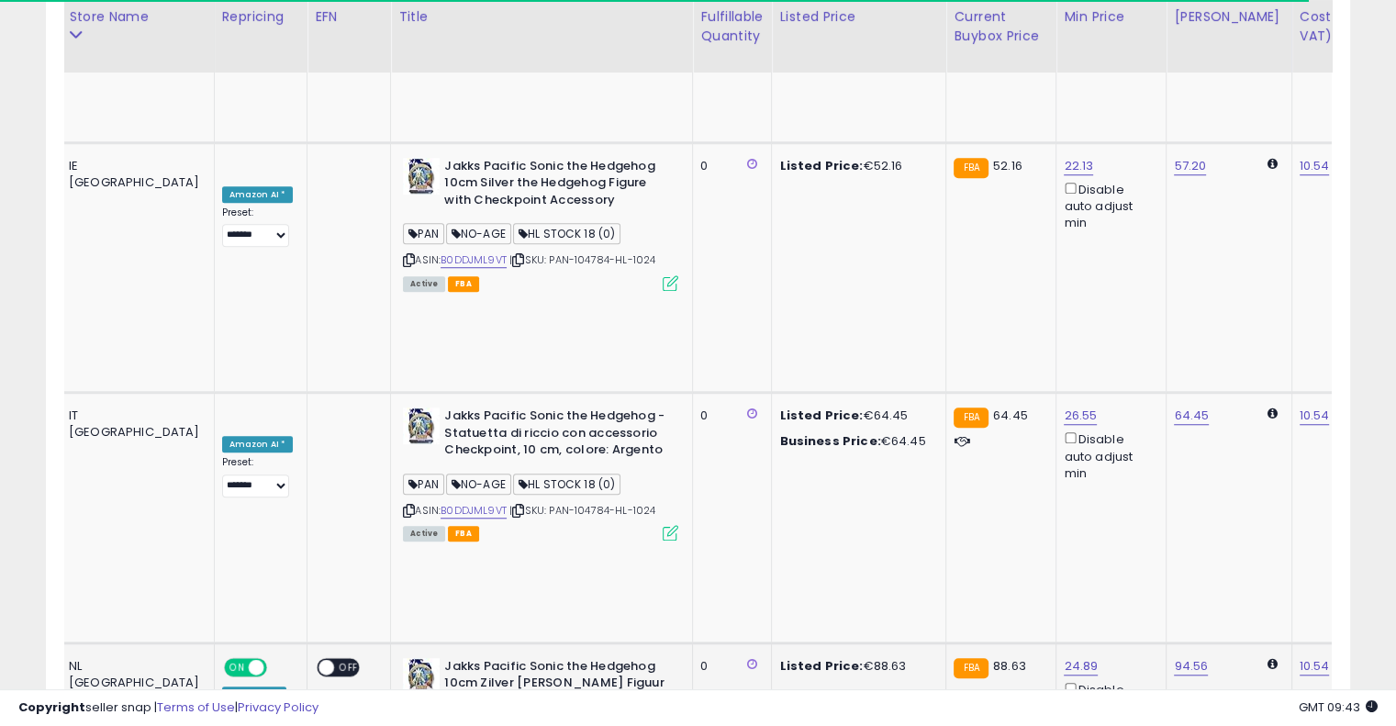
scroll to position [0, 176]
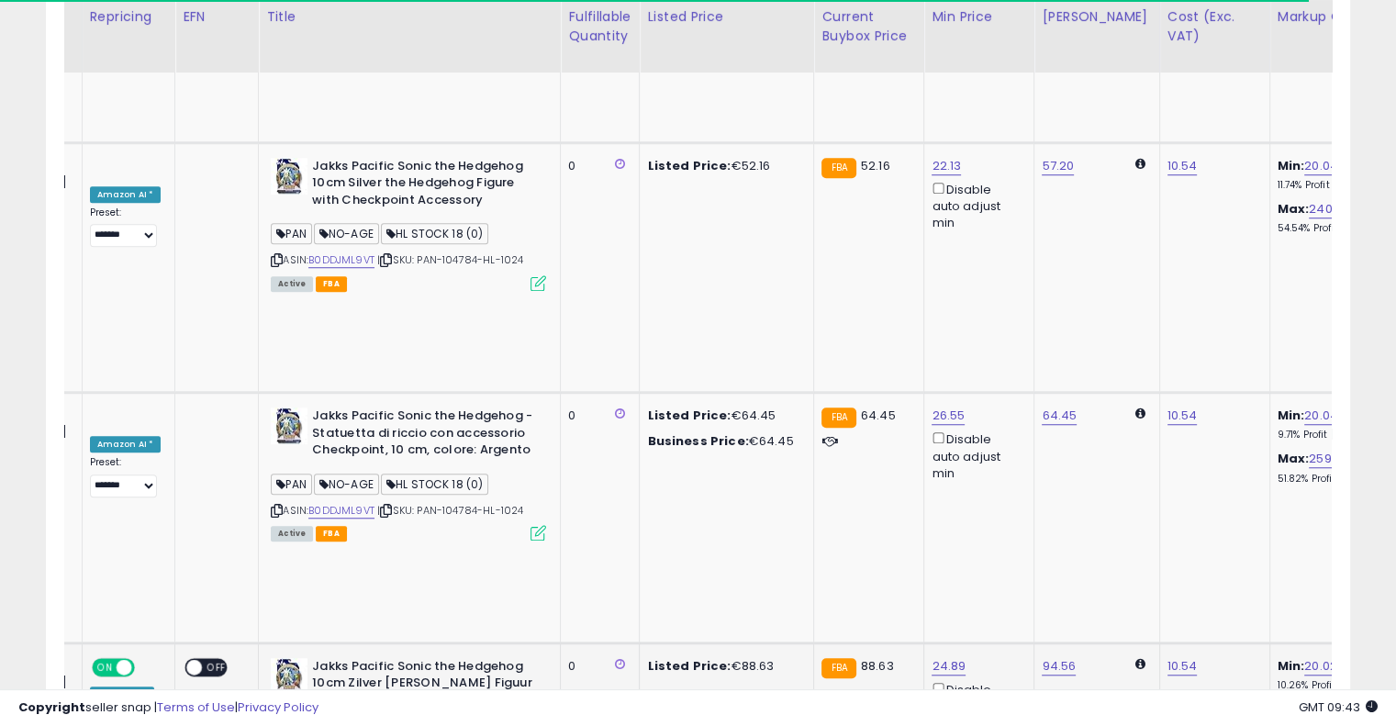
drag, startPoint x: 656, startPoint y: 246, endPoint x: 793, endPoint y: 236, distance: 137.2
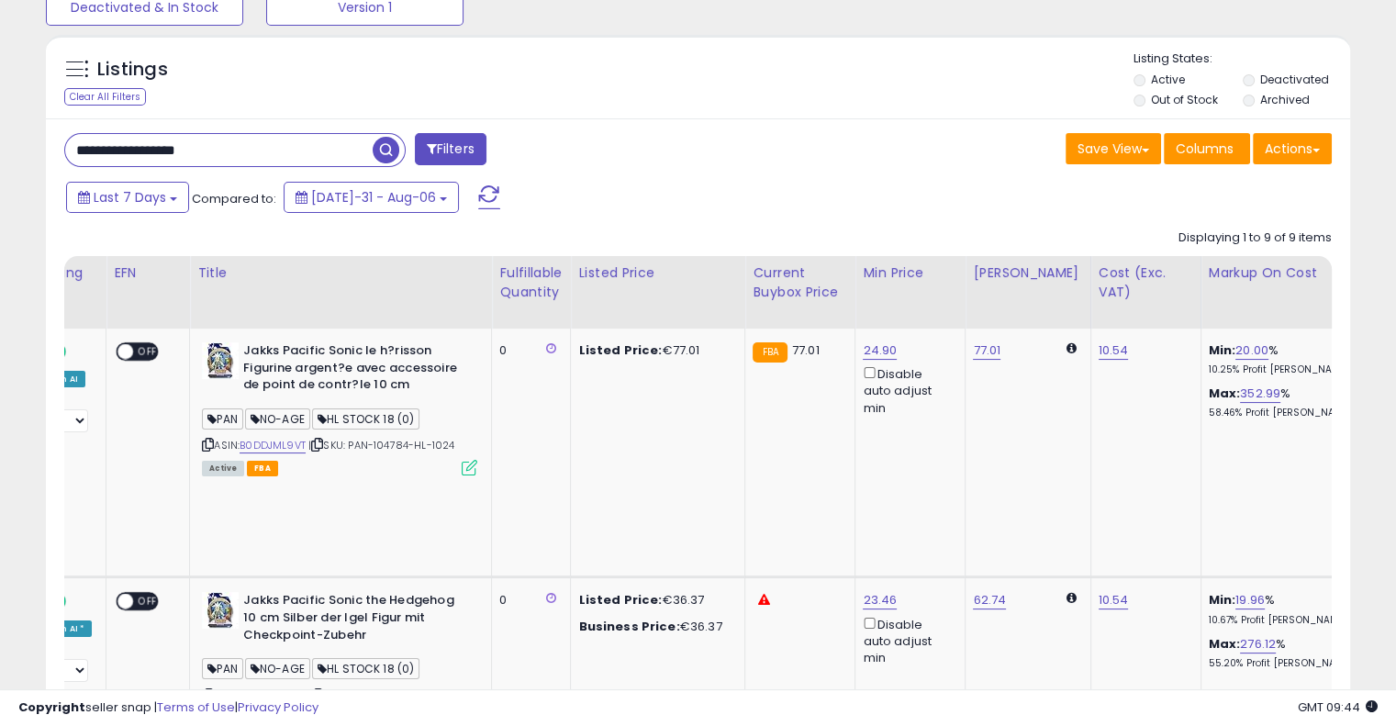
scroll to position [0, 0]
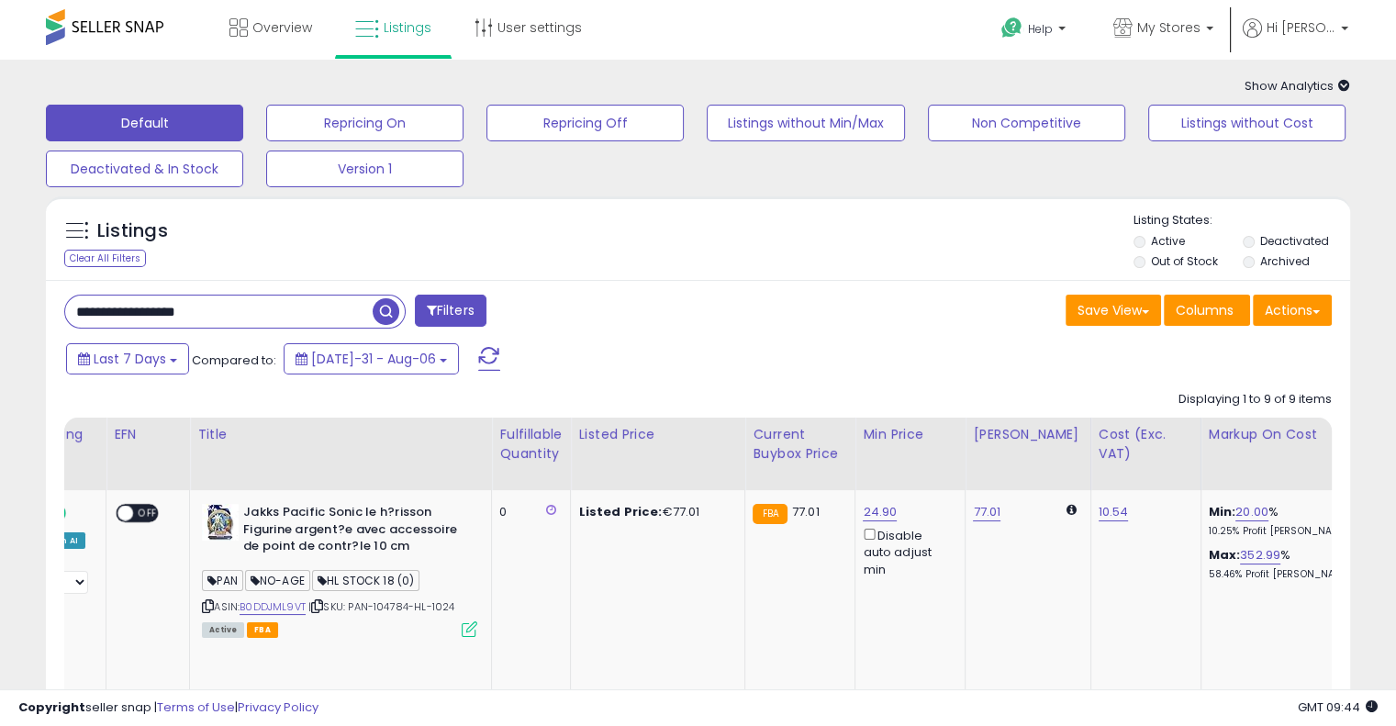
drag, startPoint x: 286, startPoint y: 312, endPoint x: 0, endPoint y: 318, distance: 285.6
paste input "text"
click at [377, 315] on span "button" at bounding box center [386, 311] width 27 height 27
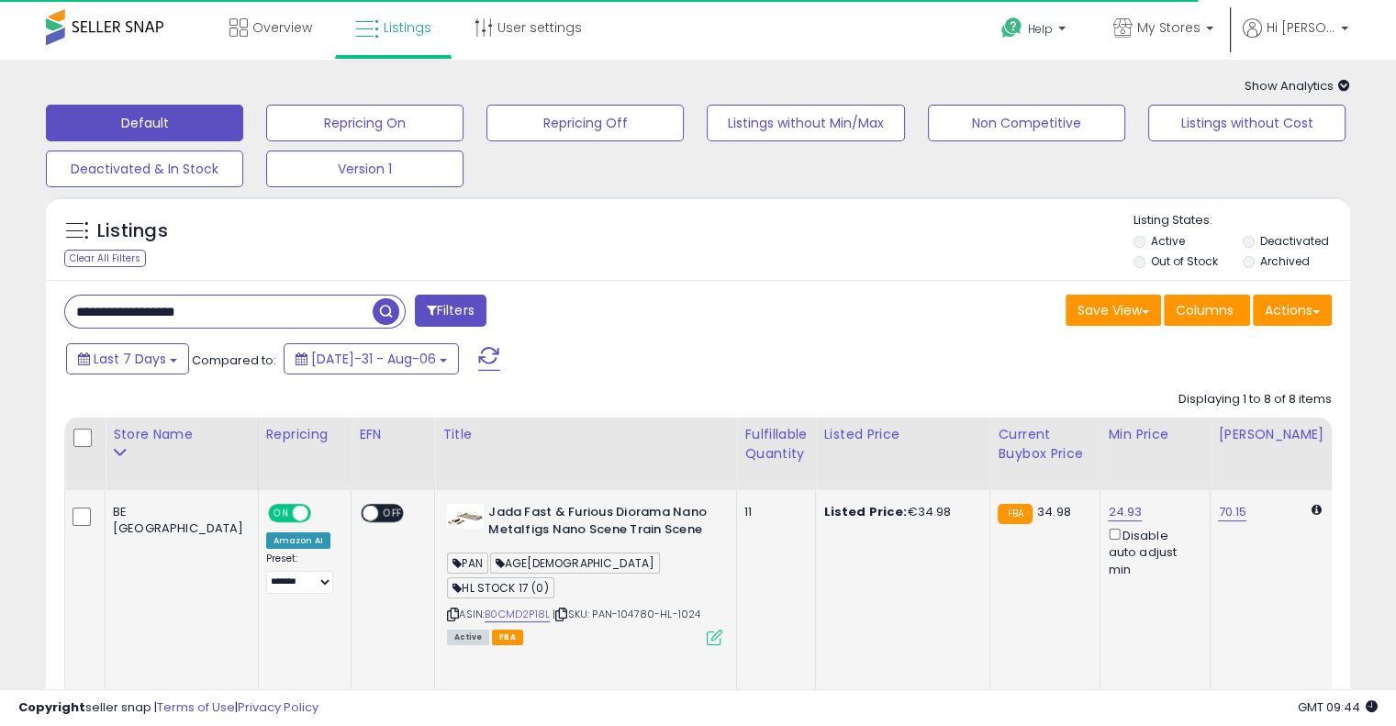
drag, startPoint x: 757, startPoint y: 579, endPoint x: 561, endPoint y: 590, distance: 195.9
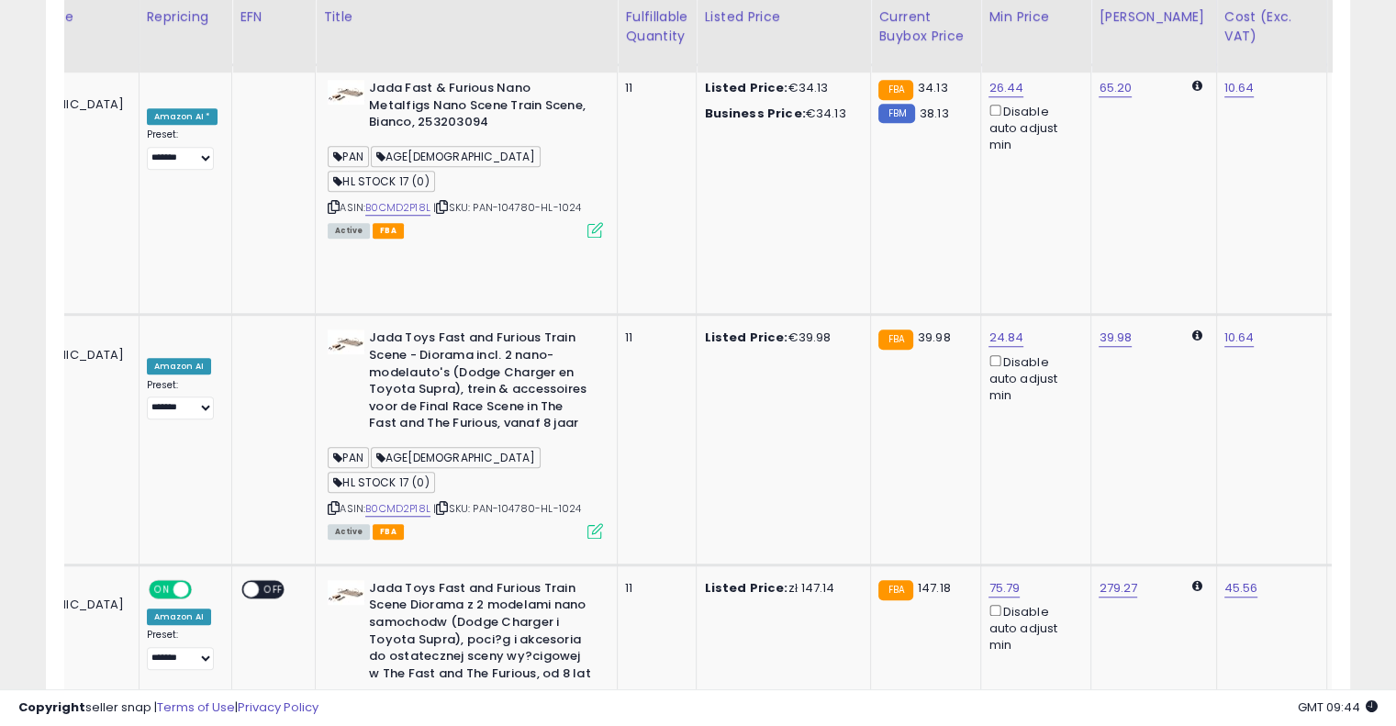
scroll to position [0, 272]
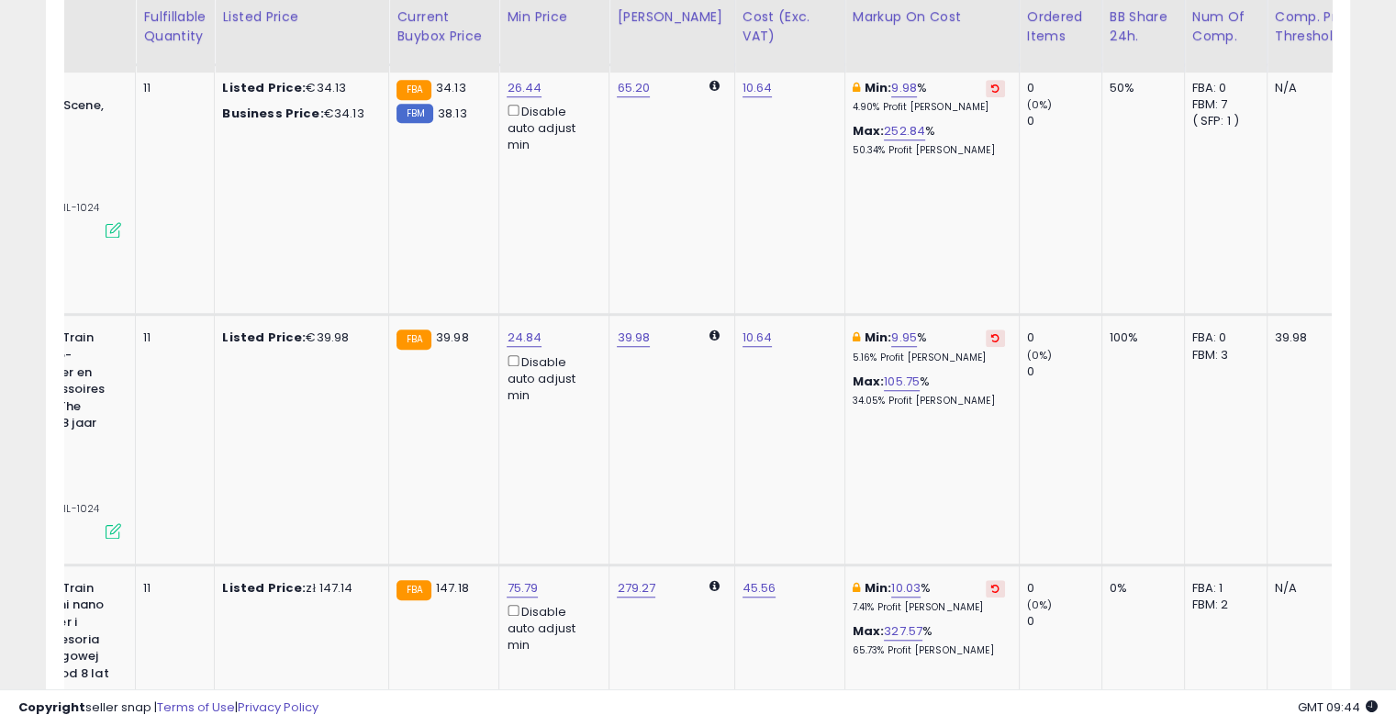
drag, startPoint x: 732, startPoint y: 406, endPoint x: 908, endPoint y: 398, distance: 176.5
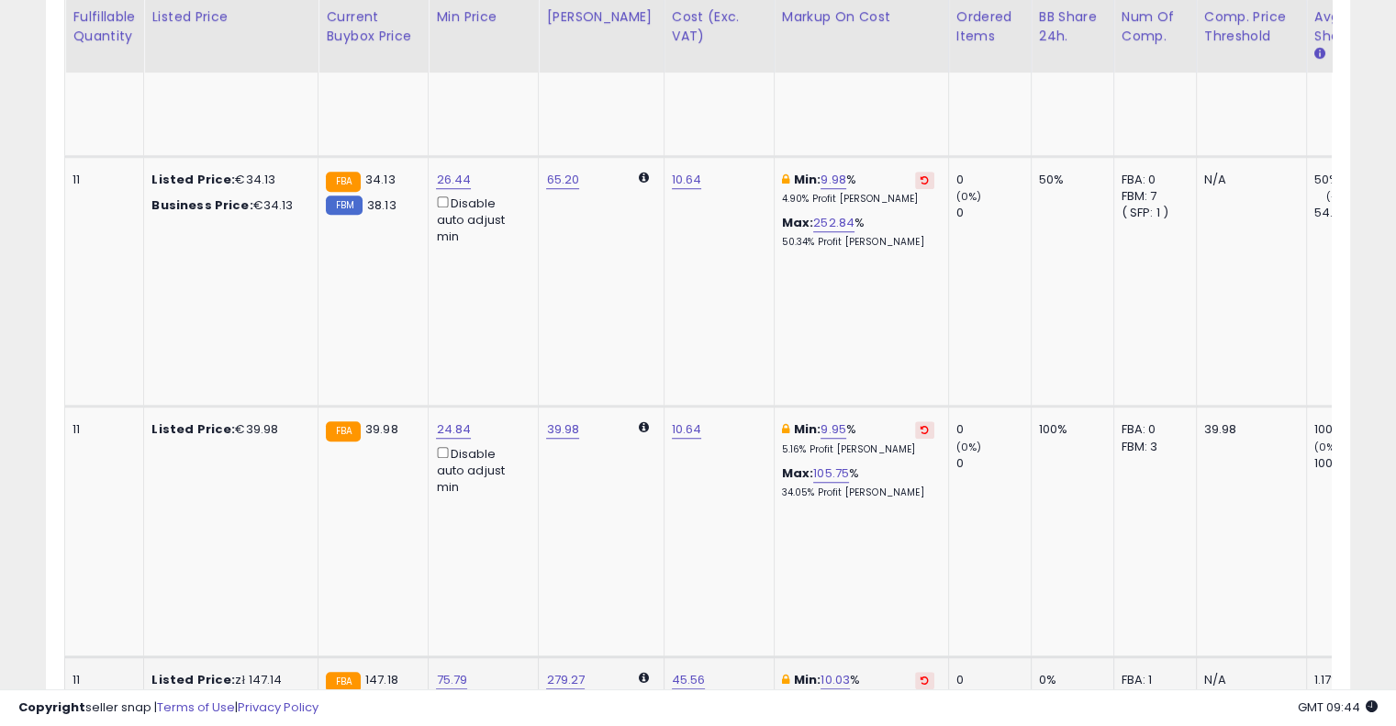
click at [915, 672] on button at bounding box center [924, 680] width 19 height 17
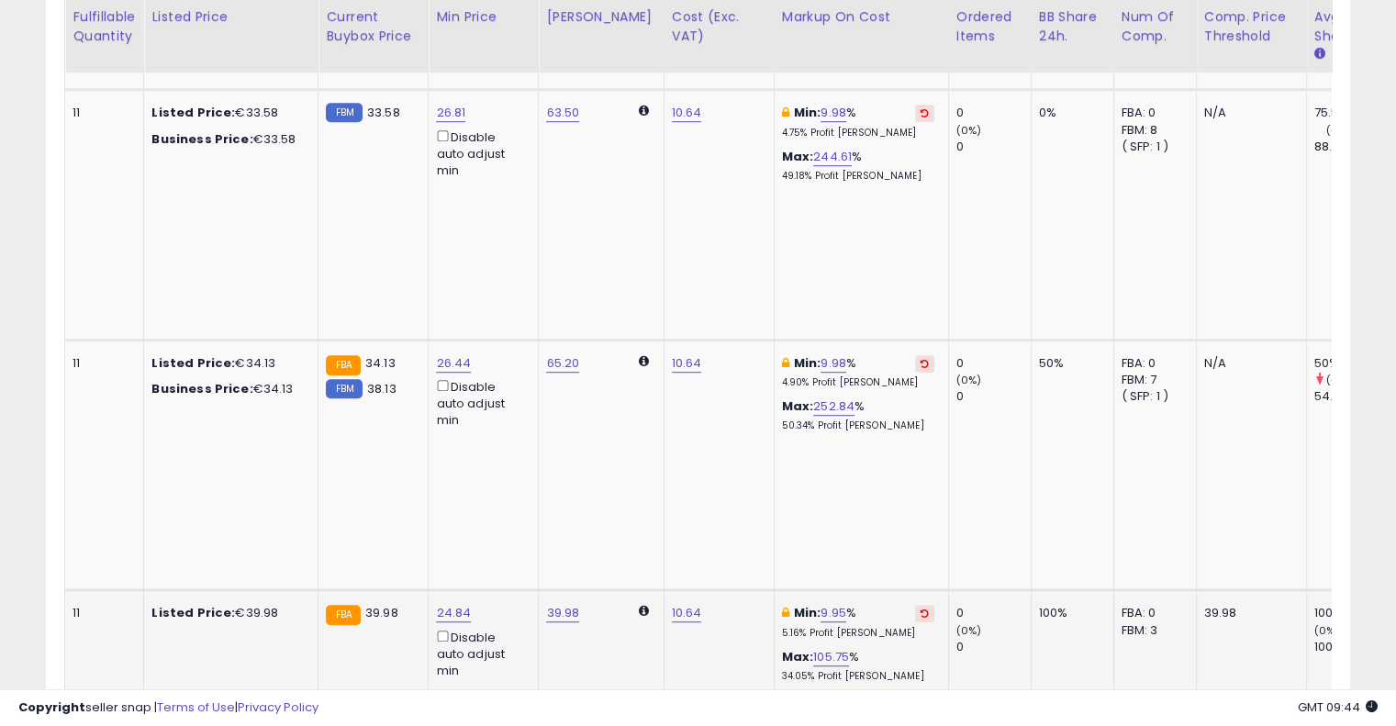
click at [915, 605] on button at bounding box center [924, 613] width 19 height 17
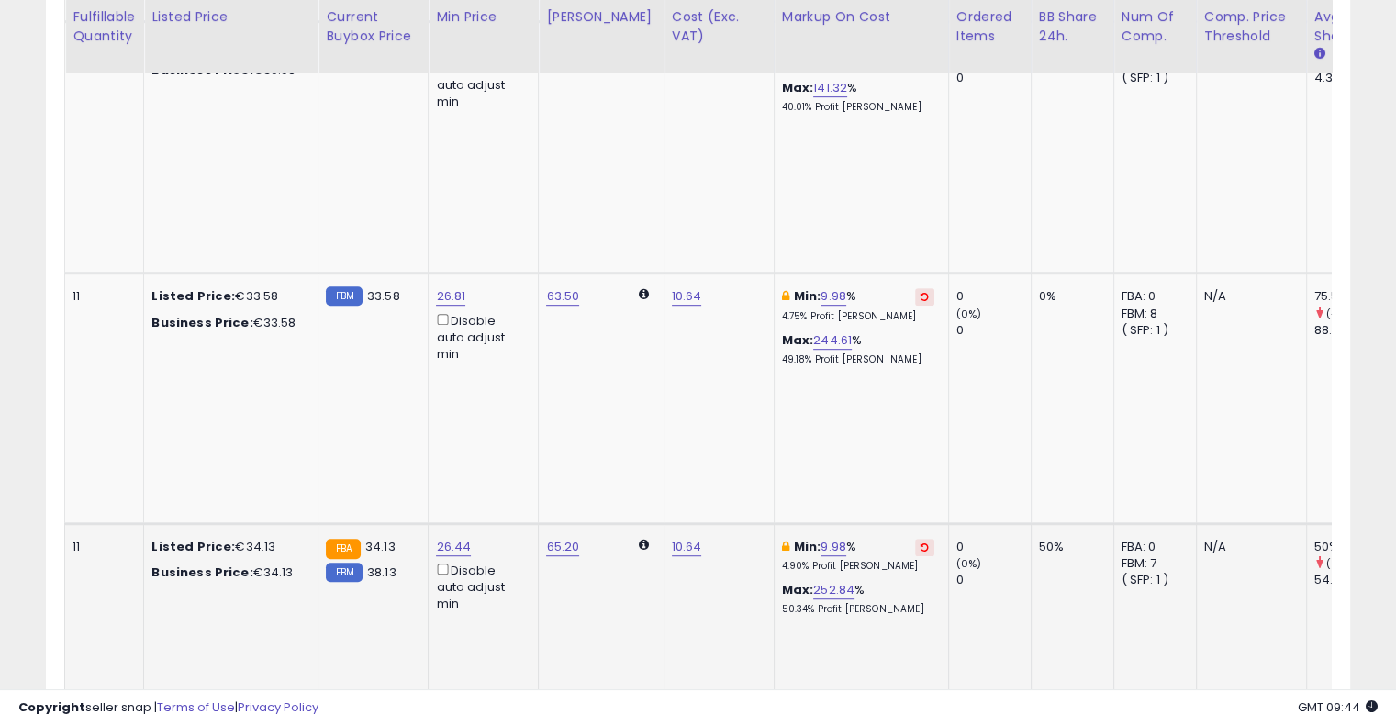
click at [921, 543] on icon at bounding box center [925, 547] width 8 height 9
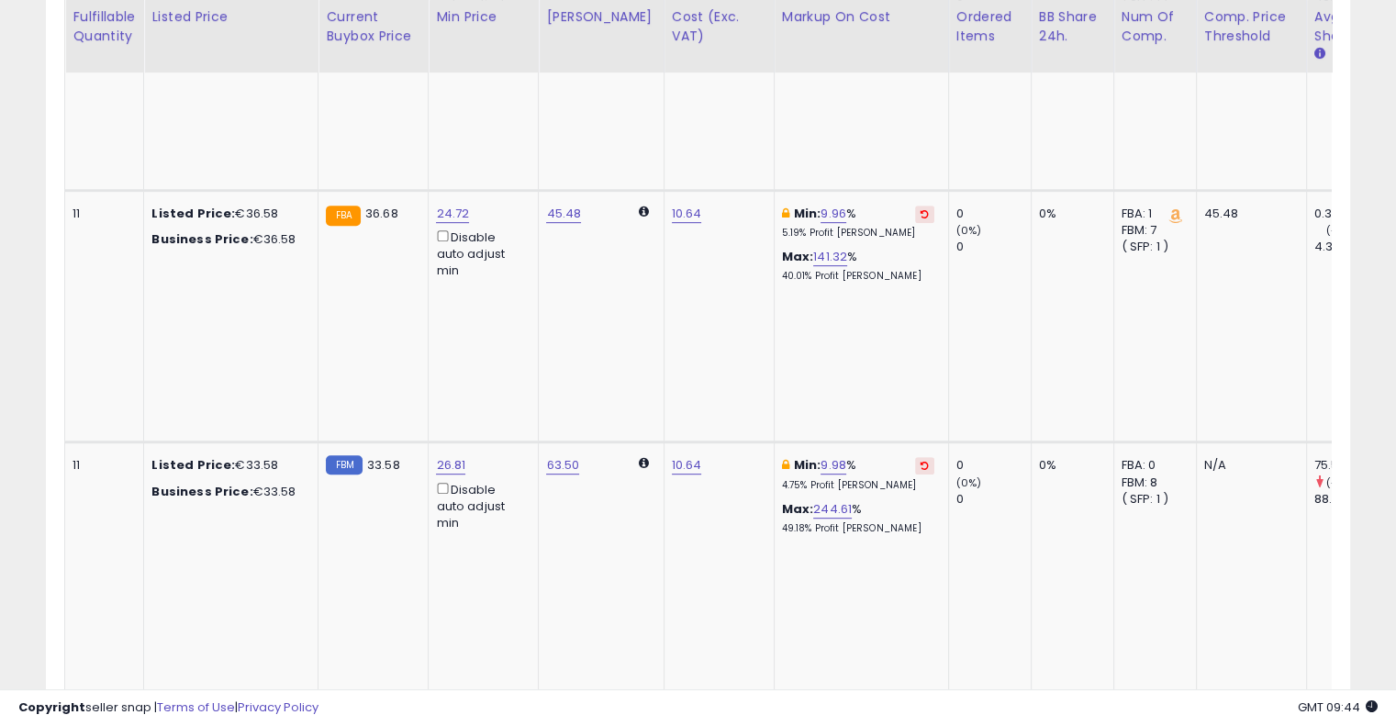
scroll to position [784, 0]
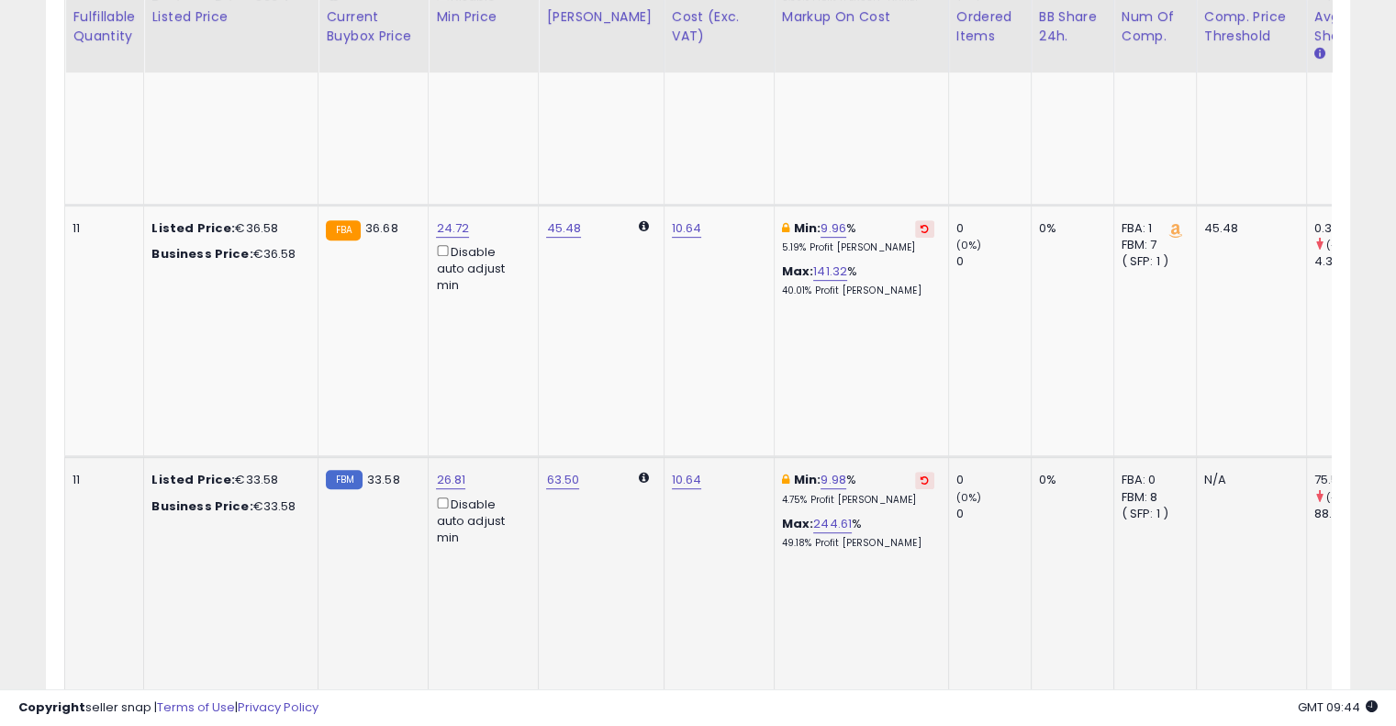
click at [915, 472] on button at bounding box center [924, 480] width 19 height 17
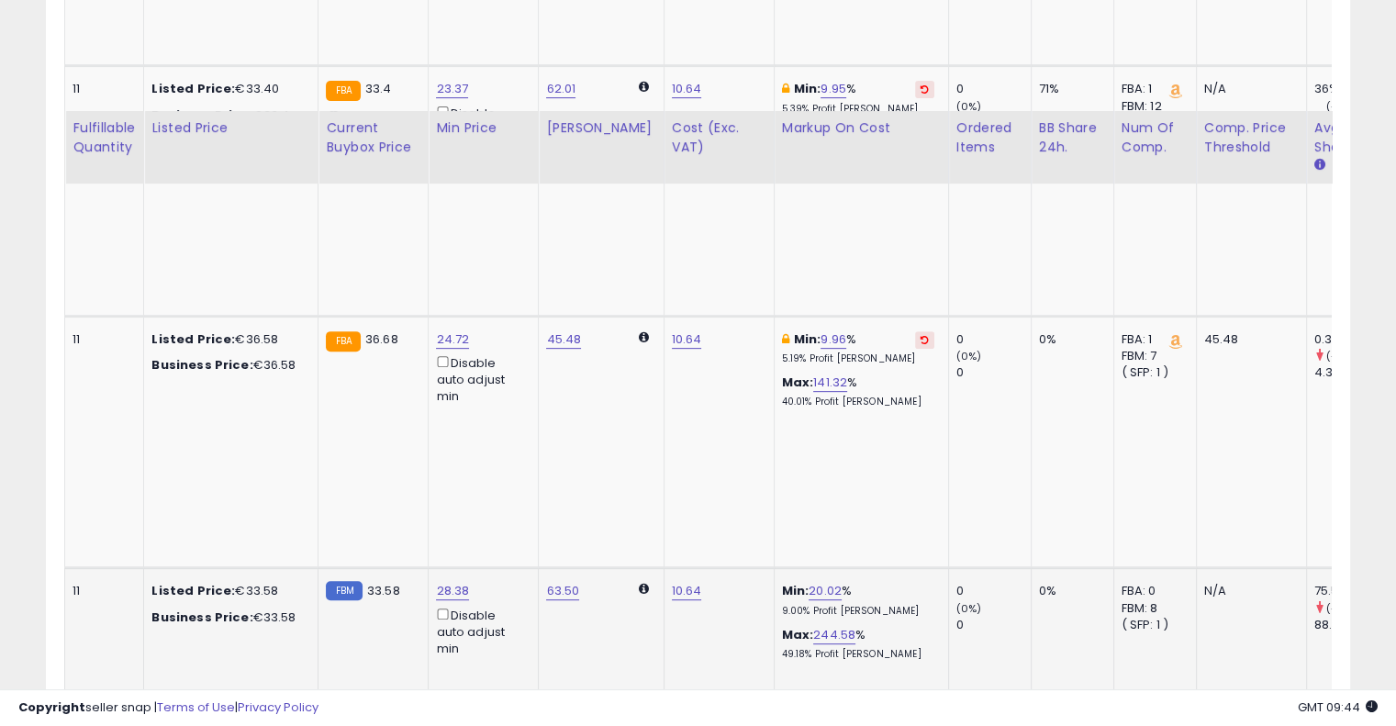
scroll to position [509, 0]
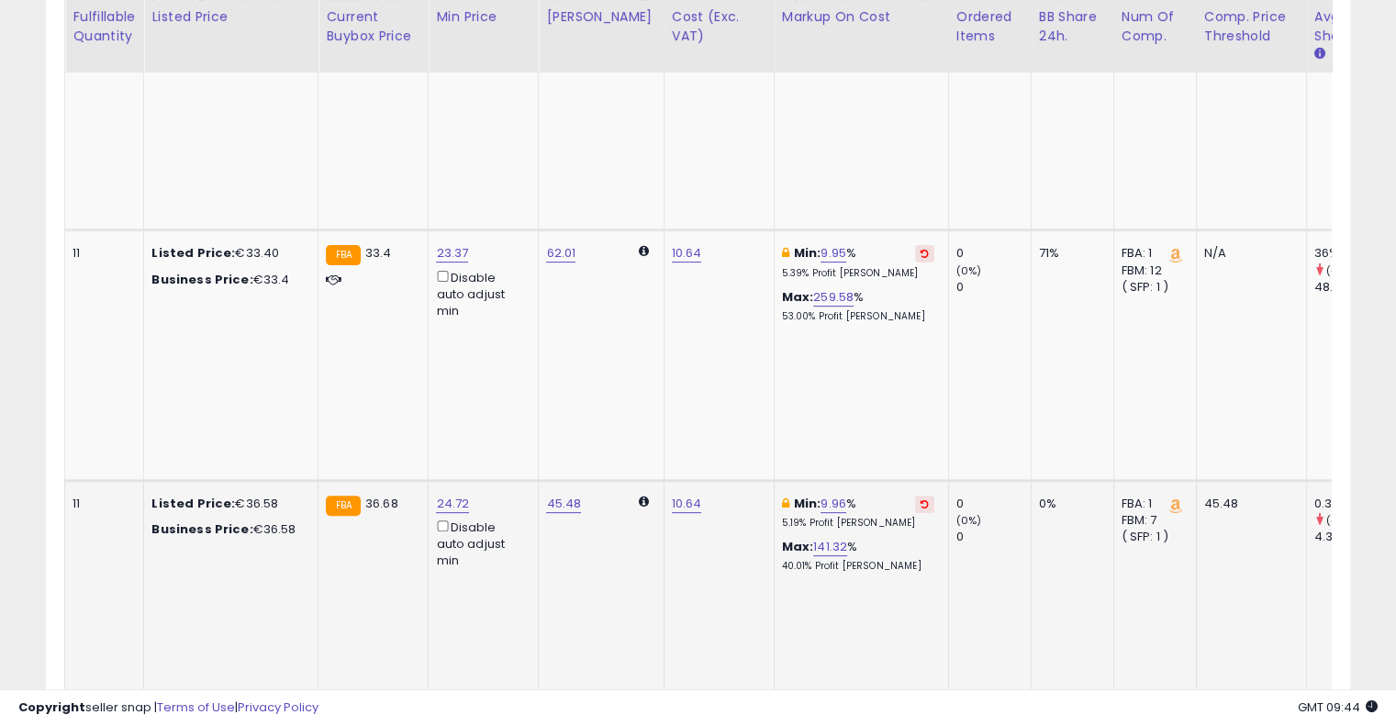
click at [915, 496] on button at bounding box center [924, 504] width 19 height 17
click at [915, 245] on button at bounding box center [924, 253] width 19 height 17
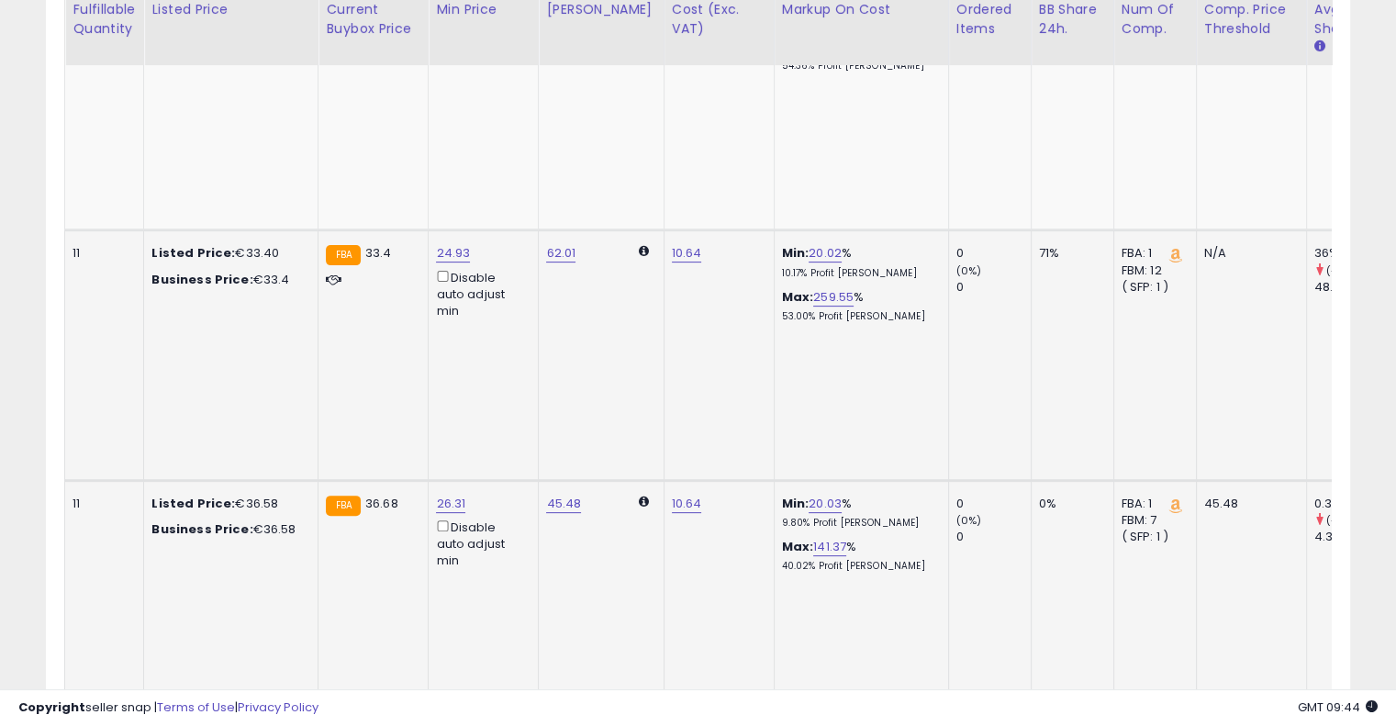
scroll to position [233, 0]
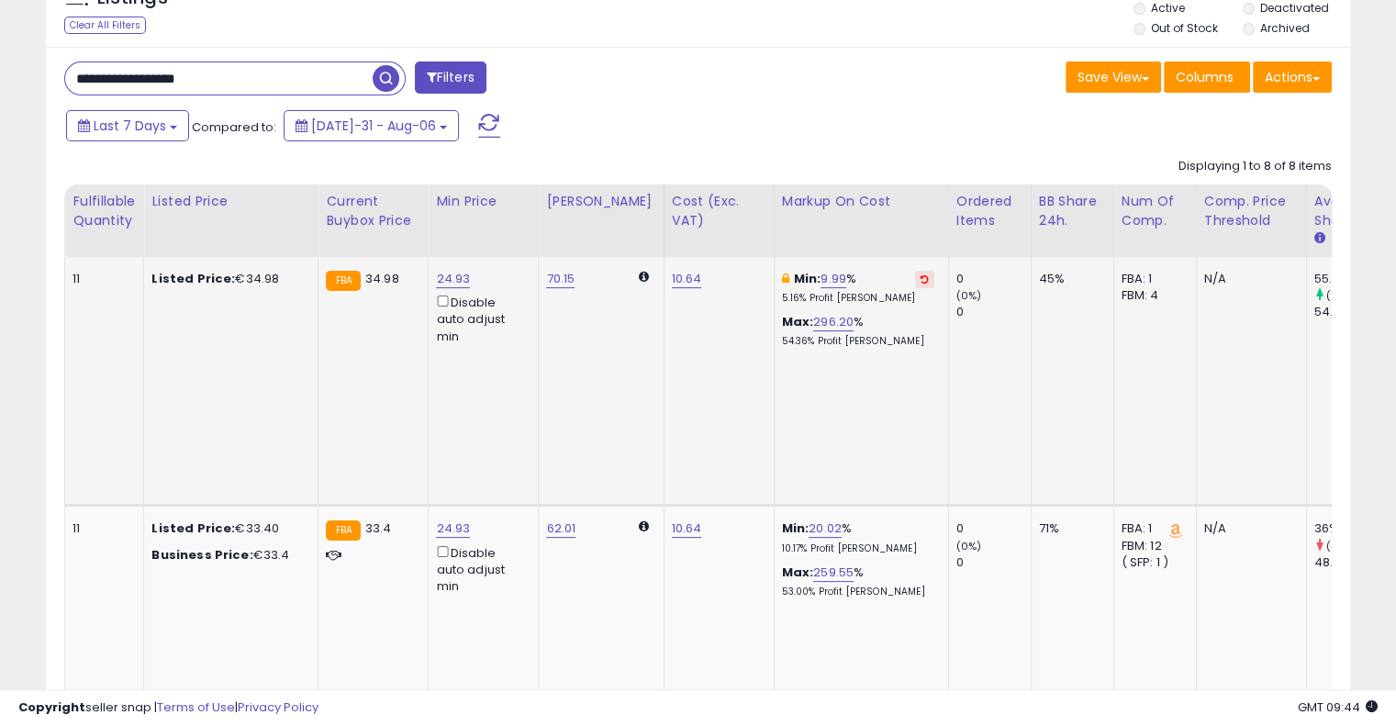
click at [915, 281] on button at bounding box center [924, 279] width 19 height 17
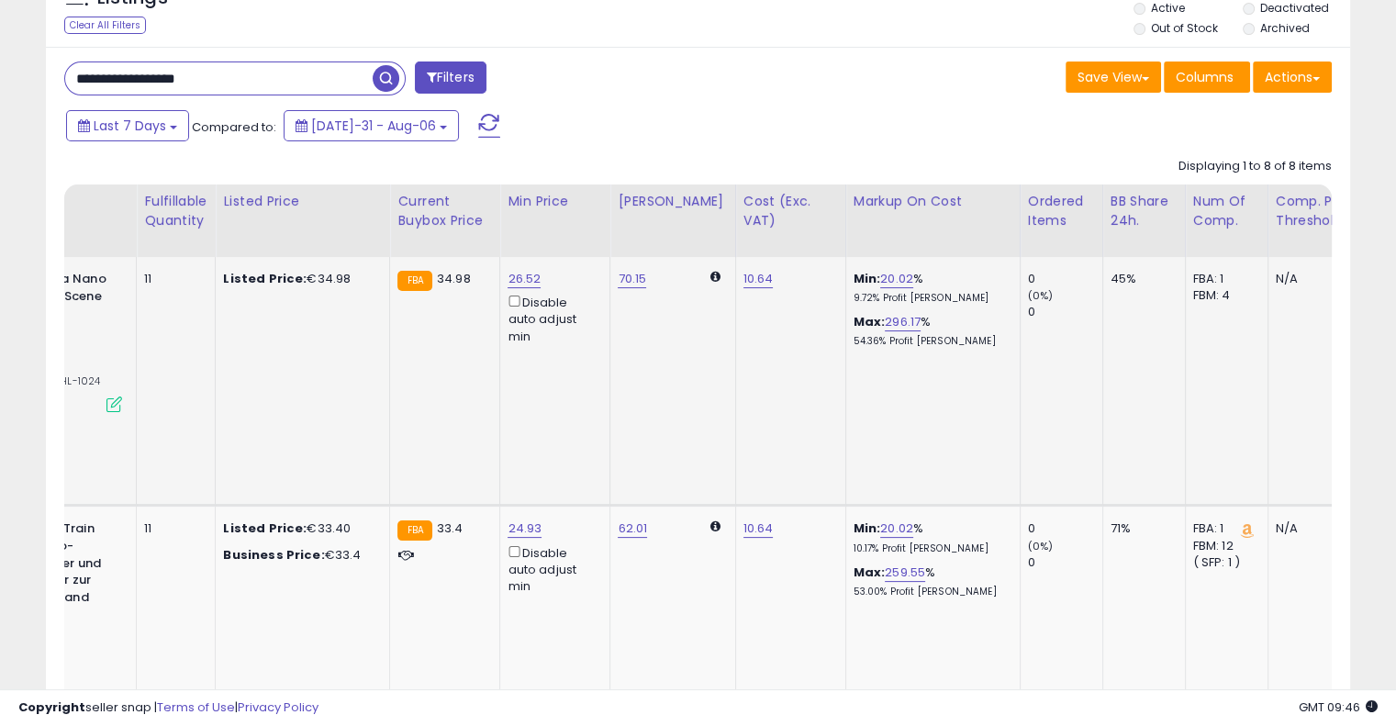
scroll to position [0, 455]
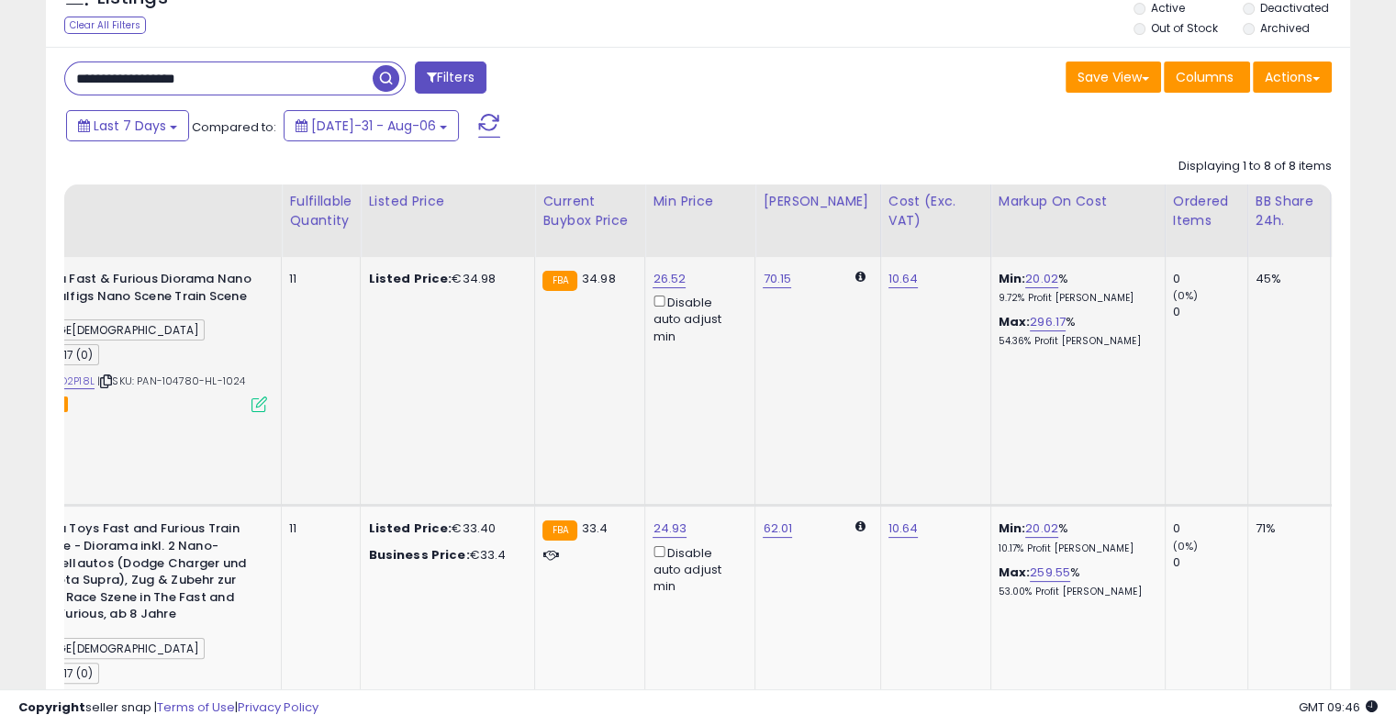
drag, startPoint x: 639, startPoint y: 323, endPoint x: 507, endPoint y: 321, distance: 132.2
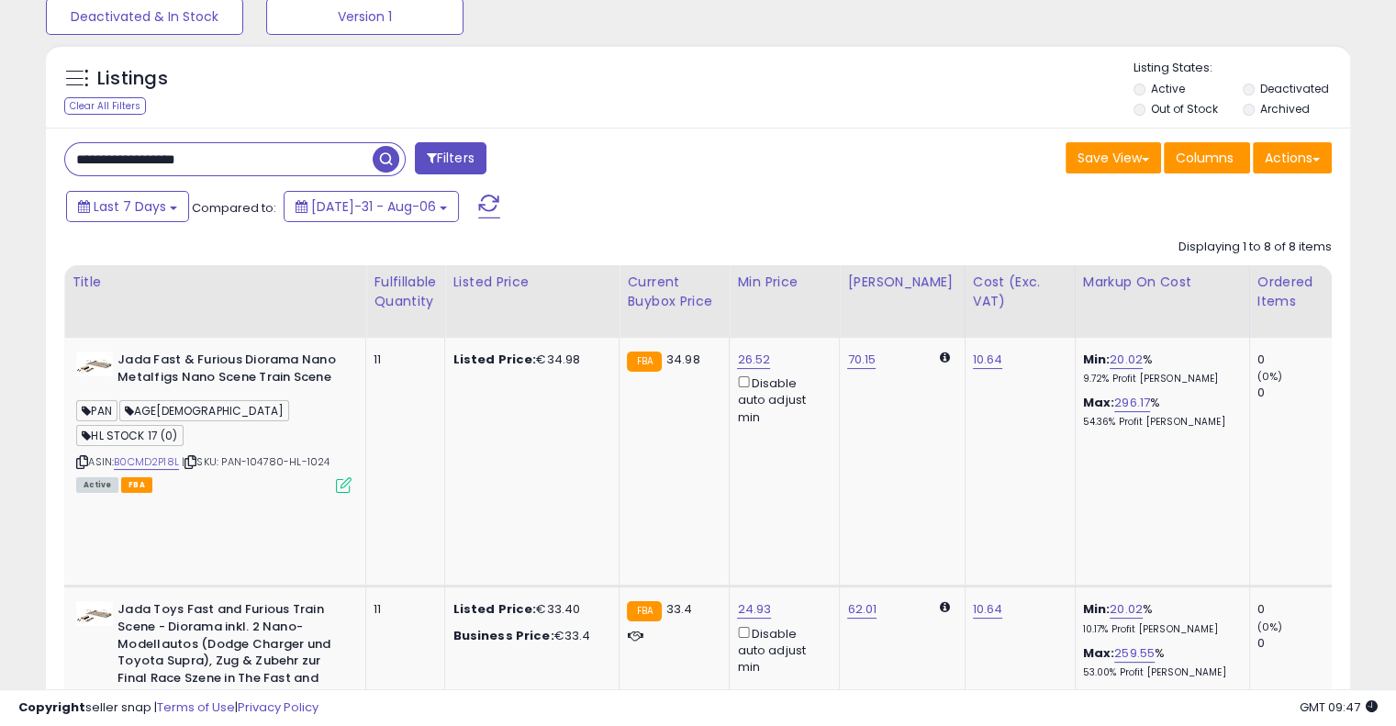
scroll to position [50, 0]
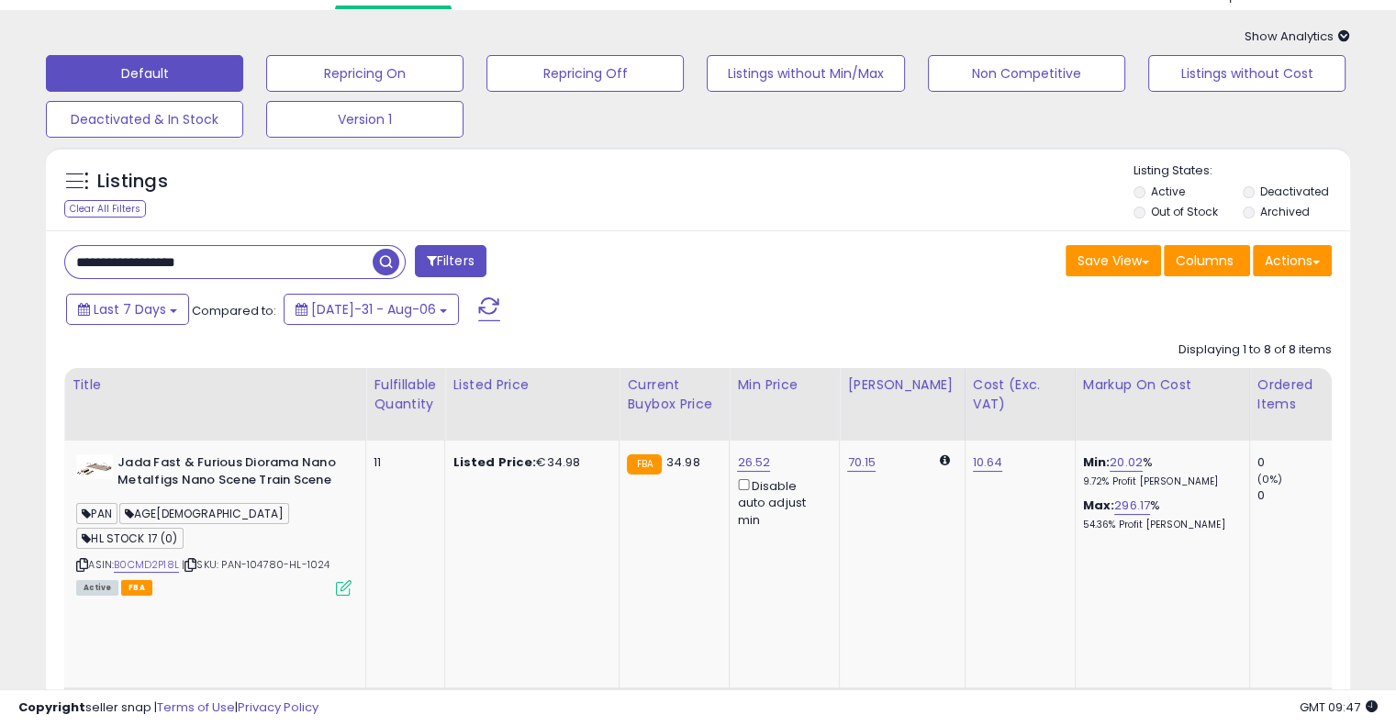
drag, startPoint x: 245, startPoint y: 255, endPoint x: 0, endPoint y: 248, distance: 245.2
paste input "text"
click at [390, 259] on span "button" at bounding box center [386, 262] width 27 height 27
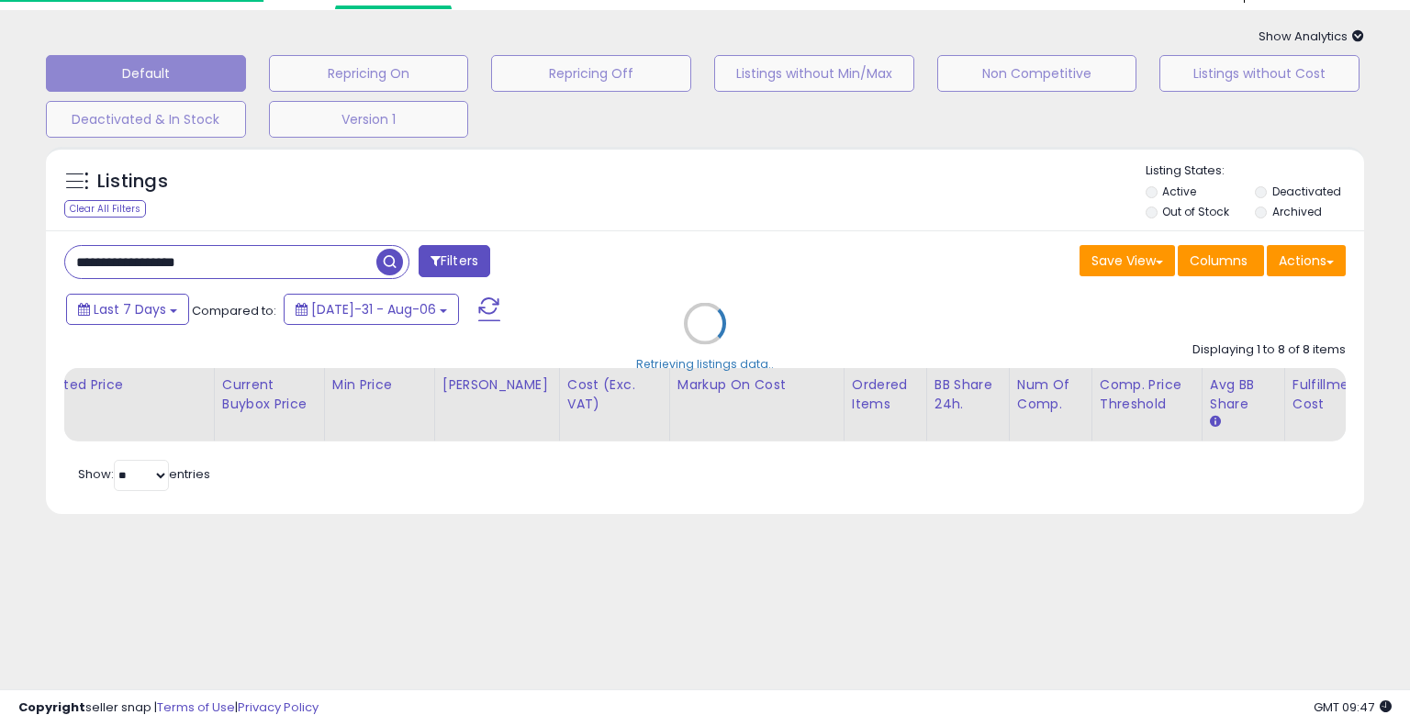
click at [687, 241] on div "Retrieving listings data.." at bounding box center [705, 337] width 1346 height 399
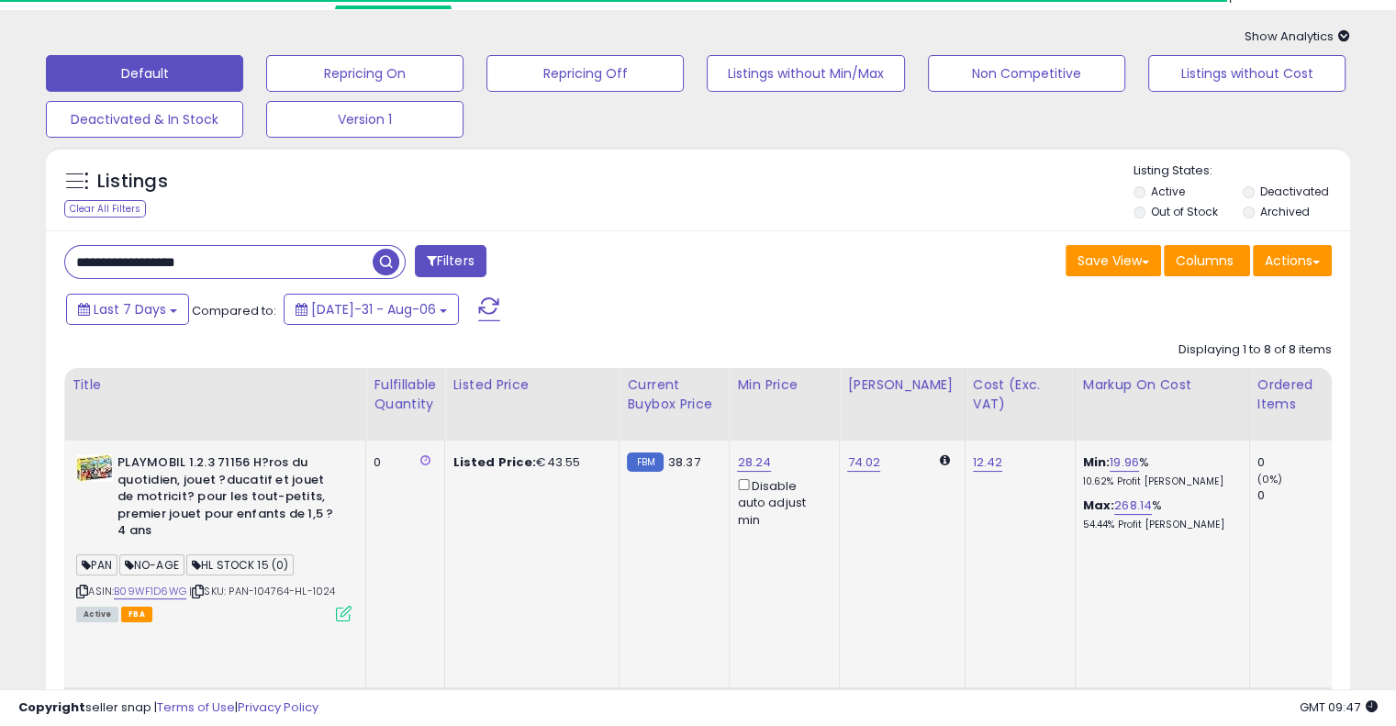
scroll to position [0, 272]
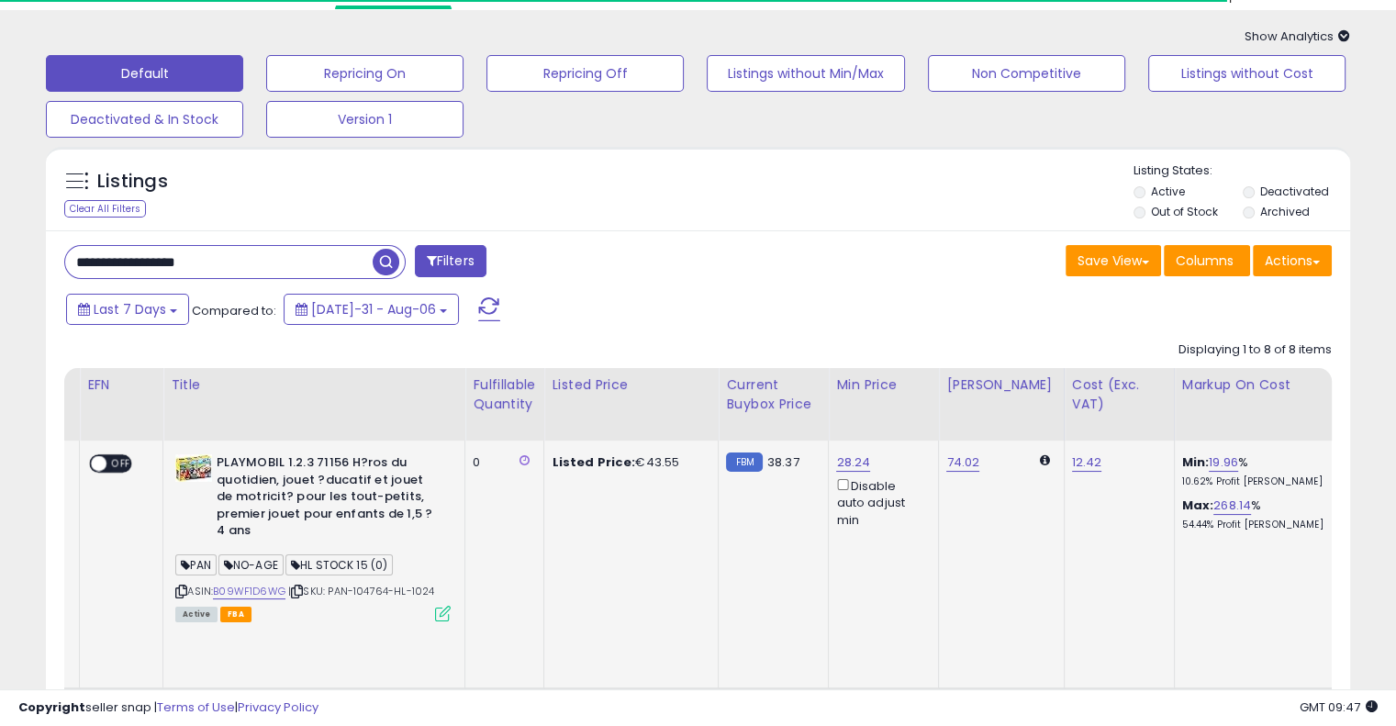
drag, startPoint x: 658, startPoint y: 553, endPoint x: 428, endPoint y: 551, distance: 230.4
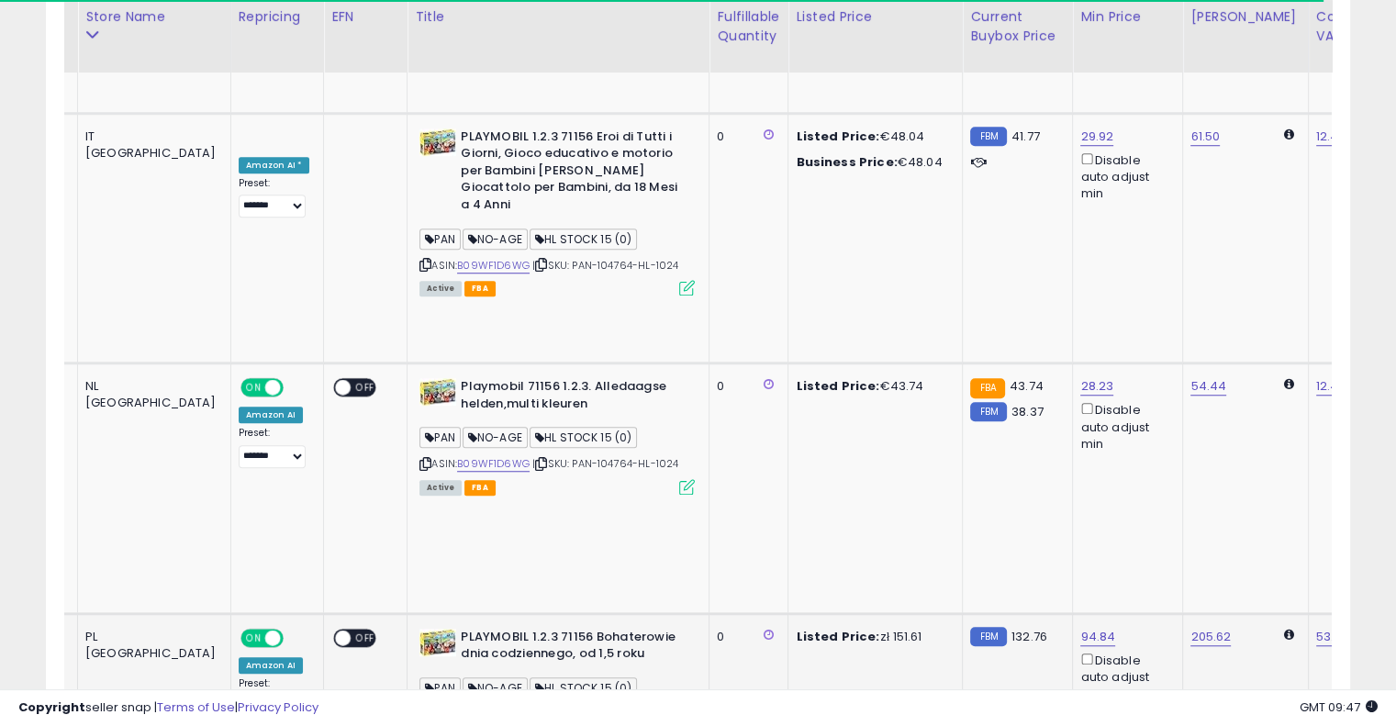
scroll to position [0, 155]
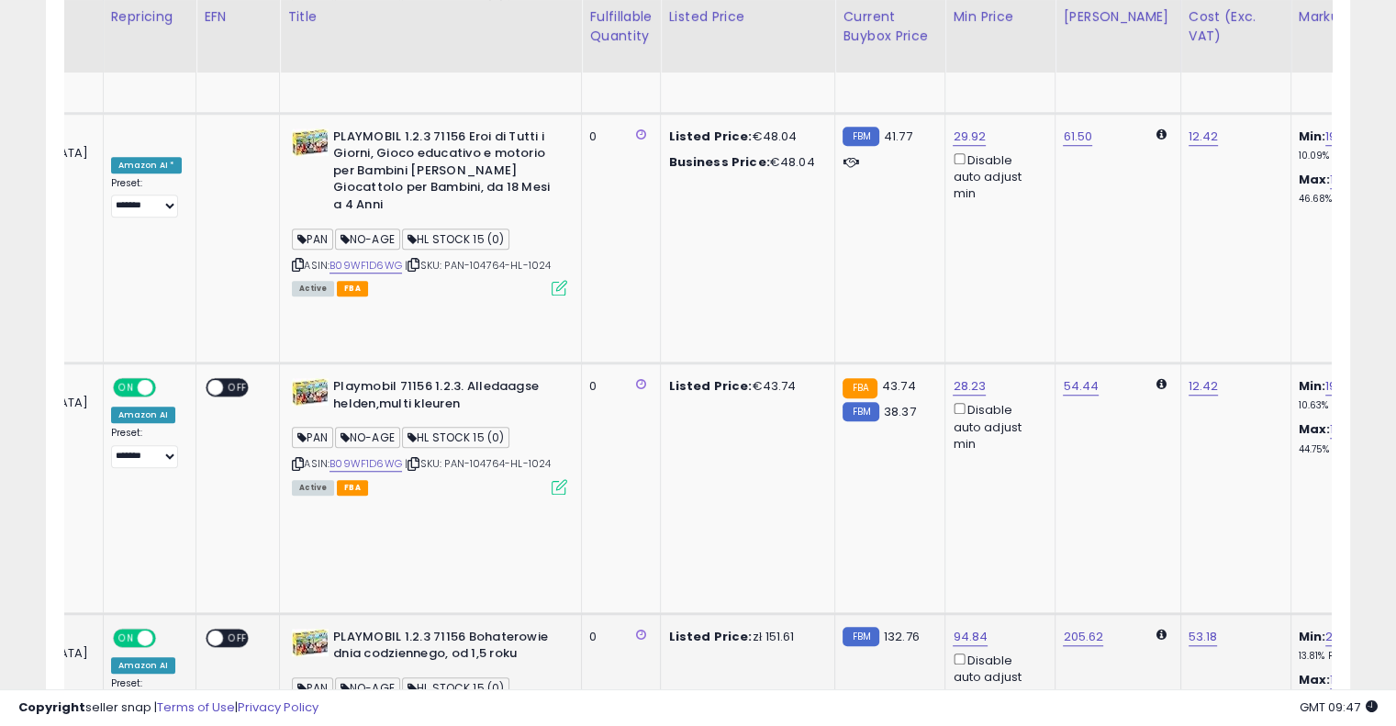
drag, startPoint x: 693, startPoint y: 414, endPoint x: 830, endPoint y: 352, distance: 150.4
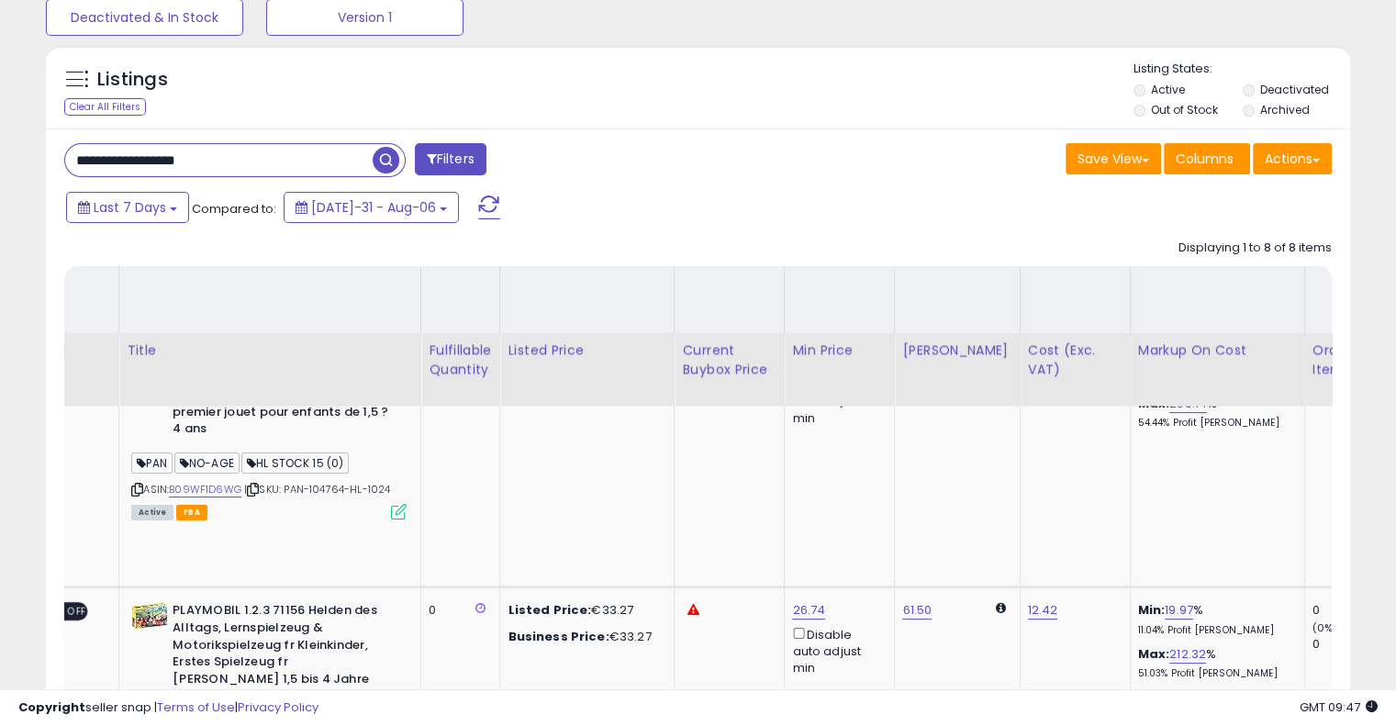
scroll to position [0, 0]
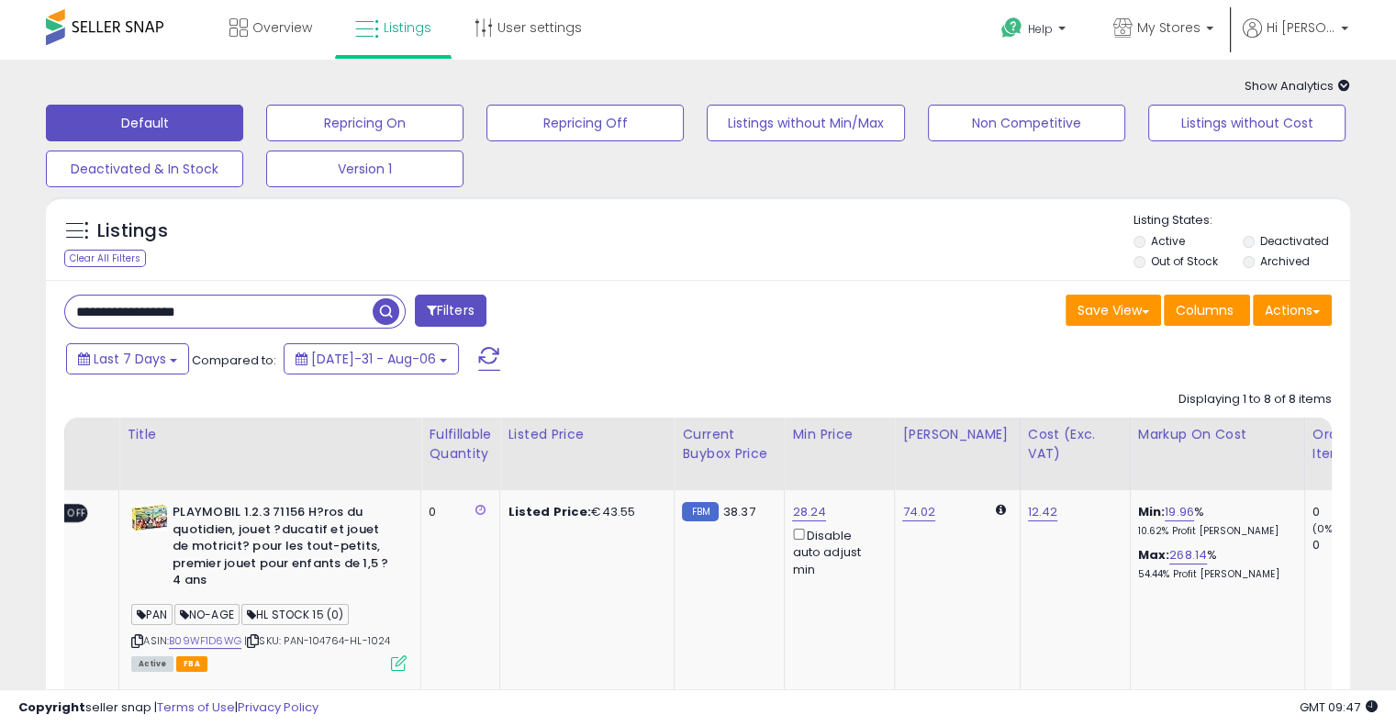
drag, startPoint x: 270, startPoint y: 311, endPoint x: 18, endPoint y: 271, distance: 254.8
paste input "text"
click at [385, 317] on span "button" at bounding box center [386, 311] width 27 height 27
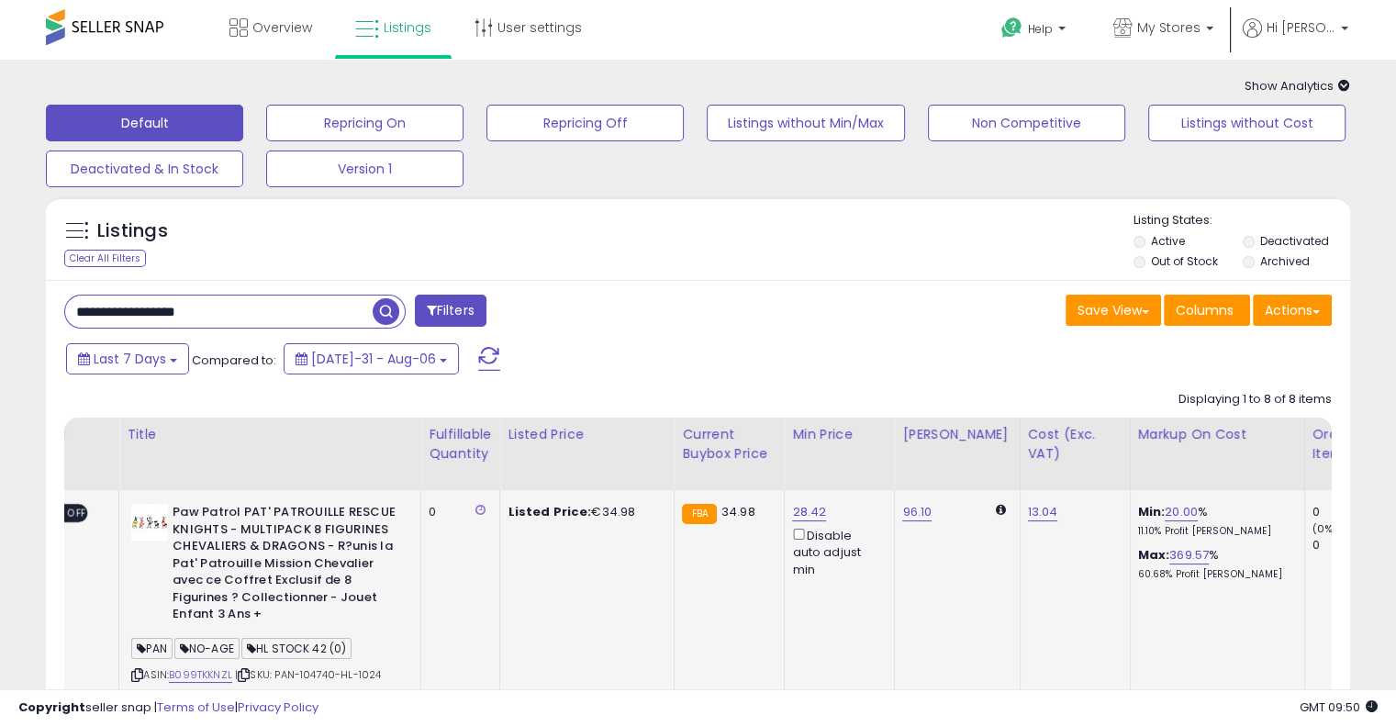
scroll to position [0, 56]
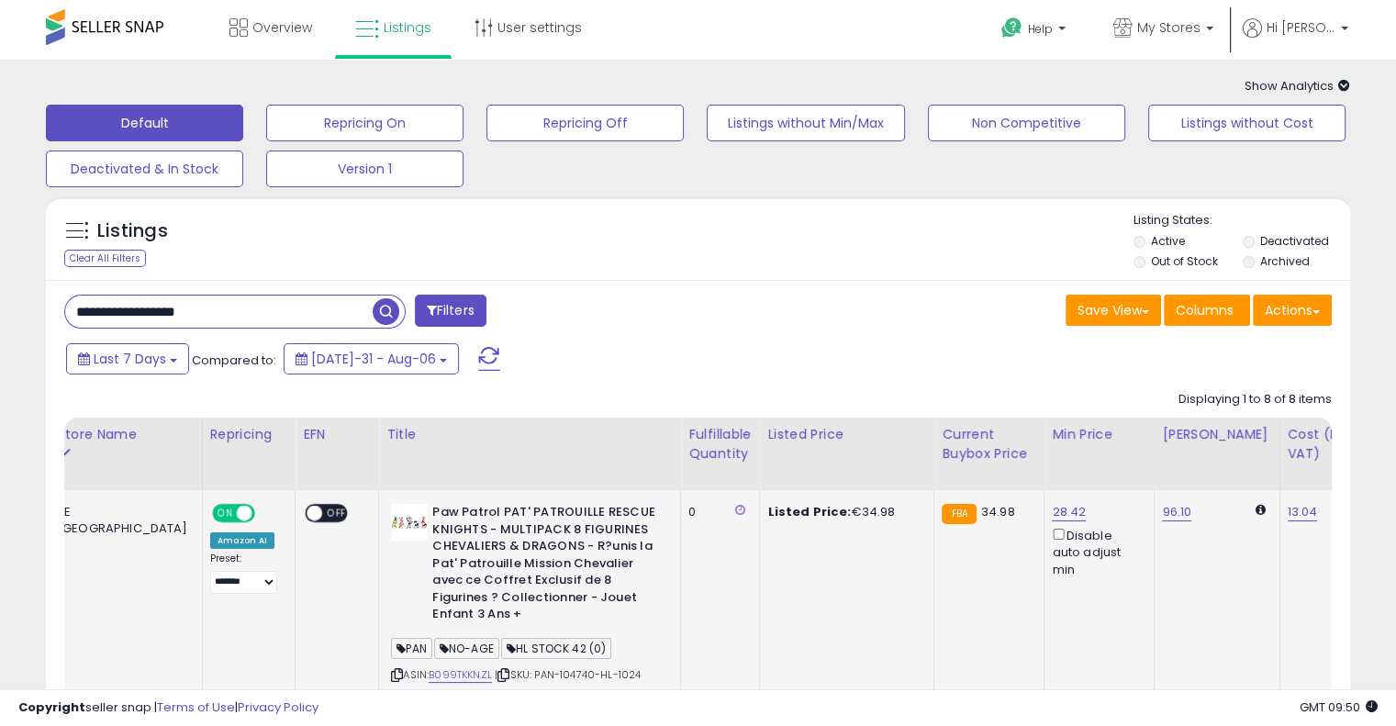
drag, startPoint x: 657, startPoint y: 611, endPoint x: 452, endPoint y: 595, distance: 206.3
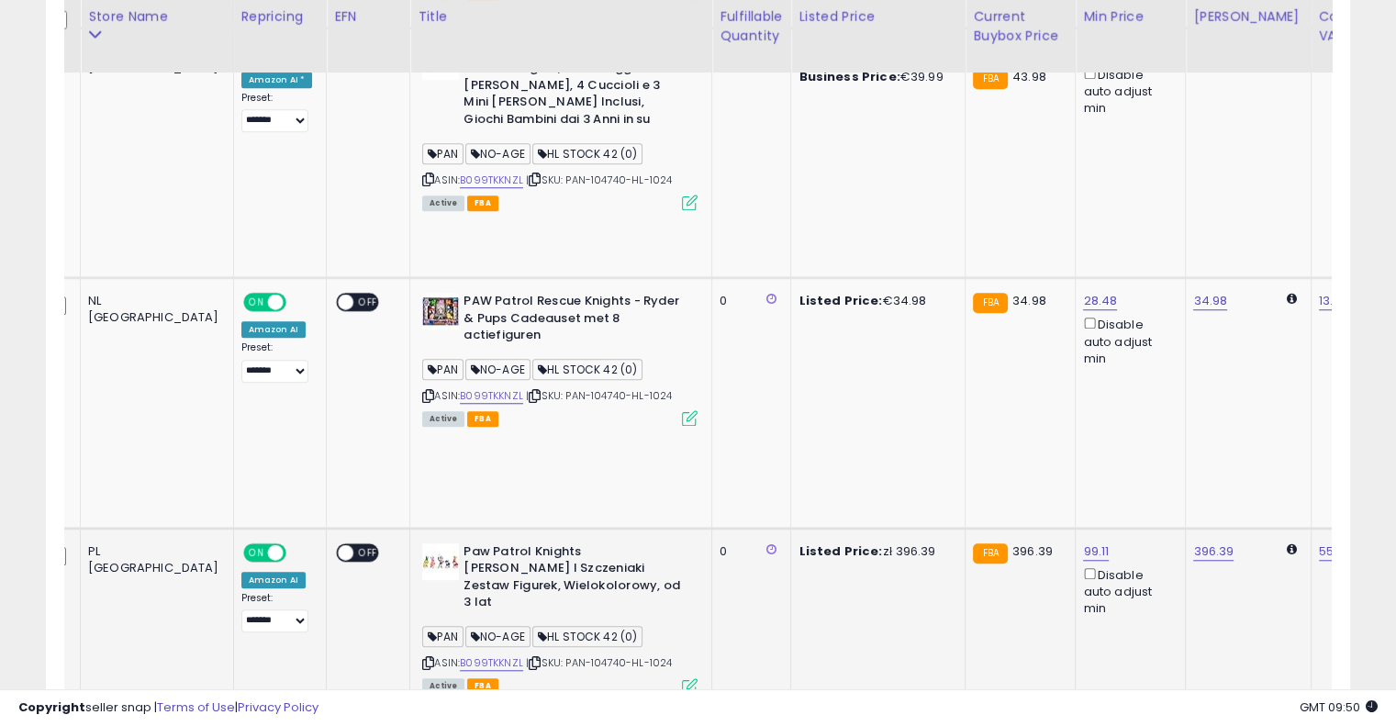
scroll to position [0, 342]
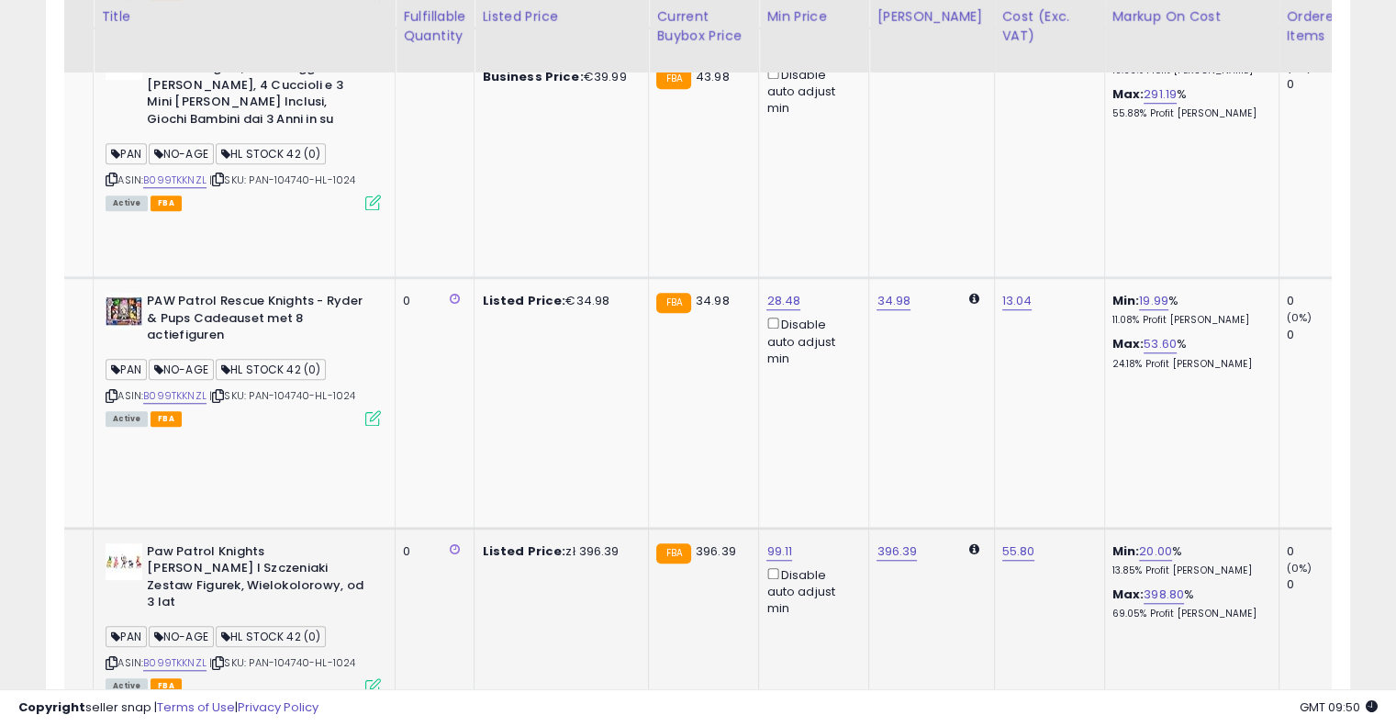
drag, startPoint x: 614, startPoint y: 369, endPoint x: 797, endPoint y: 342, distance: 184.6
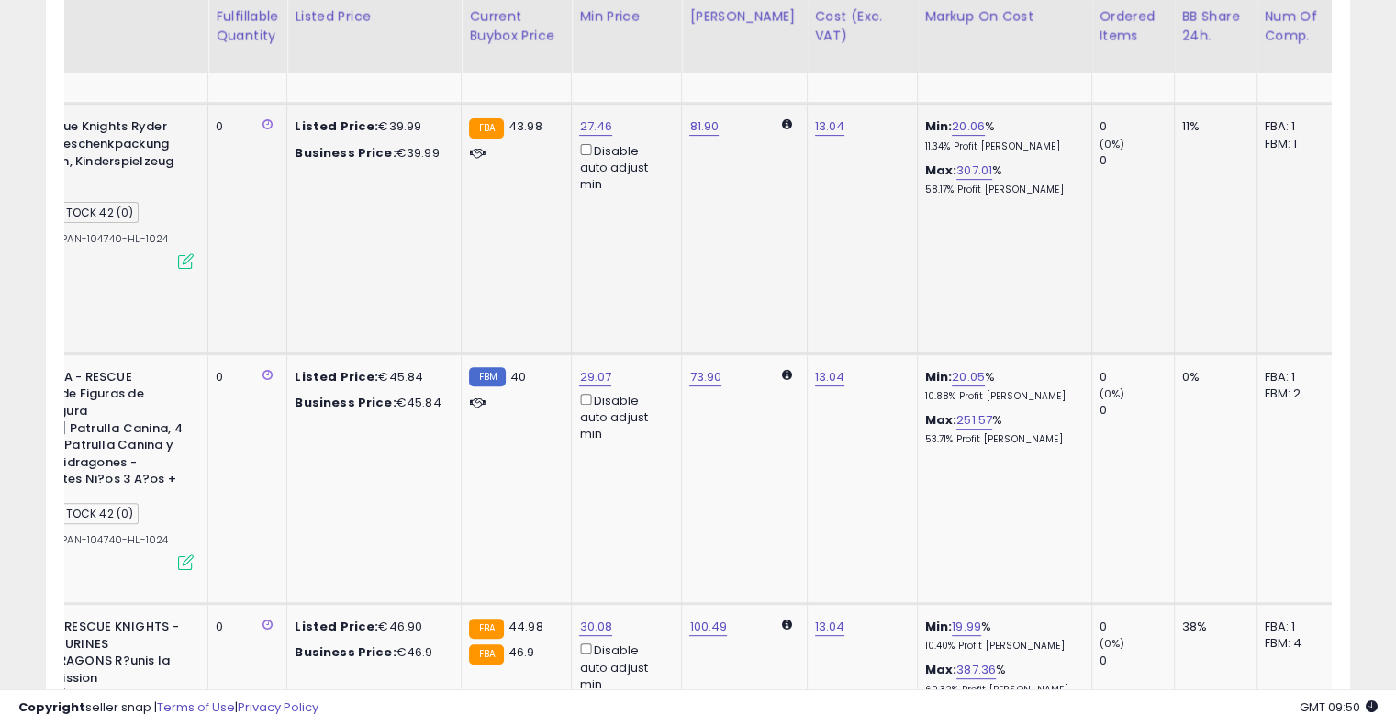
scroll to position [0, 0]
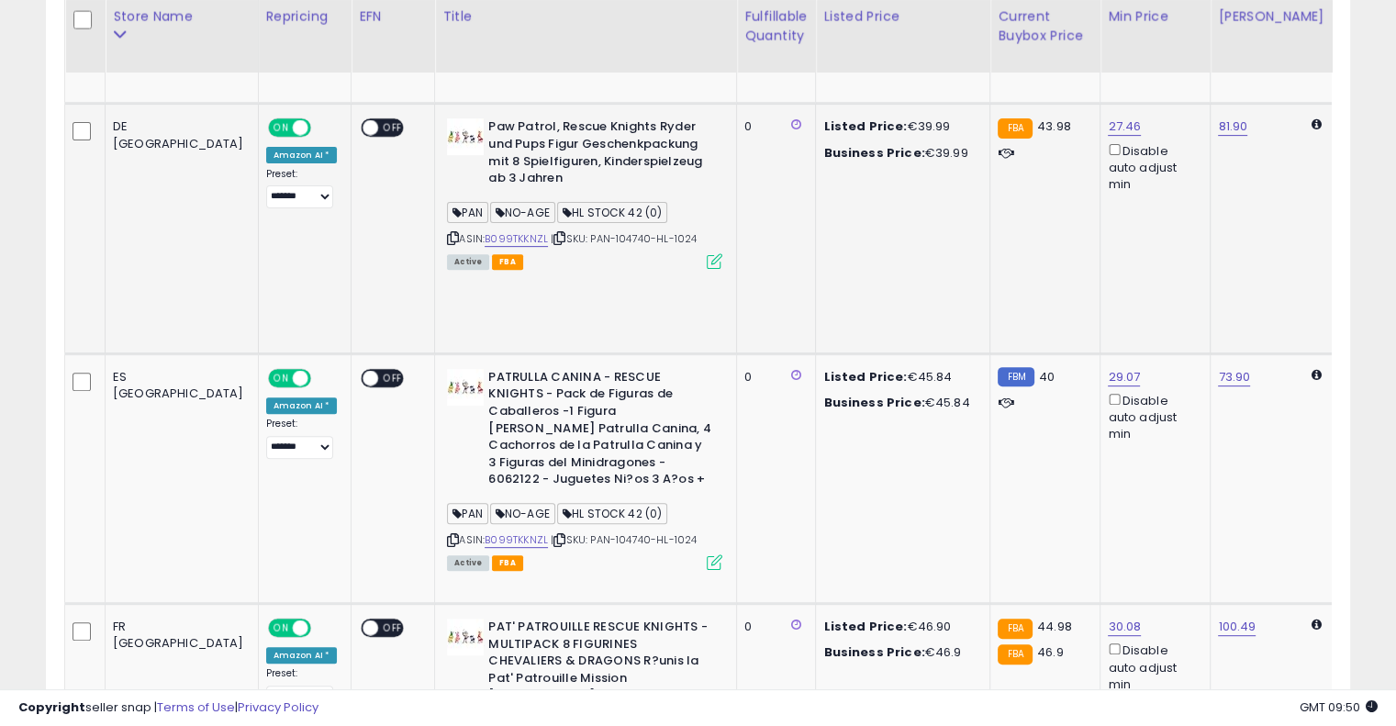
drag, startPoint x: 625, startPoint y: 190, endPoint x: 401, endPoint y: 208, distance: 224.8
click at [497, 207] on div "ASIN: B099TKKNZL | SKU: PAN-104740-HL-1024 Active FBA" at bounding box center [584, 192] width 275 height 149
click at [554, 233] on icon at bounding box center [560, 238] width 12 height 10
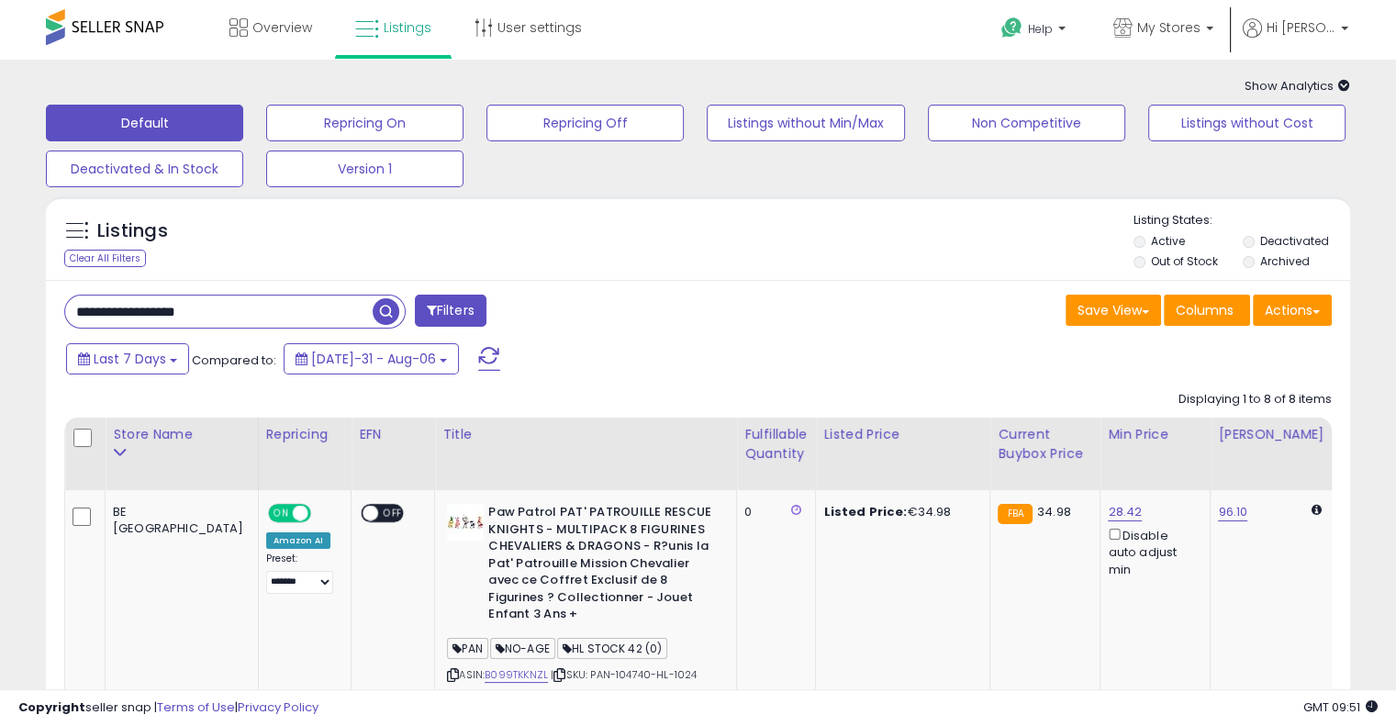
drag, startPoint x: 278, startPoint y: 322, endPoint x: 26, endPoint y: 315, distance: 252.6
paste input "text"
click at [380, 323] on span "button" at bounding box center [386, 311] width 27 height 27
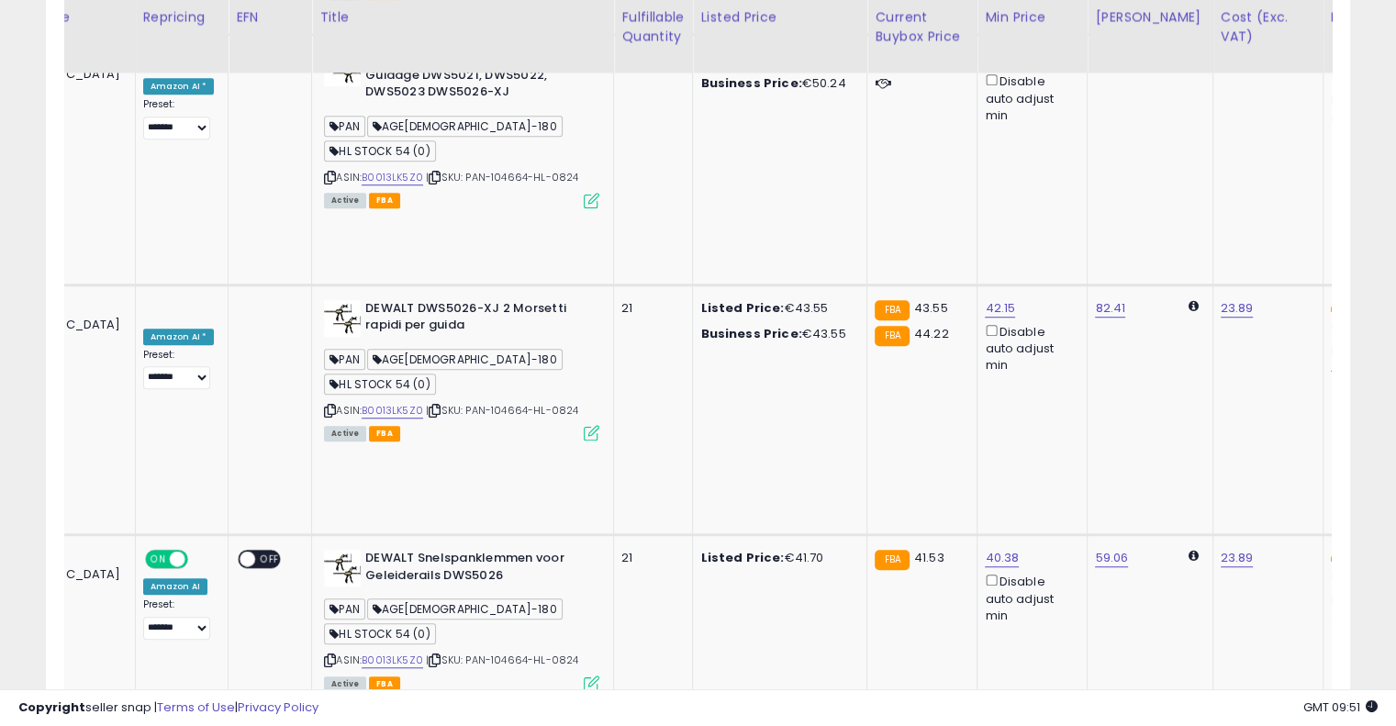
scroll to position [0, 337]
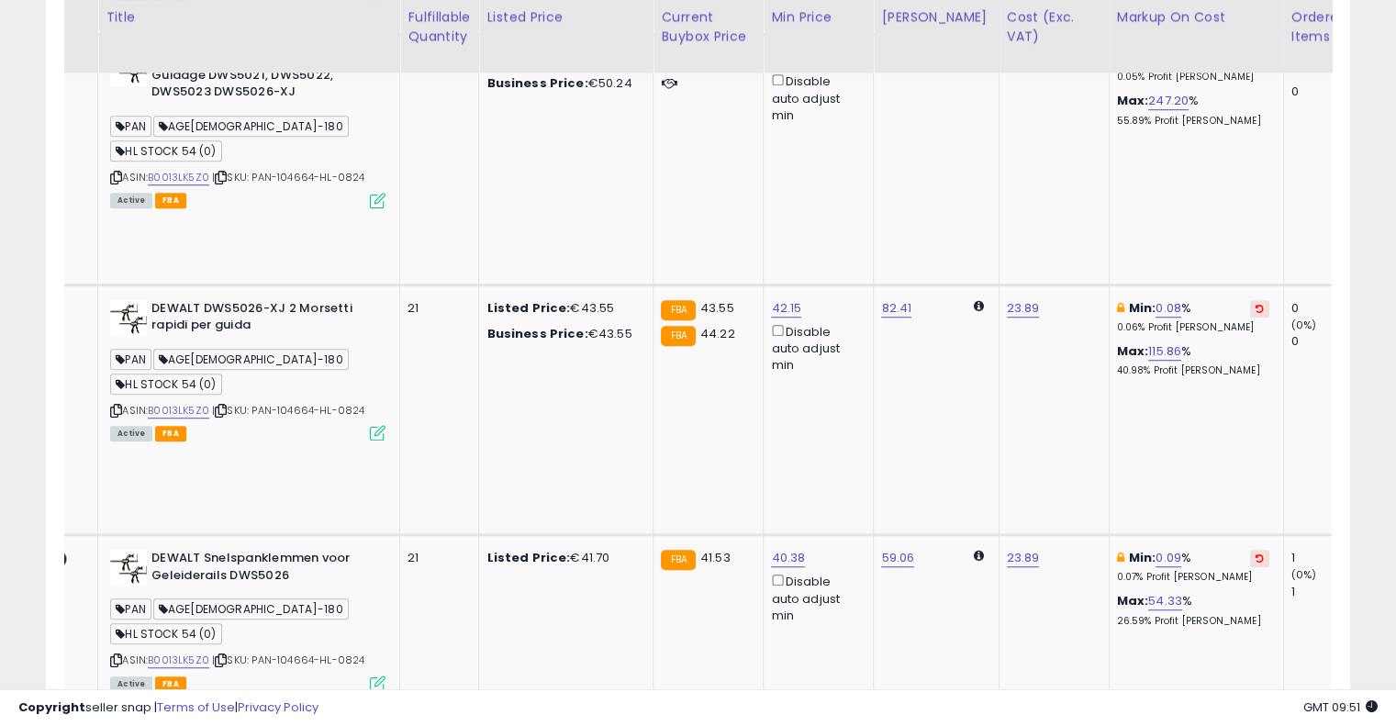
drag, startPoint x: 646, startPoint y: 333, endPoint x: 805, endPoint y: 300, distance: 162.2
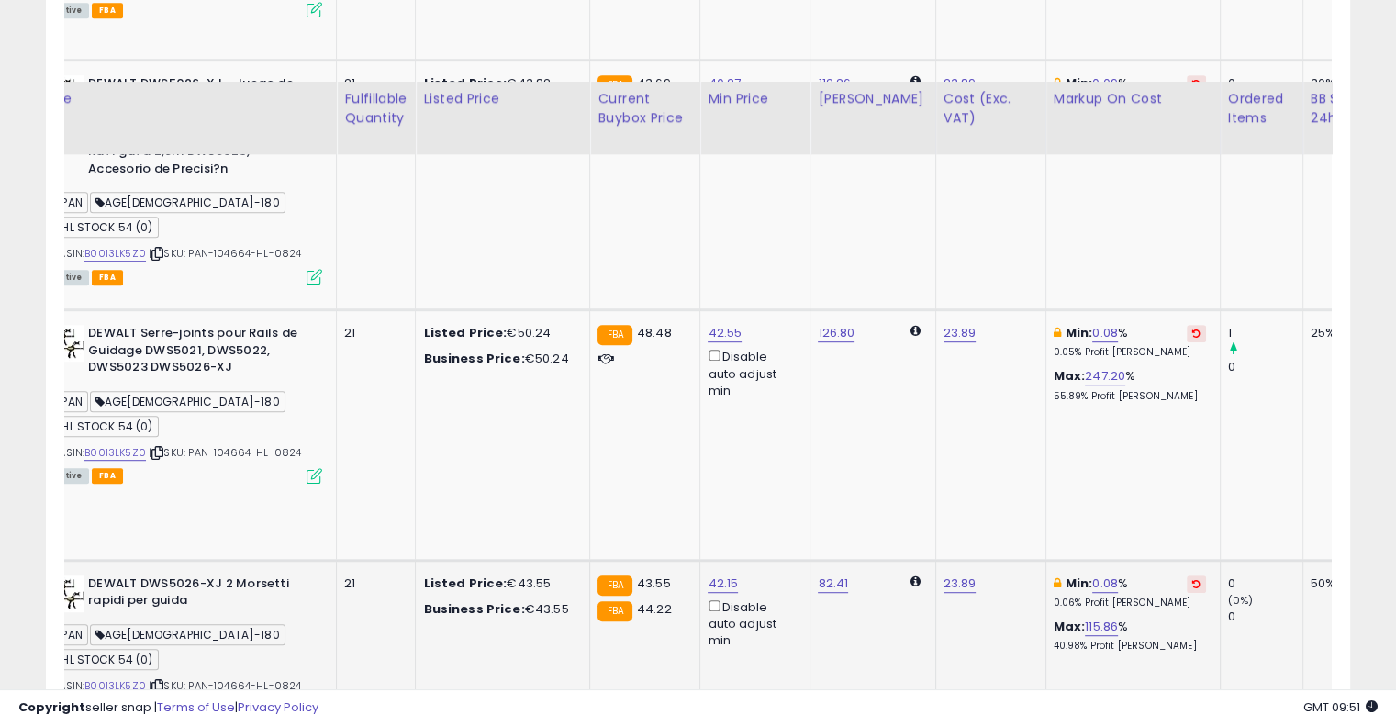
scroll to position [1205, 0]
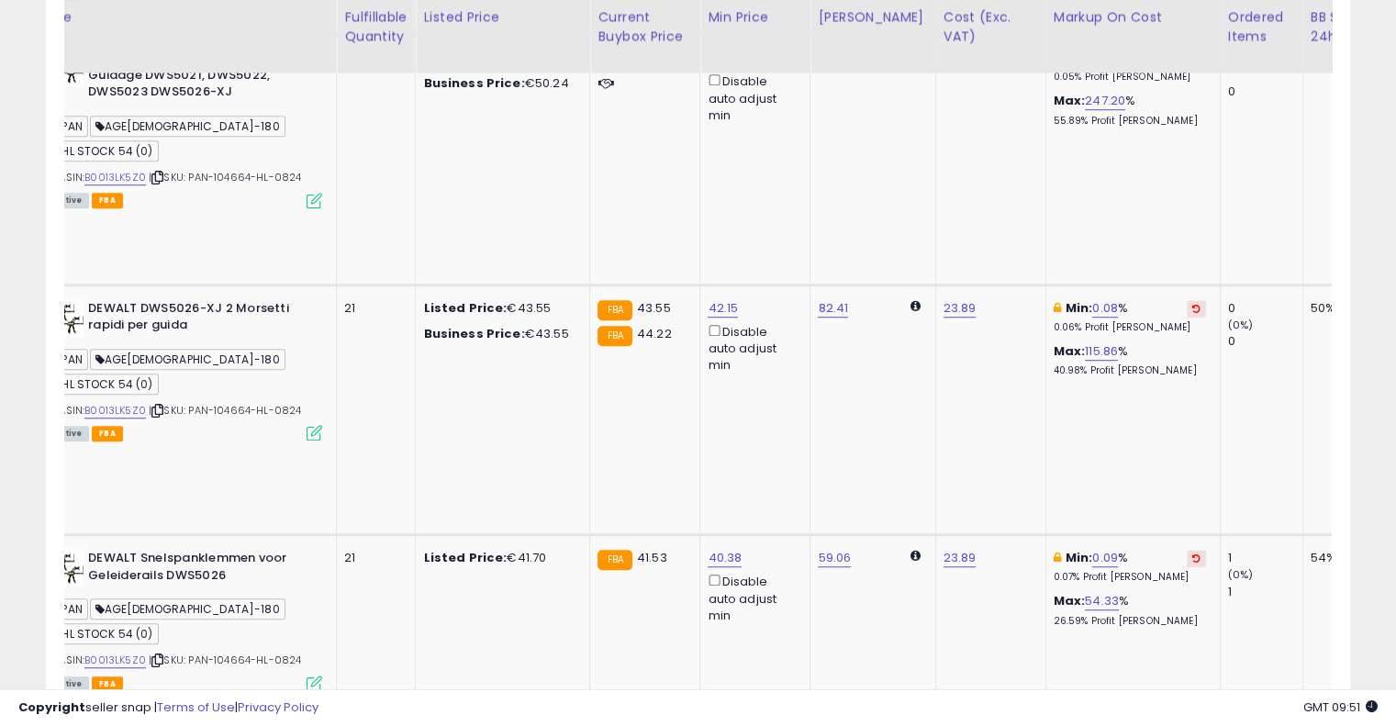
click at [1193, 554] on icon at bounding box center [1197, 558] width 8 height 9
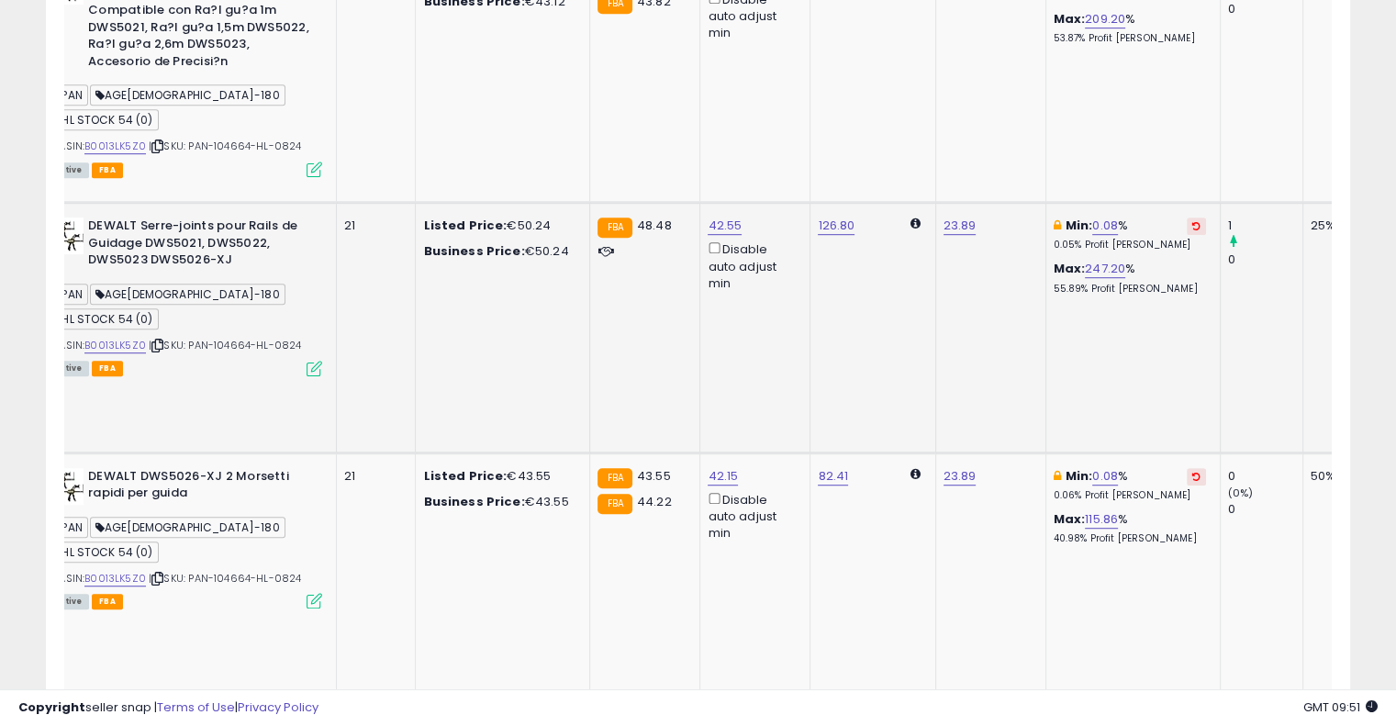
scroll to position [929, 0]
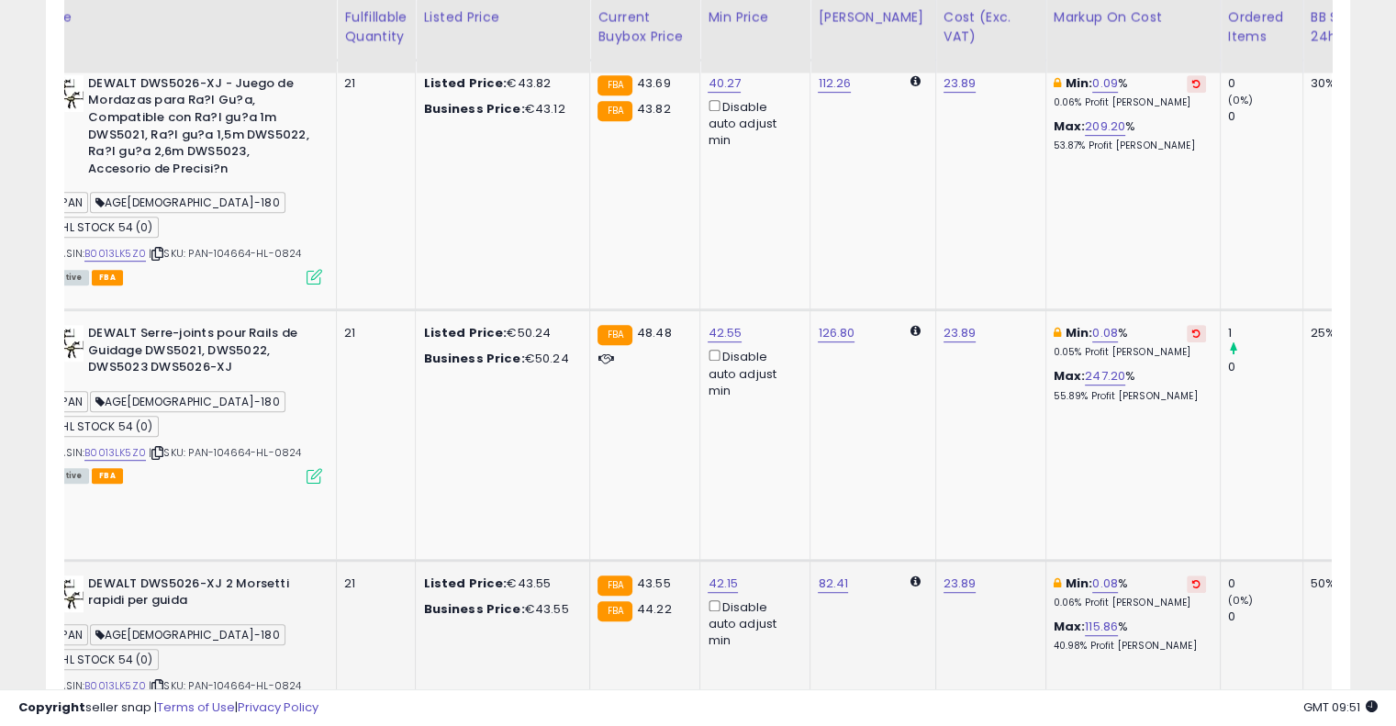
click at [1187, 576] on button at bounding box center [1196, 584] width 19 height 17
click at [1193, 329] on icon at bounding box center [1197, 333] width 8 height 9
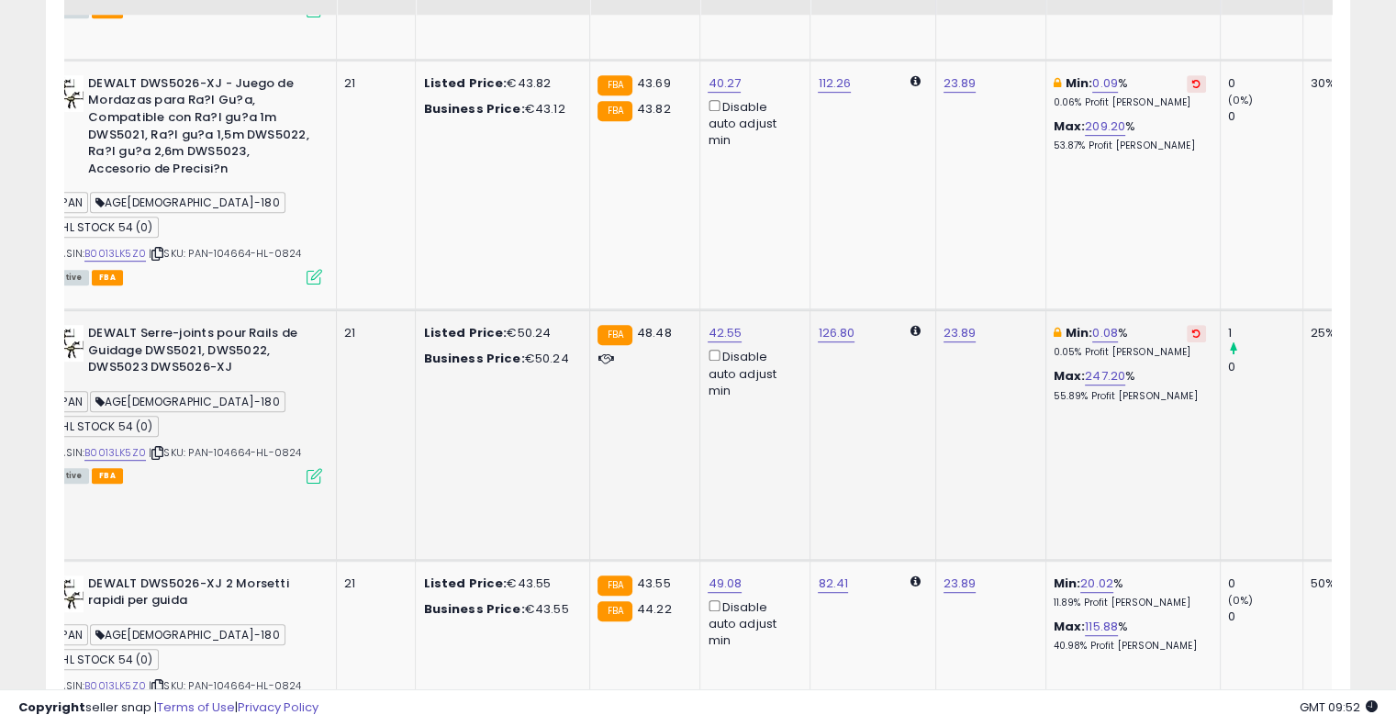
scroll to position [745, 0]
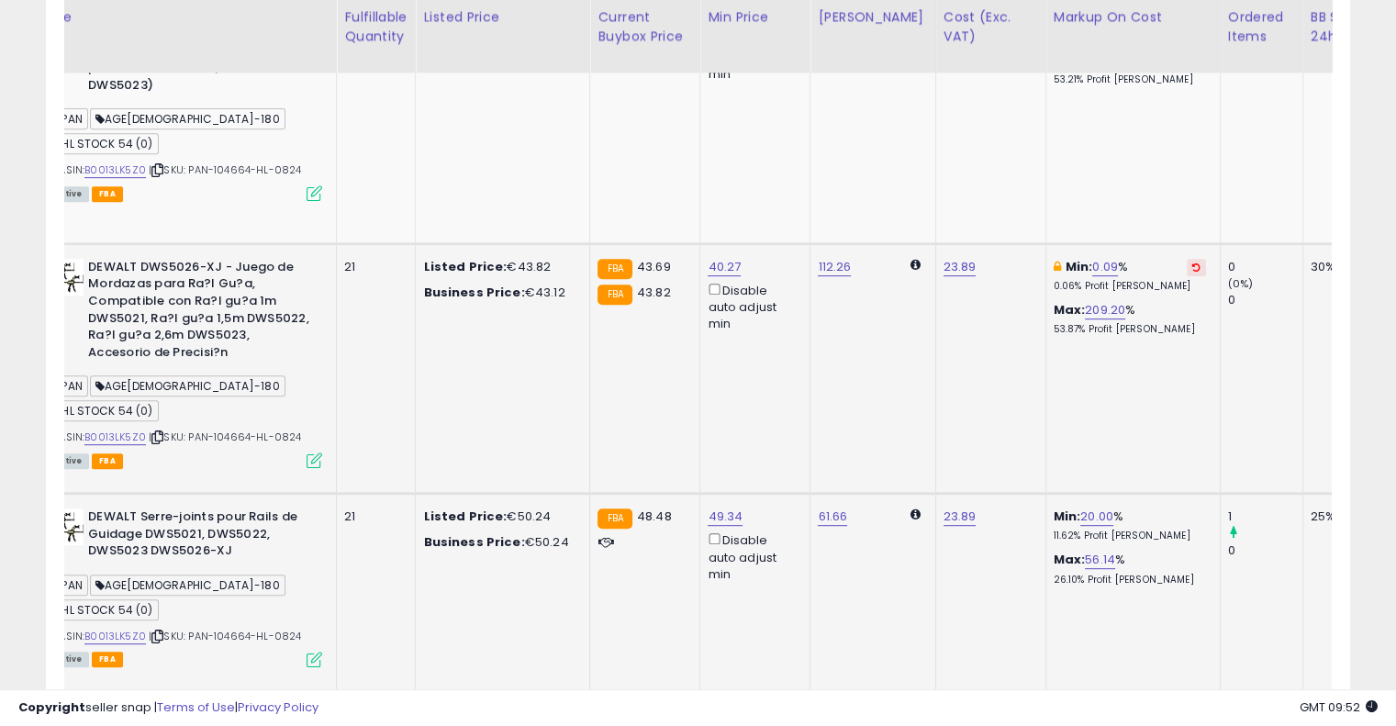
click at [1187, 259] on button at bounding box center [1196, 267] width 19 height 17
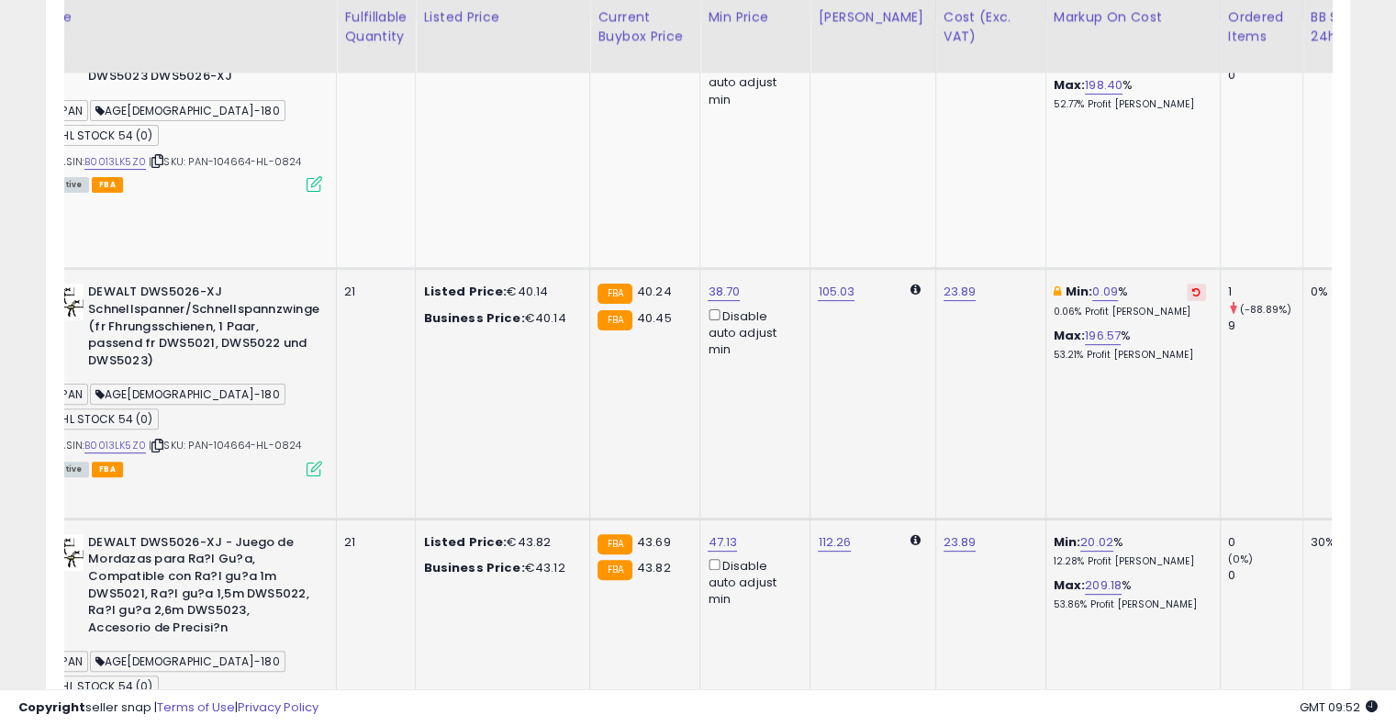
click at [1193, 287] on icon at bounding box center [1197, 291] width 8 height 9
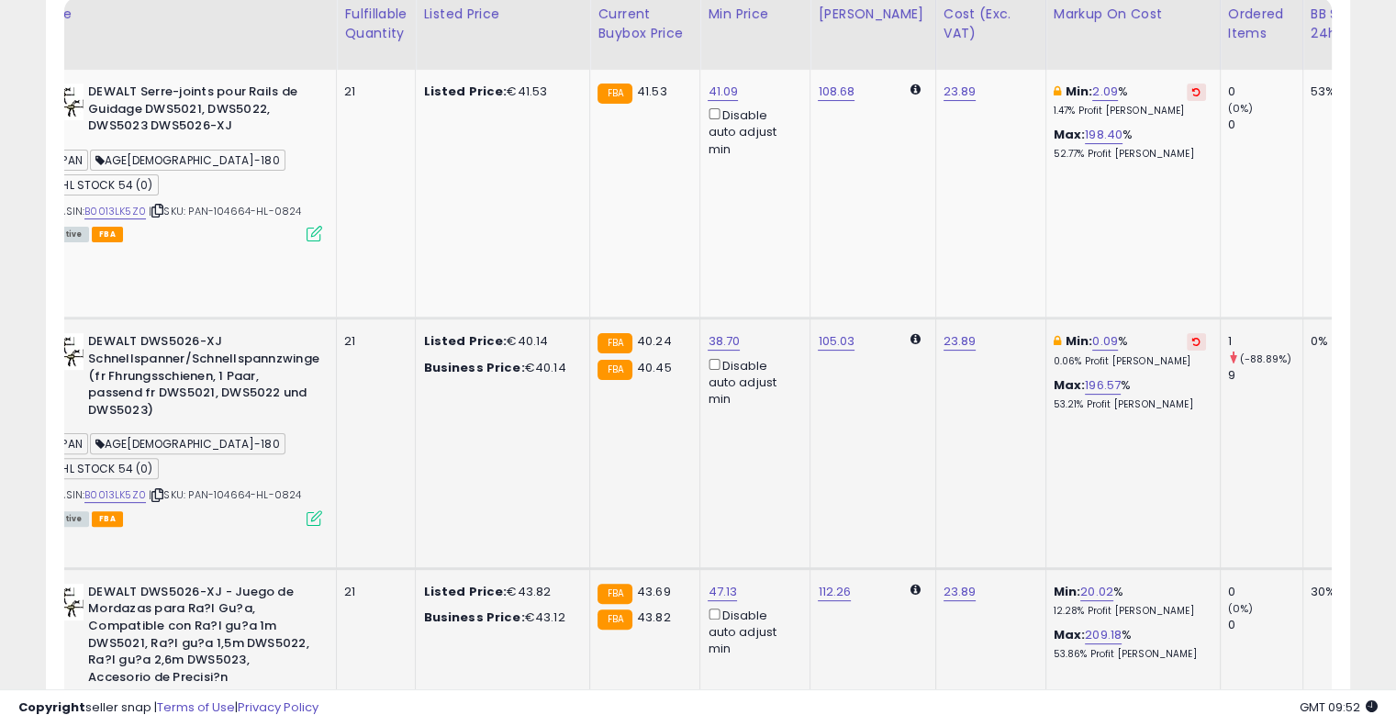
scroll to position [286, 0]
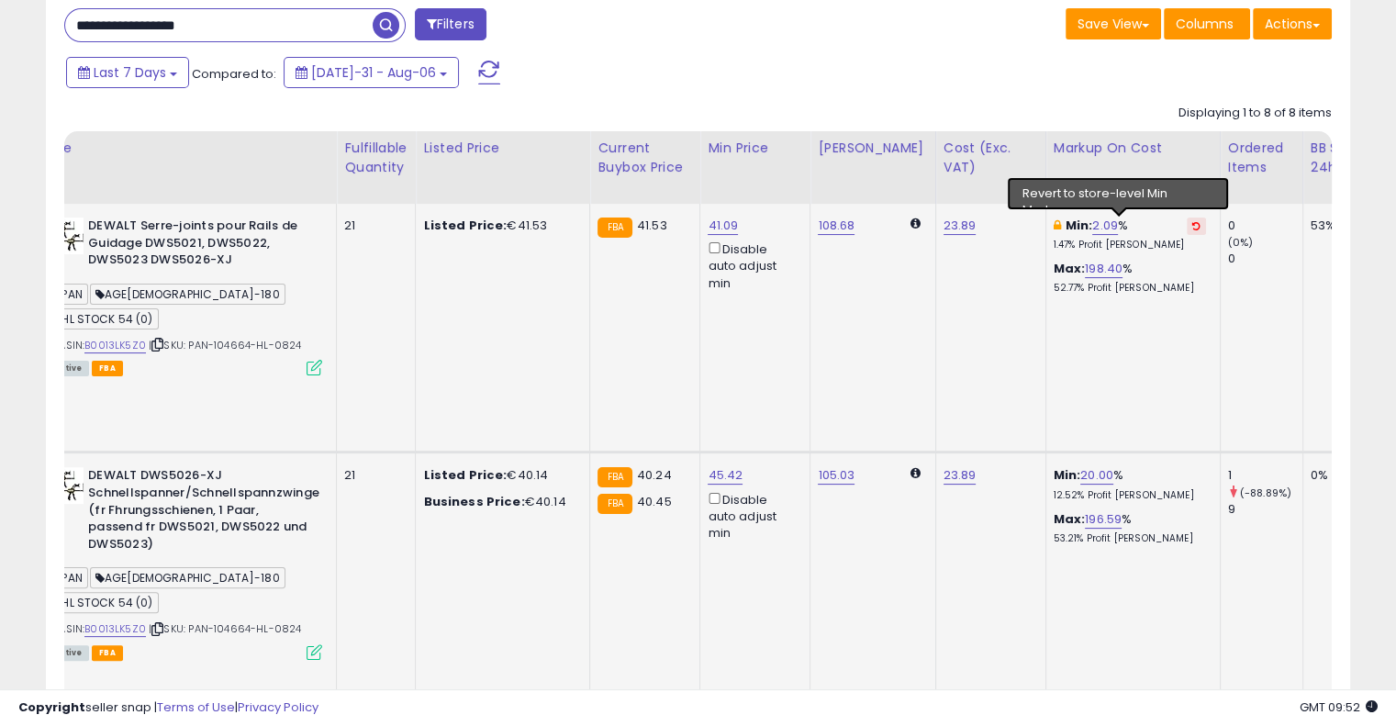
click at [1193, 222] on icon at bounding box center [1197, 225] width 8 height 9
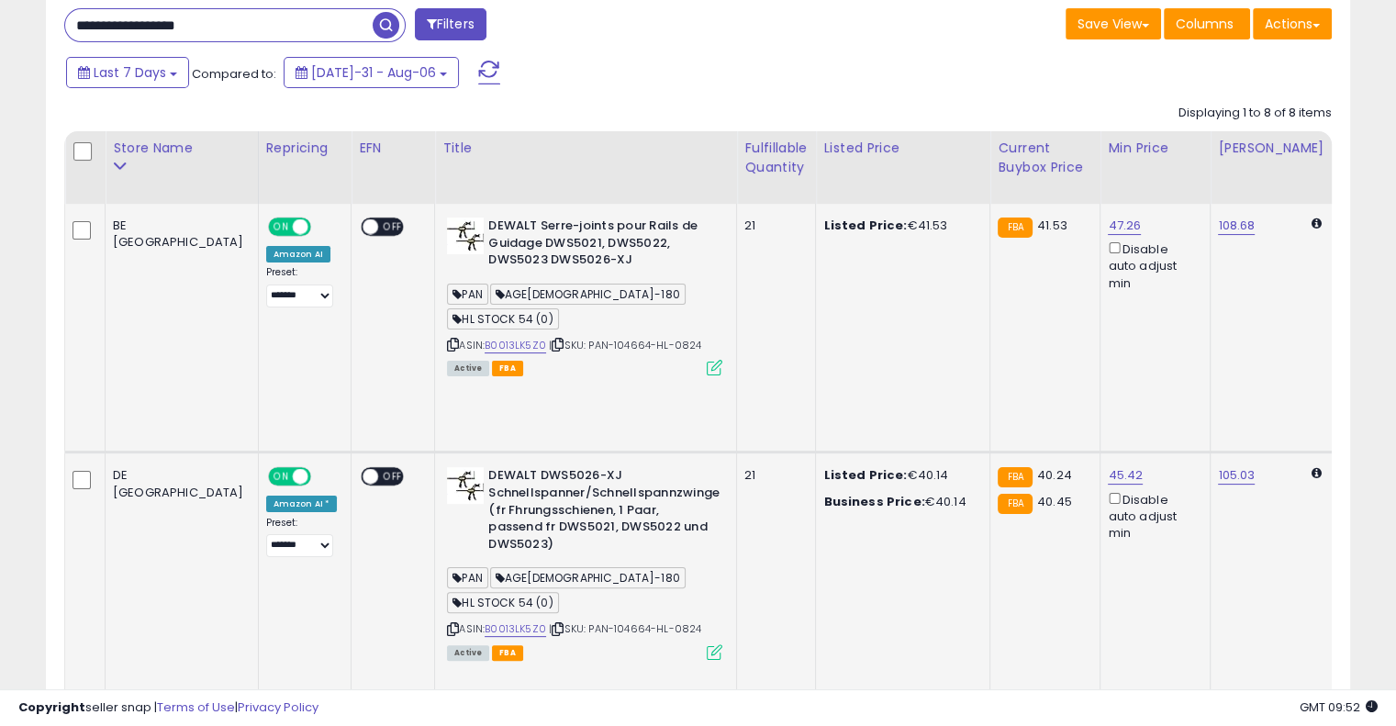
drag, startPoint x: 812, startPoint y: 286, endPoint x: 525, endPoint y: 276, distance: 286.6
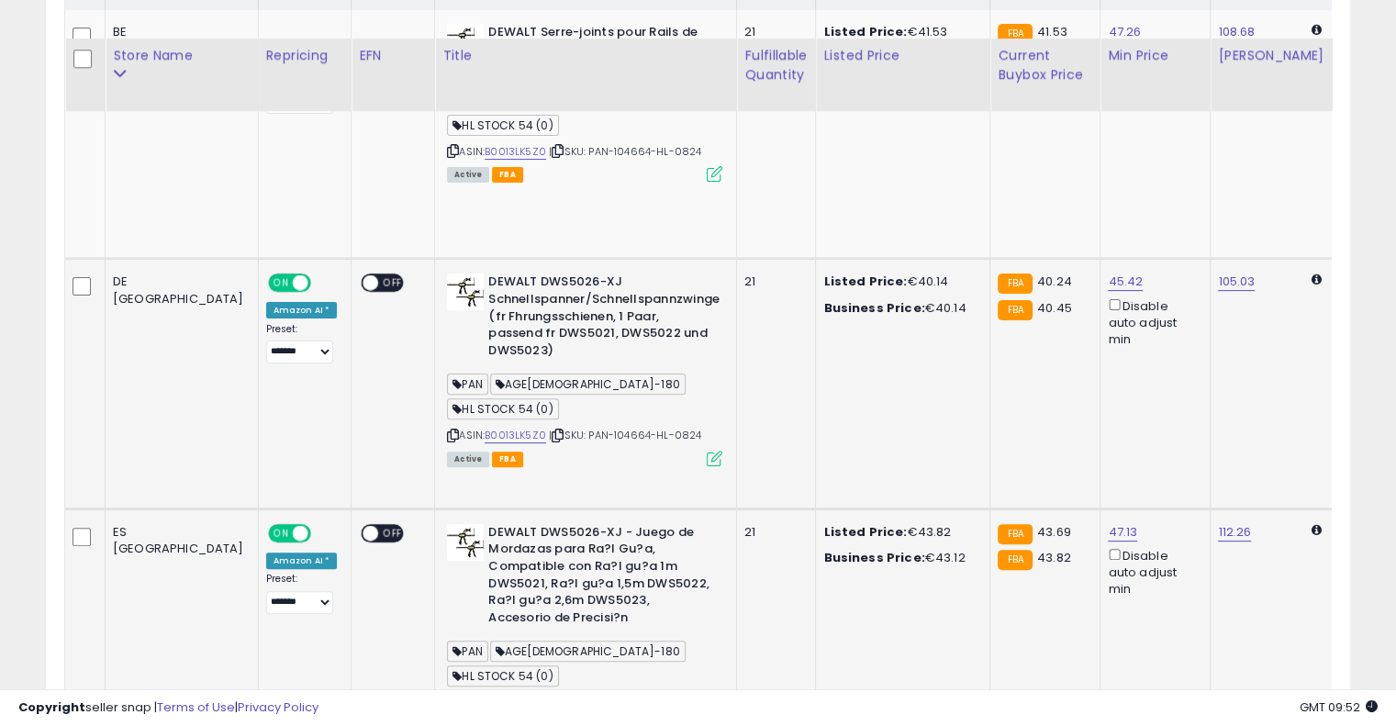
scroll to position [562, 0]
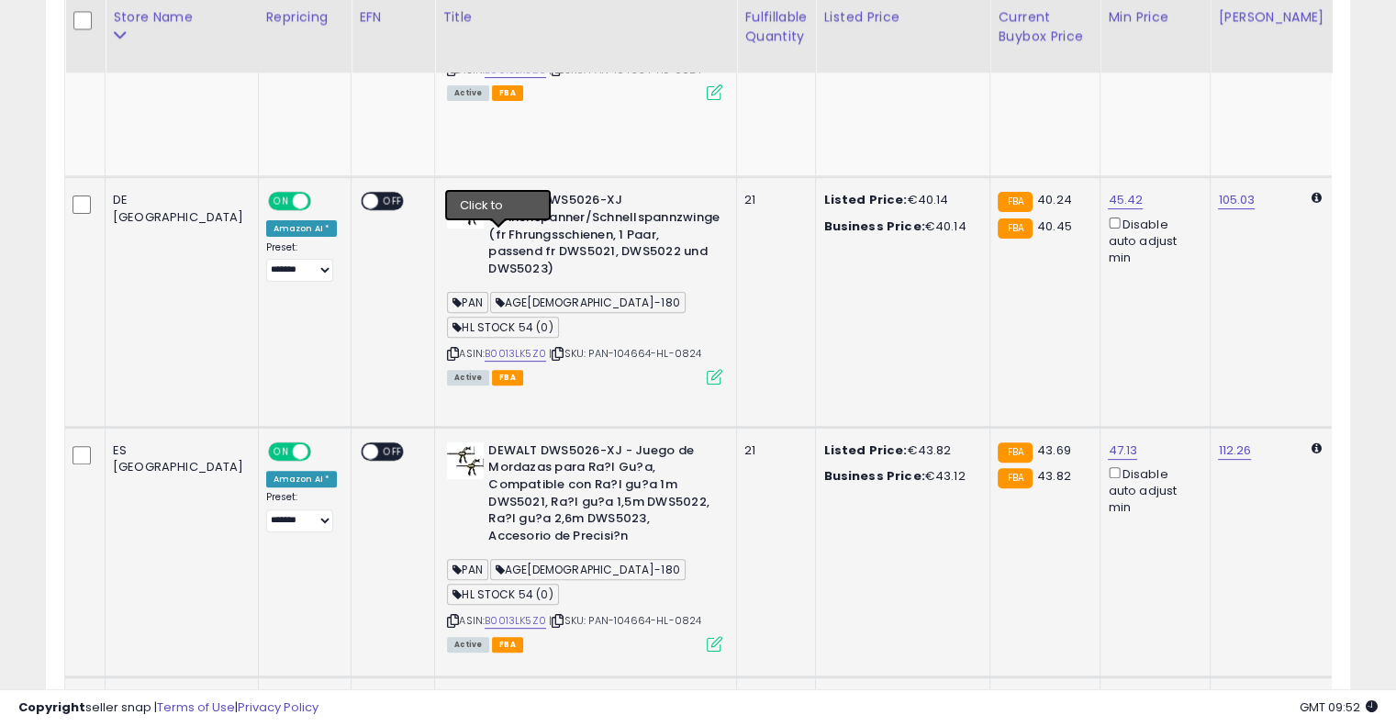
click at [552, 349] on icon at bounding box center [558, 354] width 12 height 10
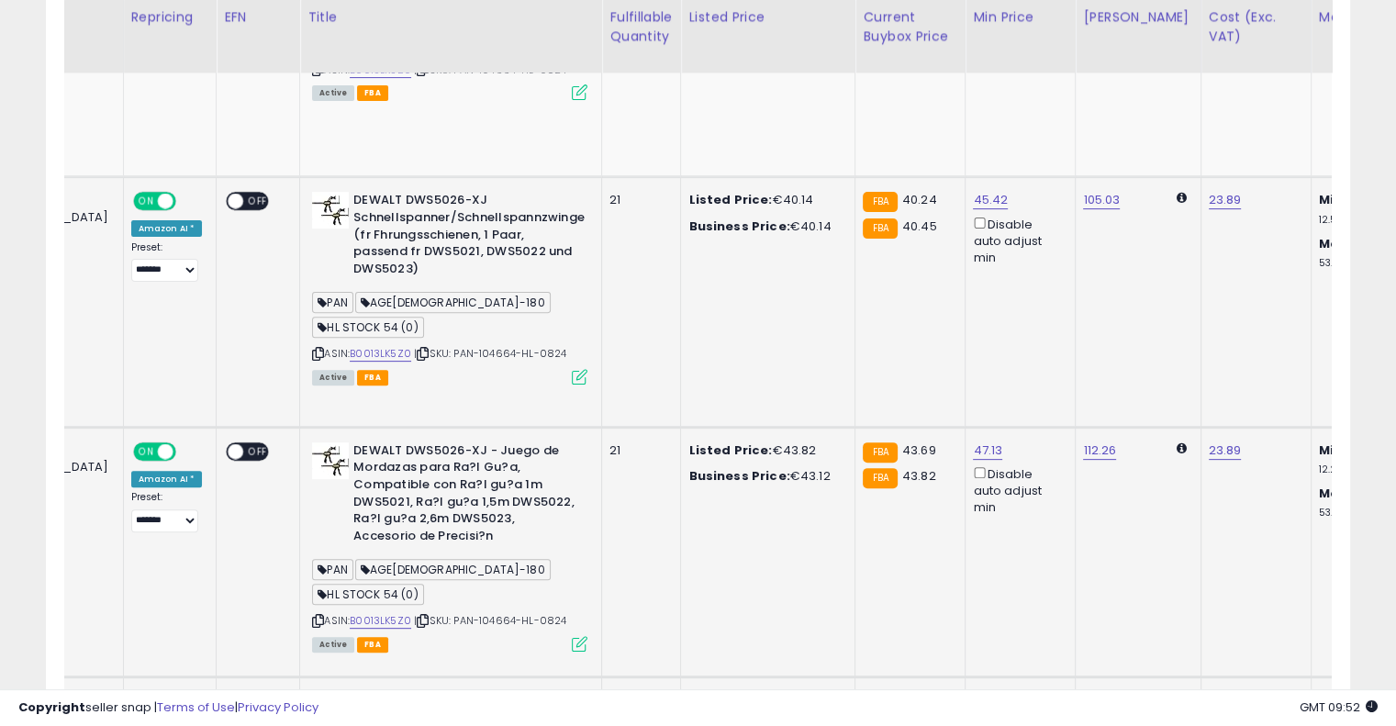
scroll to position [0, 299]
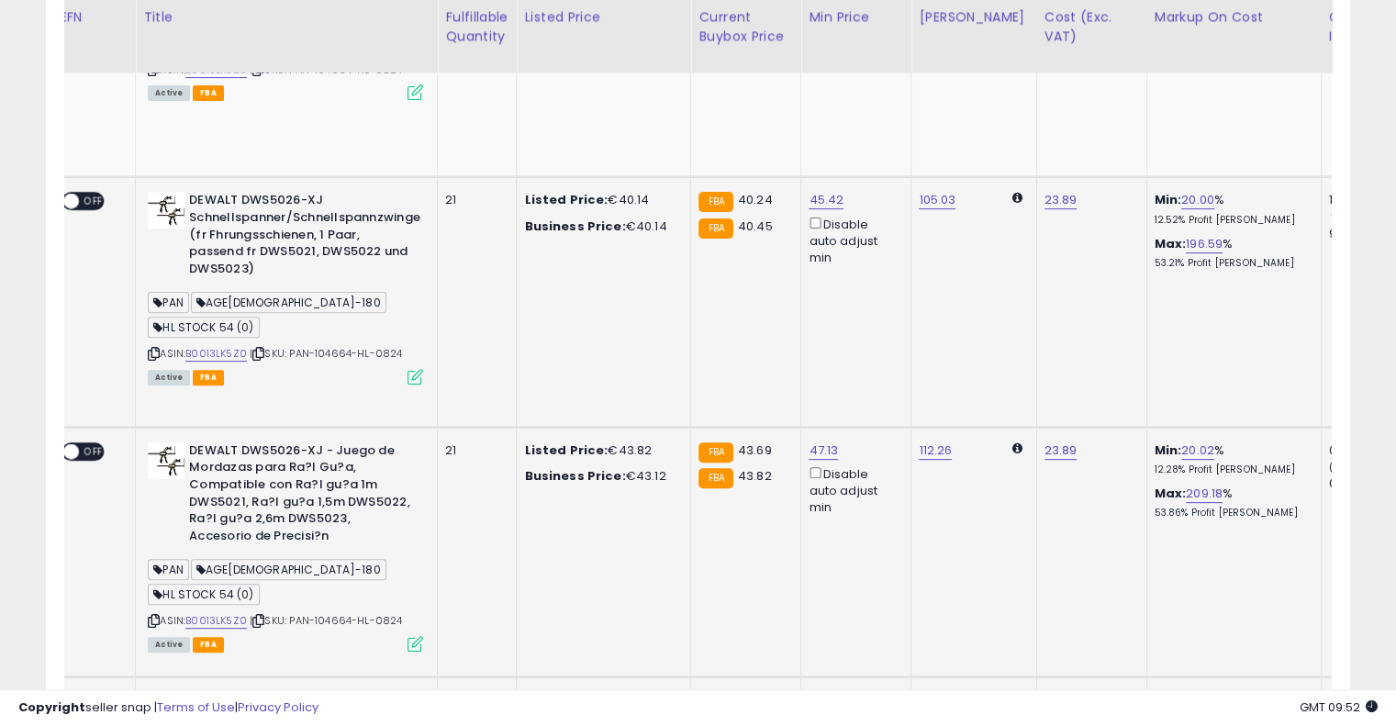
drag, startPoint x: 692, startPoint y: 241, endPoint x: 822, endPoint y: 216, distance: 131.8
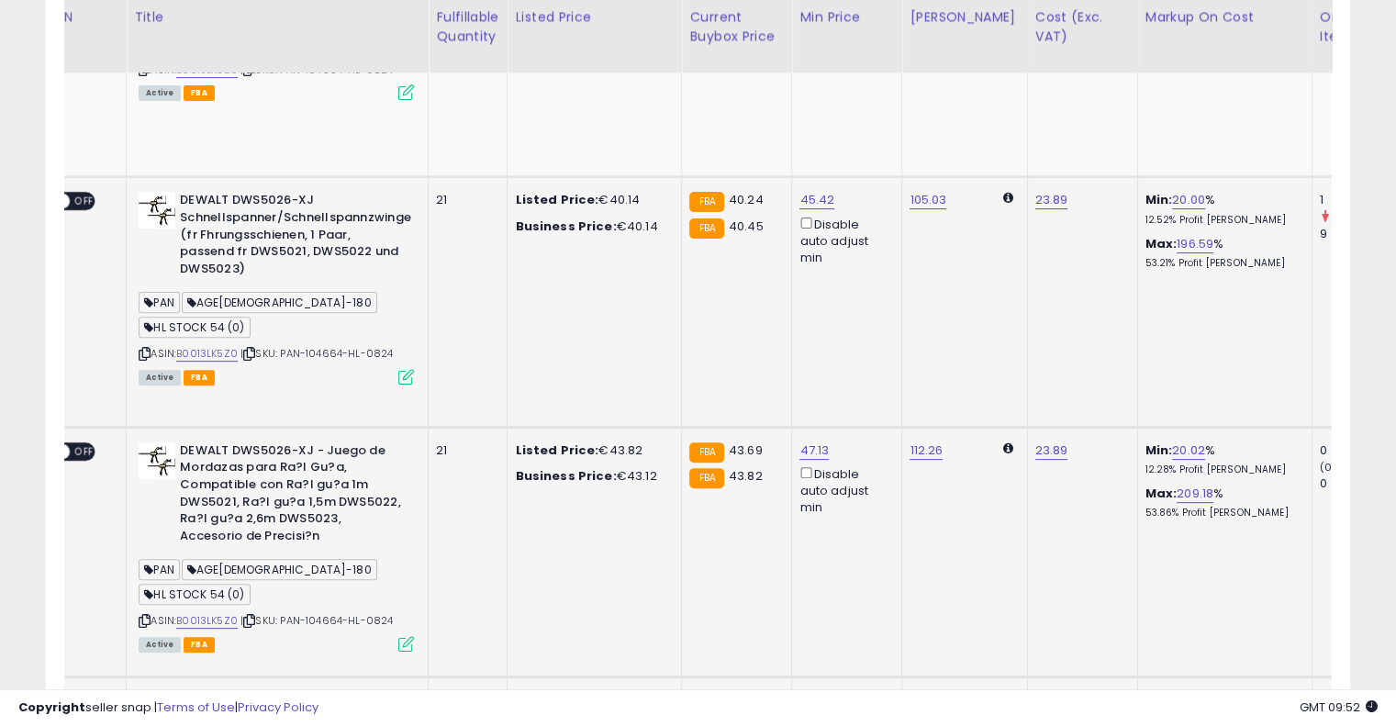
scroll to position [0, 0]
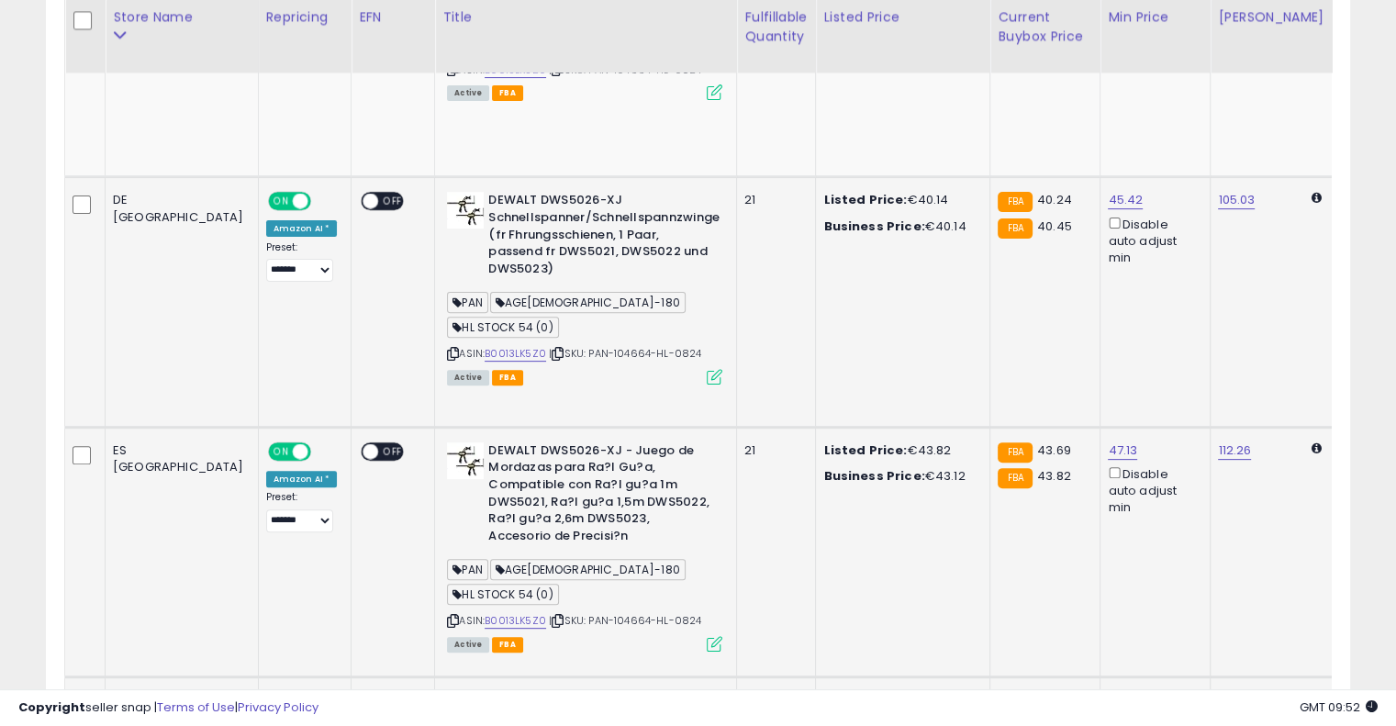
drag, startPoint x: 815, startPoint y: 216, endPoint x: 500, endPoint y: 218, distance: 314.9
click at [485, 346] on link "B0013LK5Z0" at bounding box center [516, 354] width 62 height 16
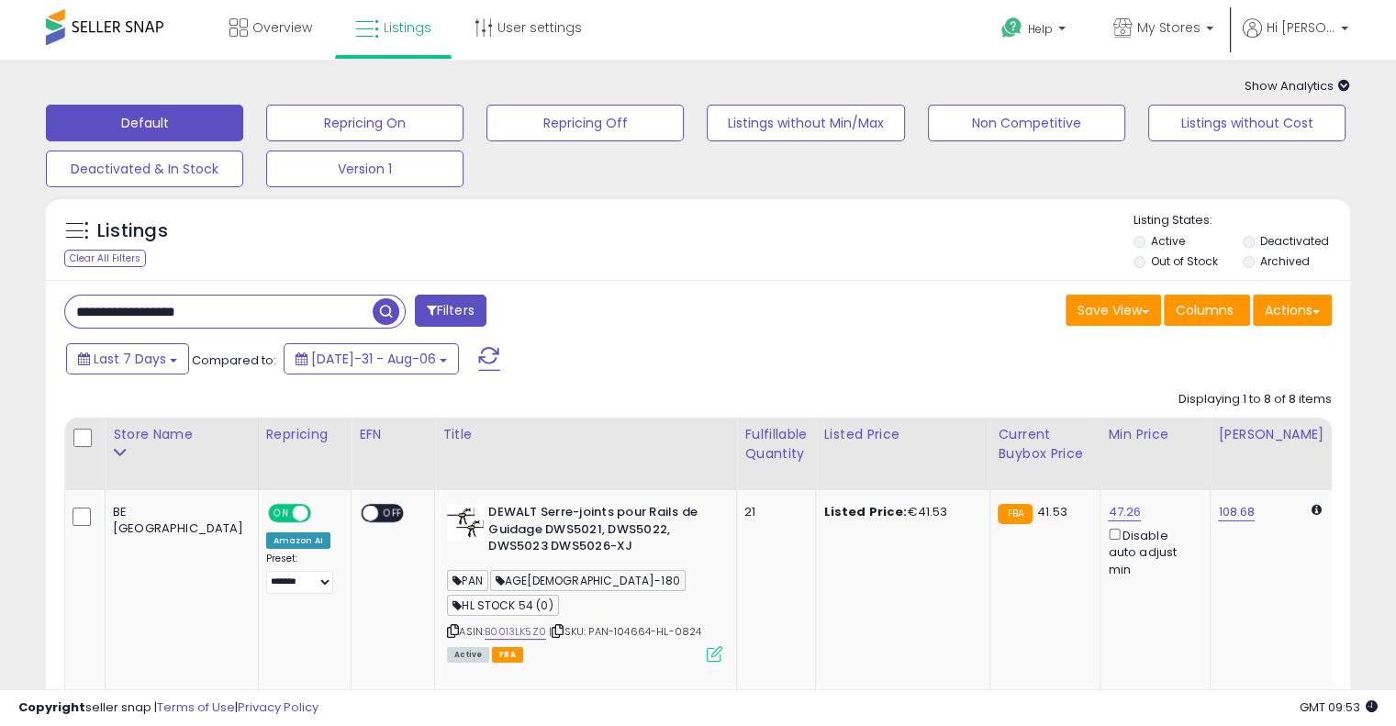
drag, startPoint x: 283, startPoint y: 314, endPoint x: 59, endPoint y: 287, distance: 225.6
paste input "text"
click at [390, 308] on span "button" at bounding box center [386, 311] width 27 height 27
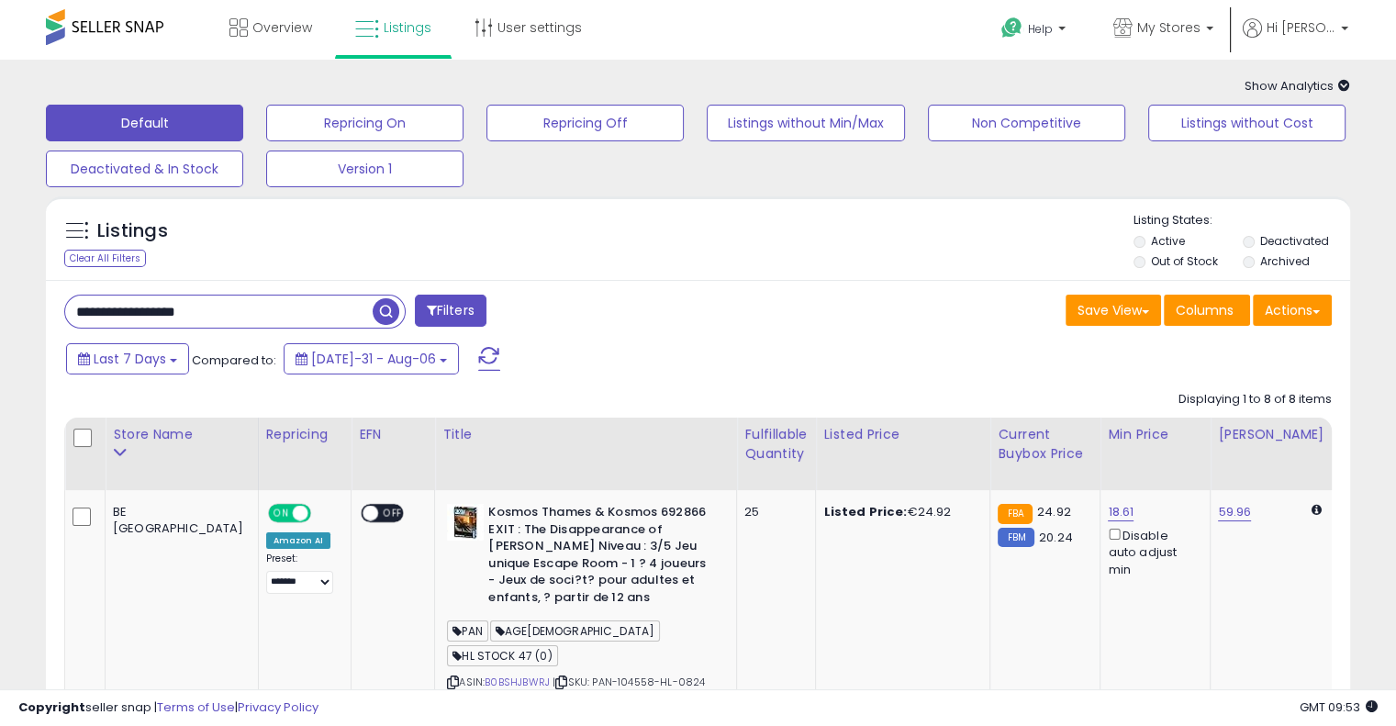
click at [826, 315] on div "Save View Save As New View Update Current View Columns Actions Import Export Vi…" at bounding box center [1023, 313] width 648 height 36
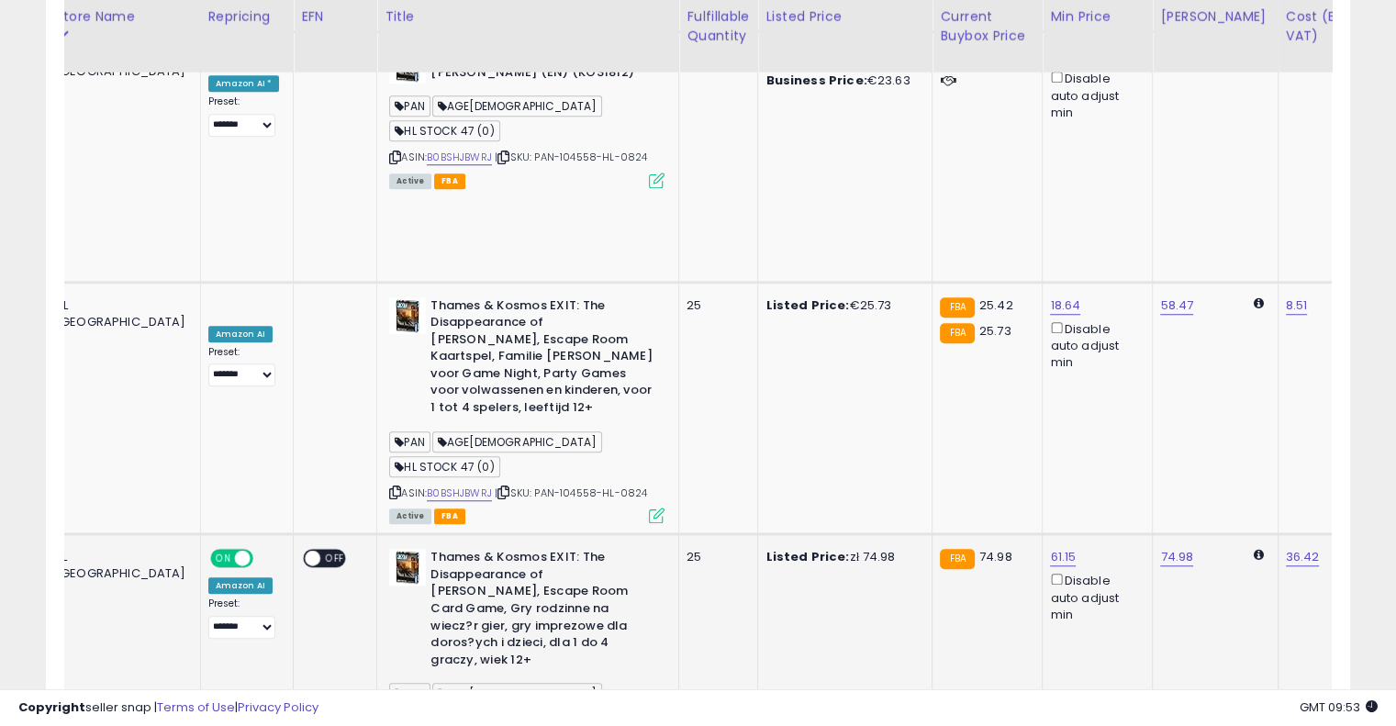
scroll to position [0, 196]
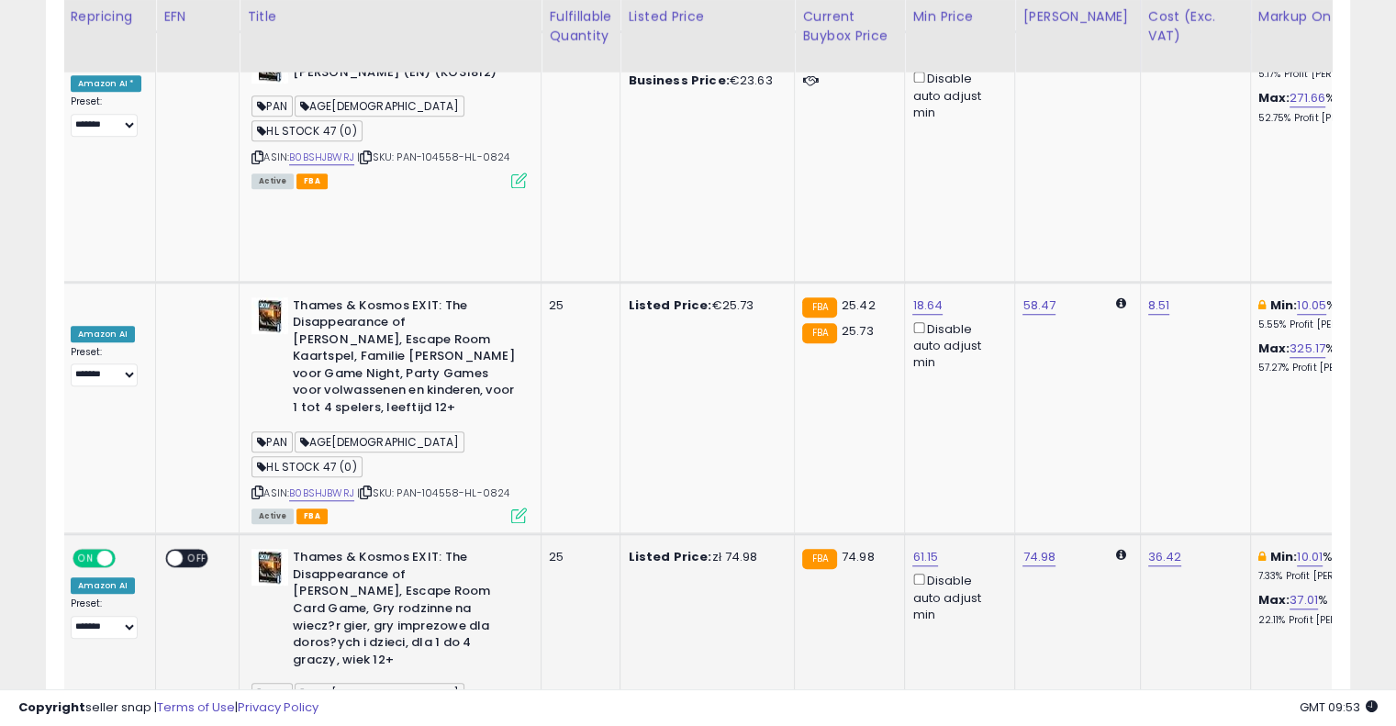
drag, startPoint x: 667, startPoint y: 282, endPoint x: 796, endPoint y: 258, distance: 131.6
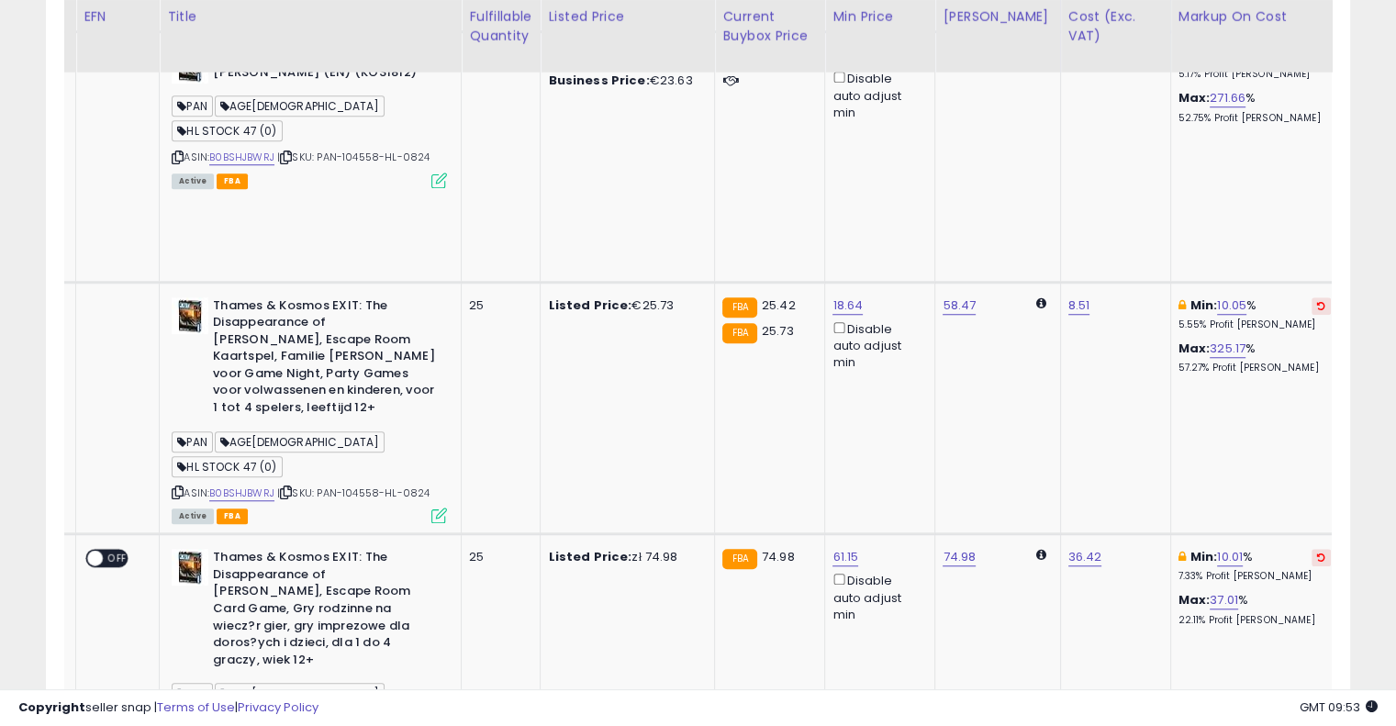
click at [1312, 549] on button at bounding box center [1321, 557] width 19 height 17
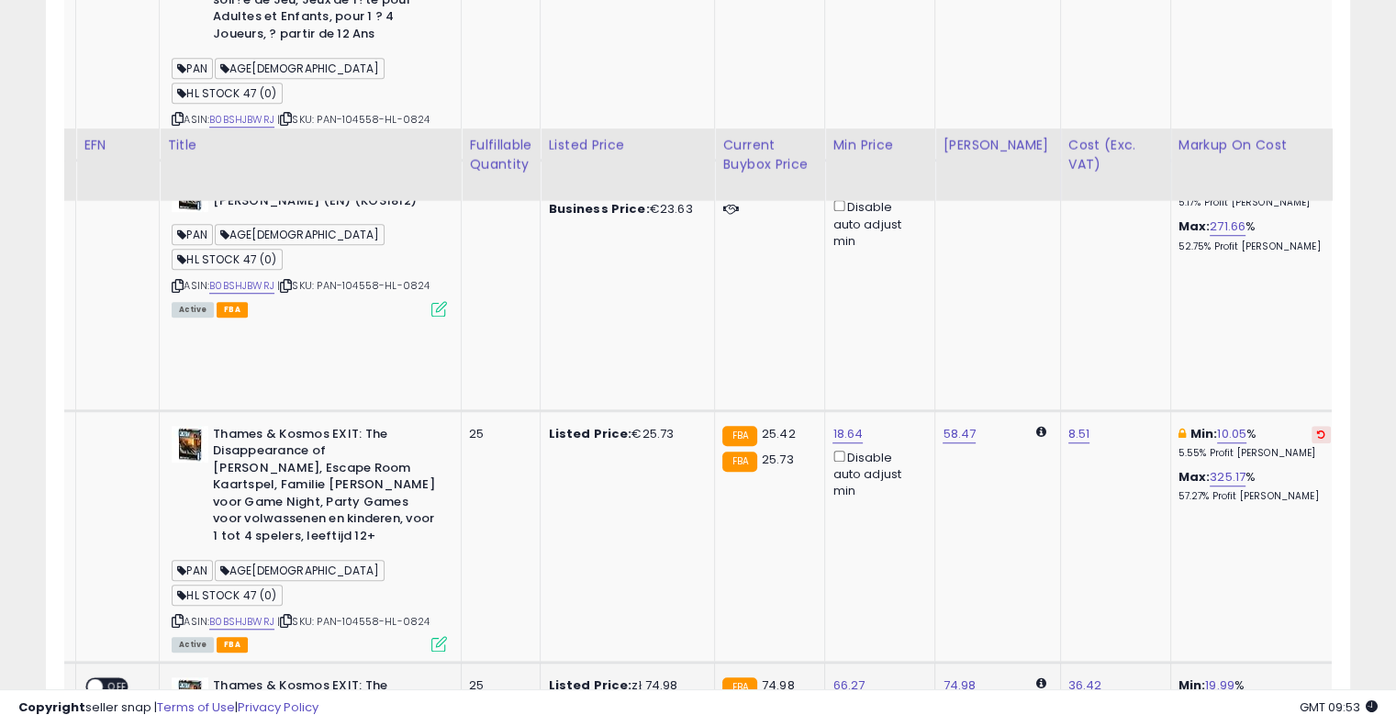
scroll to position [1186, 0]
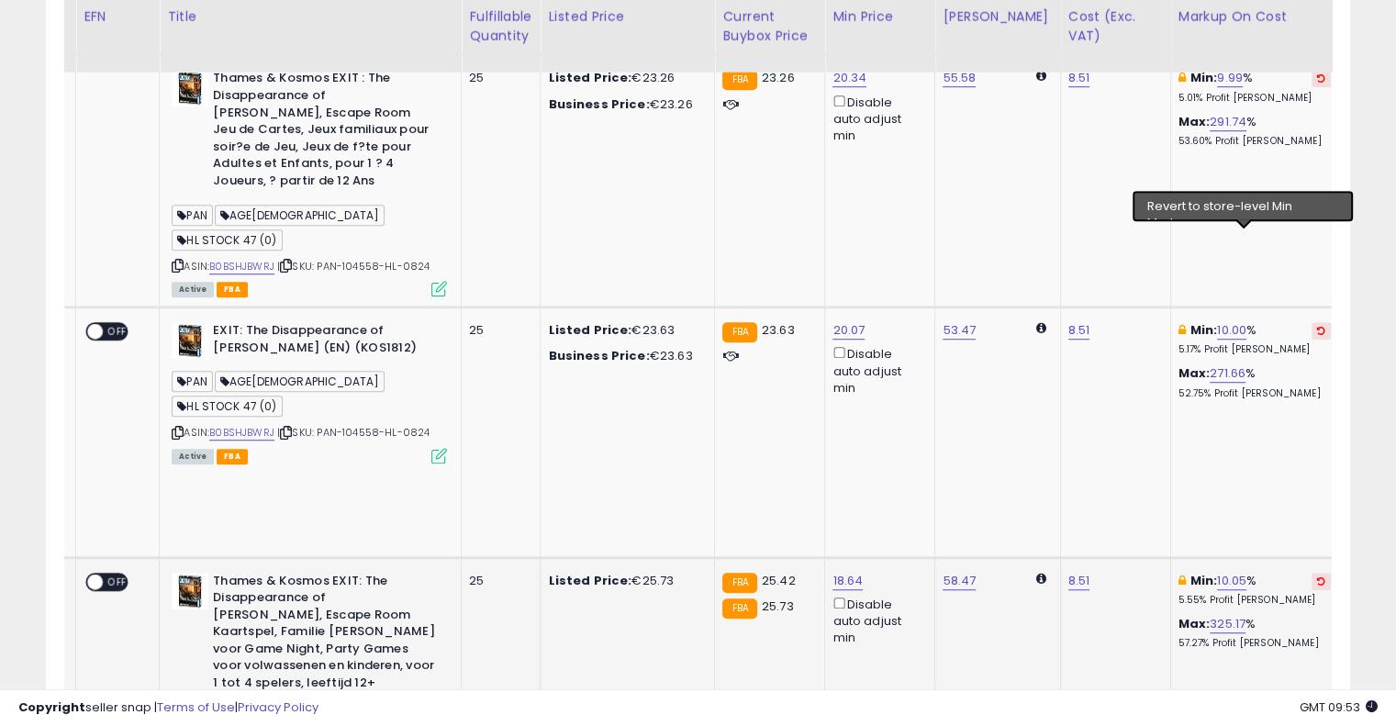
click at [1317, 577] on icon at bounding box center [1321, 581] width 8 height 9
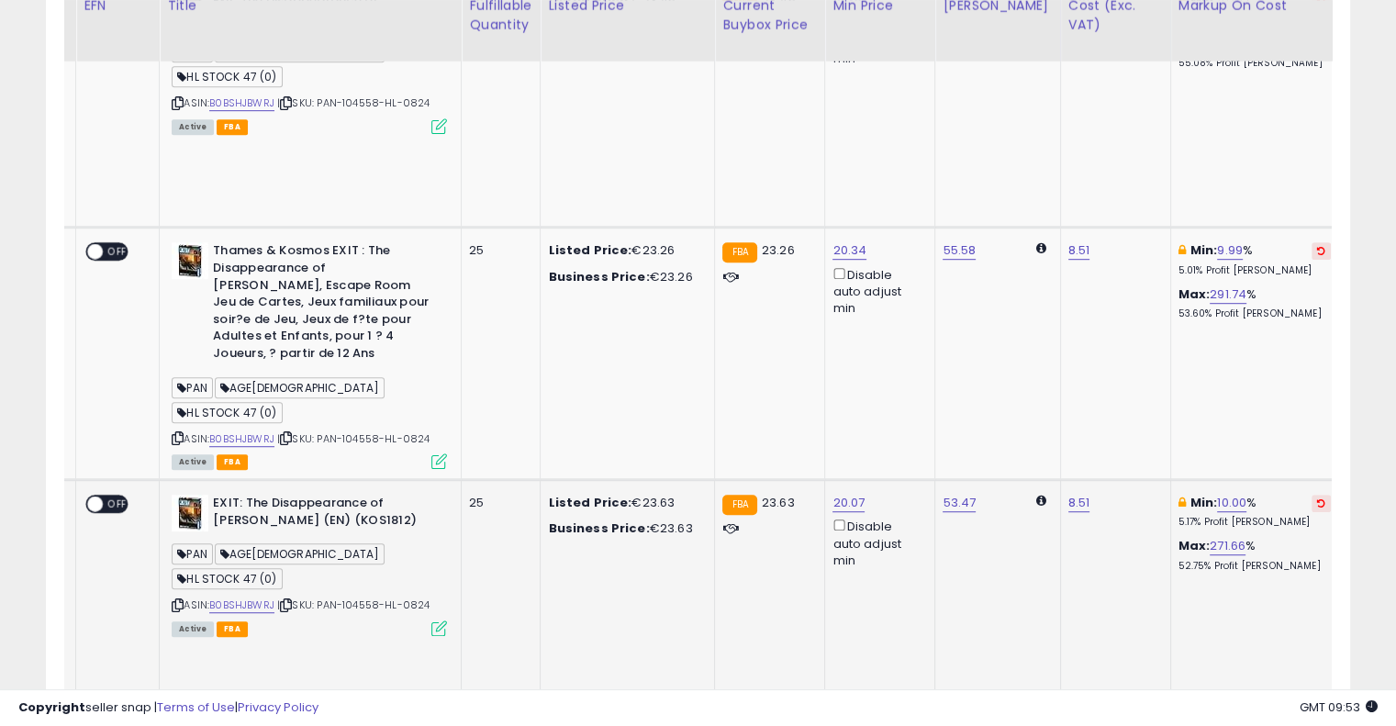
scroll to position [1003, 0]
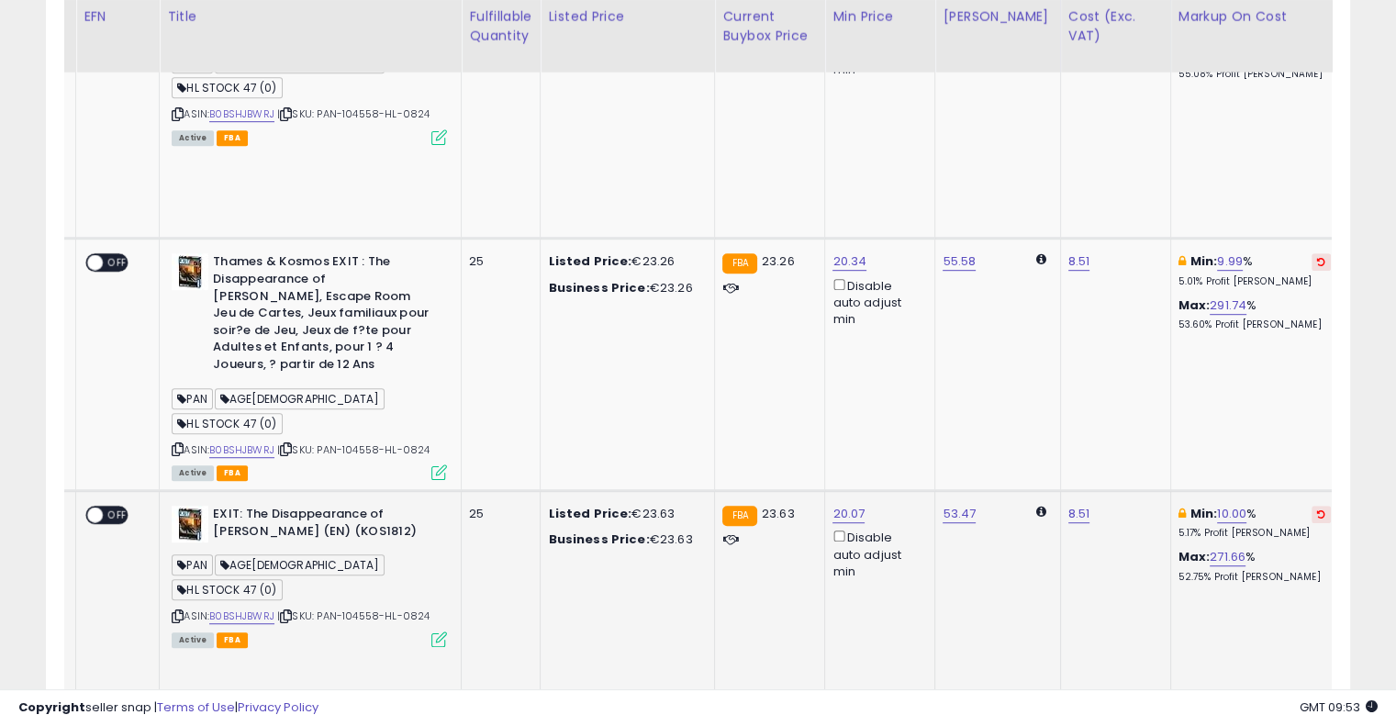
click at [1317, 510] on icon at bounding box center [1321, 514] width 8 height 9
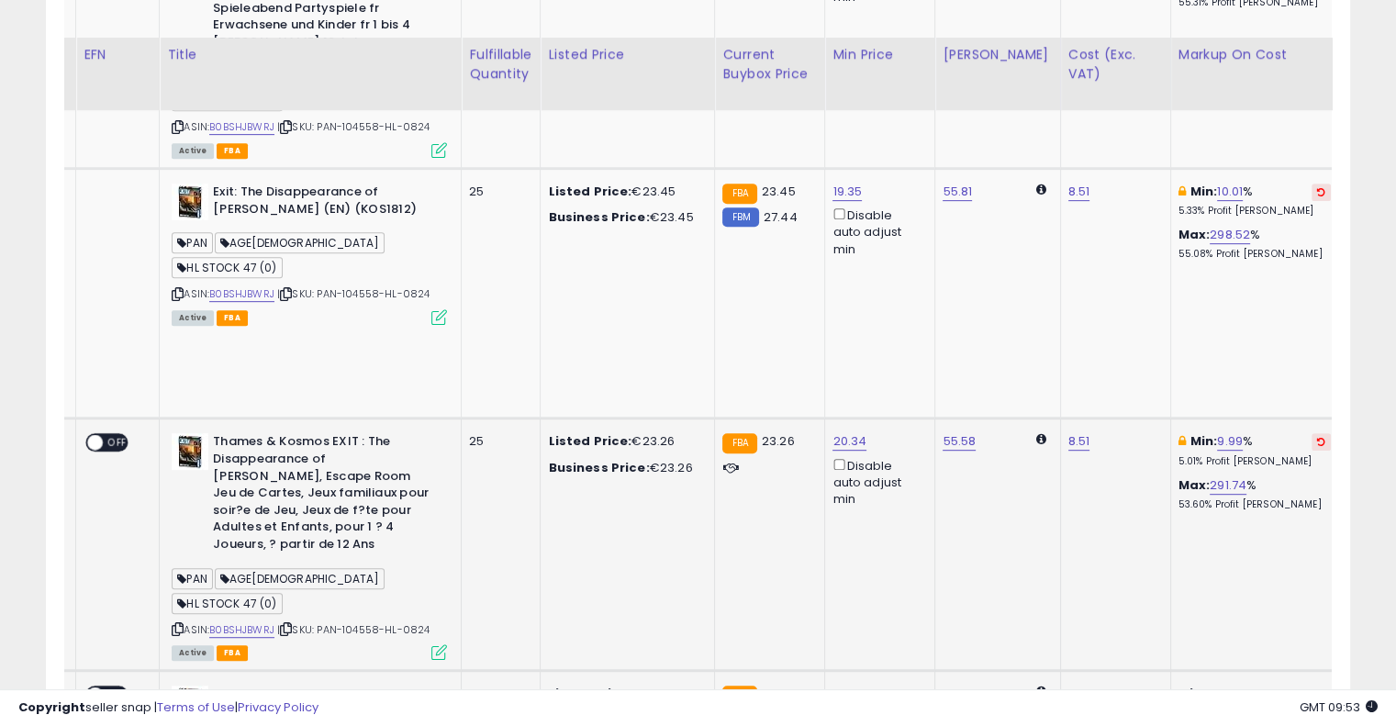
scroll to position [819, 0]
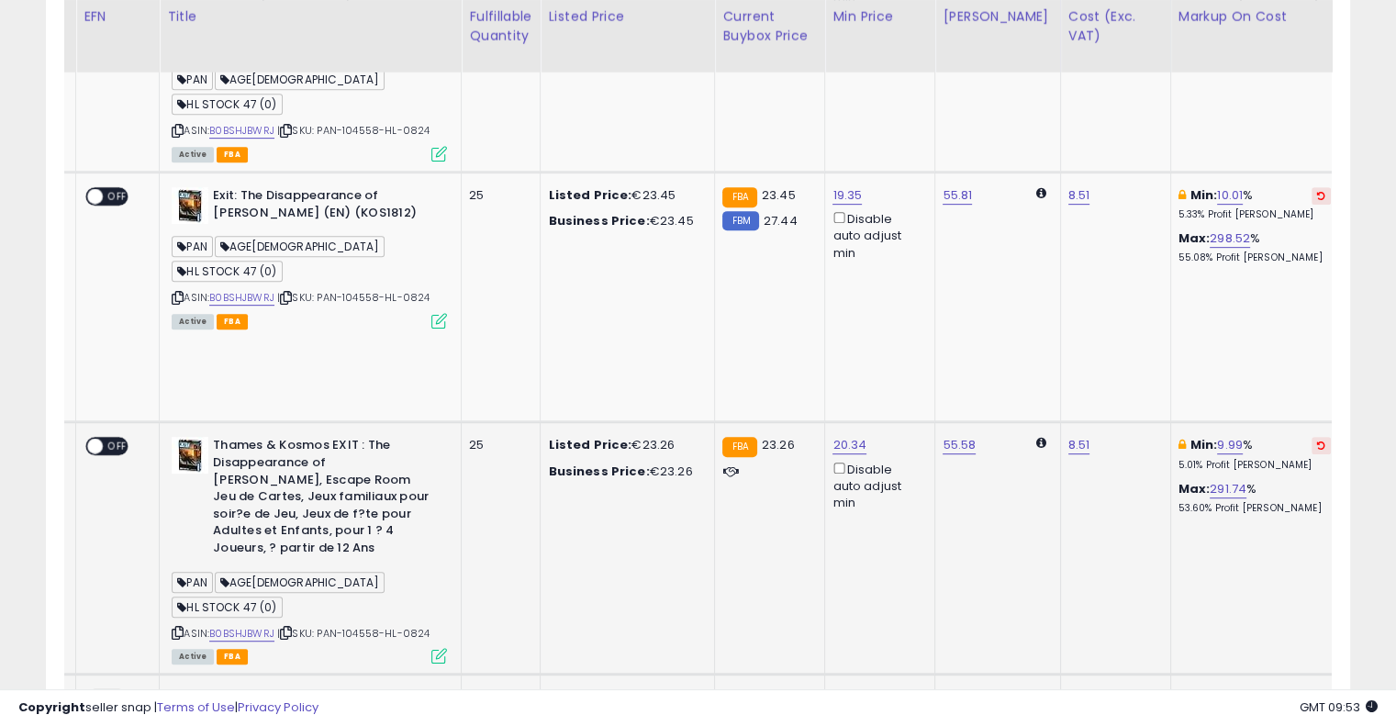
click at [1312, 437] on button at bounding box center [1321, 445] width 19 height 17
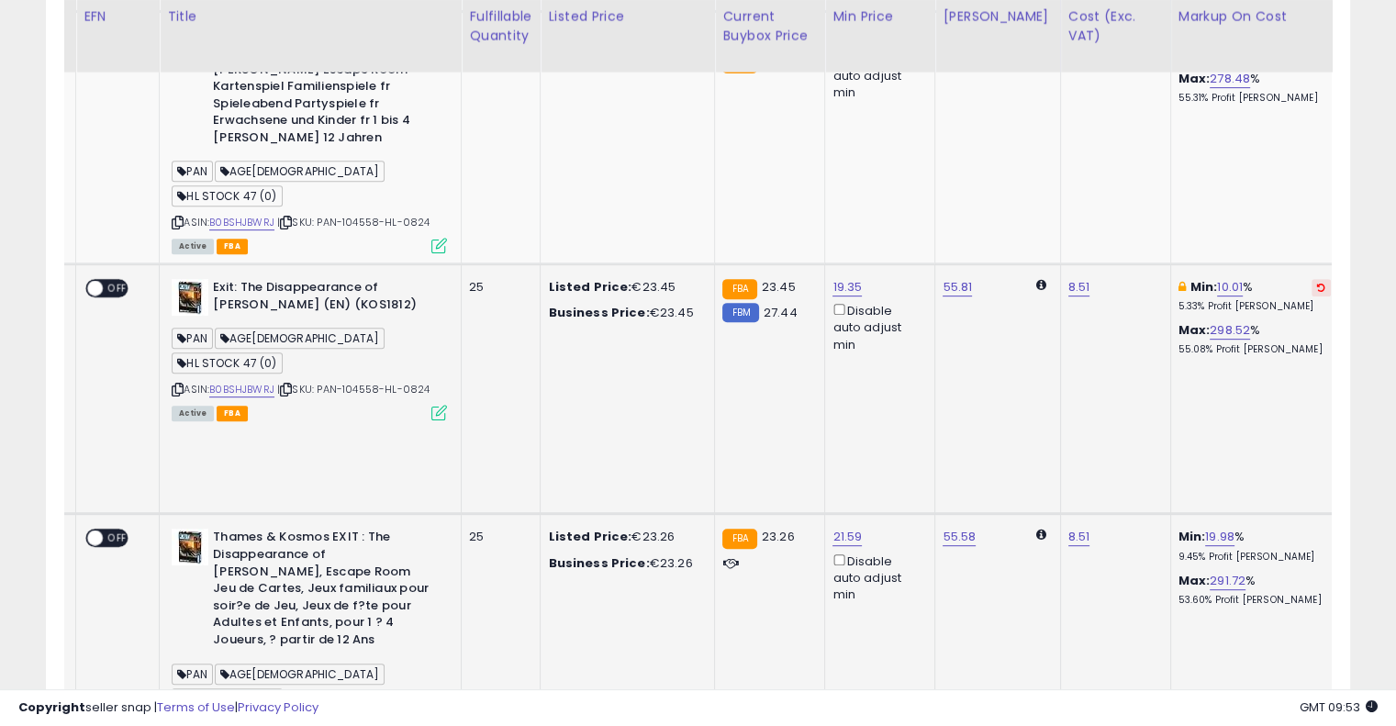
click at [1312, 279] on button at bounding box center [1321, 287] width 19 height 17
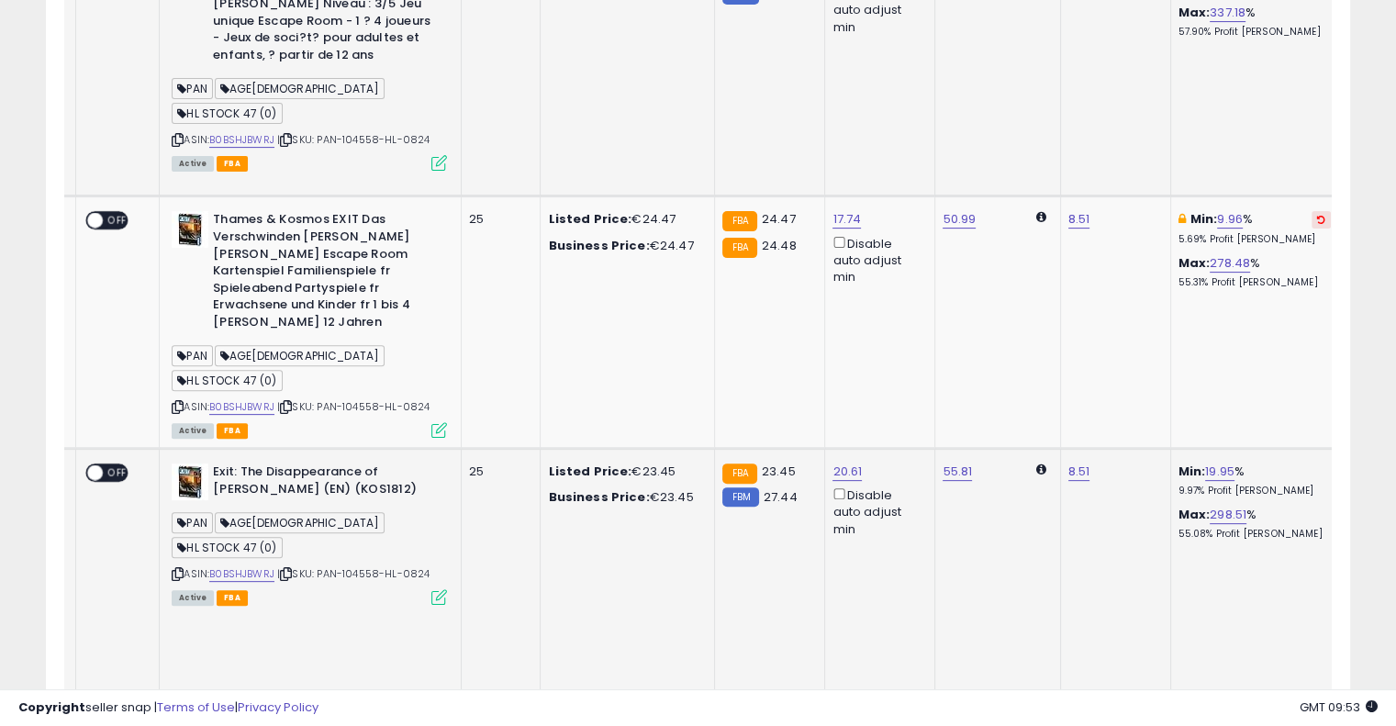
scroll to position [360, 0]
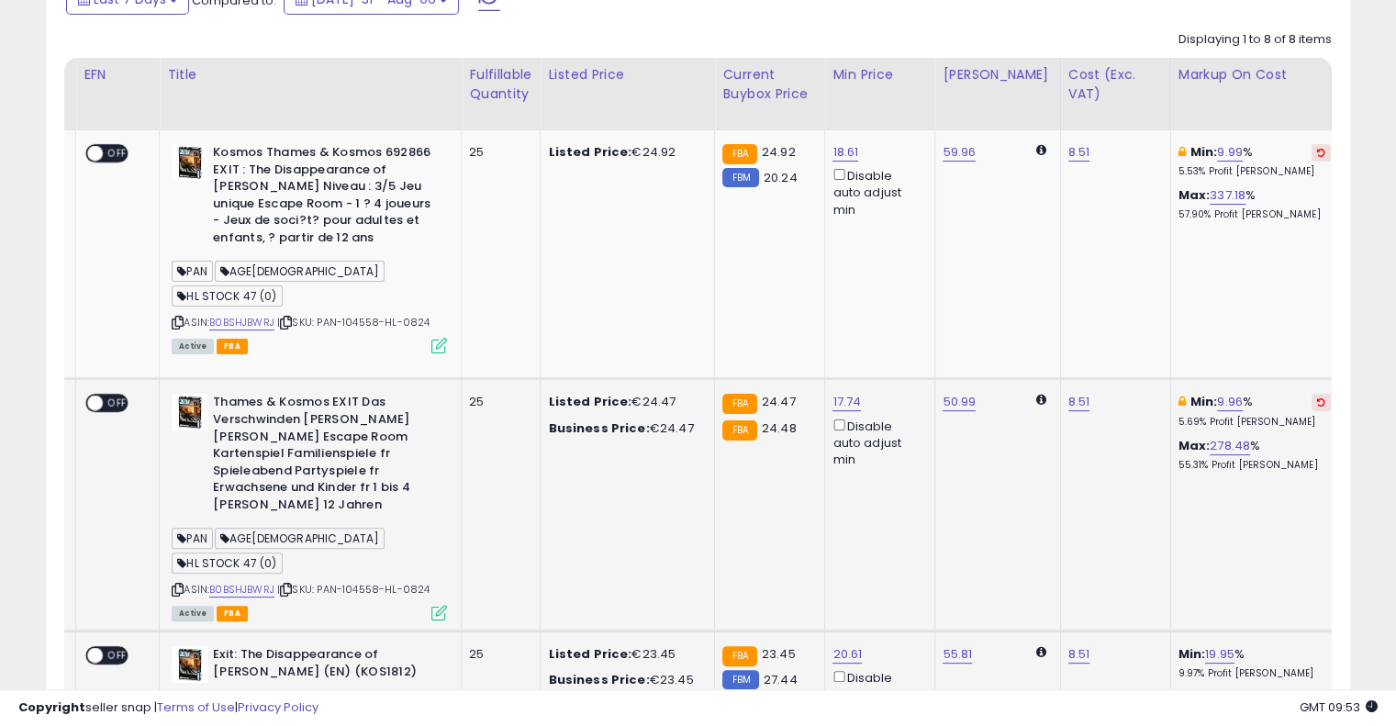
click at [1317, 398] on icon at bounding box center [1321, 402] width 8 height 9
click at [1317, 151] on icon at bounding box center [1321, 152] width 8 height 9
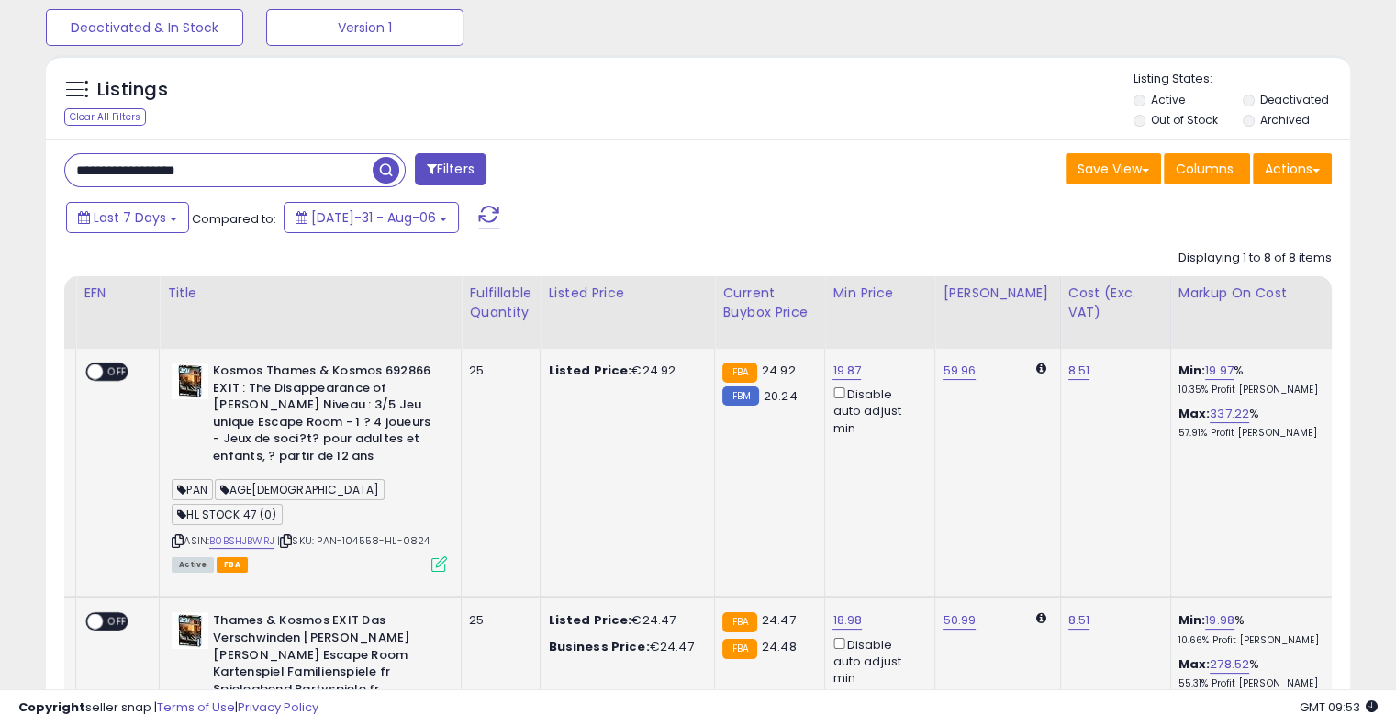
scroll to position [84, 0]
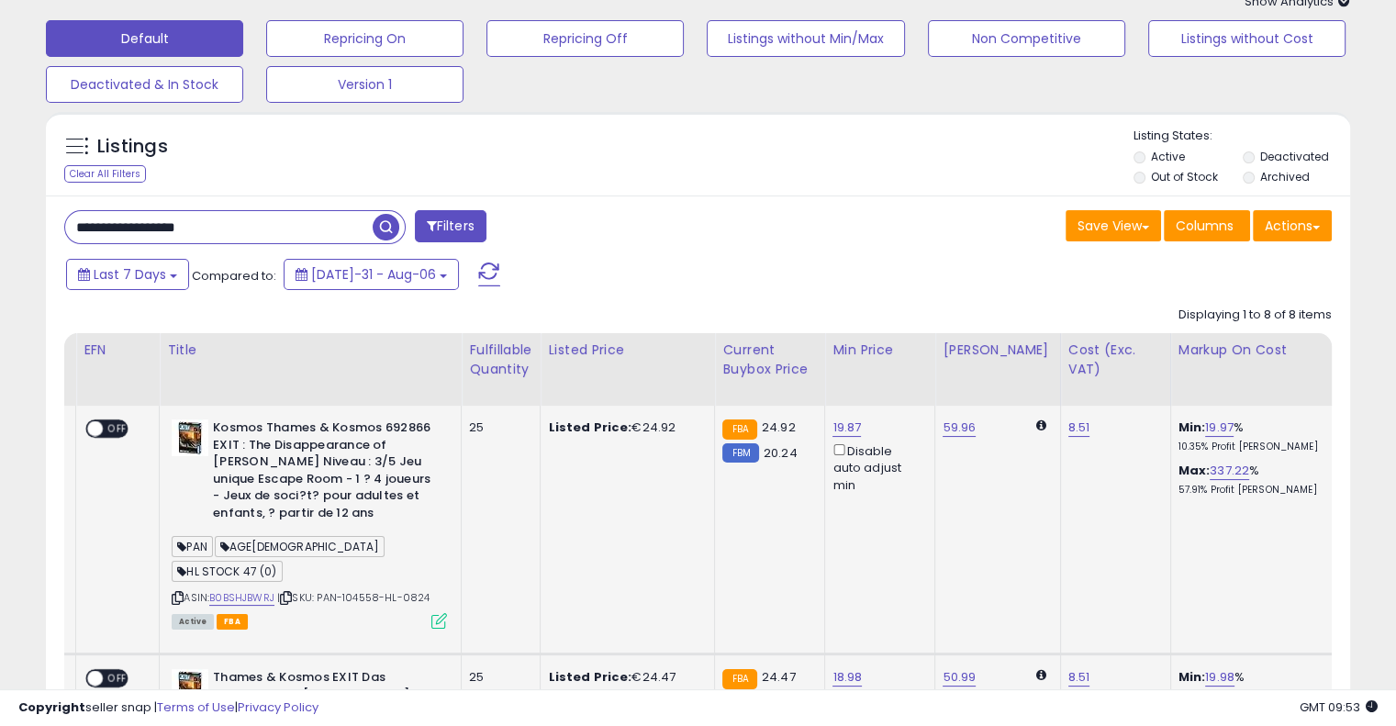
drag, startPoint x: 246, startPoint y: 227, endPoint x: 0, endPoint y: 219, distance: 246.2
paste input "text"
click at [387, 221] on span "button" at bounding box center [386, 227] width 27 height 27
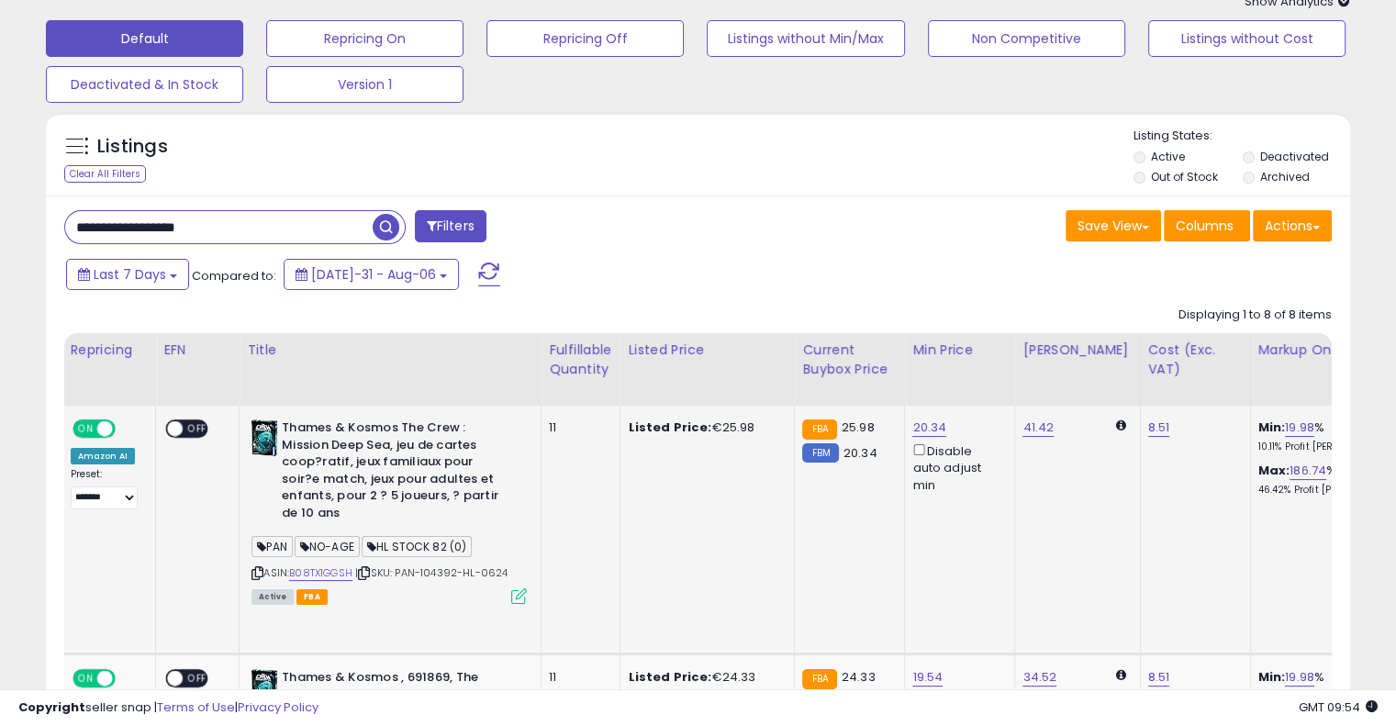
scroll to position [0, 0]
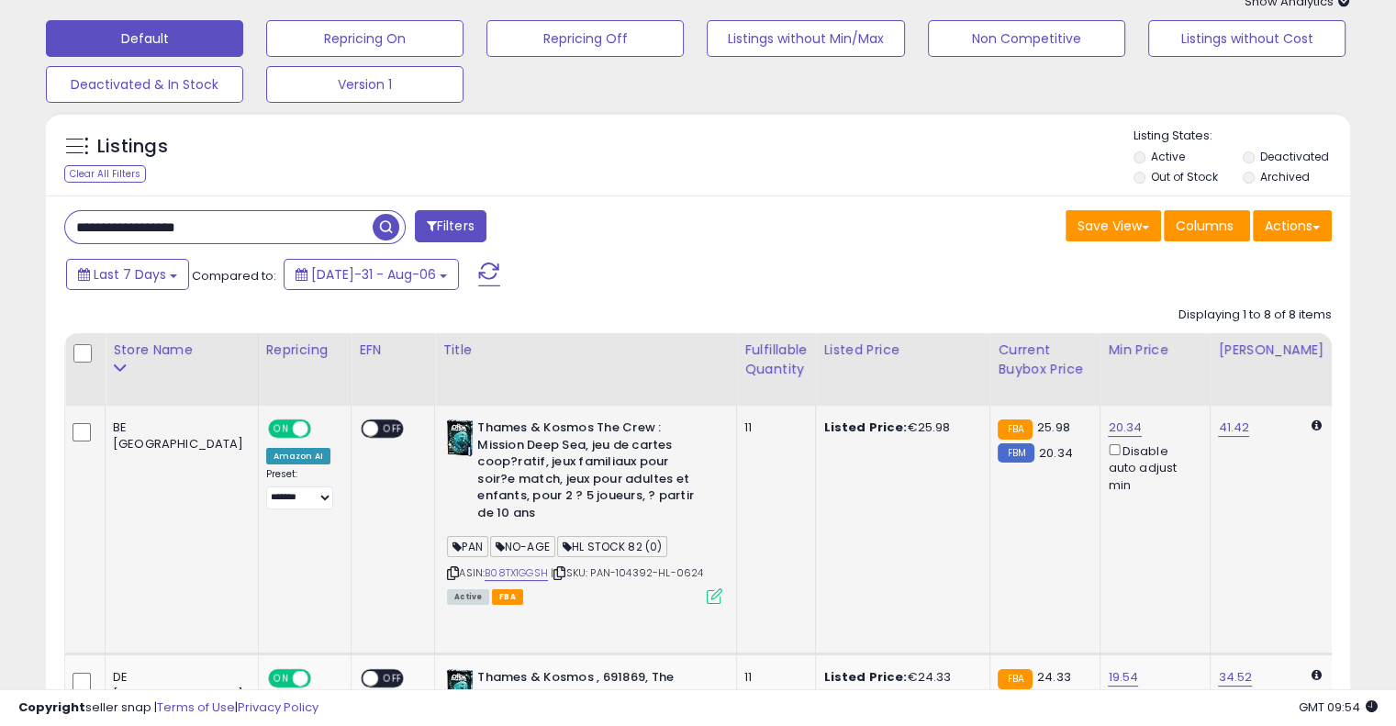
drag, startPoint x: 701, startPoint y: 524, endPoint x: 445, endPoint y: 520, distance: 256.2
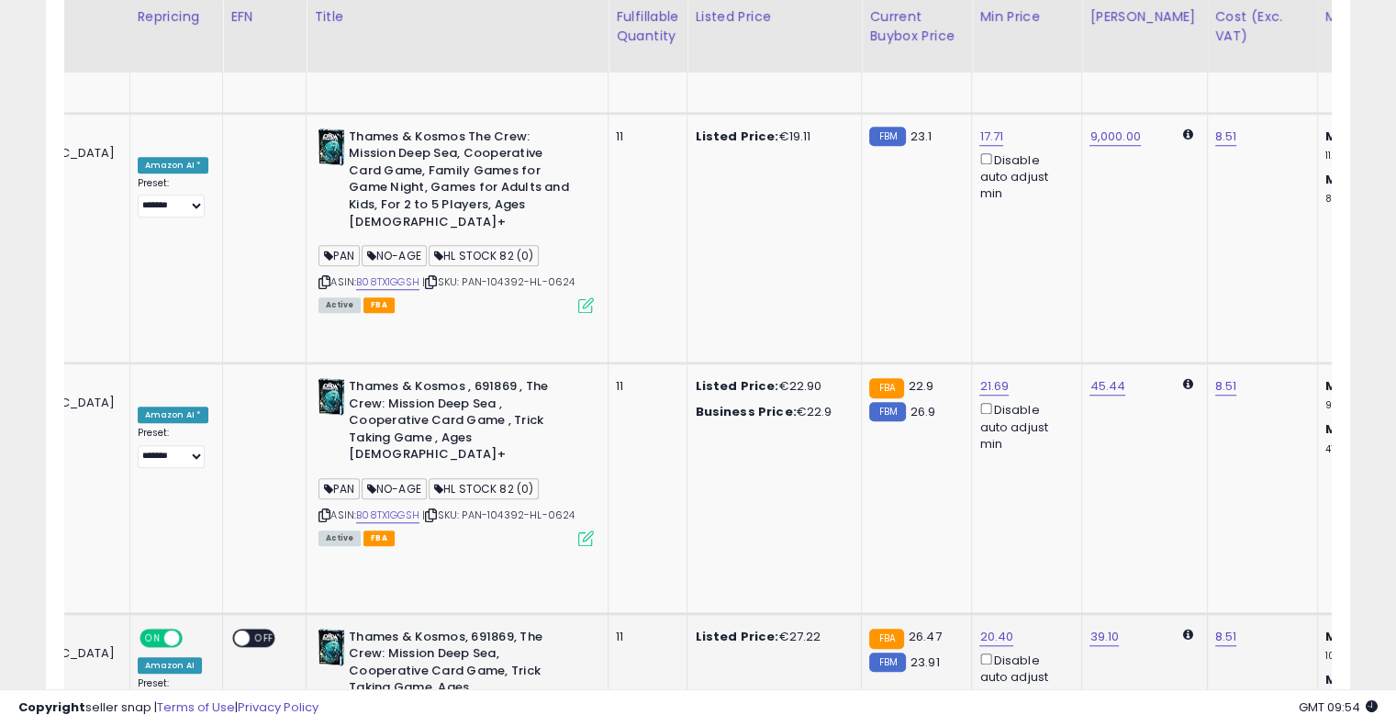
scroll to position [0, 294]
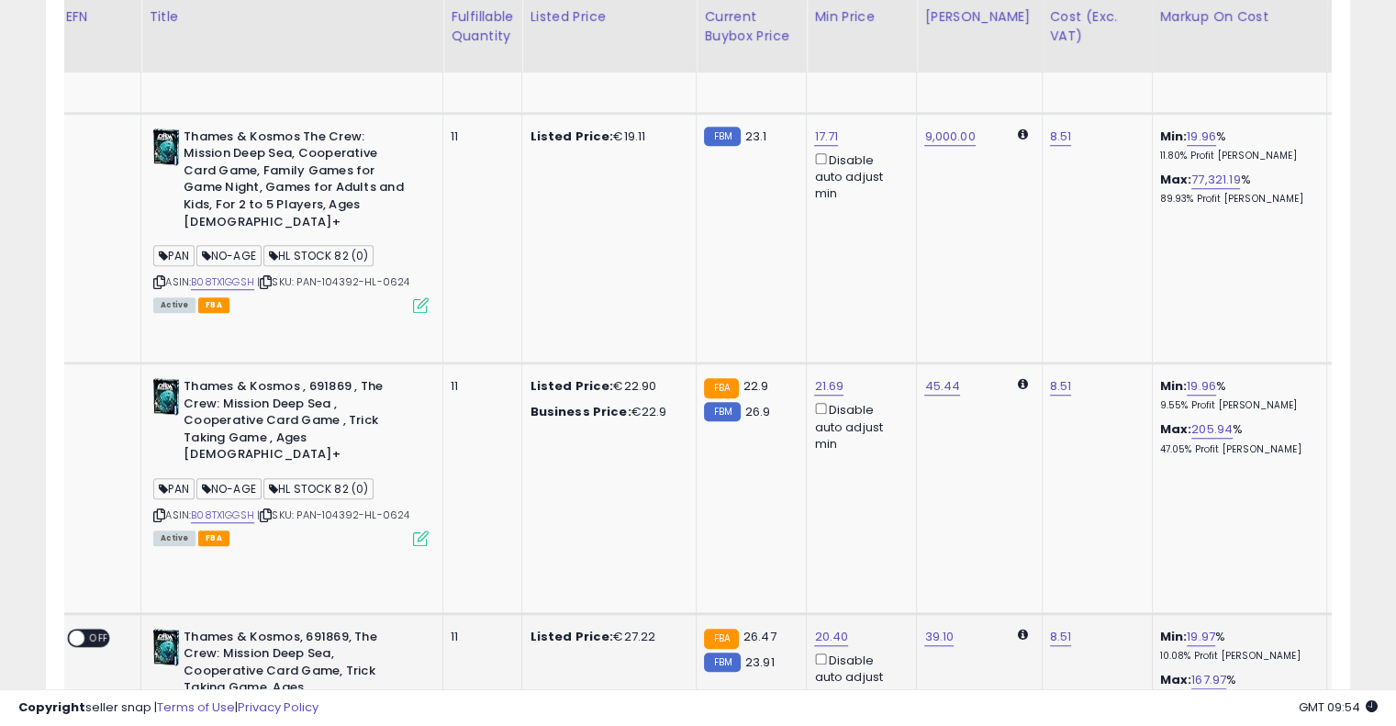
drag, startPoint x: 573, startPoint y: 293, endPoint x: 724, endPoint y: 264, distance: 154.1
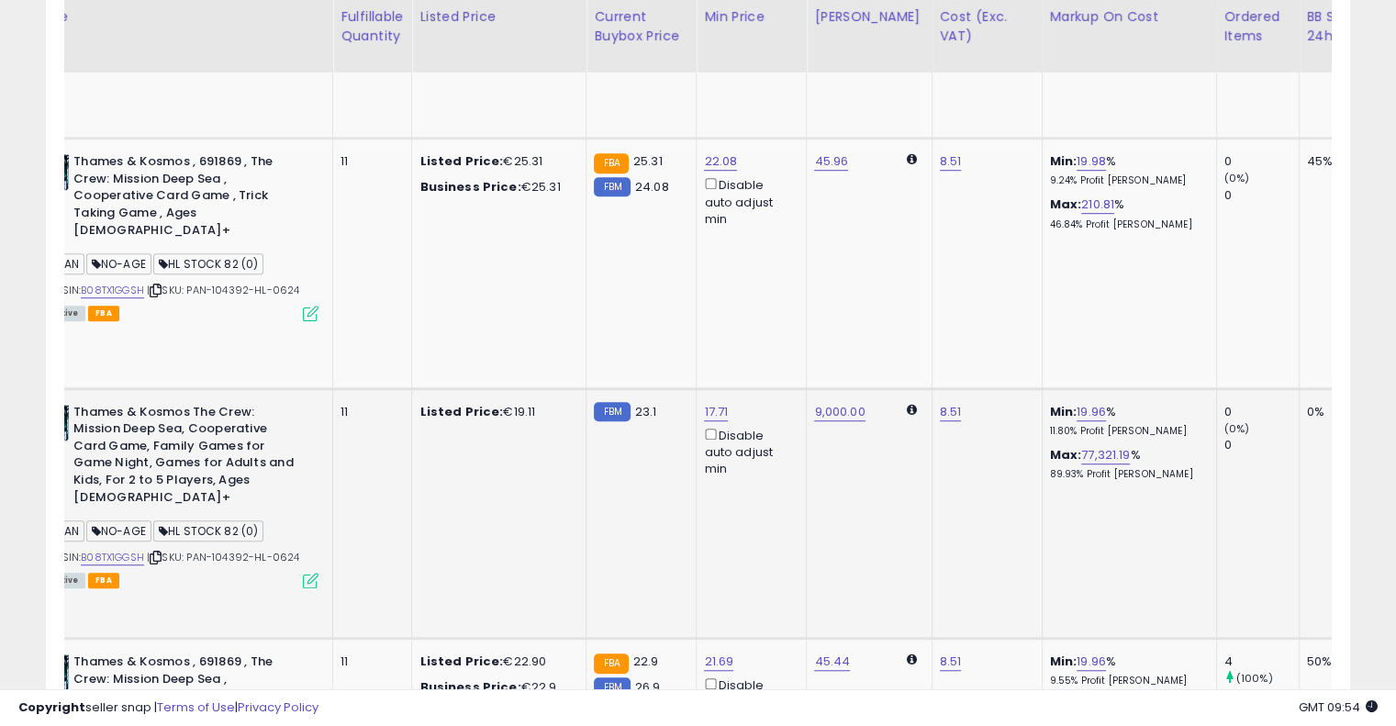
scroll to position [0, 146]
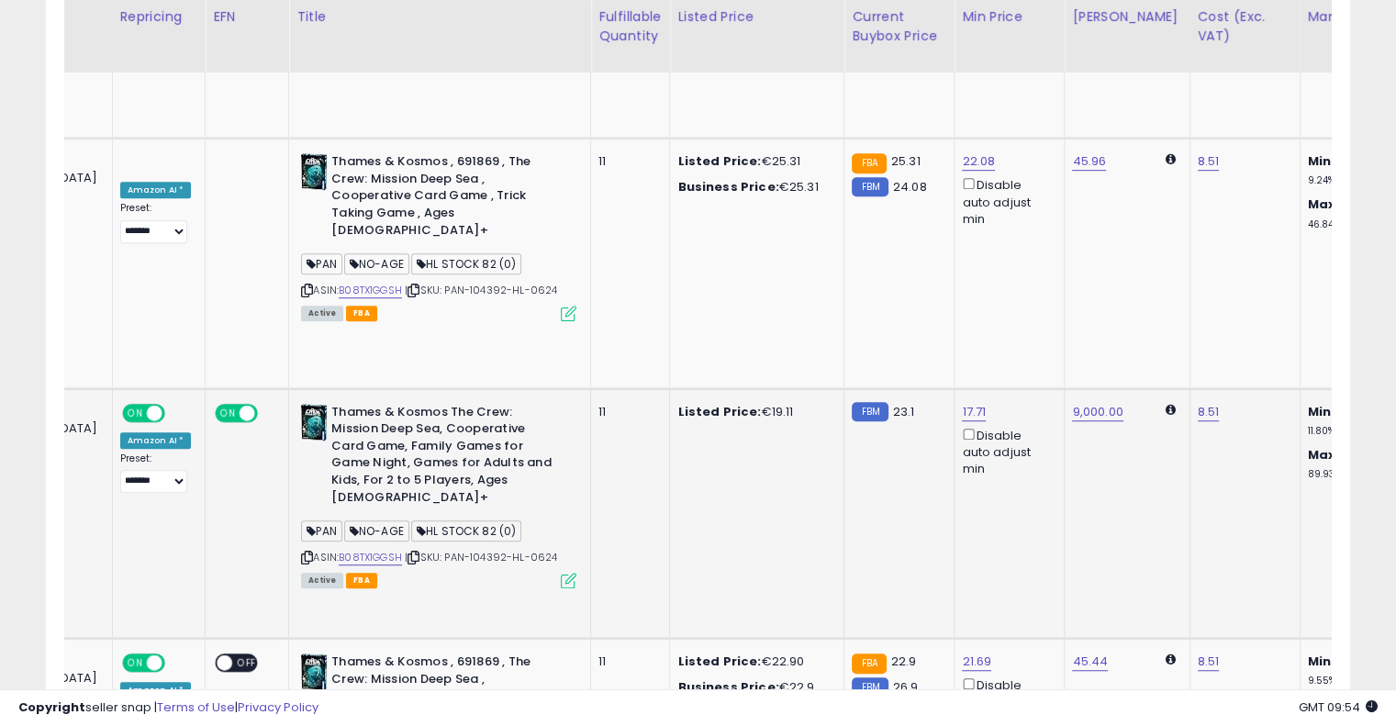
drag, startPoint x: 767, startPoint y: 245, endPoint x: 501, endPoint y: 254, distance: 265.5
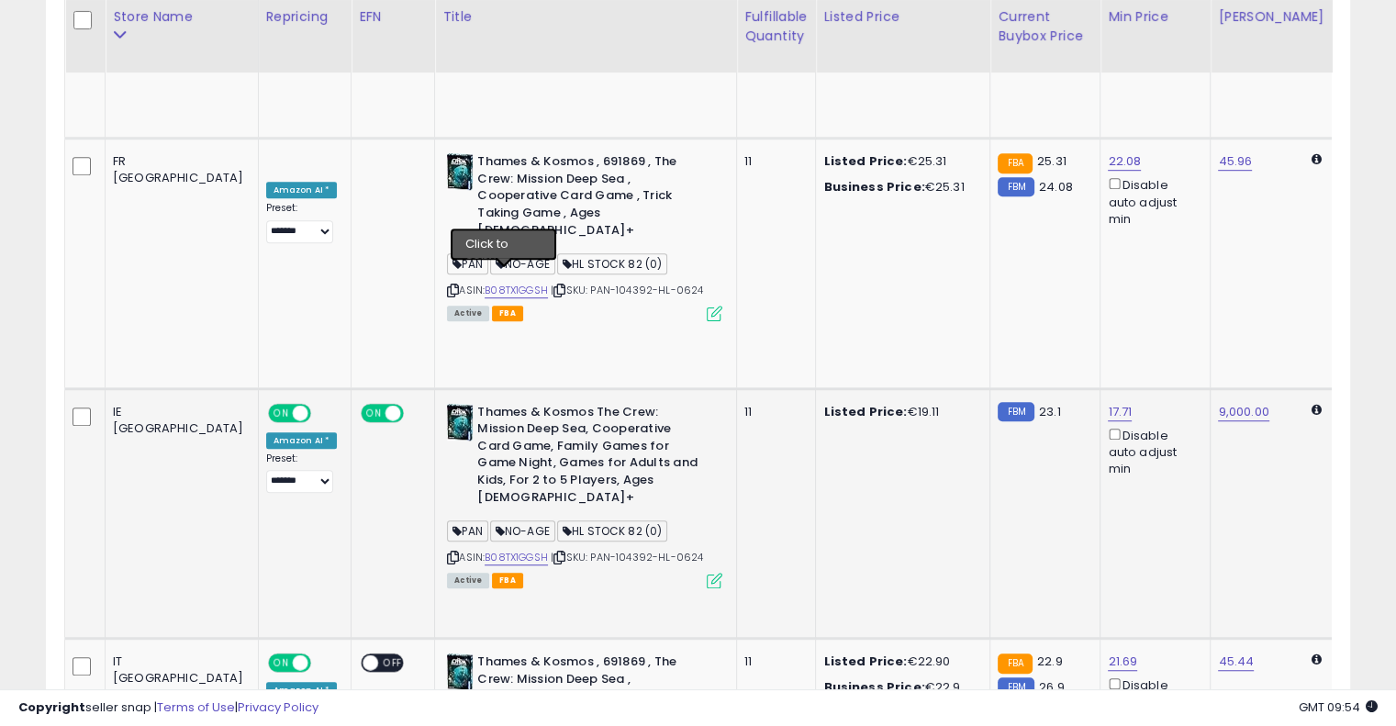
click at [554, 553] on icon at bounding box center [560, 558] width 12 height 10
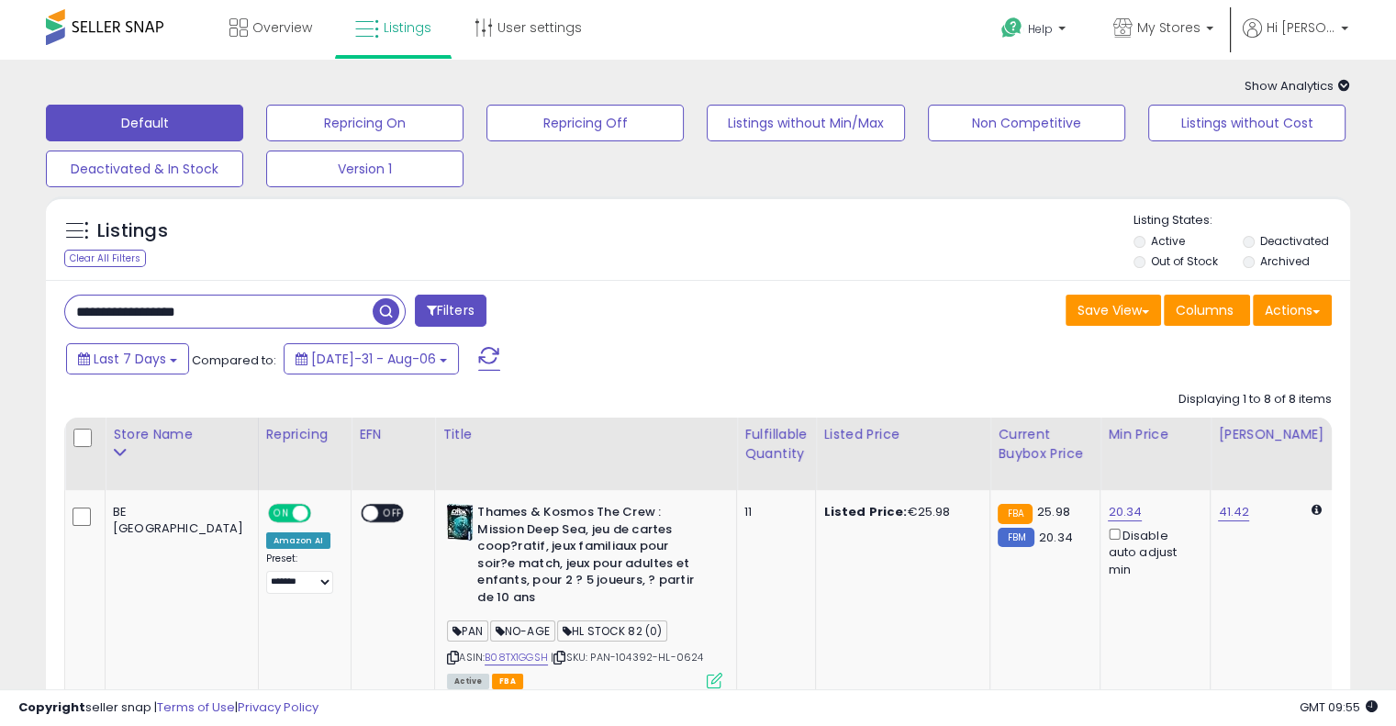
drag, startPoint x: 215, startPoint y: 318, endPoint x: 0, endPoint y: 316, distance: 214.8
paste input "text"
click at [396, 310] on span "button" at bounding box center [386, 311] width 27 height 27
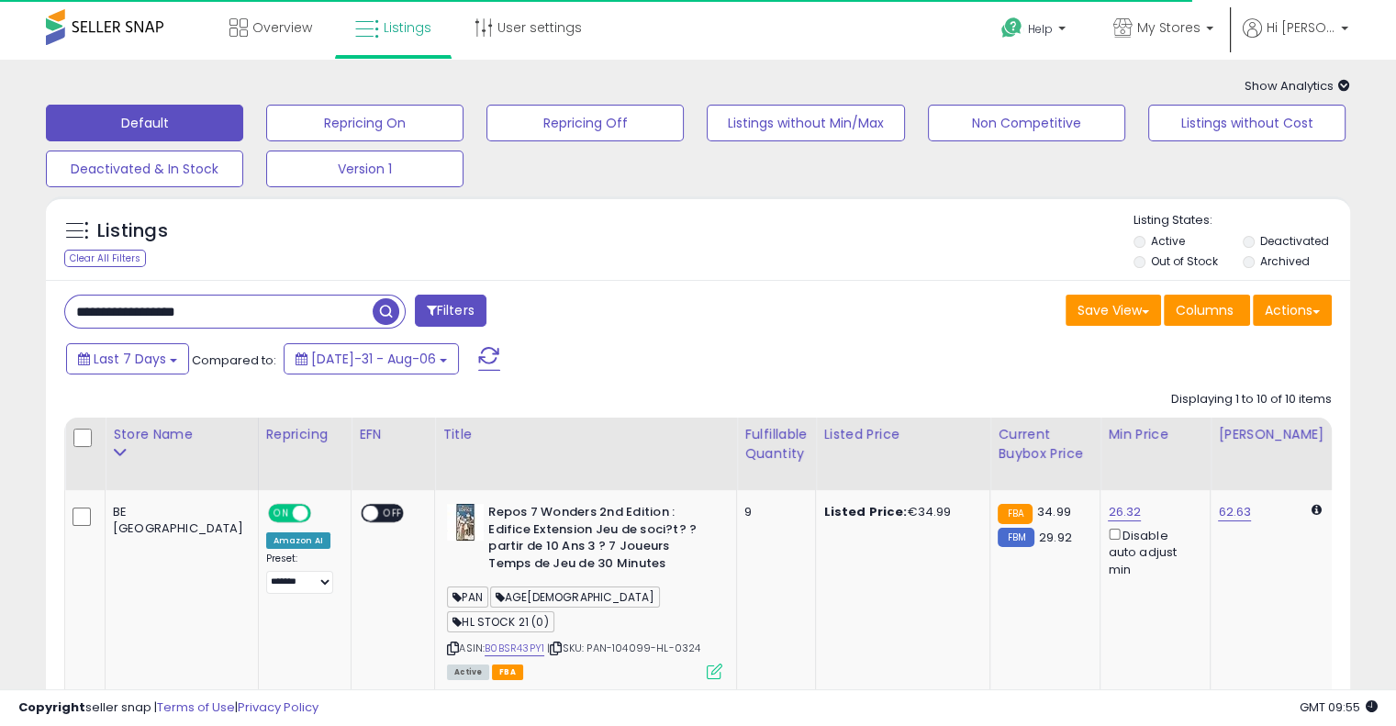
click at [775, 319] on div "Save View Save As New View Update Current View Columns Actions Import Export Vi…" at bounding box center [1023, 313] width 648 height 36
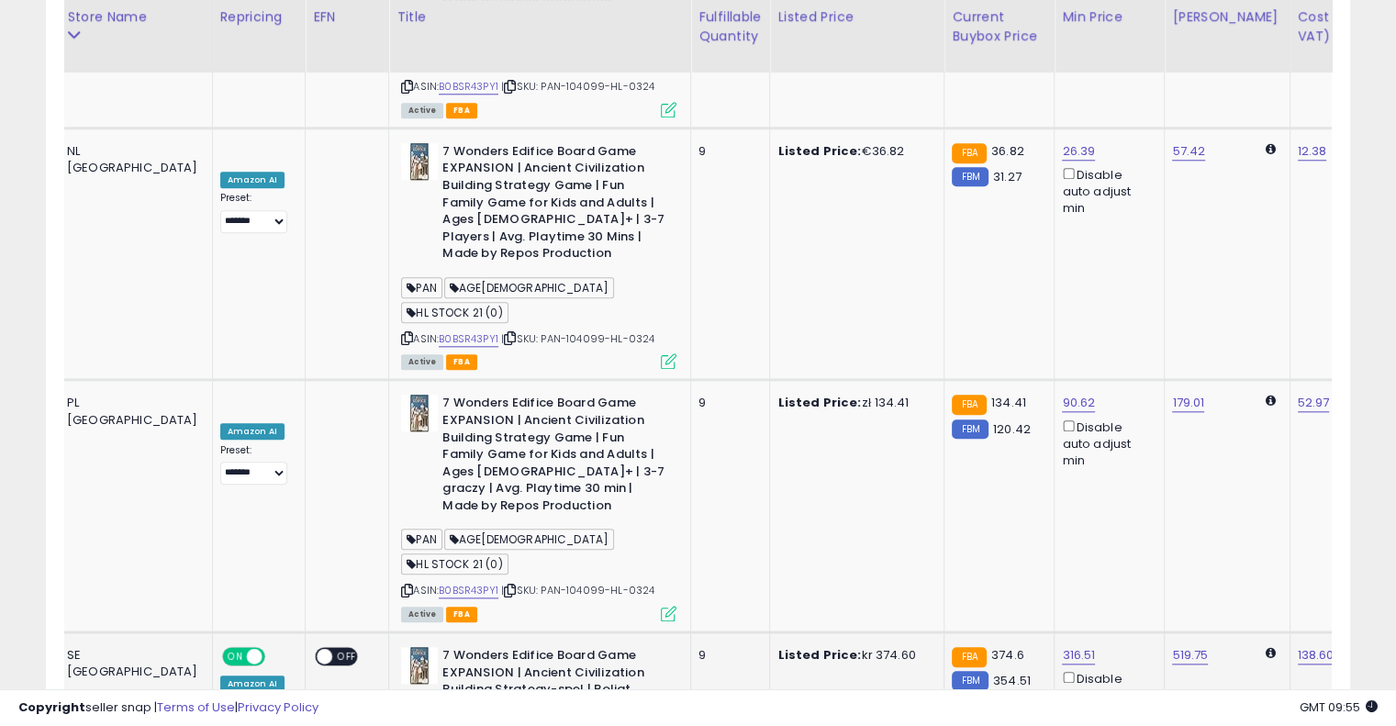
scroll to position [0, 211]
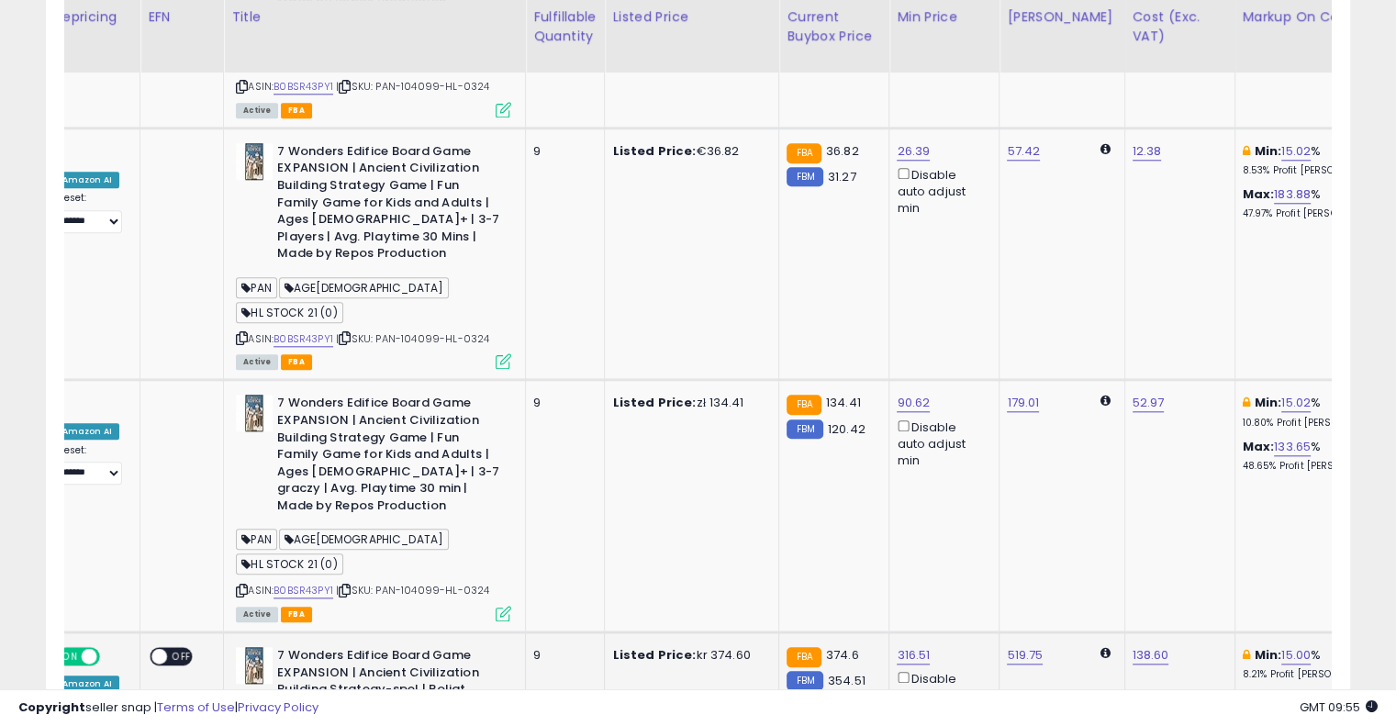
drag, startPoint x: 705, startPoint y: 403, endPoint x: 863, endPoint y: 373, distance: 160.8
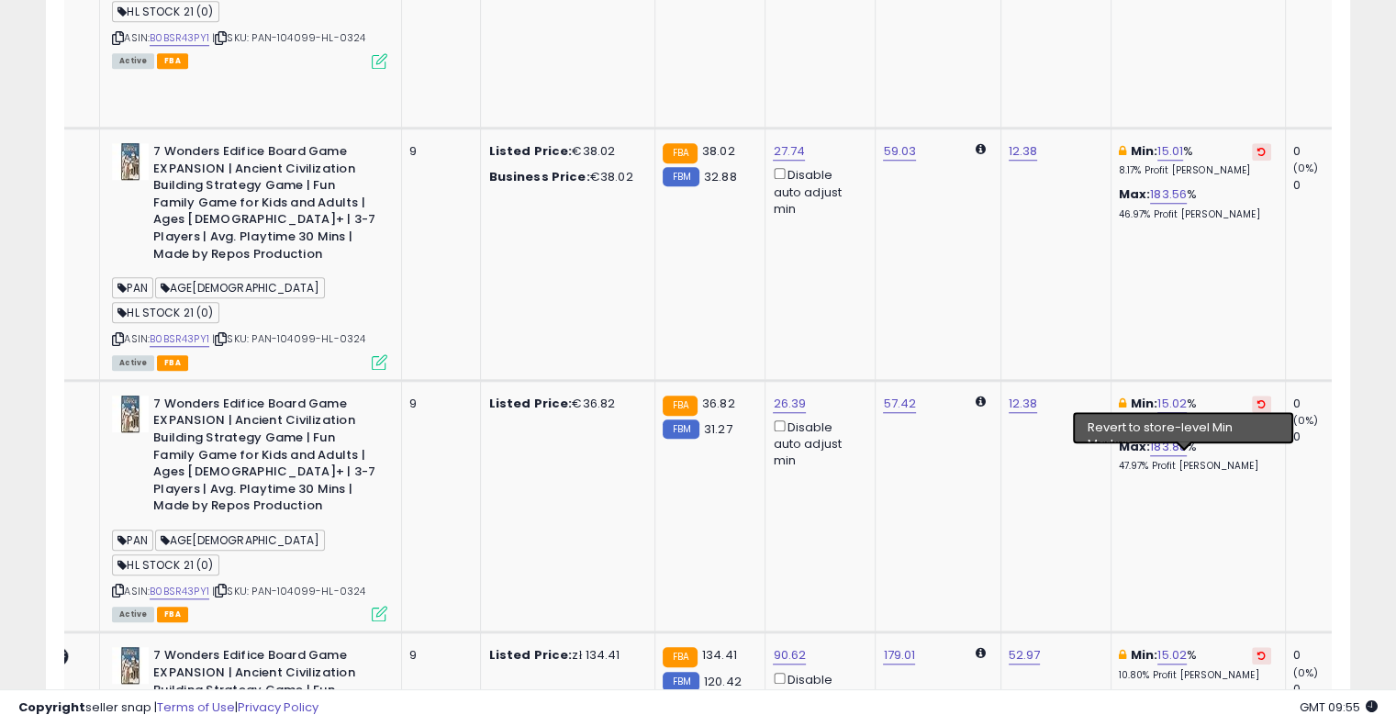
scroll to position [1496, 0]
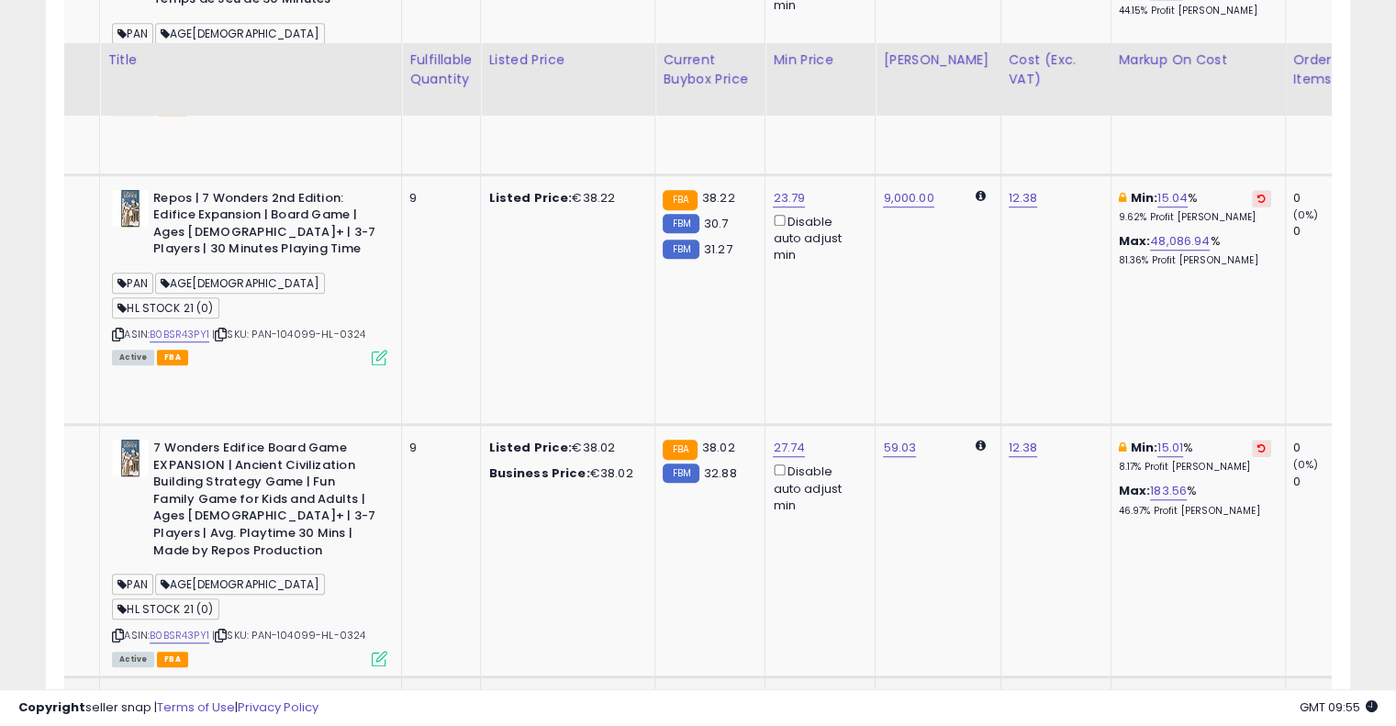
scroll to position [1313, 0]
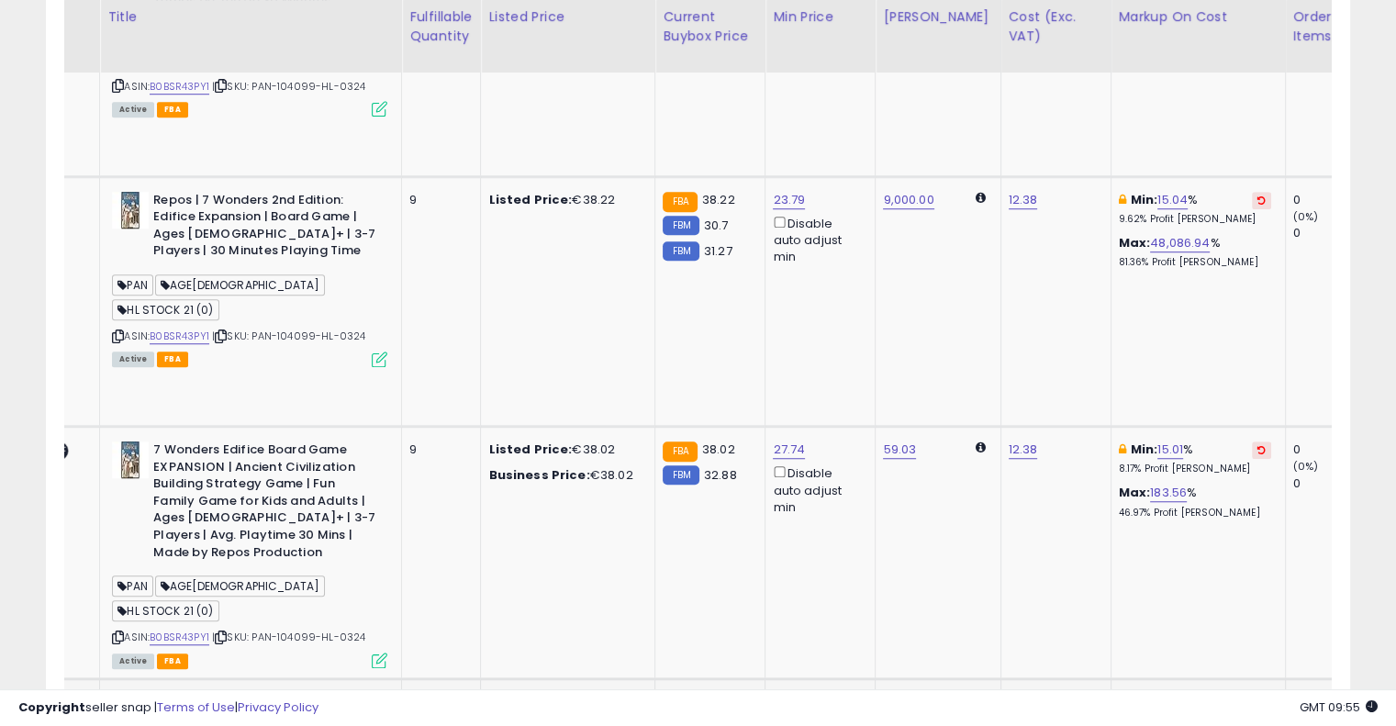
click at [1258, 698] on icon at bounding box center [1262, 702] width 8 height 9
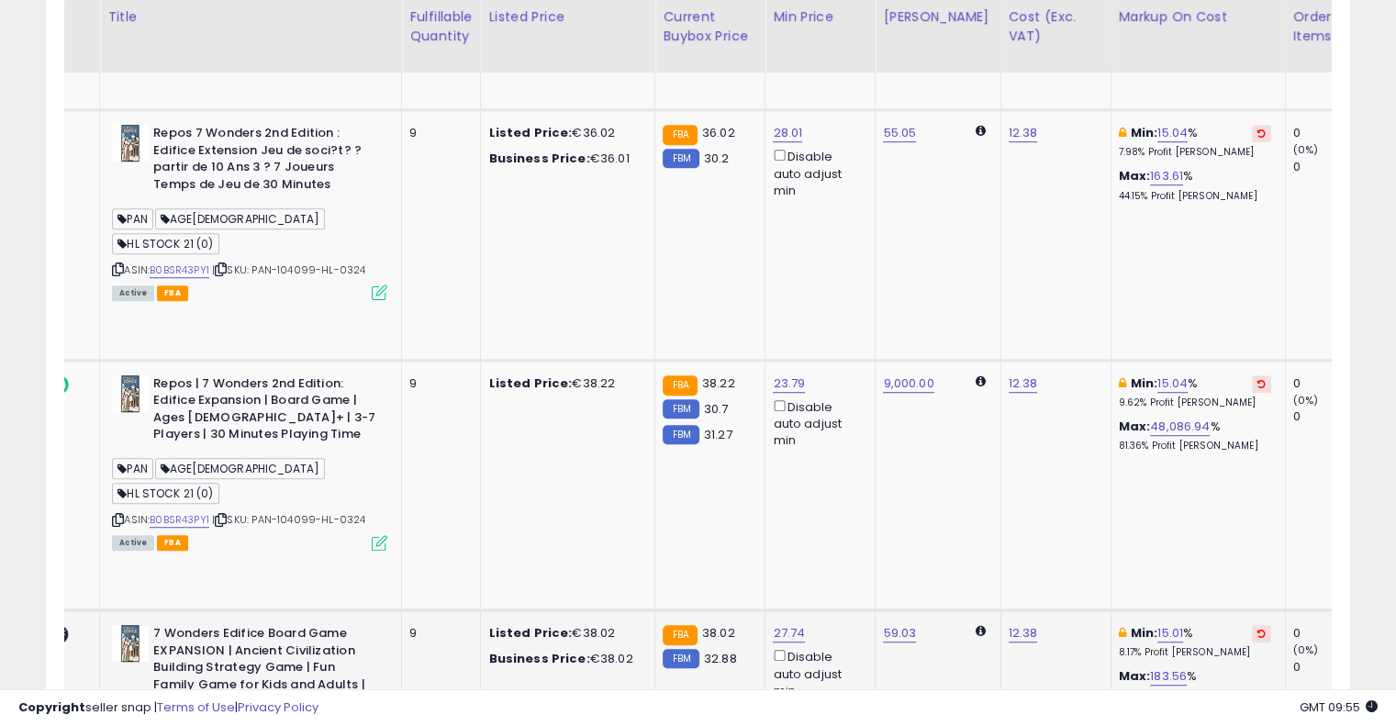
click at [1258, 629] on icon at bounding box center [1262, 633] width 8 height 9
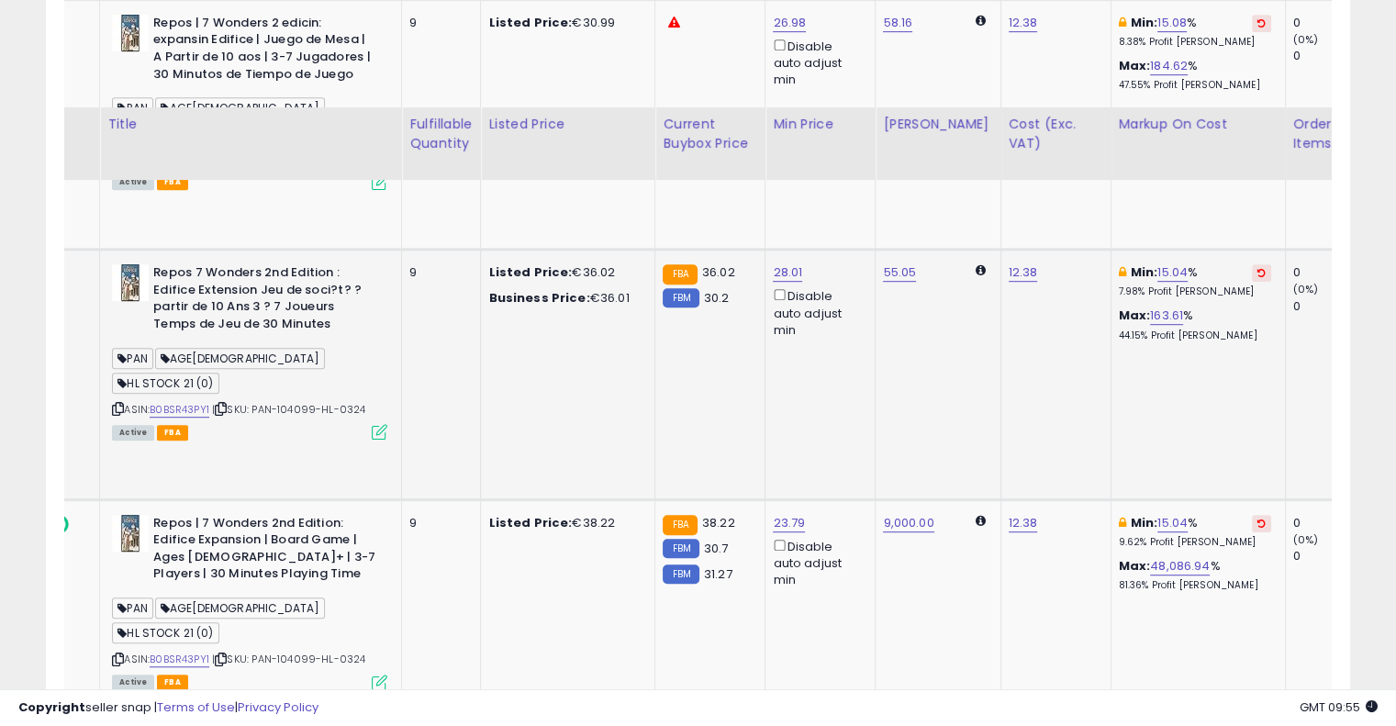
scroll to position [854, 0]
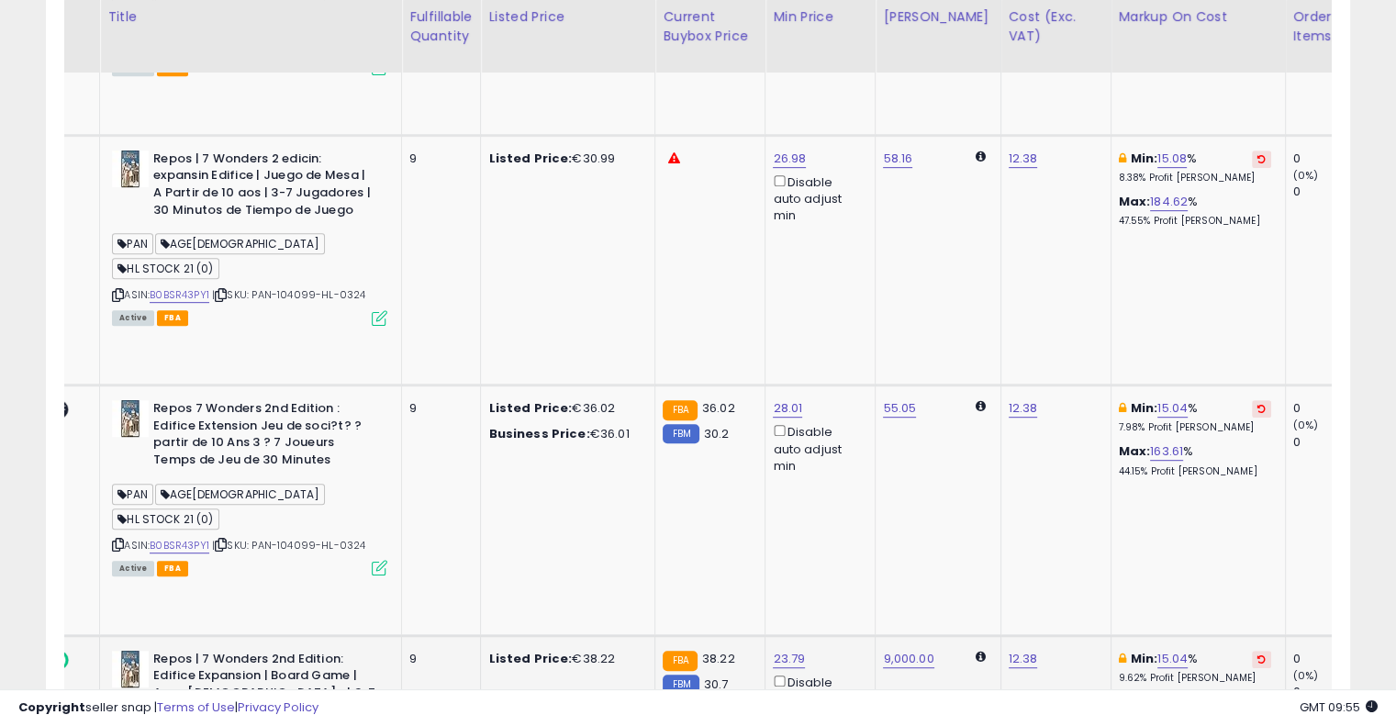
click at [1258, 655] on icon at bounding box center [1262, 659] width 8 height 9
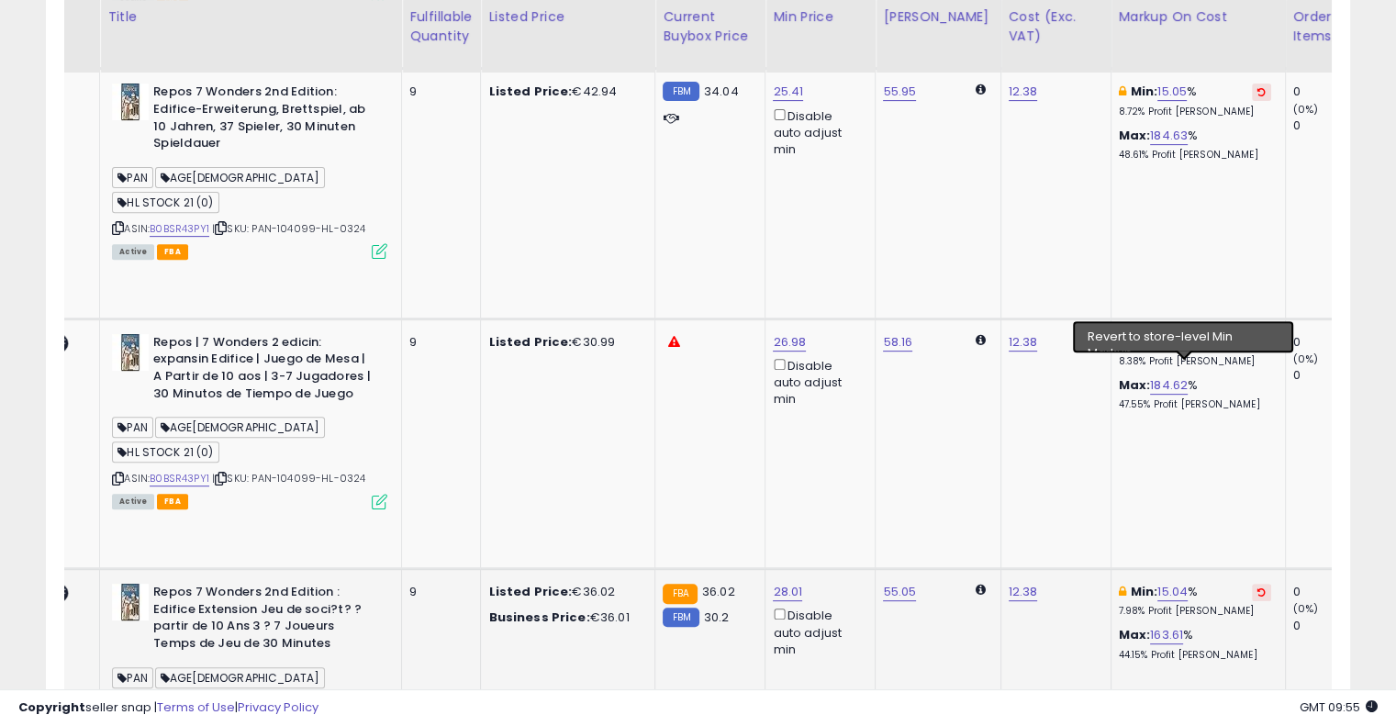
click at [1258, 588] on icon at bounding box center [1262, 592] width 8 height 9
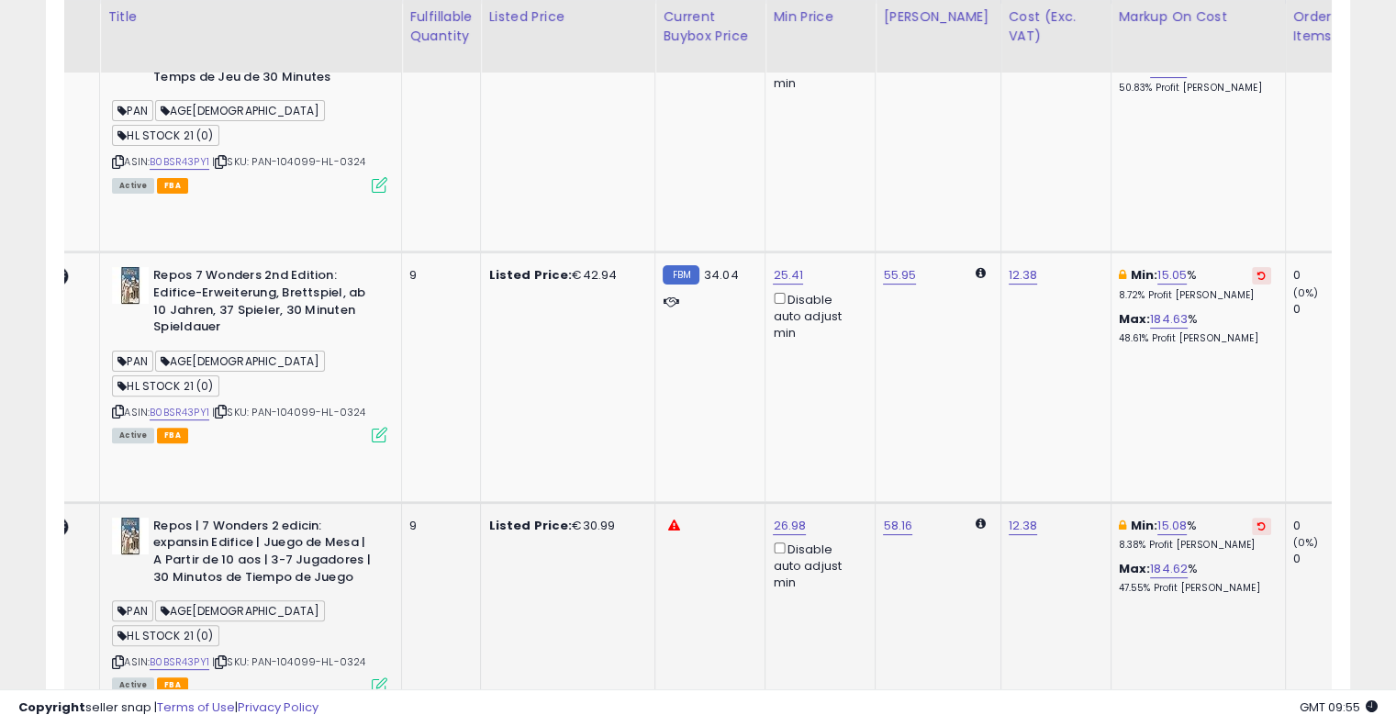
click at [1252, 518] on button at bounding box center [1261, 526] width 19 height 17
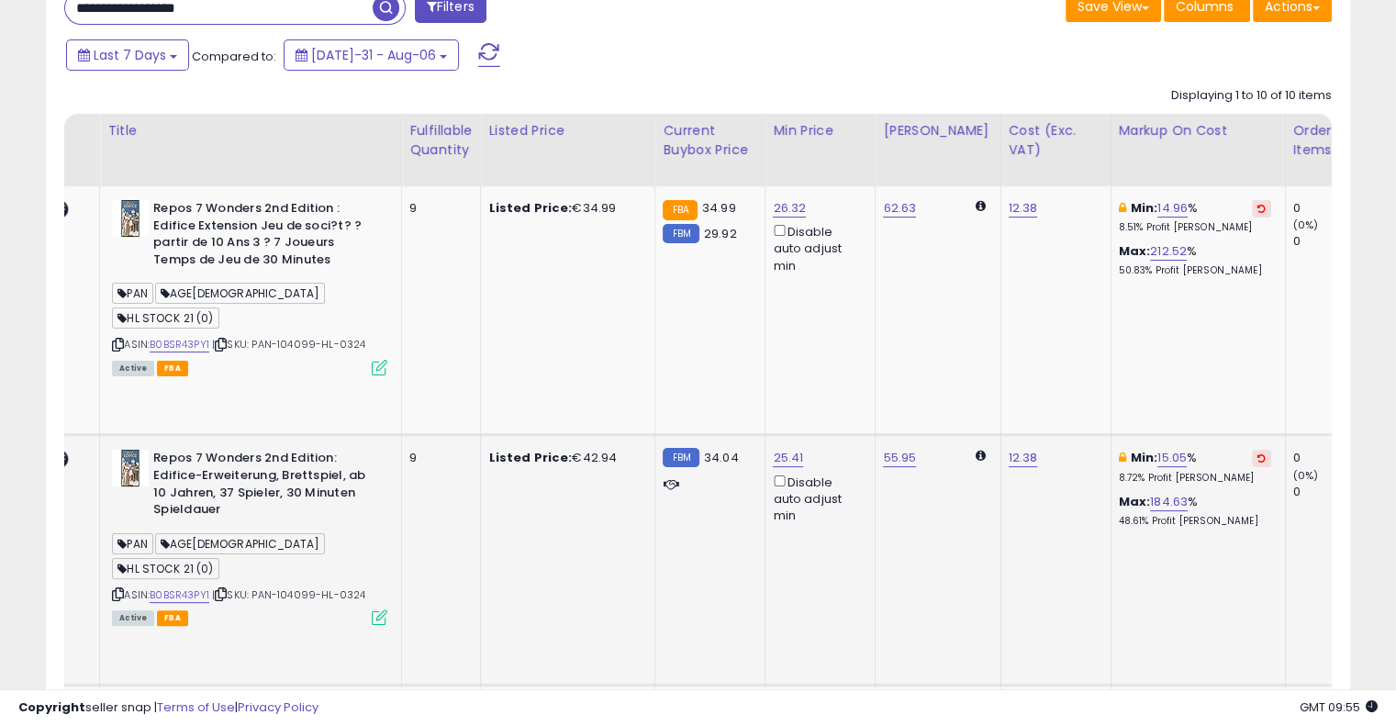
scroll to position [303, 0]
click at [1258, 454] on icon at bounding box center [1262, 458] width 8 height 9
click at [1258, 208] on icon at bounding box center [1262, 209] width 8 height 9
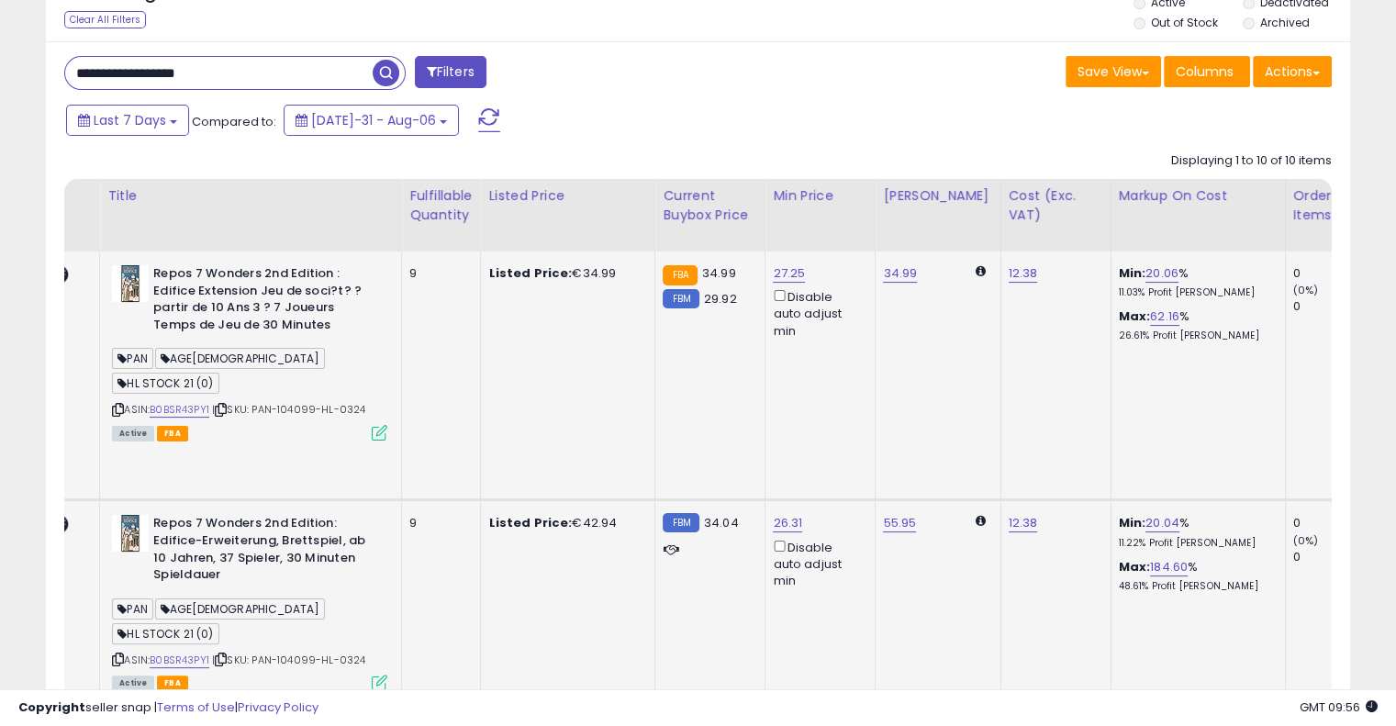
drag, startPoint x: 169, startPoint y: 9, endPoint x: 19, endPoint y: 9, distance: 149.6
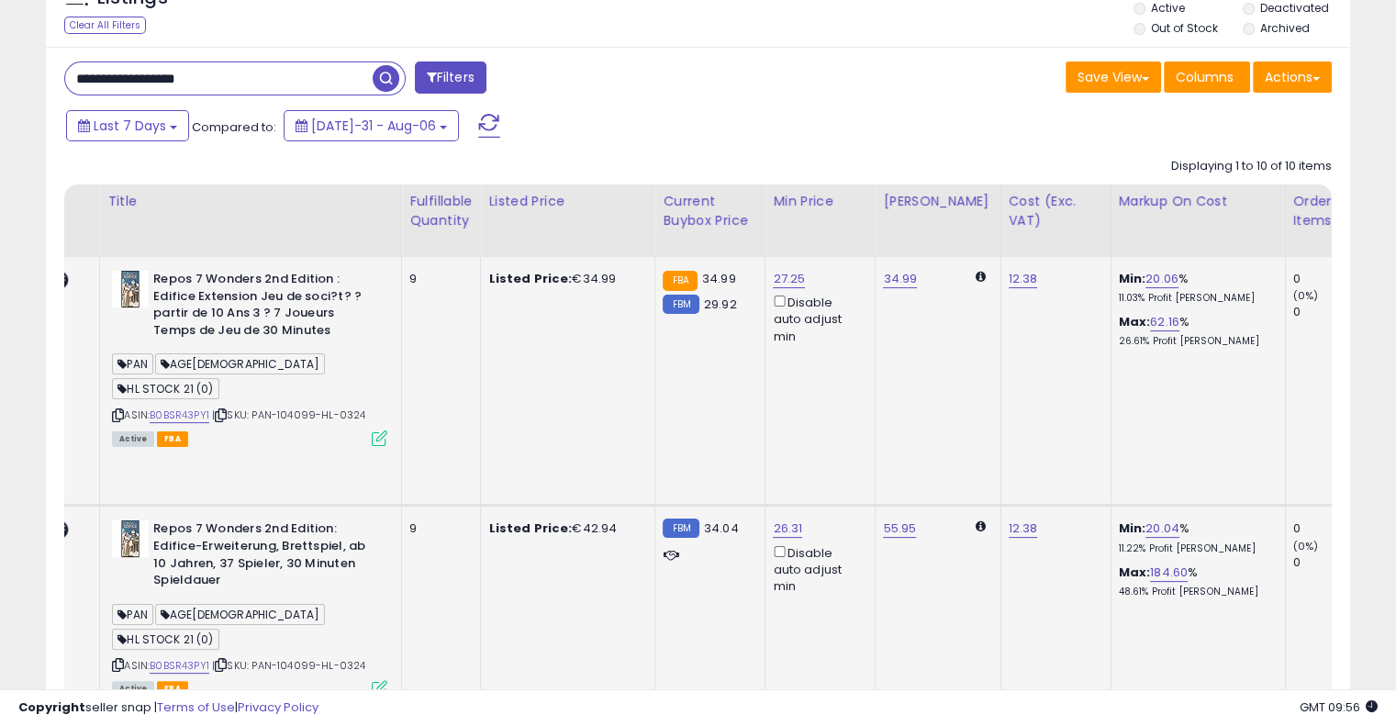
paste input "text"
click at [385, 73] on span "button" at bounding box center [386, 78] width 27 height 27
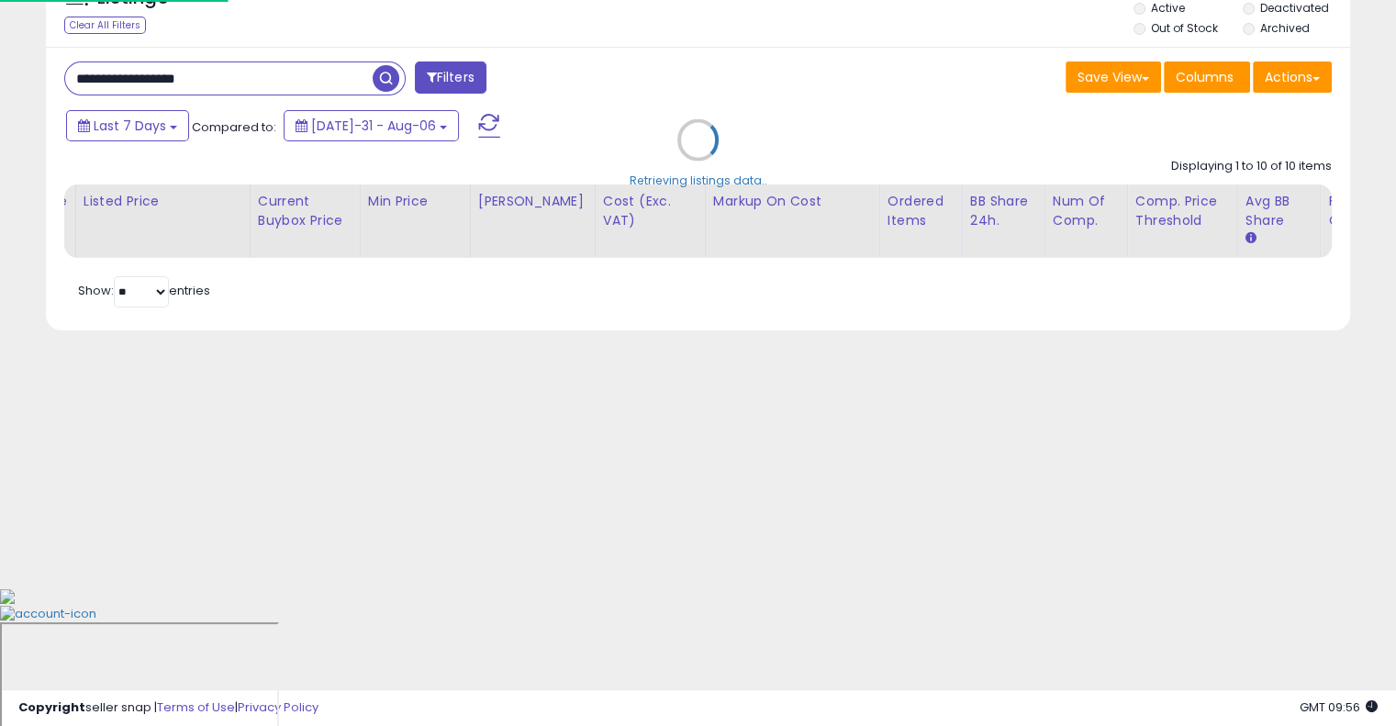
scroll to position [95, 0]
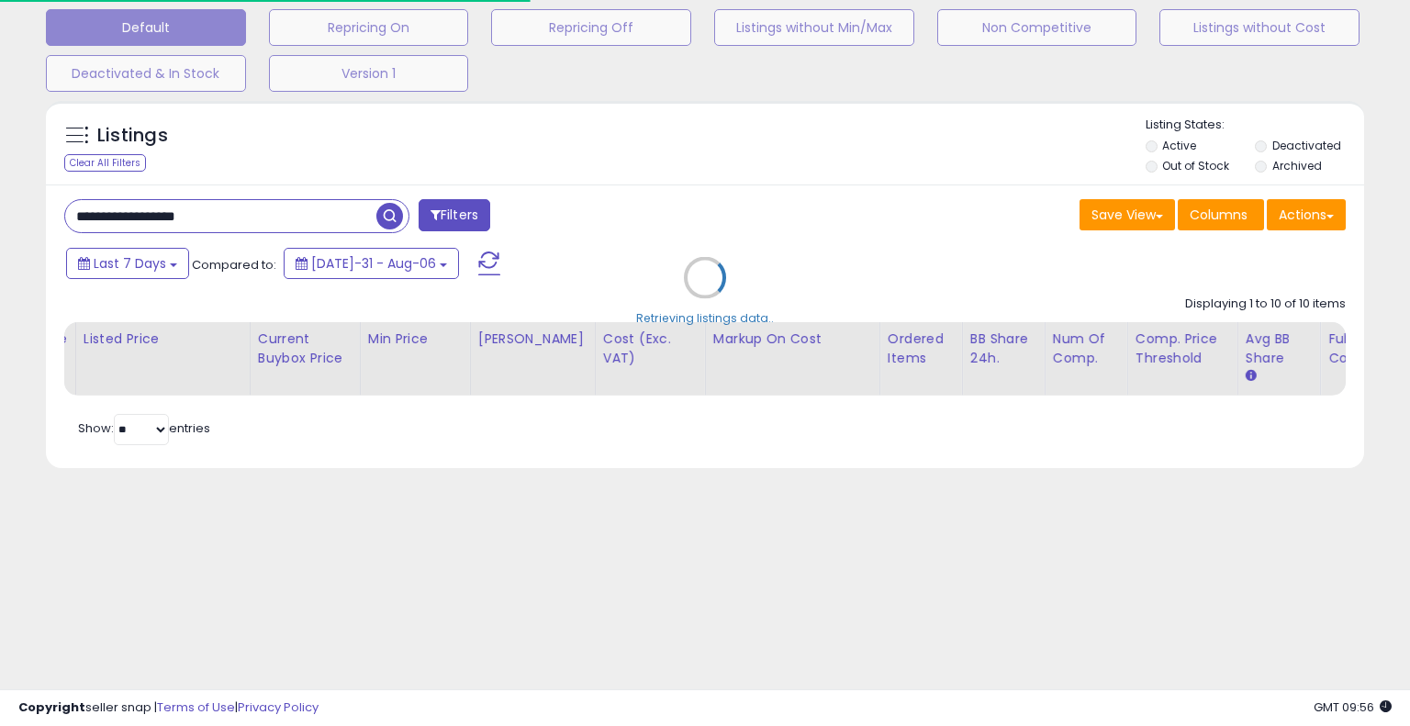
click at [712, 158] on div "Retrieving listings data.." at bounding box center [705, 291] width 1346 height 399
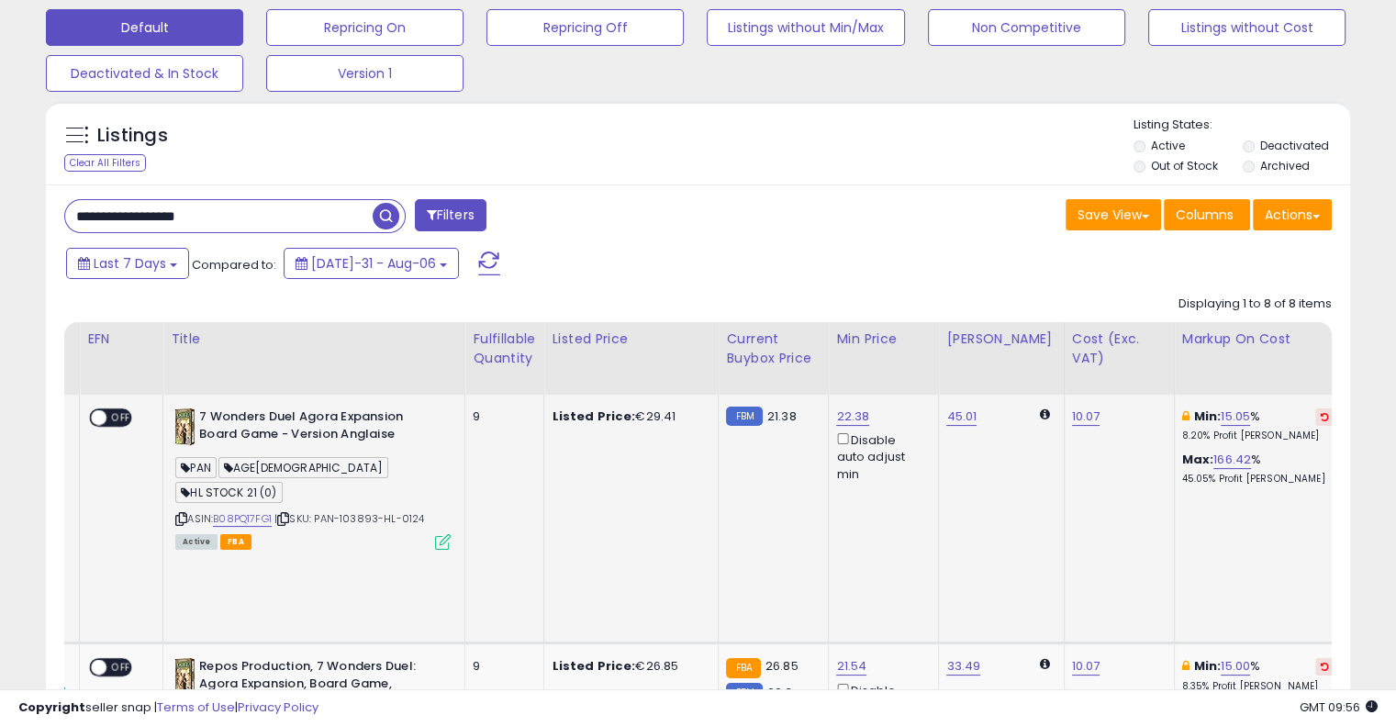
scroll to position [0, 0]
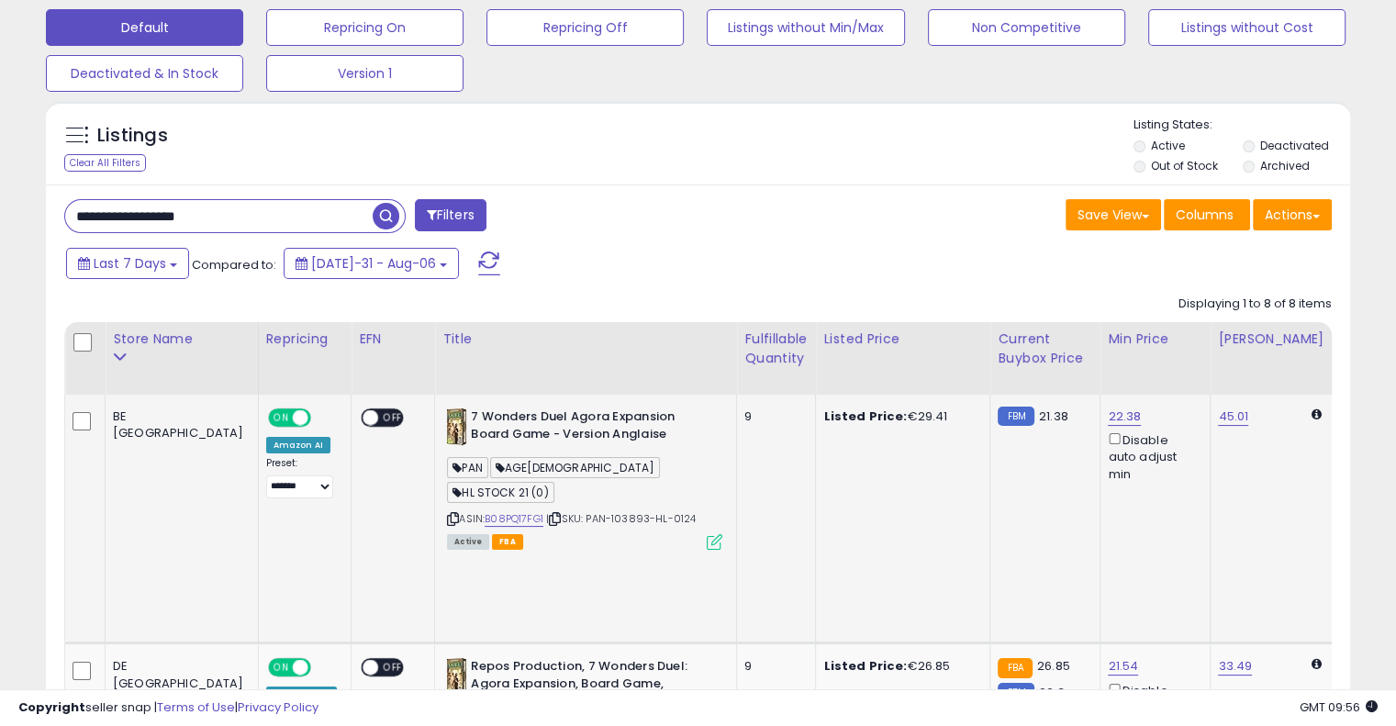
drag, startPoint x: 591, startPoint y: 491, endPoint x: 506, endPoint y: 425, distance: 108.0
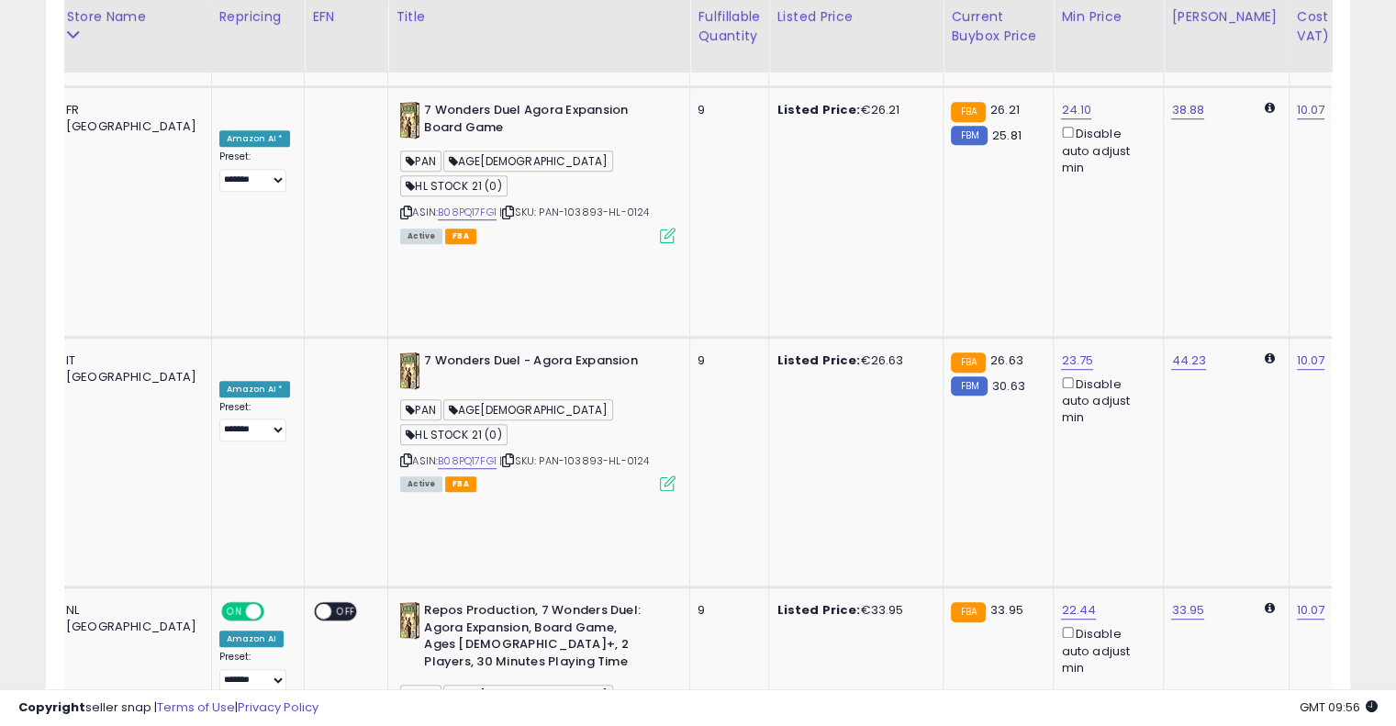
scroll to position [0, 182]
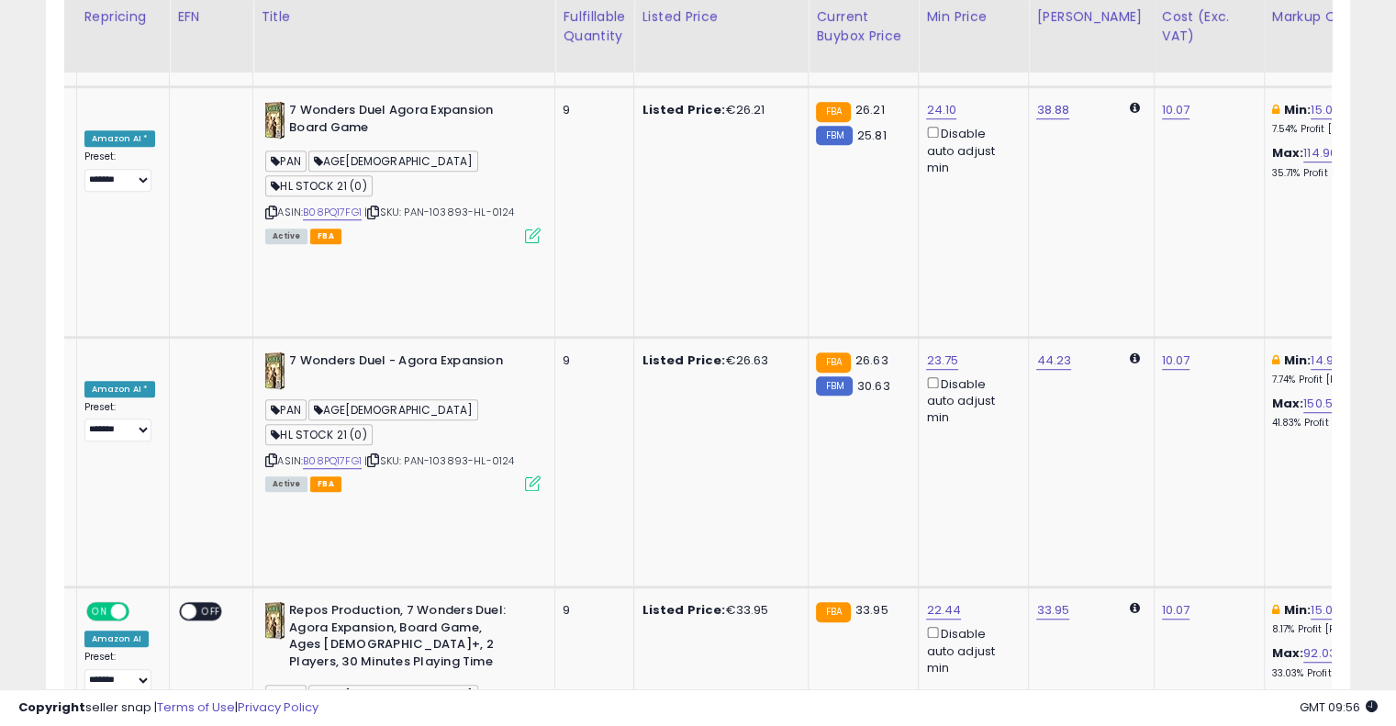
drag, startPoint x: 635, startPoint y: 406, endPoint x: 812, endPoint y: 377, distance: 178.6
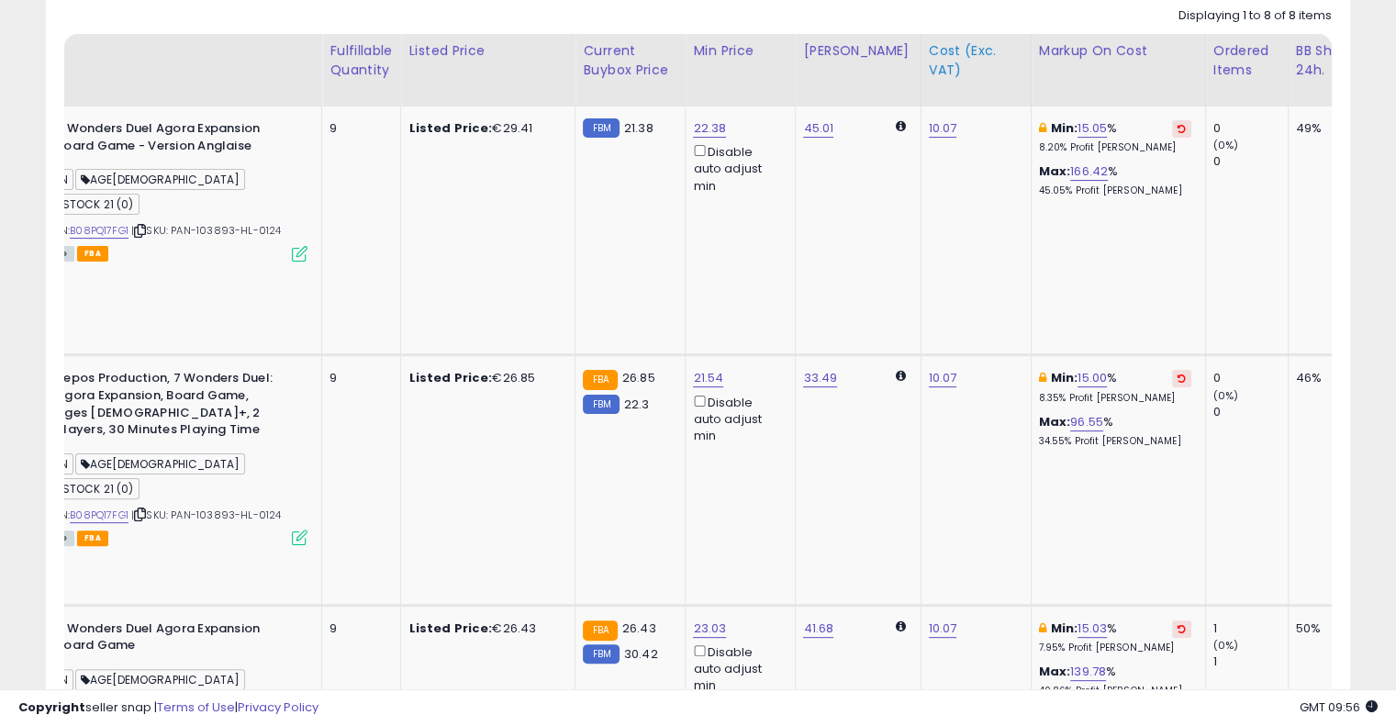
scroll to position [142, 0]
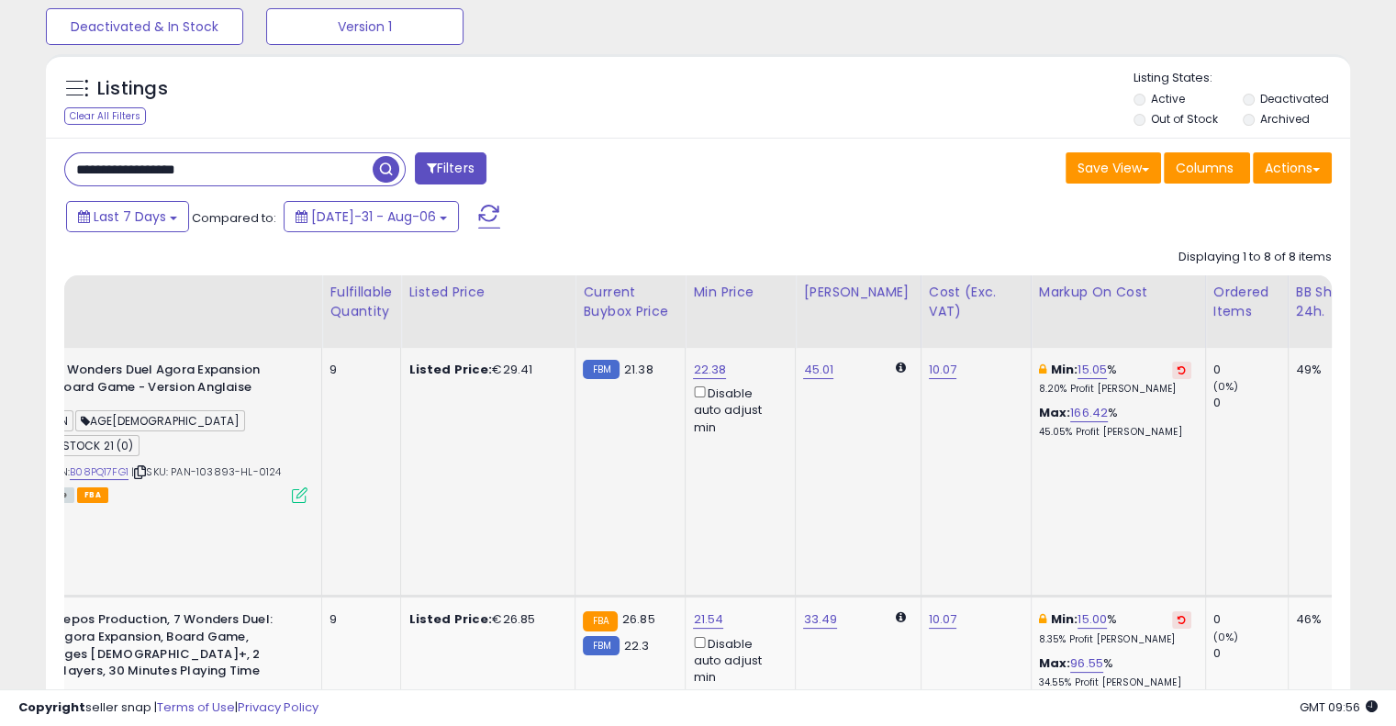
click at [1178, 374] on icon at bounding box center [1182, 369] width 8 height 9
click at [1178, 615] on icon at bounding box center [1182, 619] width 8 height 9
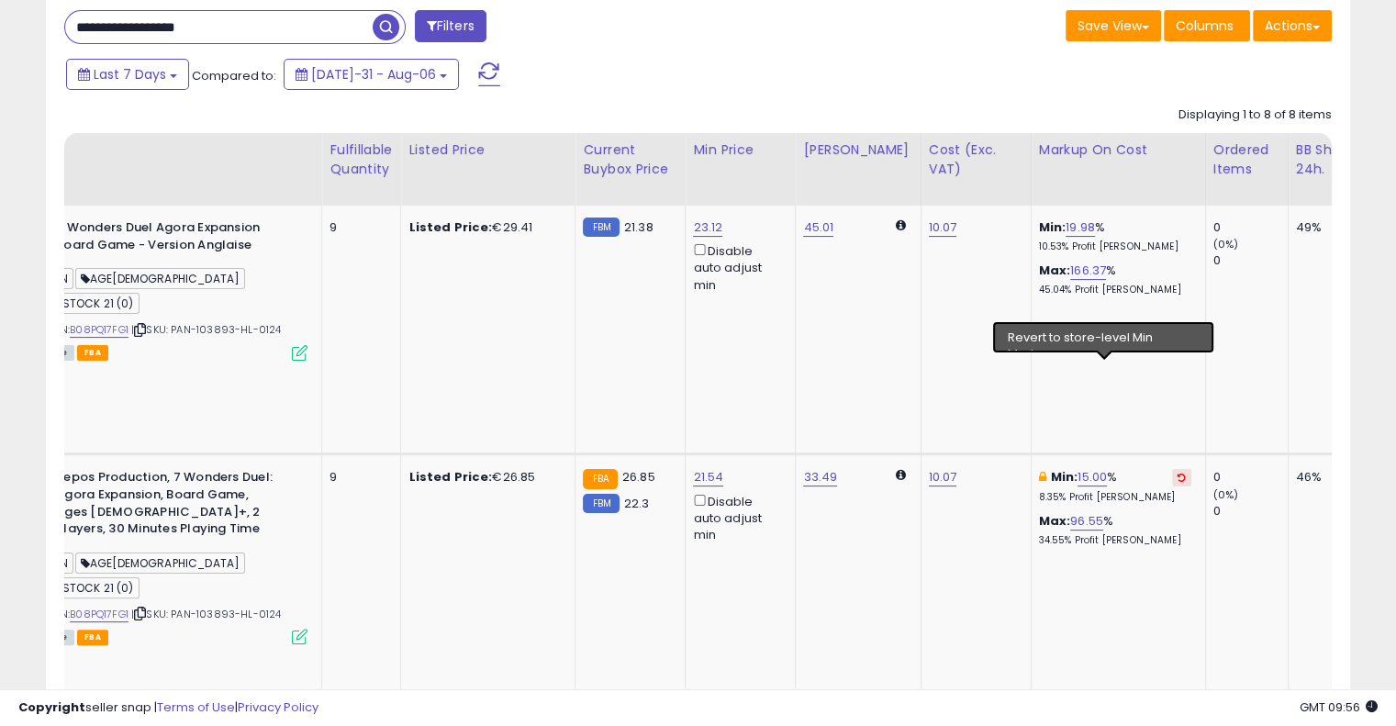
scroll to position [418, 0]
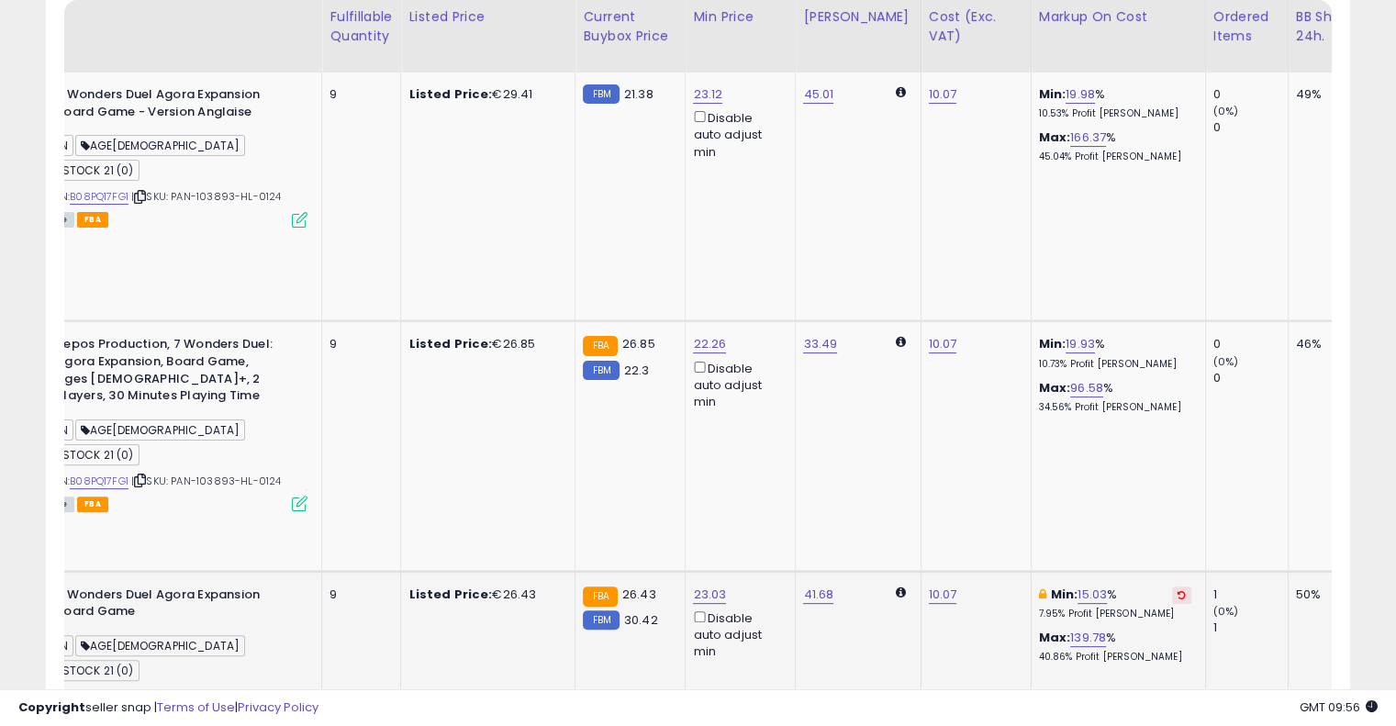
click at [1116, 571] on td "Min: 15.03 % 7.95% Profit [PERSON_NAME]: 139.78 % 40.86% Profit [PERSON_NAME]" at bounding box center [1118, 696] width 174 height 250
click at [1172, 587] on button at bounding box center [1181, 595] width 19 height 17
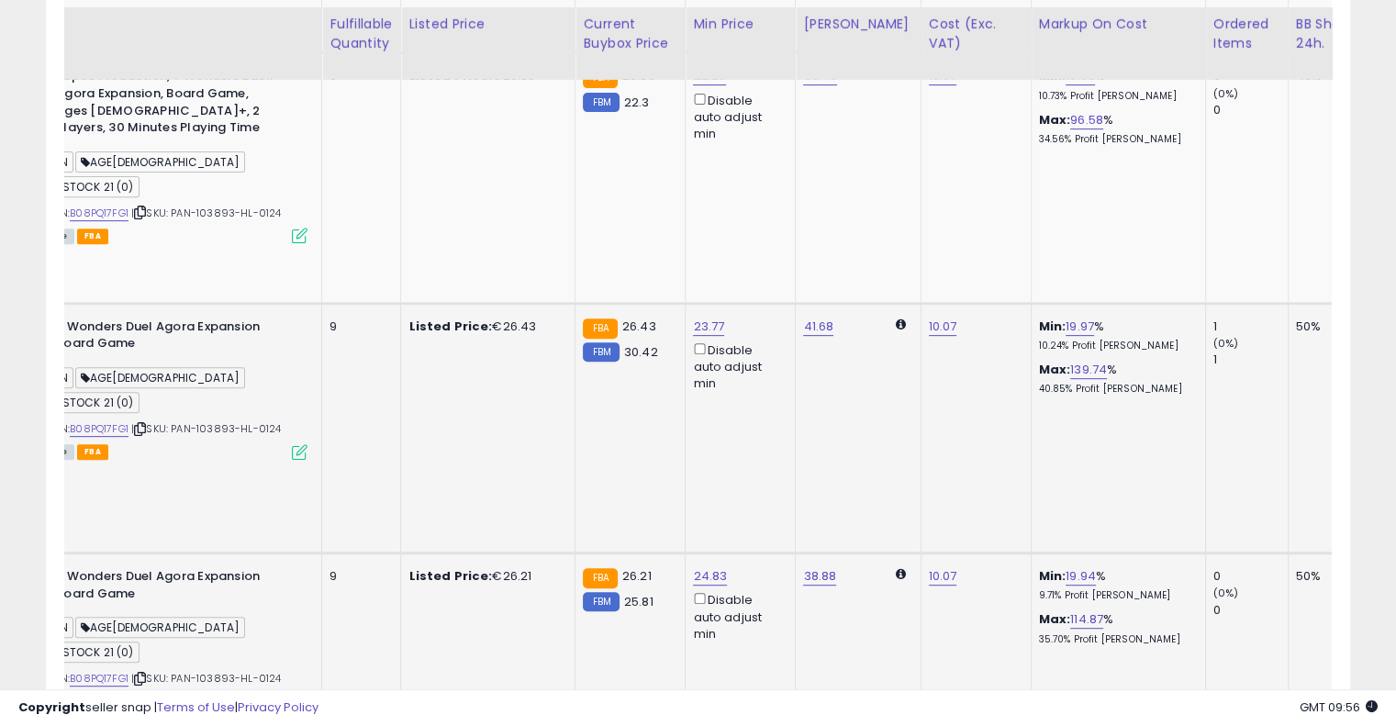
scroll to position [693, 0]
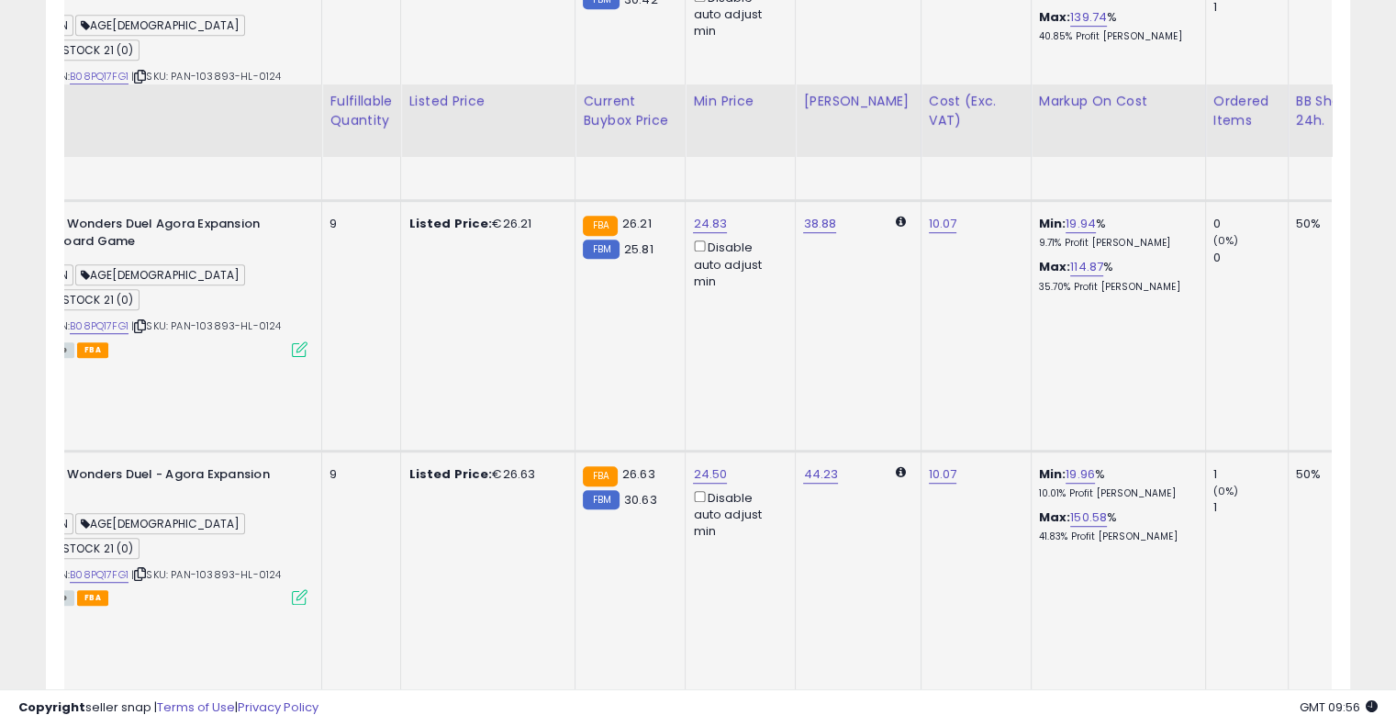
scroll to position [1152, 0]
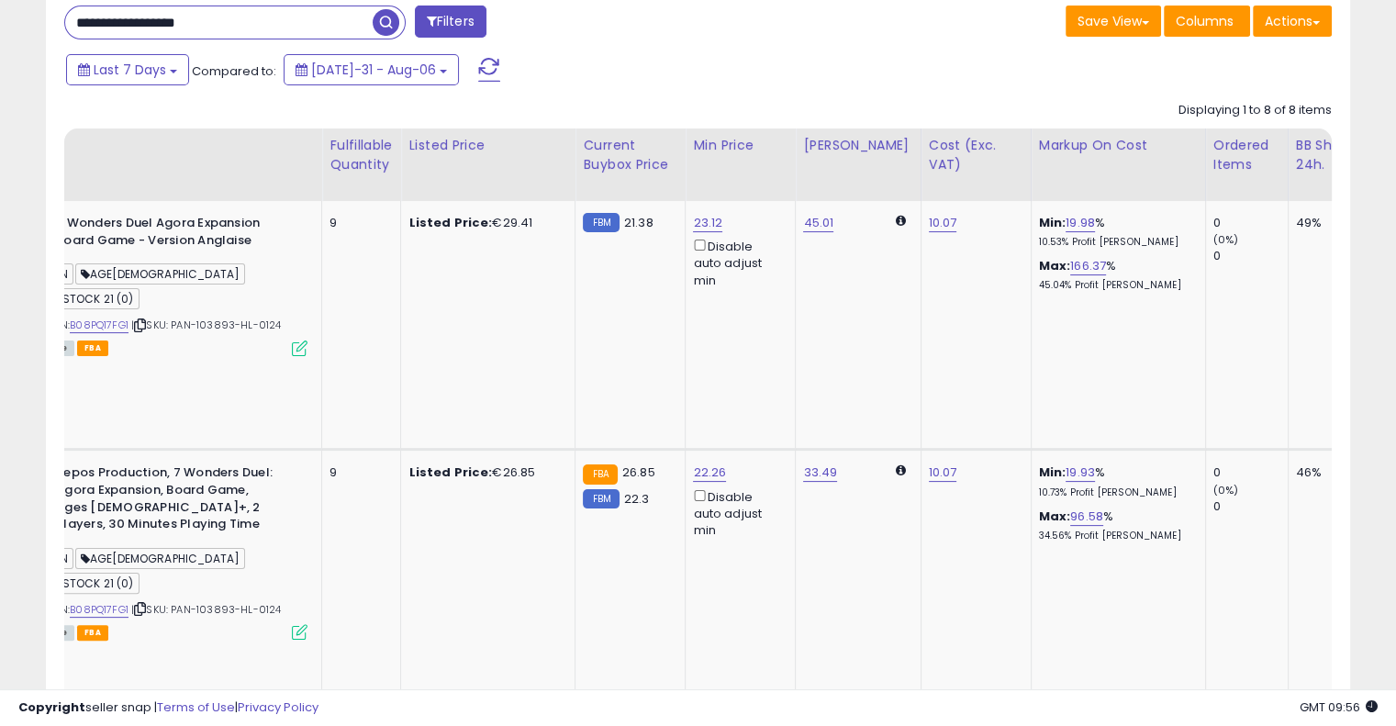
scroll to position [234, 0]
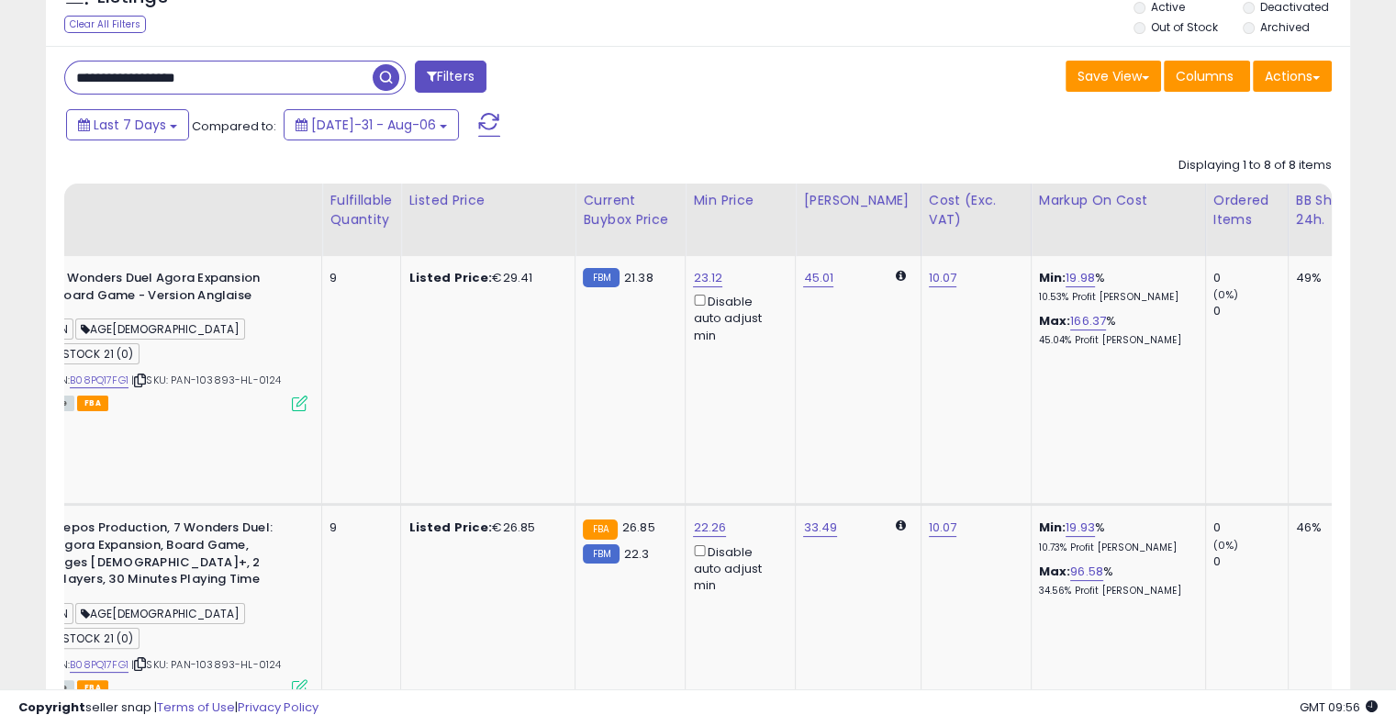
drag, startPoint x: 245, startPoint y: 76, endPoint x: 47, endPoint y: 71, distance: 198.4
paste input "text"
type input "**********"
click at [376, 76] on span "button" at bounding box center [386, 77] width 27 height 27
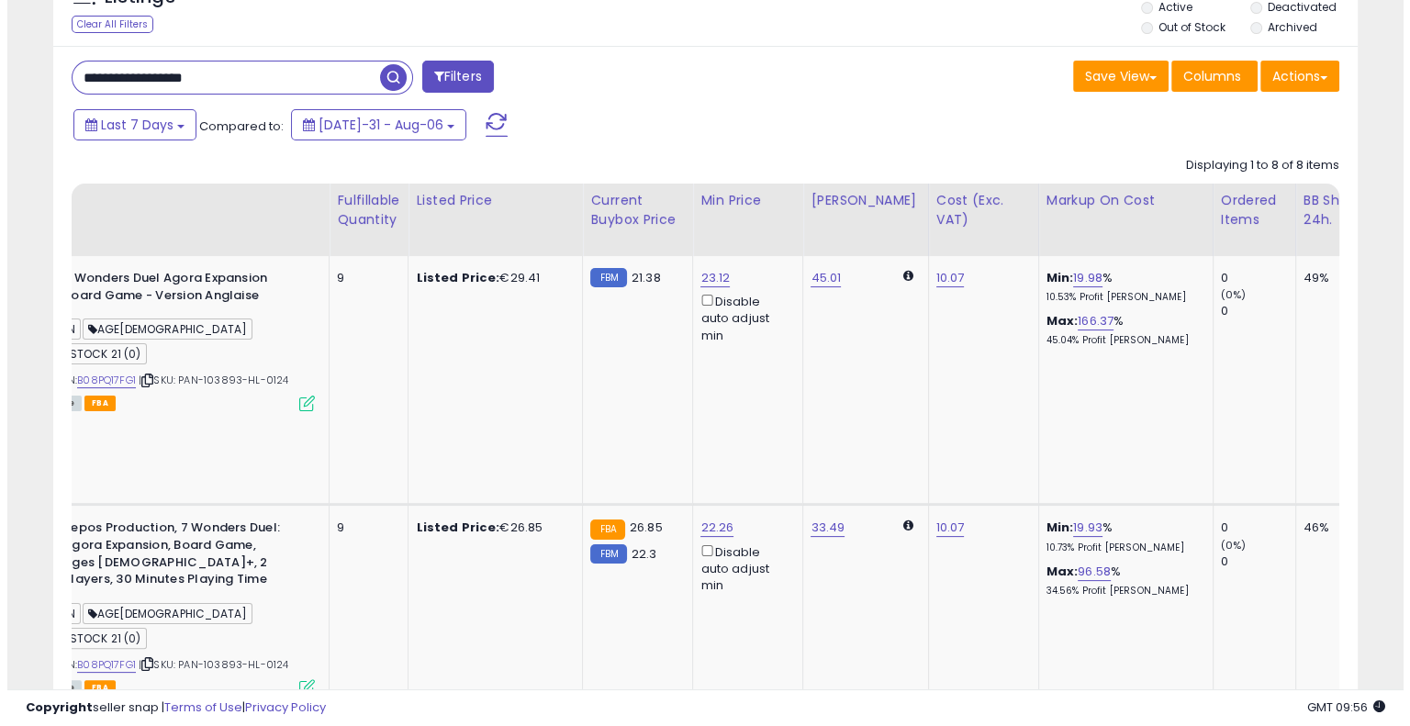
scroll to position [95, 0]
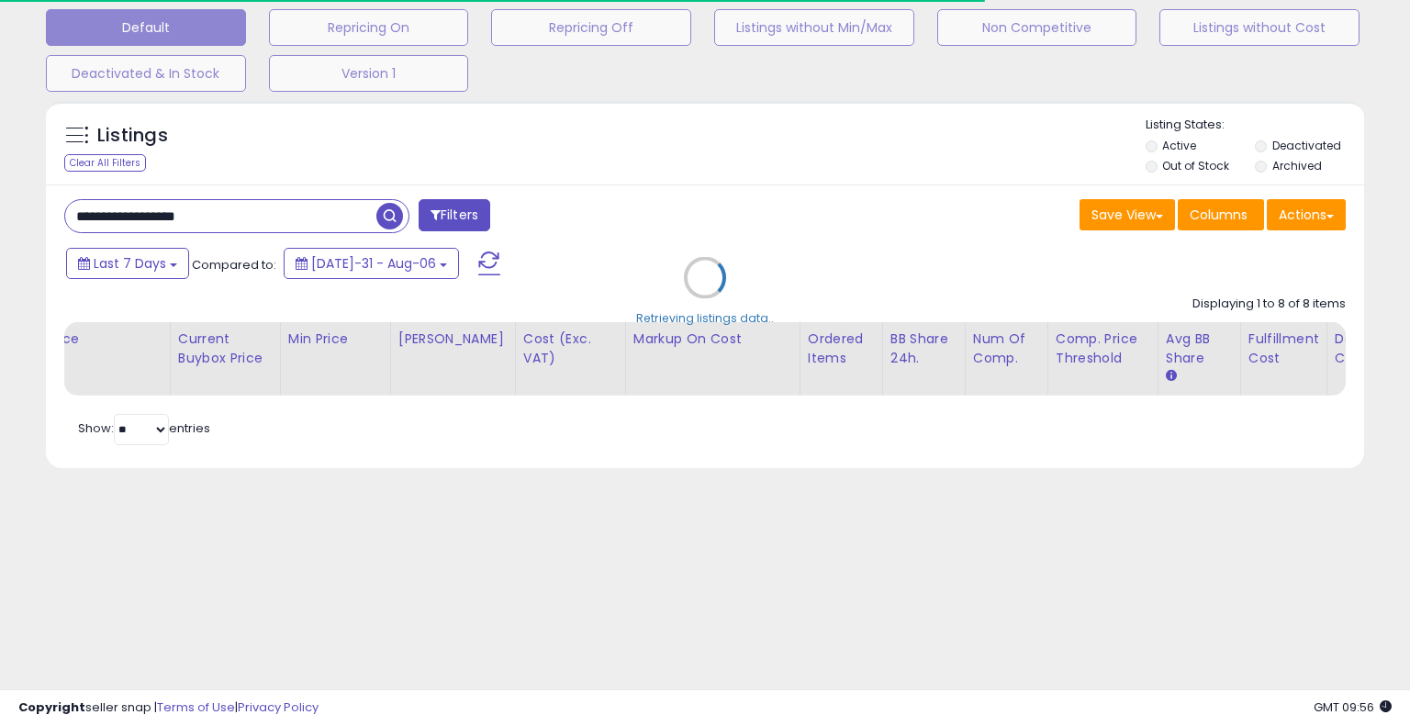
click at [768, 164] on div "Retrieving listings data.." at bounding box center [705, 291] width 1346 height 399
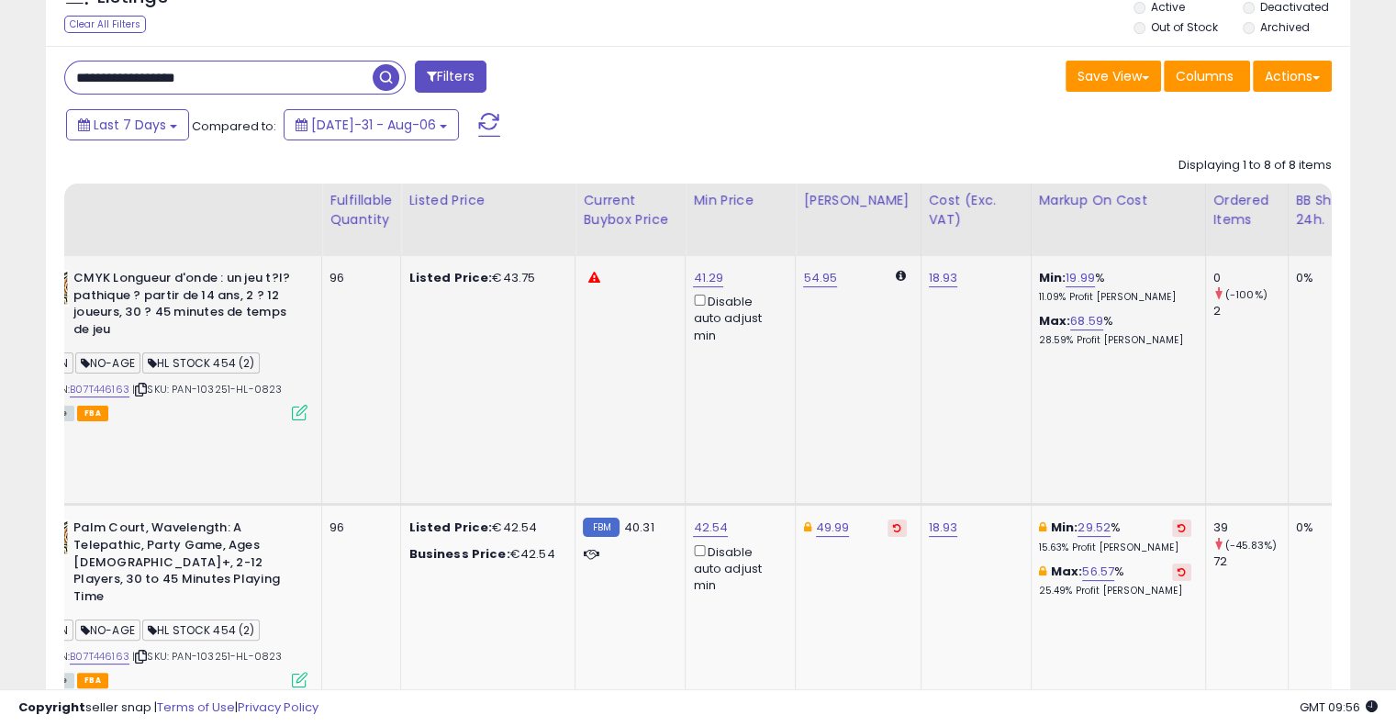
scroll to position [0, 0]
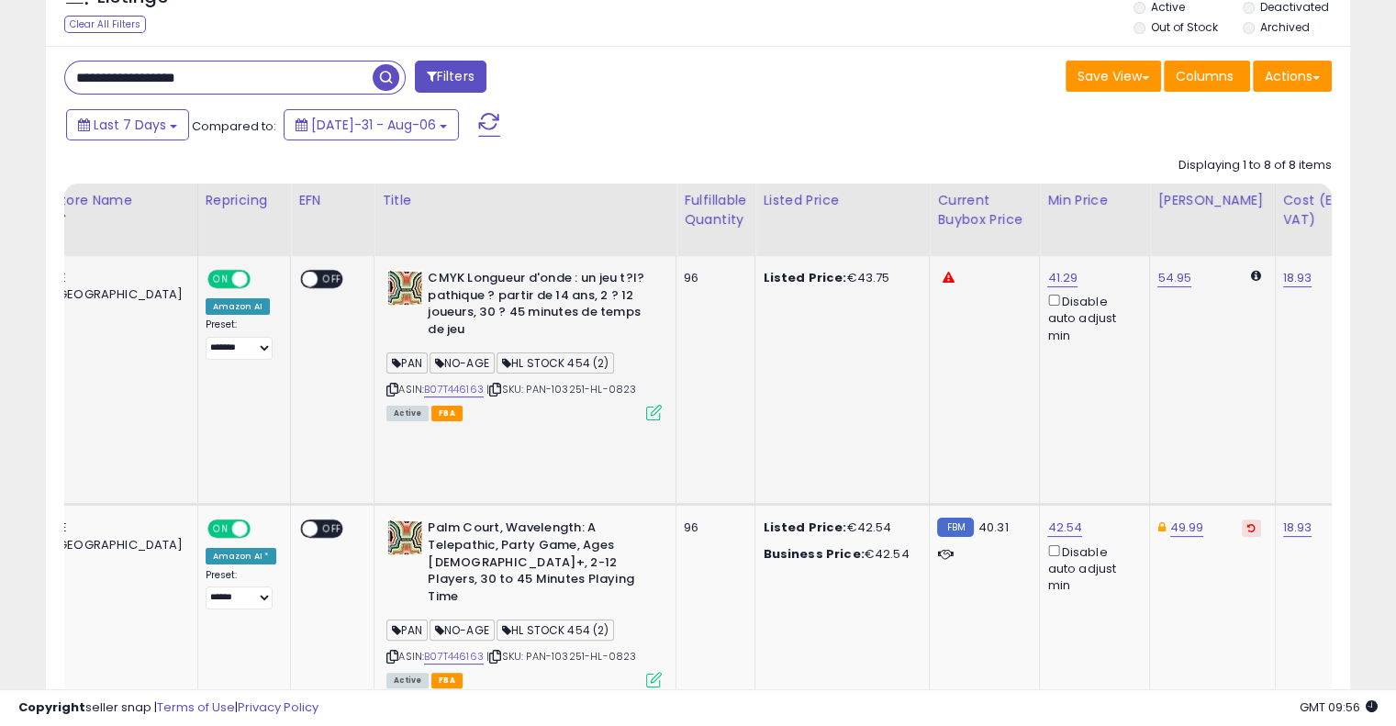
drag, startPoint x: 765, startPoint y: 407, endPoint x: 496, endPoint y: 403, distance: 269.0
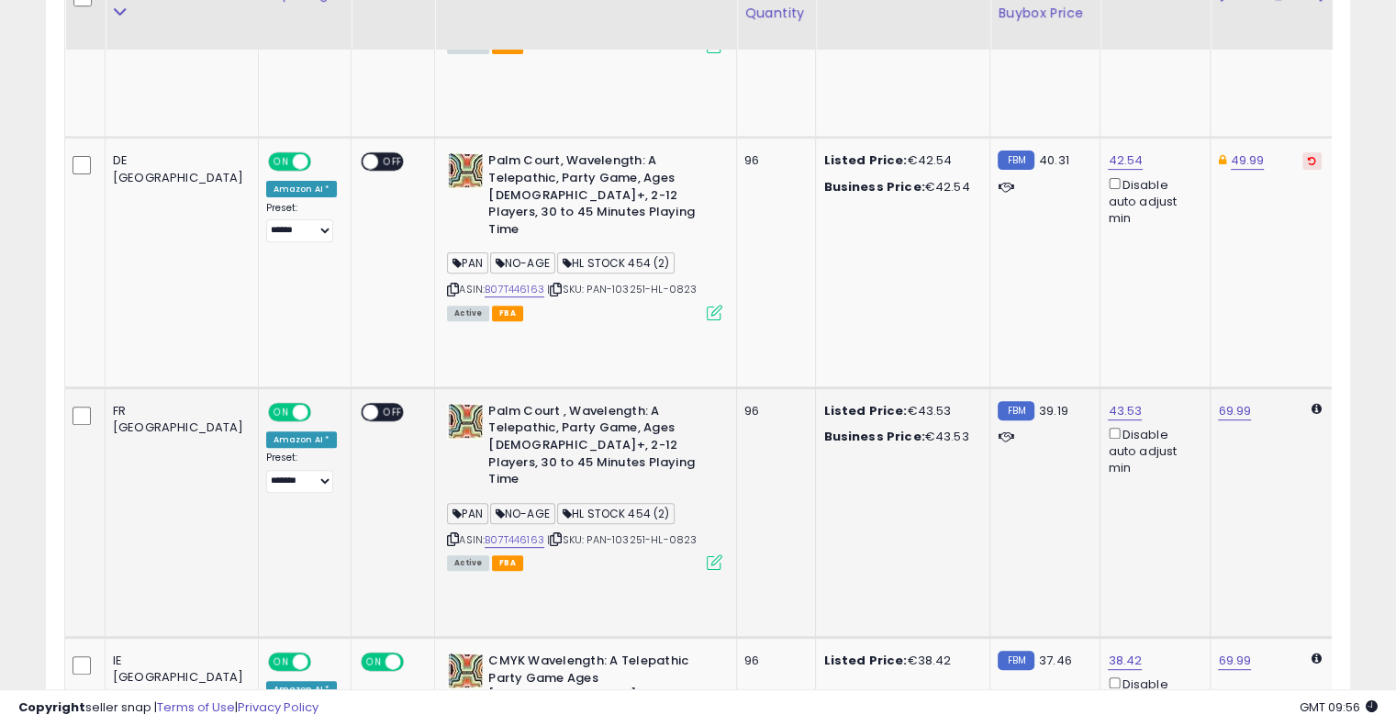
scroll to position [510, 0]
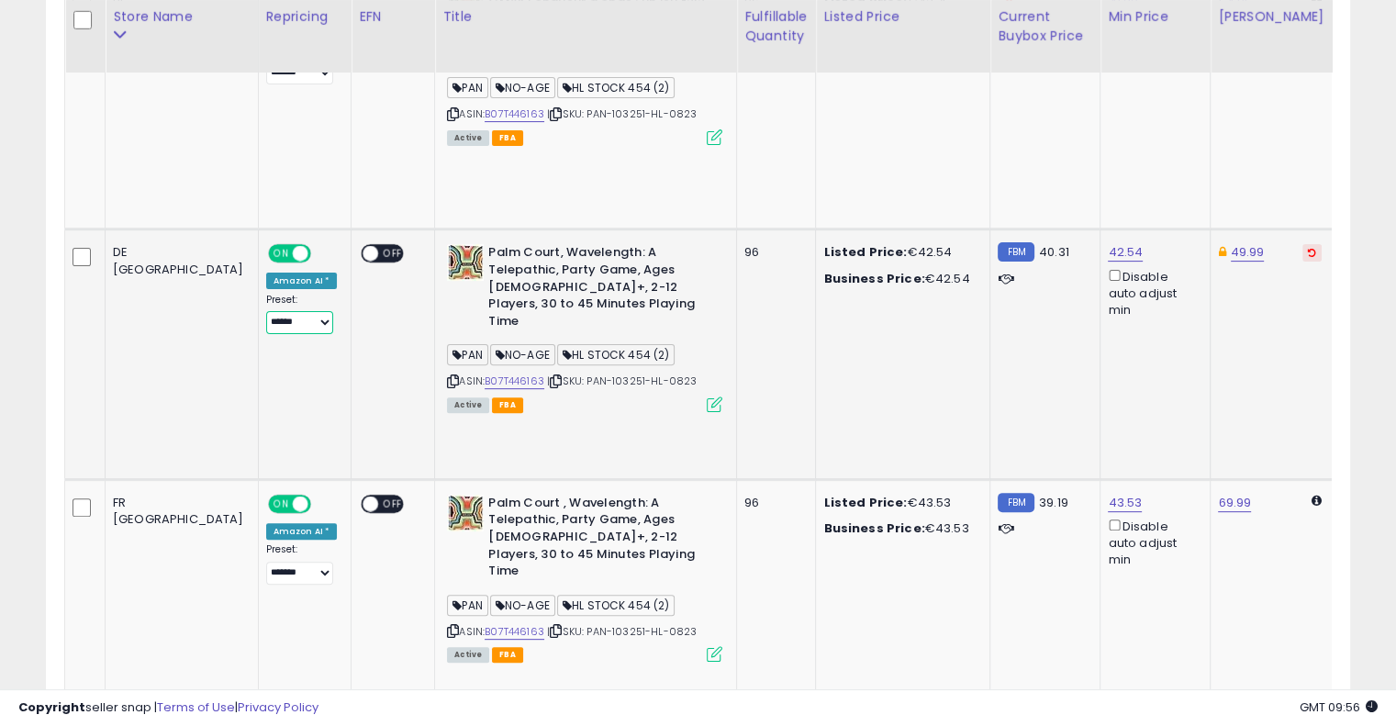
click at [266, 311] on select "**********" at bounding box center [299, 322] width 67 height 23
select select "*******"
click at [266, 311] on select "**********" at bounding box center [299, 322] width 67 height 23
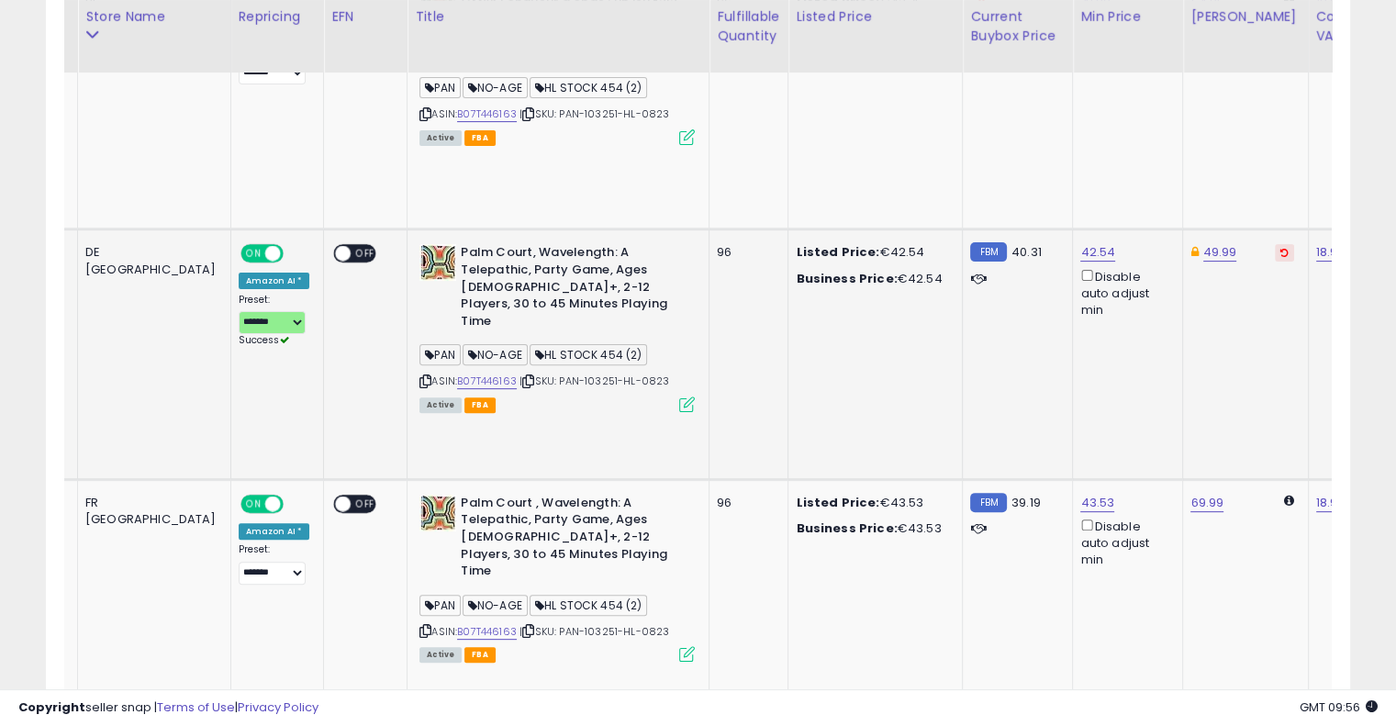
scroll to position [0, 1011]
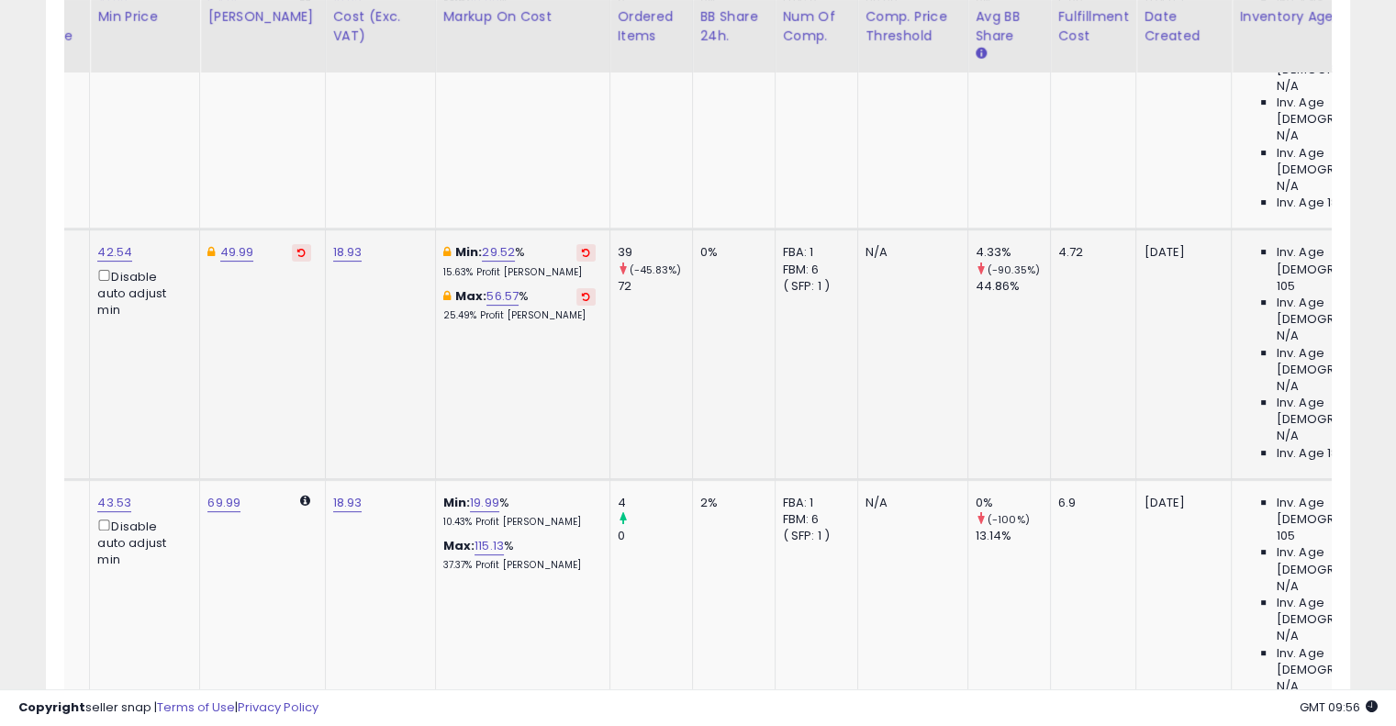
drag, startPoint x: 389, startPoint y: 296, endPoint x: 603, endPoint y: 297, distance: 213.9
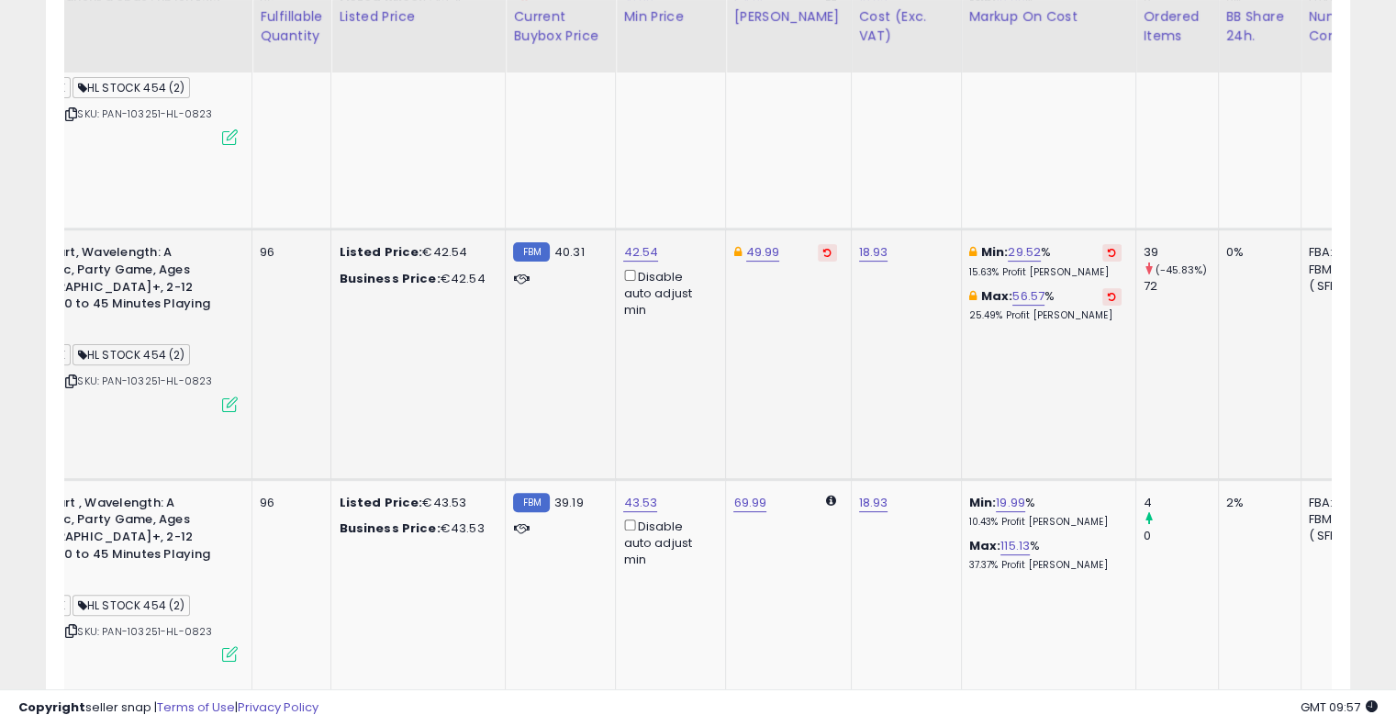
drag, startPoint x: 597, startPoint y: 297, endPoint x: 305, endPoint y: 313, distance: 292.4
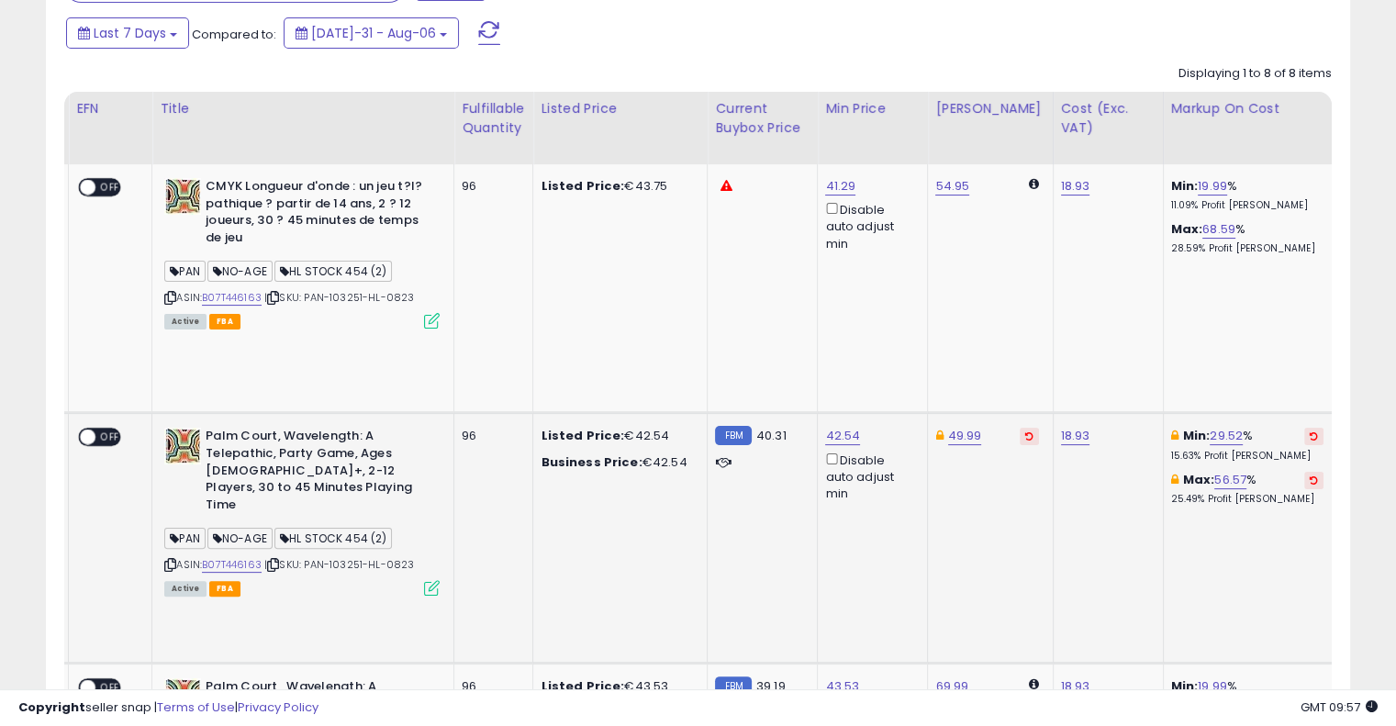
drag, startPoint x: 757, startPoint y: 420, endPoint x: 934, endPoint y: 380, distance: 180.8
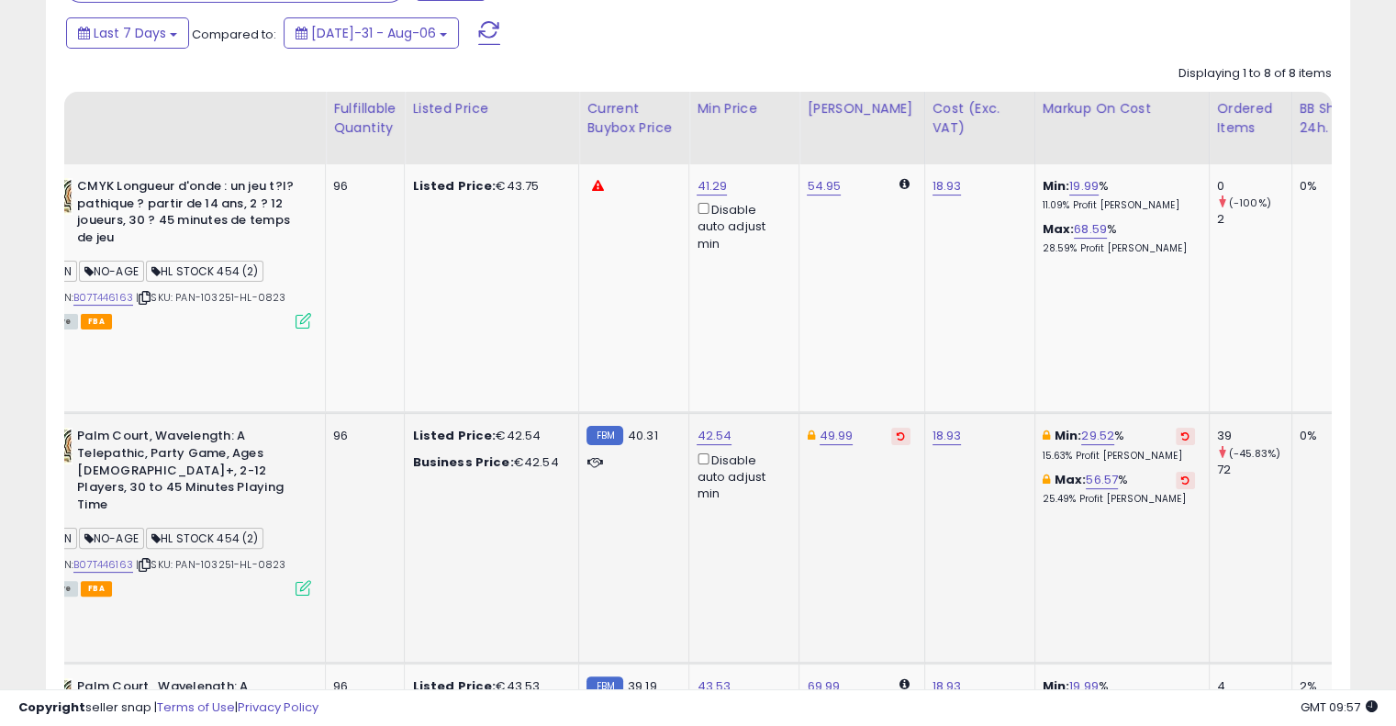
click at [1182, 432] on icon at bounding box center [1186, 436] width 8 height 9
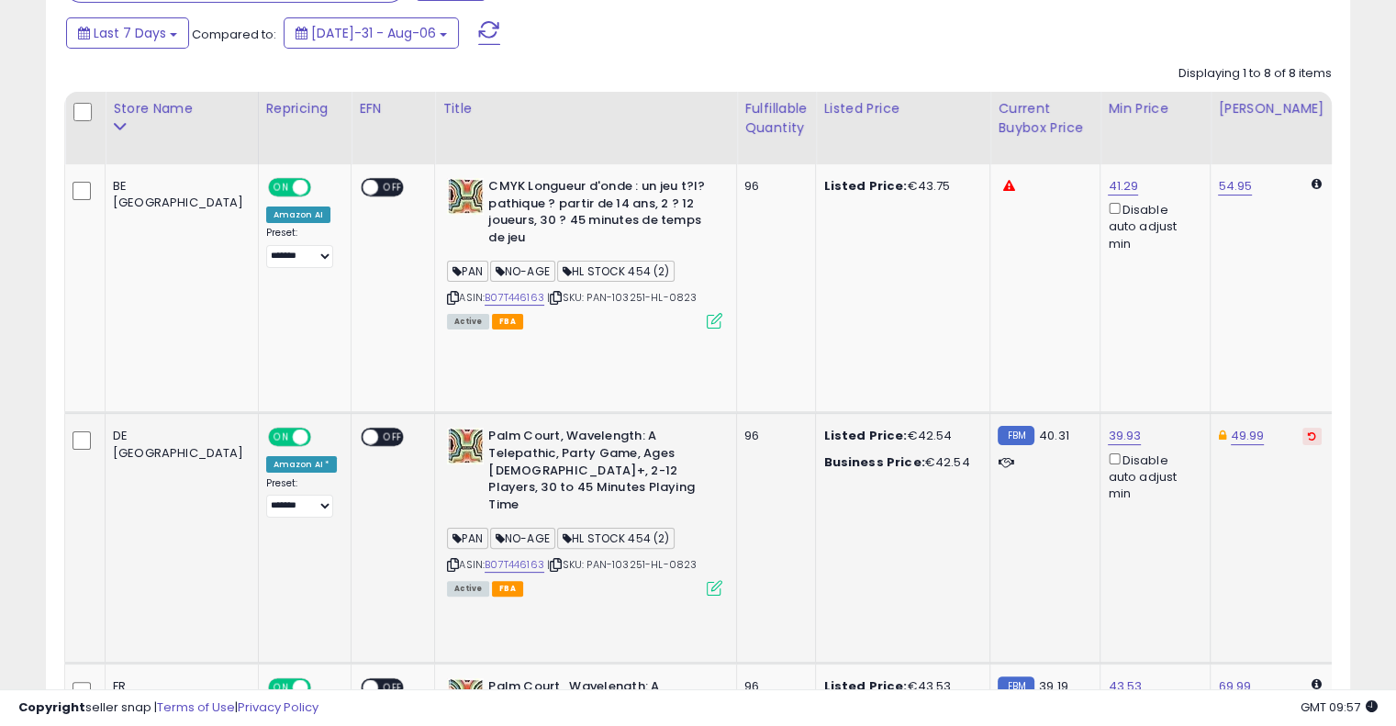
drag, startPoint x: 472, startPoint y: 476, endPoint x: 300, endPoint y: 458, distance: 172.7
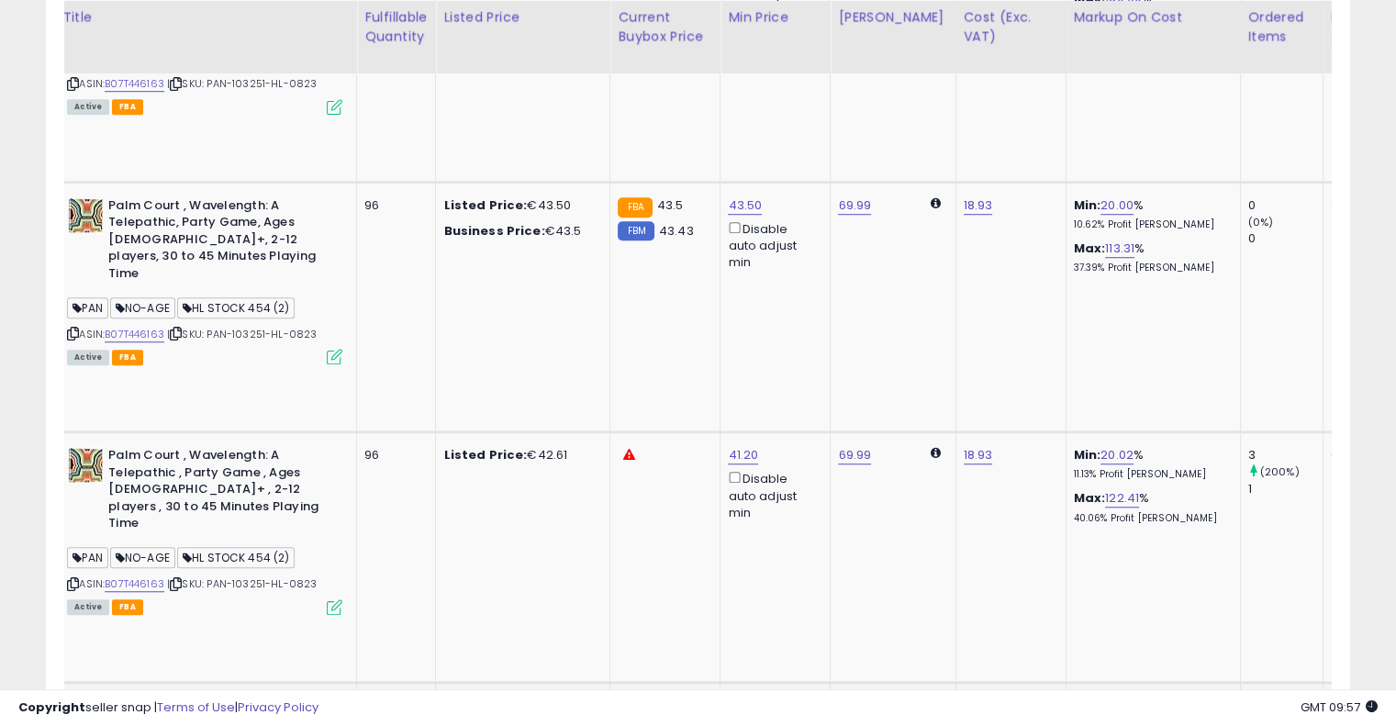
drag, startPoint x: 708, startPoint y: 380, endPoint x: 809, endPoint y: 382, distance: 101.0
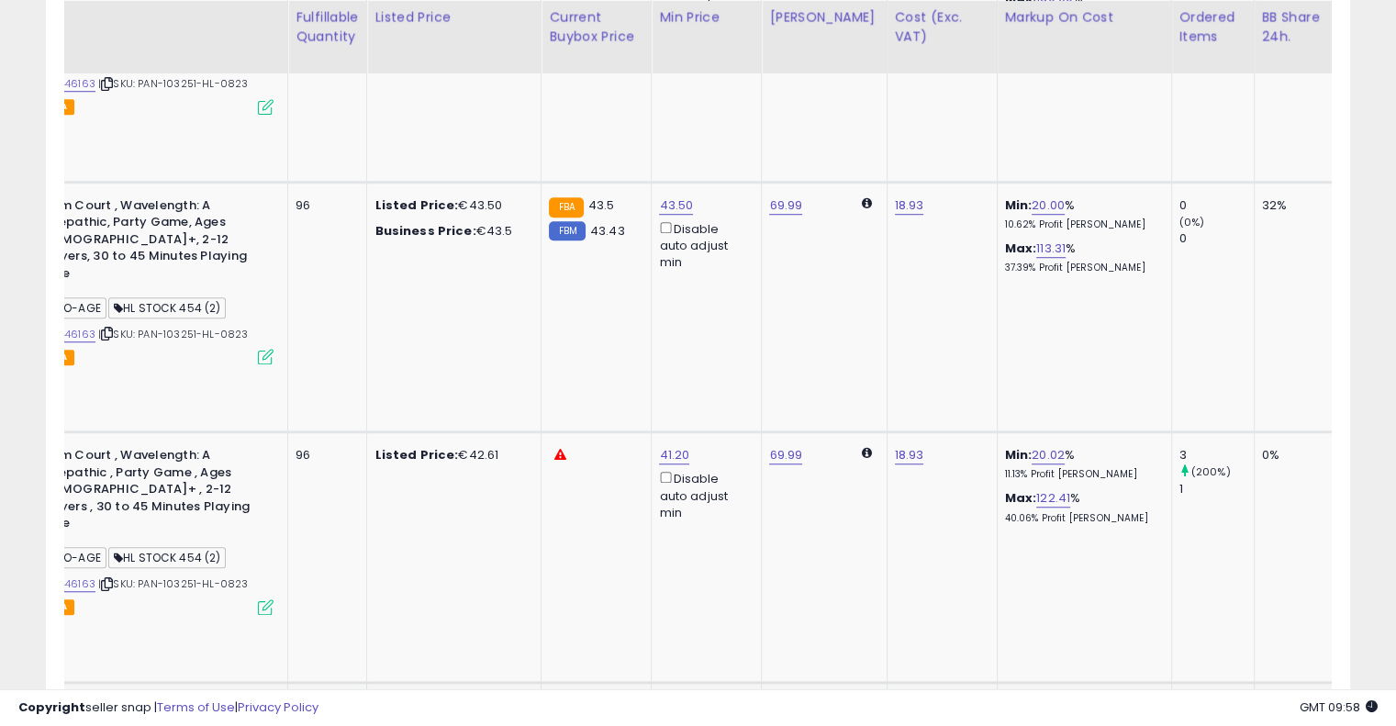
scroll to position [0, 335]
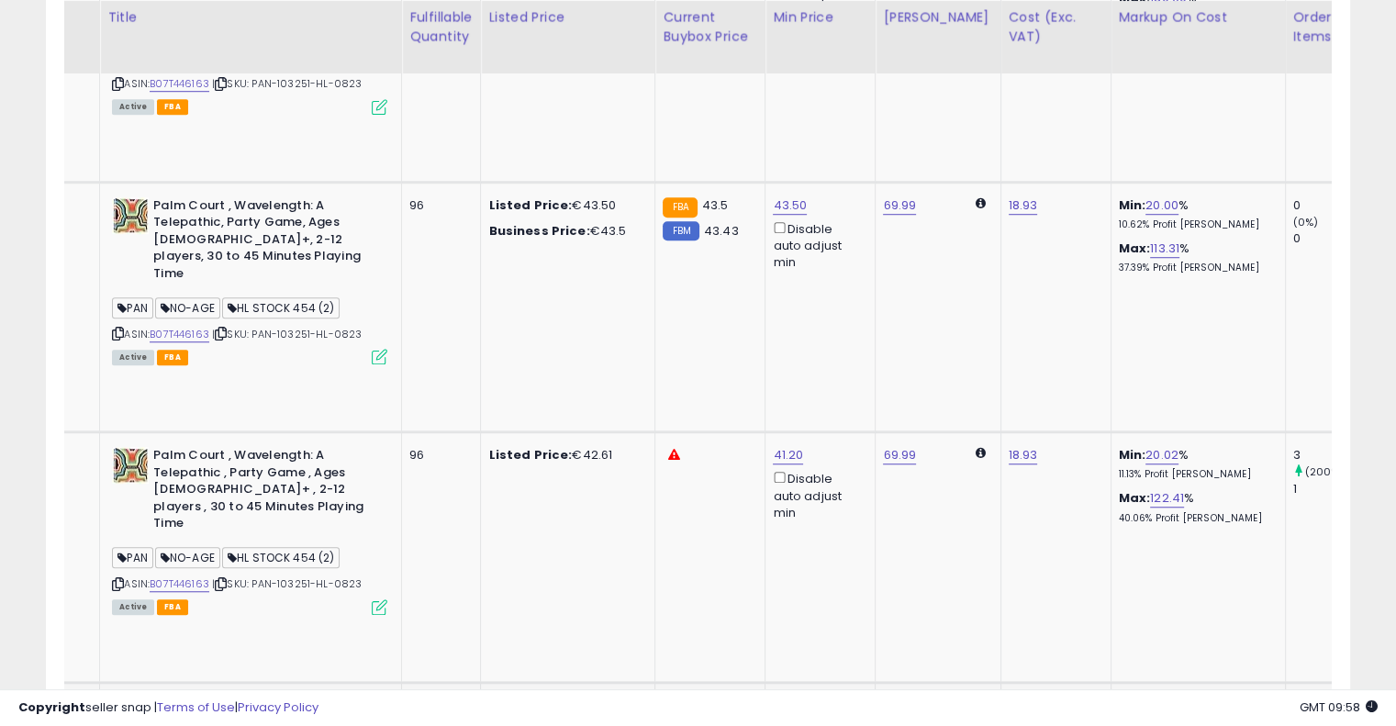
drag, startPoint x: 775, startPoint y: 300, endPoint x: 544, endPoint y: 300, distance: 231.4
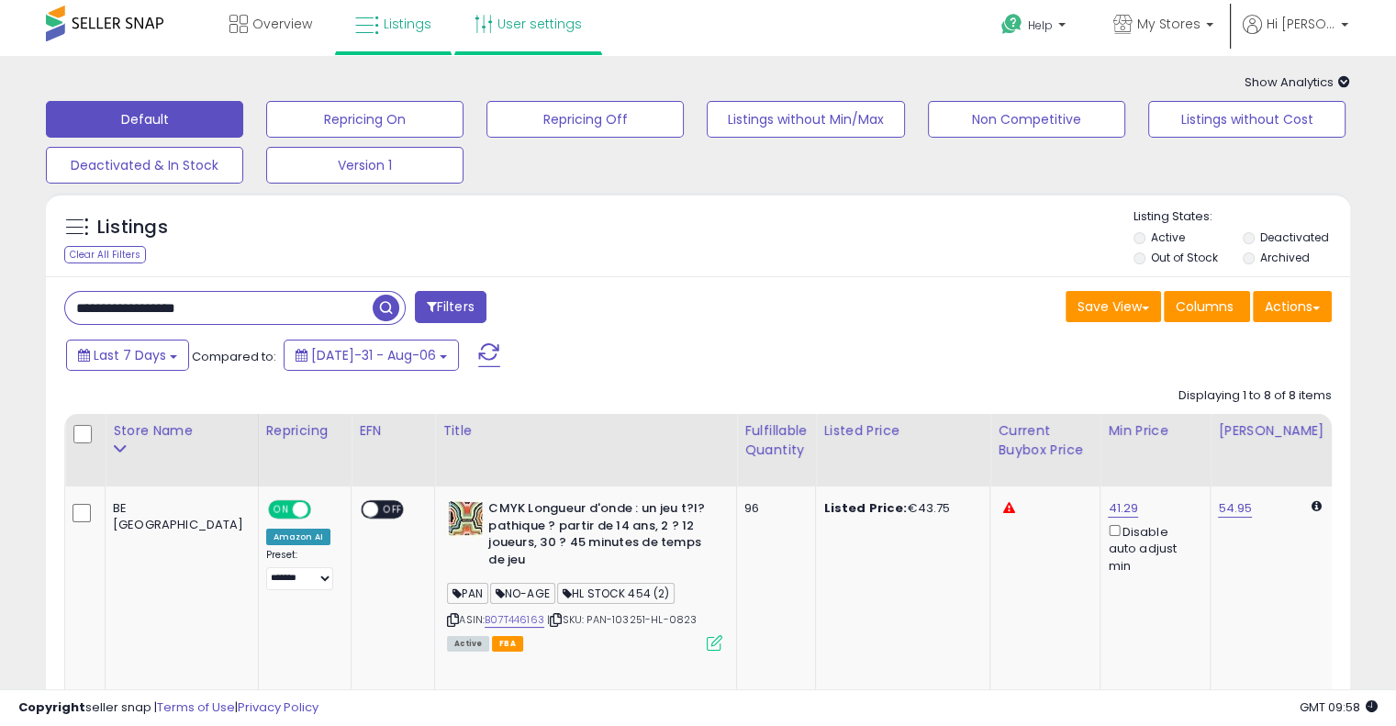
scroll to position [0, 0]
